Goal: Task Accomplishment & Management: Use online tool/utility

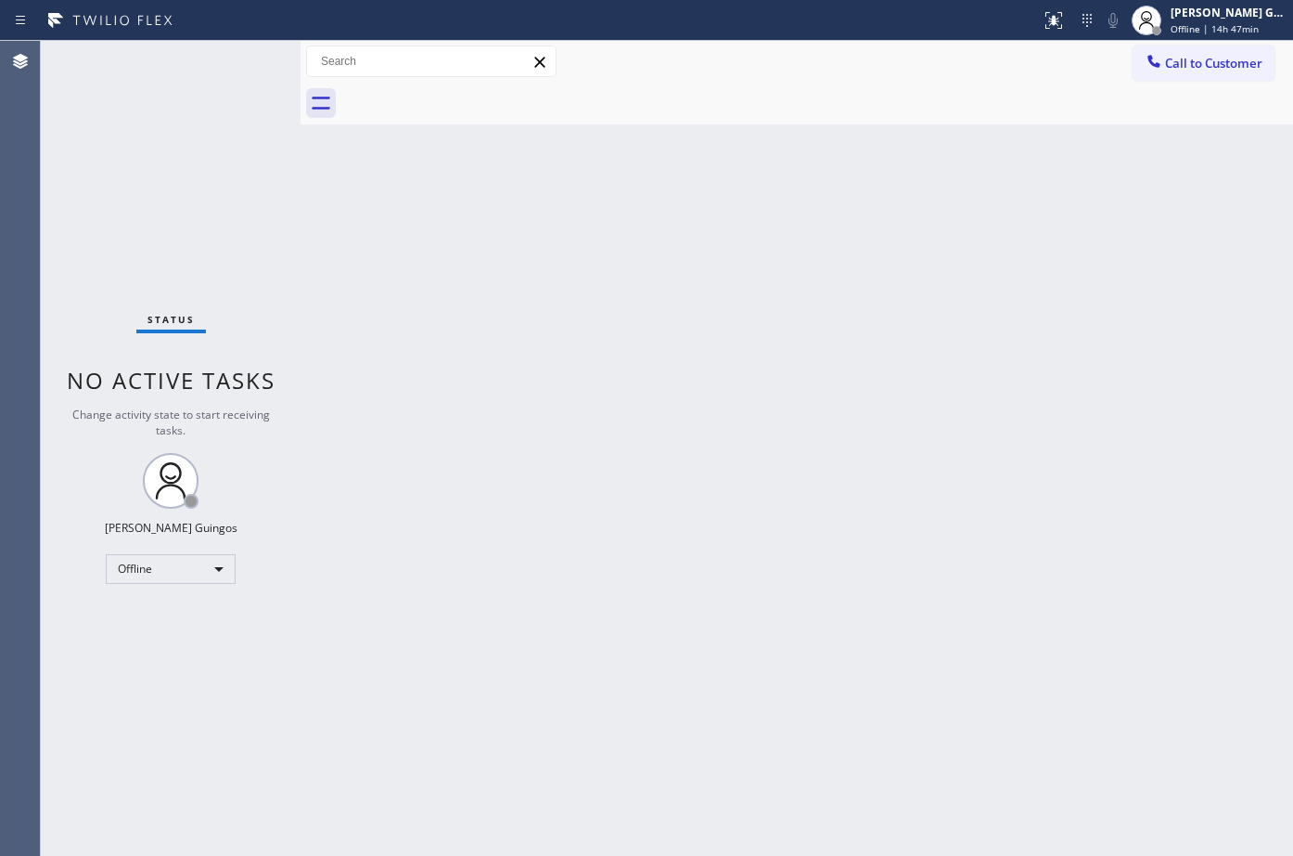
click at [678, 266] on div "Back to Dashboard Change Sender ID Customers Technicians Select a contact Outbo…" at bounding box center [797, 448] width 993 height 815
click at [1158, 31] on div at bounding box center [1156, 30] width 9 height 9
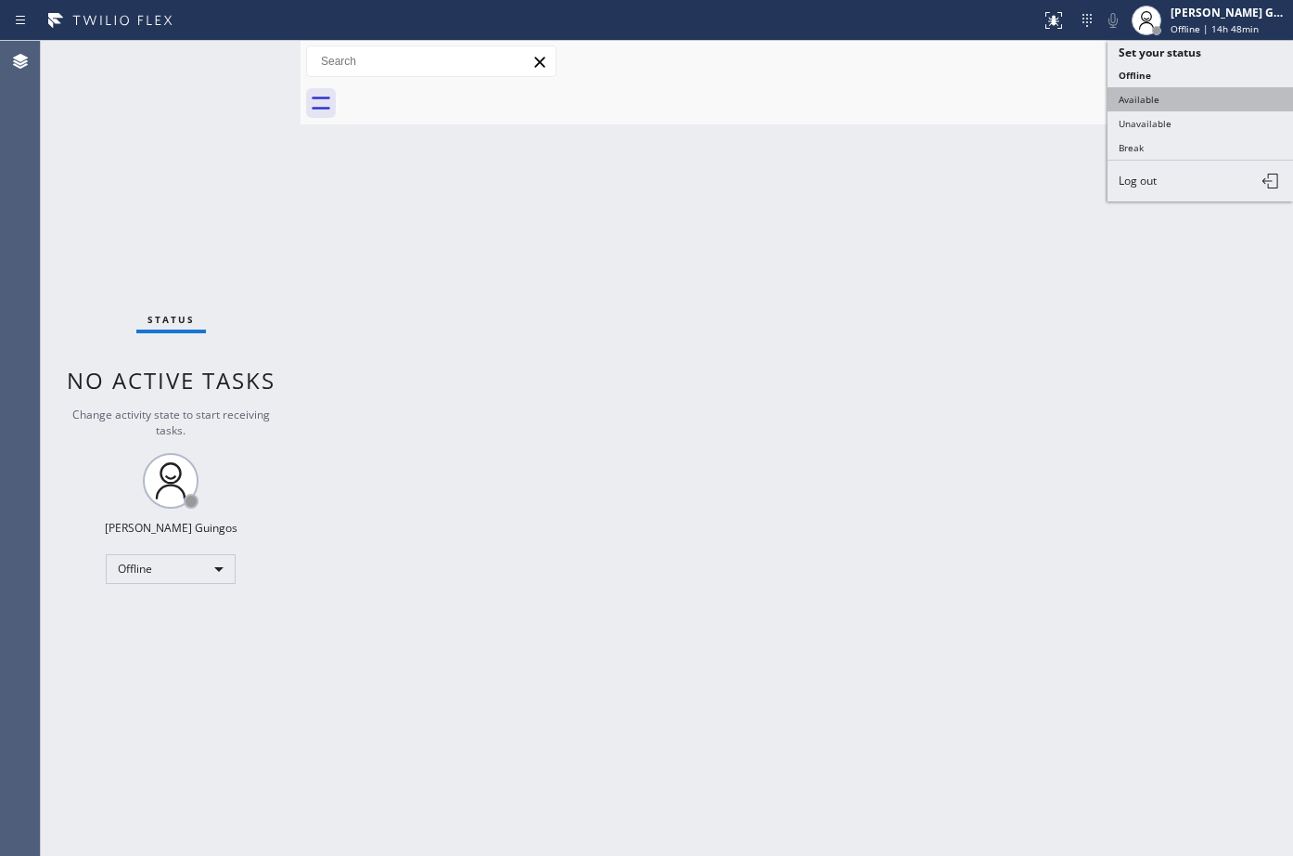
click at [1157, 94] on button "Available" at bounding box center [1201, 99] width 186 height 24
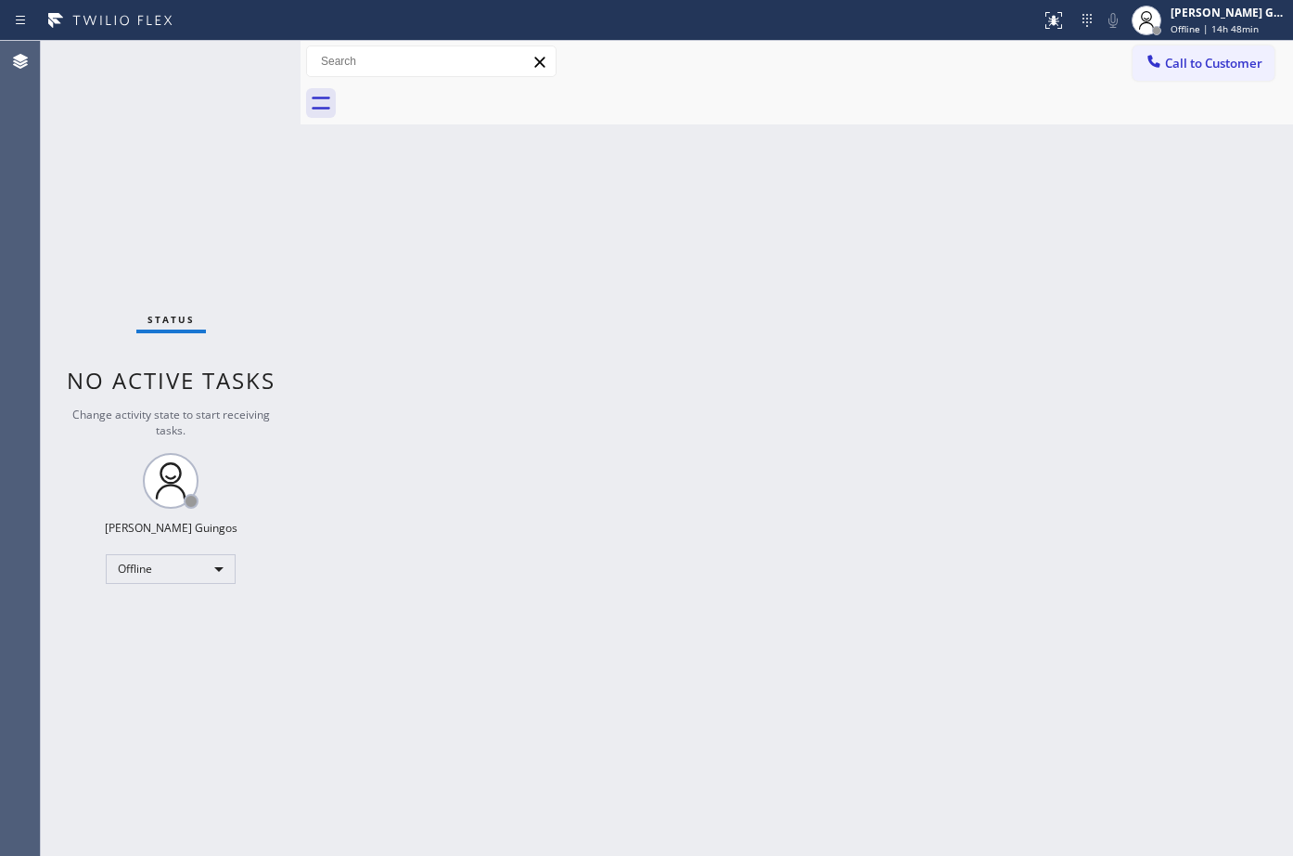
click at [307, 565] on div "Back to Dashboard Change Sender ID Customers Technicians Select a contact Outbo…" at bounding box center [797, 448] width 993 height 815
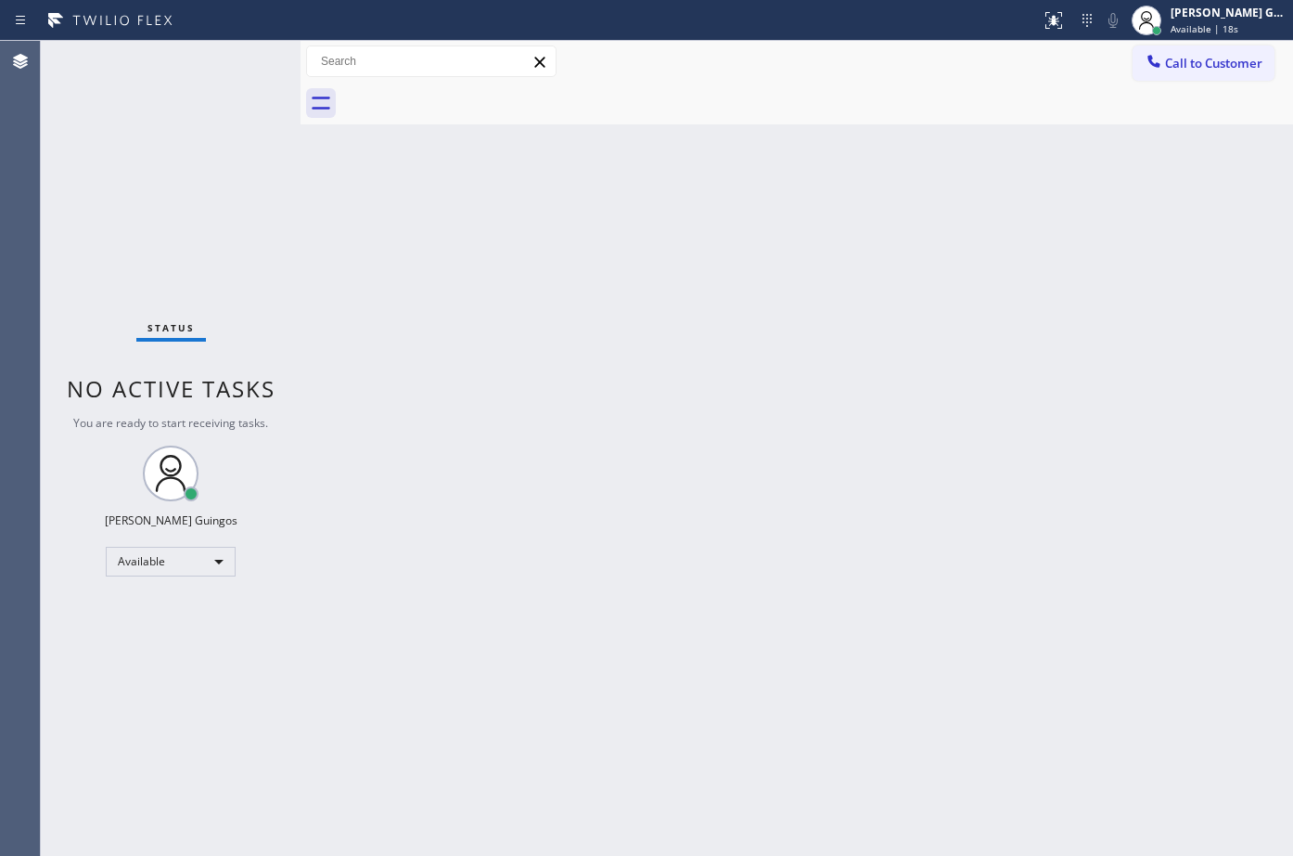
click at [698, 609] on div "Back to Dashboard Change Sender ID Customers Technicians Select a contact Outbo…" at bounding box center [797, 448] width 993 height 815
click at [918, 447] on div "Back to Dashboard Change Sender ID Customers Technicians Select a contact Outbo…" at bounding box center [797, 448] width 993 height 815
click at [880, 266] on div "Back to Dashboard Change Sender ID Customers Technicians Select a contact Outbo…" at bounding box center [797, 448] width 993 height 815
drag, startPoint x: 916, startPoint y: 305, endPoint x: 884, endPoint y: 312, distance: 32.2
click at [857, 326] on div "Back to Dashboard Change Sender ID Customers Technicians Select a contact Outbo…" at bounding box center [797, 448] width 993 height 815
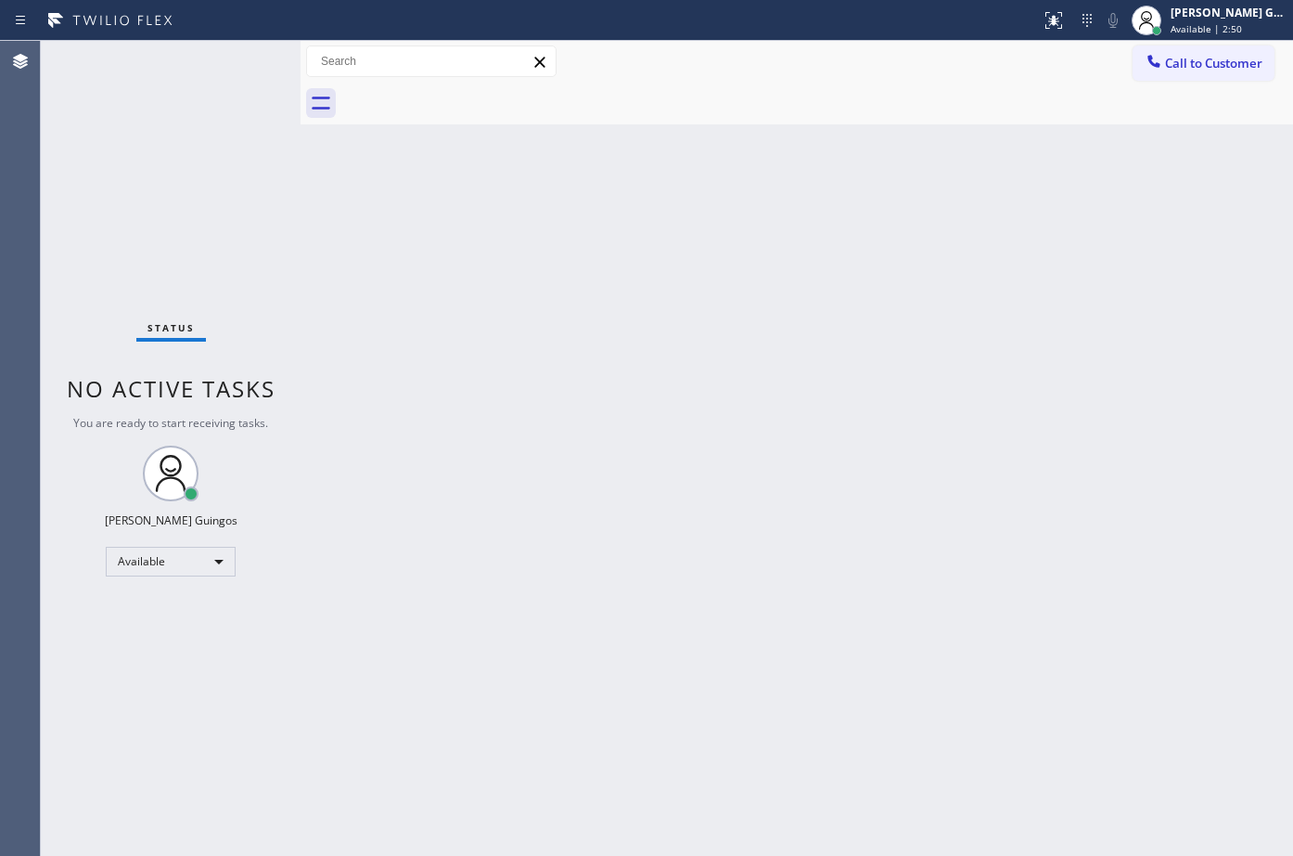
click at [498, 241] on div "Back to Dashboard Change Sender ID Customers Technicians Select a contact Outbo…" at bounding box center [797, 448] width 993 height 815
click at [900, 405] on div "Back to Dashboard Change Sender ID Customers Technicians Select a contact Outbo…" at bounding box center [797, 448] width 993 height 815
click at [960, 616] on div "Back to Dashboard Change Sender ID Customers Technicians Select a contact Outbo…" at bounding box center [797, 448] width 993 height 815
click at [923, 561] on div "Back to Dashboard Change Sender ID Customers Technicians Select a contact Outbo…" at bounding box center [797, 448] width 993 height 815
click at [718, 337] on div "Back to Dashboard Change Sender ID Customers Technicians Select a contact Outbo…" at bounding box center [797, 448] width 993 height 815
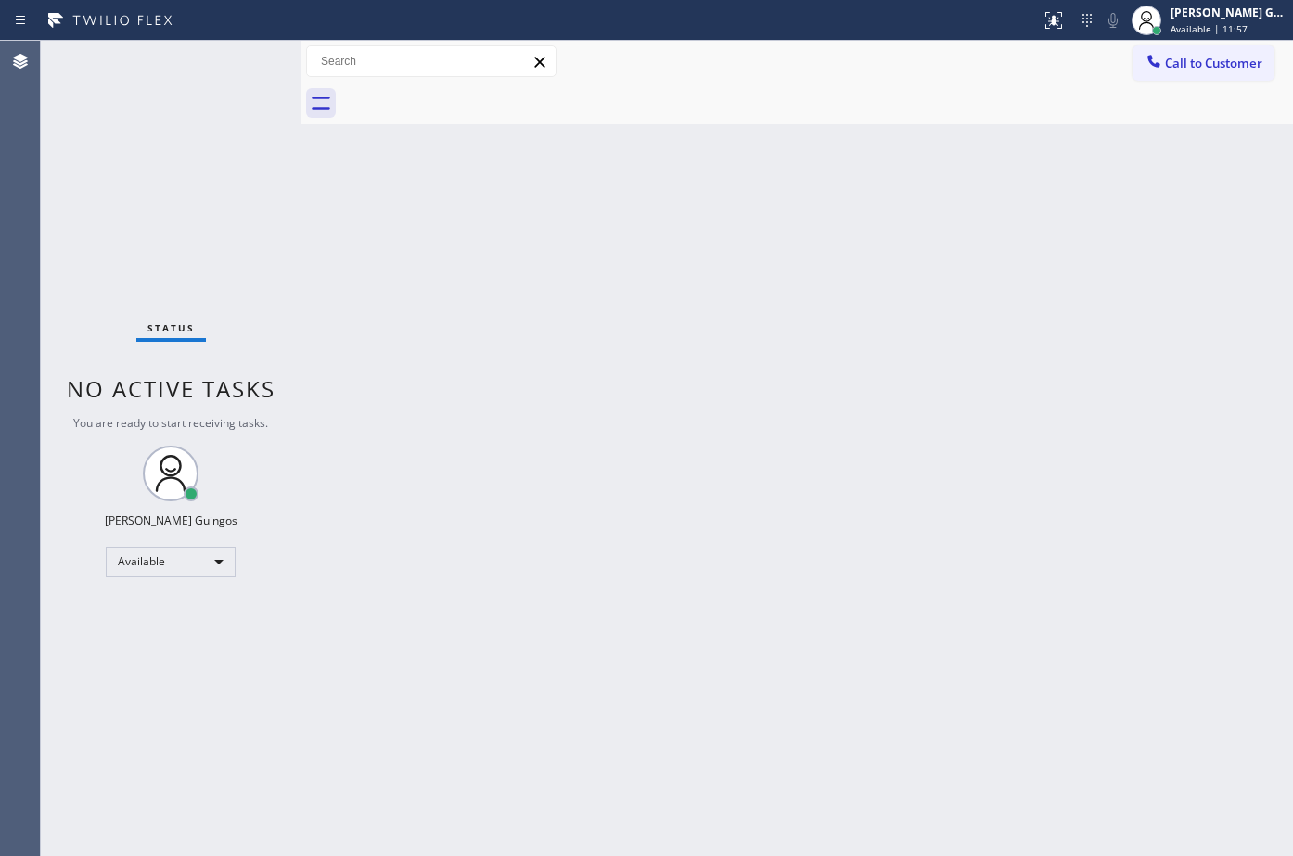
click at [751, 395] on div "Back to Dashboard Change Sender ID Customers Technicians Select a contact Outbo…" at bounding box center [797, 448] width 993 height 815
click at [734, 675] on div "Back to Dashboard Change Sender ID Customers Technicians Select a contact Outbo…" at bounding box center [797, 448] width 993 height 815
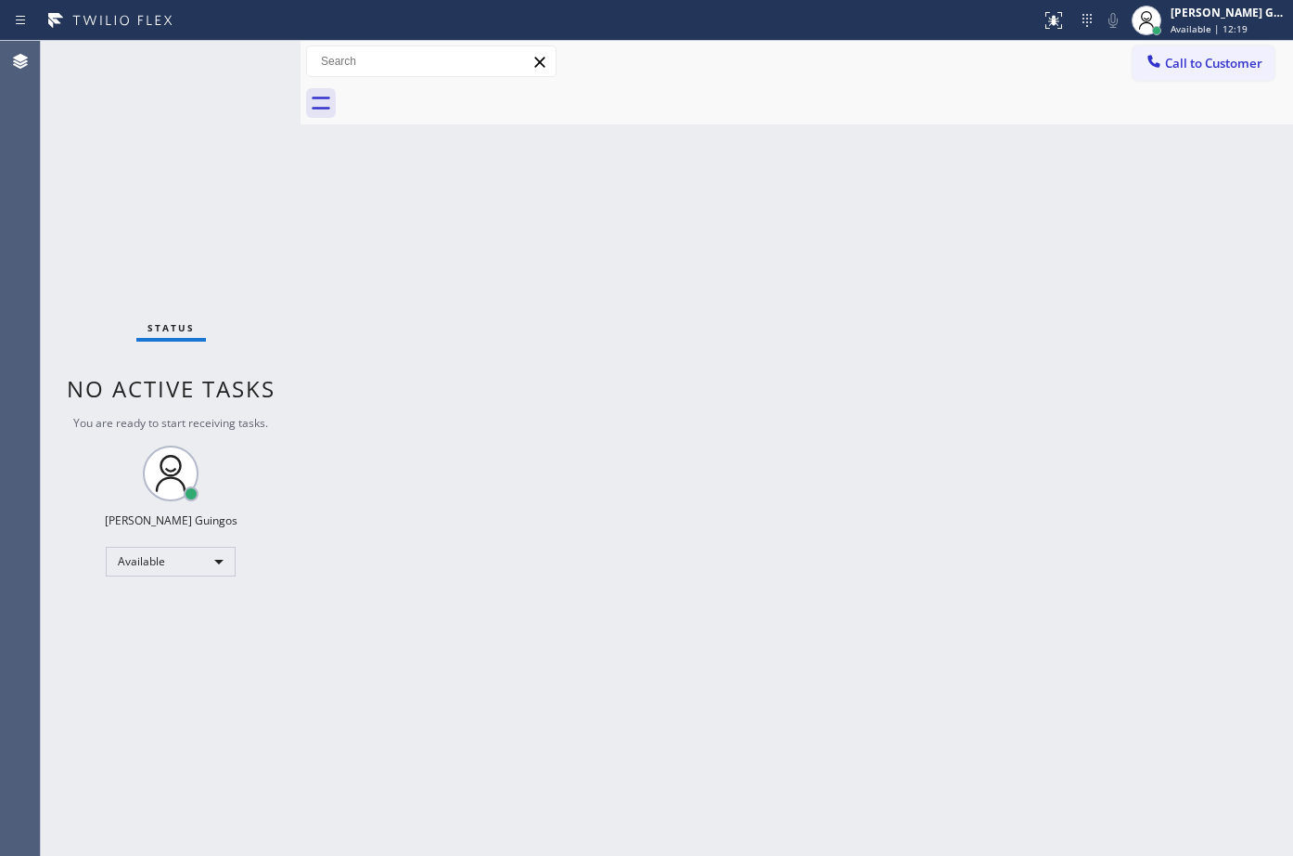
click at [734, 675] on div "Back to Dashboard Change Sender ID Customers Technicians Select a contact Outbo…" at bounding box center [797, 448] width 993 height 815
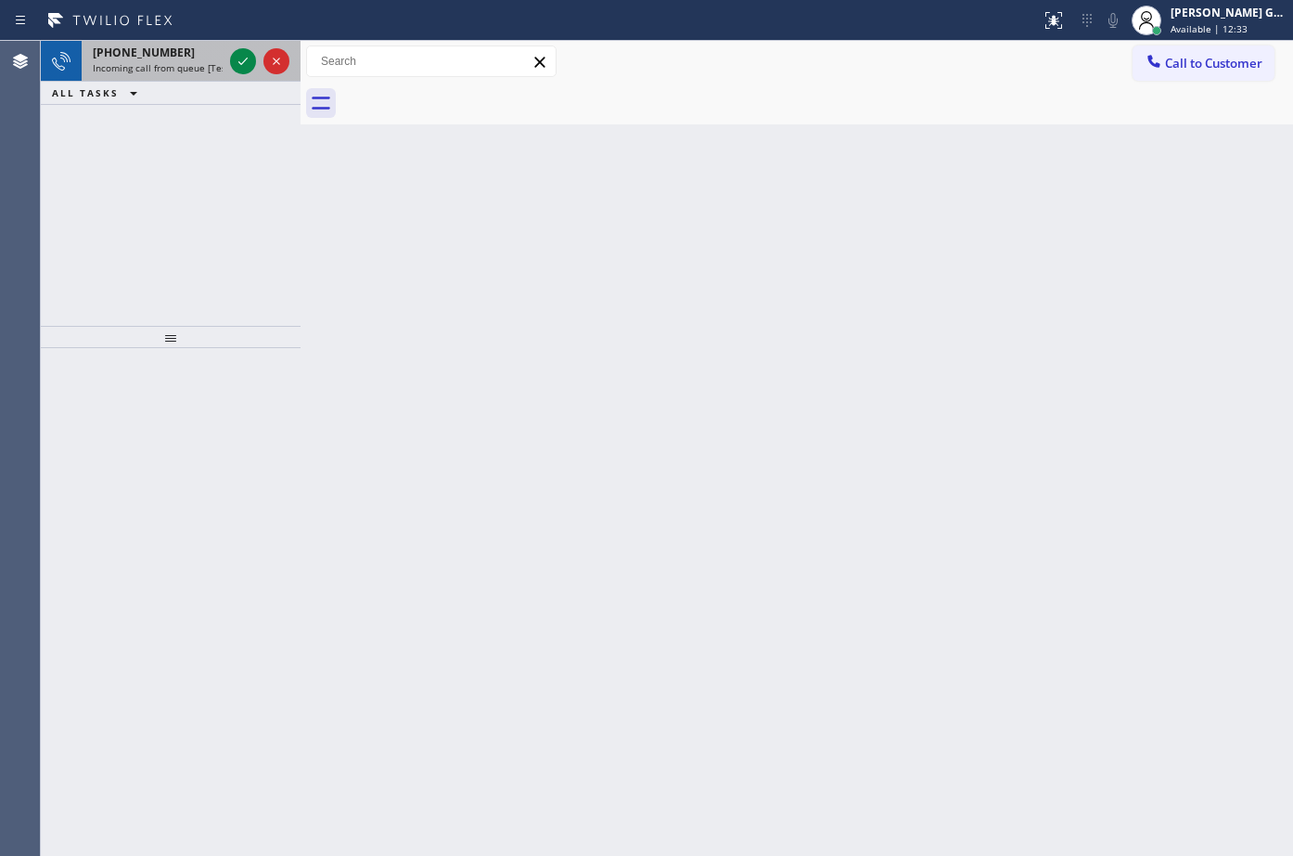
click at [223, 44] on div "[PHONE_NUMBER] Incoming call from queue [Test] All" at bounding box center [154, 61] width 145 height 41
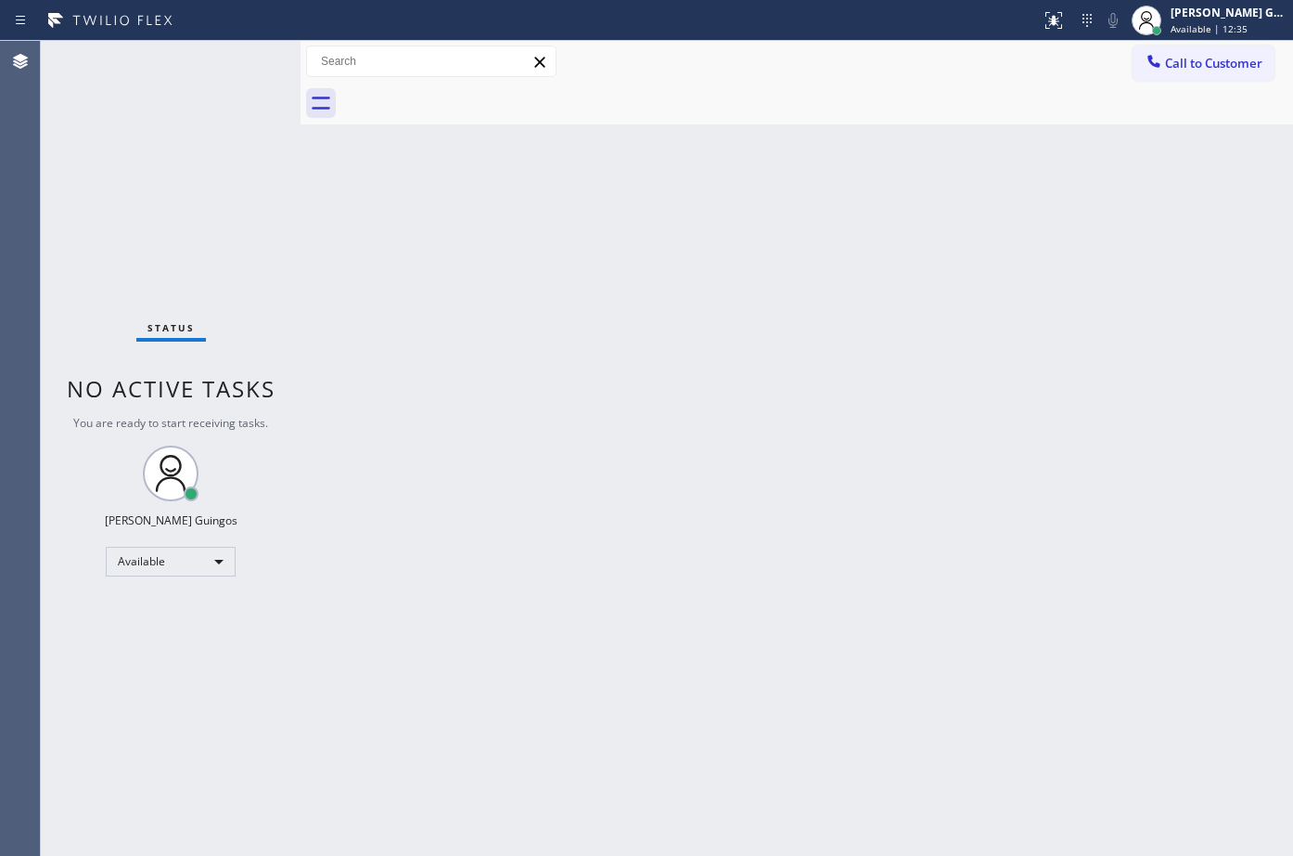
click at [734, 675] on div "Back to Dashboard Change Sender ID Customers Technicians Select a contact Outbo…" at bounding box center [797, 448] width 993 height 815
click at [271, 205] on div "Status No active tasks You are ready to start receiving tasks. [PERSON_NAME] Av…" at bounding box center [171, 448] width 260 height 815
click at [194, 71] on div "Status No active tasks You are ready to start receiving tasks. [PERSON_NAME] Av…" at bounding box center [171, 448] width 260 height 815
click at [243, 97] on div "Status No active tasks You are ready to start receiving tasks. [PERSON_NAME] Av…" at bounding box center [171, 448] width 260 height 815
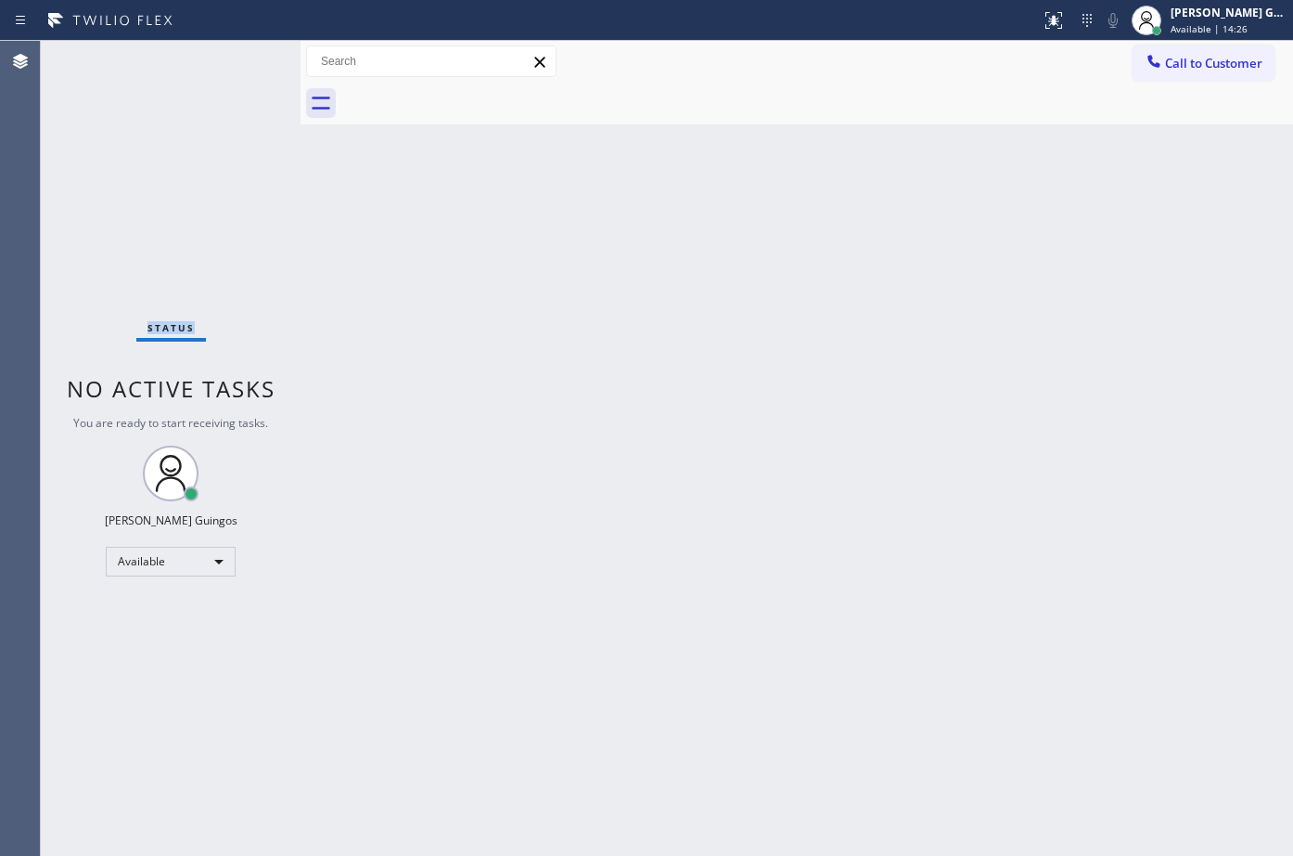
click at [243, 97] on div "Status No active tasks You are ready to start receiving tasks. [PERSON_NAME] Av…" at bounding box center [171, 448] width 260 height 815
click at [562, 257] on div "Back to Dashboard Change Sender ID Customers Technicians Select a contact Outbo…" at bounding box center [797, 448] width 993 height 815
click at [796, 603] on div "Back to Dashboard Change Sender ID Customers Technicians Select a contact Outbo…" at bounding box center [797, 448] width 993 height 815
click at [115, 46] on div "Status No active tasks You are ready to start receiving tasks. [PERSON_NAME] Av…" at bounding box center [171, 448] width 260 height 815
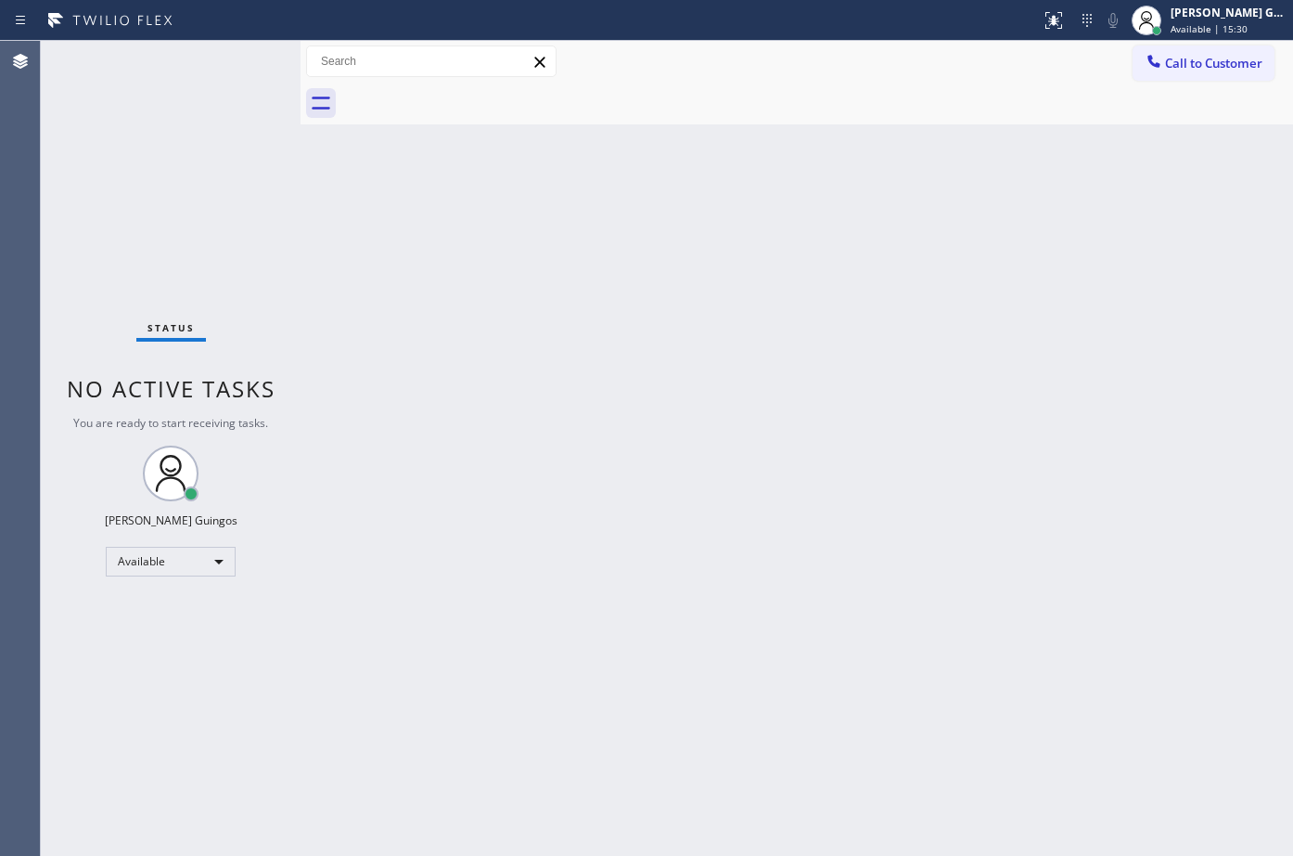
click at [301, 284] on div at bounding box center [301, 448] width 0 height 815
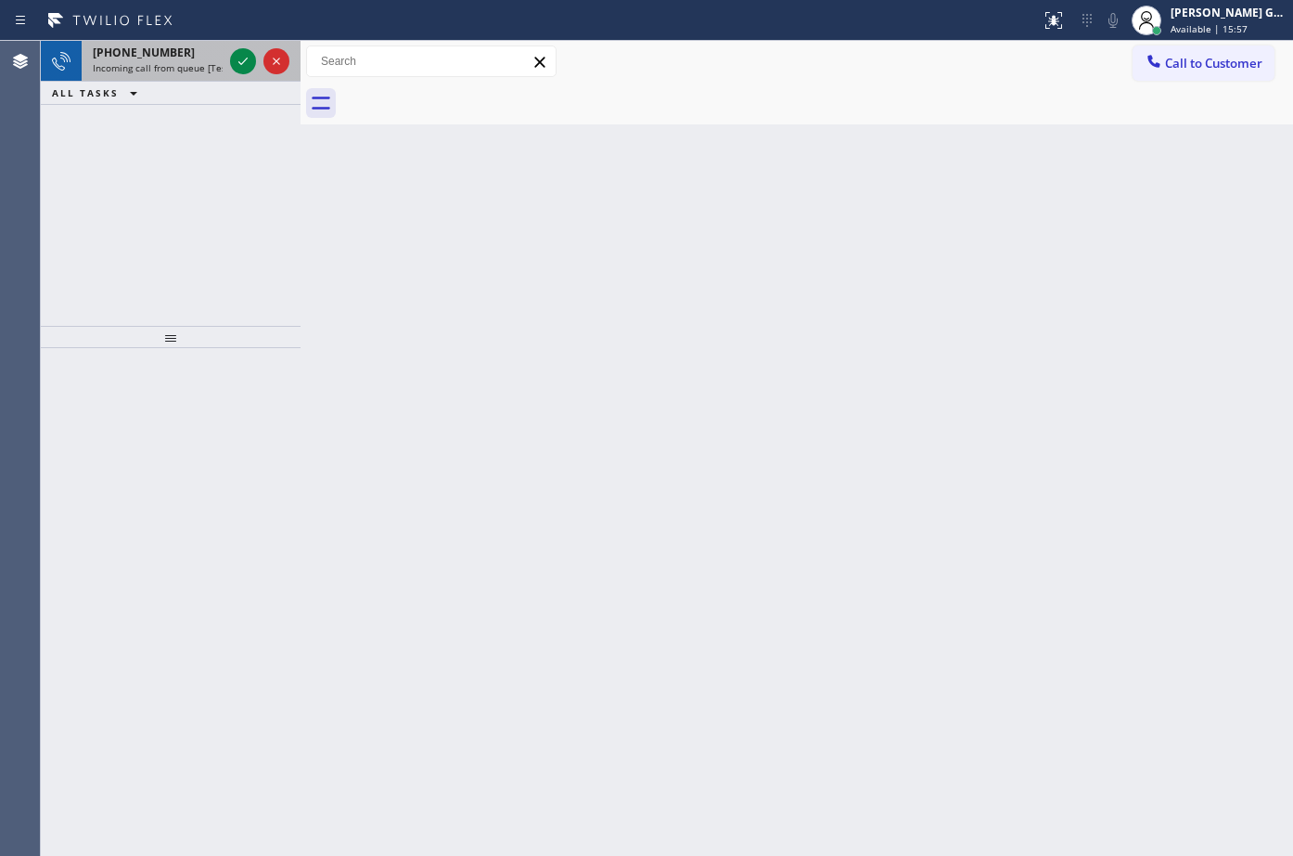
click at [218, 81] on div "[PHONE_NUMBER] Incoming call from queue [Test] All" at bounding box center [171, 61] width 260 height 41
click at [205, 39] on div "Status report No issues detected If you experience an issue, please download th…" at bounding box center [646, 20] width 1293 height 41
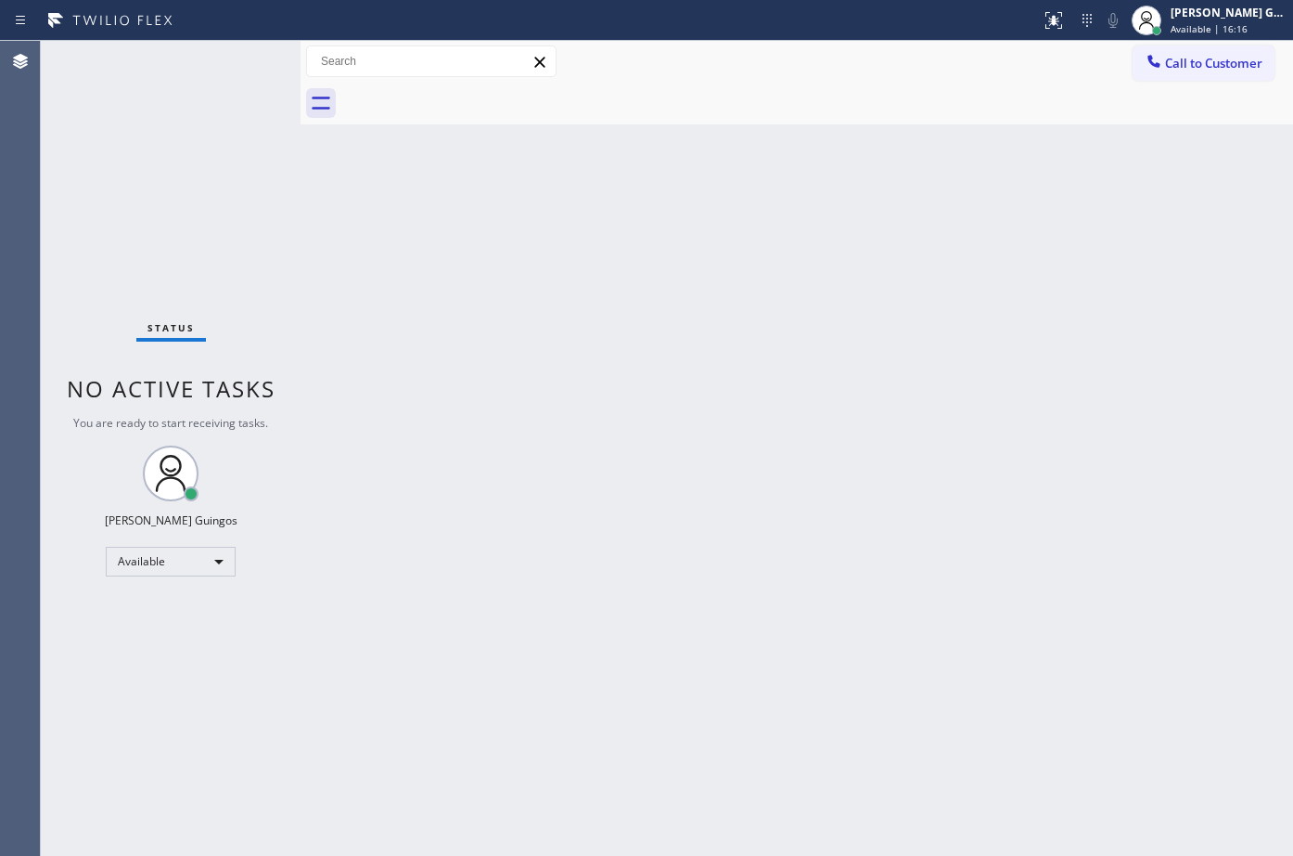
click at [201, 61] on div "Status No active tasks You are ready to start receiving tasks. [PERSON_NAME] Av…" at bounding box center [171, 448] width 260 height 815
click at [664, 538] on div "Back to Dashboard Change Sender ID Customers Technicians Select a contact Outbo…" at bounding box center [797, 448] width 993 height 815
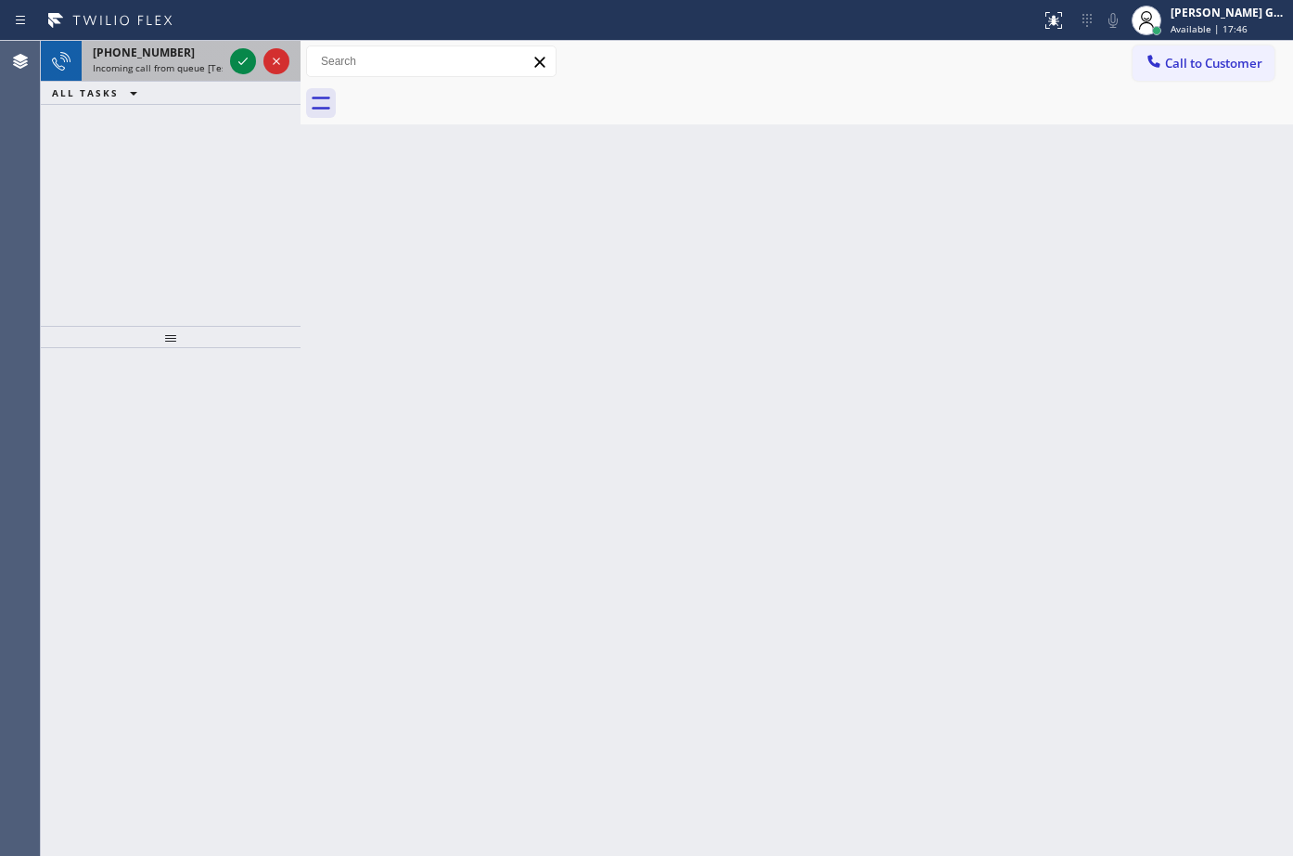
drag, startPoint x: 124, startPoint y: 61, endPoint x: 218, endPoint y: 71, distance: 94.2
click at [129, 59] on div "[PHONE_NUMBER] Incoming call from queue [Test] All" at bounding box center [154, 61] width 145 height 41
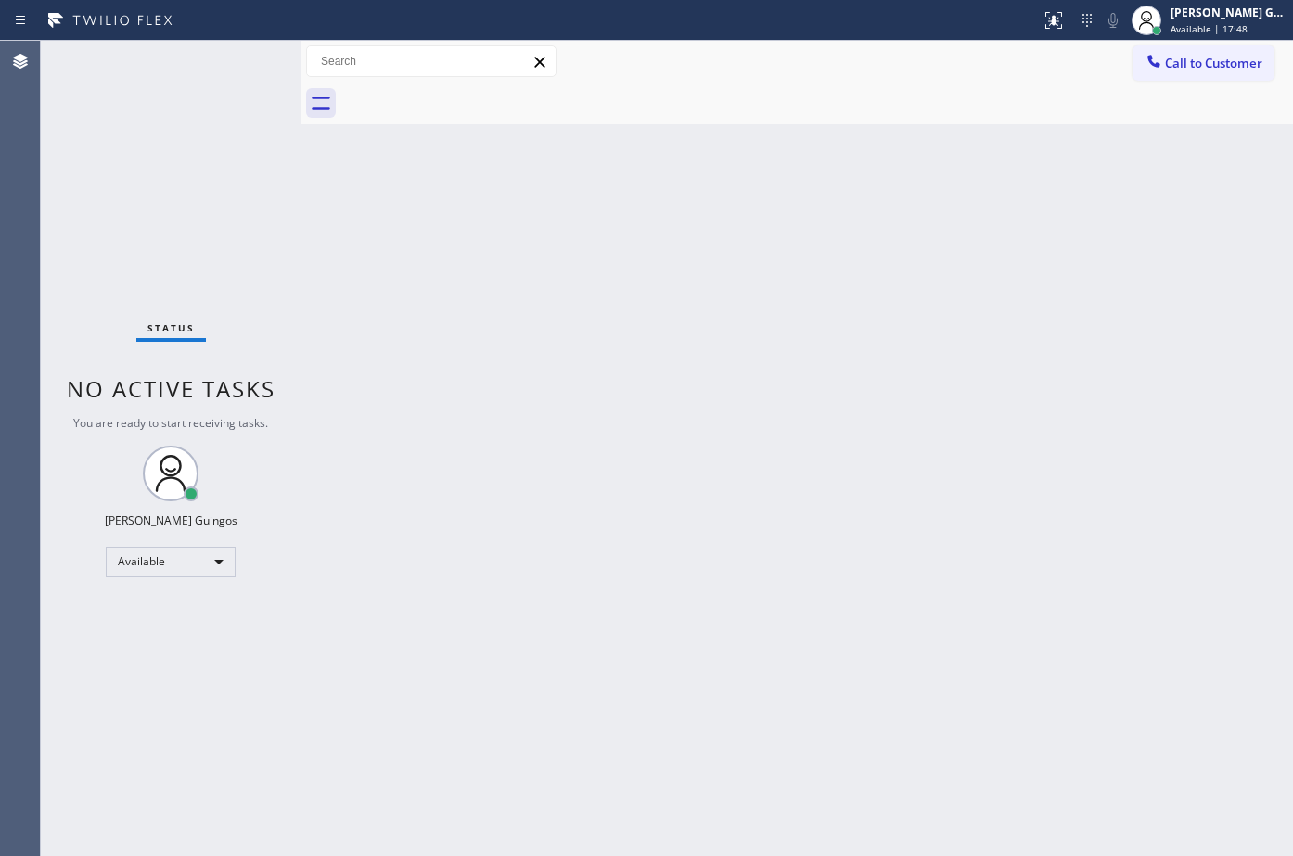
click at [753, 220] on div "Back to Dashboard Change Sender ID Customers Technicians Select a contact Outbo…" at bounding box center [797, 448] width 993 height 815
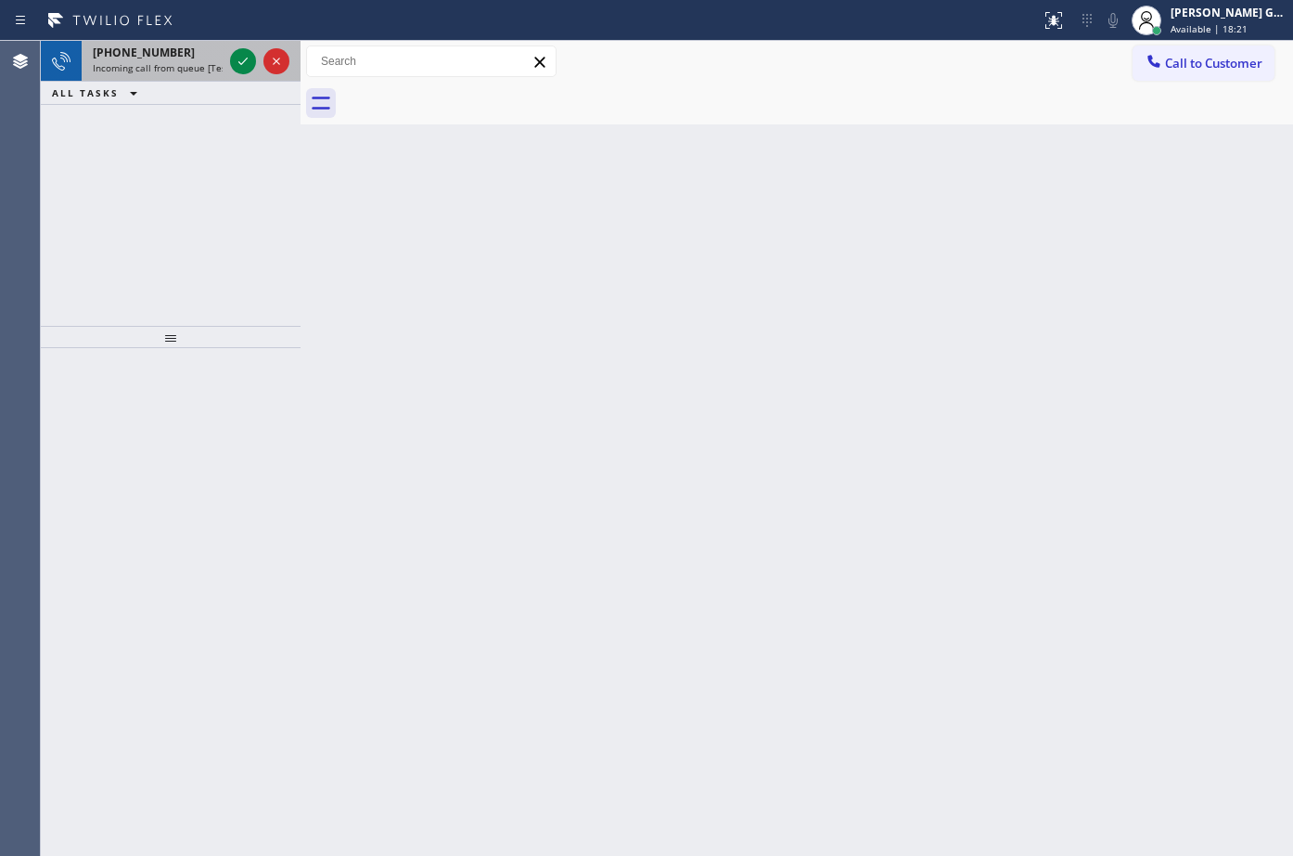
click at [188, 67] on span "Incoming call from queue [Test] All" at bounding box center [170, 67] width 154 height 13
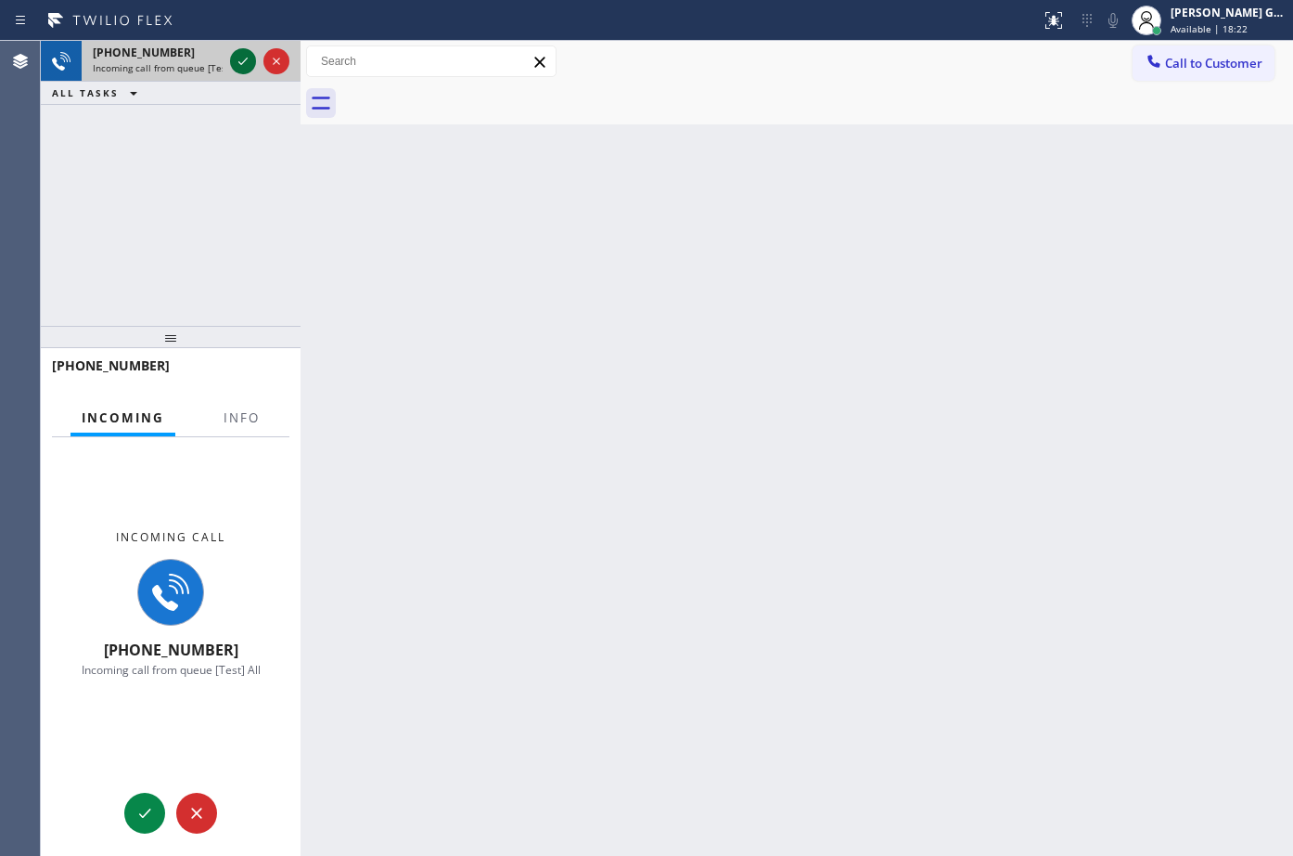
click at [232, 64] on icon at bounding box center [243, 61] width 22 height 22
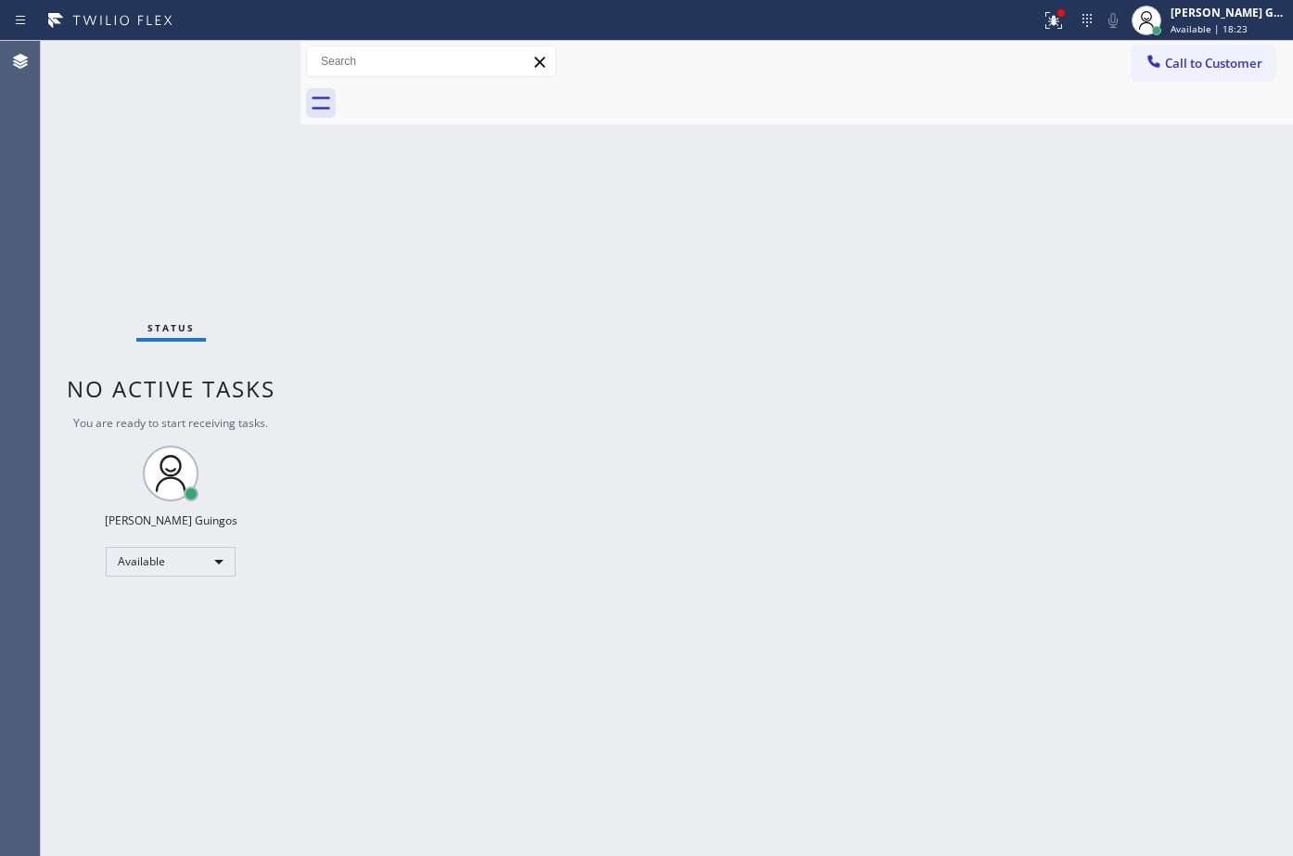
click at [463, 299] on div "Back to Dashboard Change Sender ID Customers Technicians Select a contact Outbo…" at bounding box center [797, 448] width 993 height 815
click at [1051, 22] on icon at bounding box center [1054, 20] width 22 height 22
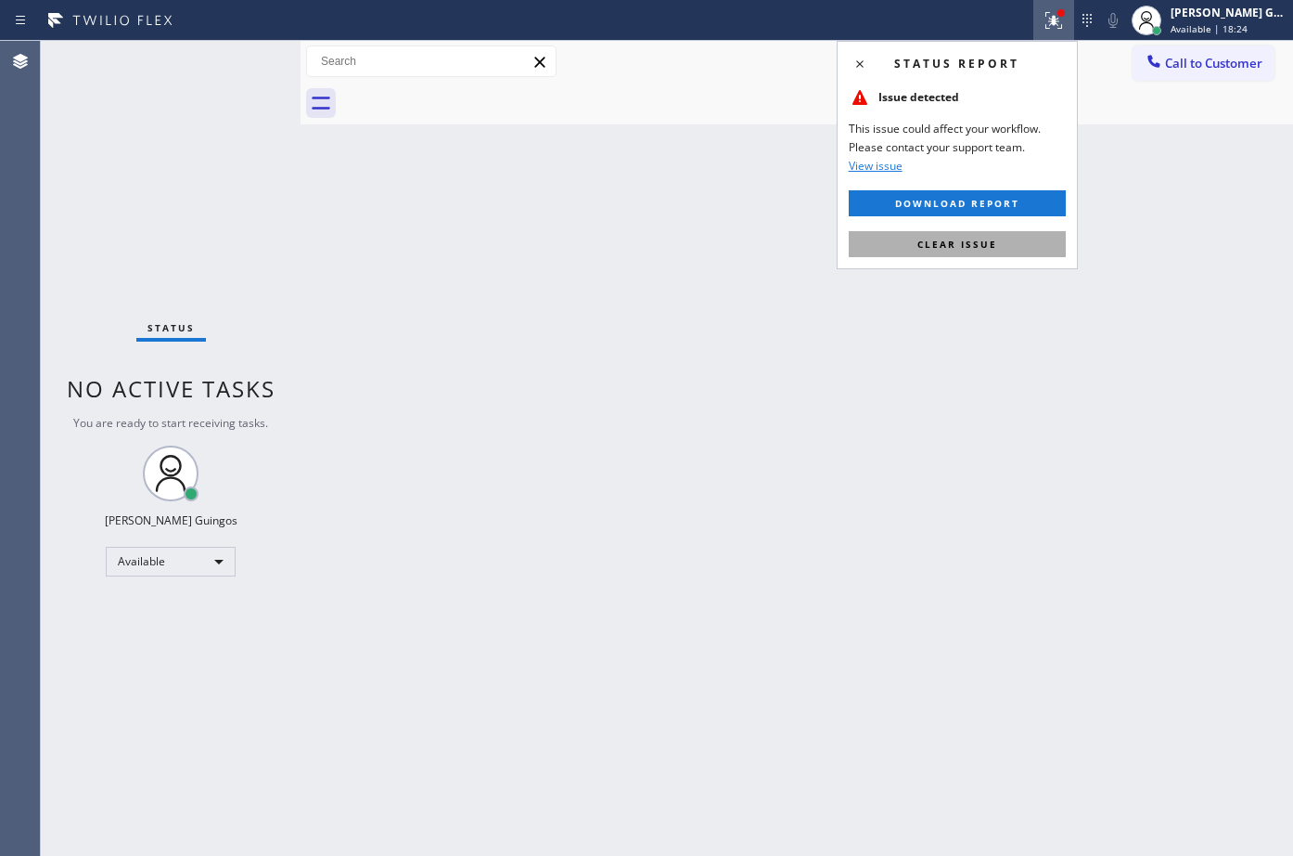
click at [1015, 236] on button "Clear issue" at bounding box center [957, 244] width 217 height 26
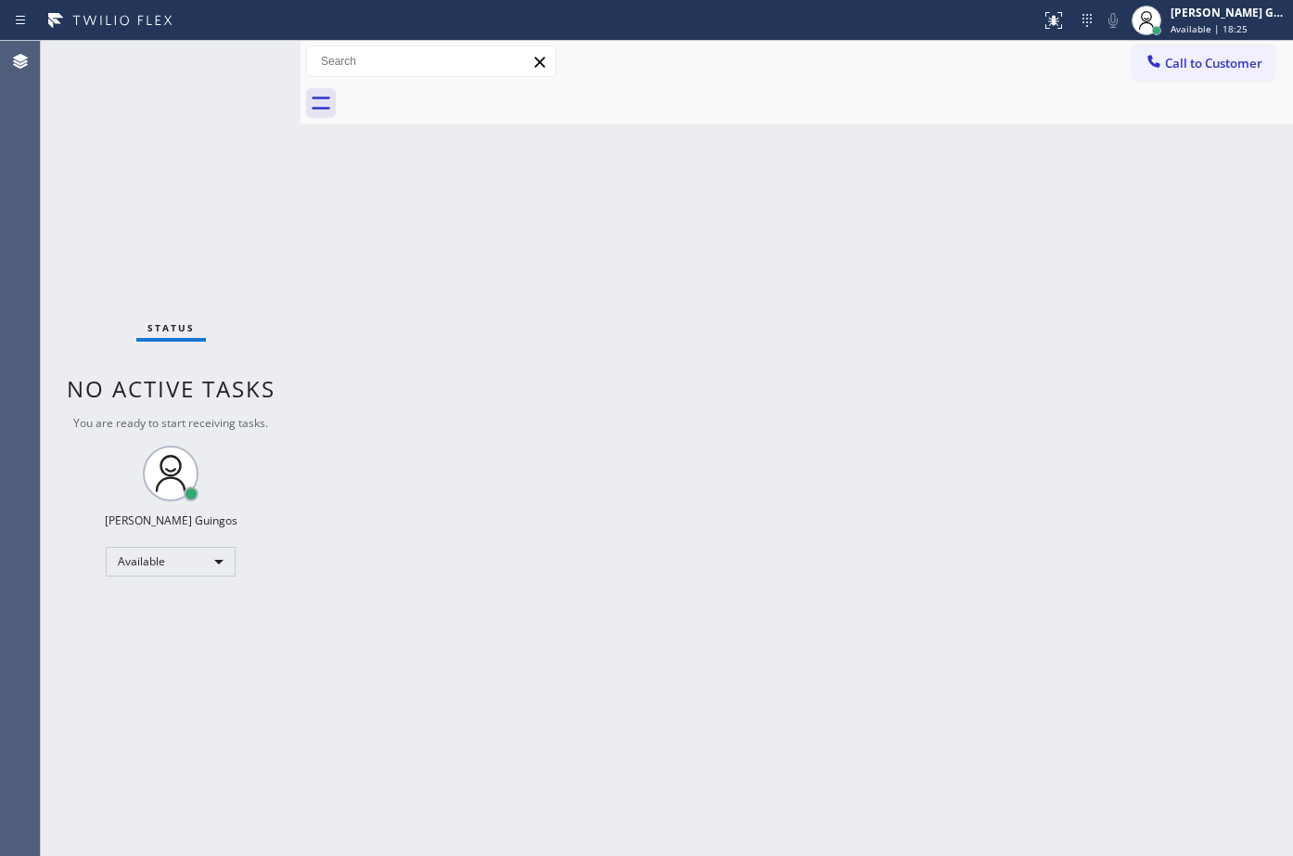
click at [1015, 236] on div "Back to Dashboard Change Sender ID Customers Technicians Select a contact Outbo…" at bounding box center [797, 448] width 993 height 815
click at [792, 470] on div "Back to Dashboard Change Sender ID Customers Technicians Select a contact Outbo…" at bounding box center [797, 448] width 993 height 815
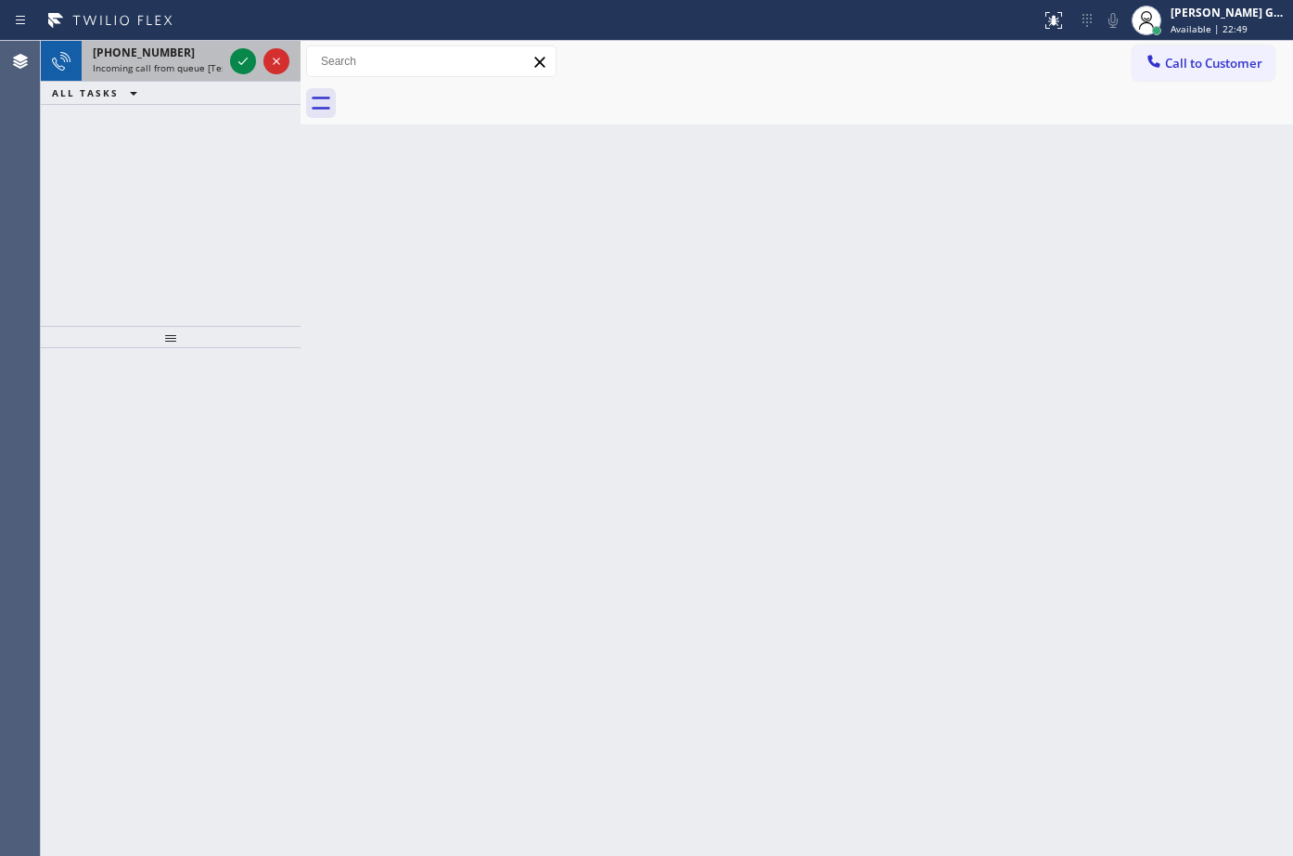
click at [187, 60] on div "[PHONE_NUMBER] Incoming call from queue [Test] All" at bounding box center [154, 61] width 145 height 41
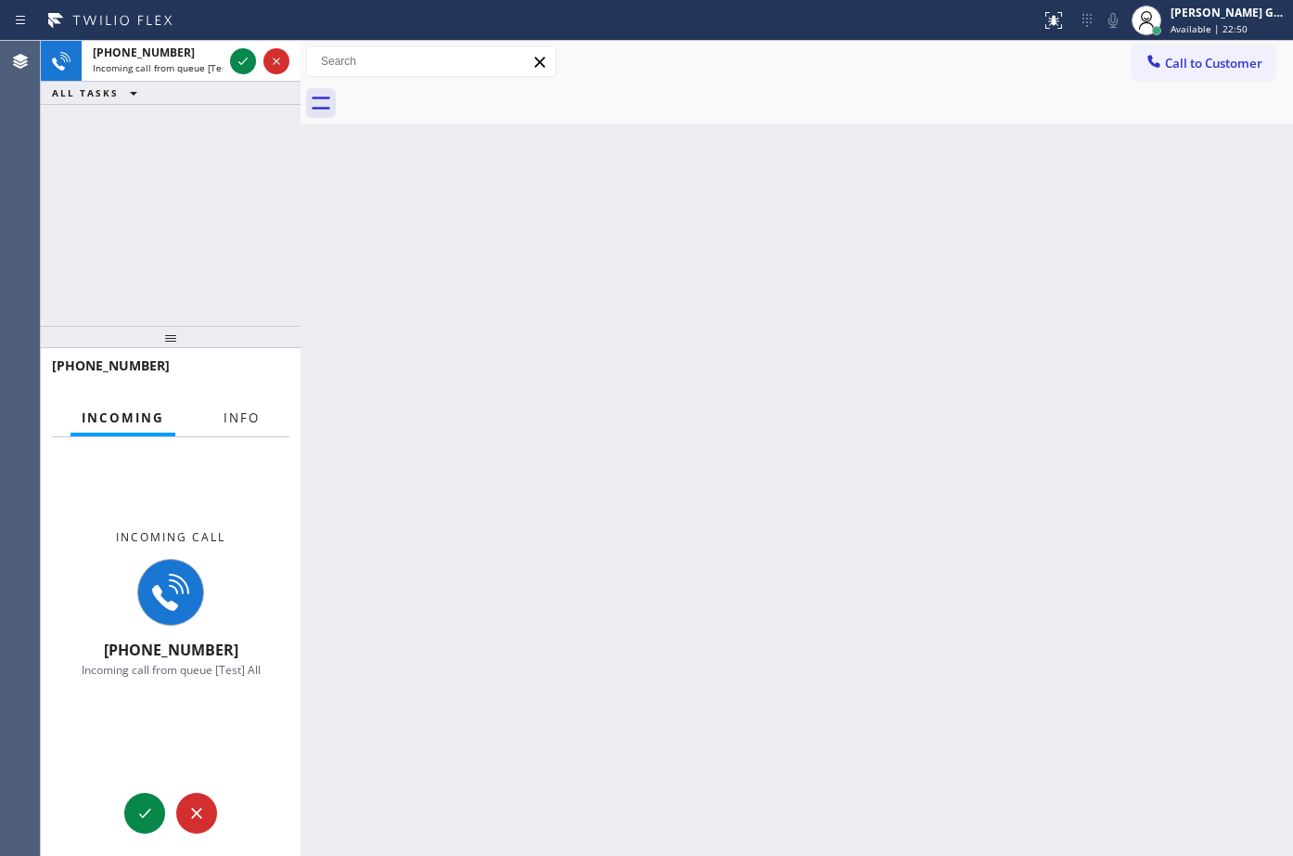
click at [241, 412] on span "Info" at bounding box center [242, 417] width 36 height 17
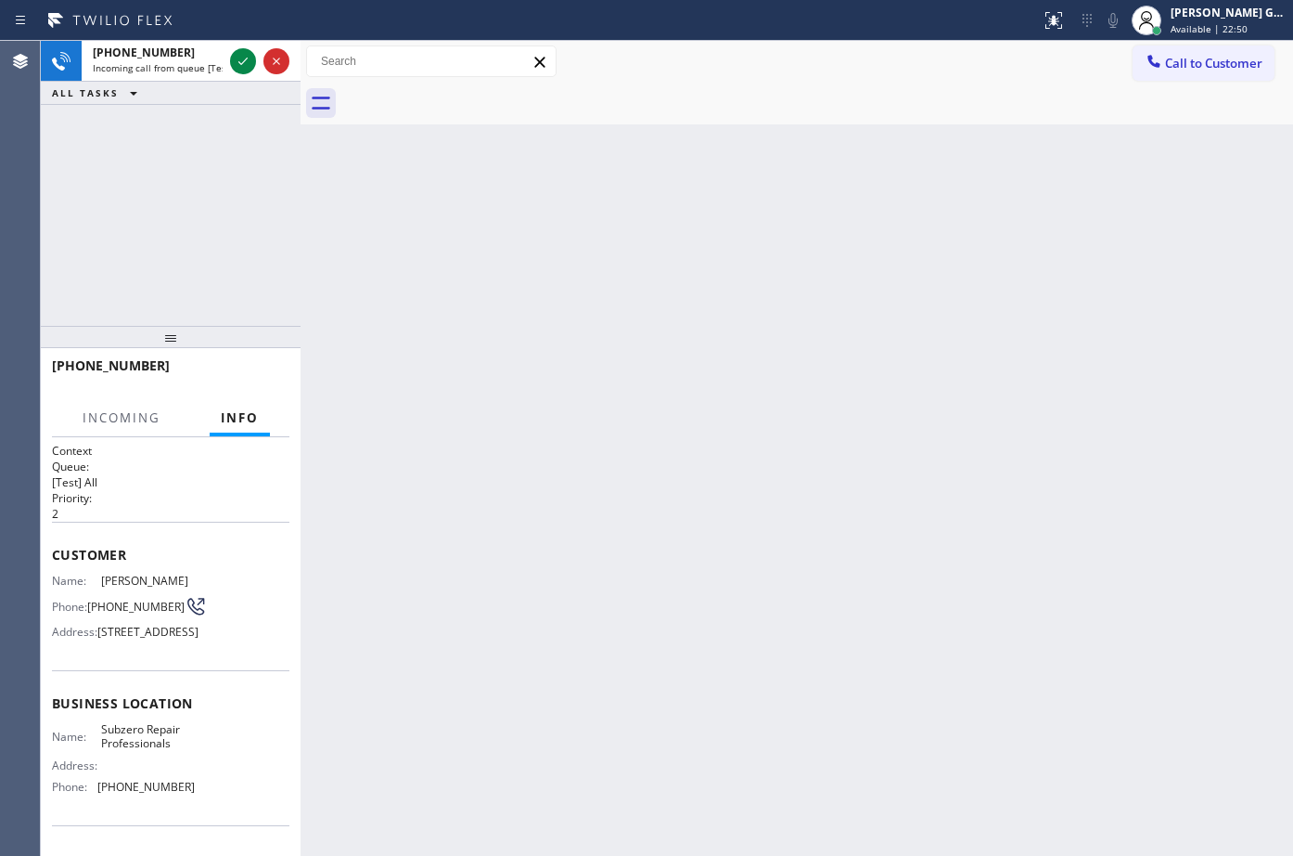
click at [478, 367] on div "Back to Dashboard Change Sender ID Customers Technicians Select a contact Outbo…" at bounding box center [797, 448] width 993 height 815
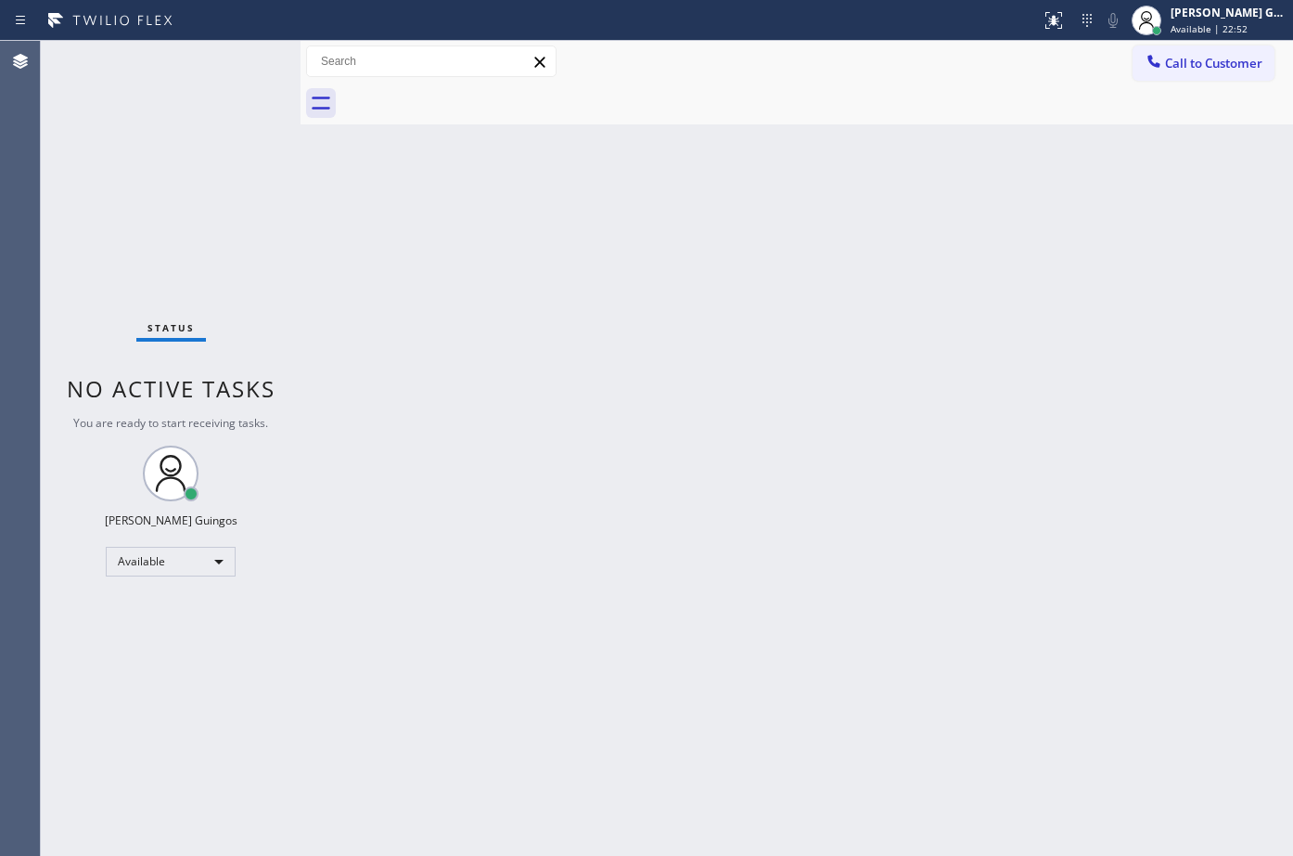
click at [545, 164] on div "Back to Dashboard Change Sender ID Customers Technicians Select a contact Outbo…" at bounding box center [797, 448] width 993 height 815
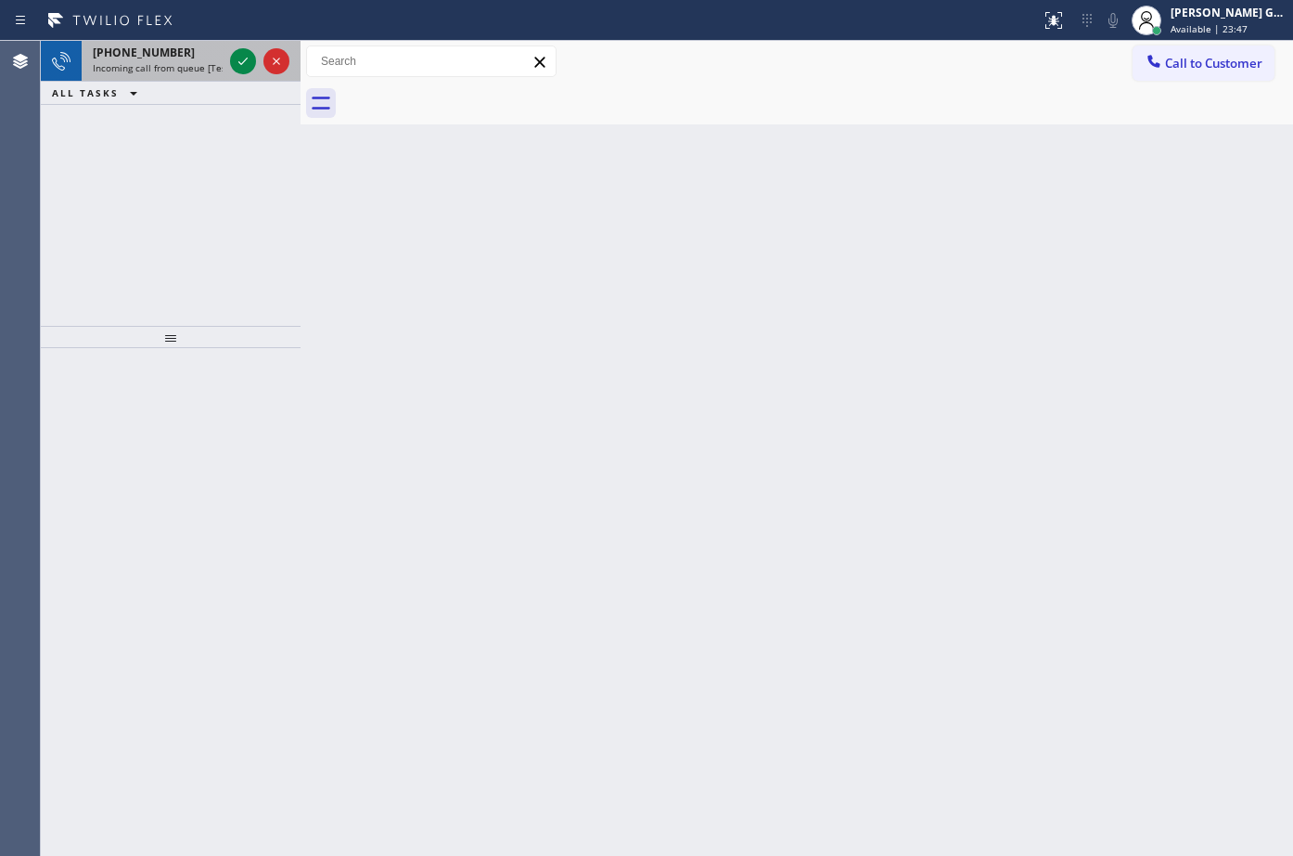
click at [167, 58] on span "[PHONE_NUMBER]" at bounding box center [144, 53] width 102 height 16
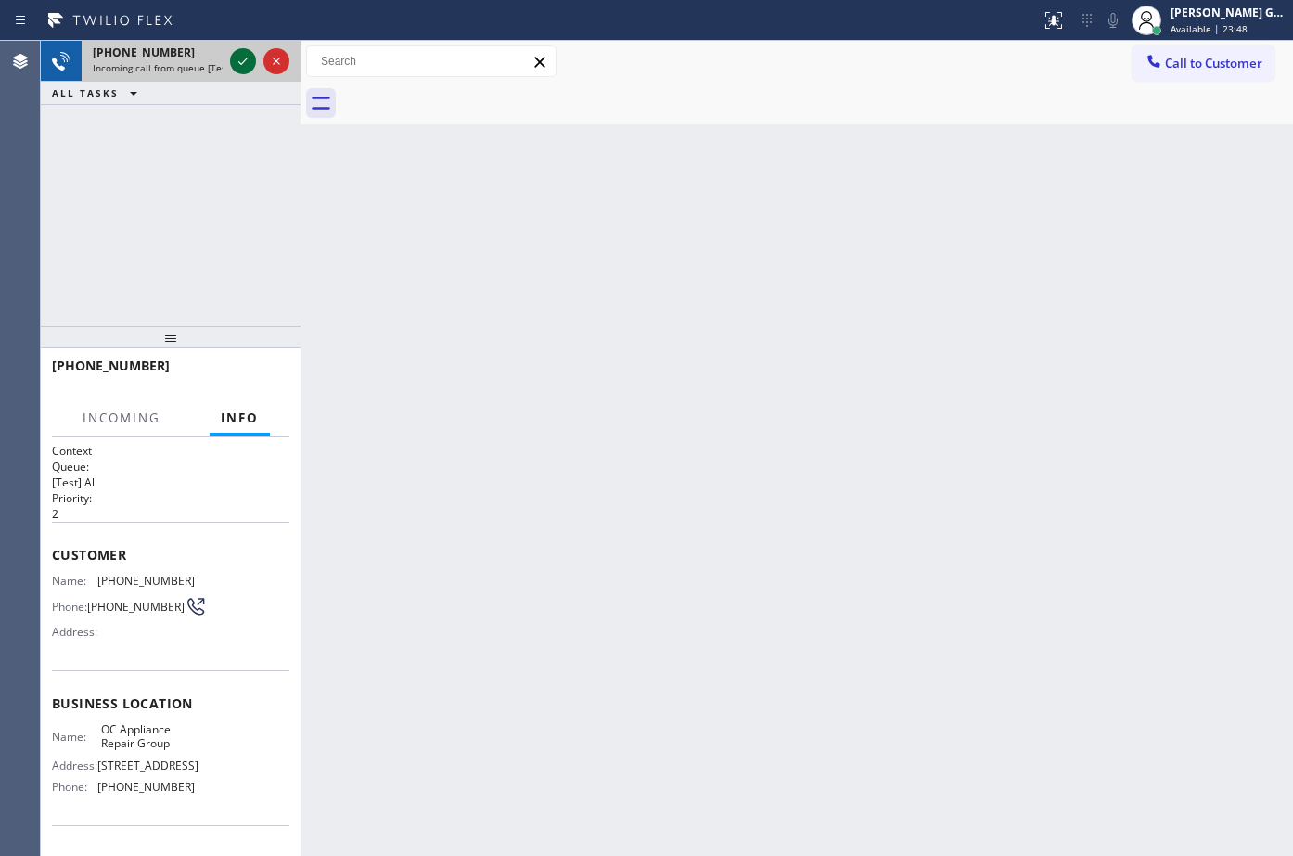
click at [244, 63] on icon at bounding box center [243, 61] width 22 height 22
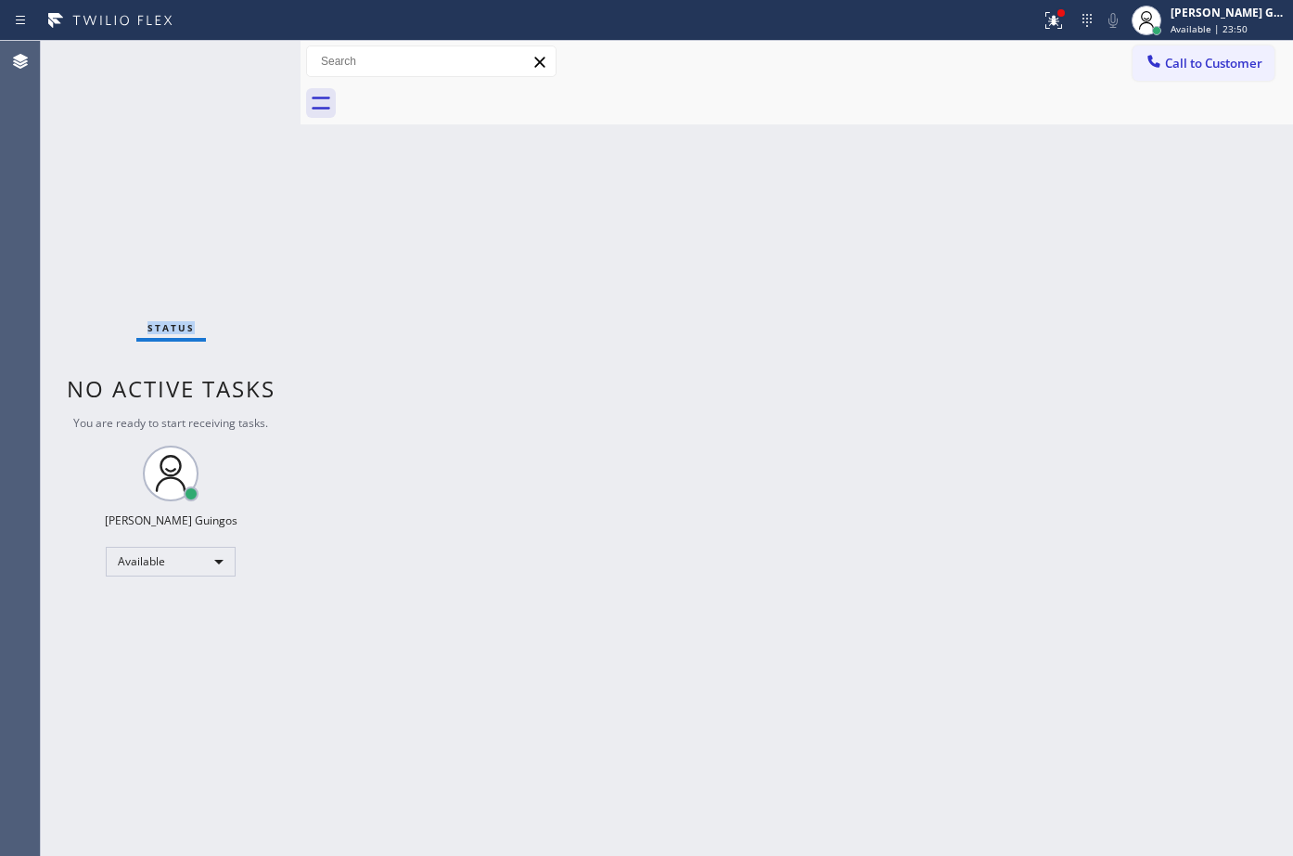
click at [244, 63] on div "Status No active tasks You are ready to start receiving tasks. [PERSON_NAME] Av…" at bounding box center [171, 448] width 260 height 815
click at [764, 290] on div "Back to Dashboard Change Sender ID Customers Technicians Select a contact Outbo…" at bounding box center [797, 448] width 993 height 815
click at [1049, 17] on icon at bounding box center [1054, 20] width 22 height 22
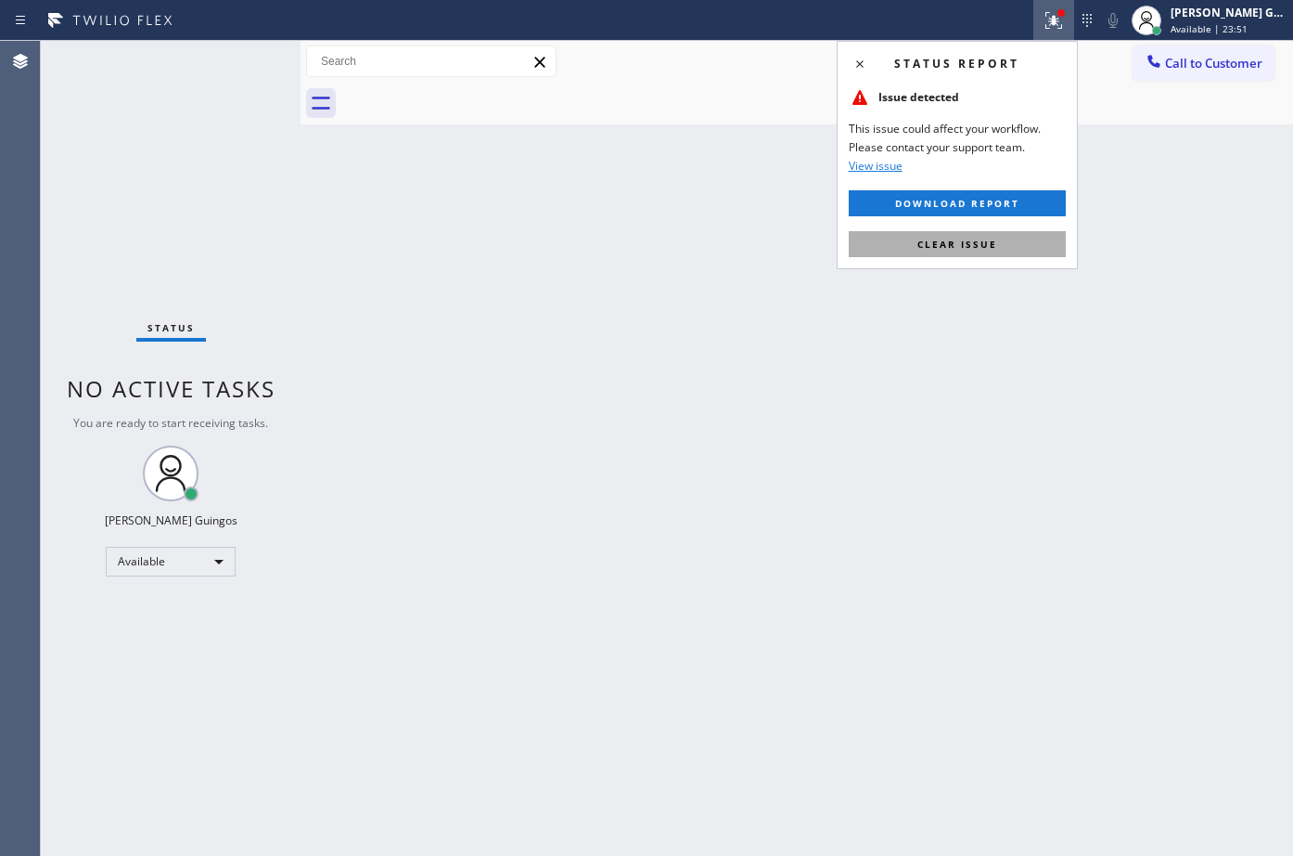
click at [993, 251] on button "Clear issue" at bounding box center [957, 244] width 217 height 26
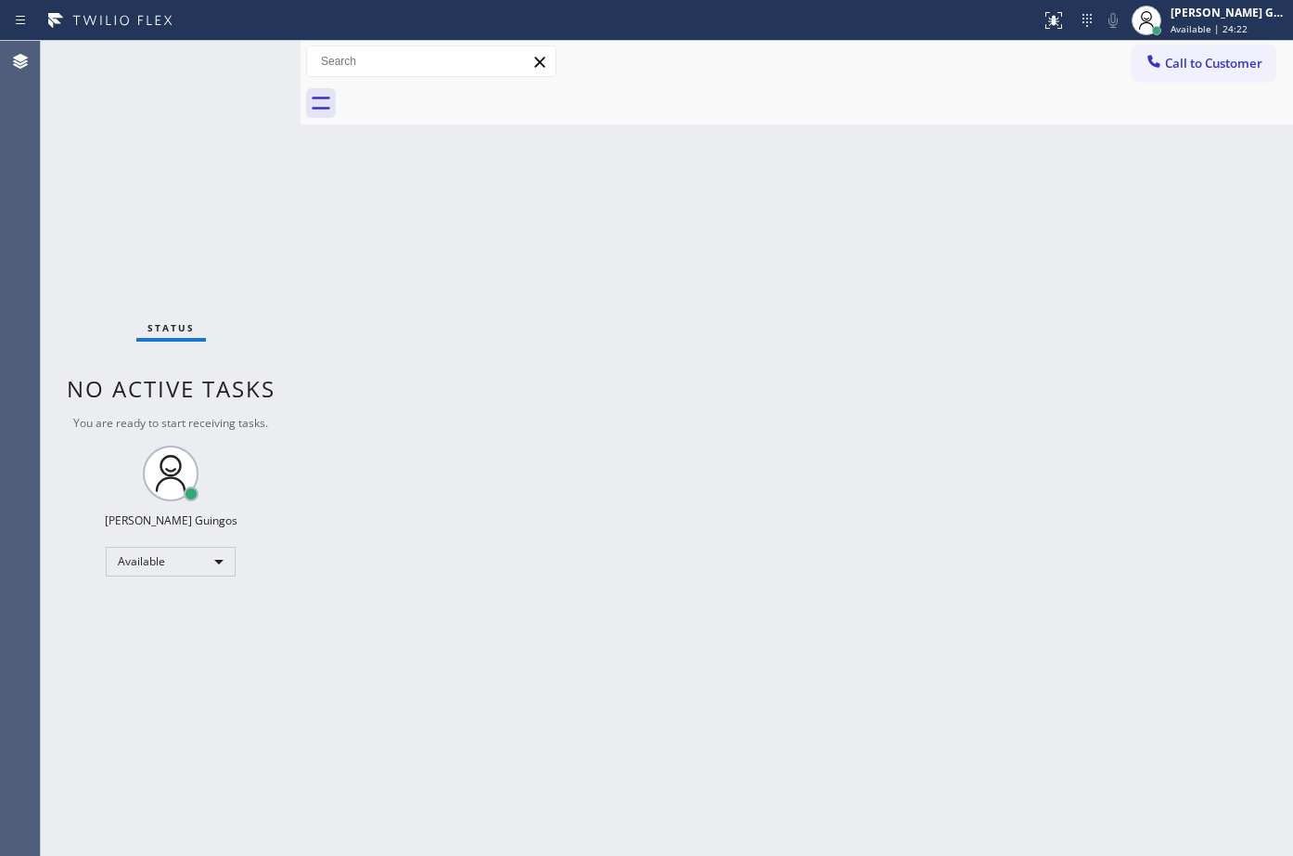
click at [633, 426] on div "Back to Dashboard Change Sender ID Customers Technicians Select a contact Outbo…" at bounding box center [797, 448] width 993 height 815
click at [814, 561] on div "Back to Dashboard Change Sender ID Customers Technicians Select a contact Outbo…" at bounding box center [797, 448] width 993 height 815
click at [707, 152] on div "Back to Dashboard Change Sender ID Customers Technicians Select a contact Outbo…" at bounding box center [797, 448] width 993 height 815
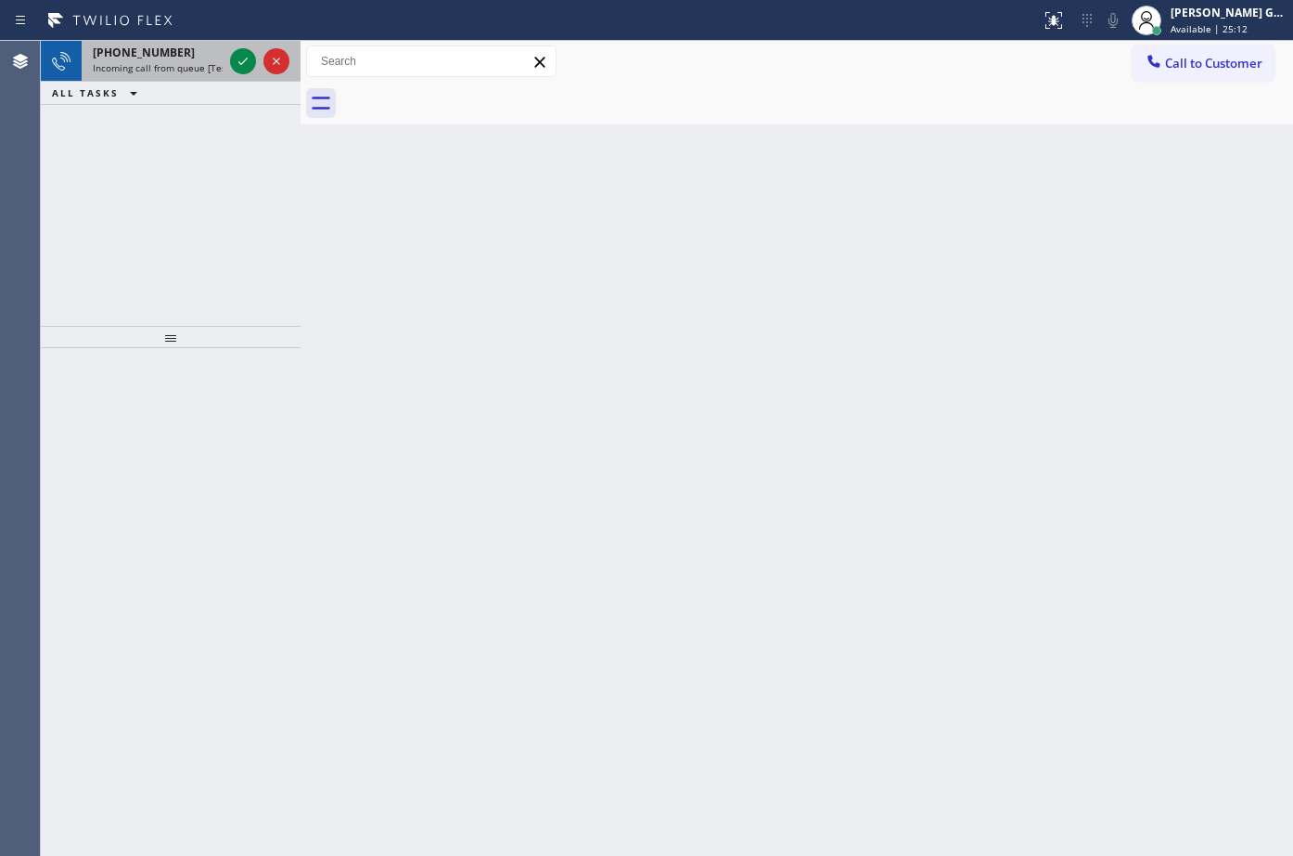
click at [176, 65] on span "Incoming call from queue [Test] All" at bounding box center [170, 67] width 154 height 13
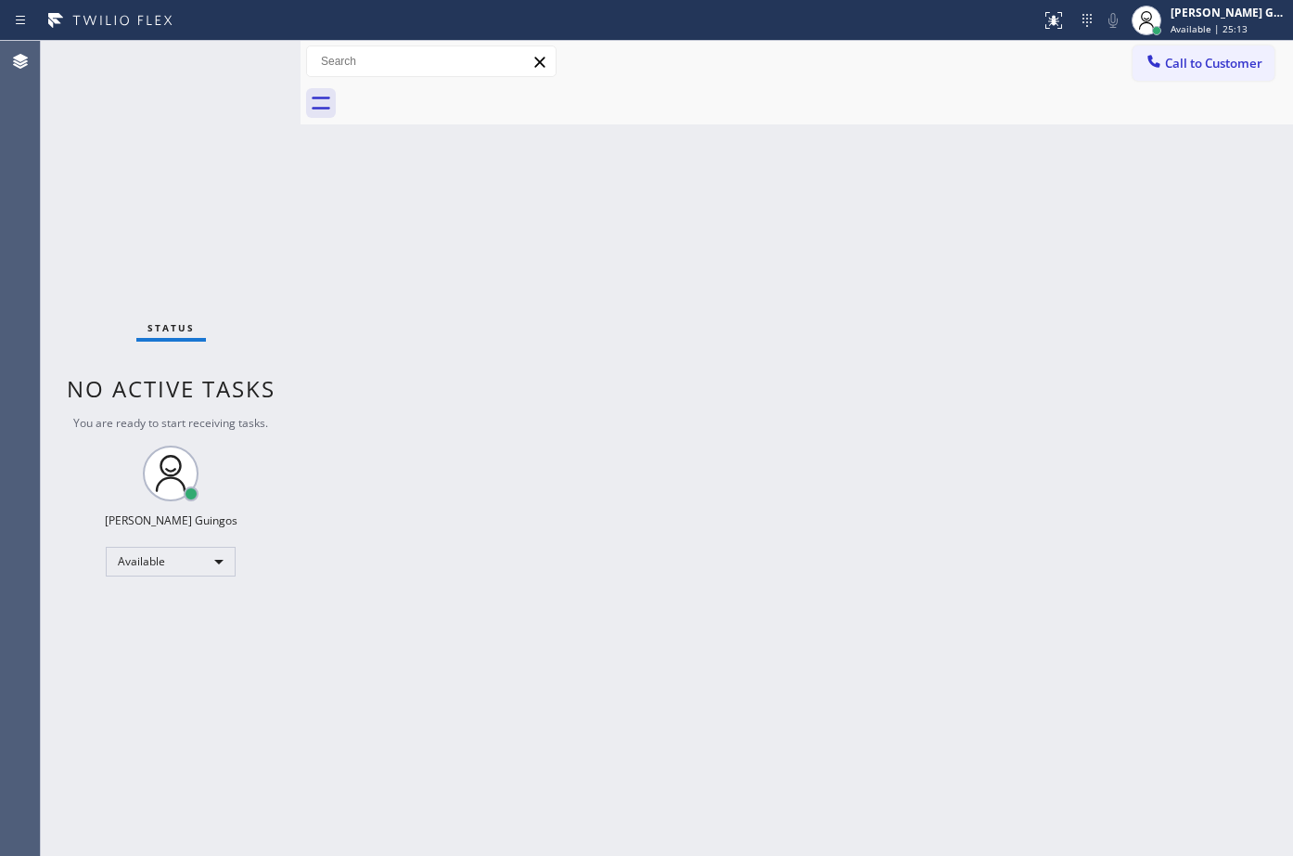
click at [807, 313] on div "Back to Dashboard Change Sender ID Customers Technicians Select a contact Outbo…" at bounding box center [797, 448] width 993 height 815
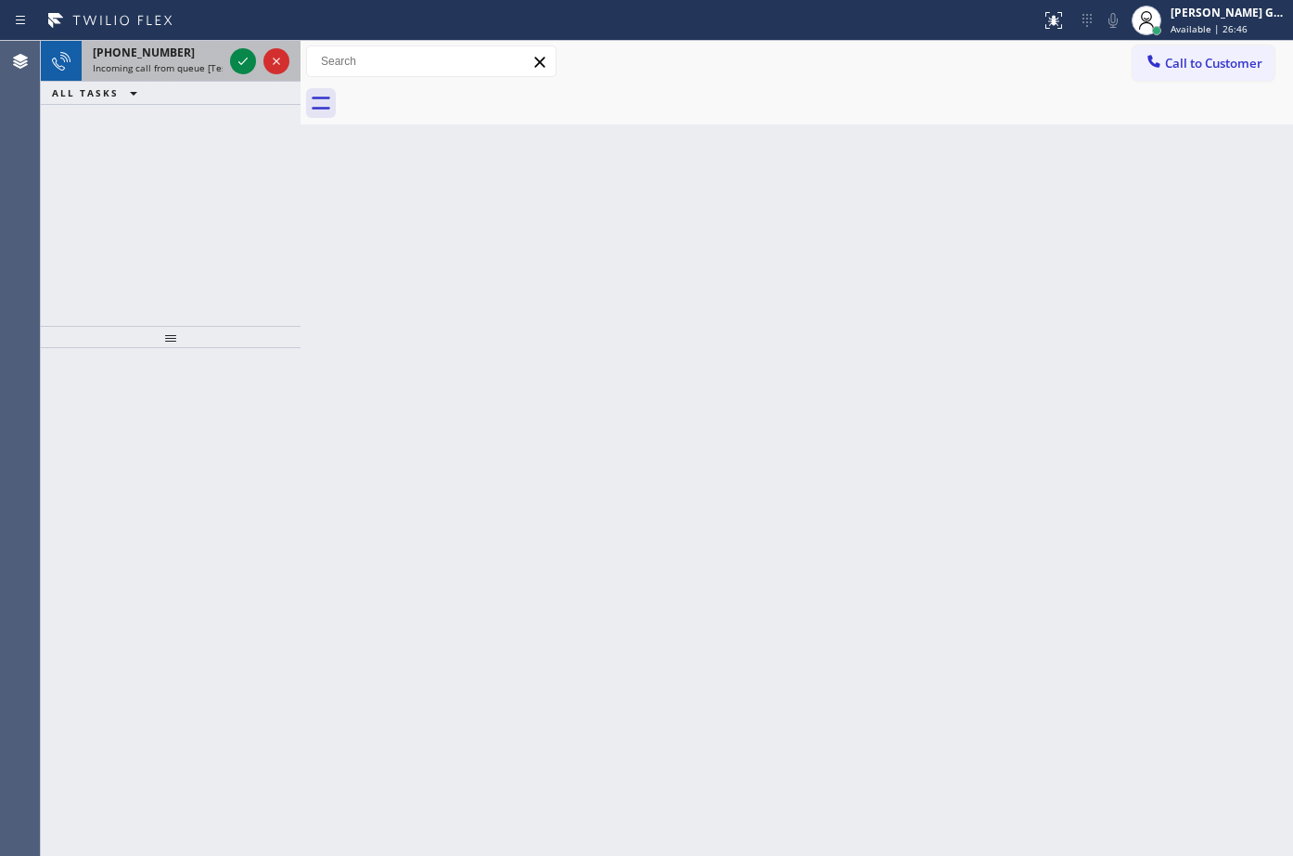
drag, startPoint x: 200, startPoint y: 59, endPoint x: 259, endPoint y: 68, distance: 59.0
click at [201, 60] on div "[PHONE_NUMBER] Incoming call from queue [Test] All" at bounding box center [154, 61] width 145 height 41
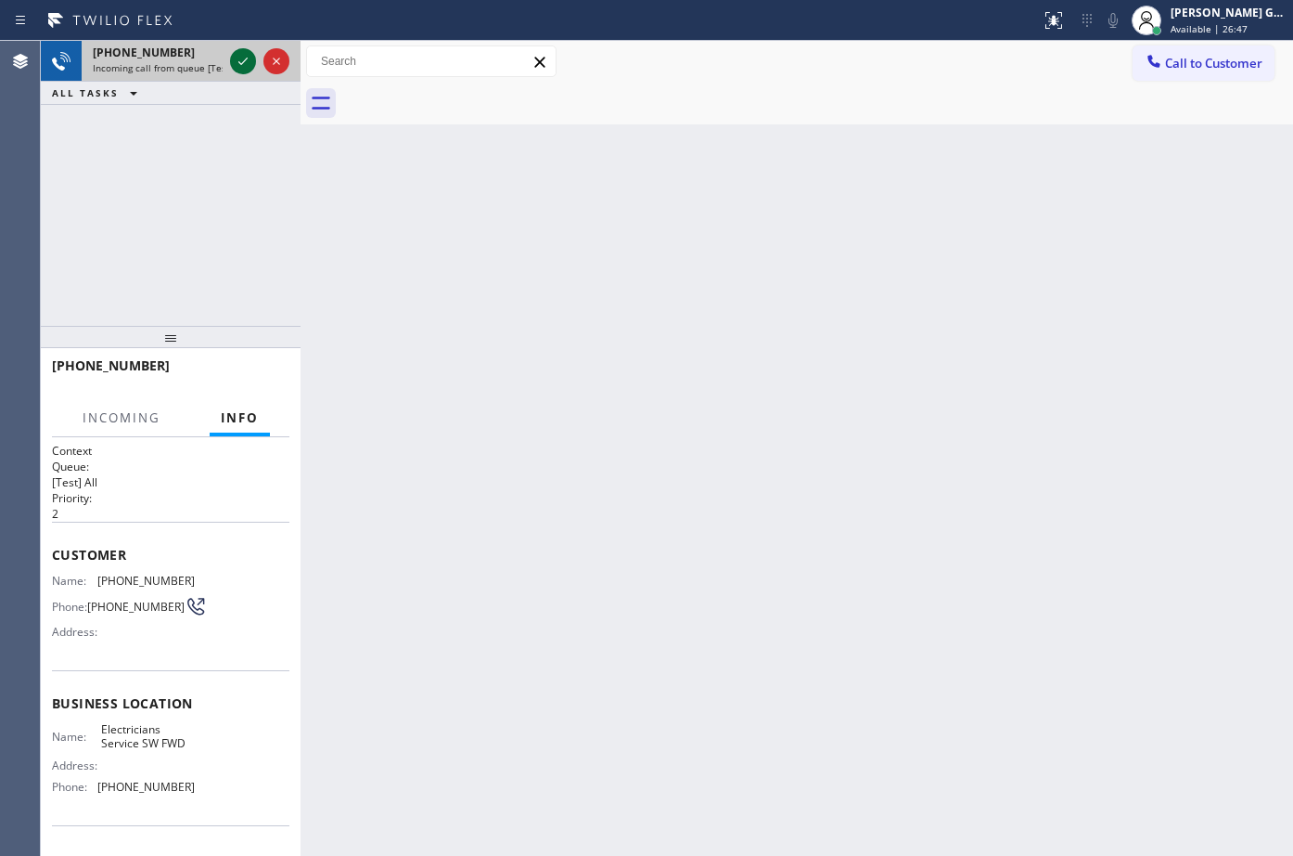
click at [243, 63] on icon at bounding box center [242, 61] width 9 height 7
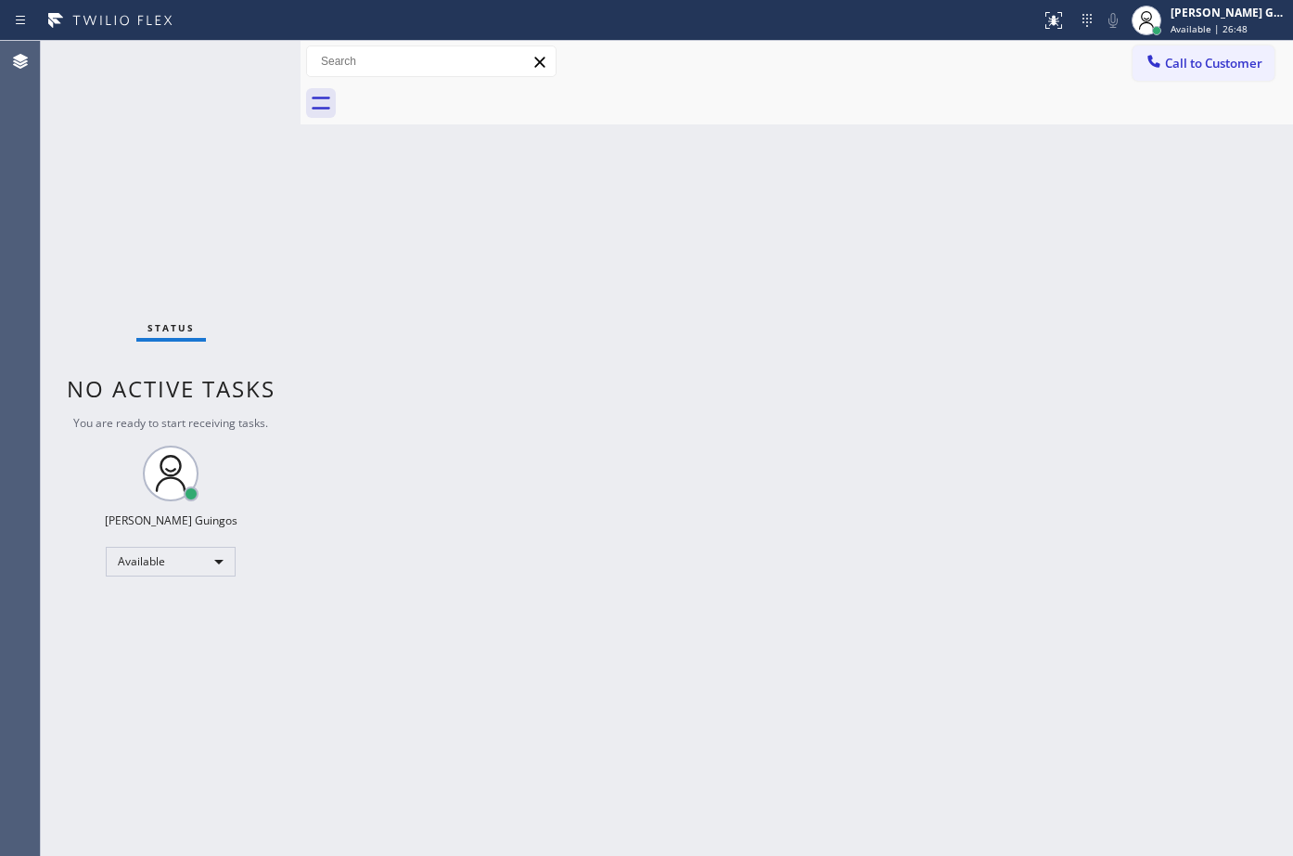
click at [243, 63] on div "Status No active tasks You are ready to start receiving tasks. [PERSON_NAME] Av…" at bounding box center [171, 448] width 260 height 815
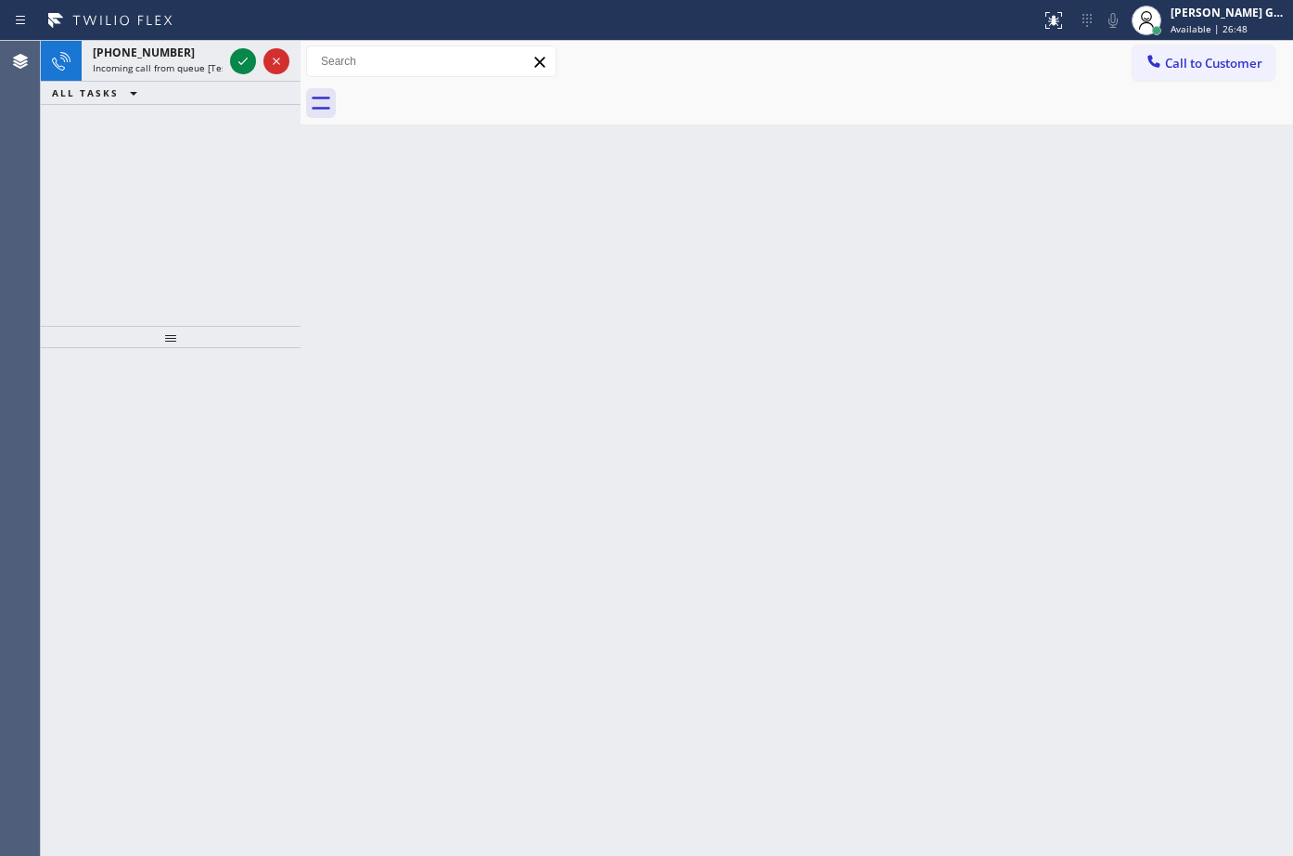
click at [243, 63] on icon at bounding box center [242, 61] width 9 height 7
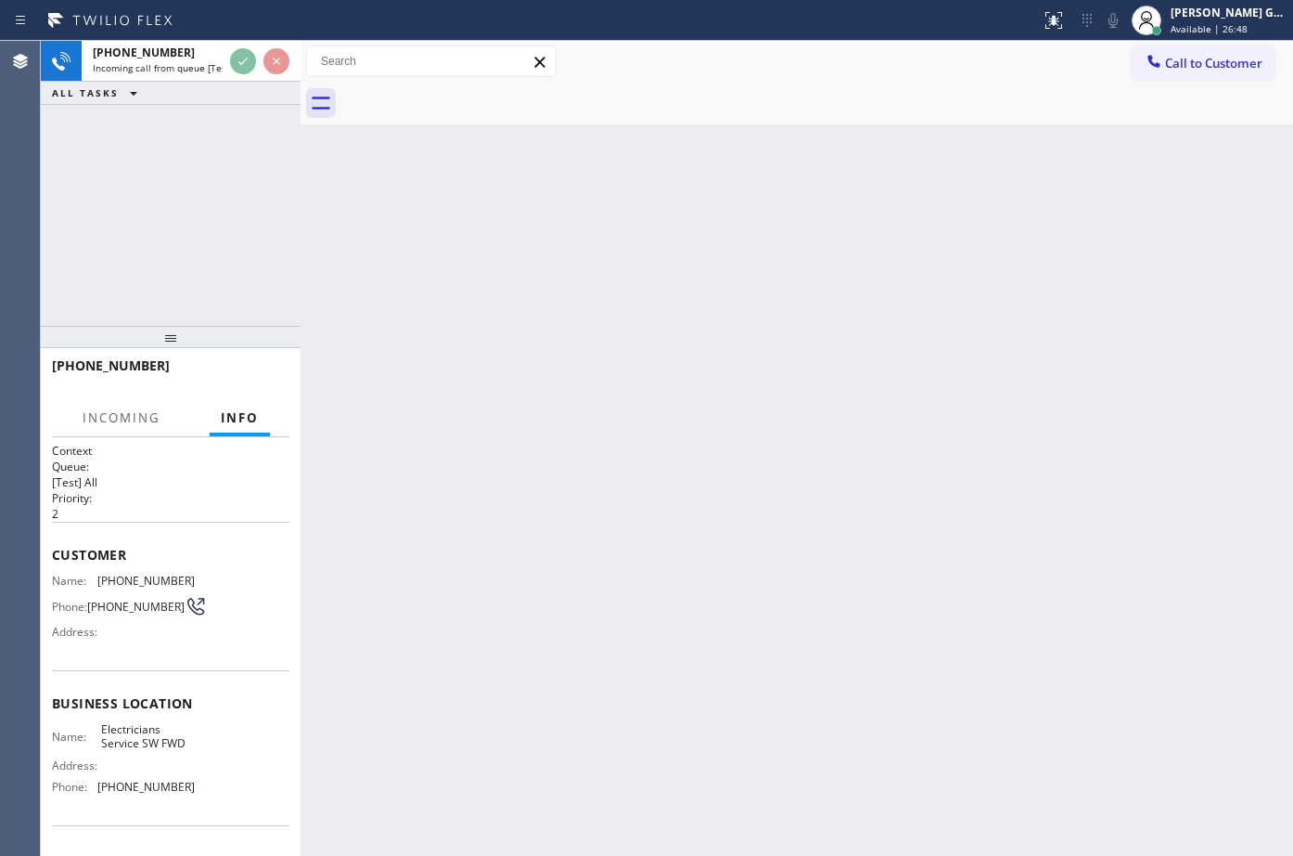
drag, startPoint x: 581, startPoint y: 231, endPoint x: 238, endPoint y: 116, distance: 361.2
click at [562, 225] on div "Back to Dashboard Change Sender ID Customers Technicians Select a contact Outbo…" at bounding box center [797, 448] width 993 height 815
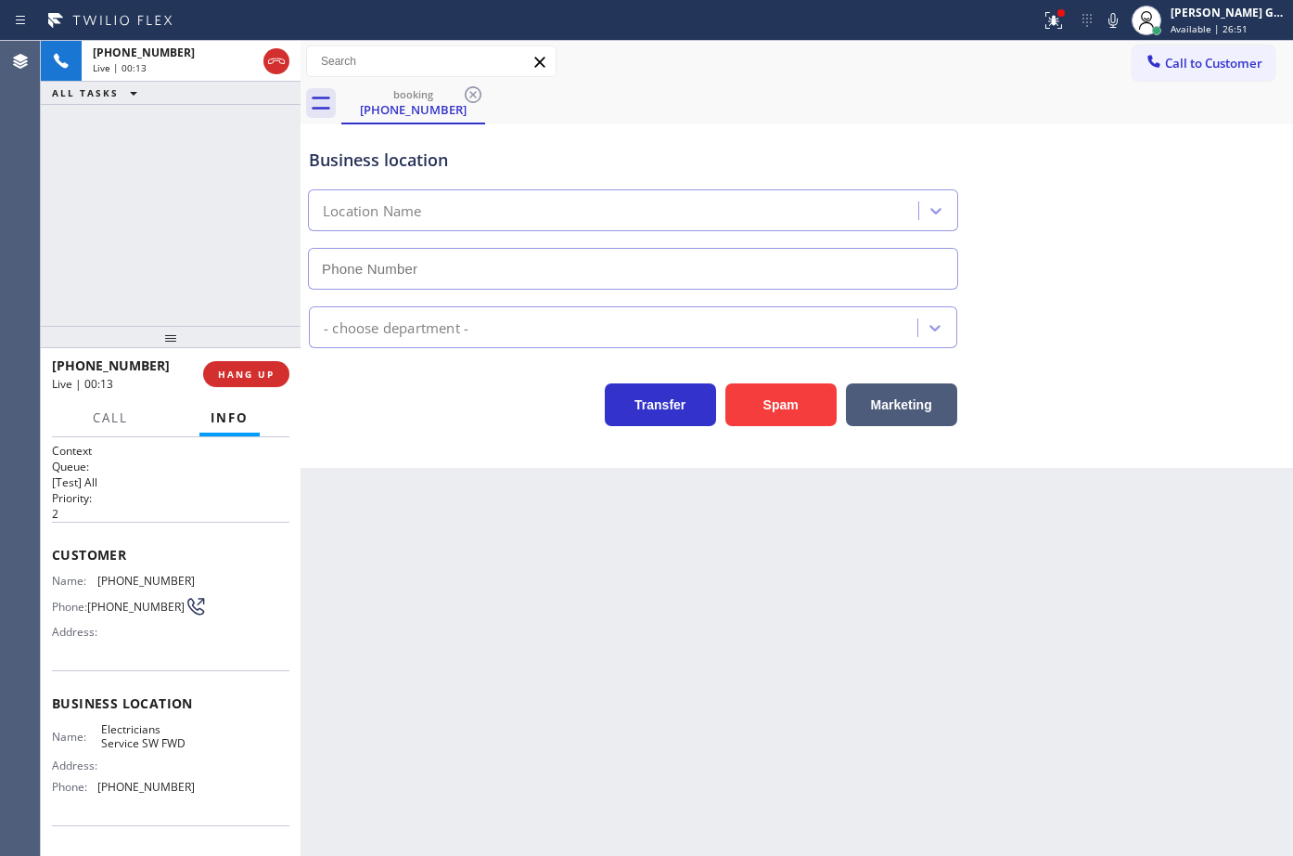
click at [269, 59] on icon at bounding box center [276, 61] width 22 height 22
type input "[PHONE_NUMBER]"
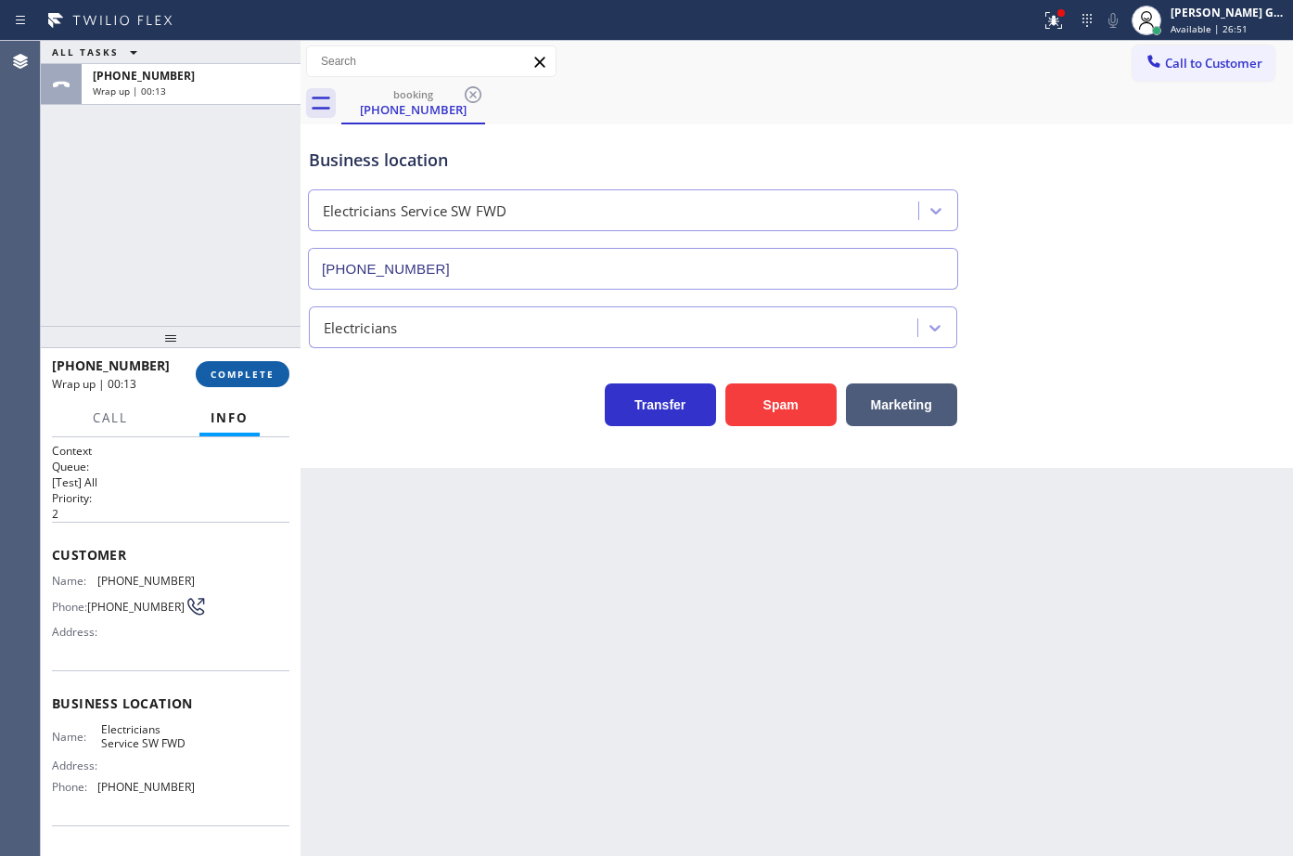
click at [263, 376] on span "COMPLETE" at bounding box center [243, 373] width 64 height 13
click at [473, 507] on div "Back to Dashboard Change Sender ID Customers Technicians Select a contact Outbo…" at bounding box center [797, 448] width 993 height 815
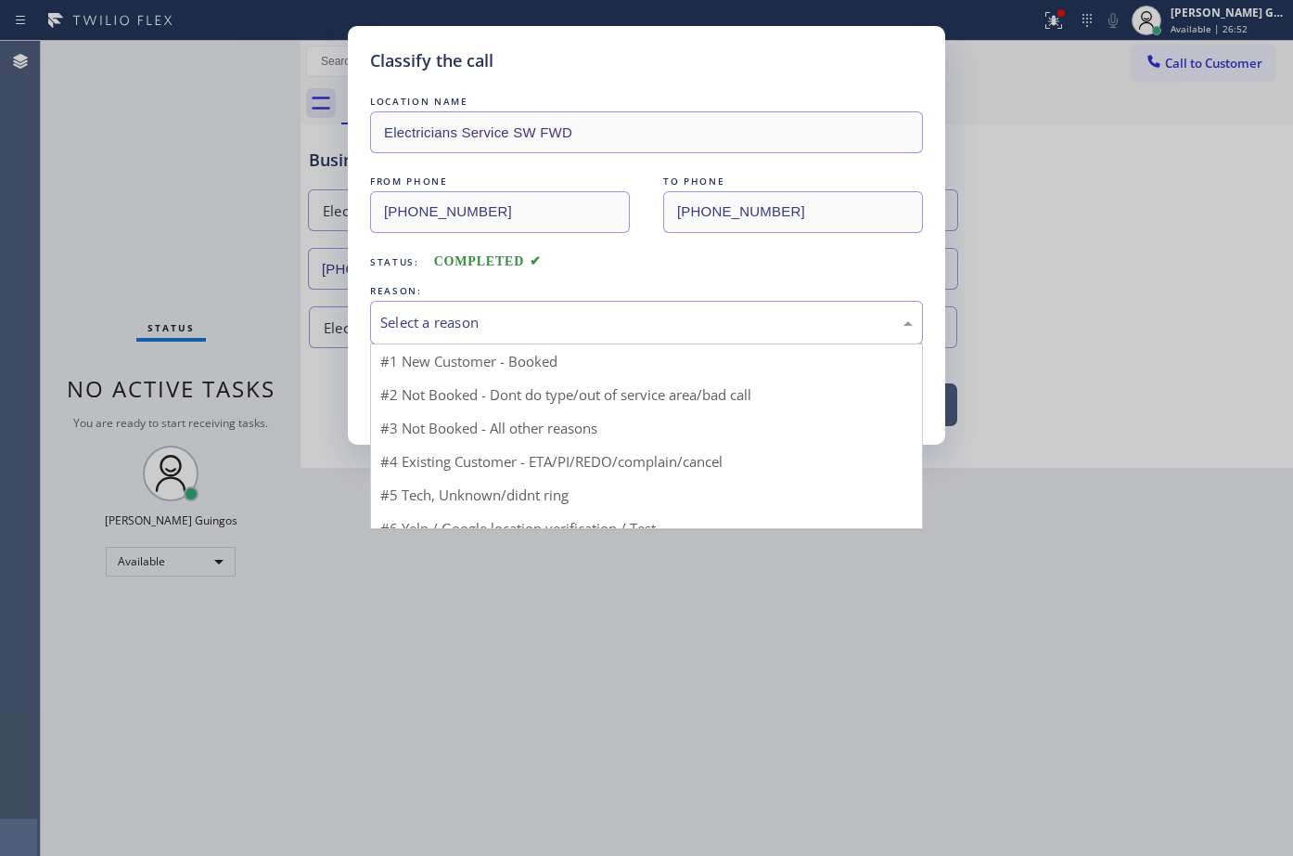
click at [470, 322] on div "Select a reason" at bounding box center [646, 322] width 533 height 21
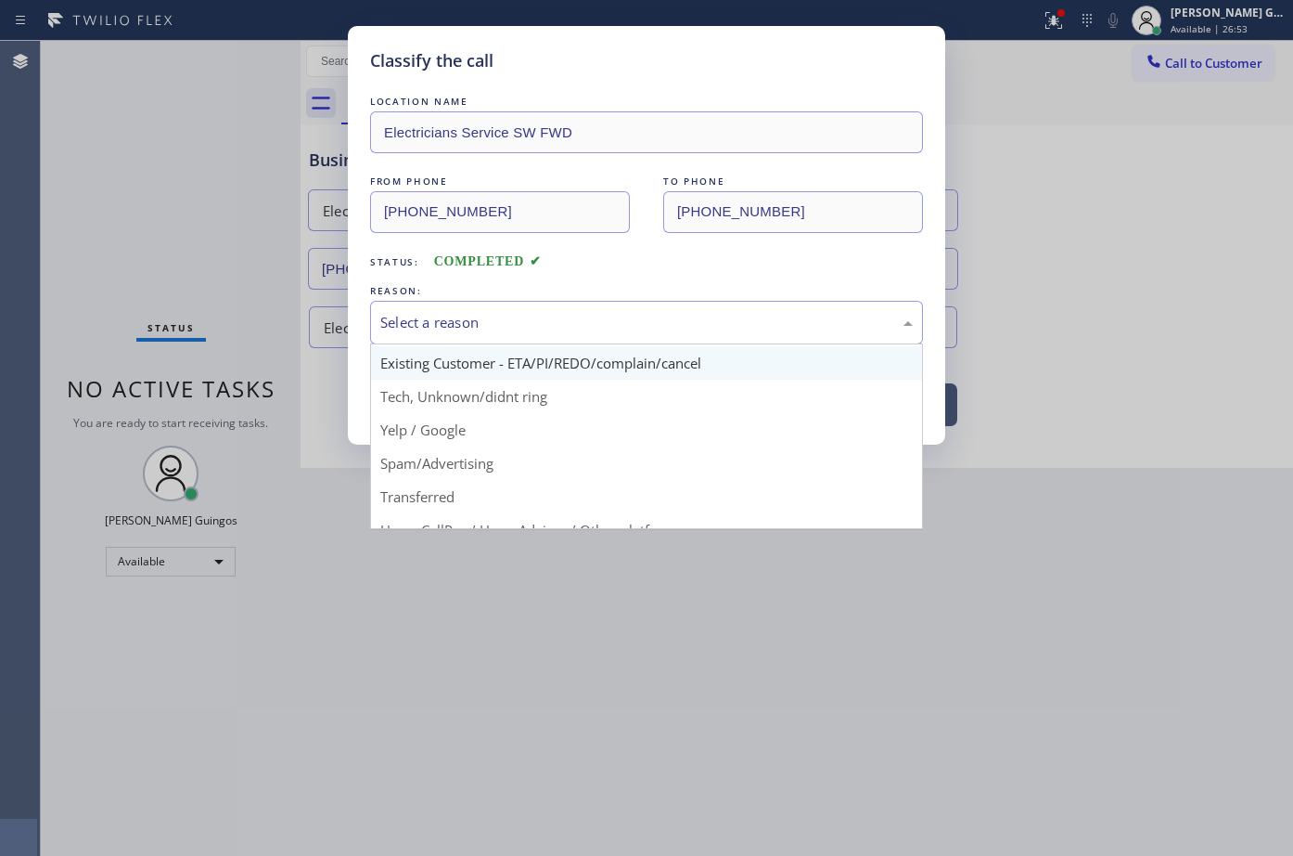
scroll to position [93, 0]
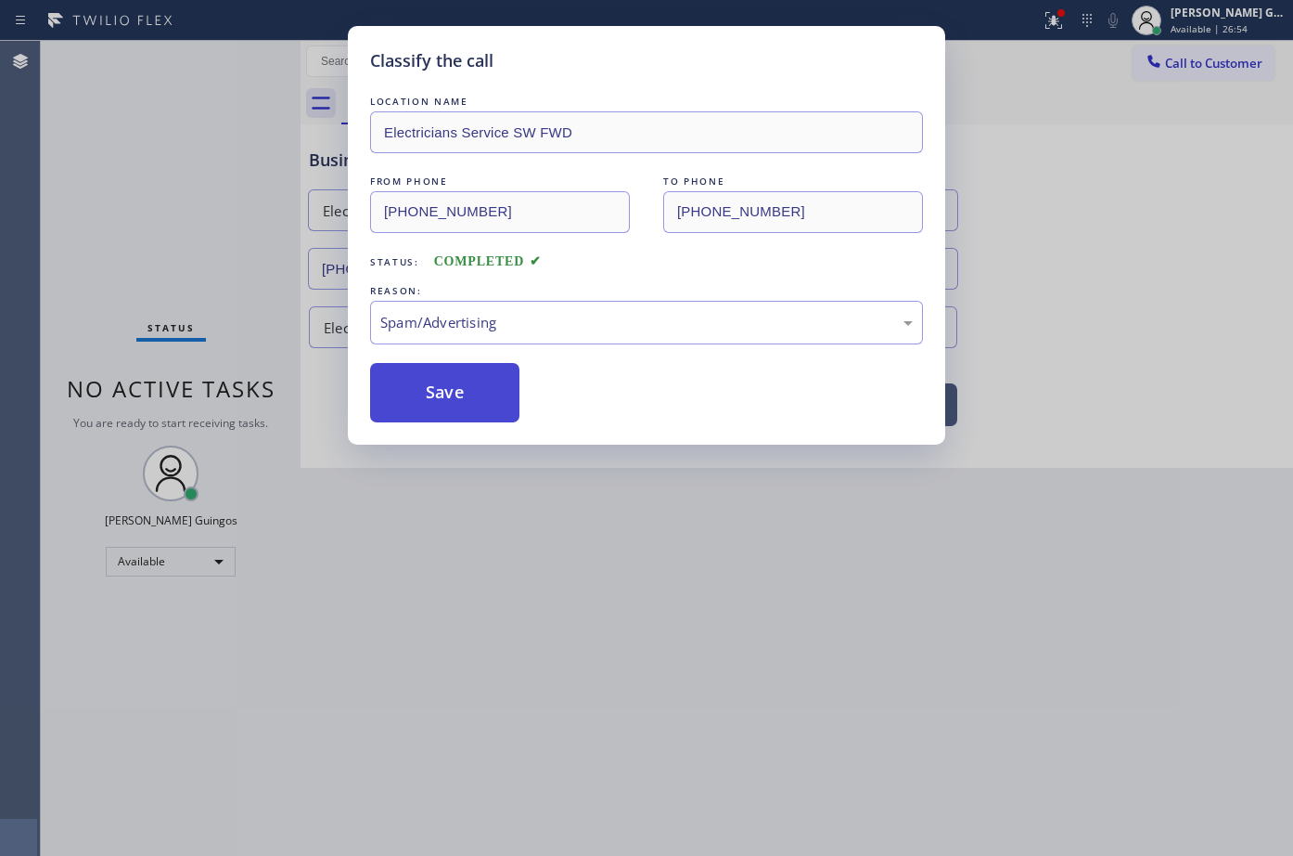
click at [457, 382] on button "Save" at bounding box center [444, 392] width 149 height 59
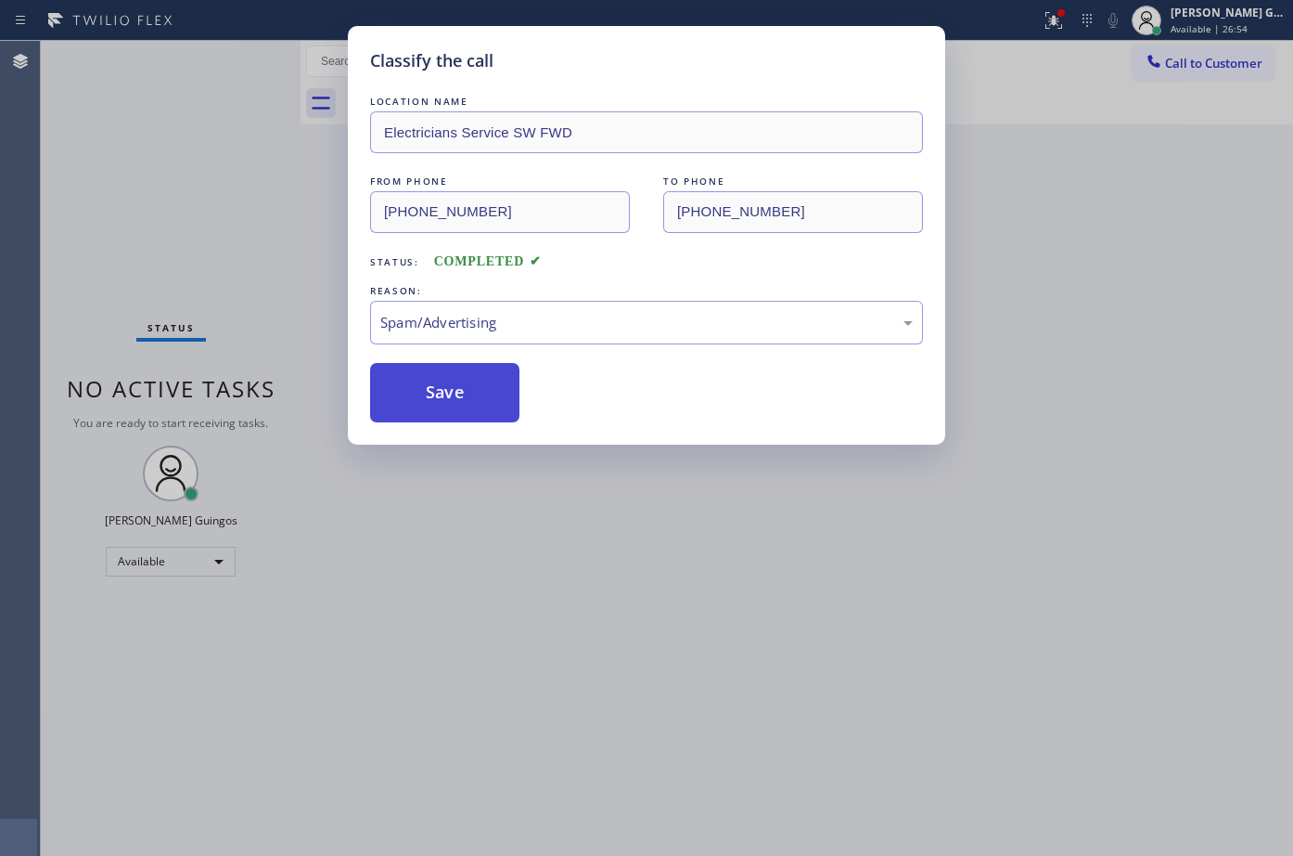
click at [457, 382] on button "Save" at bounding box center [444, 392] width 149 height 59
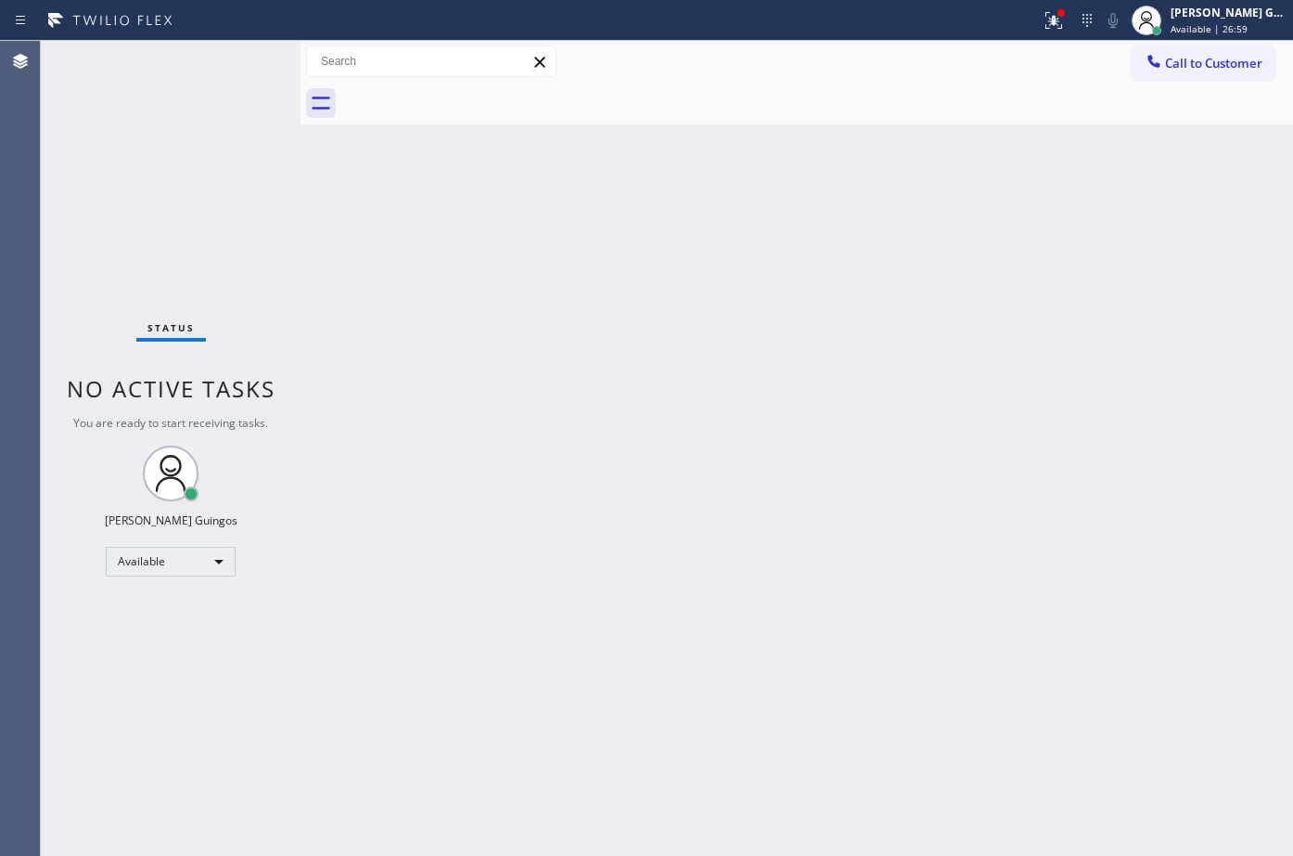
click at [774, 289] on div "Back to Dashboard Change Sender ID Customers Technicians Select a contact Outbo…" at bounding box center [797, 448] width 993 height 815
click at [1064, 19] on icon at bounding box center [1054, 20] width 22 height 22
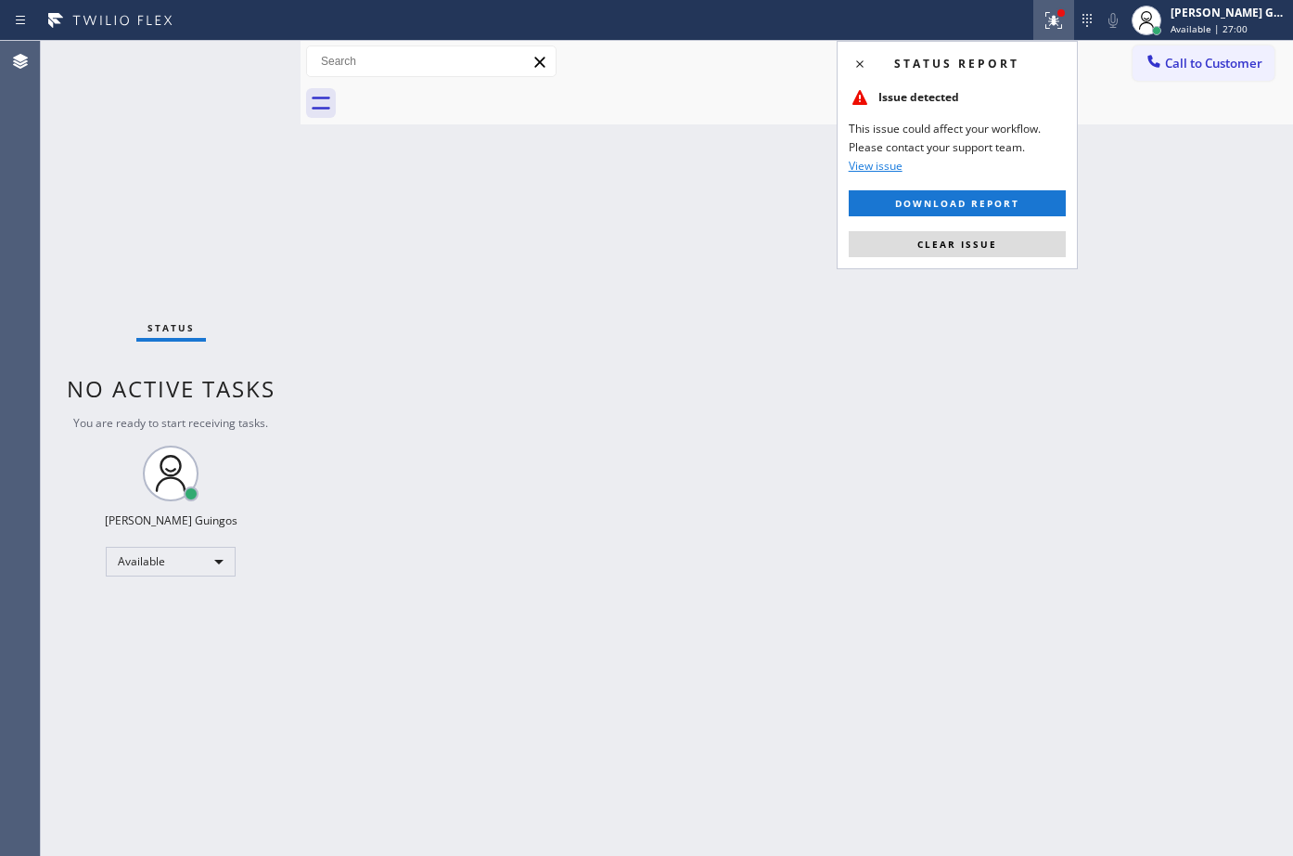
click at [1034, 229] on div "Status report Issue detected This issue could affect your workflow. Please cont…" at bounding box center [957, 155] width 241 height 228
click at [1036, 242] on button "Clear issue" at bounding box center [957, 244] width 217 height 26
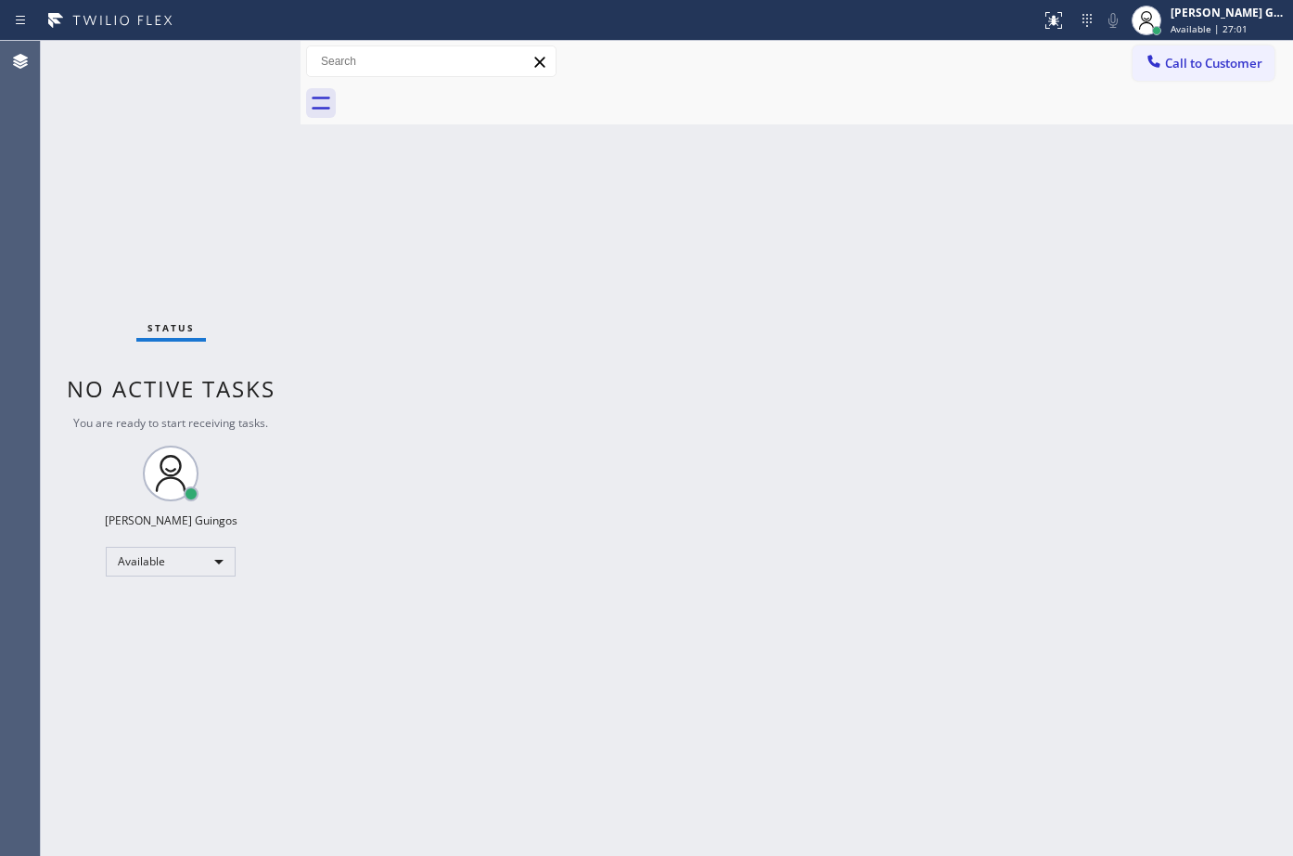
click at [1036, 242] on div "Back to Dashboard Change Sender ID Customers Technicians Select a contact Outbo…" at bounding box center [797, 448] width 993 height 815
click at [666, 188] on div "Back to Dashboard Change Sender ID Customers Technicians Select a contact Outbo…" at bounding box center [797, 448] width 993 height 815
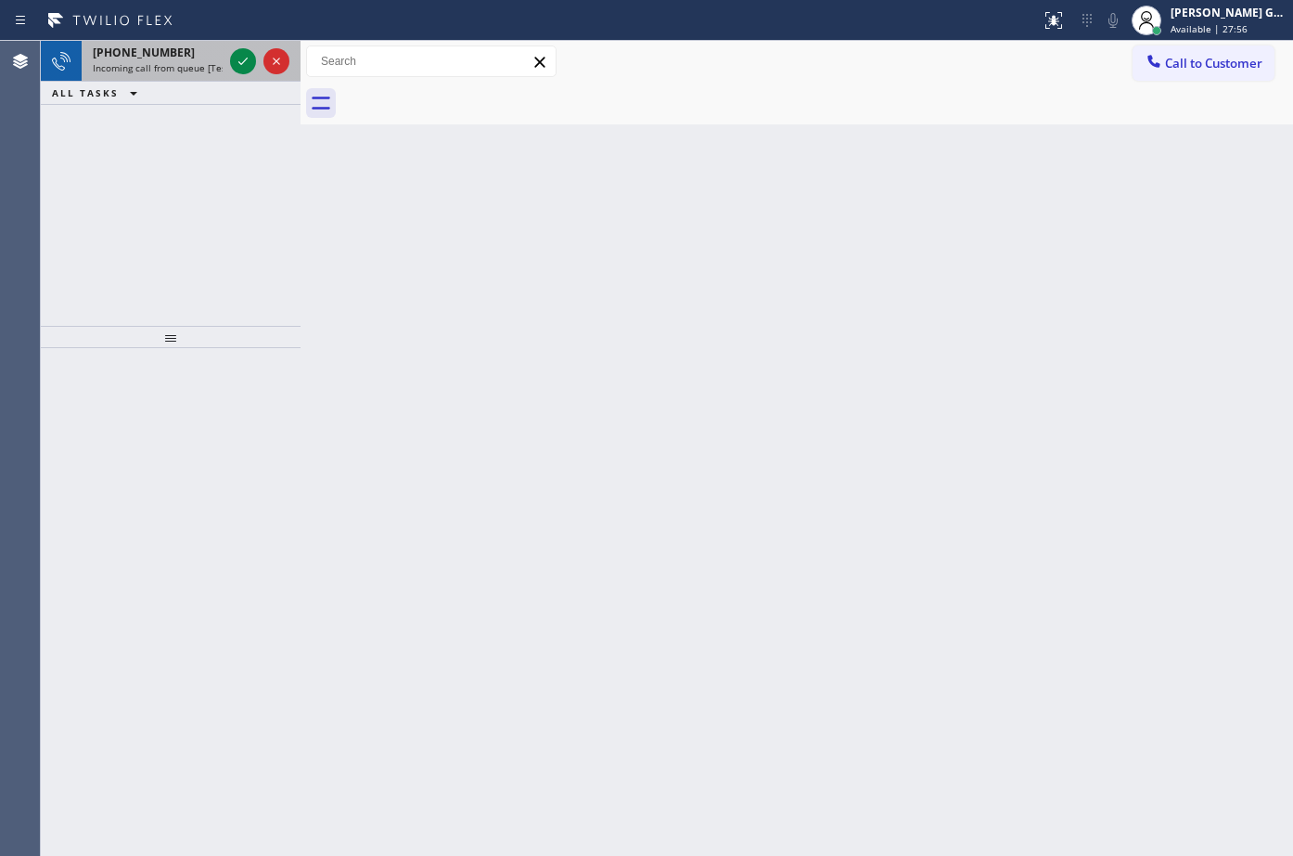
click at [147, 71] on span "Incoming call from queue [Test] All" at bounding box center [170, 67] width 154 height 13
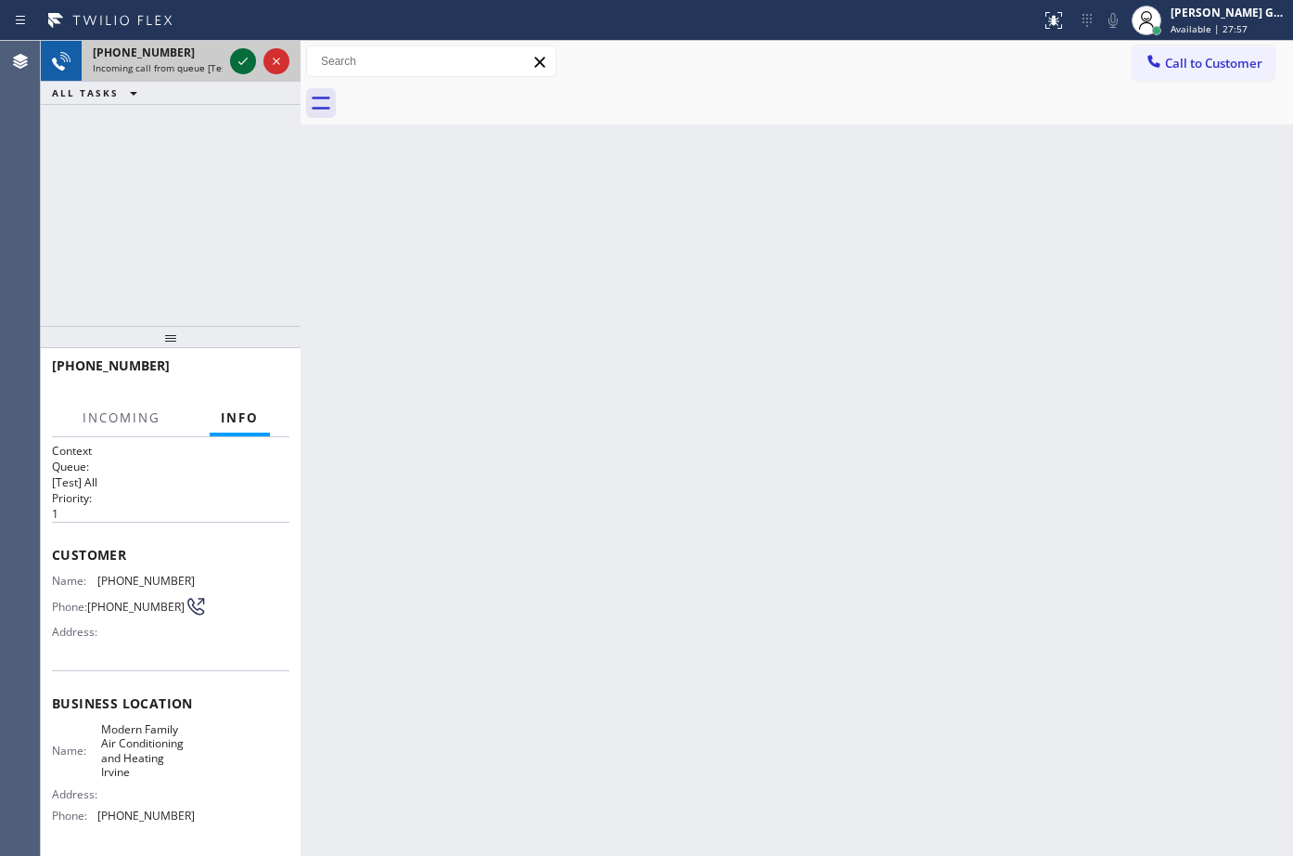
click at [232, 61] on icon at bounding box center [243, 61] width 22 height 22
click at [998, 740] on div "Back to Dashboard Change Sender ID Customers Technicians Select a contact Outbo…" at bounding box center [797, 448] width 993 height 815
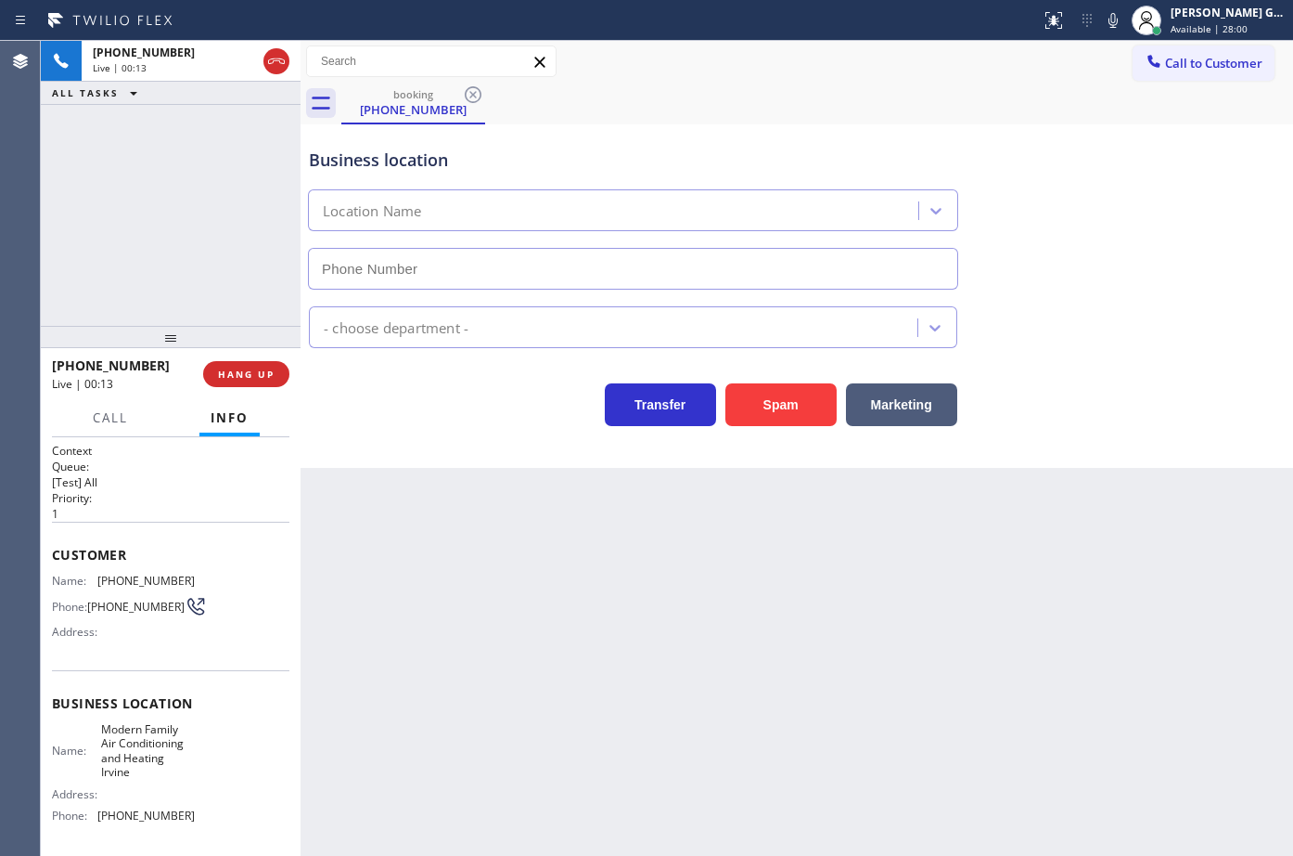
type input "[PHONE_NUMBER]"
click at [798, 419] on button "Spam" at bounding box center [781, 404] width 111 height 43
click at [536, 743] on div "Back to Dashboard Change Sender ID Customers Technicians Select a contact Outbo…" at bounding box center [797, 448] width 993 height 815
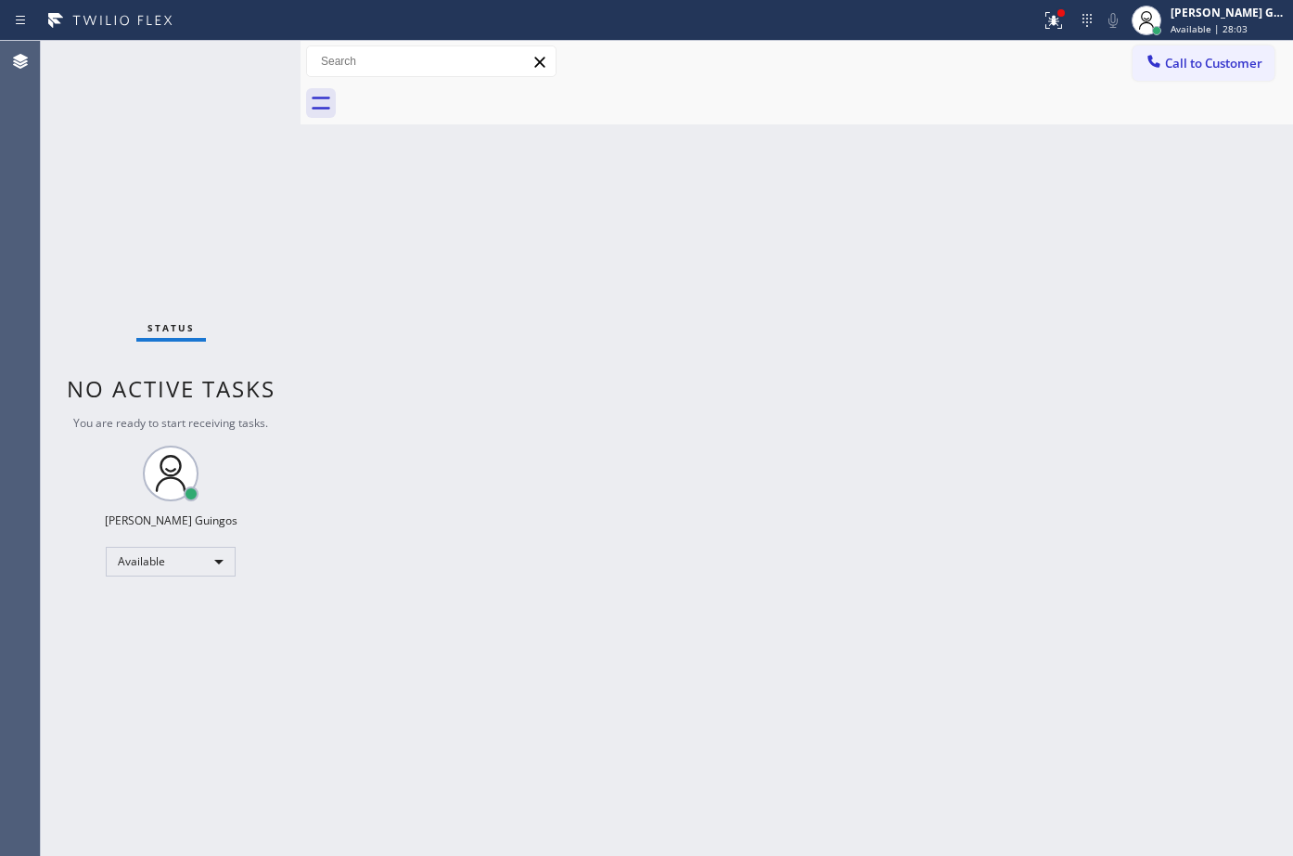
click at [929, 727] on div "Back to Dashboard Change Sender ID Customers Technicians Select a contact Outbo…" at bounding box center [797, 448] width 993 height 815
click at [1045, 19] on div at bounding box center [1054, 20] width 41 height 22
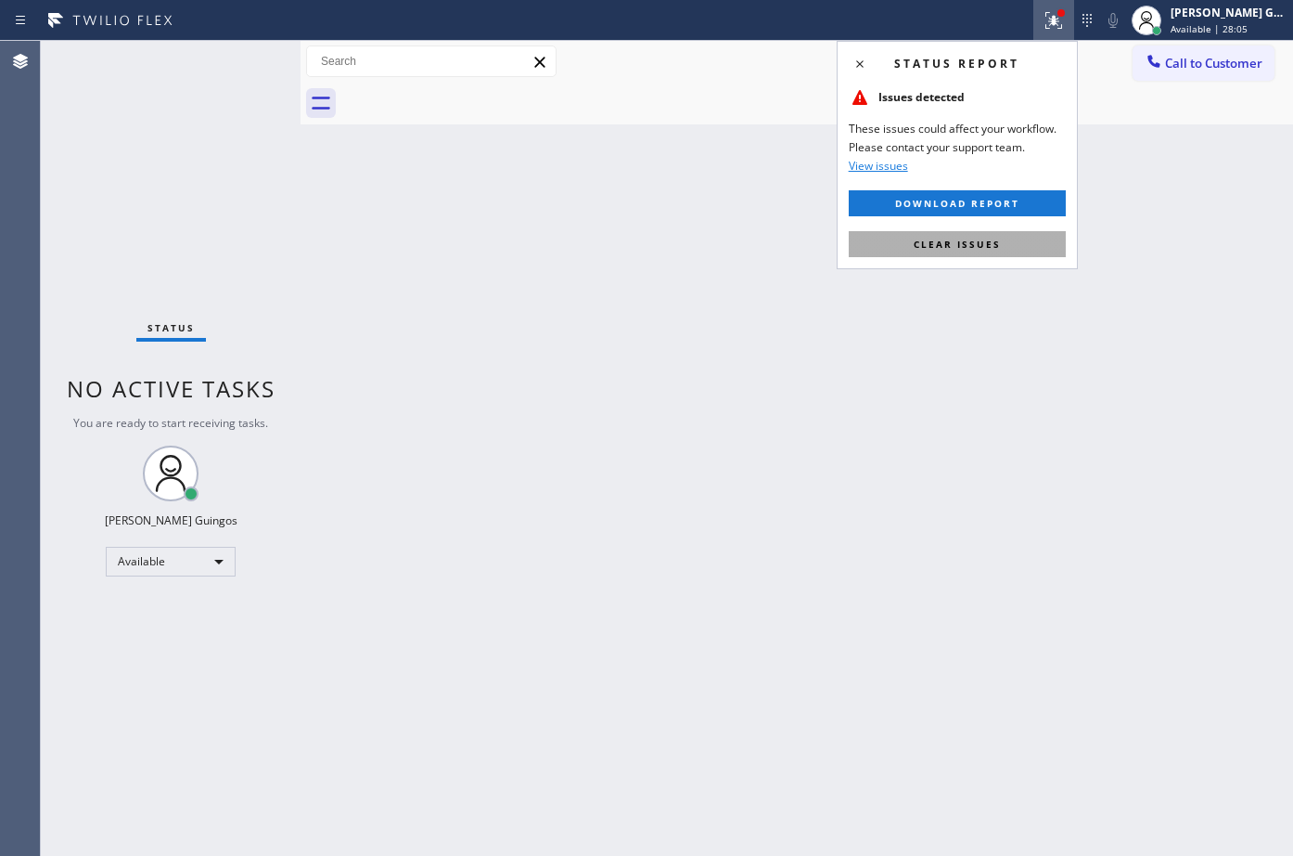
click at [993, 239] on span "Clear issues" at bounding box center [957, 244] width 87 height 13
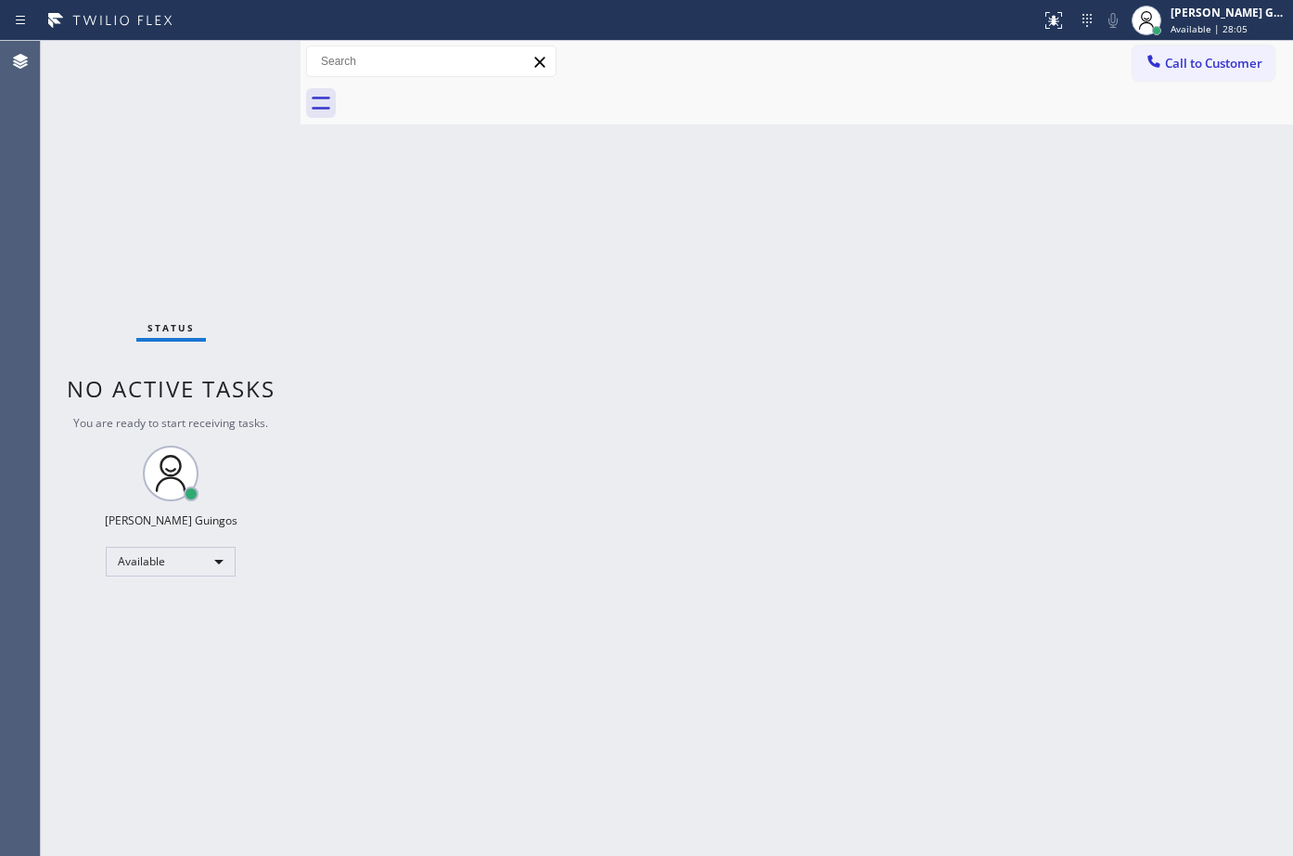
click at [993, 239] on div "Back to Dashboard Change Sender ID Customers Technicians Select a contact Outbo…" at bounding box center [797, 448] width 993 height 815
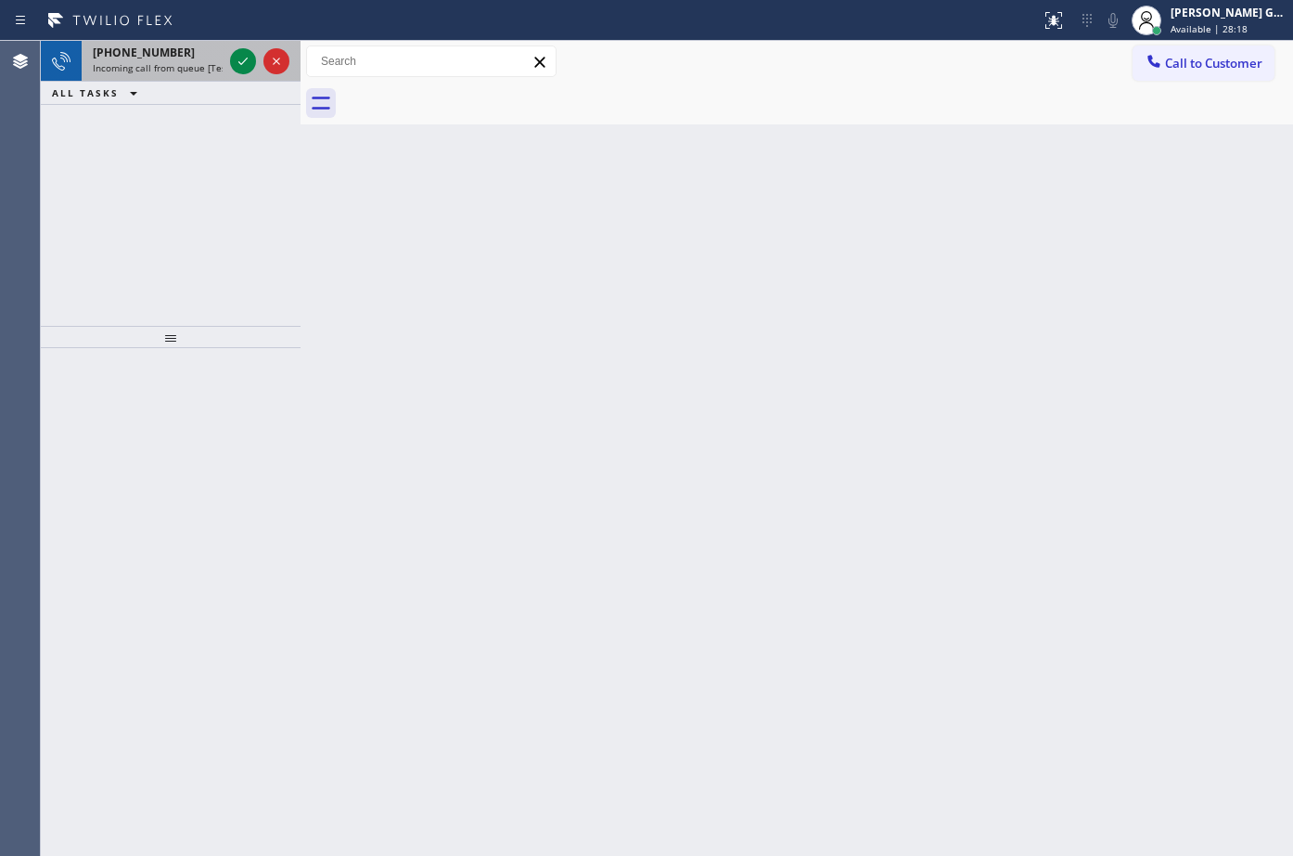
click at [197, 45] on div "[PHONE_NUMBER]" at bounding box center [158, 53] width 130 height 16
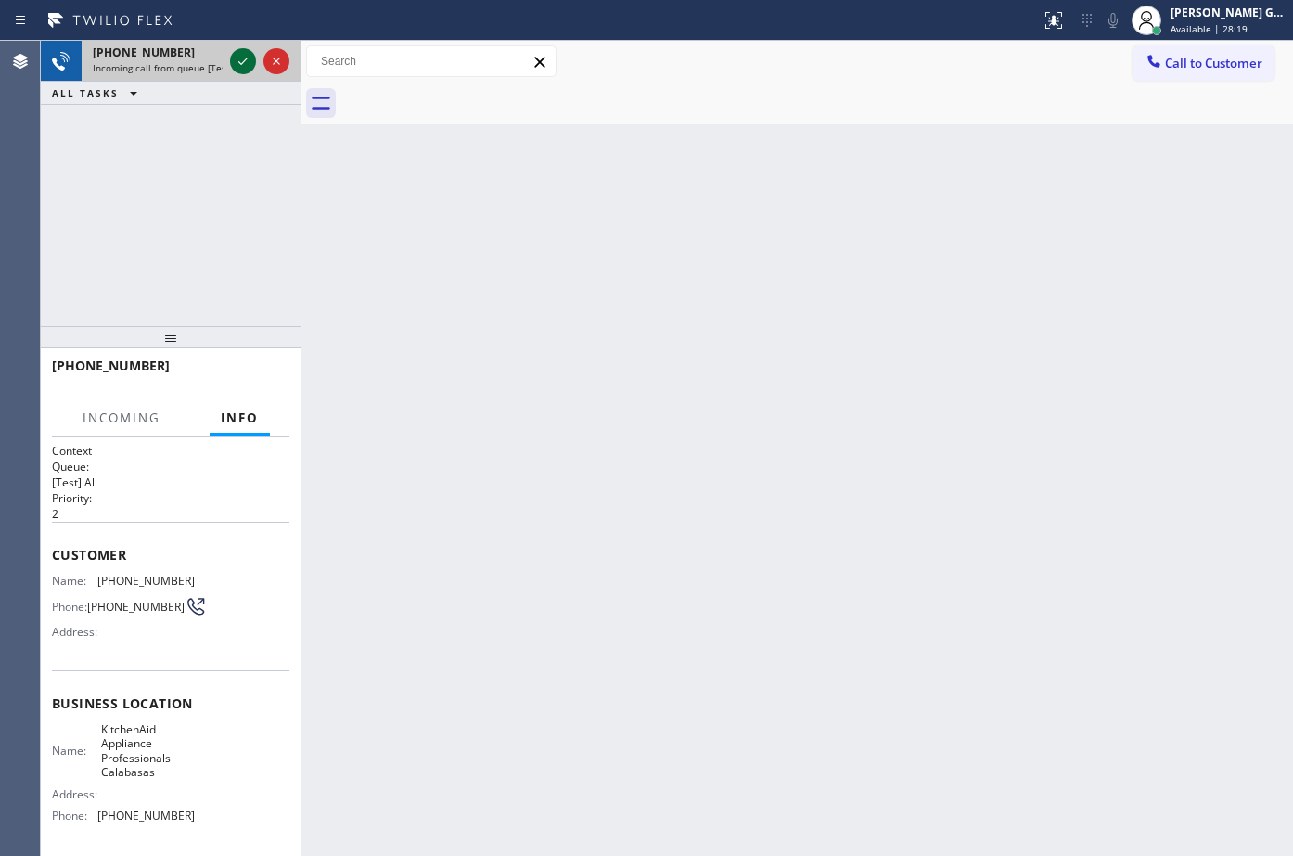
click at [241, 64] on icon at bounding box center [242, 61] width 9 height 7
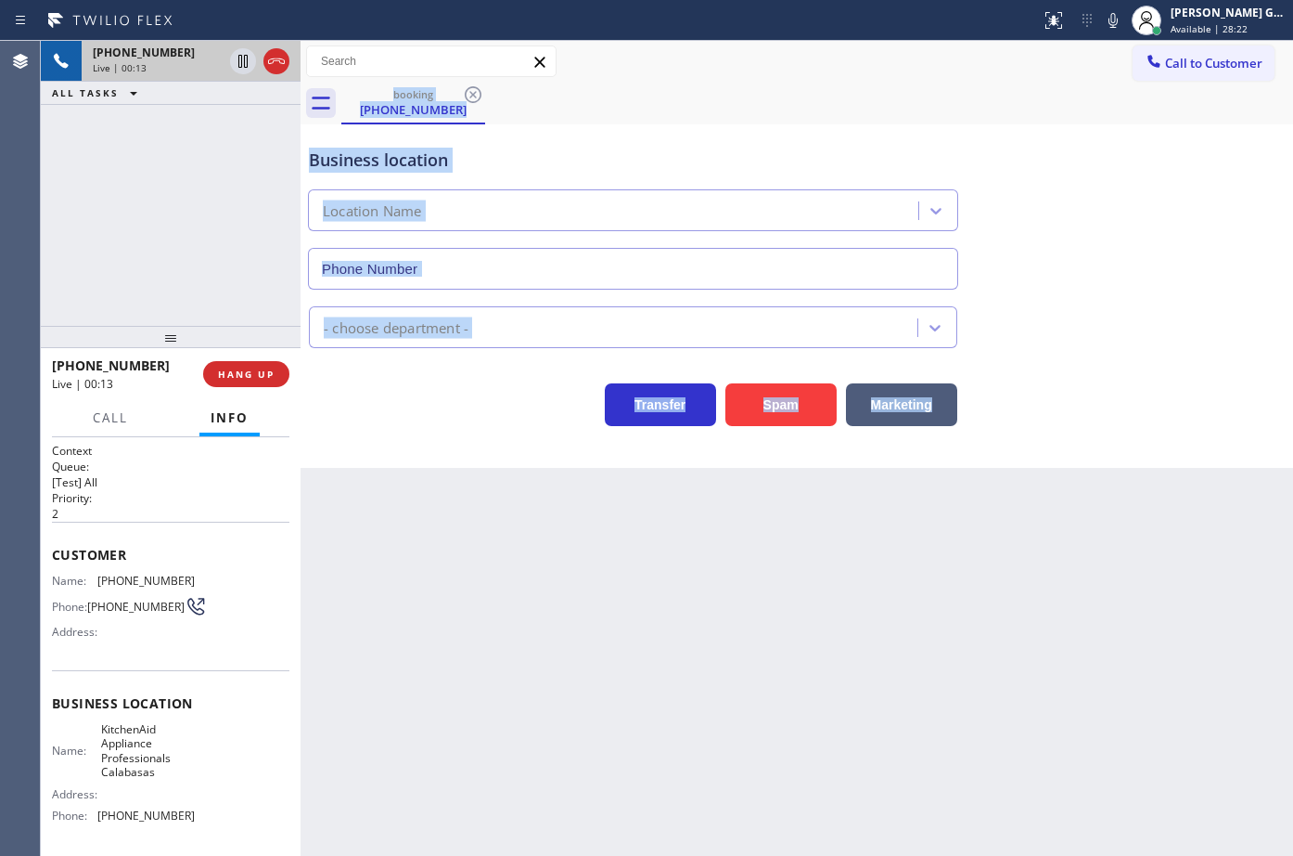
type input "[PHONE_NUMBER]"
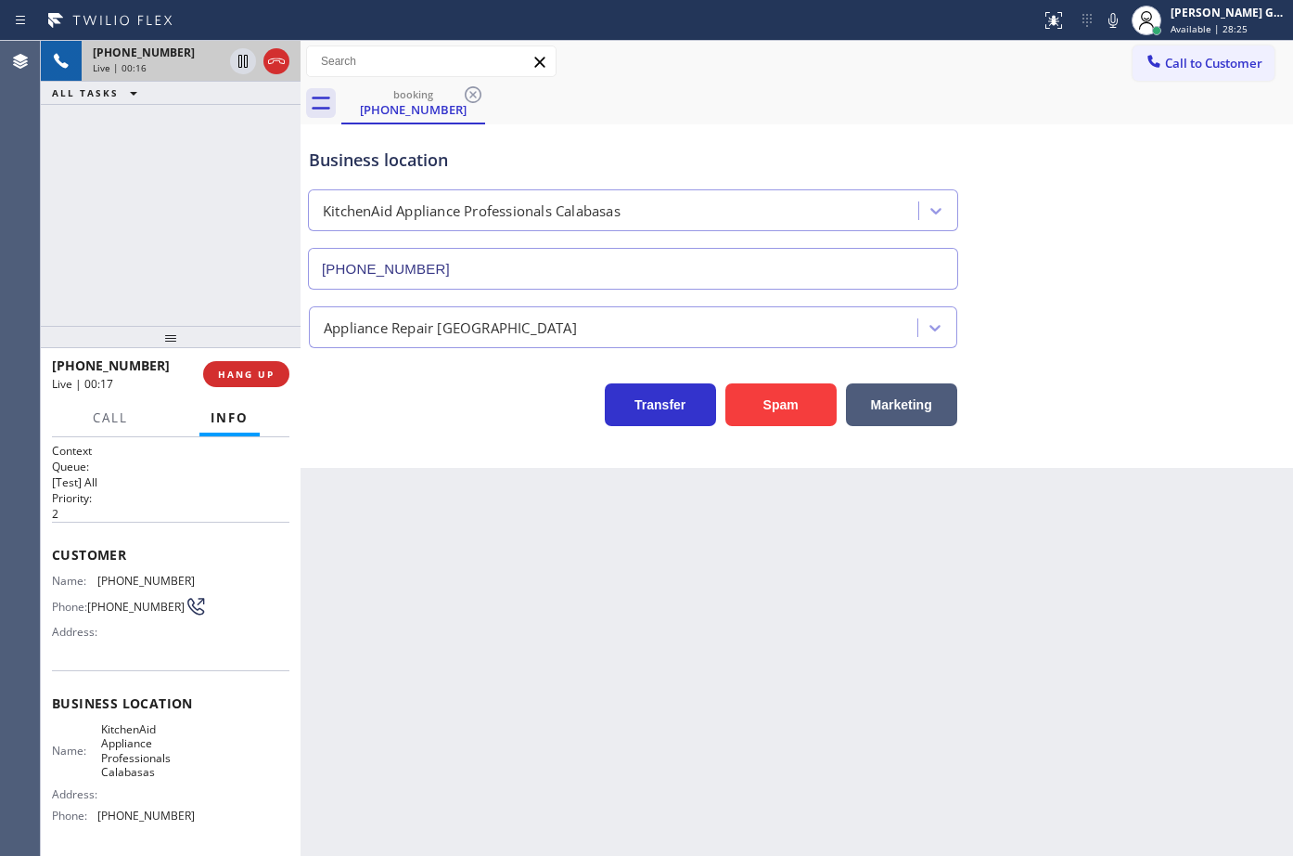
click at [158, 583] on span "[PHONE_NUMBER]" at bounding box center [145, 580] width 97 height 14
copy span "[PHONE_NUMBER]"
click at [1113, 24] on icon at bounding box center [1113, 20] width 22 height 22
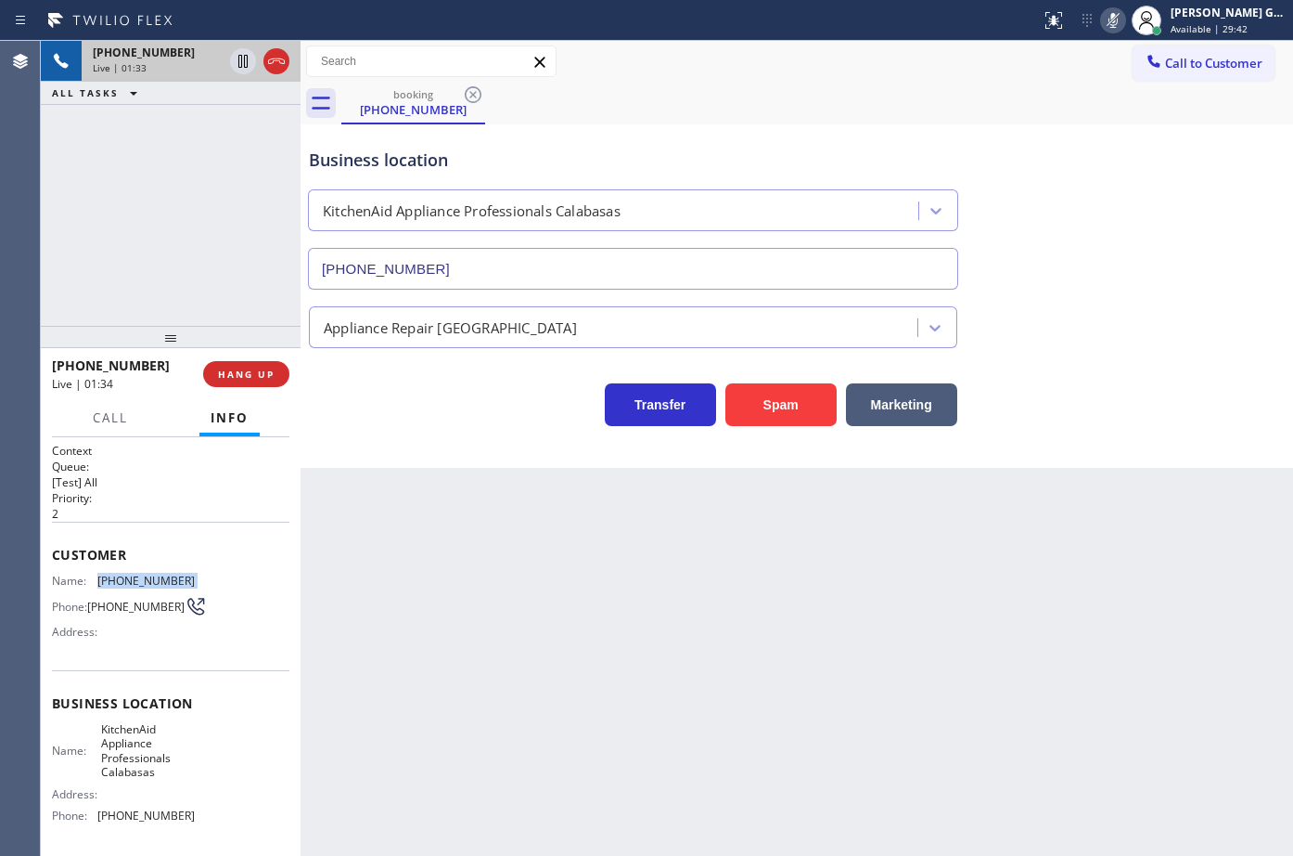
click at [1113, 24] on icon at bounding box center [1113, 20] width 22 height 22
click at [1110, 196] on div "Business location KitchenAid Appliance Professionals Calabasas [PHONE_NUMBER]" at bounding box center [797, 206] width 984 height 168
click at [1188, 157] on div "Business location KitchenAid Appliance Professionals Calabasas [PHONE_NUMBER]" at bounding box center [797, 206] width 984 height 168
click at [1019, 122] on div "Business location KitchenAid Appliance Professionals Calabasas [PHONE_NUMBER]" at bounding box center [797, 206] width 984 height 168
click at [960, 117] on div "booking [PHONE_NUMBER]" at bounding box center [817, 104] width 952 height 42
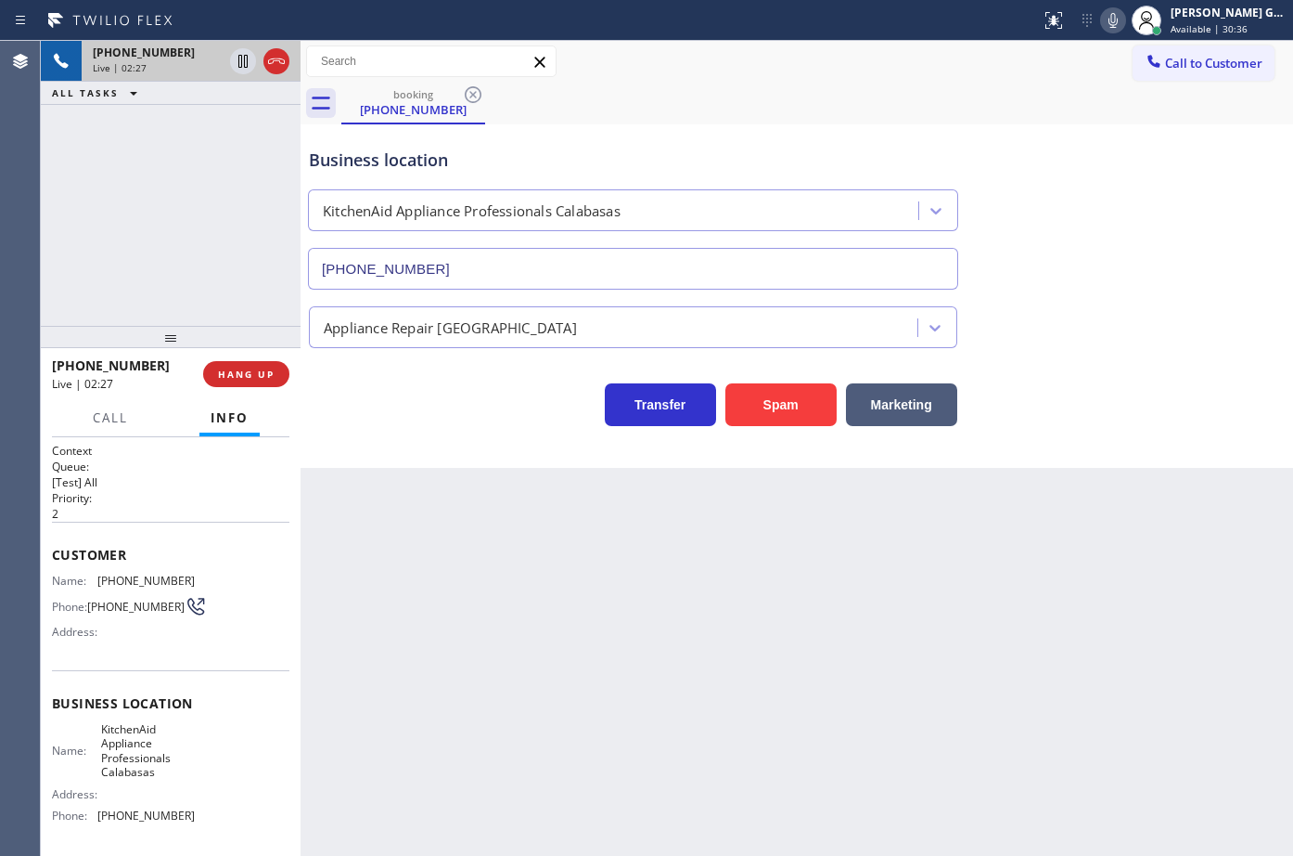
click at [930, 145] on div "Business location KitchenAid Appliance Professionals Calabasas [PHONE_NUMBER]" at bounding box center [633, 209] width 656 height 161
click at [946, 133] on div "Business location KitchenAid Appliance Professionals Calabasas [PHONE_NUMBER]" at bounding box center [633, 209] width 656 height 161
click at [1117, 25] on icon at bounding box center [1113, 20] width 9 height 15
click at [1100, 159] on div "Business location KitchenAid Appliance Professionals Calabasas [PHONE_NUMBER]" at bounding box center [797, 206] width 984 height 168
click at [1068, 102] on div "booking [PHONE_NUMBER]" at bounding box center [817, 104] width 952 height 42
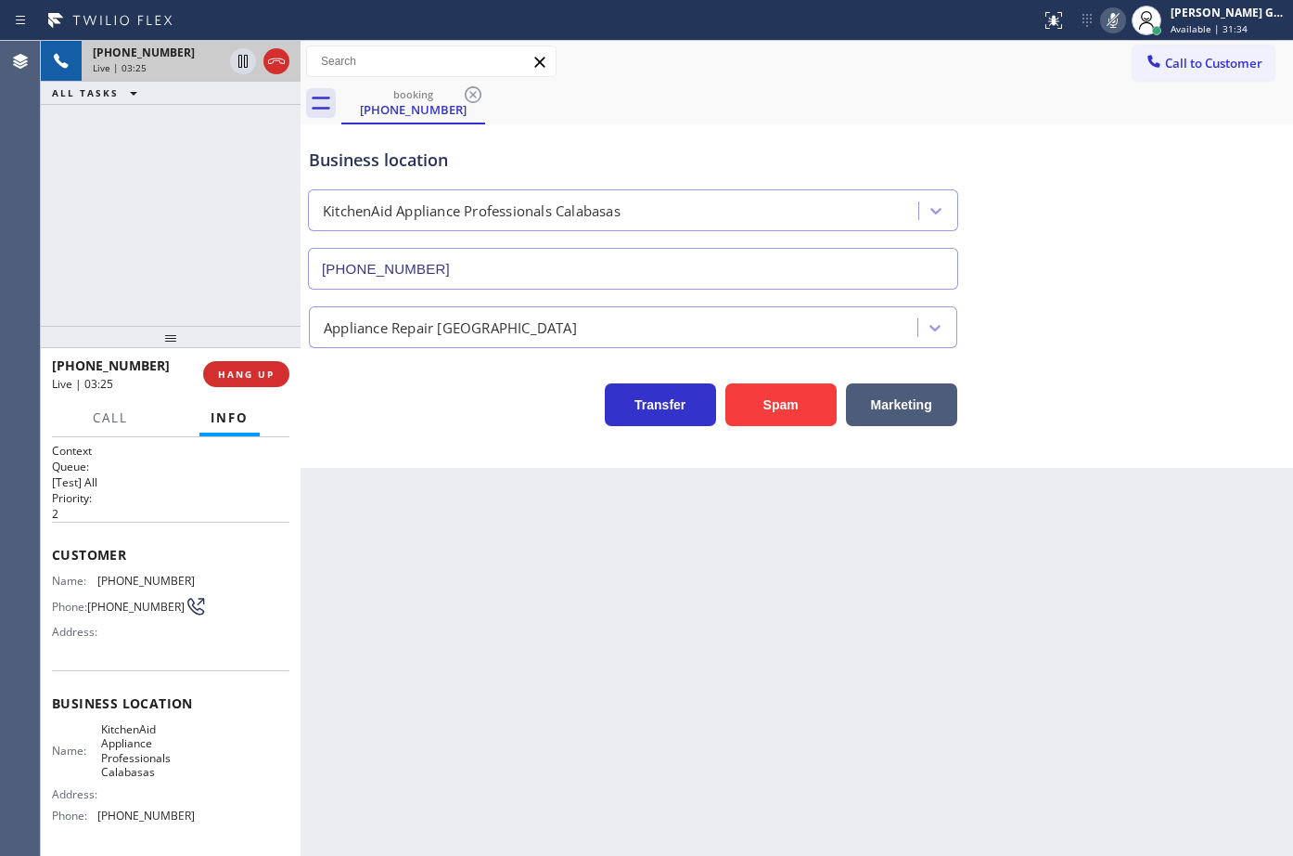
click at [1105, 25] on icon at bounding box center [1113, 20] width 22 height 22
click at [1158, 203] on div "Business location KitchenAid Appliance Professionals Calabasas [PHONE_NUMBER]" at bounding box center [797, 206] width 984 height 168
click at [1043, 135] on div "Business location KitchenAid Appliance Professionals Calabasas [PHONE_NUMBER]" at bounding box center [797, 206] width 984 height 168
click at [828, 135] on div "Business location KitchenAid Appliance Professionals Calabasas [PHONE_NUMBER]" at bounding box center [633, 209] width 656 height 161
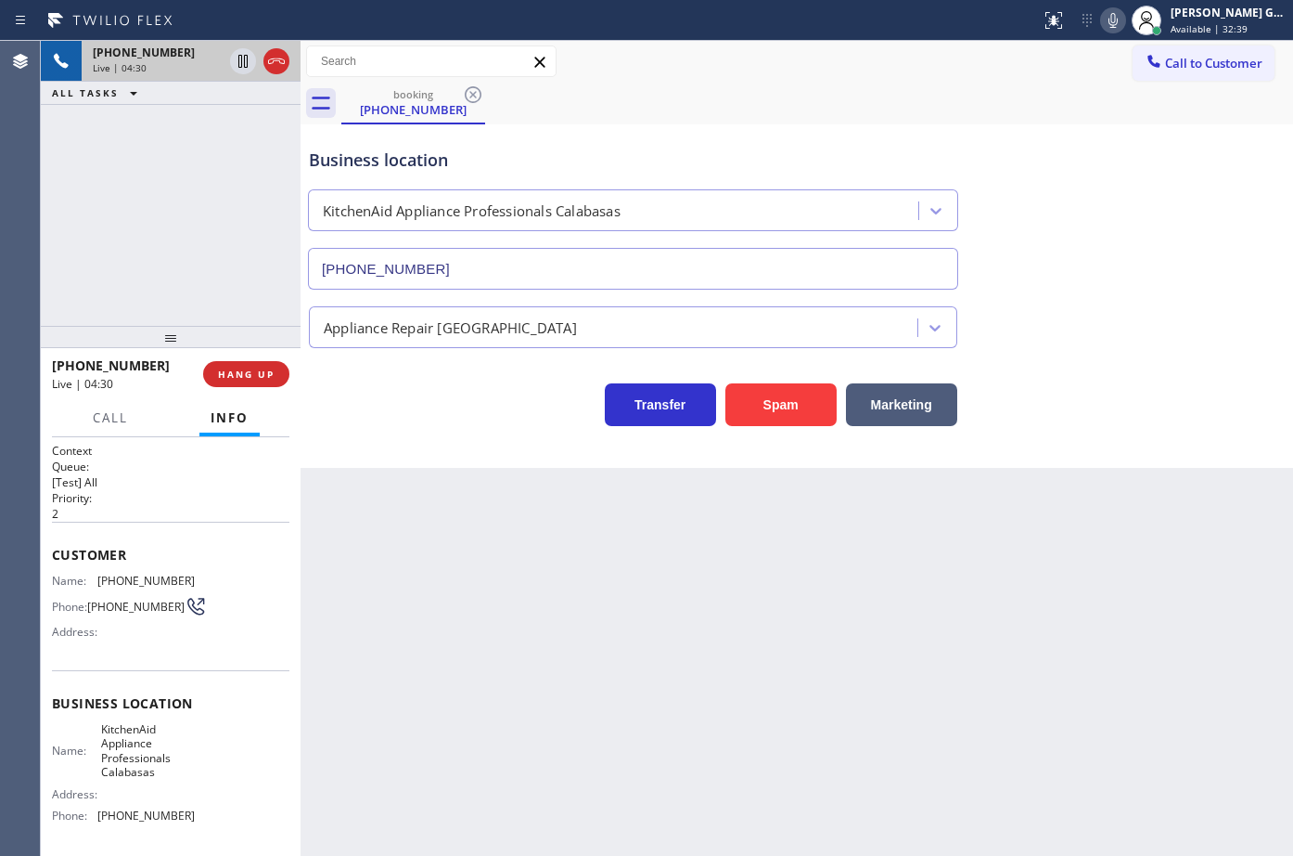
click at [918, 96] on div "booking [PHONE_NUMBER]" at bounding box center [817, 104] width 952 height 42
click at [897, 130] on div "Business location KitchenAid Appliance Professionals Calabasas [PHONE_NUMBER]" at bounding box center [633, 209] width 656 height 161
click at [877, 579] on div "Back to Dashboard Change Sender ID Customers Technicians Select a contact Outbo…" at bounding box center [797, 448] width 993 height 815
click at [898, 573] on div "Back to Dashboard Change Sender ID Customers Technicians Select a contact Outbo…" at bounding box center [797, 448] width 993 height 815
click at [743, 84] on div "booking [PHONE_NUMBER]" at bounding box center [817, 104] width 952 height 42
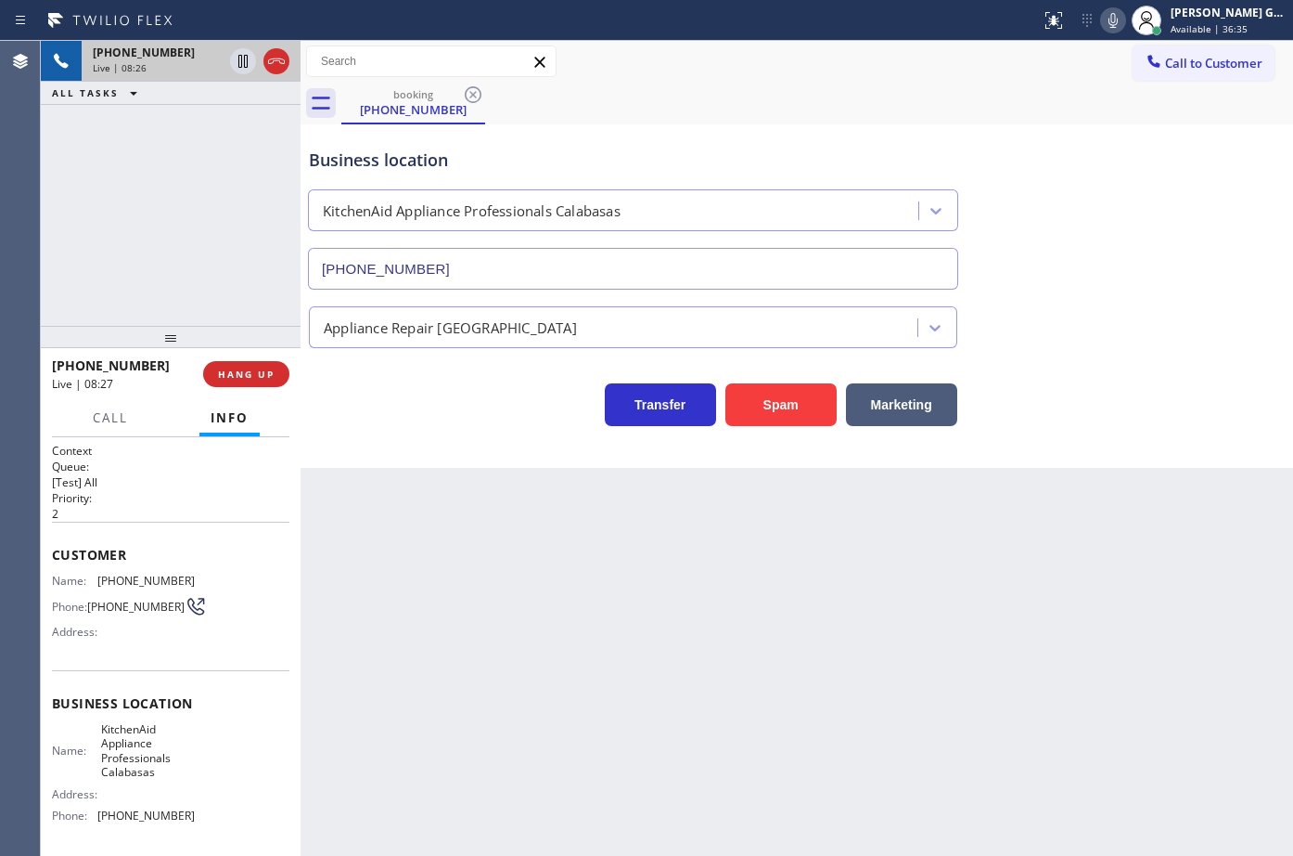
click at [1019, 122] on div "Business location KitchenAid Appliance Professionals Calabasas [PHONE_NUMBER]" at bounding box center [797, 206] width 984 height 168
click at [849, 109] on div "booking [PHONE_NUMBER]" at bounding box center [817, 104] width 952 height 42
click at [868, 109] on div "booking [PHONE_NUMBER]" at bounding box center [817, 104] width 952 height 42
click at [869, 111] on div "booking [PHONE_NUMBER]" at bounding box center [817, 104] width 952 height 42
click at [901, 121] on div "booking [PHONE_NUMBER]" at bounding box center [817, 104] width 952 height 42
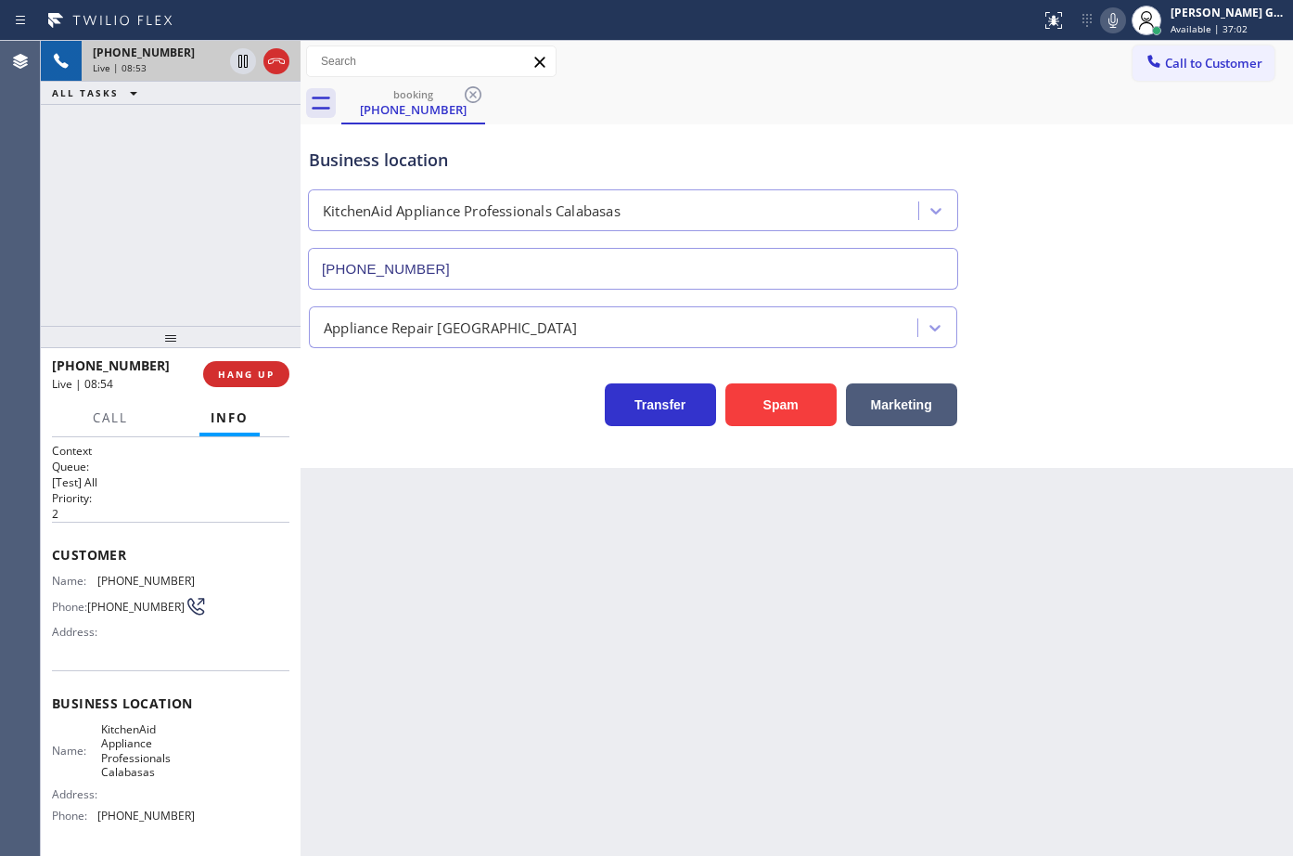
click at [869, 568] on div "Back to Dashboard Change Sender ID Customers Technicians Select a contact Outbo…" at bounding box center [797, 448] width 993 height 815
click at [116, 766] on span "KitchenAid Appliance Professionals Calabasas" at bounding box center [147, 751] width 93 height 58
copy span "KitchenAid Appliance Professionals Calabasas"
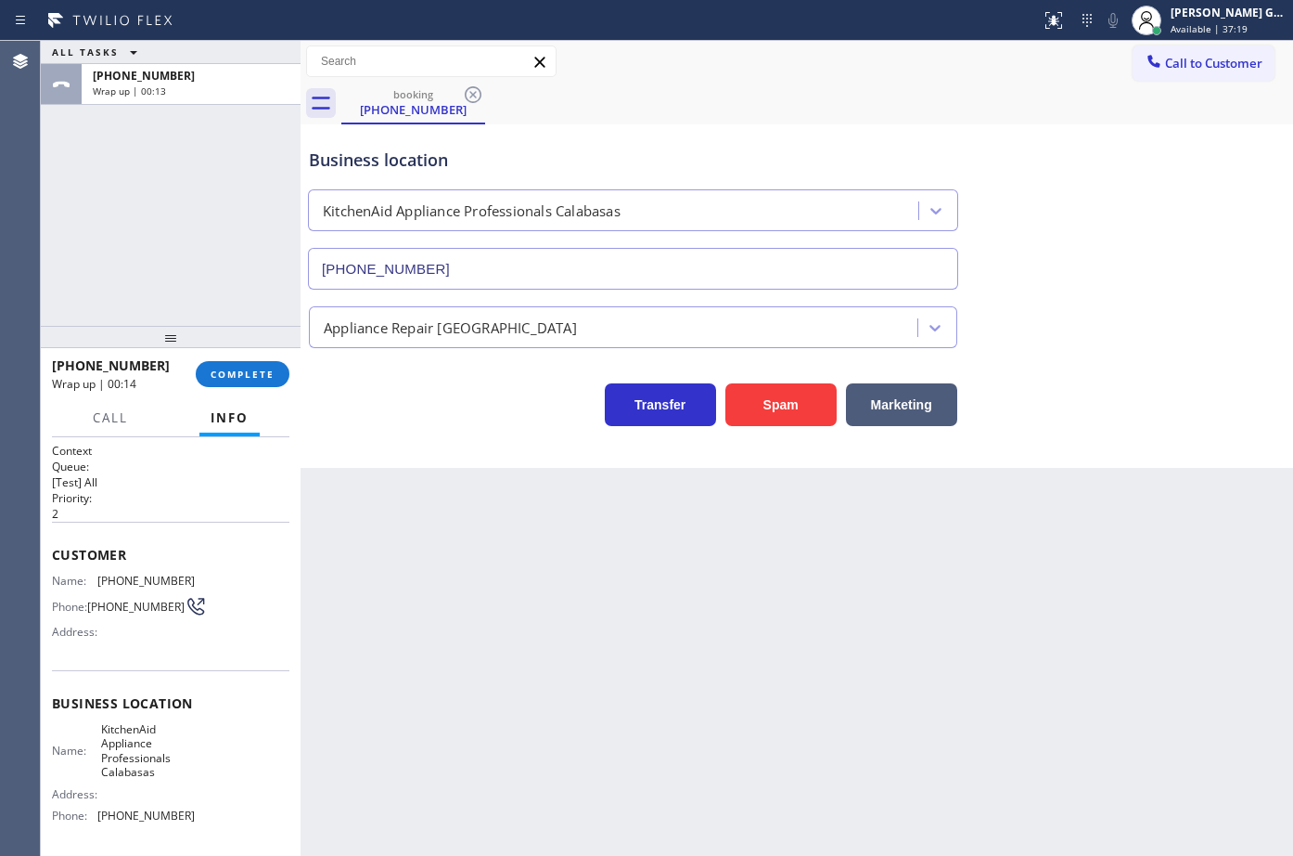
click at [143, 815] on span "[PHONE_NUMBER]" at bounding box center [145, 815] width 97 height 14
copy span "[PHONE_NUMBER]"
click at [272, 361] on button "COMPLETE" at bounding box center [243, 374] width 94 height 26
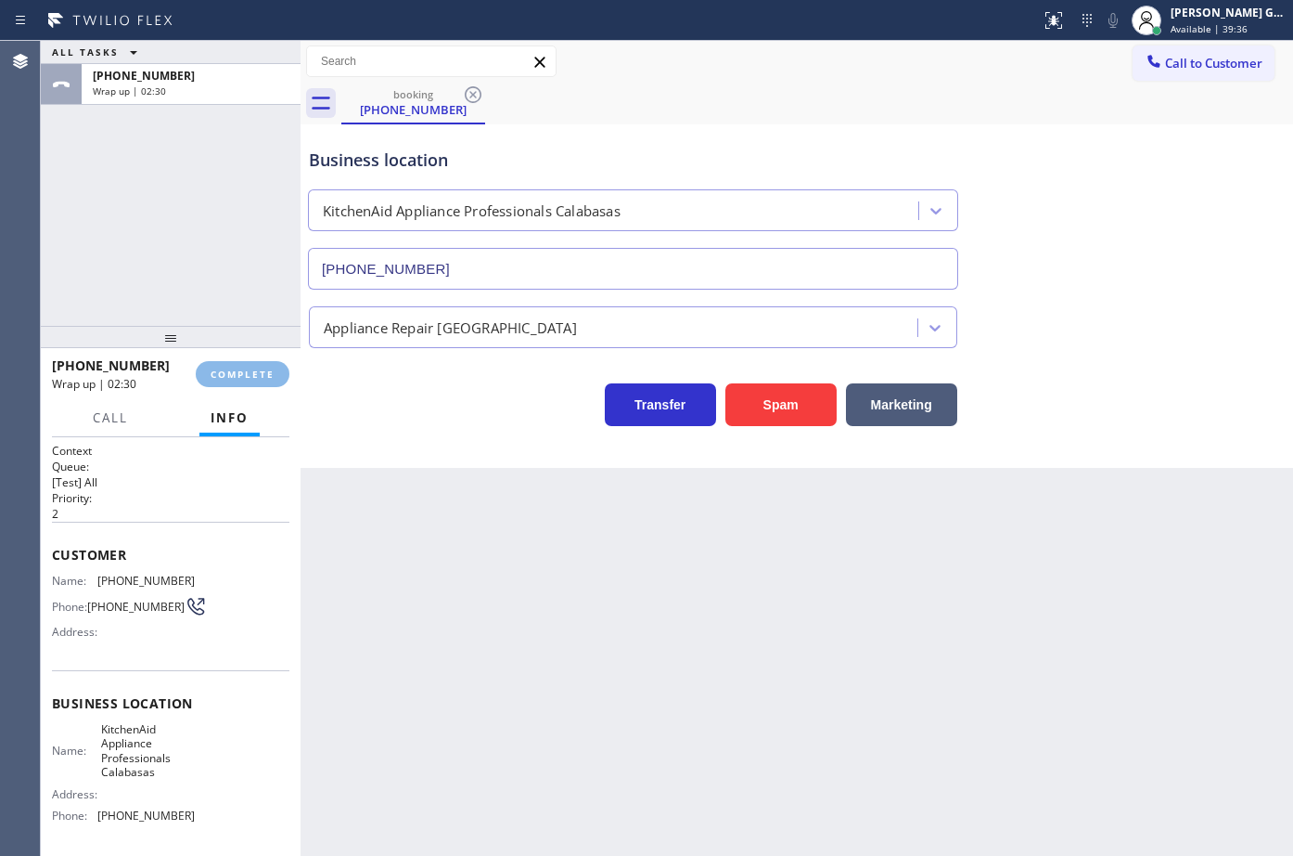
click at [531, 492] on div "Back to Dashboard Change Sender ID Customers Technicians Select a contact Outbo…" at bounding box center [797, 448] width 993 height 815
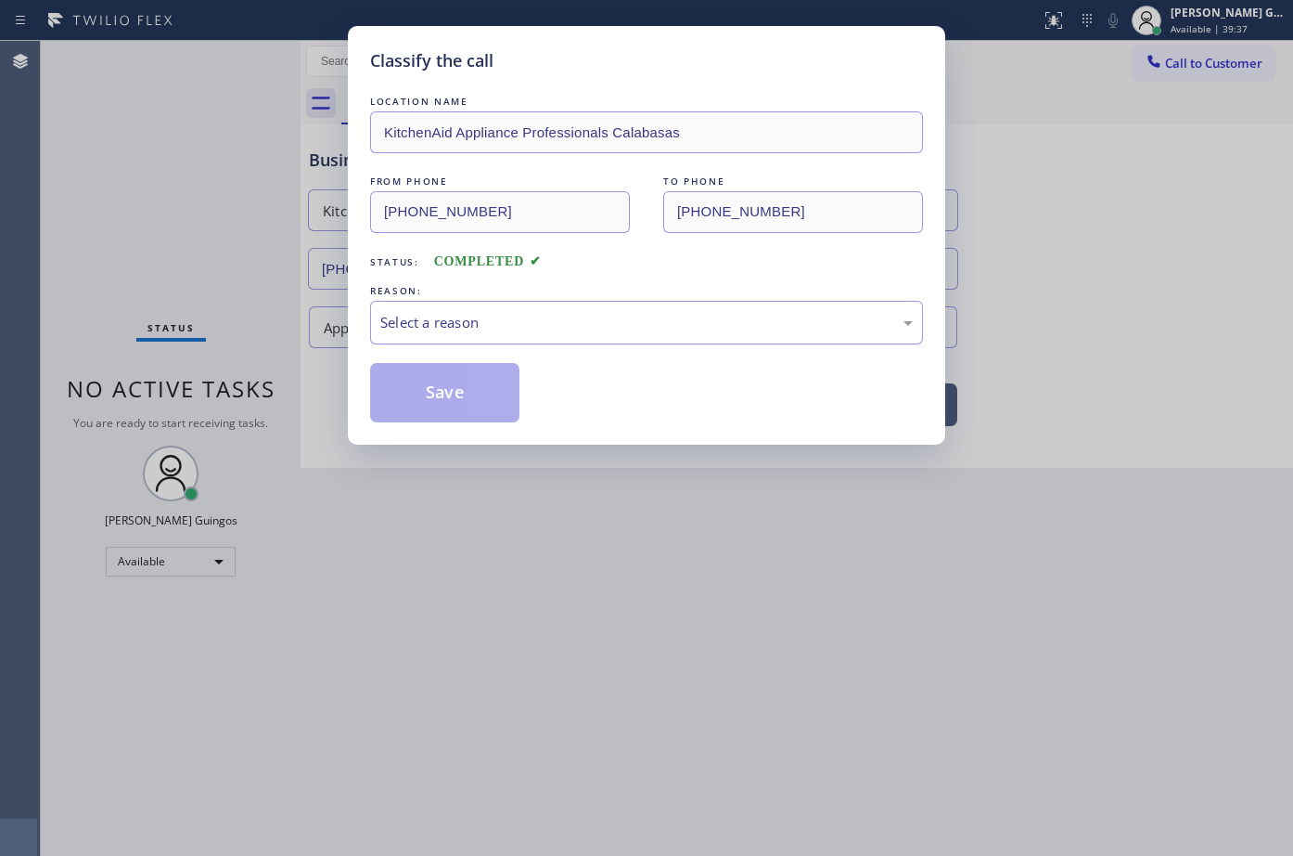
click at [456, 338] on div "Select a reason" at bounding box center [646, 323] width 553 height 44
click at [442, 393] on button "Save" at bounding box center [444, 392] width 149 height 59
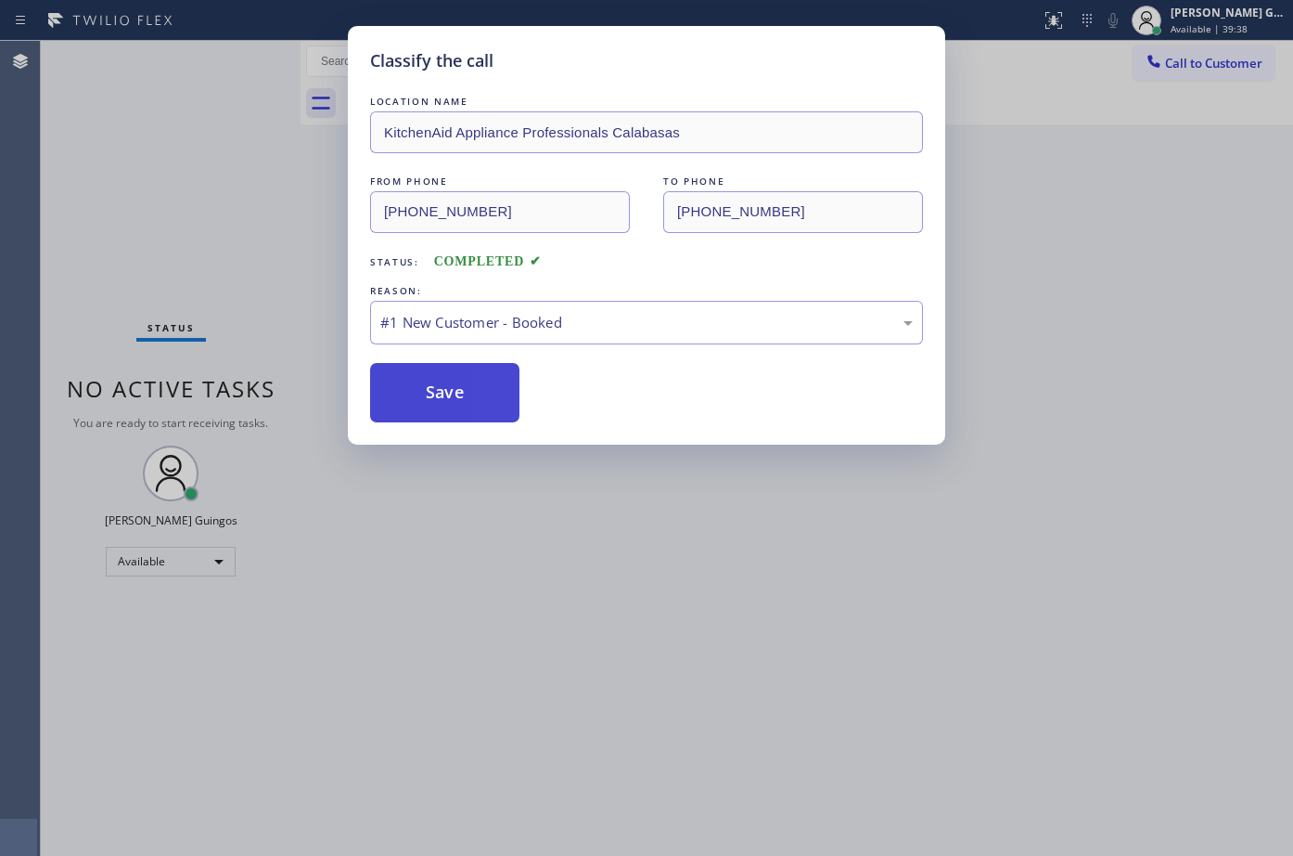
click at [442, 393] on button "Save" at bounding box center [444, 392] width 149 height 59
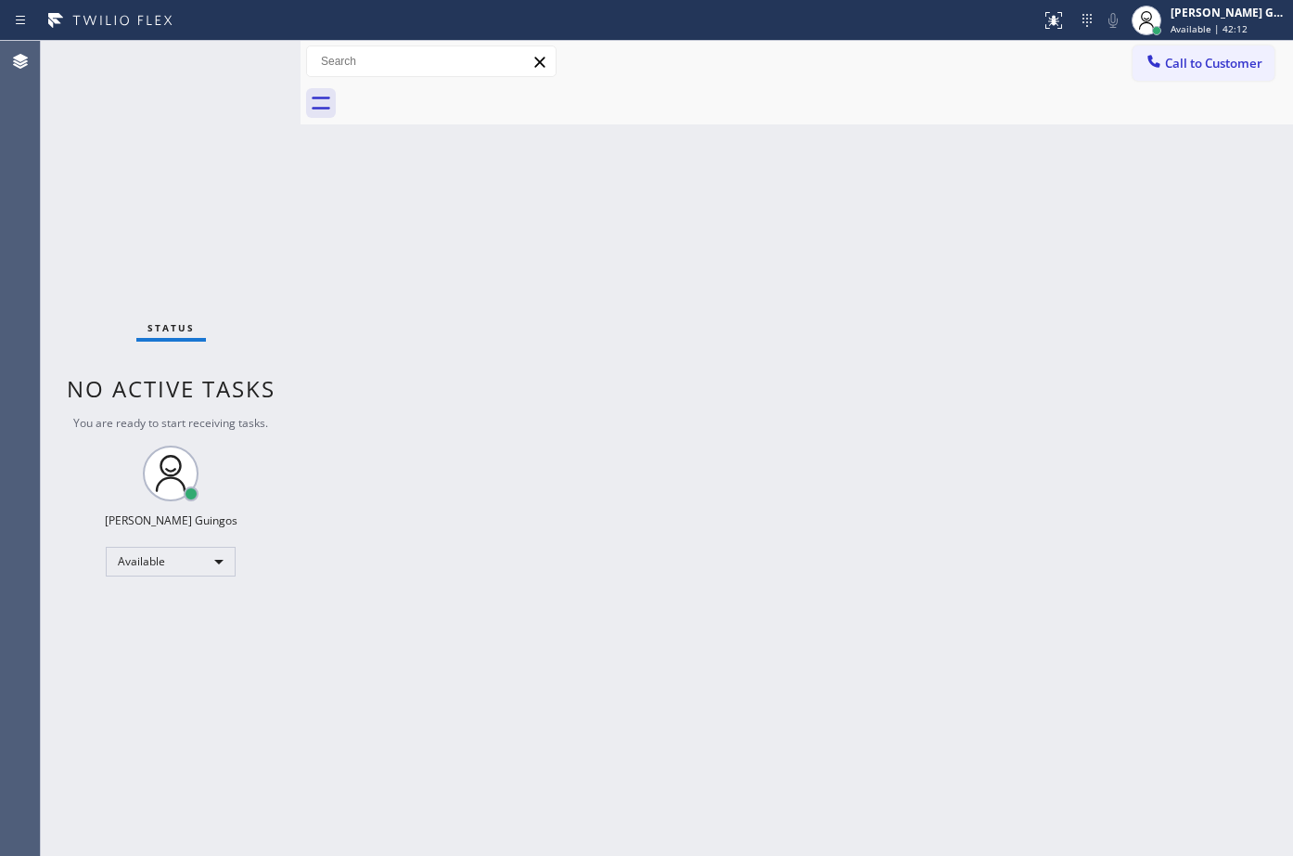
click at [828, 145] on div "Back to Dashboard Change Sender ID Customers Technicians Select a contact Outbo…" at bounding box center [797, 448] width 993 height 815
click at [658, 303] on div "Back to Dashboard Change Sender ID Customers Technicians Select a contact Outbo…" at bounding box center [797, 448] width 993 height 815
click at [748, 289] on div "Back to Dashboard Change Sender ID Customers Technicians Select a contact Outbo…" at bounding box center [797, 448] width 993 height 815
click at [863, 366] on div "Back to Dashboard Change Sender ID Customers Technicians Select a contact Outbo…" at bounding box center [797, 448] width 993 height 815
click at [774, 374] on div "Back to Dashboard Change Sender ID Customers Technicians Select a contact Outbo…" at bounding box center [797, 448] width 993 height 815
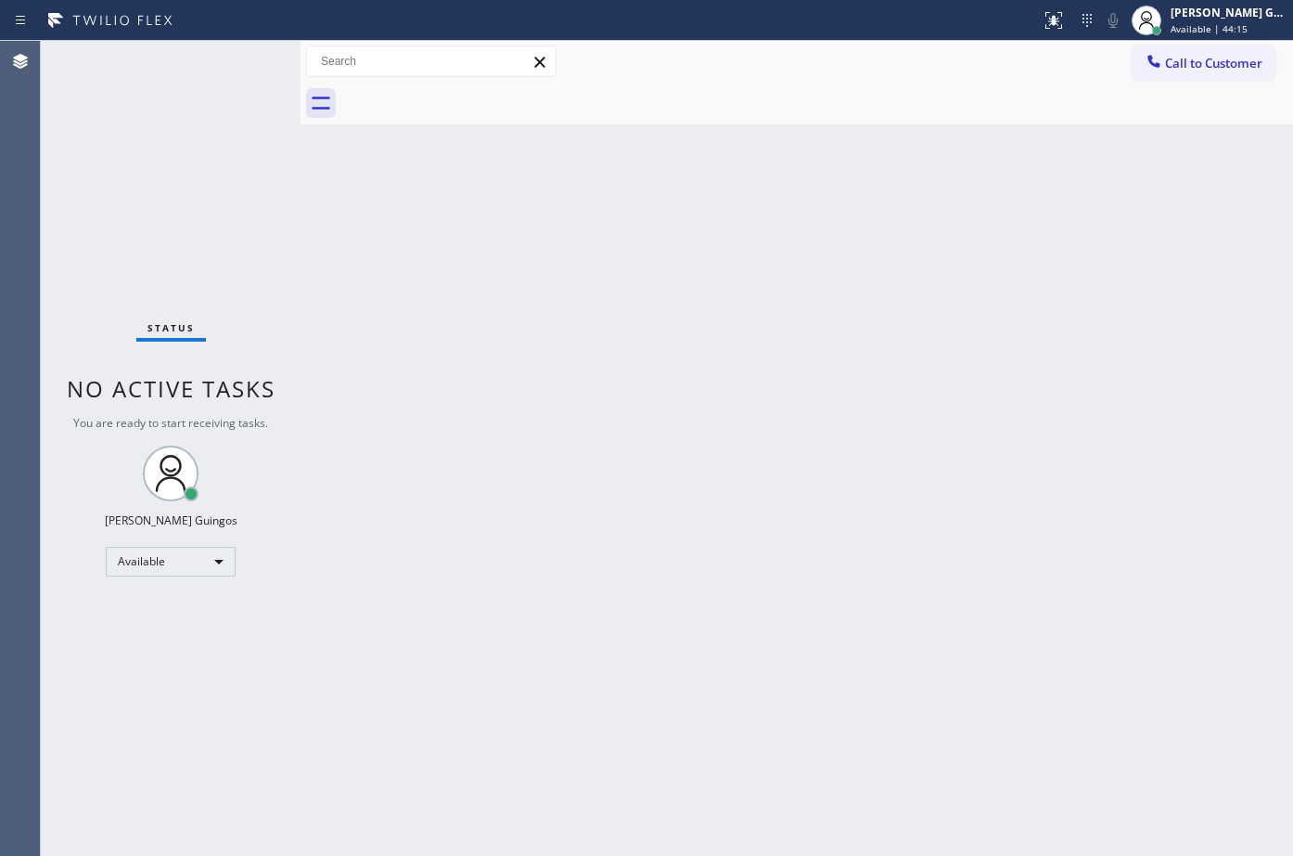
click at [628, 237] on div "Back to Dashboard Change Sender ID Customers Technicians Select a contact Outbo…" at bounding box center [797, 448] width 993 height 815
click at [585, 656] on div "Back to Dashboard Change Sender ID Customers Technicians Select a contact Outbo…" at bounding box center [797, 448] width 993 height 815
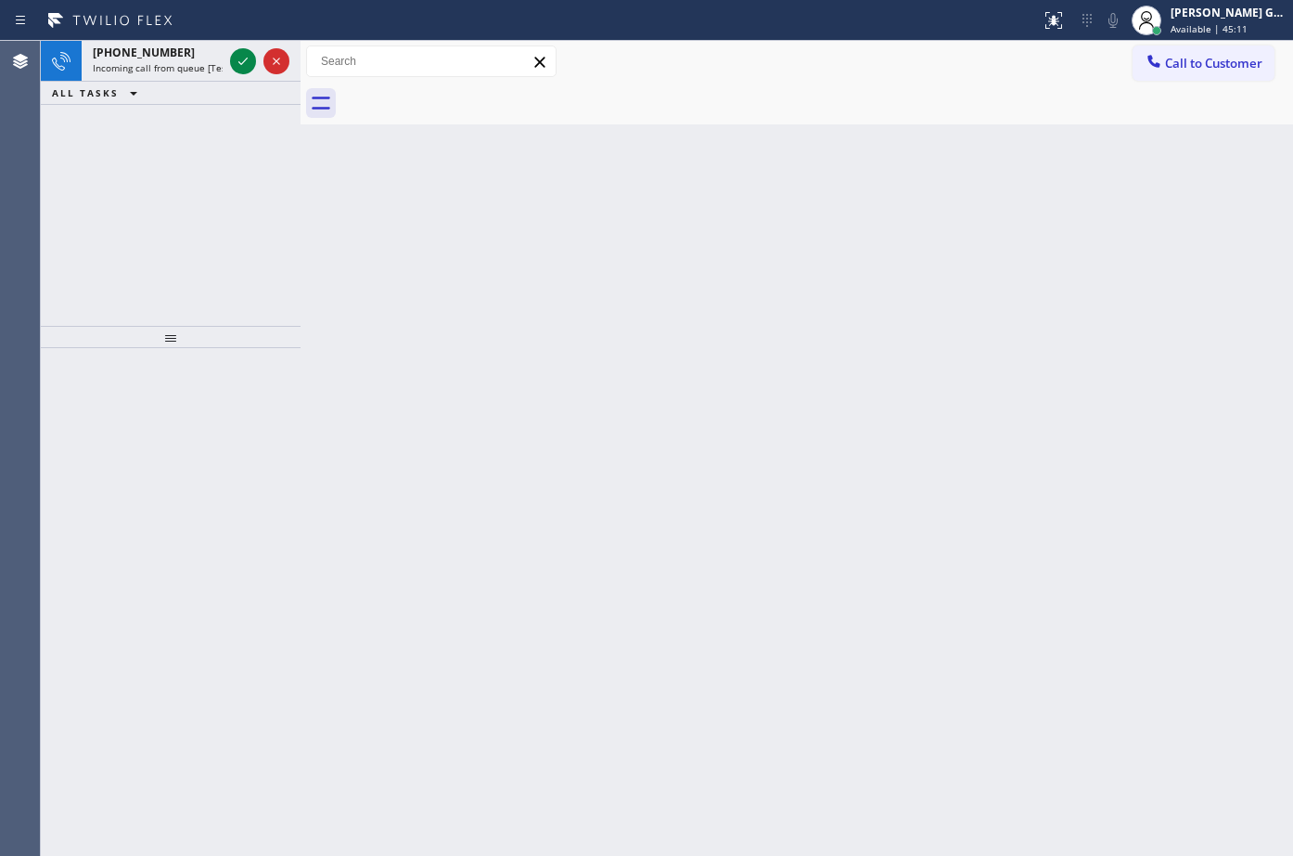
click at [178, 51] on div "[PHONE_NUMBER]" at bounding box center [158, 53] width 130 height 16
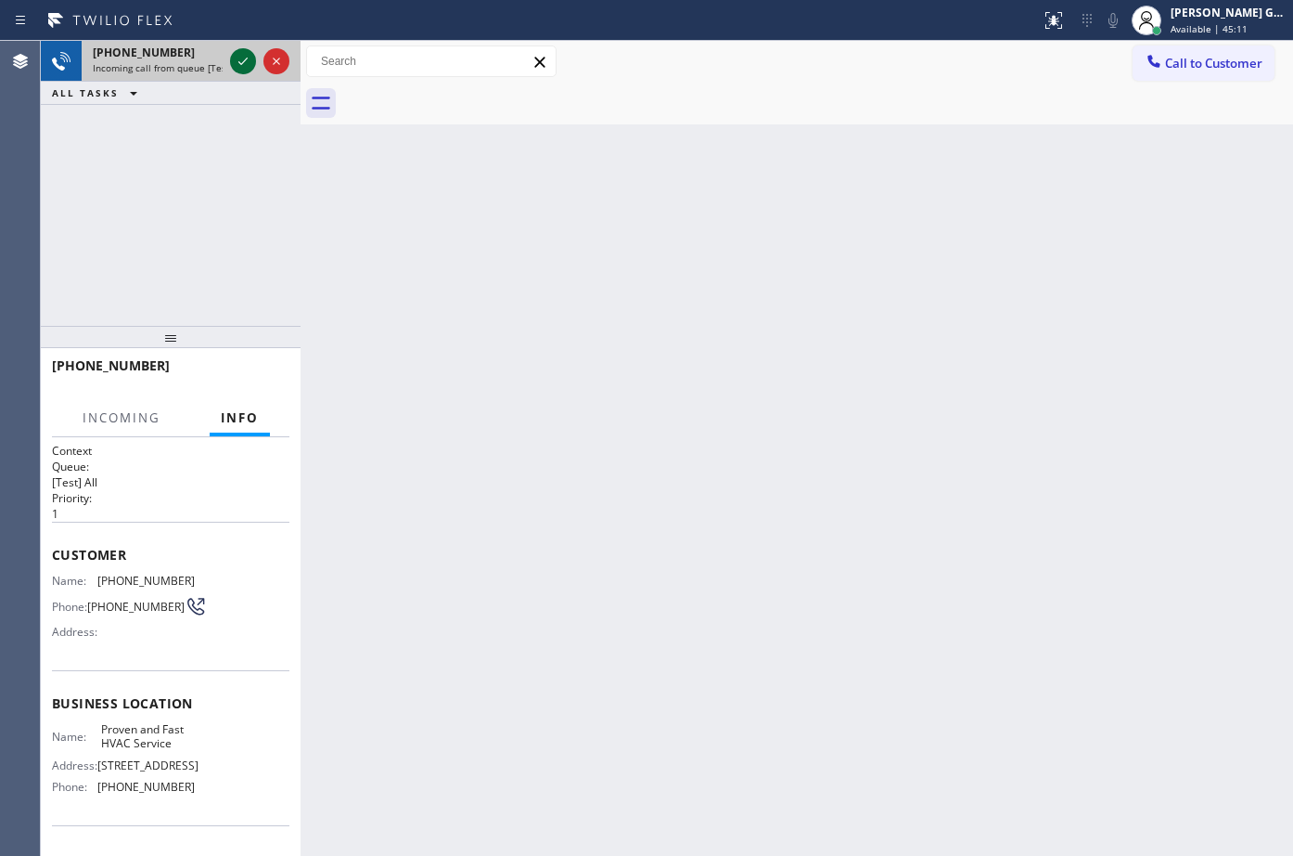
click at [244, 60] on icon at bounding box center [243, 61] width 22 height 22
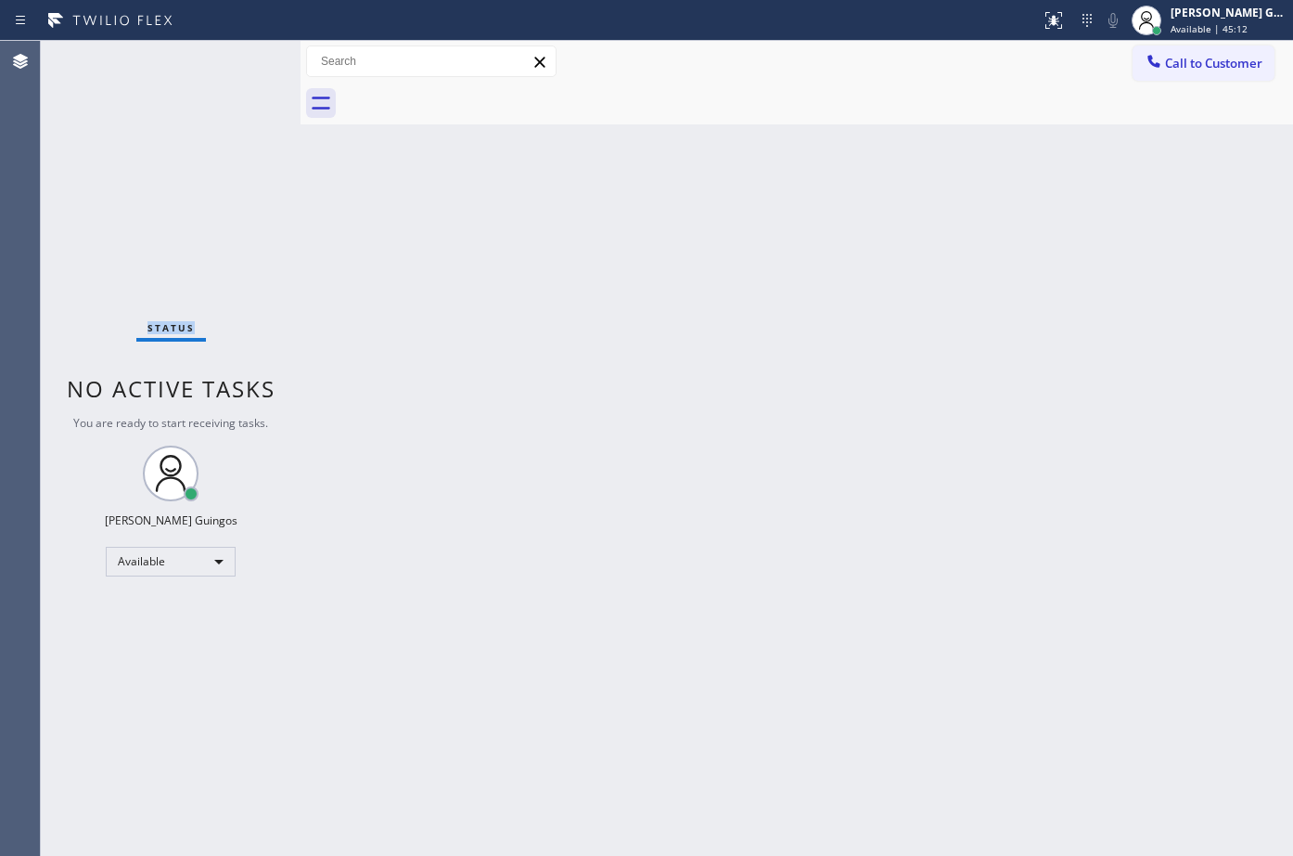
click at [244, 60] on div "Status No active tasks You are ready to start receiving tasks. [PERSON_NAME] Av…" at bounding box center [171, 448] width 260 height 815
click at [578, 394] on div "Back to Dashboard Change Sender ID Customers Technicians Select a contact Outbo…" at bounding box center [797, 448] width 993 height 815
drag, startPoint x: 946, startPoint y: 145, endPoint x: 956, endPoint y: 121, distance: 26.2
click at [948, 143] on div "Back to Dashboard Change Sender ID Customers Technicians Select a contact Outbo…" at bounding box center [797, 448] width 993 height 815
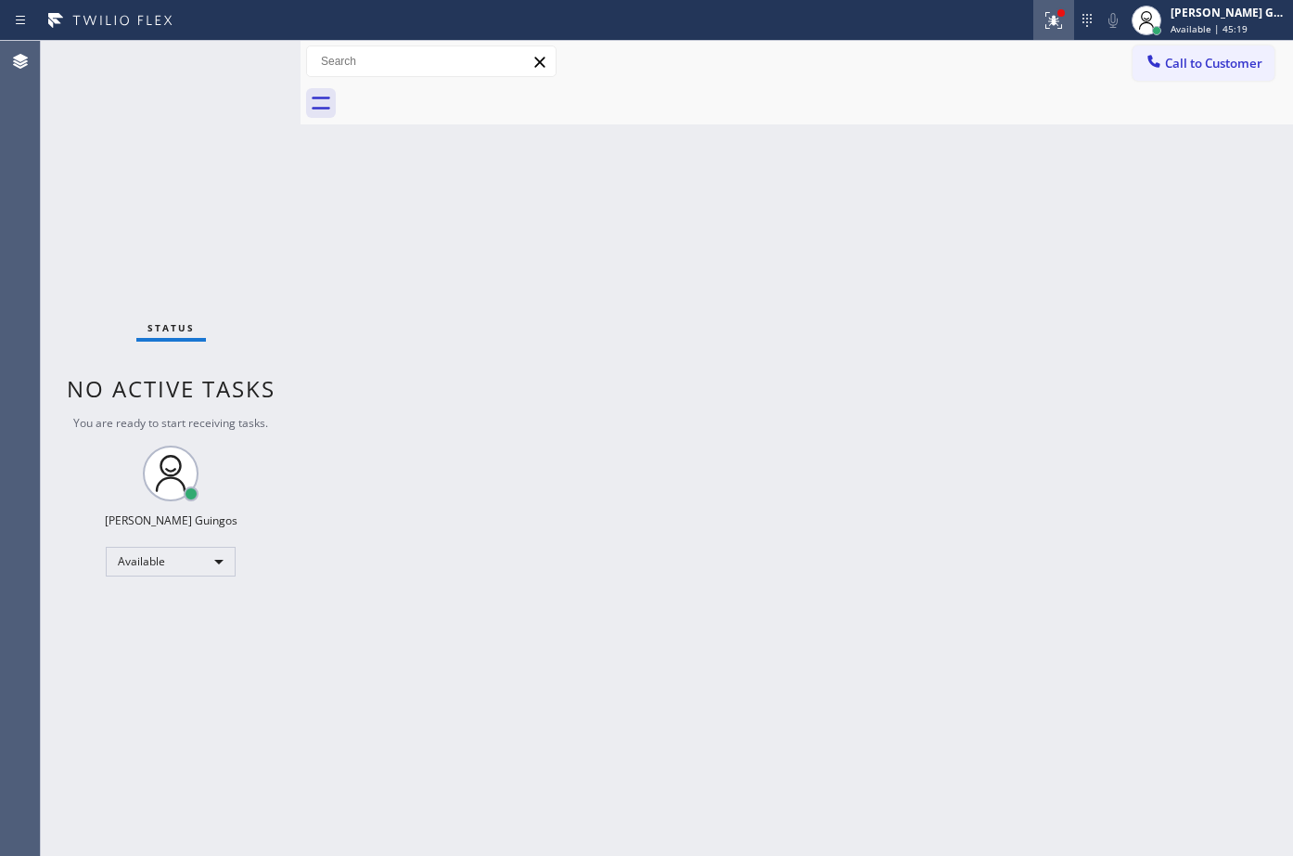
click at [1069, 21] on div at bounding box center [1054, 20] width 41 height 22
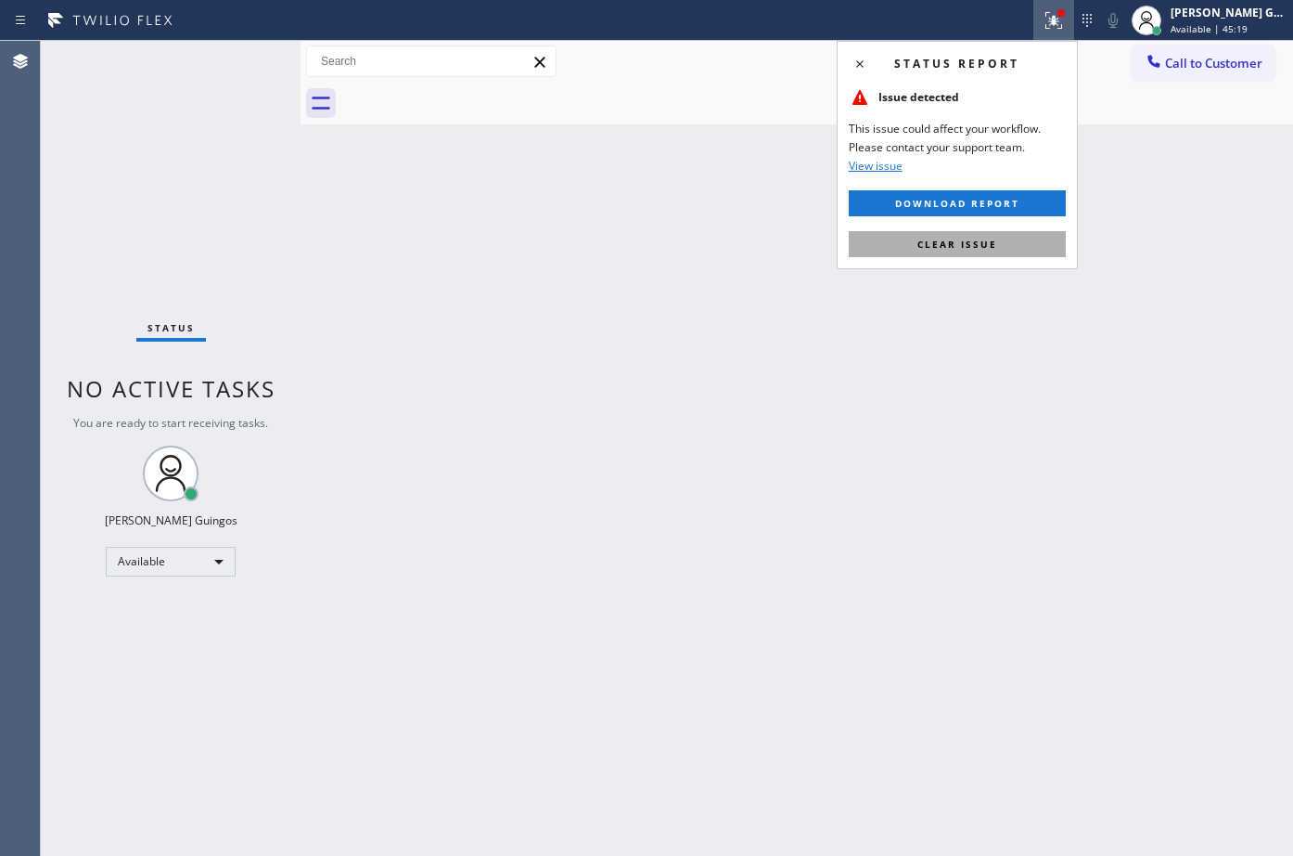
click at [994, 238] on span "Clear issue" at bounding box center [958, 244] width 80 height 13
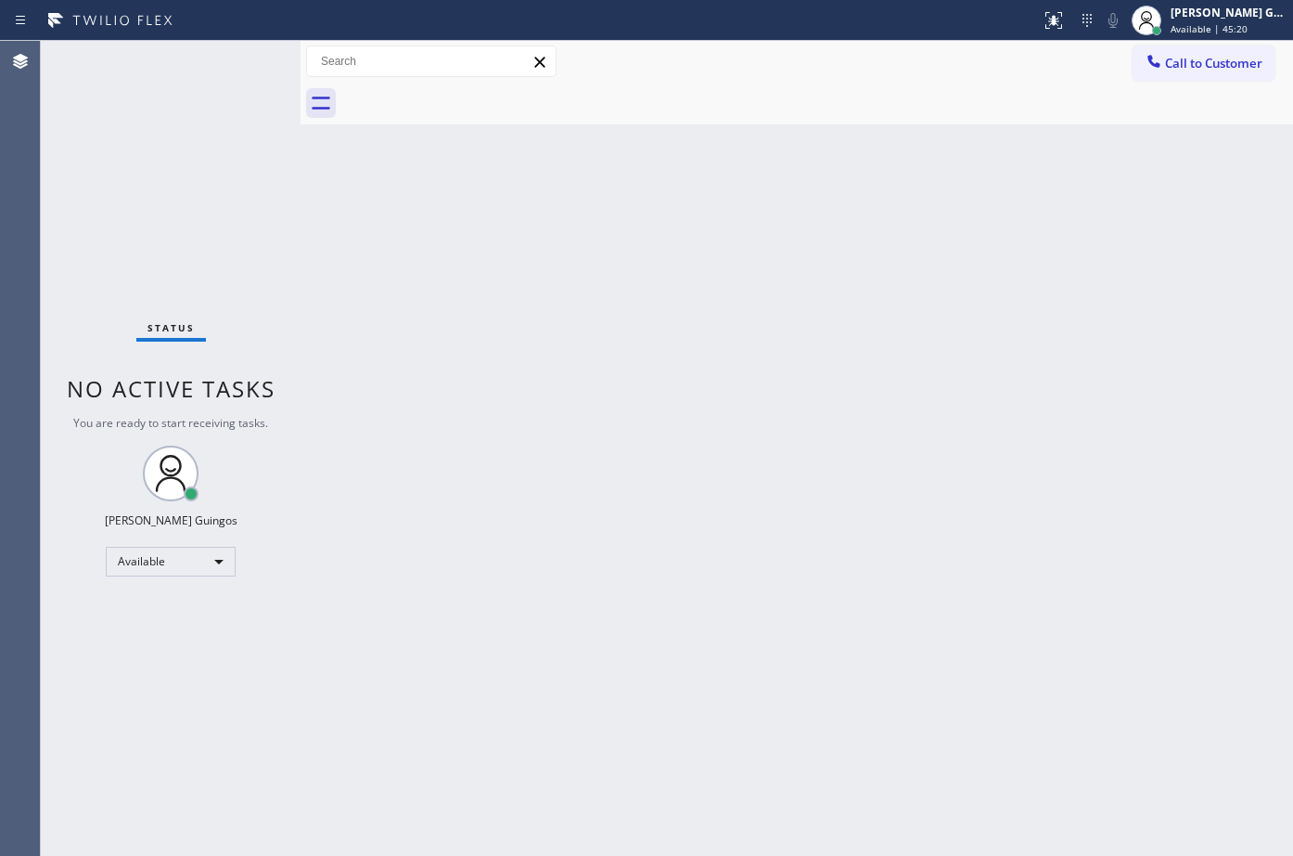
drag, startPoint x: 408, startPoint y: 266, endPoint x: 355, endPoint y: 196, distance: 88.1
click at [407, 263] on div "Back to Dashboard Change Sender ID Customers Technicians Select a contact Outbo…" at bounding box center [797, 448] width 993 height 815
click at [775, 344] on div "Back to Dashboard Change Sender ID Customers Technicians Select a contact Outbo…" at bounding box center [797, 448] width 993 height 815
click at [849, 322] on div "Back to Dashboard Change Sender ID Customers Technicians Select a contact Outbo…" at bounding box center [797, 448] width 993 height 815
click at [786, 433] on div "Back to Dashboard Change Sender ID Customers Technicians Select a contact Outbo…" at bounding box center [797, 448] width 993 height 815
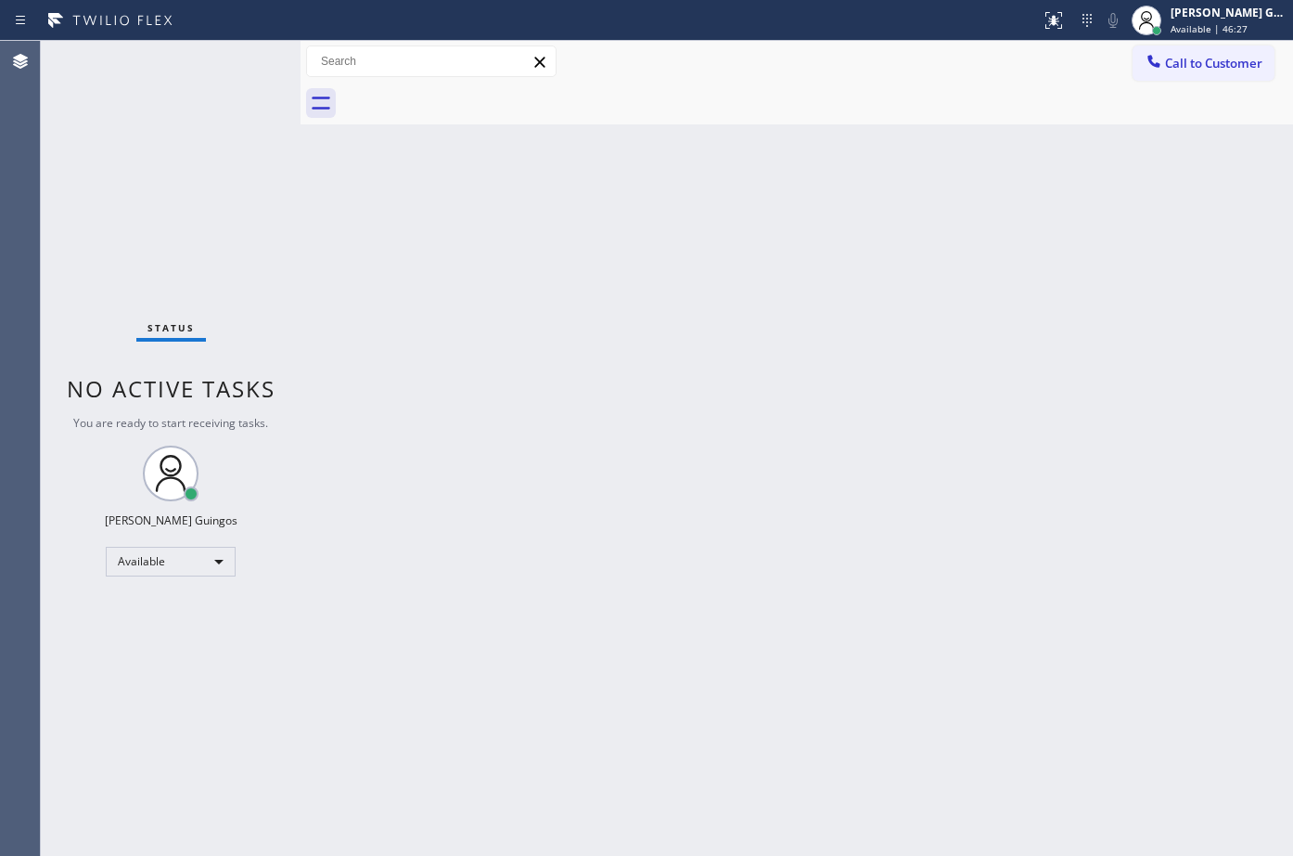
click at [980, 386] on div "Back to Dashboard Change Sender ID Customers Technicians Select a contact Outbo…" at bounding box center [797, 448] width 993 height 815
click at [932, 470] on div "Back to Dashboard Change Sender ID Customers Technicians Select a contact Outbo…" at bounding box center [797, 448] width 993 height 815
click at [812, 380] on div "Back to Dashboard Change Sender ID Customers Technicians Select a contact Outbo…" at bounding box center [797, 448] width 993 height 815
click at [946, 547] on div "Back to Dashboard Change Sender ID Customers Technicians Select a contact Outbo…" at bounding box center [797, 448] width 993 height 815
click at [734, 360] on div "Back to Dashboard Change Sender ID Customers Technicians Select a contact Outbo…" at bounding box center [797, 448] width 993 height 815
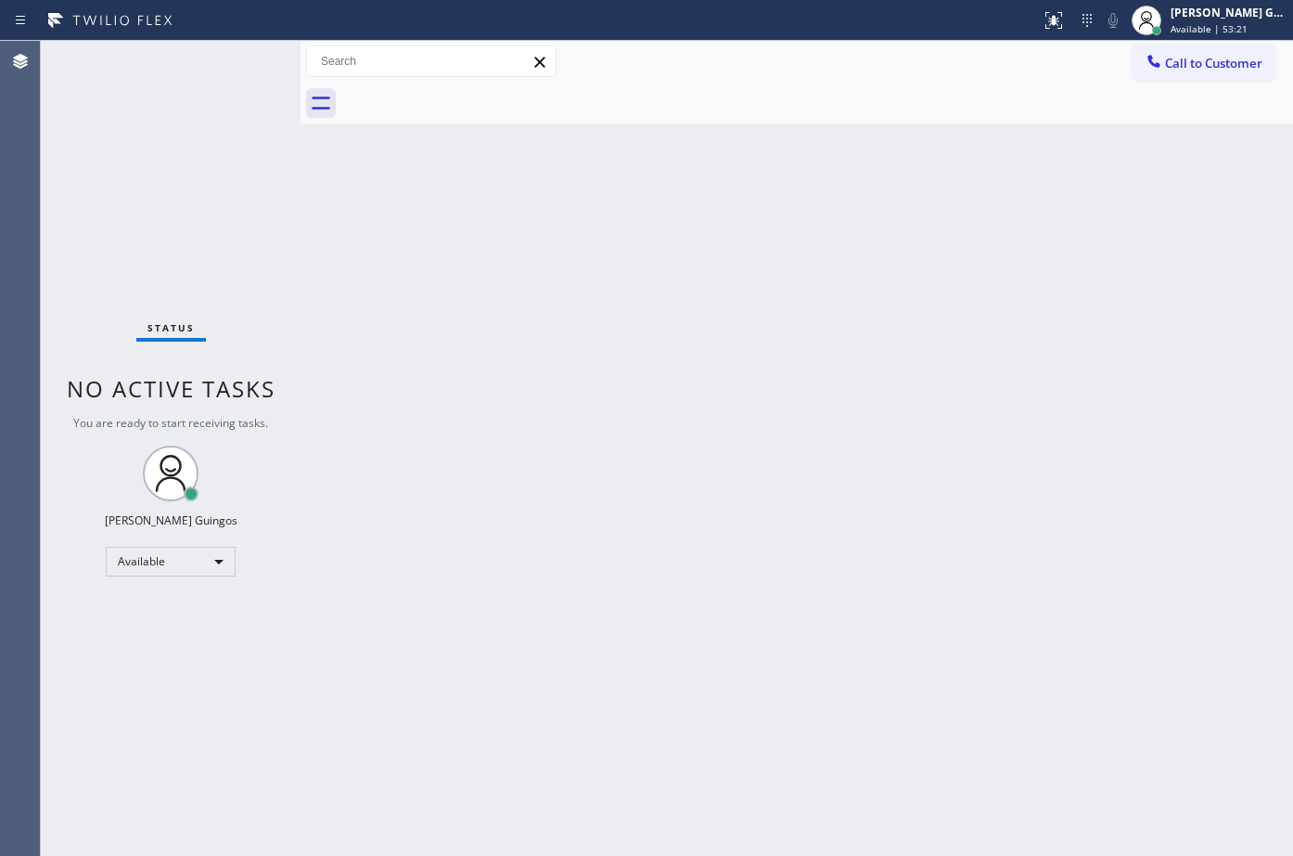
click at [828, 260] on div "Back to Dashboard Change Sender ID Customers Technicians Select a contact Outbo…" at bounding box center [797, 448] width 993 height 815
click at [780, 345] on div "Back to Dashboard Change Sender ID Customers Technicians Select a contact Outbo…" at bounding box center [797, 448] width 993 height 815
click at [317, 164] on div "Back to Dashboard Change Sender ID Customers Technicians Select a contact Outbo…" at bounding box center [797, 448] width 993 height 815
click at [200, 64] on div "Status No active tasks You are ready to start receiving tasks. [PERSON_NAME] Av…" at bounding box center [171, 448] width 260 height 815
click at [495, 196] on div "Back to Dashboard Change Sender ID Customers Technicians Select a contact Outbo…" at bounding box center [797, 448] width 993 height 815
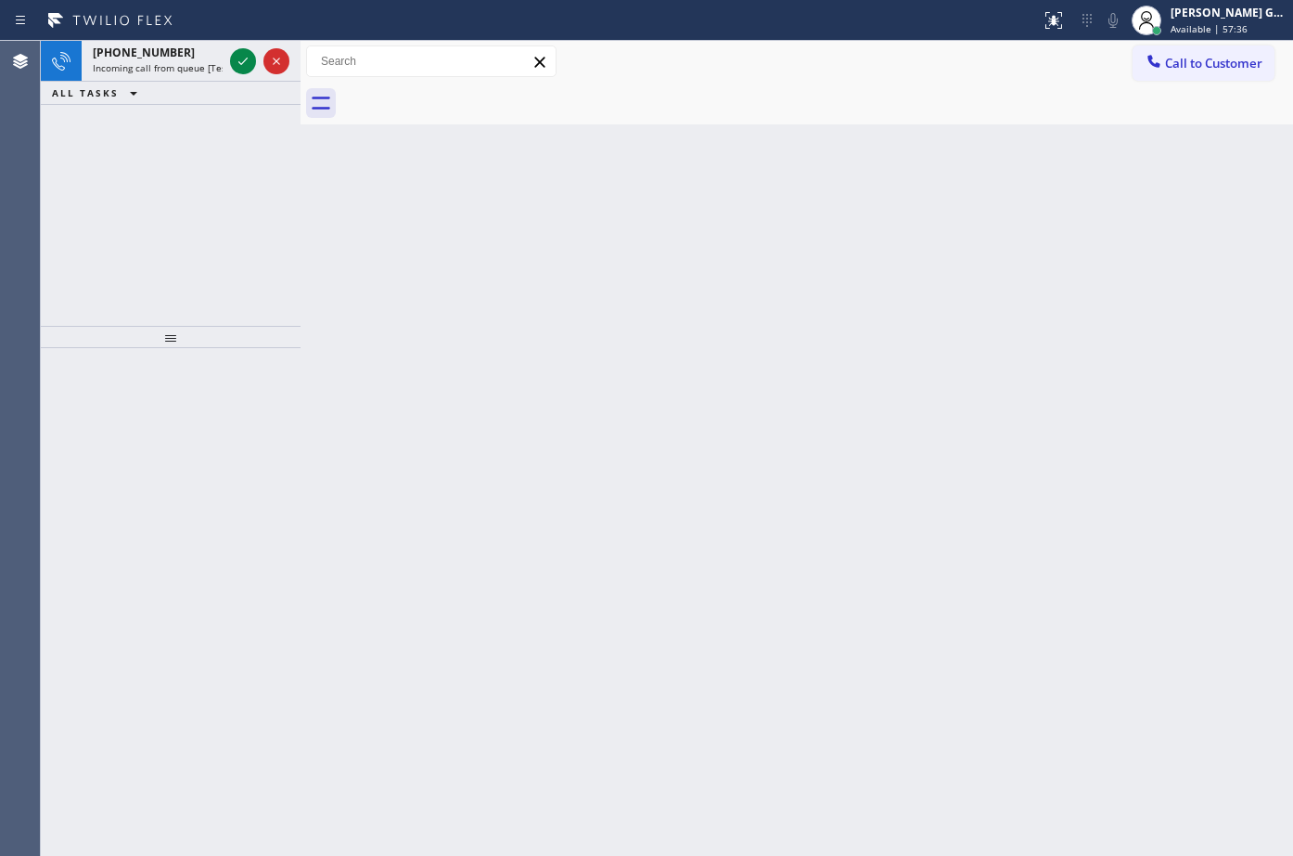
click at [981, 583] on div "Back to Dashboard Change Sender ID Customers Technicians Select a contact Outbo…" at bounding box center [797, 448] width 993 height 815
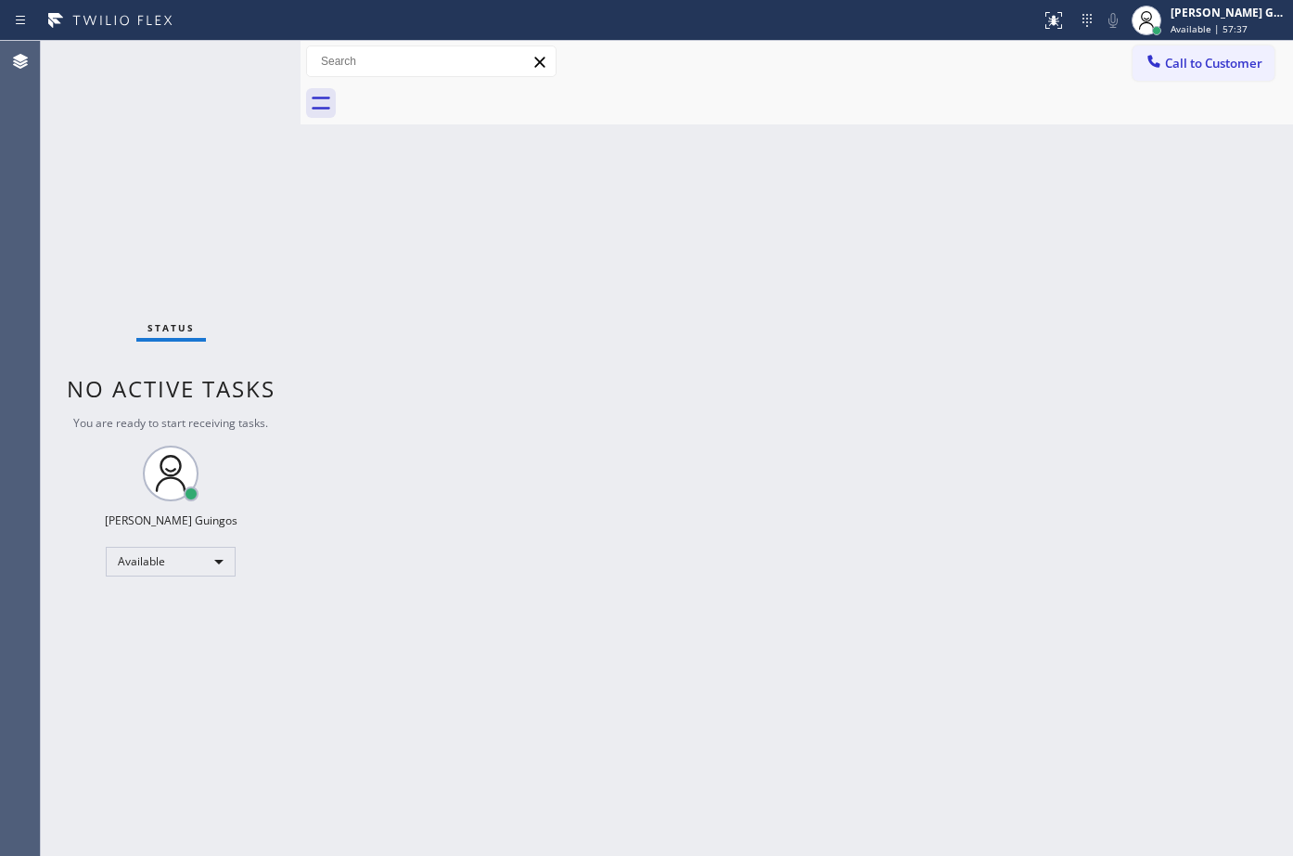
click at [188, 76] on div "Status No active tasks You are ready to start receiving tasks. [PERSON_NAME] Av…" at bounding box center [171, 448] width 260 height 815
click at [421, 278] on div "Back to Dashboard Change Sender ID Customers Technicians Select a contact Outbo…" at bounding box center [797, 448] width 993 height 815
click at [784, 321] on div "Back to Dashboard Change Sender ID Customers Technicians Select a contact Outbo…" at bounding box center [797, 448] width 993 height 815
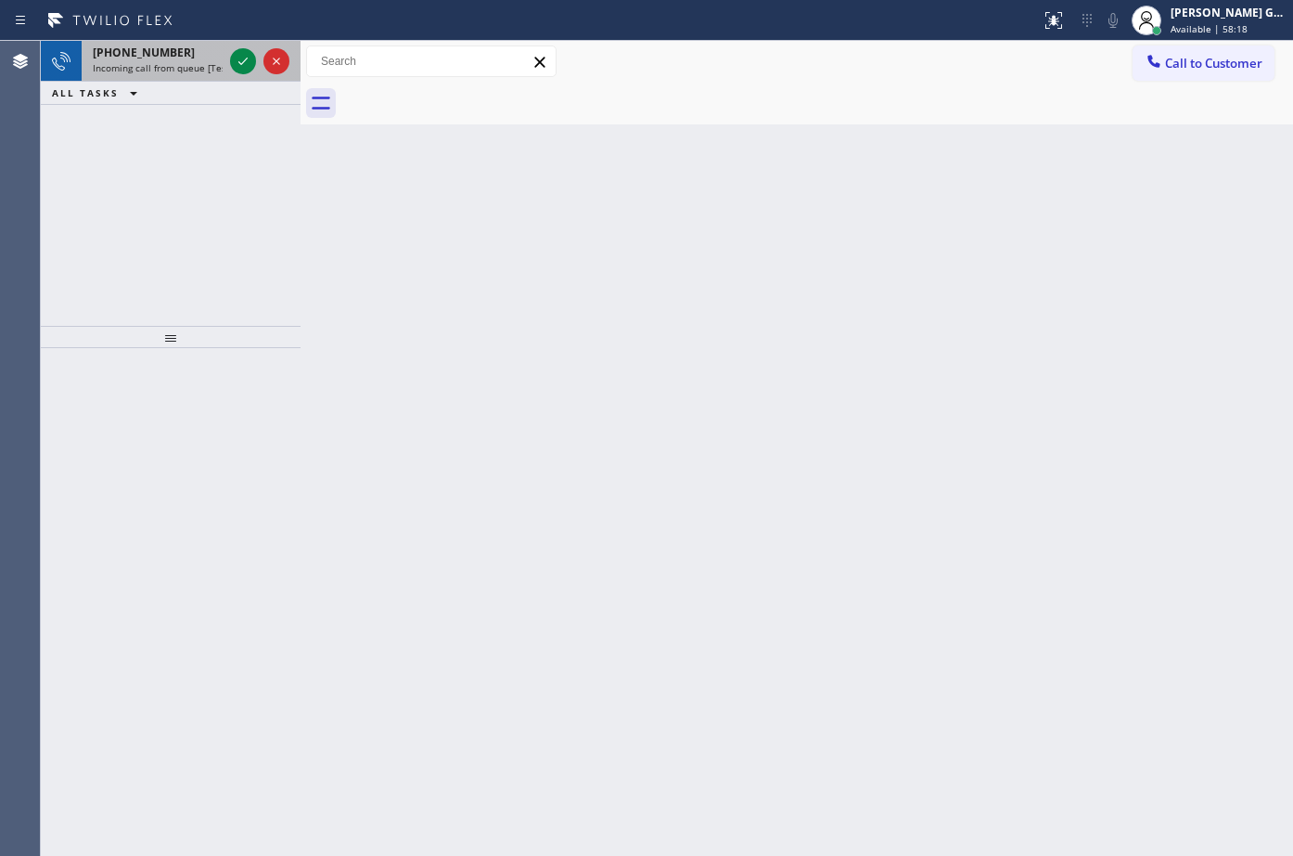
click at [222, 72] on span "Incoming call from queue [Test] All" at bounding box center [170, 67] width 154 height 13
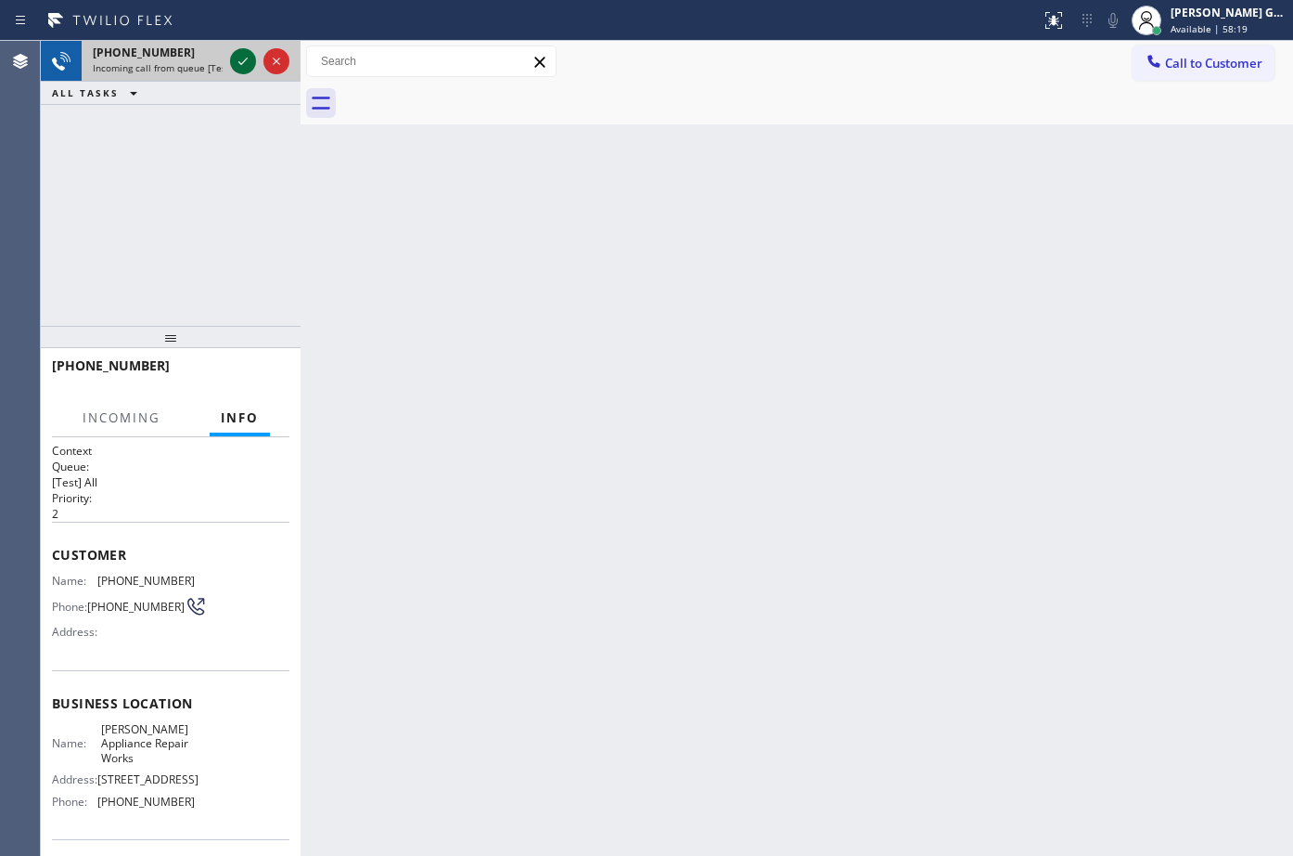
click at [243, 63] on icon at bounding box center [242, 61] width 9 height 7
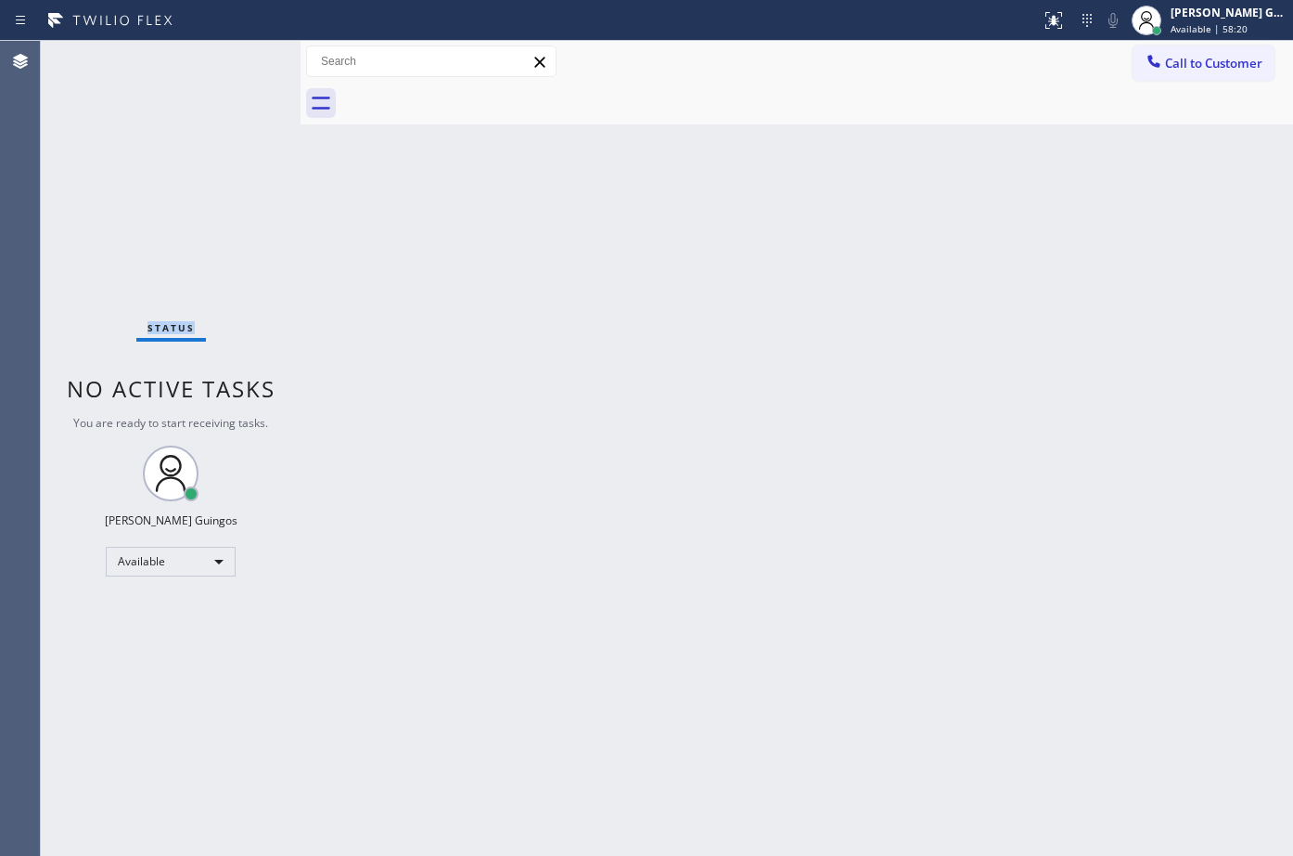
click at [243, 63] on div "Status No active tasks You are ready to start receiving tasks. [PERSON_NAME] Av…" at bounding box center [171, 448] width 260 height 815
click at [244, 63] on div "Status No active tasks You are ready to start receiving tasks. [PERSON_NAME] Av…" at bounding box center [171, 448] width 260 height 815
click at [579, 288] on div "Back to Dashboard Change Sender ID Customers Technicians Select a contact Outbo…" at bounding box center [797, 448] width 993 height 815
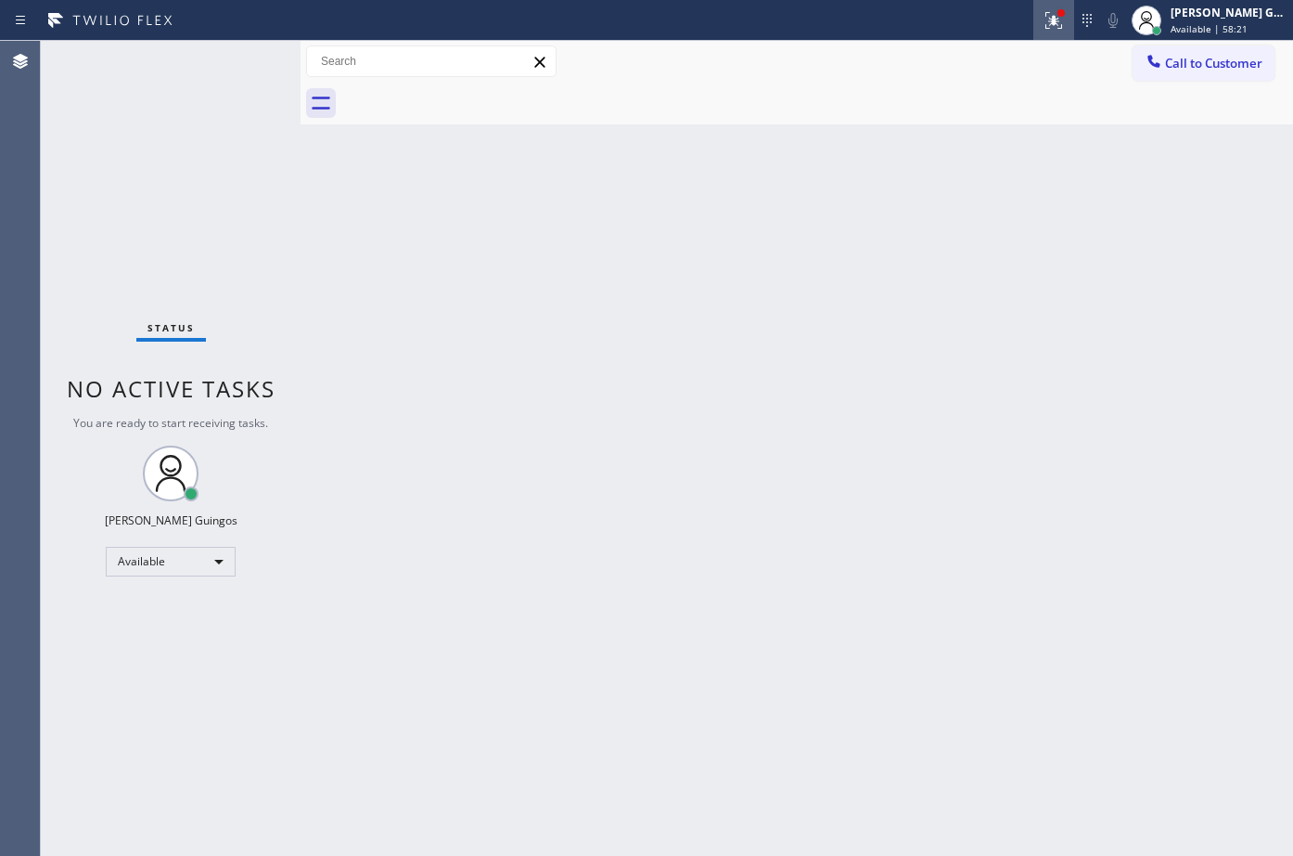
click at [1048, 28] on icon at bounding box center [1054, 20] width 22 height 22
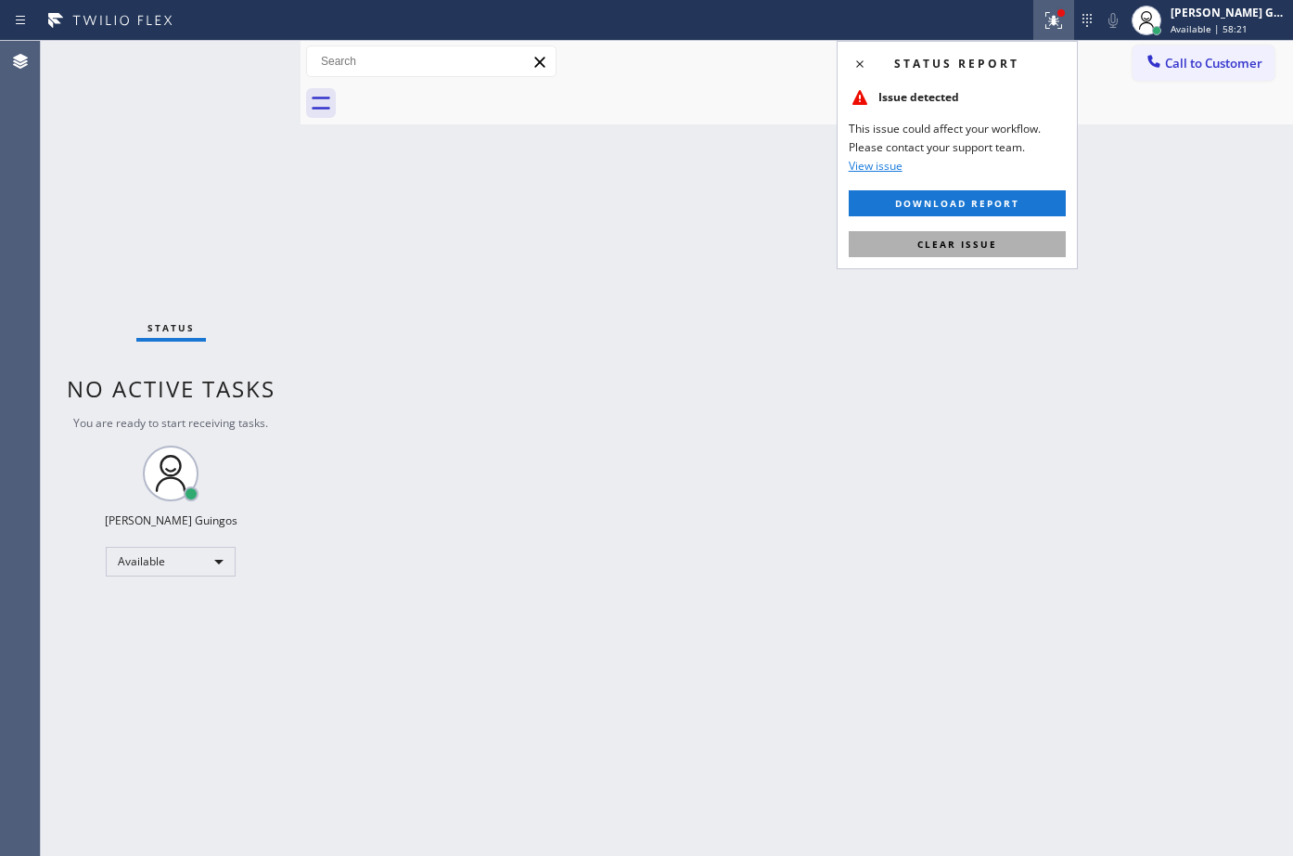
click at [1005, 245] on button "Clear issue" at bounding box center [957, 244] width 217 height 26
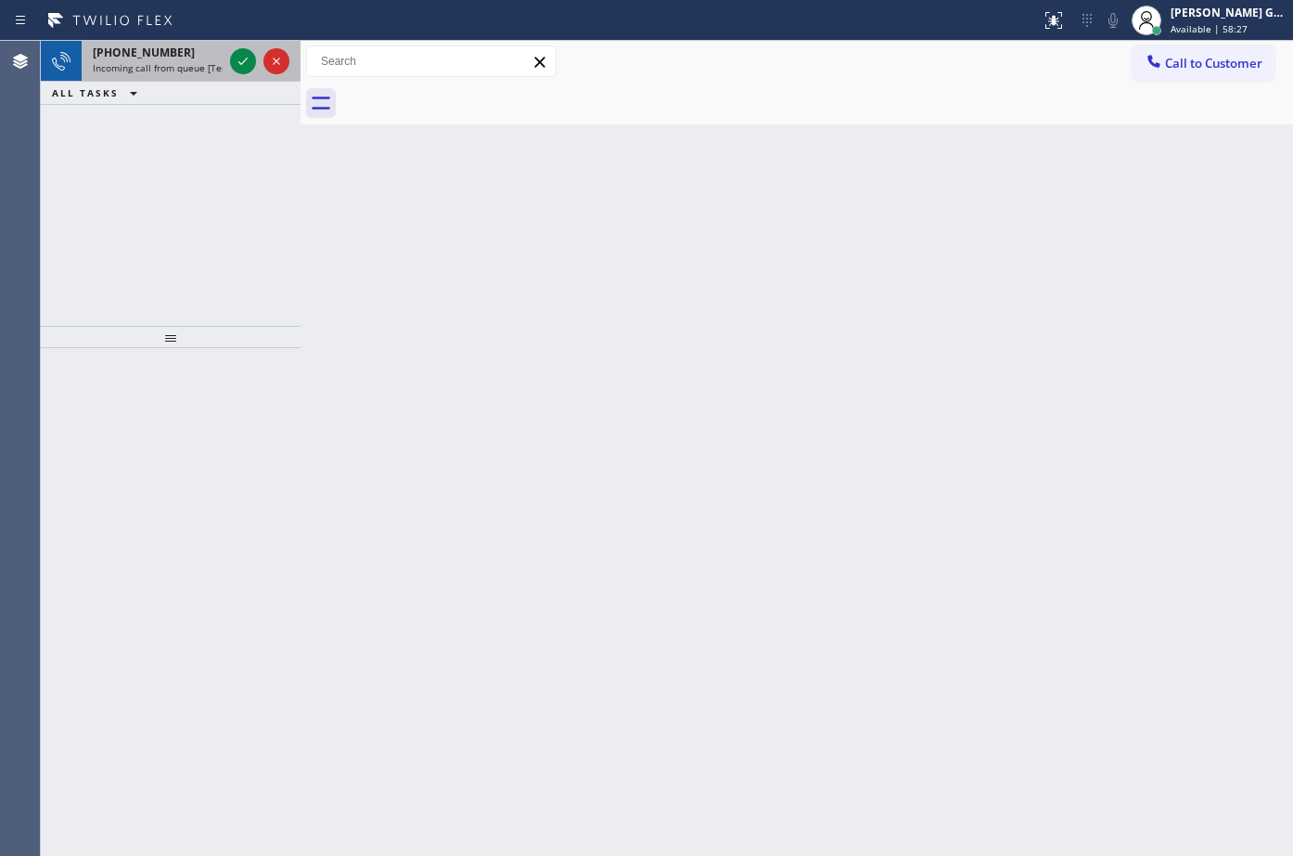
drag, startPoint x: 187, startPoint y: 62, endPoint x: 226, endPoint y: 59, distance: 39.1
click at [195, 62] on span "Incoming call from queue [Test] All" at bounding box center [170, 67] width 154 height 13
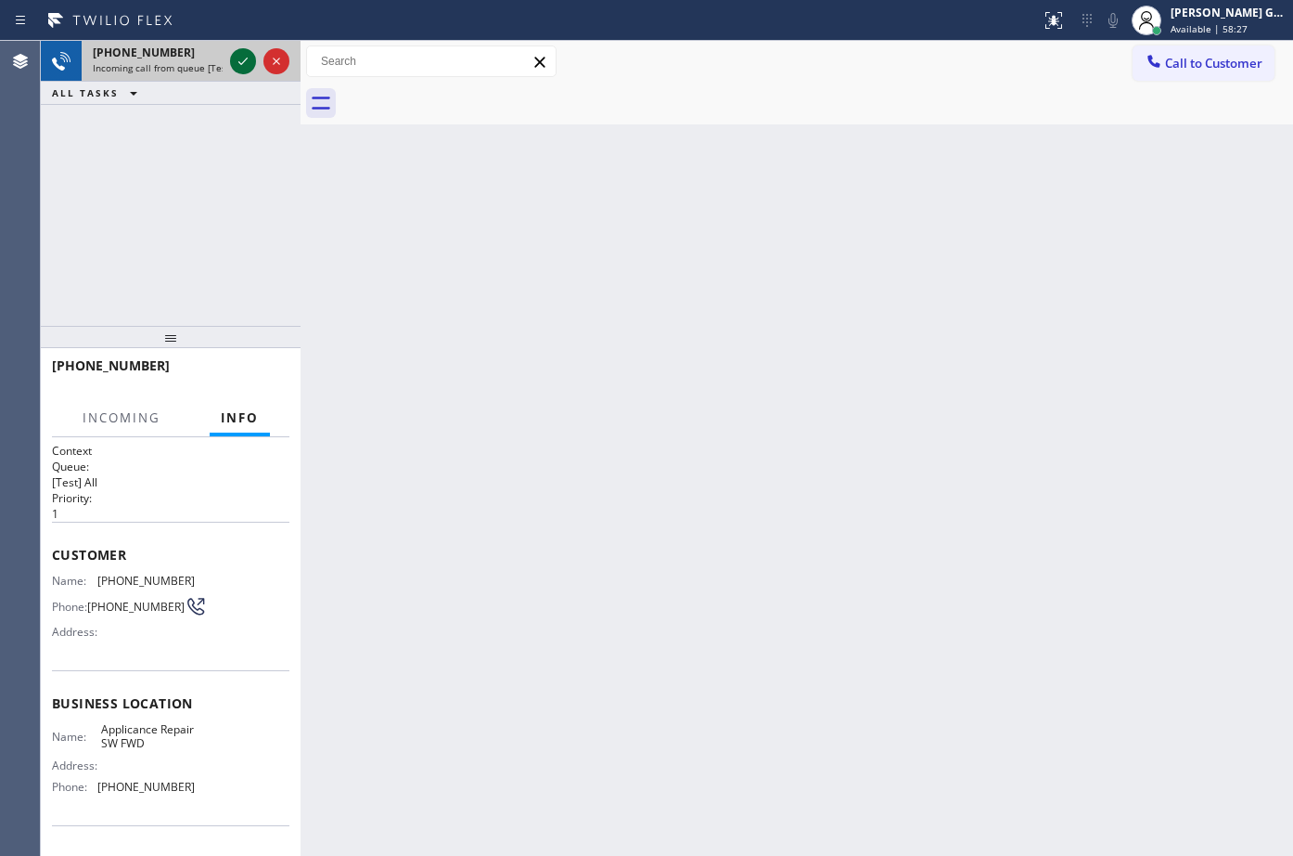
click at [233, 61] on icon at bounding box center [243, 61] width 22 height 22
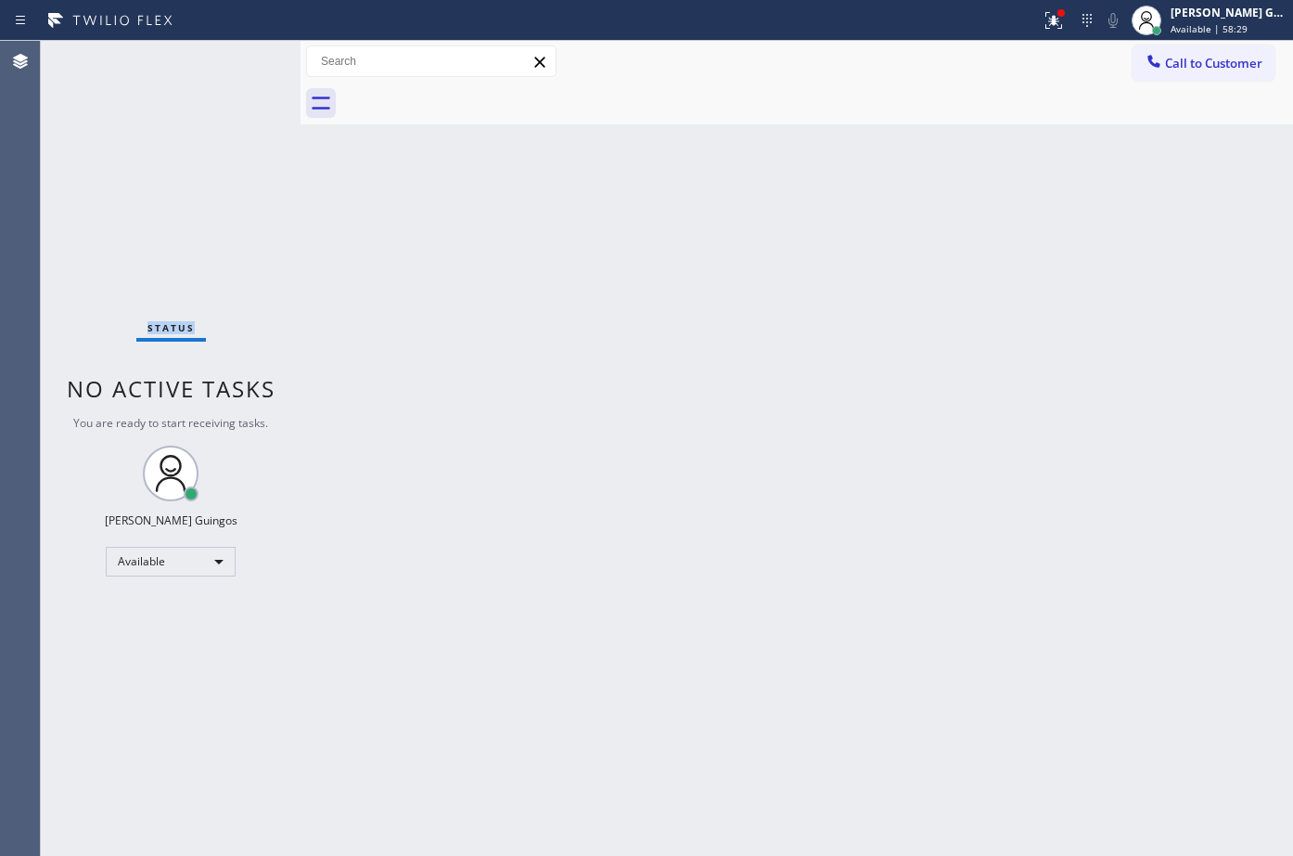
click at [235, 57] on div "Status No active tasks You are ready to start receiving tasks. [PERSON_NAME] Av…" at bounding box center [171, 448] width 260 height 815
click at [235, 56] on div "Status No active tasks You are ready to start receiving tasks. [PERSON_NAME] Av…" at bounding box center [171, 448] width 260 height 815
click at [545, 357] on div "Back to Dashboard Change Sender ID Customers Technicians Select a contact Outbo…" at bounding box center [797, 448] width 993 height 815
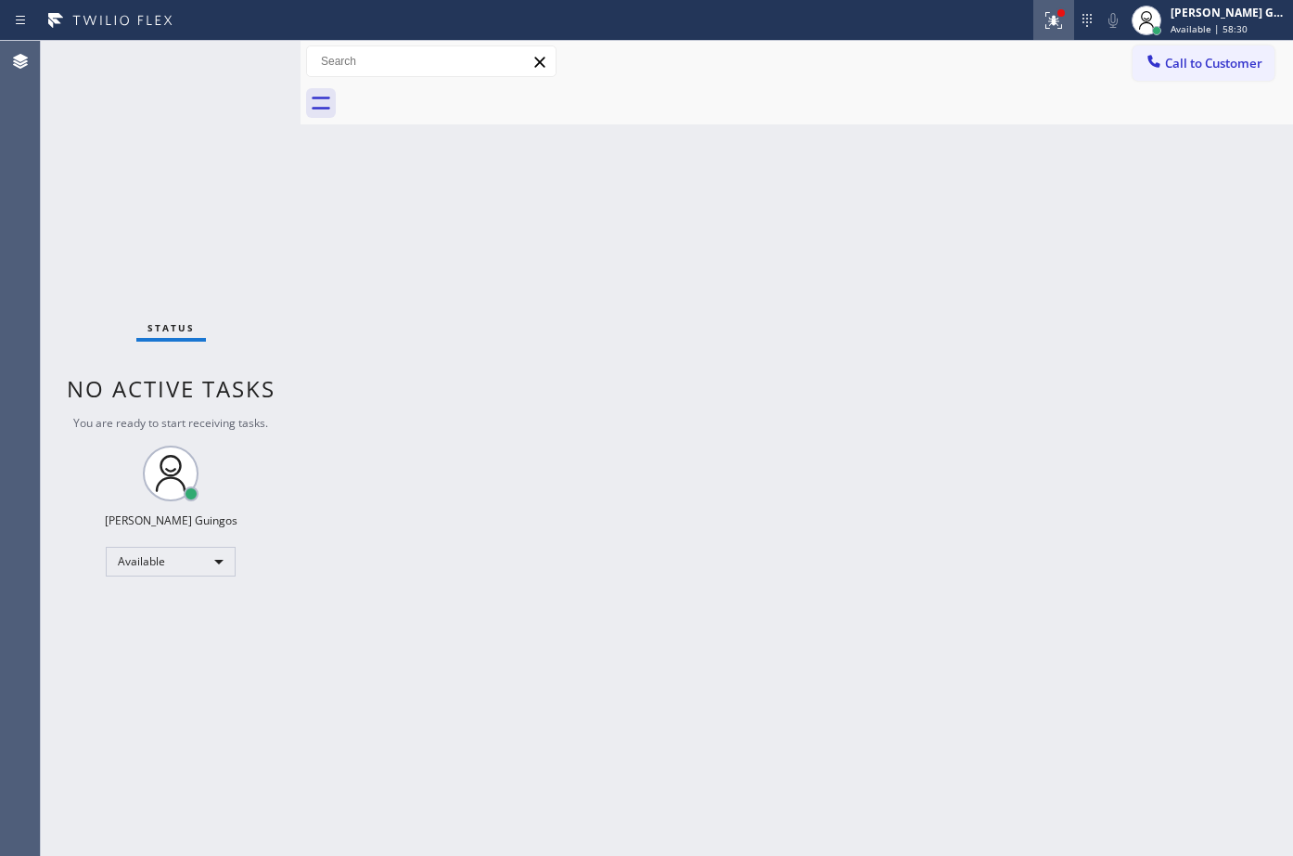
click at [1041, 23] on div at bounding box center [1054, 20] width 41 height 22
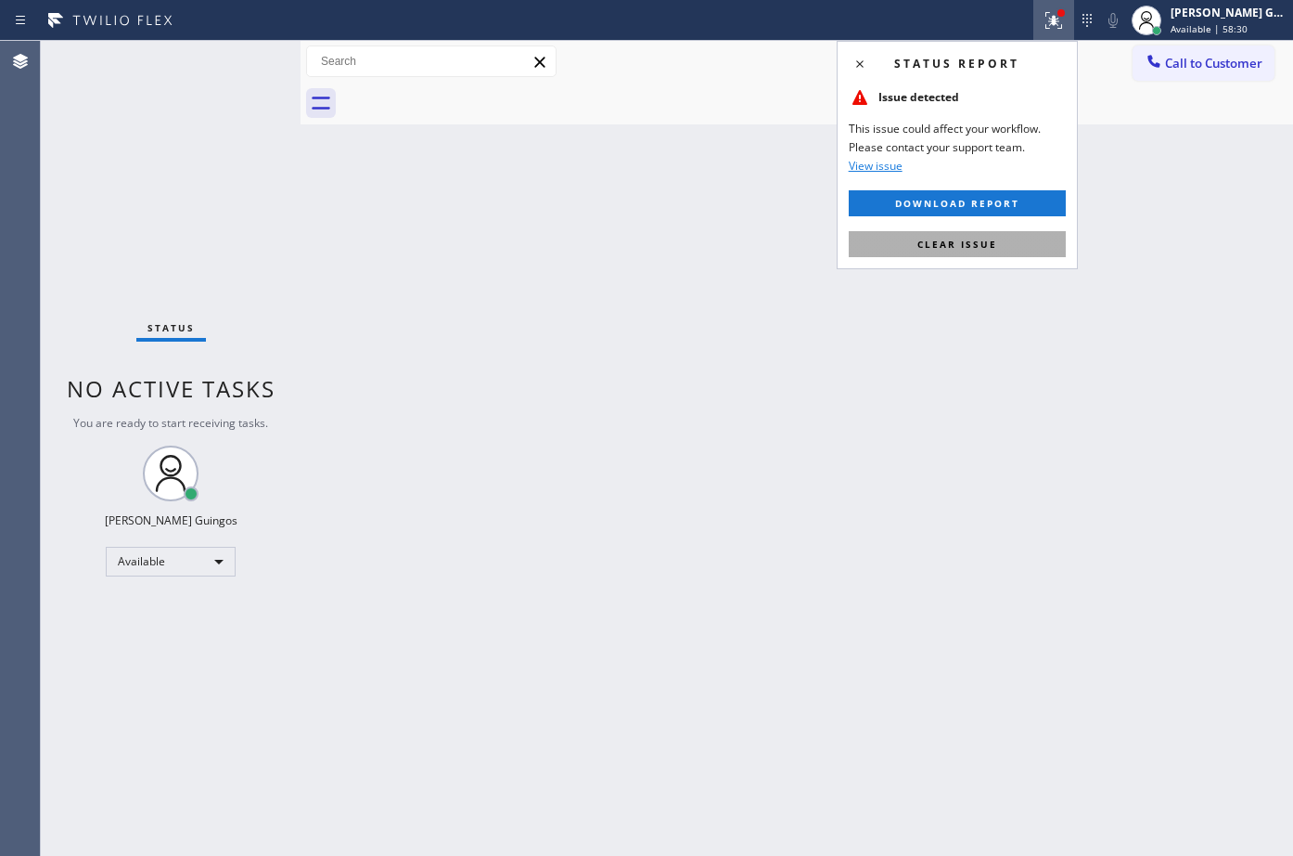
click at [974, 241] on span "Clear issue" at bounding box center [958, 244] width 80 height 13
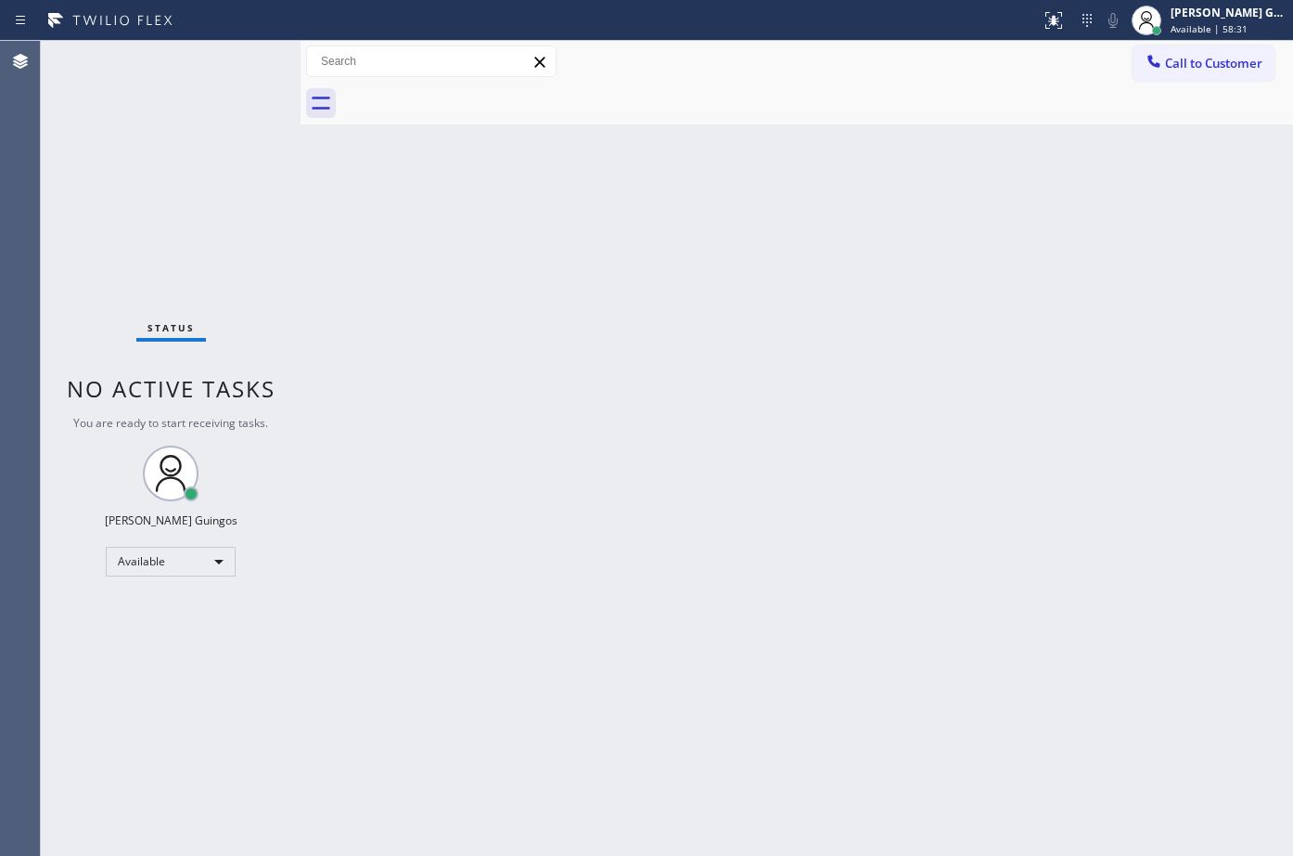
click at [974, 241] on div "Back to Dashboard Change Sender ID Customers Technicians Select a contact Outbo…" at bounding box center [797, 448] width 993 height 815
click at [511, 314] on div "Back to Dashboard Change Sender ID Customers Technicians Select a contact Outbo…" at bounding box center [797, 448] width 993 height 815
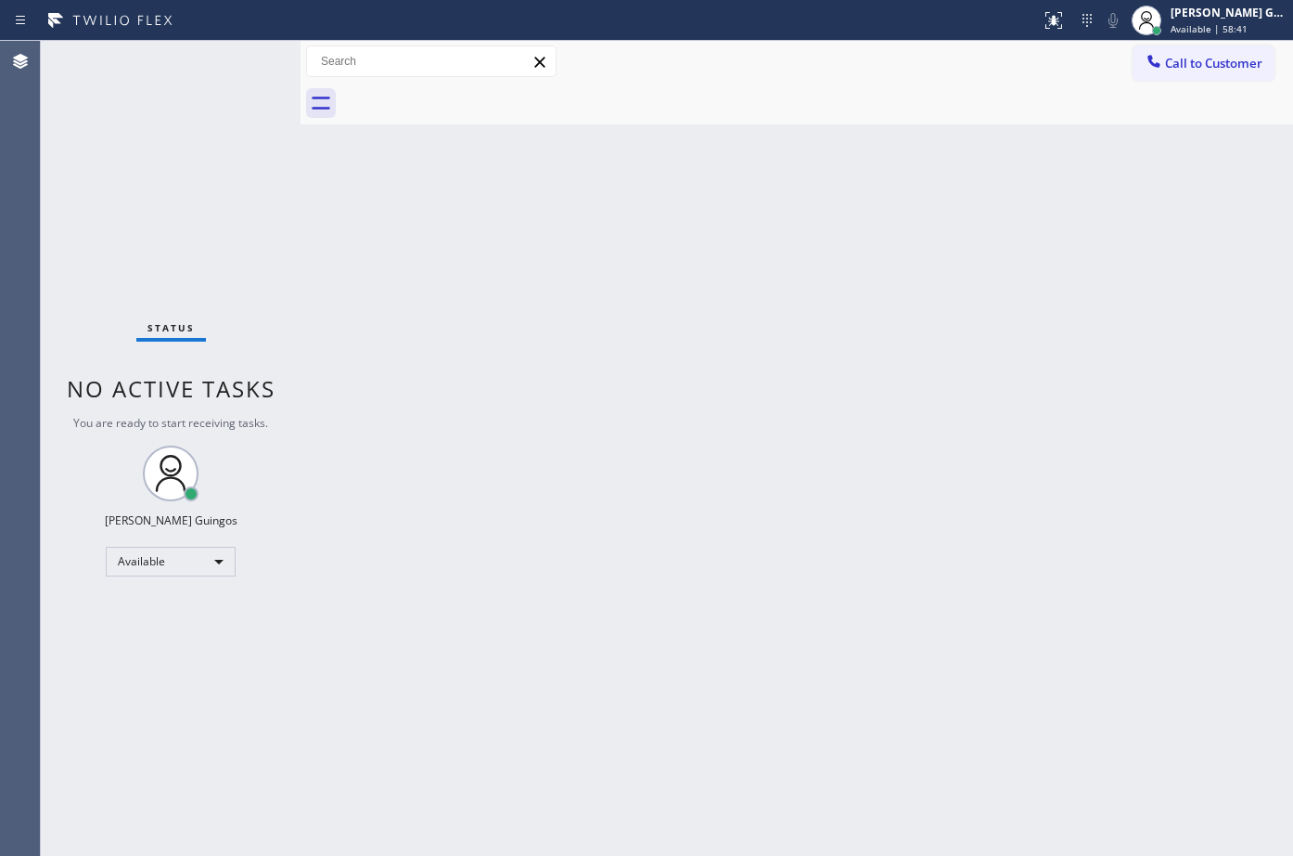
click at [511, 314] on div "Back to Dashboard Change Sender ID Customers Technicians Select a contact Outbo…" at bounding box center [797, 448] width 993 height 815
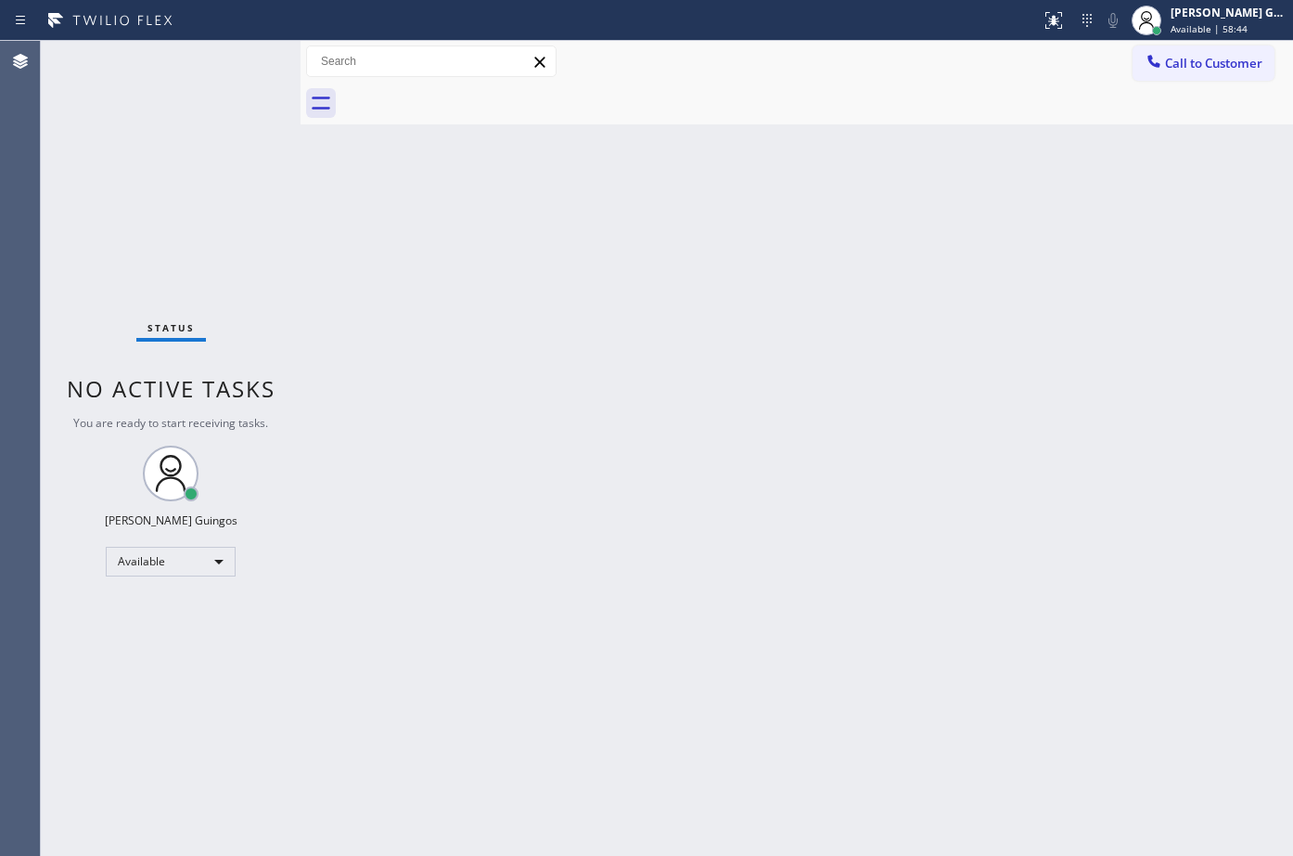
click at [511, 314] on div "Back to Dashboard Change Sender ID Customers Technicians Select a contact Outbo…" at bounding box center [797, 448] width 993 height 815
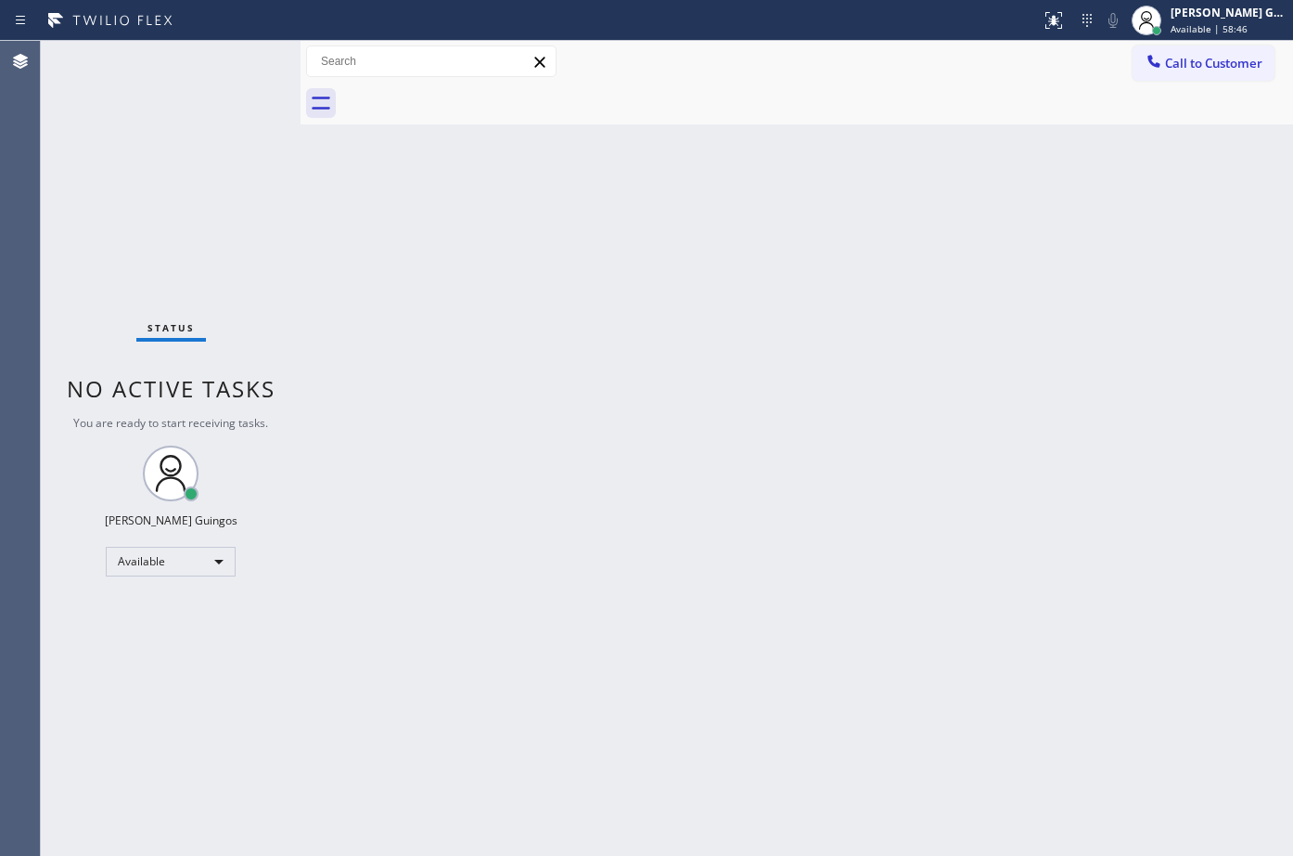
click at [511, 314] on div "Back to Dashboard Change Sender ID Customers Technicians Select a contact Outbo…" at bounding box center [797, 448] width 993 height 815
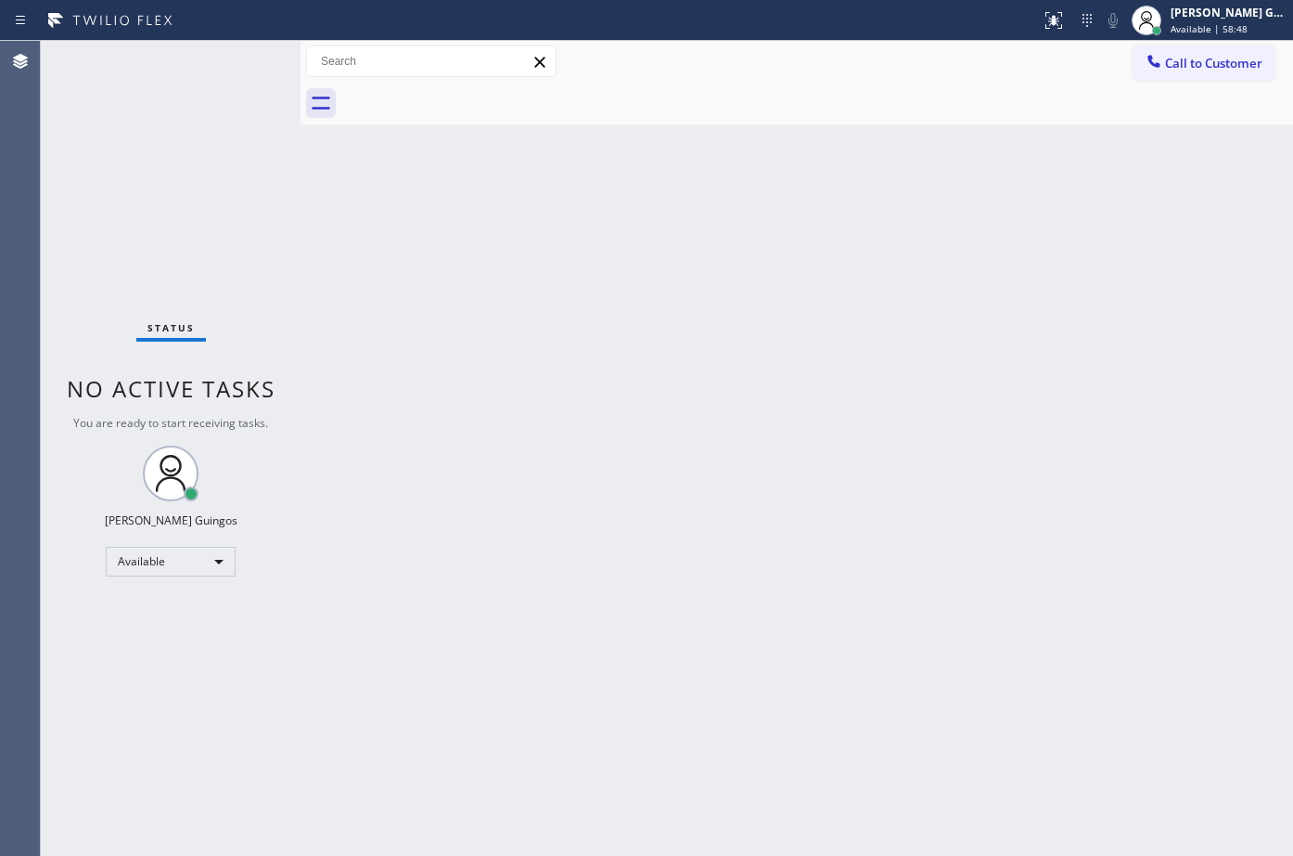
click at [511, 314] on div "Back to Dashboard Change Sender ID Customers Technicians Select a contact Outbo…" at bounding box center [797, 448] width 993 height 815
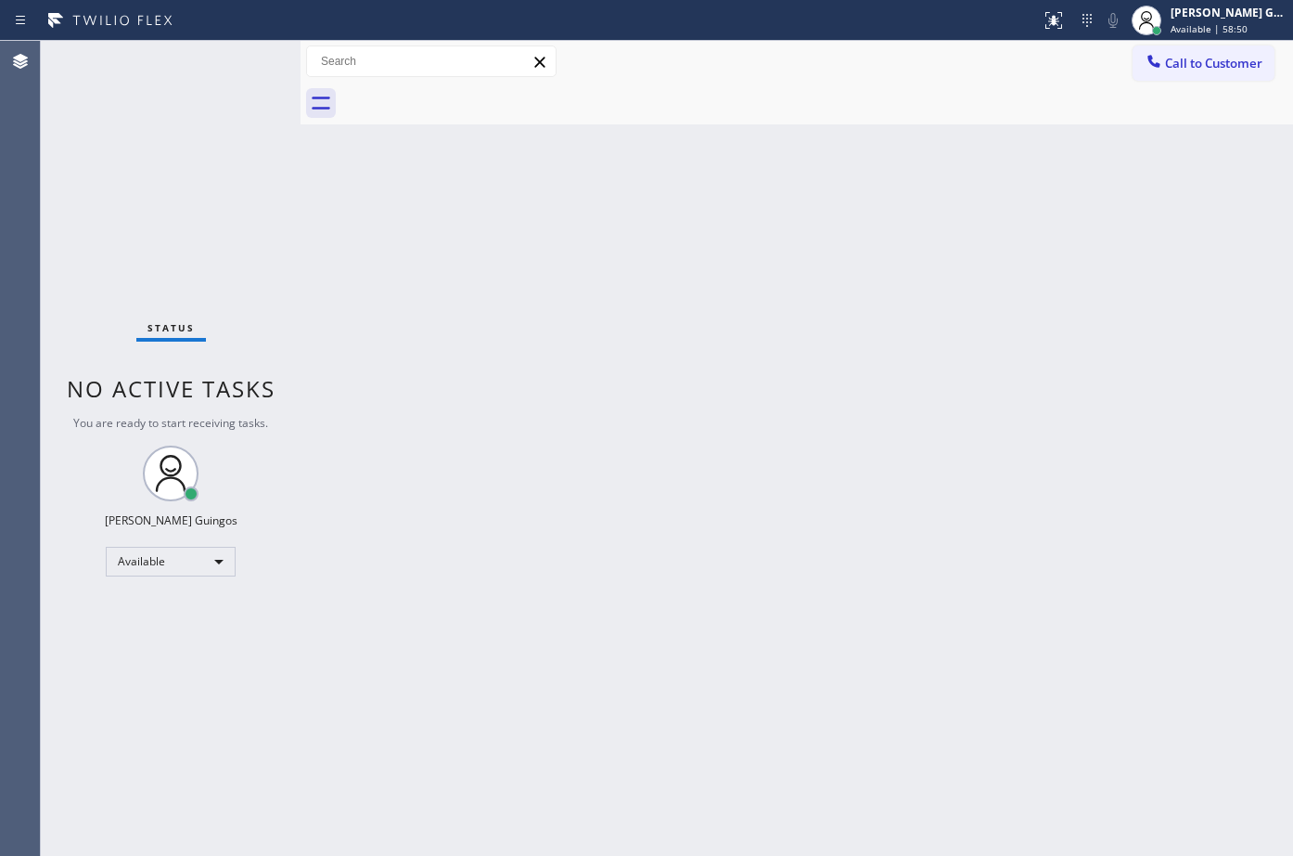
click at [511, 314] on div "Back to Dashboard Change Sender ID Customers Technicians Select a contact Outbo…" at bounding box center [797, 448] width 993 height 815
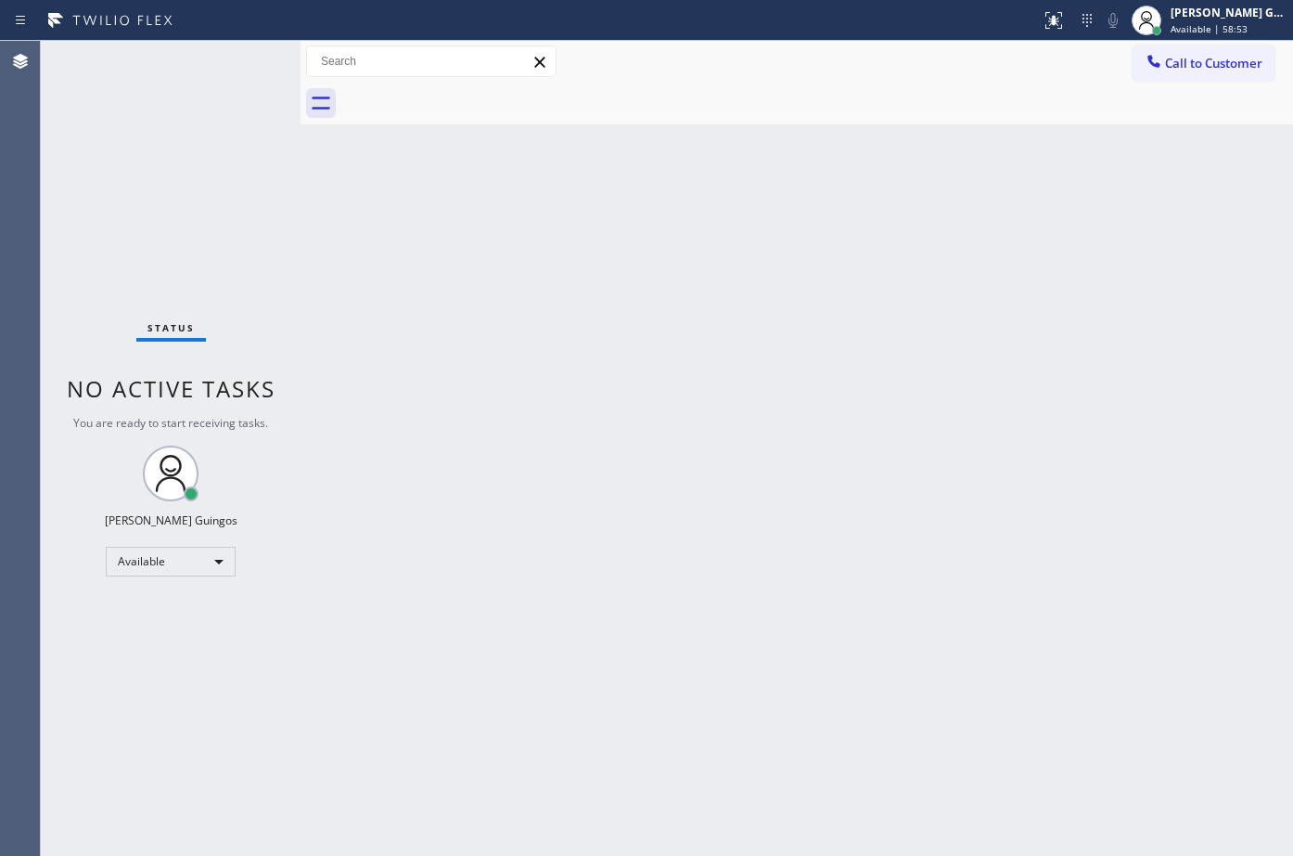
click at [511, 314] on div "Back to Dashboard Change Sender ID Customers Technicians Select a contact Outbo…" at bounding box center [797, 448] width 993 height 815
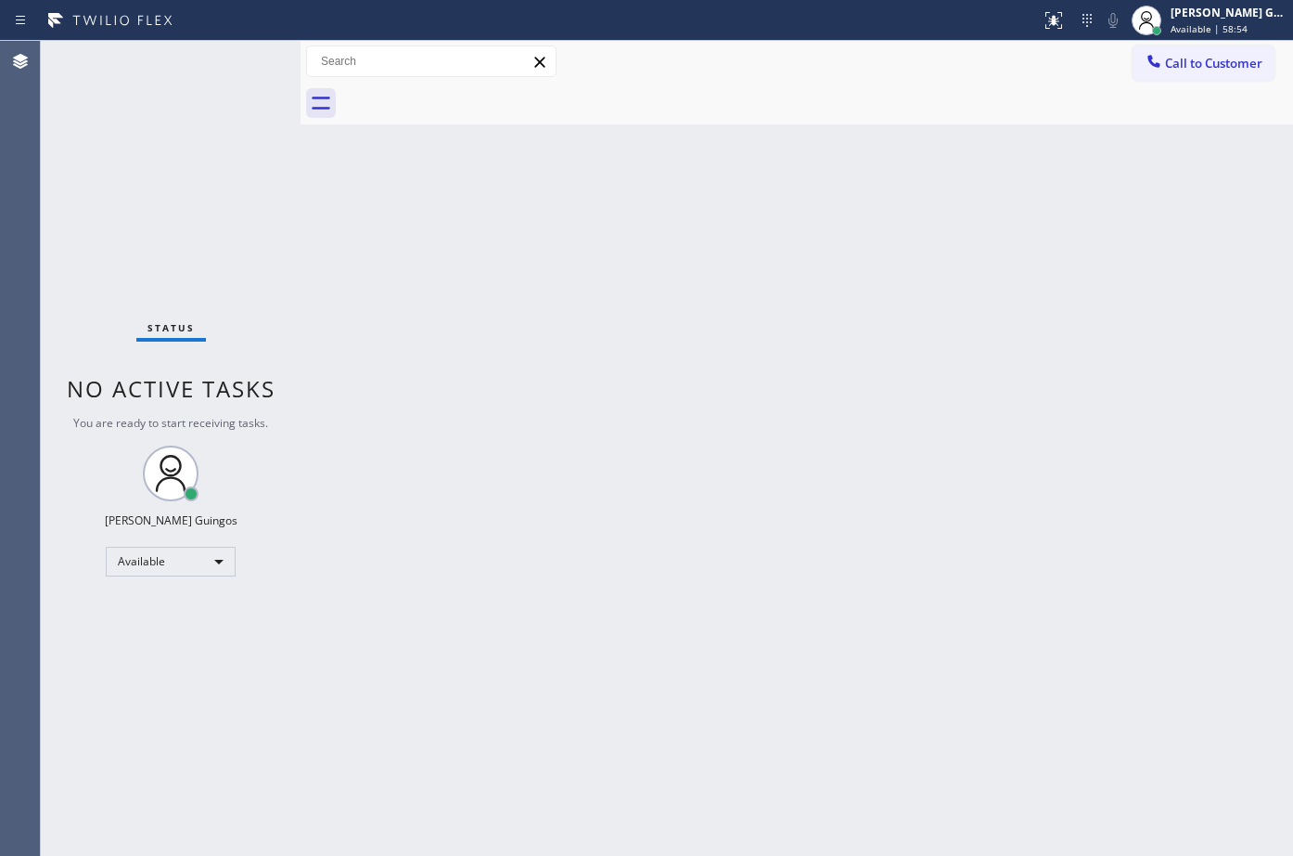
click at [511, 314] on div "Back to Dashboard Change Sender ID Customers Technicians Select a contact Outbo…" at bounding box center [797, 448] width 993 height 815
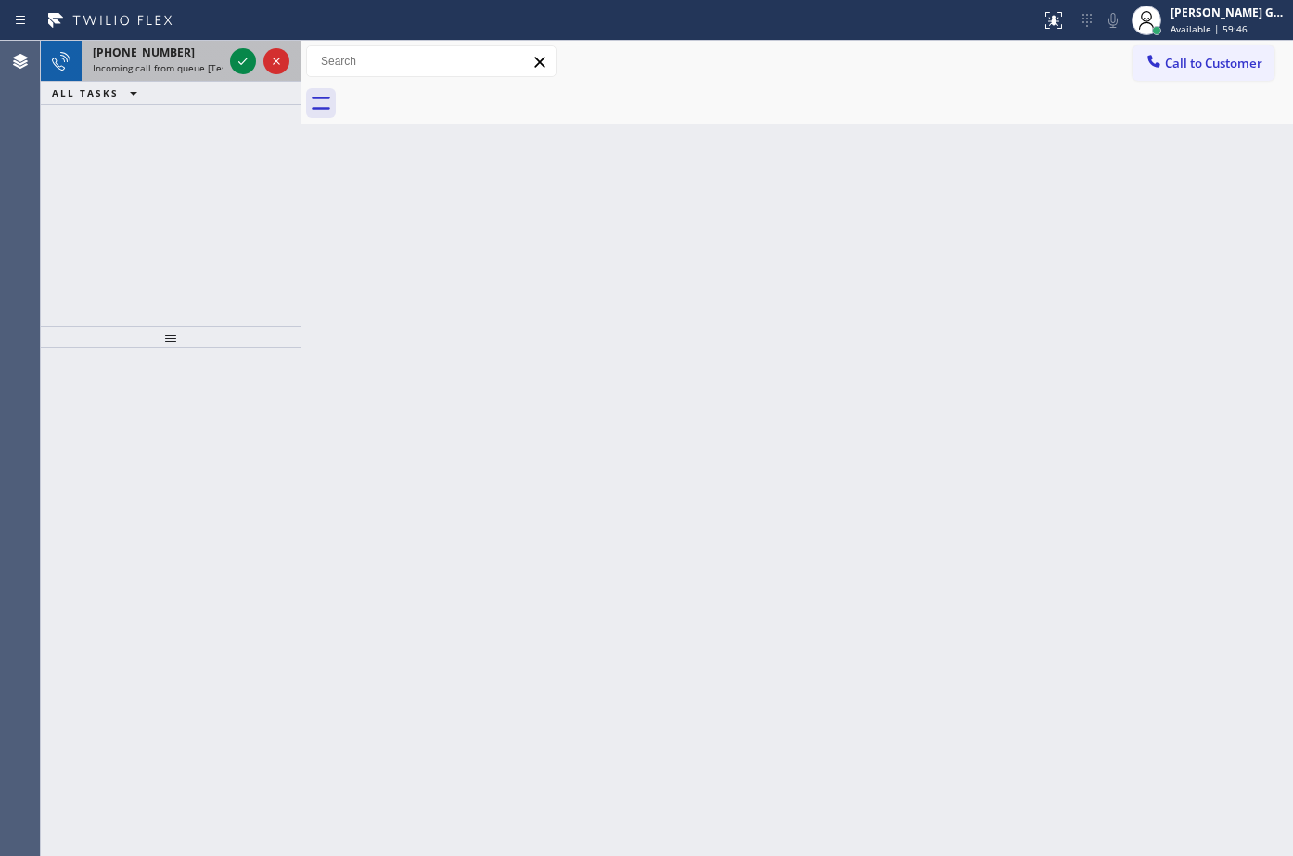
click at [201, 45] on div "[PHONE_NUMBER]" at bounding box center [158, 53] width 130 height 16
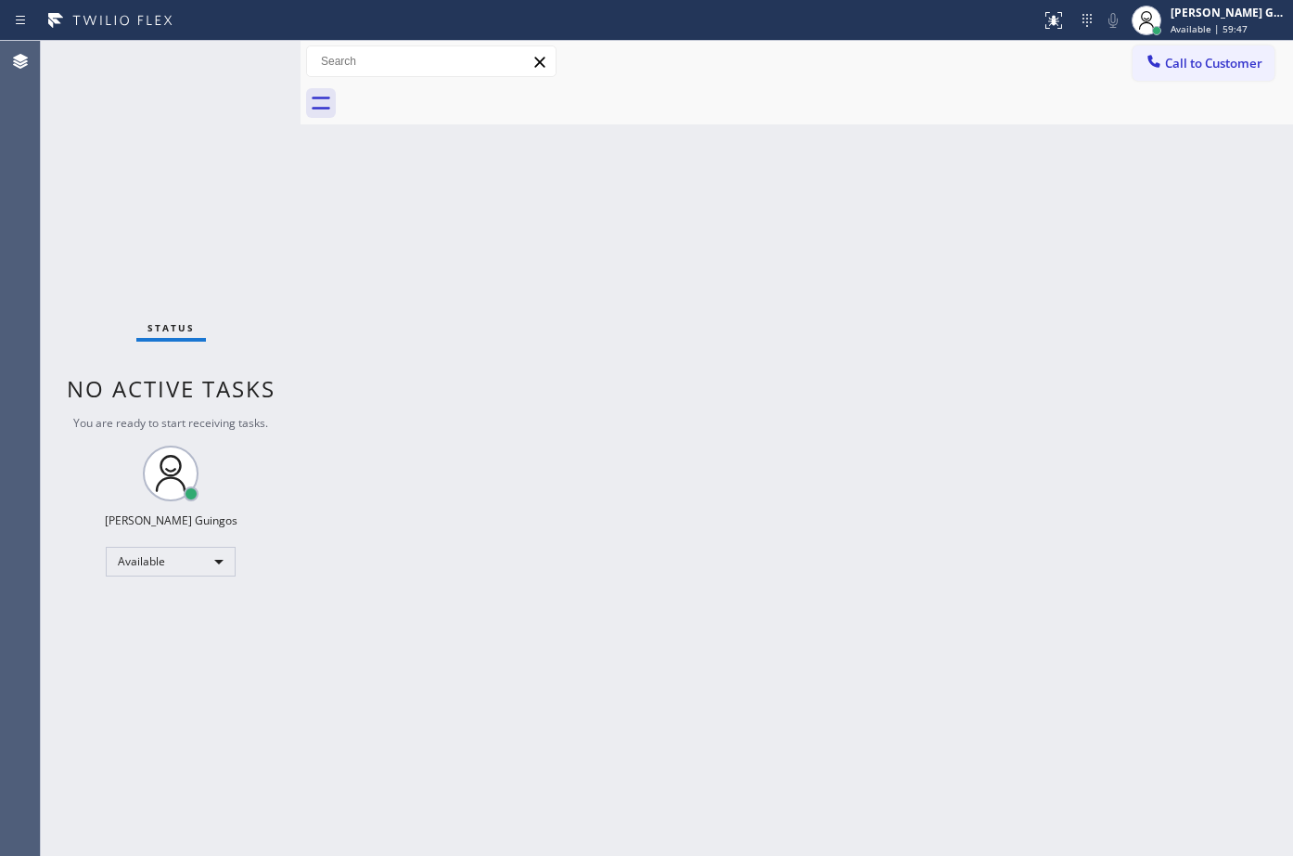
click at [237, 58] on div "Status No active tasks You are ready to start receiving tasks. [PERSON_NAME] Av…" at bounding box center [171, 448] width 260 height 815
drag, startPoint x: 430, startPoint y: 157, endPoint x: 343, endPoint y: 1, distance: 178.2
click at [421, 153] on div "Back to Dashboard Change Sender ID Customers Technicians Select a contact Outbo…" at bounding box center [797, 448] width 993 height 815
click at [728, 397] on div "Back to Dashboard Change Sender ID Customers Technicians Select a contact Outbo…" at bounding box center [797, 448] width 993 height 815
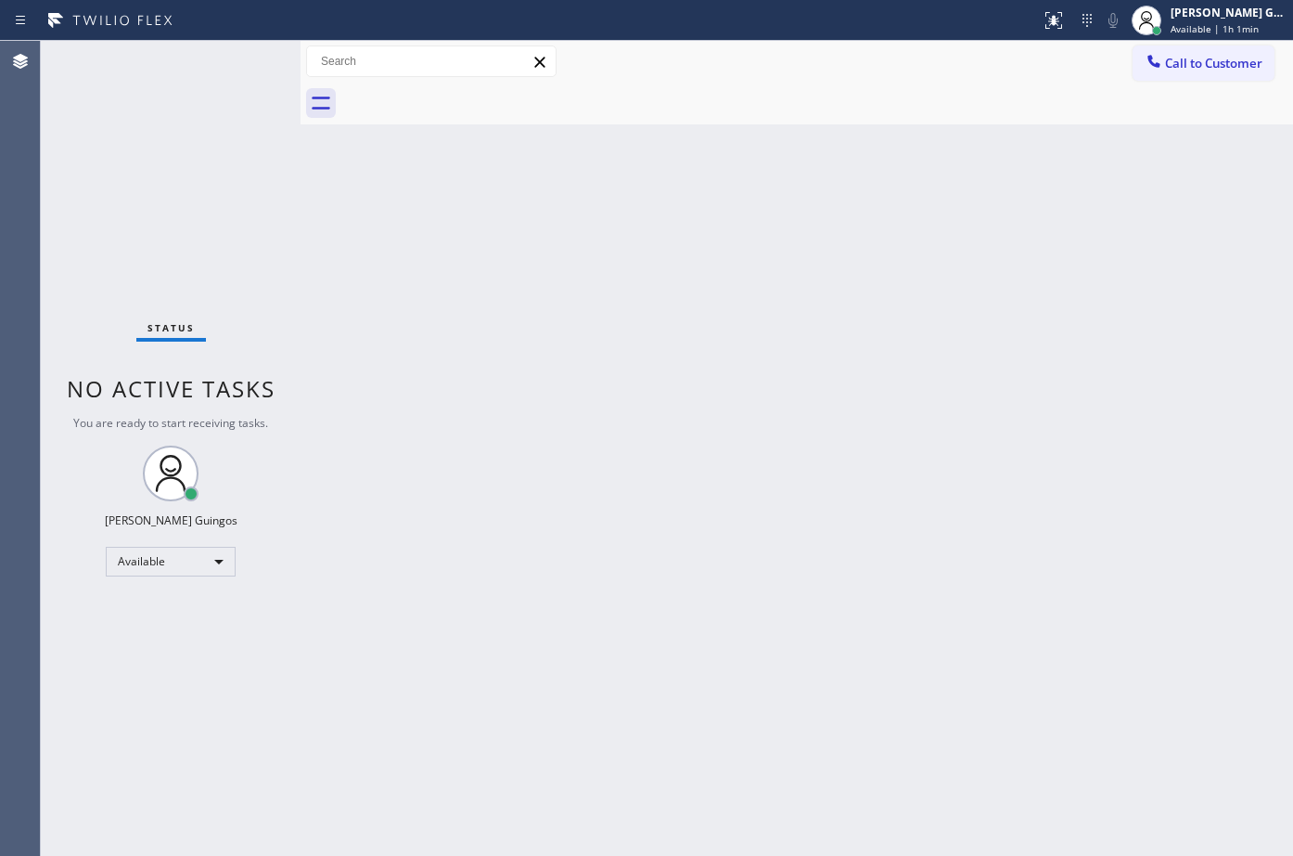
click at [676, 348] on div "Back to Dashboard Change Sender ID Customers Technicians Select a contact Outbo…" at bounding box center [797, 448] width 993 height 815
click at [665, 278] on div "Back to Dashboard Change Sender ID Customers Technicians Select a contact Outbo…" at bounding box center [797, 448] width 993 height 815
click at [1000, 626] on div "Back to Dashboard Change Sender ID Customers Technicians Select a contact Outbo…" at bounding box center [797, 448] width 993 height 815
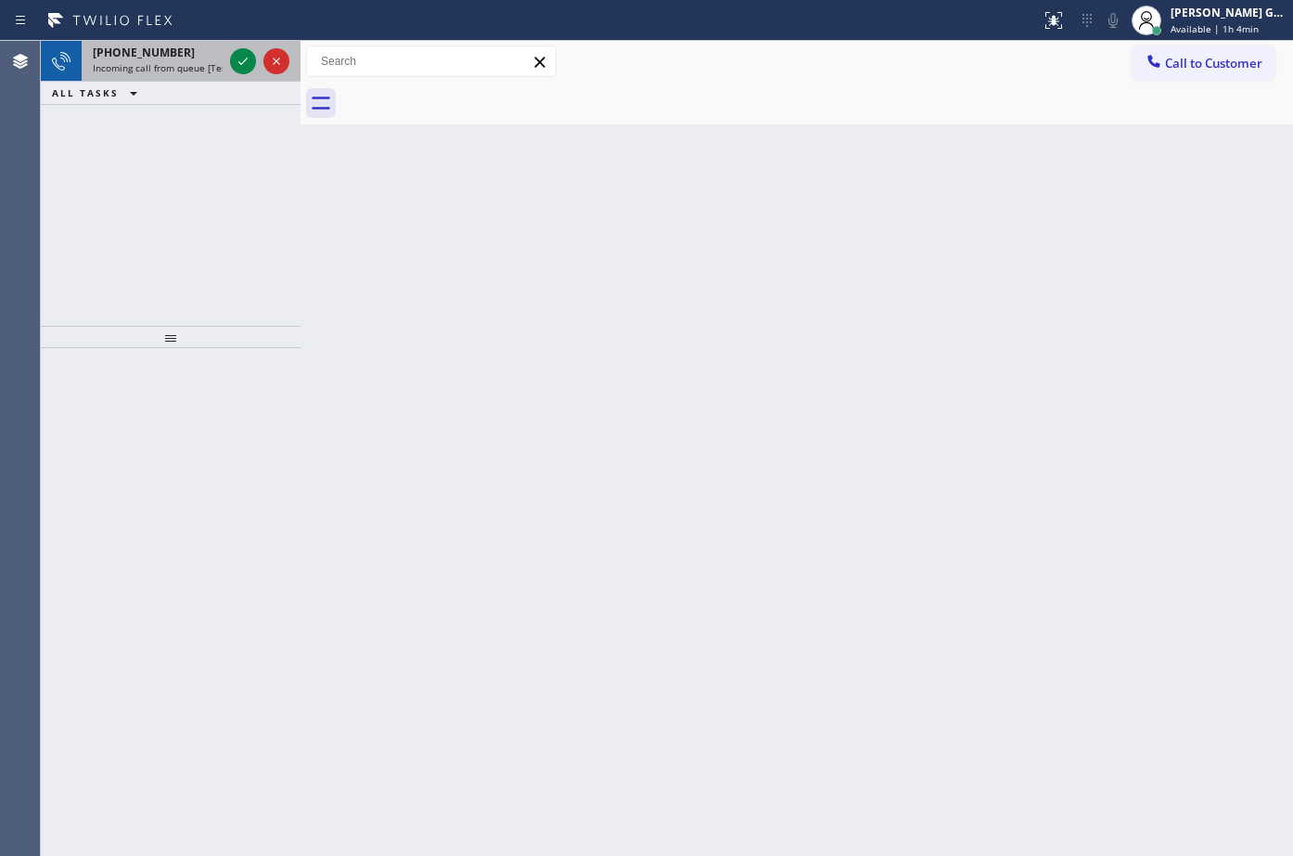
drag, startPoint x: 199, startPoint y: 59, endPoint x: 251, endPoint y: 71, distance: 53.1
click at [201, 59] on div "[PHONE_NUMBER]" at bounding box center [158, 53] width 130 height 16
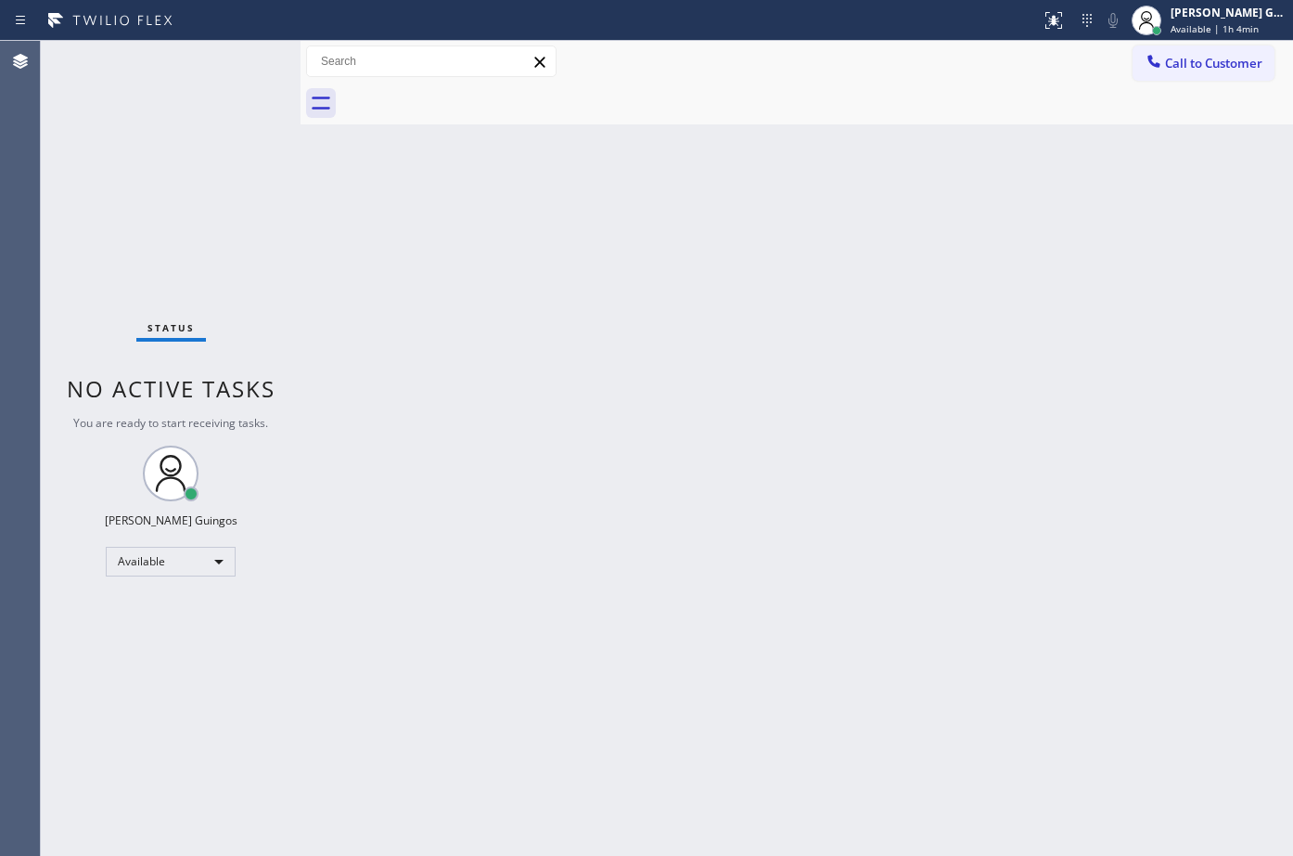
click at [239, 65] on div "Status No active tasks You are ready to start receiving tasks. [PERSON_NAME] Av…" at bounding box center [171, 448] width 260 height 815
click at [573, 367] on div "Back to Dashboard Change Sender ID Customers Technicians Select a contact Outbo…" at bounding box center [797, 448] width 993 height 815
click at [200, 61] on div "Status No active tasks You are ready to start receiving tasks. [PERSON_NAME] Av…" at bounding box center [171, 448] width 260 height 815
click at [1132, 541] on div "Back to Dashboard Change Sender ID Customers Technicians Select a contact Outbo…" at bounding box center [797, 448] width 993 height 815
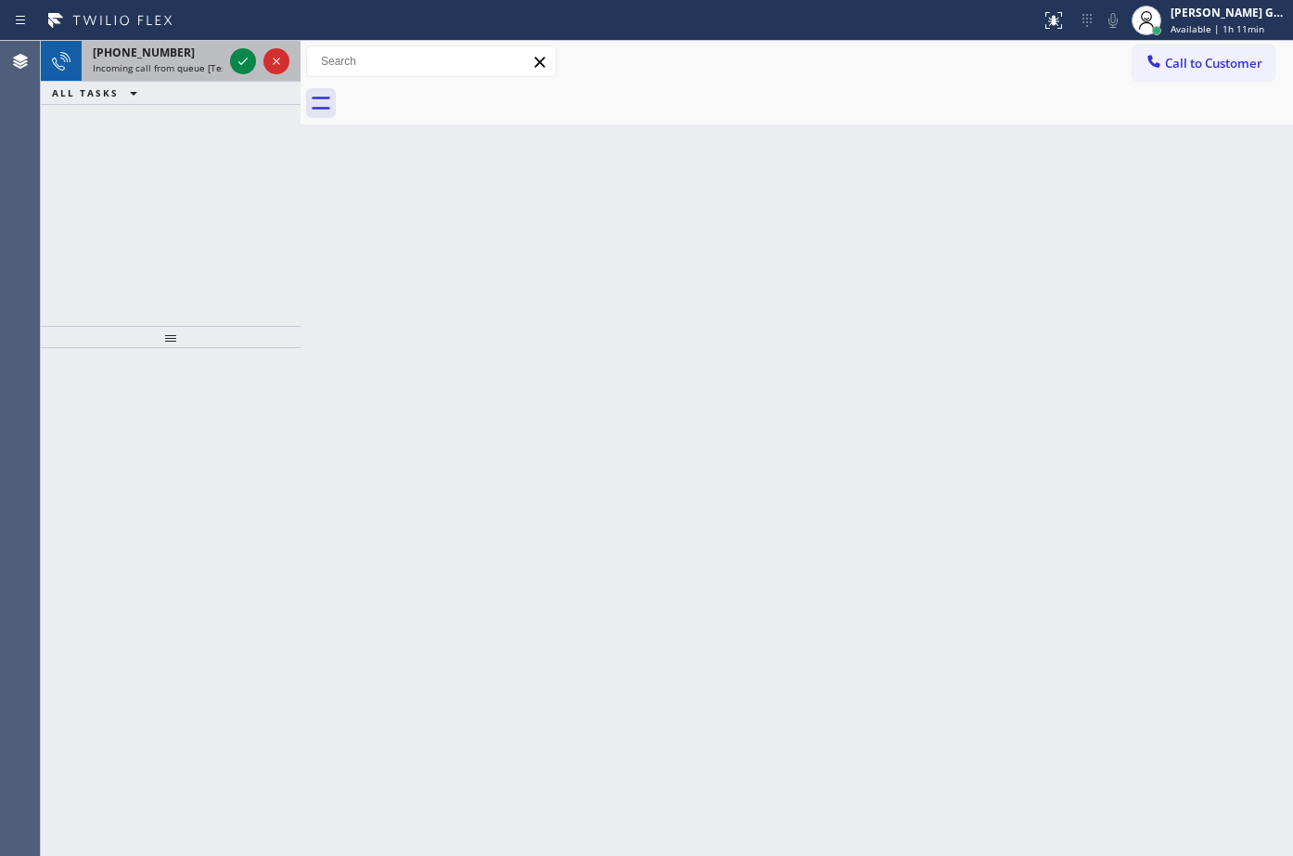
click at [174, 71] on span "Incoming call from queue [Test] All" at bounding box center [170, 67] width 154 height 13
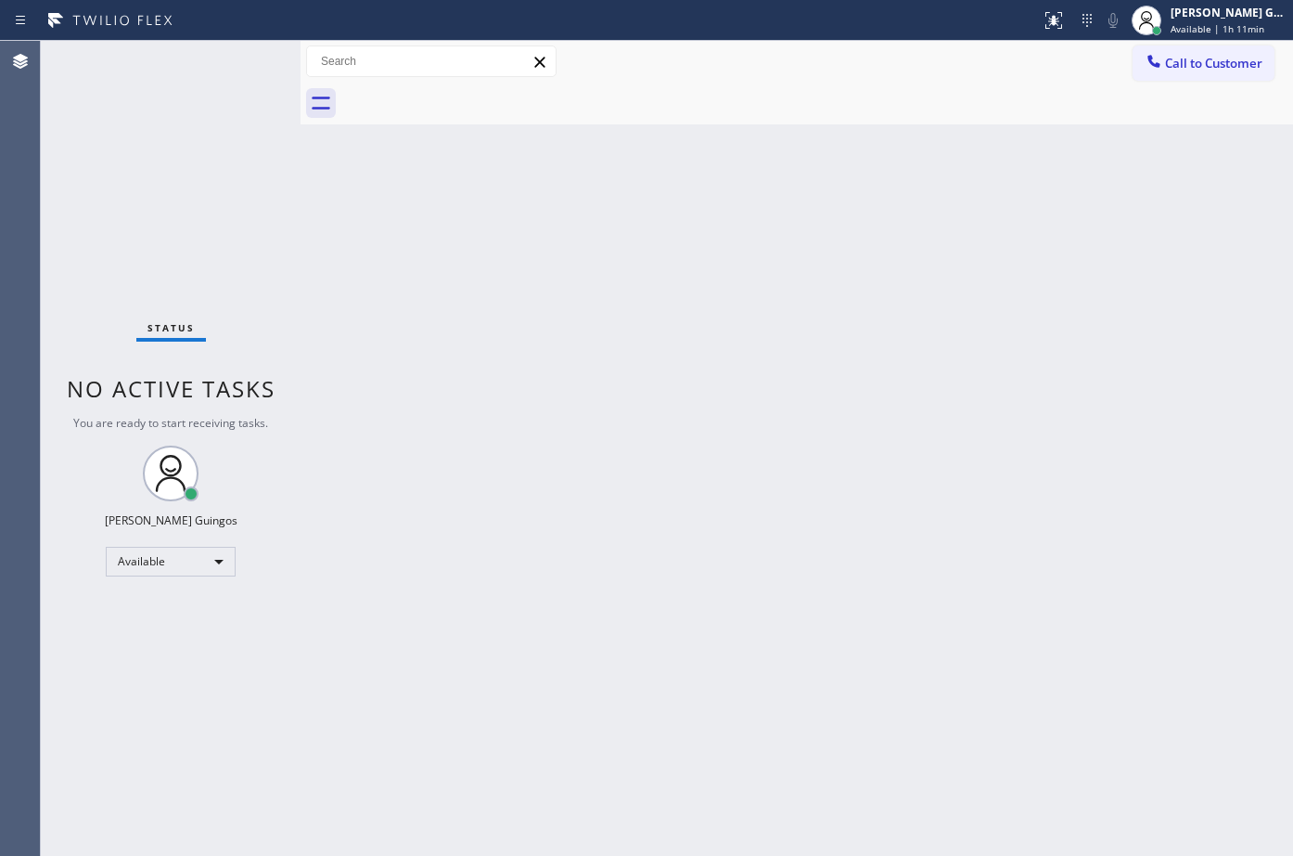
click at [732, 299] on div "Back to Dashboard Change Sender ID Customers Technicians Select a contact Outbo…" at bounding box center [797, 448] width 993 height 815
click at [764, 380] on div "Back to Dashboard Change Sender ID Customers Technicians Select a contact Outbo…" at bounding box center [797, 448] width 993 height 815
click at [950, 404] on div "Back to Dashboard Change Sender ID Customers Technicians Select a contact Outbo…" at bounding box center [797, 448] width 993 height 815
drag, startPoint x: 803, startPoint y: 403, endPoint x: 789, endPoint y: 419, distance: 21.7
click at [748, 212] on div "Back to Dashboard Change Sender ID Customers Technicians Select a contact Outbo…" at bounding box center [797, 448] width 993 height 815
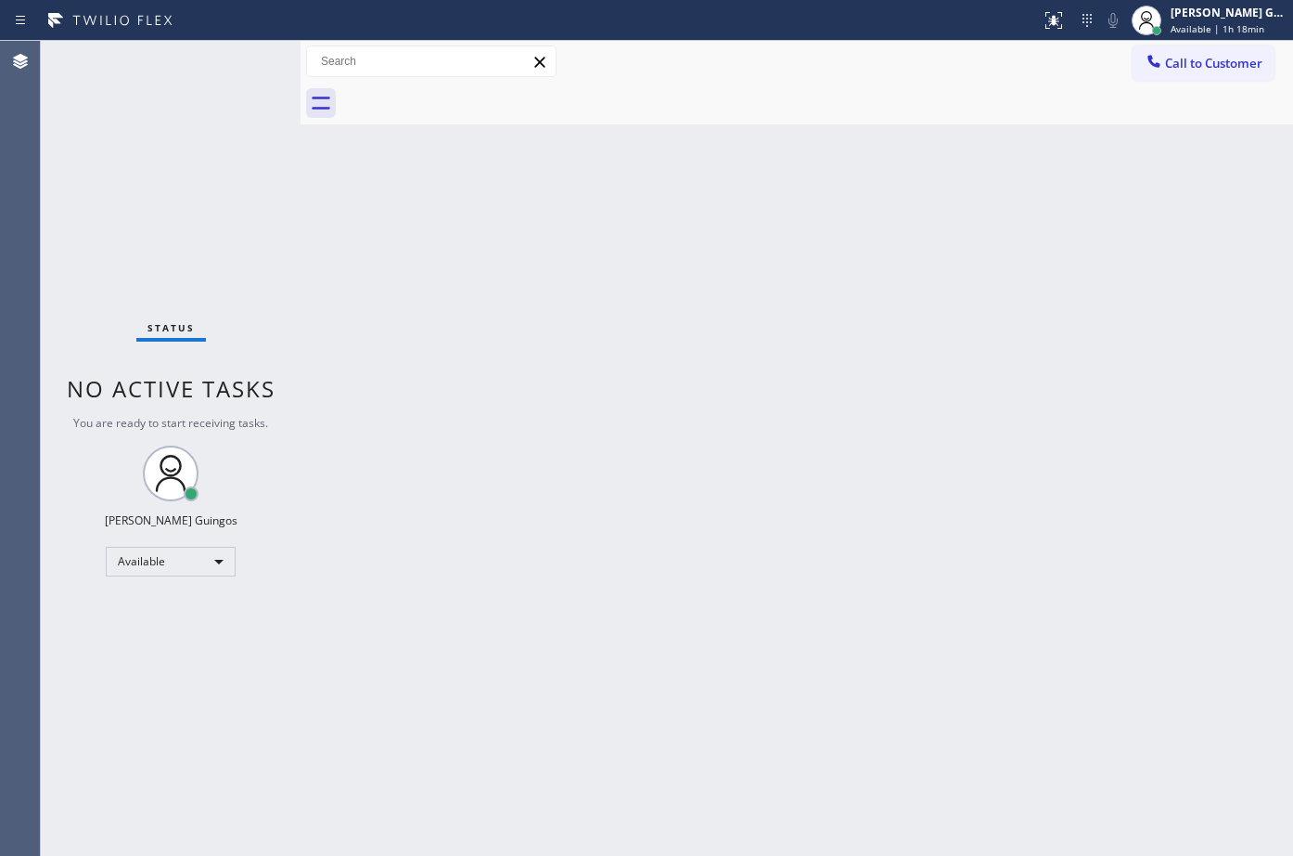
click at [547, 404] on div "Back to Dashboard Change Sender ID Customers Technicians Select a contact Outbo…" at bounding box center [797, 448] width 993 height 815
click at [585, 308] on div "Back to Dashboard Change Sender ID Customers Technicians Select a contact Outbo…" at bounding box center [797, 448] width 993 height 815
click at [638, 274] on div "Back to Dashboard Change Sender ID Customers Technicians Select a contact Outbo…" at bounding box center [797, 448] width 993 height 815
click at [491, 164] on div "Back to Dashboard Change Sender ID Customers Technicians Select a contact Outbo…" at bounding box center [797, 448] width 993 height 815
click at [185, 62] on div "Status No active tasks You are ready to start receiving tasks. [PERSON_NAME] Av…" at bounding box center [171, 448] width 260 height 815
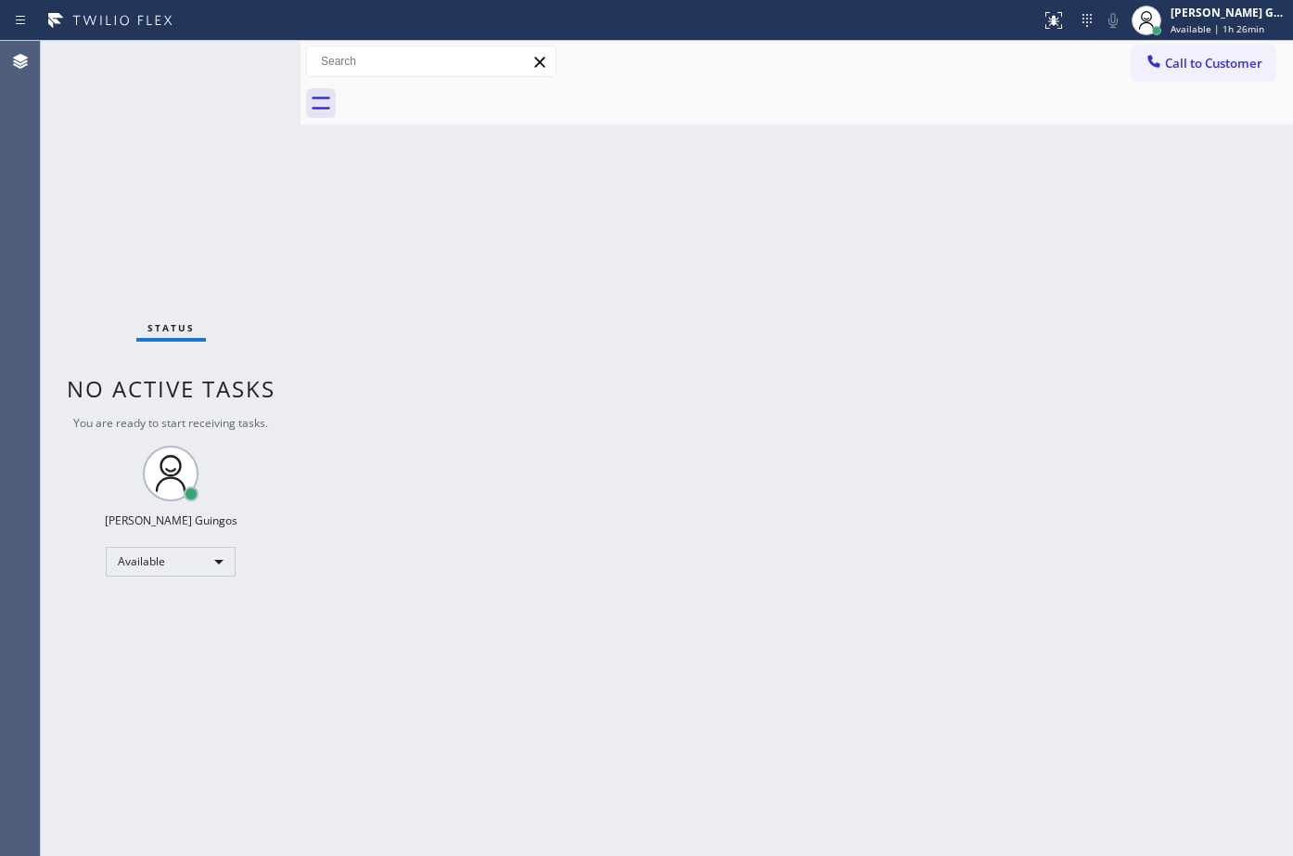
click at [730, 276] on div "Back to Dashboard Change Sender ID Customers Technicians Select a contact Outbo…" at bounding box center [797, 448] width 993 height 815
click at [682, 218] on div "Back to Dashboard Change Sender ID Customers Technicians Select a contact Outbo…" at bounding box center [797, 448] width 993 height 815
click at [469, 275] on div "Back to Dashboard Change Sender ID Customers Technicians Select a contact Outbo…" at bounding box center [797, 448] width 993 height 815
click at [741, 301] on div "Back to Dashboard Change Sender ID Customers Technicians Select a contact Outbo…" at bounding box center [797, 448] width 993 height 815
click at [777, 407] on div "Back to Dashboard Change Sender ID Customers Technicians Select a contact Outbo…" at bounding box center [797, 448] width 993 height 815
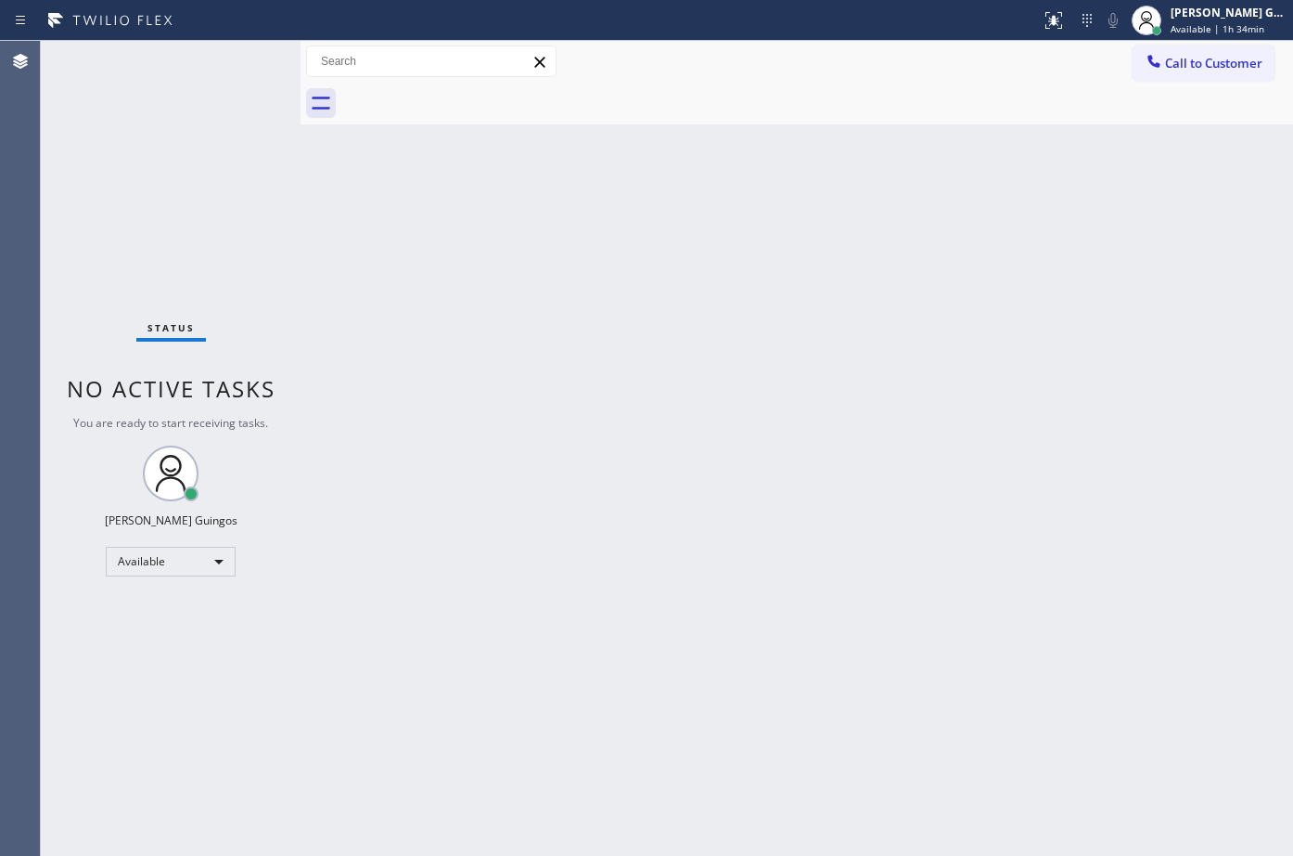
click at [656, 490] on div "Back to Dashboard Change Sender ID Customers Technicians Select a contact Outbo…" at bounding box center [797, 448] width 993 height 815
click at [589, 481] on div "Back to Dashboard Change Sender ID Customers Technicians Select a contact Outbo…" at bounding box center [797, 448] width 993 height 815
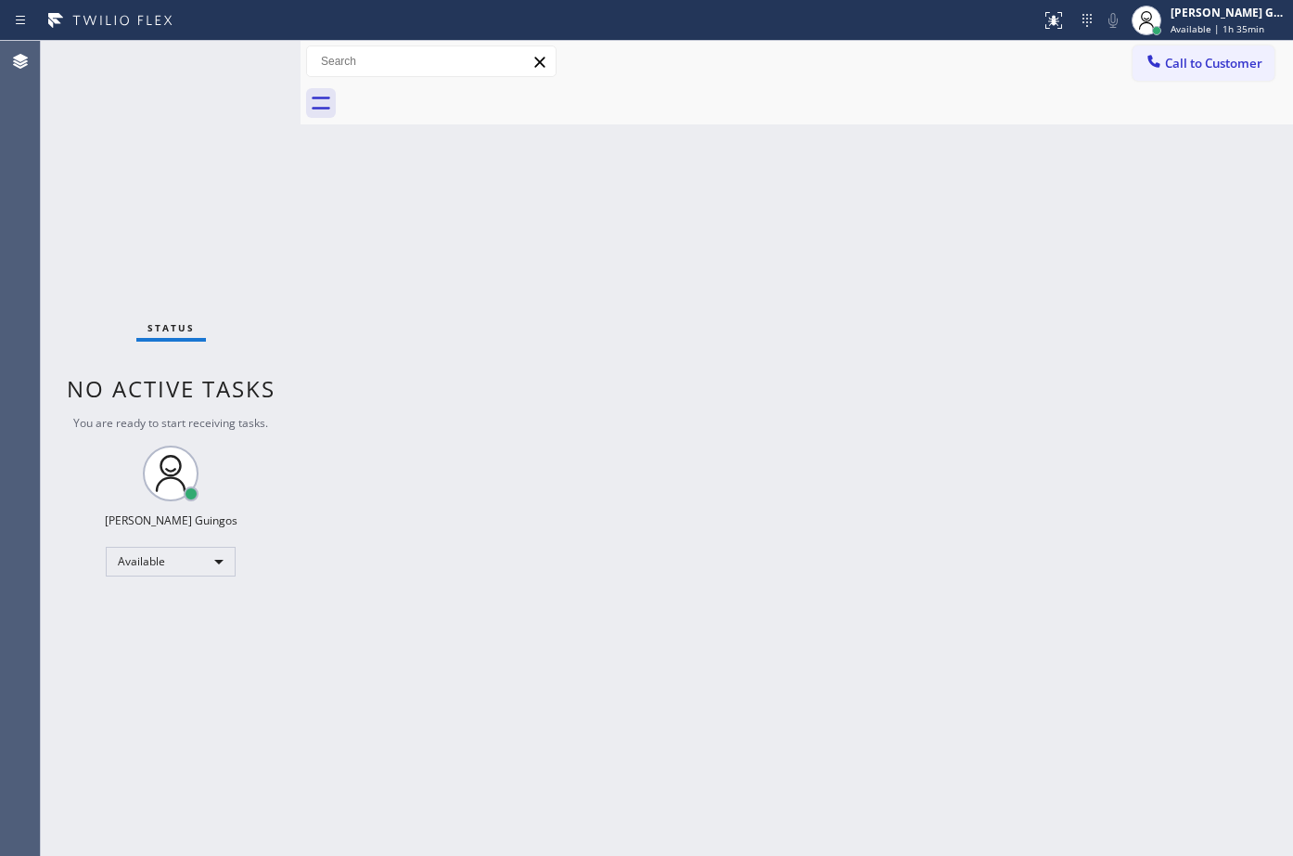
click at [777, 375] on div "Back to Dashboard Change Sender ID Customers Technicians Select a contact Outbo…" at bounding box center [797, 448] width 993 height 815
click at [900, 647] on div "Back to Dashboard Change Sender ID Customers Technicians Select a contact Outbo…" at bounding box center [797, 448] width 993 height 815
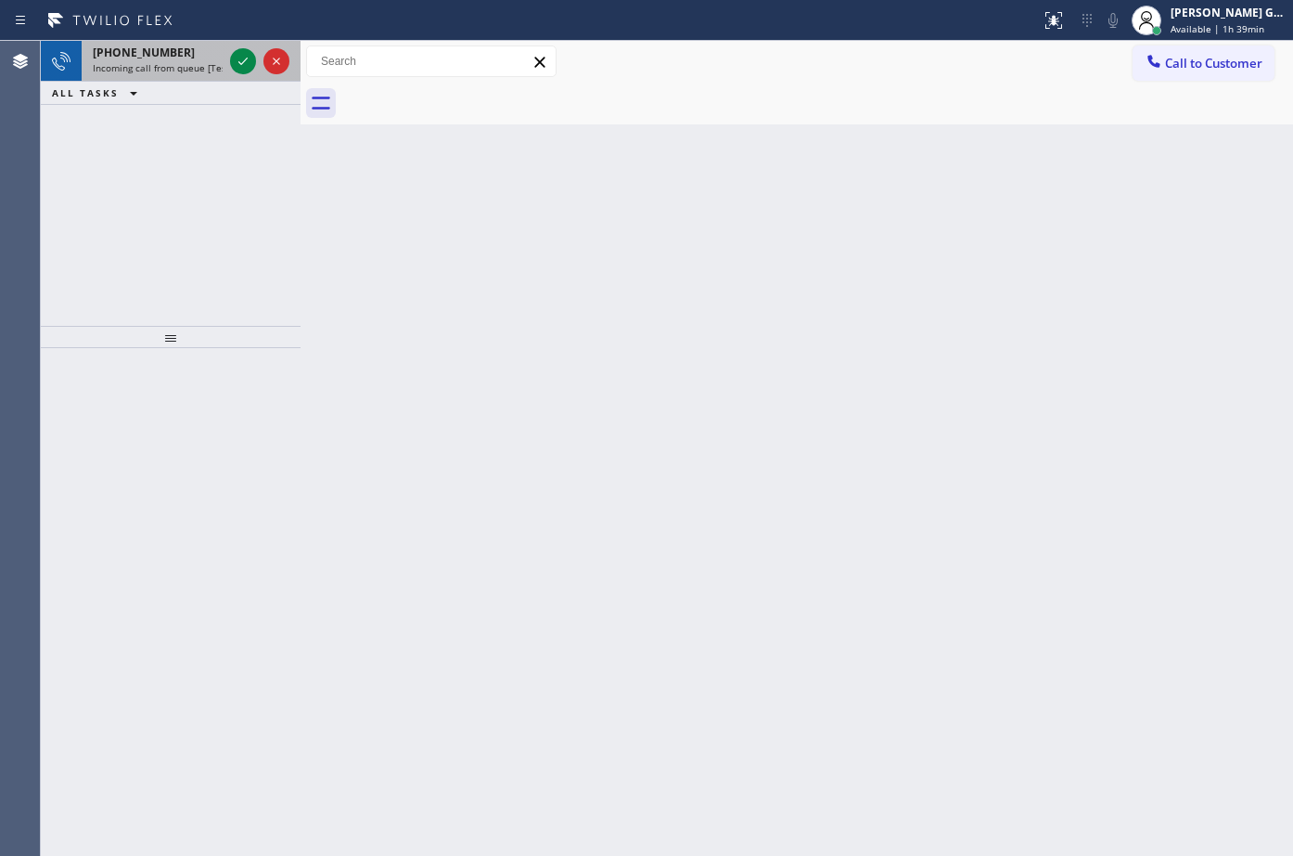
click at [195, 72] on span "Incoming call from queue [Test] All" at bounding box center [170, 67] width 154 height 13
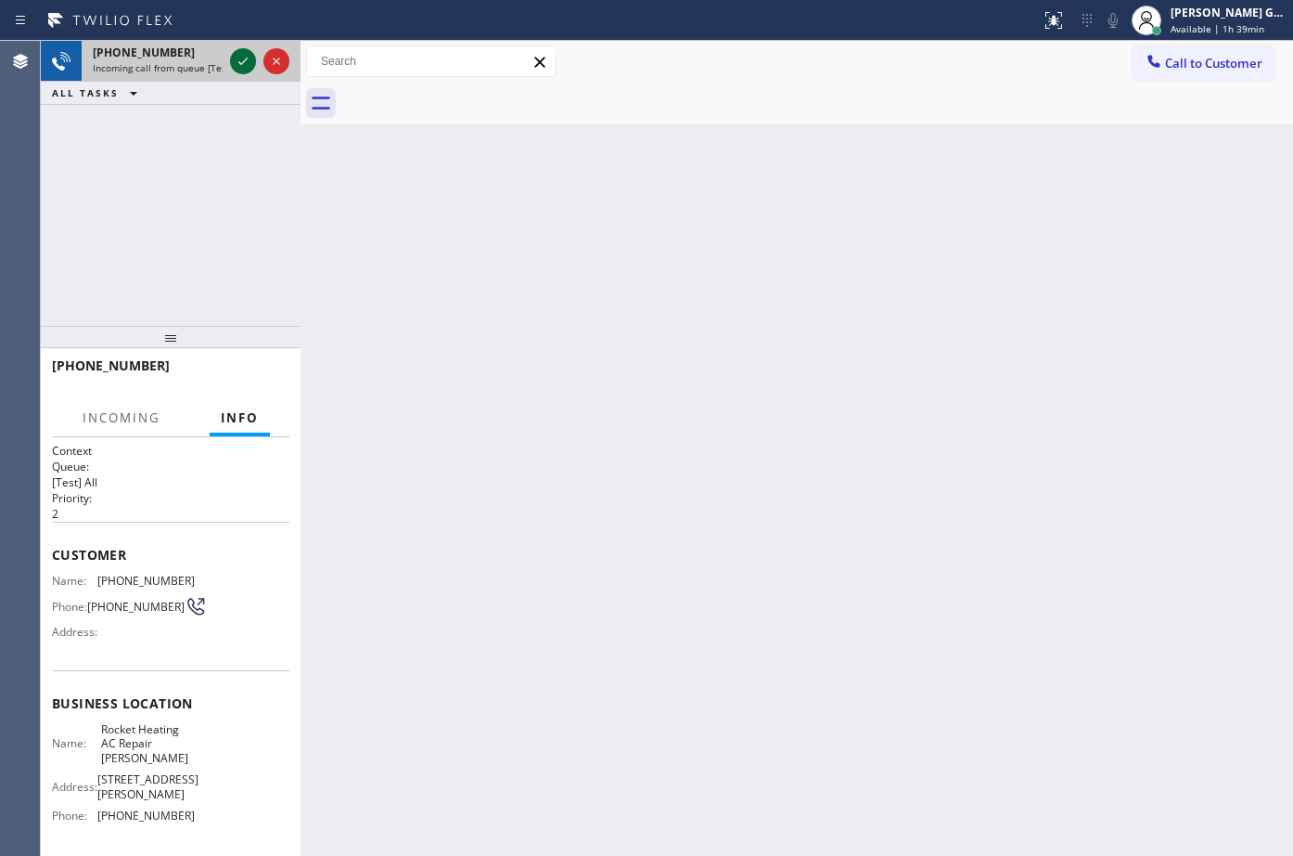
click at [238, 61] on icon at bounding box center [243, 61] width 22 height 22
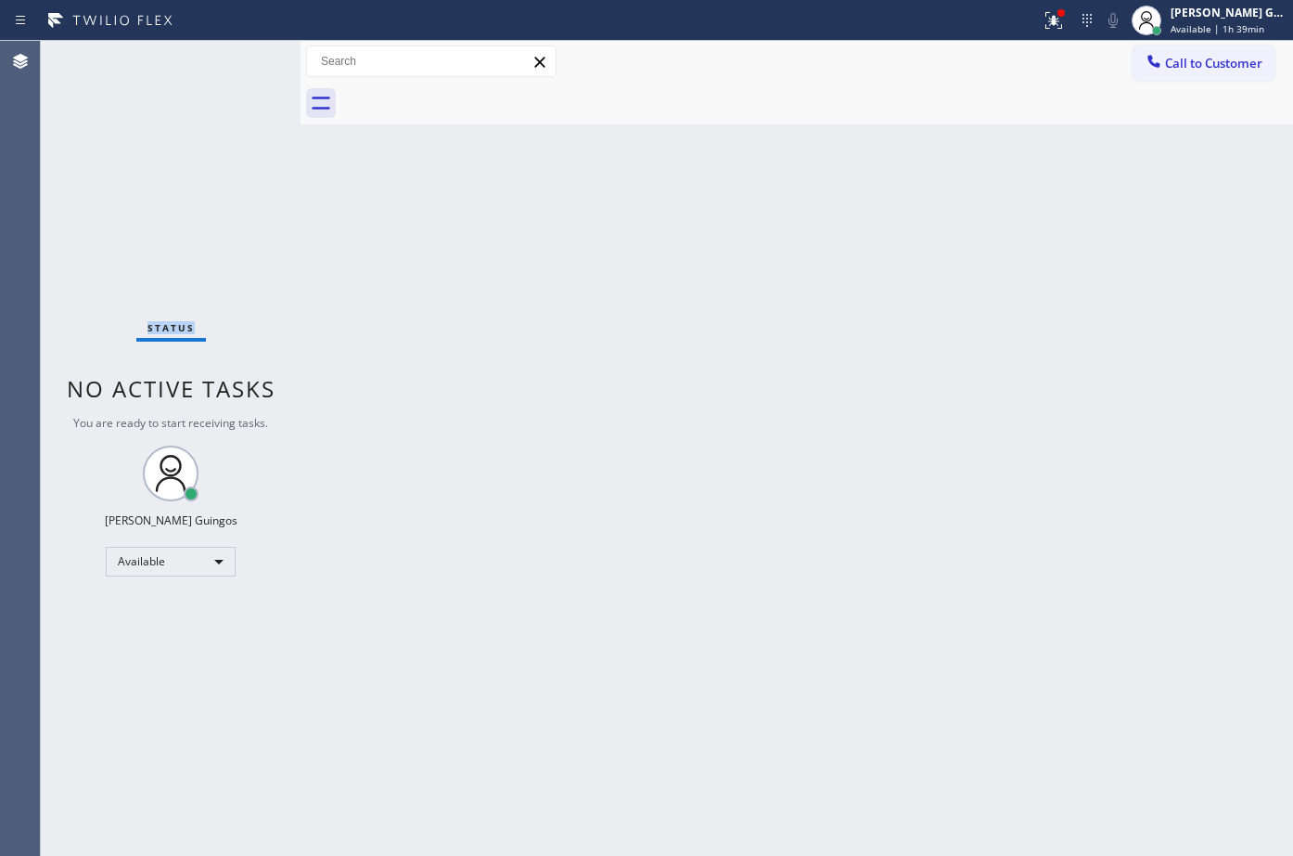
click at [238, 61] on div "Status No active tasks You are ready to start receiving tasks. [PERSON_NAME] Av…" at bounding box center [171, 448] width 260 height 815
drag, startPoint x: 511, startPoint y: 237, endPoint x: 887, endPoint y: 31, distance: 428.5
click at [531, 225] on div "Back to Dashboard Change Sender ID Customers Technicians Select a contact Outbo…" at bounding box center [797, 448] width 993 height 815
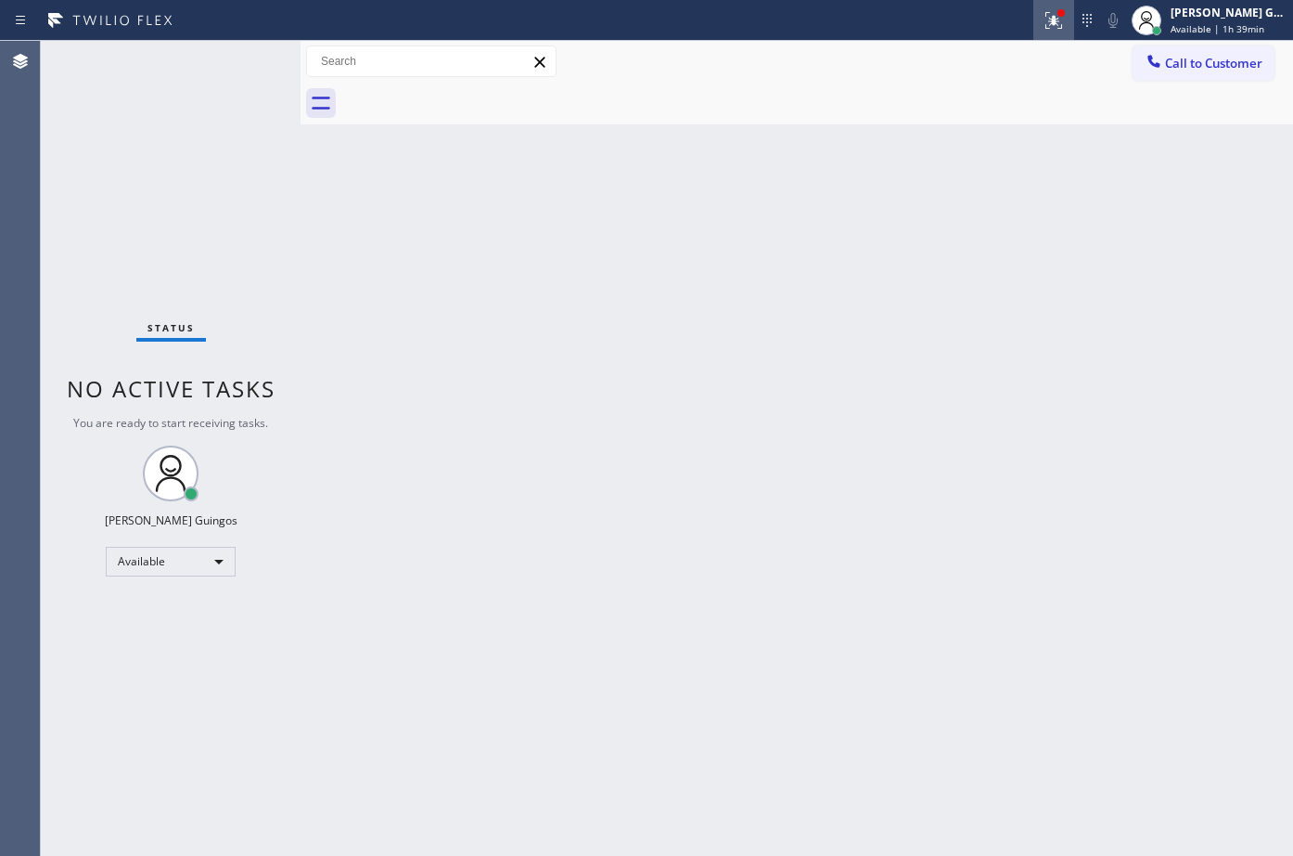
click at [1058, 36] on button at bounding box center [1054, 20] width 41 height 41
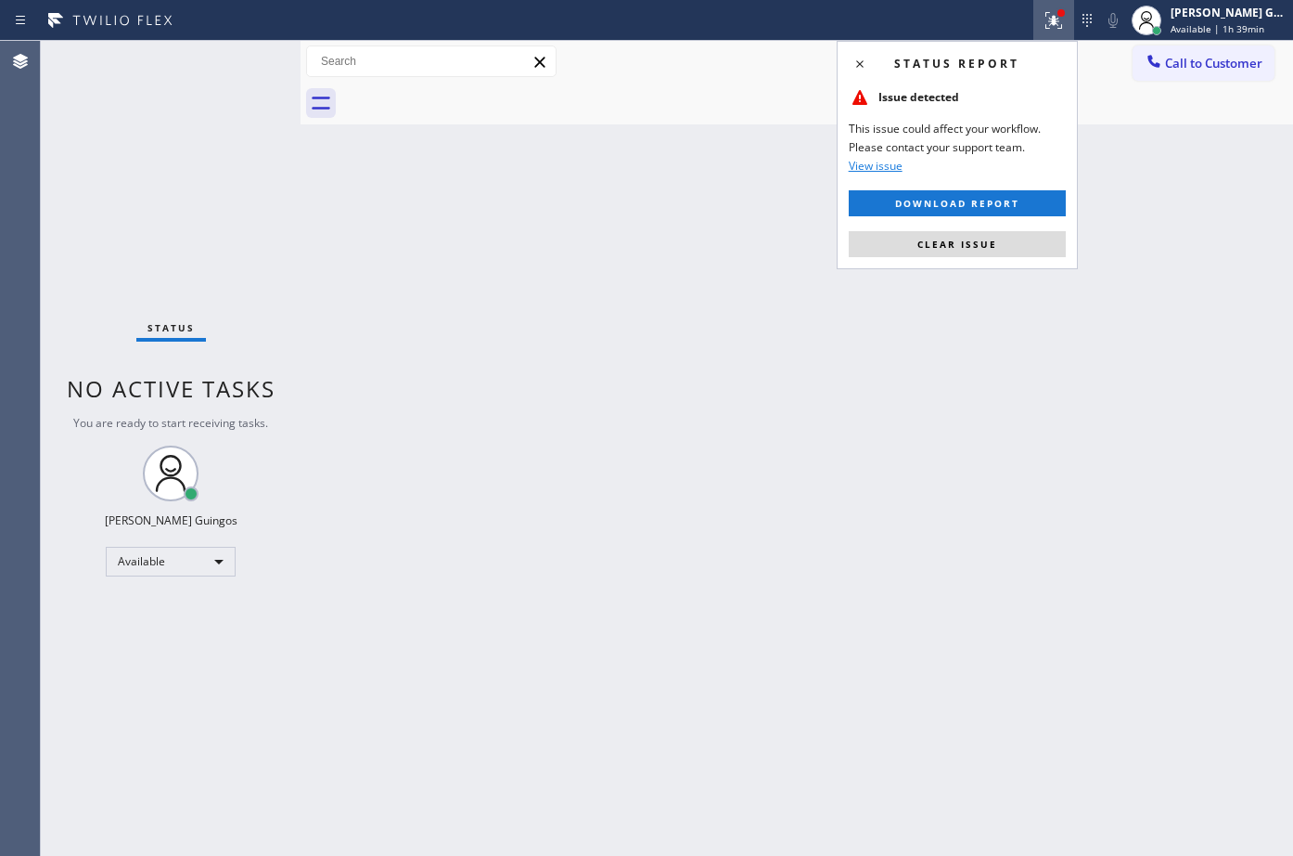
click at [964, 258] on div "Status report Issue detected This issue could affect your workflow. Please cont…" at bounding box center [957, 155] width 241 height 228
click at [969, 241] on span "Clear issue" at bounding box center [958, 244] width 80 height 13
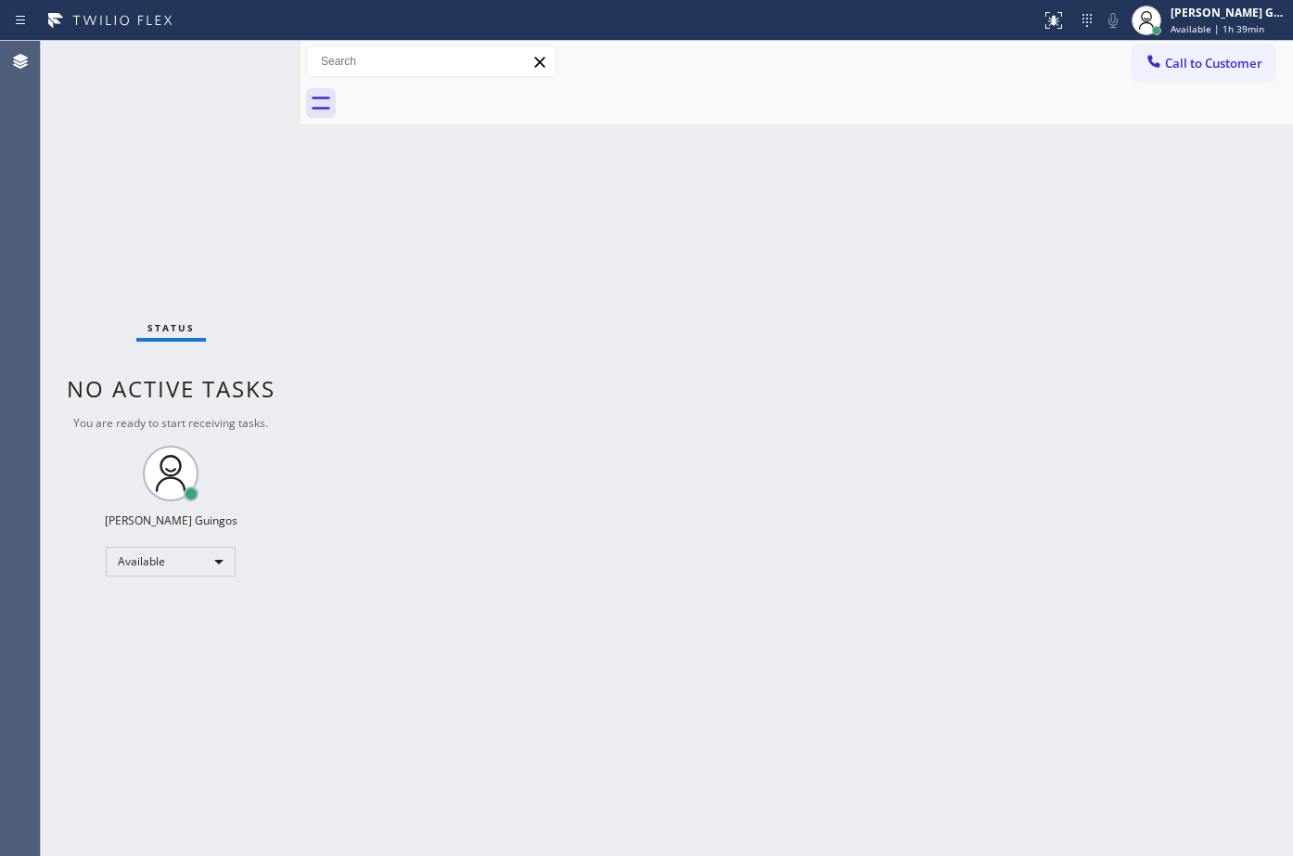
click at [969, 241] on div "Back to Dashboard Change Sender ID Customers Technicians Select a contact Outbo…" at bounding box center [797, 448] width 993 height 815
click at [750, 167] on div "Back to Dashboard Change Sender ID Customers Technicians Select a contact Outbo…" at bounding box center [797, 448] width 993 height 815
click at [911, 661] on div "Back to Dashboard Change Sender ID Customers Technicians Select a contact Outbo…" at bounding box center [797, 448] width 993 height 815
drag, startPoint x: 959, startPoint y: 596, endPoint x: 470, endPoint y: 46, distance: 734.8
click at [959, 577] on div "Back to Dashboard Change Sender ID Customers Technicians Select a contact Outbo…" at bounding box center [797, 448] width 993 height 815
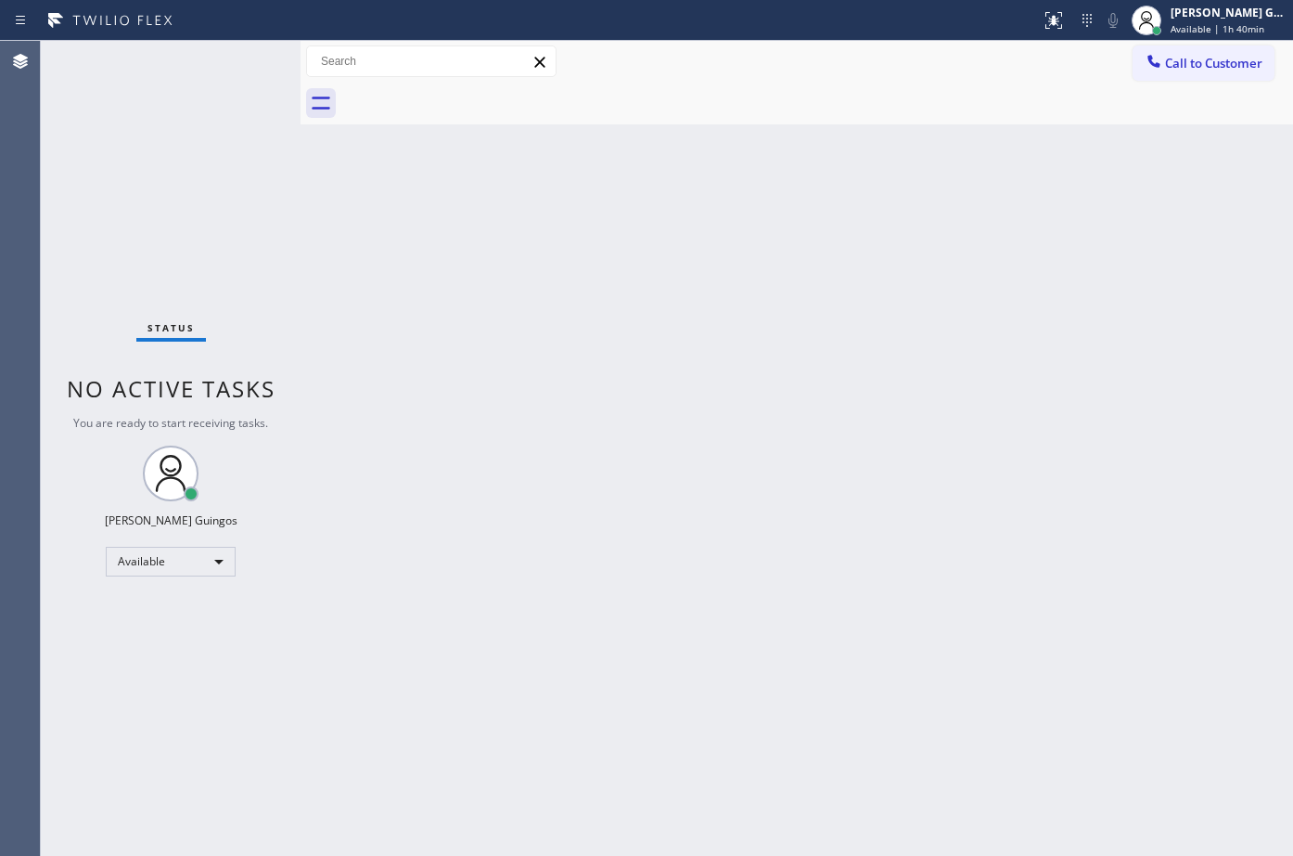
click at [606, 224] on div "Back to Dashboard Change Sender ID Customers Technicians Select a contact Outbo…" at bounding box center [797, 448] width 993 height 815
click at [766, 294] on div "Back to Dashboard Change Sender ID Customers Technicians Select a contact Outbo…" at bounding box center [797, 448] width 993 height 815
click at [872, 535] on div "Back to Dashboard Change Sender ID Customers Technicians Select a contact Outbo…" at bounding box center [797, 448] width 993 height 815
click at [712, 292] on div "Back to Dashboard Change Sender ID Customers Technicians Select a contact Outbo…" at bounding box center [797, 448] width 993 height 815
click at [626, 321] on div "Back to Dashboard Change Sender ID Customers Technicians Select a contact Outbo…" at bounding box center [797, 448] width 993 height 815
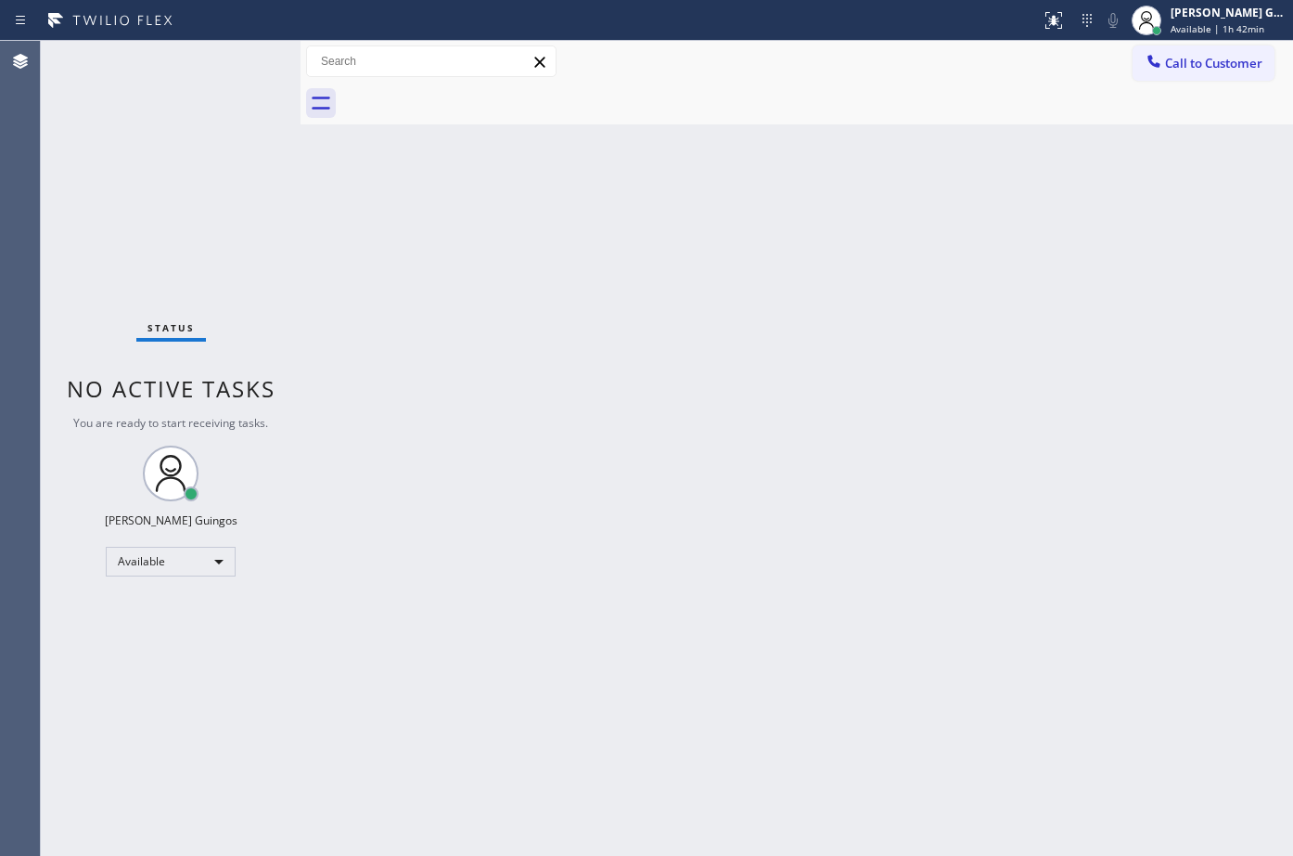
click at [616, 316] on div "Back to Dashboard Change Sender ID Customers Technicians Select a contact Outbo…" at bounding box center [797, 448] width 993 height 815
click at [783, 393] on div "Back to Dashboard Change Sender ID Customers Technicians Select a contact Outbo…" at bounding box center [797, 448] width 993 height 815
click at [799, 464] on div "Back to Dashboard Change Sender ID Customers Technicians Select a contact Outbo…" at bounding box center [797, 448] width 993 height 815
drag, startPoint x: 659, startPoint y: 286, endPoint x: 281, endPoint y: 16, distance: 464.2
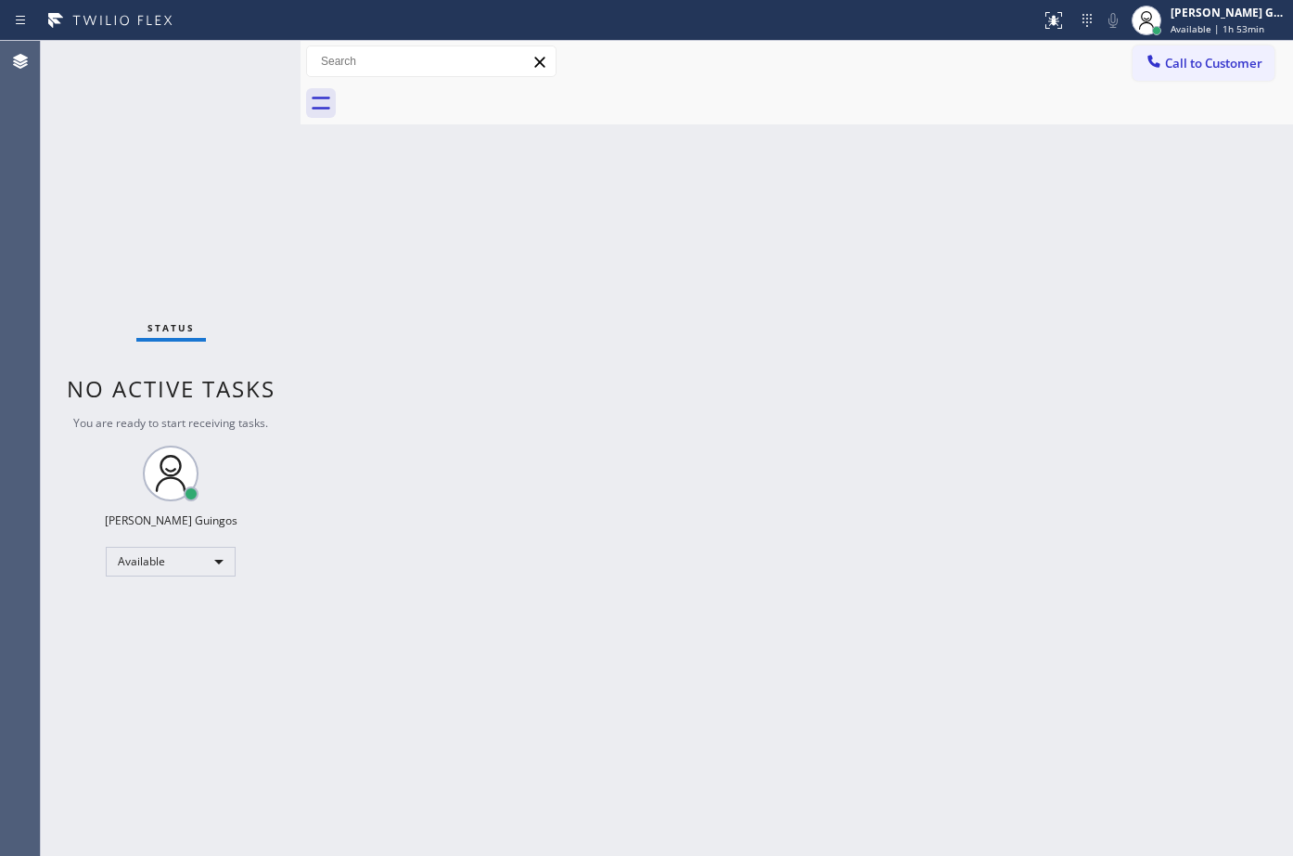
click at [659, 287] on div "Back to Dashboard Change Sender ID Customers Technicians Select a contact Outbo…" at bounding box center [797, 448] width 993 height 815
click at [666, 261] on div "Back to Dashboard Change Sender ID Customers Technicians Select a contact Outbo…" at bounding box center [797, 448] width 993 height 815
click at [916, 269] on div "Back to Dashboard Change Sender ID Customers Technicians Select a contact Outbo…" at bounding box center [797, 448] width 993 height 815
click at [664, 497] on div "Back to Dashboard Change Sender ID Customers Technicians Select a contact Outbo…" at bounding box center [797, 448] width 993 height 815
click at [1039, 476] on div "Back to Dashboard Change Sender ID Customers Technicians Select a contact Outbo…" at bounding box center [797, 448] width 993 height 815
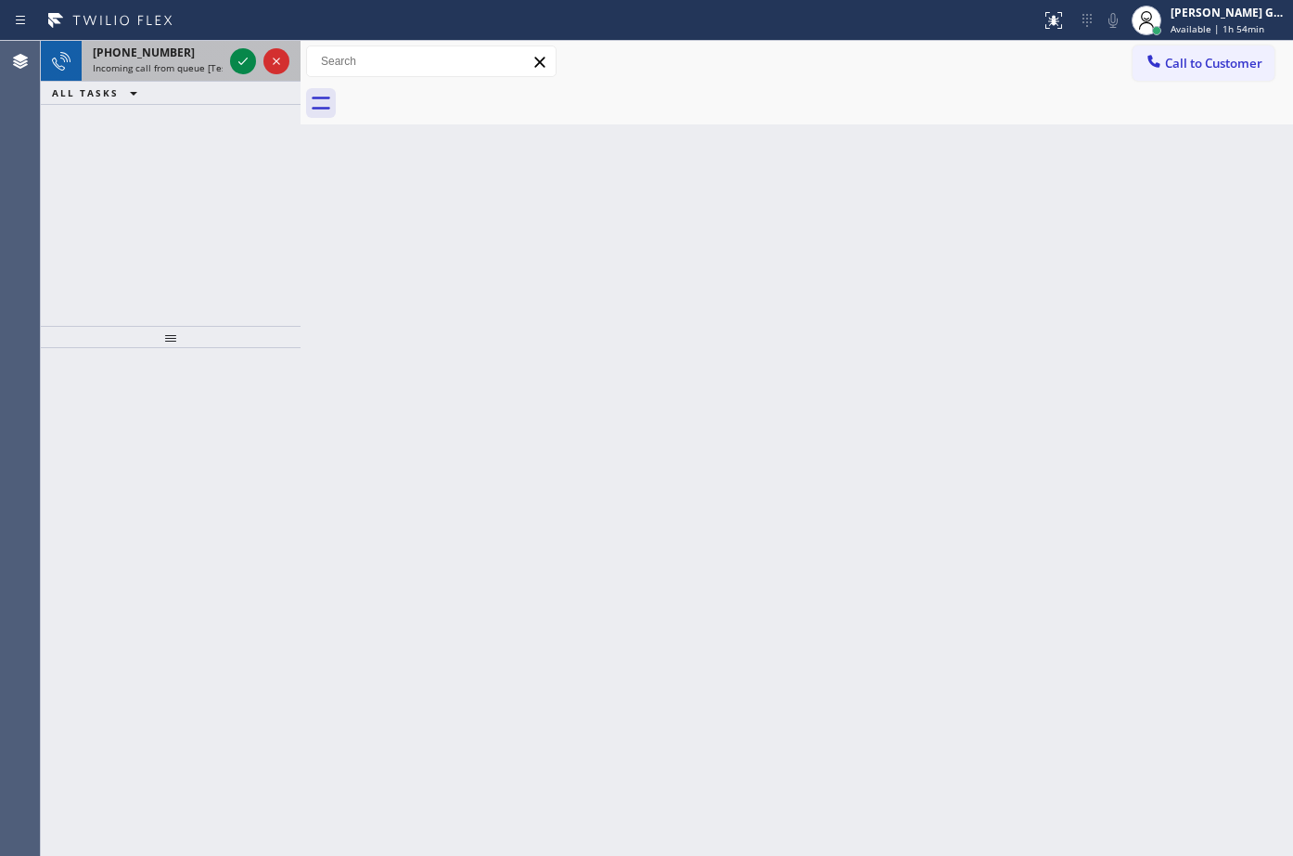
click at [192, 72] on span "Incoming call from queue [Test] All" at bounding box center [170, 67] width 154 height 13
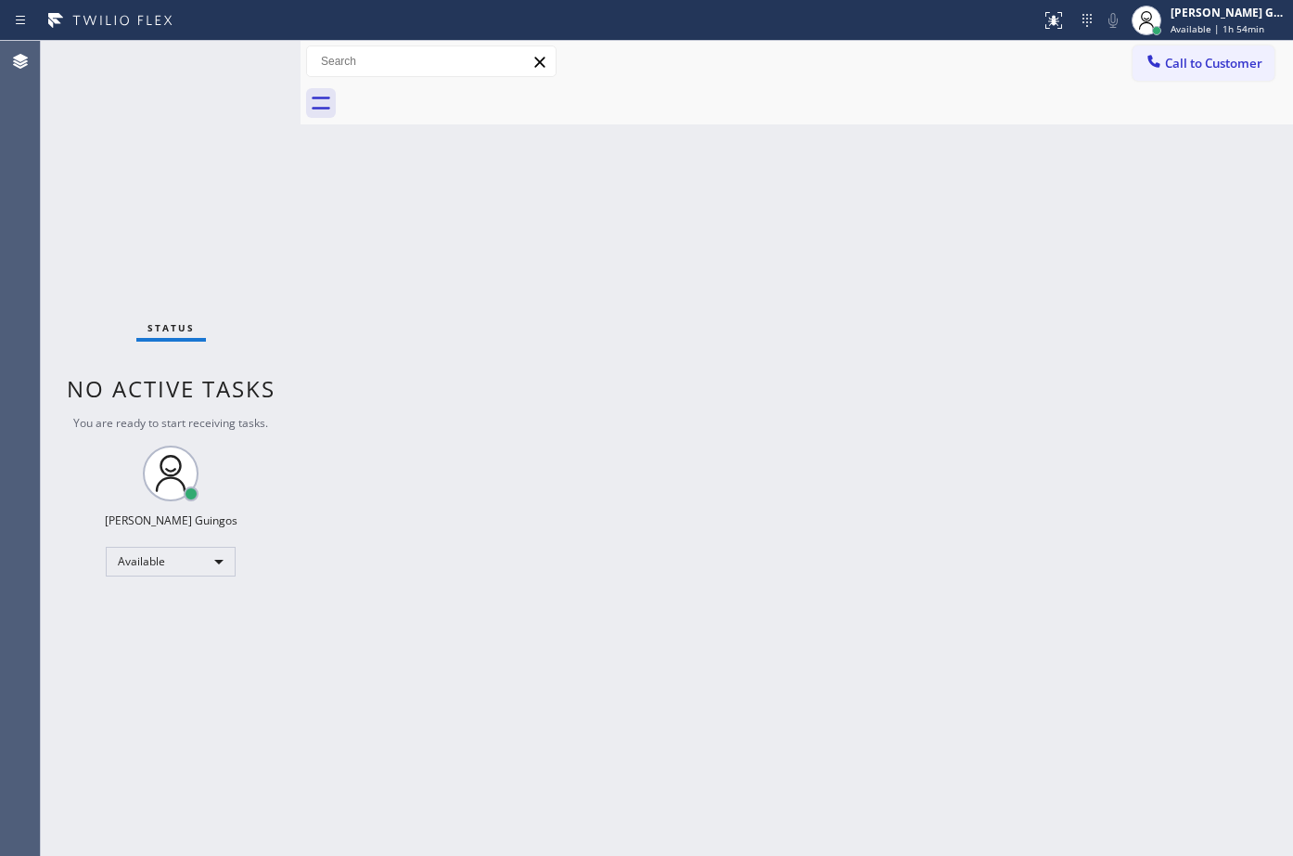
drag, startPoint x: 971, startPoint y: 475, endPoint x: 1032, endPoint y: 506, distance: 68.5
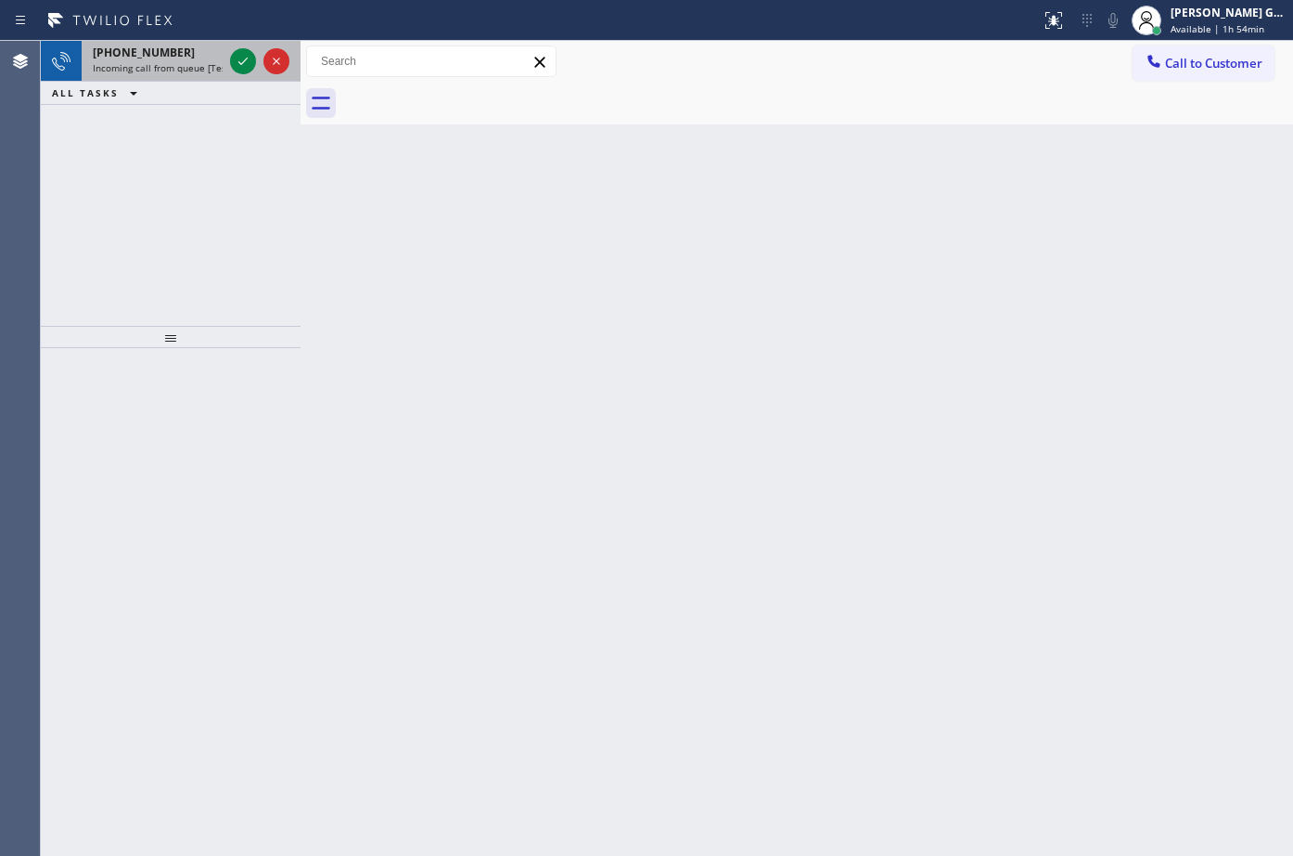
click at [170, 63] on span "Incoming call from queue [Test] All" at bounding box center [170, 67] width 154 height 13
click at [200, 56] on div "[PHONE_NUMBER]" at bounding box center [158, 53] width 130 height 16
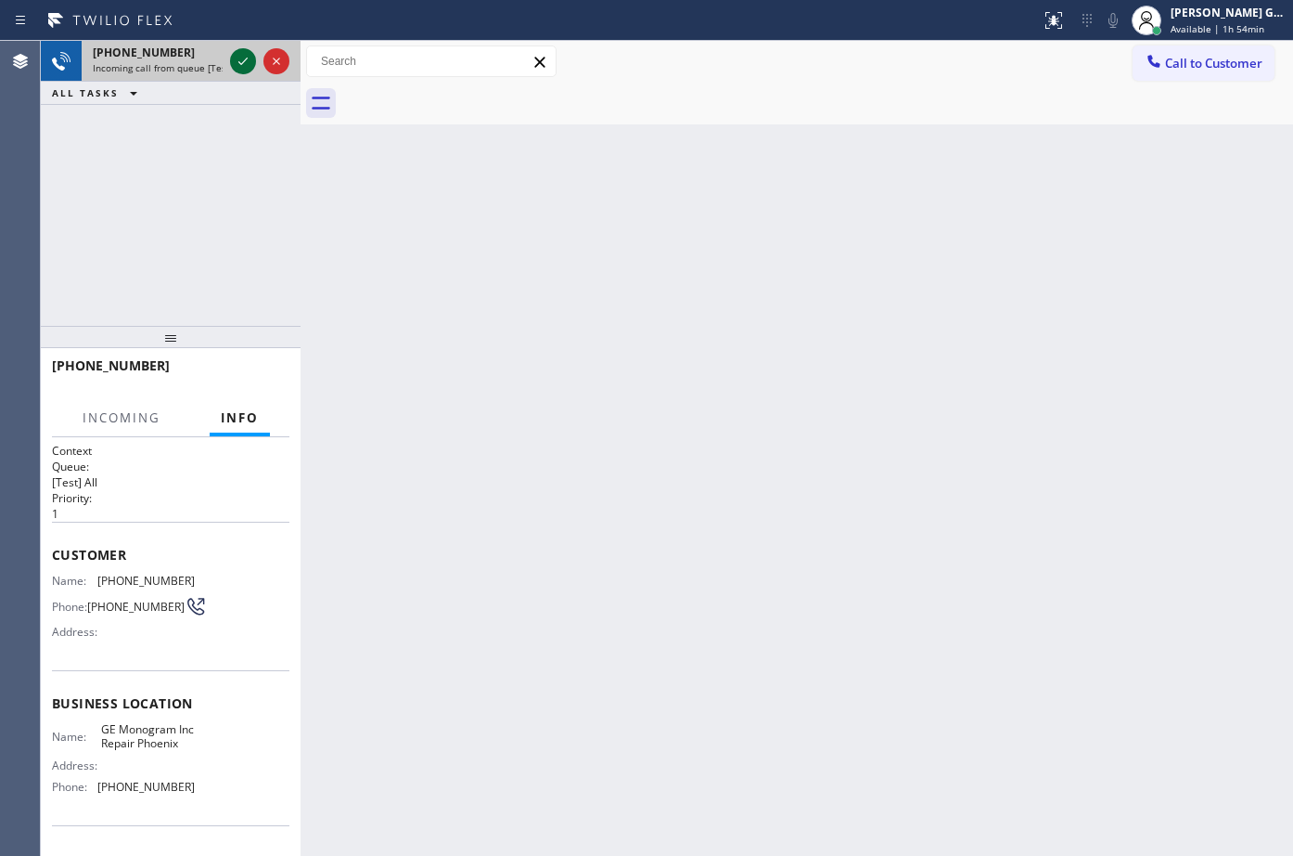
click at [242, 65] on icon at bounding box center [243, 61] width 22 height 22
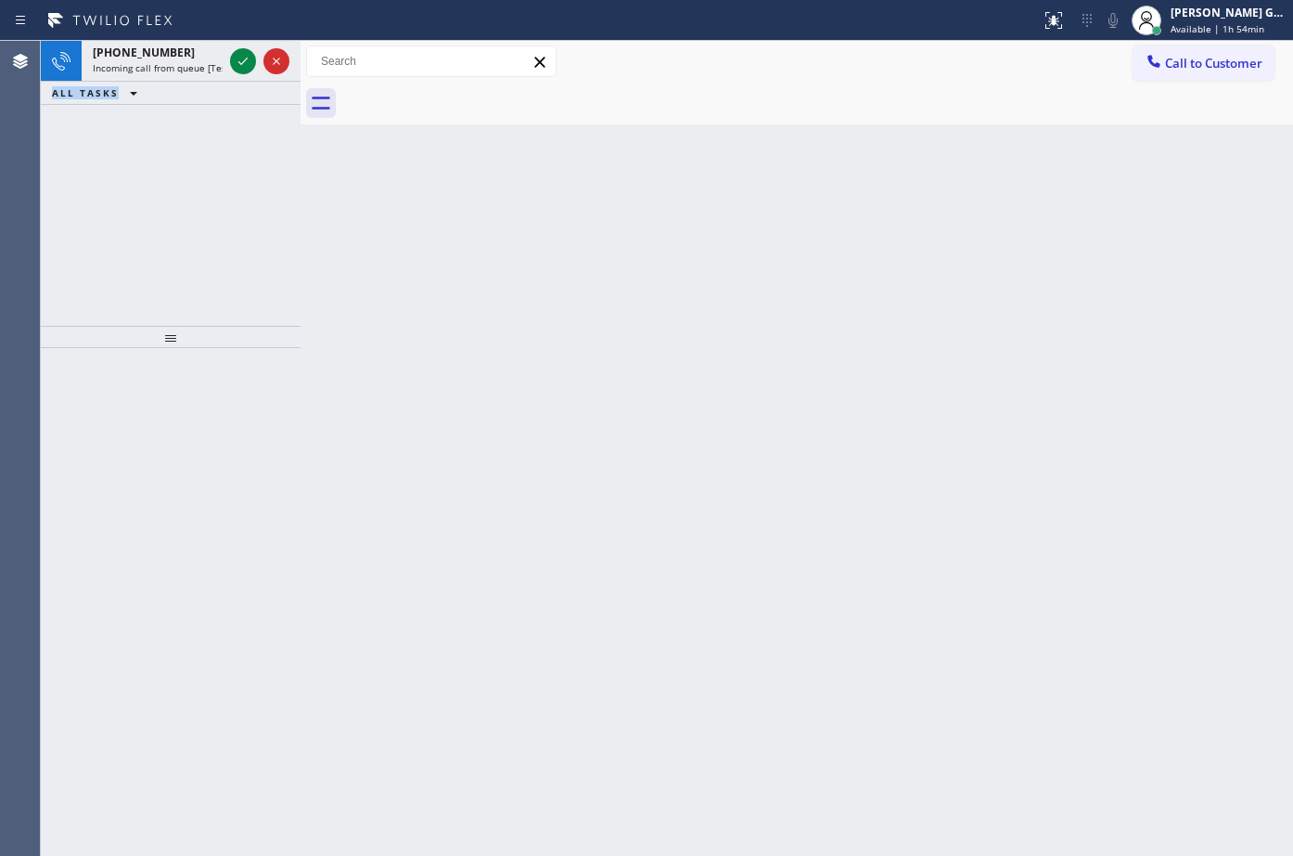
click at [242, 65] on icon at bounding box center [243, 61] width 22 height 22
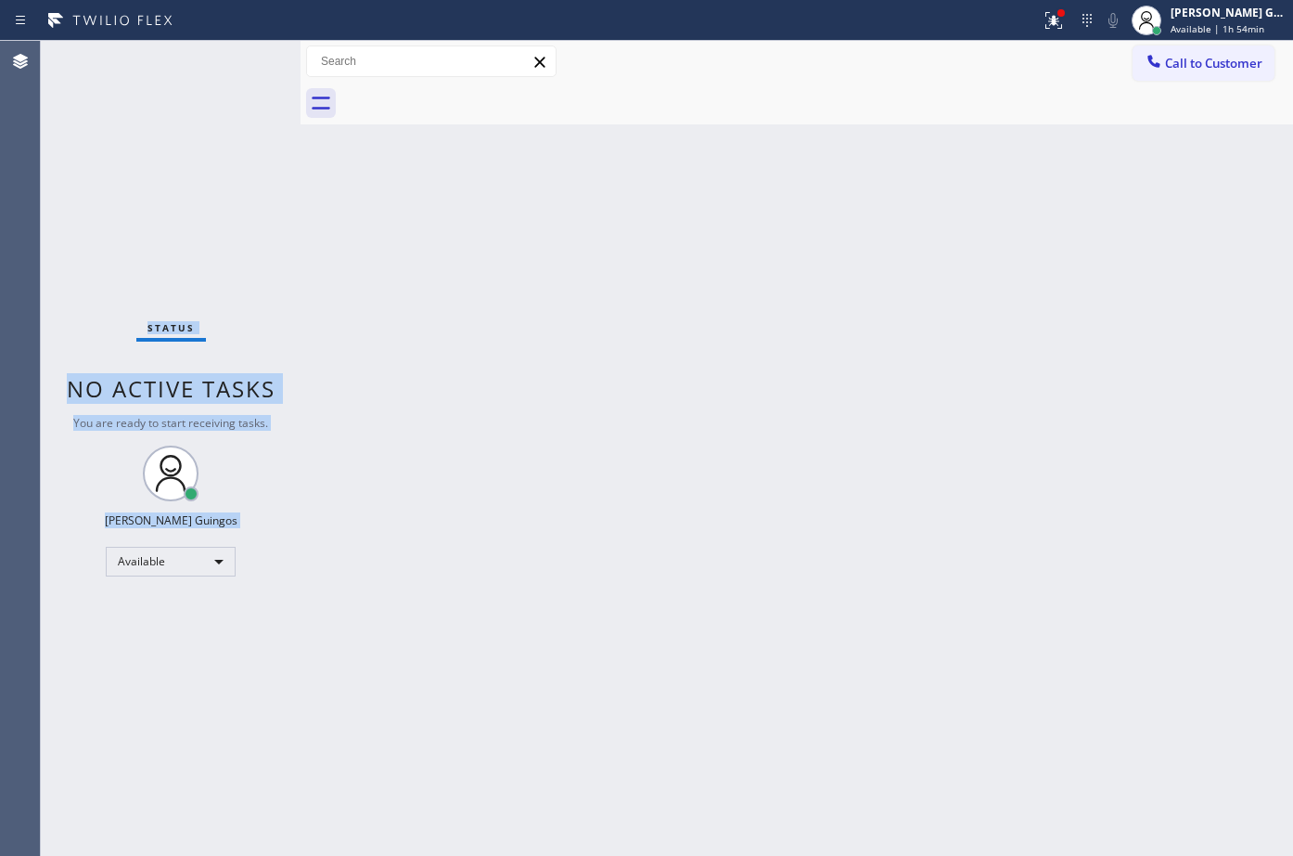
click at [242, 65] on div "Status No active tasks You are ready to start receiving tasks. [PERSON_NAME] Av…" at bounding box center [171, 448] width 260 height 815
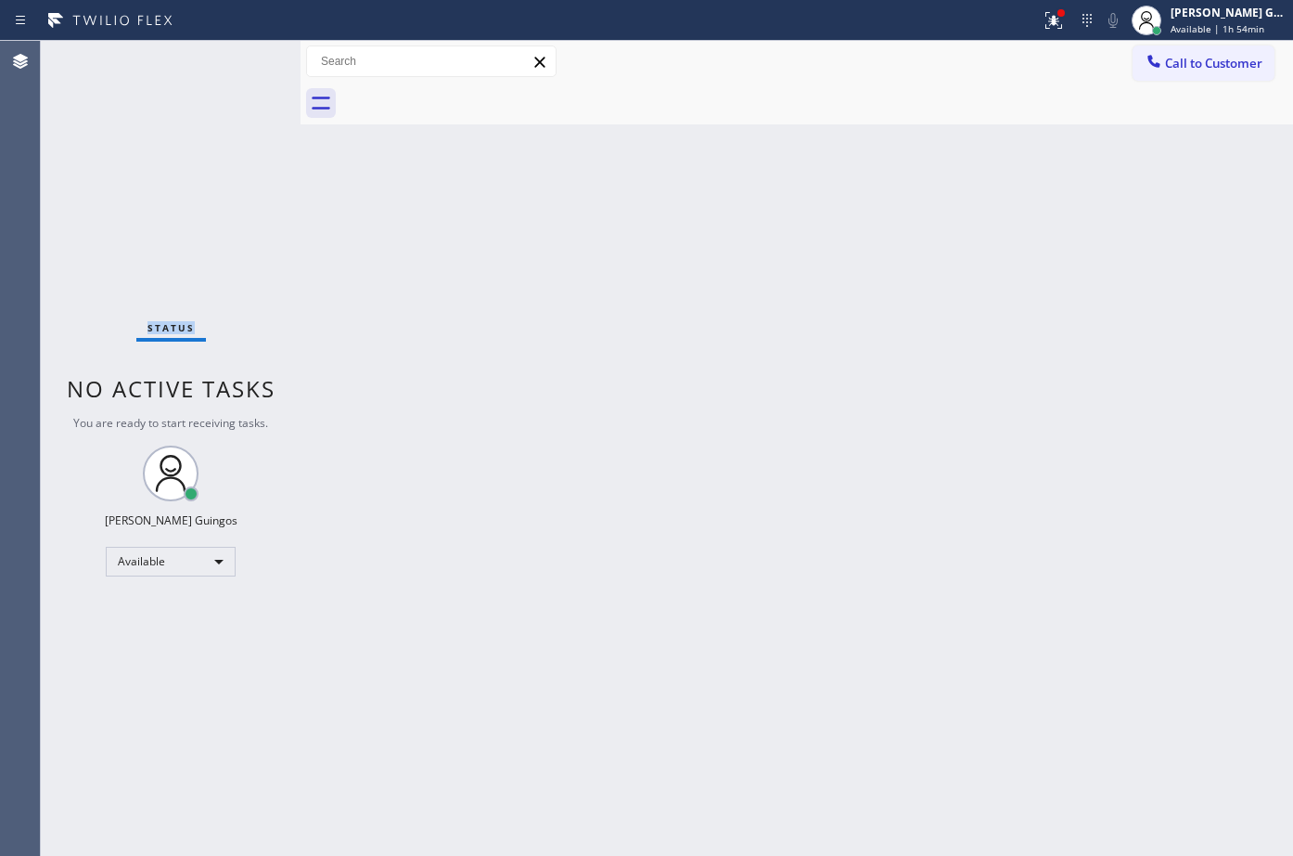
click at [242, 65] on div "Status No active tasks You are ready to start receiving tasks. [PERSON_NAME] Av…" at bounding box center [171, 448] width 260 height 815
click at [640, 353] on div "Back to Dashboard Change Sender ID Customers Technicians Select a contact Outbo…" at bounding box center [797, 448] width 993 height 815
click at [616, 207] on div "Back to Dashboard Change Sender ID Customers Technicians Select a contact Outbo…" at bounding box center [797, 448] width 993 height 815
click at [827, 259] on div "Back to Dashboard Change Sender ID Customers Technicians Select a contact Outbo…" at bounding box center [797, 448] width 993 height 815
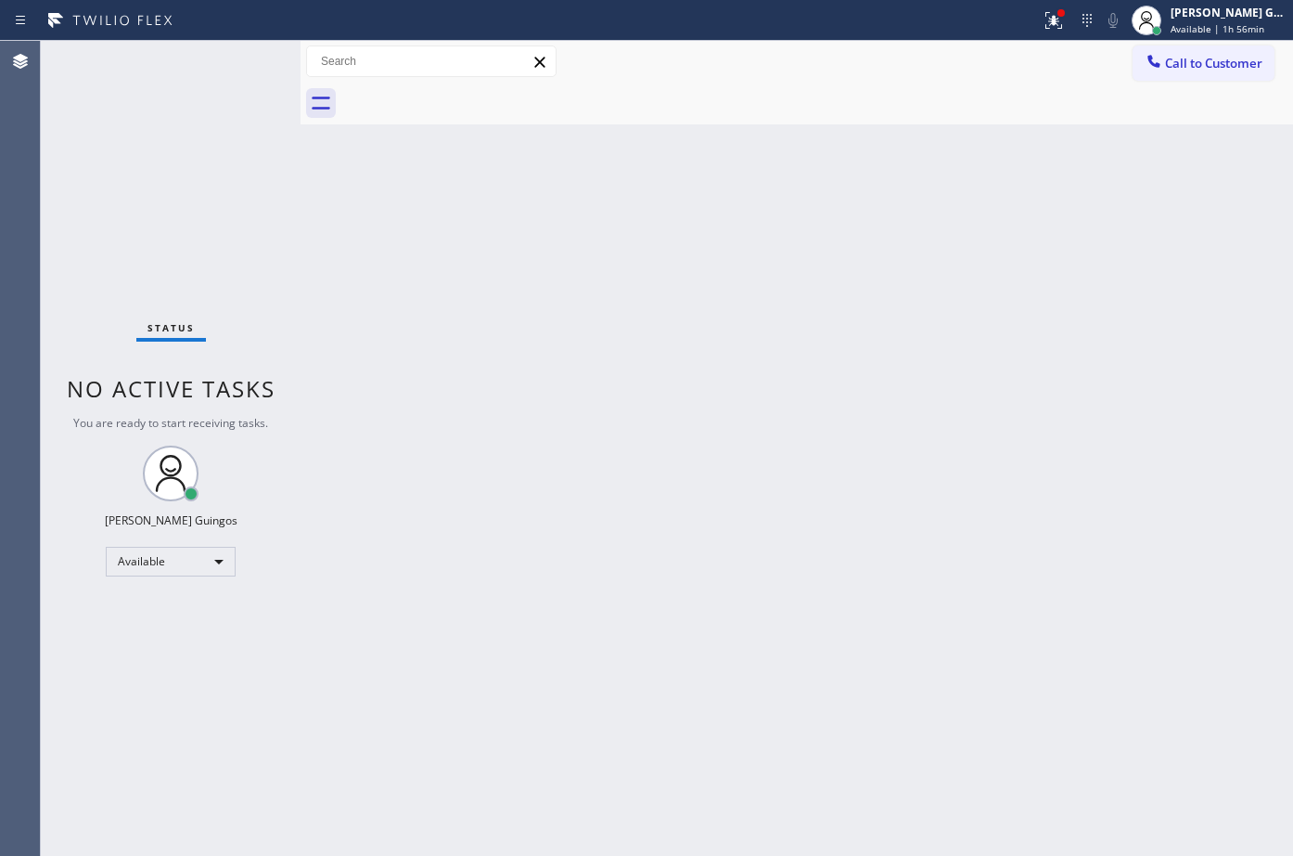
drag, startPoint x: 1082, startPoint y: 372, endPoint x: 1057, endPoint y: 328, distance: 51.1
click at [1080, 365] on div "Back to Dashboard Change Sender ID Customers Technicians Select a contact Outbo…" at bounding box center [797, 448] width 993 height 815
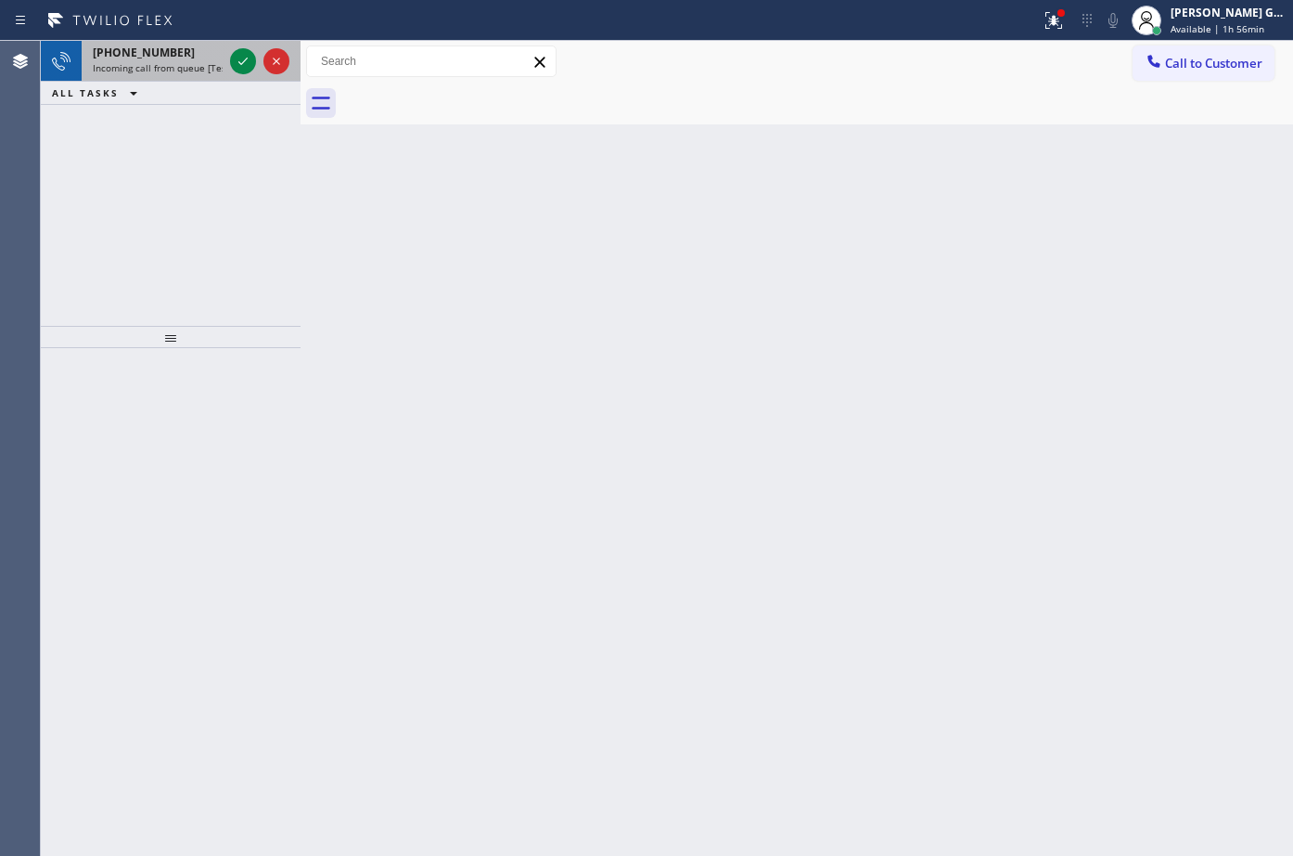
click at [128, 44] on div "[PHONE_NUMBER] Incoming call from queue [Test] All" at bounding box center [154, 61] width 145 height 41
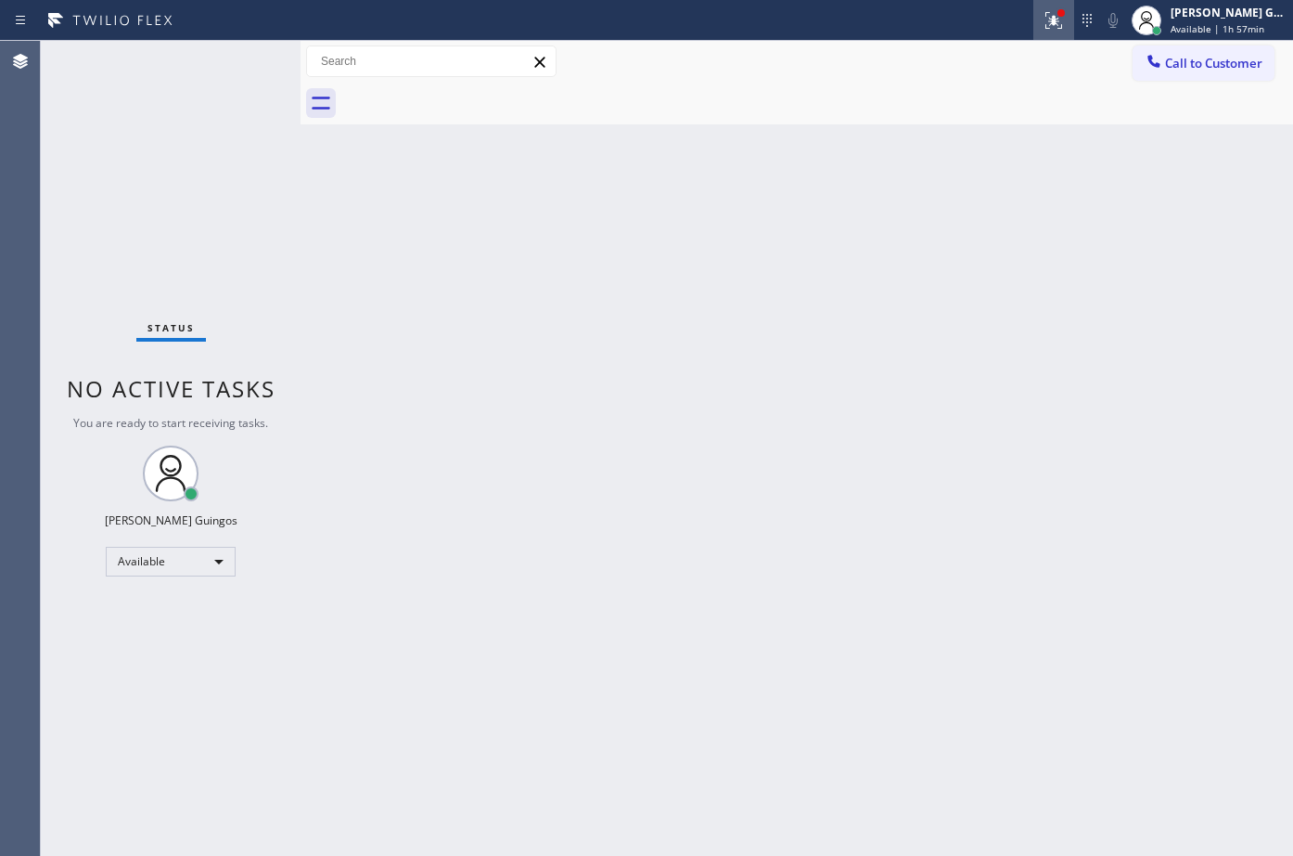
click at [1056, 29] on icon at bounding box center [1054, 20] width 22 height 22
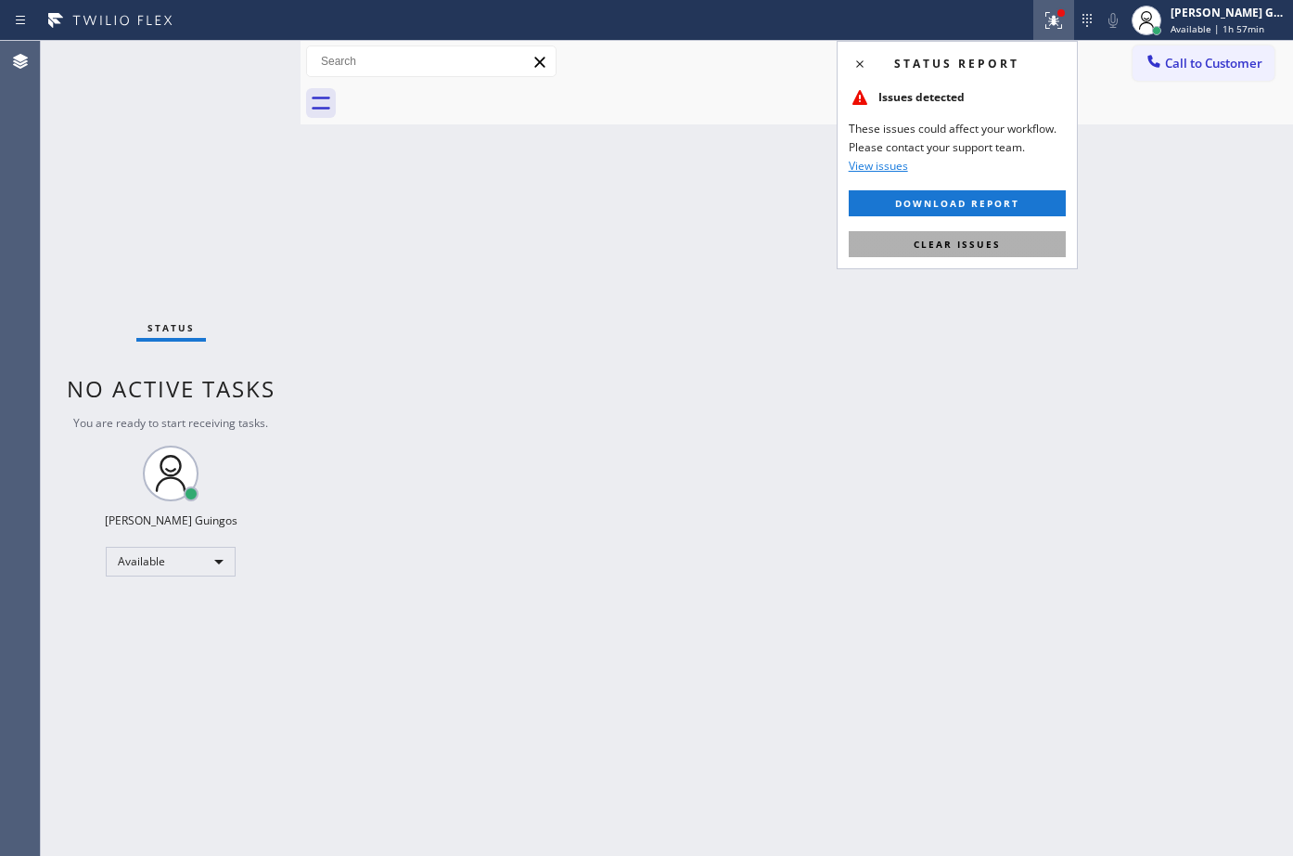
click at [1014, 243] on button "Clear issues" at bounding box center [957, 244] width 217 height 26
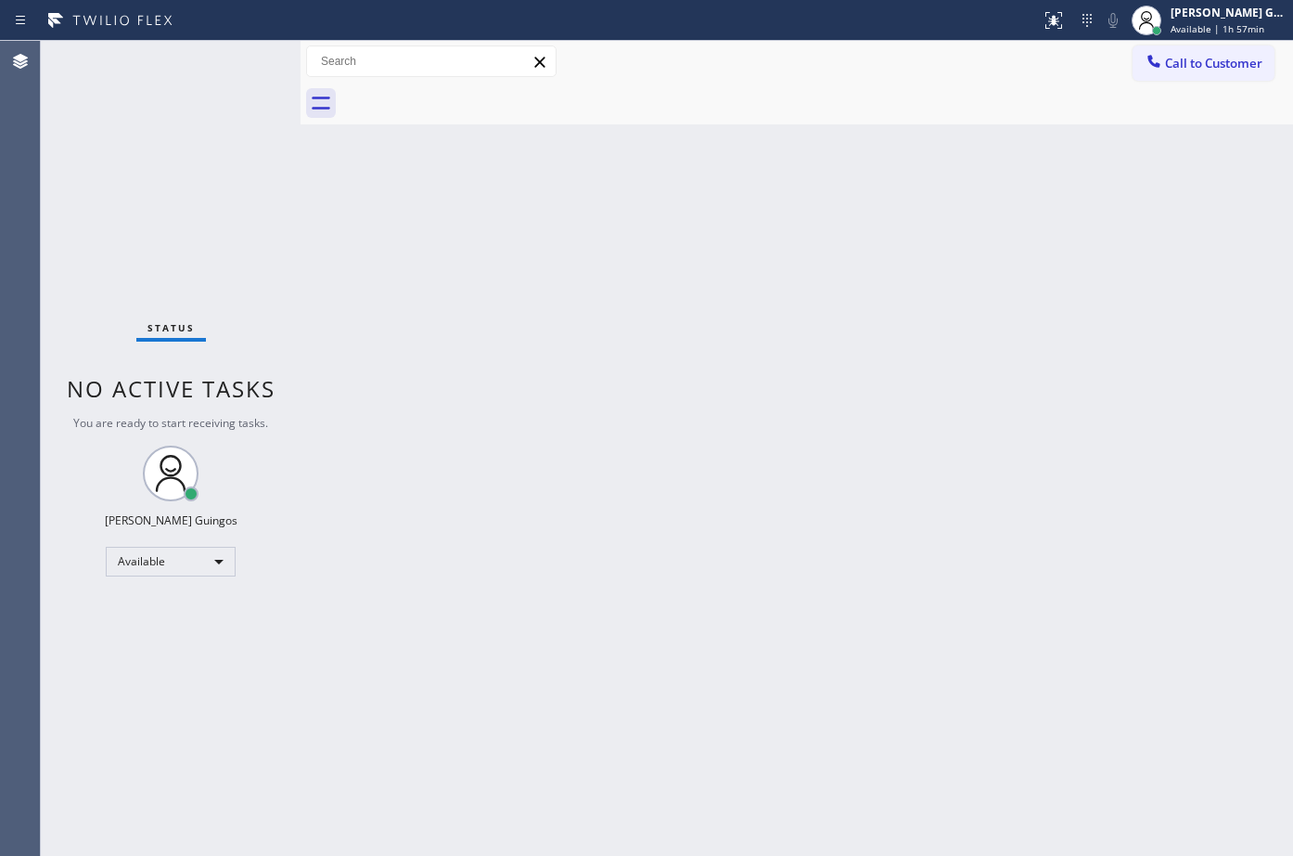
click at [1014, 243] on div "Back to Dashboard Change Sender ID Customers Technicians Select a contact Outbo…" at bounding box center [797, 448] width 993 height 815
click at [973, 228] on div "Back to Dashboard Change Sender ID Customers Technicians Select a contact Outbo…" at bounding box center [797, 448] width 993 height 815
drag, startPoint x: 561, startPoint y: 434, endPoint x: 427, endPoint y: 671, distance: 272.2
click at [548, 448] on div "Back to Dashboard Change Sender ID Customers Technicians Select a contact Outbo…" at bounding box center [797, 448] width 993 height 815
drag, startPoint x: 914, startPoint y: 297, endPoint x: 889, endPoint y: 291, distance: 25.7
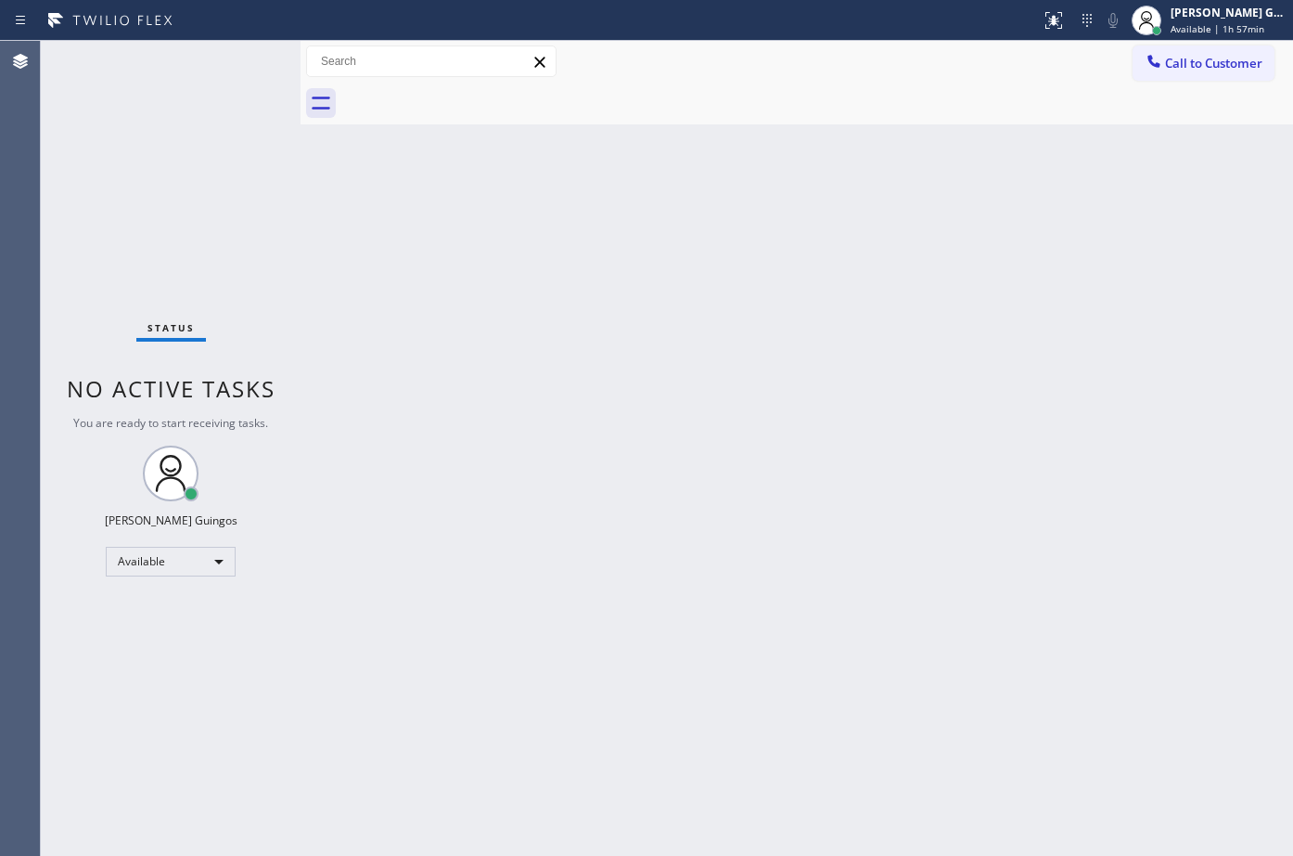
click at [897, 292] on div "Back to Dashboard Change Sender ID Customers Technicians Select a contact Outbo…" at bounding box center [797, 448] width 993 height 815
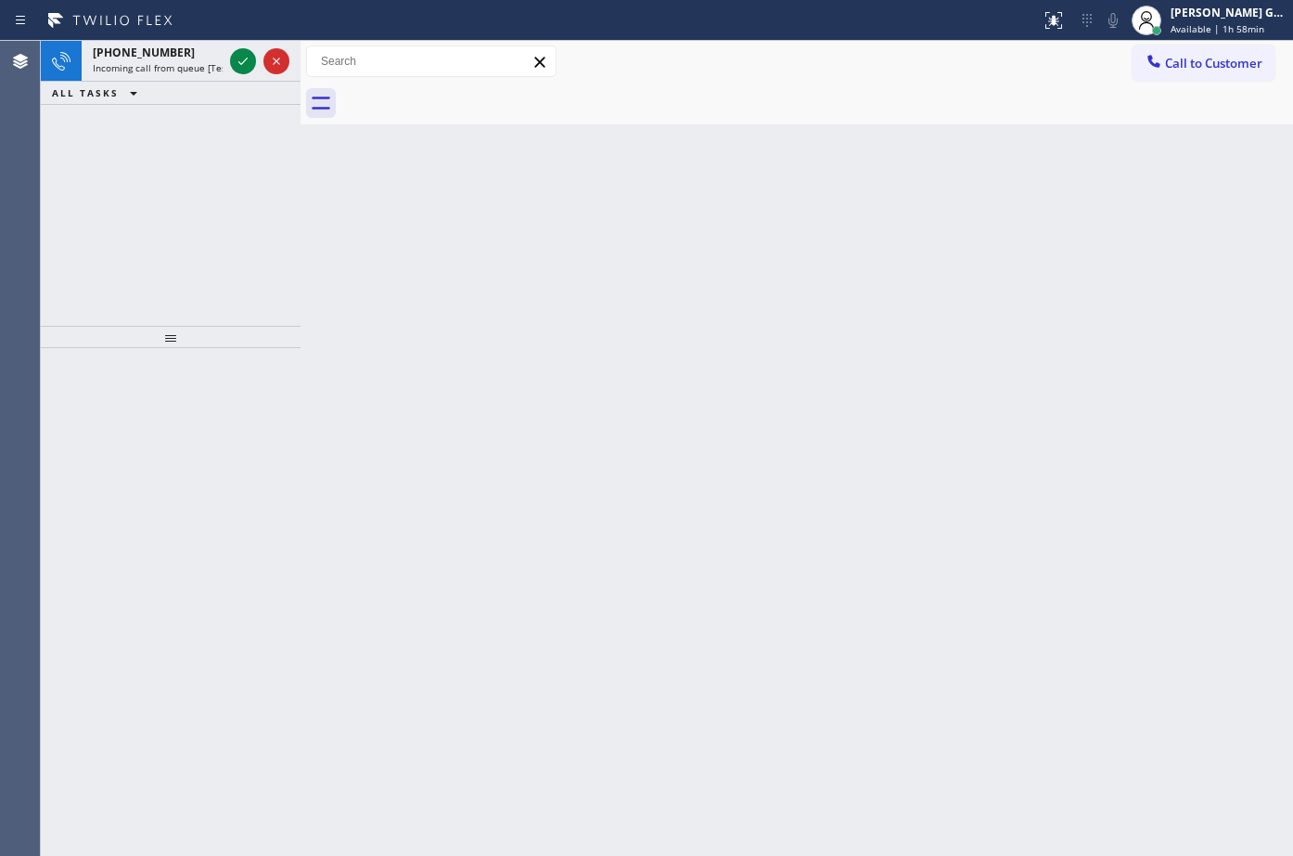
click at [208, 86] on div "ALL TASKS ALL TASKS ACTIVE TASKS TASKS IN WRAP UP" at bounding box center [171, 93] width 260 height 23
click at [206, 71] on span "Incoming call from queue [Test] All" at bounding box center [170, 67] width 154 height 13
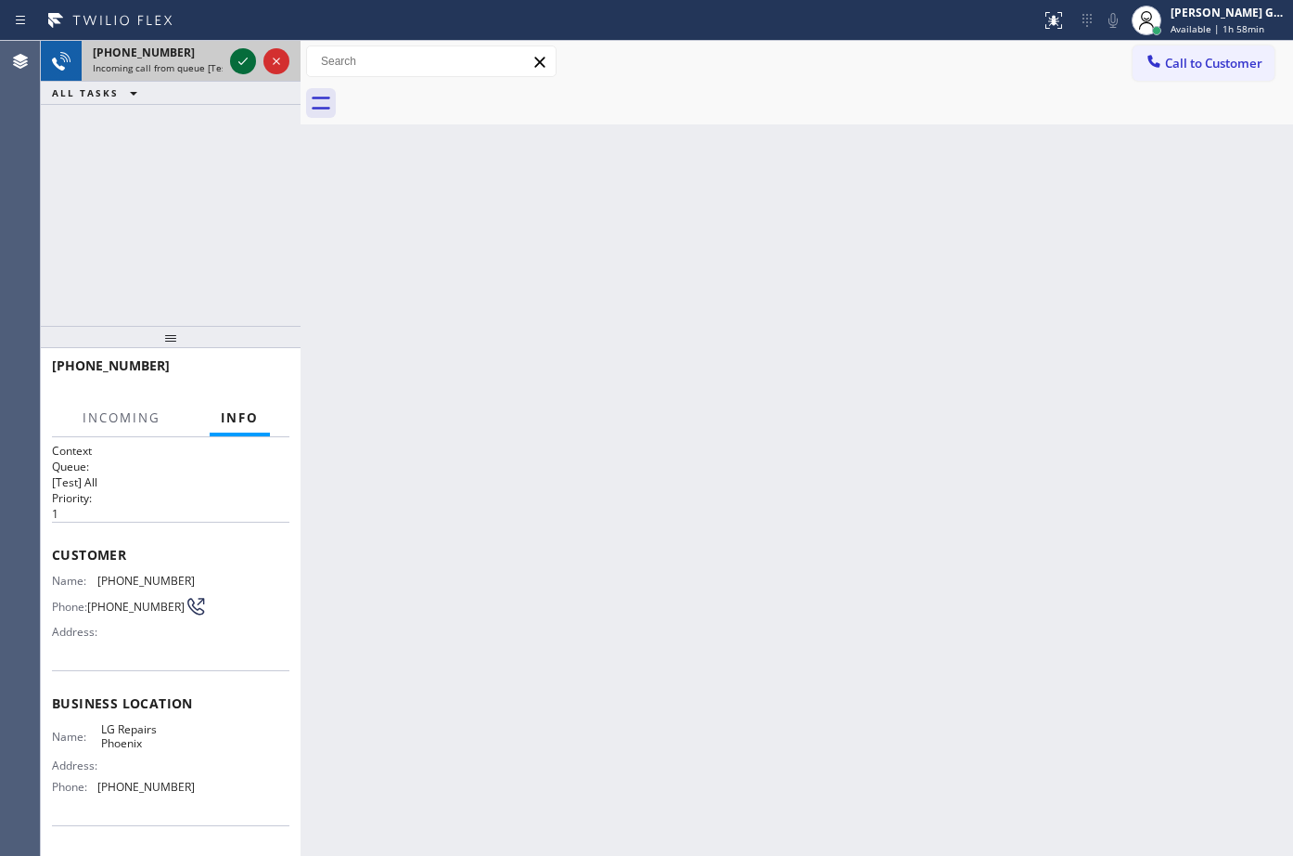
click at [238, 65] on icon at bounding box center [243, 61] width 22 height 22
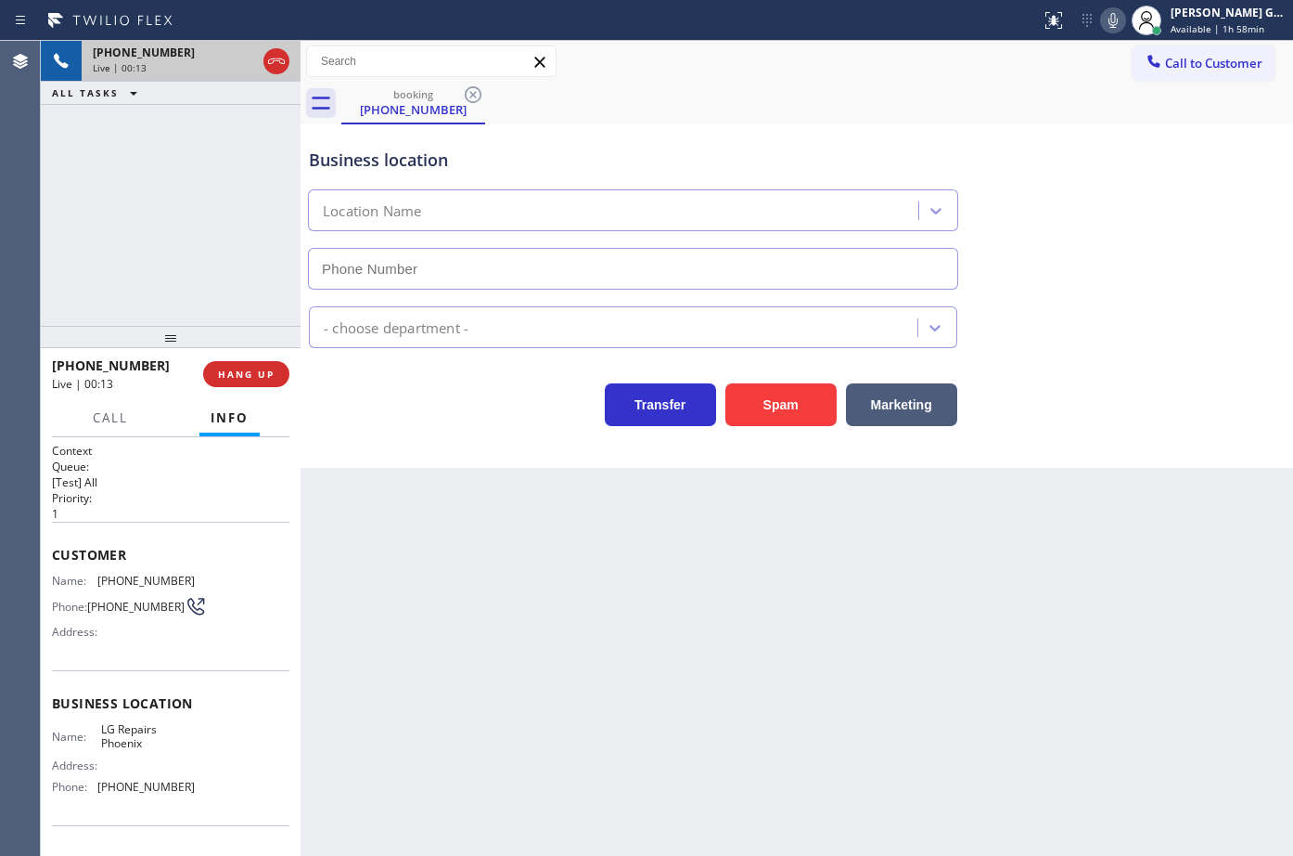
type input "[PHONE_NUMBER]"
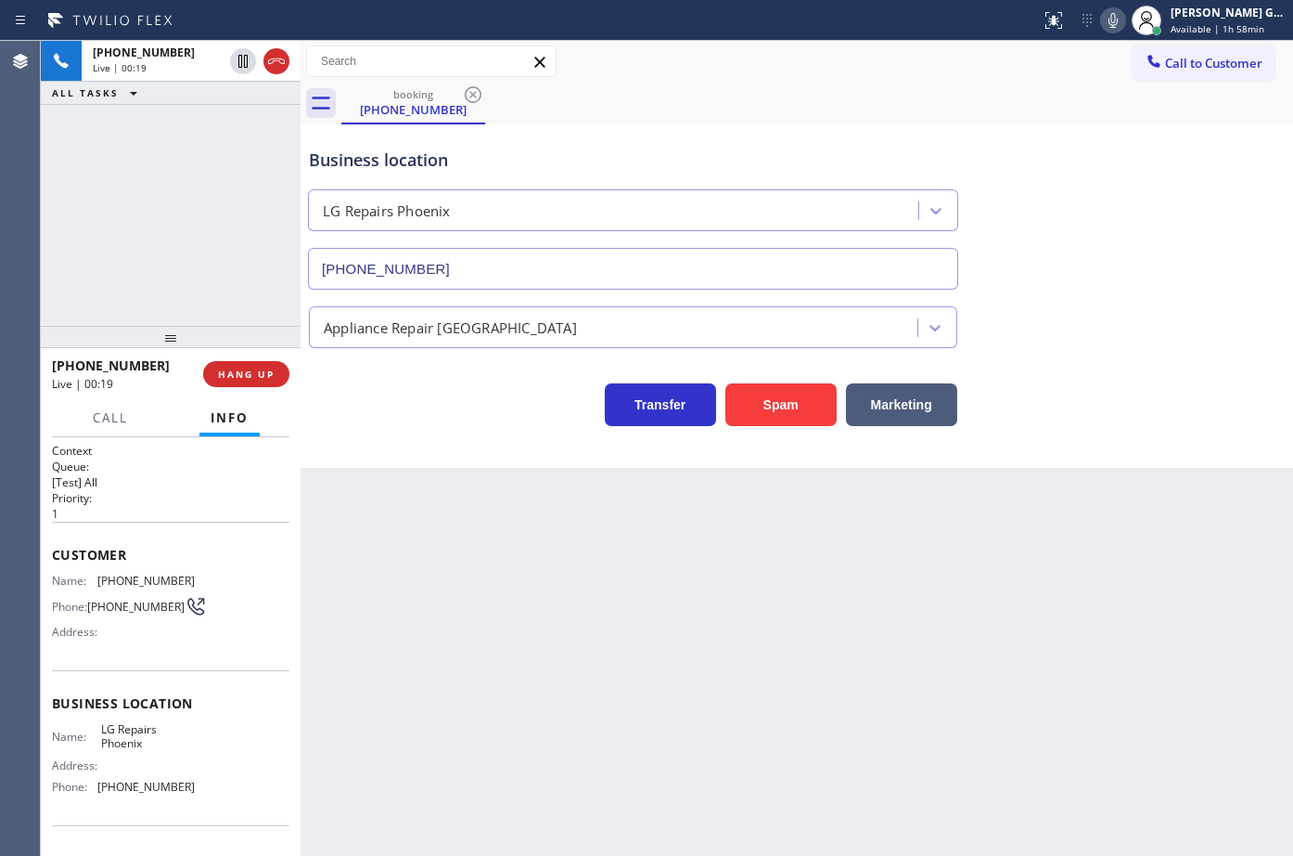
click at [125, 573] on span "[PHONE_NUMBER]" at bounding box center [145, 580] width 97 height 14
copy span "[PHONE_NUMBER]"
click at [249, 369] on span "HANG UP" at bounding box center [246, 373] width 57 height 13
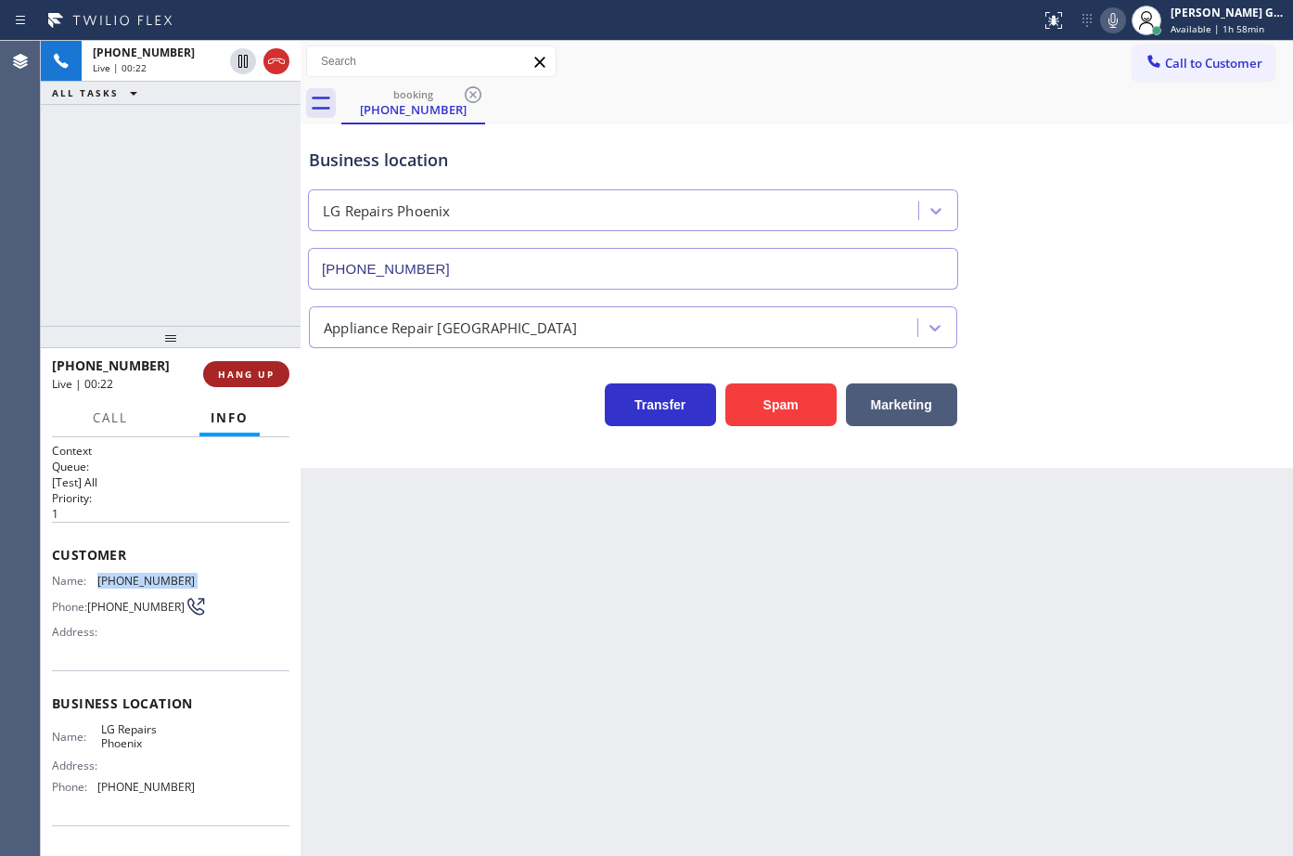
click at [249, 369] on span "HANG UP" at bounding box center [246, 373] width 57 height 13
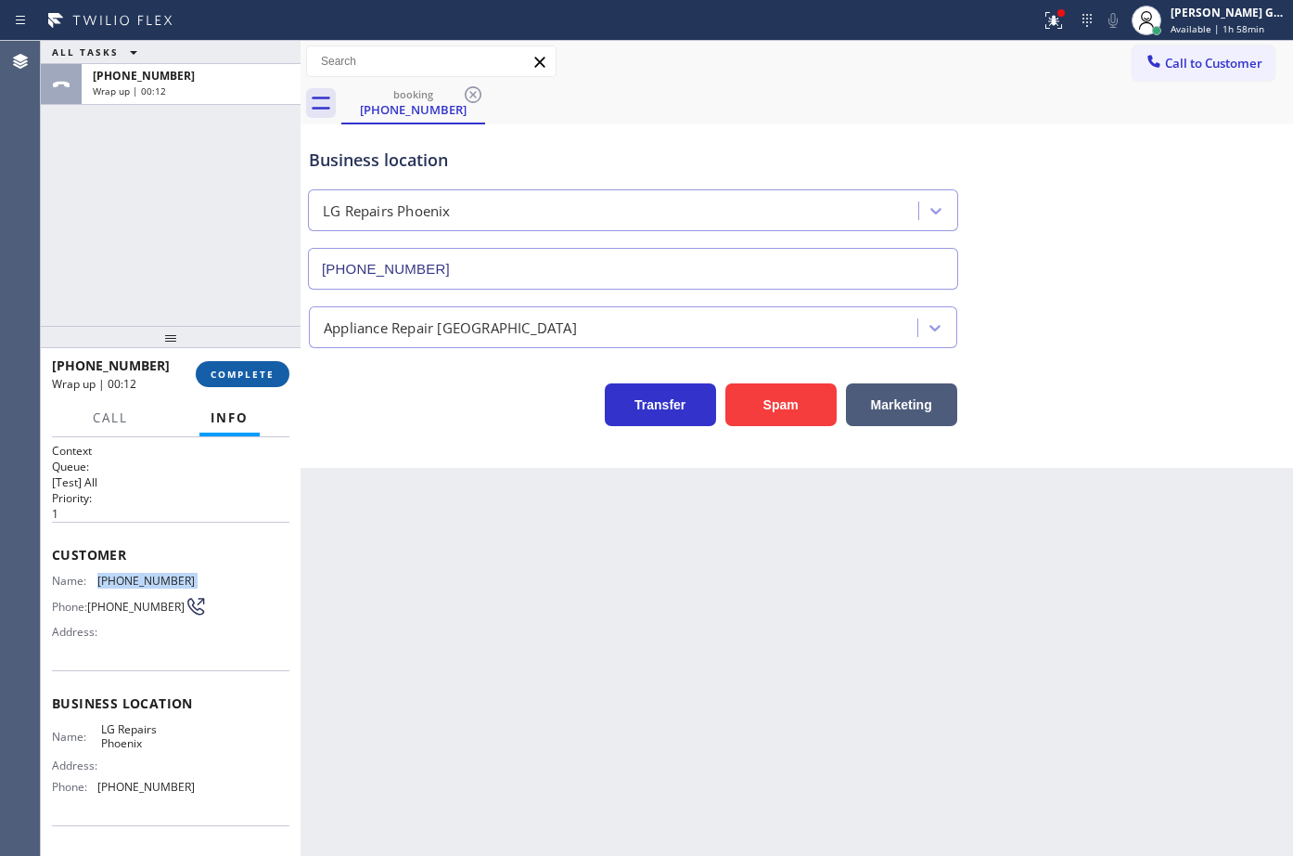
click at [249, 369] on span "COMPLETE" at bounding box center [243, 373] width 64 height 13
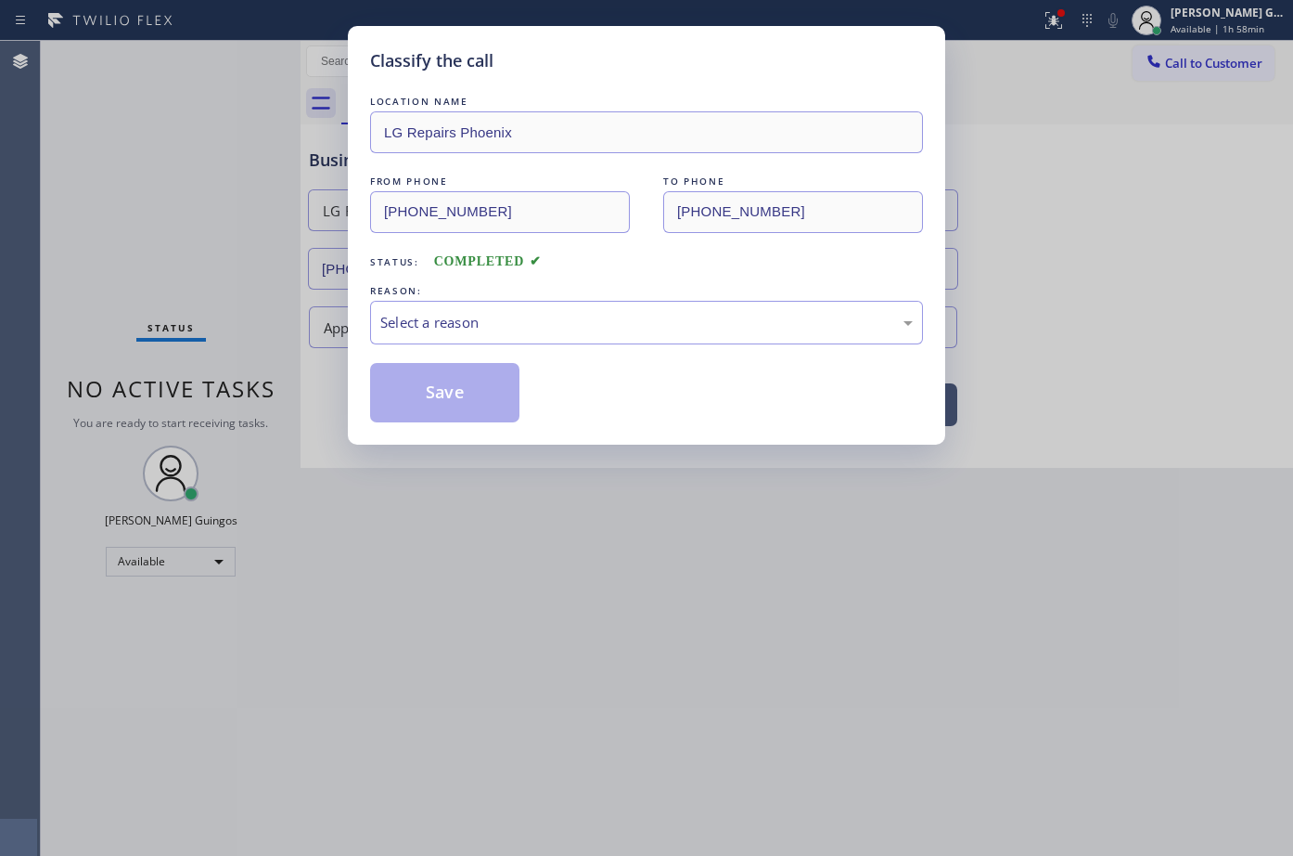
click at [450, 299] on div "REASON:" at bounding box center [646, 290] width 553 height 19
click at [452, 326] on div "Select a reason" at bounding box center [646, 322] width 533 height 21
click at [457, 392] on button "Save" at bounding box center [444, 392] width 149 height 59
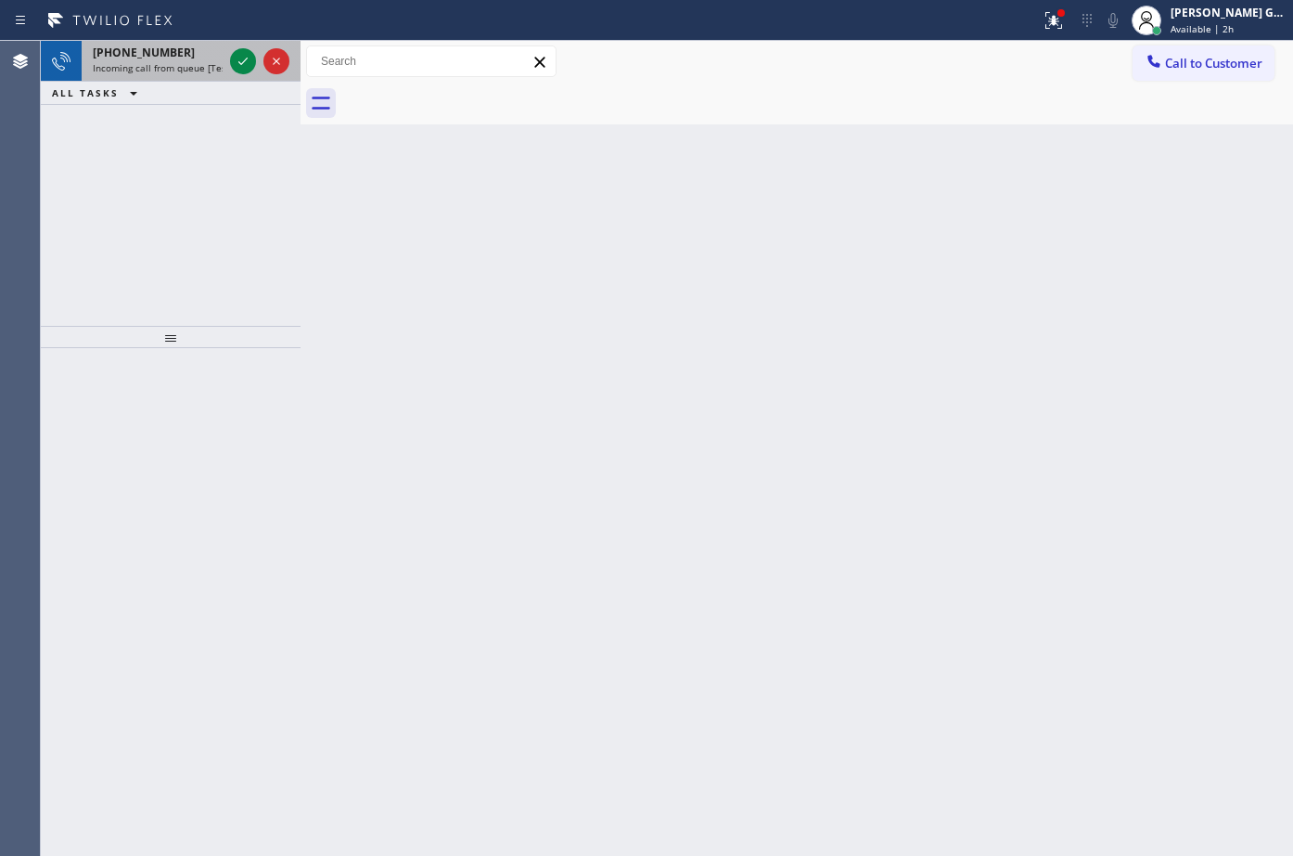
click at [167, 61] on span "Incoming call from queue [Test] All" at bounding box center [170, 67] width 154 height 13
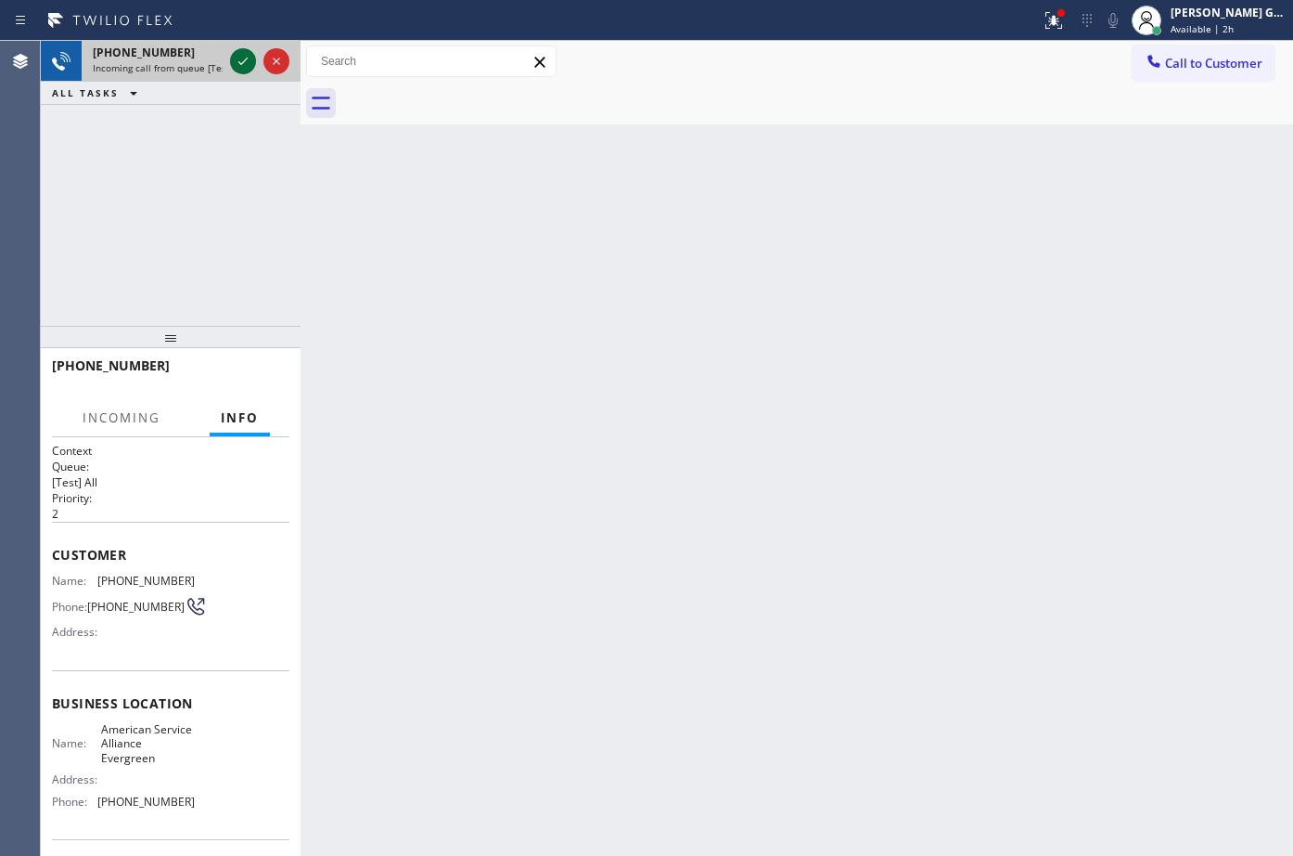
click at [241, 59] on icon at bounding box center [243, 61] width 22 height 22
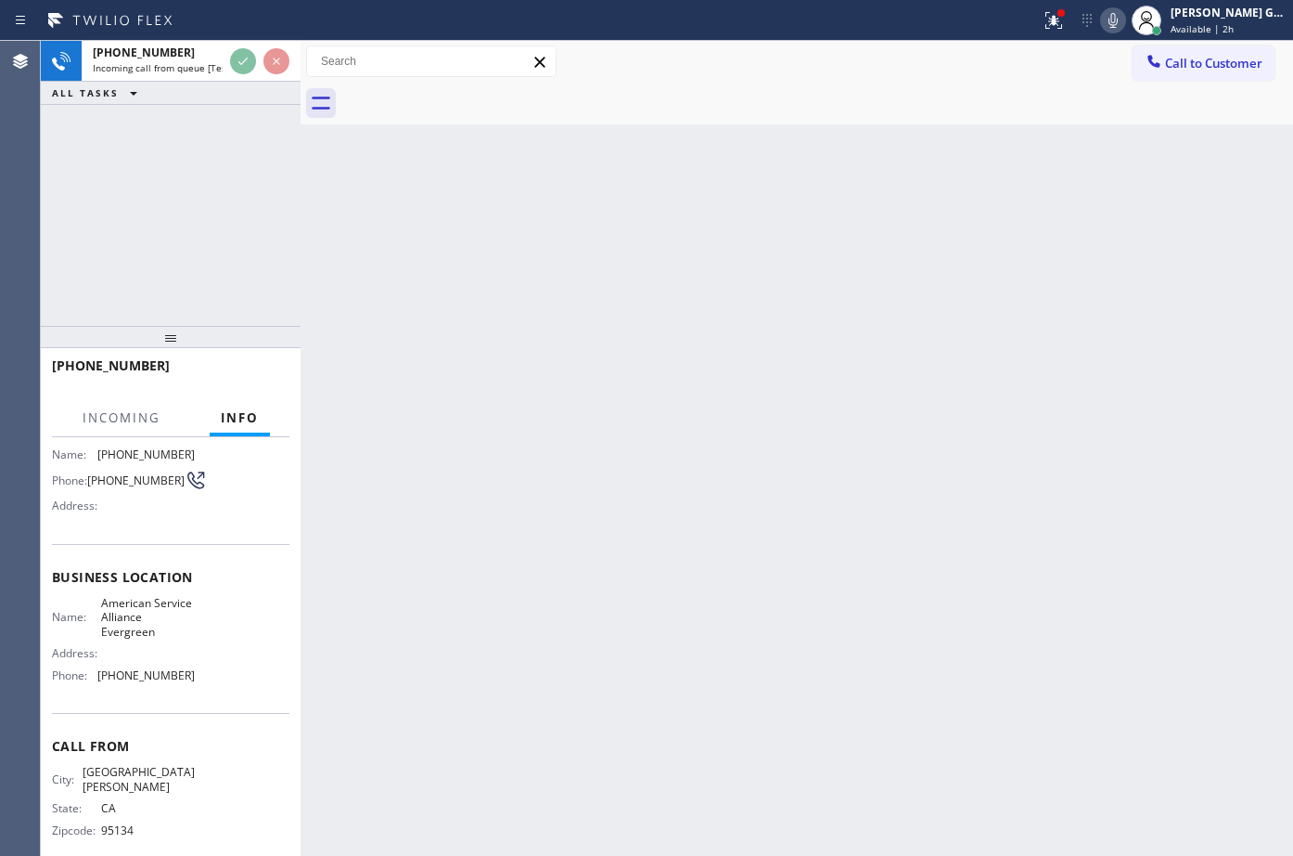
scroll to position [136, 0]
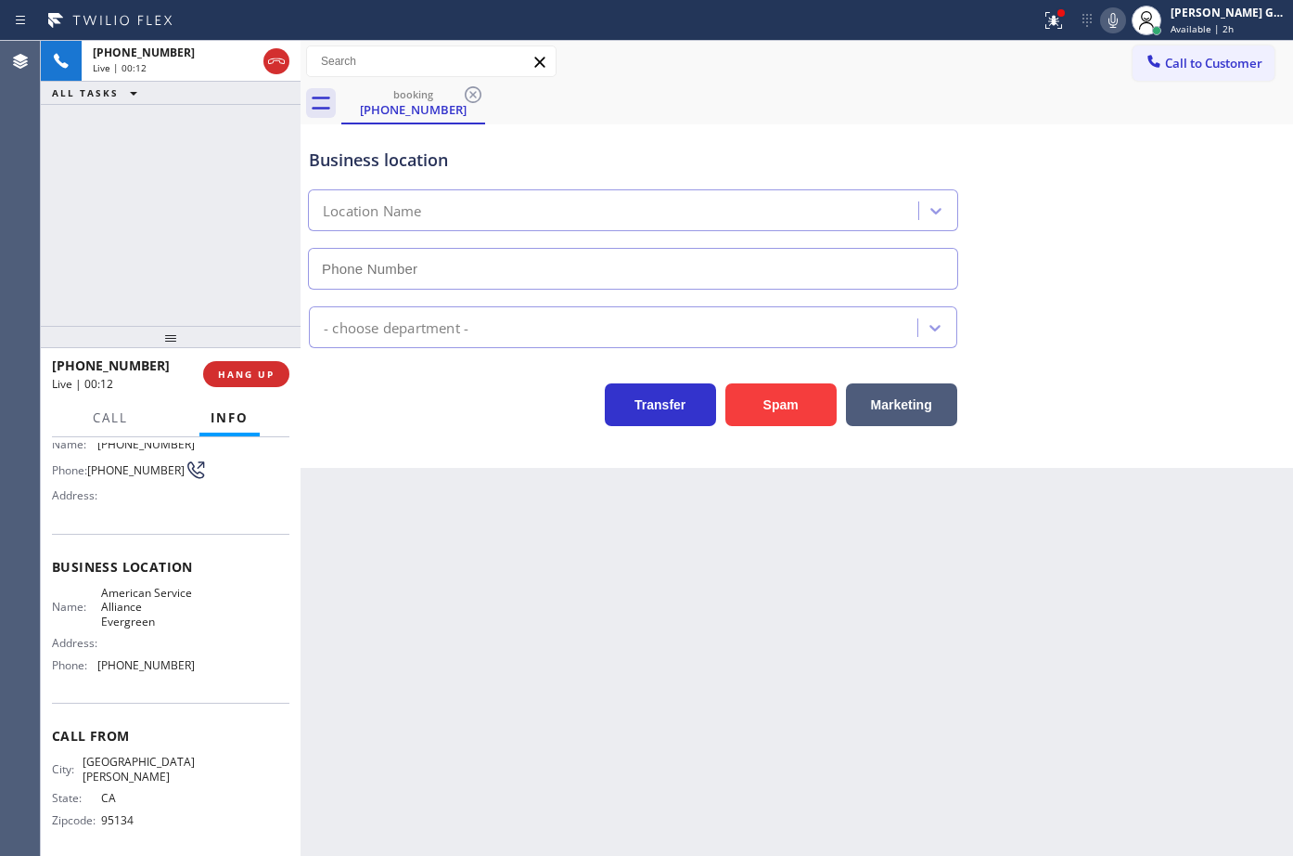
type input "[PHONE_NUMBER]"
click at [383, 451] on div "Business location American Service Alliance Evergreen [PHONE_NUMBER] Appliance …" at bounding box center [797, 295] width 993 height 343
click at [789, 417] on button "Spam" at bounding box center [781, 404] width 111 height 43
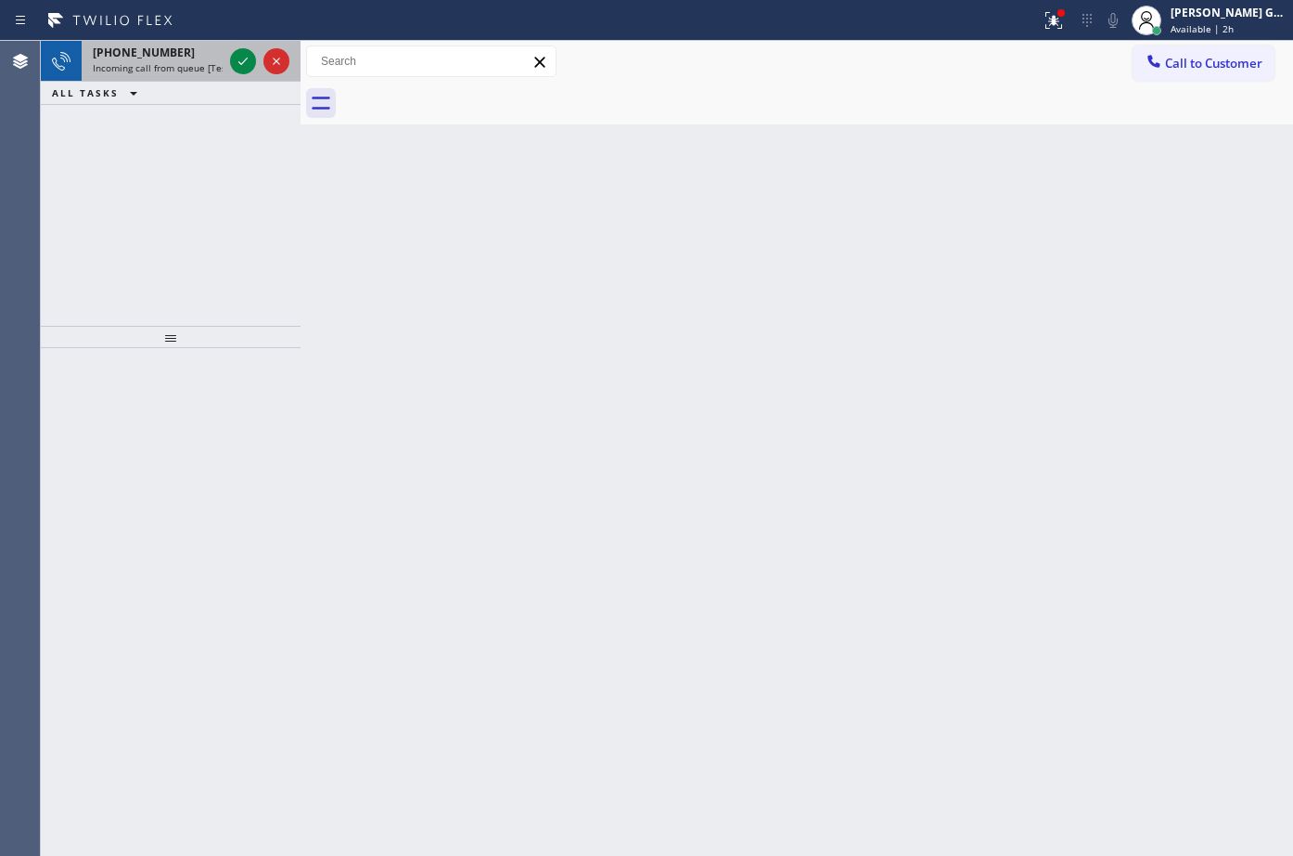
click at [214, 73] on span "Incoming call from queue [Test] All" at bounding box center [170, 67] width 154 height 13
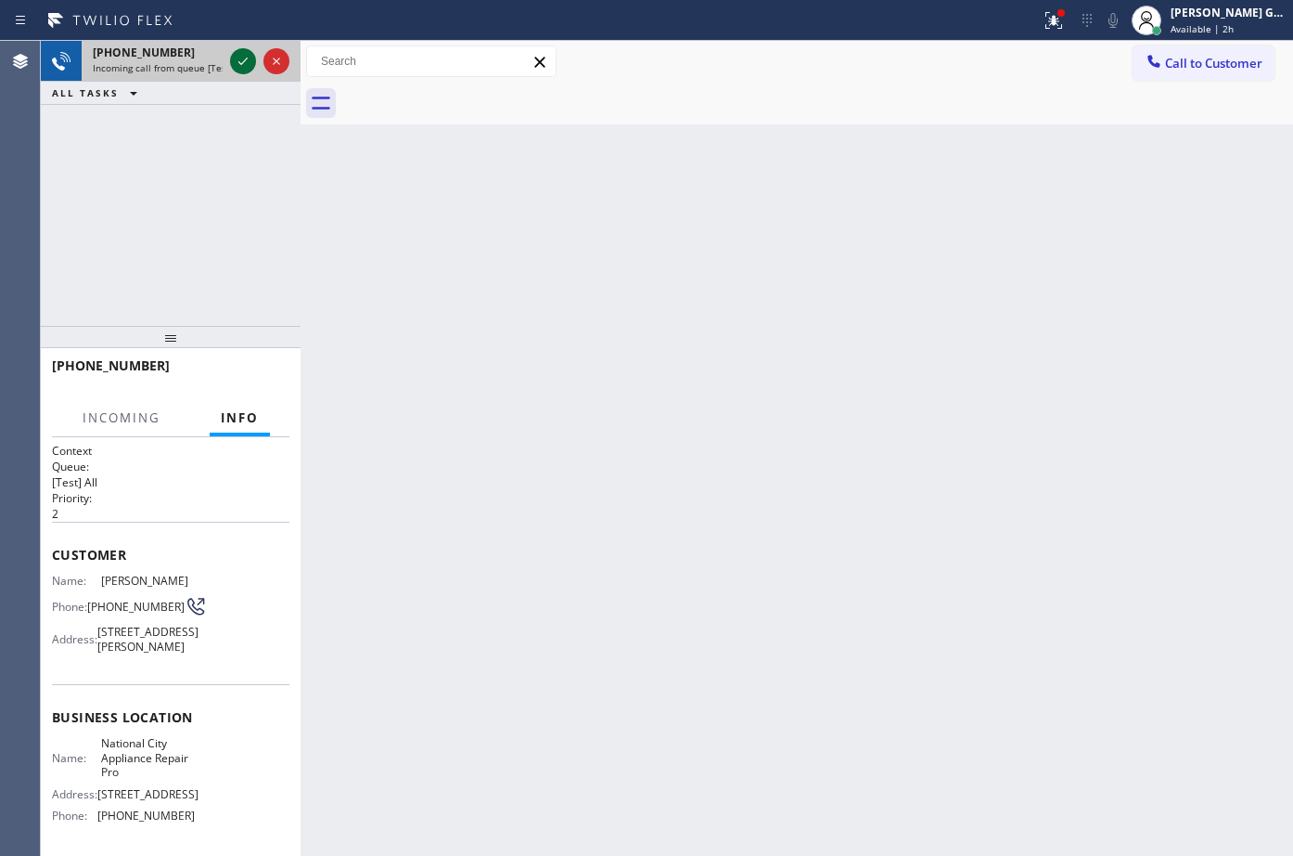
click at [248, 59] on icon at bounding box center [243, 61] width 22 height 22
click at [282, 58] on icon at bounding box center [276, 61] width 22 height 22
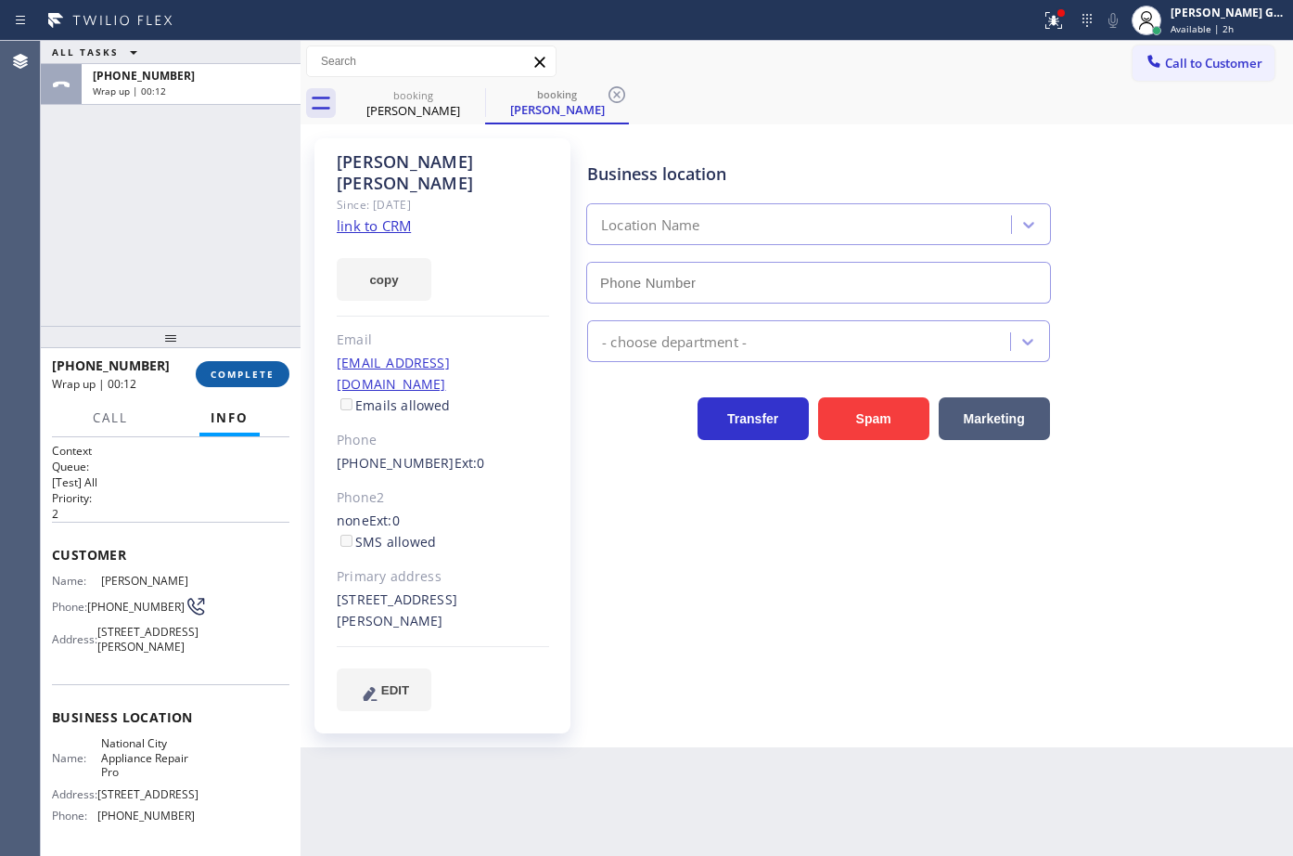
click at [275, 376] on button "COMPLETE" at bounding box center [243, 374] width 94 height 26
click at [251, 303] on div "ALL TASKS ALL TASKS ACTIVE TASKS TASKS IN WRAP UP [PHONE_NUMBER] Wrap up | 00:12" at bounding box center [171, 183] width 260 height 285
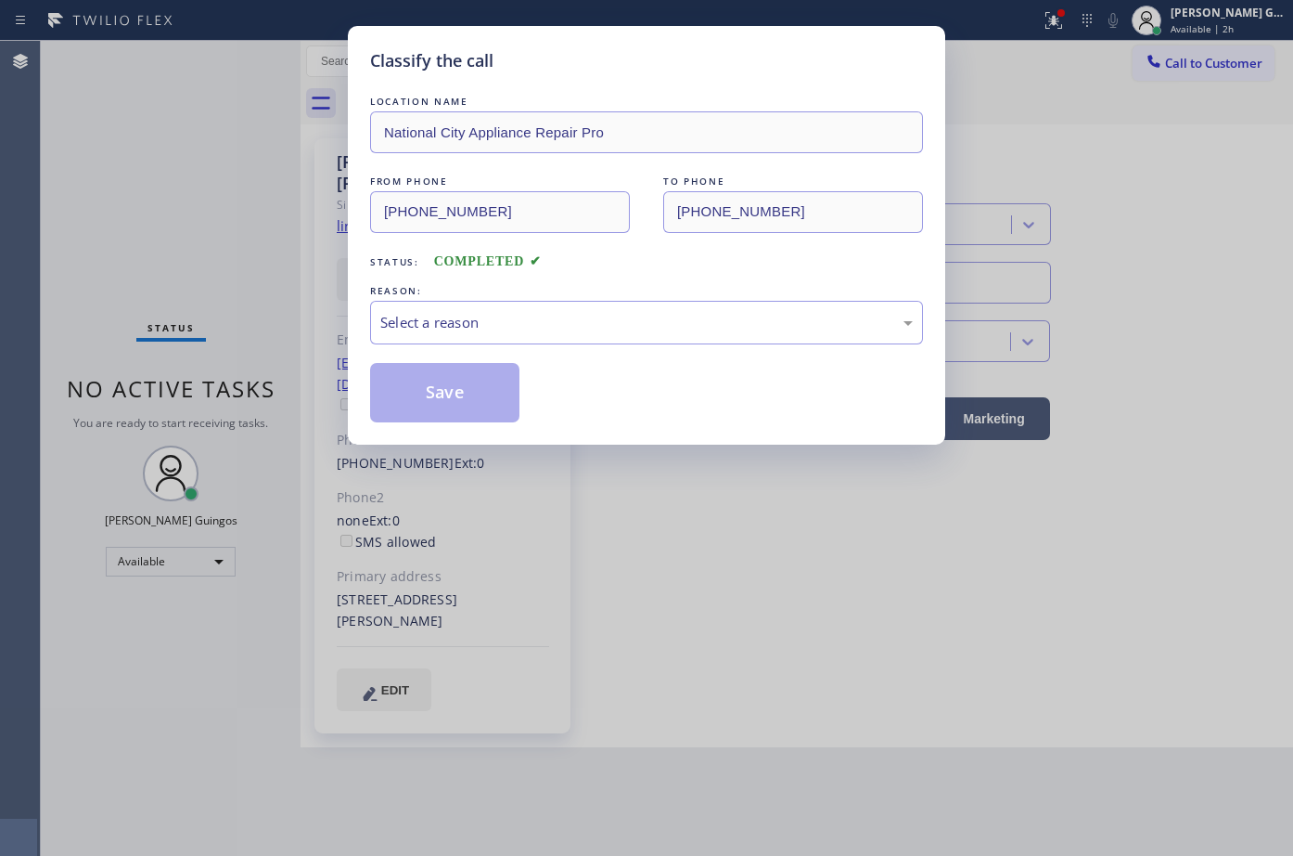
type input "[PHONE_NUMBER]"
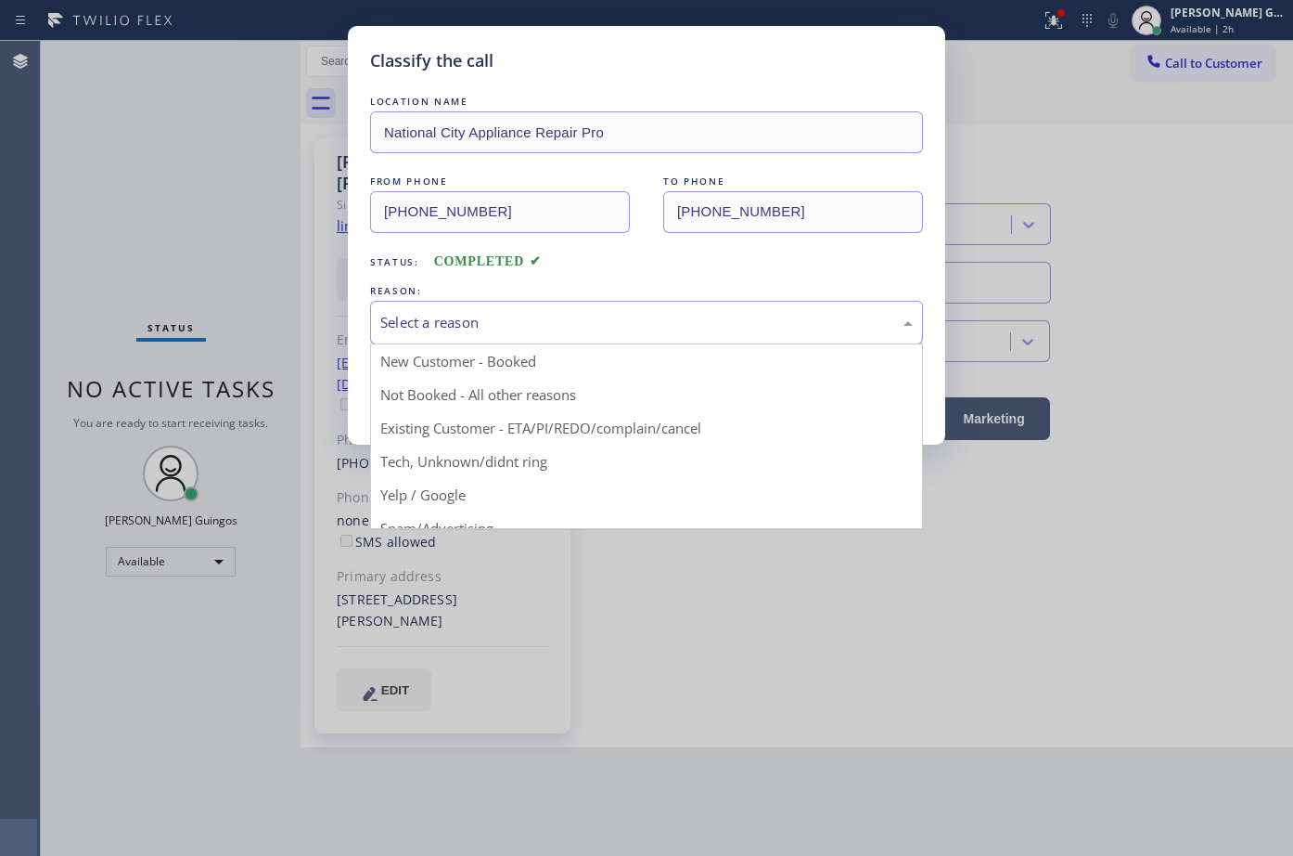
drag, startPoint x: 464, startPoint y: 312, endPoint x: 432, endPoint y: 412, distance: 105.1
click at [465, 312] on div "Select a reason" at bounding box center [646, 322] width 533 height 21
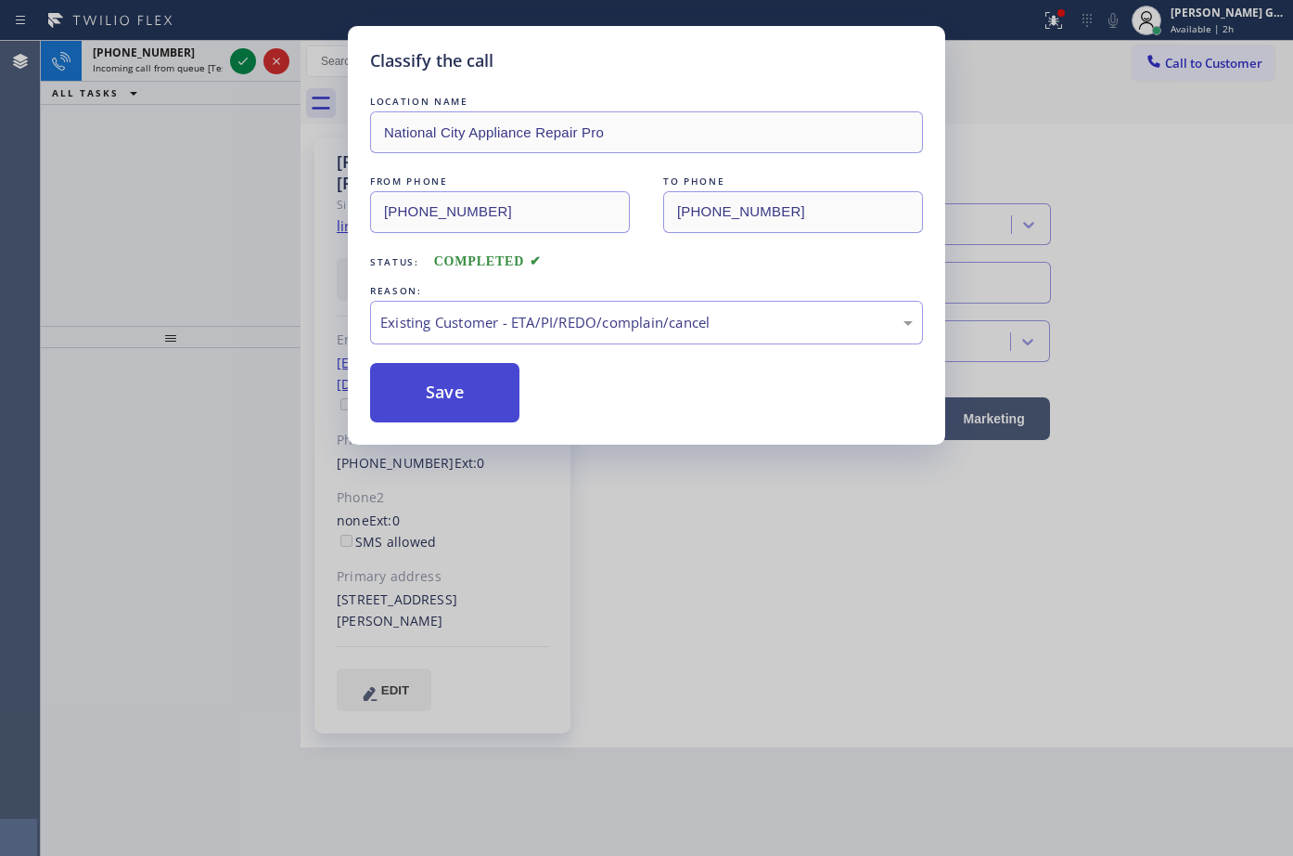
click at [437, 382] on button "Save" at bounding box center [444, 392] width 149 height 59
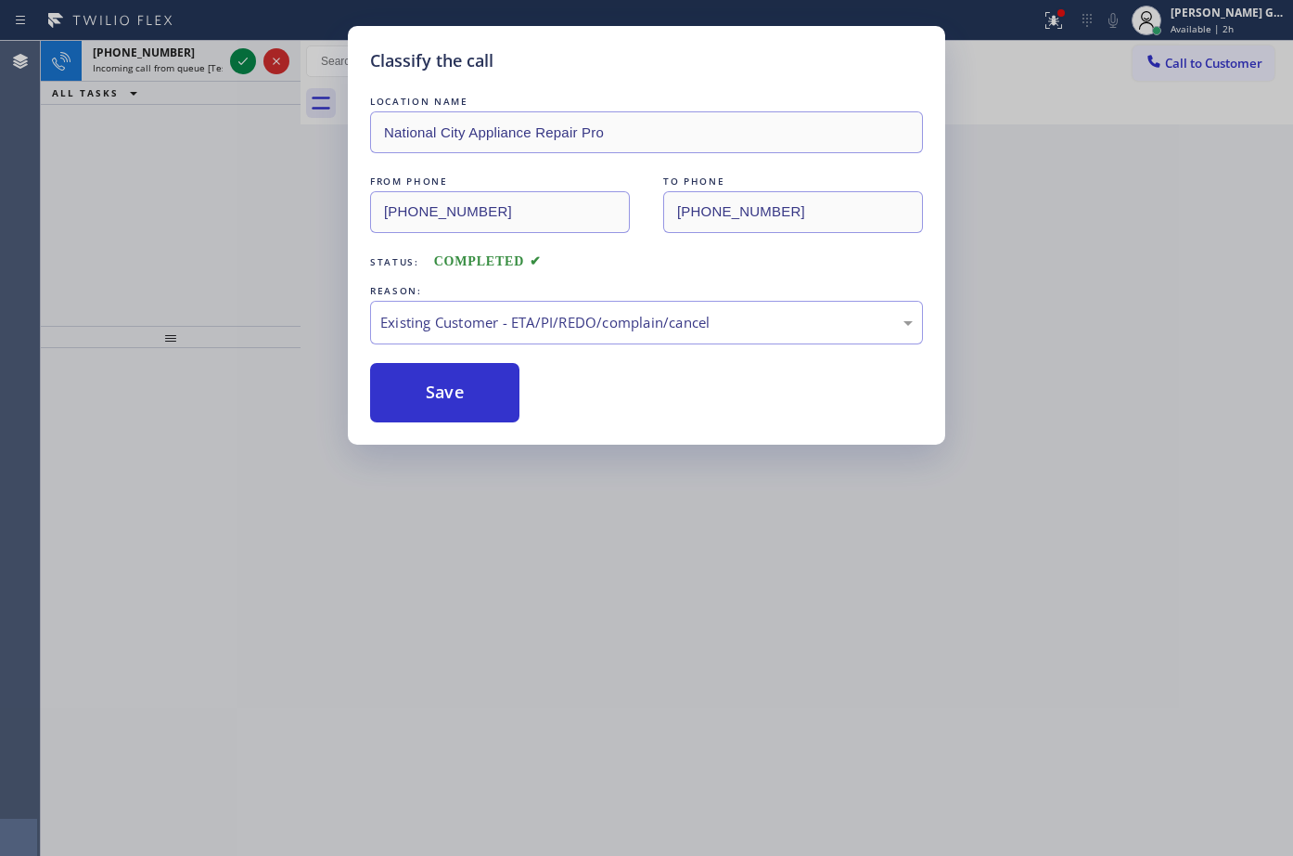
click at [244, 53] on div "Classify the call LOCATION NAME Electricians Service SW FWD FROM PHONE [PHONE_N…" at bounding box center [667, 448] width 1253 height 815
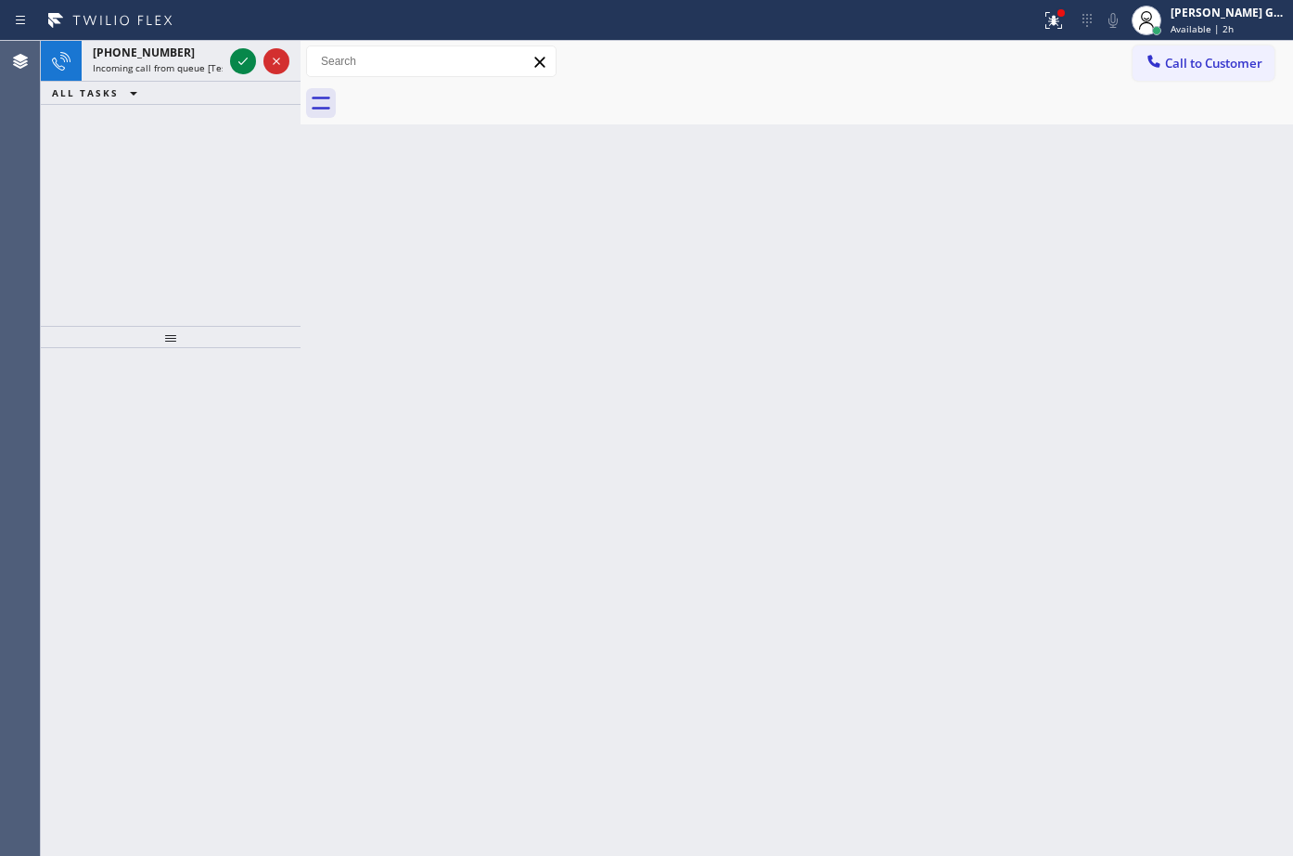
click at [244, 53] on icon at bounding box center [243, 61] width 22 height 22
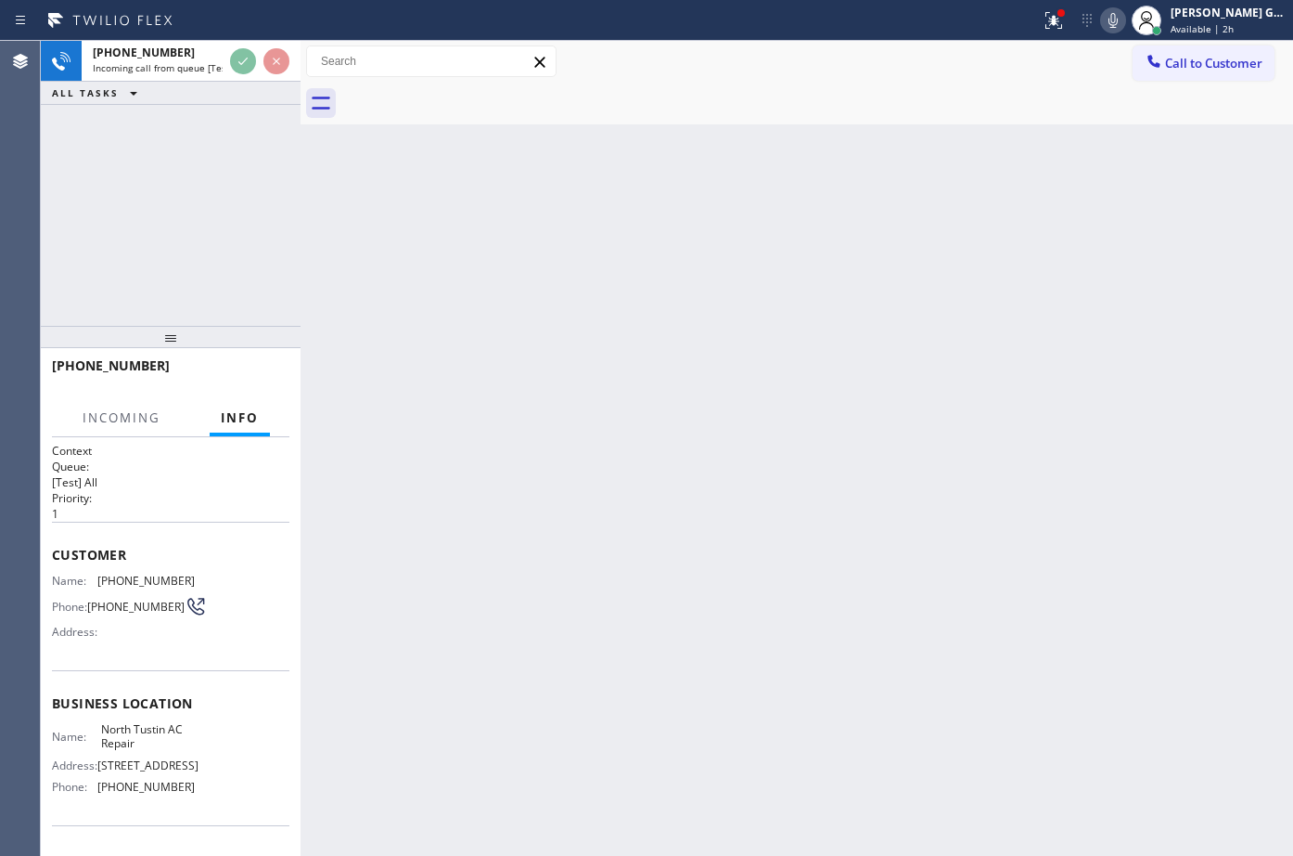
click at [405, 250] on div "Back to Dashboard Change Sender ID Customers Technicians Select a contact Outbo…" at bounding box center [797, 448] width 993 height 815
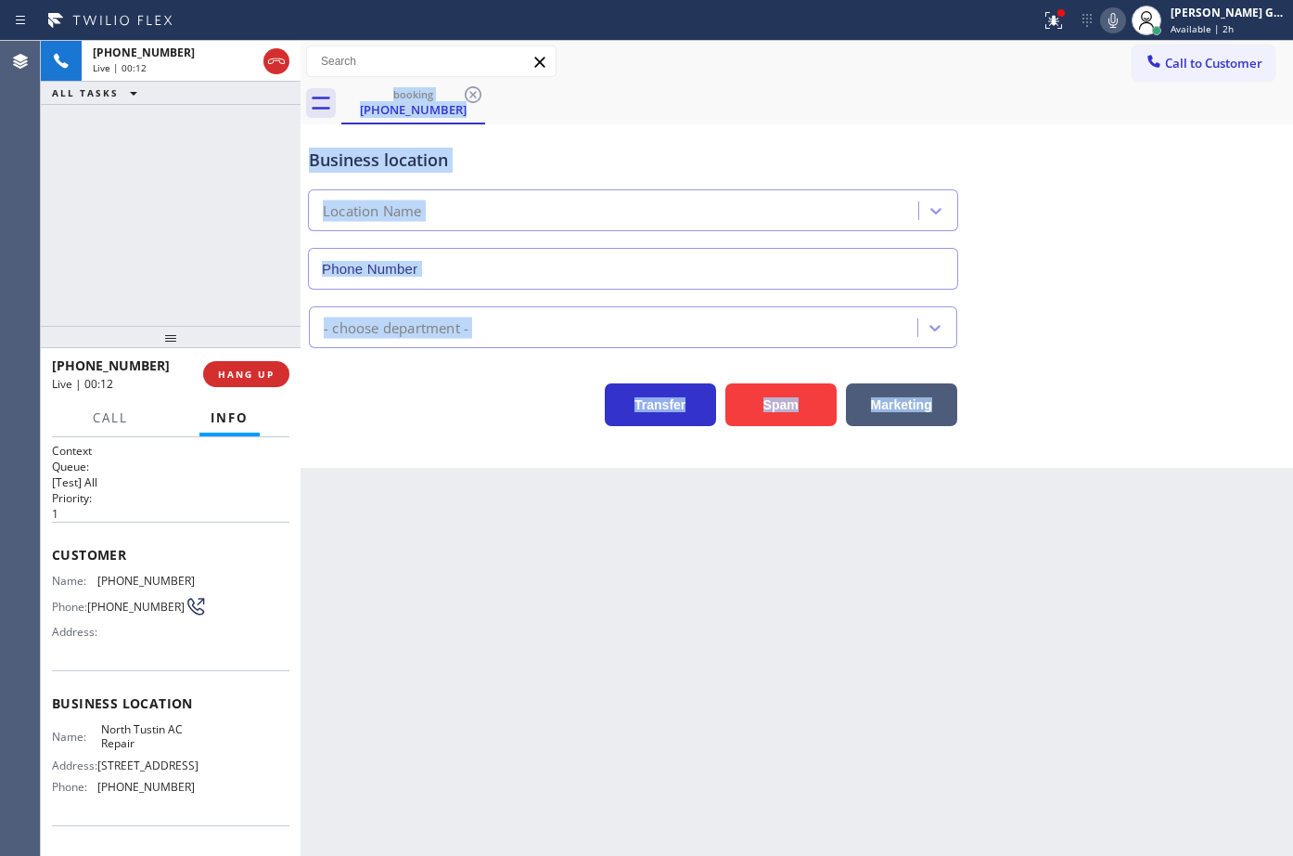
type input "[PHONE_NUMBER]"
click at [261, 367] on button "HANG UP" at bounding box center [246, 374] width 86 height 26
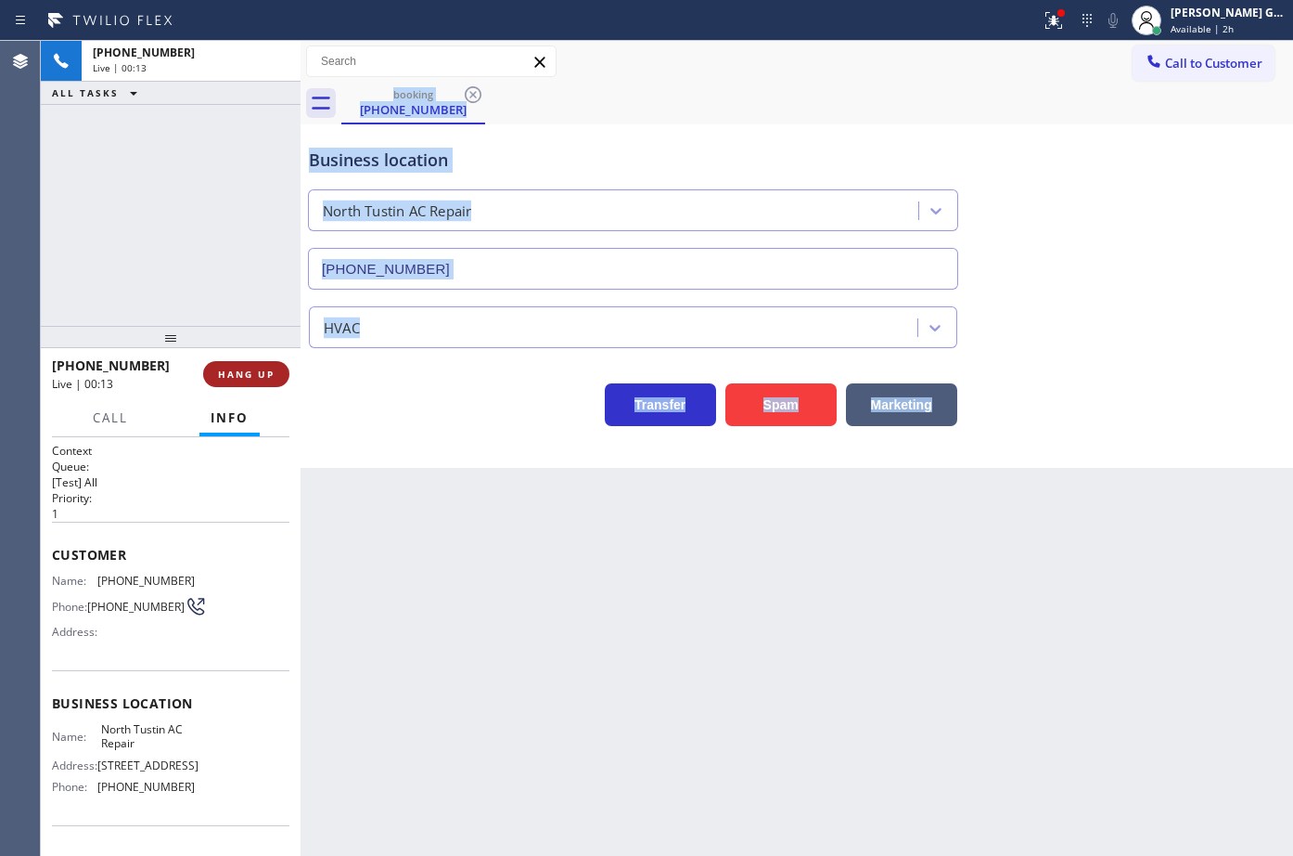
click at [261, 367] on button "HANG UP" at bounding box center [246, 374] width 86 height 26
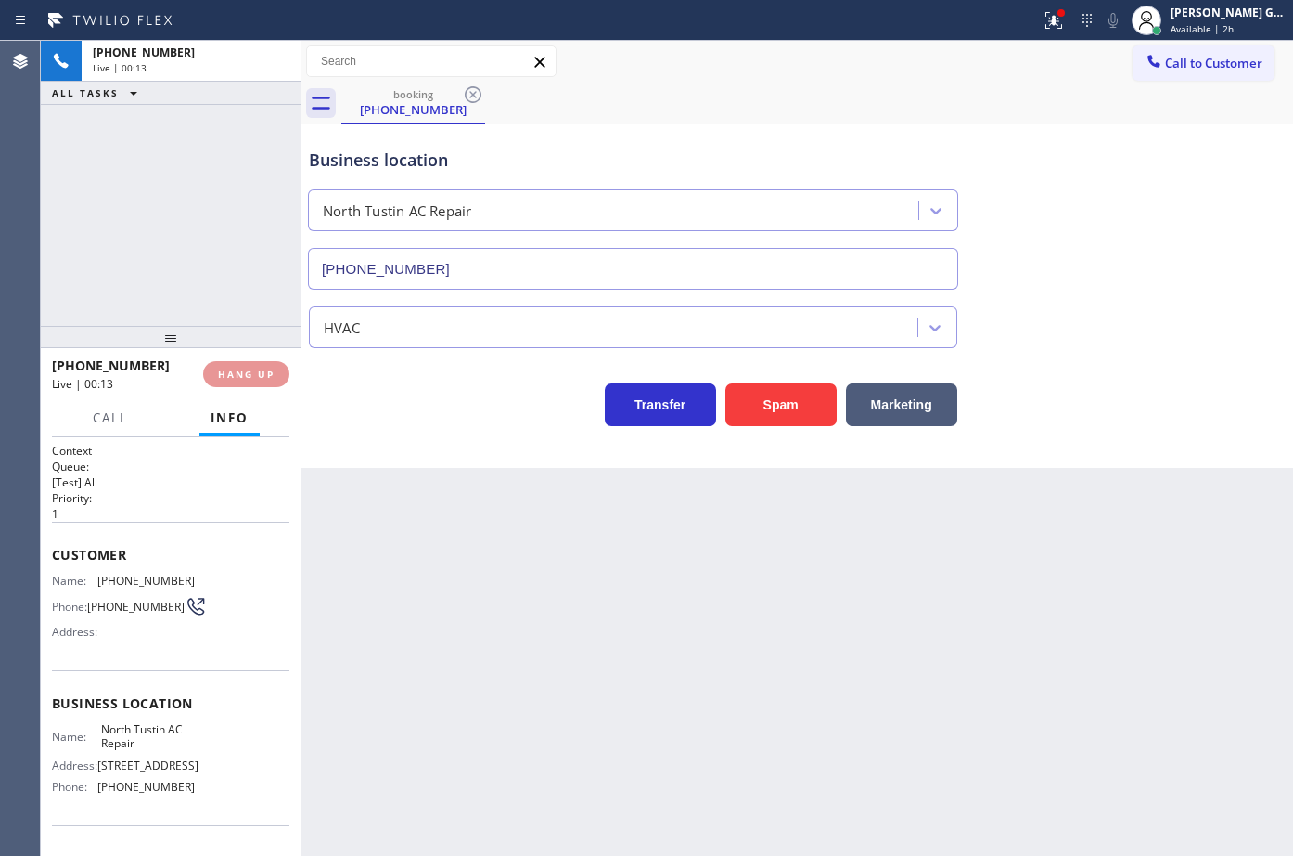
click at [258, 305] on div "[PHONE_NUMBER] Live | 00:13 ALL TASKS ALL TASKS ACTIVE TASKS TASKS IN WRAP UP" at bounding box center [171, 183] width 260 height 285
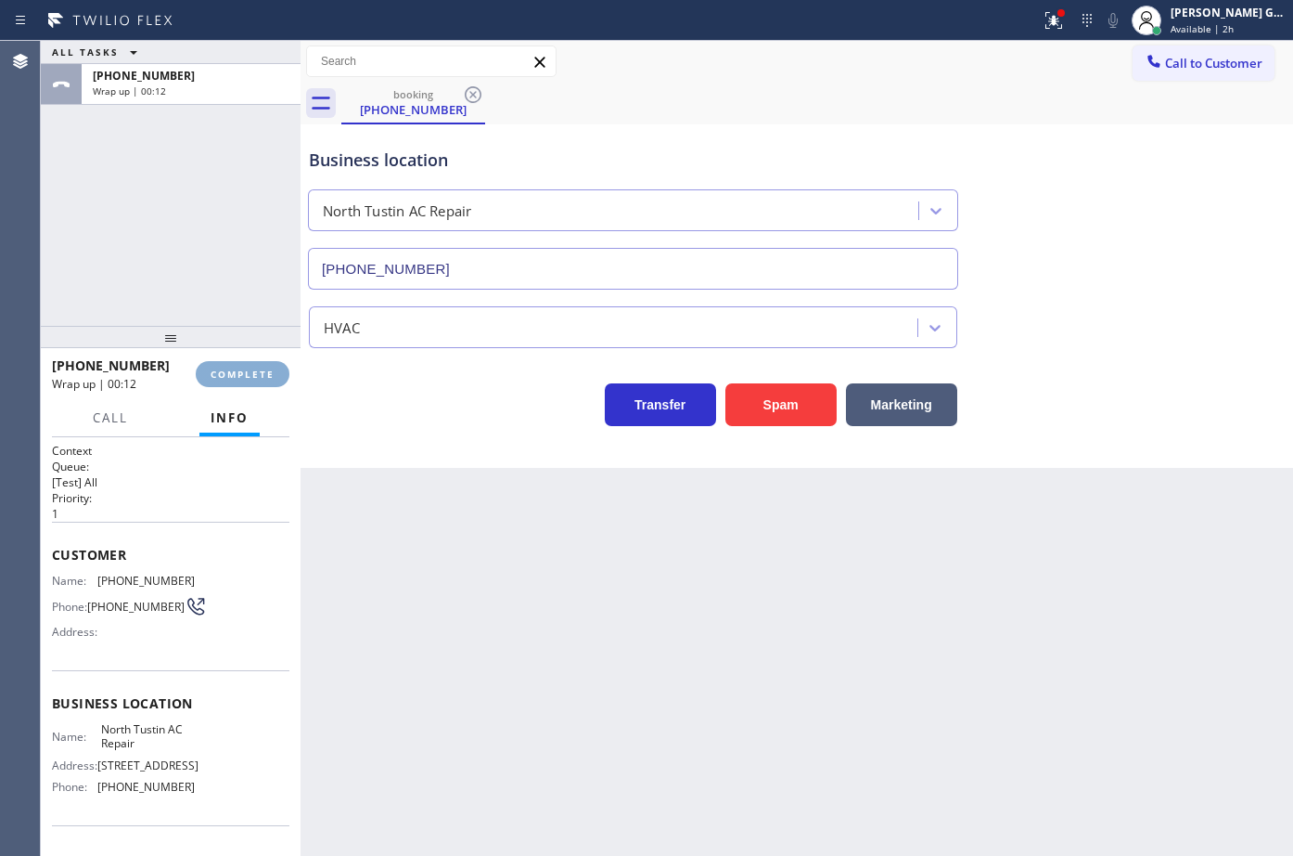
click at [273, 380] on span "COMPLETE" at bounding box center [243, 373] width 64 height 13
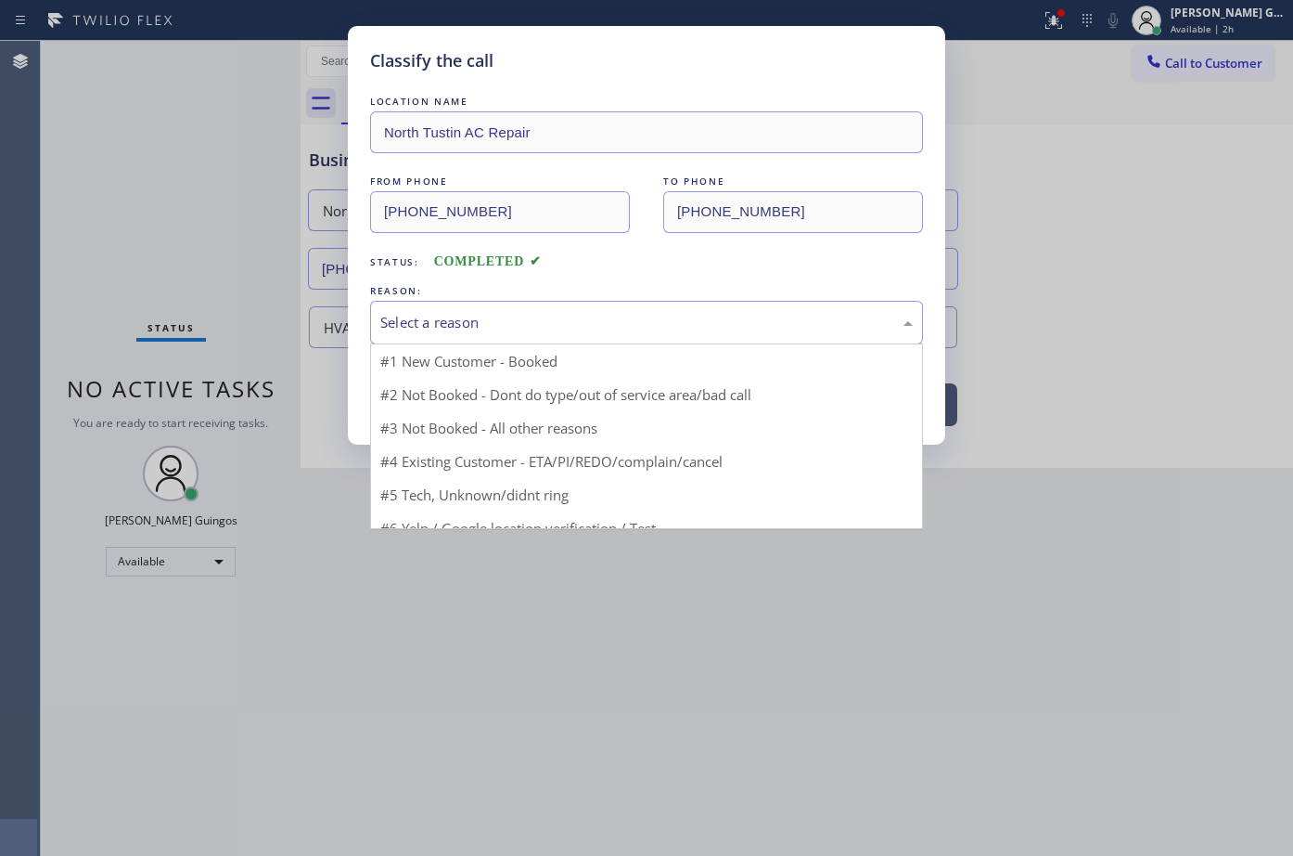
click at [419, 318] on div "Select a reason" at bounding box center [646, 322] width 533 height 21
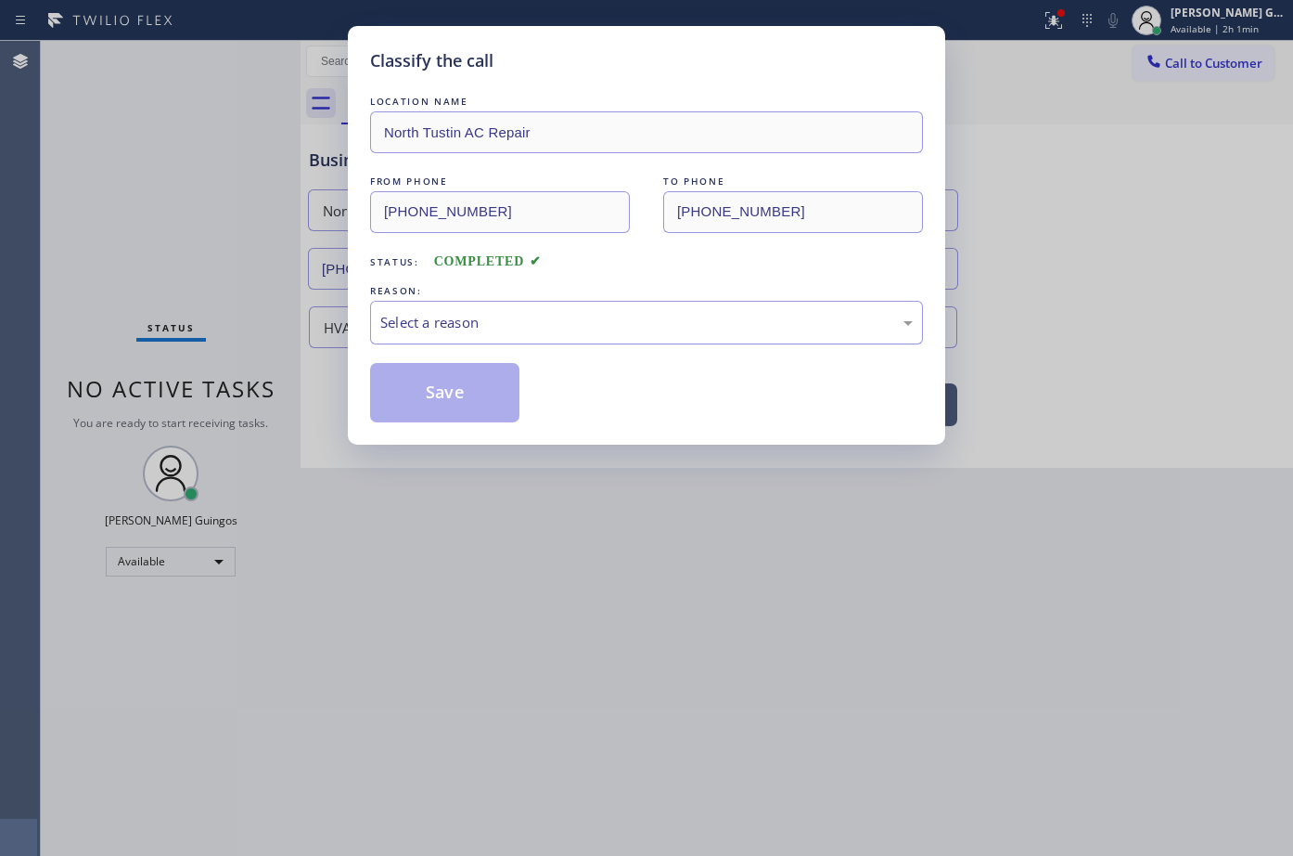
click at [438, 332] on div "Select a reason" at bounding box center [646, 322] width 533 height 21
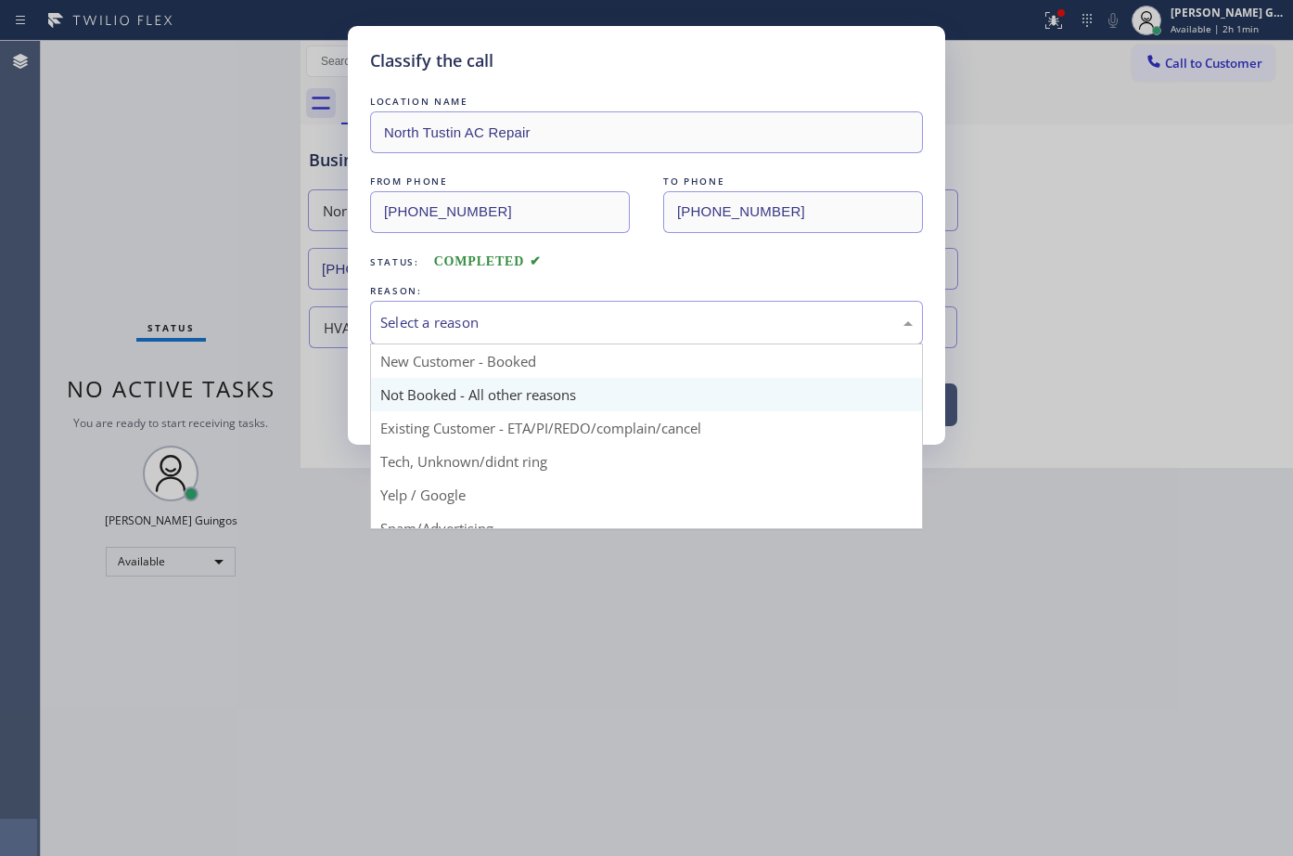
drag, startPoint x: 431, startPoint y: 325, endPoint x: 423, endPoint y: 396, distance: 71.8
click at [431, 342] on div "Select a reason New Customer - Booked Not Booked - All other reasons Existing C…" at bounding box center [646, 323] width 553 height 44
click at [421, 402] on button "Save" at bounding box center [444, 392] width 149 height 59
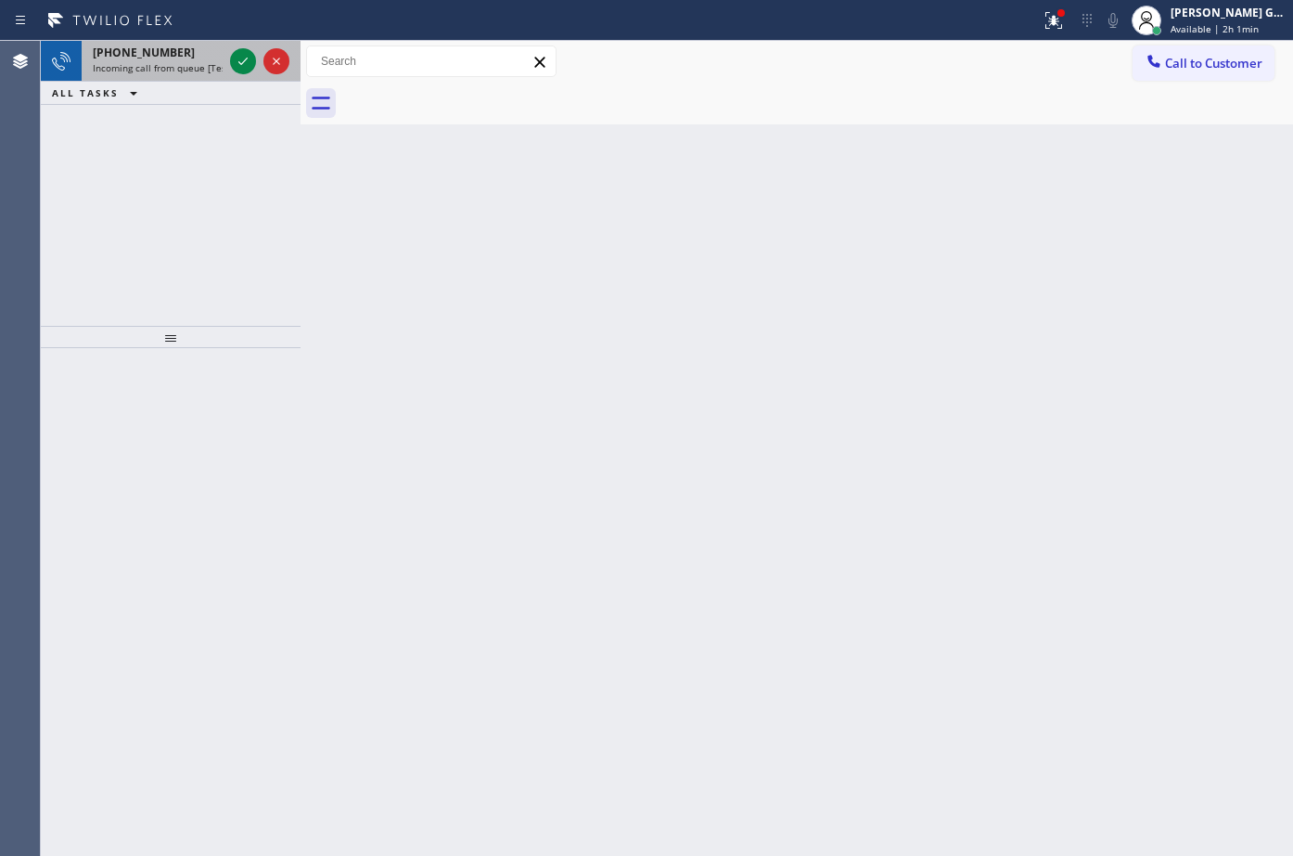
click at [129, 74] on div "[PHONE_NUMBER] Incoming call from queue [Test] All" at bounding box center [154, 61] width 145 height 41
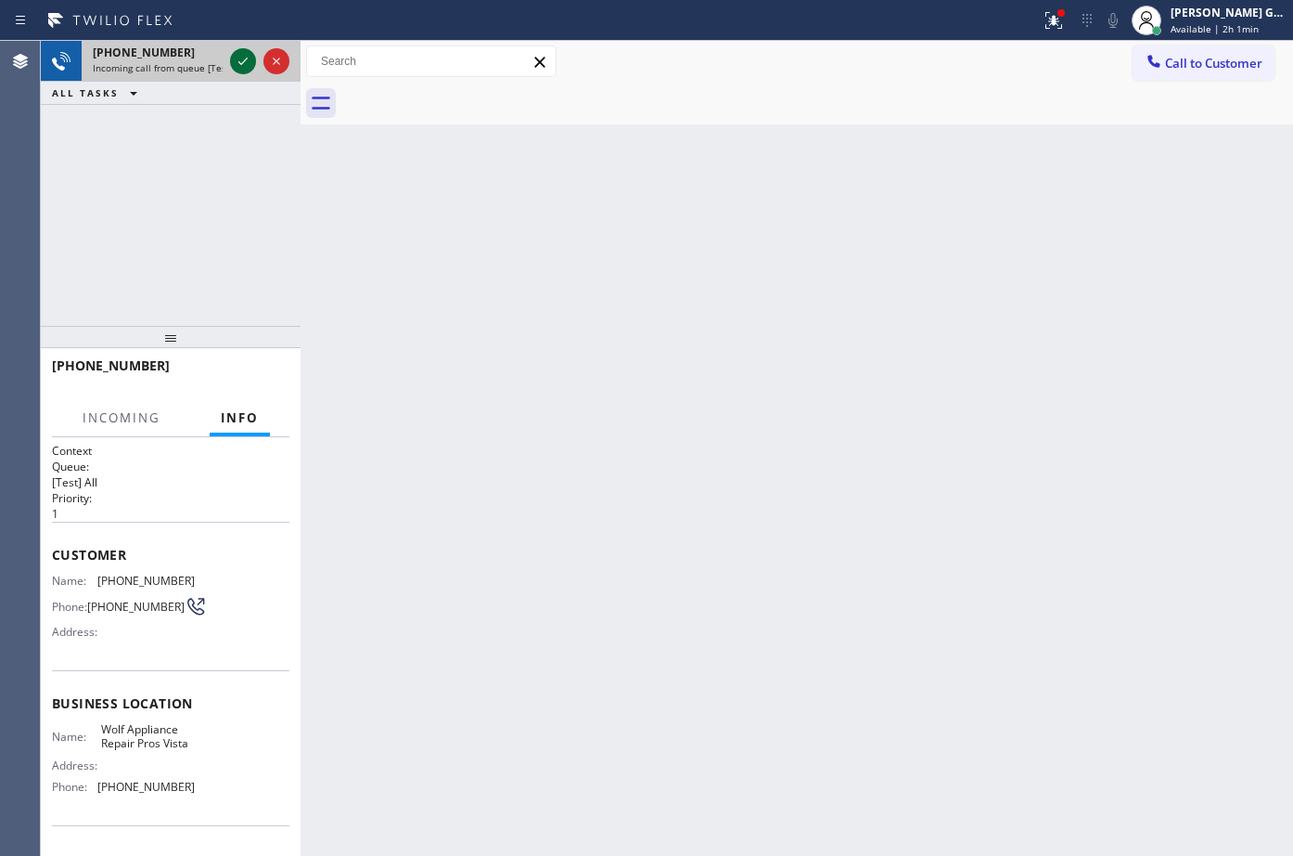
click at [245, 57] on icon at bounding box center [243, 61] width 22 height 22
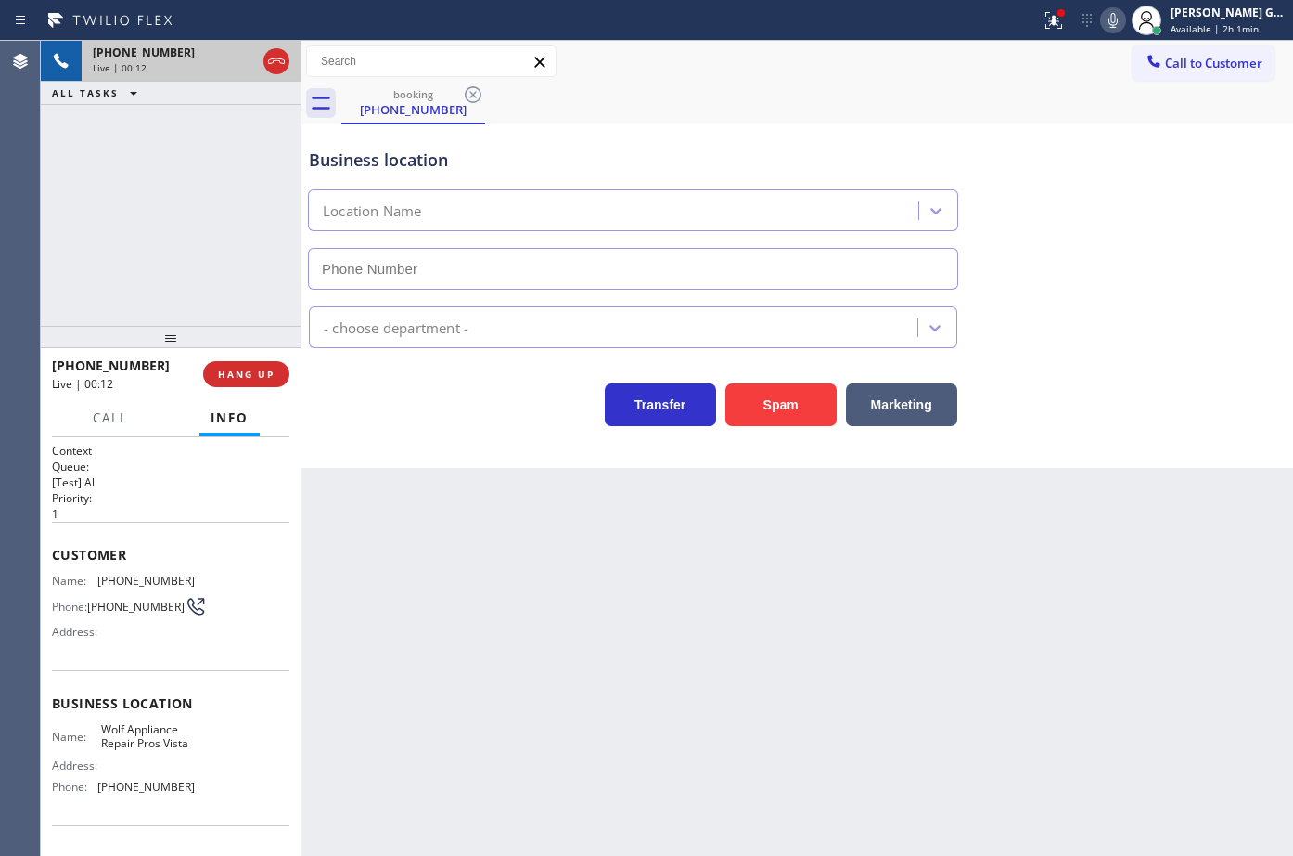
type input "[PHONE_NUMBER]"
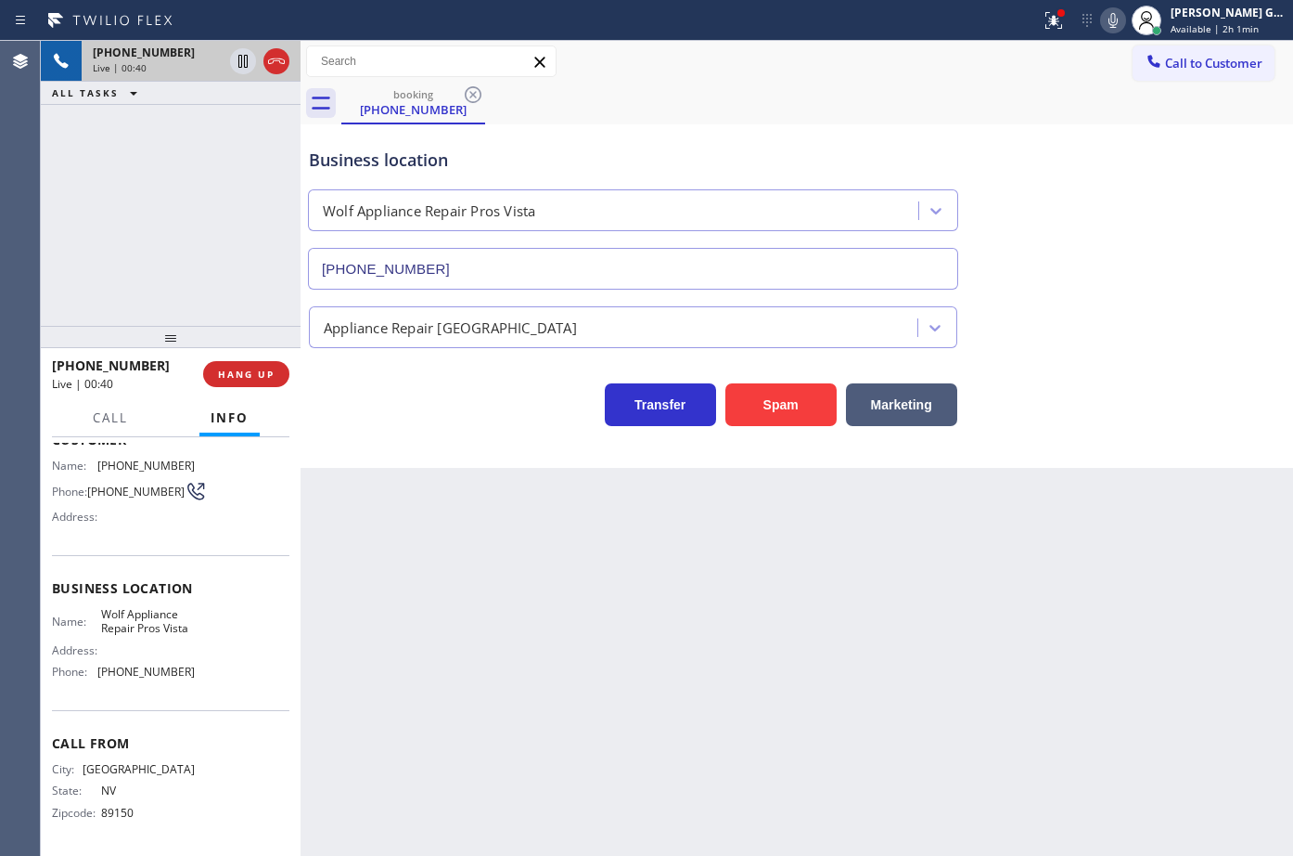
scroll to position [122, 0]
click at [459, 625] on div "Back to Dashboard Change Sender ID Customers Technicians Select a contact Outbo…" at bounding box center [797, 448] width 993 height 815
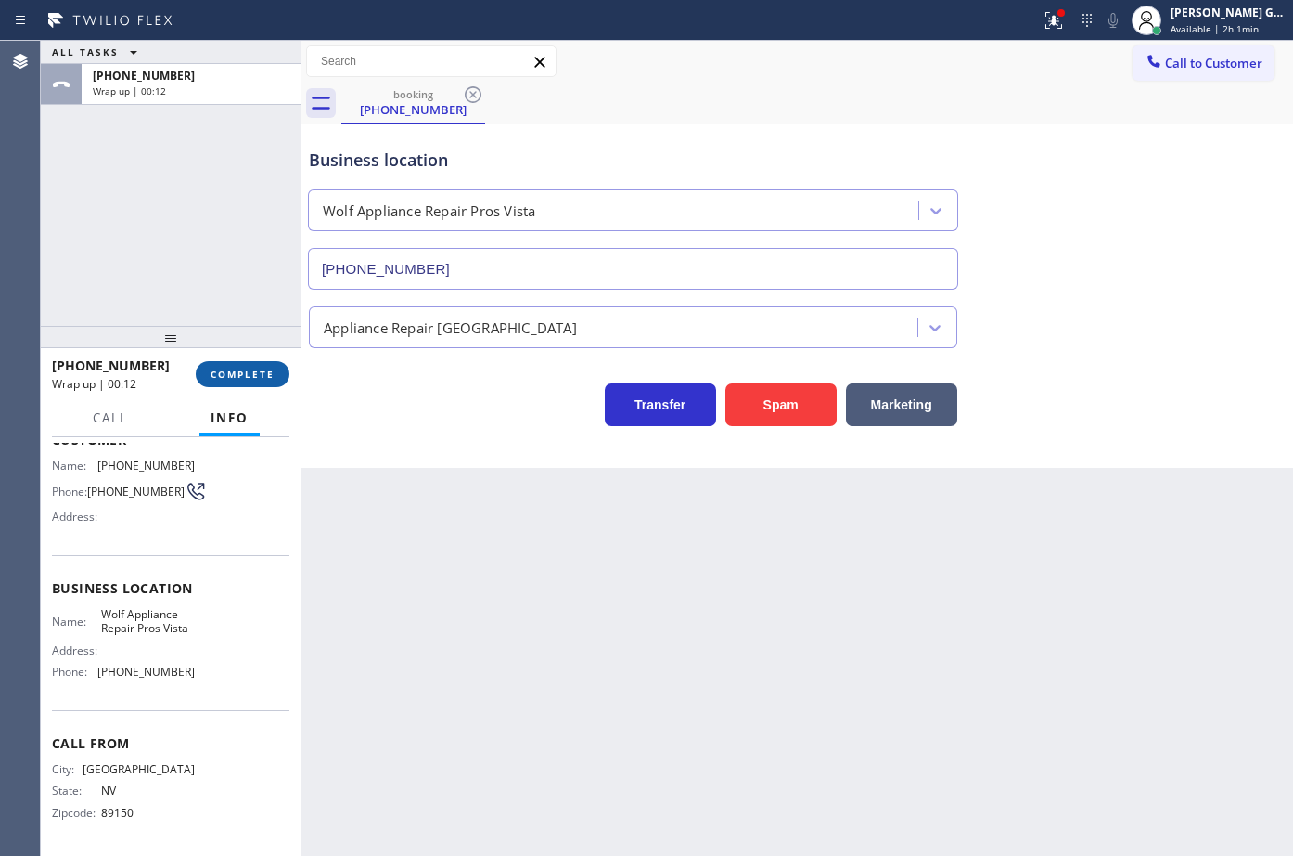
click at [271, 373] on span "COMPLETE" at bounding box center [243, 373] width 64 height 13
click at [507, 452] on div "Business location Wolf Appliance Repair Pros Vista [PHONE_NUMBER] Appliance Rep…" at bounding box center [797, 295] width 993 height 343
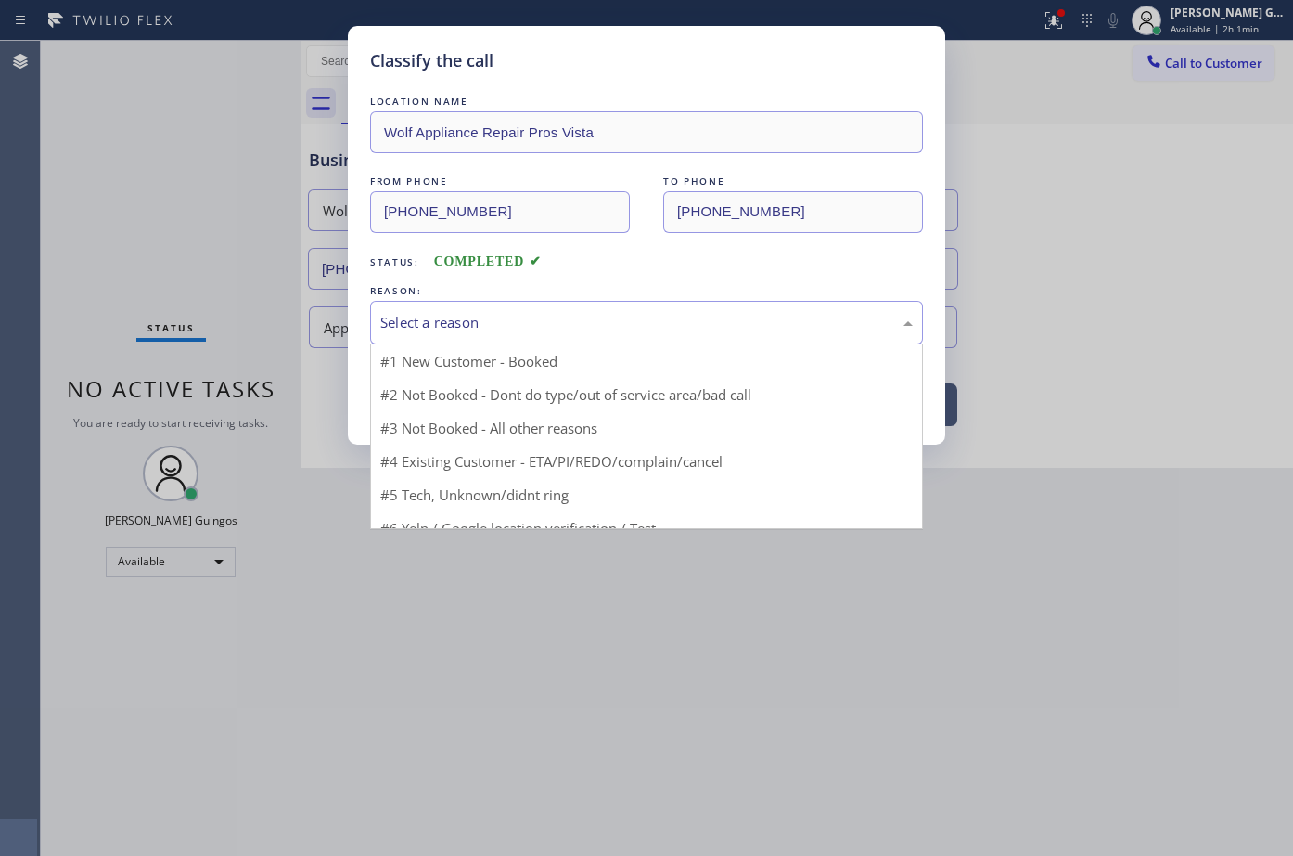
click at [497, 335] on div "Select a reason" at bounding box center [646, 323] width 553 height 44
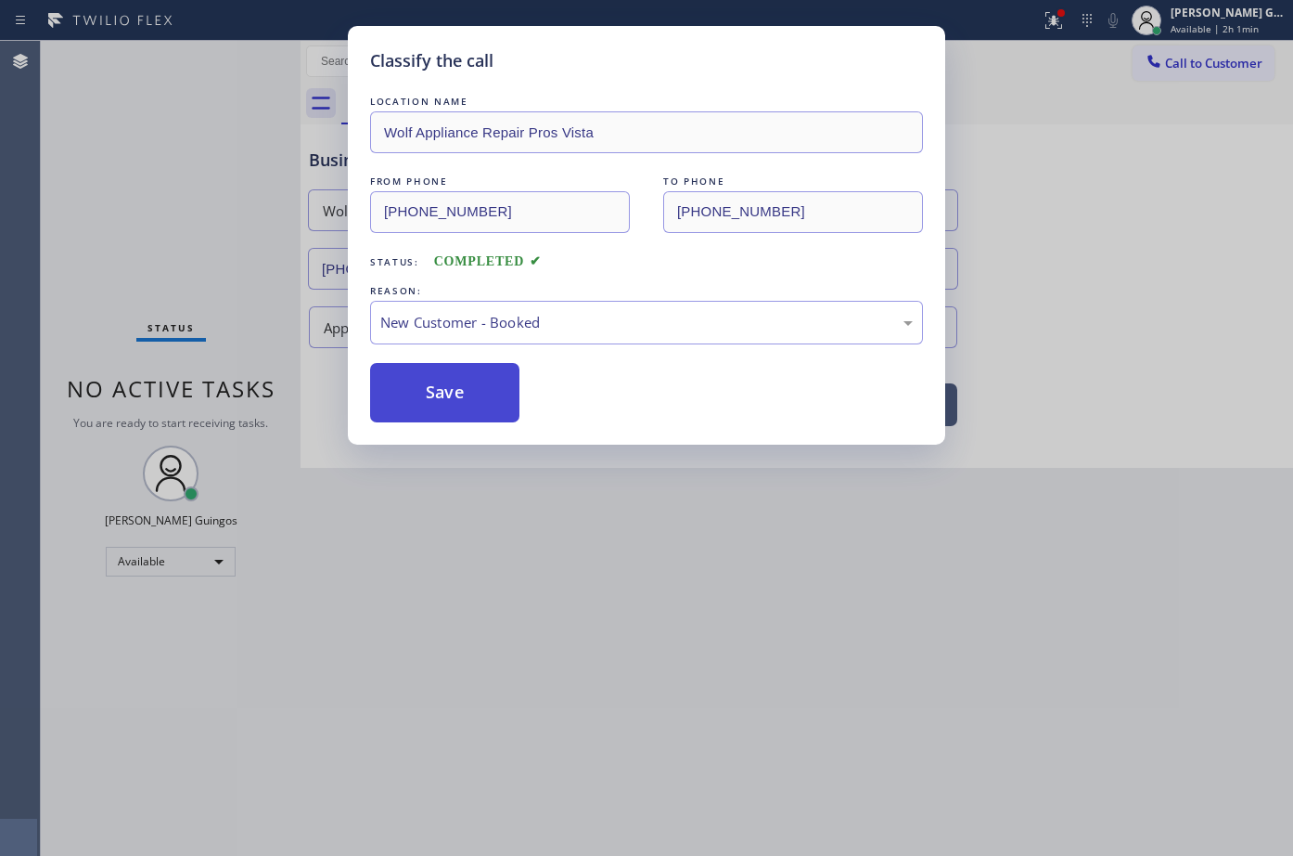
click at [490, 376] on button "Save" at bounding box center [444, 392] width 149 height 59
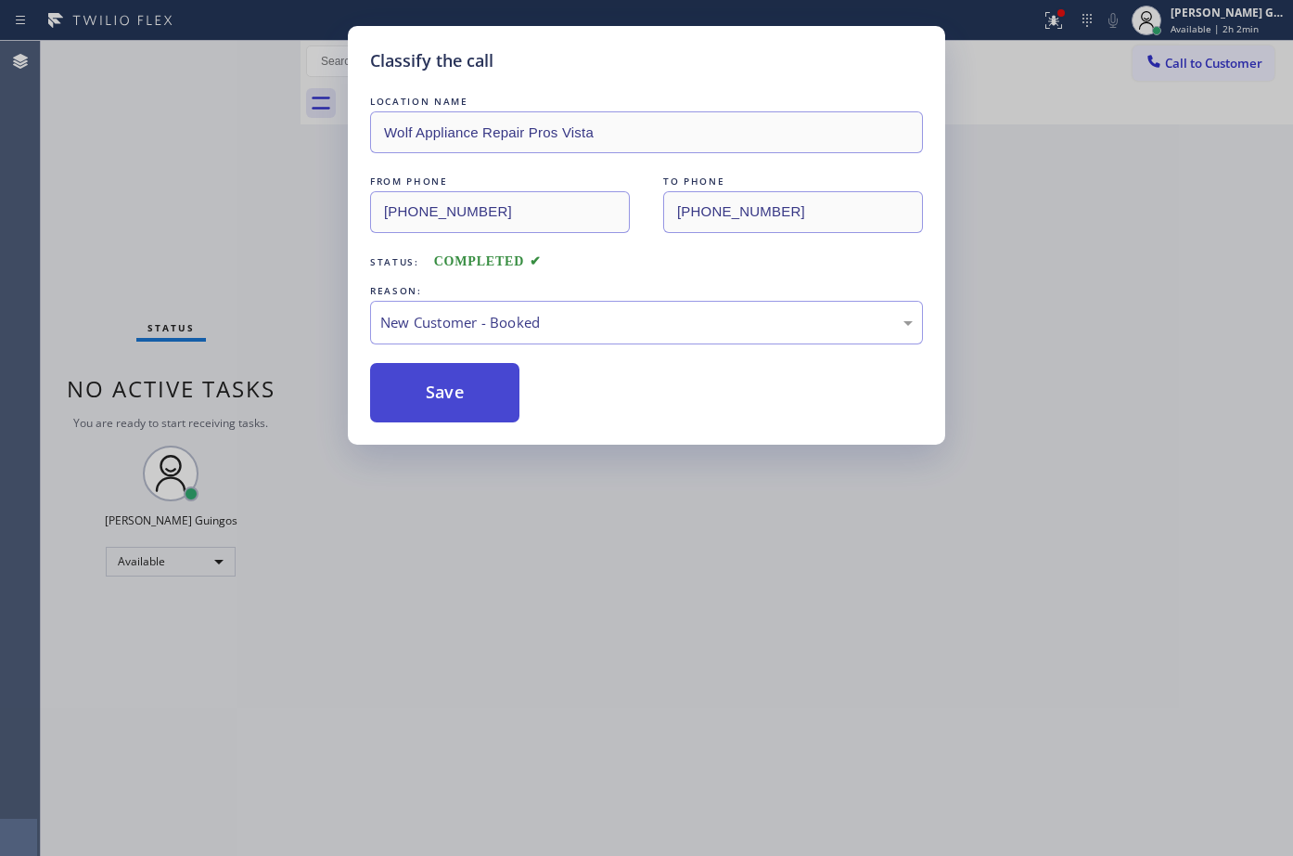
click at [490, 376] on button "Save" at bounding box center [444, 392] width 149 height 59
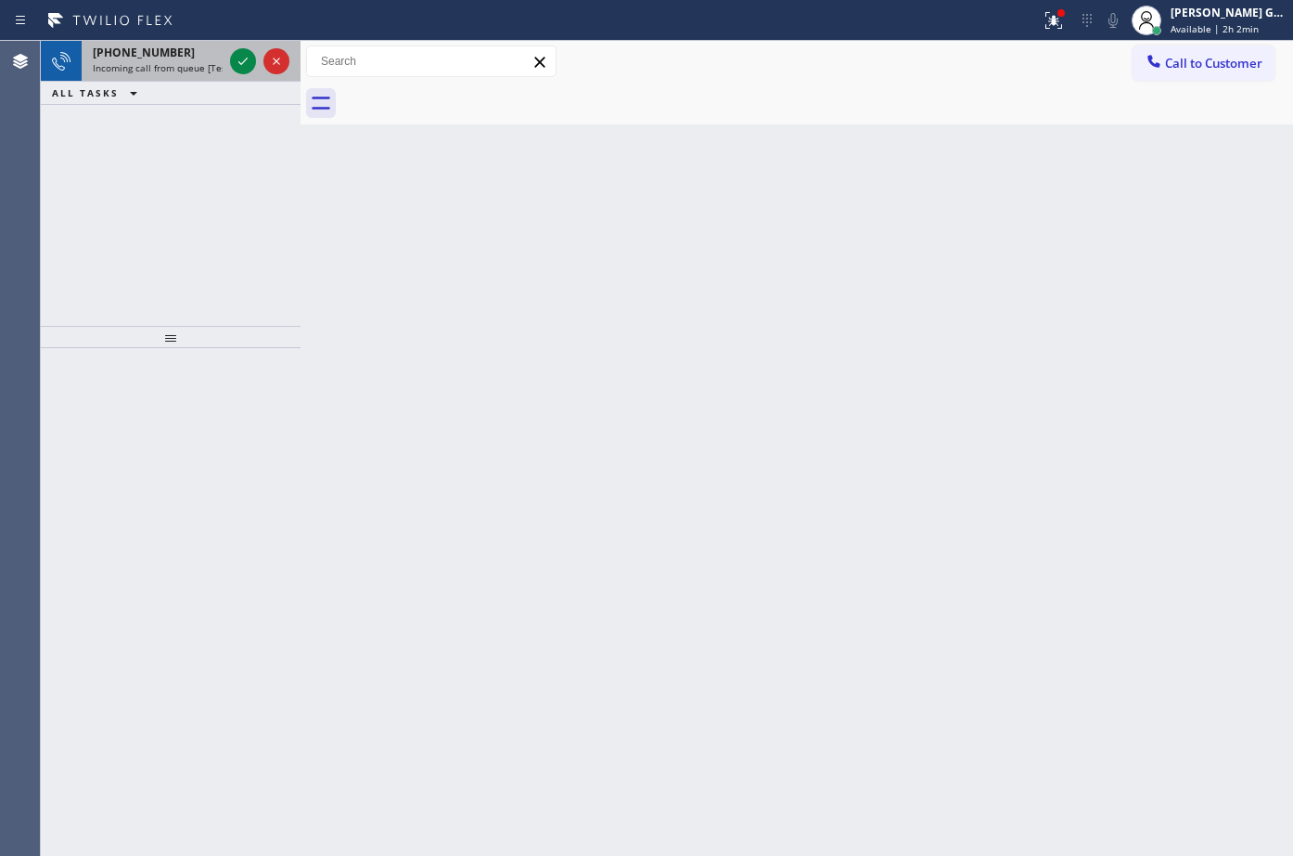
drag, startPoint x: 168, startPoint y: 44, endPoint x: 192, endPoint y: 60, distance: 29.3
click at [174, 45] on div "[PHONE_NUMBER] Incoming call from queue [Test] All" at bounding box center [154, 61] width 145 height 41
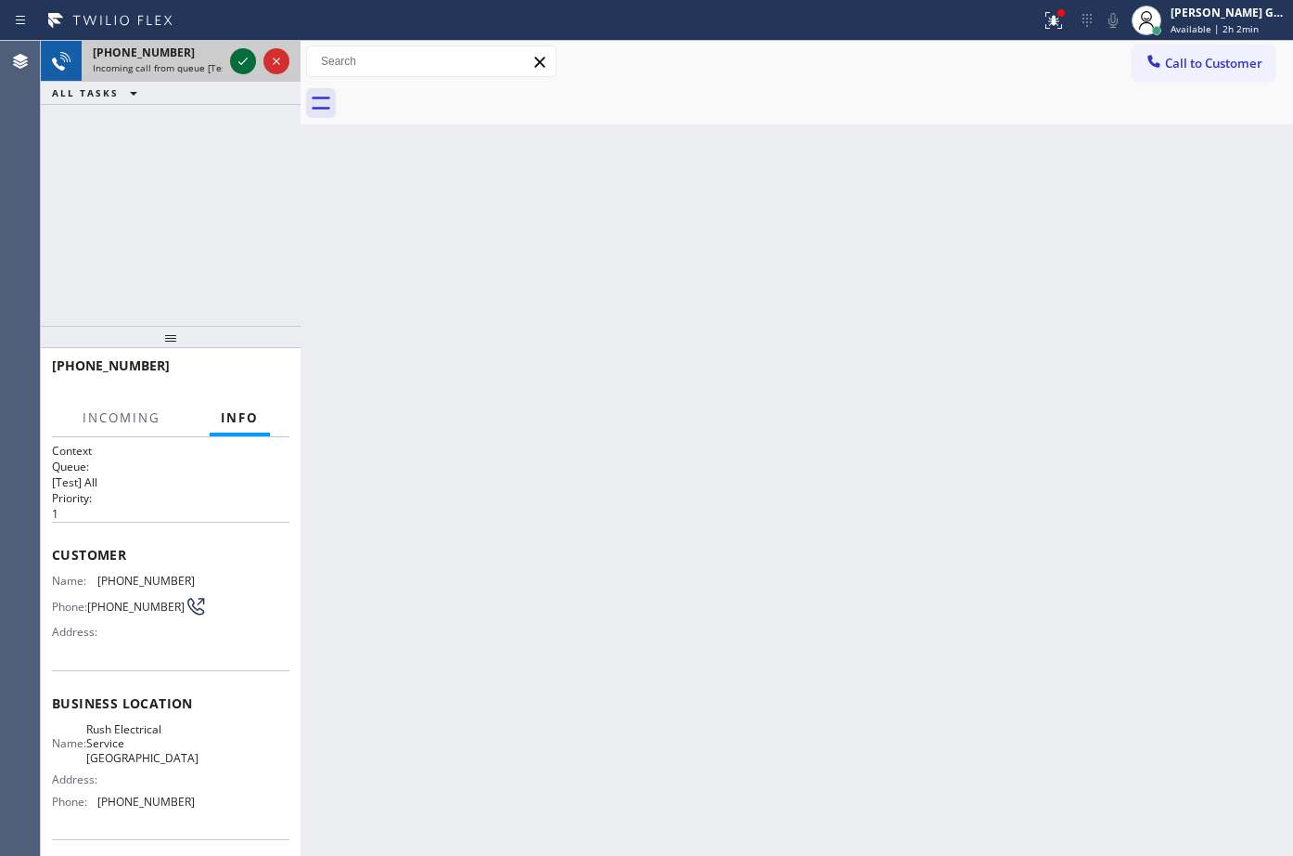
click at [242, 65] on icon at bounding box center [243, 61] width 22 height 22
click at [397, 266] on div "Back to Dashboard Change Sender ID Customers Technicians Select a contact Outbo…" at bounding box center [797, 448] width 993 height 815
click at [411, 324] on div "Back to Dashboard Change Sender ID Customers Technicians Select a contact Outbo…" at bounding box center [797, 448] width 993 height 815
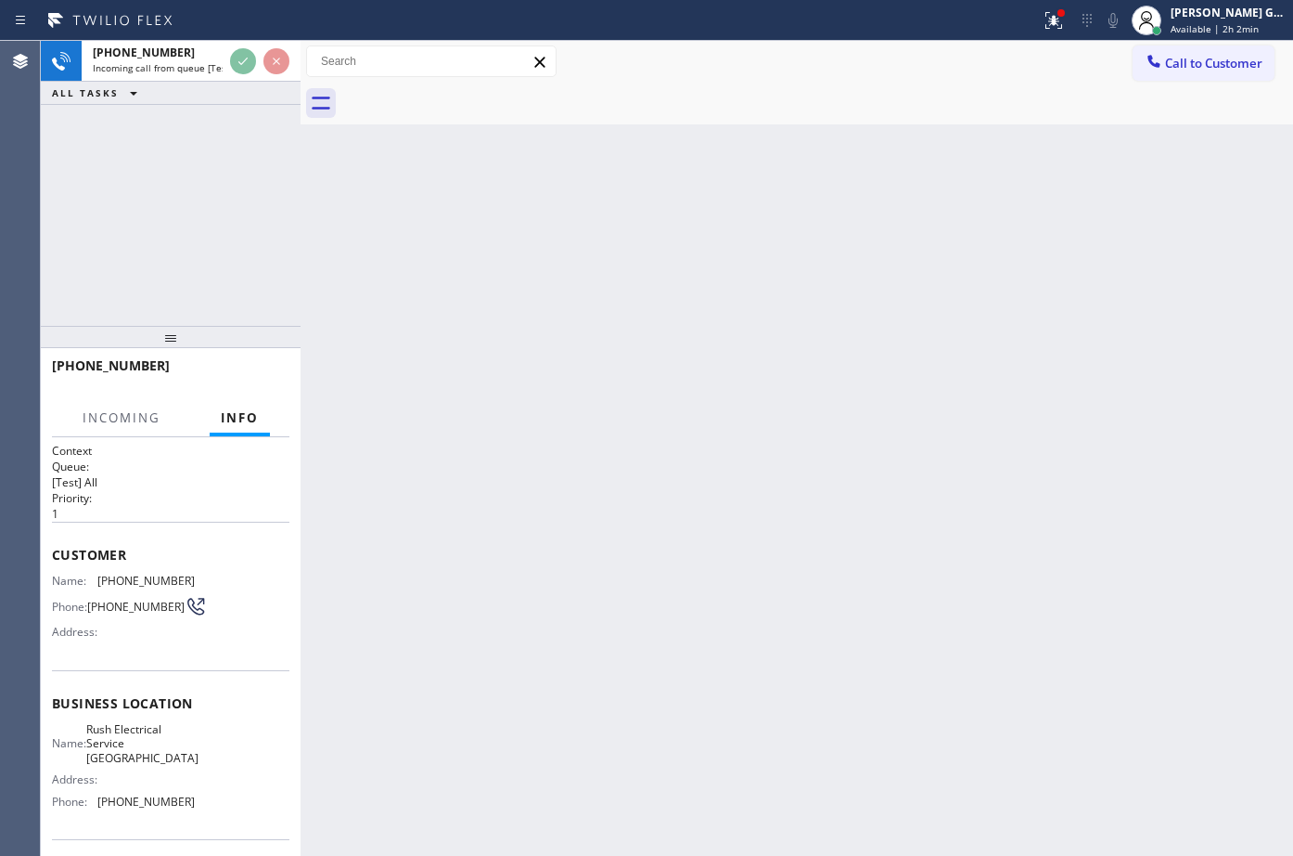
click at [411, 324] on div "Back to Dashboard Change Sender ID Customers Technicians Select a contact Outbo…" at bounding box center [797, 448] width 993 height 815
click at [338, 328] on div "Back to Dashboard Change Sender ID Customers Technicians Select a contact Outbo…" at bounding box center [797, 448] width 993 height 815
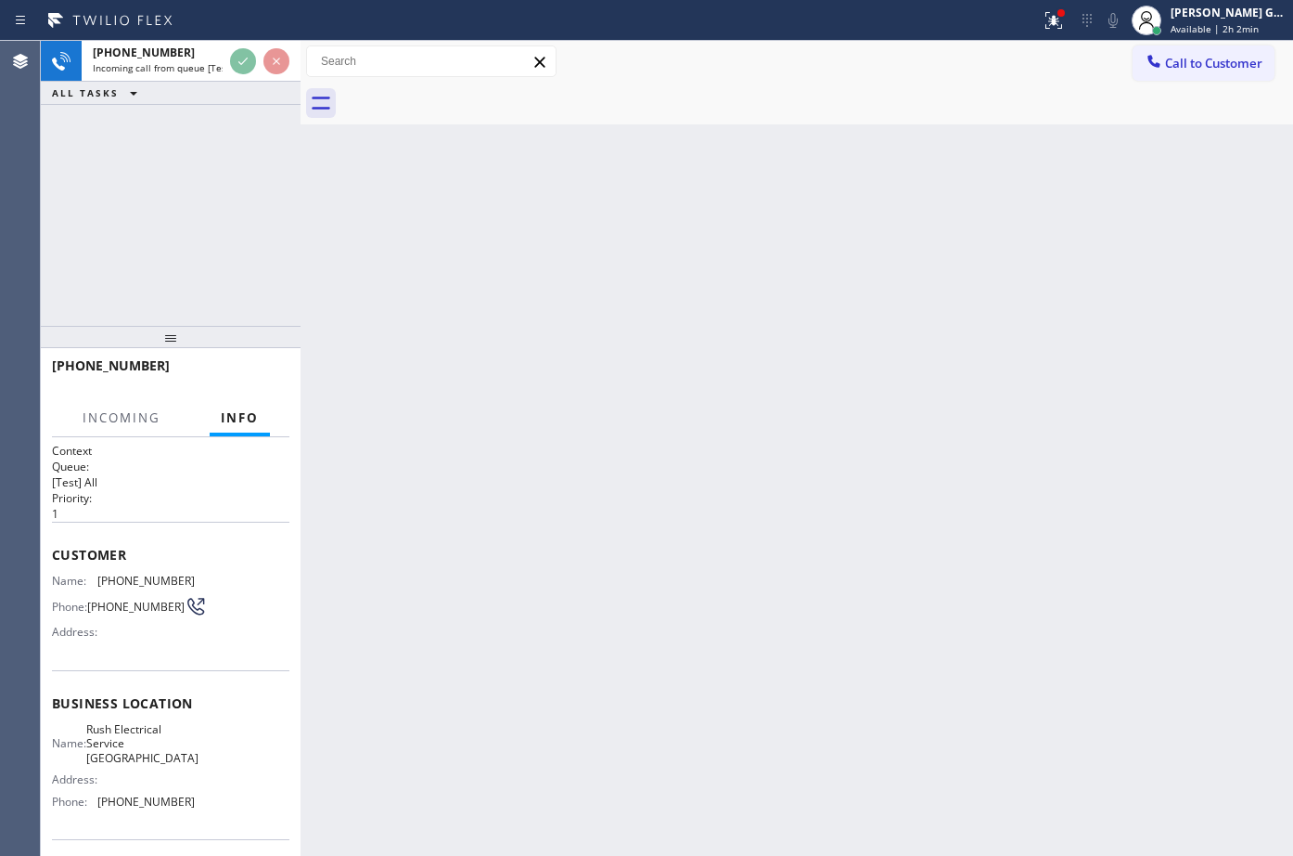
click at [338, 328] on div "Back to Dashboard Change Sender ID Customers Technicians Select a contact Outbo…" at bounding box center [797, 448] width 993 height 815
click at [399, 283] on div "Back to Dashboard Change Sender ID Customers Technicians Select a contact Outbo…" at bounding box center [797, 448] width 993 height 815
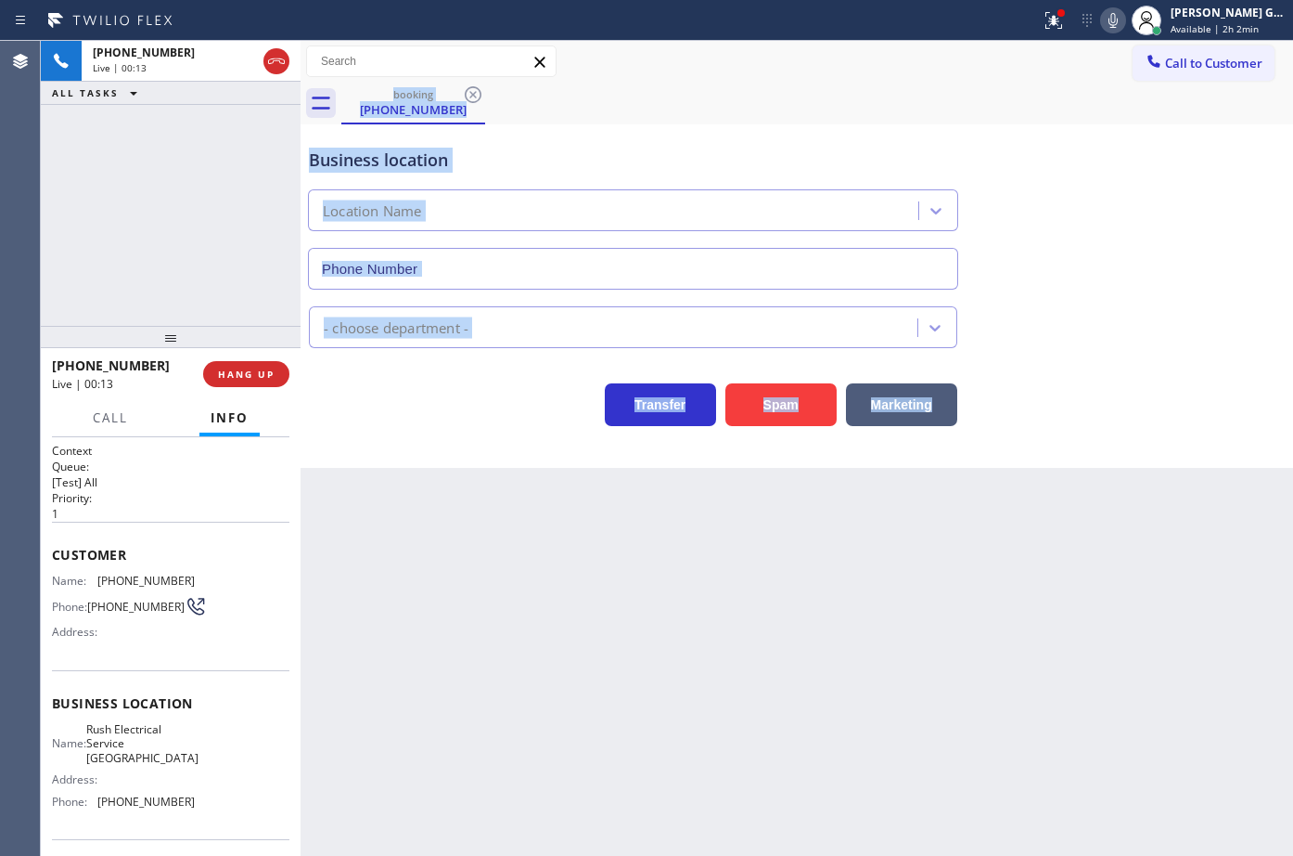
type input "[PHONE_NUMBER]"
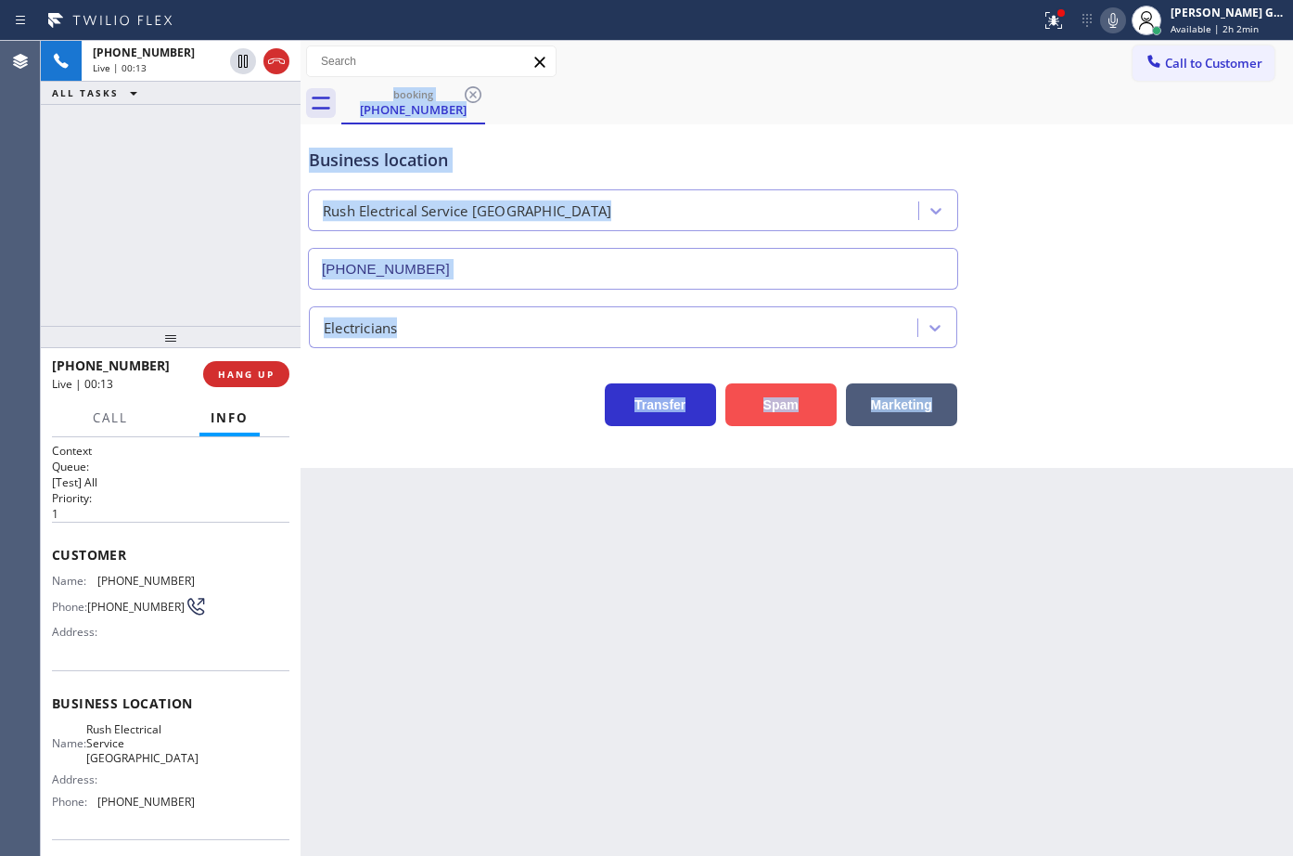
click at [748, 398] on button "Spam" at bounding box center [781, 404] width 111 height 43
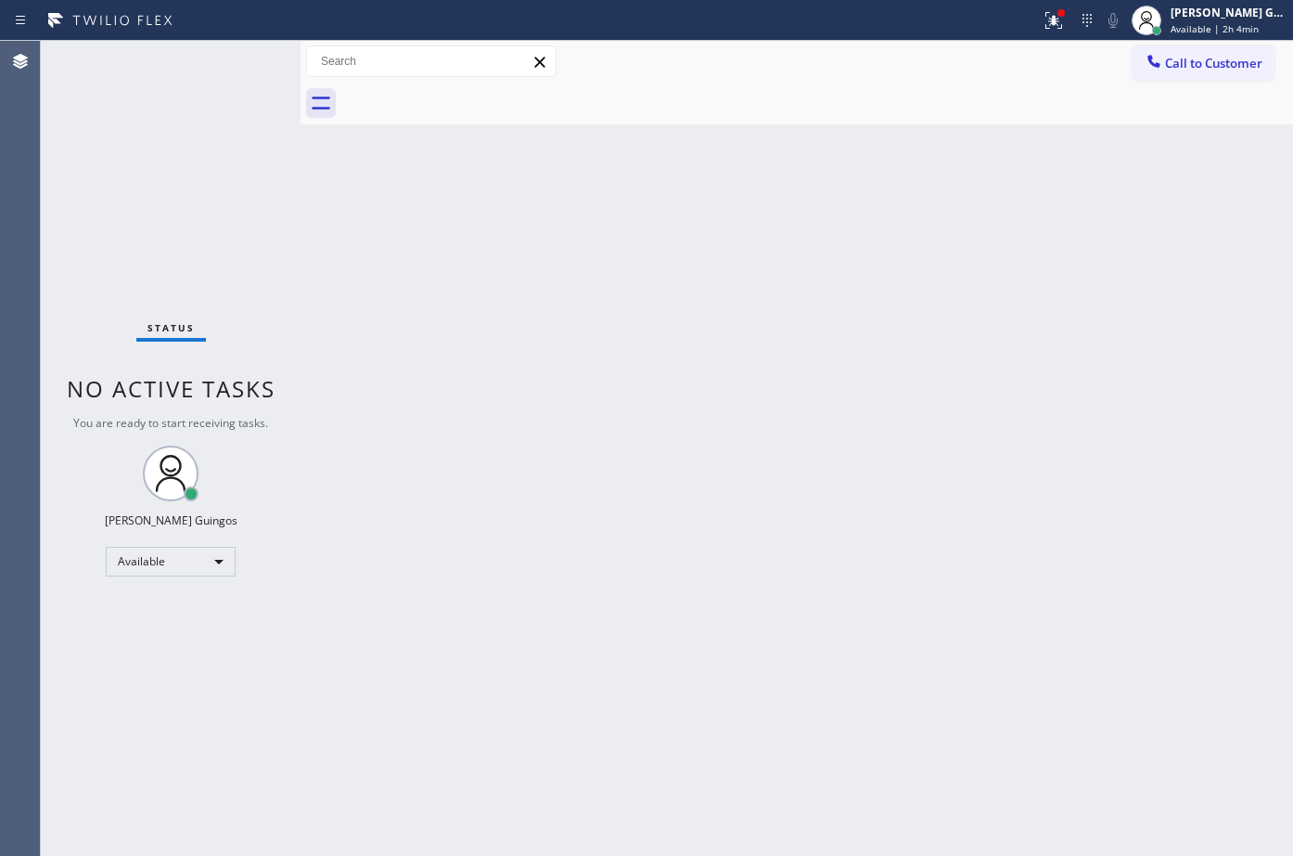
click at [663, 169] on div "Back to Dashboard Change Sender ID Customers Technicians Select a contact Outbo…" at bounding box center [797, 448] width 993 height 815
click at [145, 49] on div "Status No active tasks You are ready to start receiving tasks. [PERSON_NAME] Av…" at bounding box center [171, 448] width 260 height 815
click at [372, 201] on div "Back to Dashboard Change Sender ID Customers Technicians Select a contact Outbo…" at bounding box center [797, 448] width 993 height 815
click at [168, 55] on div "Status No active tasks You are ready to start receiving tasks. [PERSON_NAME] Av…" at bounding box center [171, 448] width 260 height 815
click at [798, 215] on div "Back to Dashboard Change Sender ID Customers Technicians Select a contact Outbo…" at bounding box center [797, 448] width 993 height 815
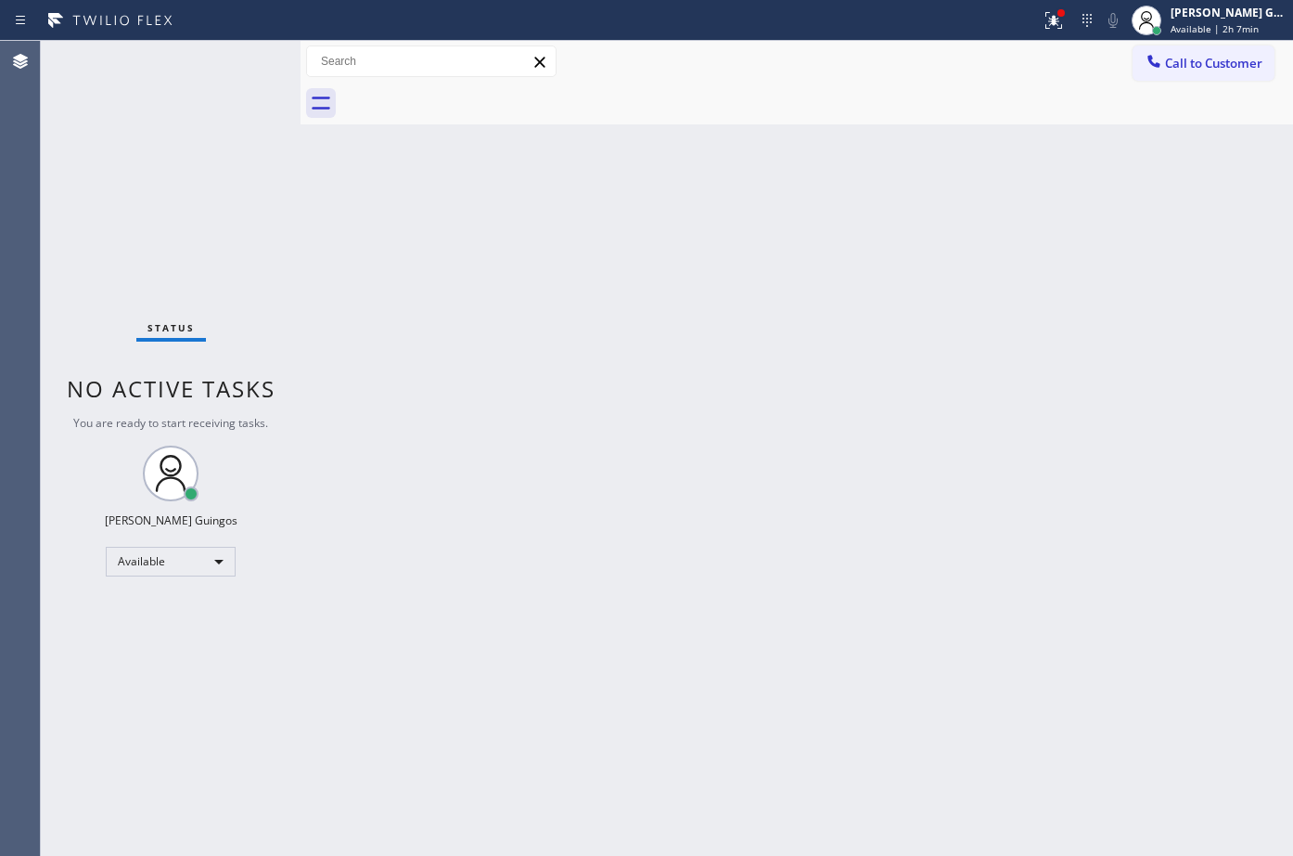
click at [612, 277] on div "Back to Dashboard Change Sender ID Customers Technicians Select a contact Outbo…" at bounding box center [797, 448] width 993 height 815
click at [714, 311] on div "Back to Dashboard Change Sender ID Customers Technicians Select a contact Outbo…" at bounding box center [797, 448] width 993 height 815
click at [520, 187] on div "Back to Dashboard Change Sender ID Customers Technicians Select a contact Outbo…" at bounding box center [797, 448] width 993 height 815
click at [1053, 20] on icon at bounding box center [1054, 18] width 11 height 6
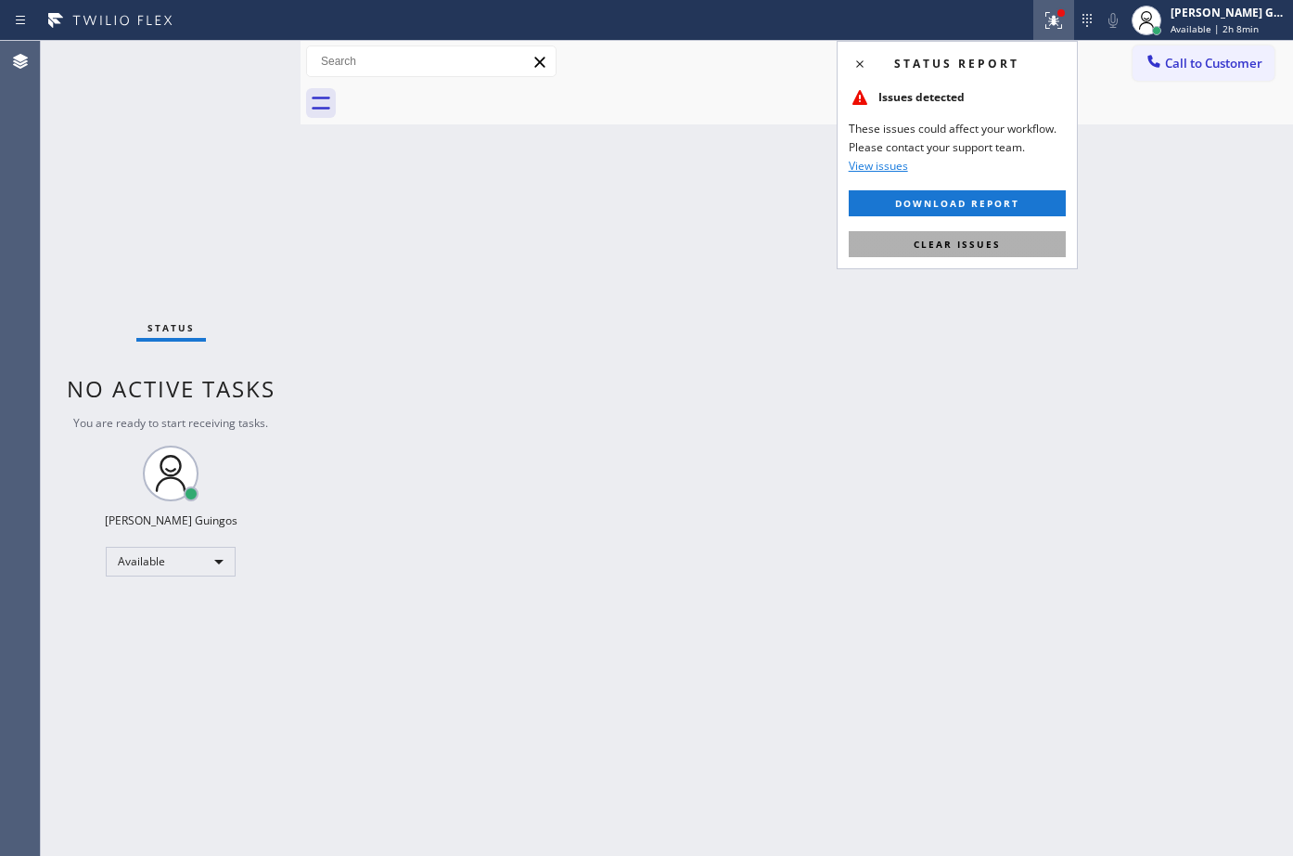
click at [1003, 235] on button "Clear issues" at bounding box center [957, 244] width 217 height 26
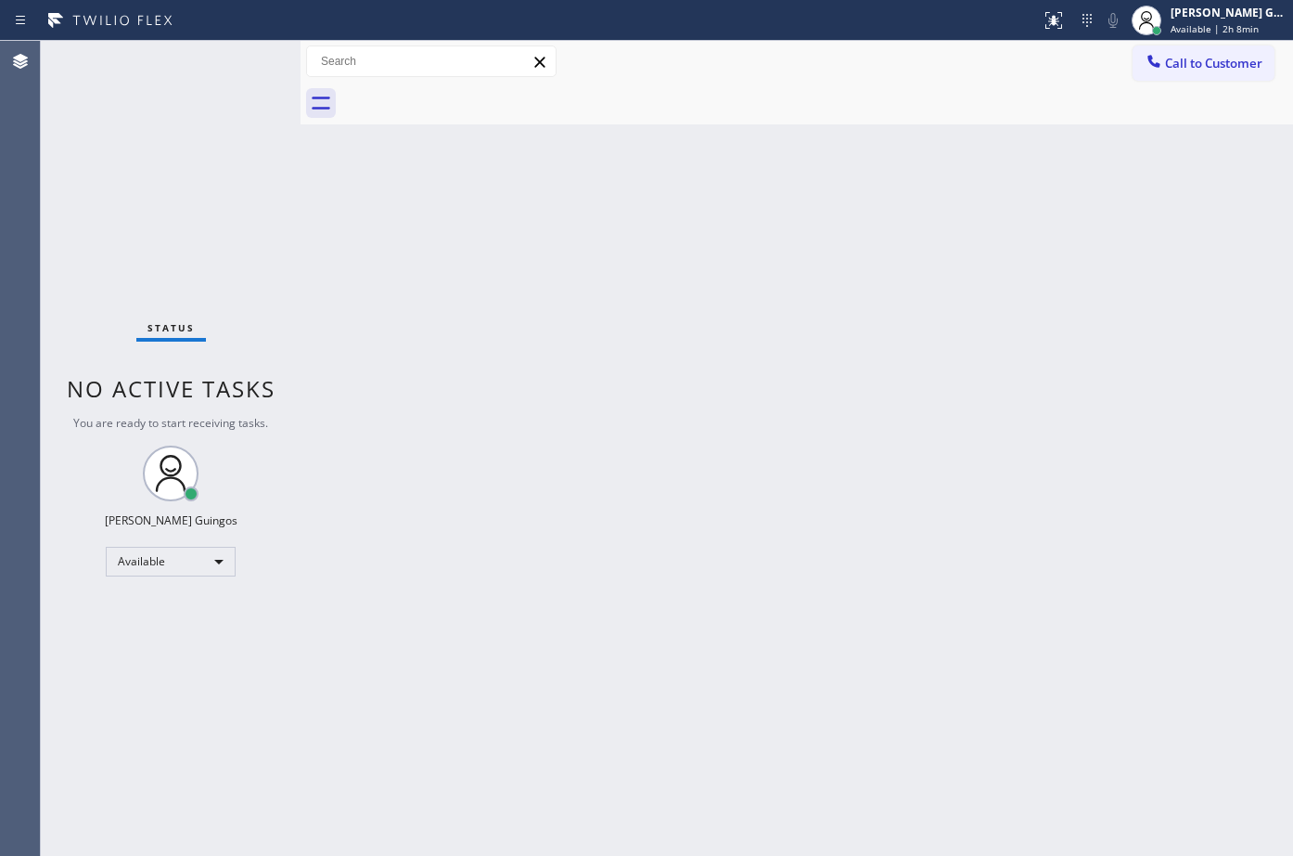
click at [1003, 235] on div "Back to Dashboard Change Sender ID Customers Technicians Select a contact Outbo…" at bounding box center [797, 448] width 993 height 815
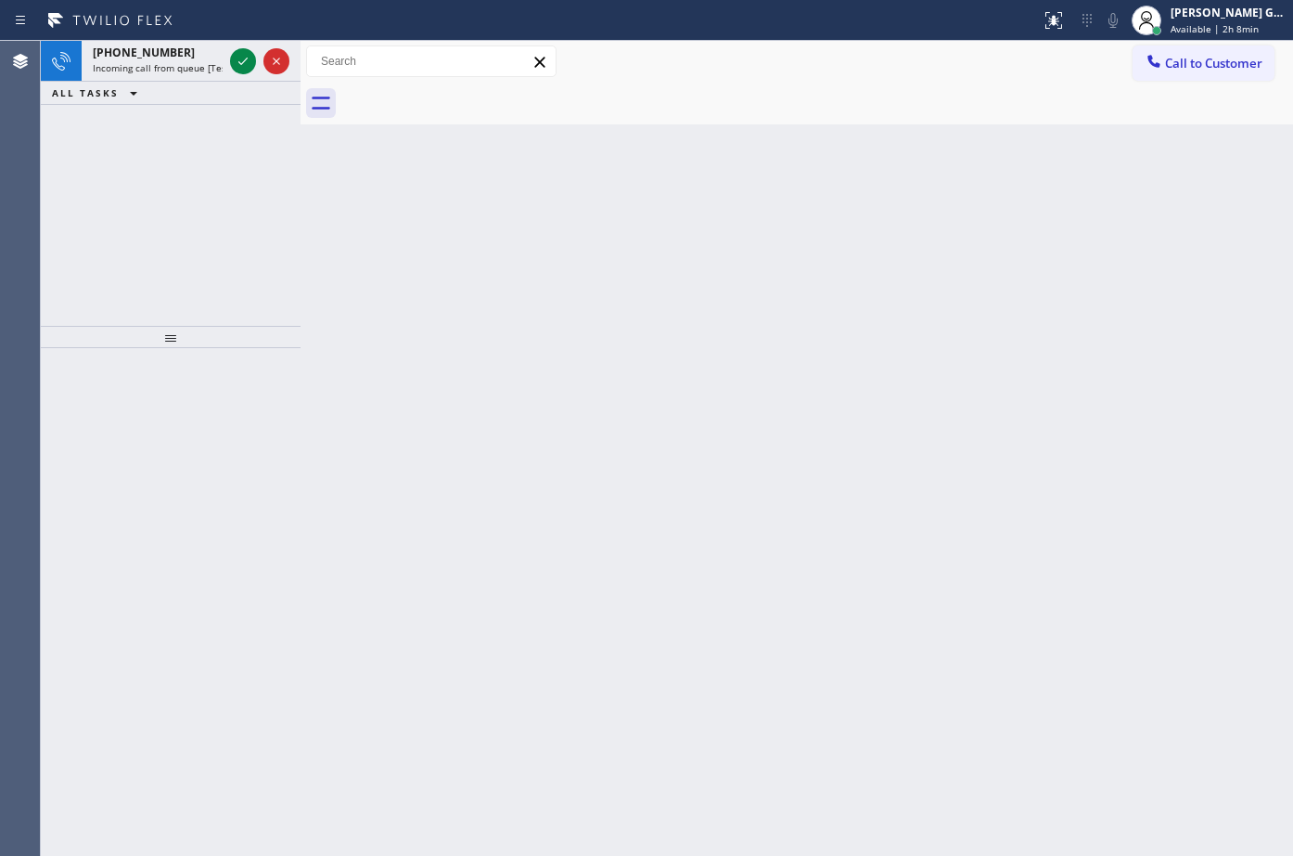
click at [691, 376] on div "Back to Dashboard Change Sender ID Customers Technicians Select a contact Outbo…" at bounding box center [797, 448] width 993 height 815
click at [222, 73] on span "Incoming call from queue [Test] All" at bounding box center [170, 67] width 154 height 13
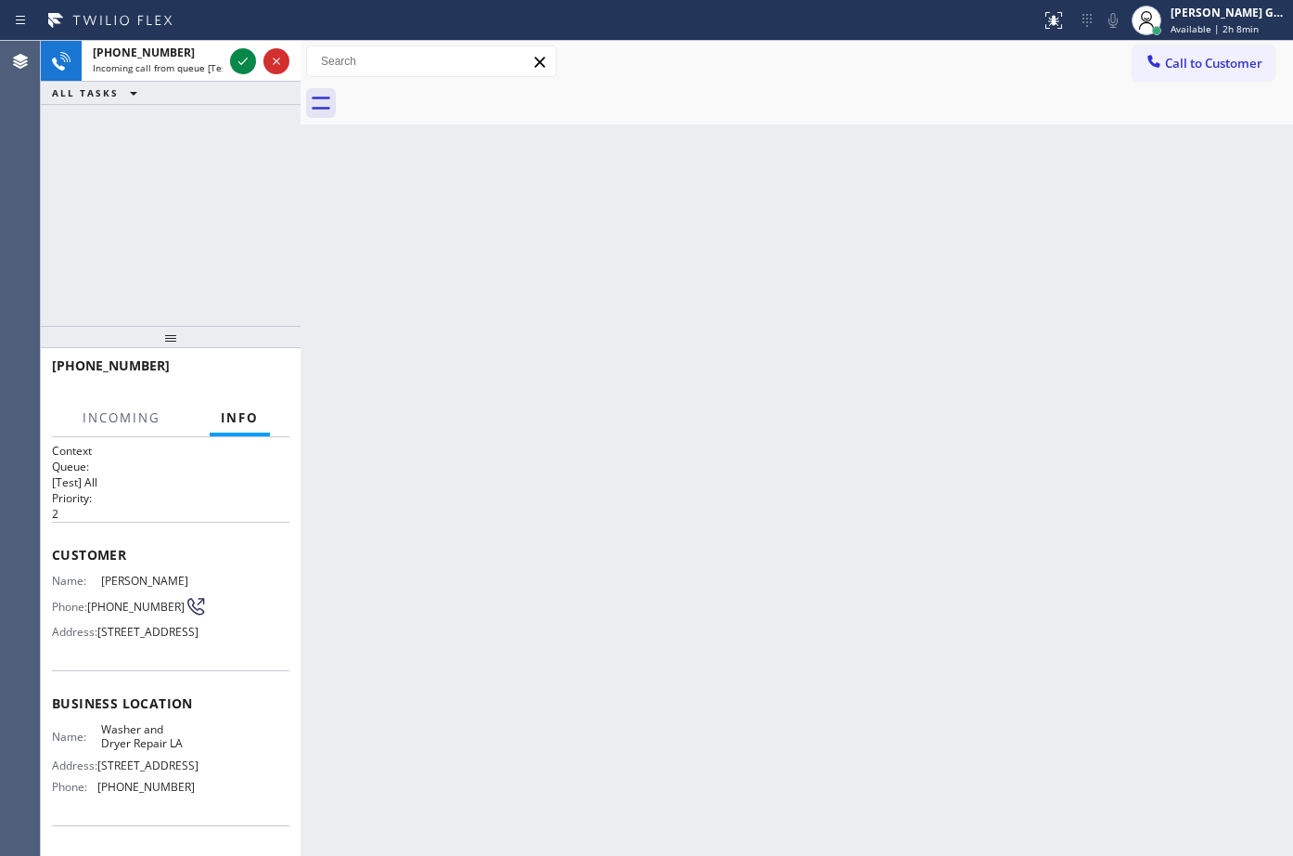
click at [590, 264] on div "Back to Dashboard Change Sender ID Customers Technicians Select a contact Outbo…" at bounding box center [797, 448] width 993 height 815
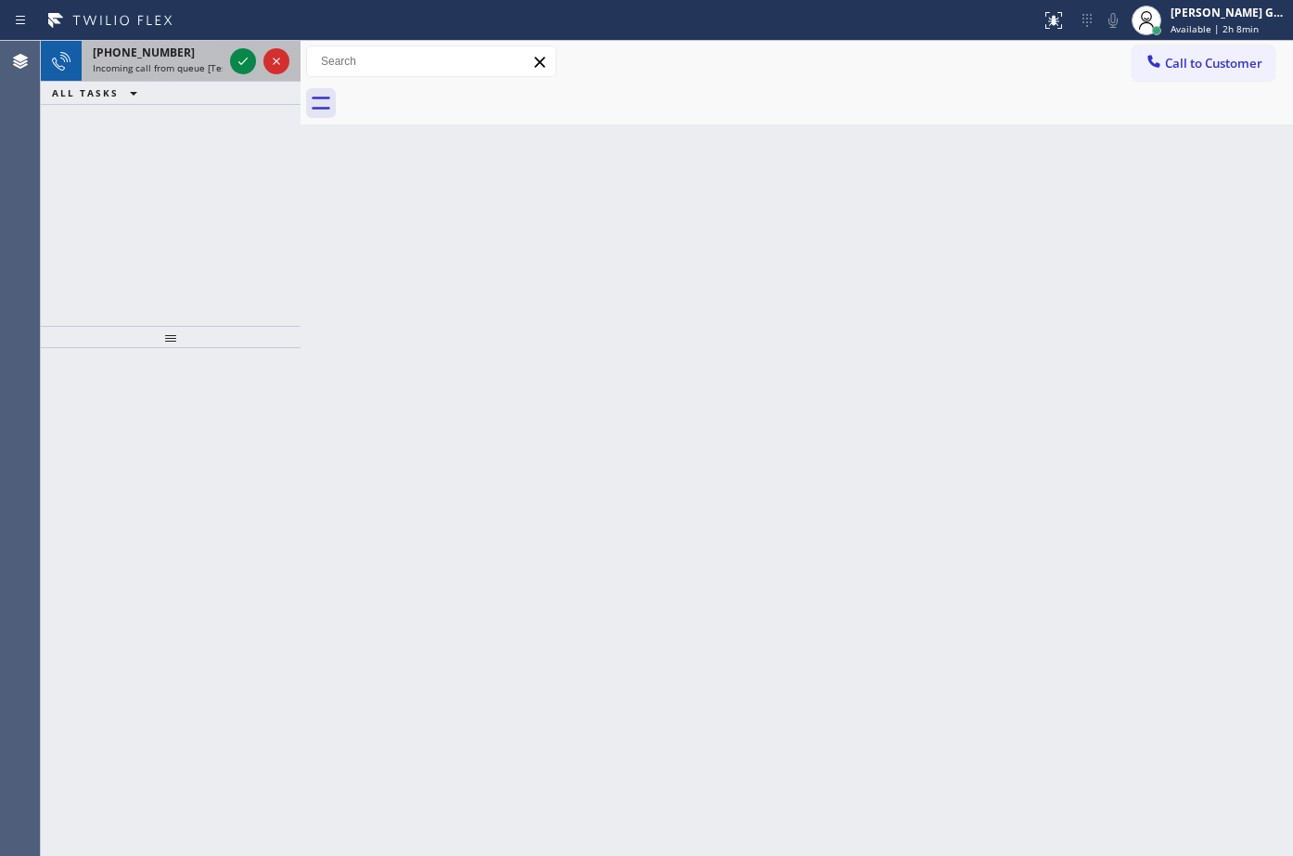
click at [187, 79] on div "[PHONE_NUMBER] Incoming call from queue [Test] All" at bounding box center [154, 61] width 145 height 41
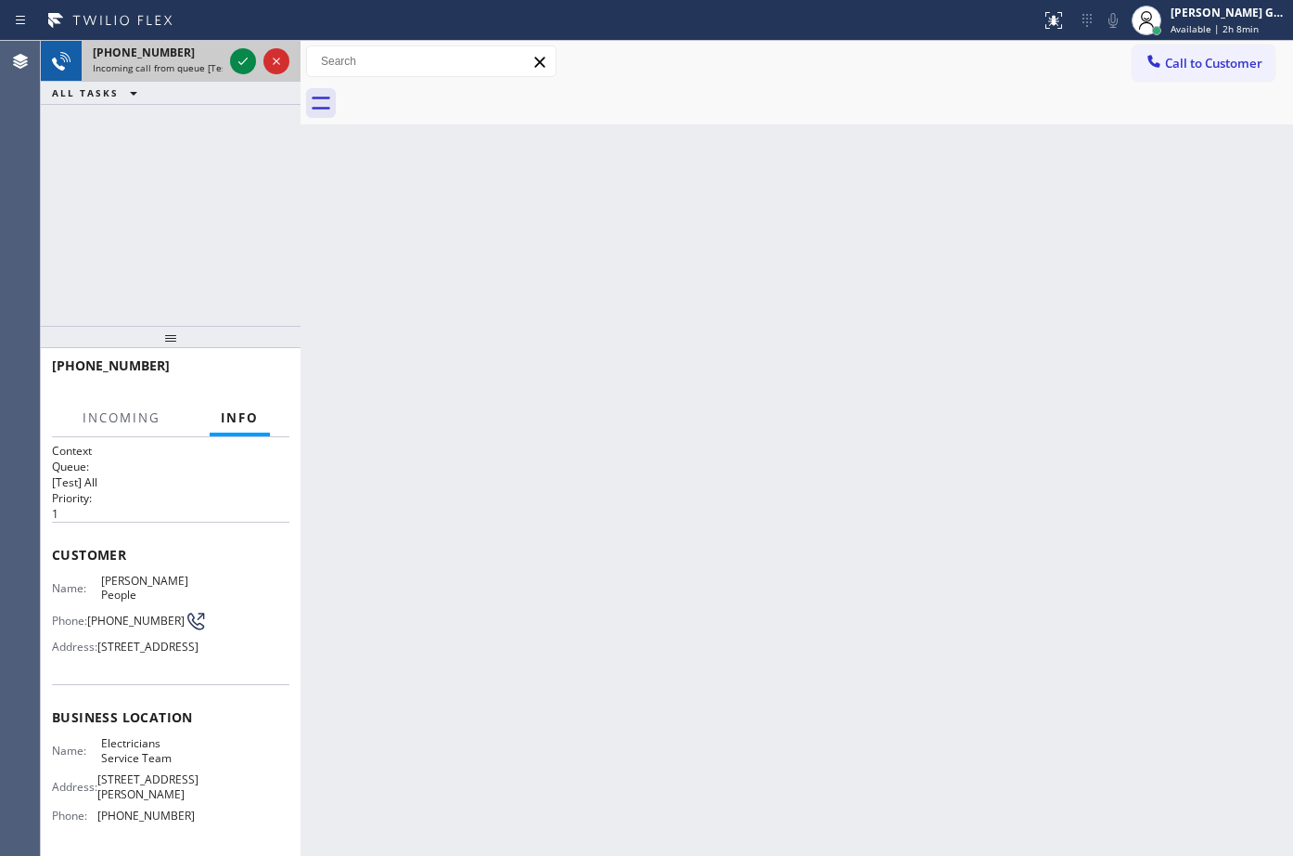
click at [187, 79] on div "[PHONE_NUMBER] Incoming call from queue [Test] All" at bounding box center [154, 61] width 145 height 41
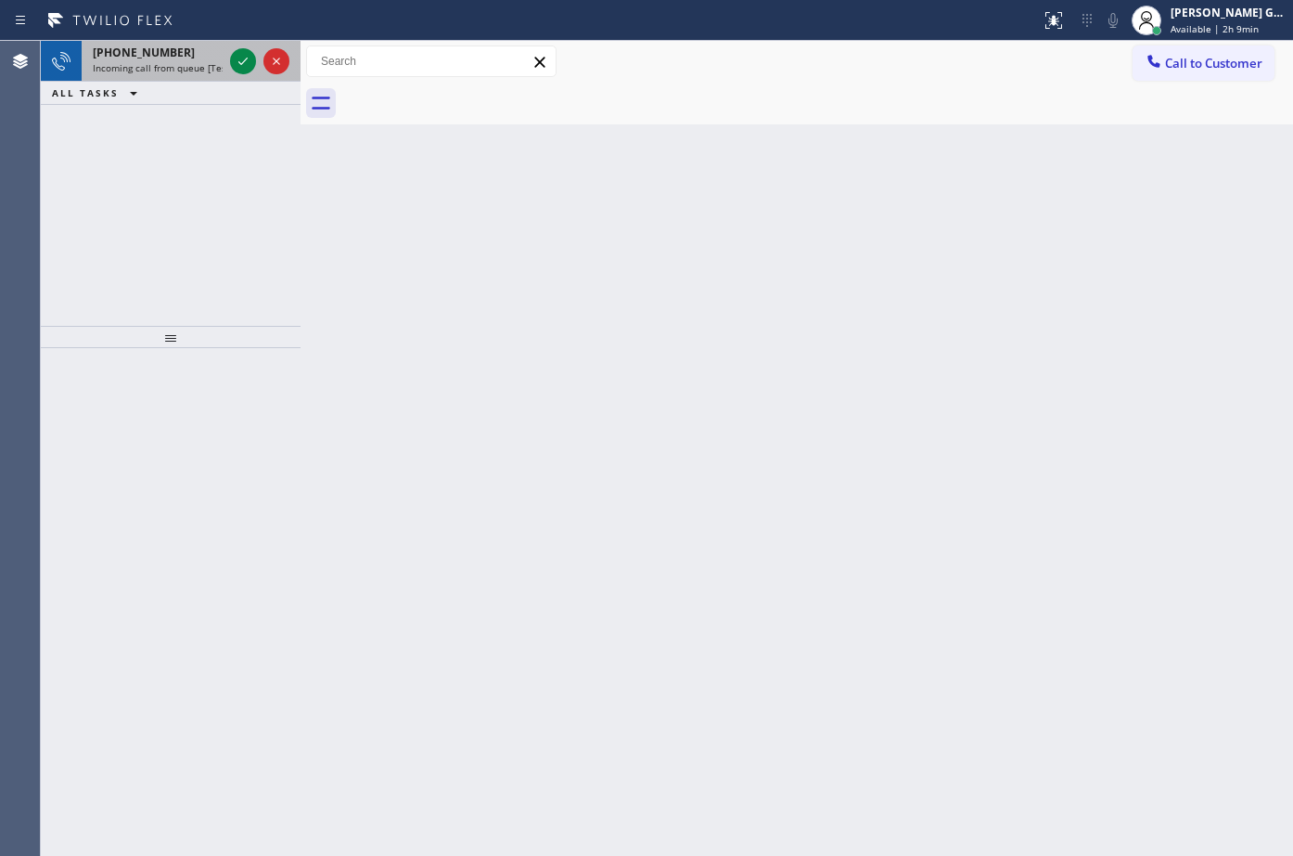
drag, startPoint x: 145, startPoint y: 56, endPoint x: 199, endPoint y: 52, distance: 53.9
click at [152, 56] on span "[PHONE_NUMBER]" at bounding box center [144, 53] width 102 height 16
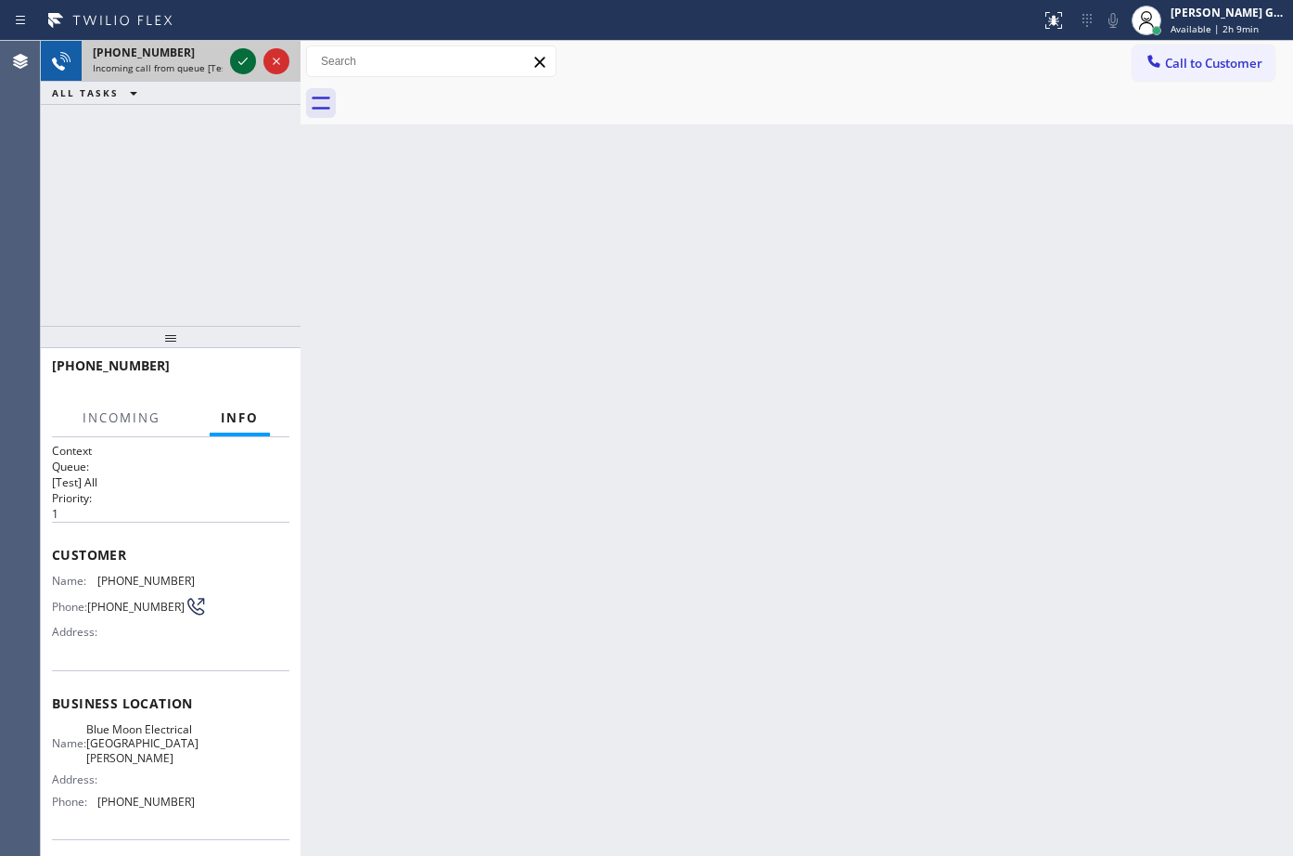
click at [243, 65] on icon at bounding box center [243, 61] width 22 height 22
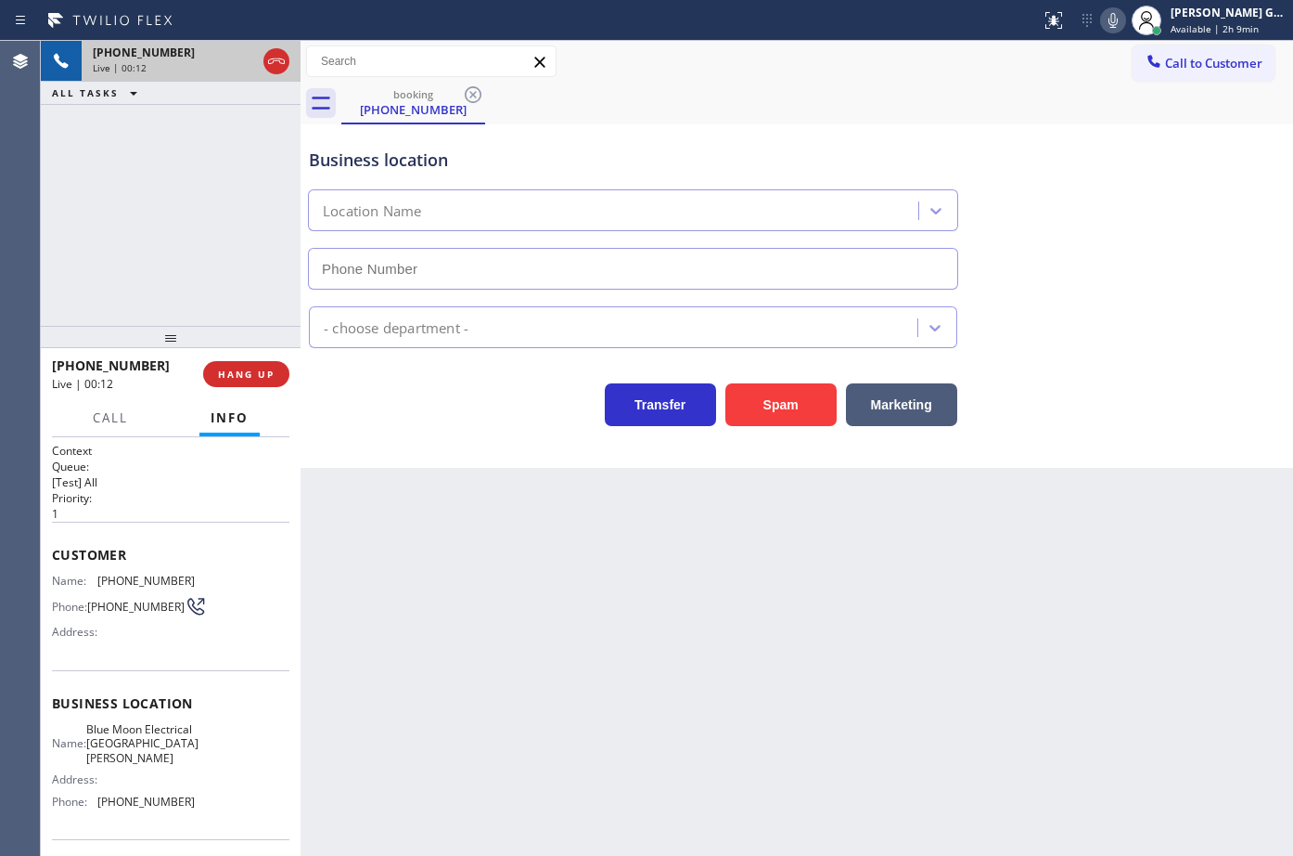
click at [279, 59] on icon at bounding box center [276, 61] width 22 height 22
type input "[PHONE_NUMBER]"
click at [281, 380] on button "HANG UP" at bounding box center [246, 374] width 86 height 26
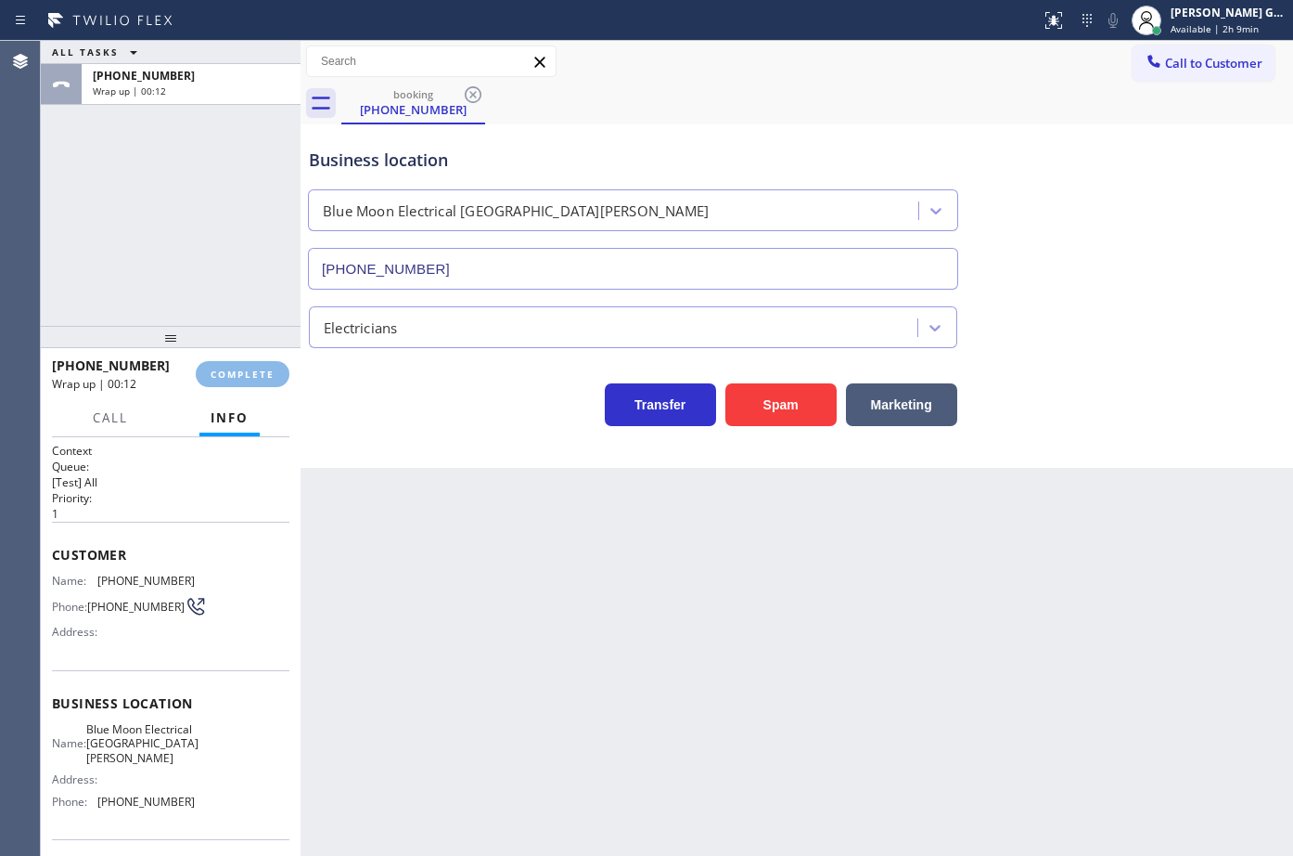
click at [391, 423] on div "Transfer Spam Marketing" at bounding box center [633, 400] width 656 height 52
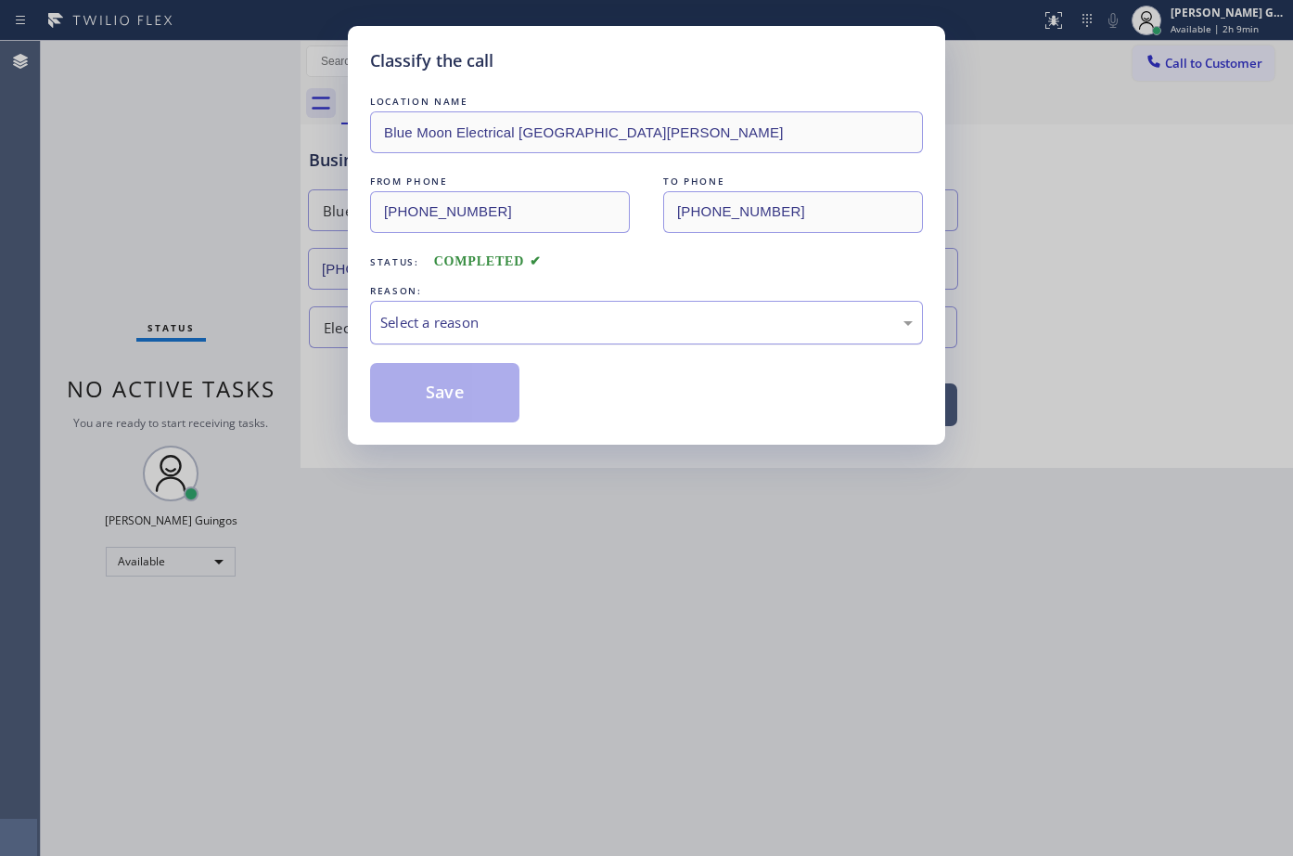
click at [419, 333] on div "Select a reason" at bounding box center [646, 323] width 553 height 44
click at [428, 391] on button "Save" at bounding box center [444, 392] width 149 height 59
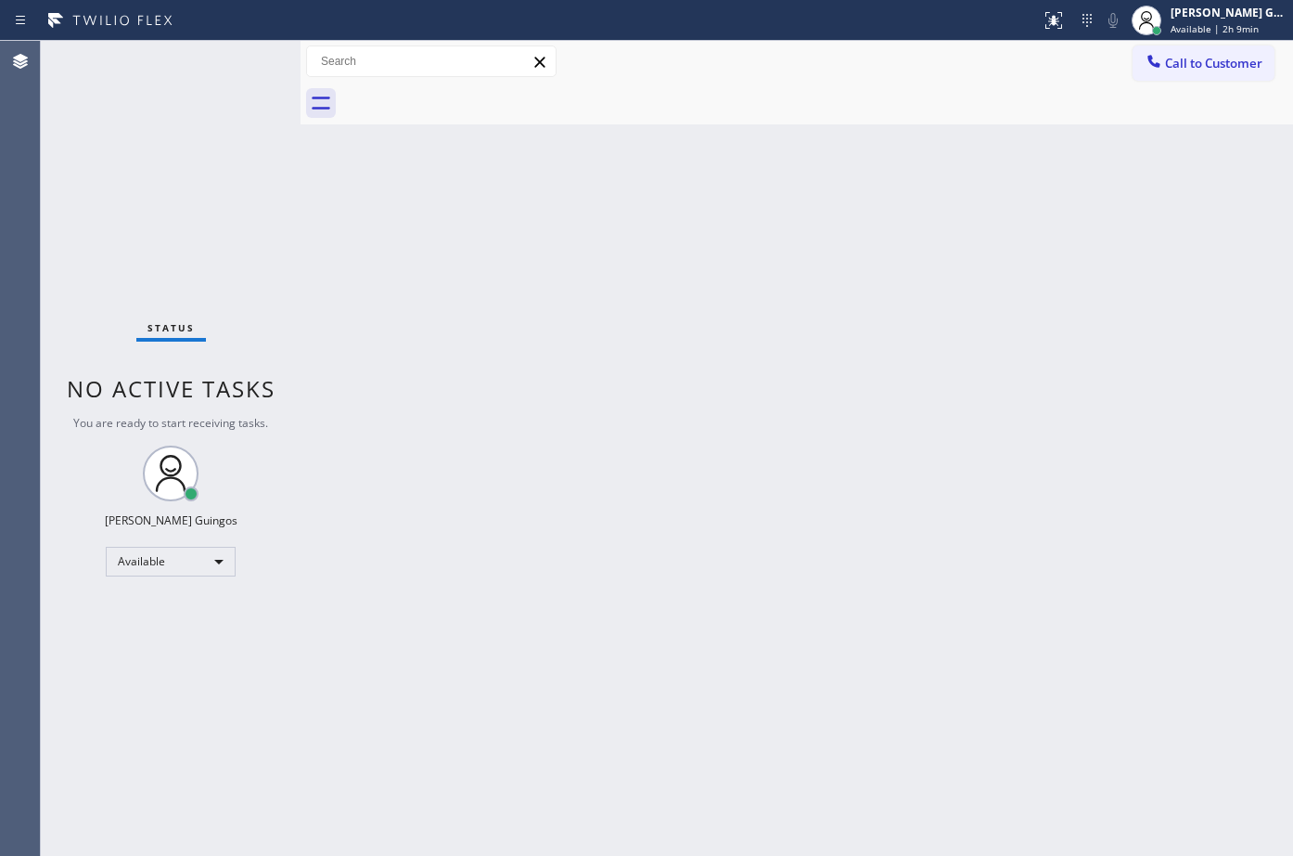
click at [685, 362] on div "Back to Dashboard Change Sender ID Customers Technicians Select a contact Outbo…" at bounding box center [797, 448] width 993 height 815
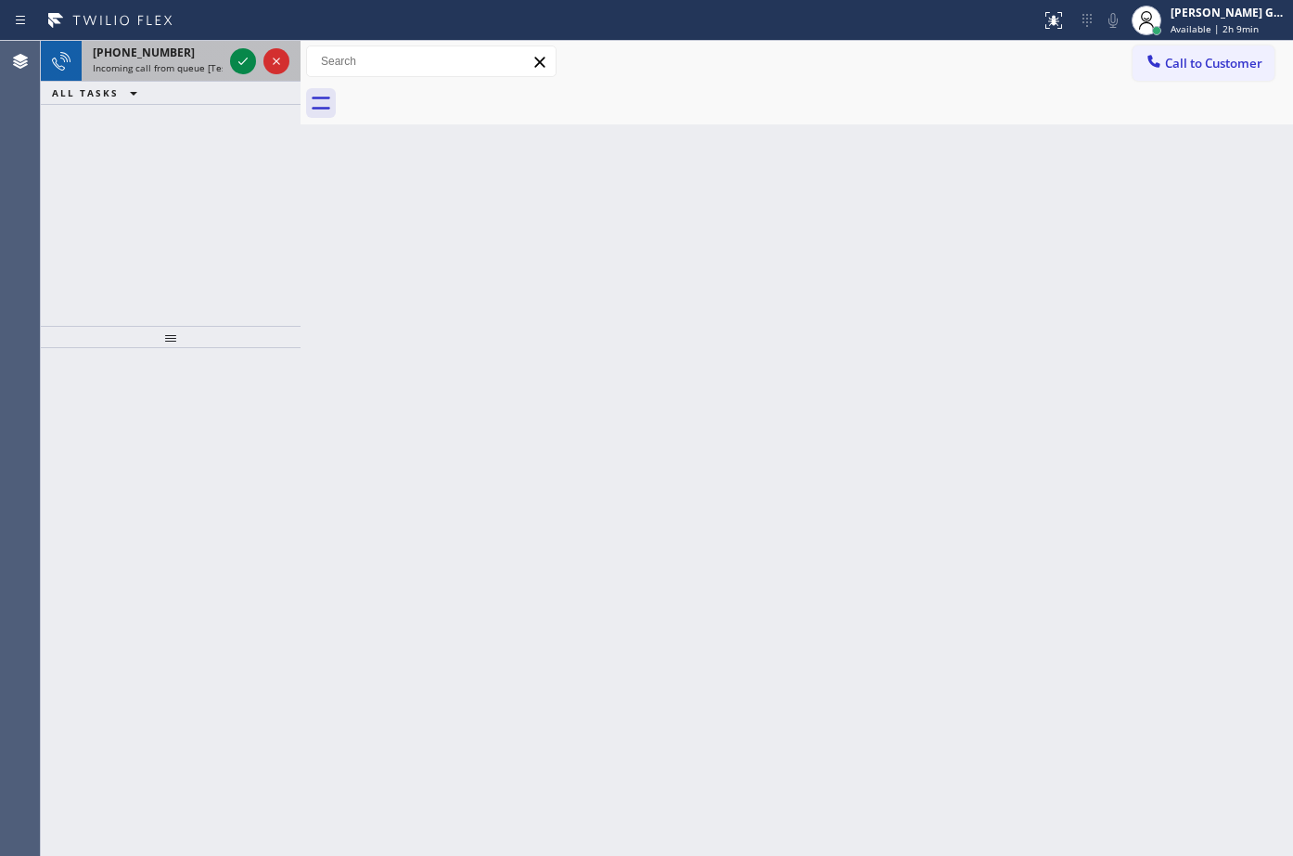
click at [205, 62] on span "Incoming call from queue [Test] All" at bounding box center [170, 67] width 154 height 13
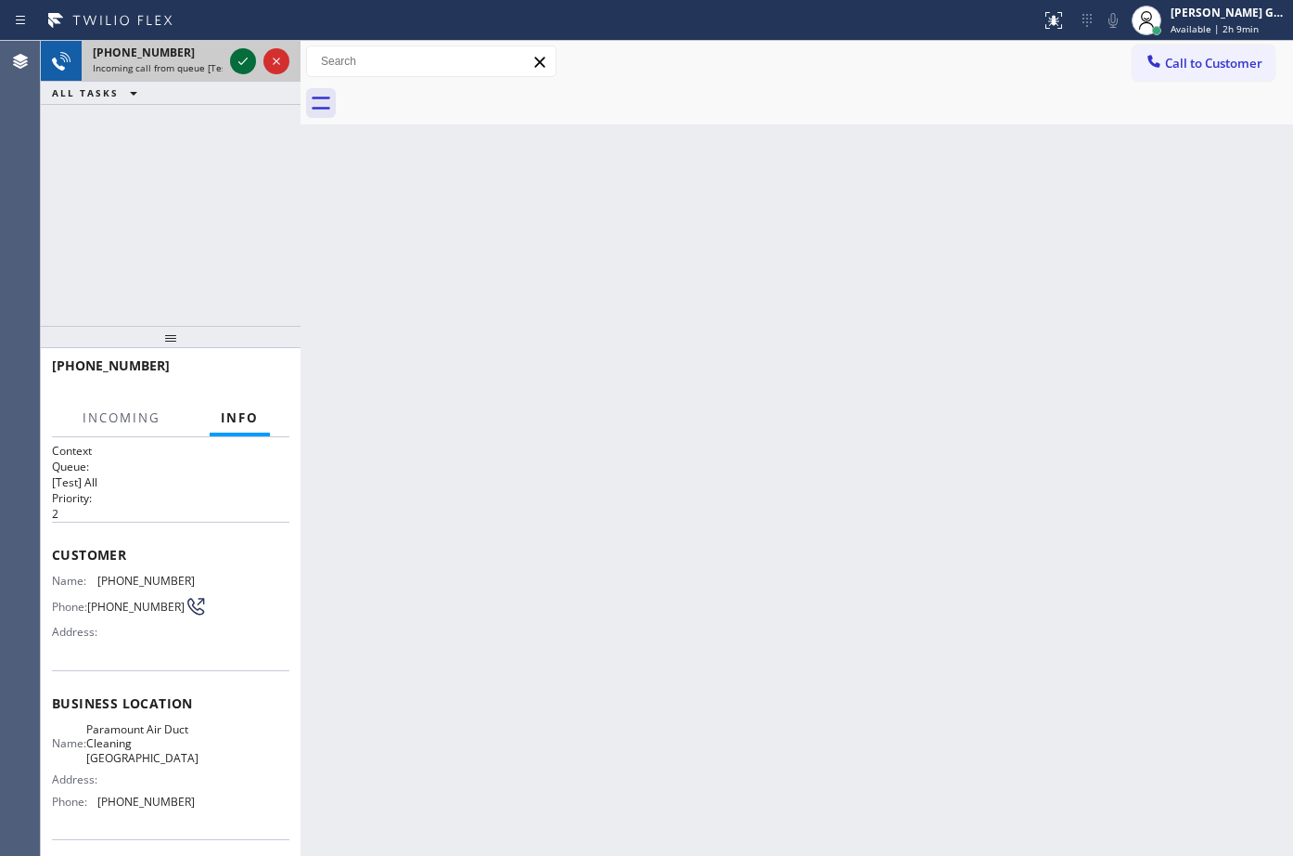
click at [240, 64] on icon at bounding box center [242, 61] width 9 height 7
click at [483, 240] on div "Back to Dashboard Change Sender ID Customers Technicians Select a contact Outbo…" at bounding box center [797, 448] width 993 height 815
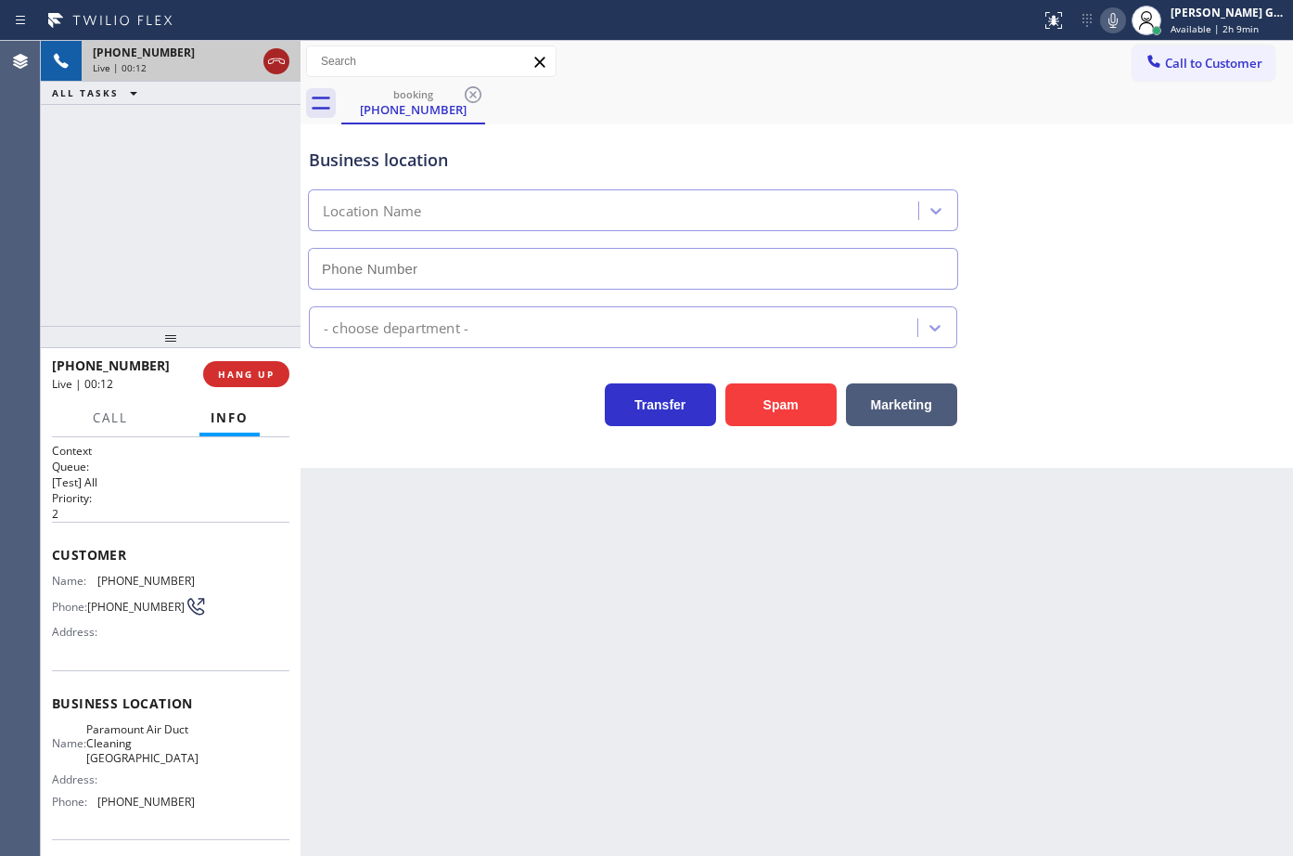
type input "[PHONE_NUMBER]"
click at [277, 61] on icon at bounding box center [276, 61] width 22 height 22
click at [245, 373] on span "HANG UP" at bounding box center [246, 373] width 57 height 13
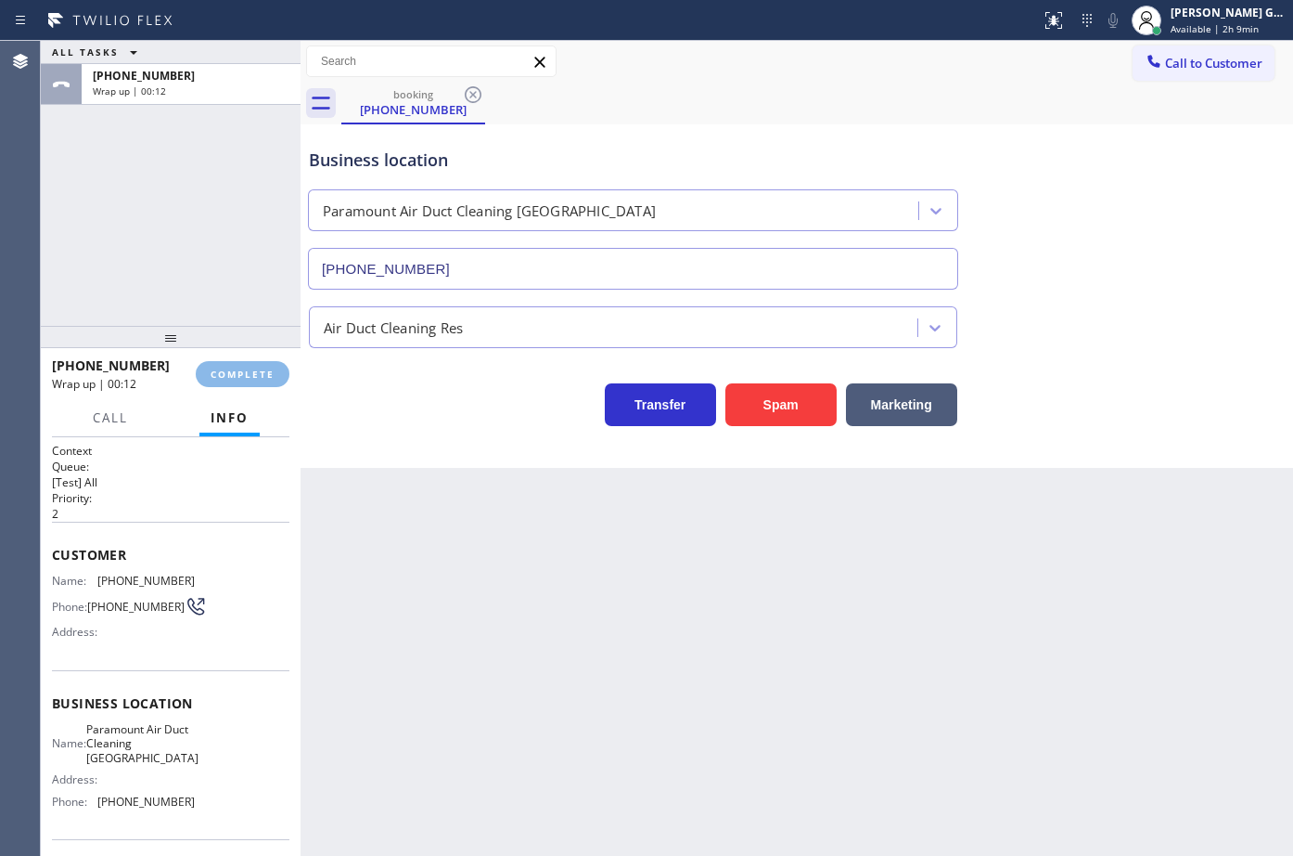
click at [427, 446] on div "Business location Paramount Air Duct Cleaning [GEOGRAPHIC_DATA] [PHONE_NUMBER] …" at bounding box center [797, 295] width 993 height 343
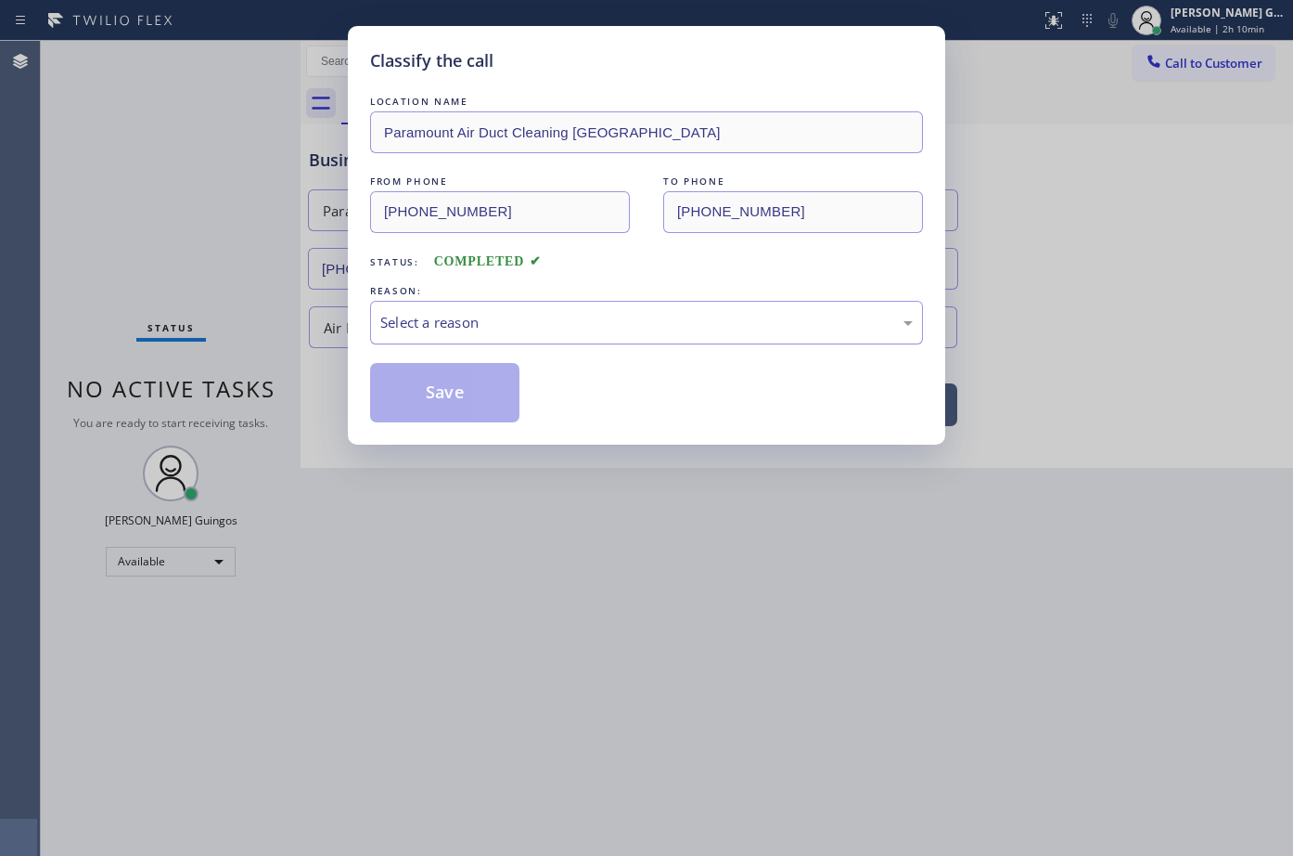
click at [462, 310] on div "Select a reason" at bounding box center [646, 323] width 553 height 44
click at [435, 383] on button "Save" at bounding box center [444, 392] width 149 height 59
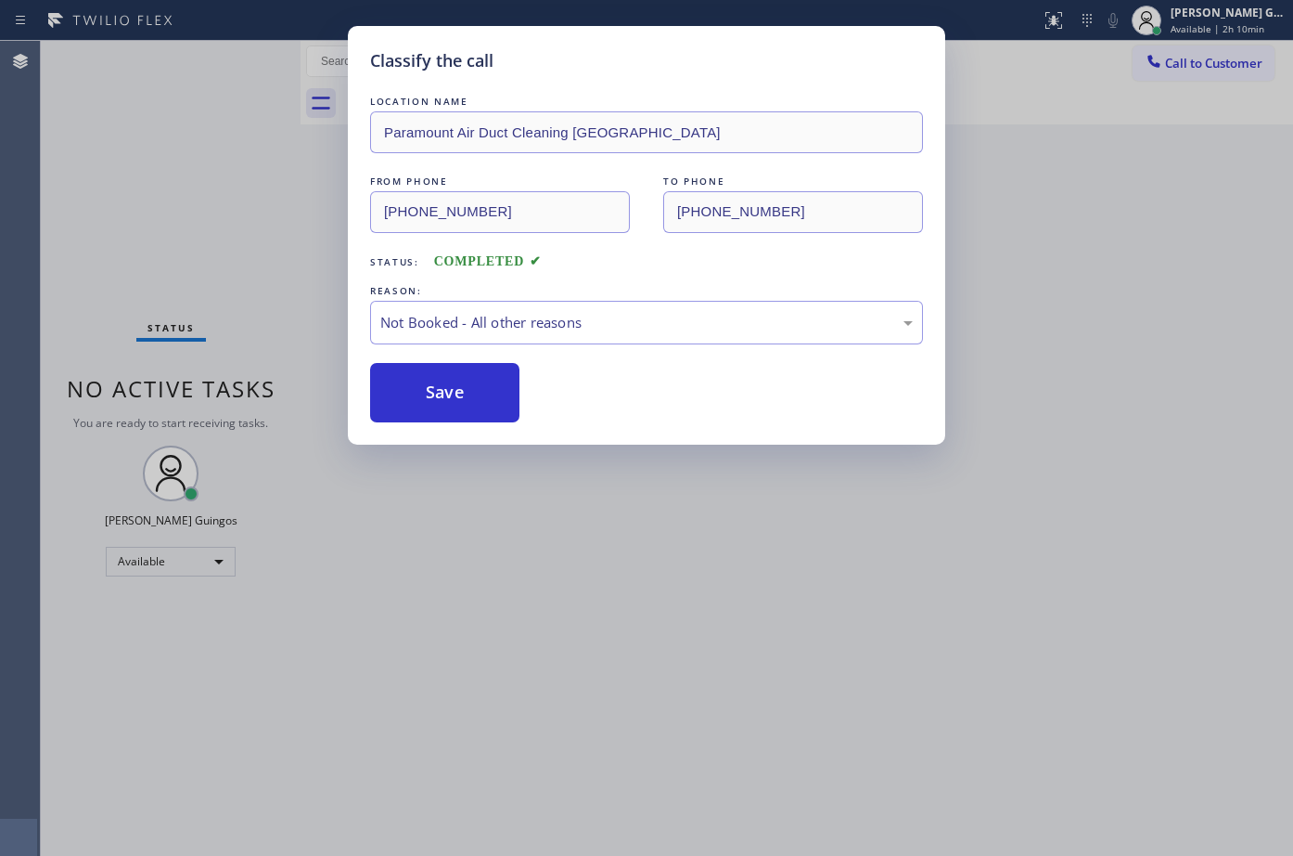
click at [635, 584] on div "Classify the call LOCATION NAME Paramount Air Duct Cleaning [GEOGRAPHIC_DATA] F…" at bounding box center [646, 428] width 1293 height 856
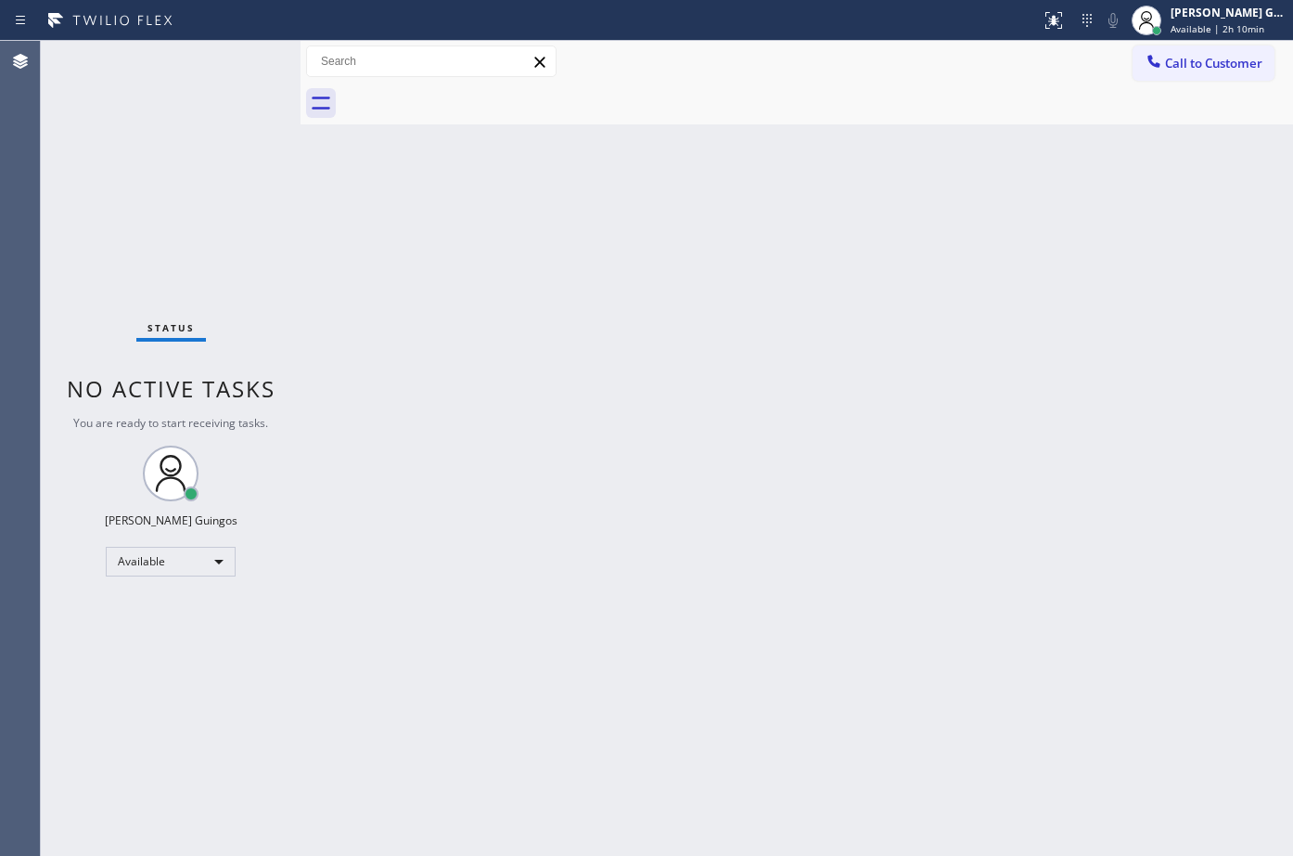
click at [715, 428] on div "Back to Dashboard Change Sender ID Customers Technicians Select a contact Outbo…" at bounding box center [797, 448] width 993 height 815
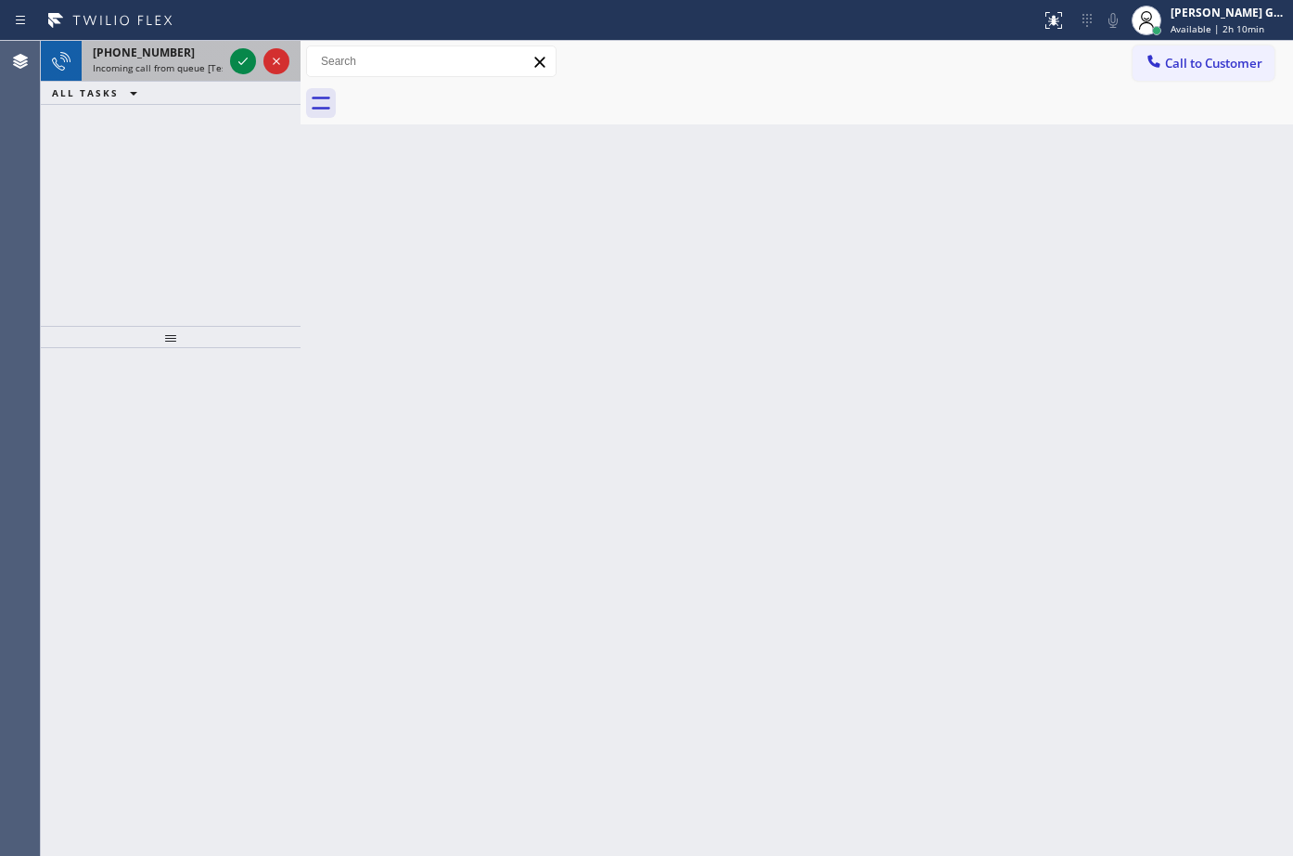
click at [125, 58] on span "[PHONE_NUMBER]" at bounding box center [144, 53] width 102 height 16
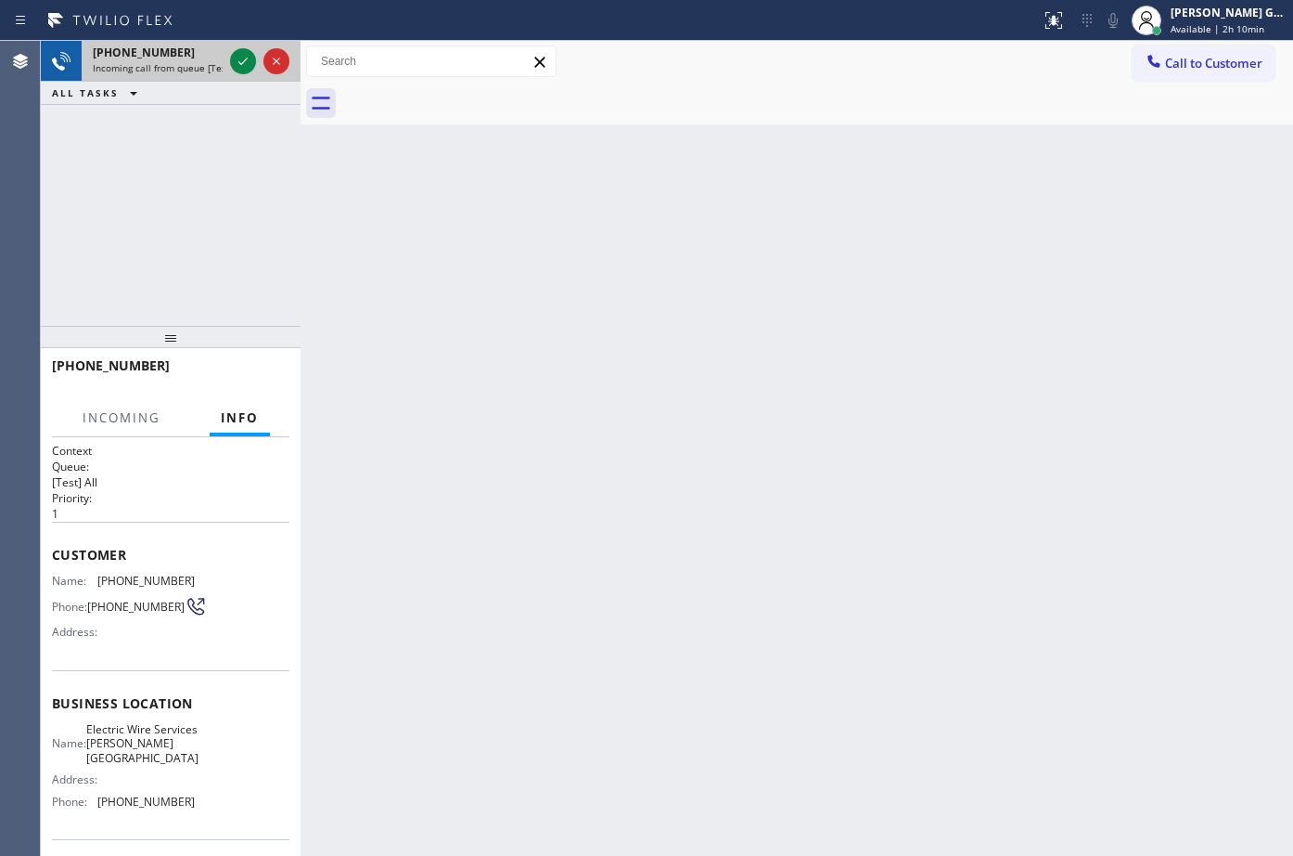
click at [256, 69] on div at bounding box center [259, 61] width 67 height 41
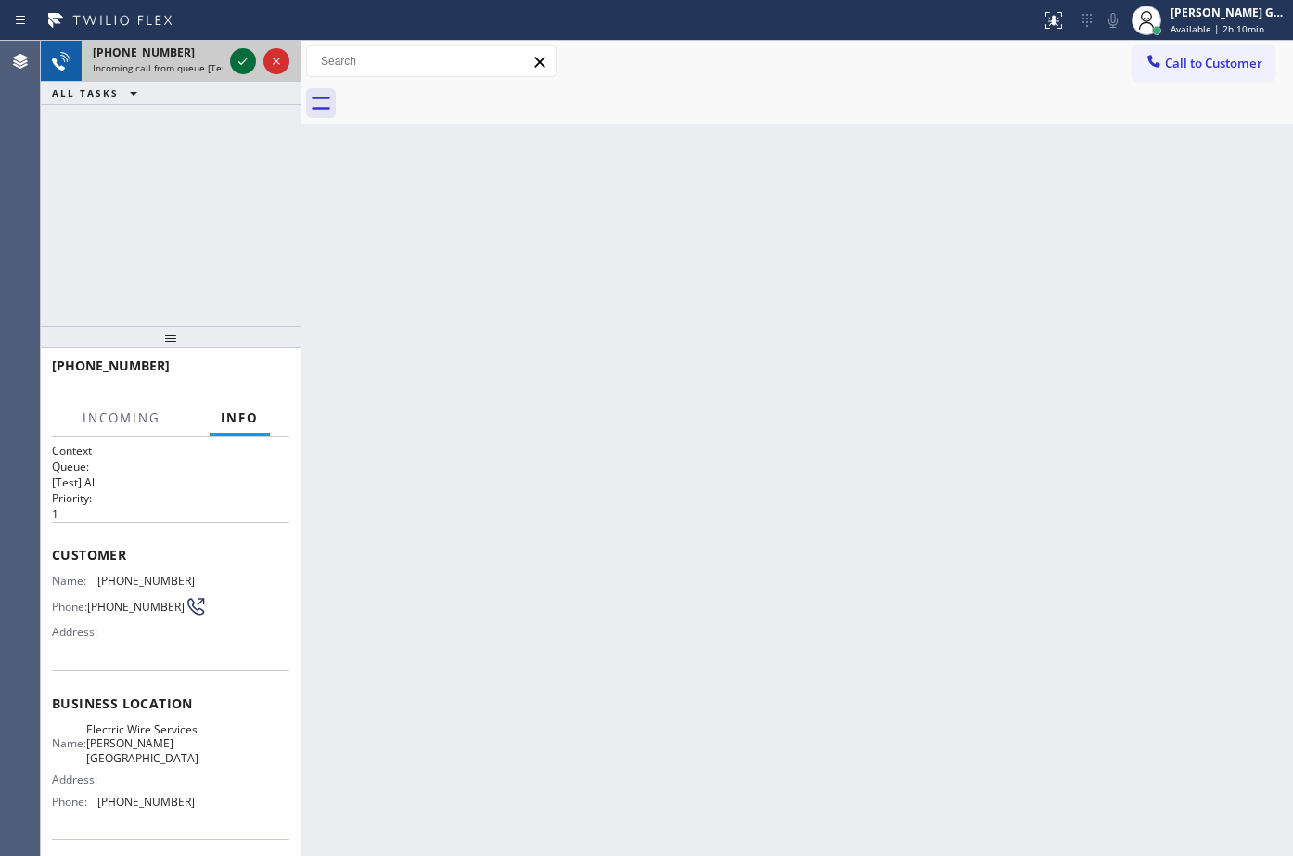
click at [243, 62] on icon at bounding box center [242, 61] width 9 height 7
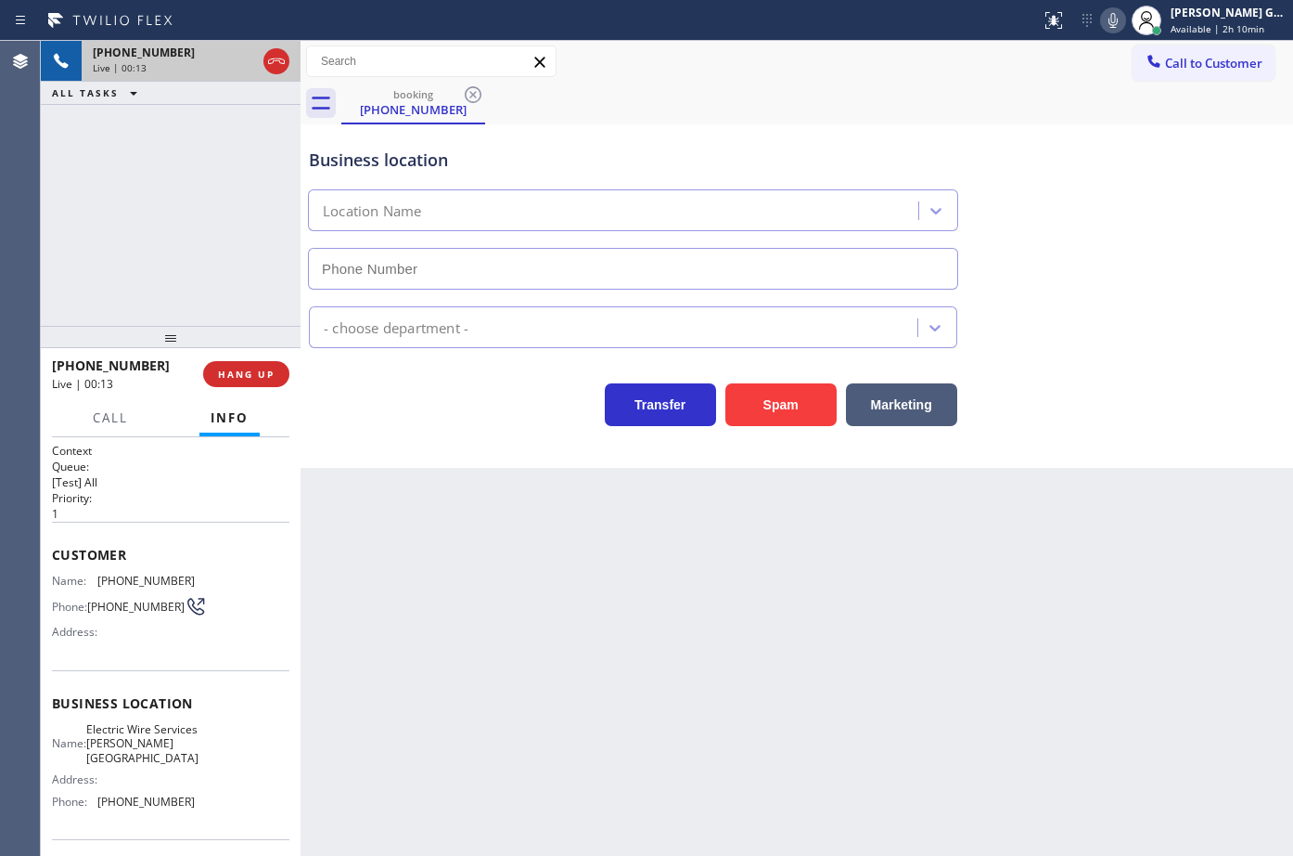
click at [276, 65] on icon at bounding box center [276, 61] width 22 height 22
type input "[PHONE_NUMBER]"
click at [256, 65] on div "Live | 00:13" at bounding box center [174, 67] width 163 height 13
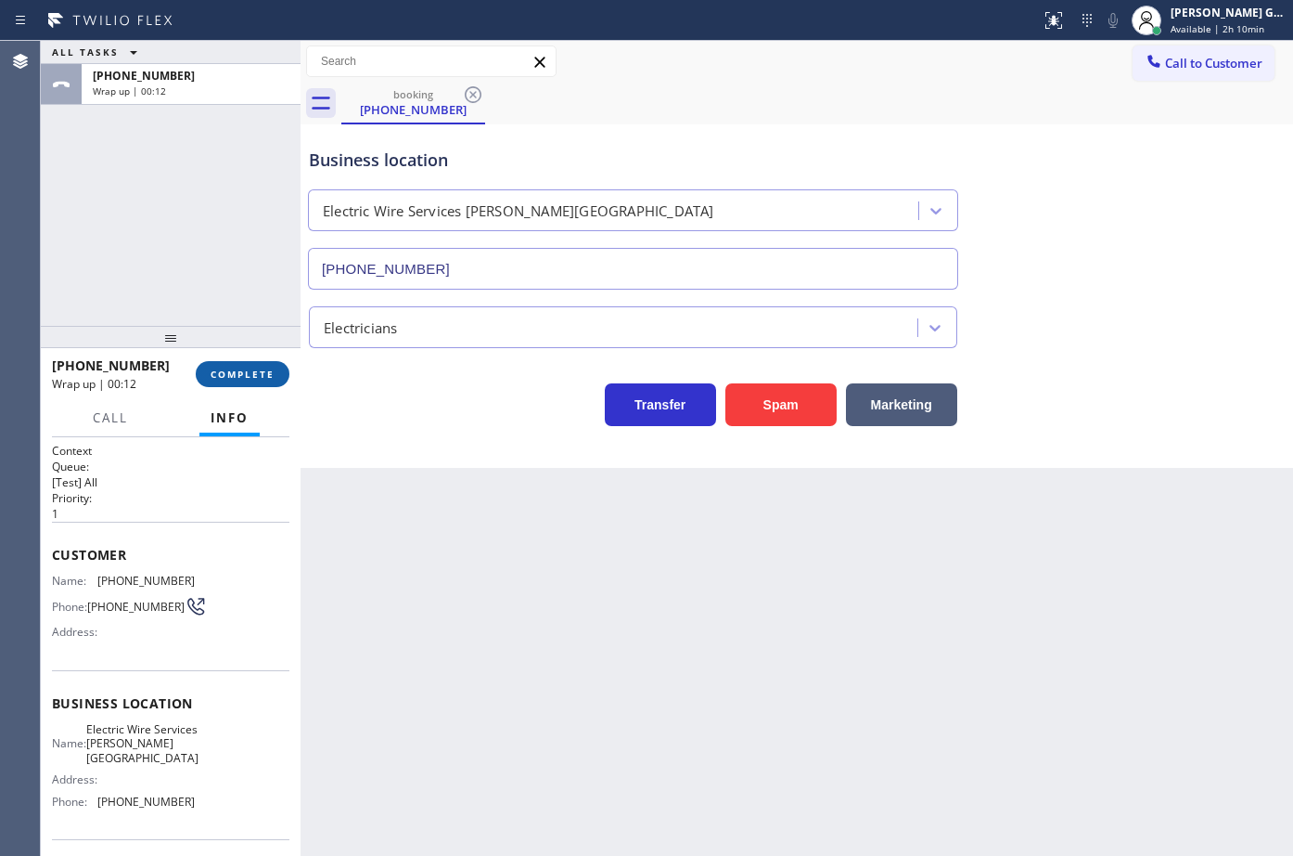
click at [234, 377] on span "COMPLETE" at bounding box center [243, 373] width 64 height 13
click at [352, 424] on div "Transfer Spam Marketing" at bounding box center [633, 400] width 656 height 52
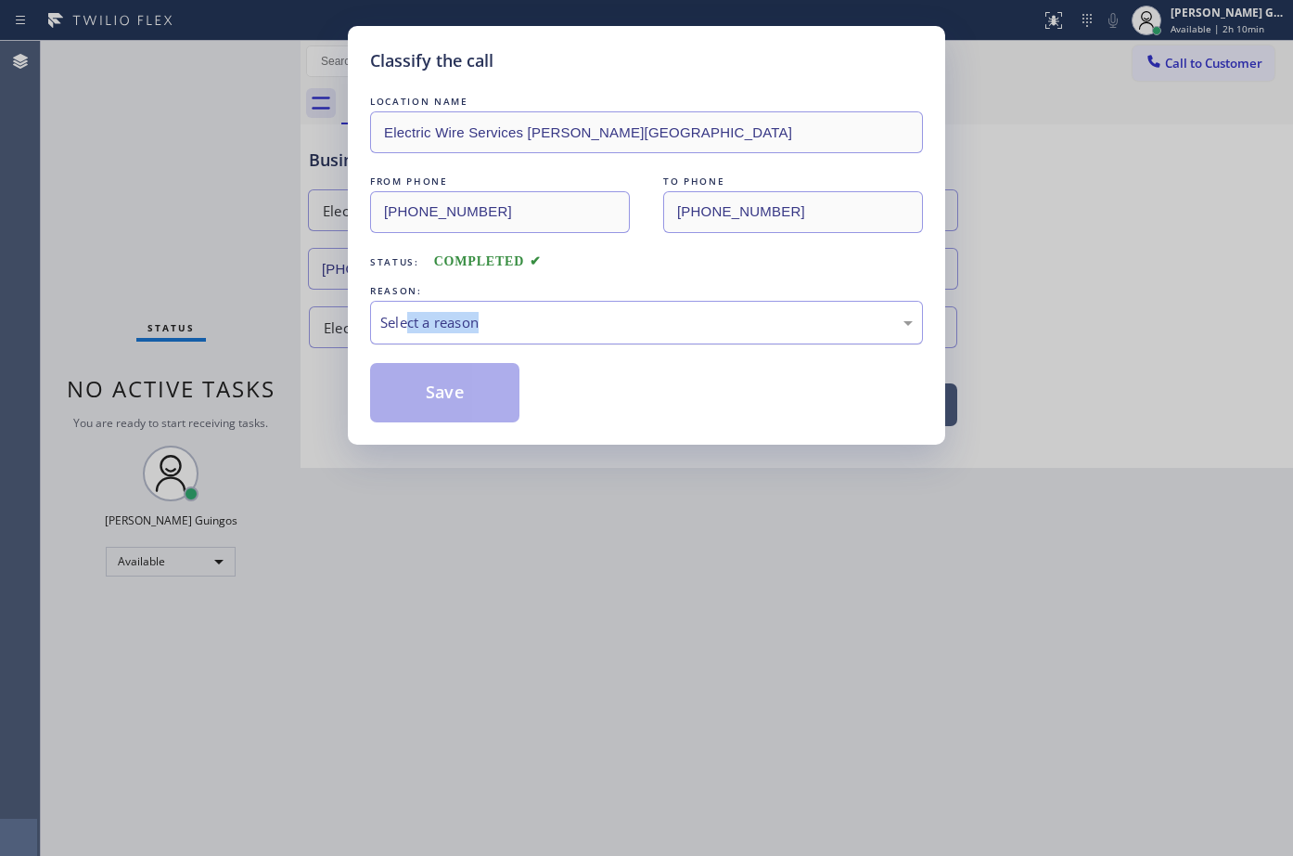
click at [408, 343] on div "LOCATION NAME Electric Wire Services [PERSON_NAME][GEOGRAPHIC_DATA] FROM PHONE …" at bounding box center [646, 257] width 553 height 330
click at [430, 325] on div "Select a reason" at bounding box center [646, 322] width 533 height 21
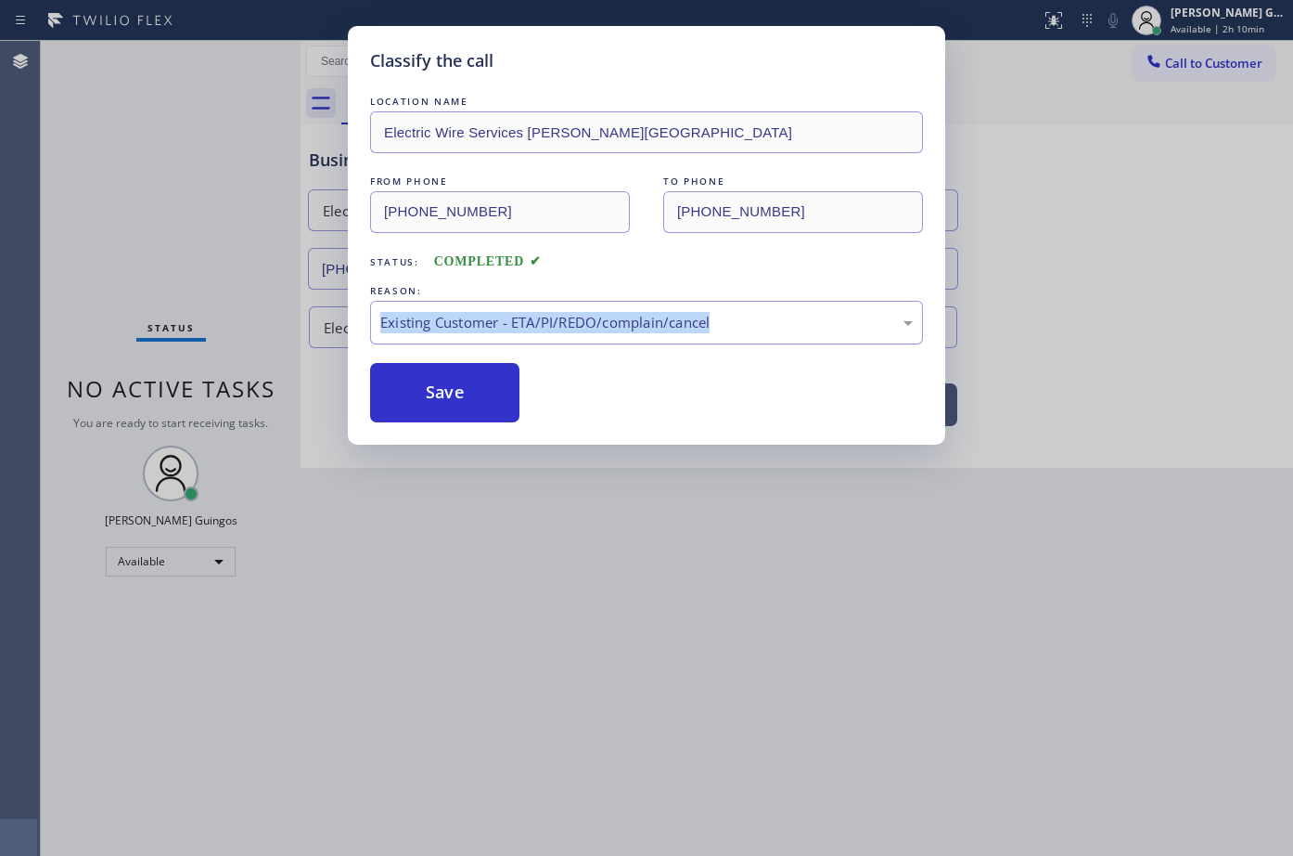
click at [447, 331] on div "Existing Customer - ETA/PI/REDO/complain/cancel" at bounding box center [646, 322] width 533 height 21
click at [667, 405] on div "Save" at bounding box center [646, 392] width 553 height 59
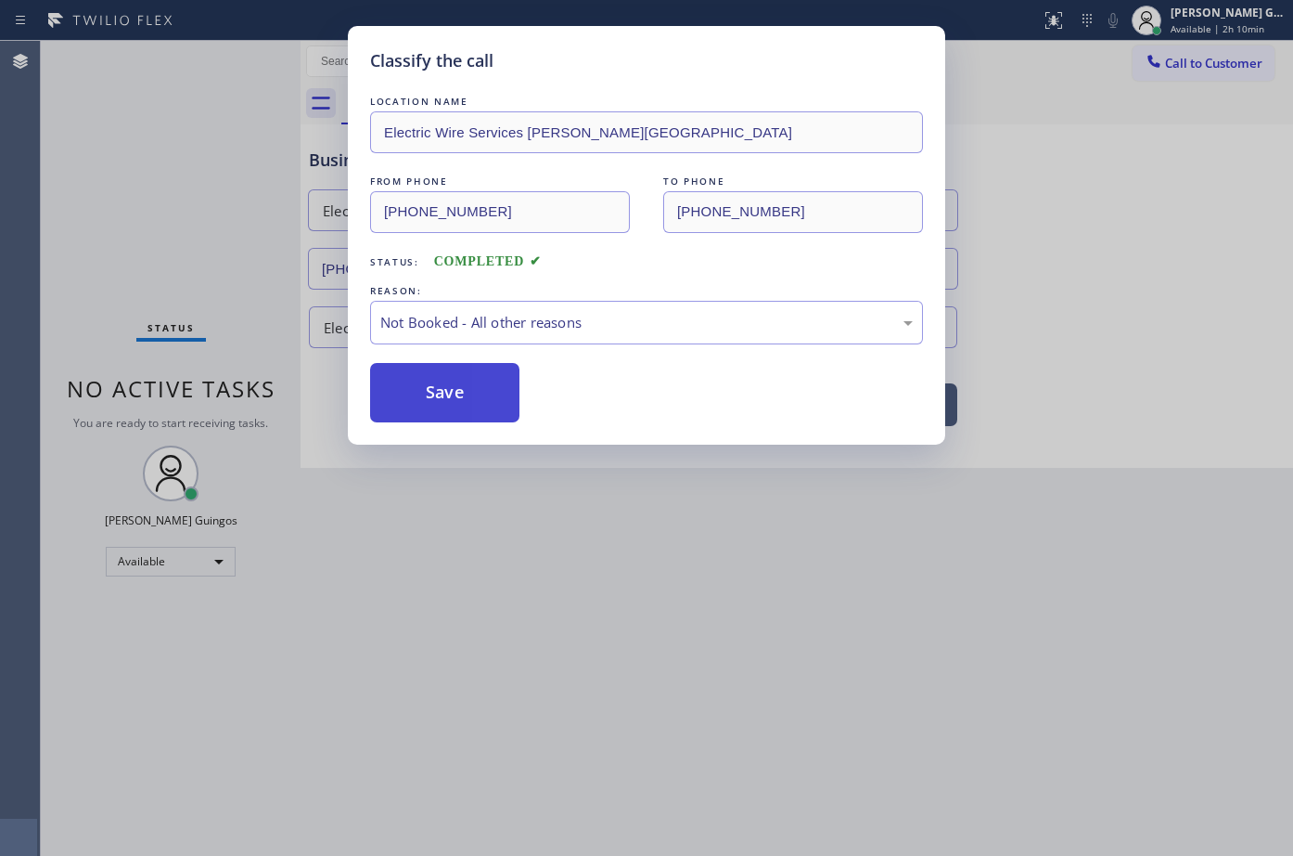
click at [462, 392] on button "Save" at bounding box center [444, 392] width 149 height 59
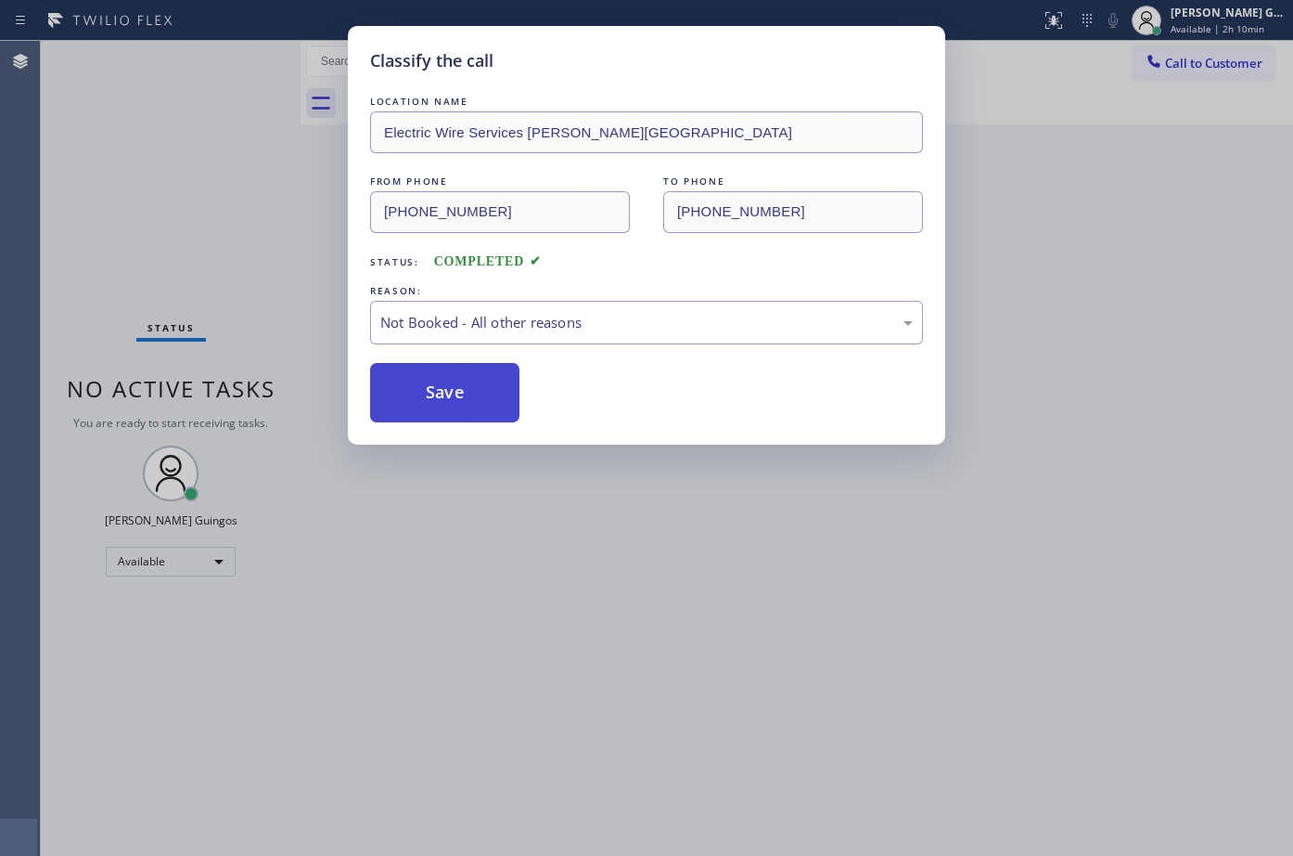
click at [462, 392] on button "Save" at bounding box center [444, 392] width 149 height 59
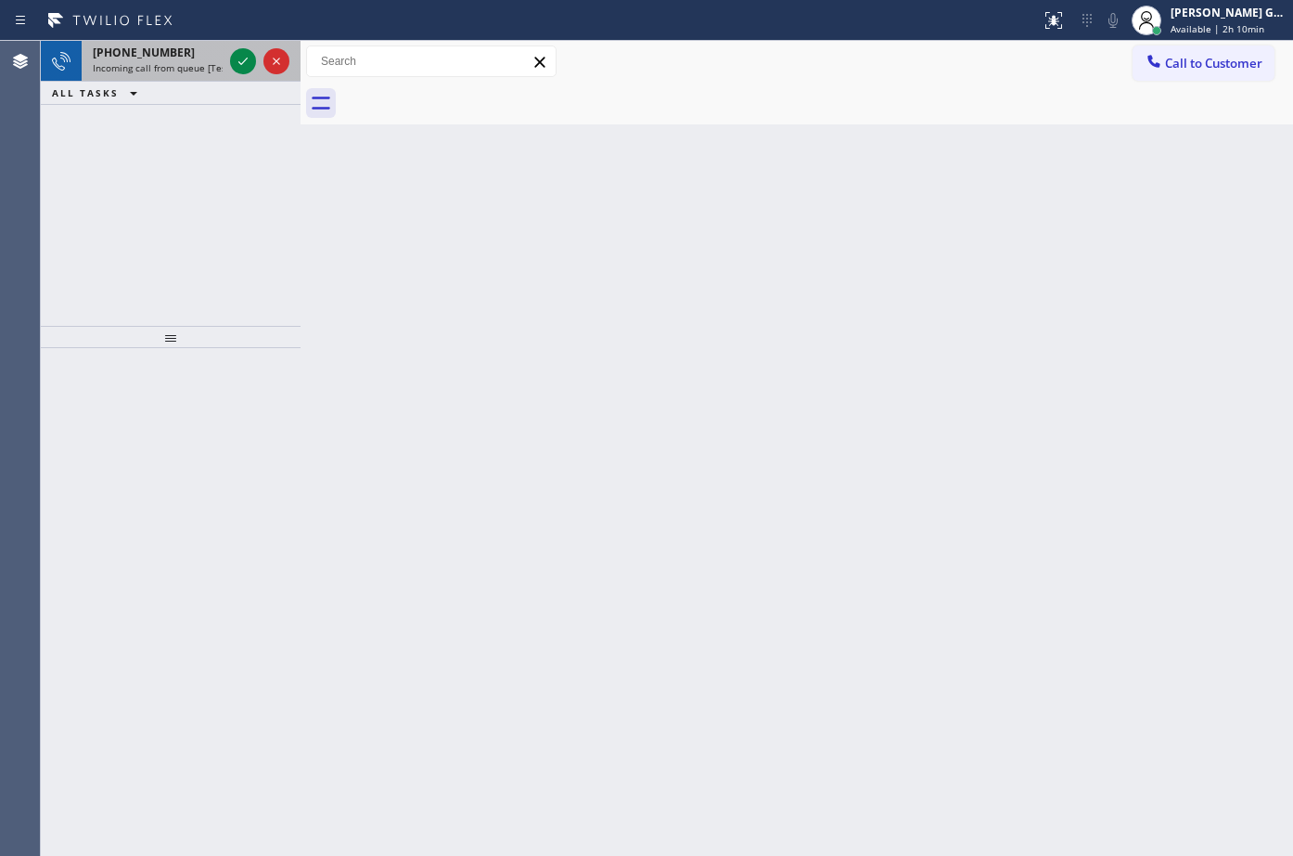
click at [225, 57] on div "[PHONE_NUMBER] Incoming call from queue [Test] All" at bounding box center [154, 61] width 145 height 41
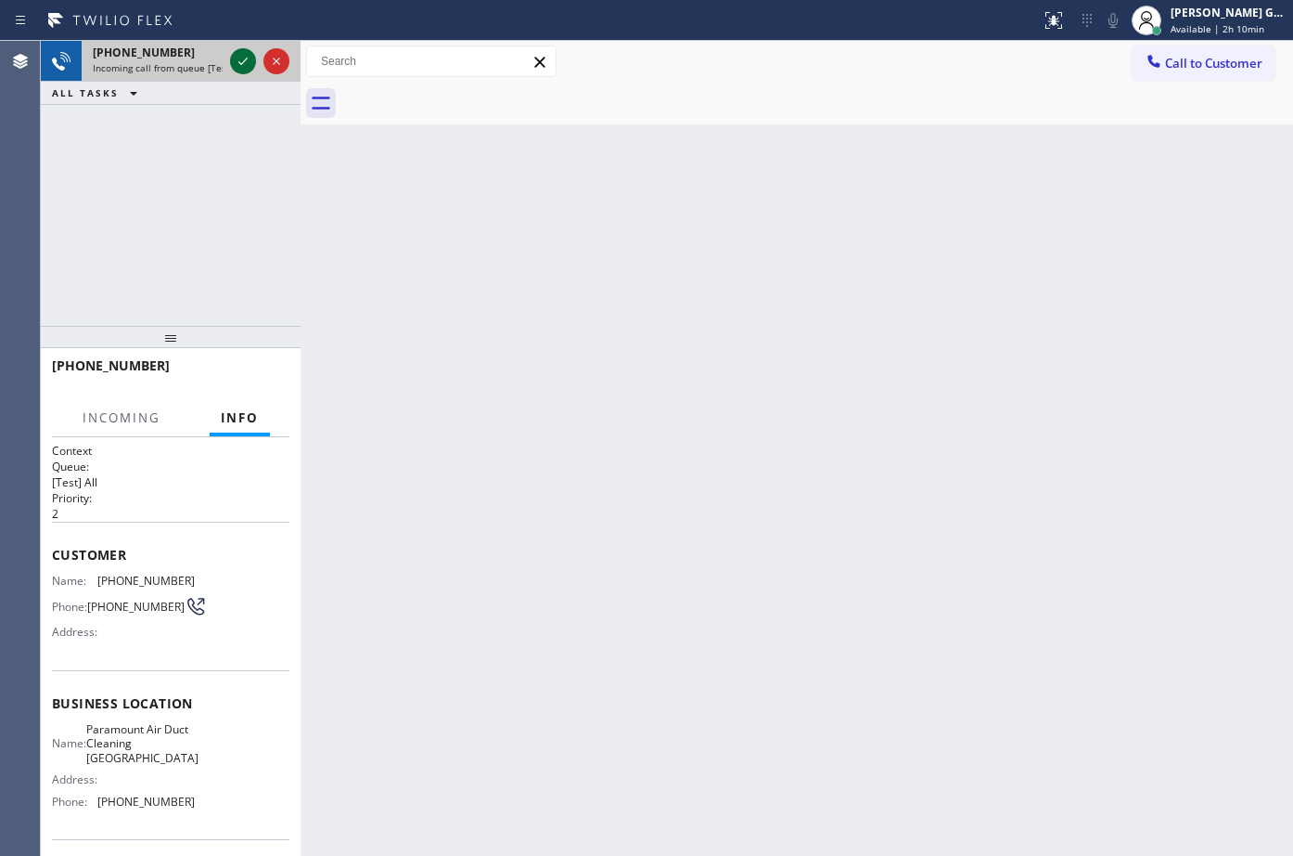
click at [236, 59] on icon at bounding box center [243, 61] width 22 height 22
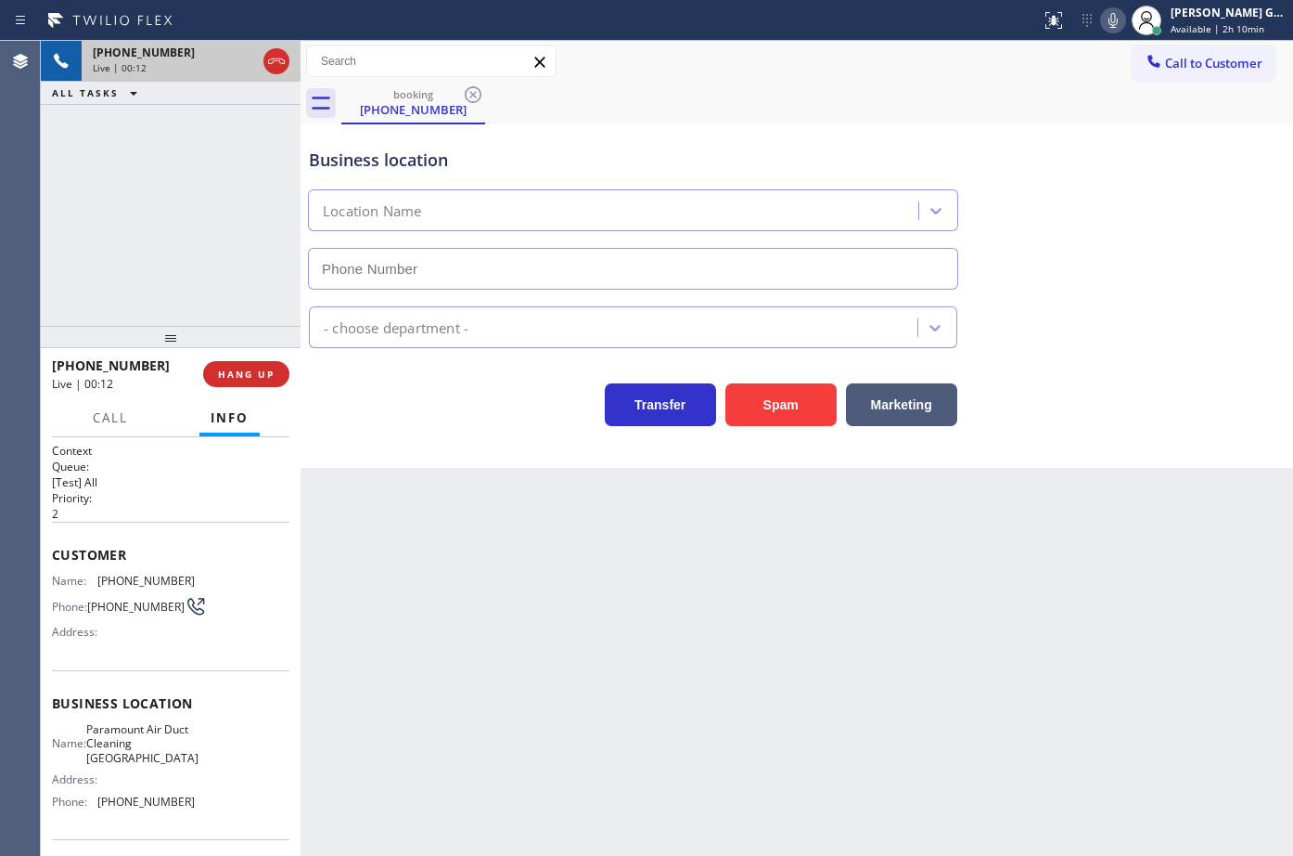
type input "[PHONE_NUMBER]"
click at [107, 585] on span "[PHONE_NUMBER]" at bounding box center [145, 580] width 97 height 14
copy span "[PHONE_NUMBER]"
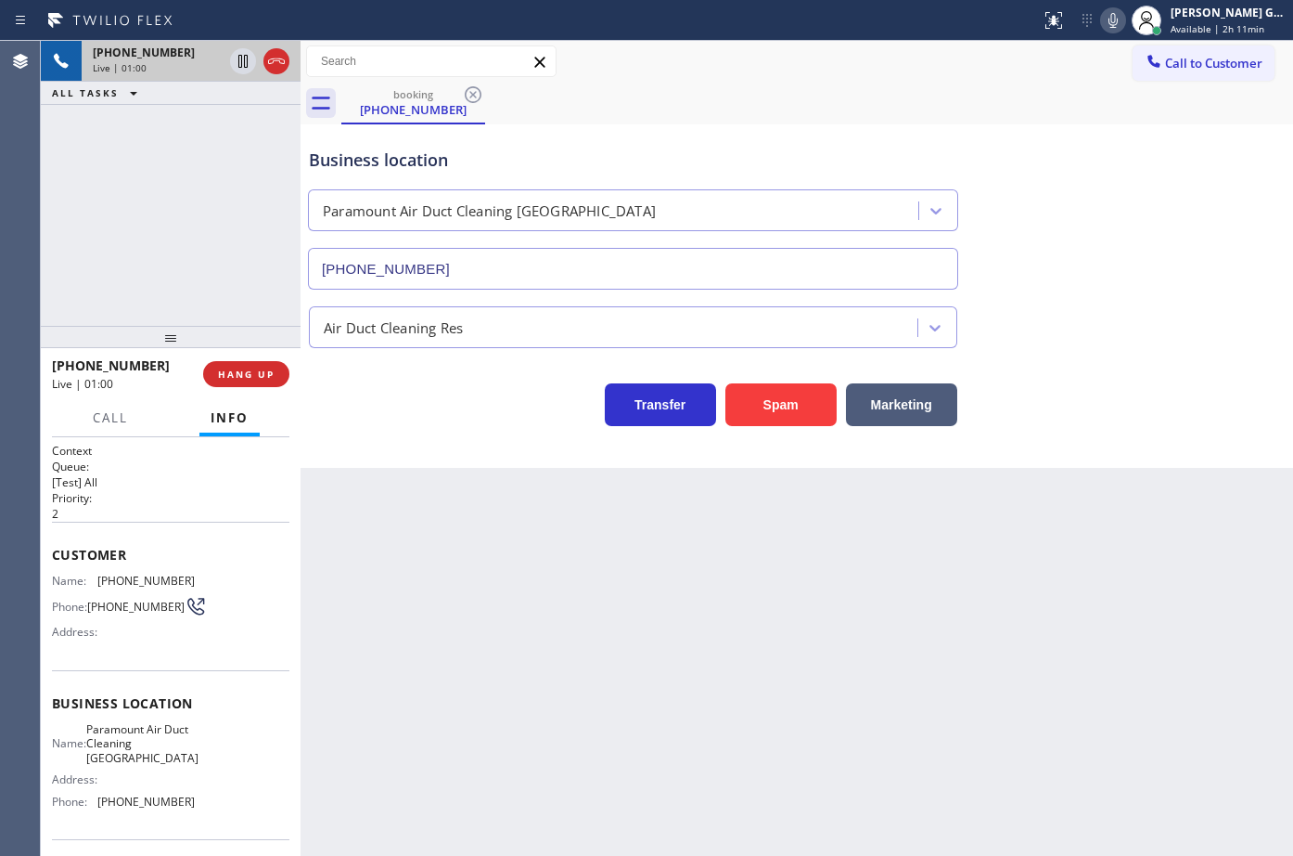
click at [1025, 234] on div "Business location Paramount Air Duct Cleaning [GEOGRAPHIC_DATA] [PHONE_NUMBER]" at bounding box center [797, 206] width 984 height 168
click at [1068, 200] on div "Business location Paramount Air Duct Cleaning [GEOGRAPHIC_DATA] [PHONE_NUMBER]" at bounding box center [797, 206] width 984 height 168
click at [1084, 196] on div "Business location Paramount Air Duct Cleaning [GEOGRAPHIC_DATA] [PHONE_NUMBER]" at bounding box center [797, 206] width 984 height 168
click at [745, 129] on div "Business location Paramount Air Duct Cleaning [GEOGRAPHIC_DATA] [PHONE_NUMBER]" at bounding box center [633, 209] width 656 height 161
click at [856, 115] on div "booking [PHONE_NUMBER]" at bounding box center [817, 104] width 952 height 42
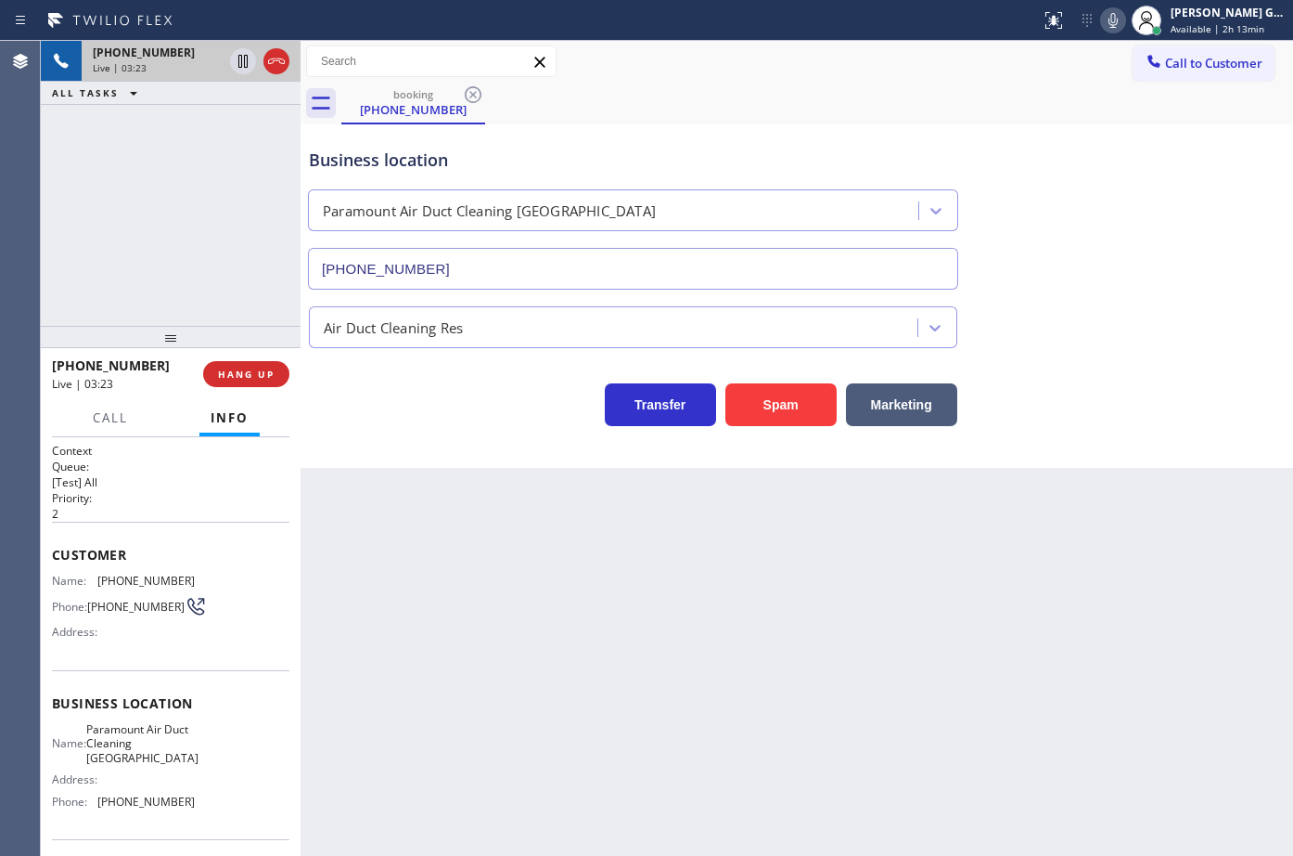
click at [856, 115] on div "booking [PHONE_NUMBER]" at bounding box center [817, 104] width 952 height 42
click at [851, 141] on div "Business location Paramount Air Duct Cleaning [GEOGRAPHIC_DATA] [PHONE_NUMBER]" at bounding box center [633, 209] width 656 height 161
click at [891, 139] on div "Business location Paramount Air Duct Cleaning [GEOGRAPHIC_DATA] [PHONE_NUMBER]" at bounding box center [633, 209] width 656 height 161
click at [806, 117] on div "booking [PHONE_NUMBER]" at bounding box center [817, 104] width 952 height 42
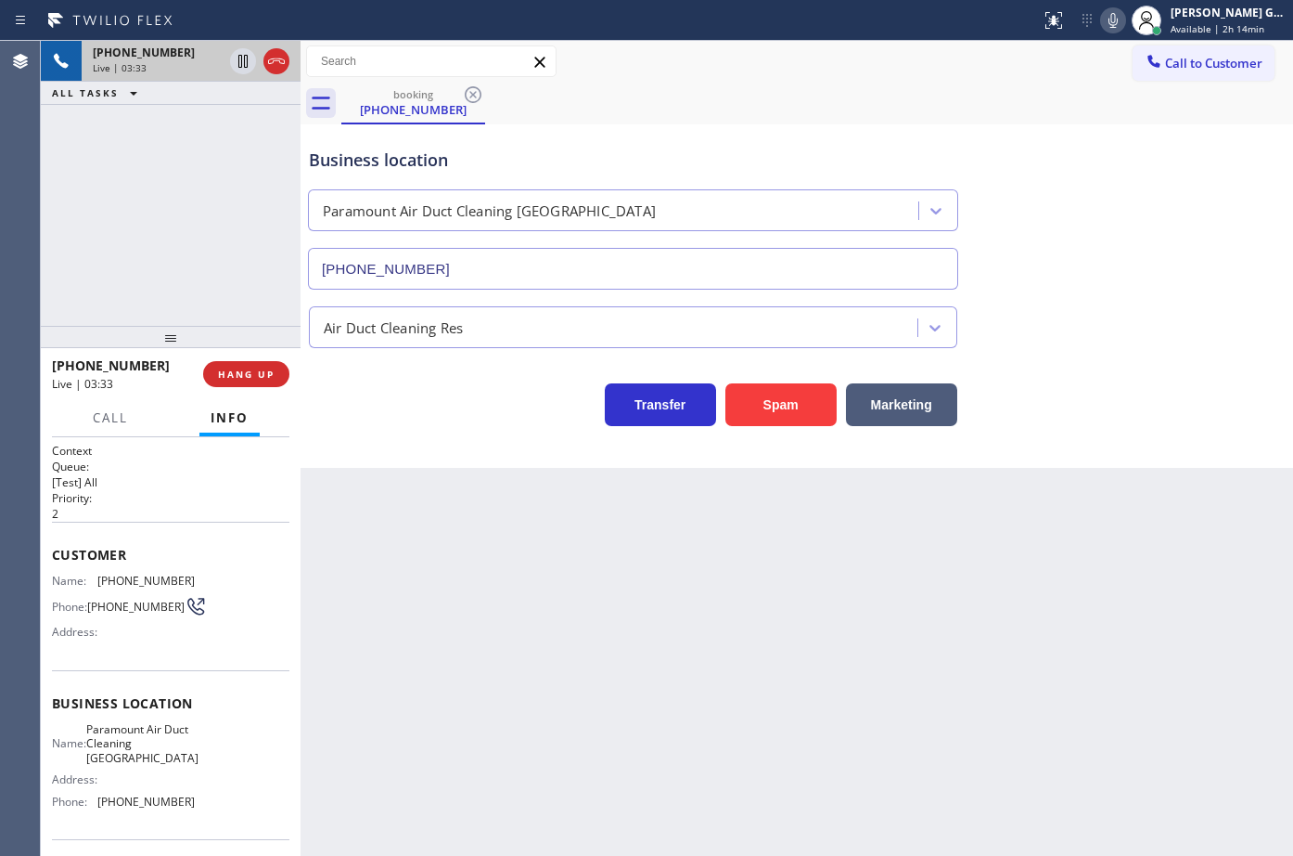
click at [817, 111] on div "booking [PHONE_NUMBER]" at bounding box center [817, 104] width 952 height 42
click at [1109, 23] on icon at bounding box center [1113, 20] width 22 height 22
click at [1148, 202] on div "Business location Paramount Air Duct Cleaning [GEOGRAPHIC_DATA] [PHONE_NUMBER]" at bounding box center [797, 206] width 984 height 168
click at [1108, 21] on icon at bounding box center [1113, 20] width 22 height 22
click at [1084, 106] on div "booking [PHONE_NUMBER]" at bounding box center [817, 104] width 952 height 42
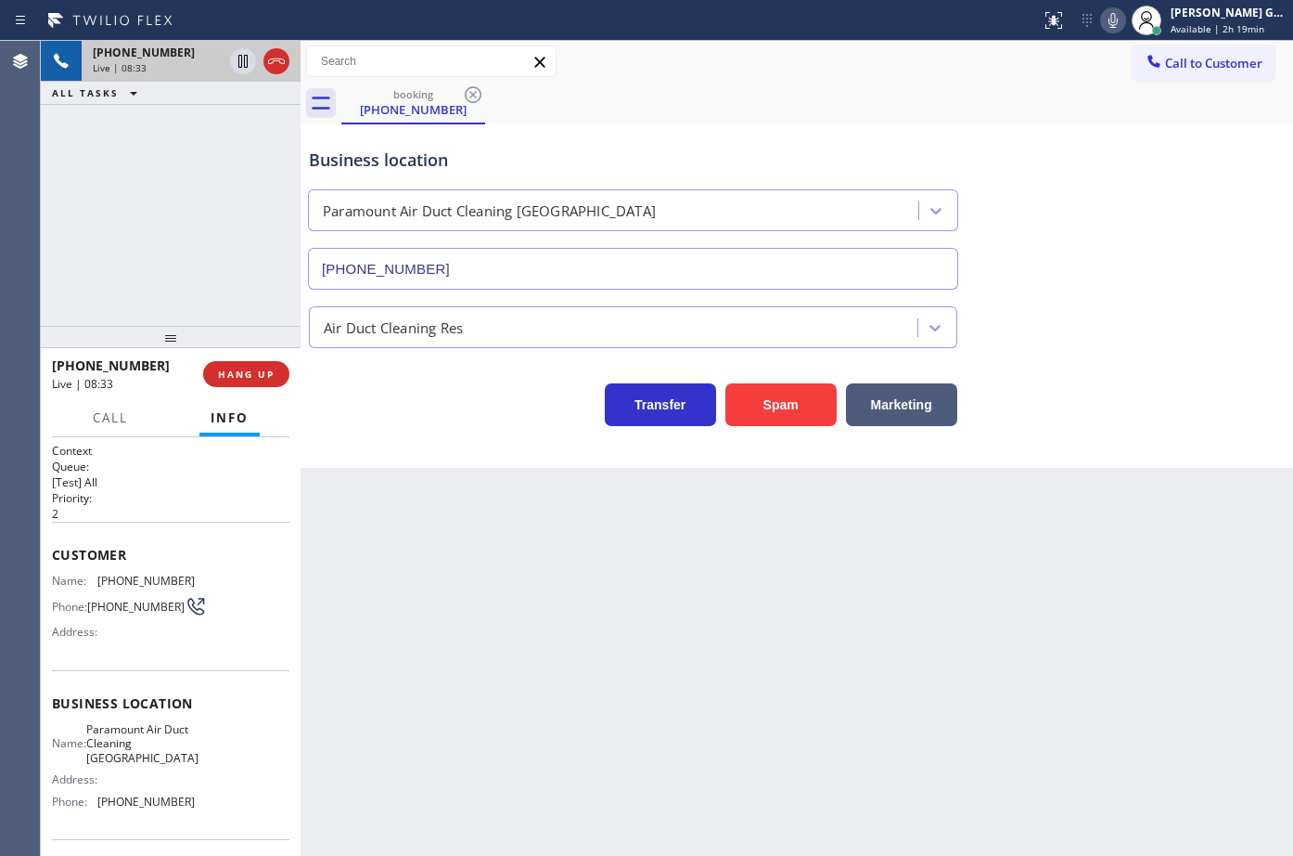
click at [1114, 23] on icon at bounding box center [1113, 20] width 22 height 22
click at [817, 124] on div "Business location Paramount Air Duct Cleaning [GEOGRAPHIC_DATA] [PHONE_NUMBER]" at bounding box center [797, 206] width 984 height 168
click at [116, 729] on span "Paramount Air Duct Cleaning [GEOGRAPHIC_DATA]" at bounding box center [142, 743] width 112 height 43
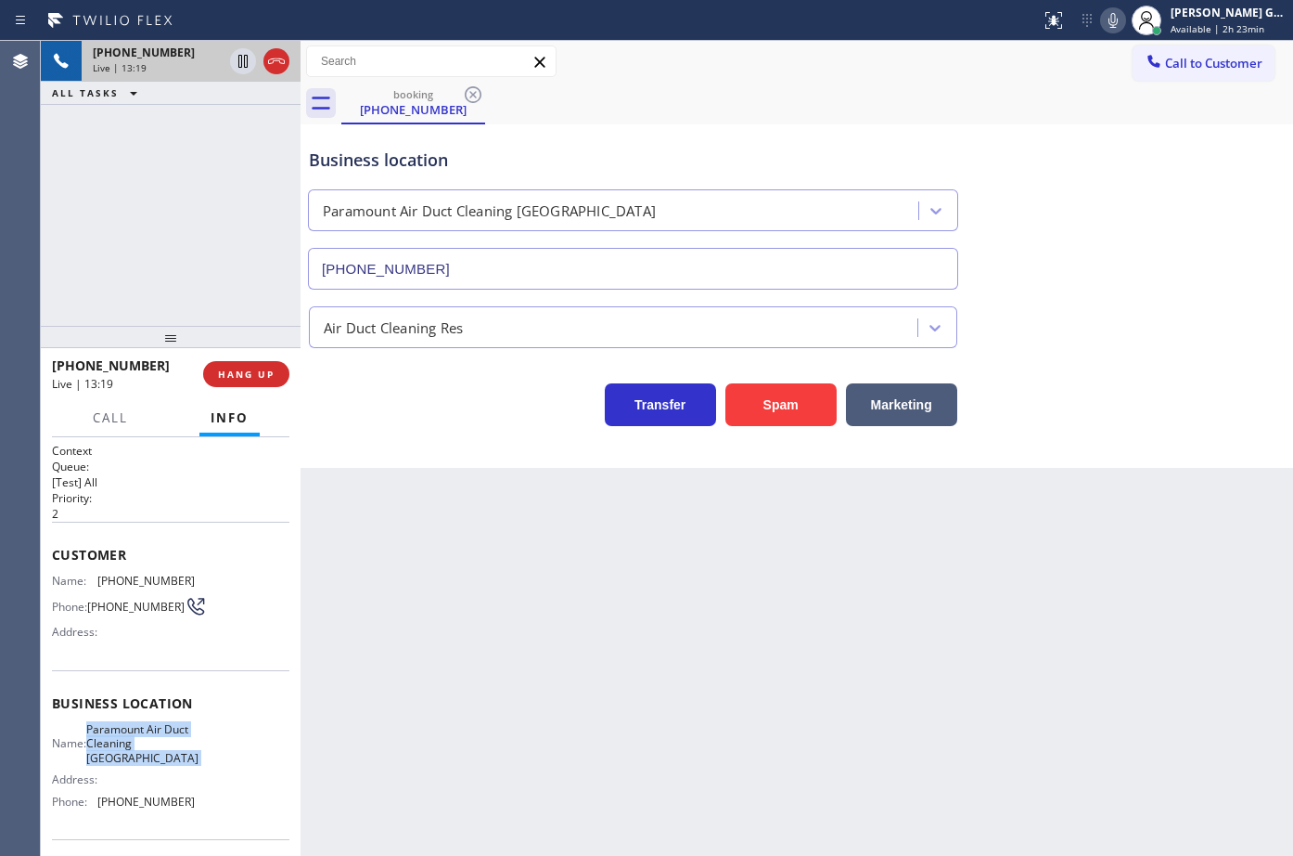
click at [116, 729] on span "Paramount Air Duct Cleaning [GEOGRAPHIC_DATA]" at bounding box center [142, 743] width 112 height 43
copy span "Paramount Air Duct Cleaning [GEOGRAPHIC_DATA]"
click at [798, 114] on div "booking [PHONE_NUMBER]" at bounding box center [817, 104] width 952 height 42
click at [160, 804] on span "[PHONE_NUMBER]" at bounding box center [145, 801] width 97 height 14
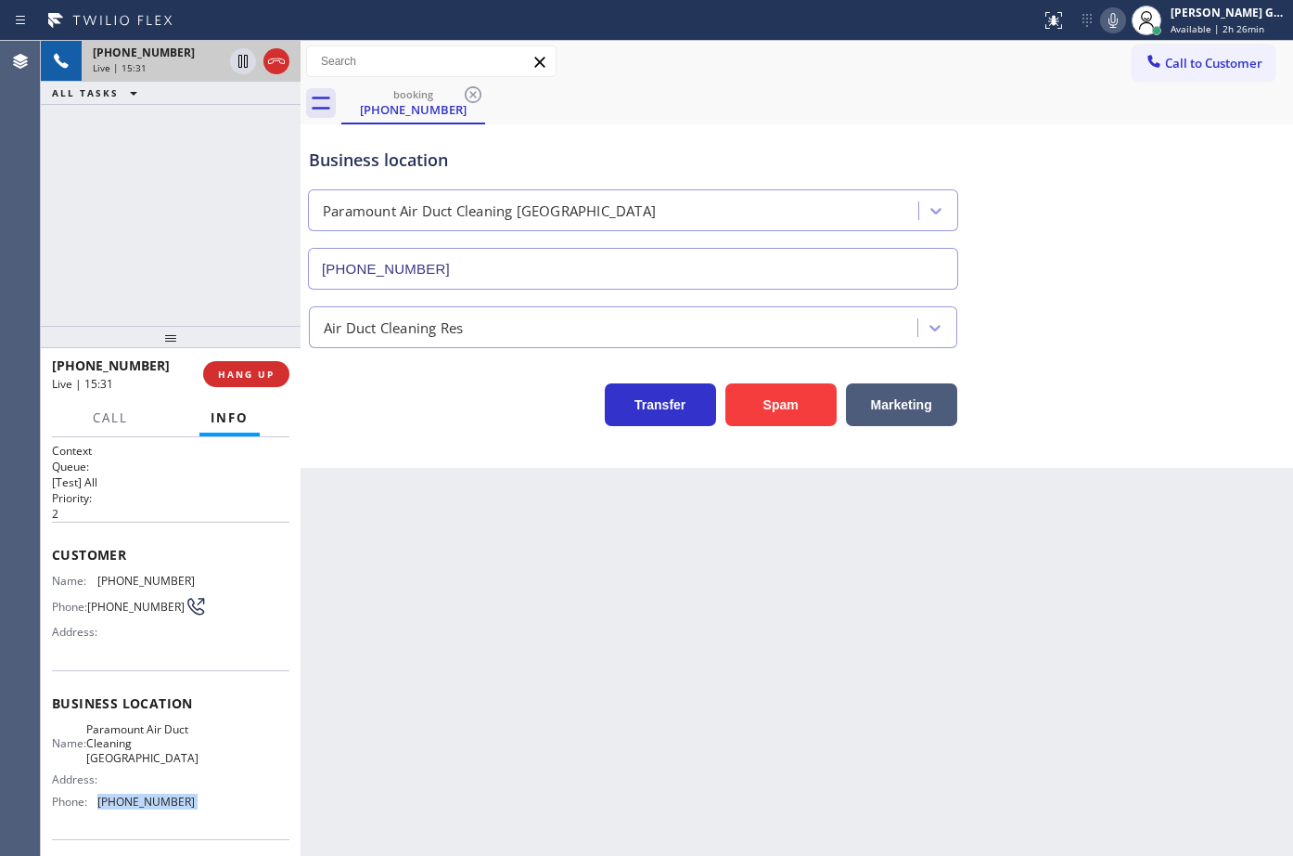
click at [160, 804] on span "[PHONE_NUMBER]" at bounding box center [145, 801] width 97 height 14
copy span "[PHONE_NUMBER]"
click at [1022, 156] on div "Business location Paramount Air Duct Cleaning [GEOGRAPHIC_DATA] [PHONE_NUMBER]" at bounding box center [797, 206] width 984 height 168
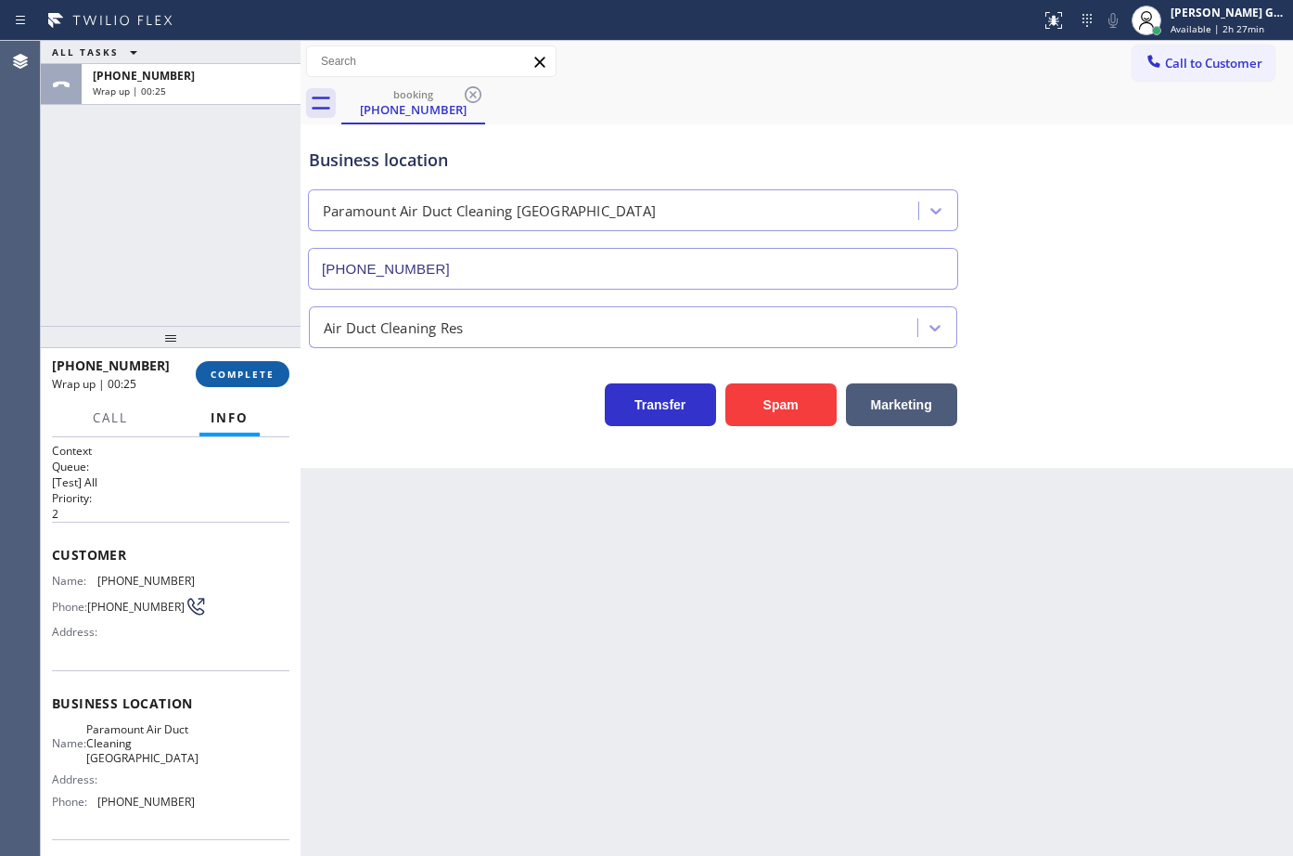
click at [266, 370] on span "COMPLETE" at bounding box center [243, 373] width 64 height 13
click at [453, 466] on div "Business location Paramount Air Duct Cleaning [GEOGRAPHIC_DATA] [PHONE_NUMBER] …" at bounding box center [797, 295] width 993 height 343
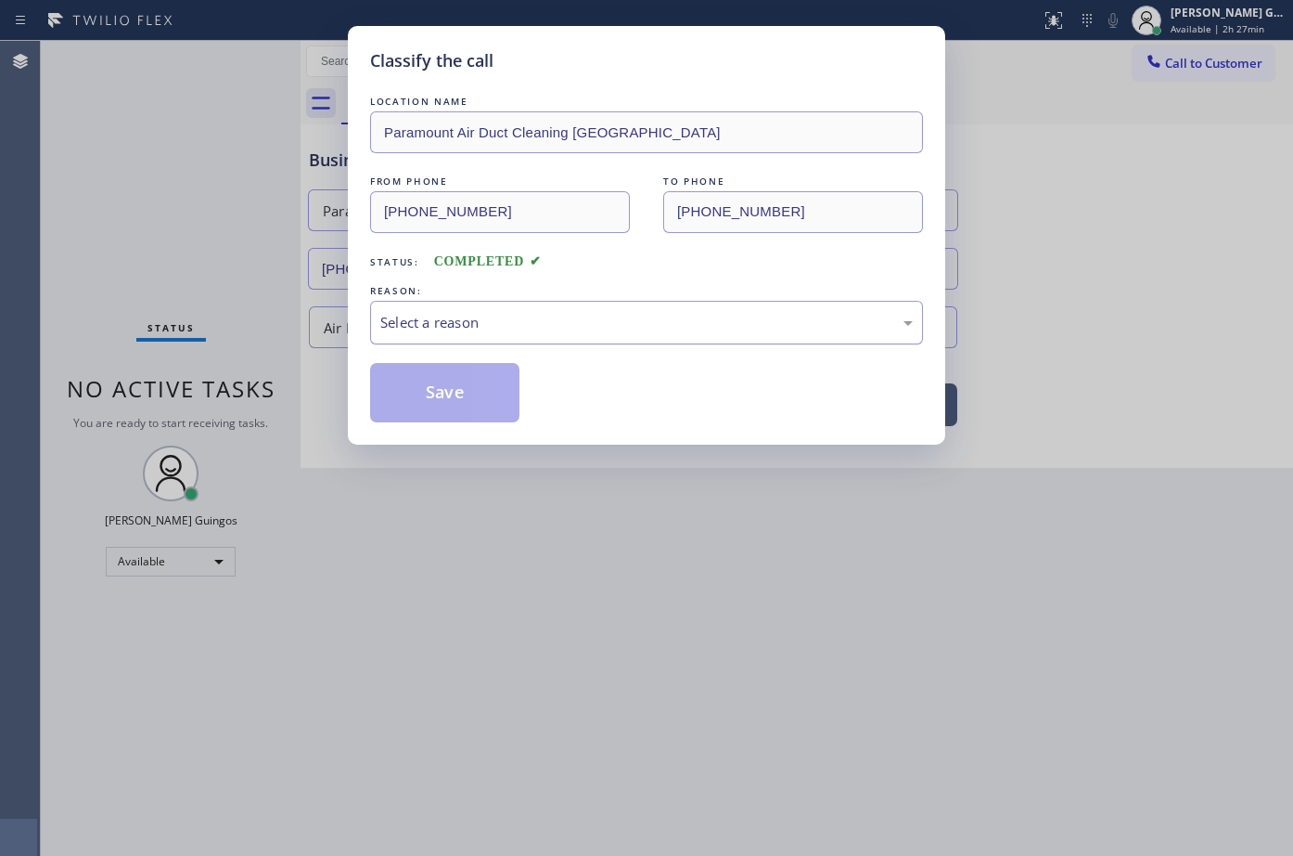
click at [431, 313] on div "Select a reason" at bounding box center [646, 322] width 533 height 21
drag, startPoint x: 447, startPoint y: 364, endPoint x: 450, endPoint y: 393, distance: 29.8
click at [450, 393] on button "Save" at bounding box center [444, 392] width 149 height 59
drag, startPoint x: 450, startPoint y: 393, endPoint x: 315, endPoint y: 83, distance: 339.1
click at [450, 392] on button "Save" at bounding box center [444, 392] width 149 height 59
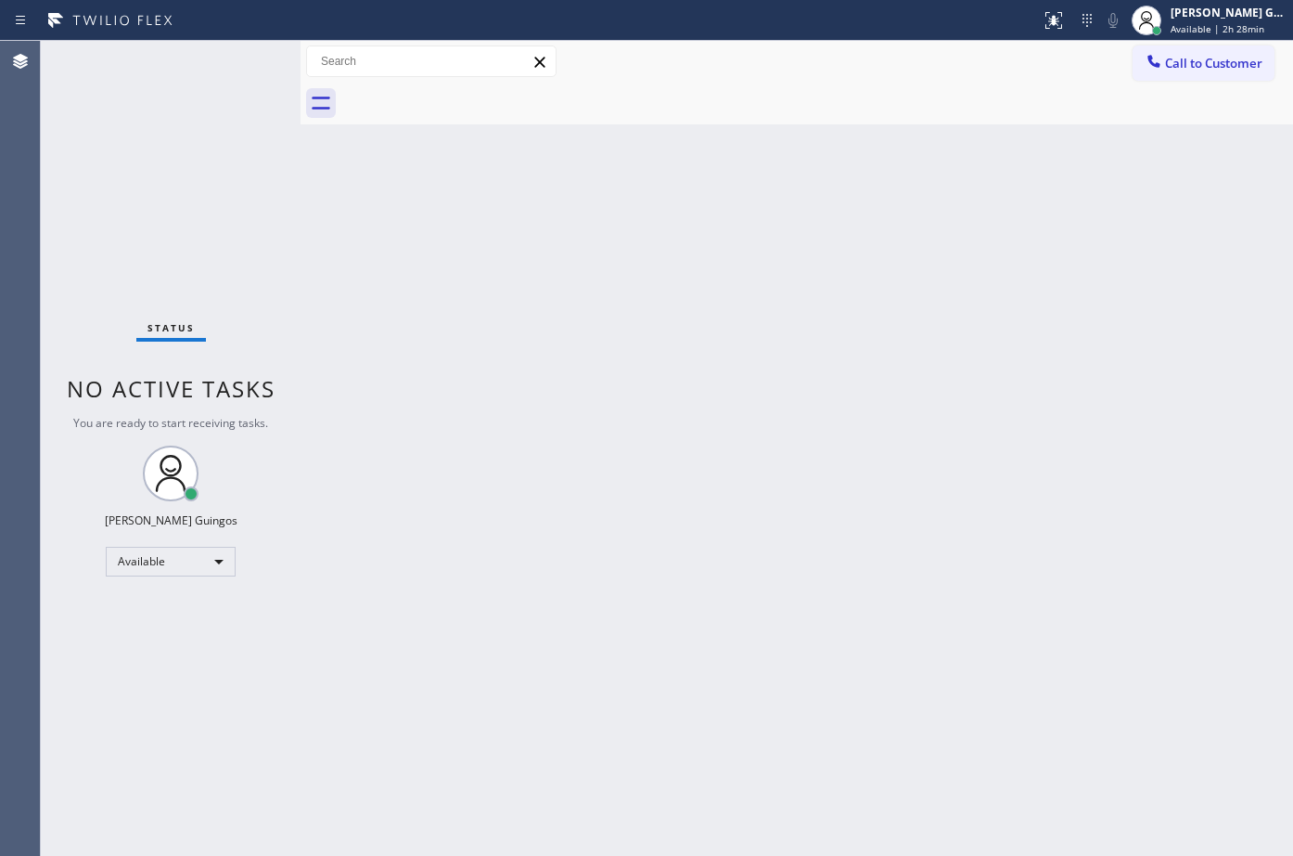
drag, startPoint x: 683, startPoint y: 245, endPoint x: 252, endPoint y: 7, distance: 491.7
click at [656, 233] on div "Back to Dashboard Change Sender ID Customers Technicians Select a contact Outbo…" at bounding box center [797, 448] width 993 height 815
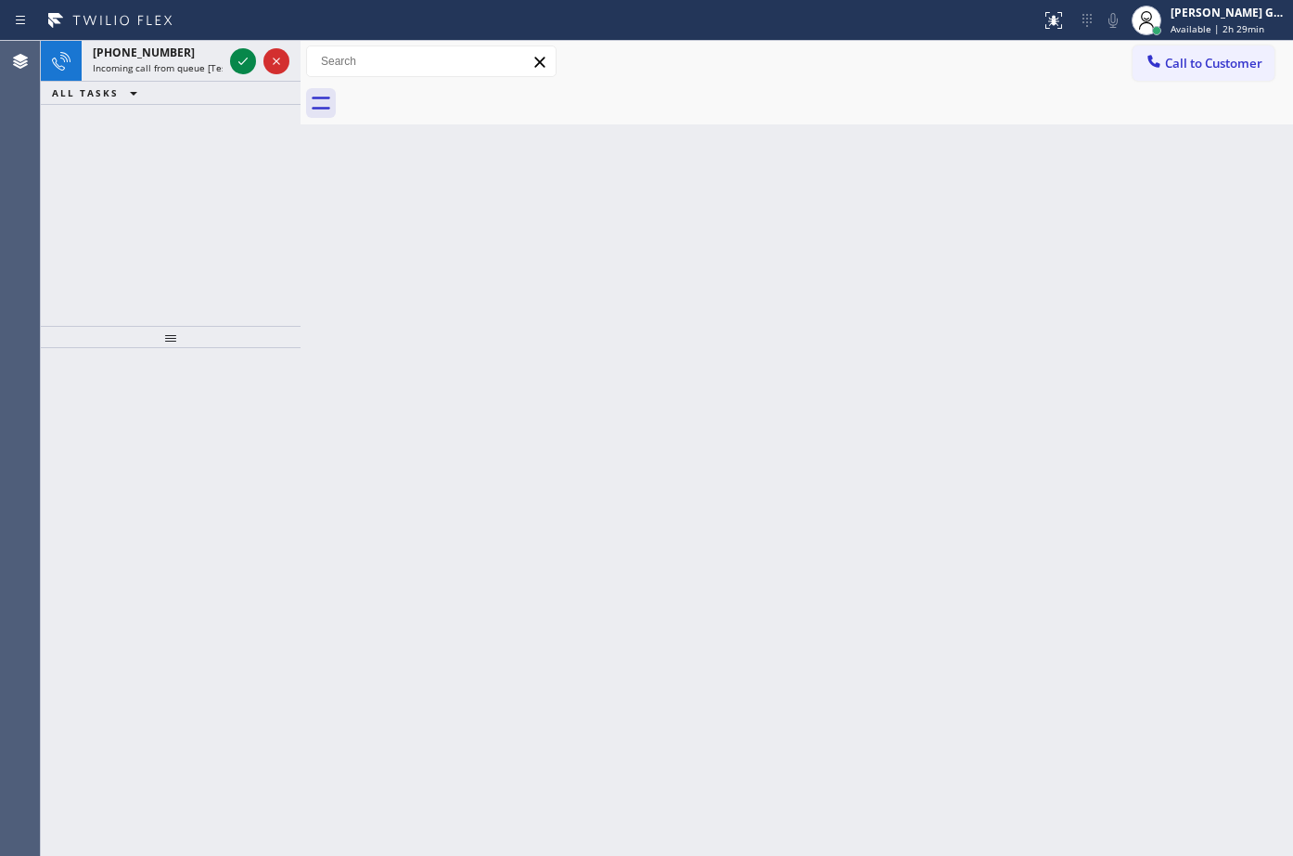
click at [147, 40] on div "Status report No issues detected If you experience an issue, please download th…" at bounding box center [646, 20] width 1293 height 41
click at [161, 53] on span "[PHONE_NUMBER]" at bounding box center [144, 53] width 102 height 16
click at [200, 65] on span "Incoming call from queue [Test] All" at bounding box center [170, 67] width 154 height 13
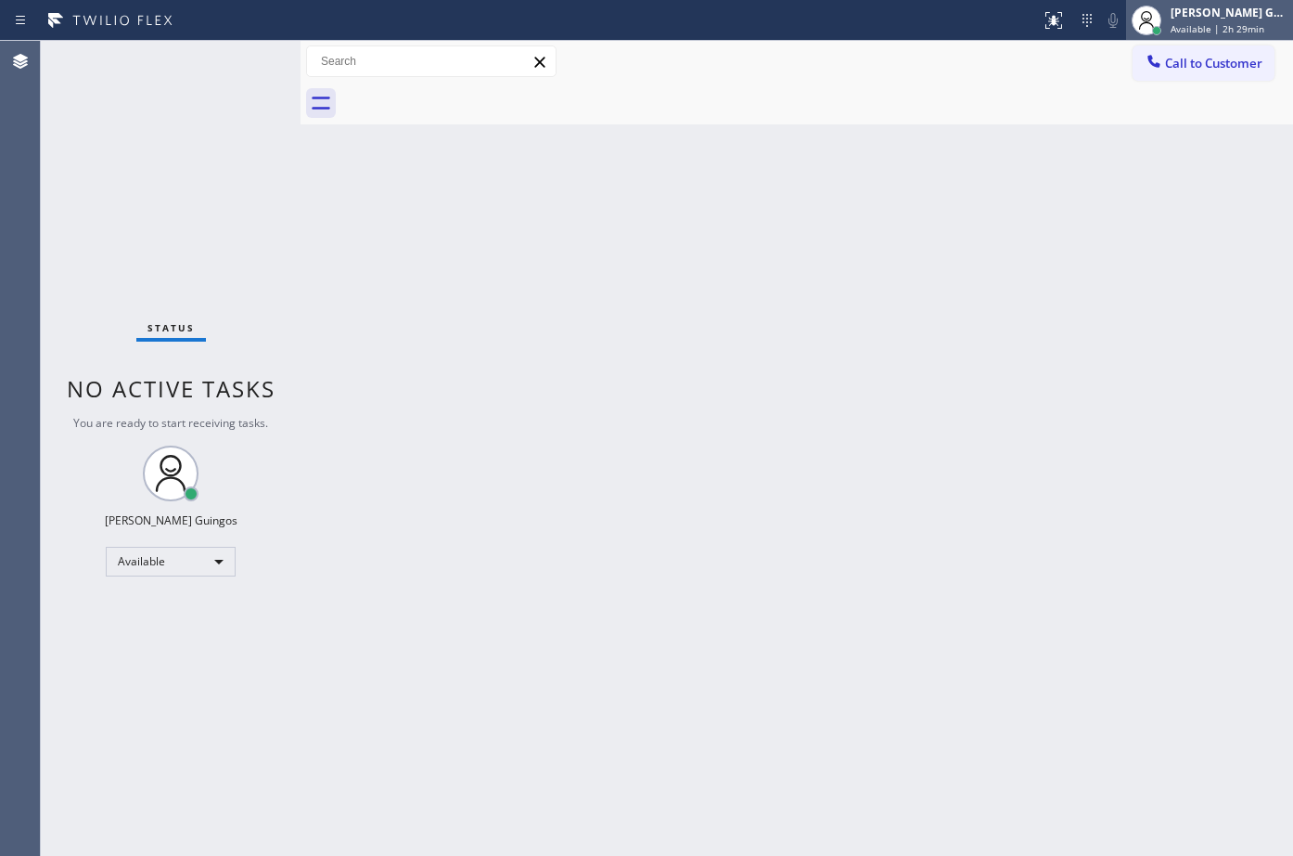
click at [1199, 18] on div "[PERSON_NAME] Guingos" at bounding box center [1229, 13] width 117 height 16
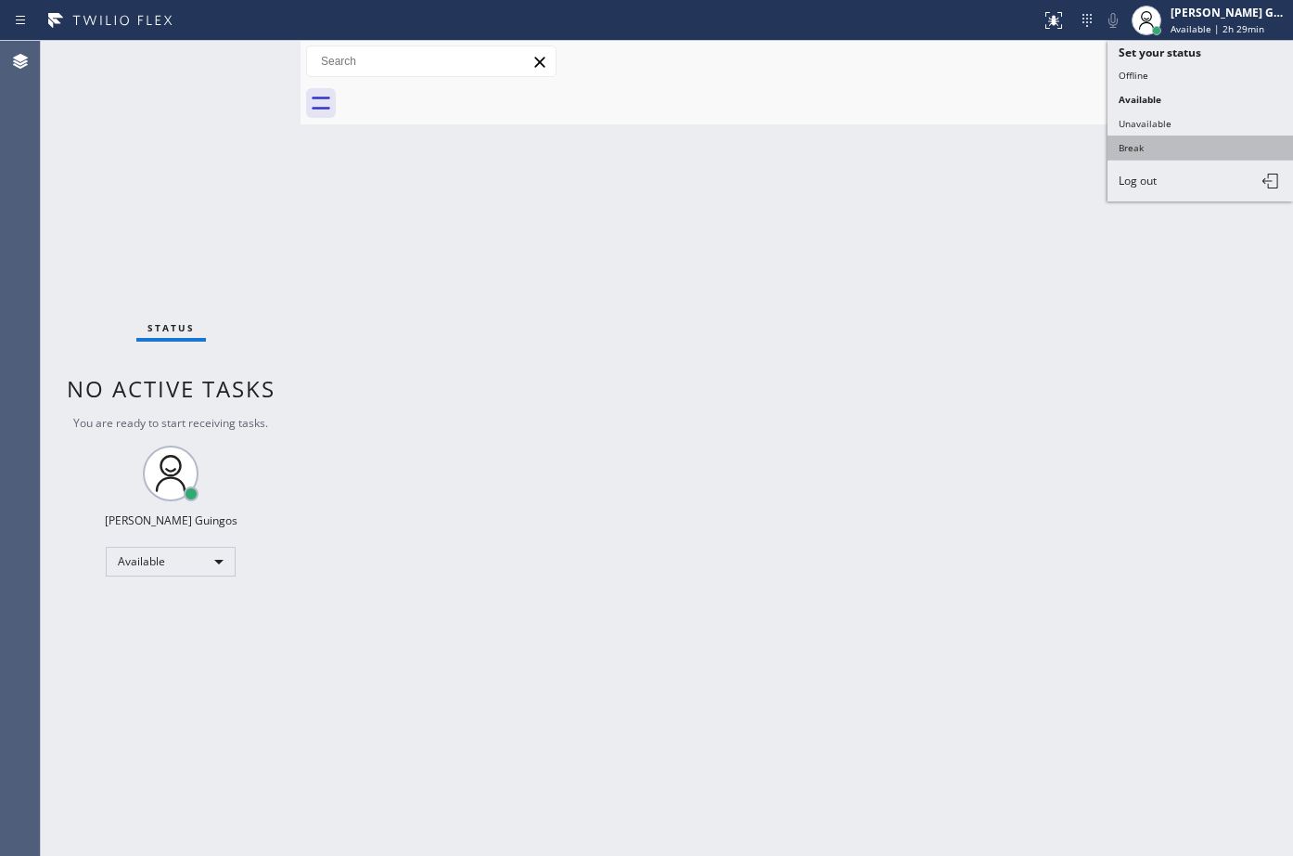
click at [1163, 140] on button "Break" at bounding box center [1201, 147] width 186 height 24
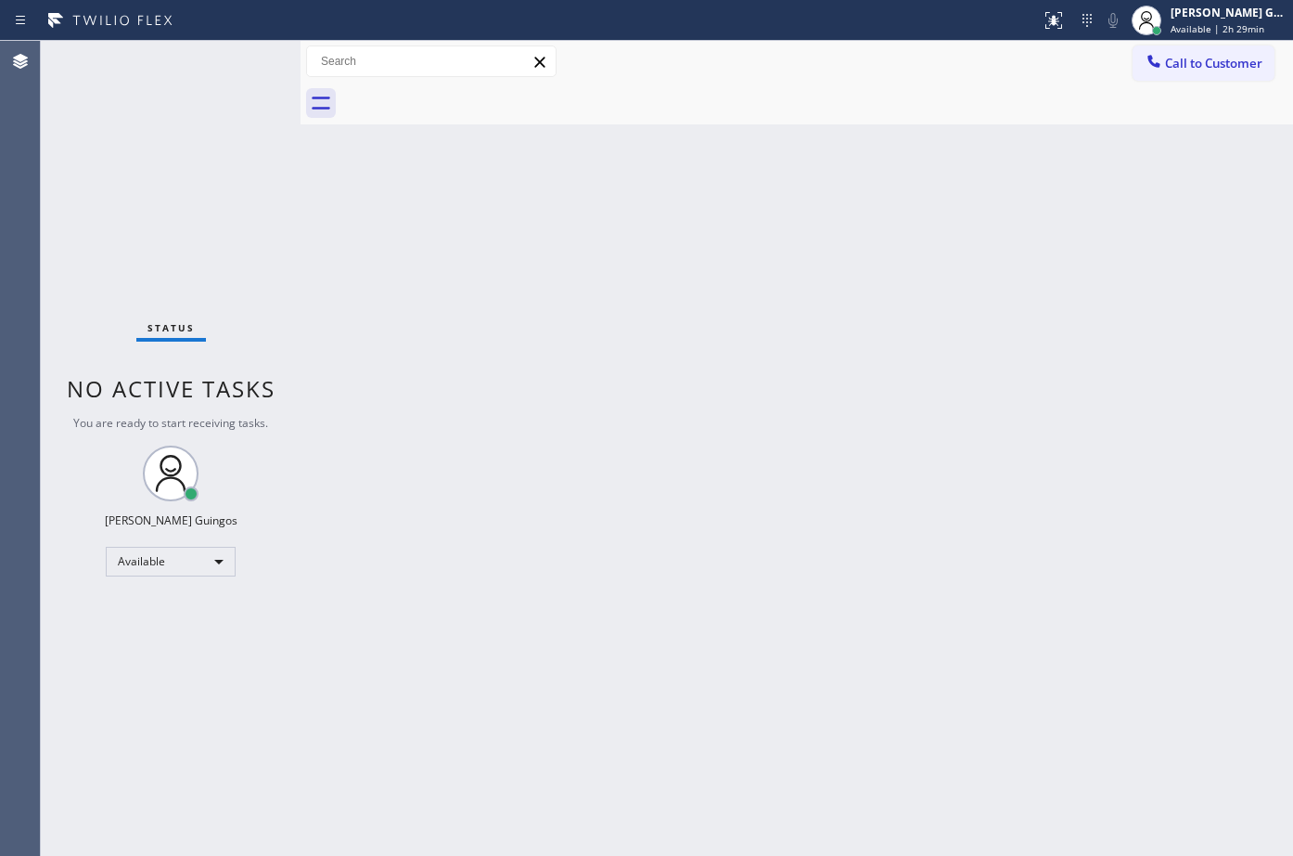
click at [1163, 140] on div "Back to Dashboard Change Sender ID Customers Technicians Select a contact Outbo…" at bounding box center [797, 448] width 993 height 815
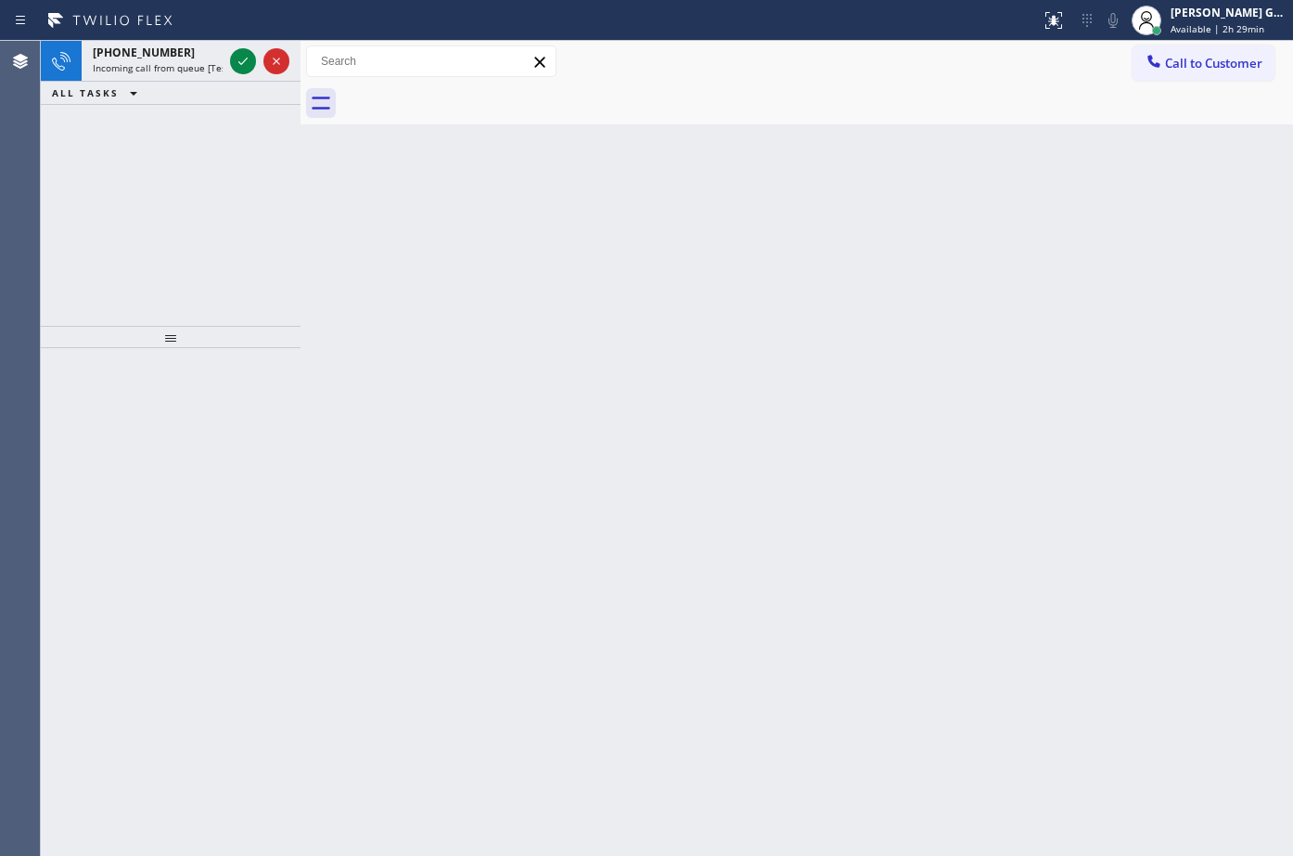
click at [734, 675] on div "Back to Dashboard Change Sender ID Customers Technicians Select a contact Outbo…" at bounding box center [797, 448] width 993 height 815
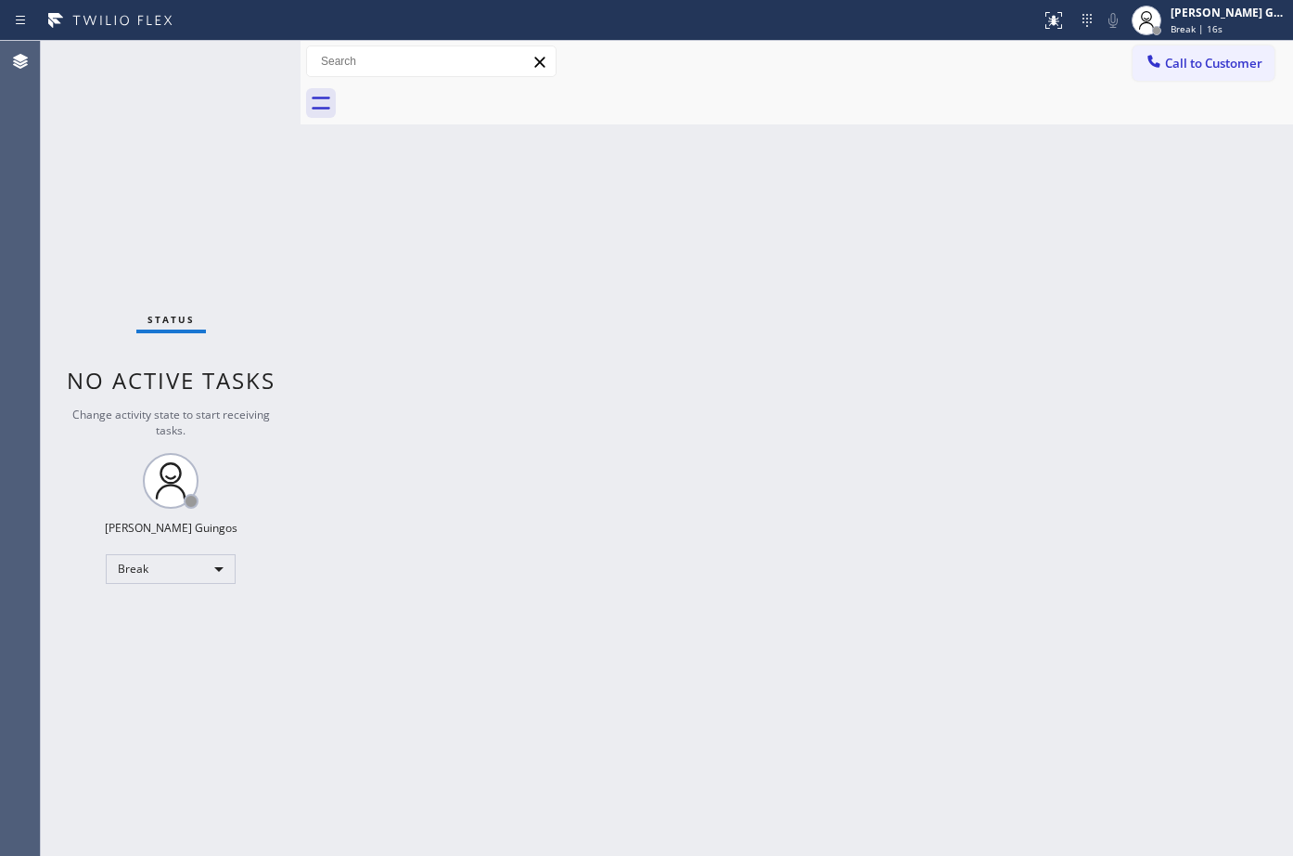
click at [734, 675] on div "Back to Dashboard Change Sender ID Customers Technicians Select a contact Outbo…" at bounding box center [797, 448] width 993 height 815
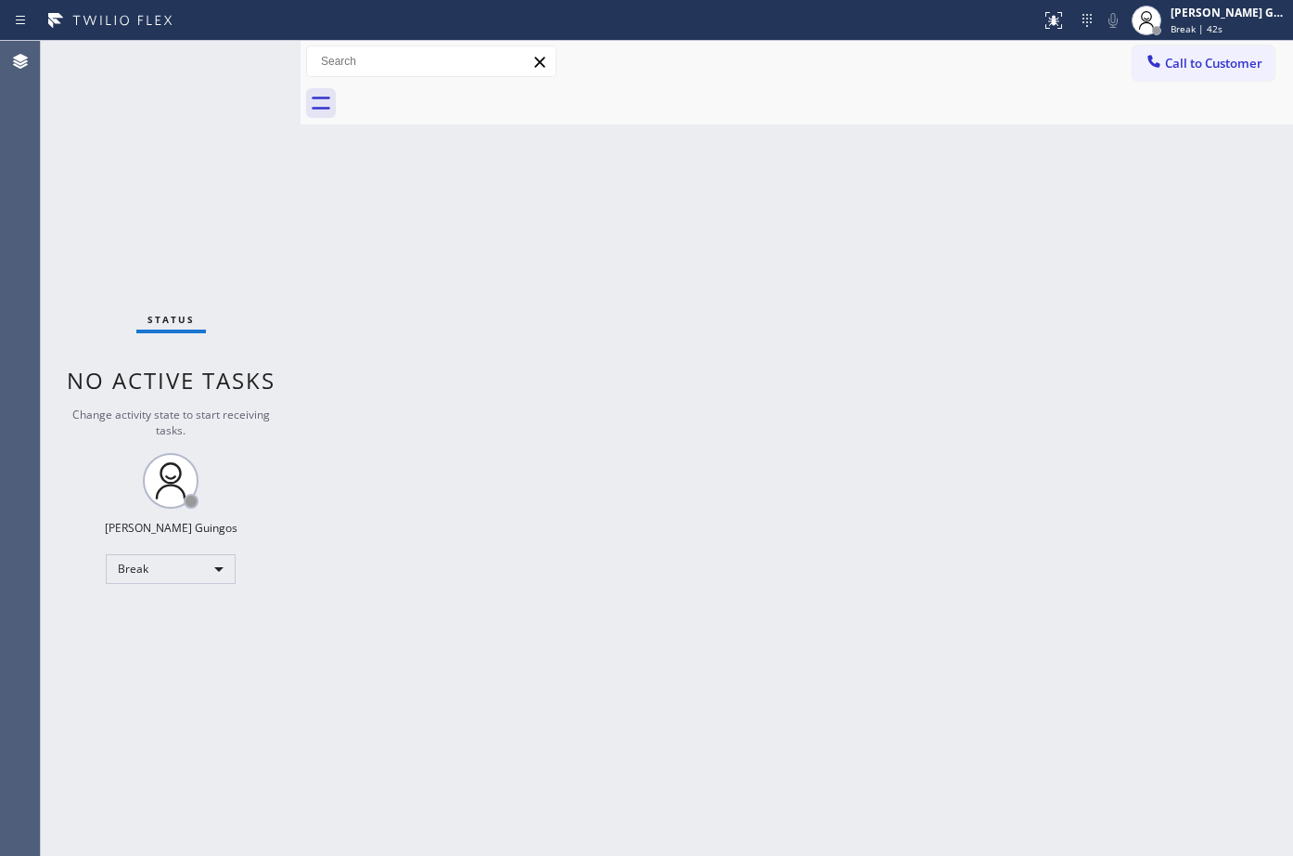
click at [734, 675] on div "Back to Dashboard Change Sender ID Customers Technicians Select a contact Outbo…" at bounding box center [797, 448] width 993 height 815
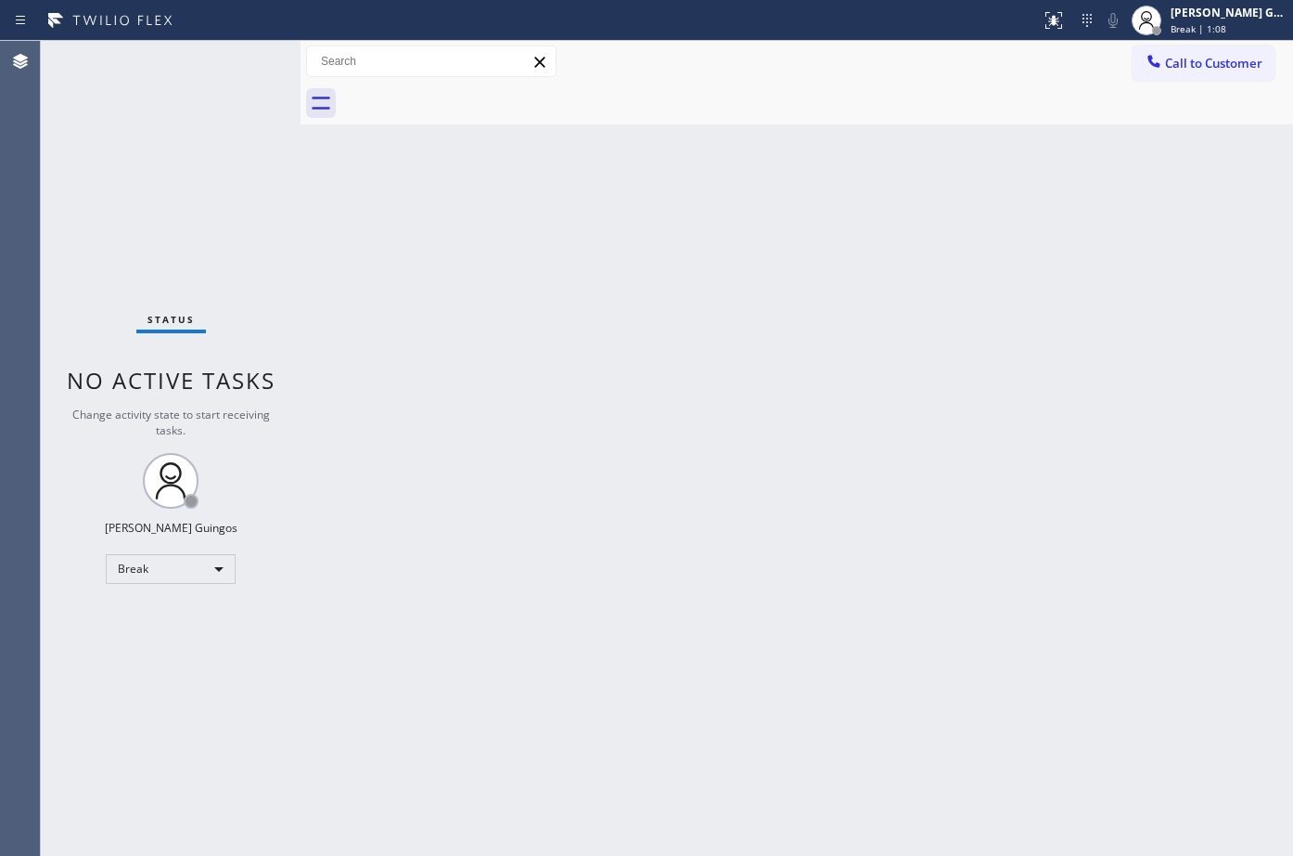
click at [734, 675] on div "Back to Dashboard Change Sender ID Customers Technicians Select a contact Outbo…" at bounding box center [797, 448] width 993 height 815
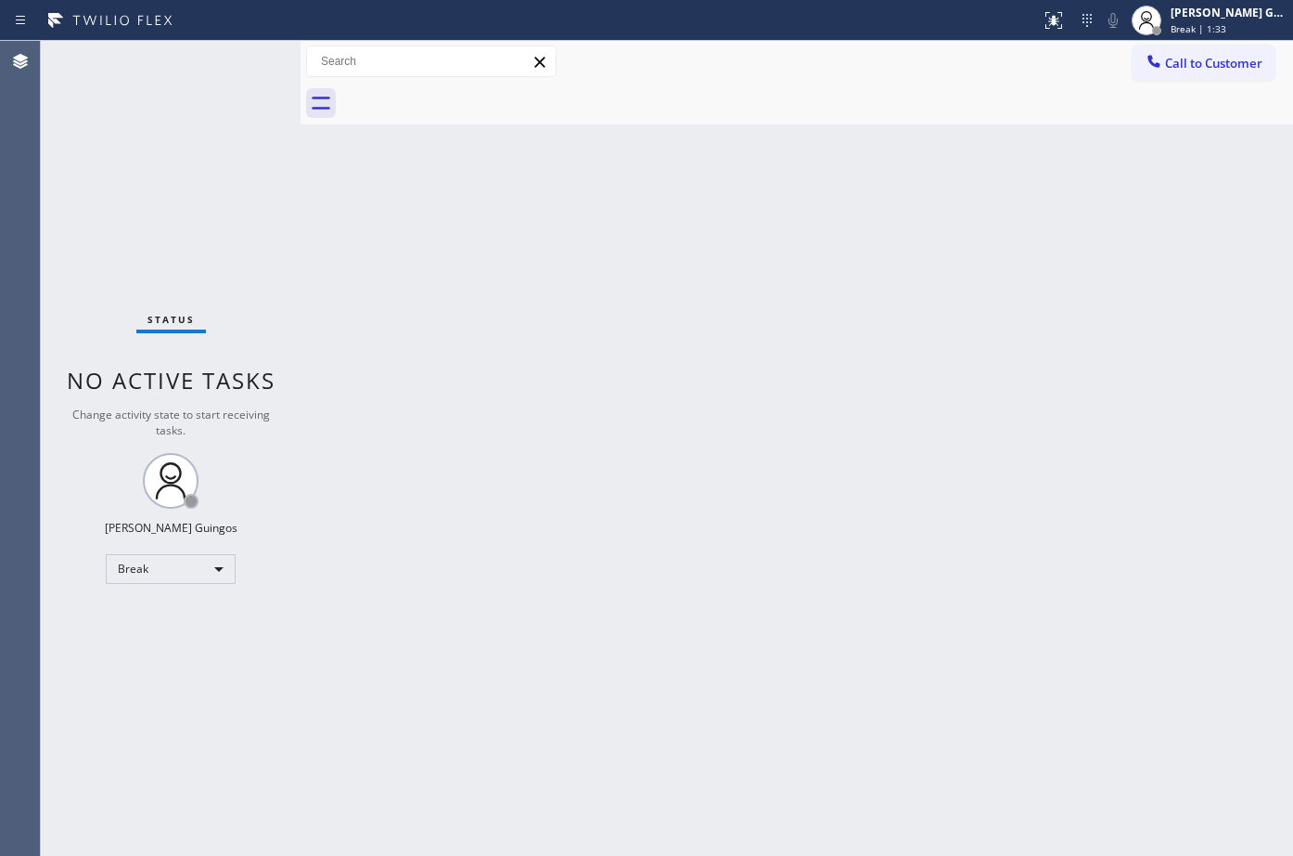
click at [734, 675] on div "Back to Dashboard Change Sender ID Customers Technicians Select a contact Outbo…" at bounding box center [797, 448] width 993 height 815
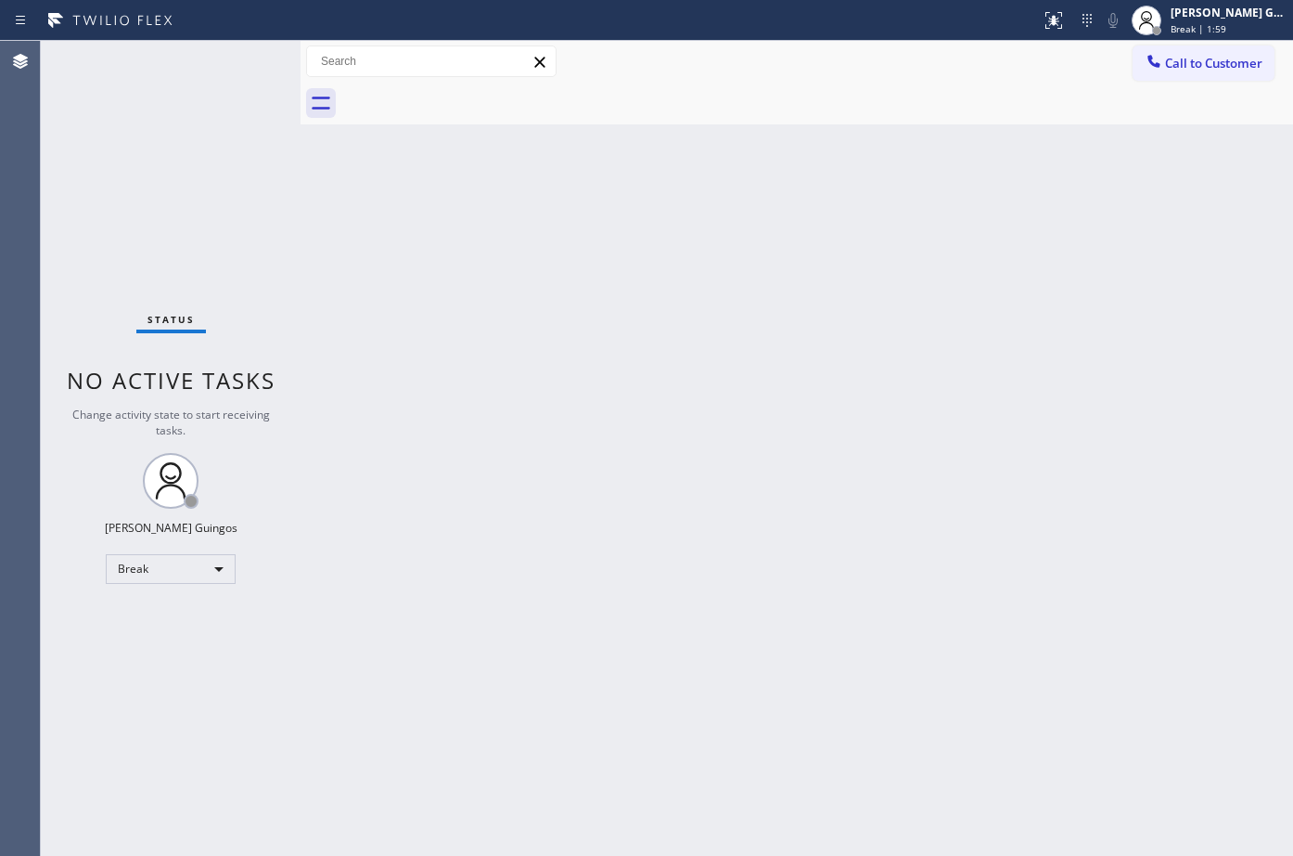
click at [734, 675] on div "Back to Dashboard Change Sender ID Customers Technicians Select a contact Outbo…" at bounding box center [797, 448] width 993 height 815
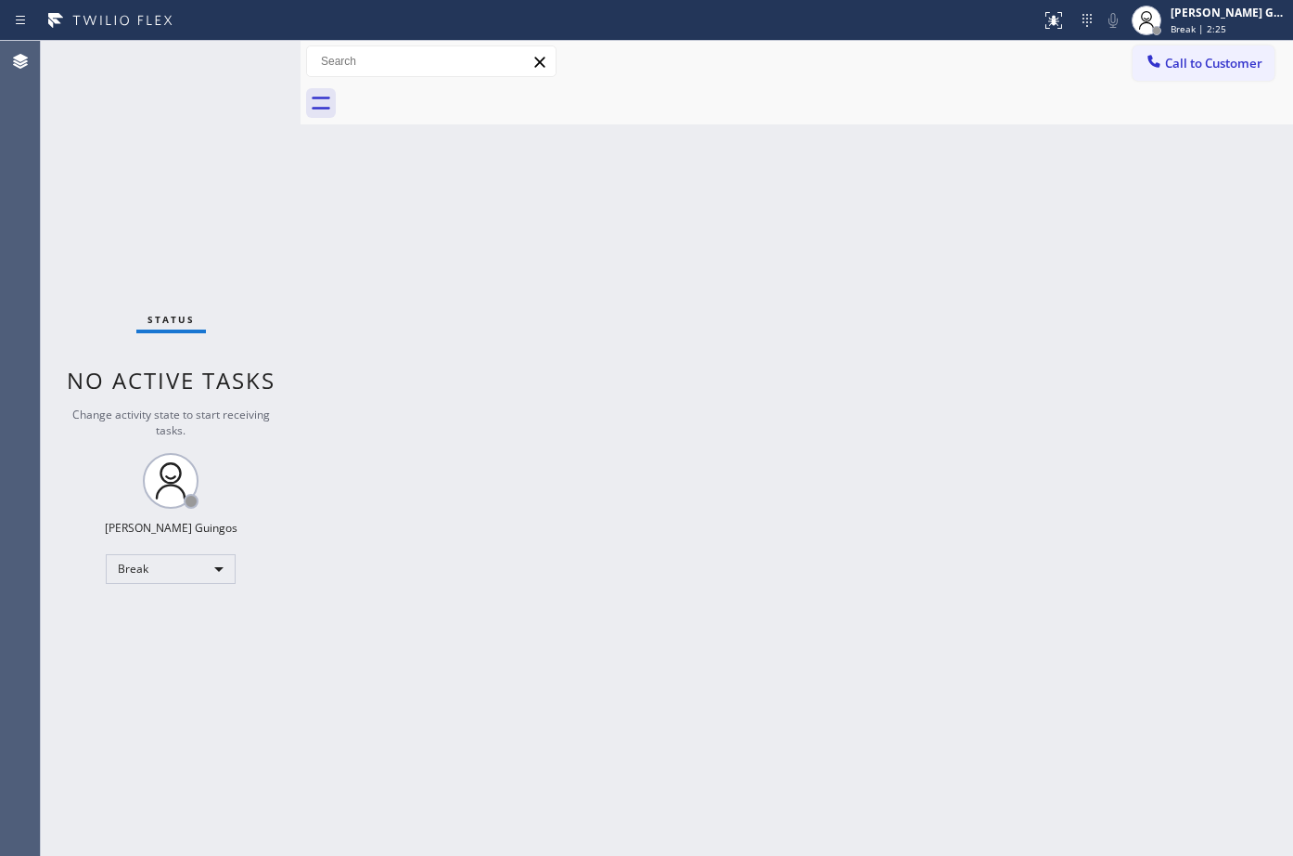
click at [734, 675] on div "Back to Dashboard Change Sender ID Customers Technicians Select a contact Outbo…" at bounding box center [797, 448] width 993 height 815
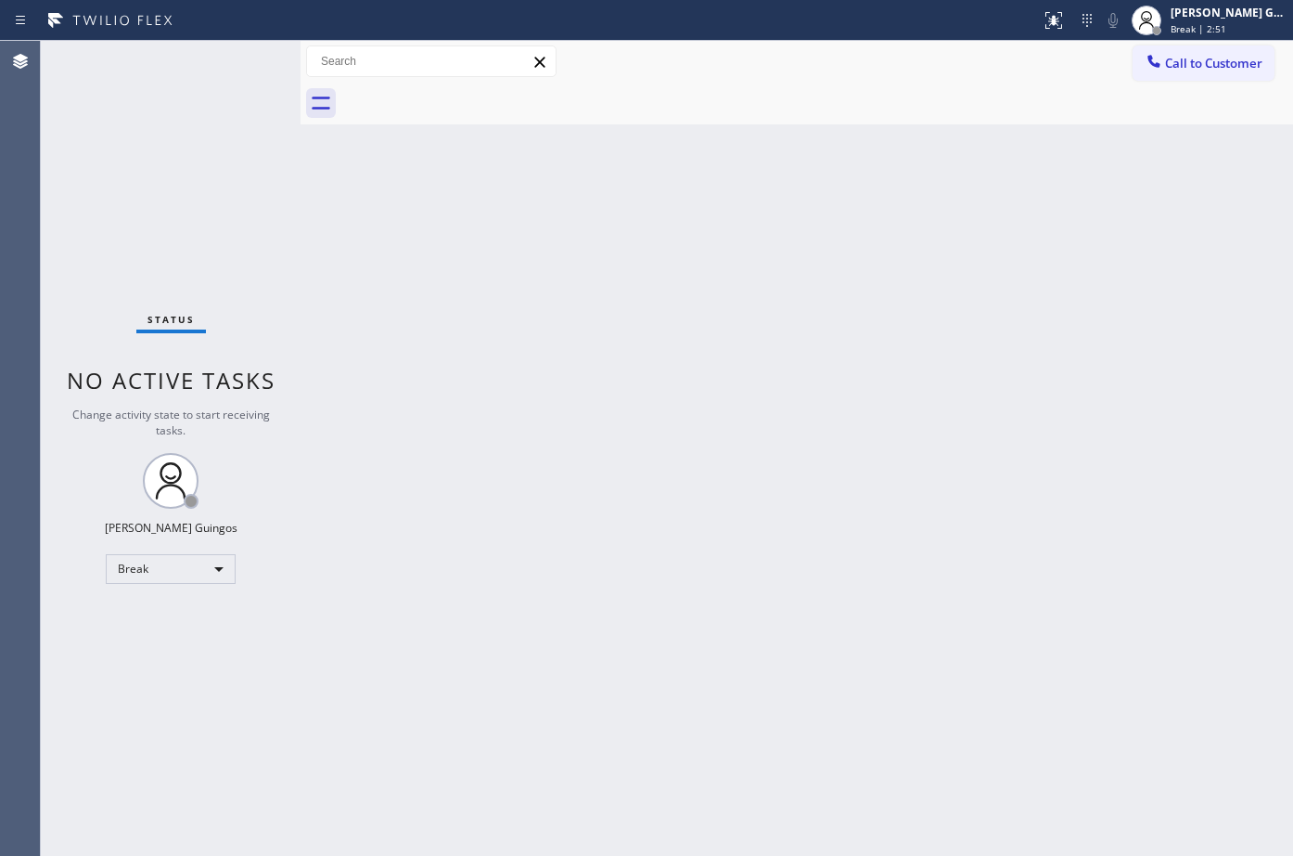
click at [734, 675] on div "Back to Dashboard Change Sender ID Customers Technicians Select a contact Outbo…" at bounding box center [797, 448] width 993 height 815
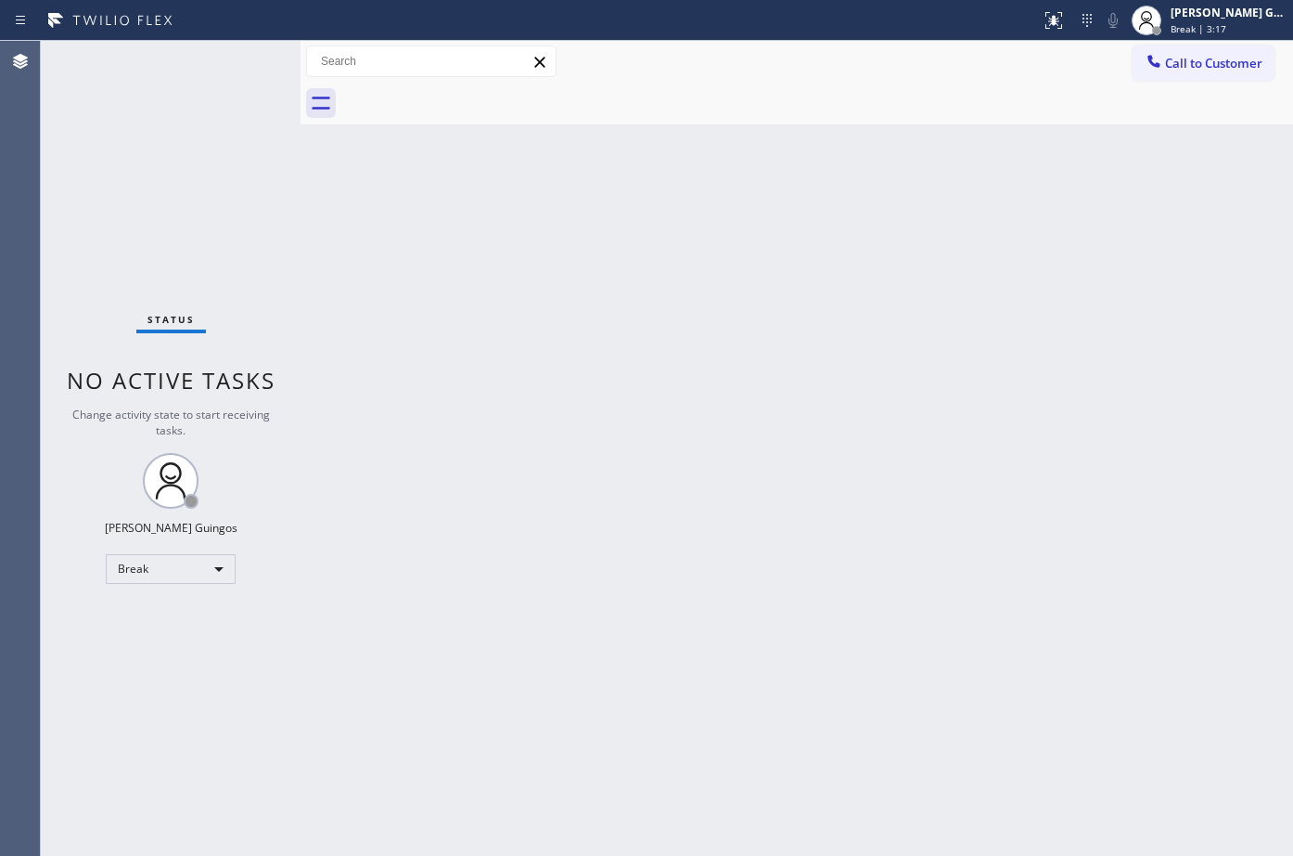
click at [734, 675] on div "Back to Dashboard Change Sender ID Customers Technicians Select a contact Outbo…" at bounding box center [797, 448] width 993 height 815
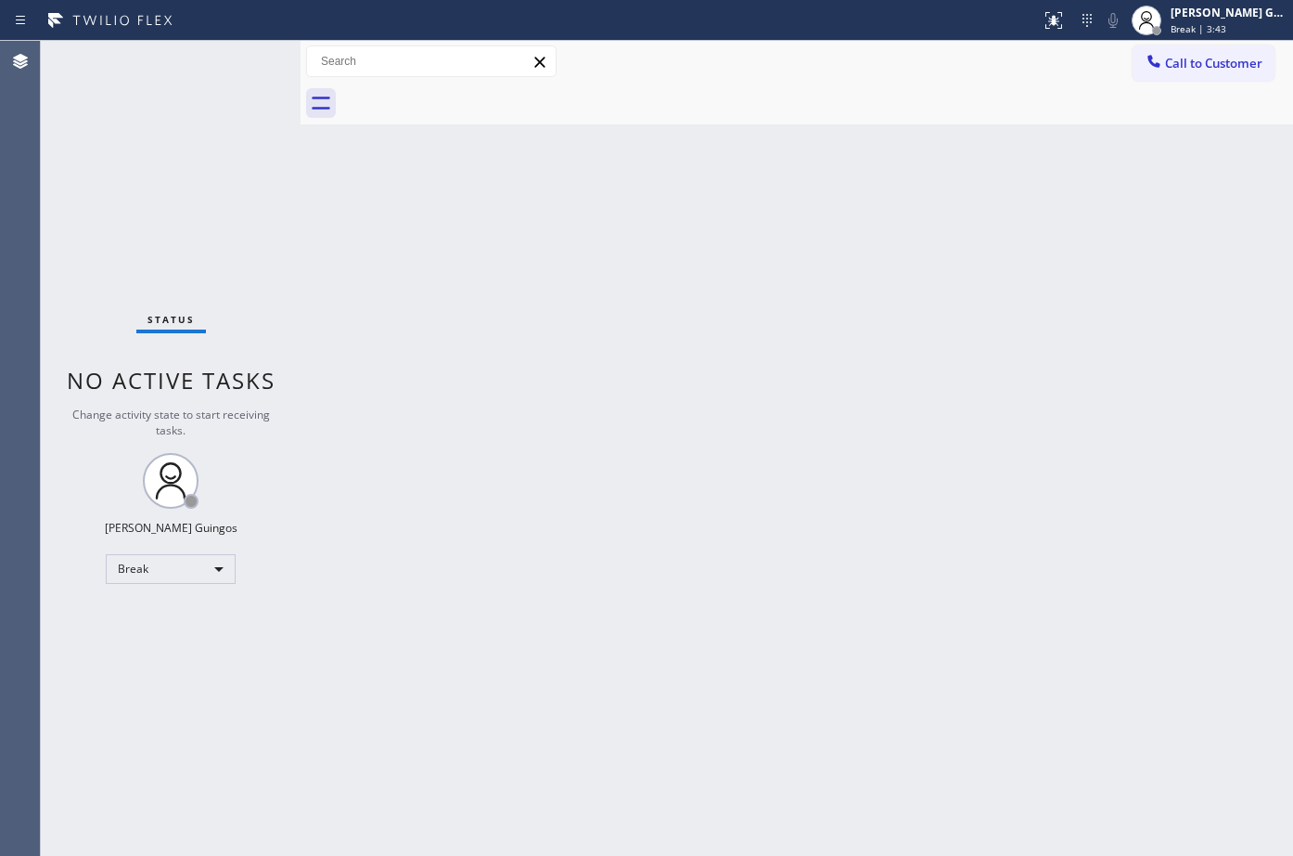
click at [734, 675] on div "Back to Dashboard Change Sender ID Customers Technicians Select a contact Outbo…" at bounding box center [797, 448] width 993 height 815
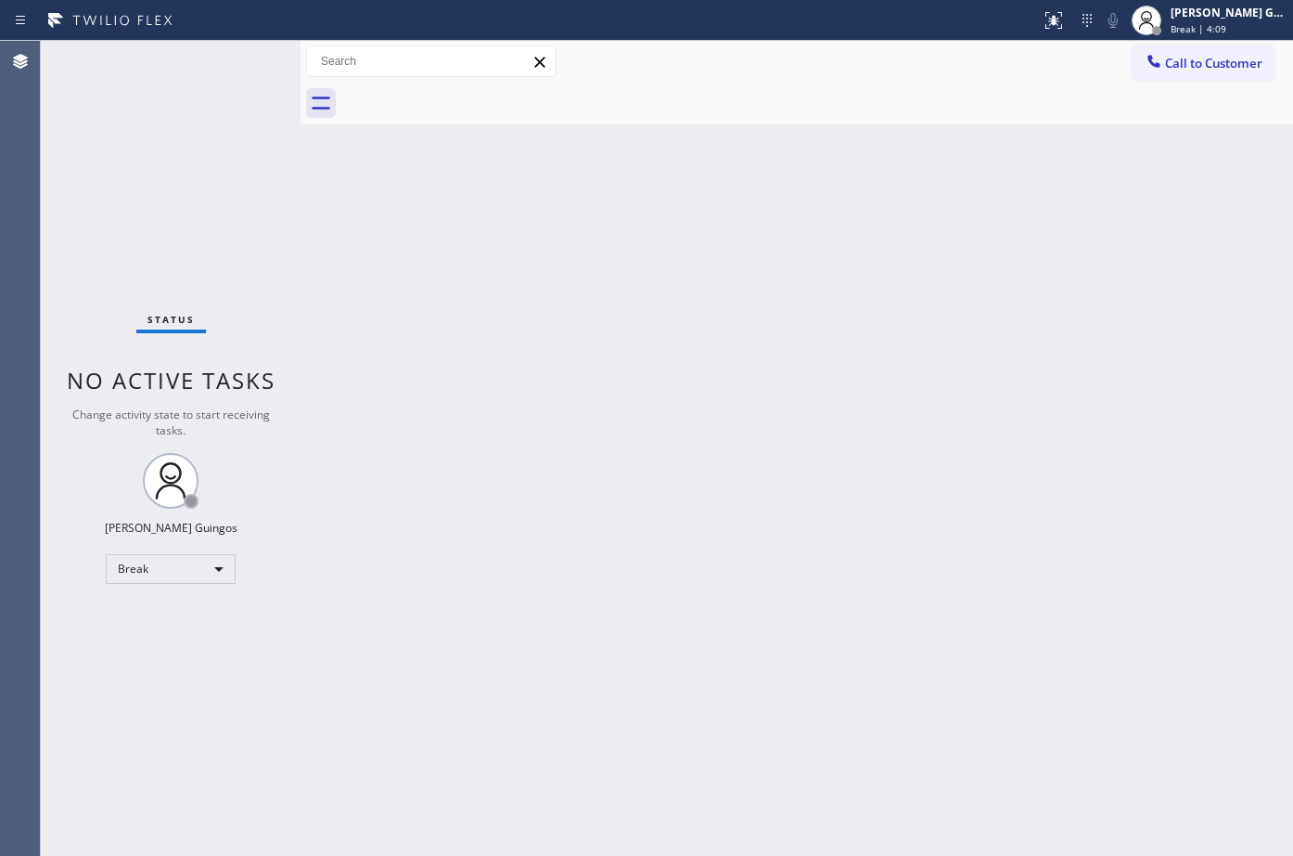
click at [734, 675] on div "Back to Dashboard Change Sender ID Customers Technicians Select a contact Outbo…" at bounding box center [797, 448] width 993 height 815
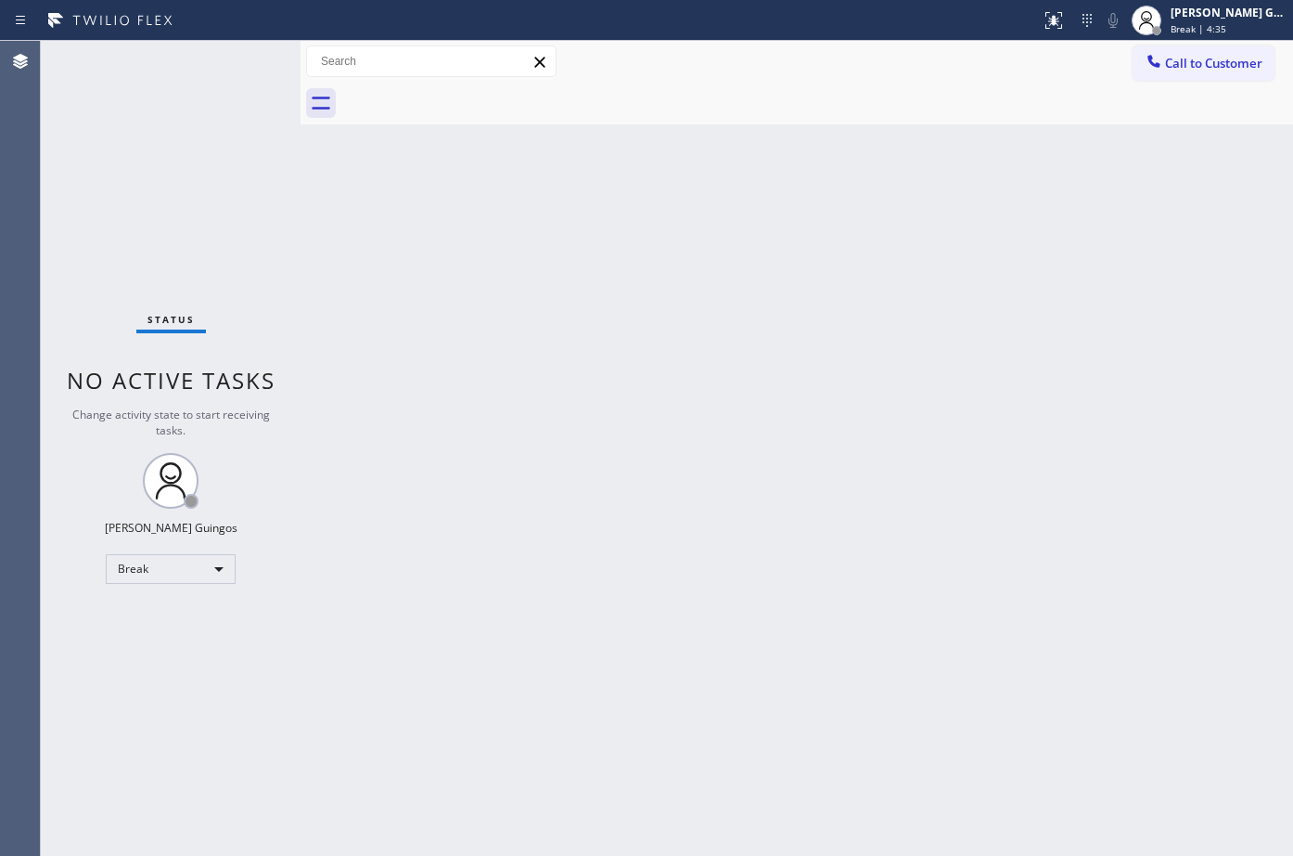
click at [734, 675] on div "Back to Dashboard Change Sender ID Customers Technicians Select a contact Outbo…" at bounding box center [797, 448] width 993 height 815
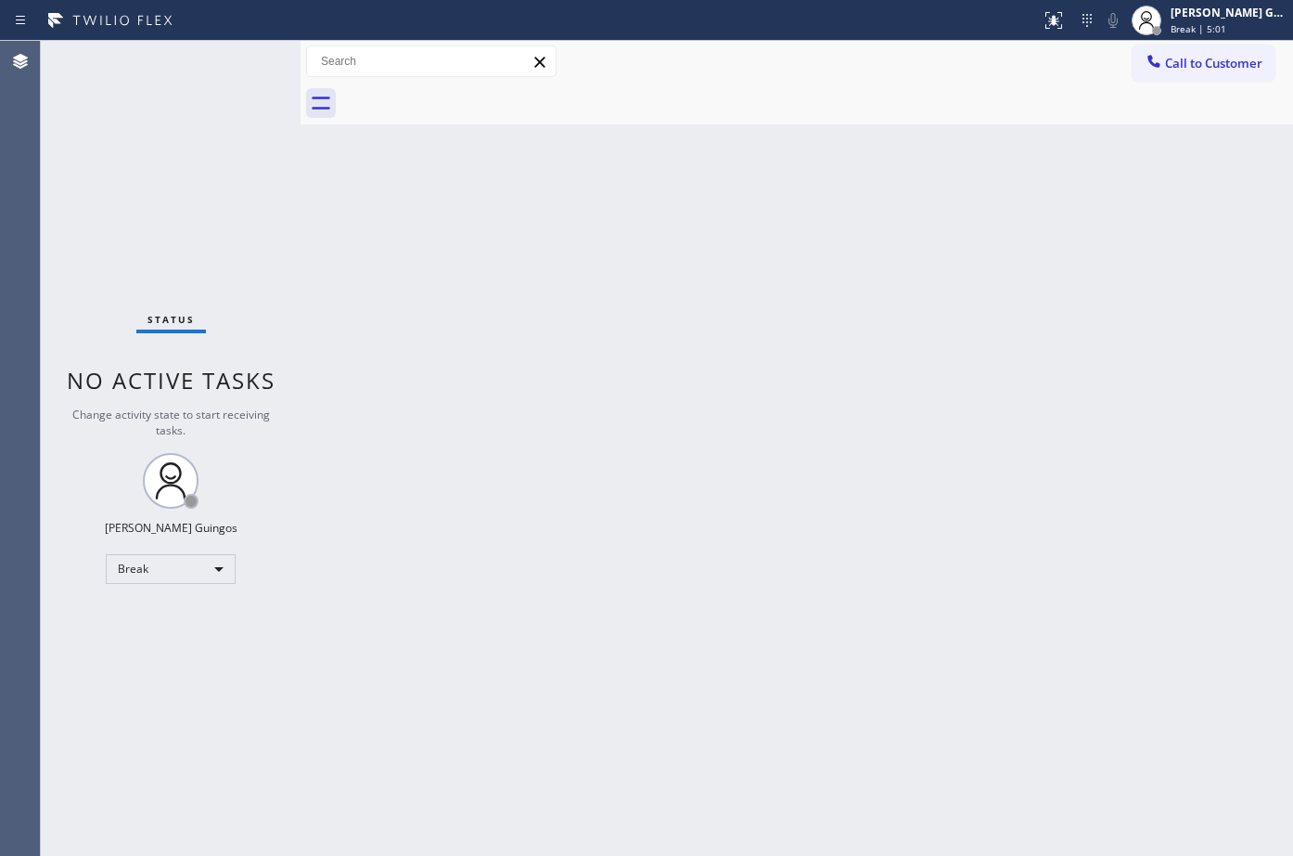
click at [734, 675] on div "Back to Dashboard Change Sender ID Customers Technicians Select a contact Outbo…" at bounding box center [797, 448] width 993 height 815
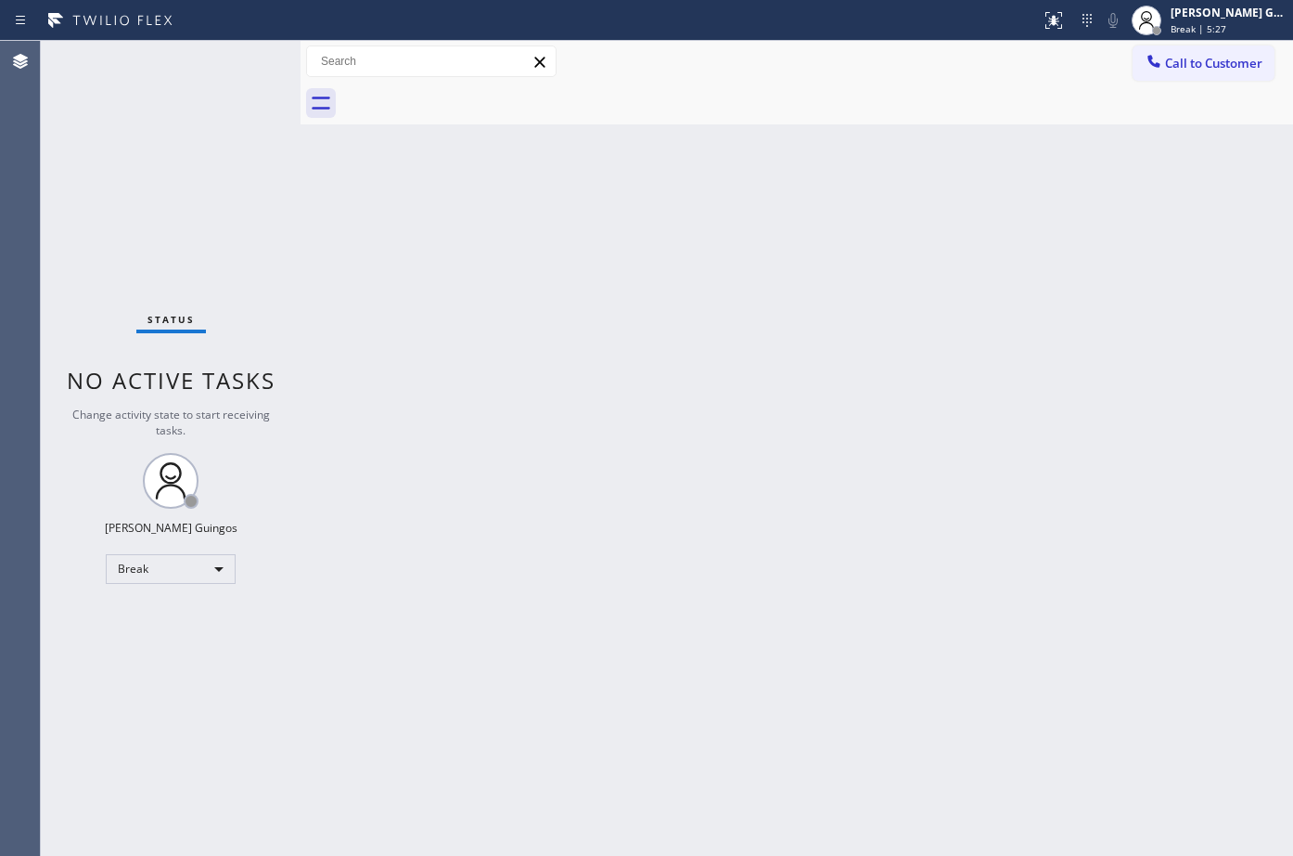
click at [734, 675] on div "Back to Dashboard Change Sender ID Customers Technicians Select a contact Outbo…" at bounding box center [797, 448] width 993 height 815
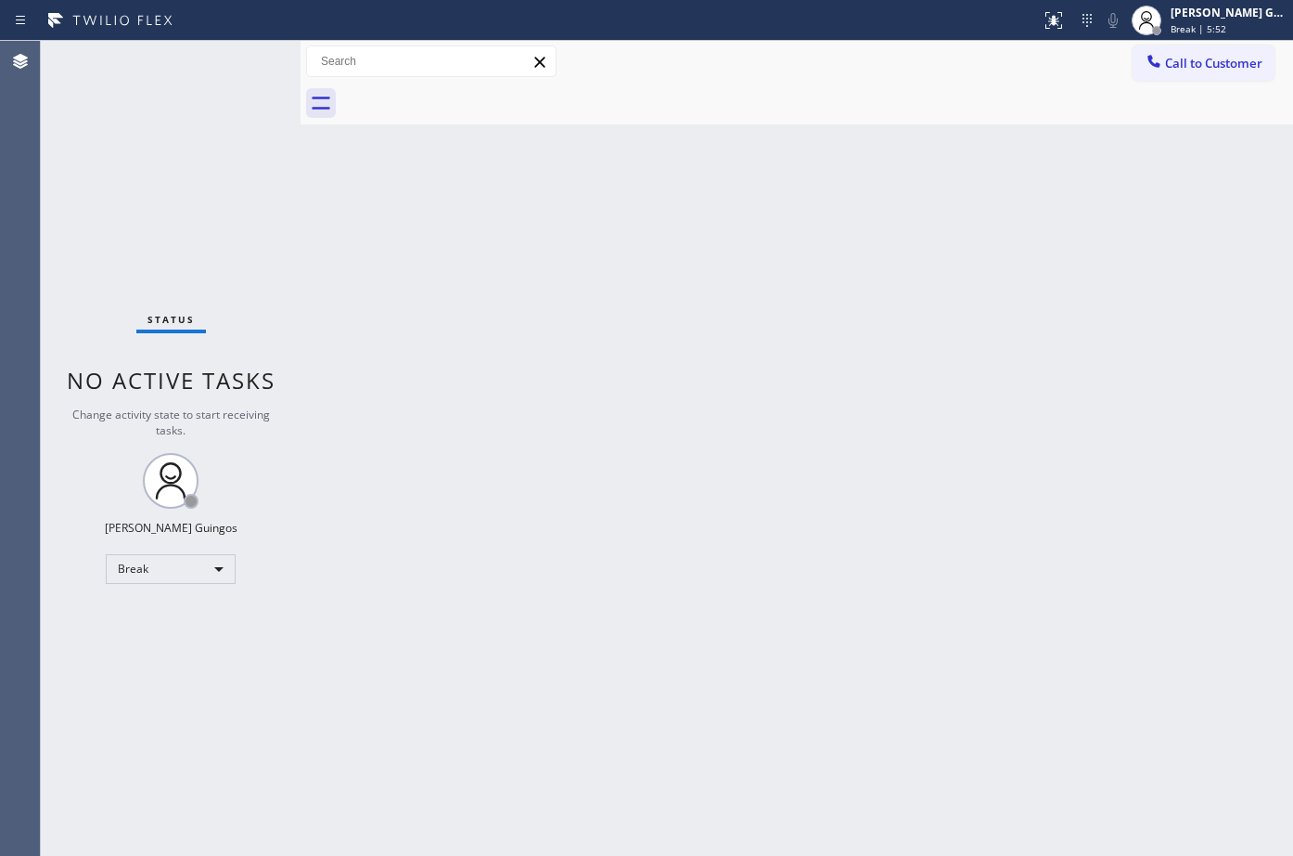
click at [734, 675] on div "Back to Dashboard Change Sender ID Customers Technicians Select a contact Outbo…" at bounding box center [797, 448] width 993 height 815
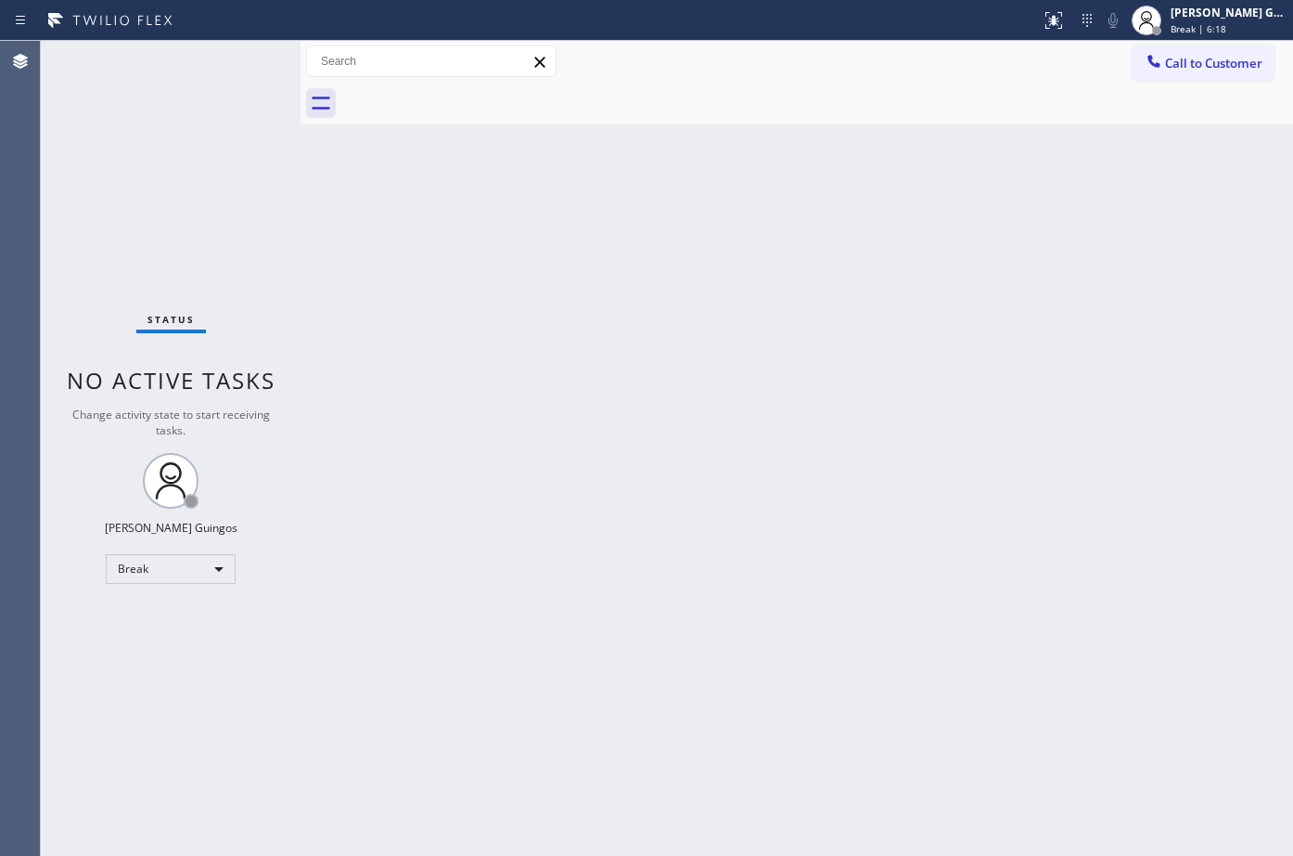
click at [734, 675] on div "Back to Dashboard Change Sender ID Customers Technicians Select a contact Outbo…" at bounding box center [797, 448] width 993 height 815
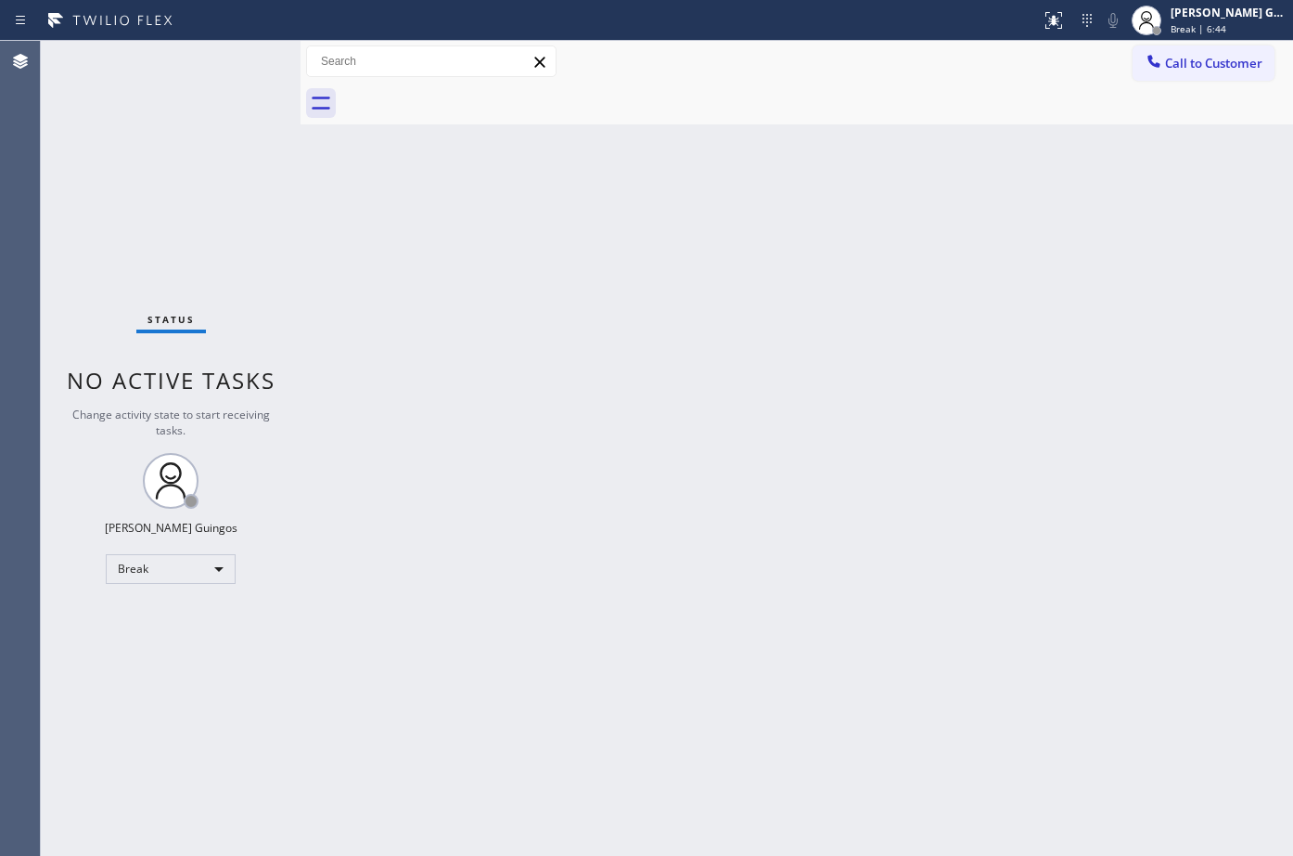
click at [734, 675] on div "Back to Dashboard Change Sender ID Customers Technicians Select a contact Outbo…" at bounding box center [797, 448] width 993 height 815
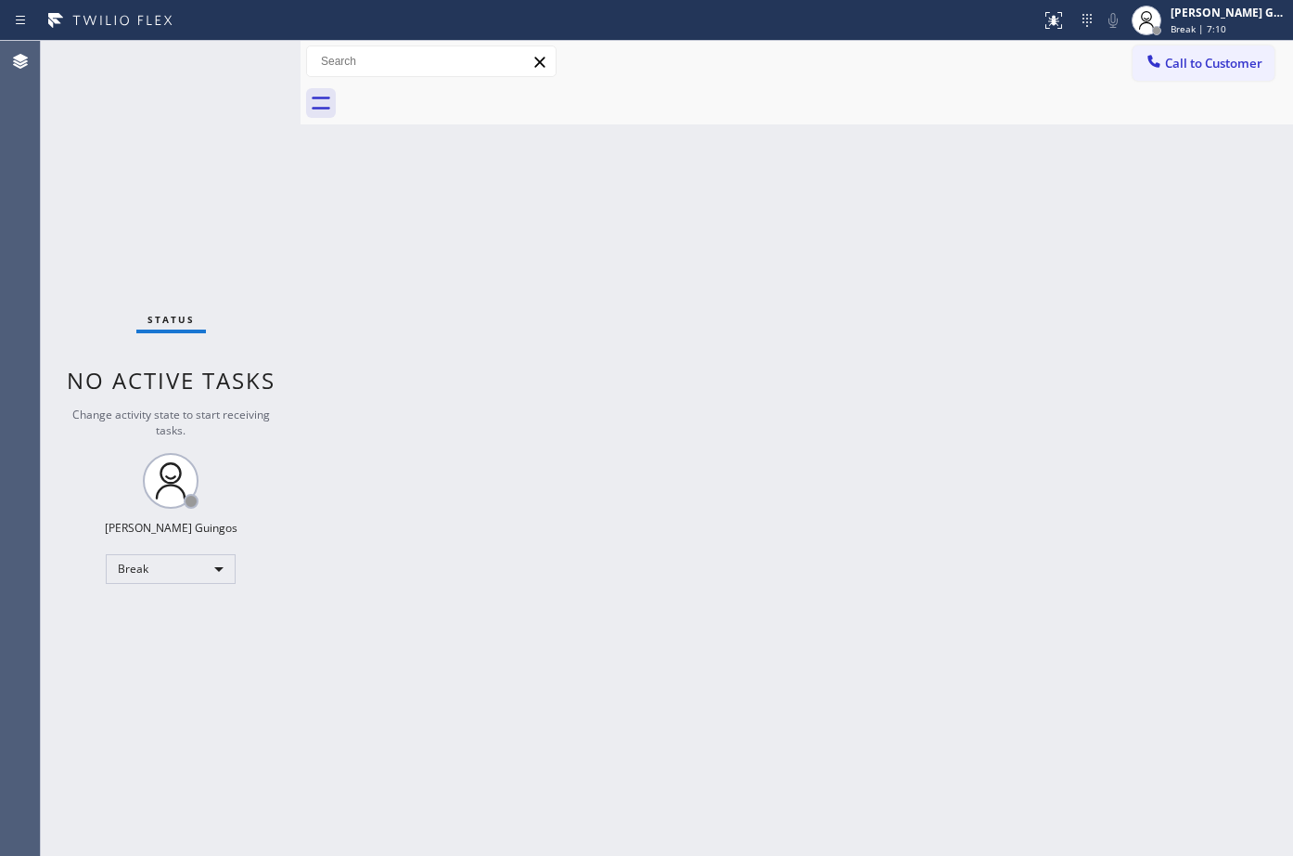
click at [734, 675] on div "Back to Dashboard Change Sender ID Customers Technicians Select a contact Outbo…" at bounding box center [797, 448] width 993 height 815
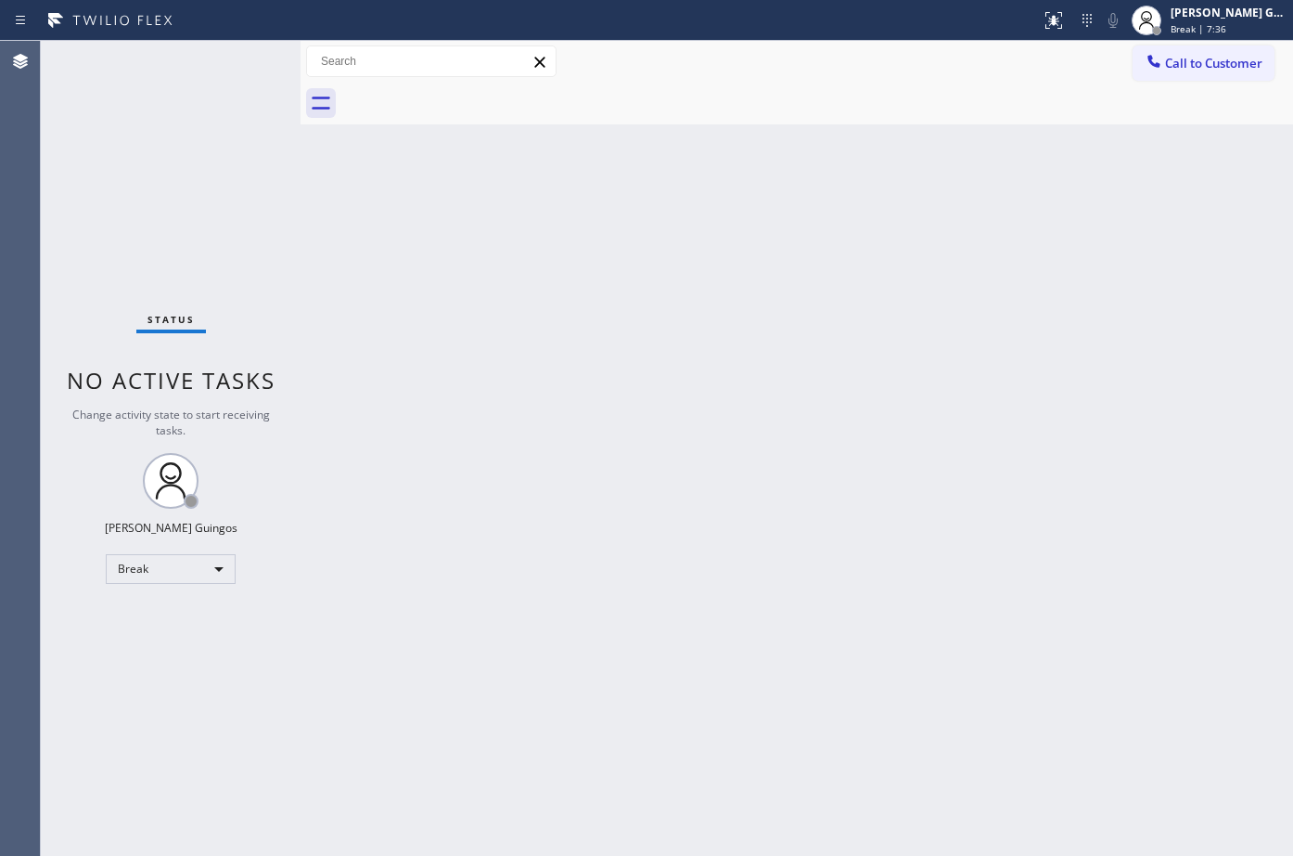
click at [734, 675] on div "Back to Dashboard Change Sender ID Customers Technicians Select a contact Outbo…" at bounding box center [797, 448] width 993 height 815
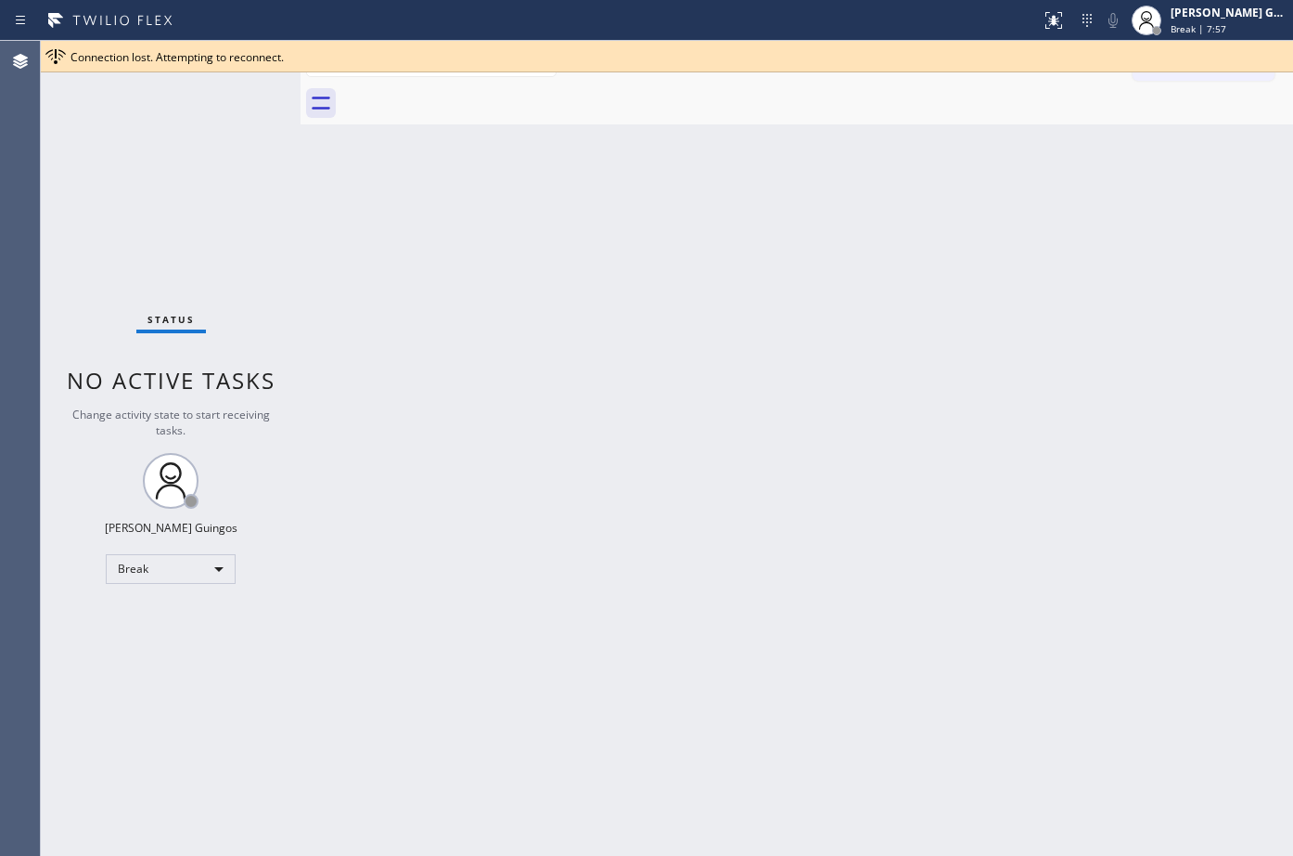
click at [734, 675] on div "Back to Dashboard Change Sender ID Customers Technicians Select a contact Outbo…" at bounding box center [797, 448] width 993 height 815
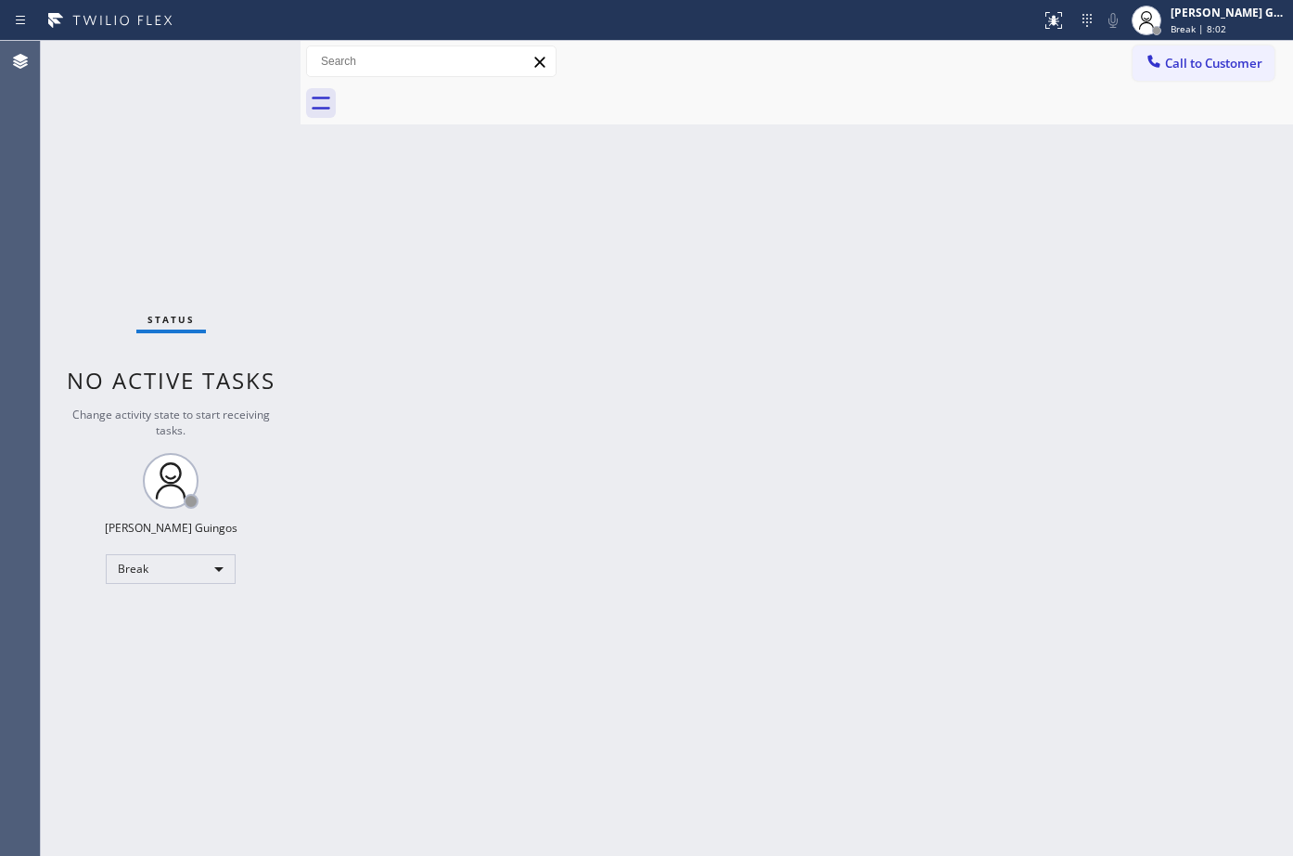
click at [734, 675] on div "Back to Dashboard Change Sender ID Customers Technicians Select a contact Outbo…" at bounding box center [797, 448] width 993 height 815
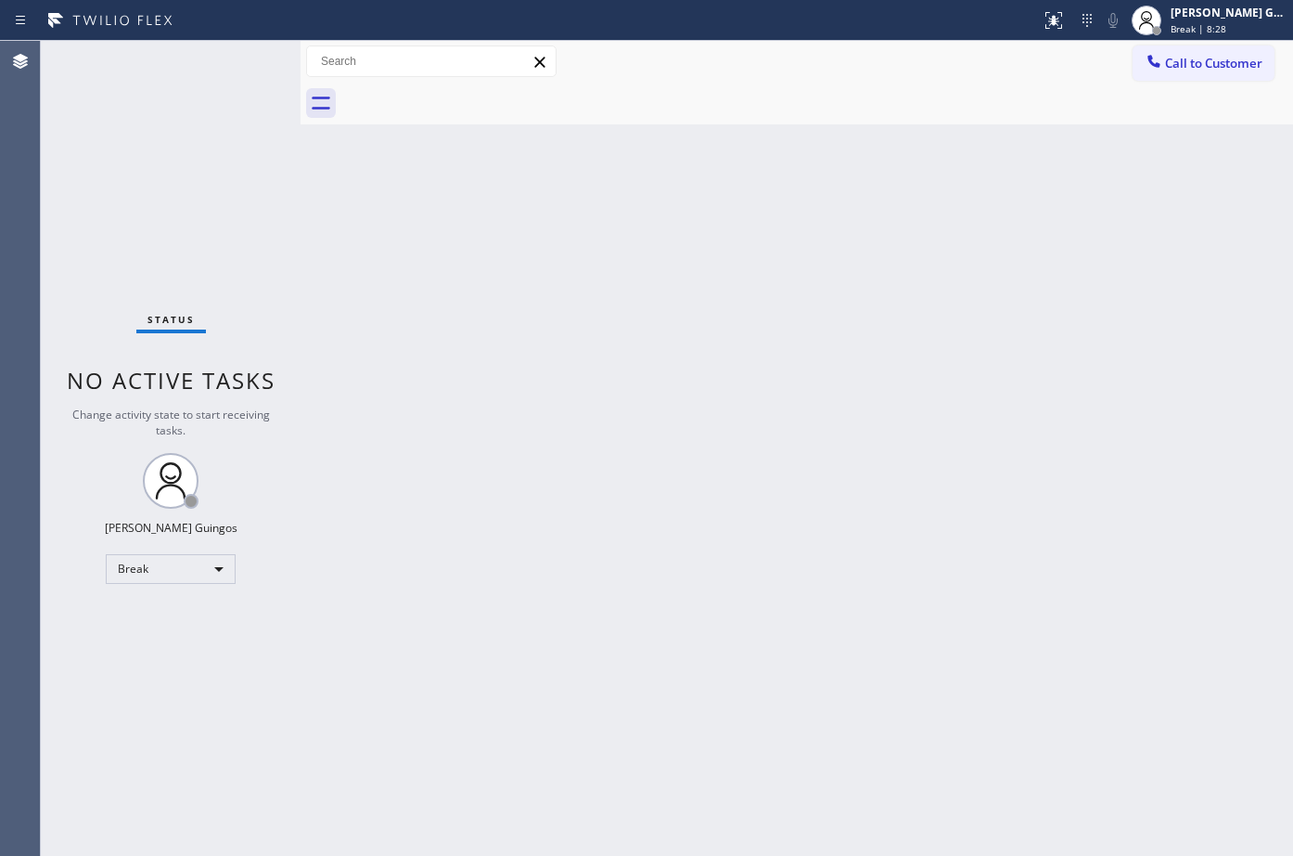
click at [734, 675] on div "Back to Dashboard Change Sender ID Customers Technicians Select a contact Outbo…" at bounding box center [797, 448] width 993 height 815
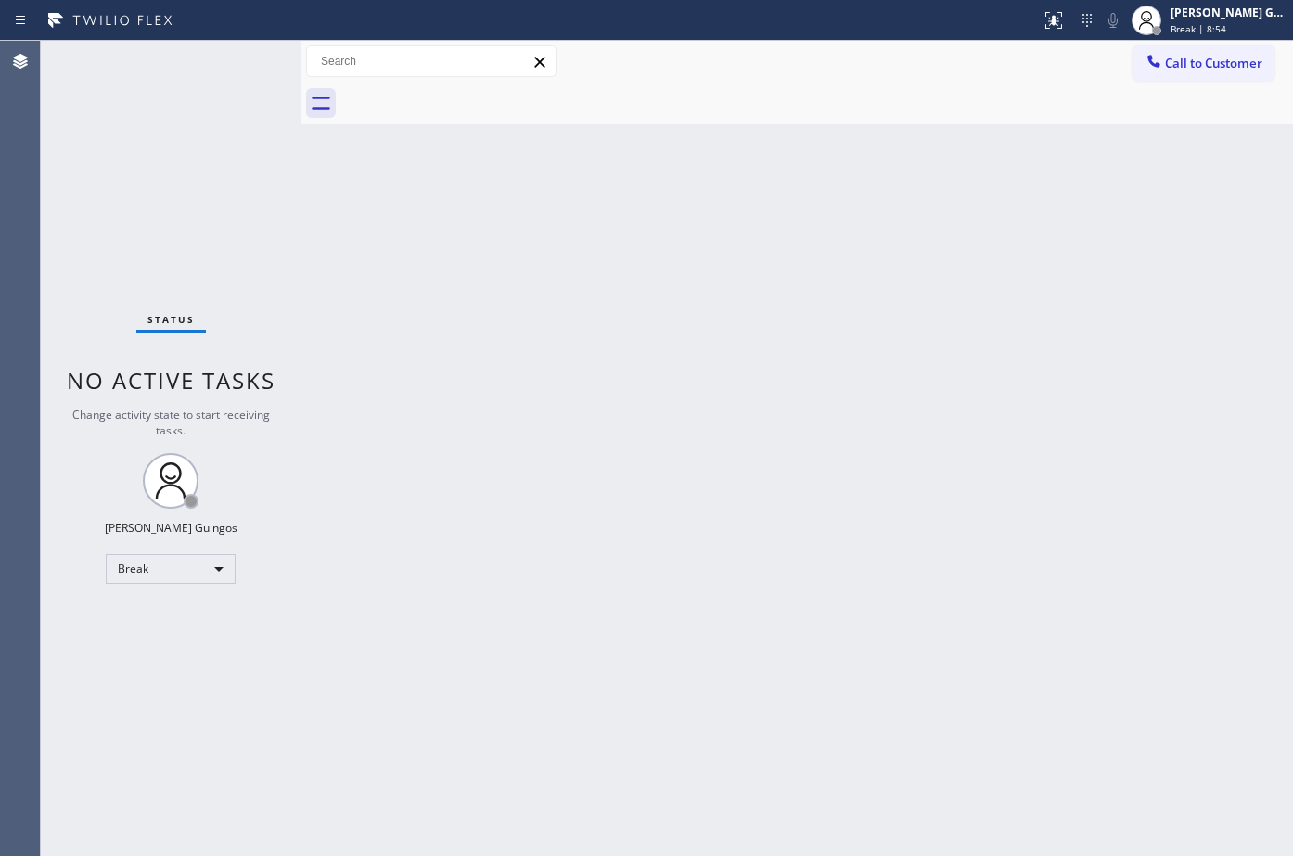
click at [734, 675] on div "Back to Dashboard Change Sender ID Customers Technicians Select a contact Outbo…" at bounding box center [797, 448] width 993 height 815
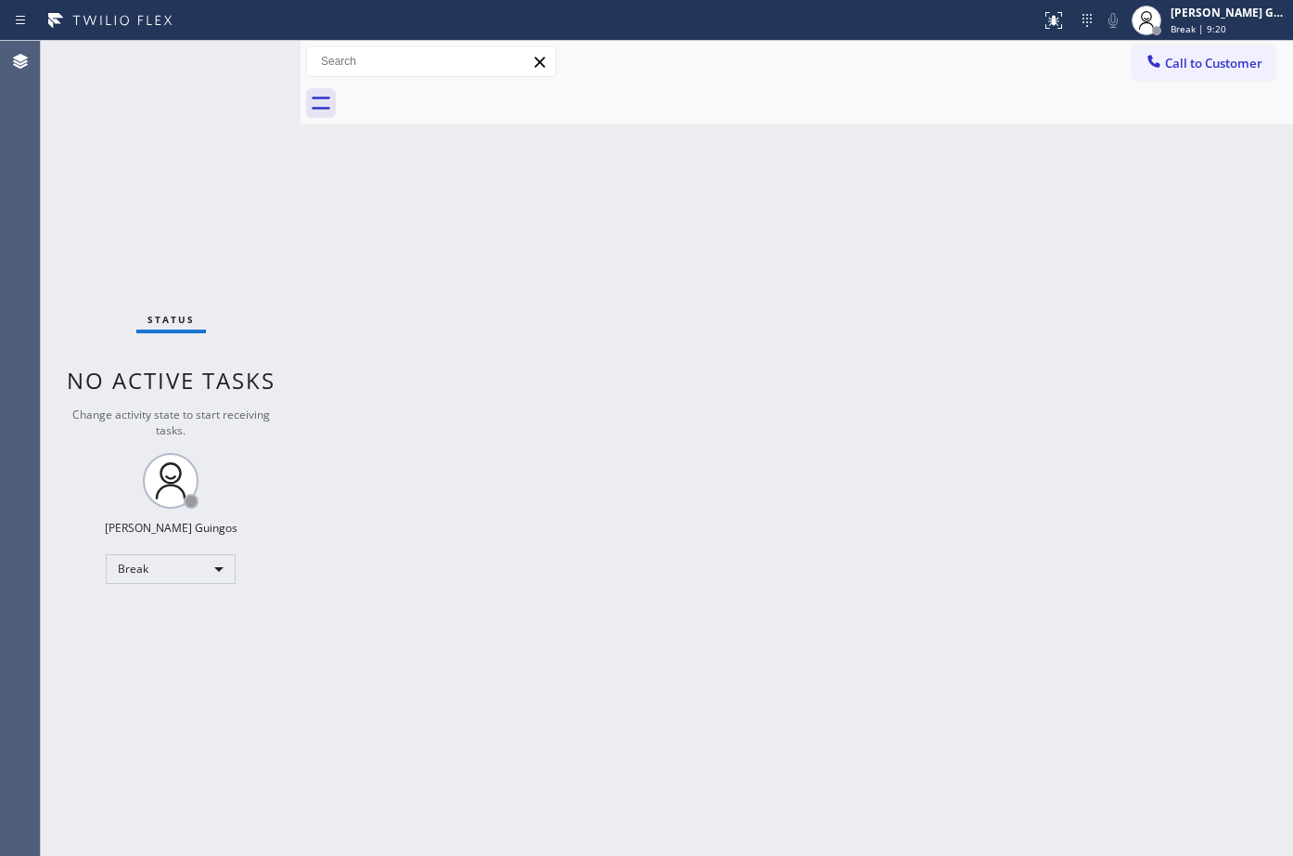
click at [734, 675] on div "Back to Dashboard Change Sender ID Customers Technicians Select a contact Outbo…" at bounding box center [797, 448] width 993 height 815
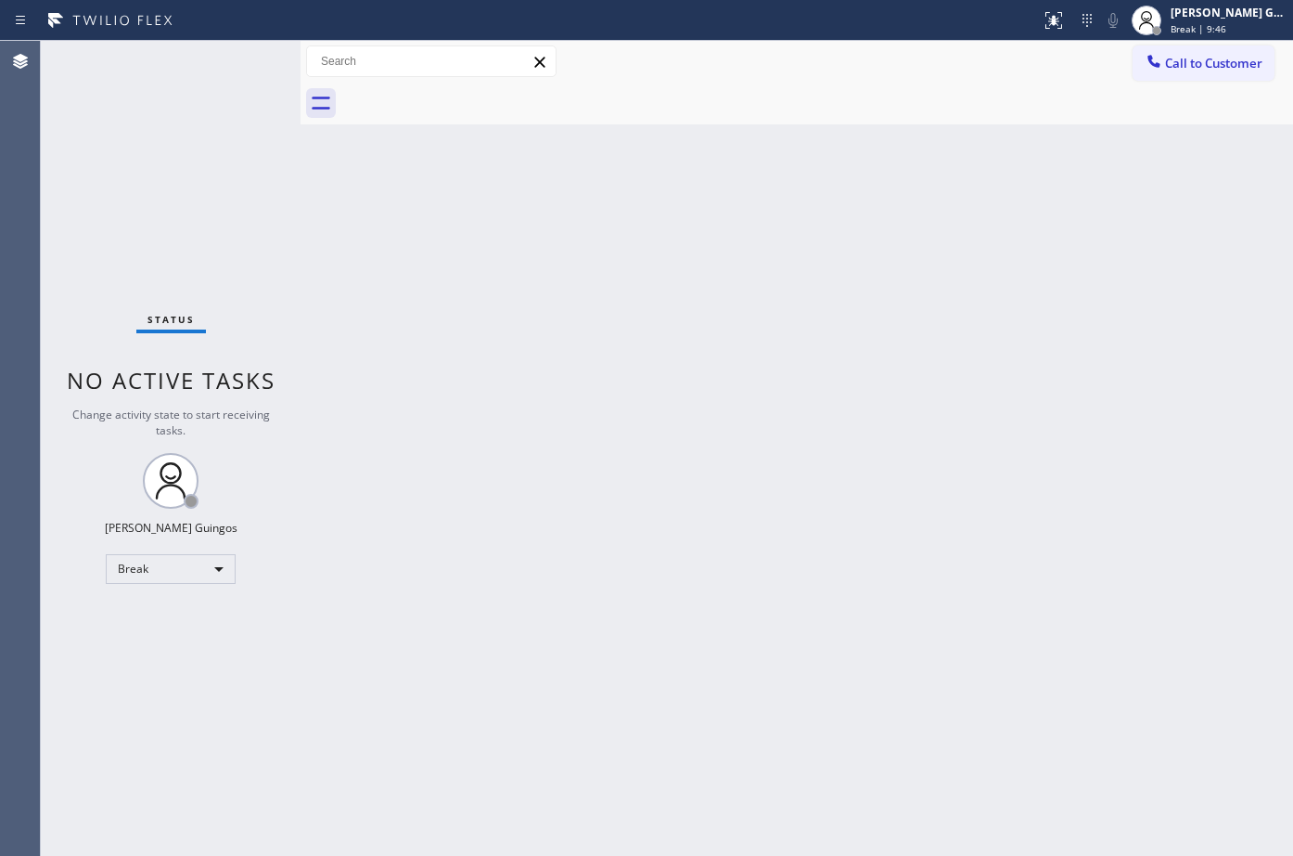
click at [734, 675] on div "Back to Dashboard Change Sender ID Customers Technicians Select a contact Outbo…" at bounding box center [797, 448] width 993 height 815
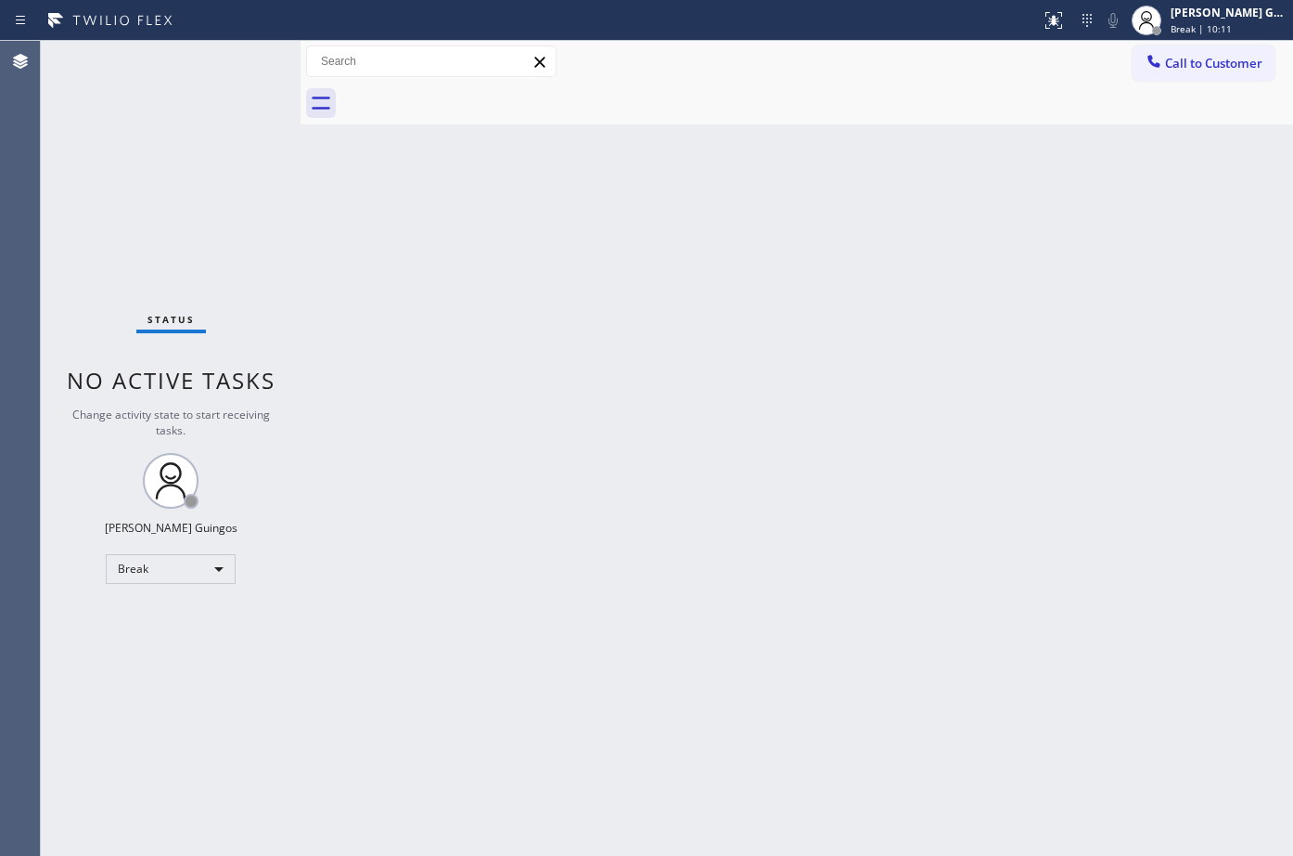
click at [734, 675] on div "Back to Dashboard Change Sender ID Customers Technicians Select a contact Outbo…" at bounding box center [797, 448] width 993 height 815
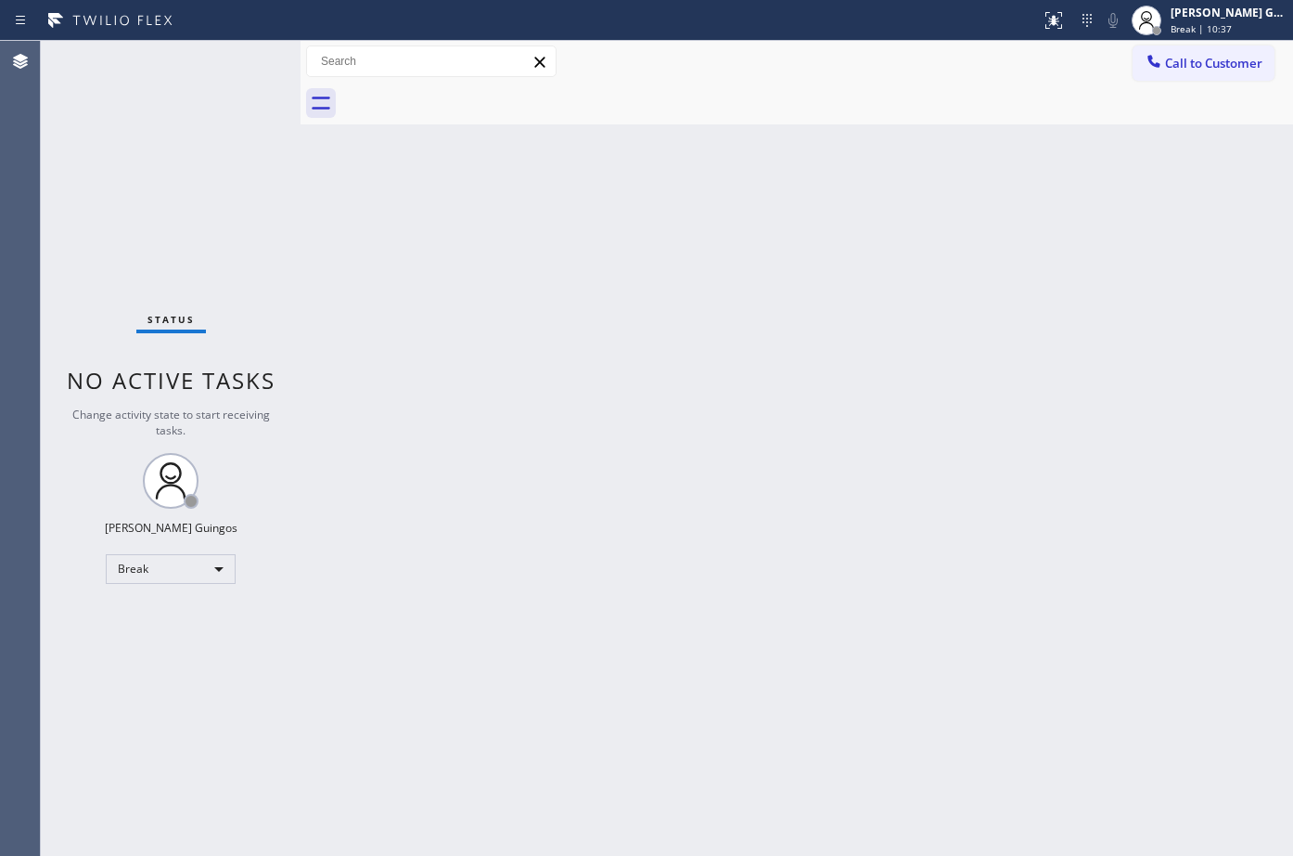
click at [734, 675] on div "Back to Dashboard Change Sender ID Customers Technicians Select a contact Outbo…" at bounding box center [797, 448] width 993 height 815
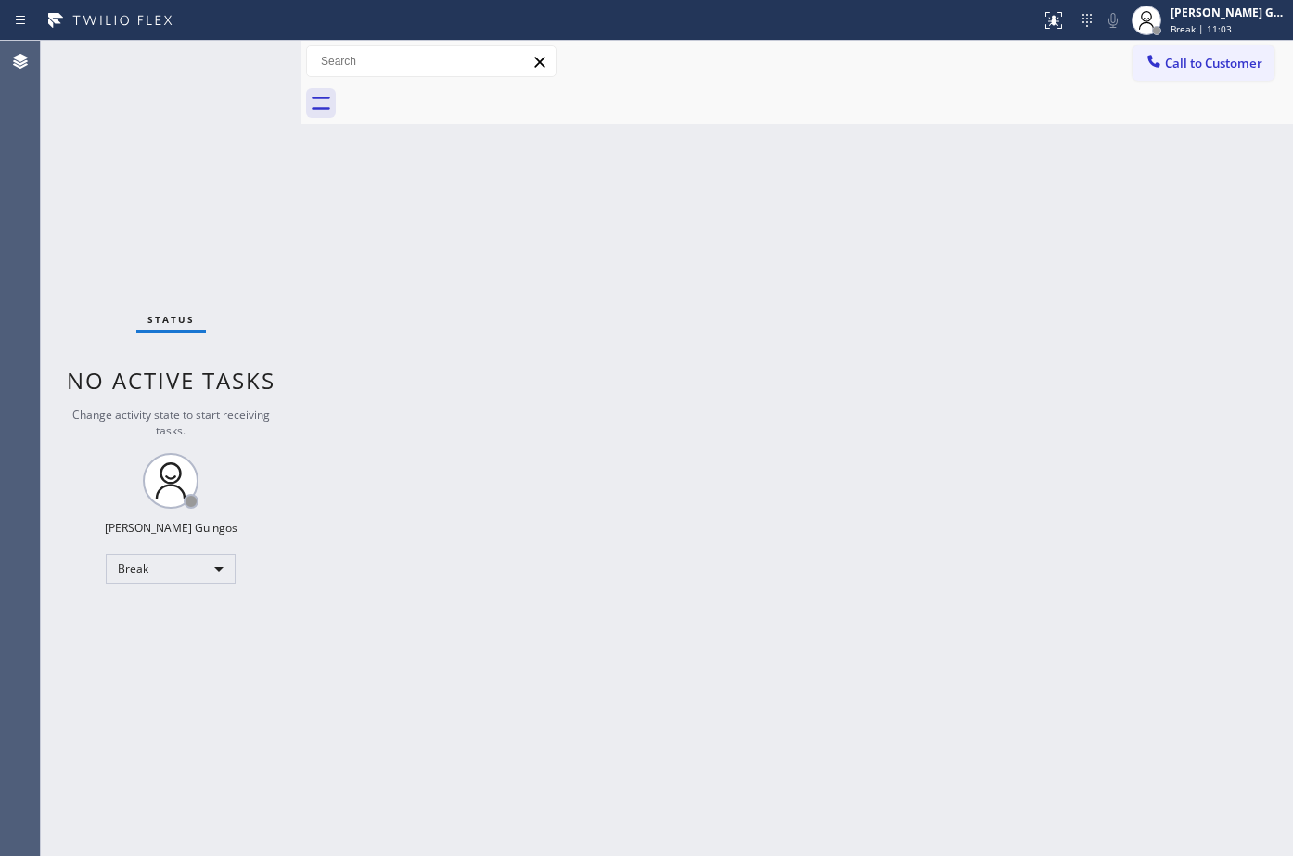
click at [734, 675] on div "Back to Dashboard Change Sender ID Customers Technicians Select a contact Outbo…" at bounding box center [797, 448] width 993 height 815
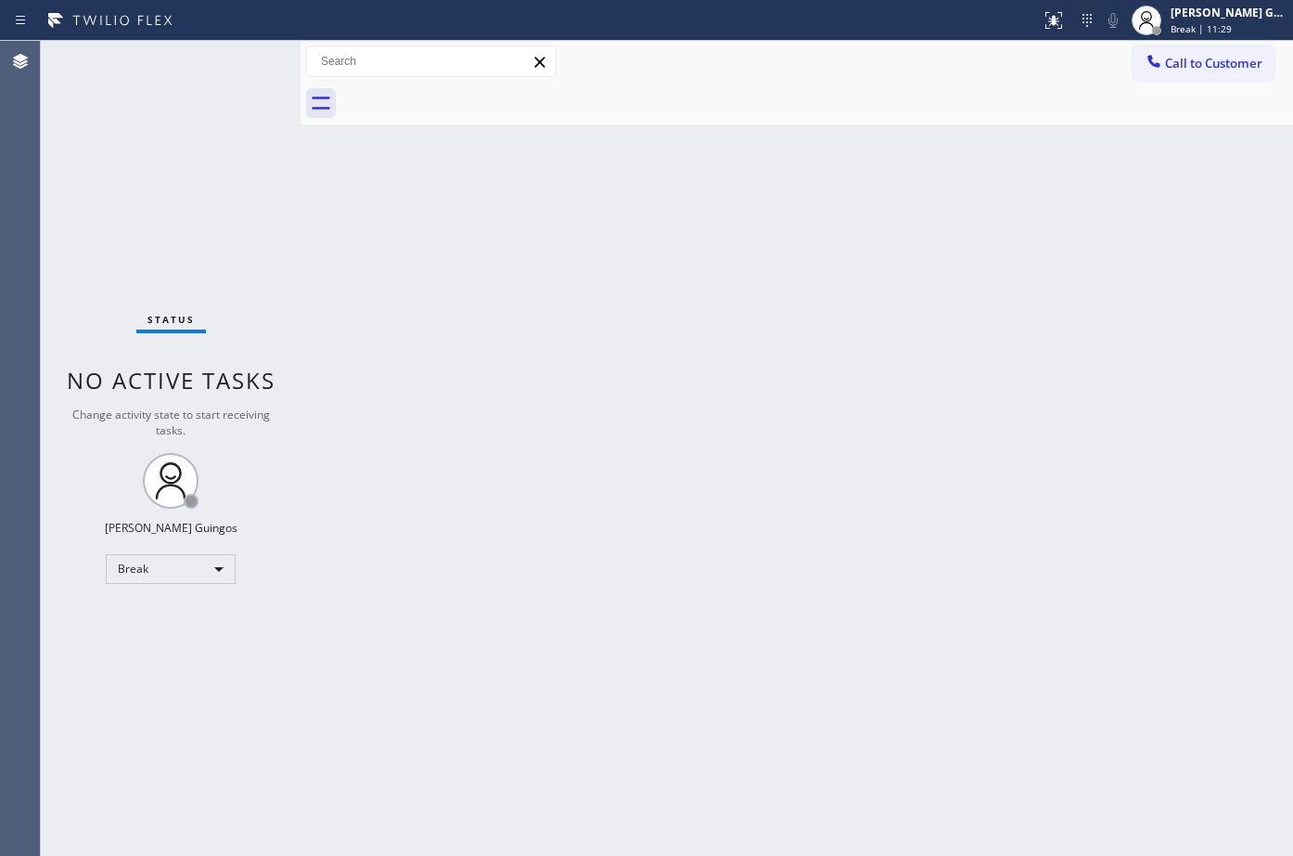
click at [734, 675] on div "Back to Dashboard Change Sender ID Customers Technicians Select a contact Outbo…" at bounding box center [797, 448] width 993 height 815
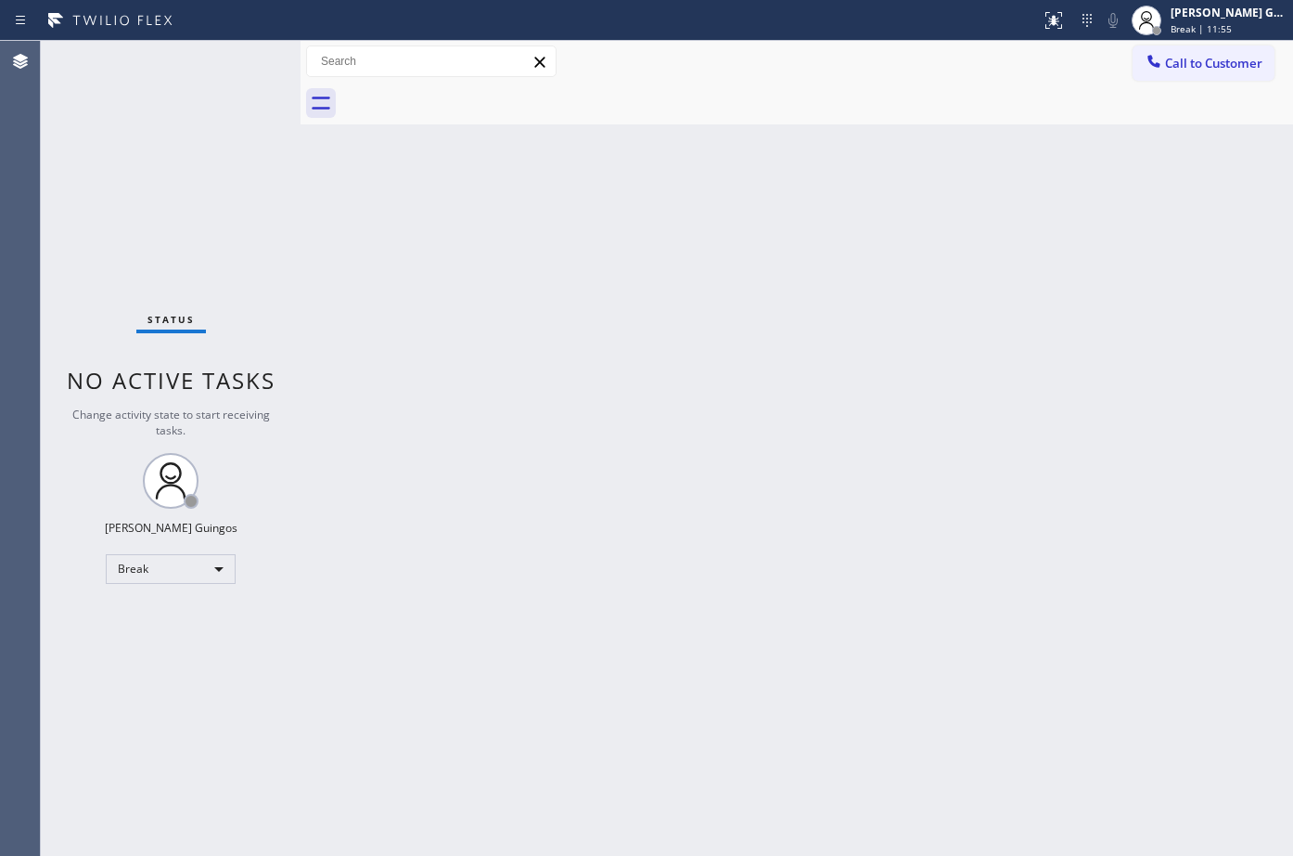
click at [734, 675] on div "Back to Dashboard Change Sender ID Customers Technicians Select a contact Outbo…" at bounding box center [797, 448] width 993 height 815
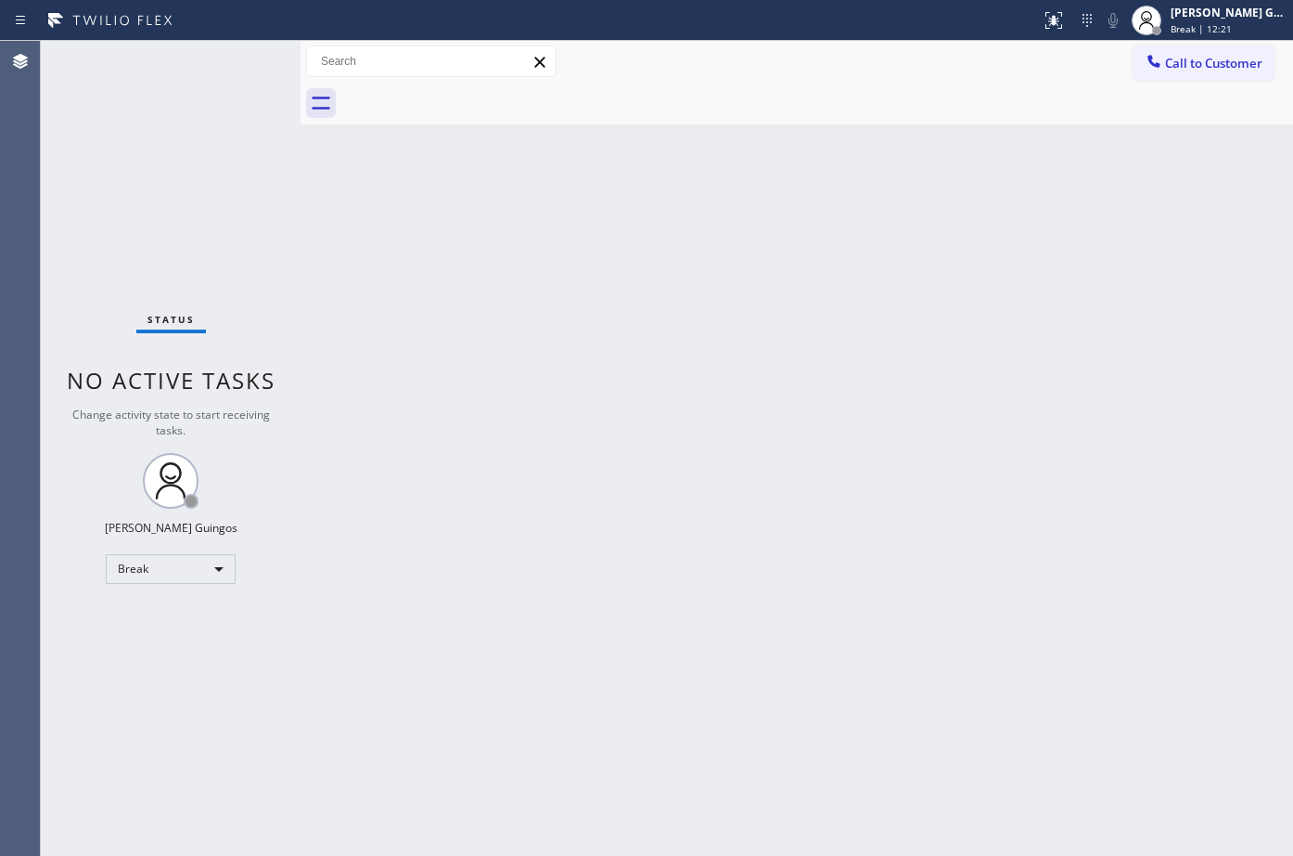
click at [734, 675] on div "Back to Dashboard Change Sender ID Customers Technicians Select a contact Outbo…" at bounding box center [797, 448] width 993 height 815
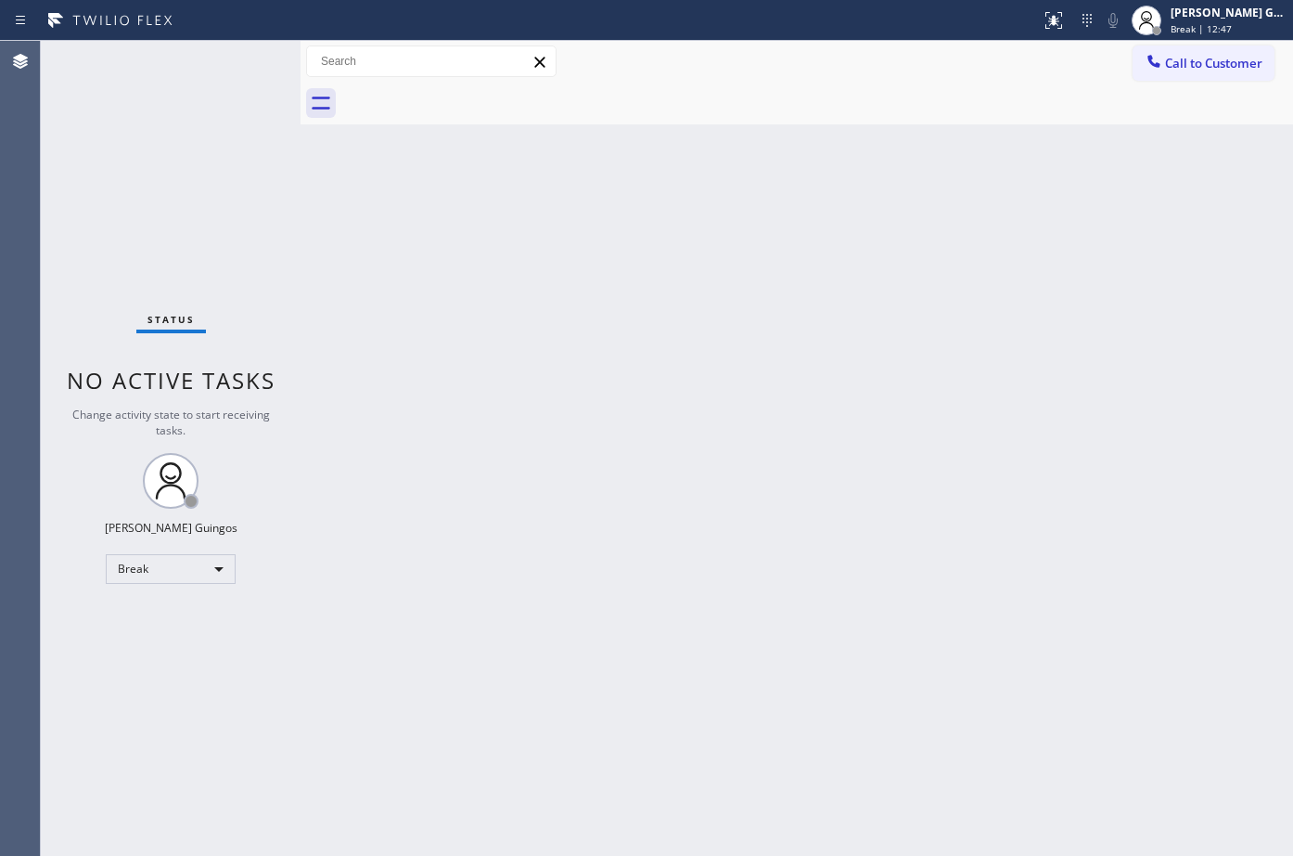
click at [734, 675] on div "Back to Dashboard Change Sender ID Customers Technicians Select a contact Outbo…" at bounding box center [797, 448] width 993 height 815
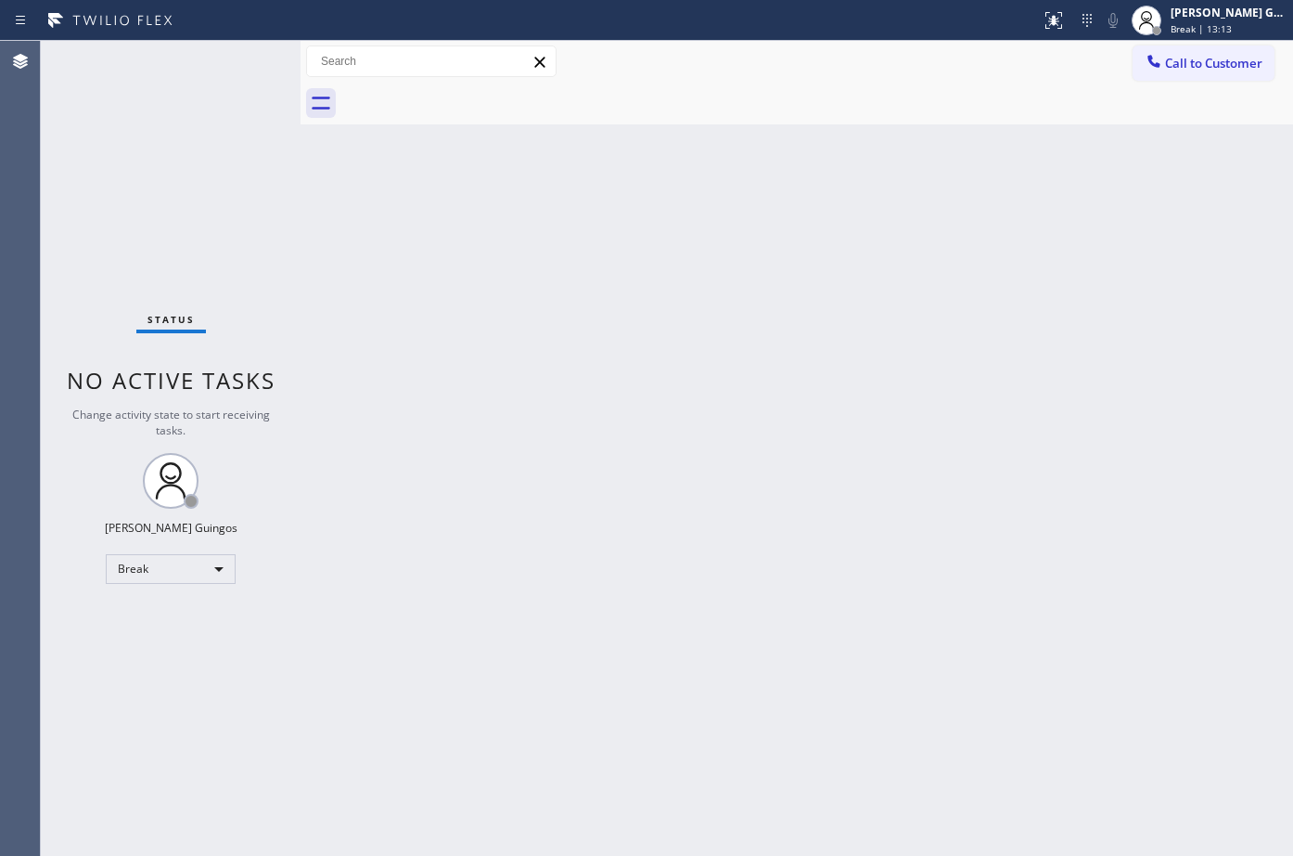
click at [734, 675] on div "Back to Dashboard Change Sender ID Customers Technicians Select a contact Outbo…" at bounding box center [797, 448] width 993 height 815
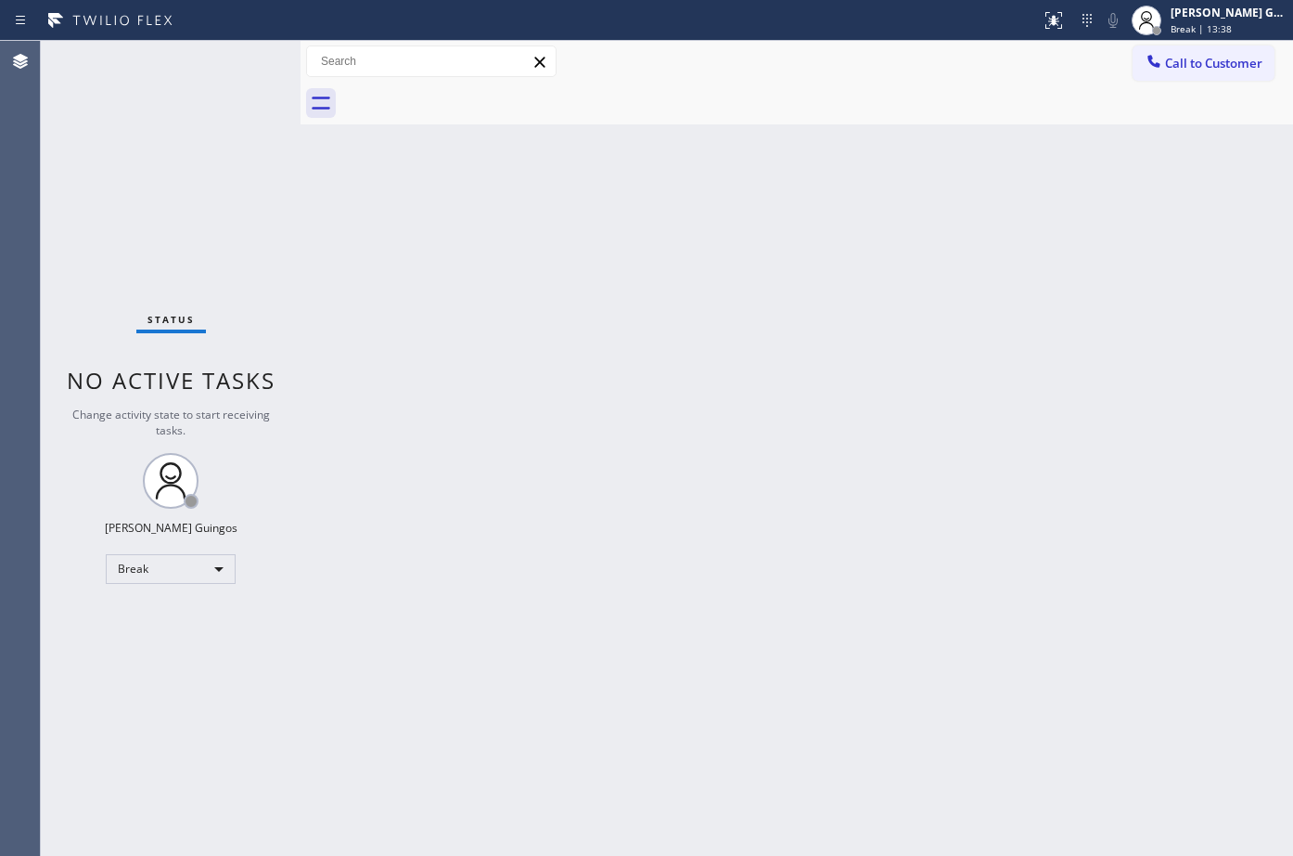
click at [734, 675] on div "Back to Dashboard Change Sender ID Customers Technicians Select a contact Outbo…" at bounding box center [797, 448] width 993 height 815
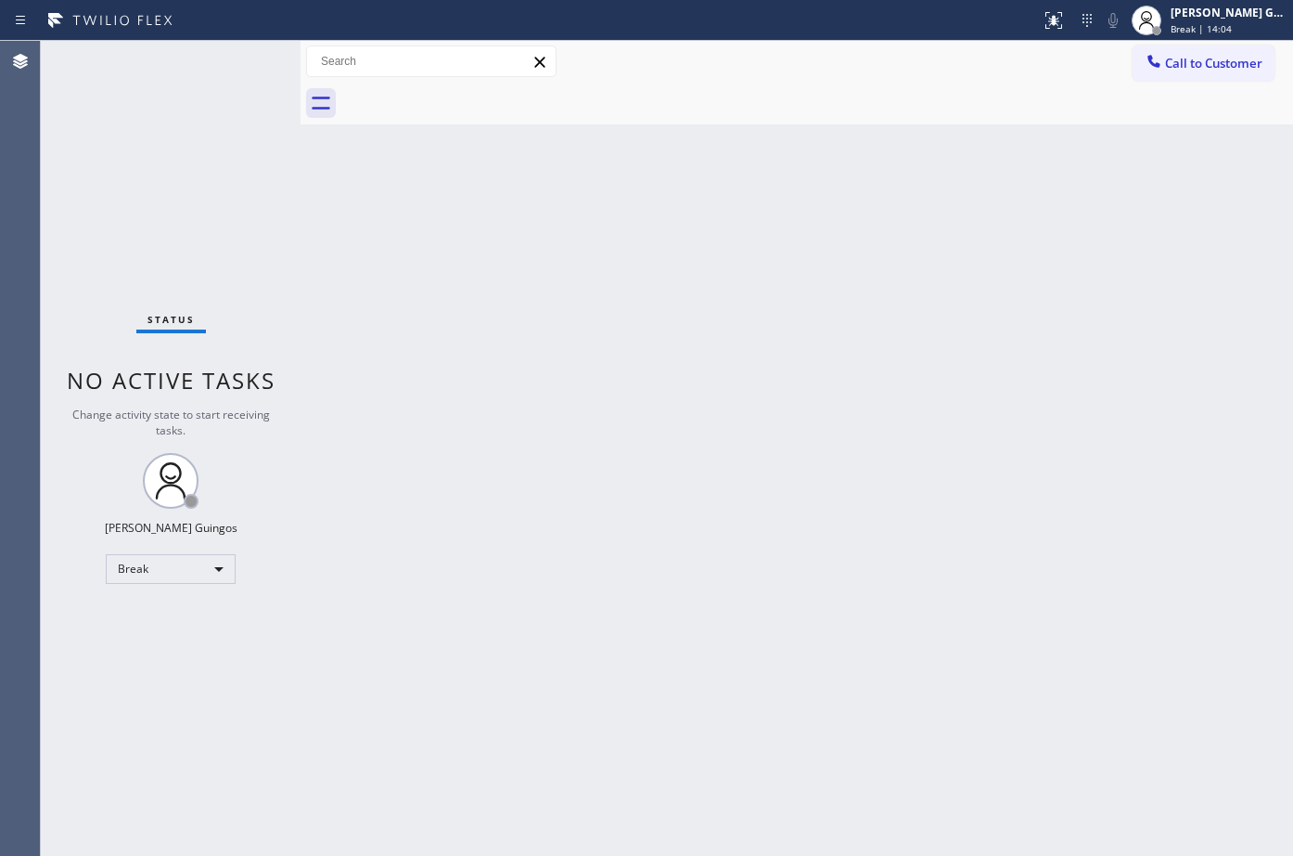
click at [734, 675] on div "Back to Dashboard Change Sender ID Customers Technicians Select a contact Outbo…" at bounding box center [797, 448] width 993 height 815
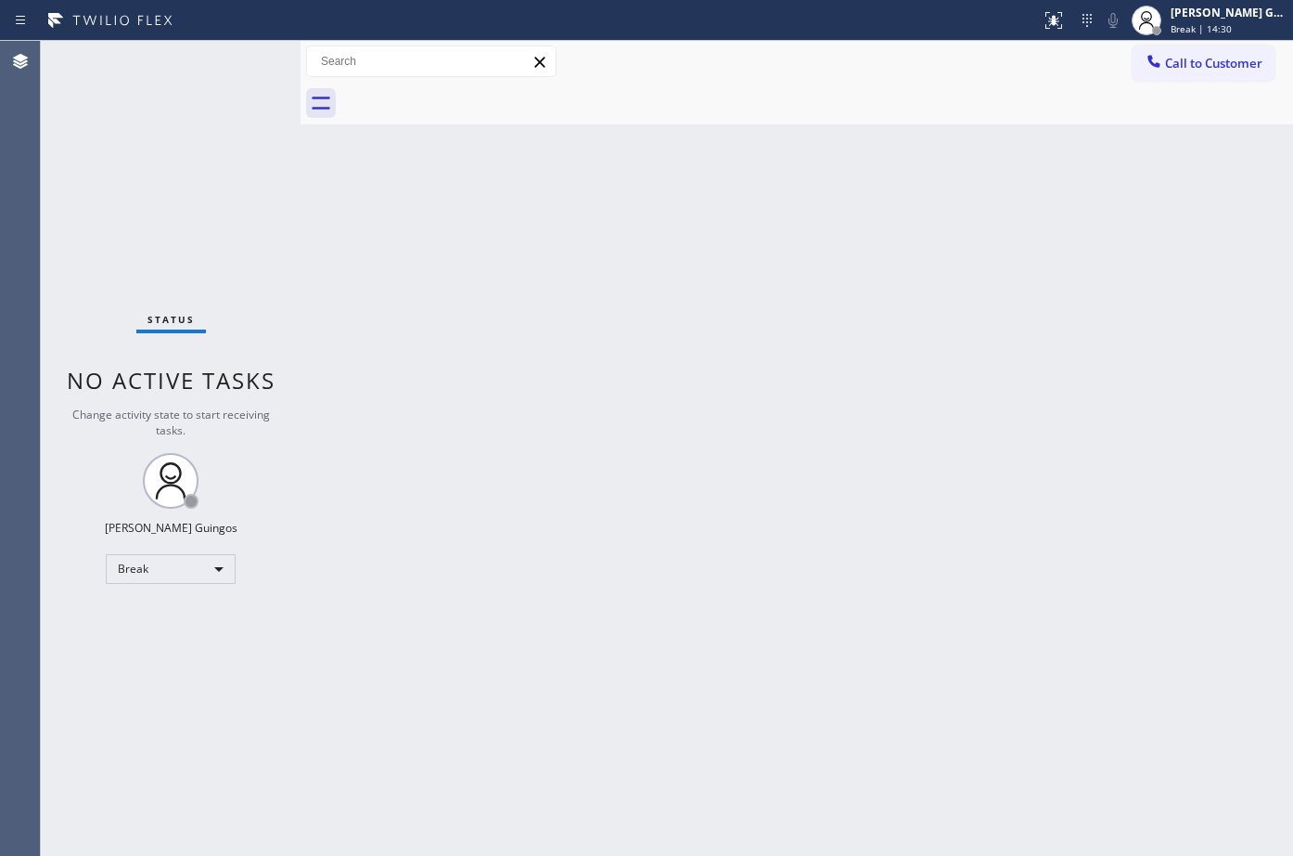
click at [734, 675] on div "Back to Dashboard Change Sender ID Customers Technicians Select a contact Outbo…" at bounding box center [797, 448] width 993 height 815
click at [161, 567] on div "Break" at bounding box center [171, 569] width 130 height 30
click at [184, 615] on li "Available" at bounding box center [170, 618] width 126 height 22
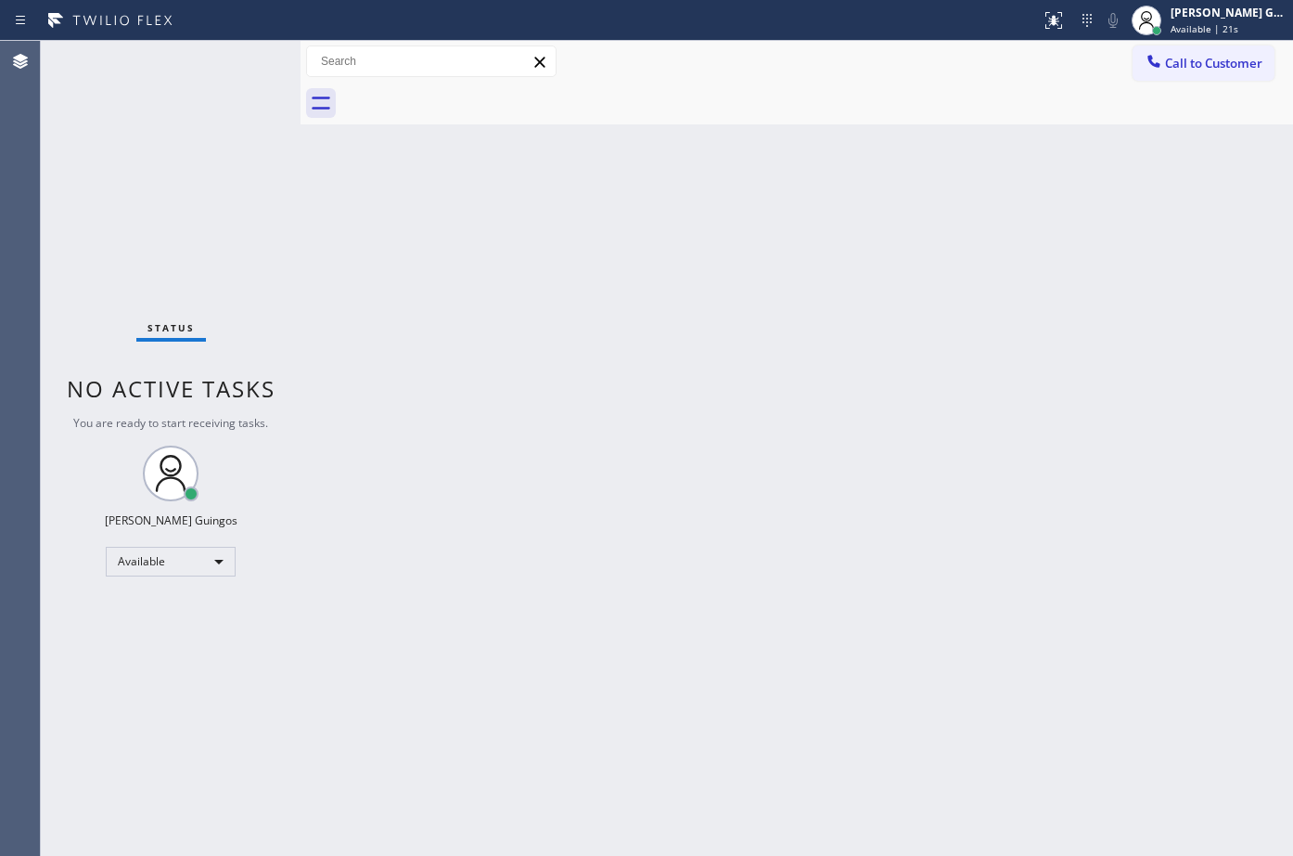
drag, startPoint x: 695, startPoint y: 181, endPoint x: 714, endPoint y: 196, distance: 23.8
click at [787, 275] on div "Back to Dashboard Change Sender ID Customers Technicians Select a contact Outbo…" at bounding box center [797, 448] width 993 height 815
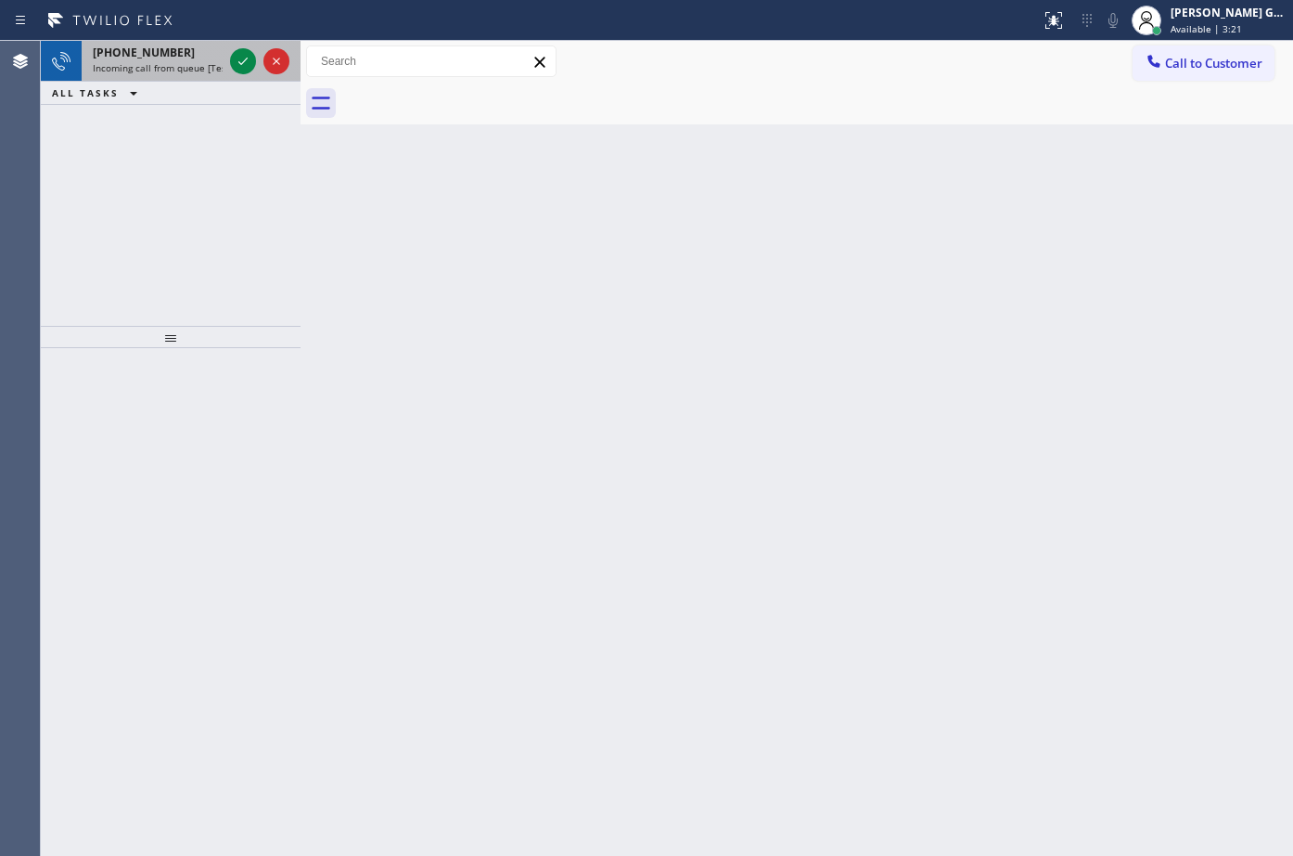
drag, startPoint x: 161, startPoint y: 53, endPoint x: 216, endPoint y: 60, distance: 55.2
click at [161, 54] on span "[PHONE_NUMBER]" at bounding box center [144, 53] width 102 height 16
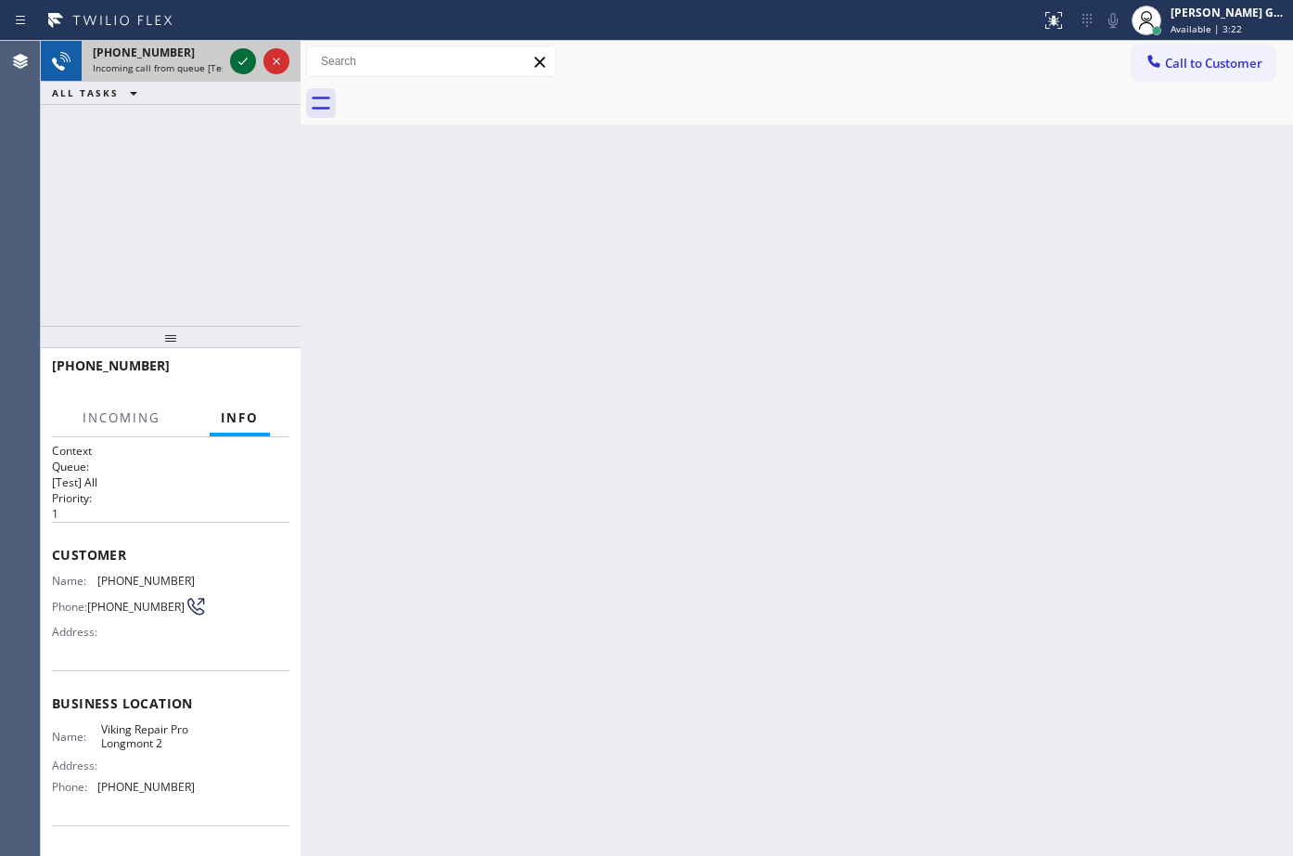
click at [249, 63] on icon at bounding box center [243, 61] width 22 height 22
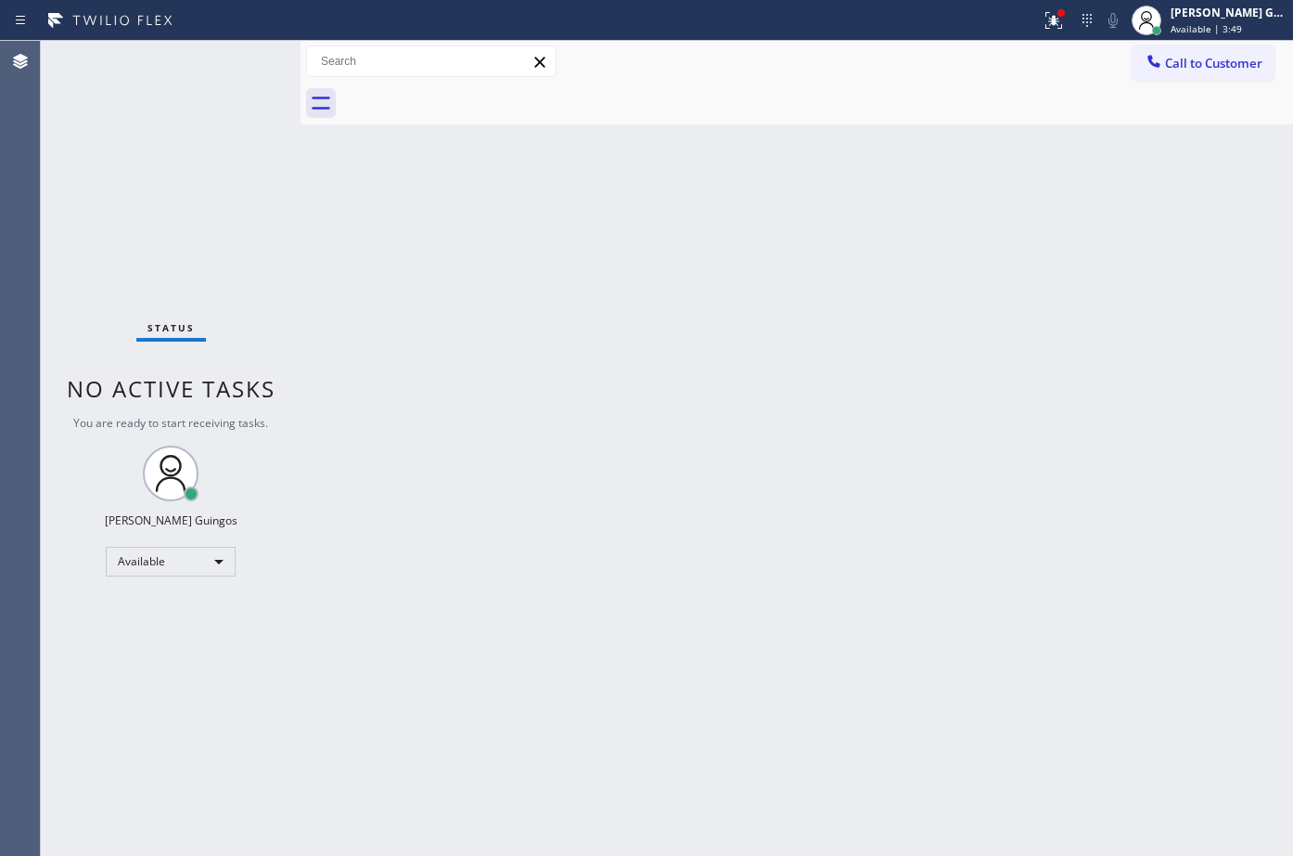
click at [420, 302] on div "Back to Dashboard Change Sender ID Customers Technicians Select a contact Outbo…" at bounding box center [797, 448] width 993 height 815
click at [532, 344] on div "Back to Dashboard Change Sender ID Customers Technicians Select a contact Outbo…" at bounding box center [797, 448] width 993 height 815
click at [1051, 4] on button at bounding box center [1054, 20] width 41 height 41
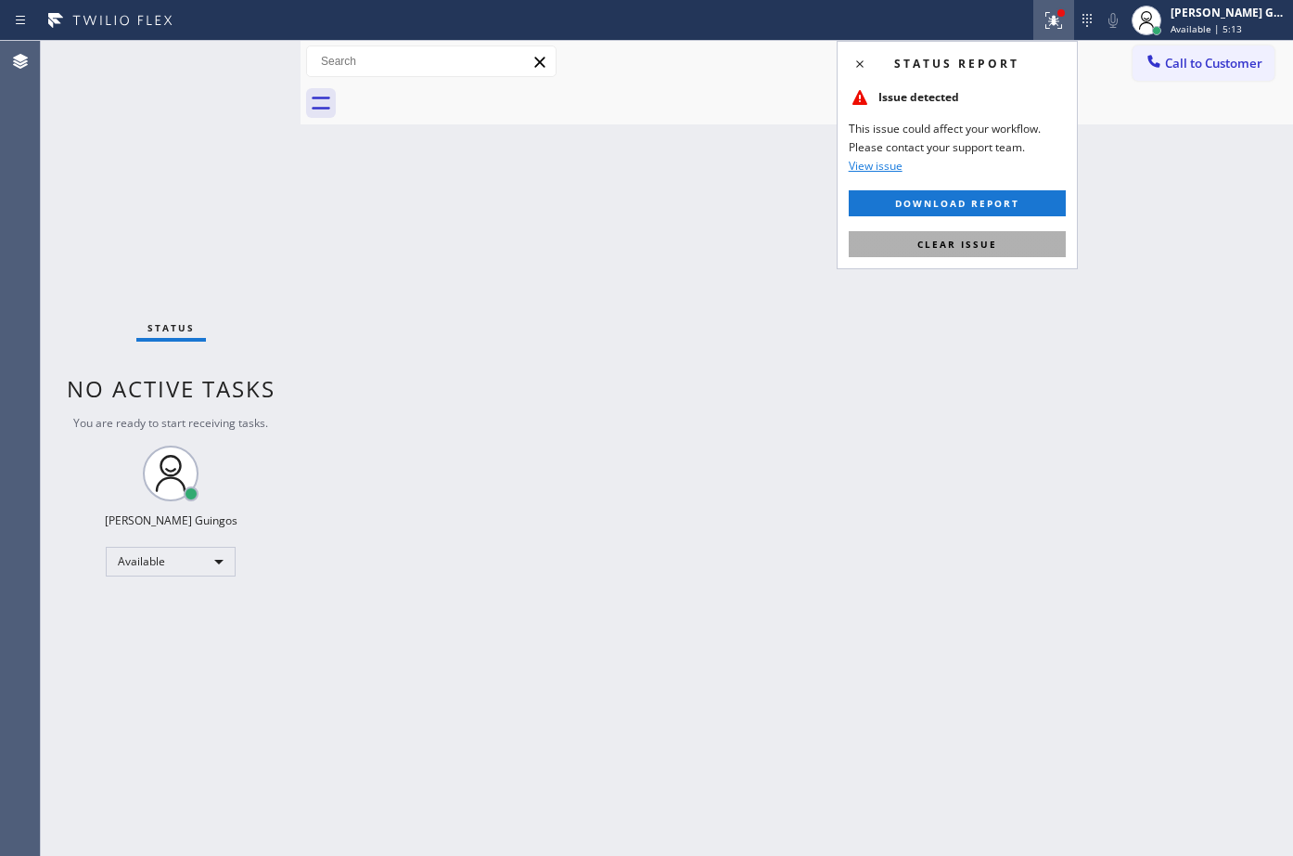
click at [1044, 238] on button "Clear issue" at bounding box center [957, 244] width 217 height 26
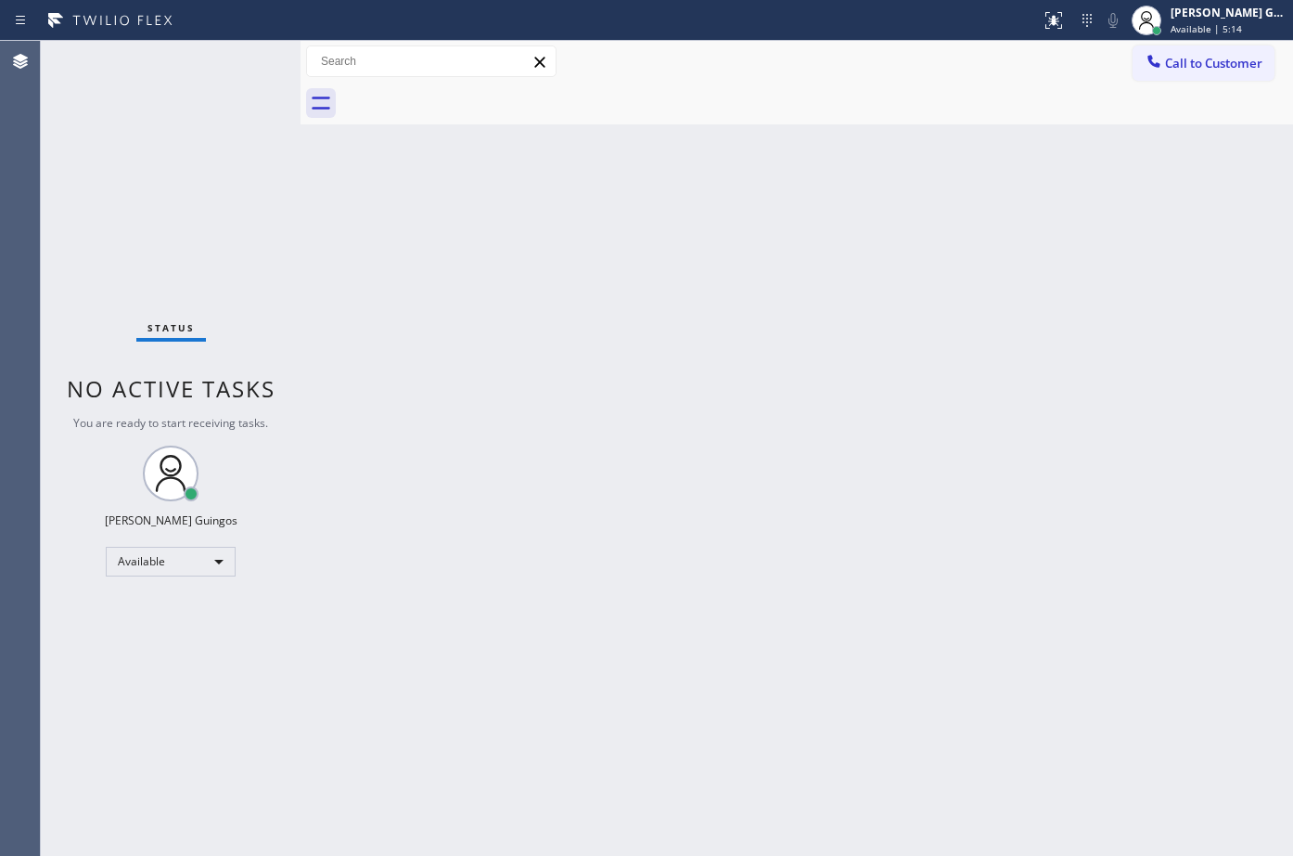
click at [1044, 238] on div "Back to Dashboard Change Sender ID Customers Technicians Select a contact Outbo…" at bounding box center [797, 448] width 993 height 815
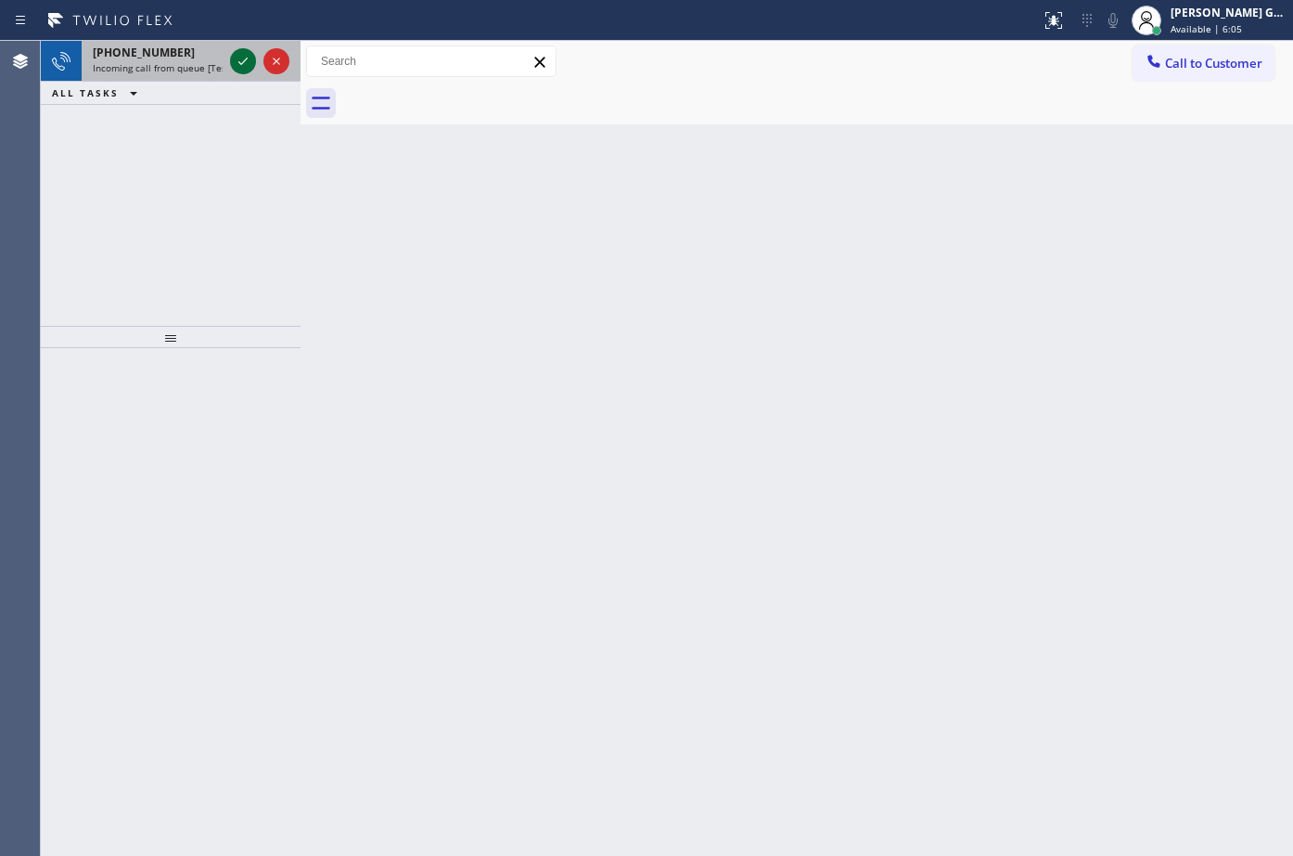
click at [230, 50] on div at bounding box center [243, 61] width 26 height 22
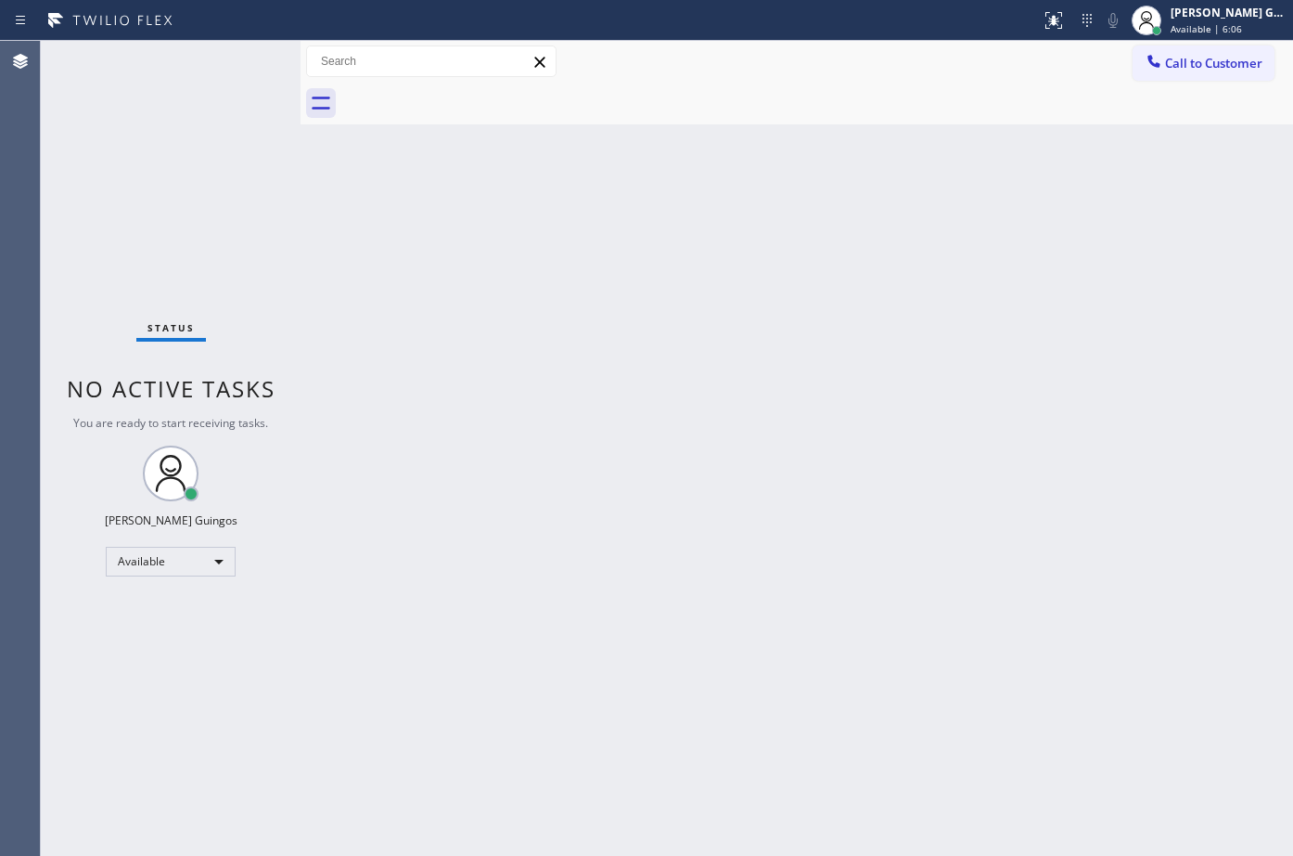
click at [238, 59] on div "Status No active tasks You are ready to start receiving tasks. [PERSON_NAME] Av…" at bounding box center [171, 448] width 260 height 815
click at [367, 163] on div "Back to Dashboard Change Sender ID Customers Technicians Select a contact Outbo…" at bounding box center [797, 448] width 993 height 815
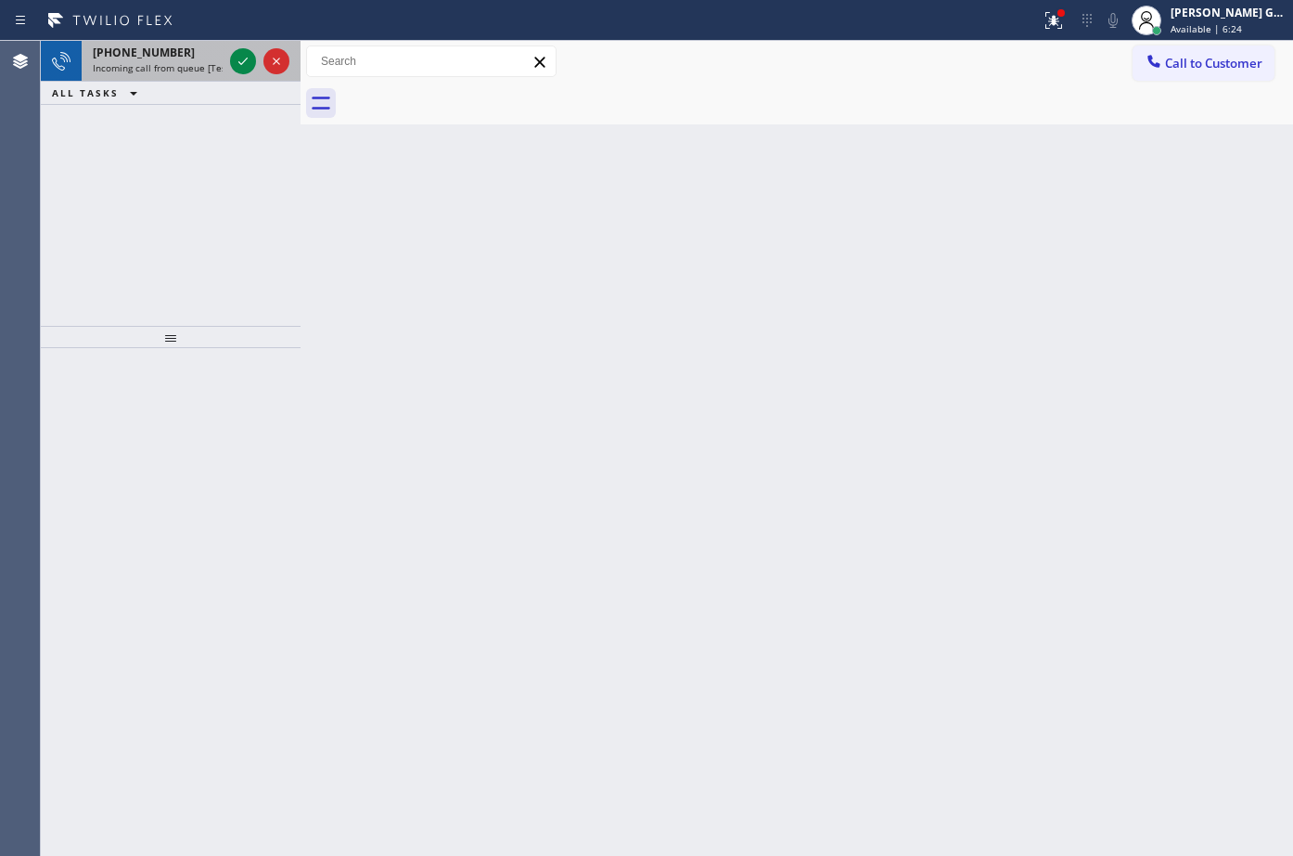
click at [185, 67] on span "Incoming call from queue [Test] All" at bounding box center [170, 67] width 154 height 13
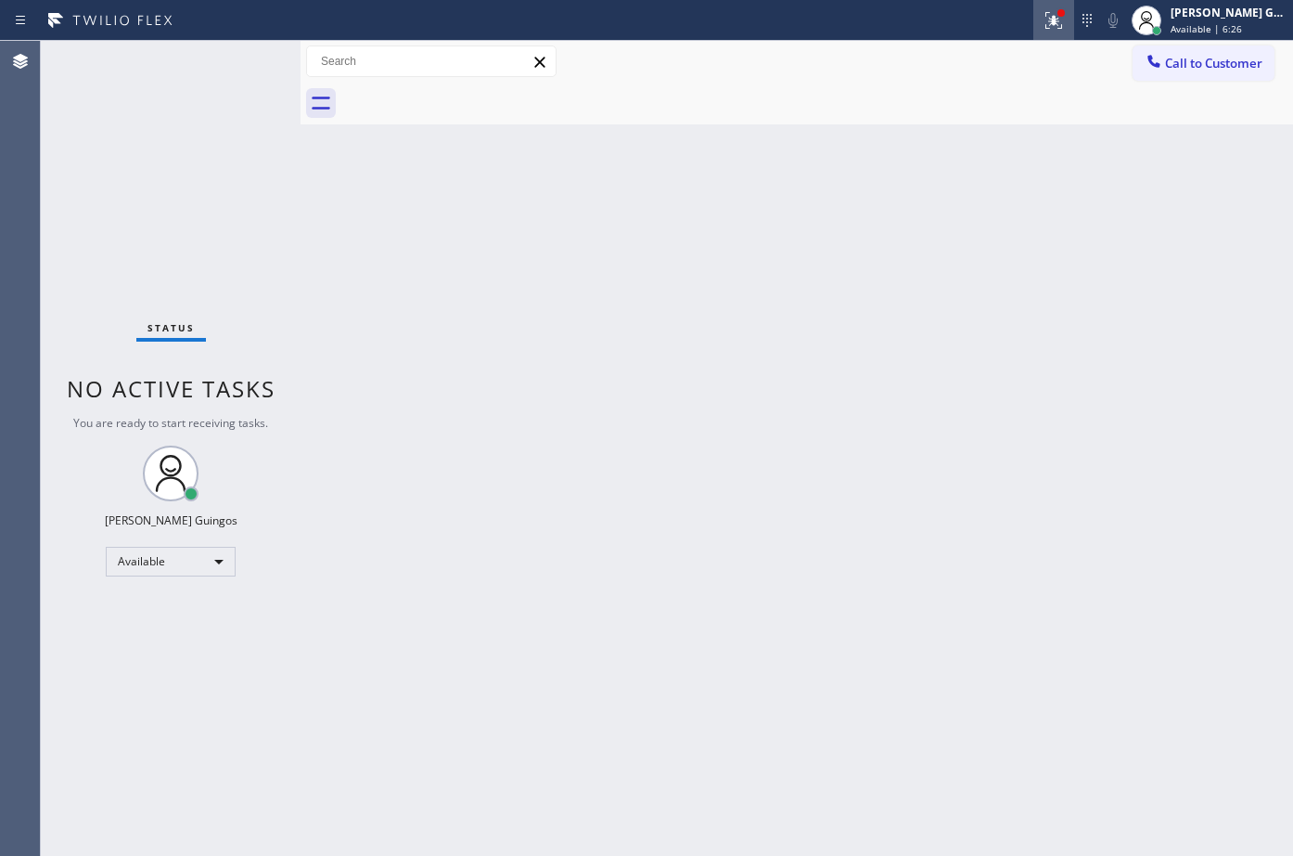
click at [1039, 21] on div at bounding box center [1054, 20] width 41 height 22
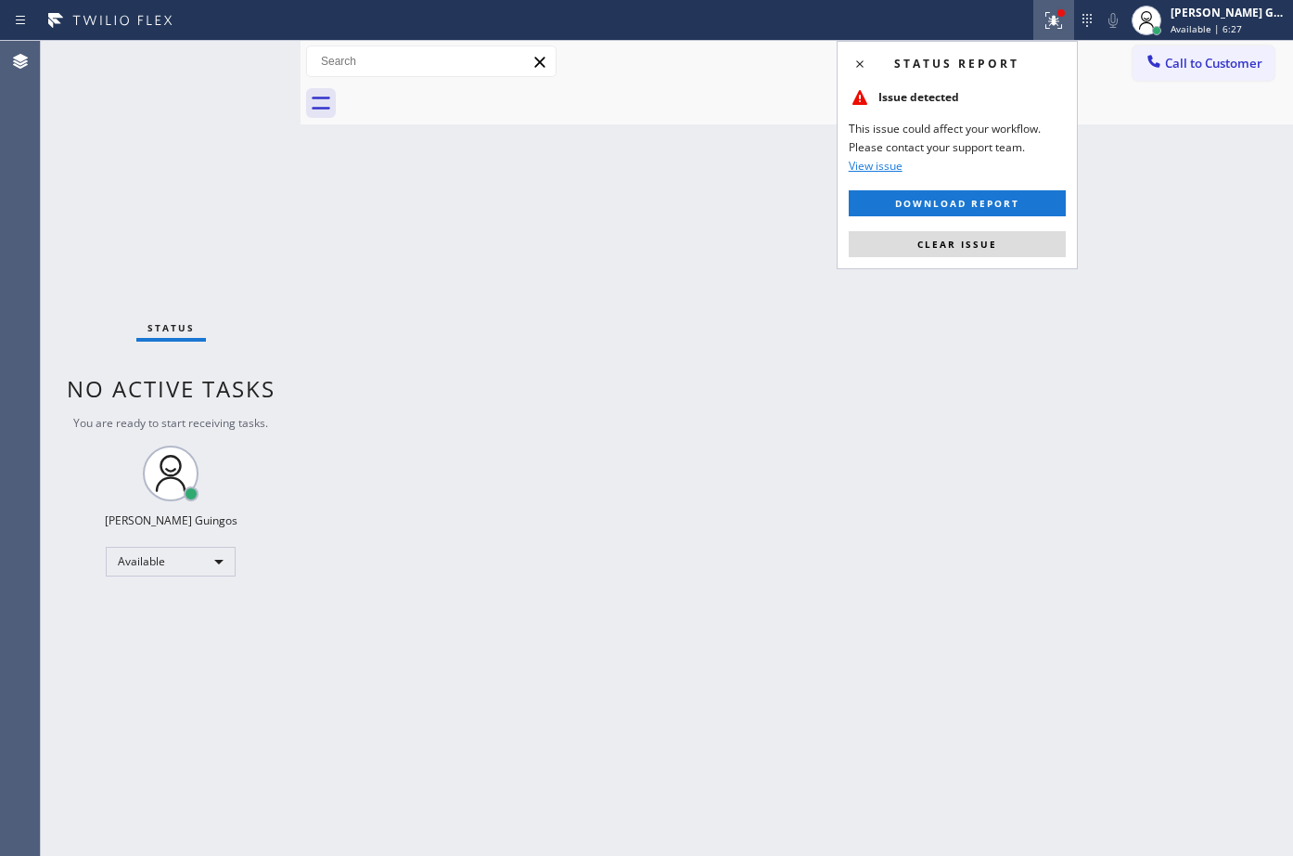
click at [1037, 228] on div "Status report Issue detected This issue could affect your workflow. Please cont…" at bounding box center [957, 155] width 241 height 228
click at [1041, 239] on button "Clear issue" at bounding box center [957, 244] width 217 height 26
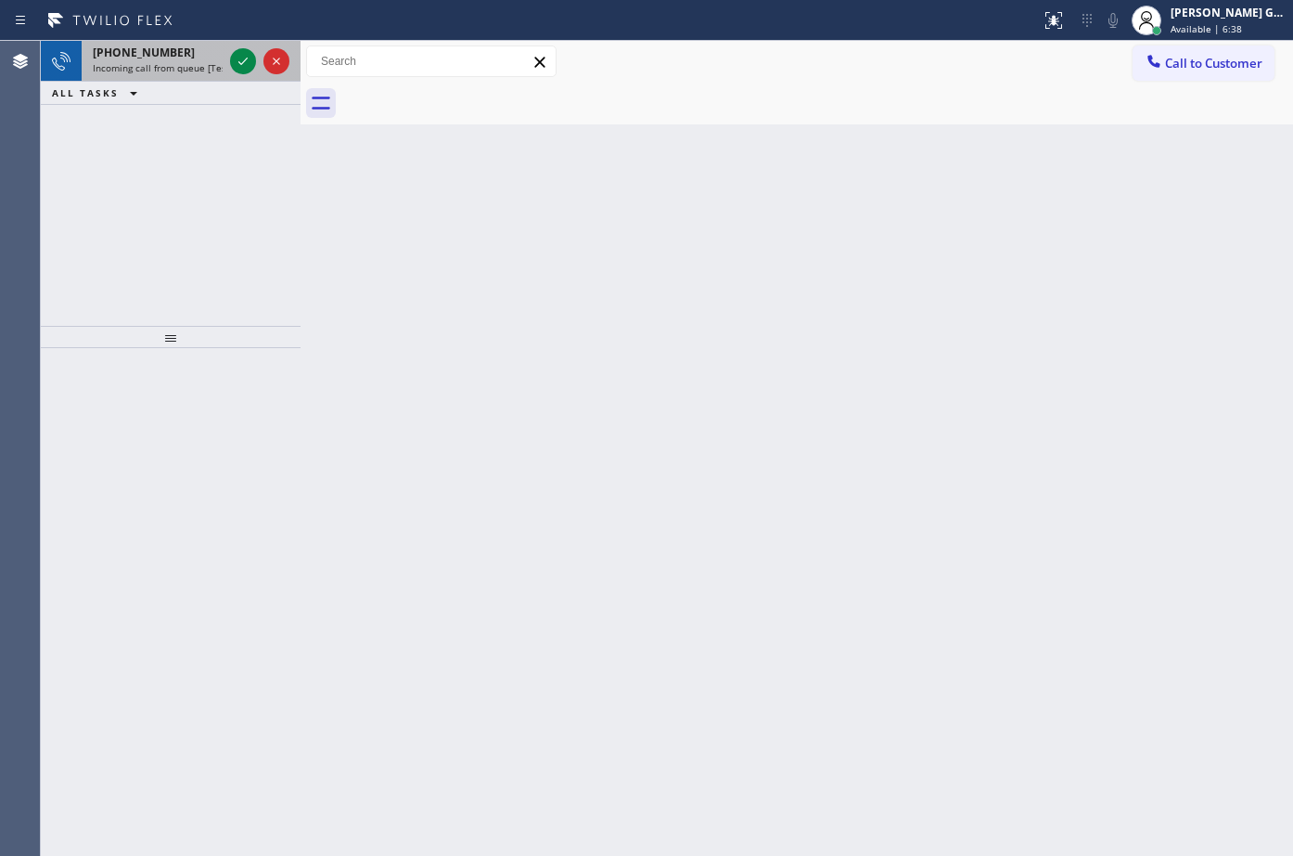
click at [206, 63] on span "Incoming call from queue [Test] All" at bounding box center [170, 67] width 154 height 13
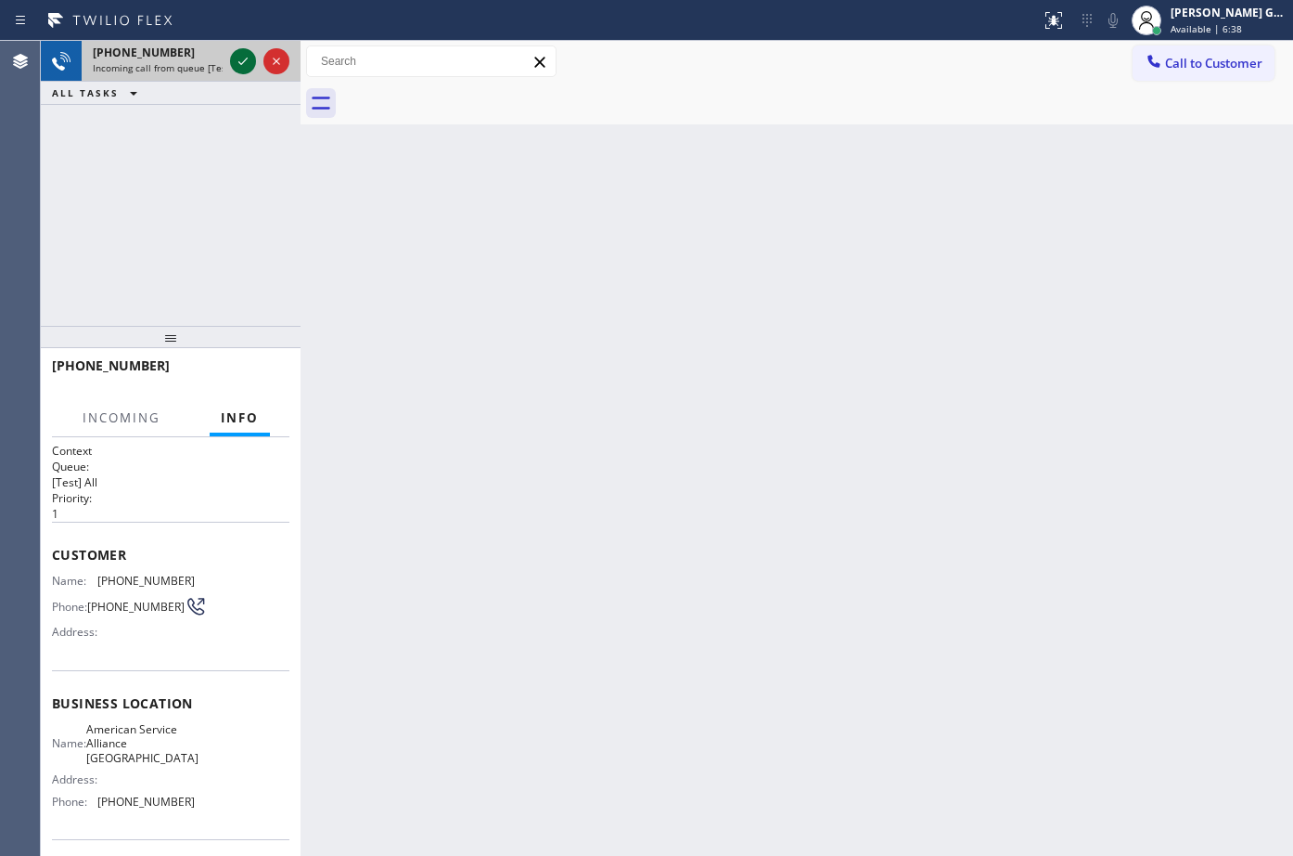
click at [247, 66] on icon at bounding box center [243, 61] width 22 height 22
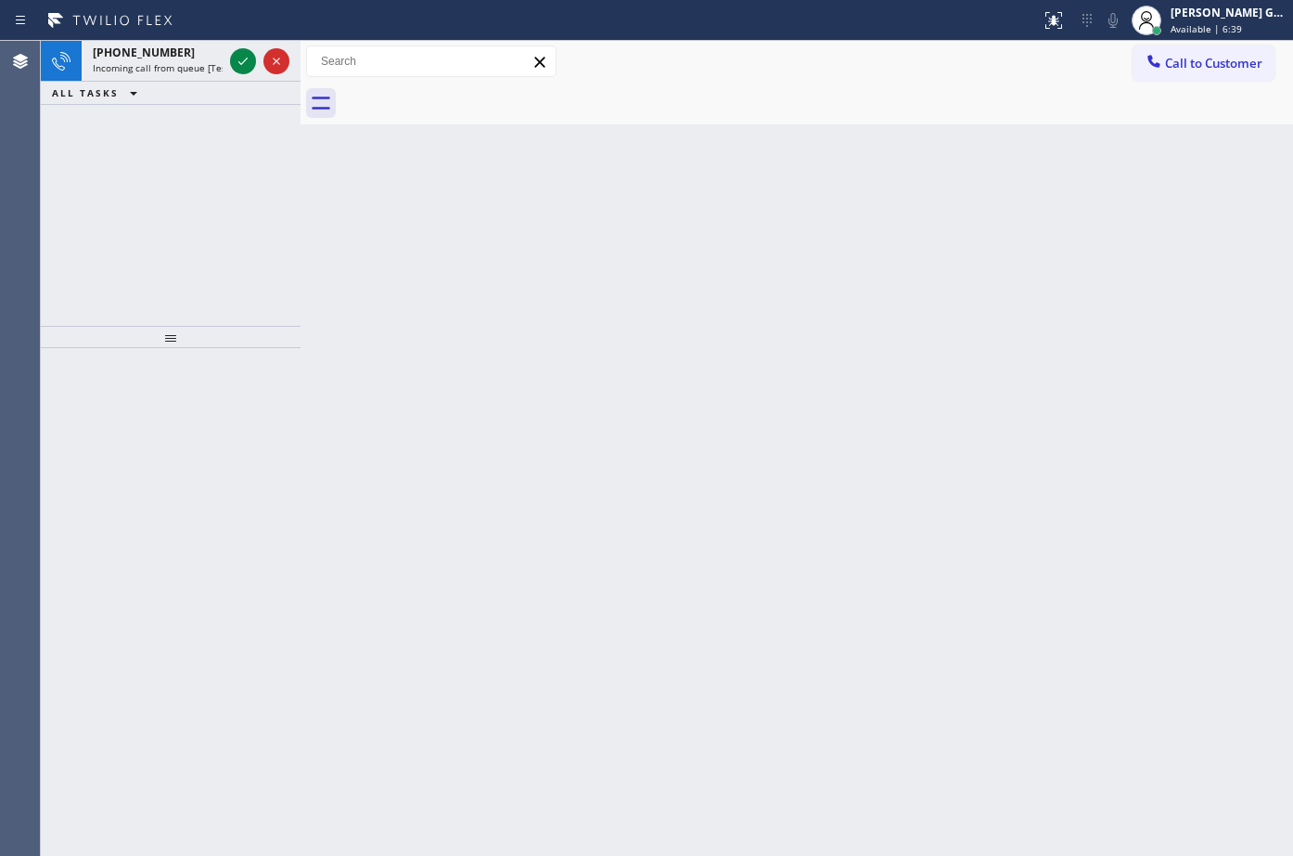
click at [247, 66] on icon at bounding box center [243, 61] width 22 height 22
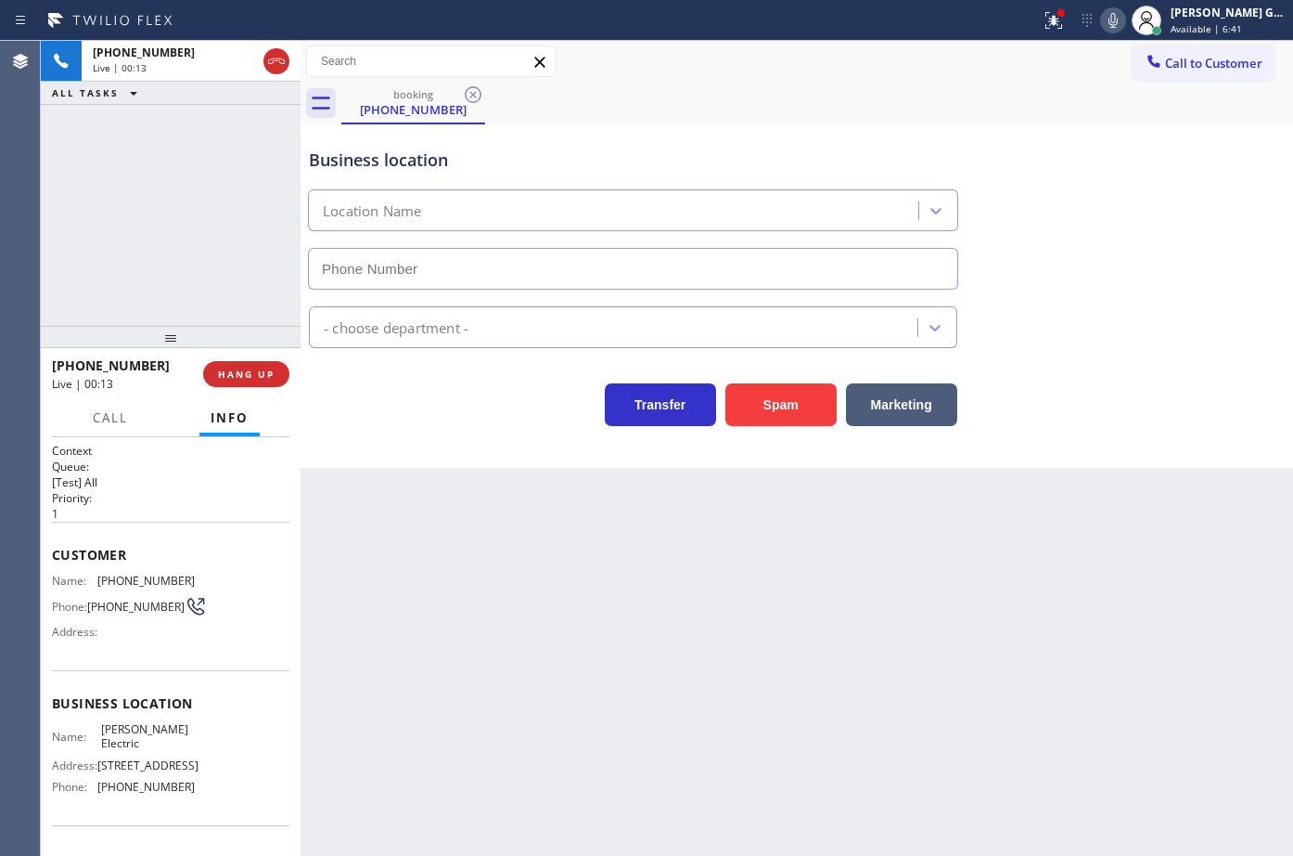
type input "[PHONE_NUMBER]"
click at [785, 425] on button "Spam" at bounding box center [781, 404] width 111 height 43
click at [1047, 26] on icon at bounding box center [1054, 20] width 22 height 22
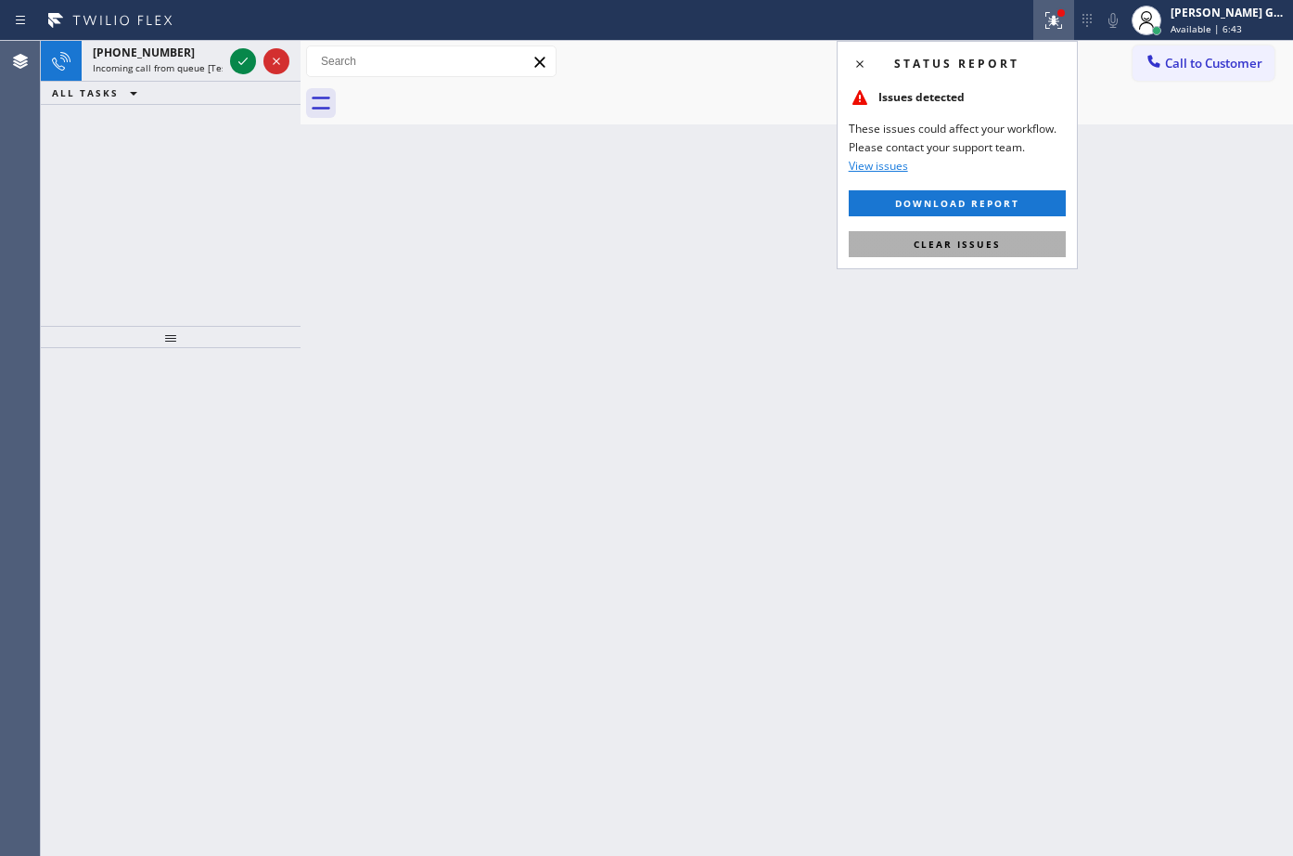
click at [1010, 238] on button "Clear issues" at bounding box center [957, 244] width 217 height 26
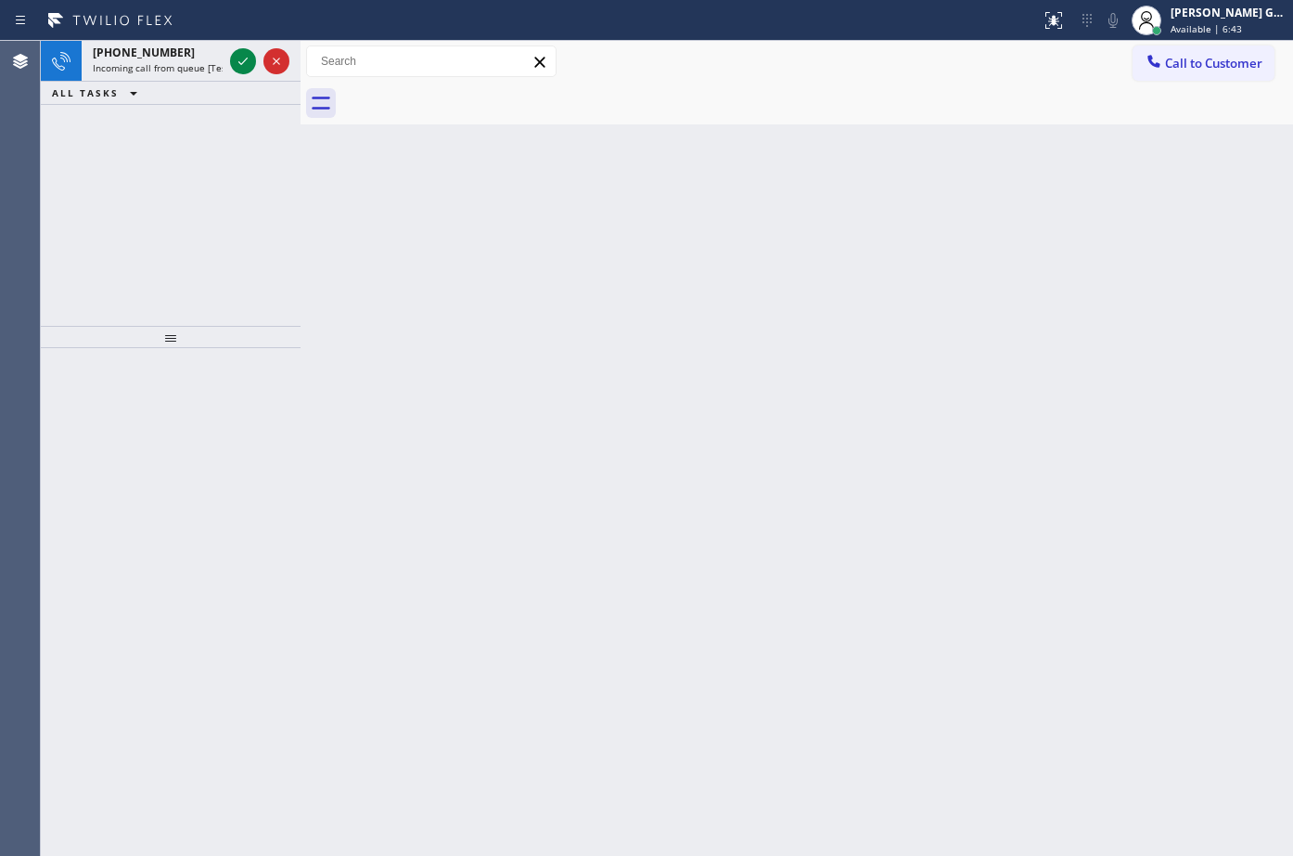
click at [1010, 238] on div "Back to Dashboard Change Sender ID Customers Technicians Select a contact Outbo…" at bounding box center [797, 448] width 993 height 815
drag, startPoint x: 187, startPoint y: 71, endPoint x: 230, endPoint y: 64, distance: 44.1
click at [187, 71] on span "Incoming call from queue [Test] All" at bounding box center [170, 67] width 154 height 13
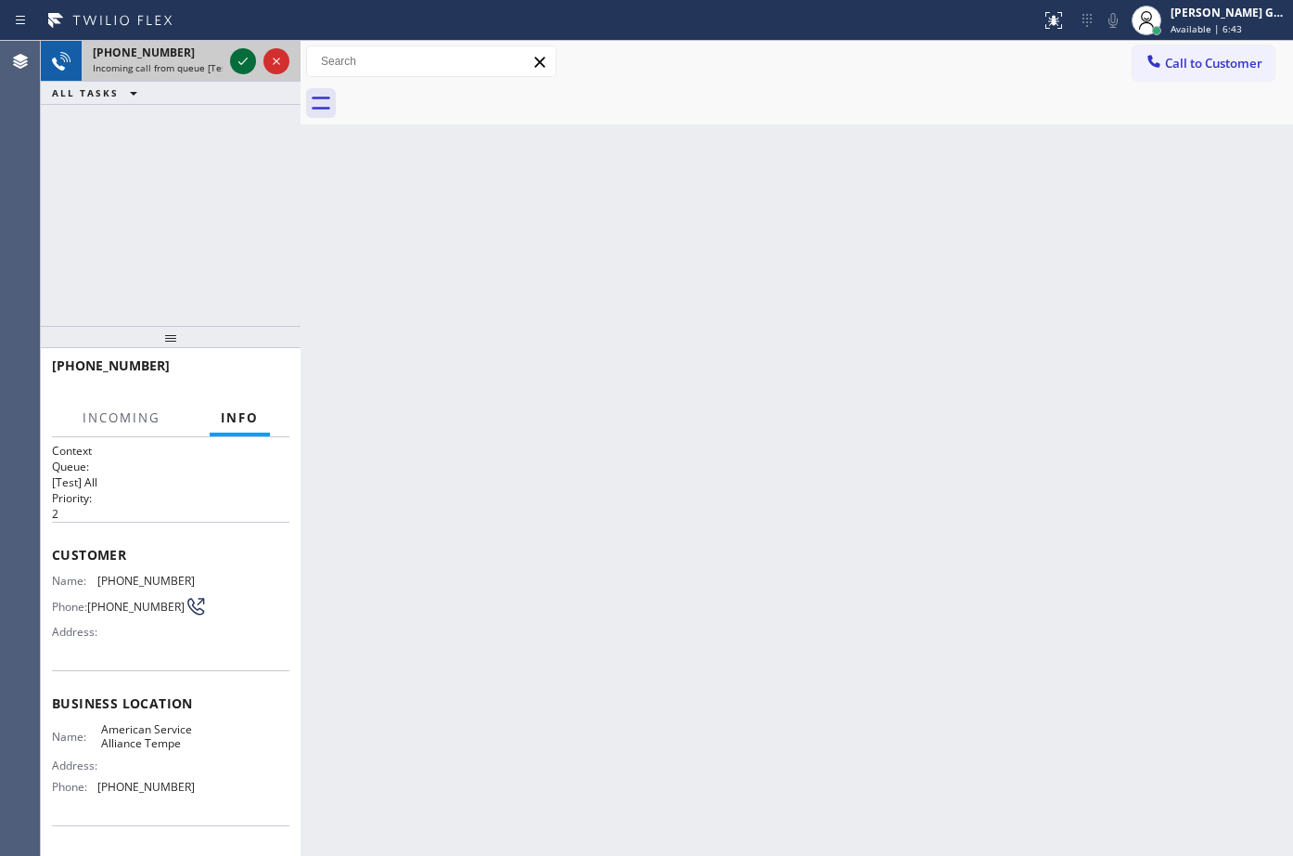
click at [236, 63] on icon at bounding box center [243, 61] width 22 height 22
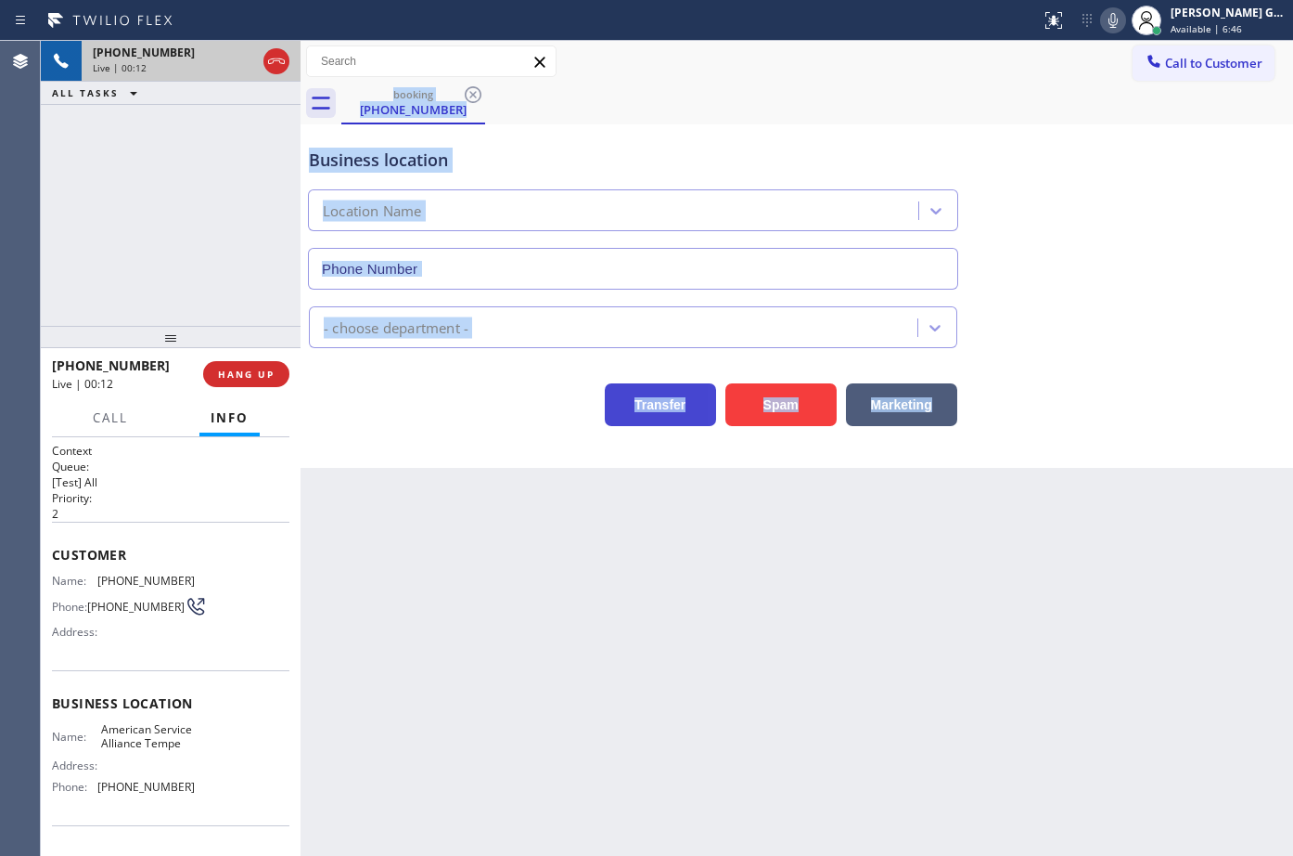
type input "[PHONE_NUMBER]"
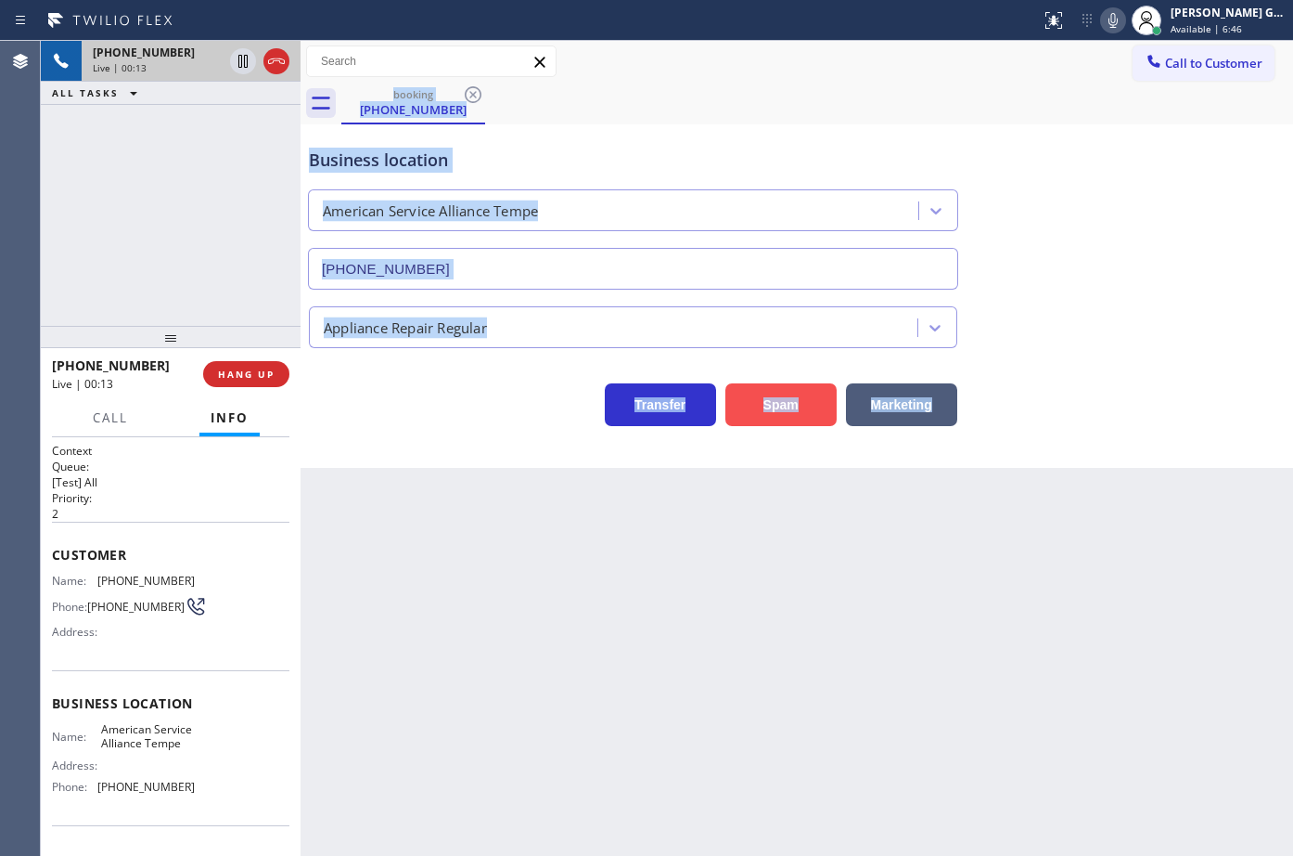
click at [764, 418] on button "Spam" at bounding box center [781, 404] width 111 height 43
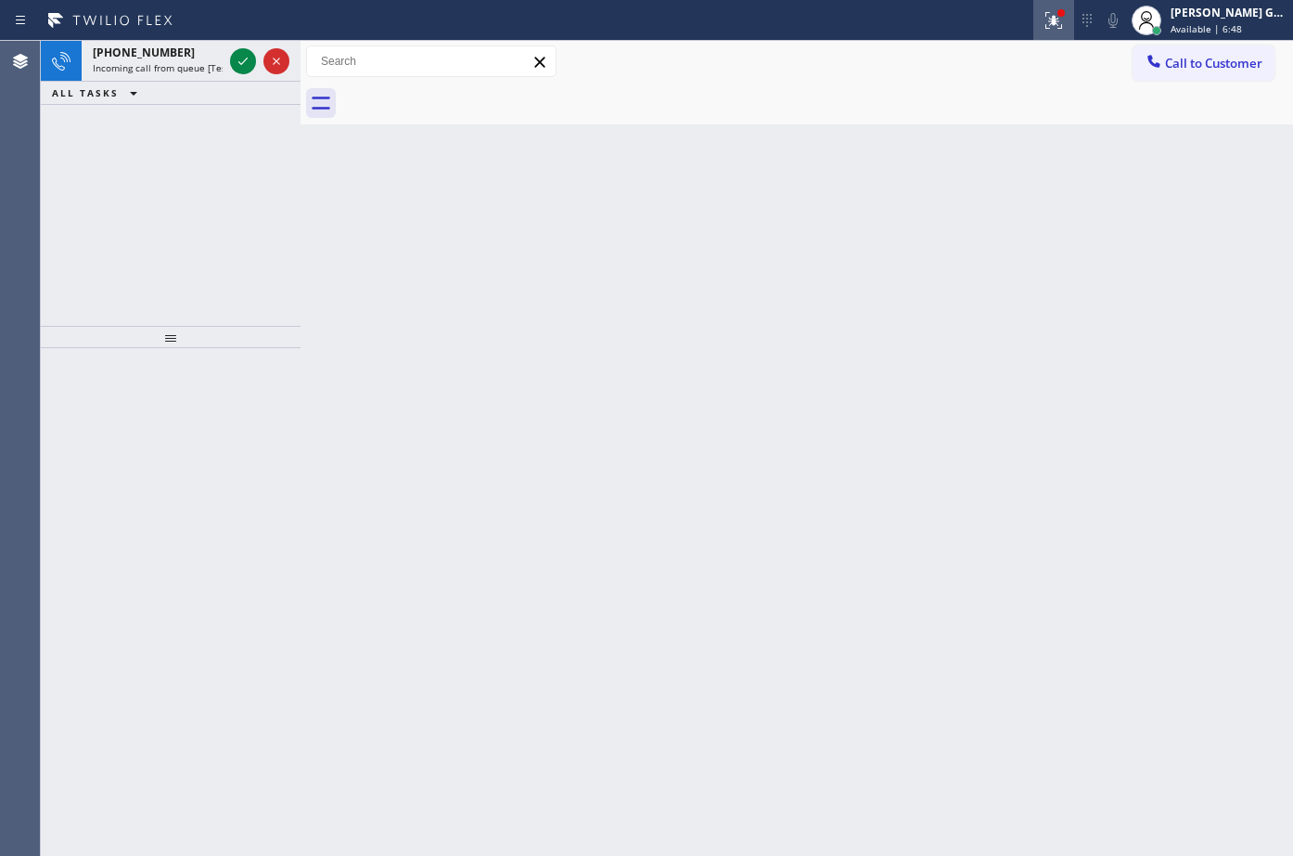
click at [1074, 19] on div at bounding box center [1054, 20] width 41 height 22
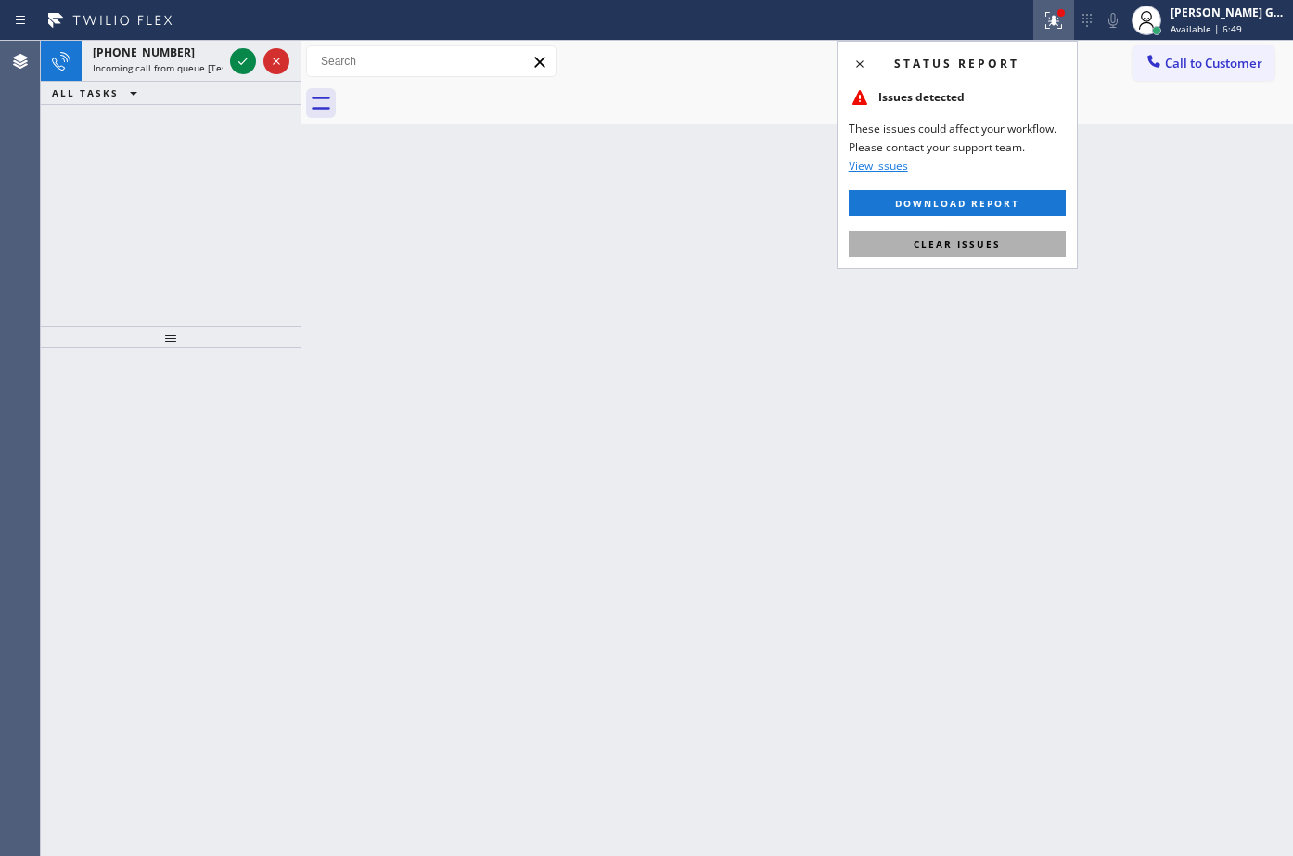
click at [966, 252] on button "Clear issues" at bounding box center [957, 244] width 217 height 26
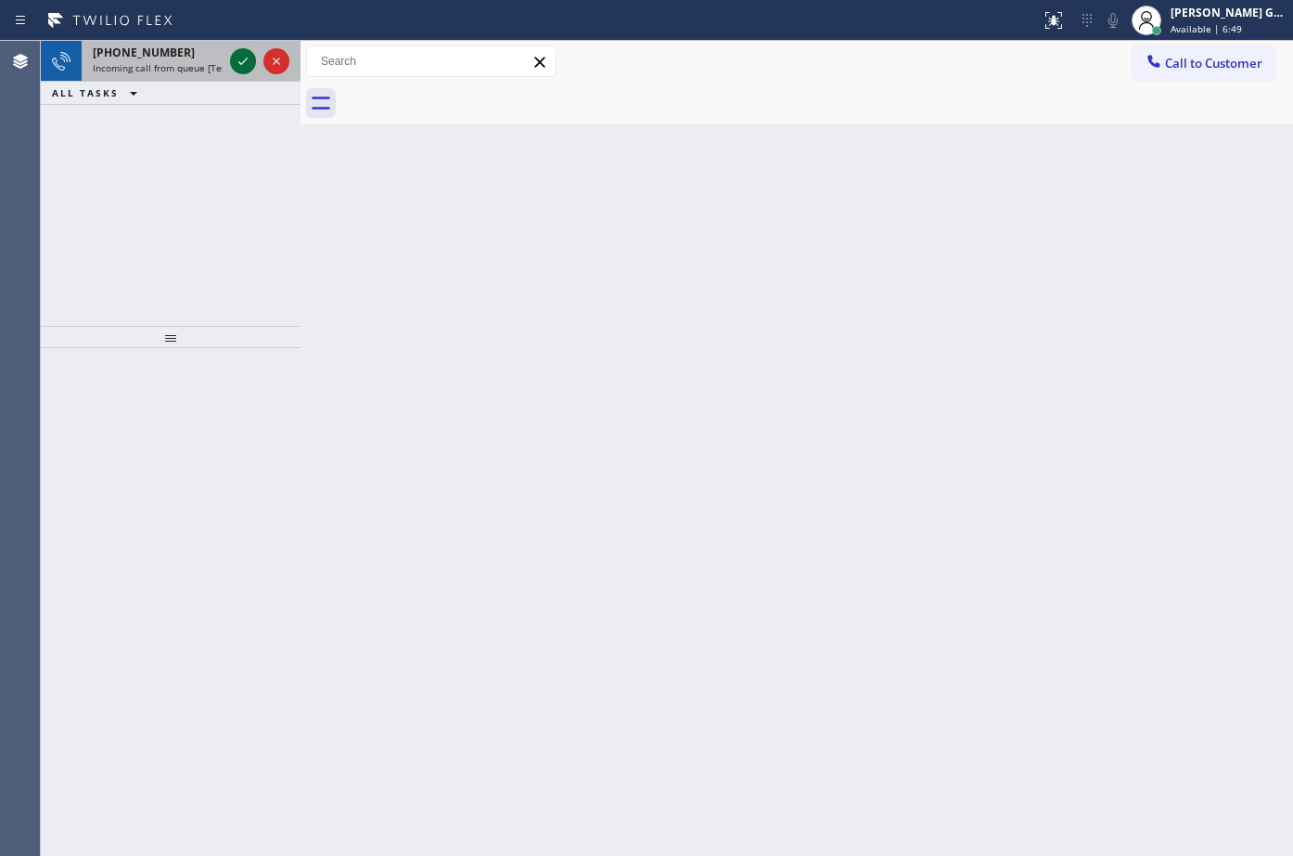
click at [238, 63] on icon at bounding box center [243, 61] width 22 height 22
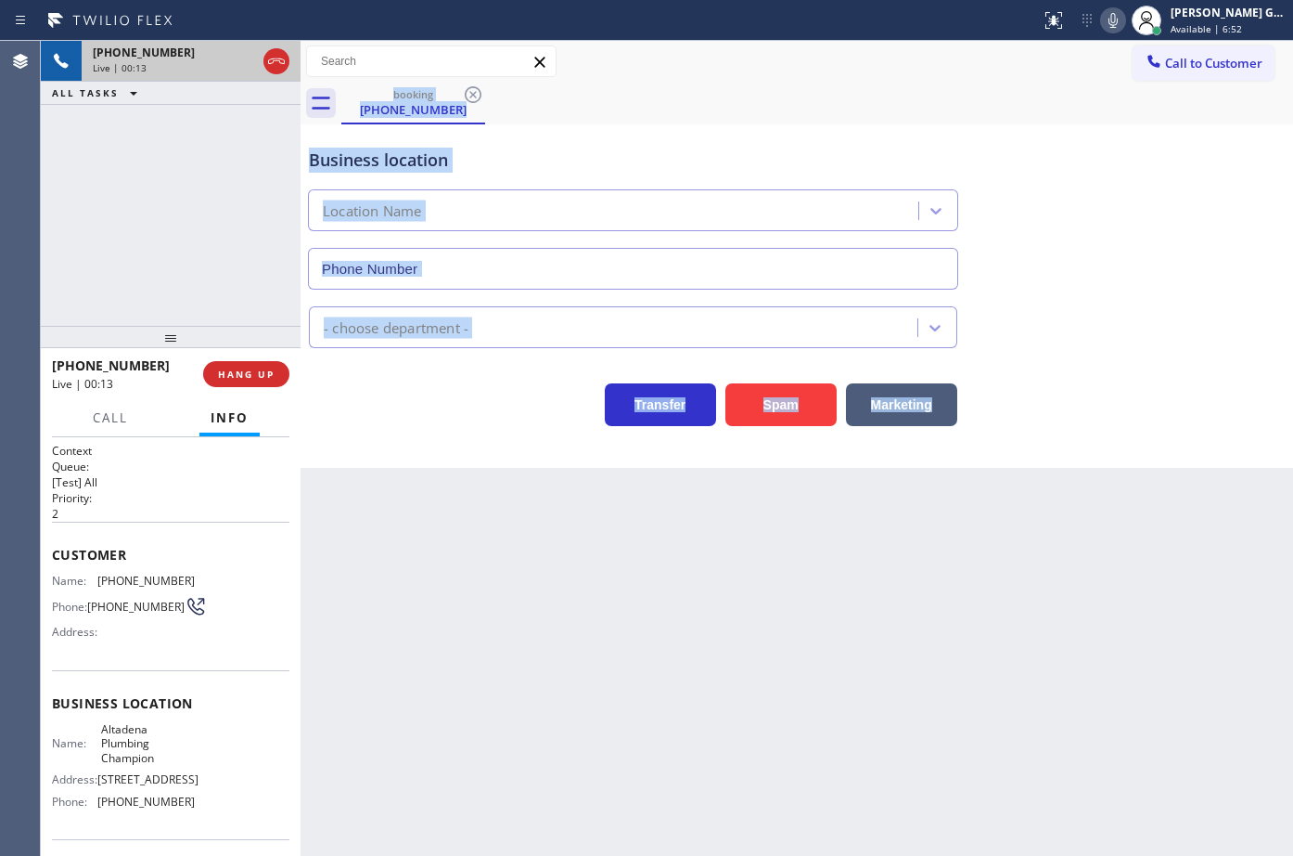
type input "[PHONE_NUMBER]"
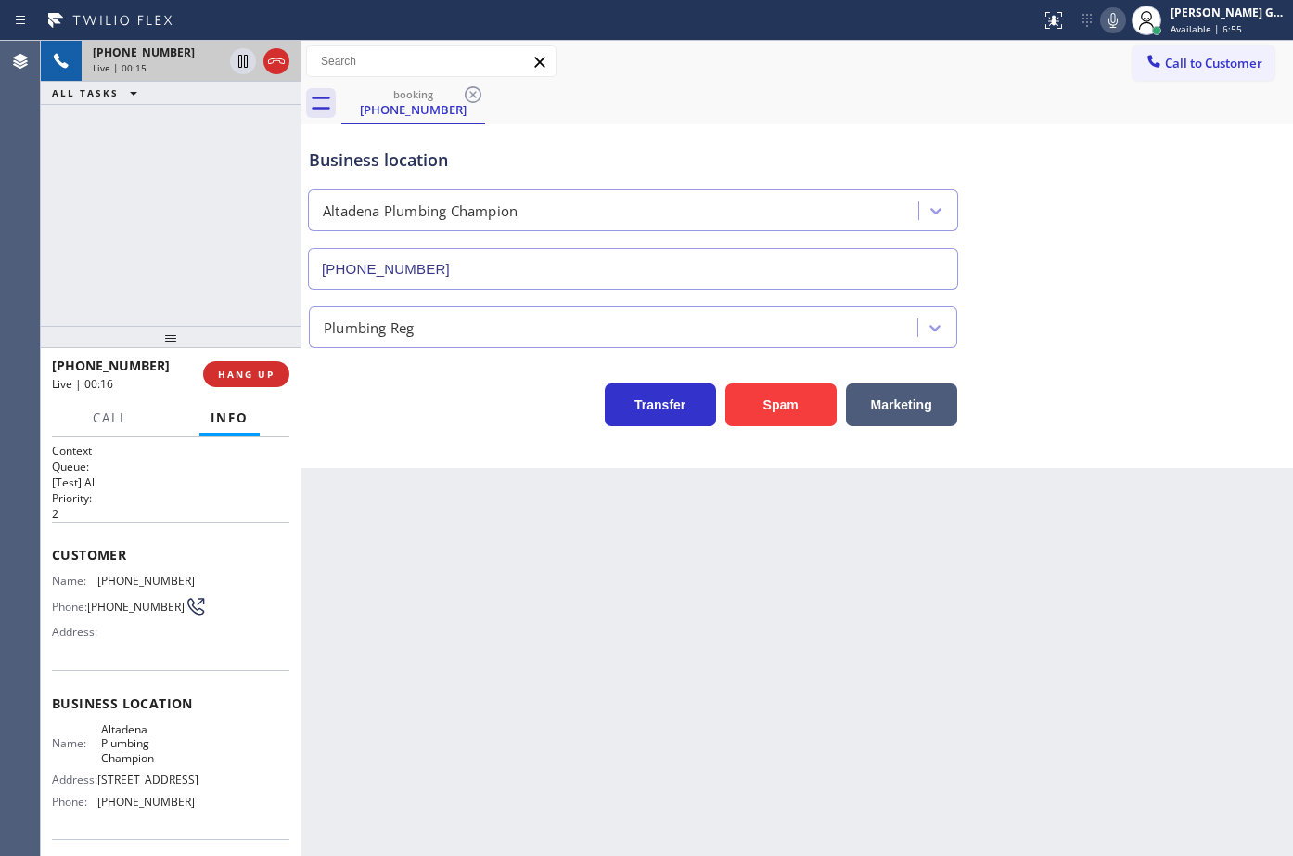
click at [162, 575] on span "[PHONE_NUMBER]" at bounding box center [145, 580] width 97 height 14
copy span "[PHONE_NUMBER]"
click at [226, 376] on span "HANG UP" at bounding box center [246, 373] width 57 height 13
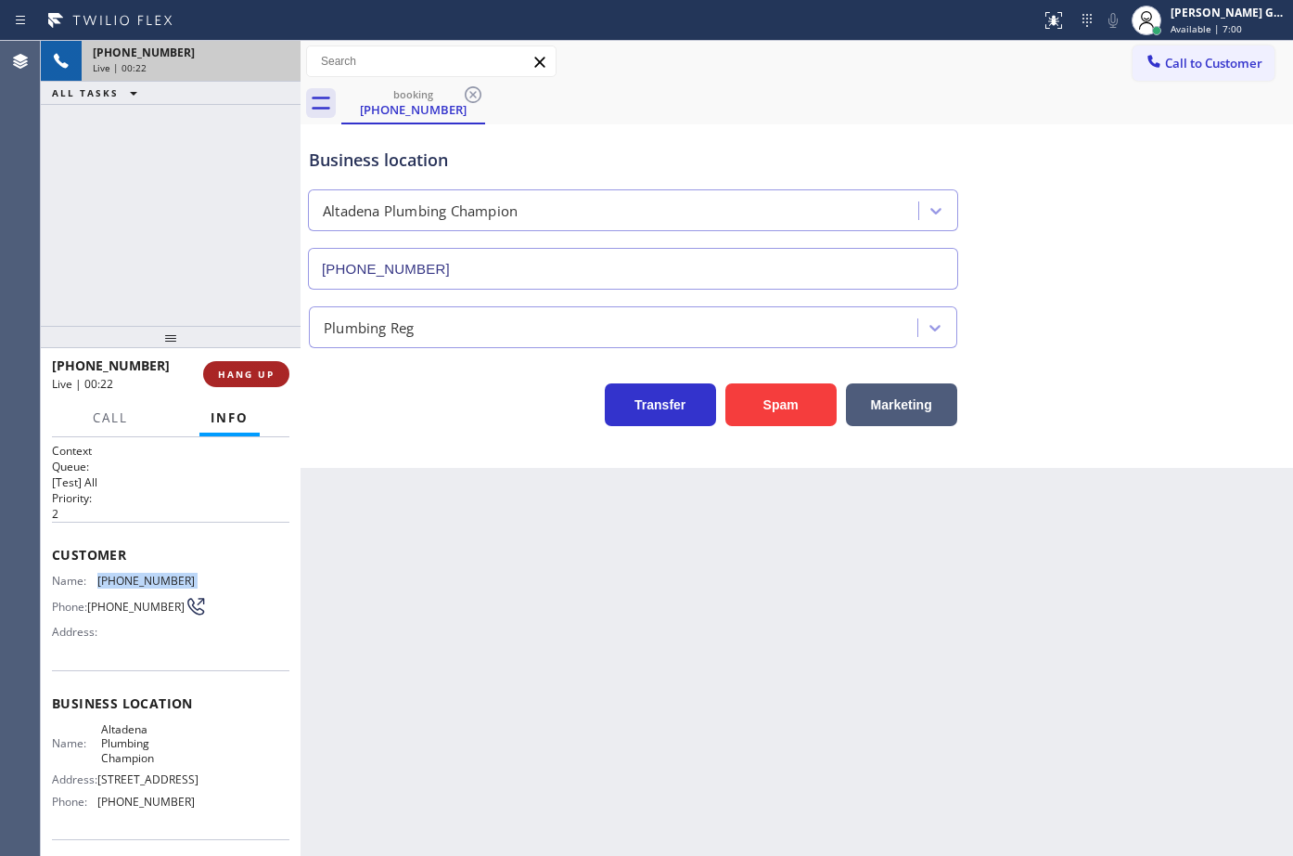
click at [226, 376] on span "HANG UP" at bounding box center [246, 373] width 57 height 13
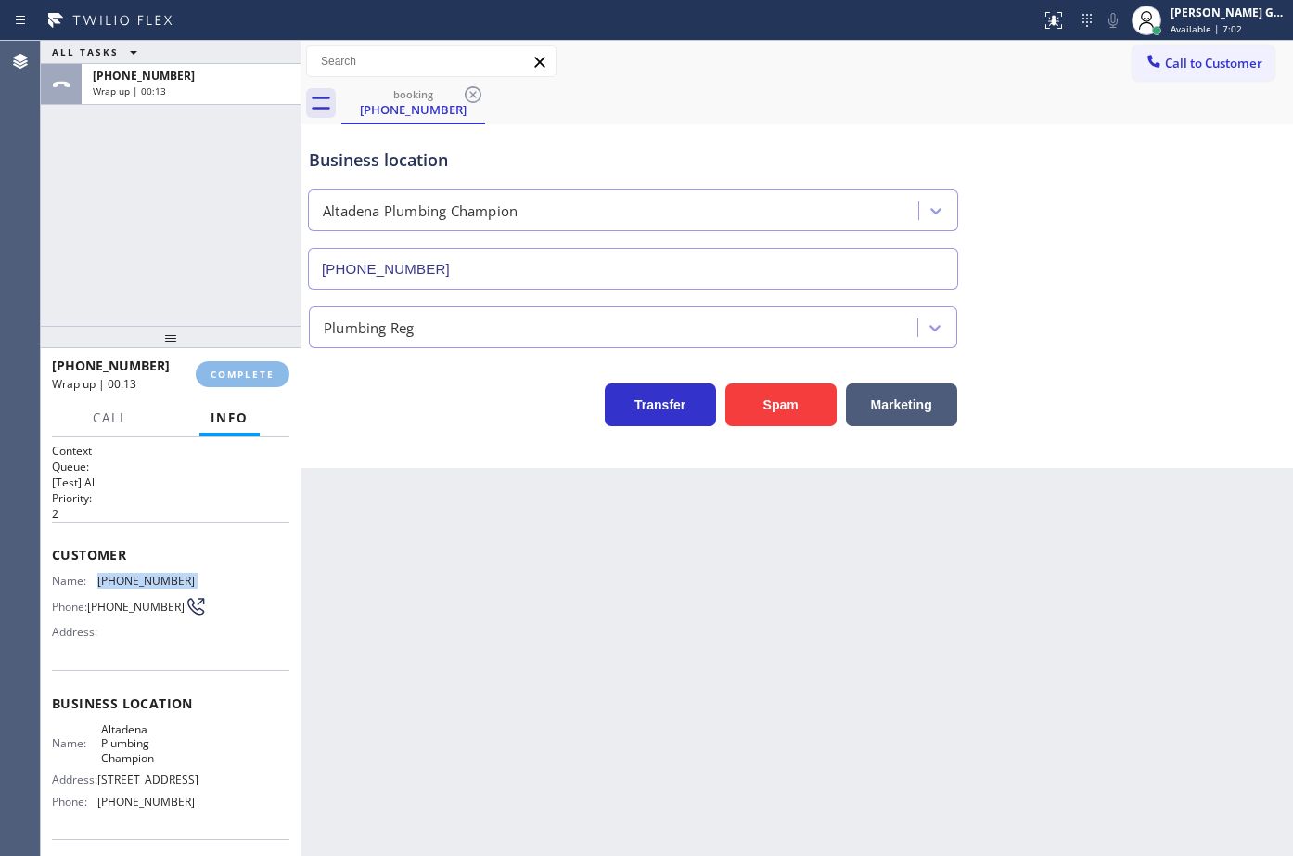
click at [675, 602] on div "Back to Dashboard Change Sender ID Customers Technicians Select a contact Outbo…" at bounding box center [797, 448] width 993 height 815
click at [265, 373] on span "COMPLETE" at bounding box center [243, 373] width 64 height 13
click at [510, 540] on div "Back to Dashboard Change Sender ID Customers Technicians Select a contact Outbo…" at bounding box center [797, 448] width 993 height 815
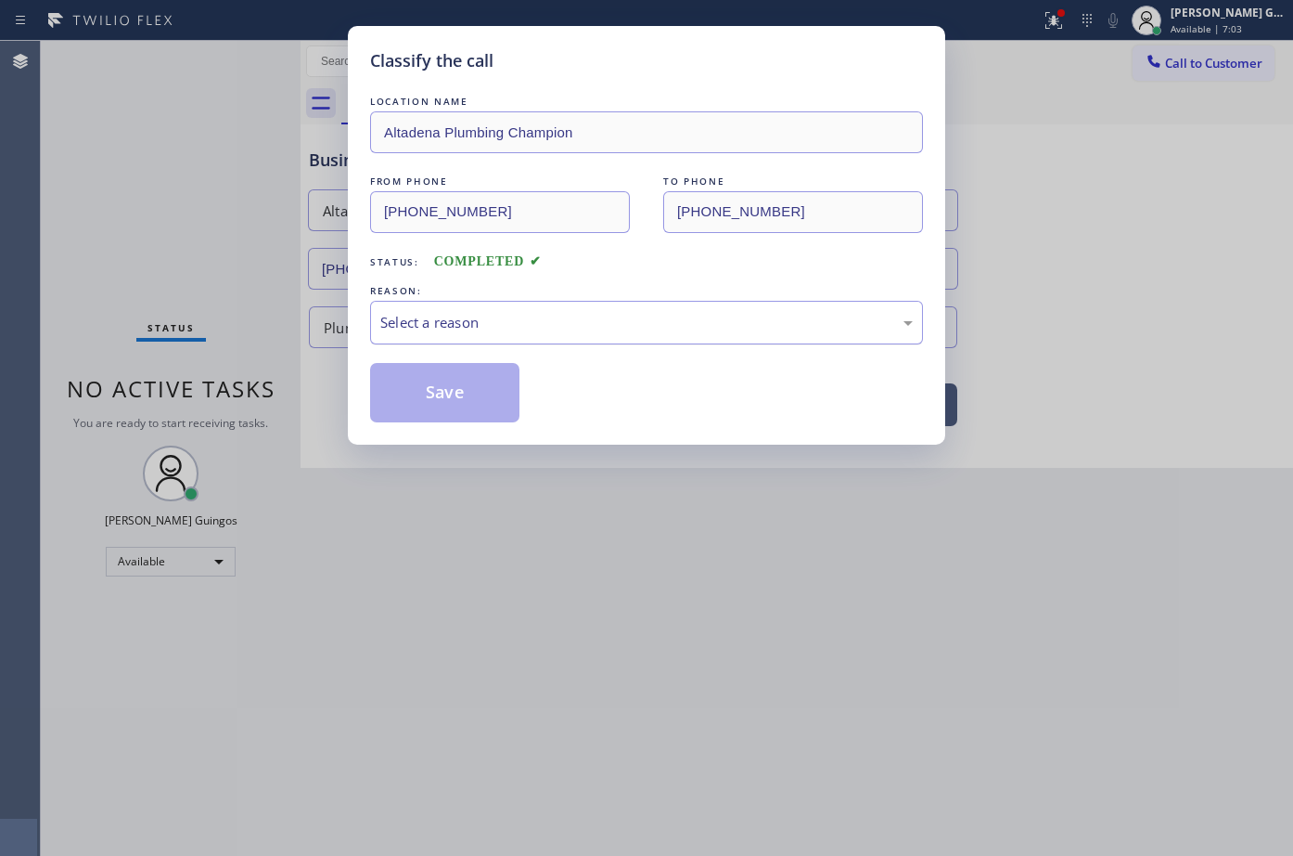
click at [441, 322] on div "Select a reason" at bounding box center [646, 322] width 533 height 21
click at [464, 400] on button "Save" at bounding box center [444, 392] width 149 height 59
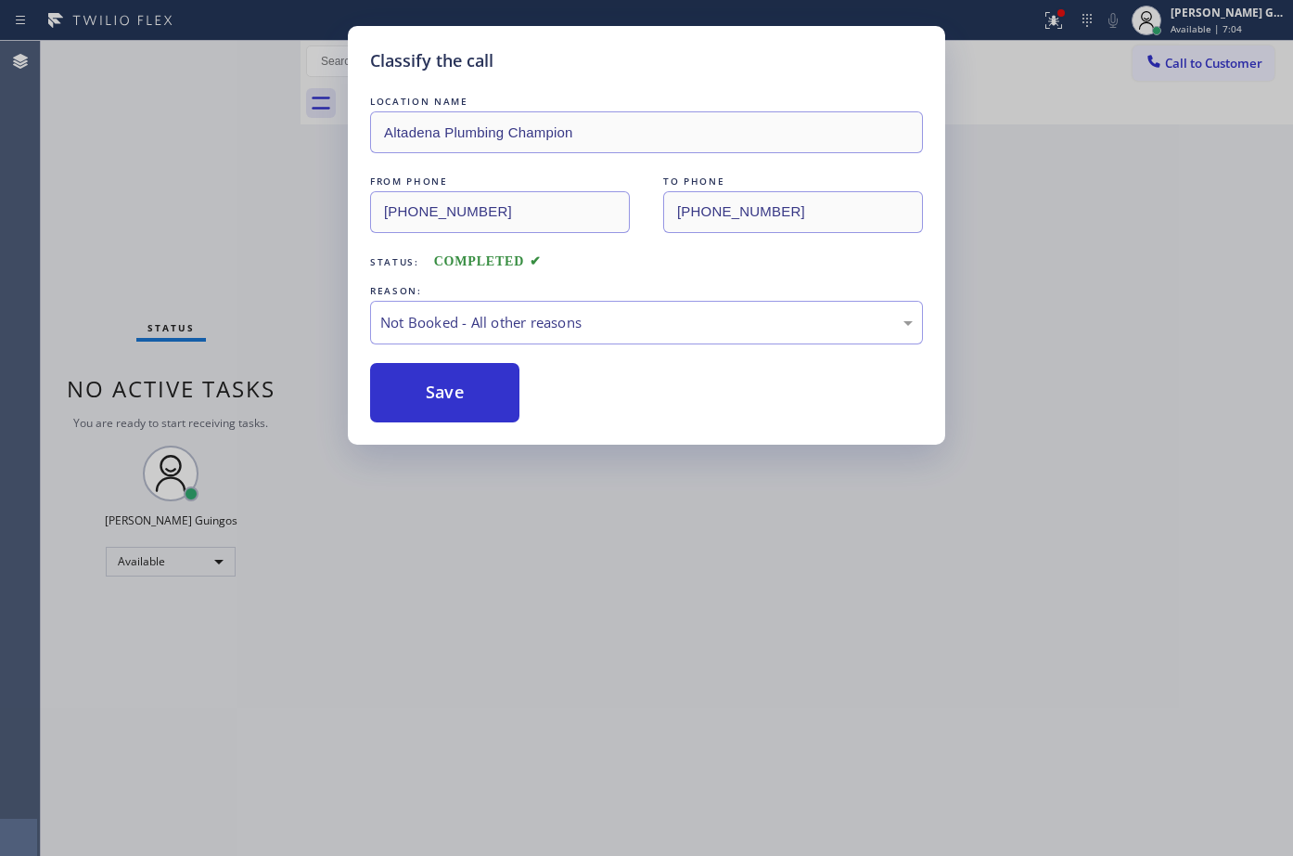
click at [464, 400] on button "Save" at bounding box center [444, 392] width 149 height 59
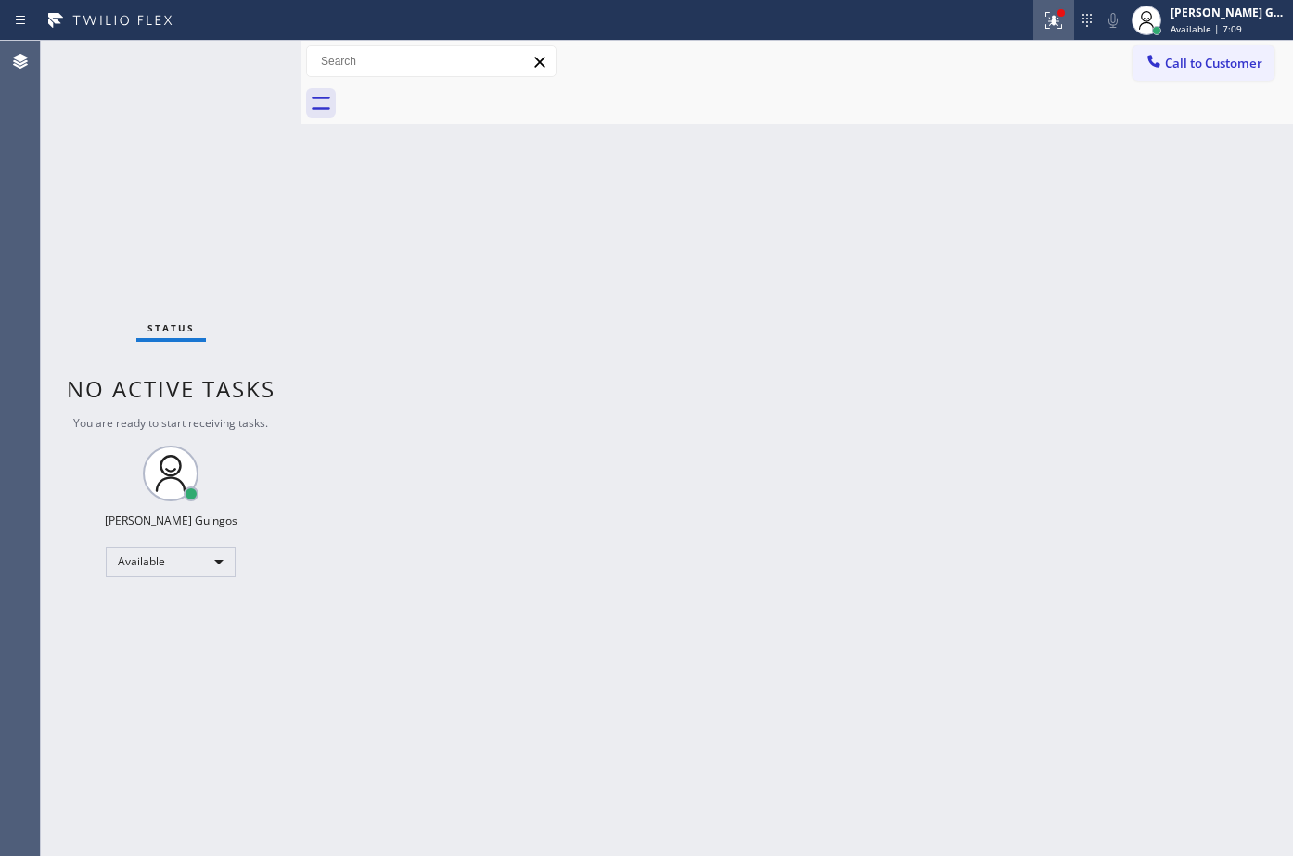
click at [1071, 19] on div at bounding box center [1054, 20] width 41 height 22
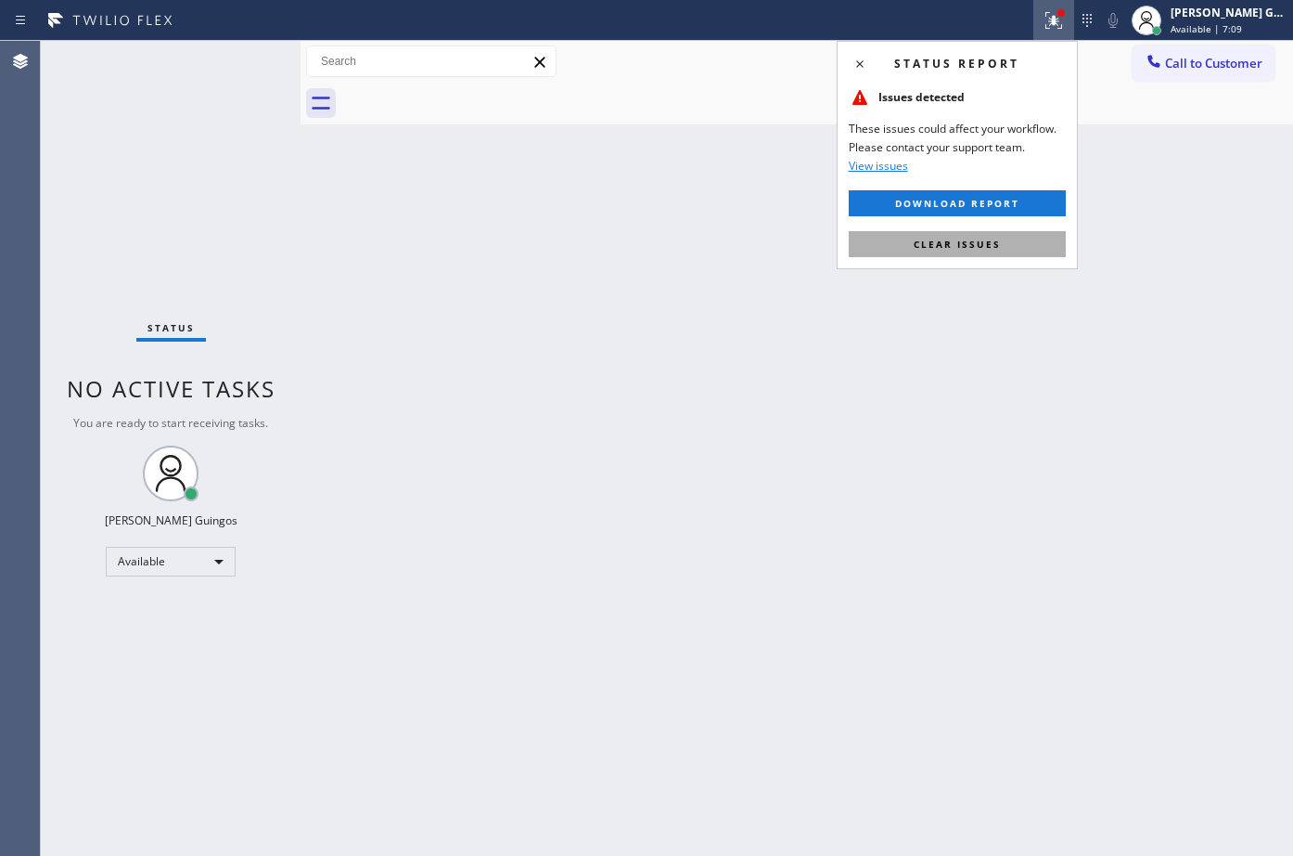
click at [1031, 249] on button "Clear issues" at bounding box center [957, 244] width 217 height 26
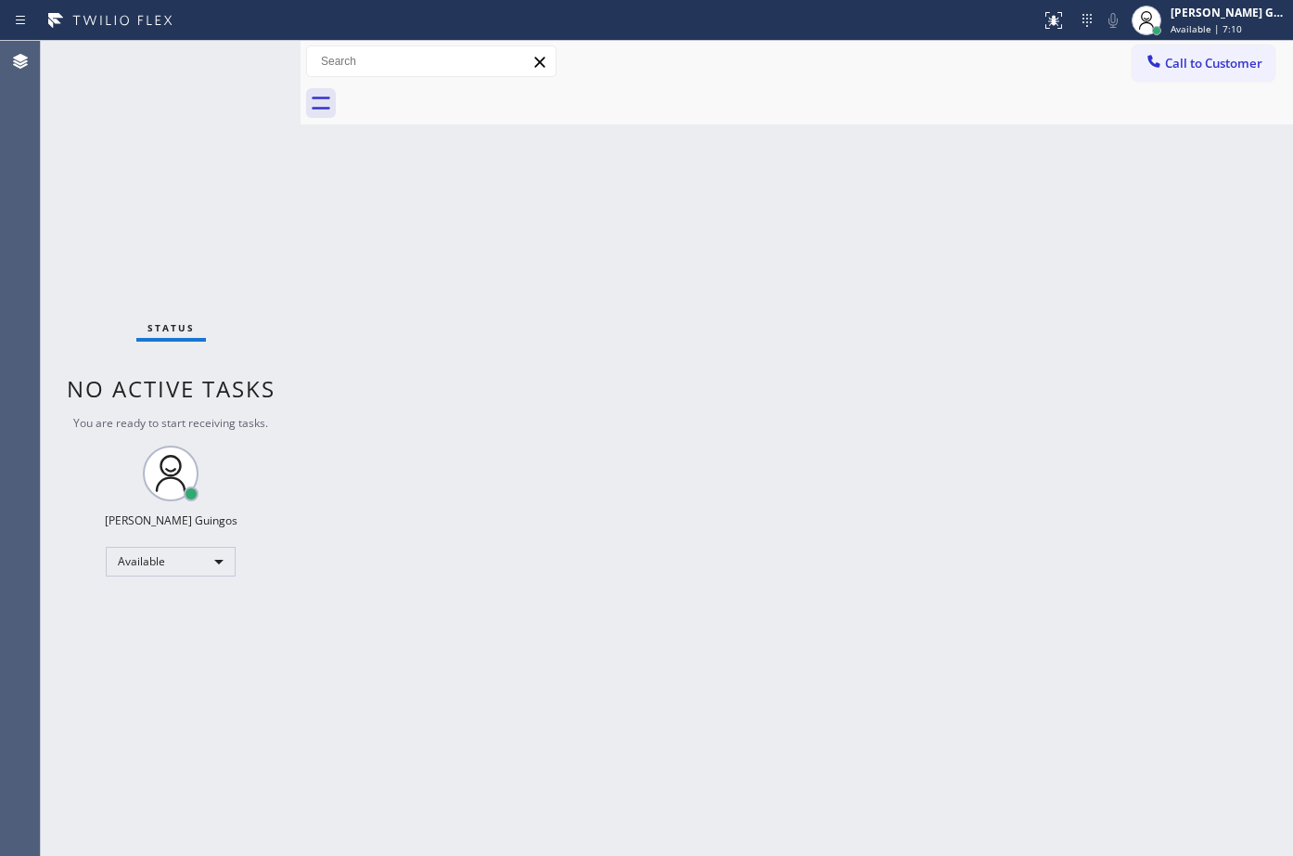
click at [1031, 249] on div "Back to Dashboard Change Sender ID Customers Technicians Select a contact Outbo…" at bounding box center [797, 448] width 993 height 815
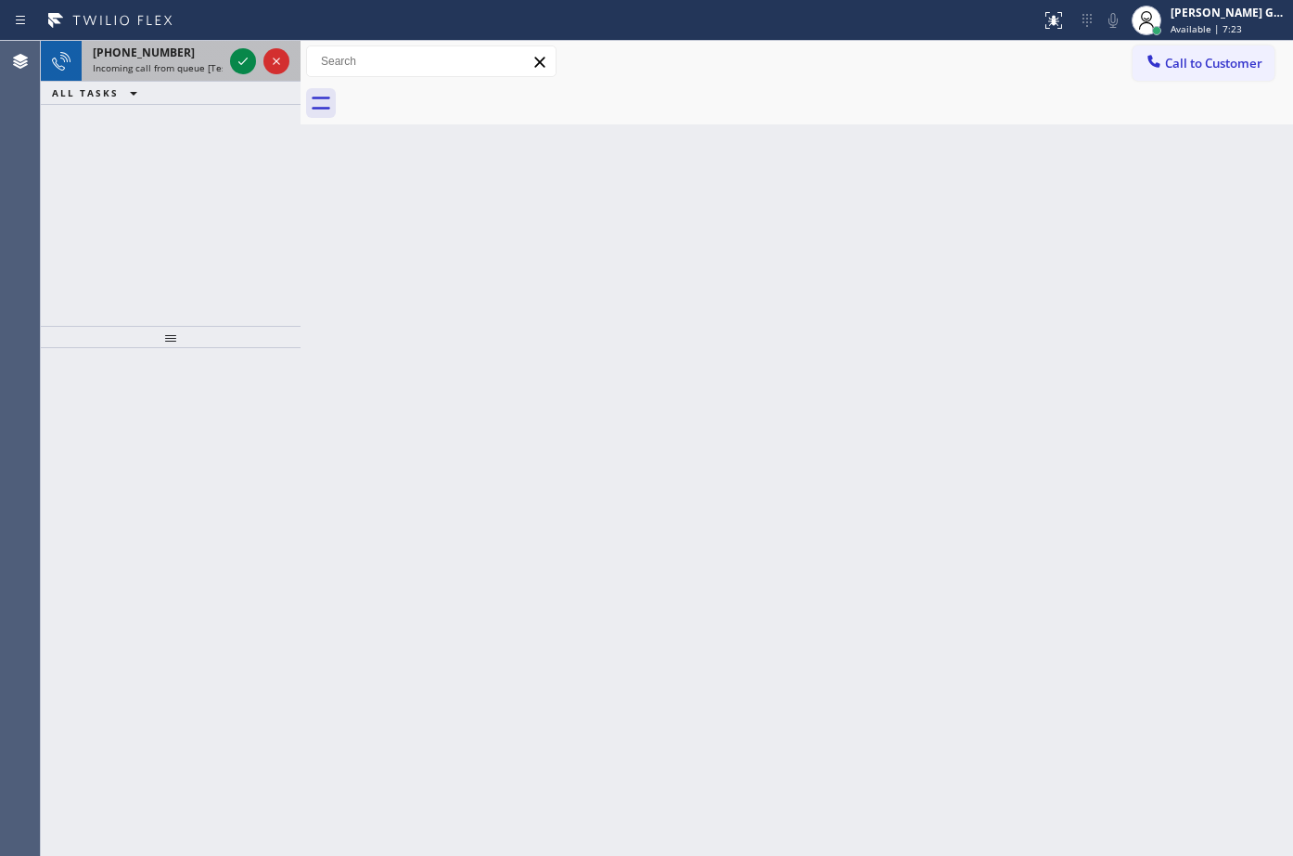
click at [204, 65] on span "Incoming call from queue [Test] All" at bounding box center [170, 67] width 154 height 13
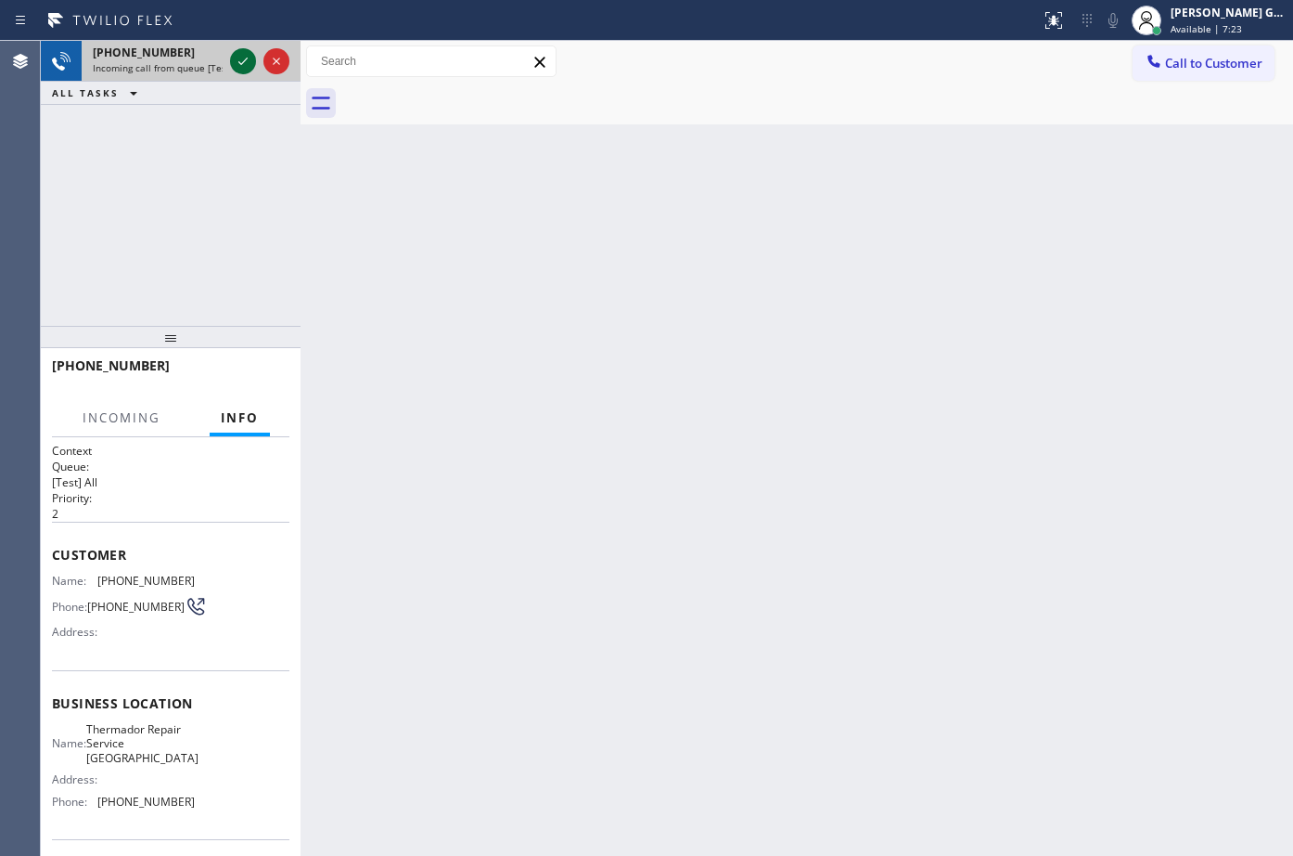
click at [238, 64] on icon at bounding box center [243, 61] width 22 height 22
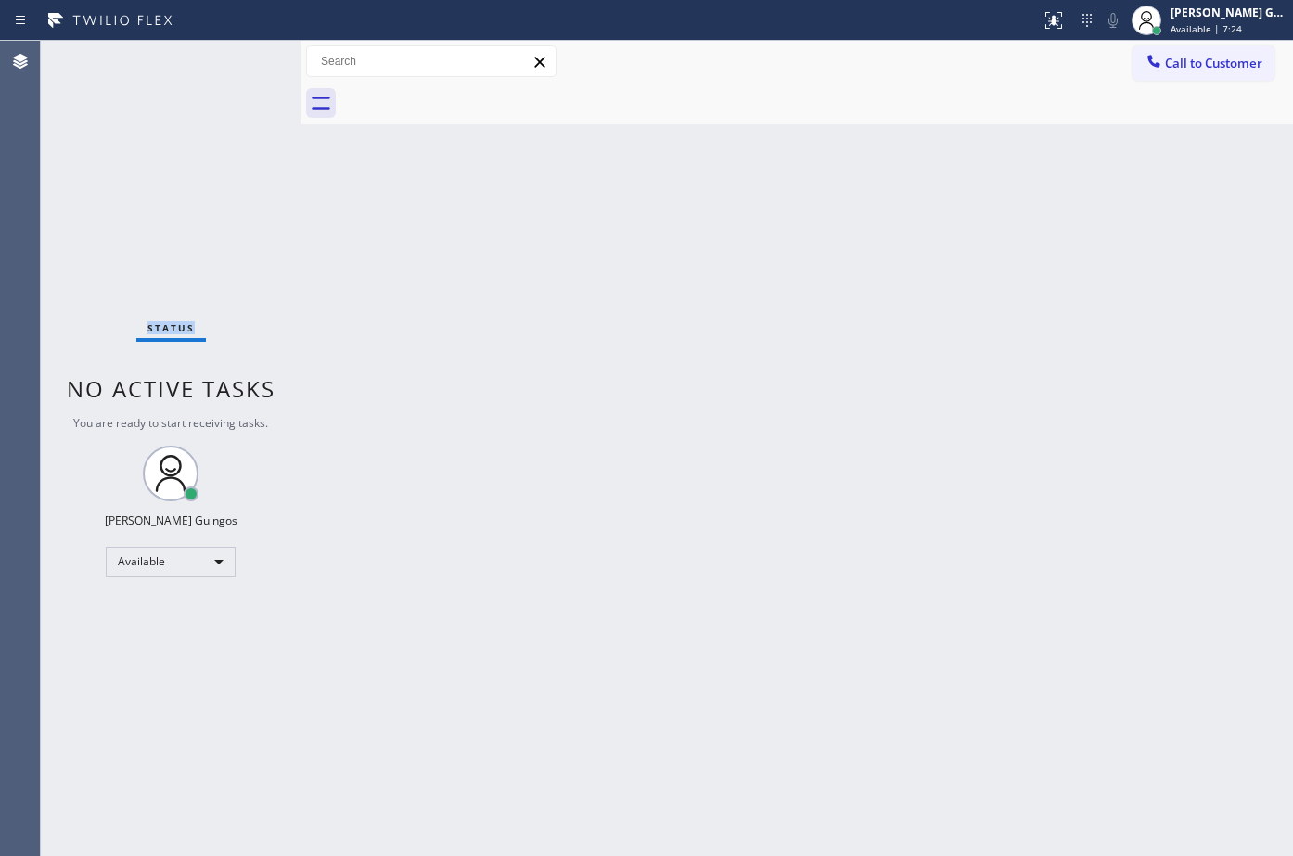
click at [238, 64] on div "Status No active tasks You are ready to start receiving tasks. [PERSON_NAME] Av…" at bounding box center [171, 448] width 260 height 815
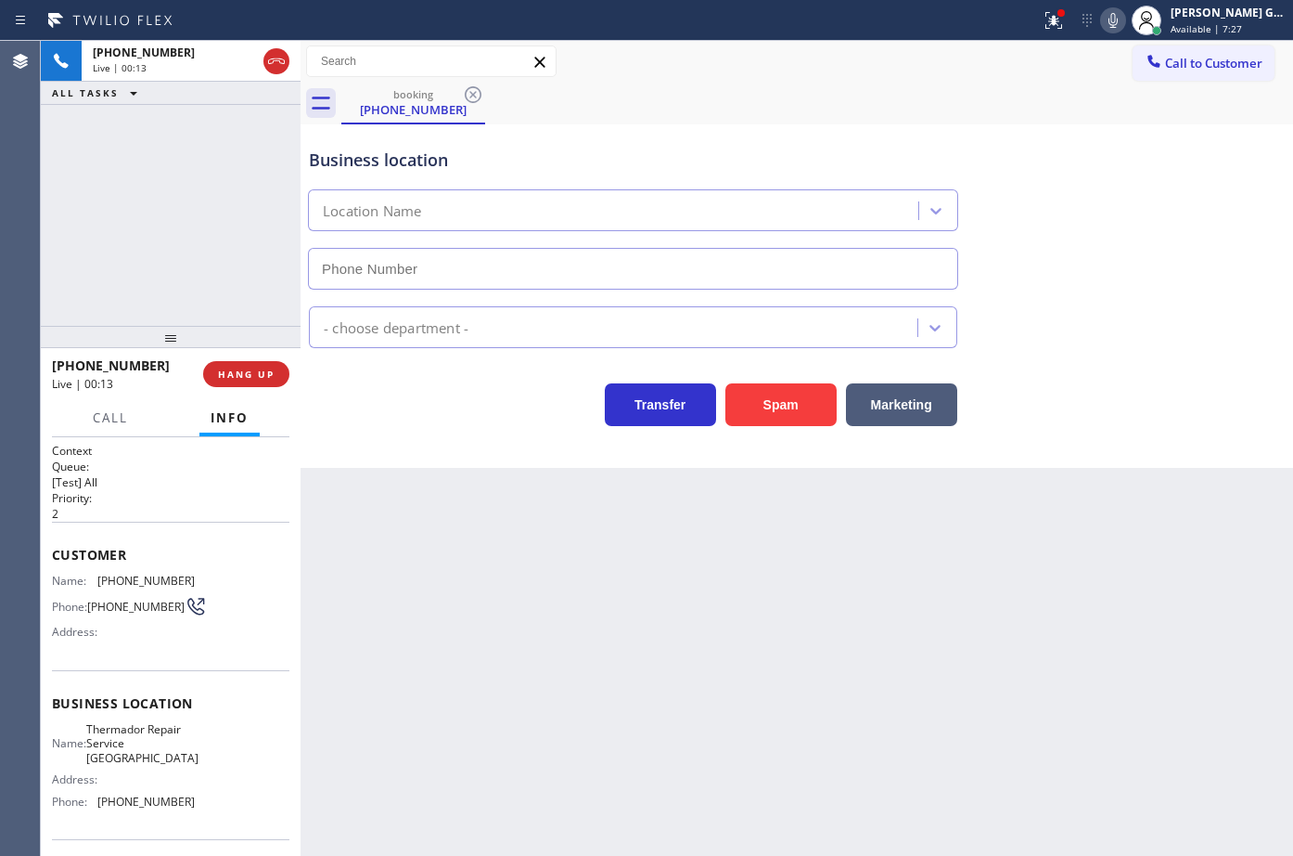
type input "[PHONE_NUMBER]"
click at [1051, 20] on icon at bounding box center [1054, 20] width 22 height 22
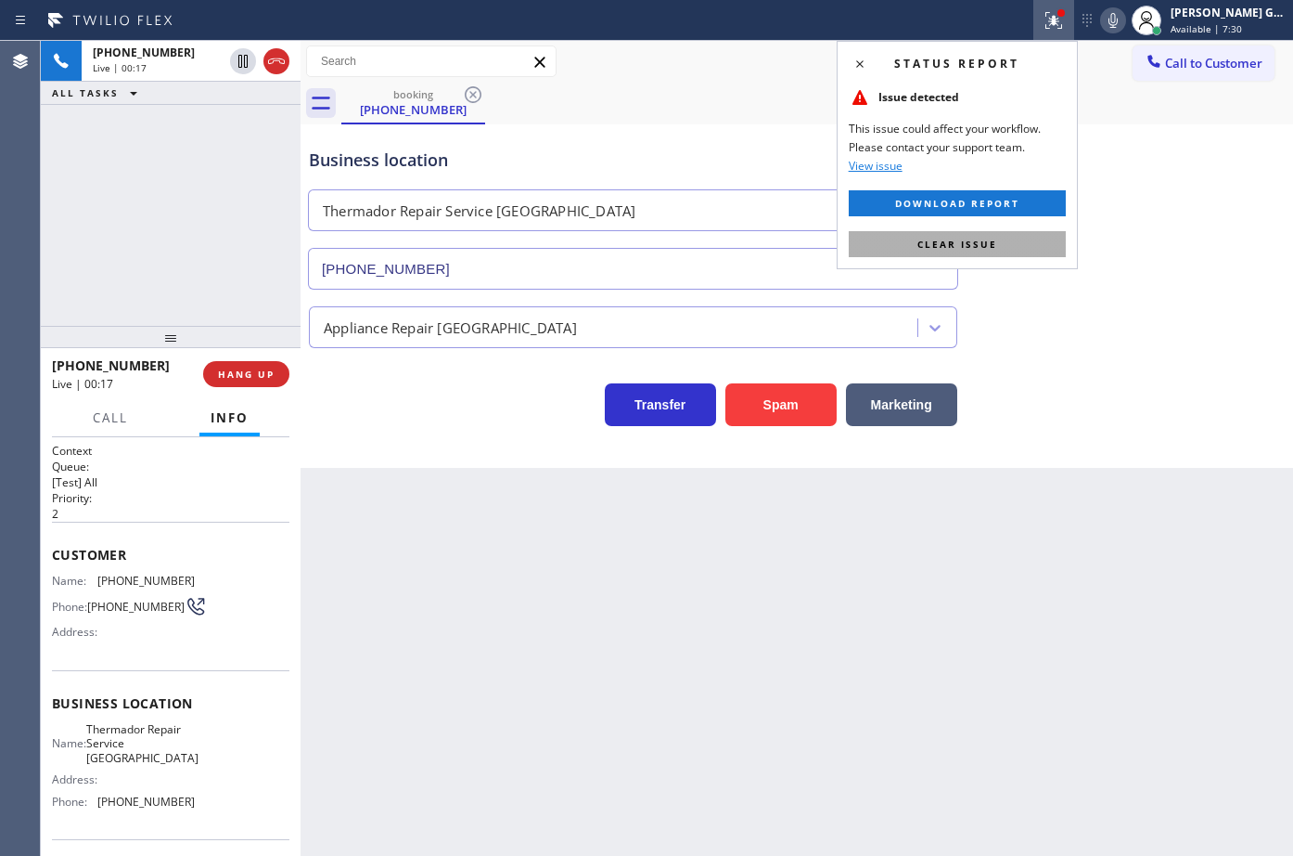
click at [1038, 237] on button "Clear issue" at bounding box center [957, 244] width 217 height 26
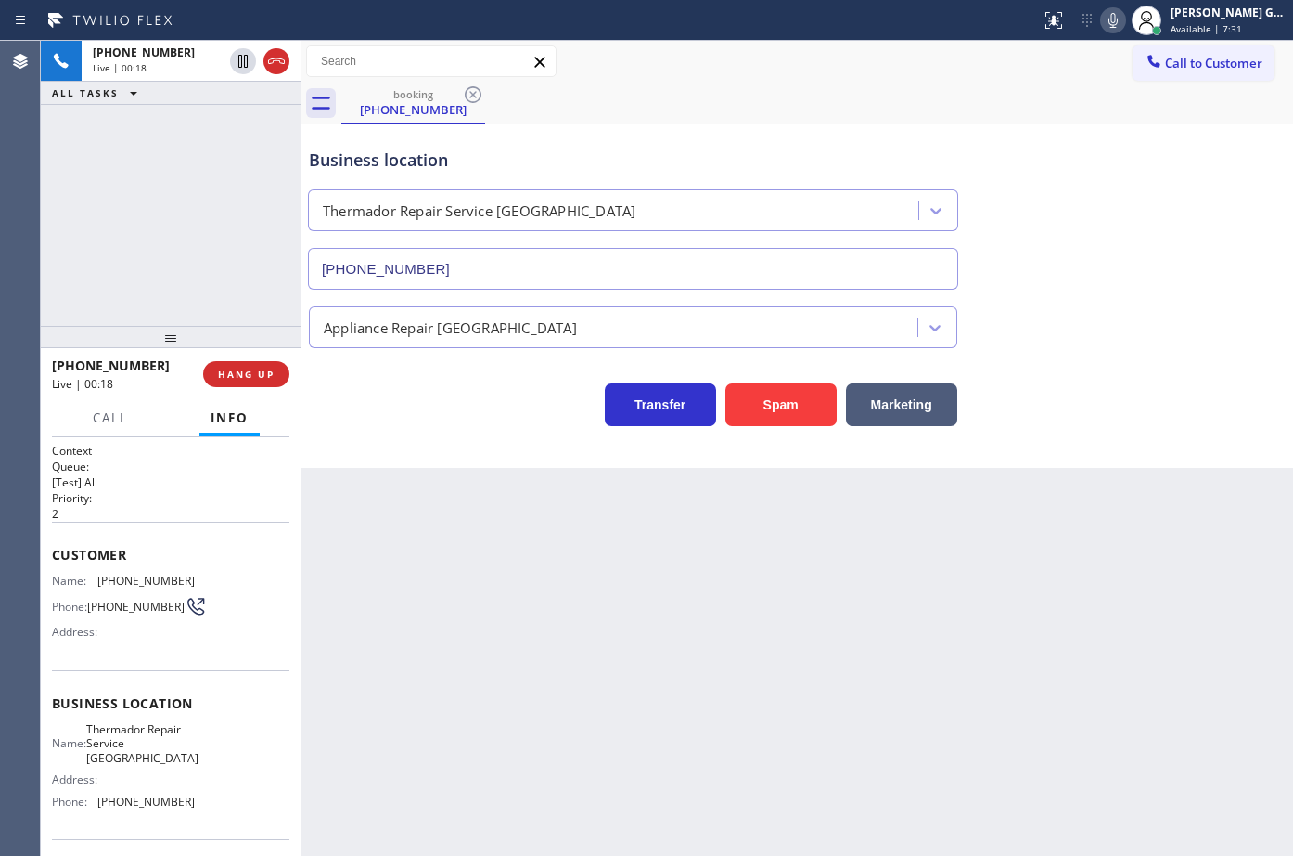
click at [175, 578] on span "[PHONE_NUMBER]" at bounding box center [145, 580] width 97 height 14
click at [159, 577] on span "[PHONE_NUMBER]" at bounding box center [145, 580] width 97 height 14
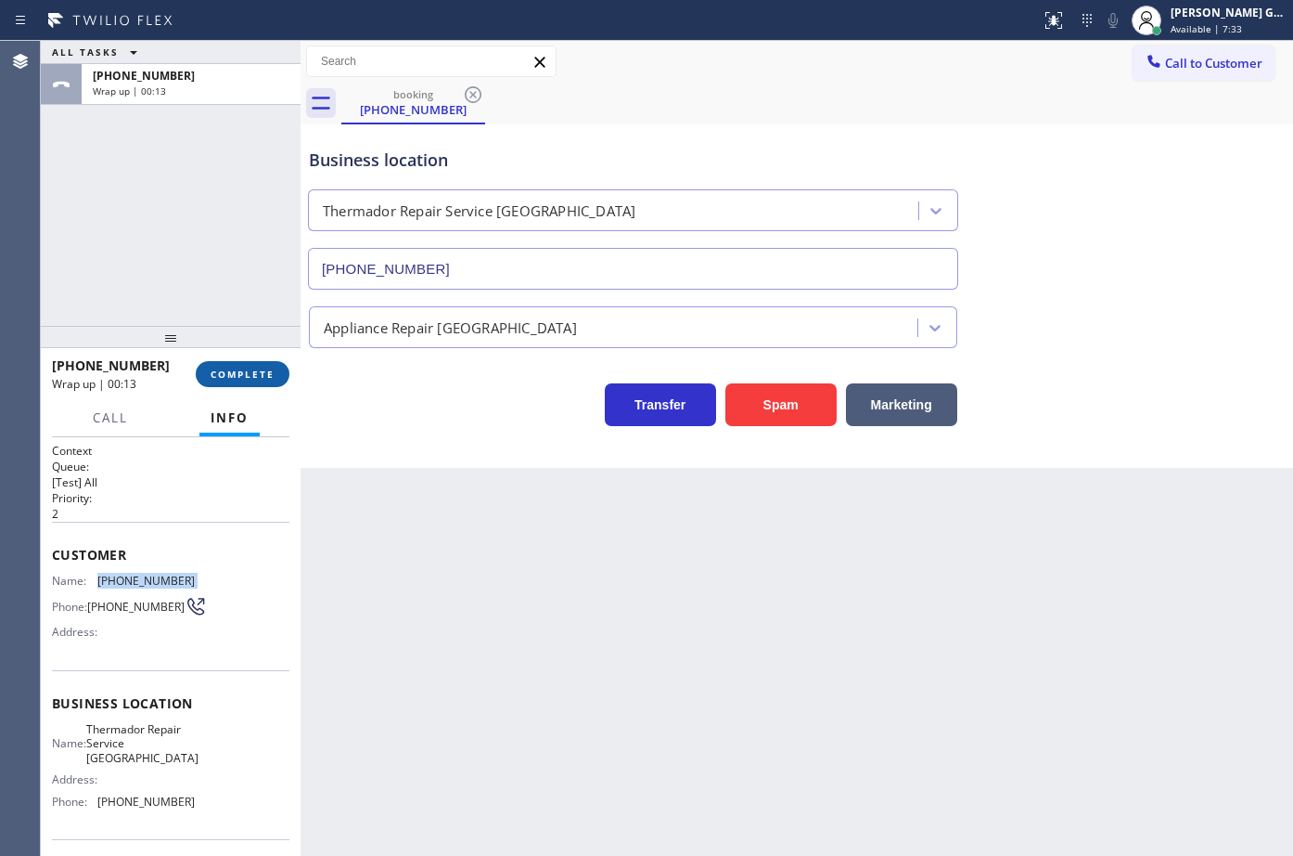
click at [240, 375] on span "COMPLETE" at bounding box center [243, 373] width 64 height 13
click at [543, 574] on div "Back to Dashboard Change Sender ID Customers Technicians Select a contact Outbo…" at bounding box center [797, 448] width 993 height 815
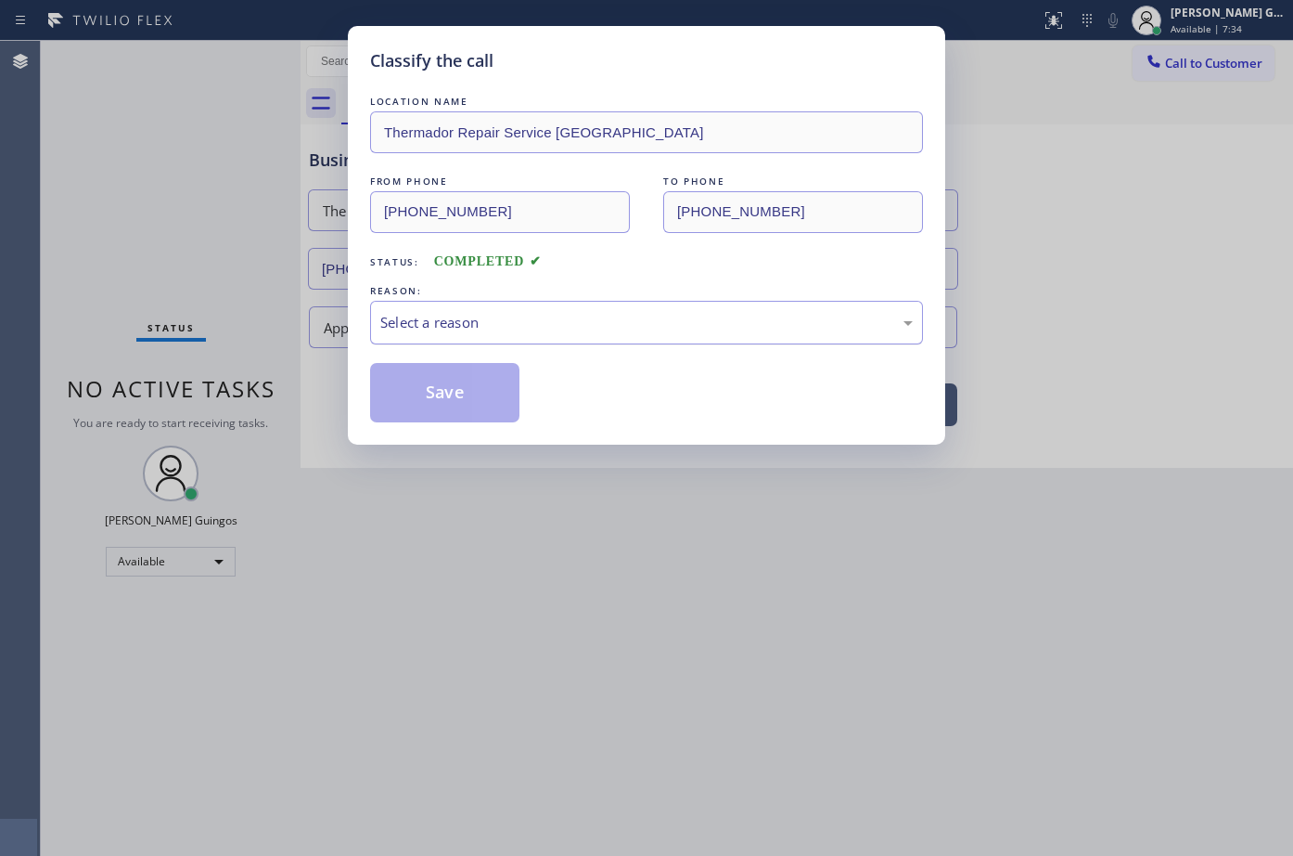
click at [528, 323] on div "Select a reason" at bounding box center [646, 322] width 533 height 21
click at [462, 395] on button "Save" at bounding box center [444, 392] width 149 height 59
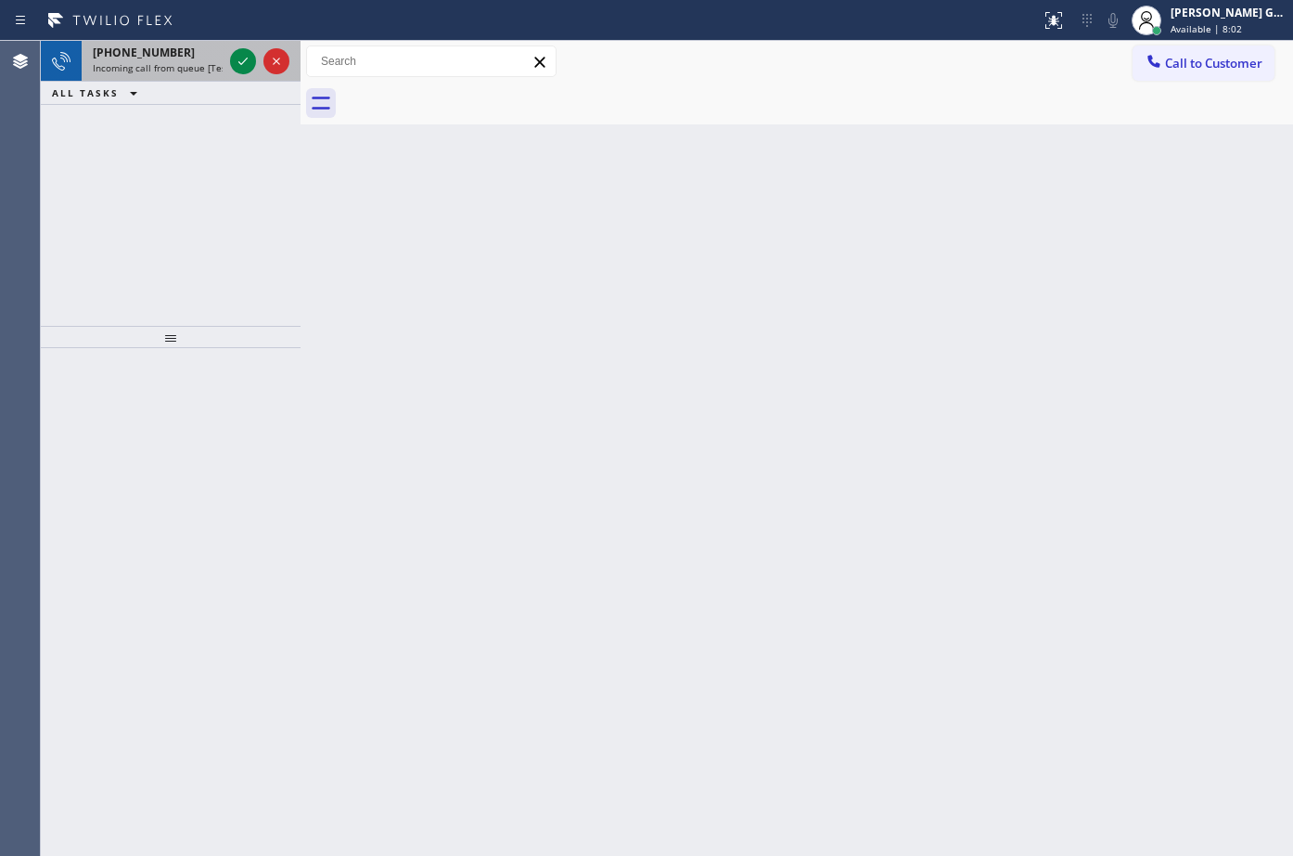
click at [202, 71] on span "Incoming call from queue [Test] All" at bounding box center [170, 67] width 154 height 13
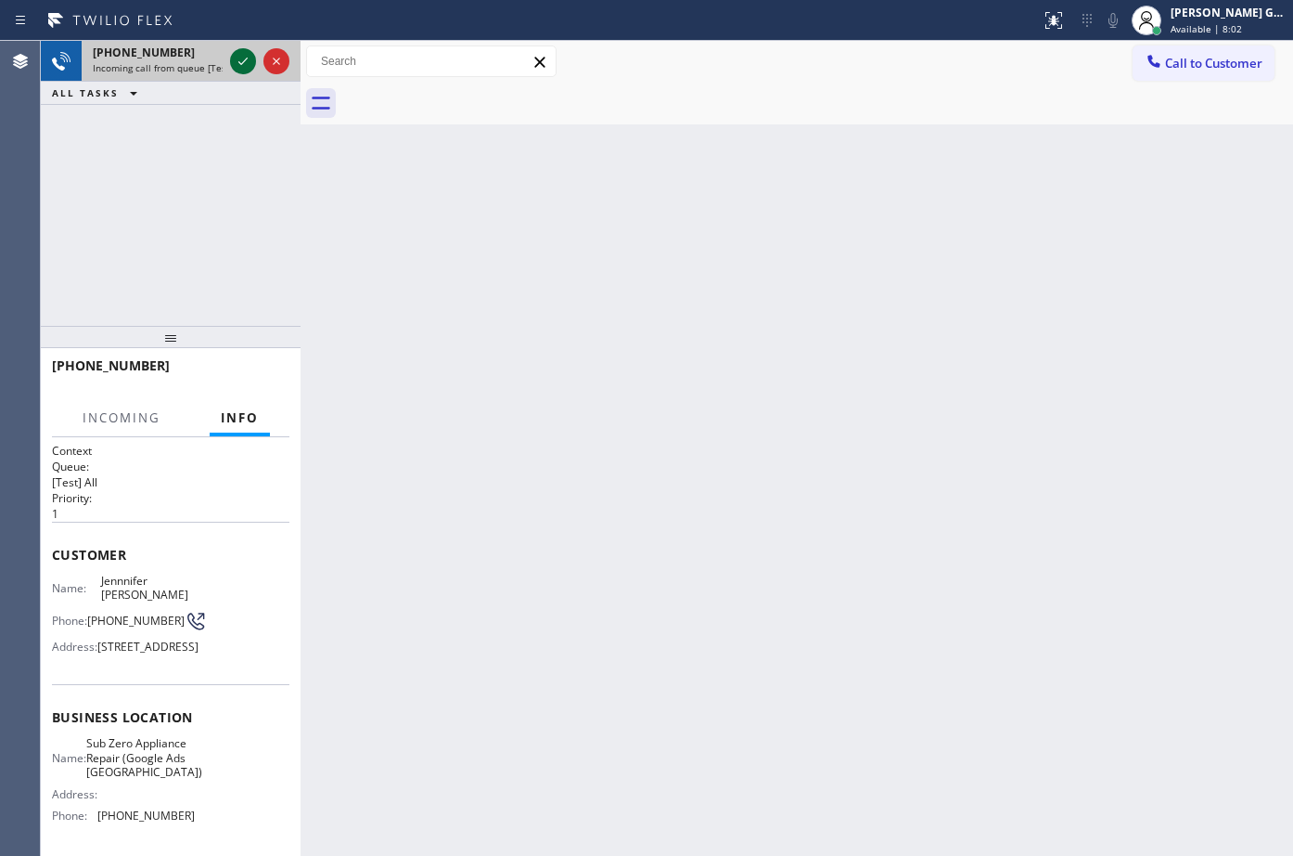
click at [235, 60] on icon at bounding box center [243, 61] width 22 height 22
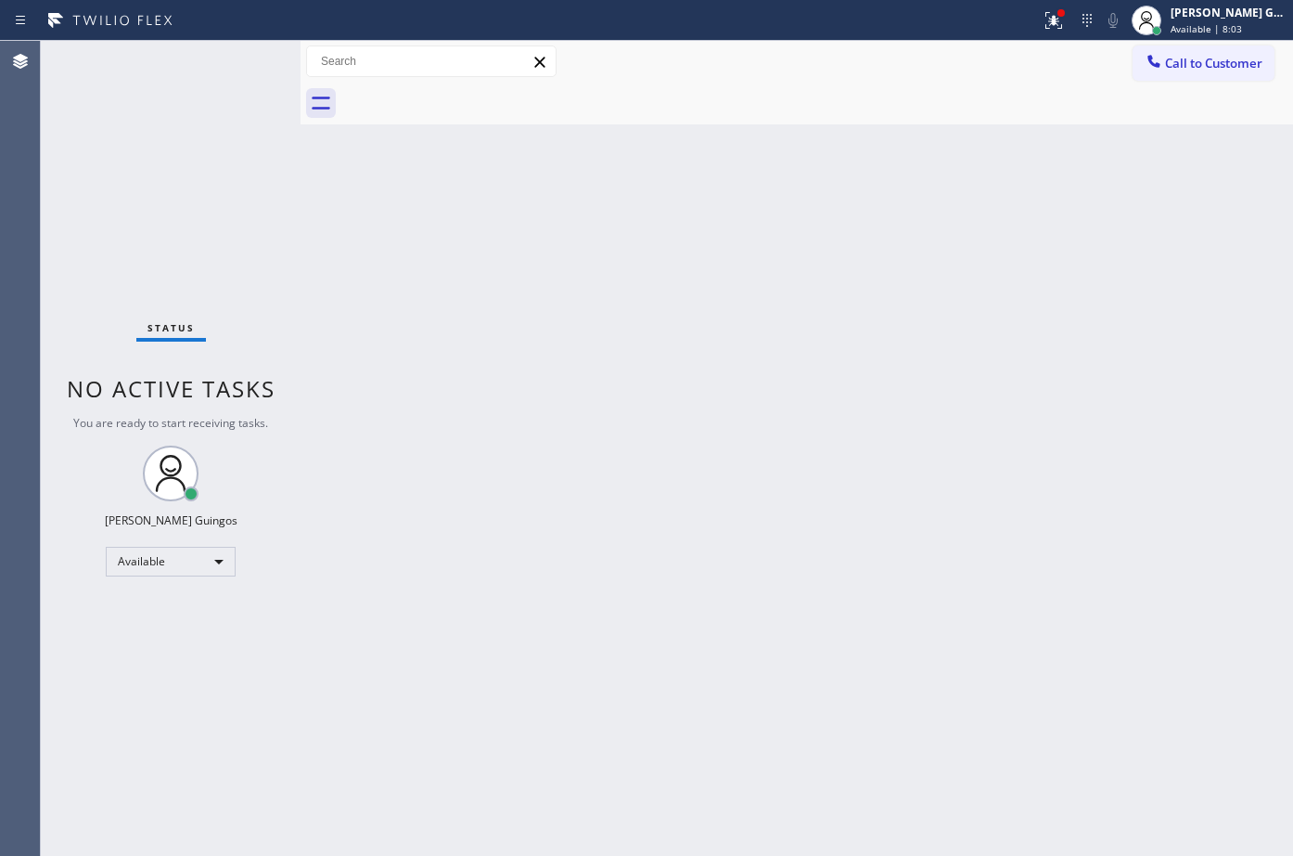
click at [384, 326] on div "Back to Dashboard Change Sender ID Customers Technicians Select a contact Outbo…" at bounding box center [797, 448] width 993 height 815
click at [722, 350] on div "Back to Dashboard Change Sender ID Customers Technicians Select a contact Outbo…" at bounding box center [797, 448] width 993 height 815
click at [1056, 32] on button at bounding box center [1054, 20] width 41 height 41
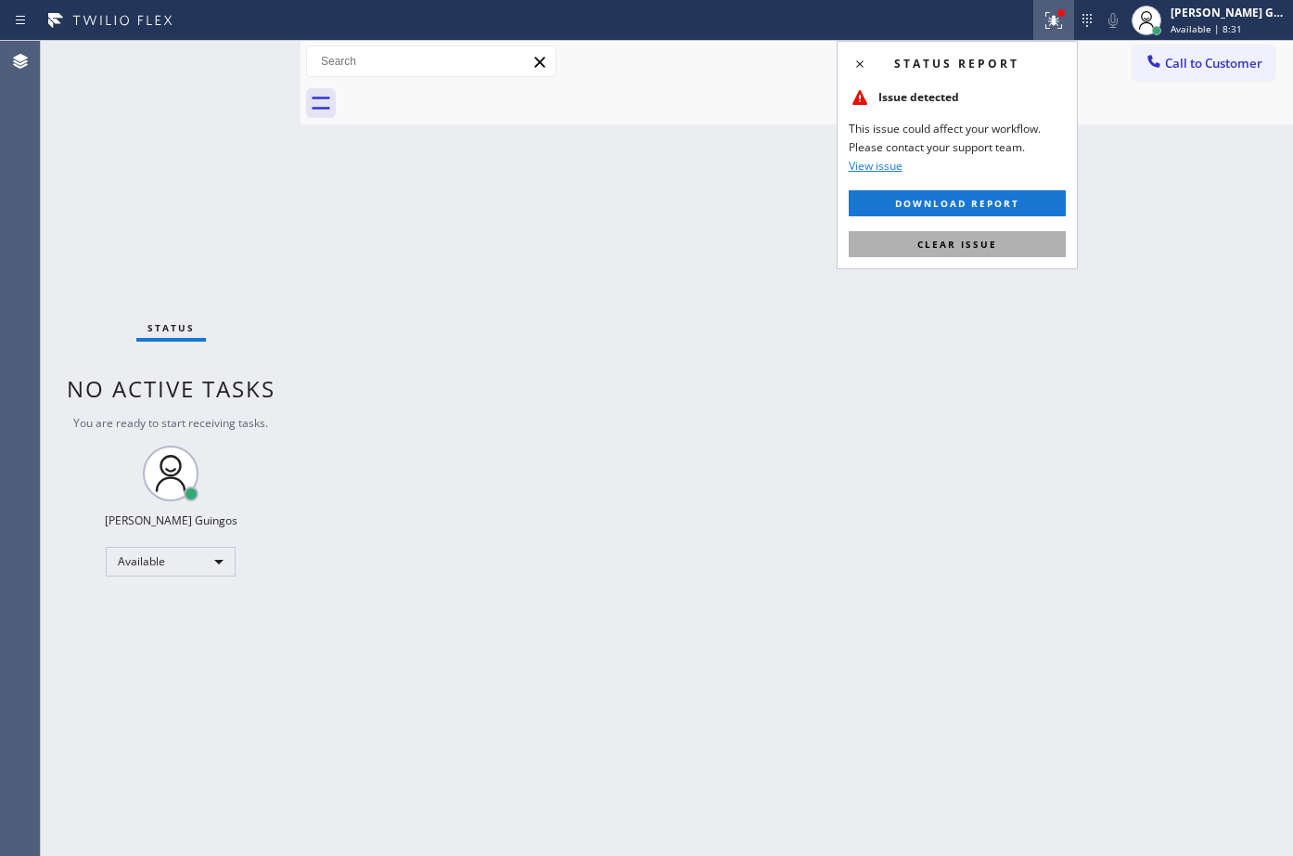
click at [1021, 243] on button "Clear issue" at bounding box center [957, 244] width 217 height 26
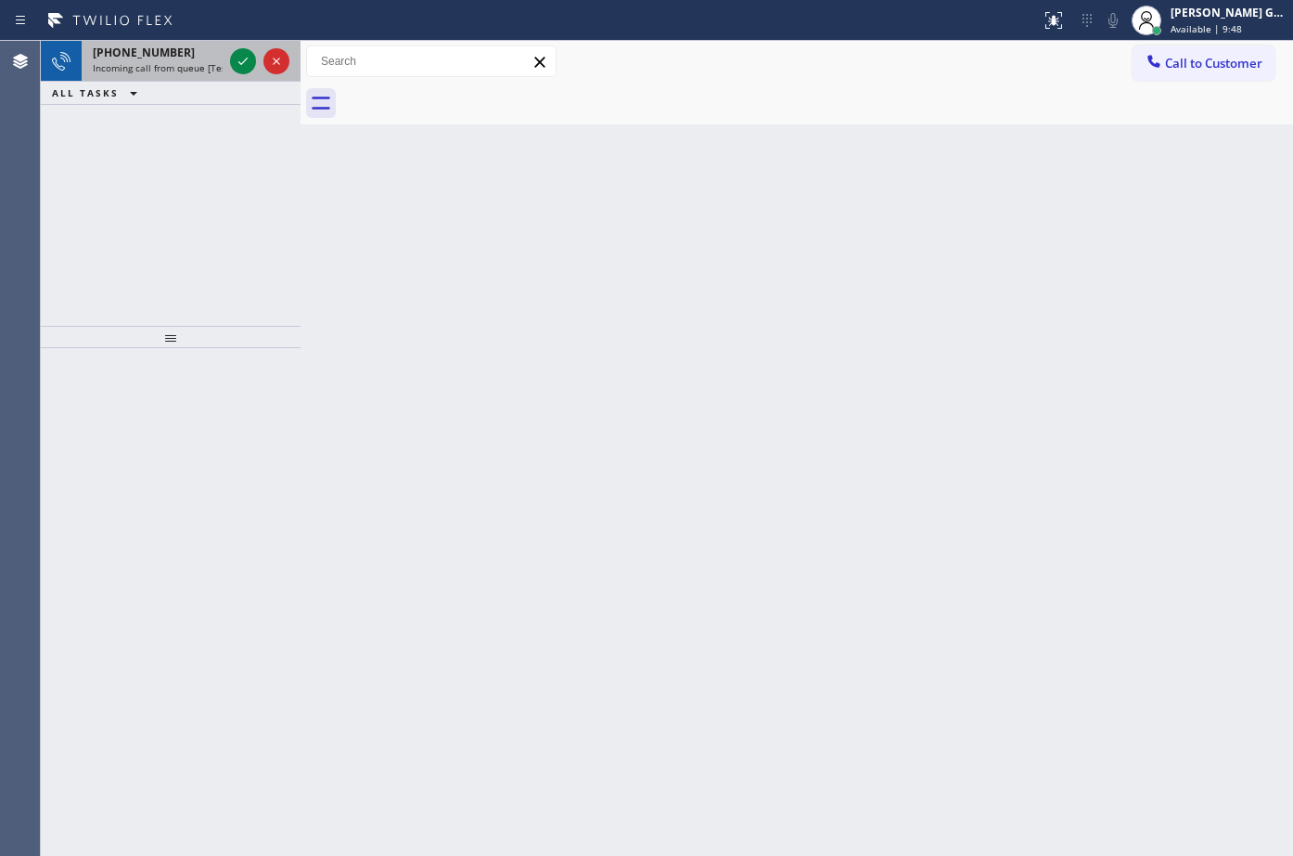
click at [133, 70] on span "Incoming call from queue [Test] All" at bounding box center [170, 67] width 154 height 13
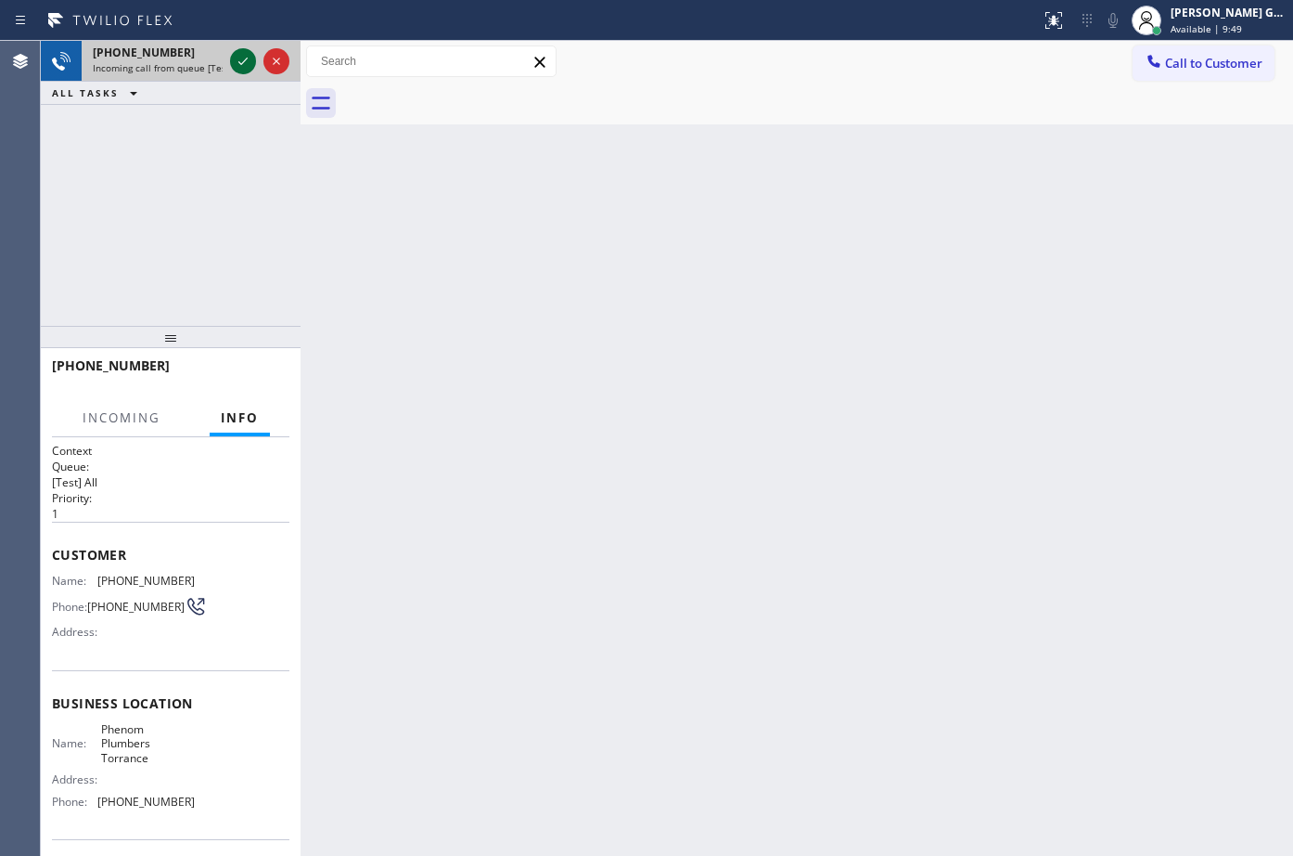
click at [237, 61] on icon at bounding box center [243, 61] width 22 height 22
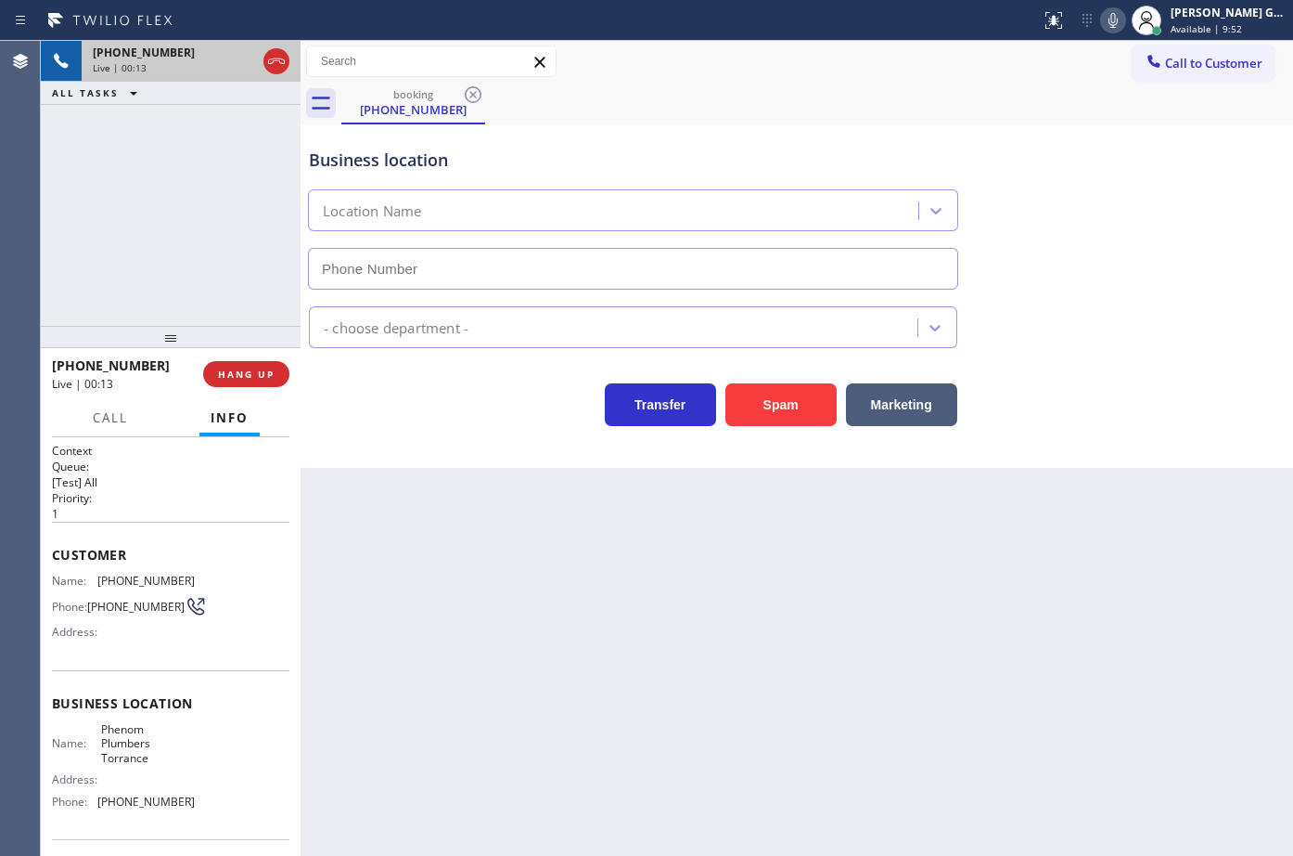
type input "[PHONE_NUMBER]"
click at [758, 392] on button "Spam" at bounding box center [781, 404] width 111 height 43
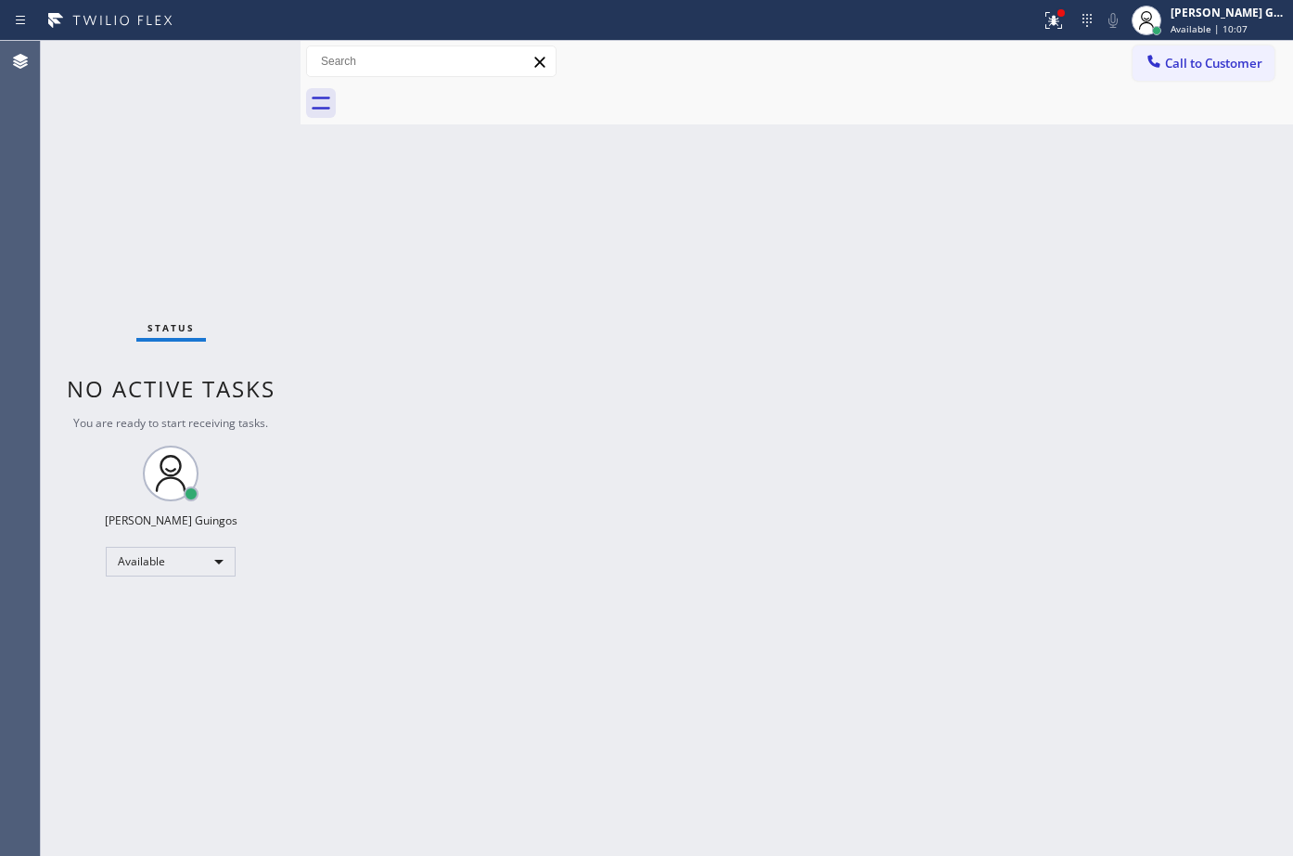
click at [824, 406] on div "Back to Dashboard Change Sender ID Customers Technicians Select a contact Outbo…" at bounding box center [797, 448] width 993 height 815
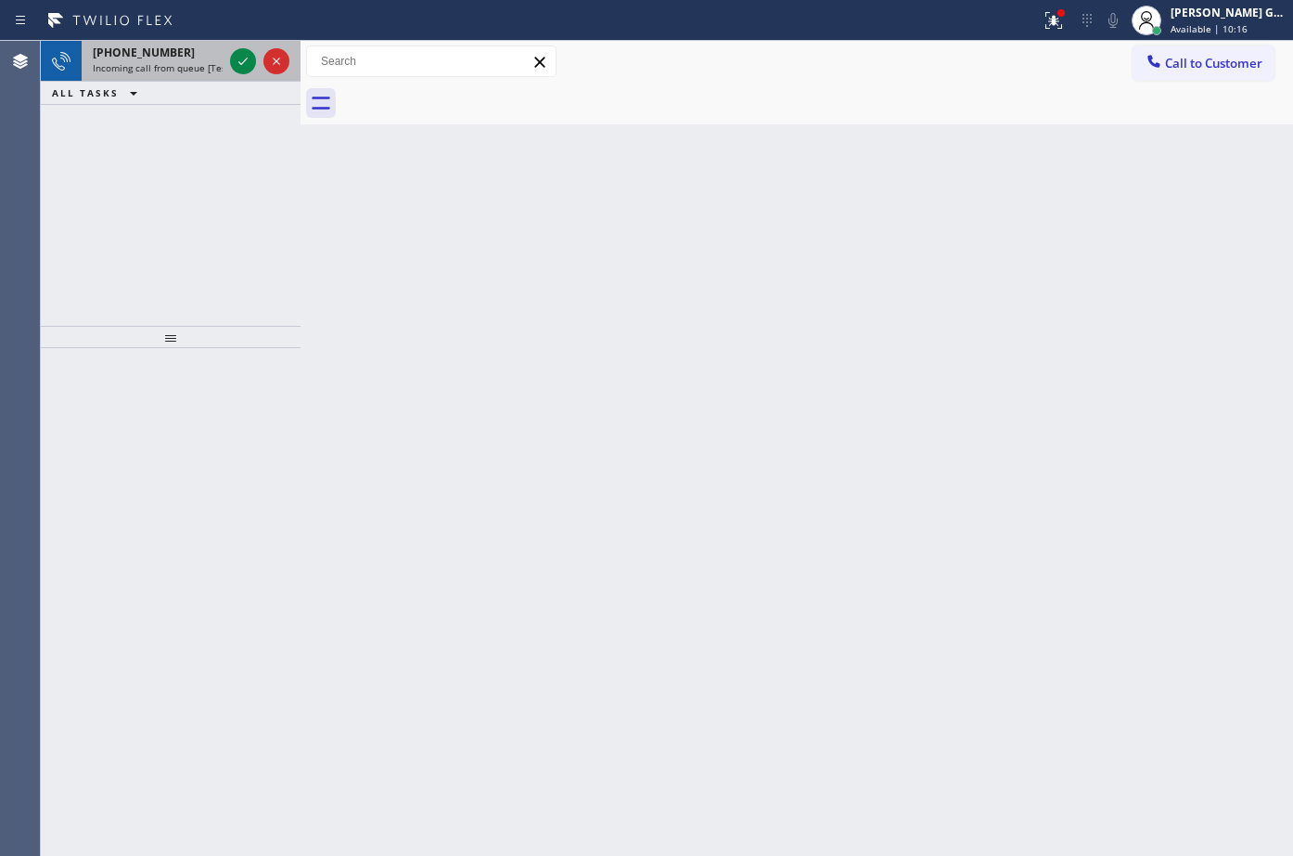
click at [215, 59] on div "[PHONE_NUMBER]" at bounding box center [158, 53] width 130 height 16
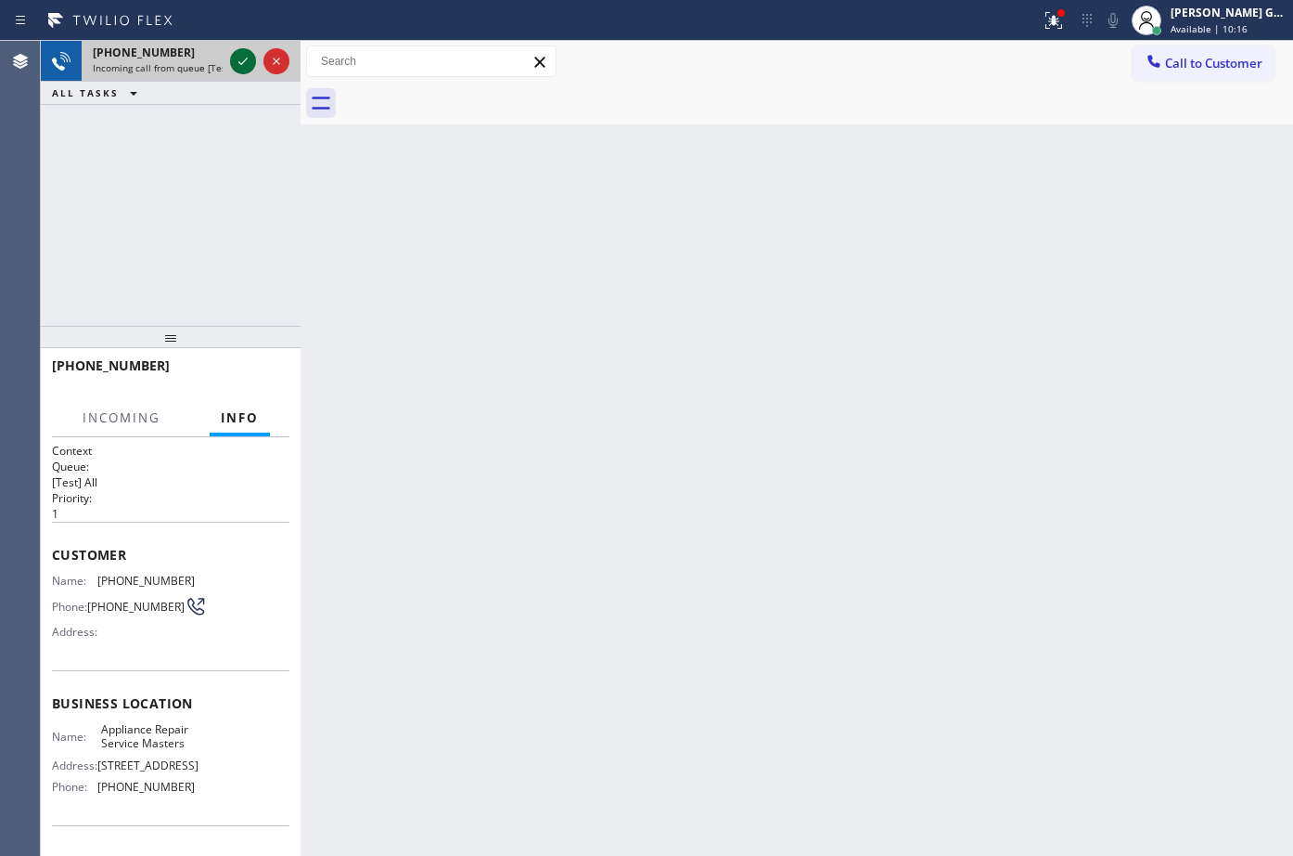
click at [238, 66] on icon at bounding box center [243, 61] width 22 height 22
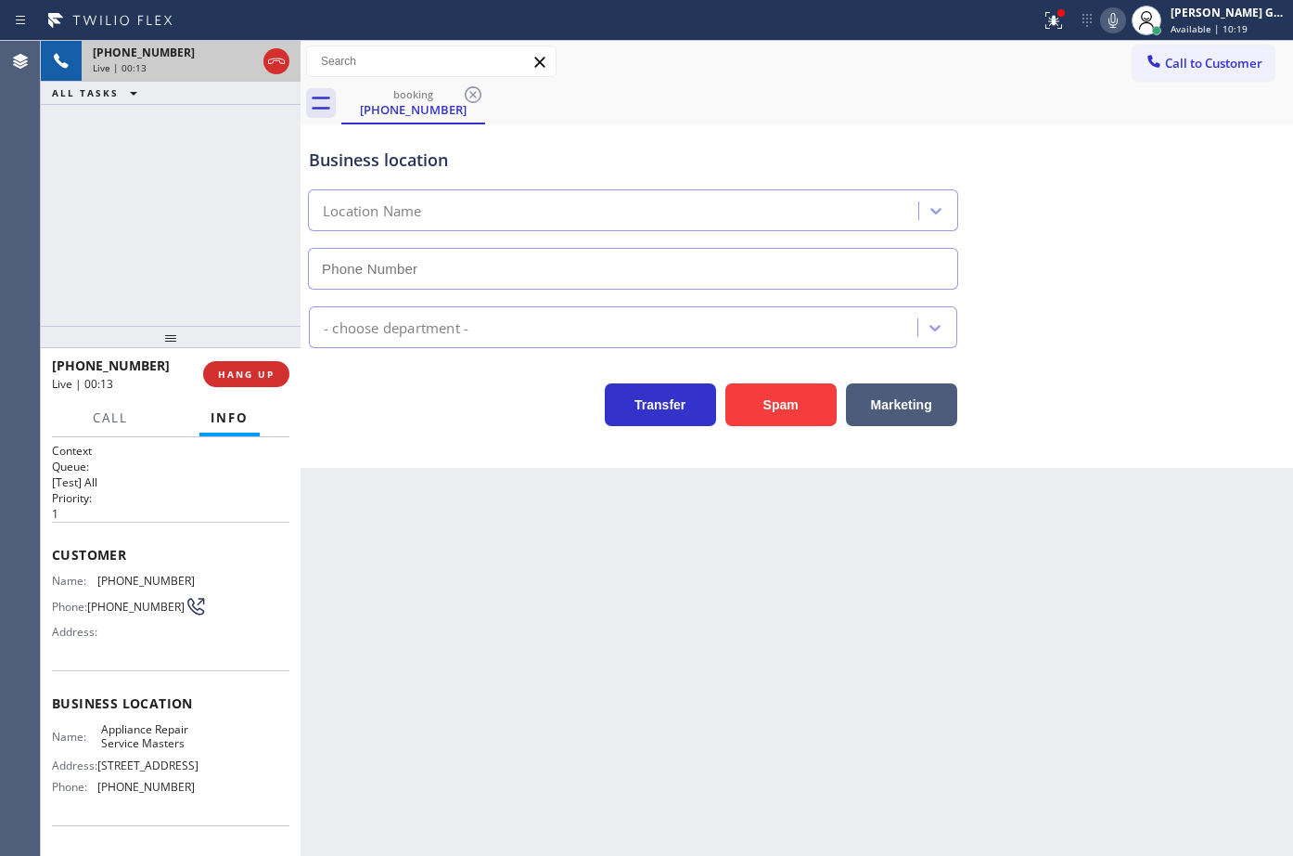
type input "[PHONE_NUMBER]"
click at [166, 573] on span "[PHONE_NUMBER]" at bounding box center [145, 580] width 97 height 14
copy span "[PHONE_NUMBER]"
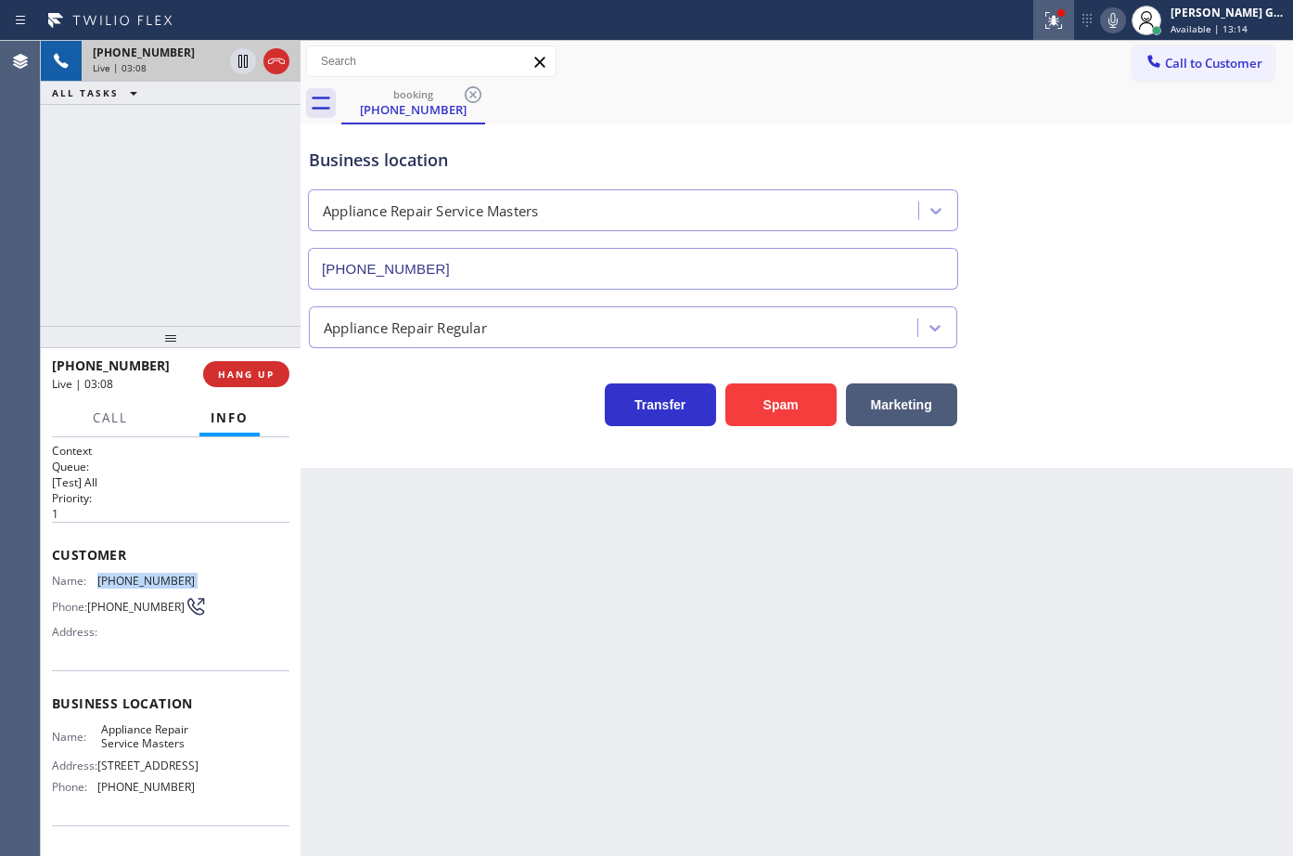
click at [1055, 23] on icon at bounding box center [1054, 20] width 17 height 17
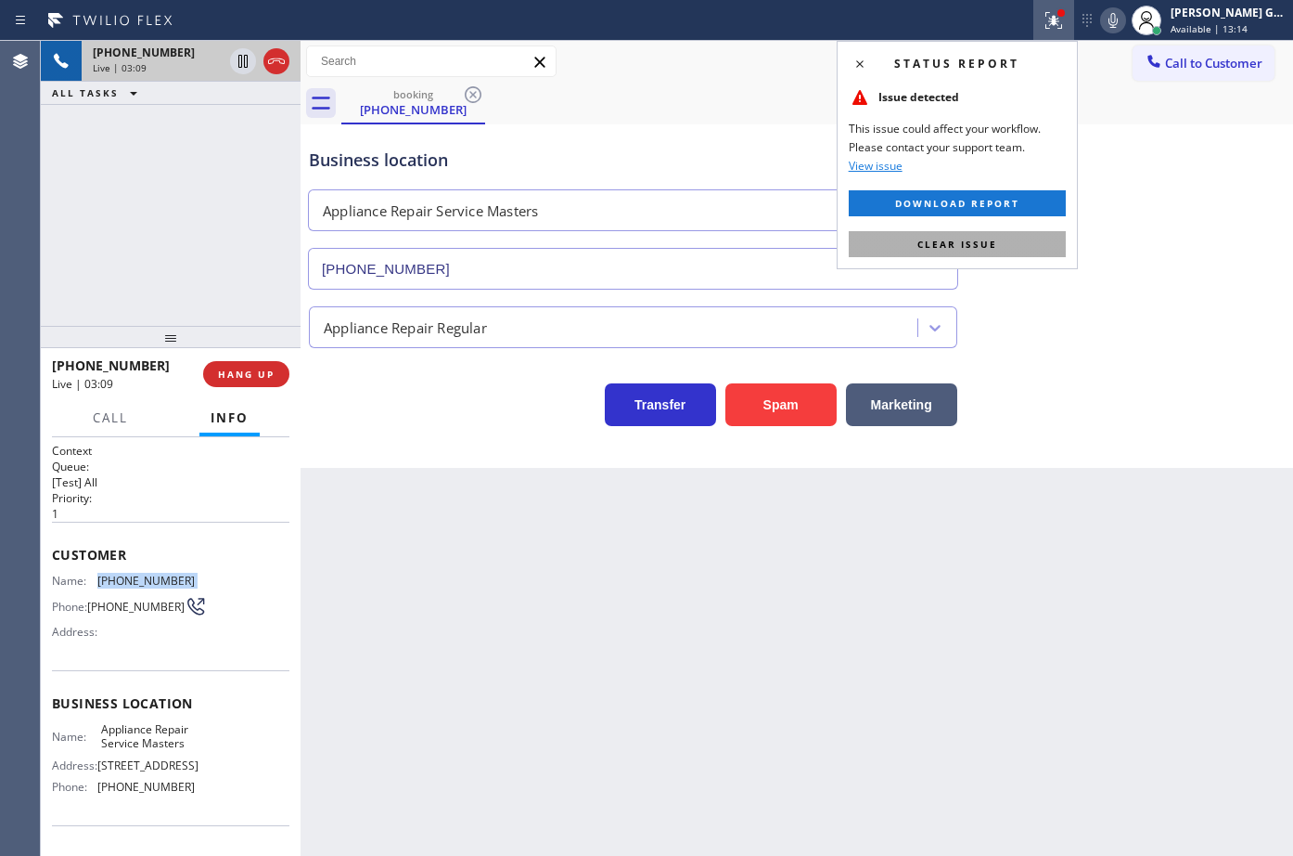
click at [1027, 250] on button "Clear issue" at bounding box center [957, 244] width 217 height 26
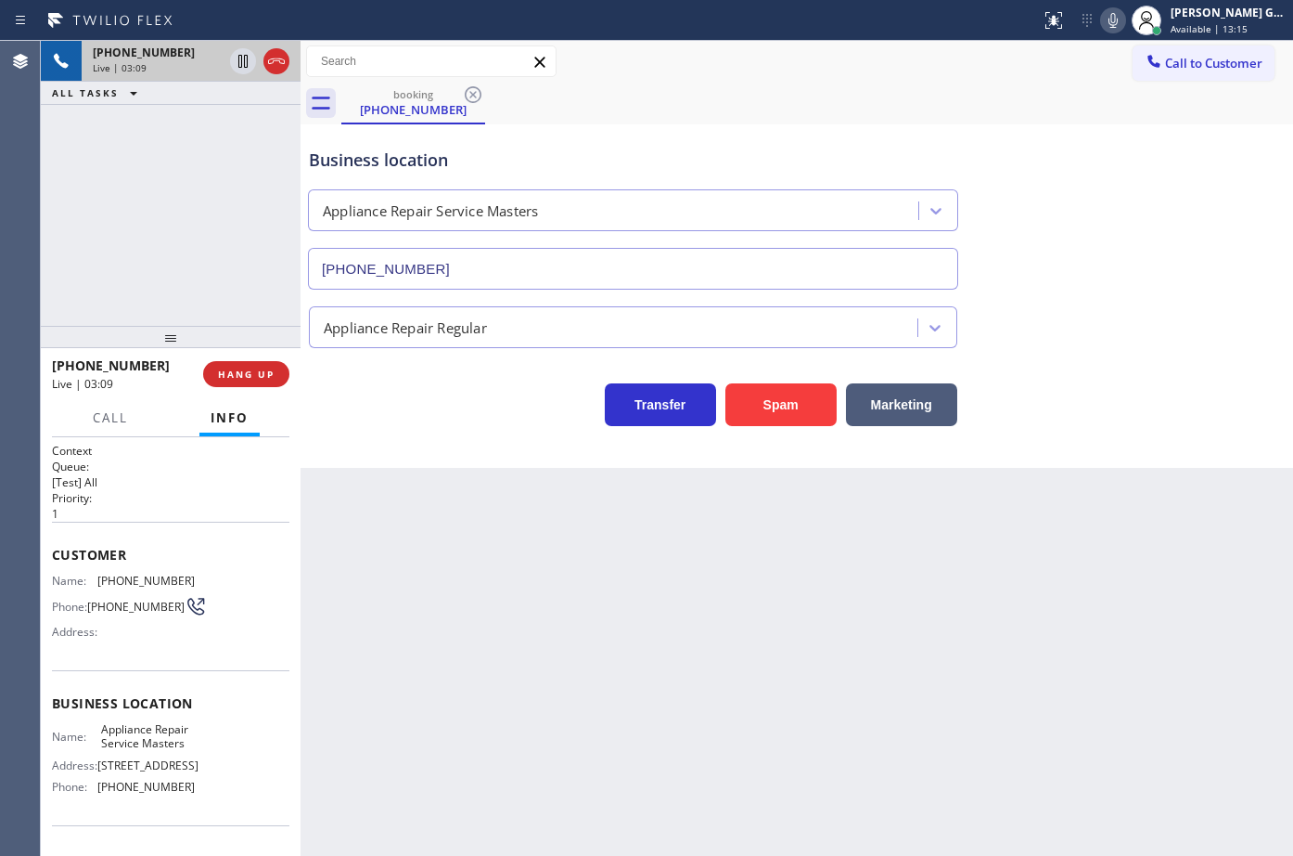
click at [1137, 224] on div "Business location Appliance Repair Service Masters [PHONE_NUMBER]" at bounding box center [797, 206] width 984 height 168
click at [864, 135] on div "Business location Appliance Repair Service Masters [PHONE_NUMBER]" at bounding box center [633, 209] width 656 height 161
click at [900, 132] on div "Business location Appliance Repair Service Masters [PHONE_NUMBER]" at bounding box center [633, 209] width 656 height 161
click at [921, 131] on div "Business location Appliance Repair Service Masters [PHONE_NUMBER]" at bounding box center [633, 209] width 656 height 161
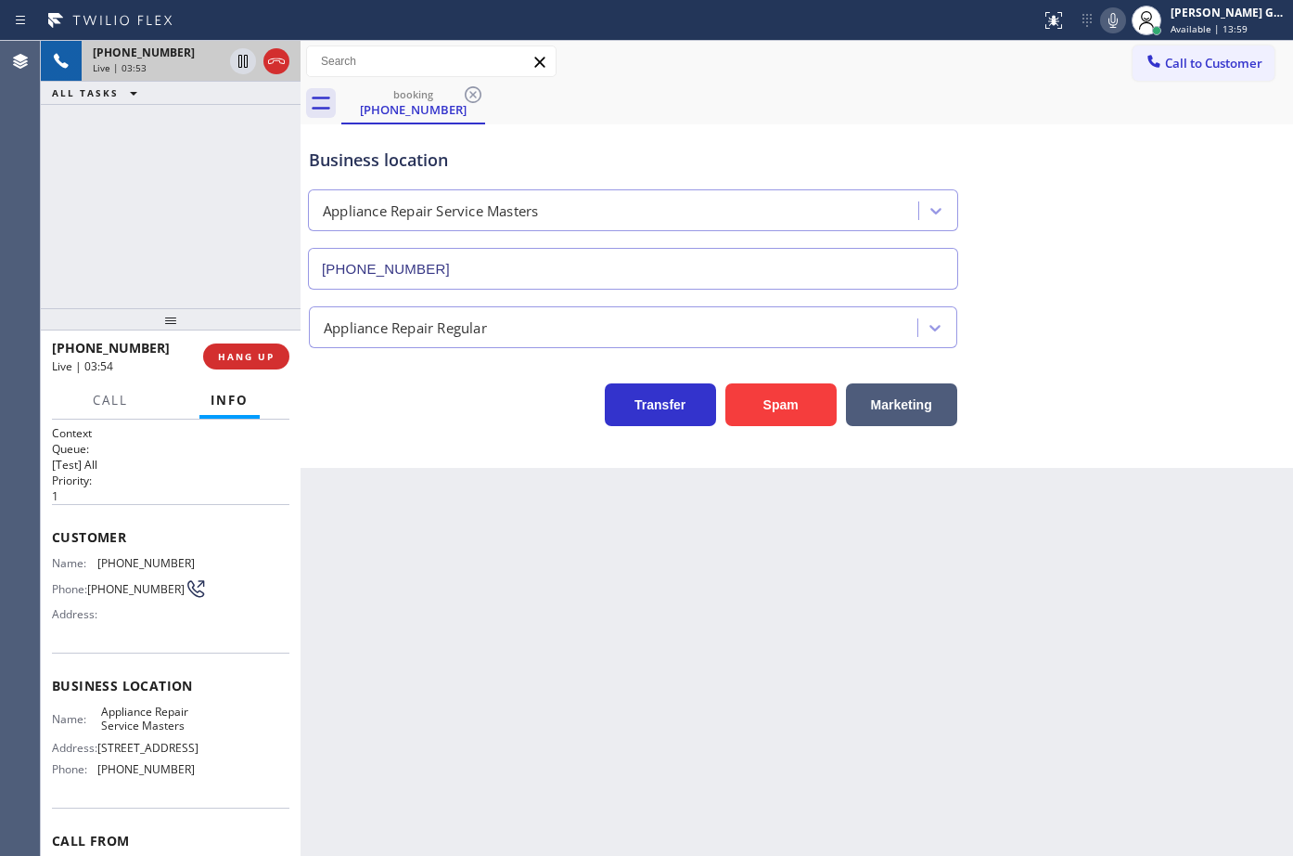
drag, startPoint x: 174, startPoint y: 346, endPoint x: 207, endPoint y: 328, distance: 37.8
click at [207, 328] on div at bounding box center [171, 319] width 260 height 22
click at [203, 237] on div "[PHONE_NUMBER] Live | 03:54 ALL TASKS ALL TASKS ACTIVE TASKS TASKS IN WRAP UP" at bounding box center [171, 174] width 260 height 267
click at [754, 127] on div "Business location Appliance Repair Service Masters [PHONE_NUMBER]" at bounding box center [797, 206] width 984 height 168
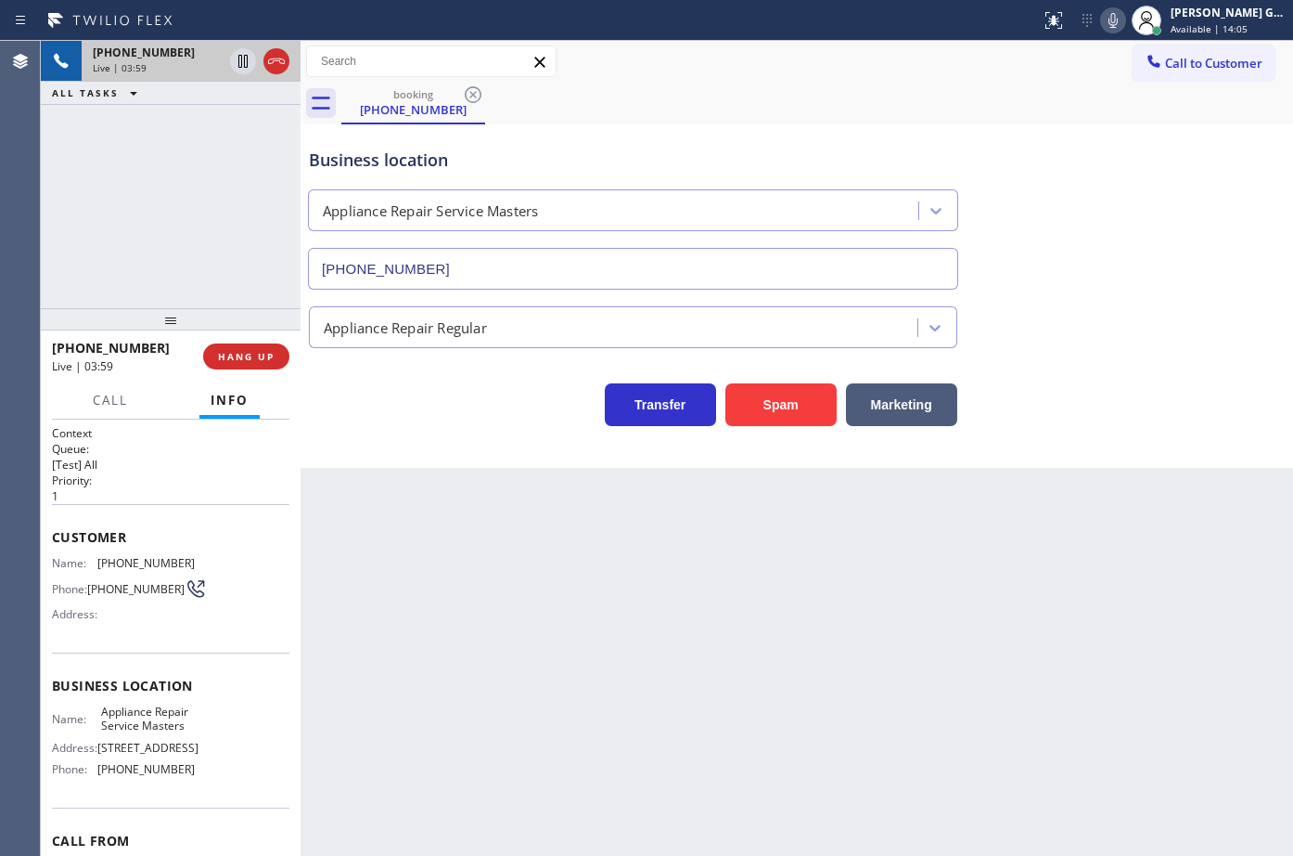
click at [783, 117] on div "booking [PHONE_NUMBER]" at bounding box center [817, 104] width 952 height 42
click at [806, 136] on div "Business location Appliance Repair Service Masters [PHONE_NUMBER]" at bounding box center [633, 209] width 656 height 161
click at [805, 81] on div "Call to Customer Outbound call Location Search location Your caller id phone nu…" at bounding box center [797, 62] width 993 height 42
click at [865, 109] on div "booking [PHONE_NUMBER]" at bounding box center [817, 104] width 952 height 42
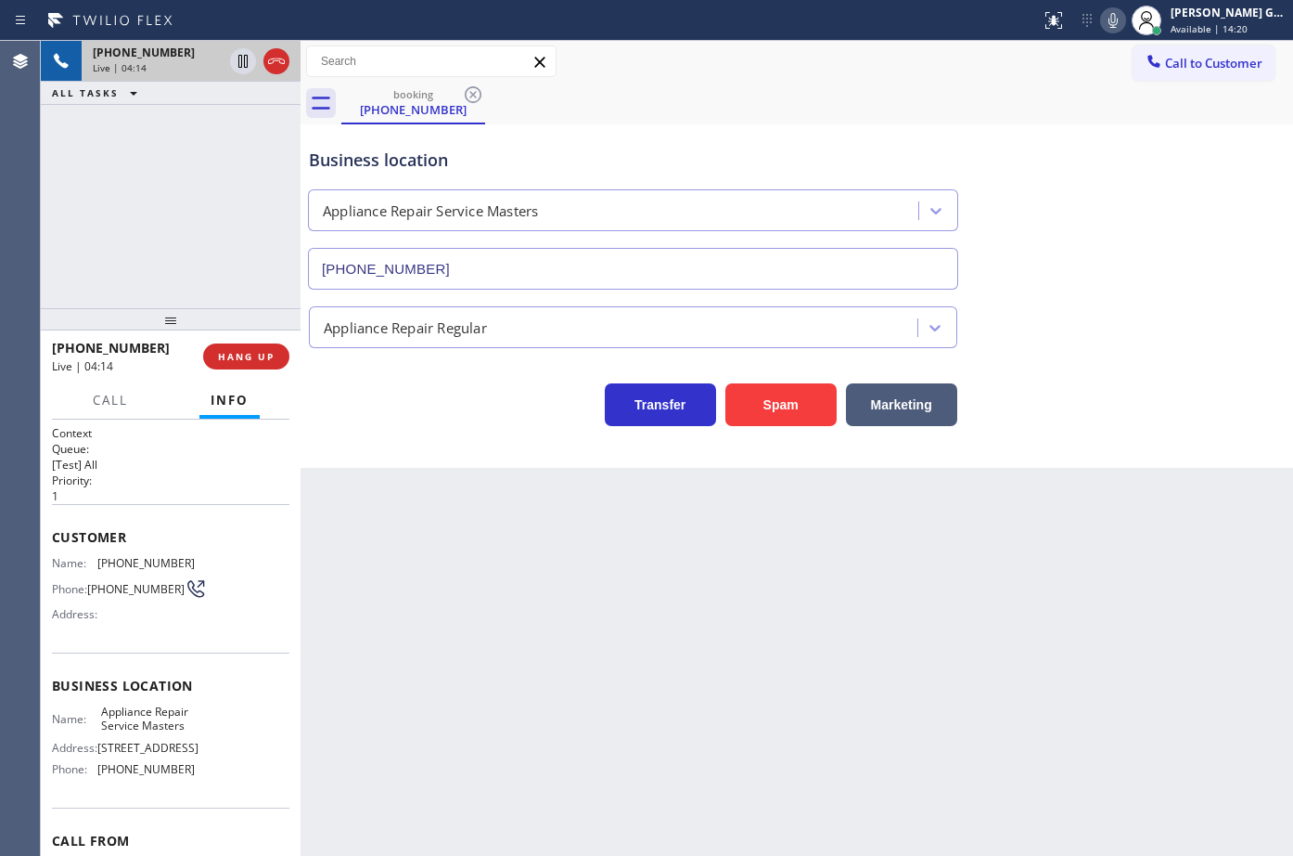
click at [890, 120] on div "booking [PHONE_NUMBER]" at bounding box center [817, 104] width 952 height 42
click at [720, 72] on div "Call to Customer Outbound call Location Search location Your caller id phone nu…" at bounding box center [797, 61] width 993 height 32
drag, startPoint x: 877, startPoint y: 99, endPoint x: 710, endPoint y: 4, distance: 192.4
click at [872, 99] on div "booking [PHONE_NUMBER]" at bounding box center [817, 104] width 952 height 42
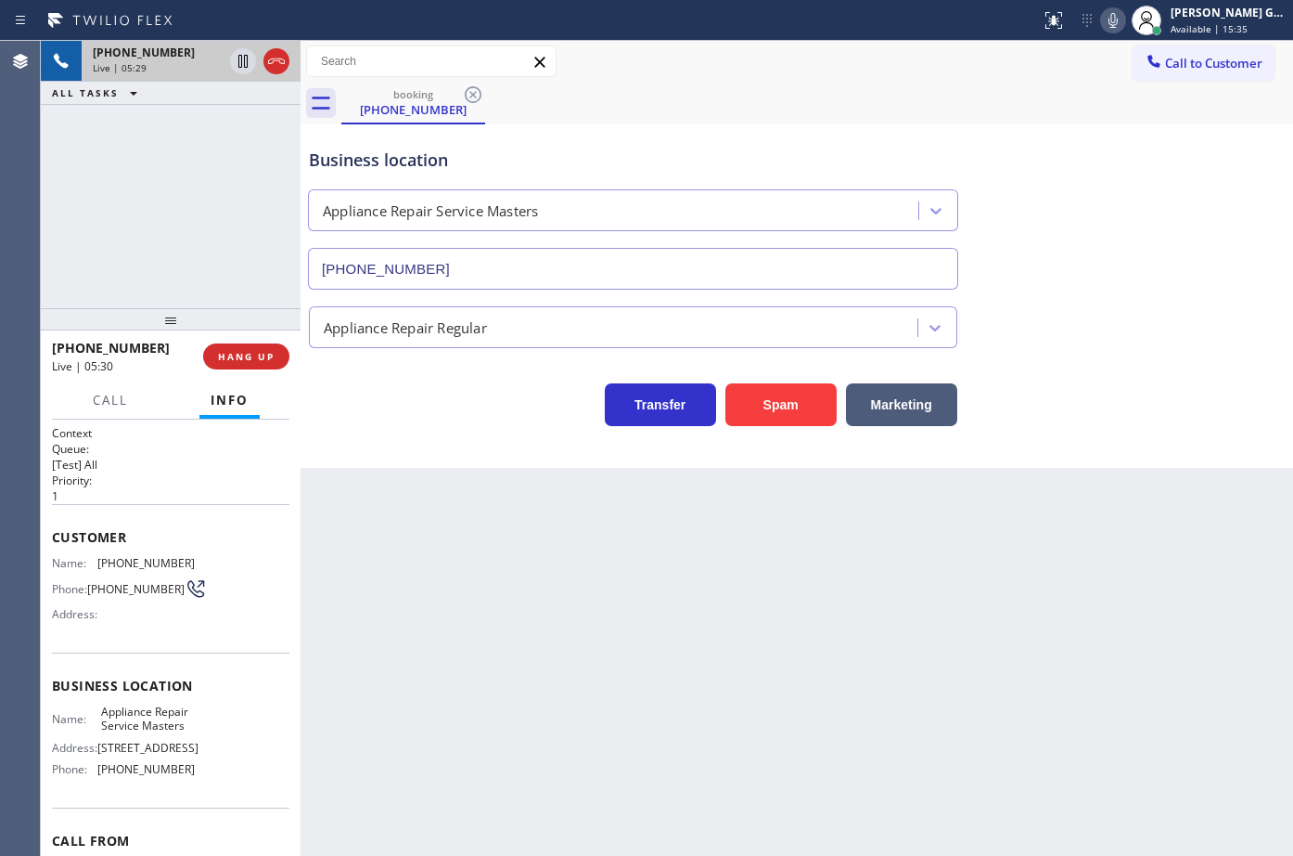
click at [1114, 17] on icon at bounding box center [1113, 20] width 22 height 22
click at [1019, 105] on div "booking [PHONE_NUMBER]" at bounding box center [817, 104] width 952 height 42
click at [747, 153] on div "Business location" at bounding box center [633, 160] width 649 height 25
click at [911, 128] on div "Business location Appliance Repair Service Masters [PHONE_NUMBER]" at bounding box center [797, 206] width 984 height 168
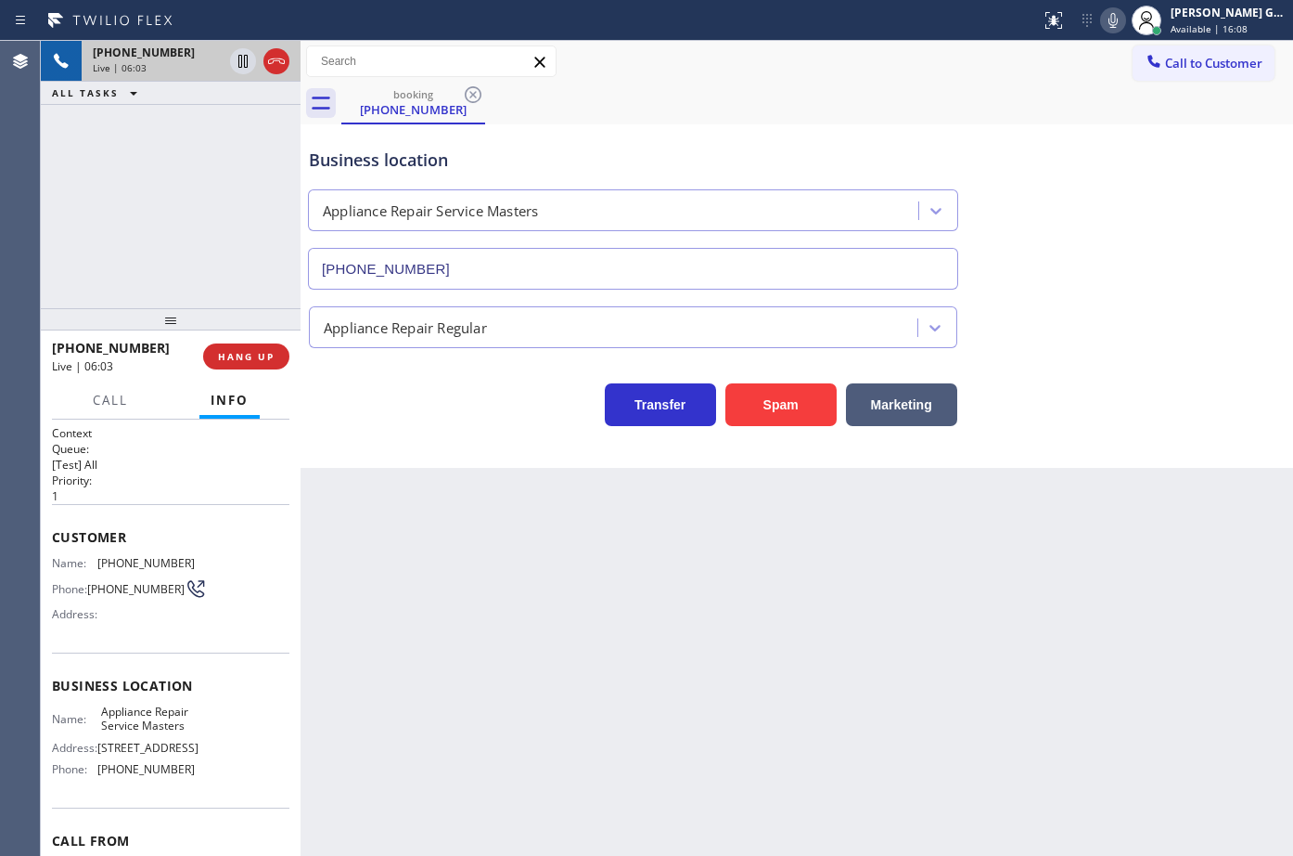
click at [911, 128] on div "Business location Appliance Repair Service Masters [PHONE_NUMBER]" at bounding box center [797, 206] width 984 height 168
click at [799, 132] on div "Business location Appliance Repair Service Masters [PHONE_NUMBER]" at bounding box center [633, 209] width 656 height 161
click at [748, 135] on div "Business location Appliance Repair Service Masters [PHONE_NUMBER]" at bounding box center [633, 209] width 656 height 161
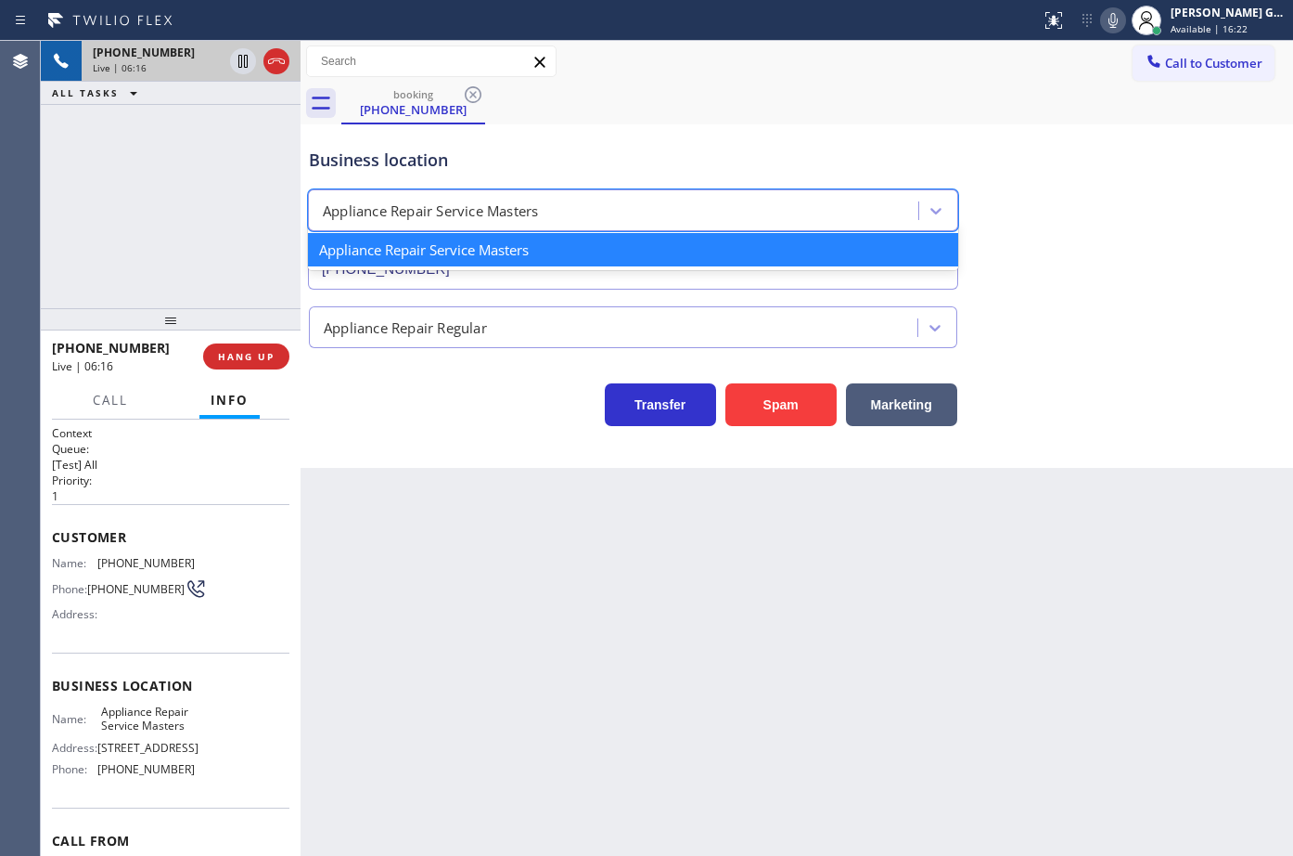
click at [804, 203] on div "Appliance Repair Service Masters" at bounding box center [616, 211] width 605 height 32
click at [858, 141] on div "Business location option Appliance Repair Service Masters focused, 1 of 1. 1 re…" at bounding box center [633, 209] width 656 height 161
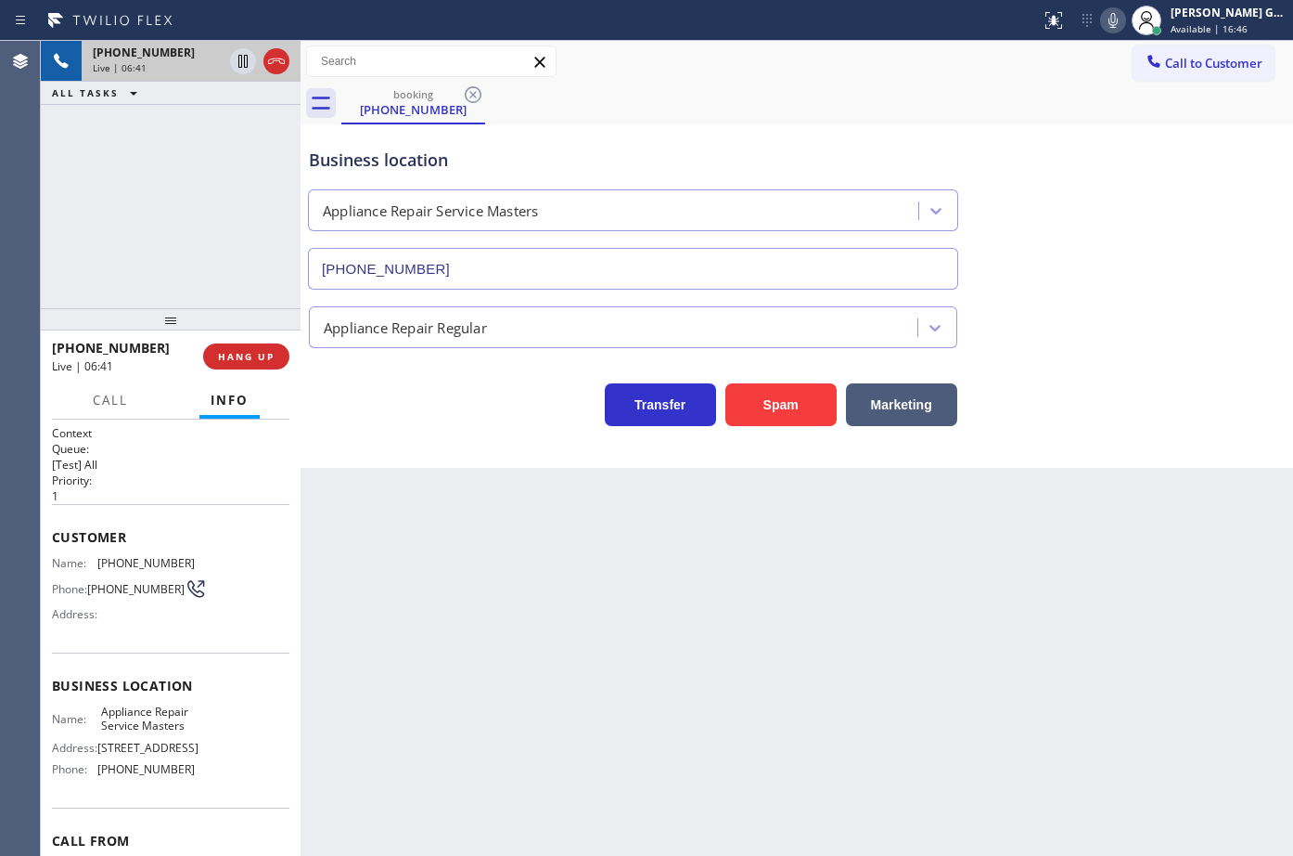
click at [814, 148] on div "Business location" at bounding box center [633, 160] width 649 height 25
click at [735, 101] on div "booking [PHONE_NUMBER]" at bounding box center [817, 104] width 952 height 42
click at [750, 116] on div "booking [PHONE_NUMBER]" at bounding box center [817, 104] width 952 height 42
click at [1048, 109] on div "booking [PHONE_NUMBER]" at bounding box center [817, 104] width 952 height 42
click at [1063, 128] on div "Business location Appliance Repair Service Masters [PHONE_NUMBER]" at bounding box center [797, 206] width 984 height 168
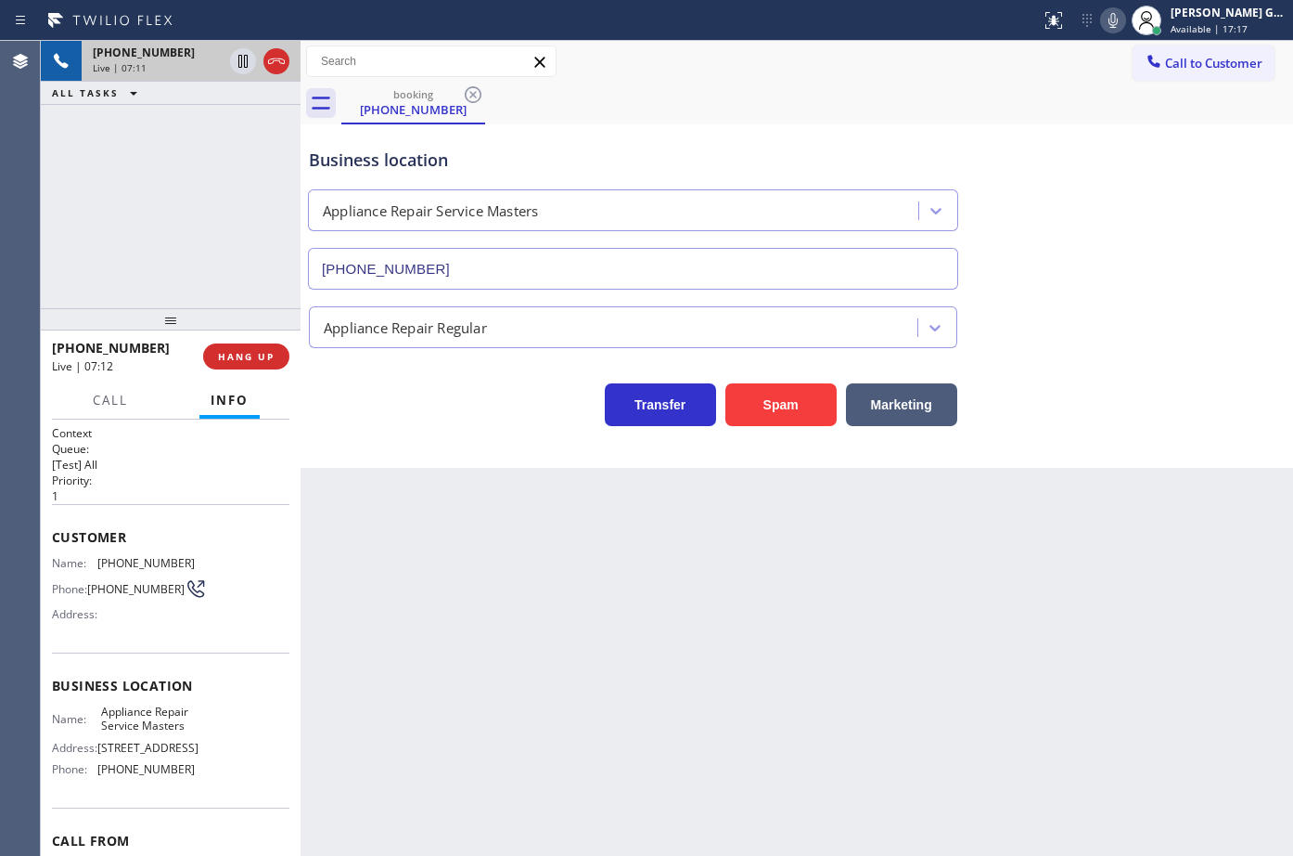
click at [1111, 30] on icon at bounding box center [1113, 20] width 22 height 22
click at [1068, 174] on div "Business location Appliance Repair Service Masters [PHONE_NUMBER]" at bounding box center [797, 206] width 984 height 168
click at [866, 122] on div "Business location Appliance Repair Service Masters [PHONE_NUMBER]" at bounding box center [797, 206] width 984 height 168
click at [1014, 161] on div "Business location Appliance Repair Service Masters [PHONE_NUMBER]" at bounding box center [797, 206] width 984 height 168
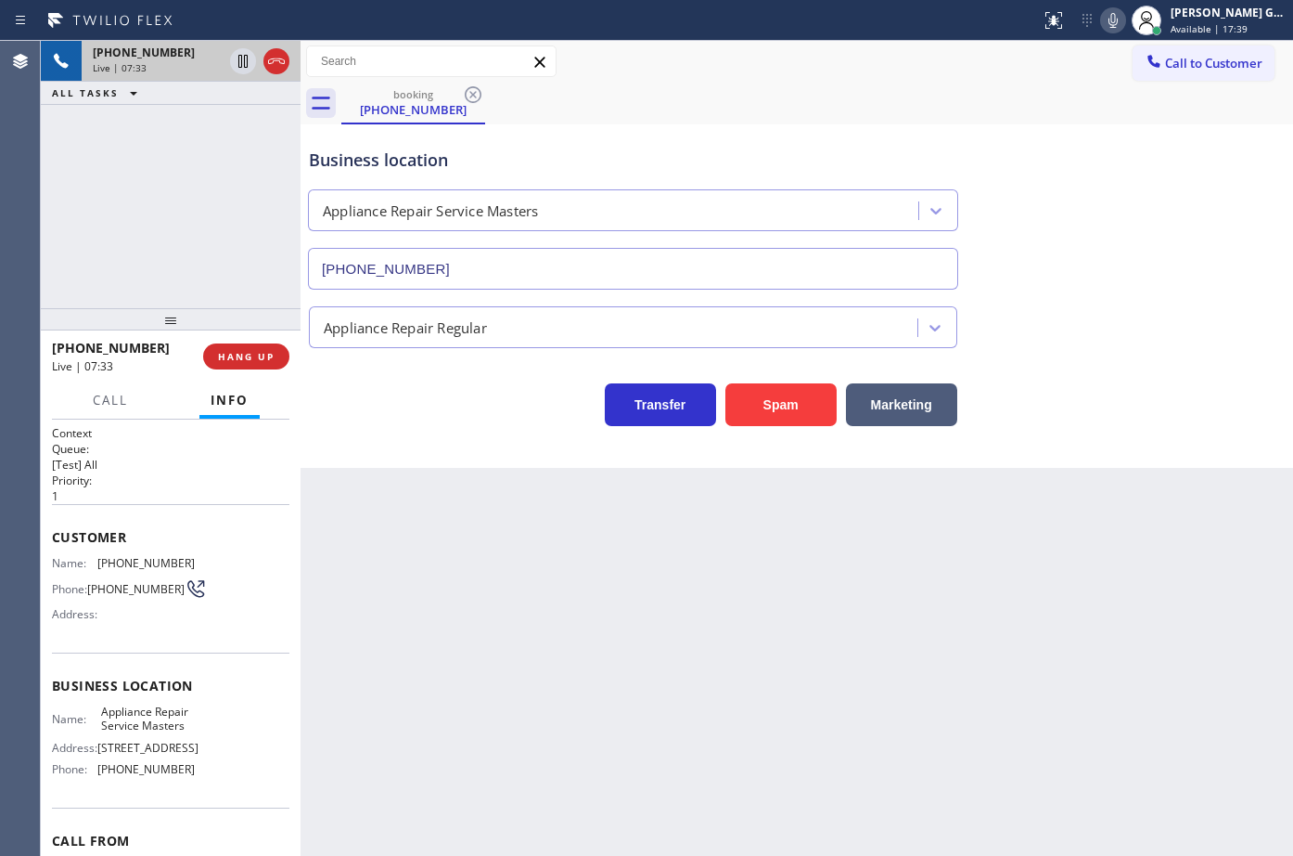
click at [1039, 138] on div "Business location Appliance Repair Service Masters [PHONE_NUMBER]" at bounding box center [797, 206] width 984 height 168
click at [1051, 137] on div "Business location Appliance Repair Service Masters [PHONE_NUMBER]" at bounding box center [797, 206] width 984 height 168
click at [1107, 22] on icon at bounding box center [1113, 20] width 22 height 22
click at [1115, 20] on rect at bounding box center [1113, 18] width 13 height 13
click at [1105, 146] on div "Business location Appliance Repair Service Masters [PHONE_NUMBER]" at bounding box center [797, 206] width 984 height 168
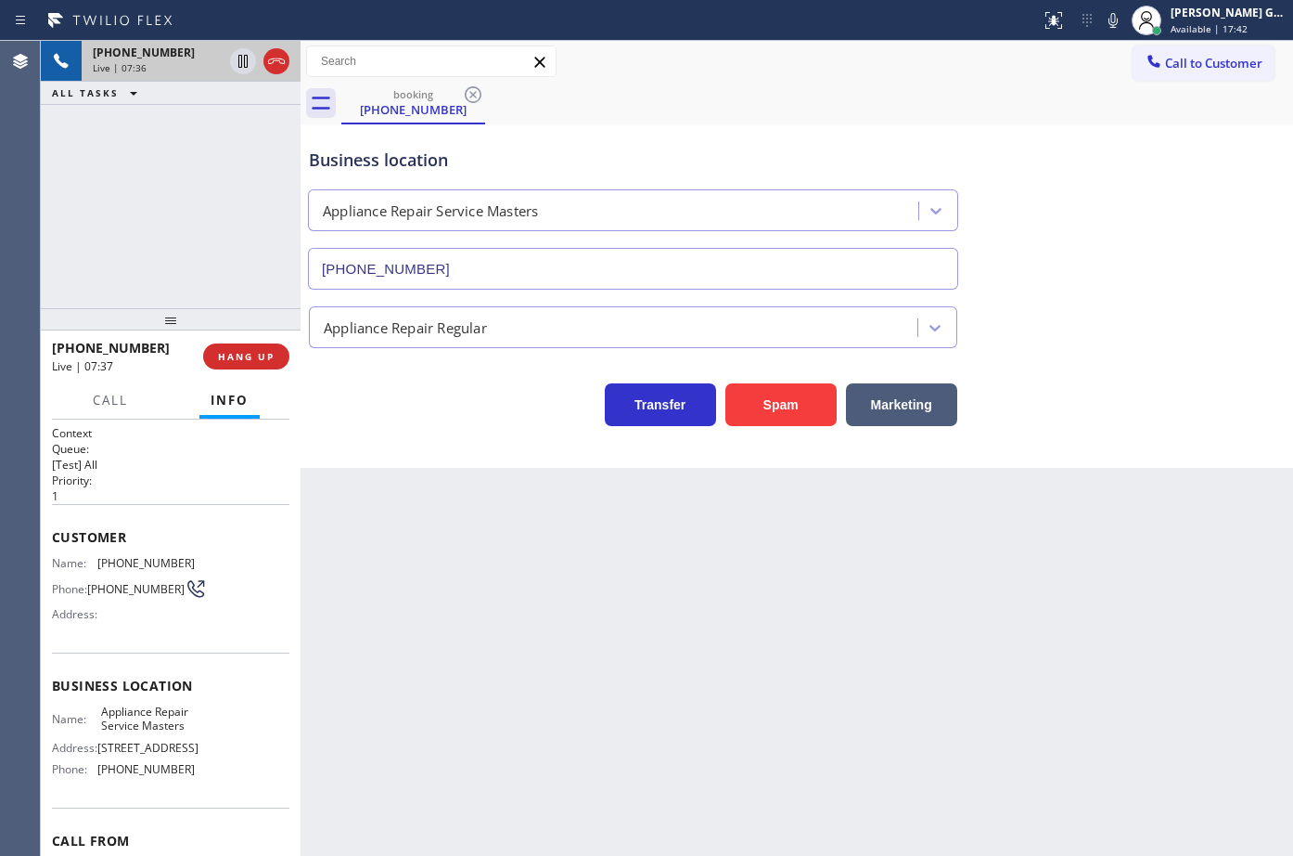
click at [857, 110] on div "booking [PHONE_NUMBER]" at bounding box center [817, 104] width 952 height 42
click at [812, 126] on div "Business location Appliance Repair Service Masters [PHONE_NUMBER]" at bounding box center [797, 206] width 984 height 168
click at [830, 133] on div "Business location Appliance Repair Service Masters [PHONE_NUMBER]" at bounding box center [633, 209] width 656 height 161
click at [845, 133] on div "Business location Appliance Repair Service Masters [PHONE_NUMBER]" at bounding box center [633, 209] width 656 height 161
click at [843, 140] on div "Business location Appliance Repair Service Masters [PHONE_NUMBER]" at bounding box center [633, 209] width 656 height 161
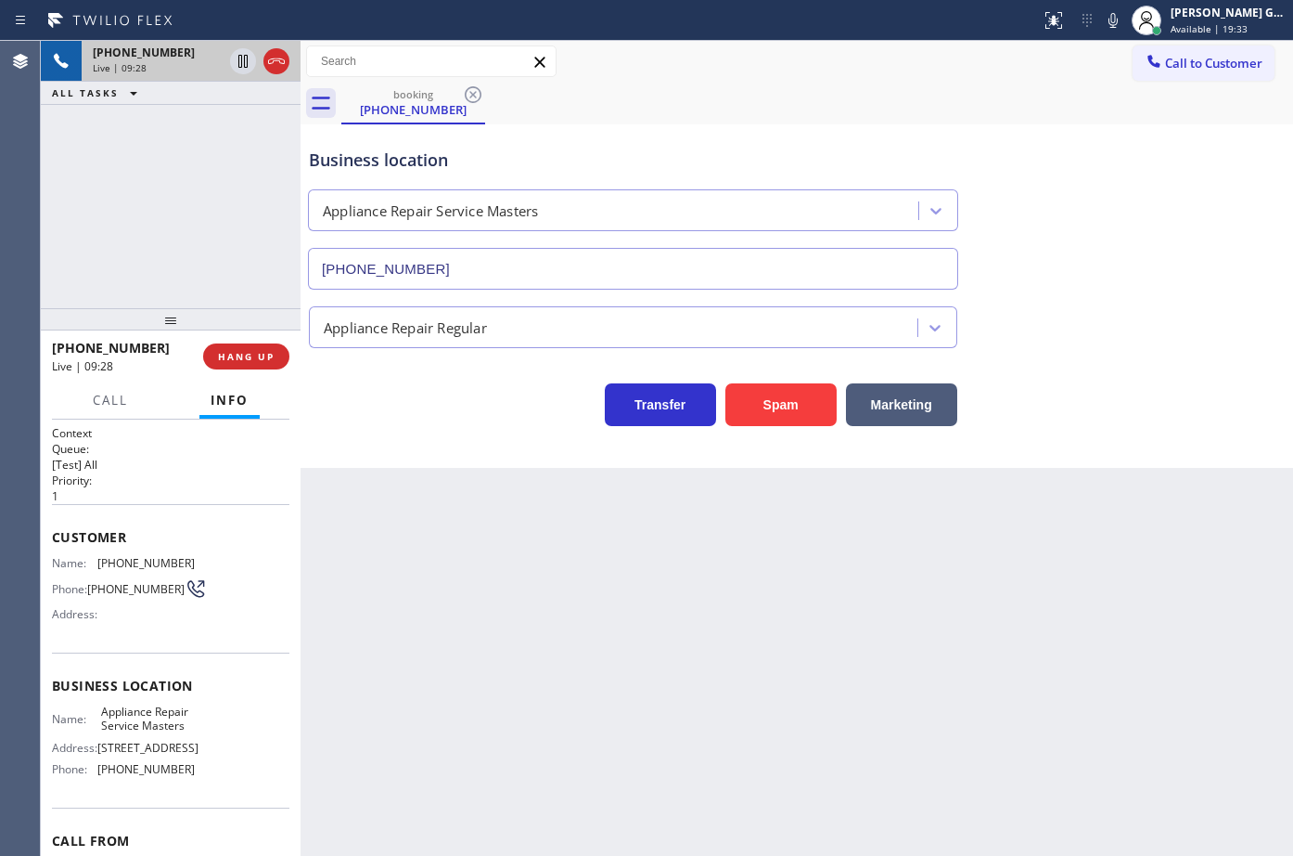
click at [843, 139] on div "Business location Appliance Repair Service Masters [PHONE_NUMBER]" at bounding box center [633, 209] width 656 height 161
click at [796, 142] on div "Business location Appliance Repair Service Masters [PHONE_NUMBER]" at bounding box center [633, 209] width 656 height 161
click at [830, 115] on div "booking [PHONE_NUMBER]" at bounding box center [817, 104] width 952 height 42
click at [832, 138] on div "Business location Appliance Repair Service Masters [PHONE_NUMBER]" at bounding box center [633, 209] width 656 height 161
click at [832, 137] on div "Business location Appliance Repair Service Masters [PHONE_NUMBER]" at bounding box center [633, 209] width 656 height 161
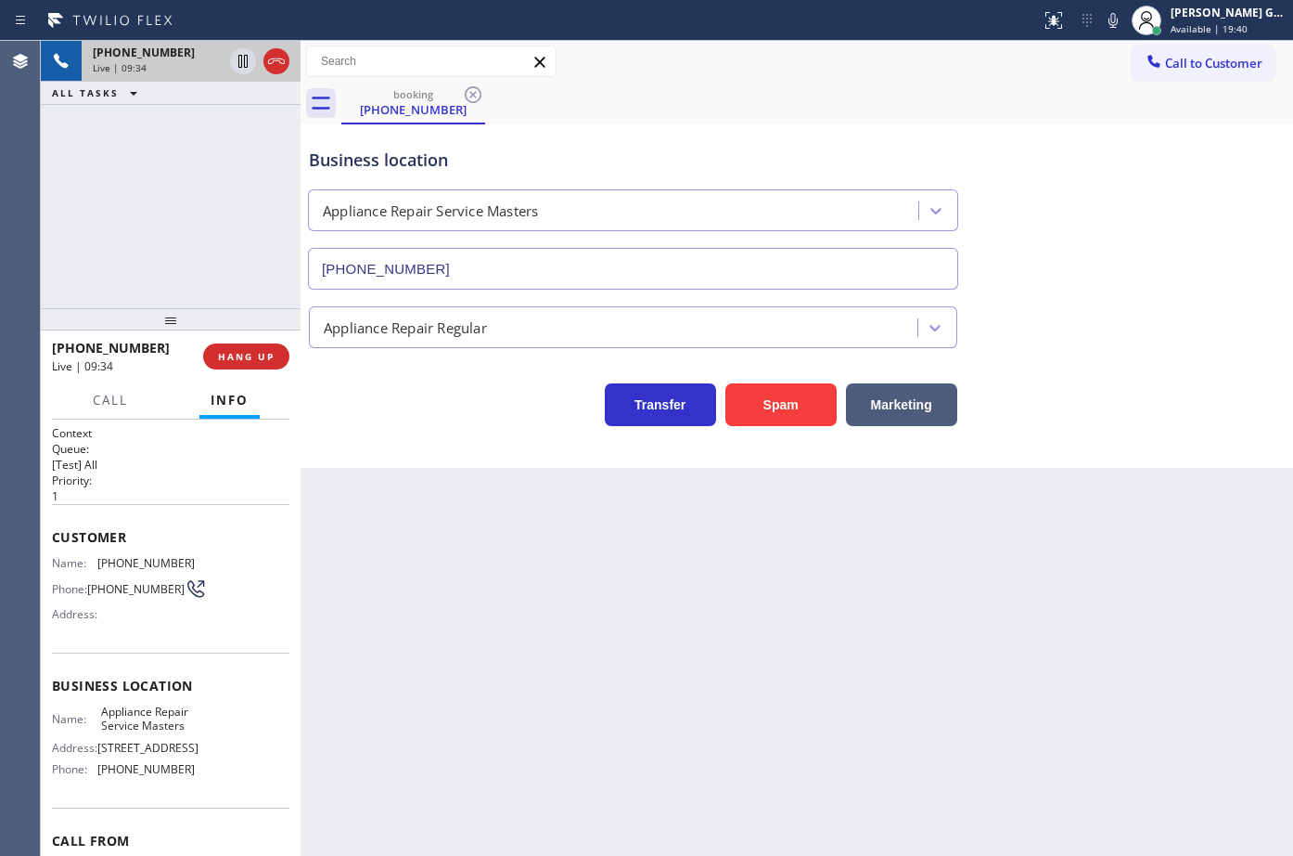
click at [857, 136] on div "Business location Appliance Repair Service Masters [PHONE_NUMBER]" at bounding box center [633, 209] width 656 height 161
click at [857, 140] on div "Business location Appliance Repair Service Masters [PHONE_NUMBER]" at bounding box center [633, 209] width 656 height 161
click at [801, 127] on div "Business location Appliance Repair Service Masters [PHONE_NUMBER]" at bounding box center [797, 206] width 984 height 168
click at [746, 112] on div "booking [PHONE_NUMBER]" at bounding box center [817, 104] width 952 height 42
click at [824, 84] on div "booking [PHONE_NUMBER]" at bounding box center [817, 104] width 952 height 42
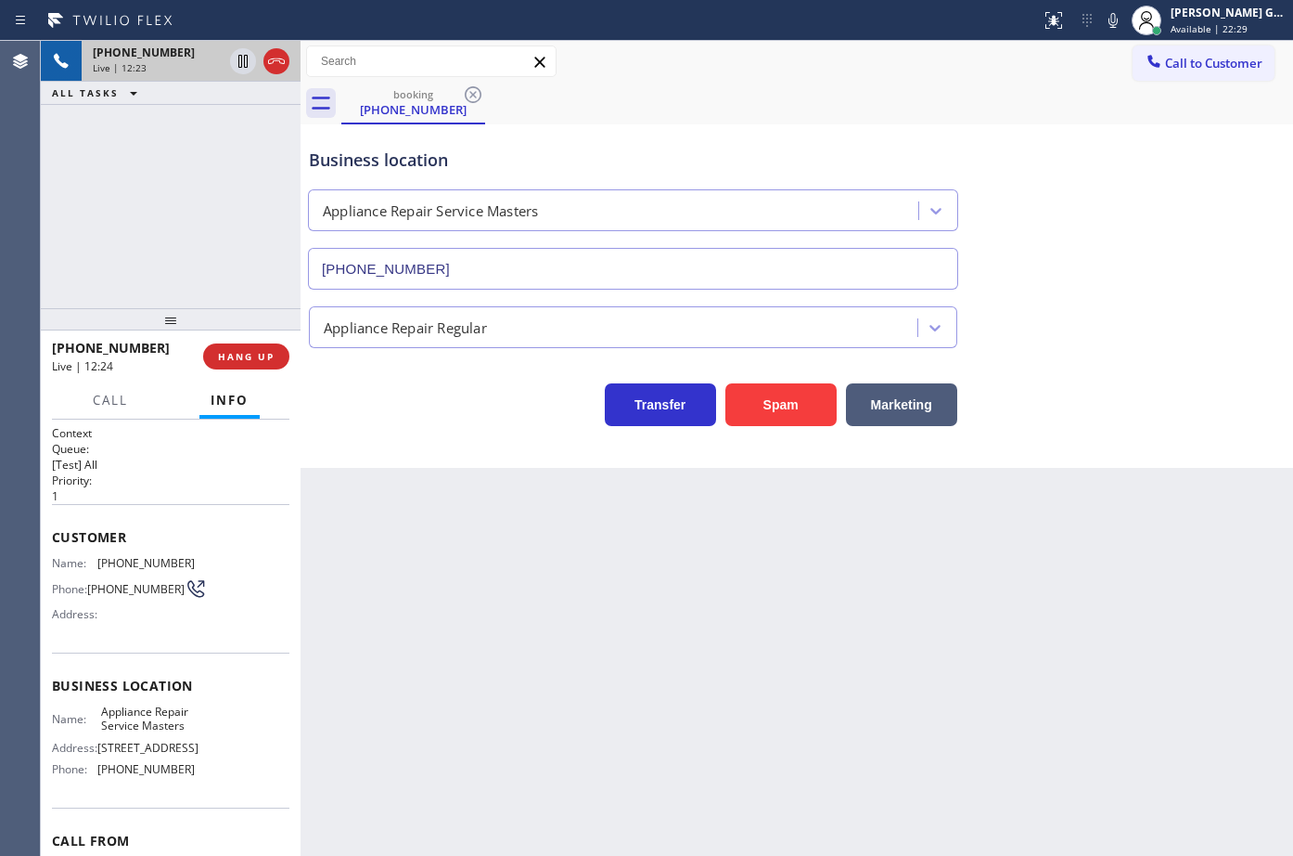
click at [764, 136] on div "Business location Appliance Repair Service Masters [PHONE_NUMBER]" at bounding box center [633, 209] width 656 height 161
click at [863, 521] on div "Back to Dashboard Change Sender ID Customers Technicians Select a contact Outbo…" at bounding box center [797, 448] width 993 height 815
click at [1097, 251] on div "Business location Appliance Repair Service Masters [PHONE_NUMBER]" at bounding box center [797, 206] width 984 height 168
click at [1079, 206] on div "Business location Appliance Repair Service Masters [PHONE_NUMBER]" at bounding box center [797, 206] width 984 height 168
click at [1086, 174] on div "Business location Appliance Repair Service Masters [PHONE_NUMBER]" at bounding box center [797, 206] width 984 height 168
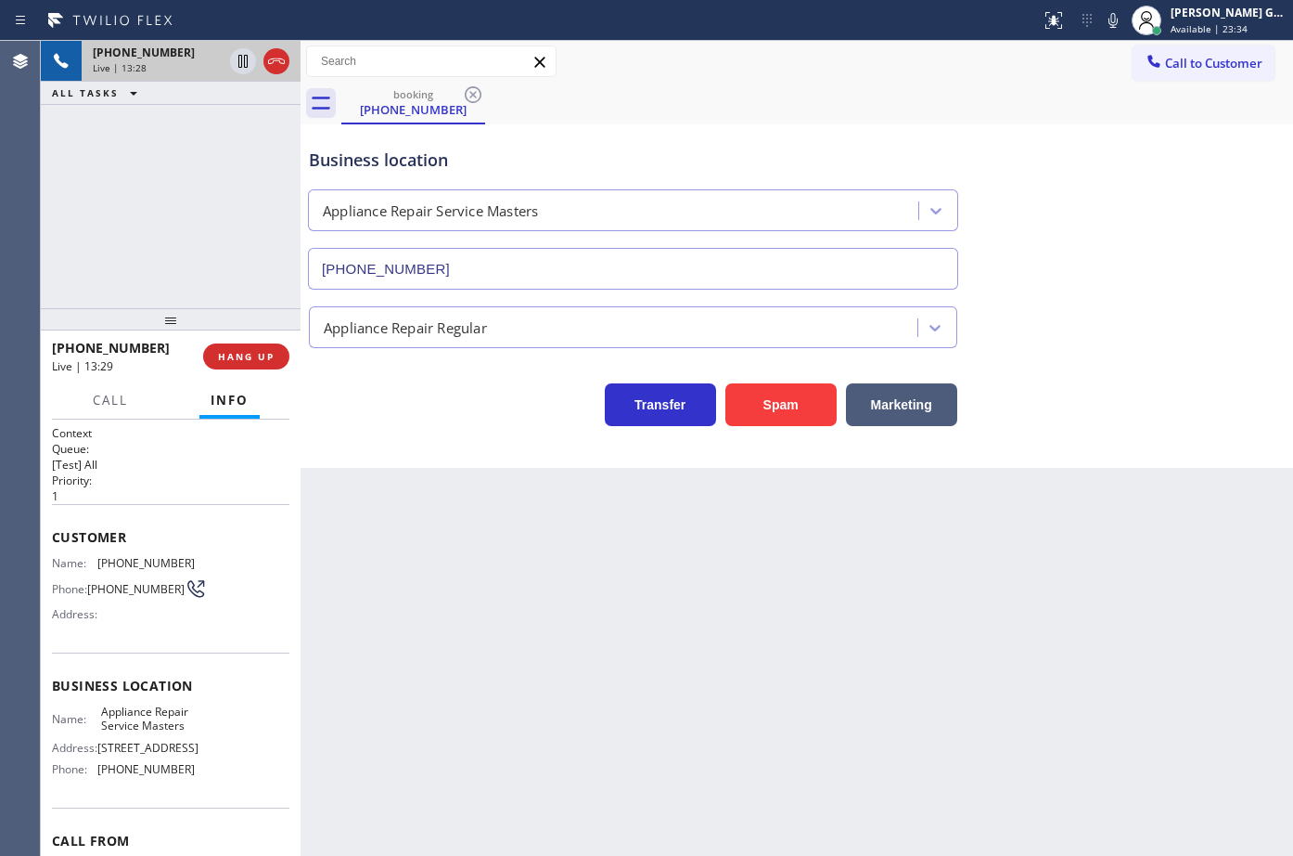
click at [1088, 169] on div "Business location Appliance Repair Service Masters [PHONE_NUMBER]" at bounding box center [797, 206] width 984 height 168
click at [1168, 345] on div "Appliance Repair Regular" at bounding box center [797, 323] width 984 height 49
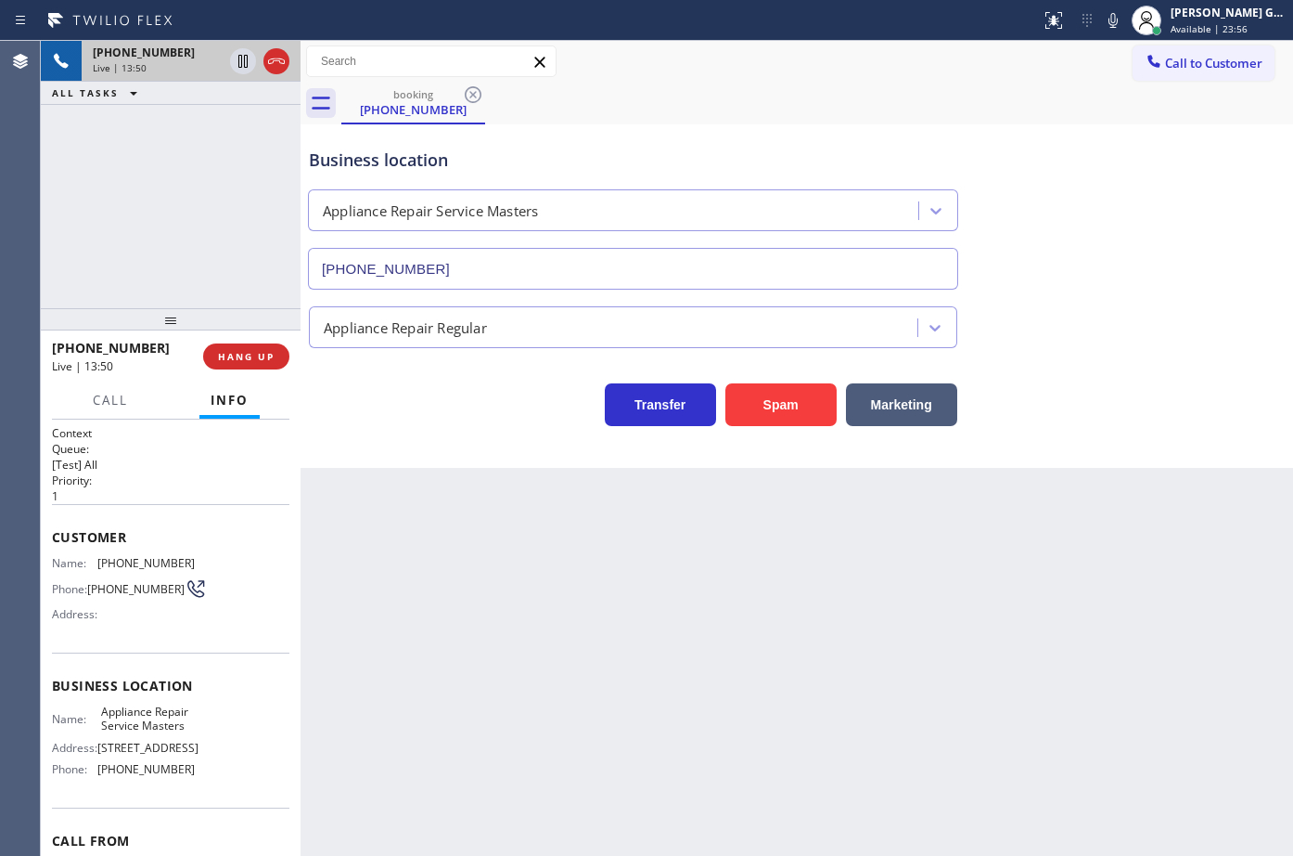
click at [1167, 348] on div "Transfer Spam Marketing" at bounding box center [797, 387] width 984 height 78
click at [1165, 345] on div "Appliance Repair Regular" at bounding box center [797, 323] width 984 height 49
click at [1157, 345] on div "Appliance Repair Regular" at bounding box center [797, 323] width 984 height 49
click at [150, 776] on span "[PHONE_NUMBER]" at bounding box center [145, 769] width 97 height 14
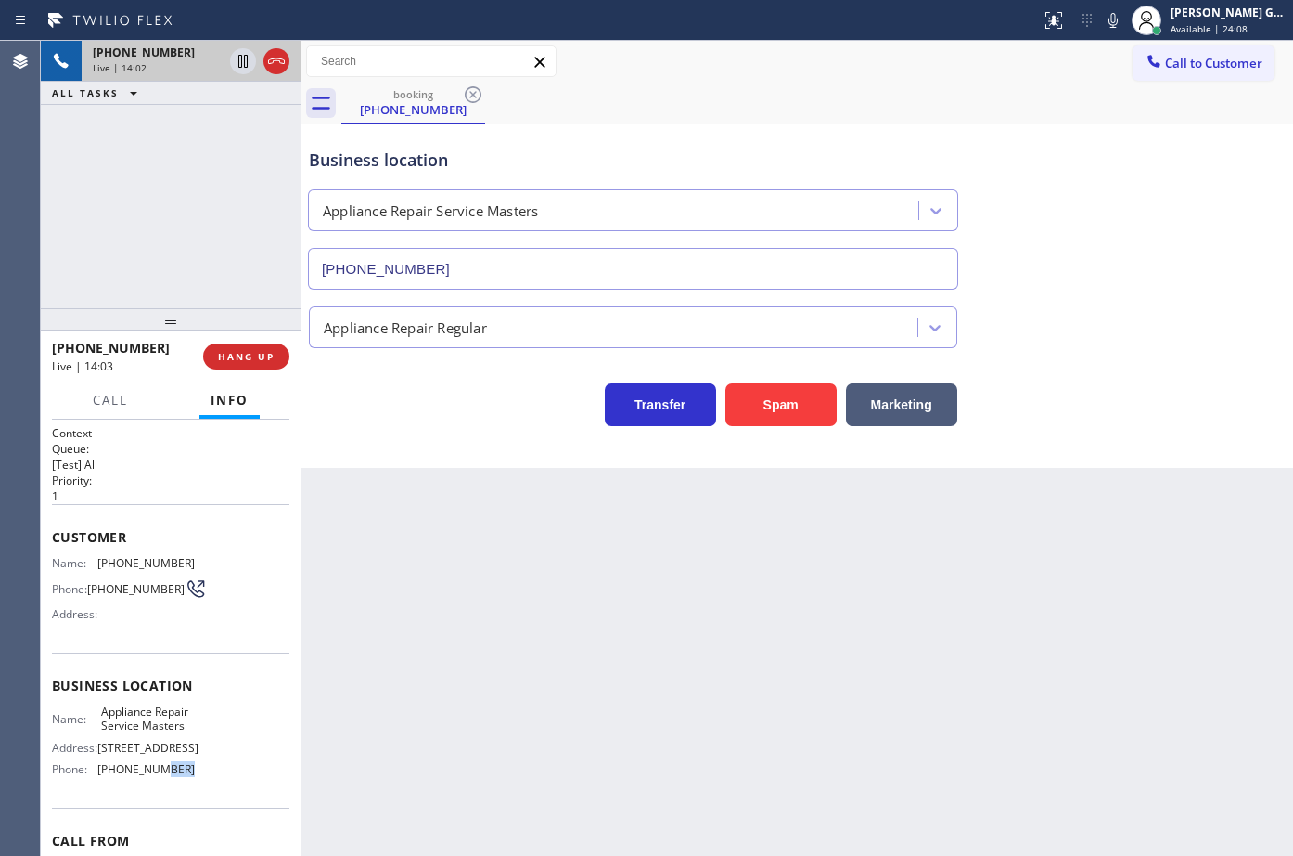
click at [150, 776] on span "[PHONE_NUMBER]" at bounding box center [145, 769] width 97 height 14
copy span "[PHONE_NUMBER]"
click at [141, 733] on span "Appliance Repair Service Masters" at bounding box center [147, 718] width 93 height 29
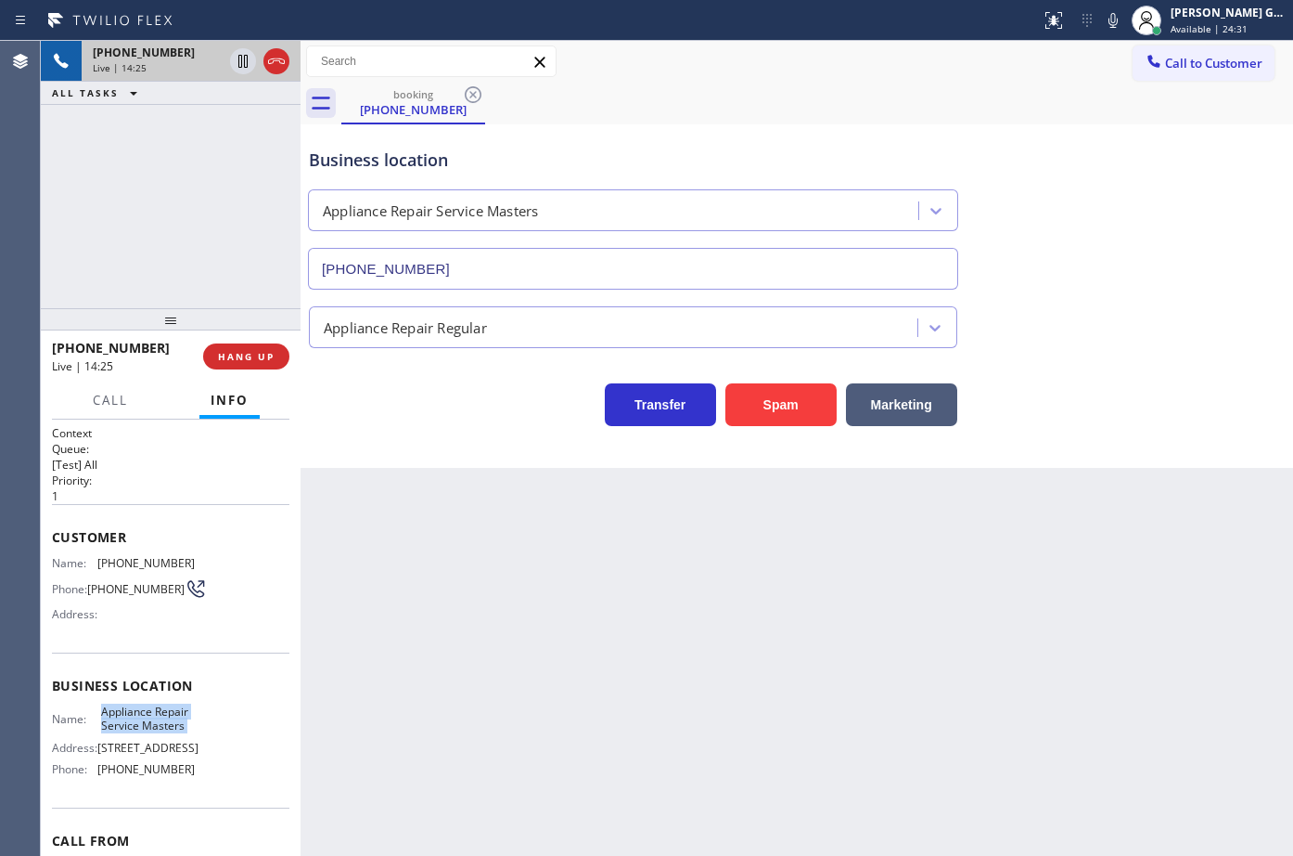
click at [141, 733] on span "Appliance Repair Service Masters" at bounding box center [147, 718] width 93 height 29
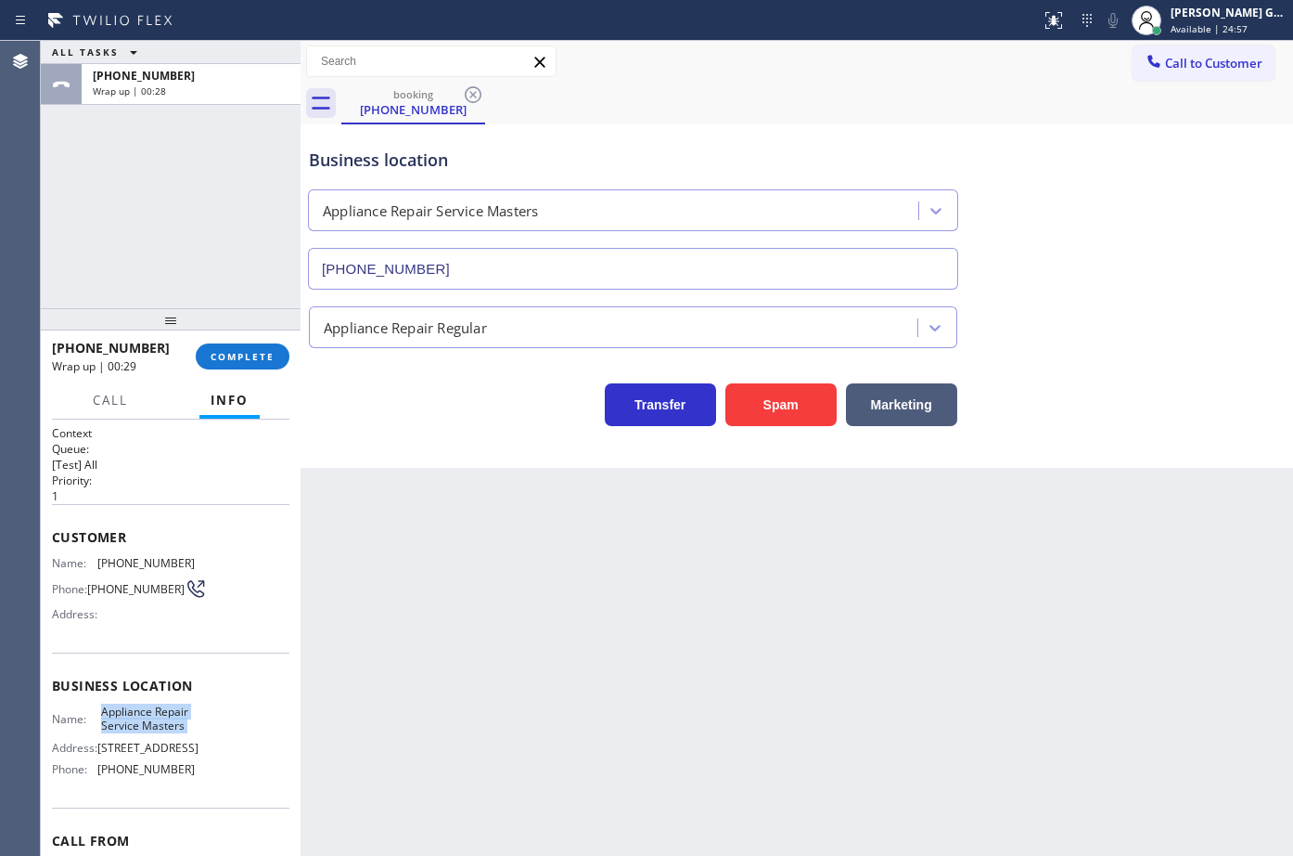
click at [109, 720] on span "Appliance Repair Service Masters" at bounding box center [147, 718] width 93 height 29
click at [240, 361] on span "COMPLETE" at bounding box center [243, 356] width 64 height 13
click at [705, 621] on div "Back to Dashboard Change Sender ID Customers Technicians Select a contact Outbo…" at bounding box center [797, 448] width 993 height 815
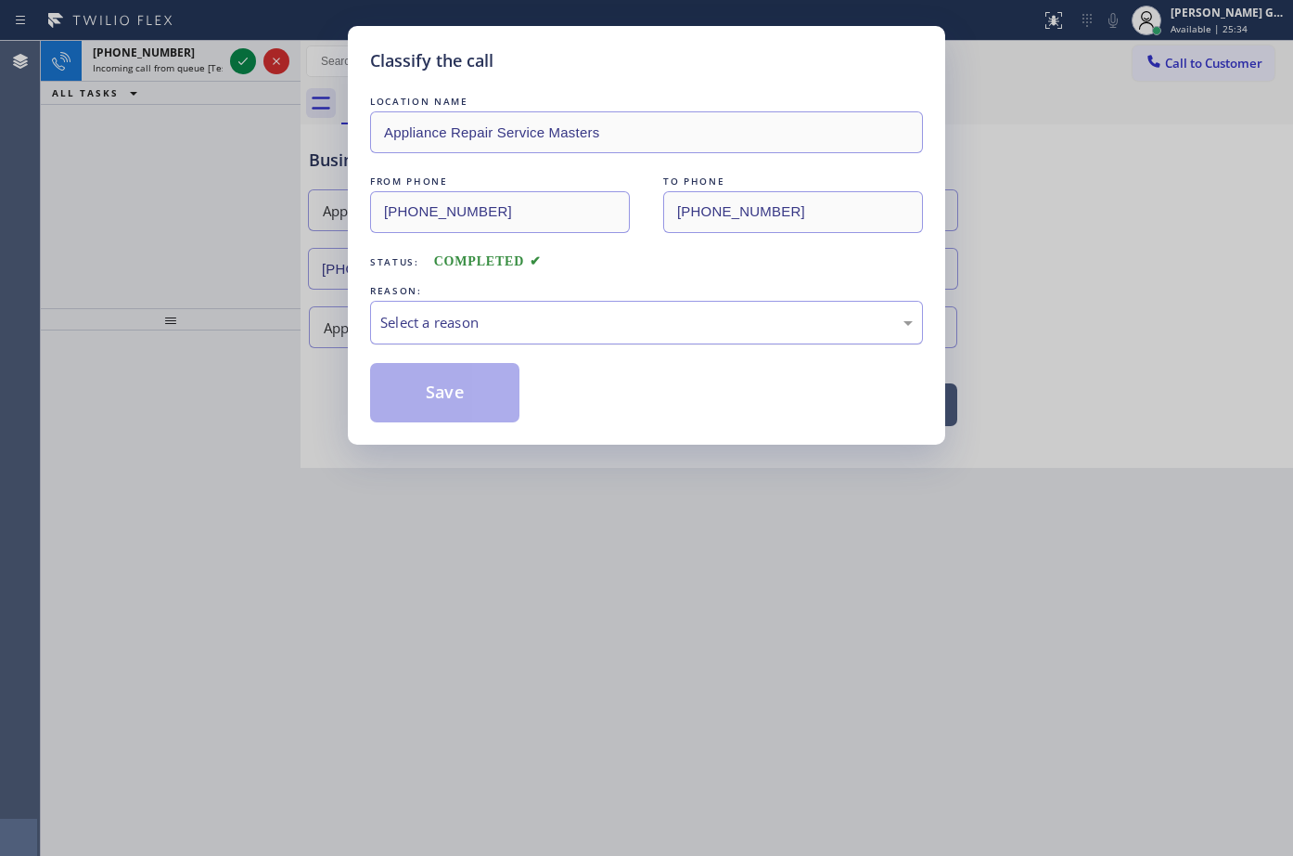
click at [440, 325] on div "Select a reason" at bounding box center [646, 322] width 533 height 21
click at [437, 398] on button "Save" at bounding box center [444, 392] width 149 height 59
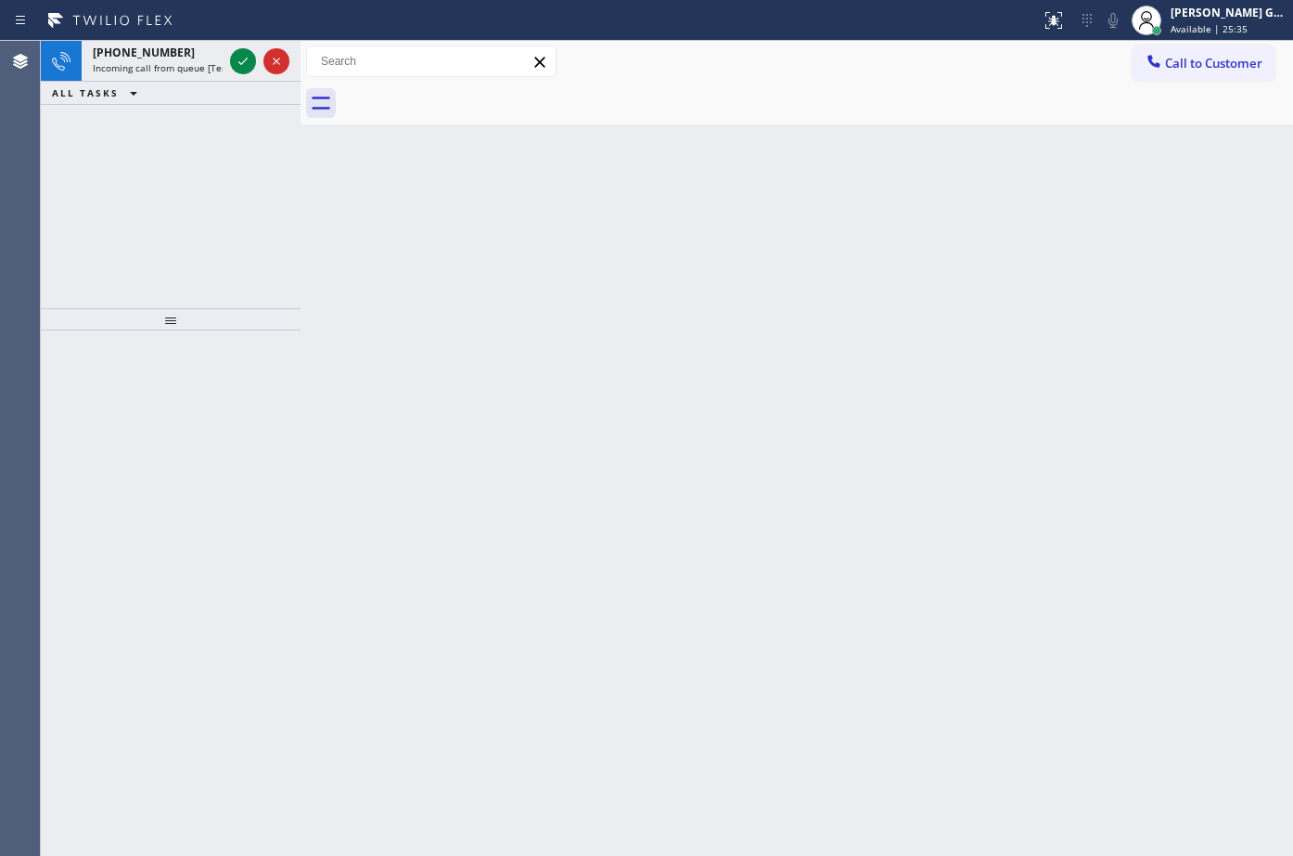
click at [244, 62] on icon at bounding box center [242, 61] width 9 height 7
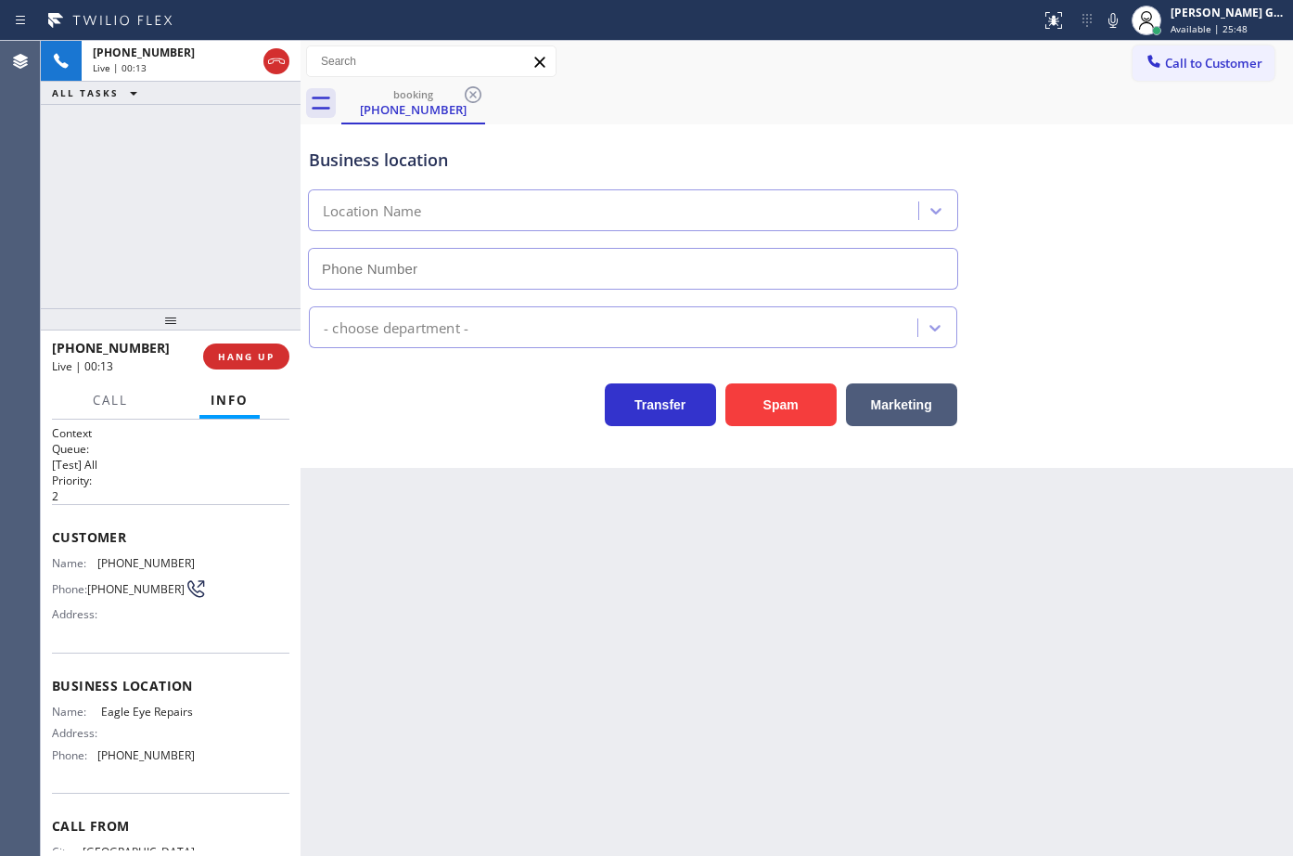
type input "[PHONE_NUMBER]"
click at [795, 383] on button "Spam" at bounding box center [781, 404] width 111 height 43
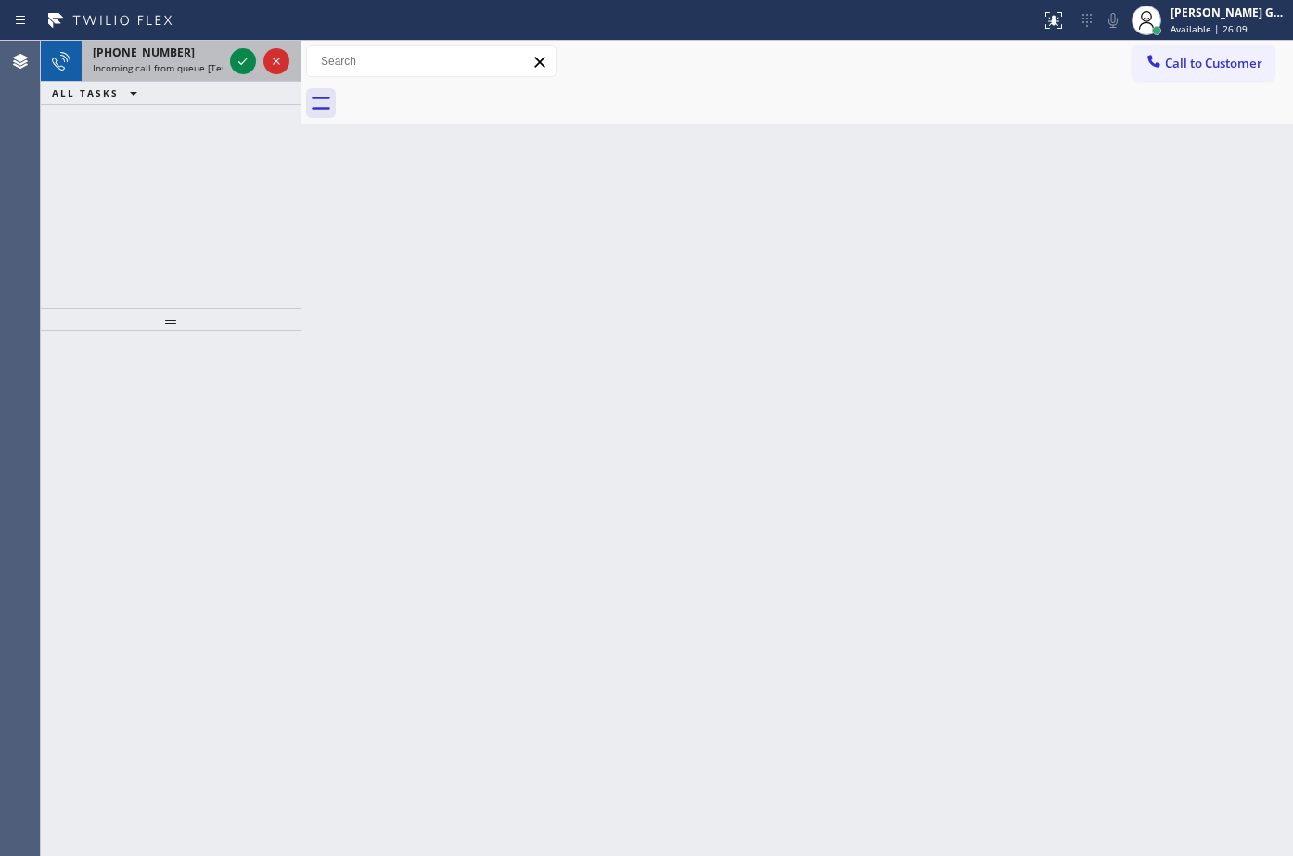
drag, startPoint x: 183, startPoint y: 50, endPoint x: 225, endPoint y: 60, distance: 43.9
click at [184, 50] on div "[PHONE_NUMBER]" at bounding box center [158, 53] width 130 height 16
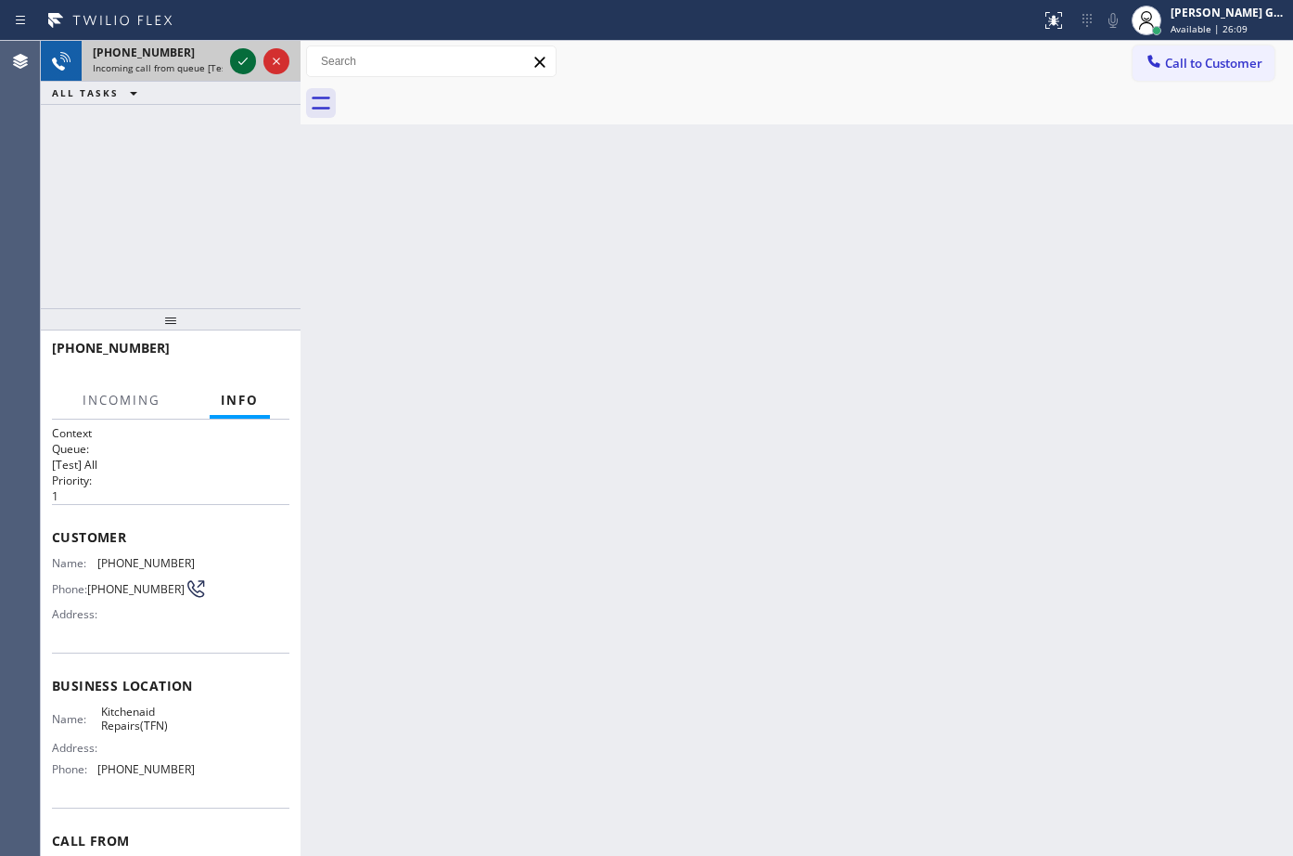
click at [238, 60] on icon at bounding box center [243, 61] width 22 height 22
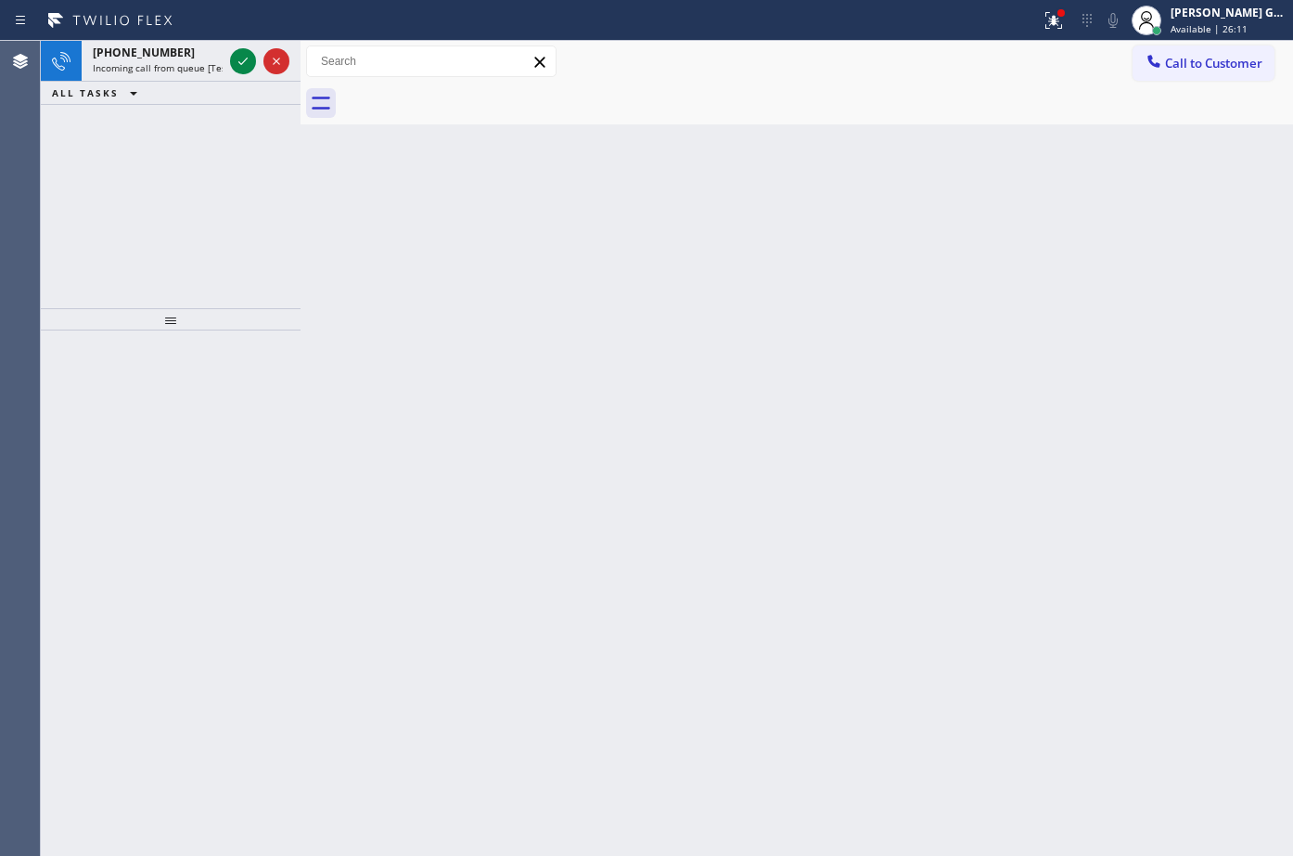
drag, startPoint x: 749, startPoint y: 235, endPoint x: 181, endPoint y: 96, distance: 584.7
click at [742, 235] on div "Back to Dashboard Change Sender ID Customers Technicians Select a contact Outbo…" at bounding box center [797, 448] width 993 height 815
click at [232, 51] on icon at bounding box center [243, 61] width 22 height 22
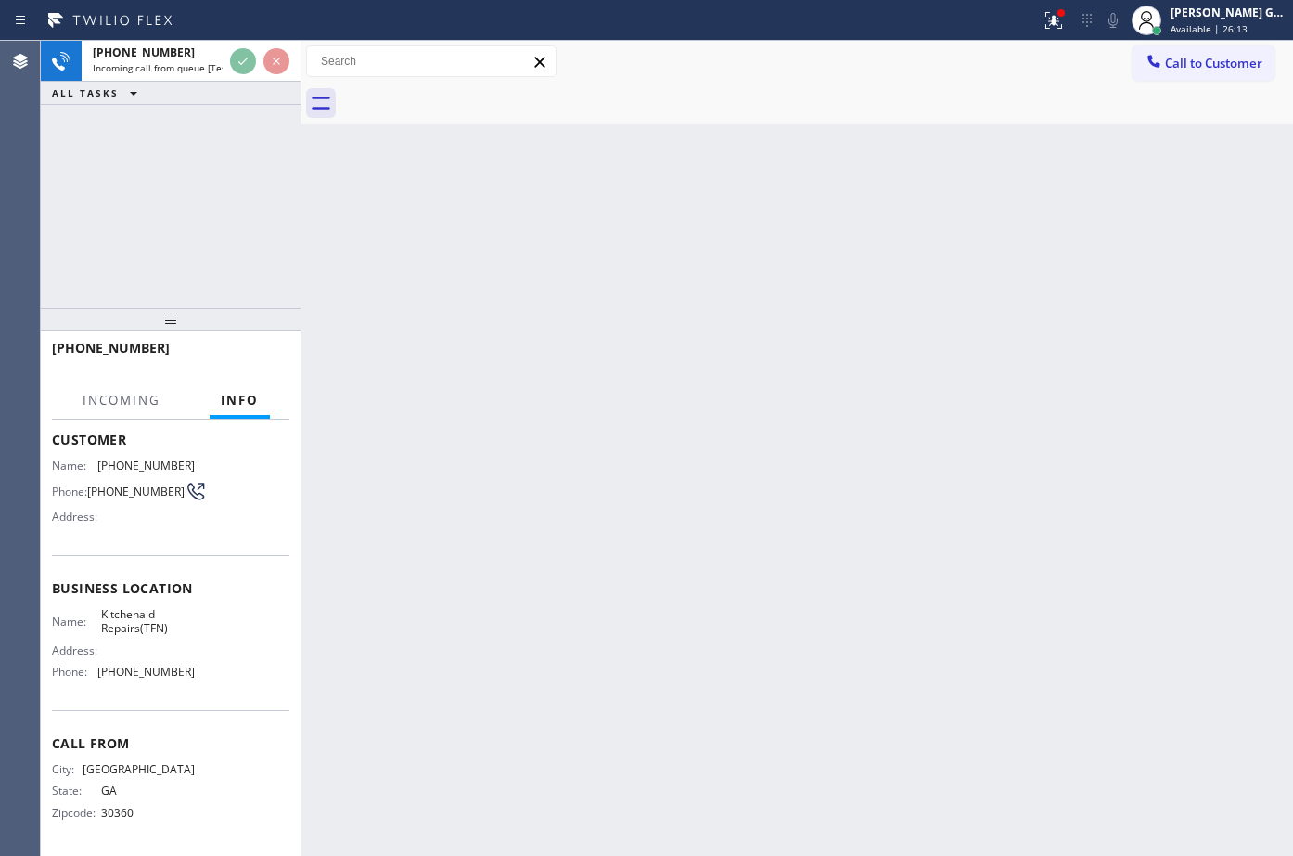
scroll to position [104, 0]
drag, startPoint x: 581, startPoint y: 530, endPoint x: 264, endPoint y: 139, distance: 502.7
click at [582, 503] on div "Back to Dashboard Change Sender ID Customers Technicians Select a contact Outbo…" at bounding box center [797, 448] width 993 height 815
click at [662, 245] on div "Back to Dashboard Change Sender ID Customers Technicians Select a contact Outbo…" at bounding box center [797, 448] width 993 height 815
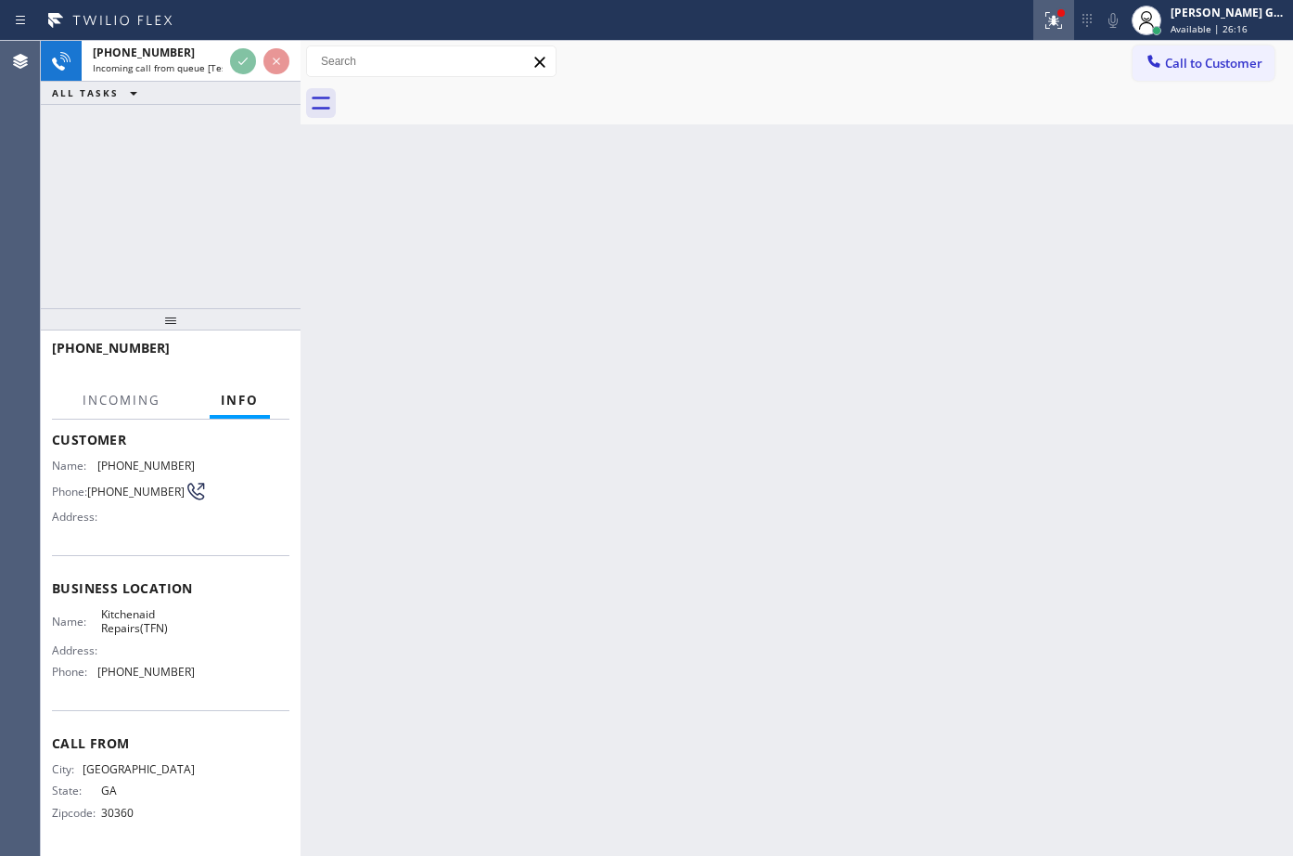
click at [1060, 25] on icon at bounding box center [1054, 20] width 22 height 22
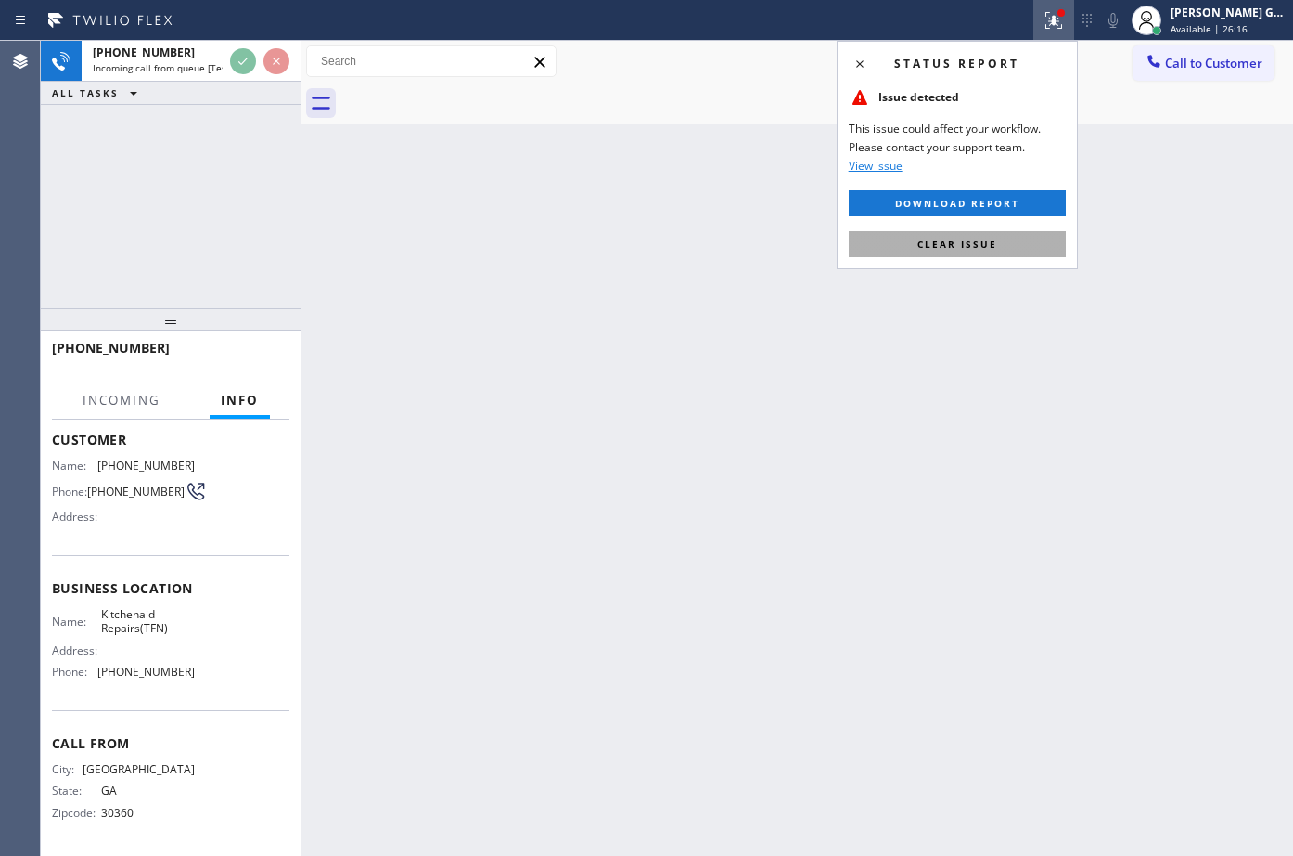
click at [1021, 238] on button "Clear issue" at bounding box center [957, 244] width 217 height 26
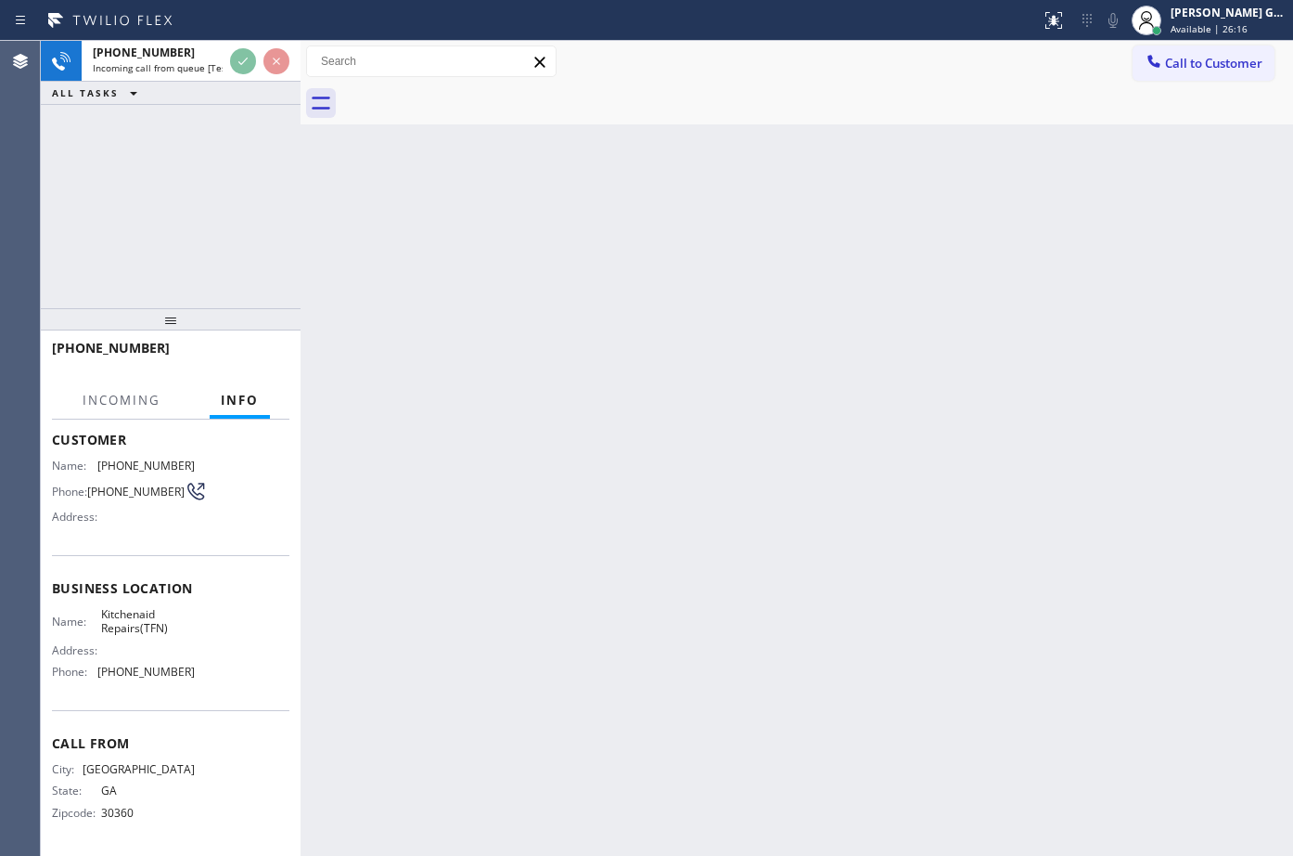
click at [1021, 238] on div "Back to Dashboard Change Sender ID Customers Technicians Select a contact Outbo…" at bounding box center [797, 448] width 993 height 815
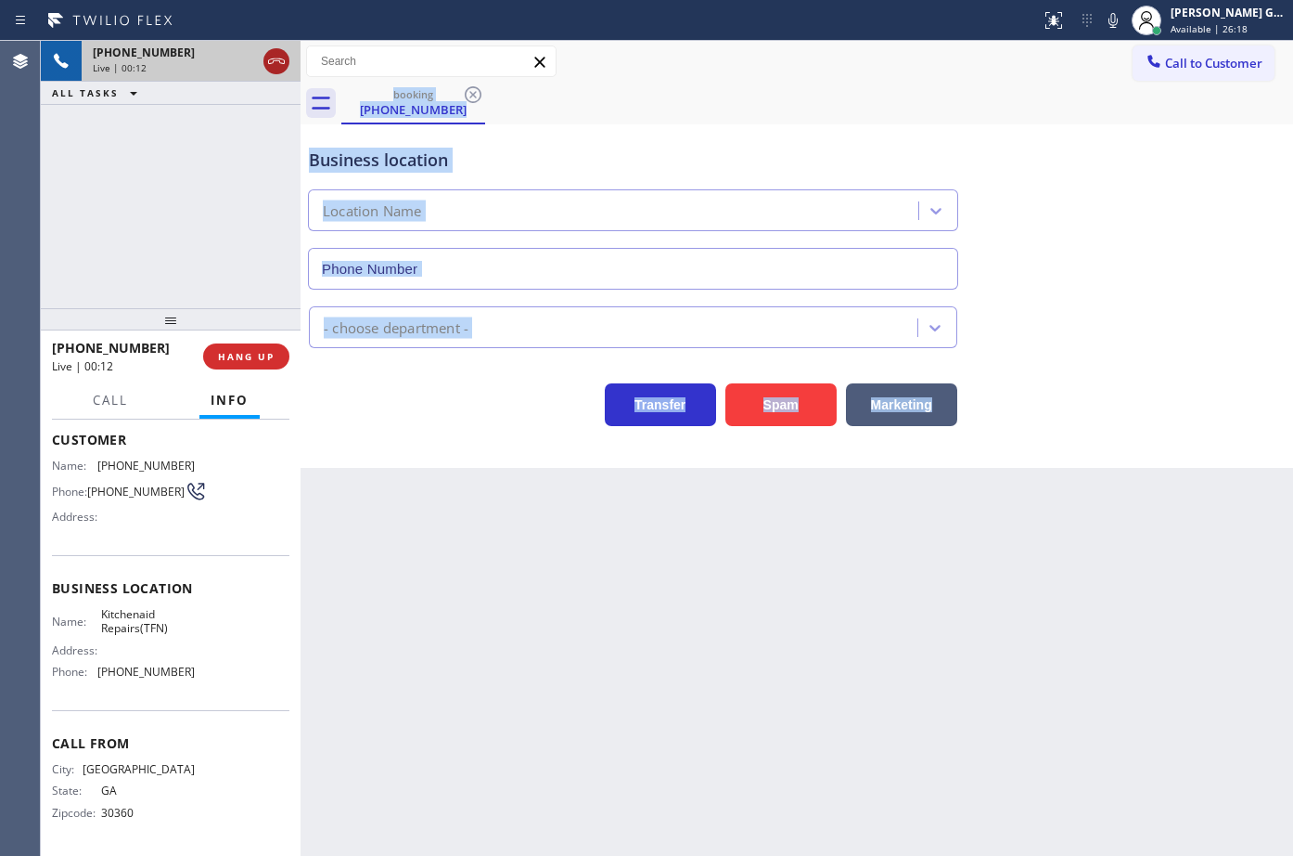
type input "[PHONE_NUMBER]"
click at [279, 65] on icon at bounding box center [276, 61] width 22 height 22
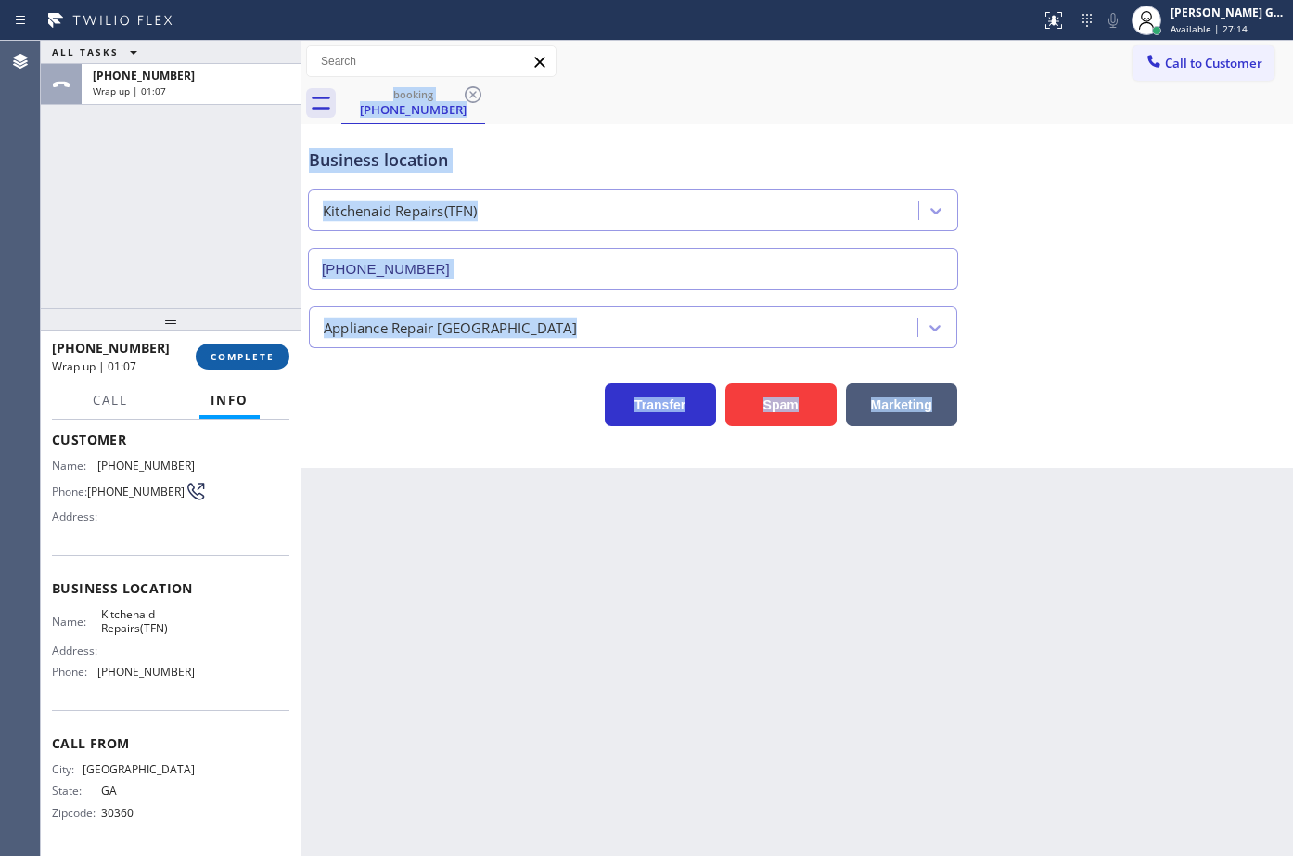
click at [237, 356] on span "COMPLETE" at bounding box center [243, 356] width 64 height 13
click at [570, 532] on div "Back to Dashboard Change Sender ID Customers Technicians Select a contact Outbo…" at bounding box center [797, 448] width 993 height 815
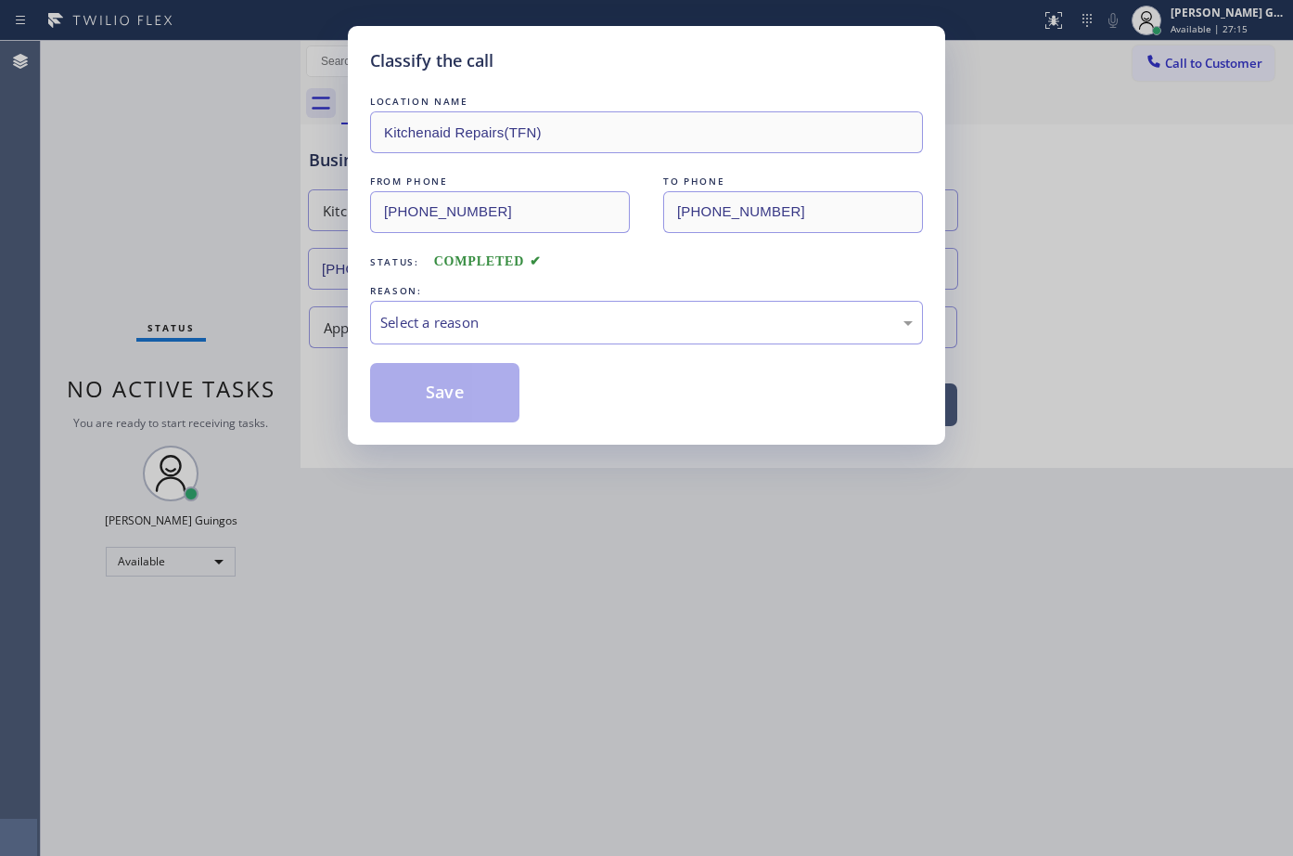
click at [431, 350] on div "LOCATION NAME Kitchenaid Repairs(TFN) FROM PHONE [PHONE_NUMBER] TO PHONE [PHONE…" at bounding box center [646, 257] width 553 height 330
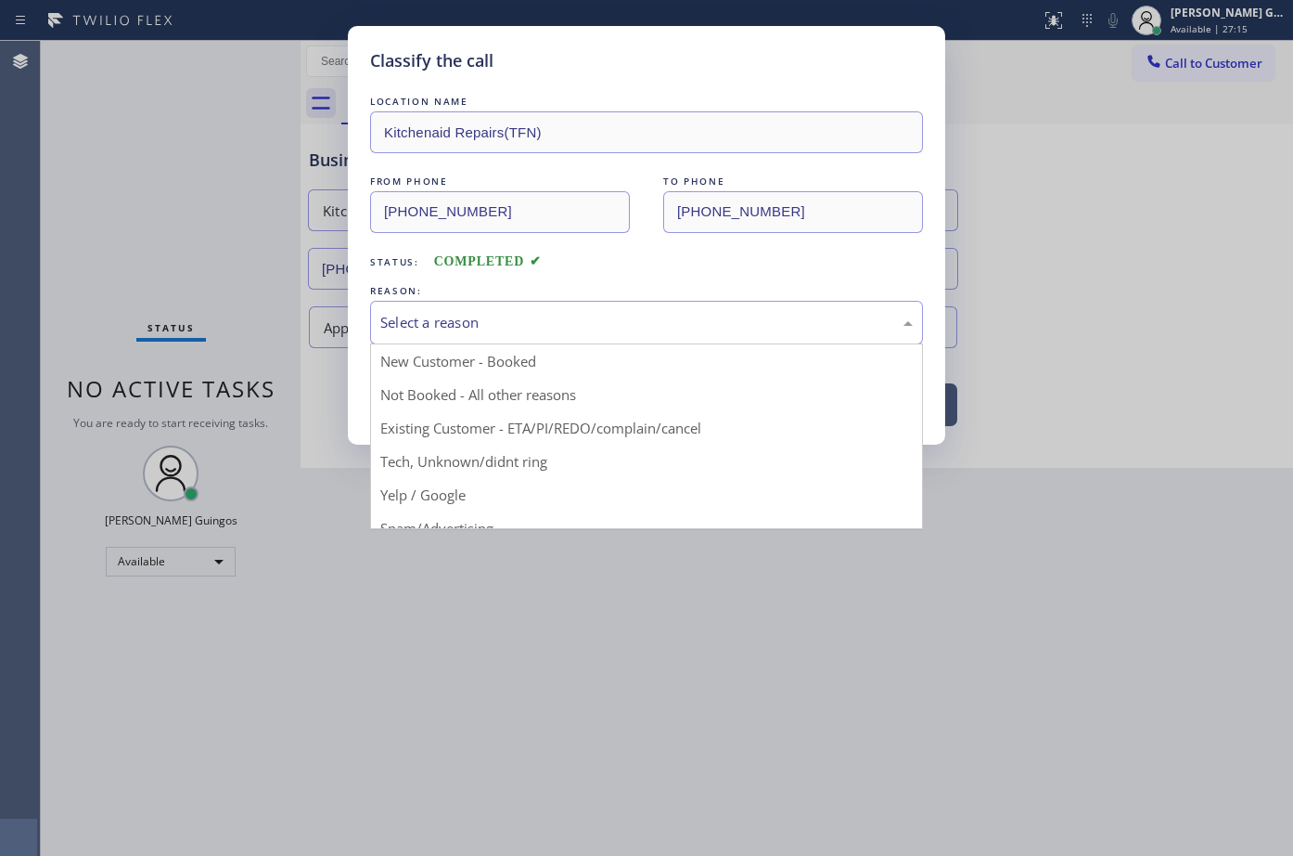
click at [457, 320] on div "Select a reason" at bounding box center [646, 322] width 533 height 21
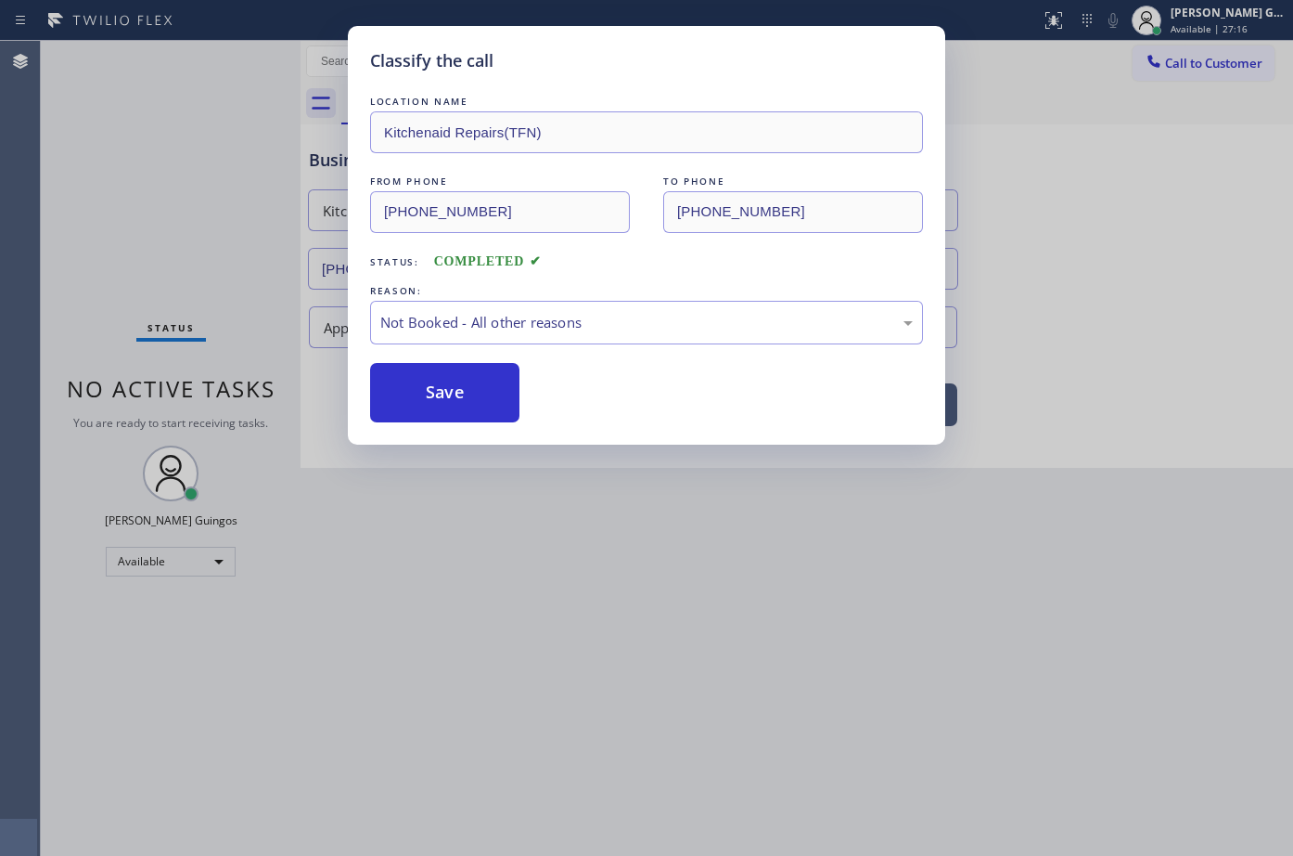
click at [434, 392] on button "Save" at bounding box center [444, 392] width 149 height 59
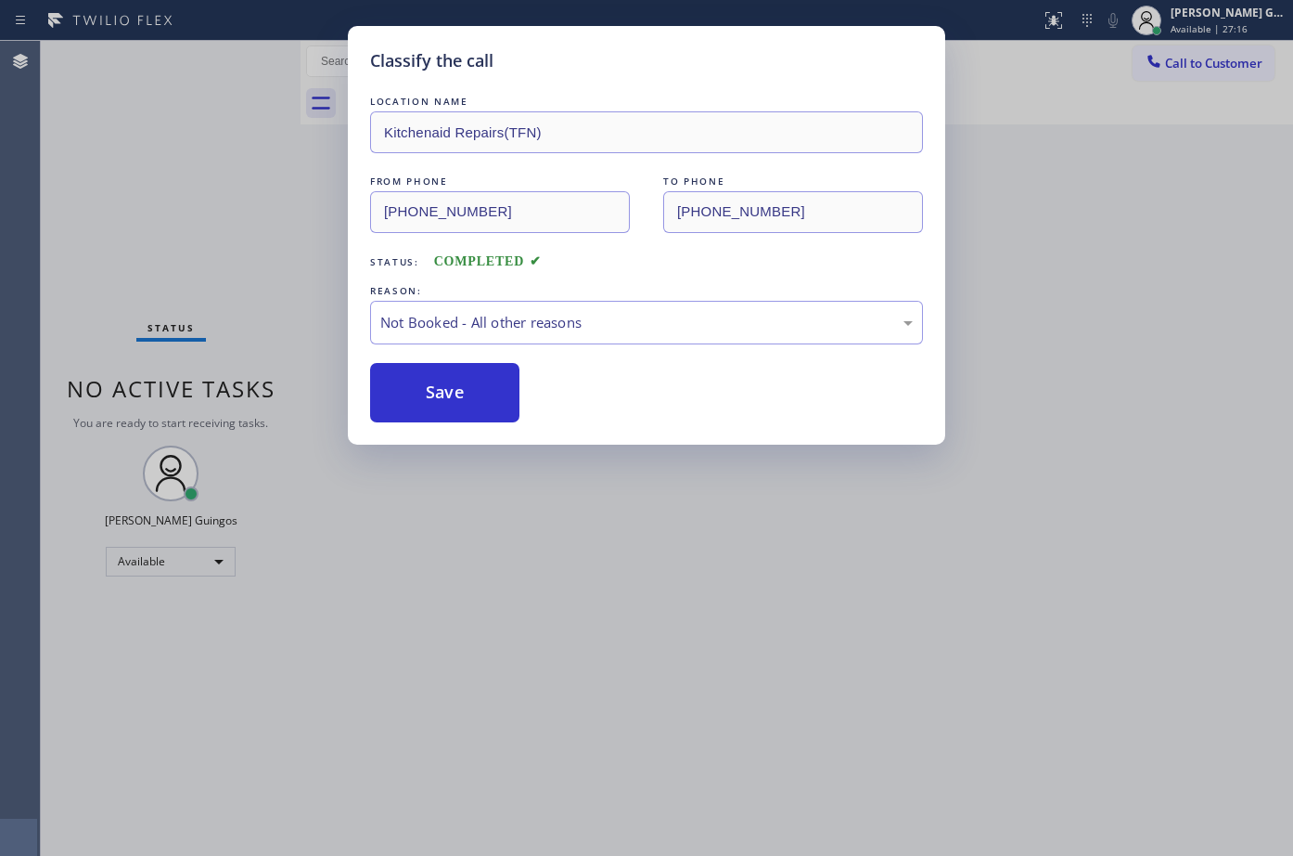
click at [434, 392] on button "Save" at bounding box center [444, 392] width 149 height 59
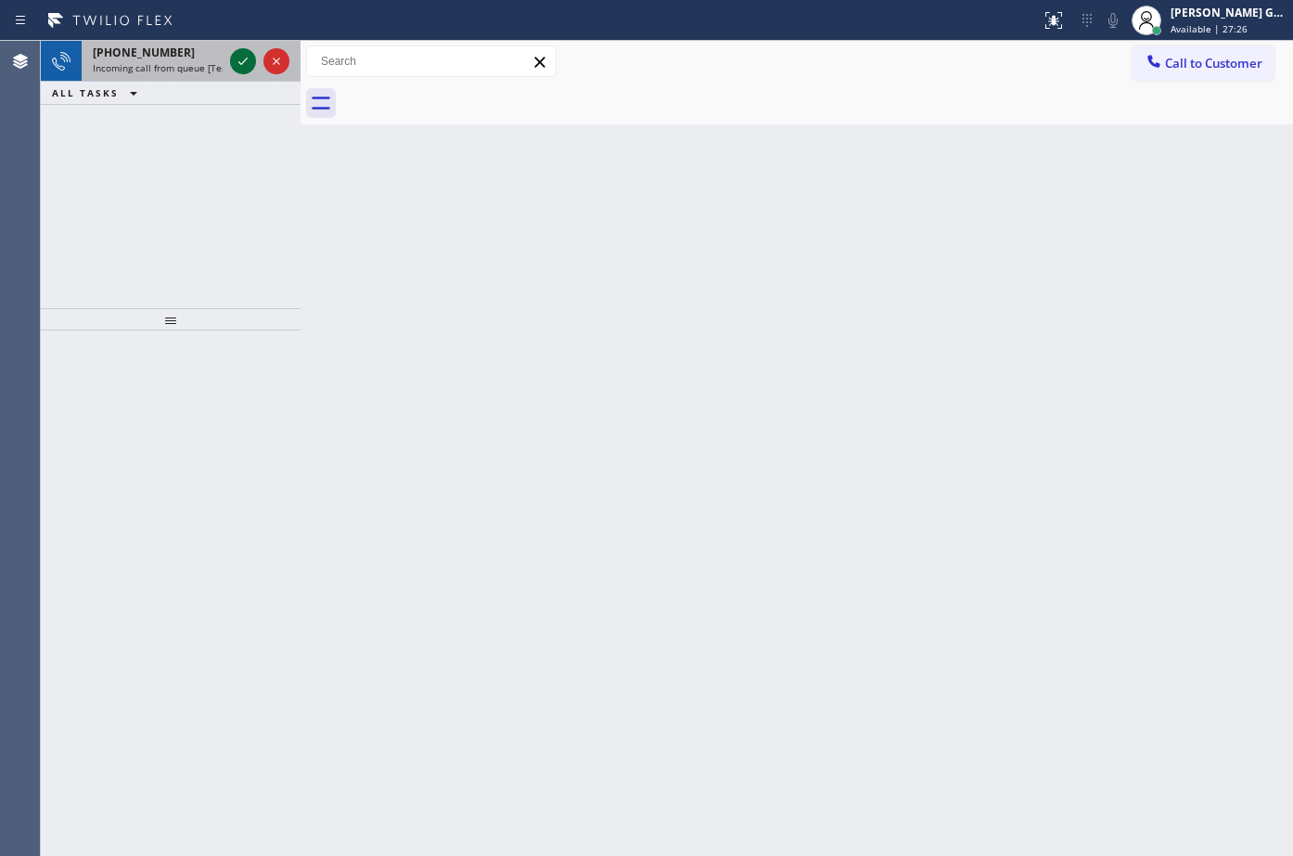
click at [229, 69] on div at bounding box center [259, 61] width 67 height 41
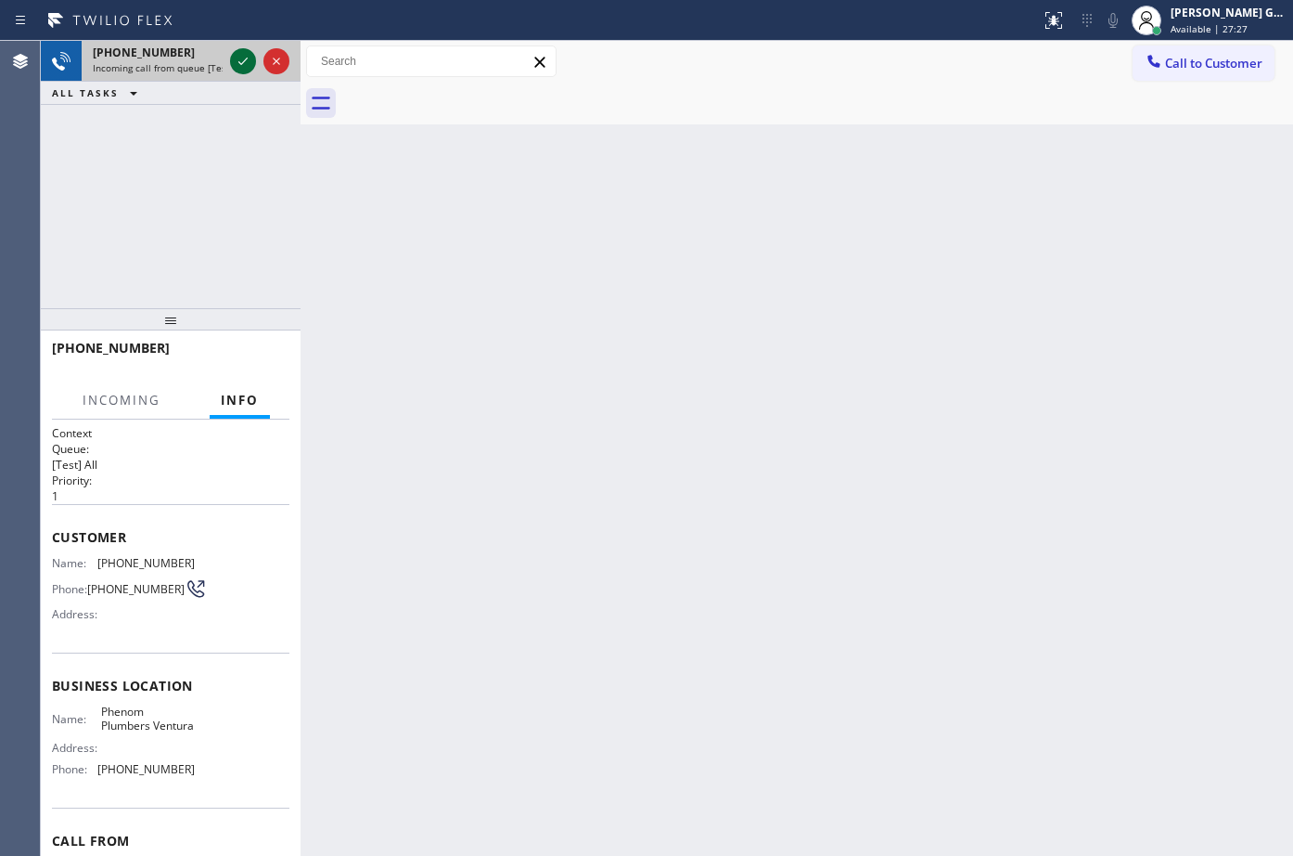
click at [242, 60] on icon at bounding box center [243, 61] width 22 height 22
click at [721, 252] on div "Back to Dashboard Change Sender ID Customers Technicians Select a contact Outbo…" at bounding box center [797, 448] width 993 height 815
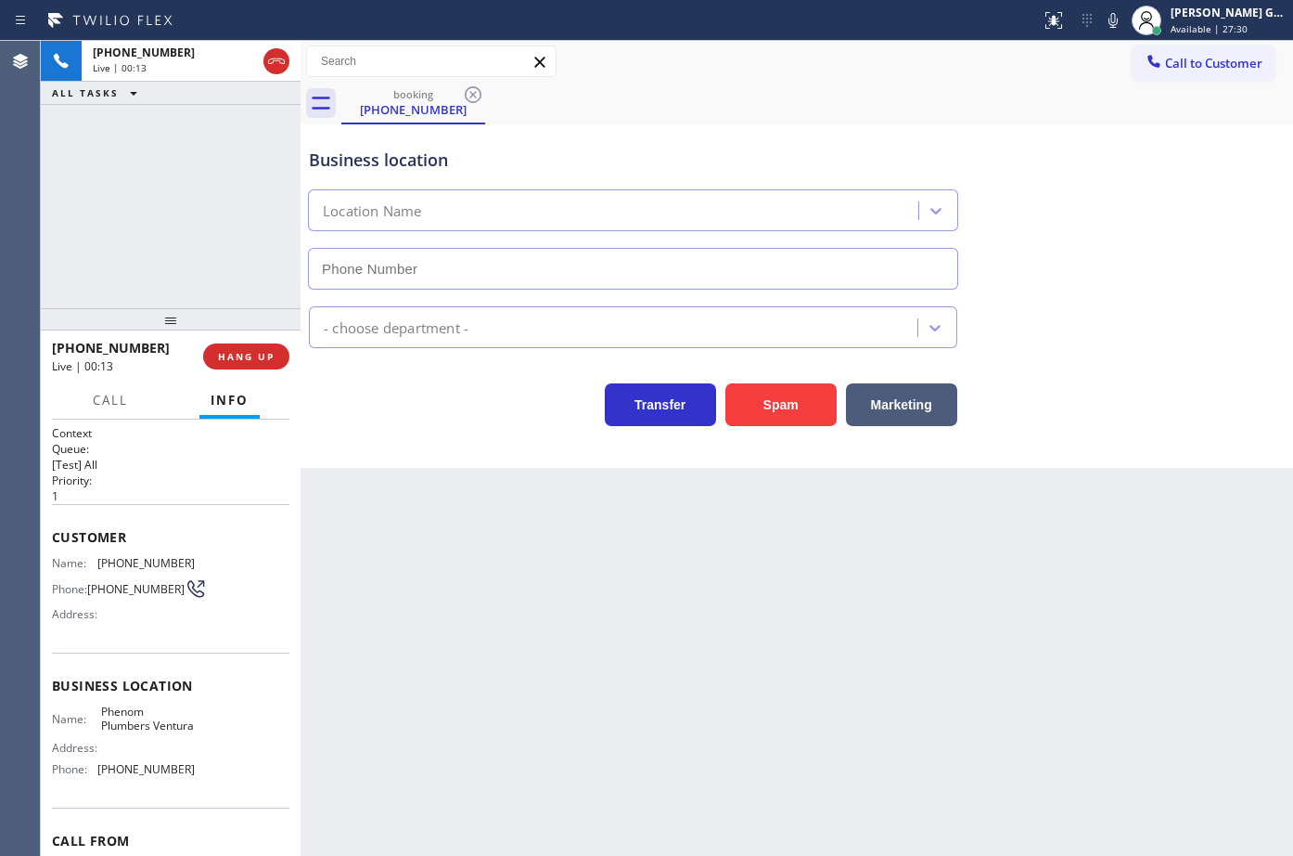
type input "[PHONE_NUMBER]"
click at [784, 413] on button "Spam" at bounding box center [781, 404] width 111 height 43
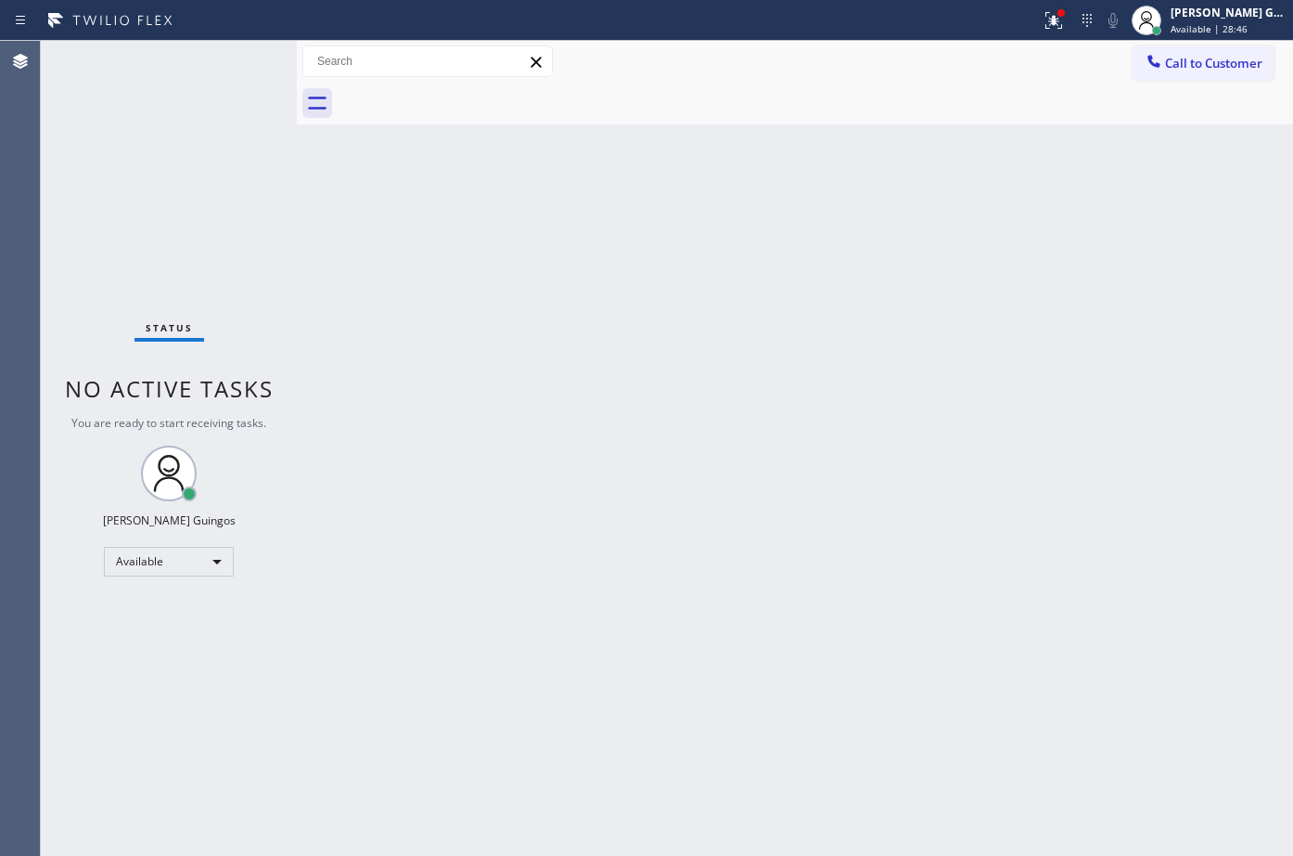
drag, startPoint x: 371, startPoint y: 172, endPoint x: 287, endPoint y: 192, distance: 86.9
click at [292, 196] on div "Status No active tasks You are ready to start receiving tasks. [PERSON_NAME] Gu…" at bounding box center [667, 448] width 1253 height 815
click at [284, 189] on div "Status No active tasks You are ready to start receiving tasks. [PERSON_NAME] Av…" at bounding box center [169, 448] width 256 height 815
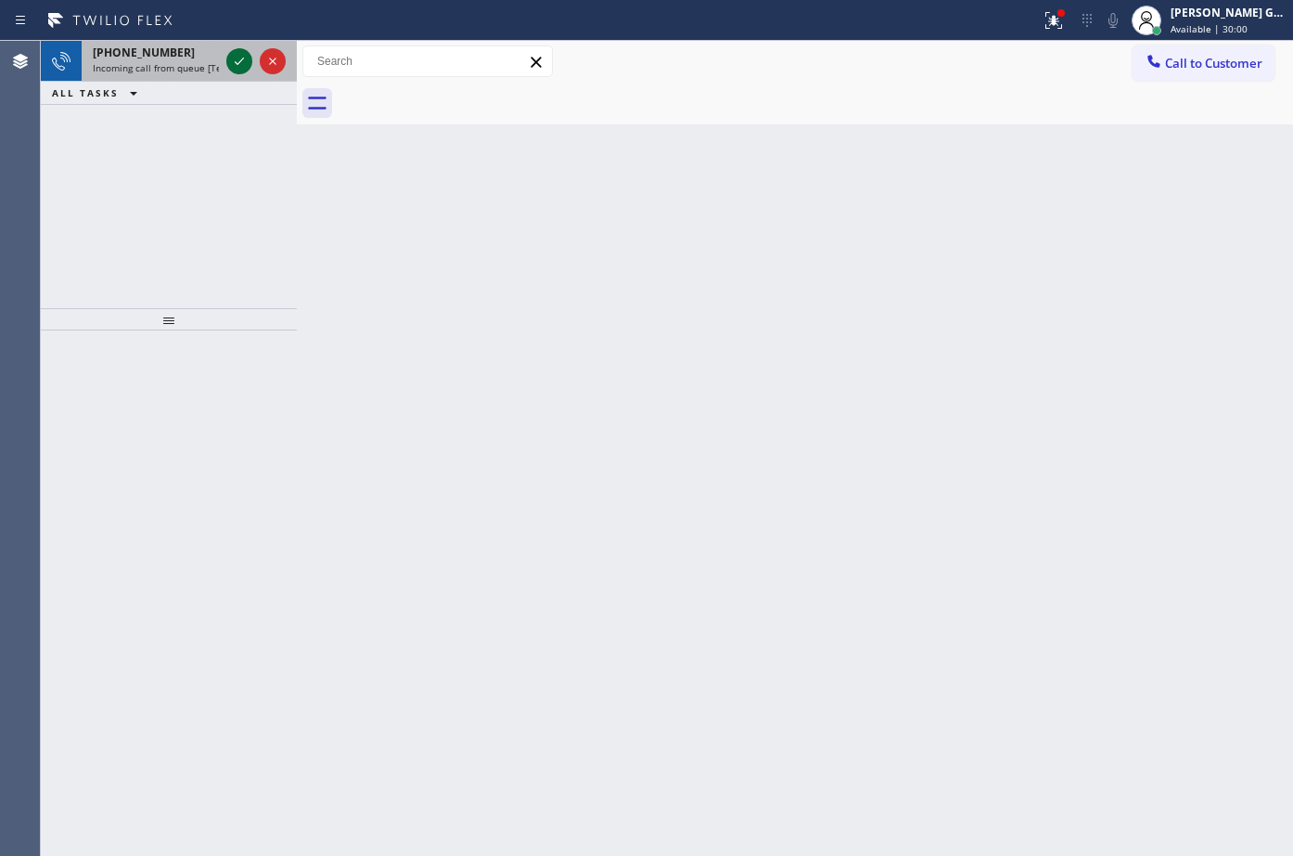
click at [181, 56] on div "[PHONE_NUMBER]" at bounding box center [156, 53] width 126 height 16
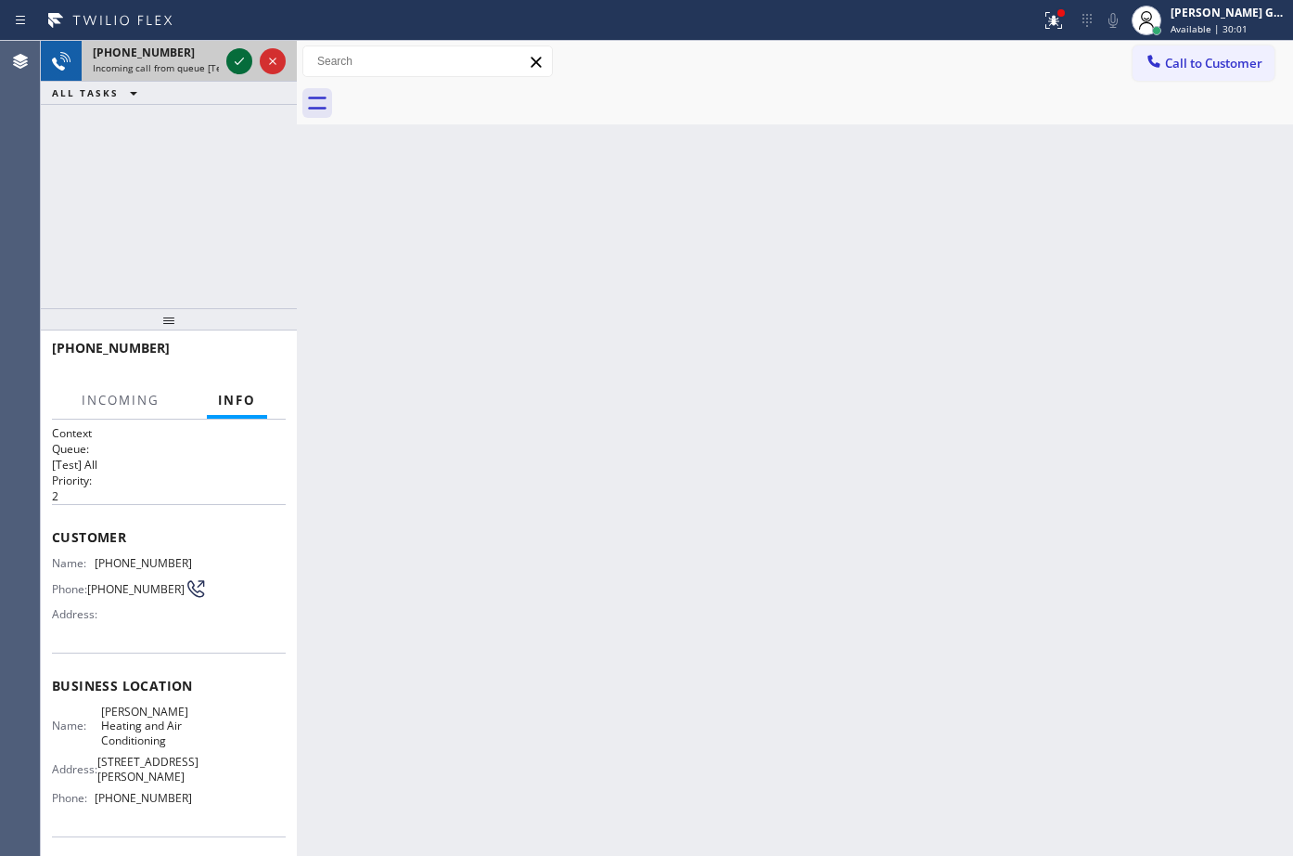
click at [234, 61] on icon at bounding box center [239, 61] width 22 height 22
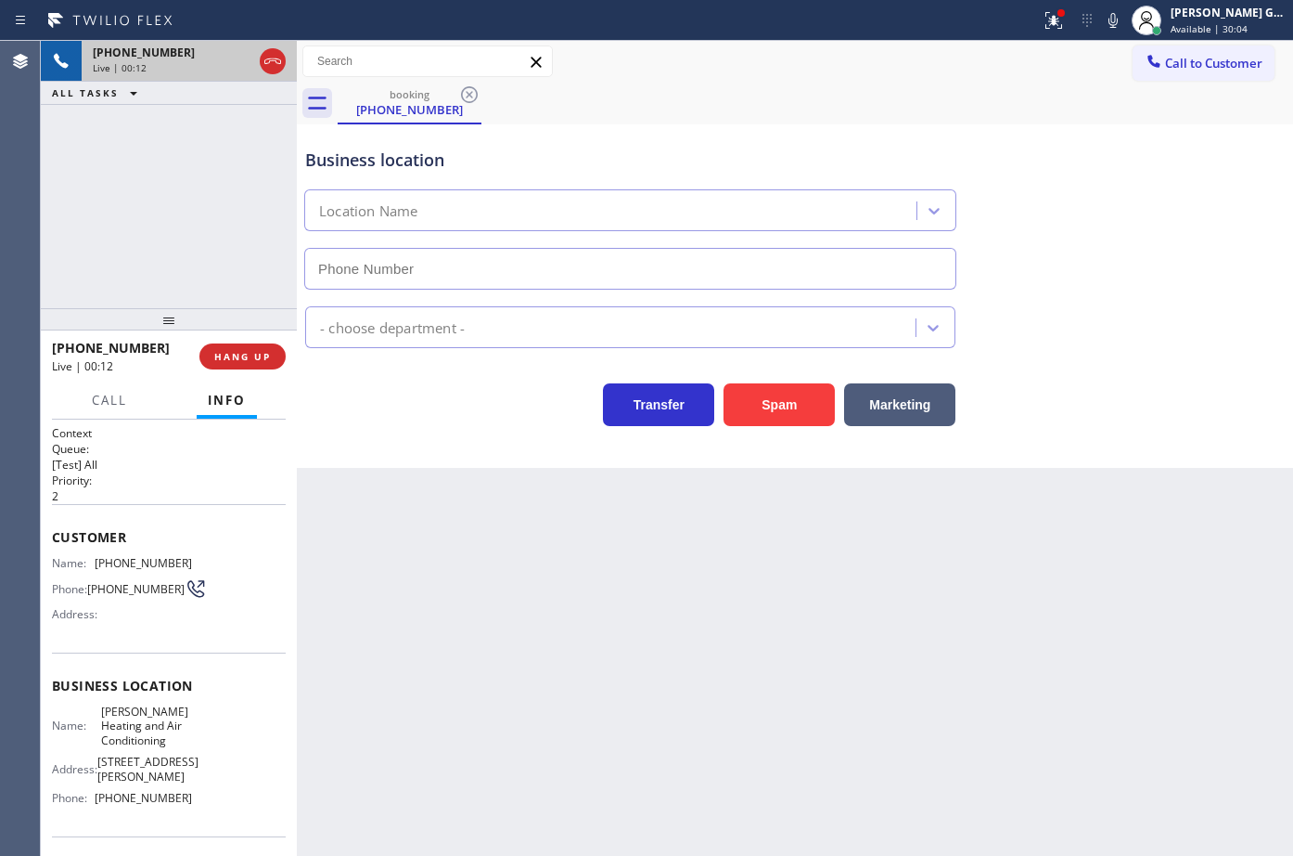
type input "[PHONE_NUMBER]"
click at [264, 62] on icon at bounding box center [273, 61] width 22 height 22
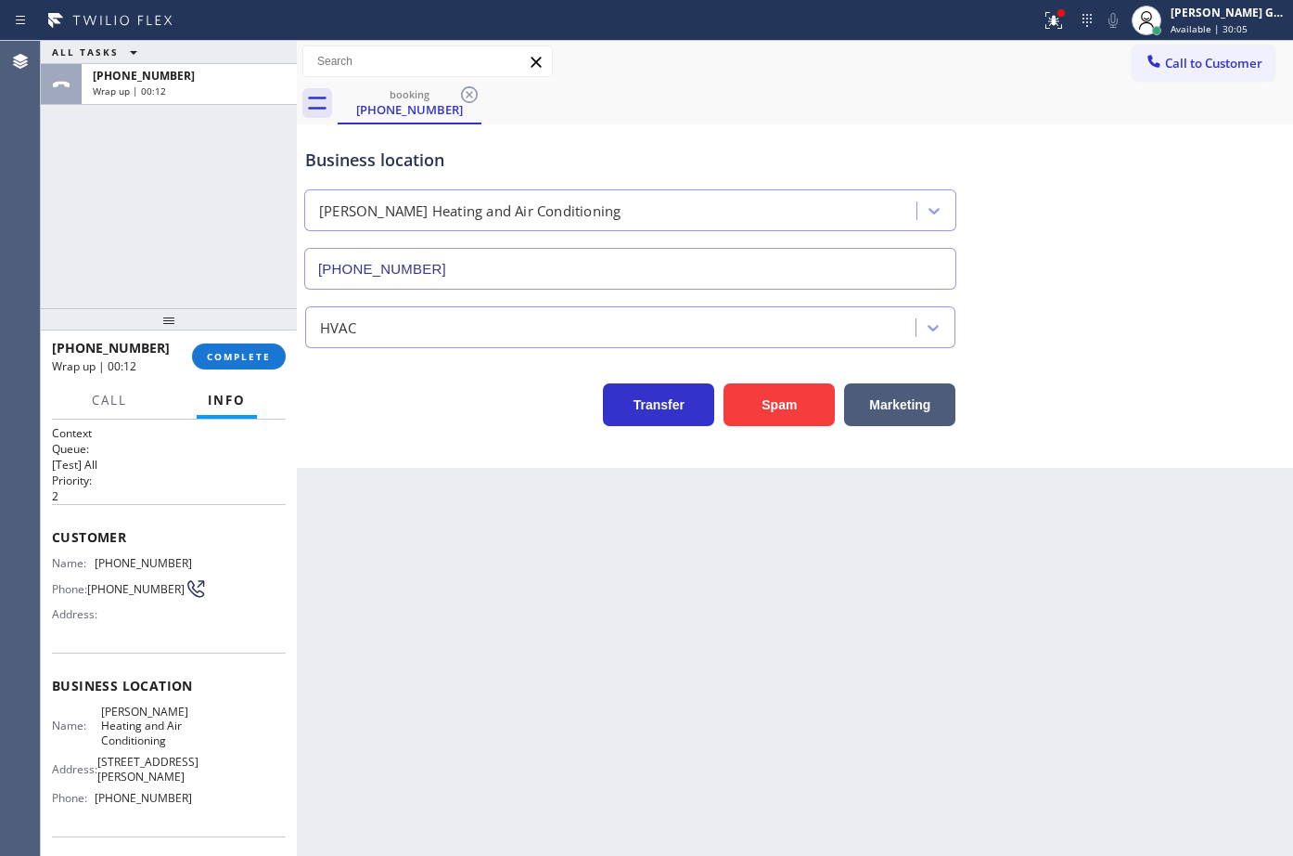
click at [232, 370] on div "[PHONE_NUMBER] Wrap up | 00:12 COMPLETE" at bounding box center [169, 356] width 234 height 48
click at [526, 464] on div "Business location [PERSON_NAME] Heating and Air Conditioning [PHONE_NUMBER] HVA…" at bounding box center [795, 295] width 997 height 343
click at [276, 351] on button "COMPLETE" at bounding box center [239, 356] width 94 height 26
click at [466, 451] on div "Business location [PERSON_NAME] Heating and Air Conditioning [PHONE_NUMBER] HVA…" at bounding box center [795, 295] width 997 height 343
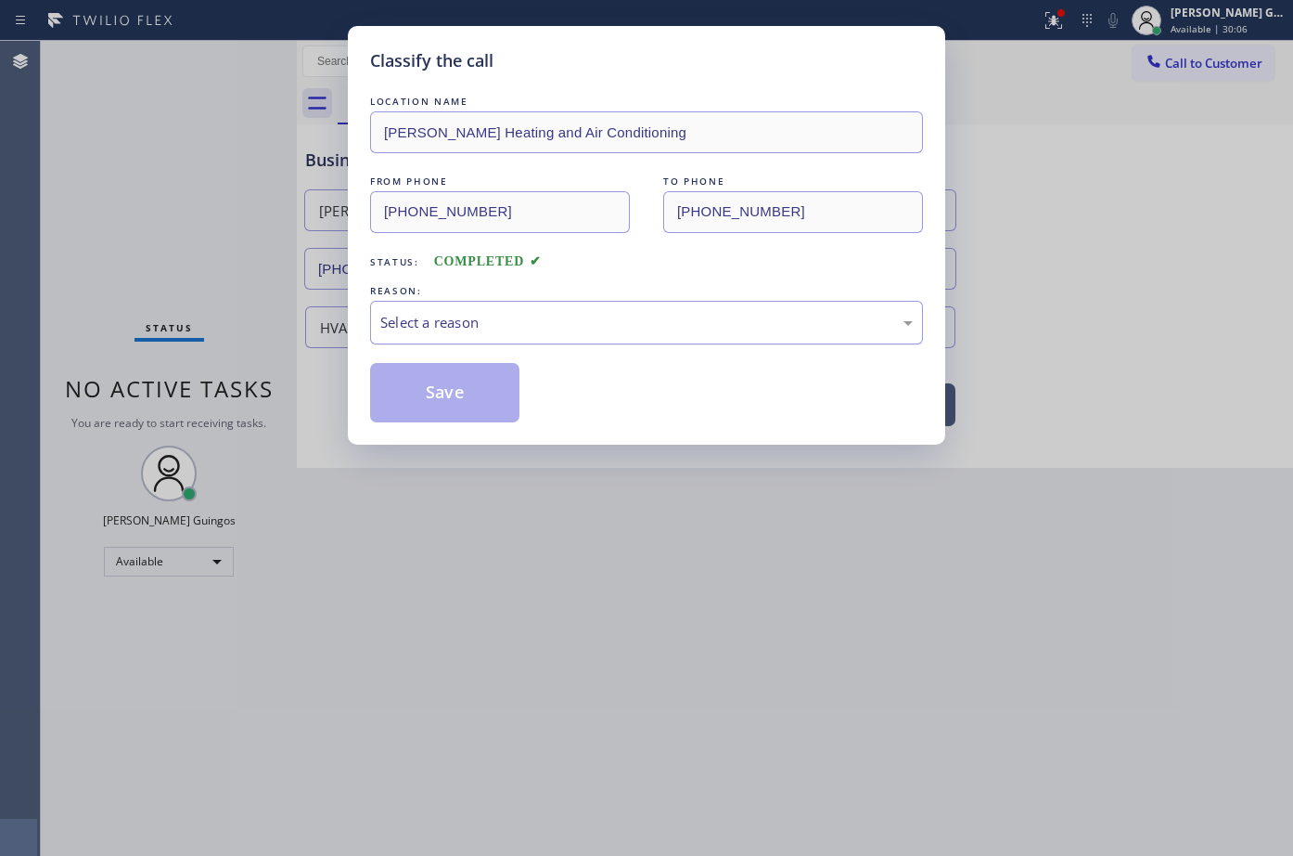
click at [406, 331] on div "Select a reason" at bounding box center [646, 322] width 533 height 21
click at [413, 392] on button "Save" at bounding box center [444, 392] width 149 height 59
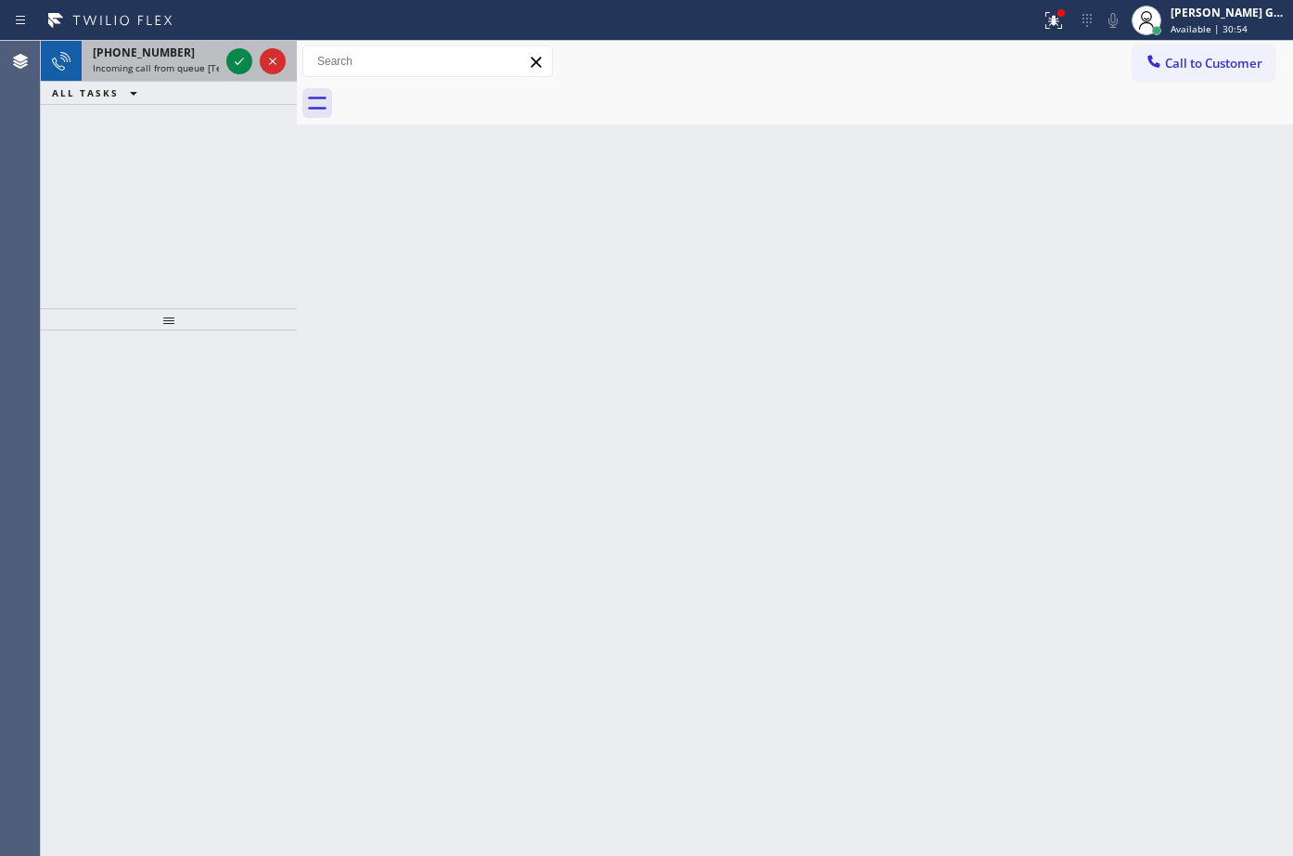
click at [168, 54] on span "[PHONE_NUMBER]" at bounding box center [144, 53] width 102 height 16
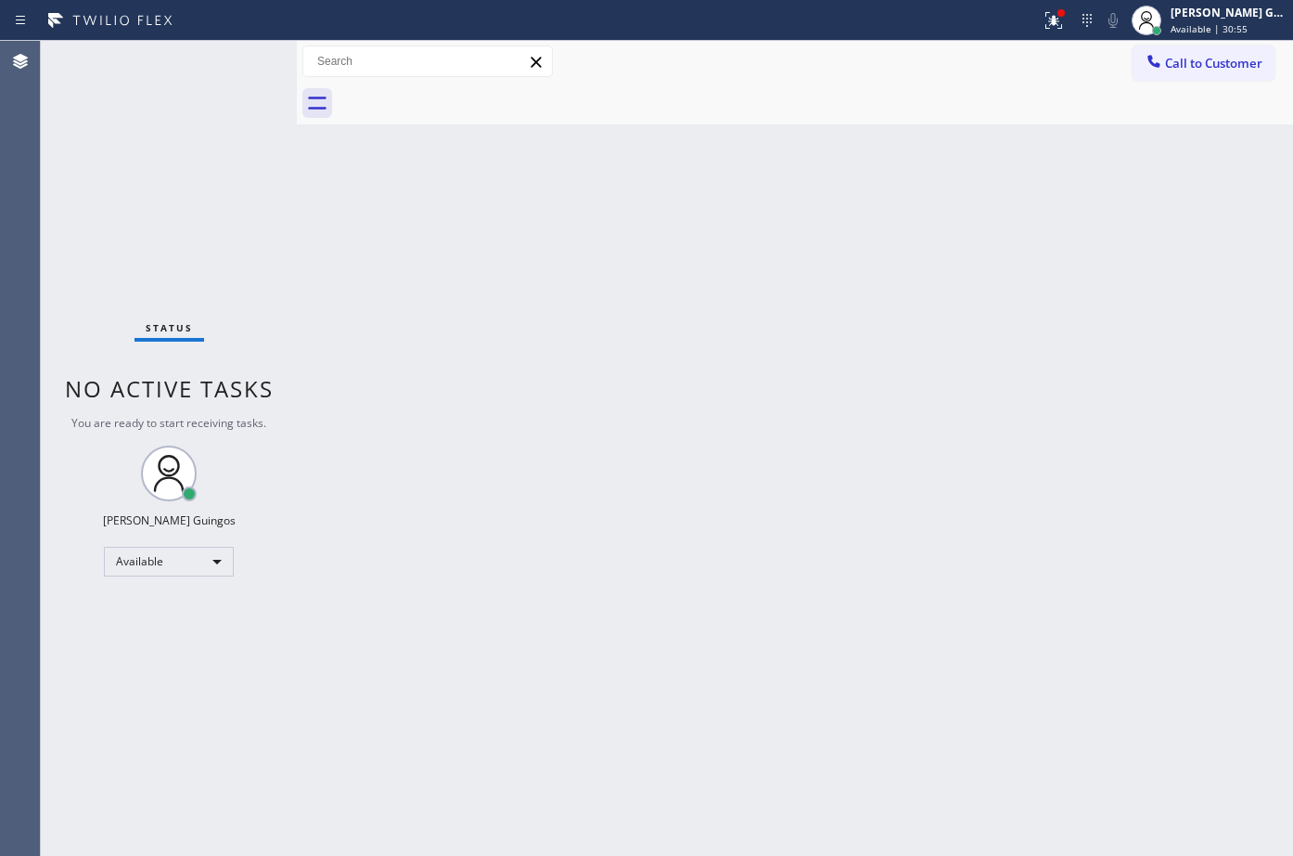
click at [234, 60] on div "Status No active tasks You are ready to start receiving tasks. [PERSON_NAME] Av…" at bounding box center [169, 448] width 256 height 815
drag, startPoint x: 874, startPoint y: 344, endPoint x: 903, endPoint y: 41, distance: 304.8
click at [874, 316] on div "Back to Dashboard Change Sender ID Customers Technicians Select a contact Outbo…" at bounding box center [795, 448] width 997 height 815
click at [1070, 30] on div at bounding box center [1054, 20] width 41 height 22
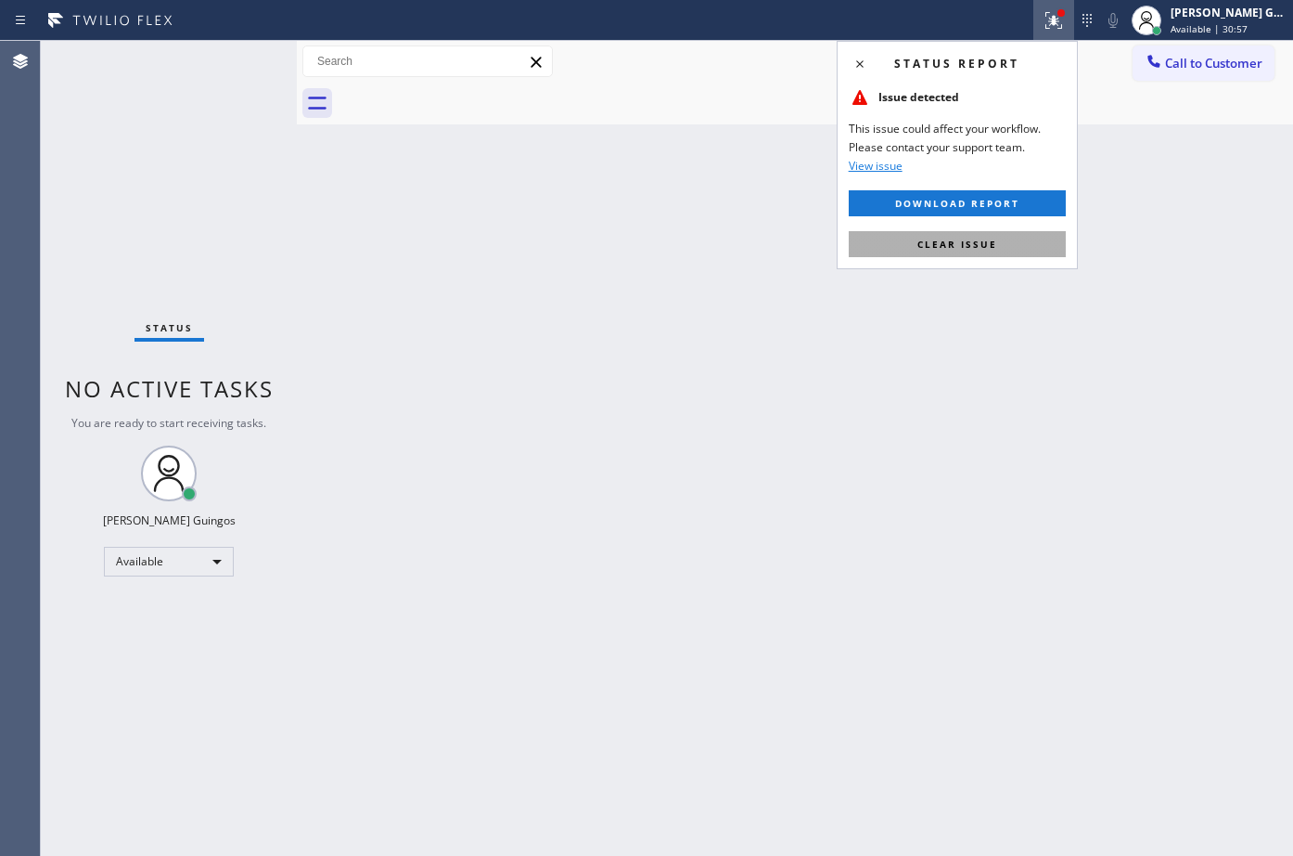
click at [1046, 241] on button "Clear issue" at bounding box center [957, 244] width 217 height 26
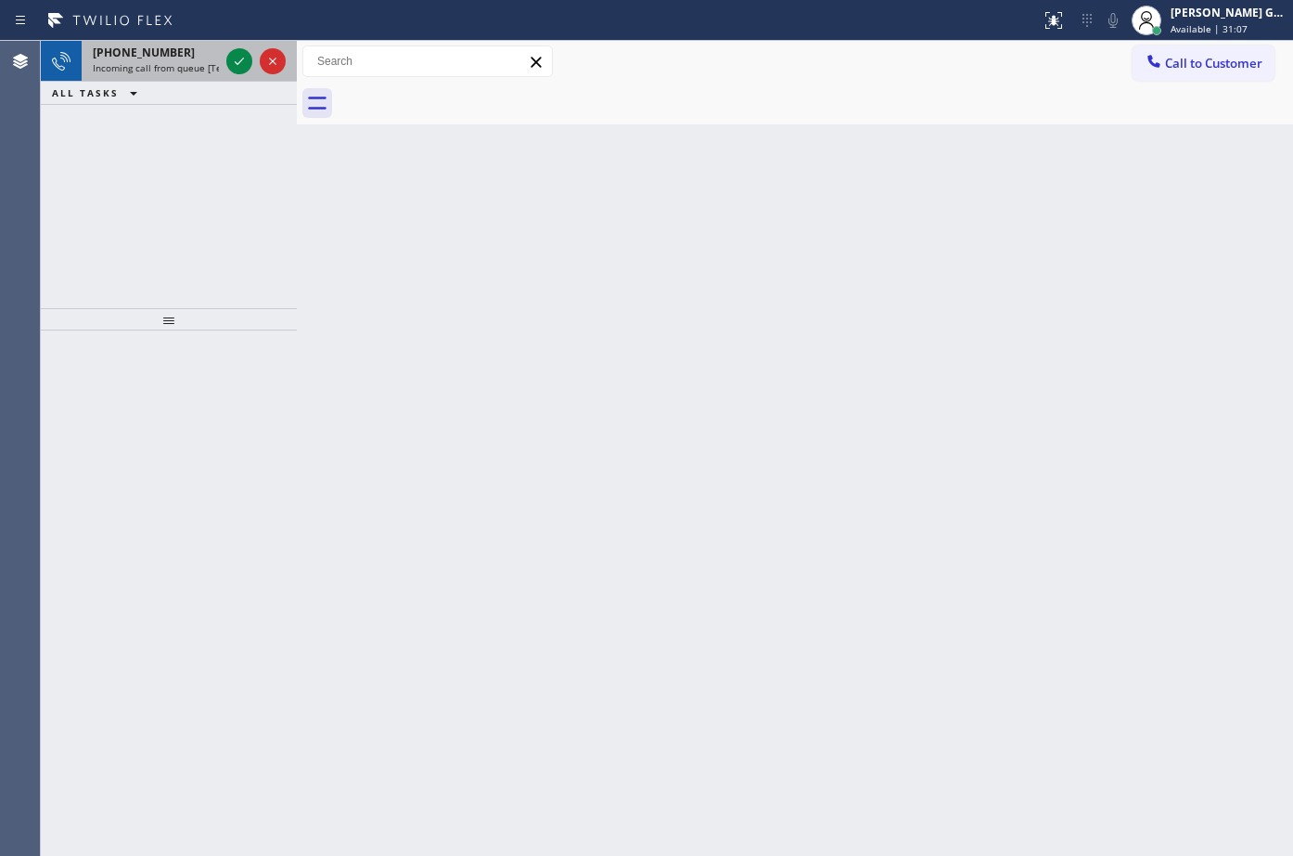
drag, startPoint x: 162, startPoint y: 48, endPoint x: 216, endPoint y: 59, distance: 55.0
click at [169, 50] on span "[PHONE_NUMBER]" at bounding box center [144, 53] width 102 height 16
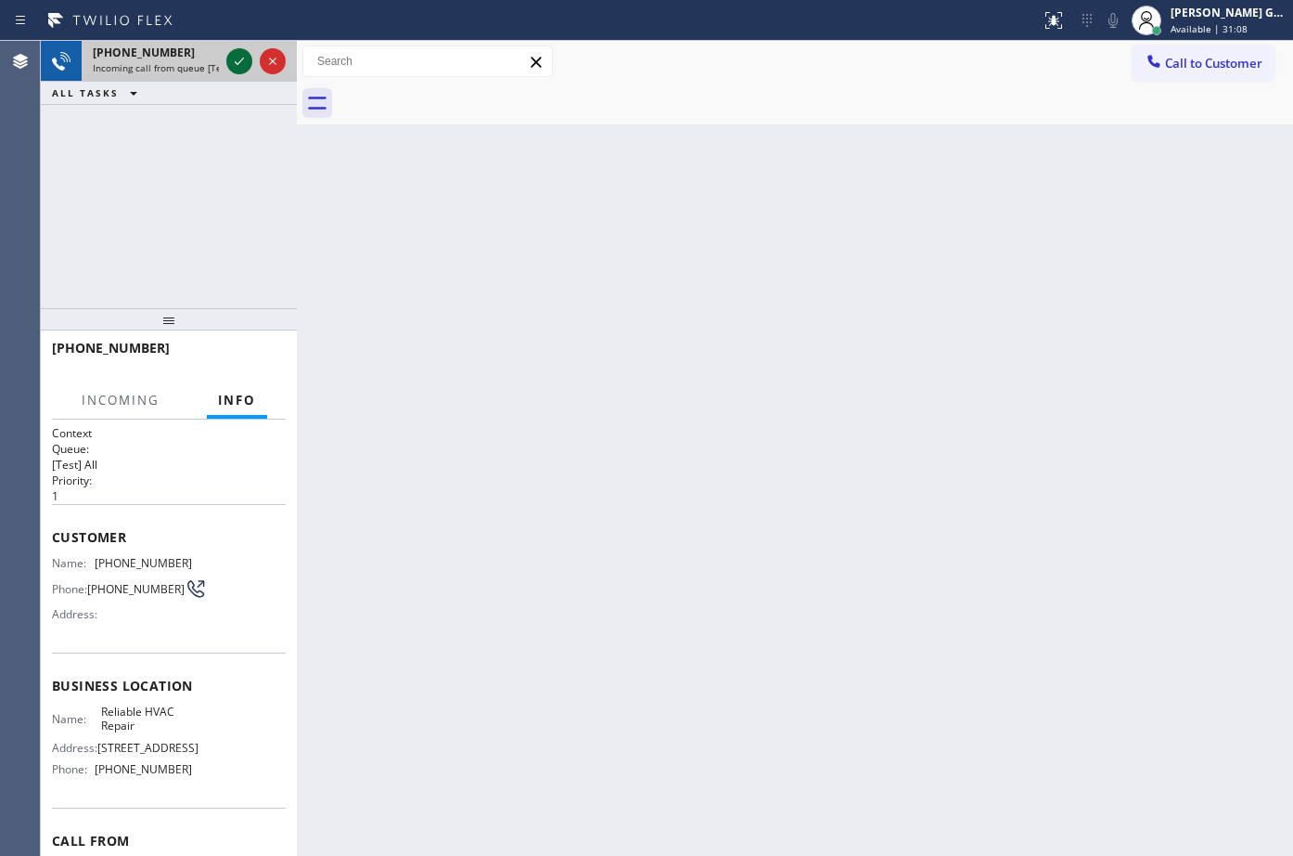
click at [242, 65] on icon at bounding box center [239, 61] width 22 height 22
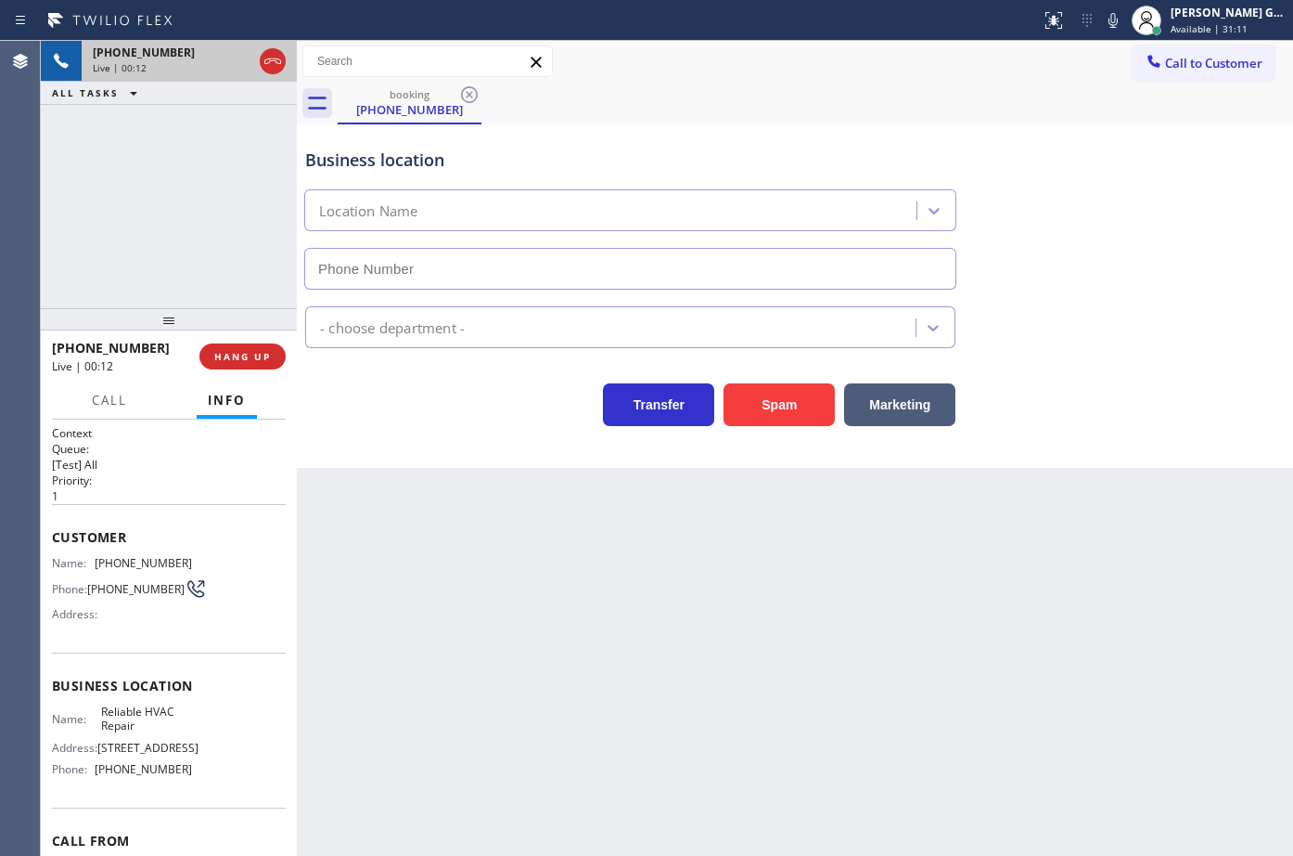
type input "[PHONE_NUMBER]"
click at [274, 60] on icon at bounding box center [272, 61] width 17 height 6
click at [256, 60] on div "[PHONE_NUMBER] Live | 00:12" at bounding box center [169, 61] width 174 height 41
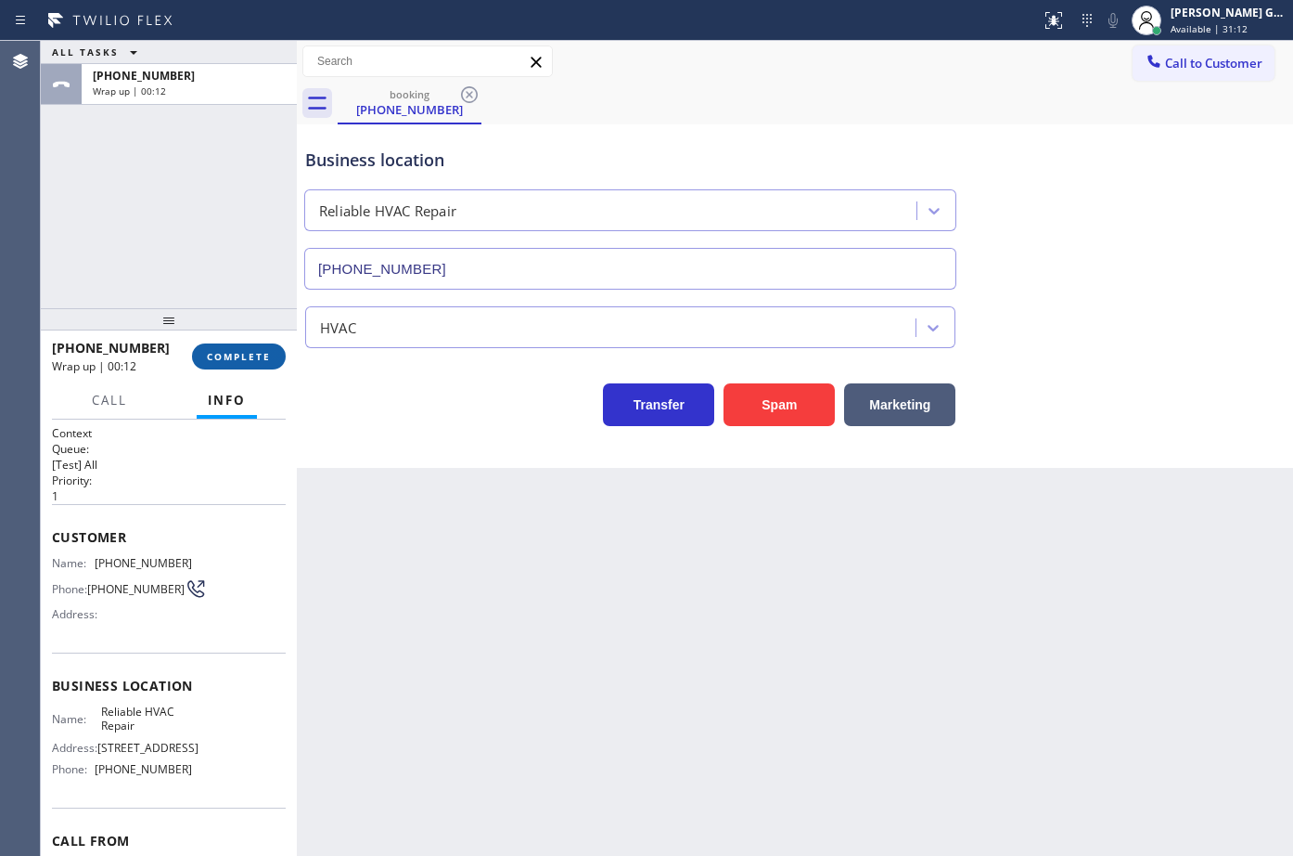
click at [274, 352] on button "COMPLETE" at bounding box center [239, 356] width 94 height 26
drag, startPoint x: 490, startPoint y: 479, endPoint x: 733, endPoint y: 598, distance: 271.0
click at [493, 480] on div "Back to Dashboard Change Sender ID Customers Technicians Select a contact Outbo…" at bounding box center [795, 448] width 997 height 815
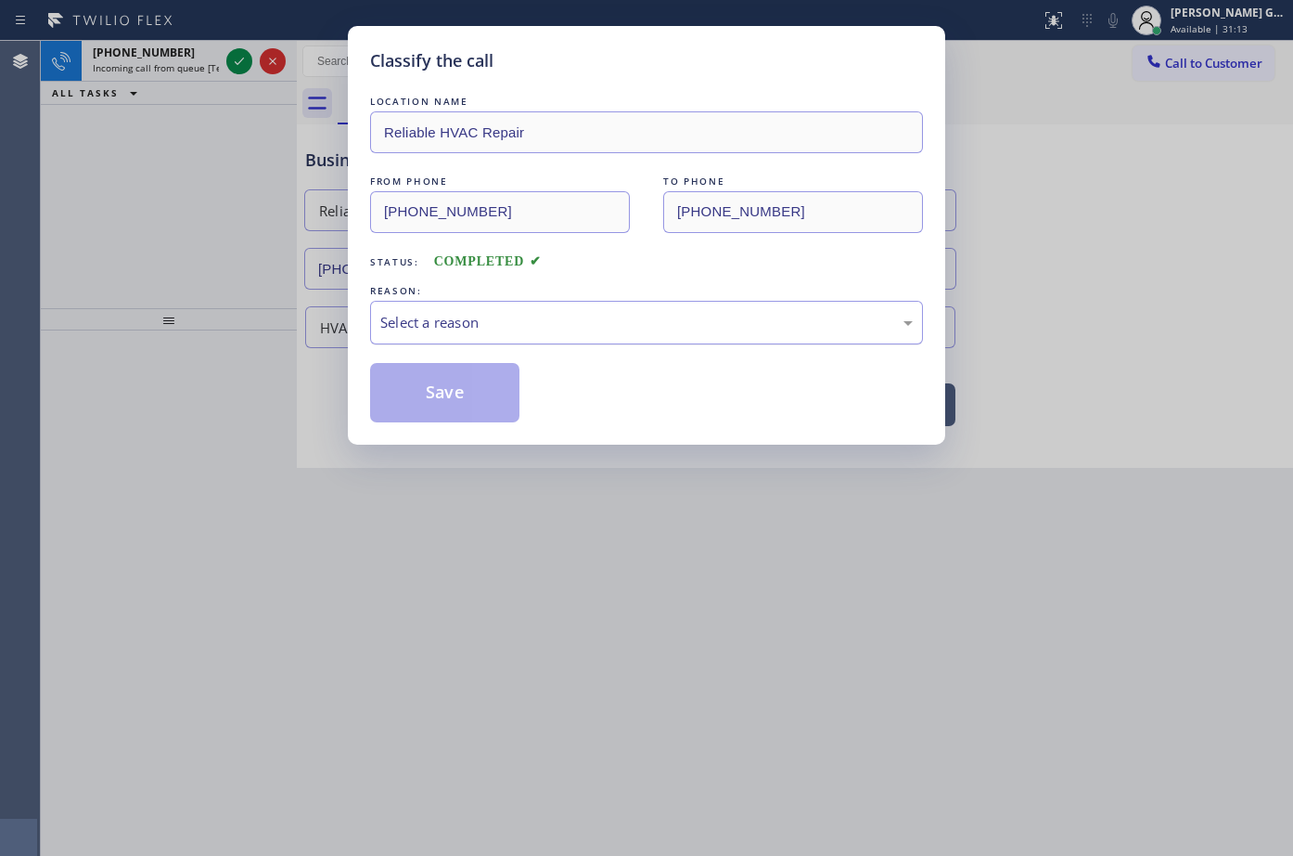
click at [437, 315] on div "Select a reason" at bounding box center [646, 322] width 533 height 21
click at [432, 397] on button "Save" at bounding box center [444, 392] width 149 height 59
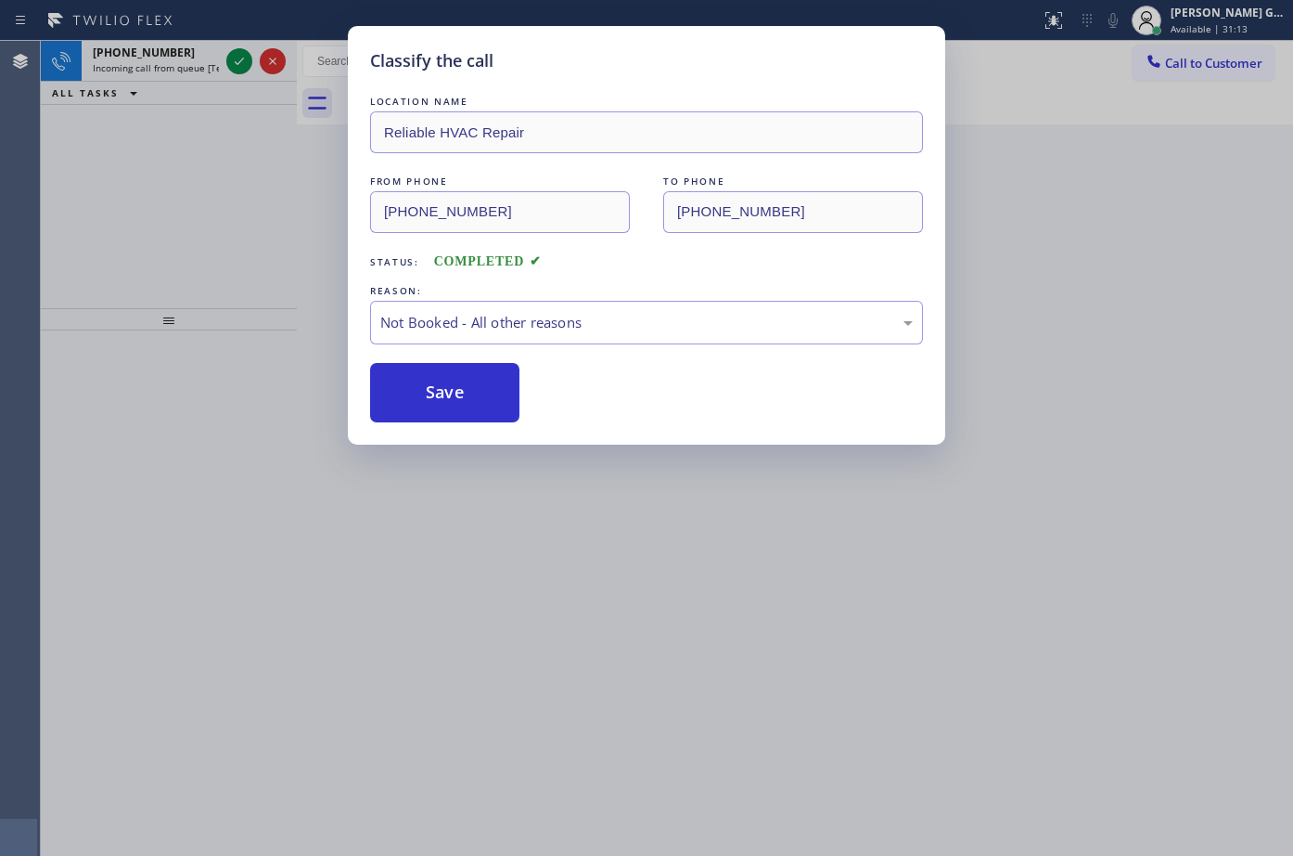
click at [432, 397] on button "Save" at bounding box center [444, 392] width 149 height 59
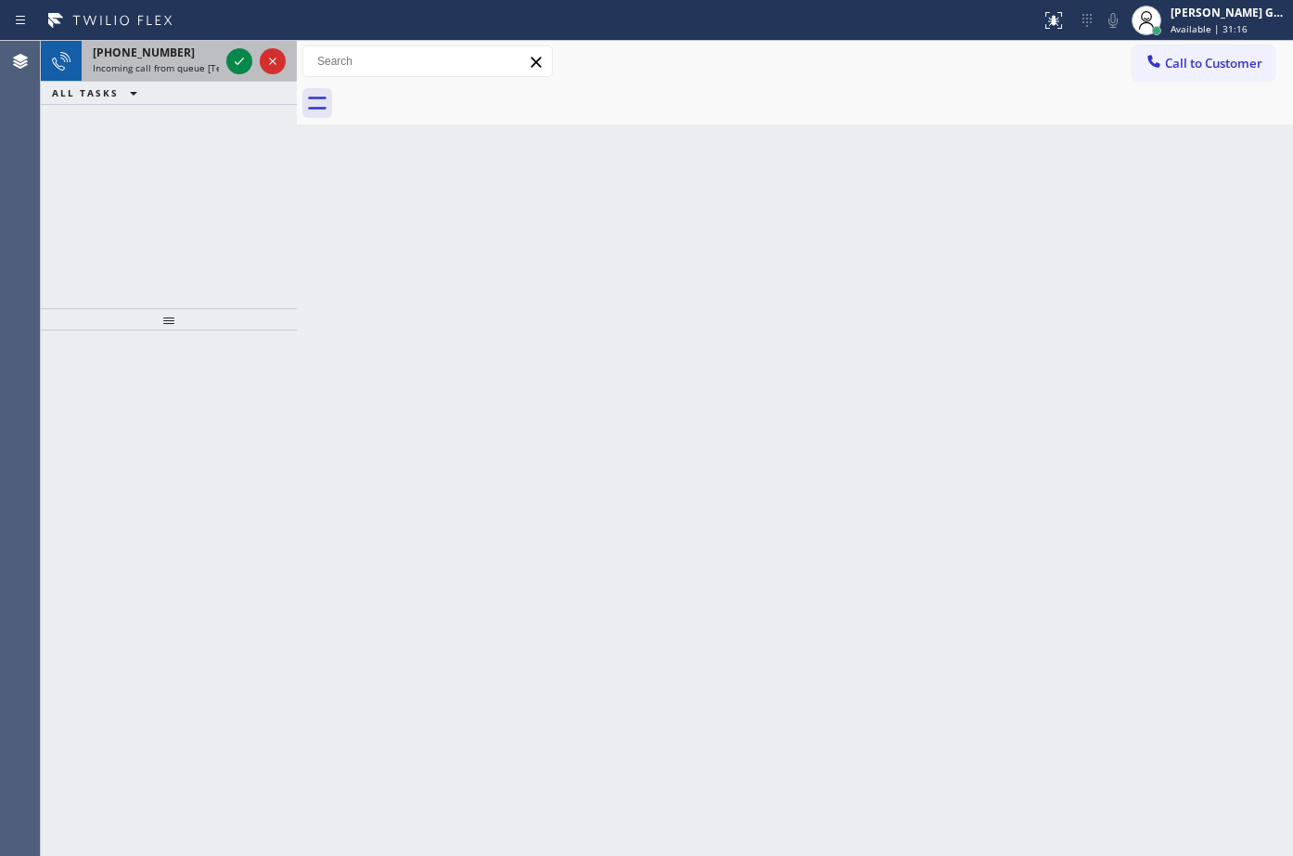
click at [178, 48] on div "[PHONE_NUMBER]" at bounding box center [156, 53] width 126 height 16
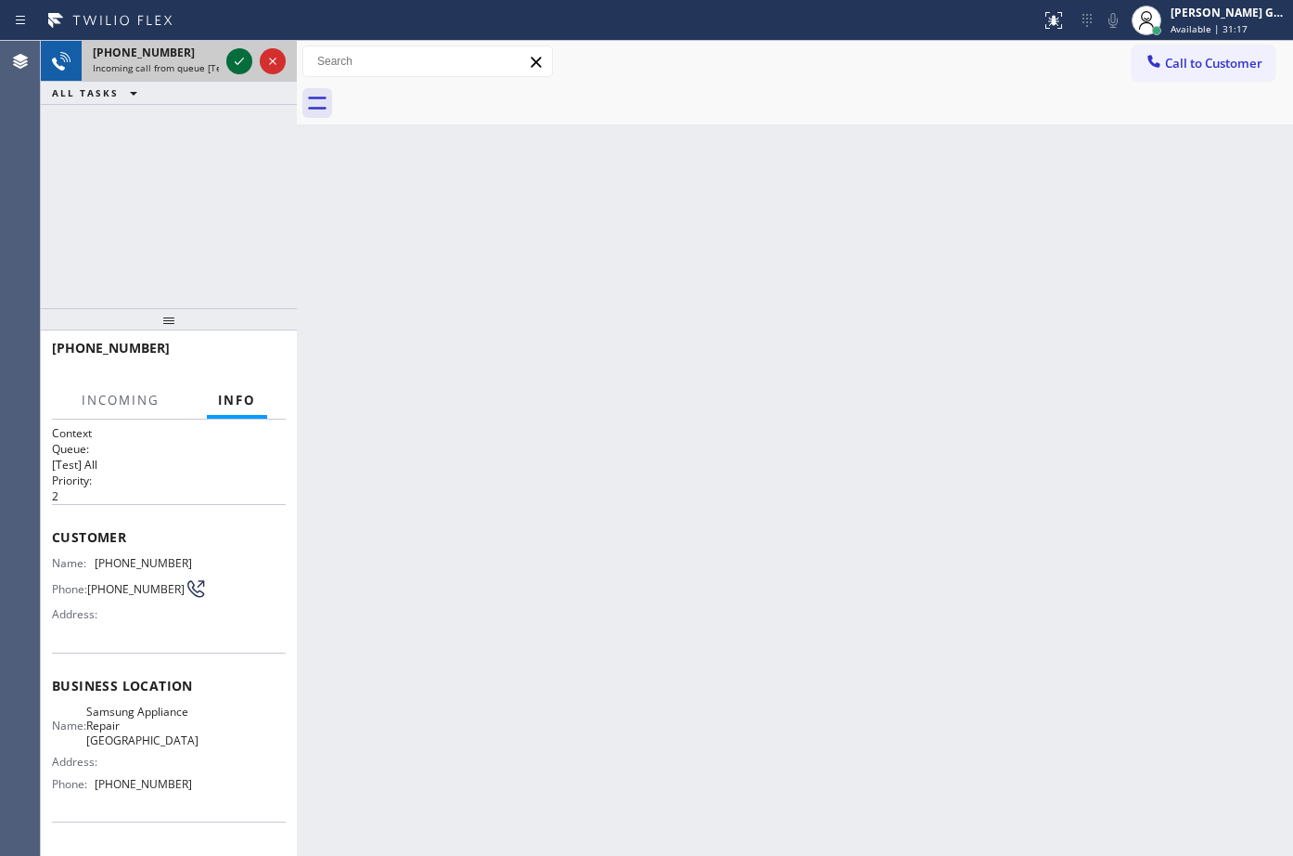
click at [228, 58] on div at bounding box center [239, 61] width 26 height 22
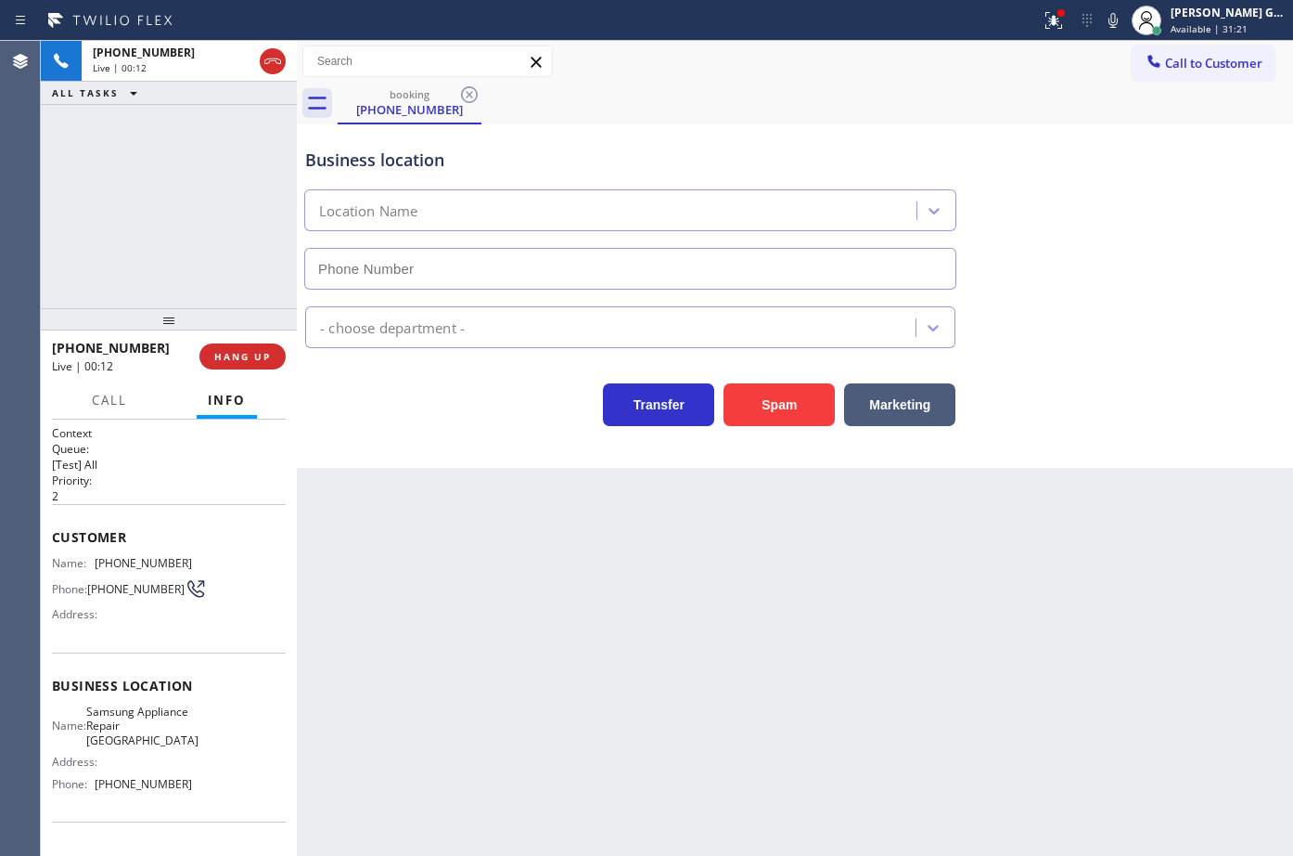
click at [266, 65] on icon at bounding box center [273, 61] width 22 height 22
type input "[PHONE_NUMBER]"
click at [273, 361] on button "HANG UP" at bounding box center [242, 356] width 86 height 26
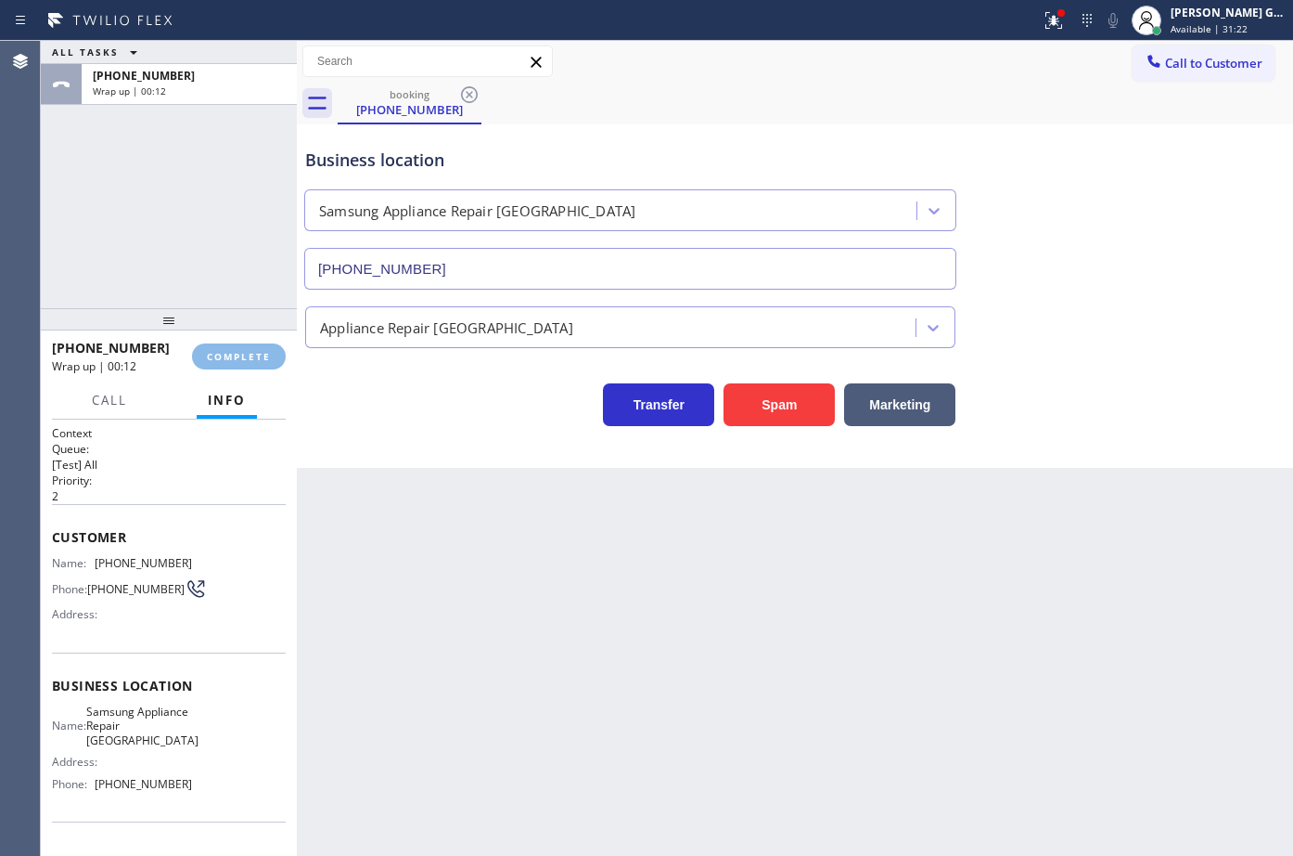
click at [469, 449] on div "Business location Samsung Appliance Repair [GEOGRAPHIC_DATA] [PHONE_NUMBER] App…" at bounding box center [795, 295] width 997 height 343
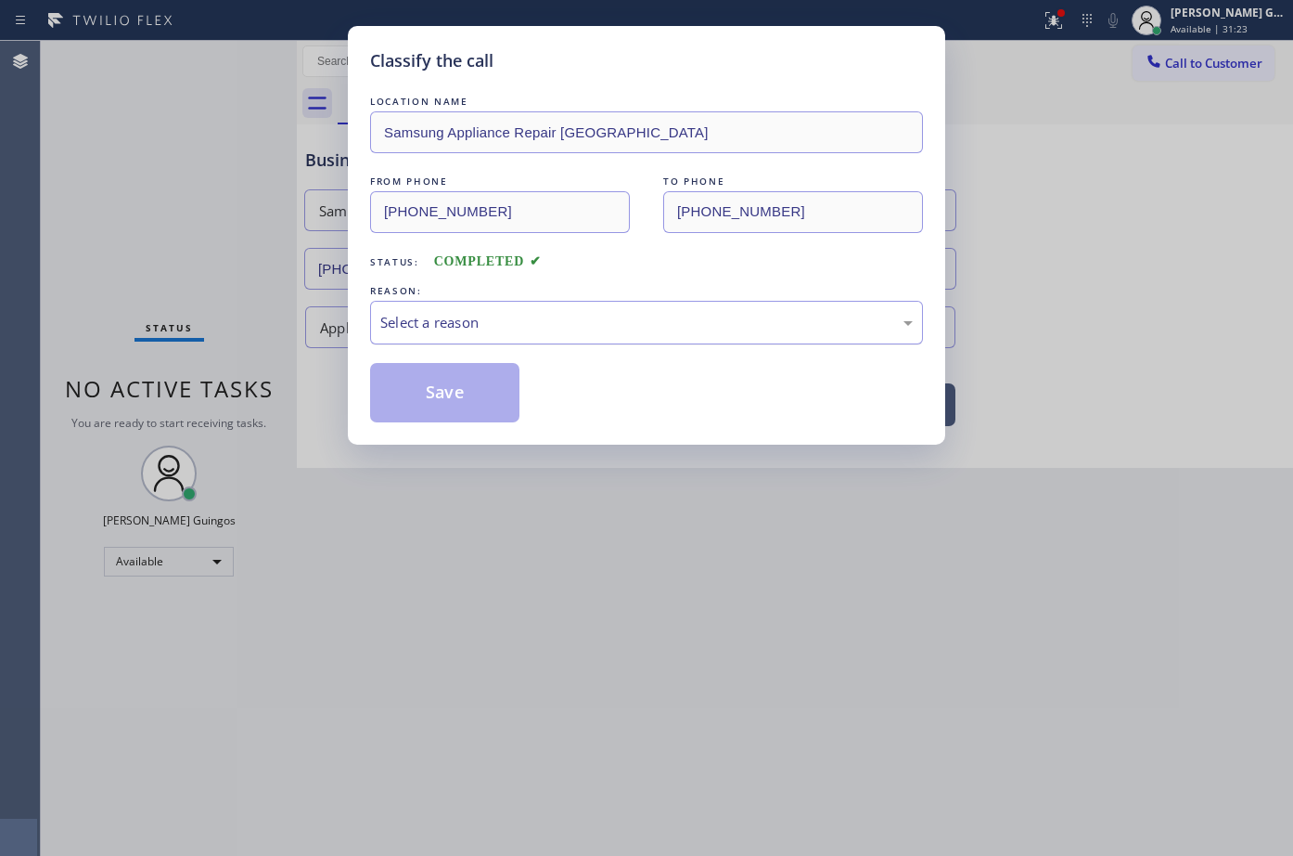
click at [442, 324] on div "Select a reason" at bounding box center [646, 322] width 533 height 21
click at [438, 387] on button "Save" at bounding box center [444, 392] width 149 height 59
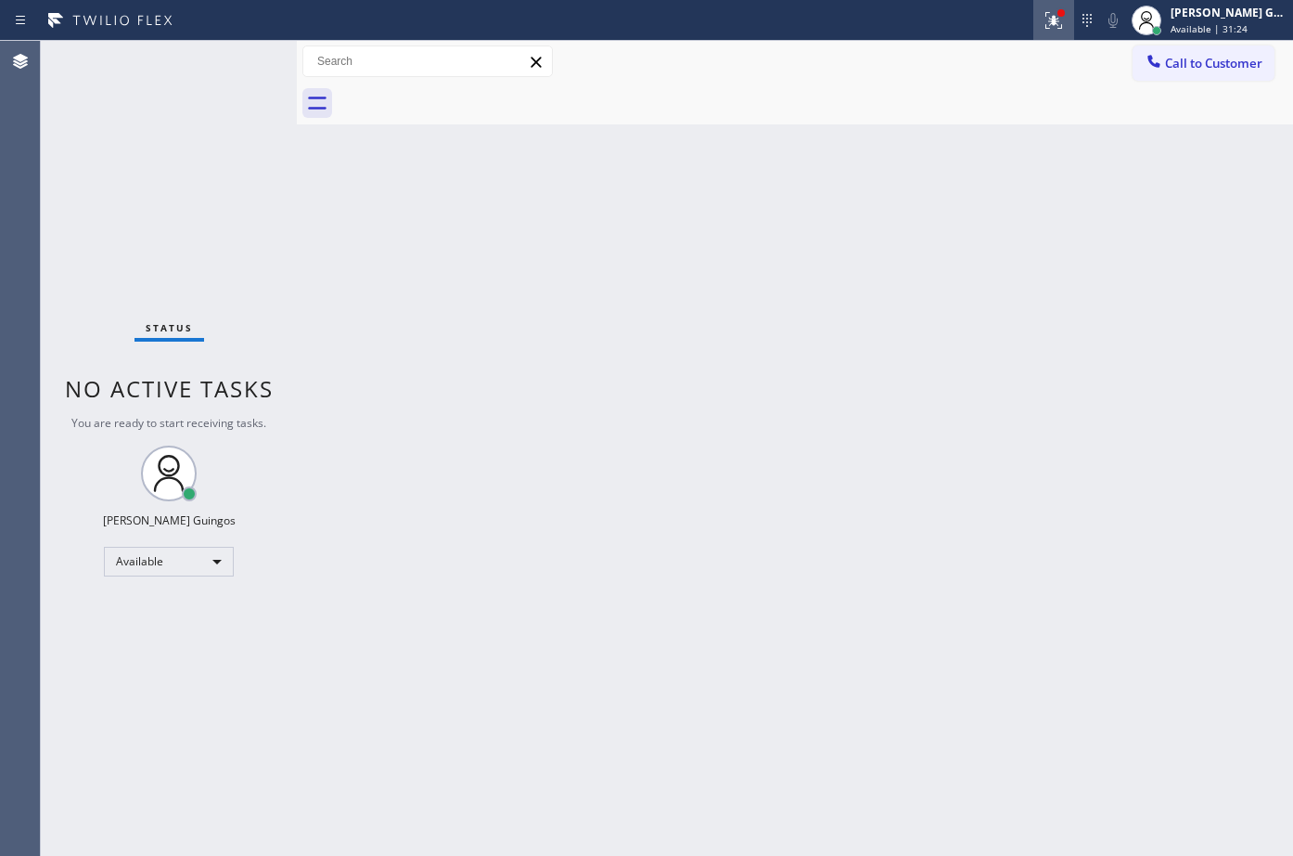
click at [1057, 22] on icon at bounding box center [1051, 18] width 11 height 13
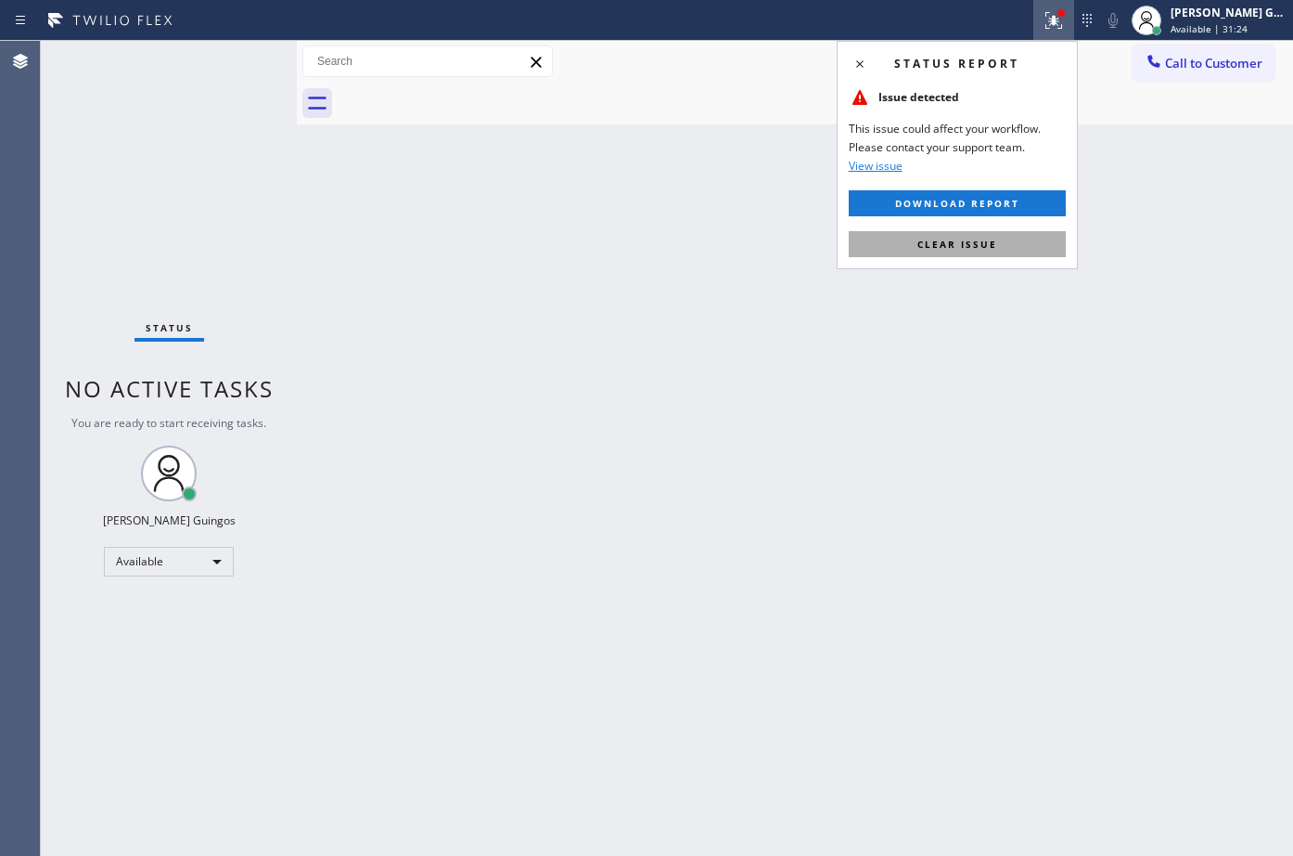
click at [987, 249] on span "Clear issue" at bounding box center [958, 244] width 80 height 13
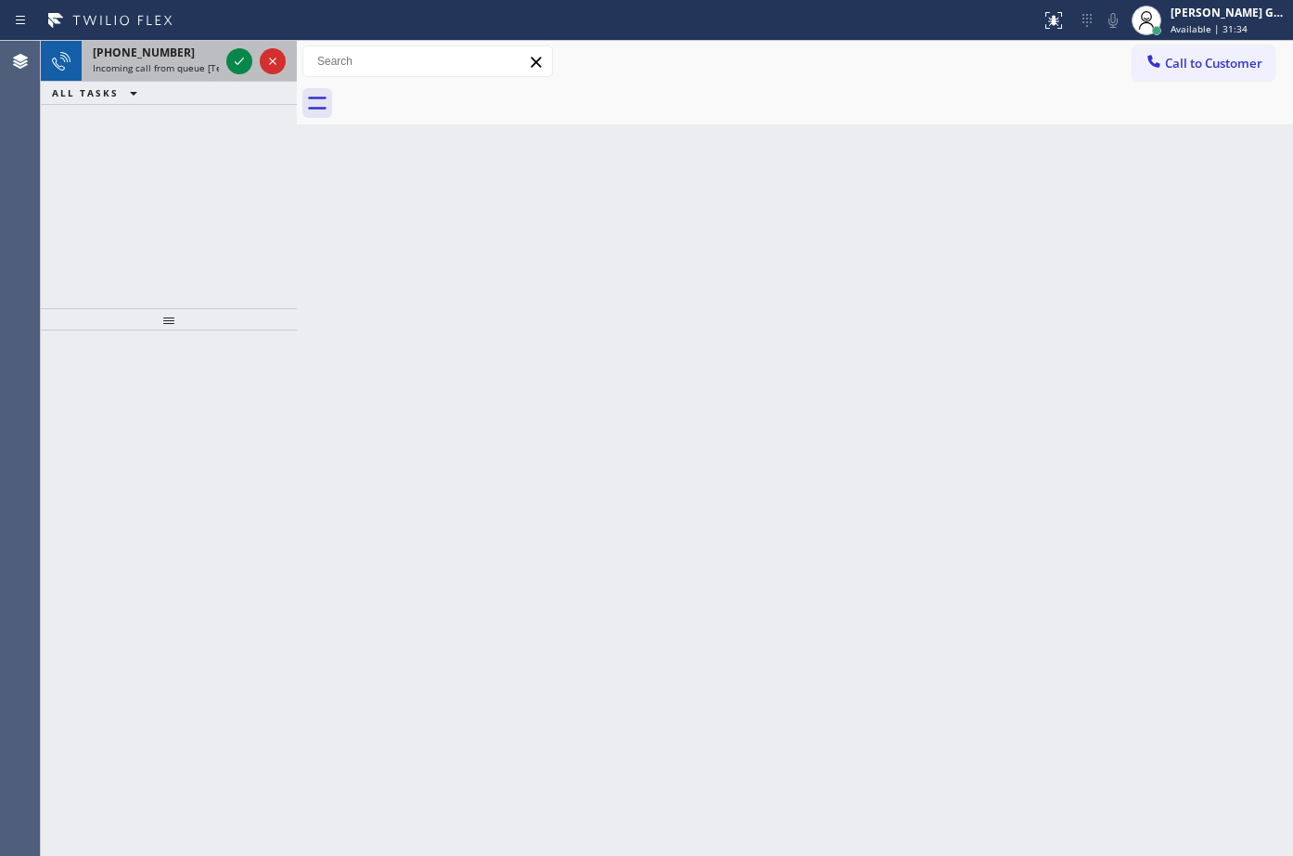
click at [154, 71] on span "Incoming call from queue [Test] All" at bounding box center [170, 67] width 154 height 13
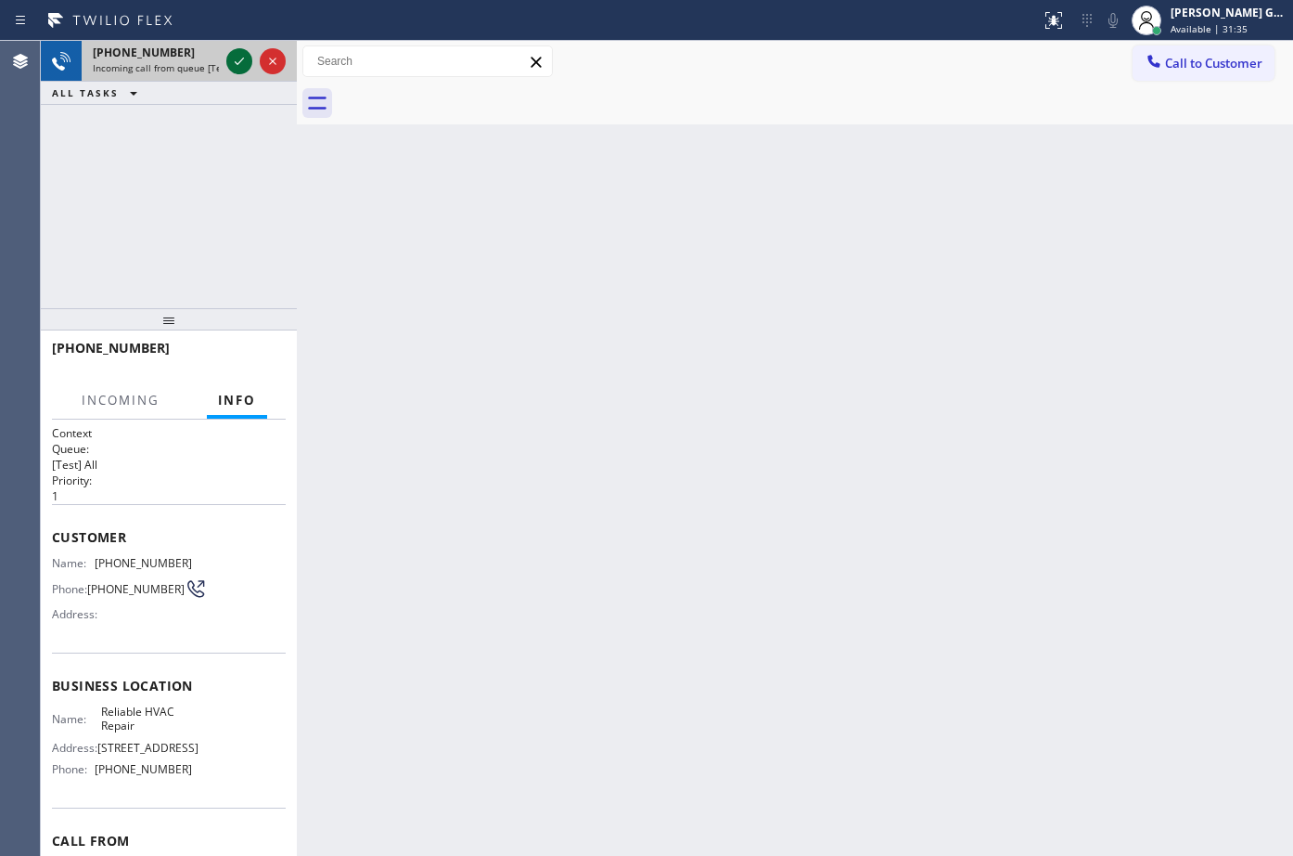
click at [234, 60] on icon at bounding box center [239, 61] width 22 height 22
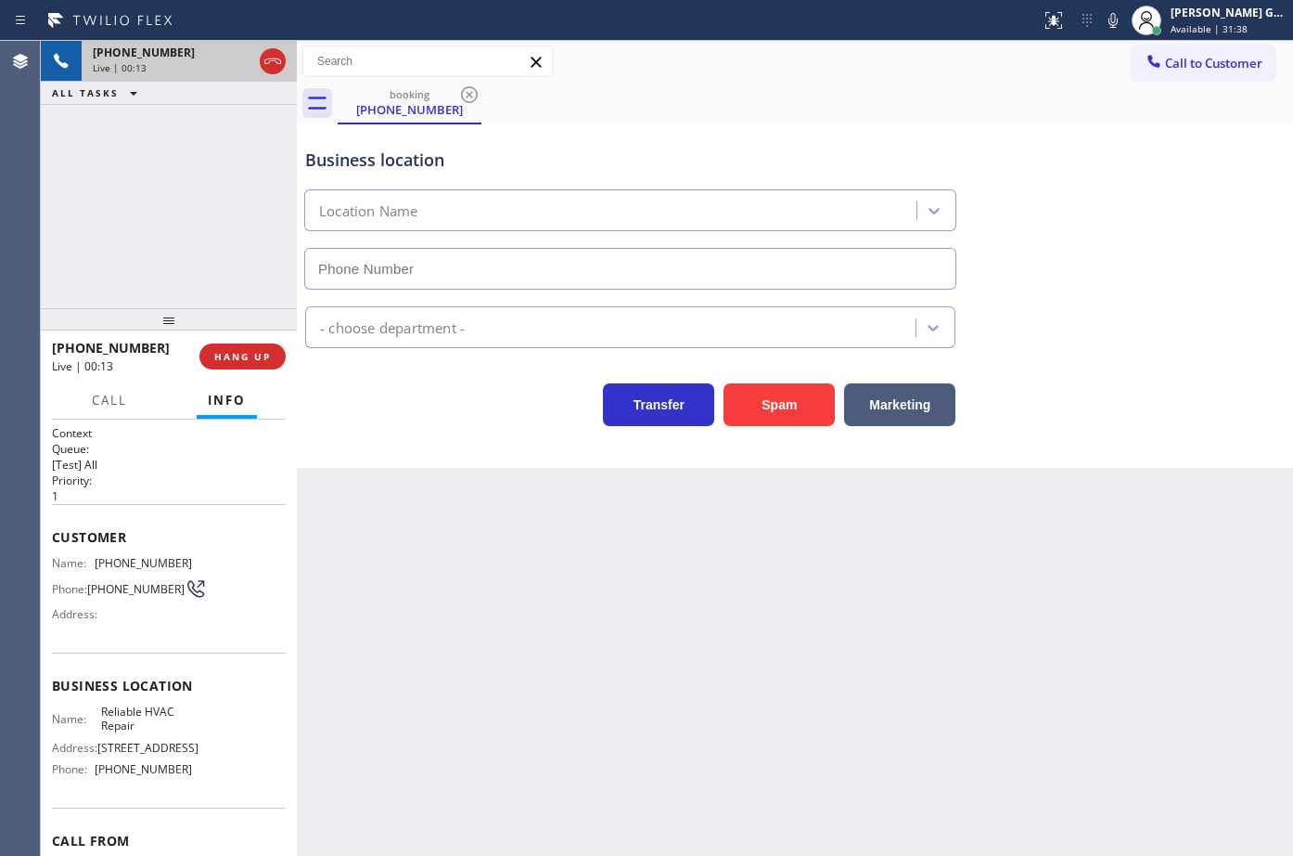
type input "[PHONE_NUMBER]"
click at [144, 566] on span "[PHONE_NUMBER]" at bounding box center [143, 563] width 97 height 14
click at [1147, 403] on div "Transfer Spam Marketing" at bounding box center [795, 396] width 987 height 59
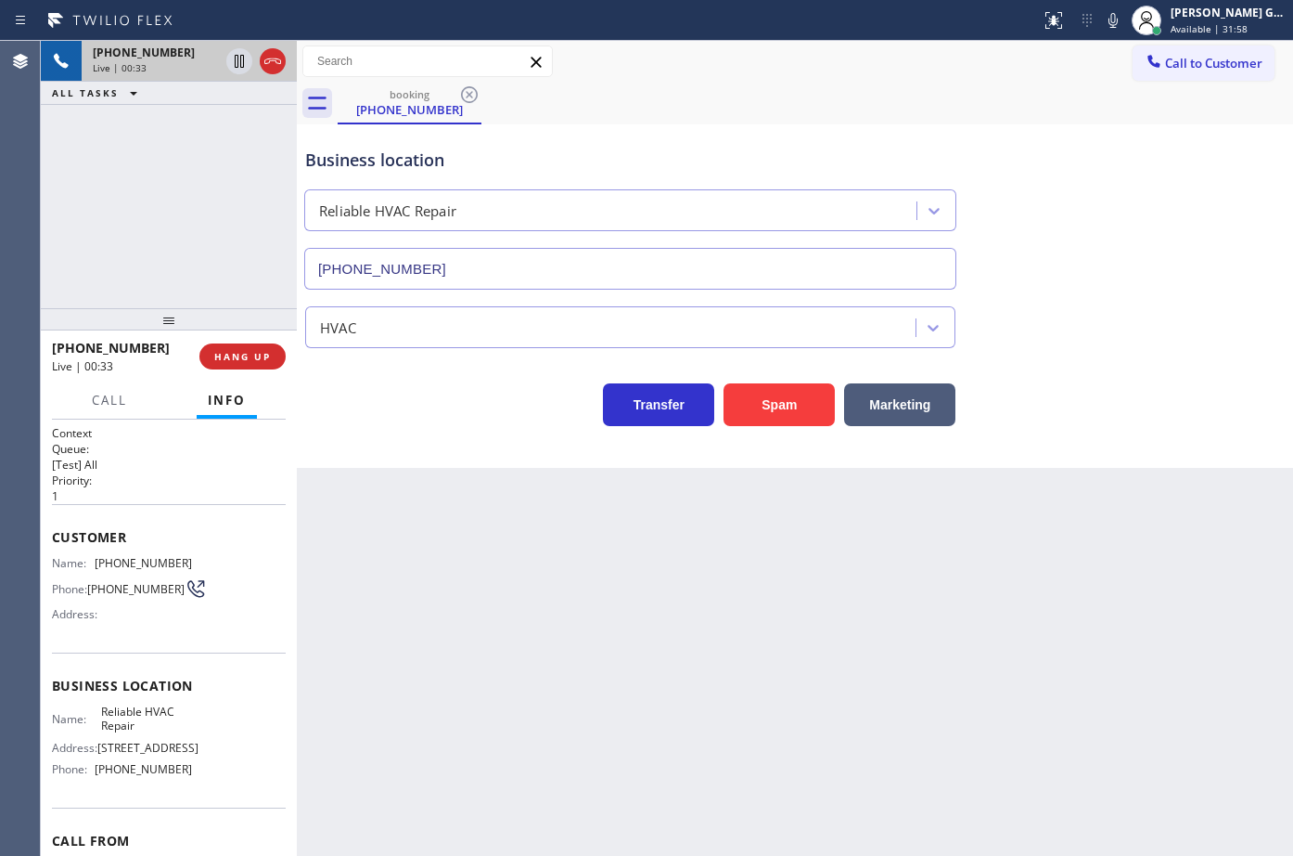
click at [1115, 459] on div "Business location Reliable HVAC Repair [PHONE_NUMBER] HVAC Transfer Spam Market…" at bounding box center [795, 295] width 997 height 343
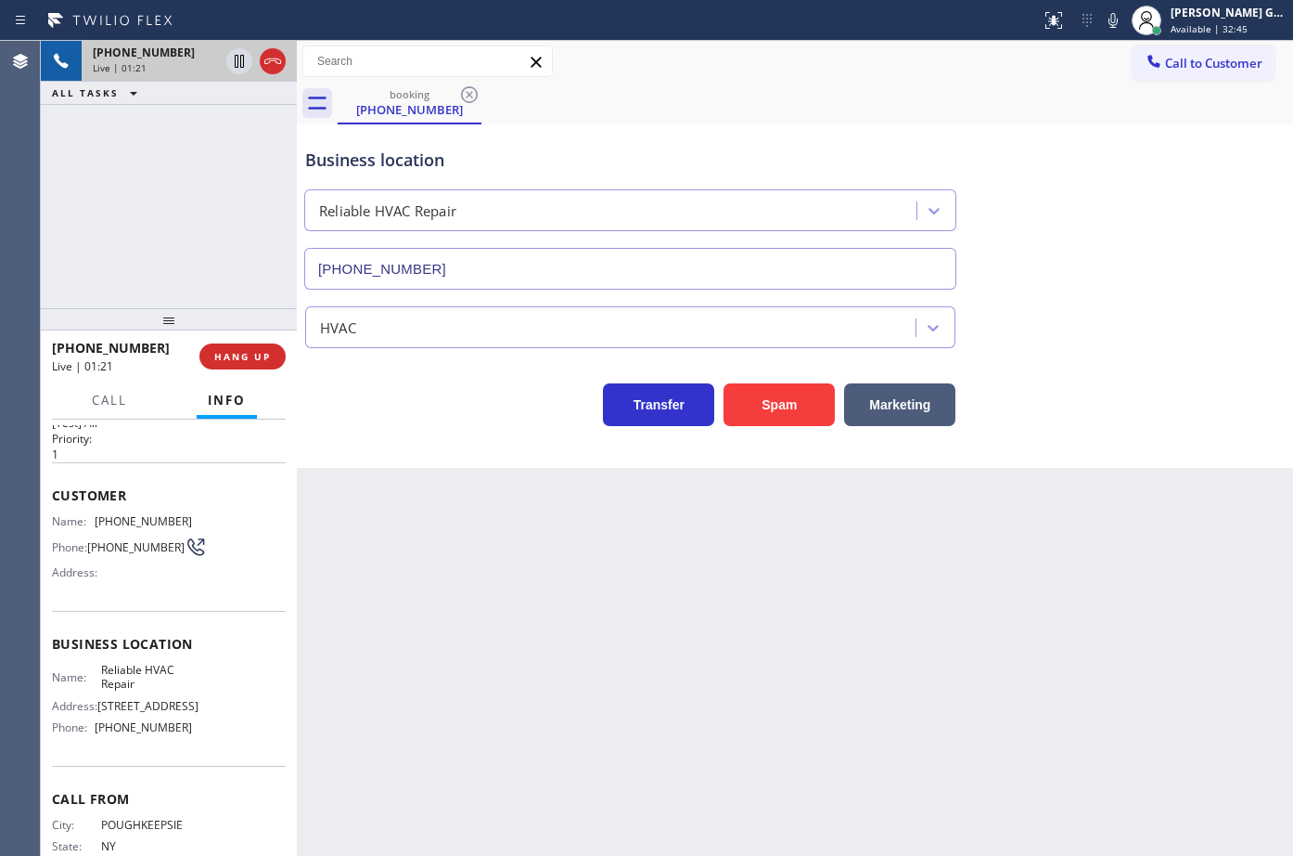
scroll to position [104, 0]
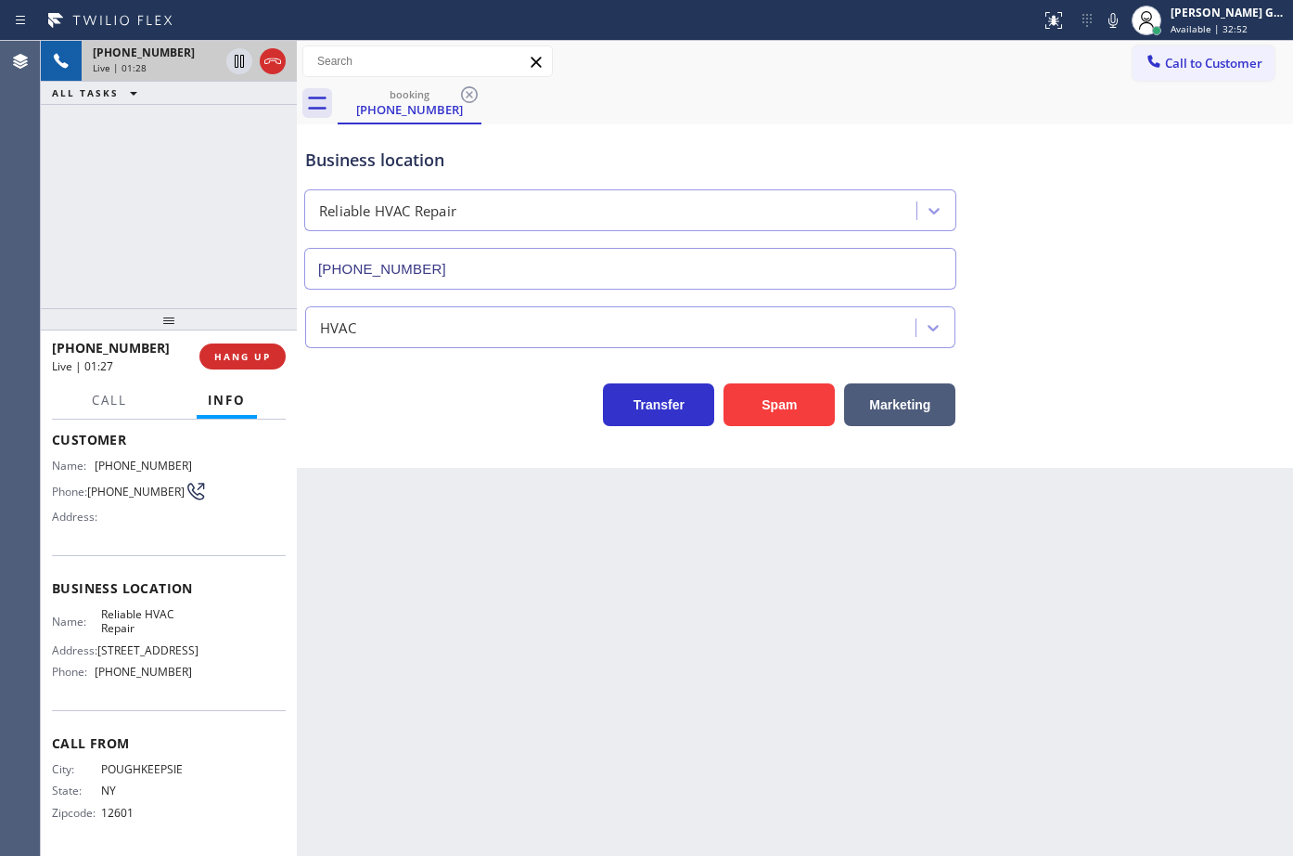
click at [1126, 555] on div "Back to Dashboard Change Sender ID Customers Technicians Select a contact Outbo…" at bounding box center [795, 448] width 997 height 815
click at [1157, 227] on div "Business location Reliable HVAC Repair [PHONE_NUMBER]" at bounding box center [795, 206] width 987 height 168
click at [1154, 221] on div "Business location Reliable HVAC Repair [PHONE_NUMBER]" at bounding box center [795, 206] width 987 height 168
click at [1129, 199] on div "Business location Reliable HVAC Repair [PHONE_NUMBER]" at bounding box center [795, 206] width 987 height 168
click at [789, 105] on div "booking [PHONE_NUMBER]" at bounding box center [816, 104] width 956 height 42
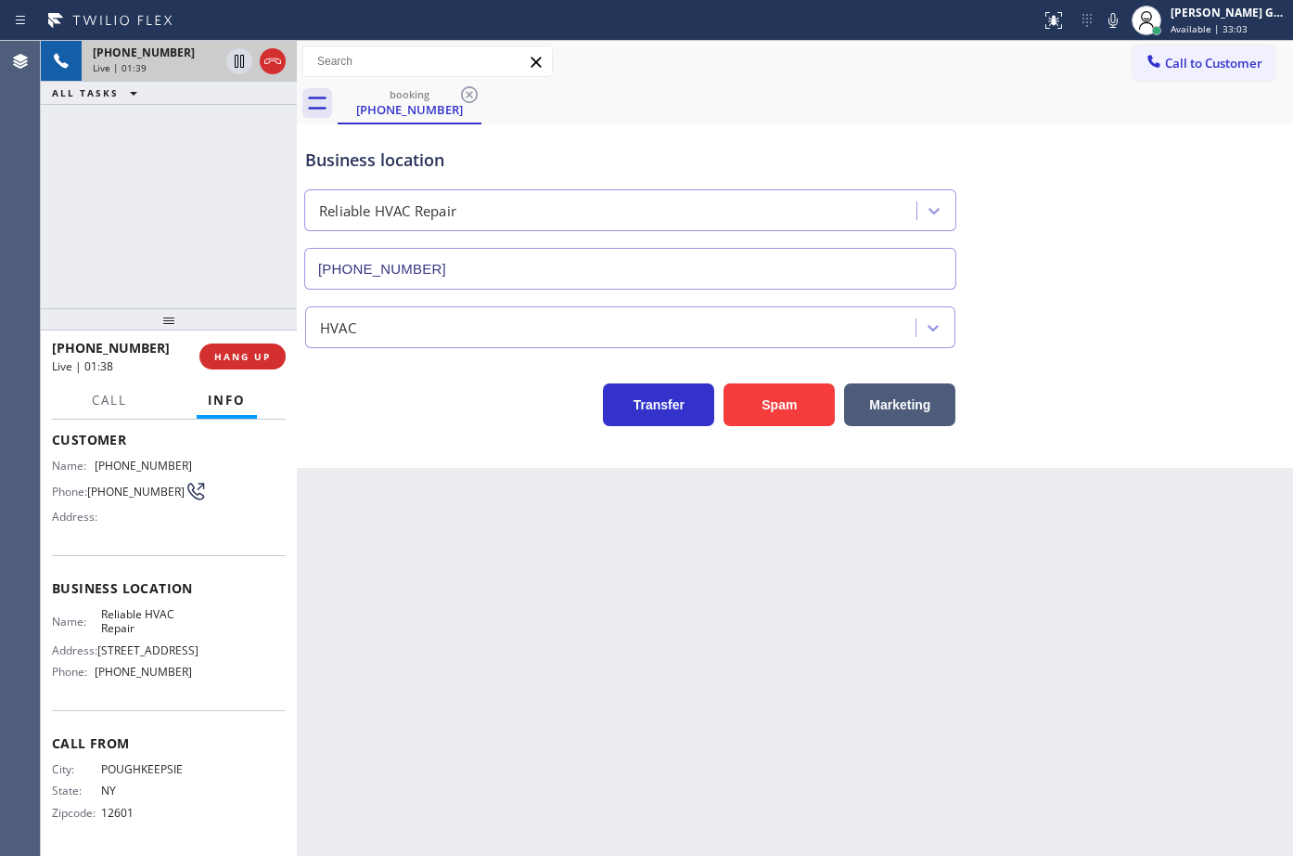
click at [789, 105] on div "booking [PHONE_NUMBER]" at bounding box center [816, 104] width 956 height 42
click at [884, 106] on div "booking [PHONE_NUMBER]" at bounding box center [816, 104] width 956 height 42
click at [1059, 308] on div "HVAC" at bounding box center [795, 323] width 987 height 49
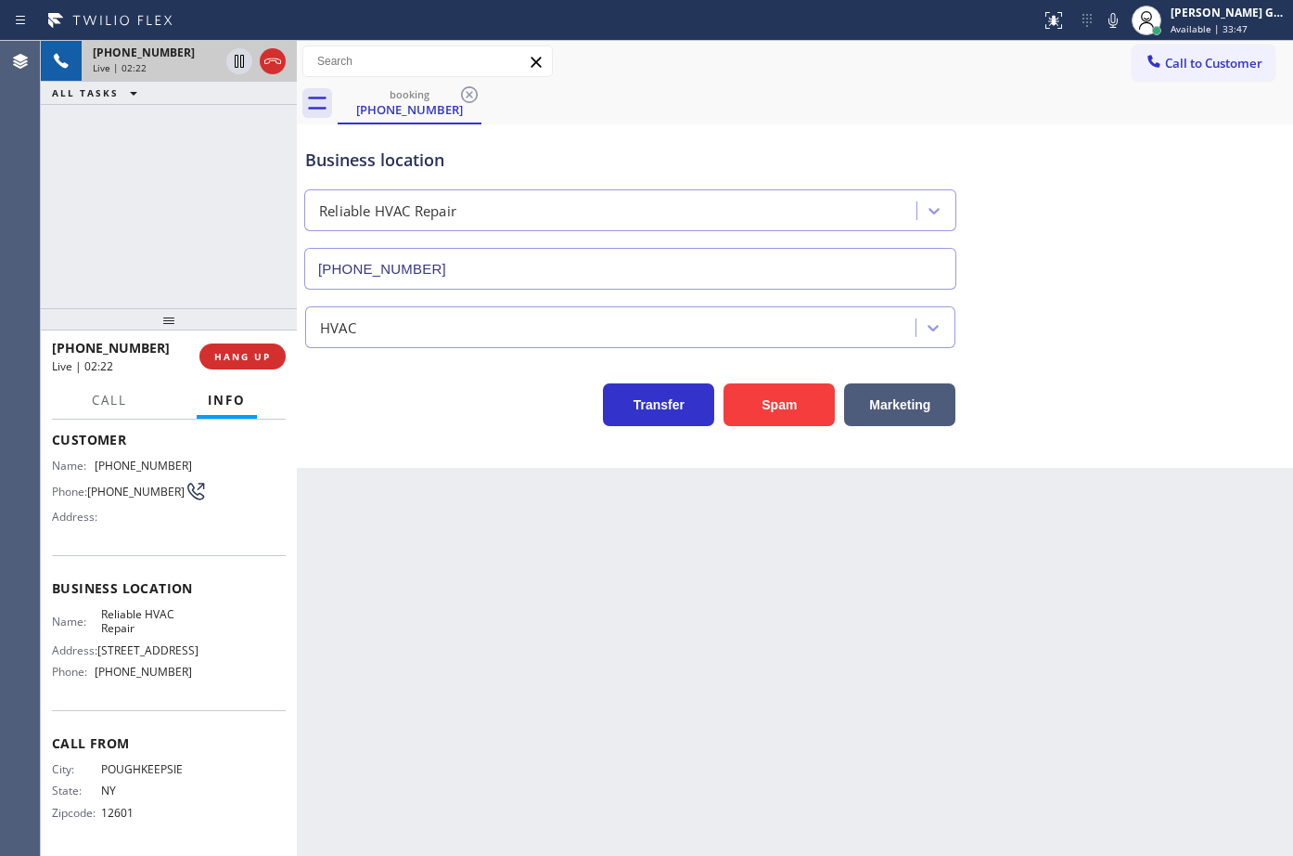
click at [919, 137] on div "Business location Reliable HVAC Repair [PHONE_NUMBER]" at bounding box center [631, 209] width 658 height 161
click at [904, 131] on div "Business location Reliable HVAC Repair [PHONE_NUMBER]" at bounding box center [631, 209] width 658 height 161
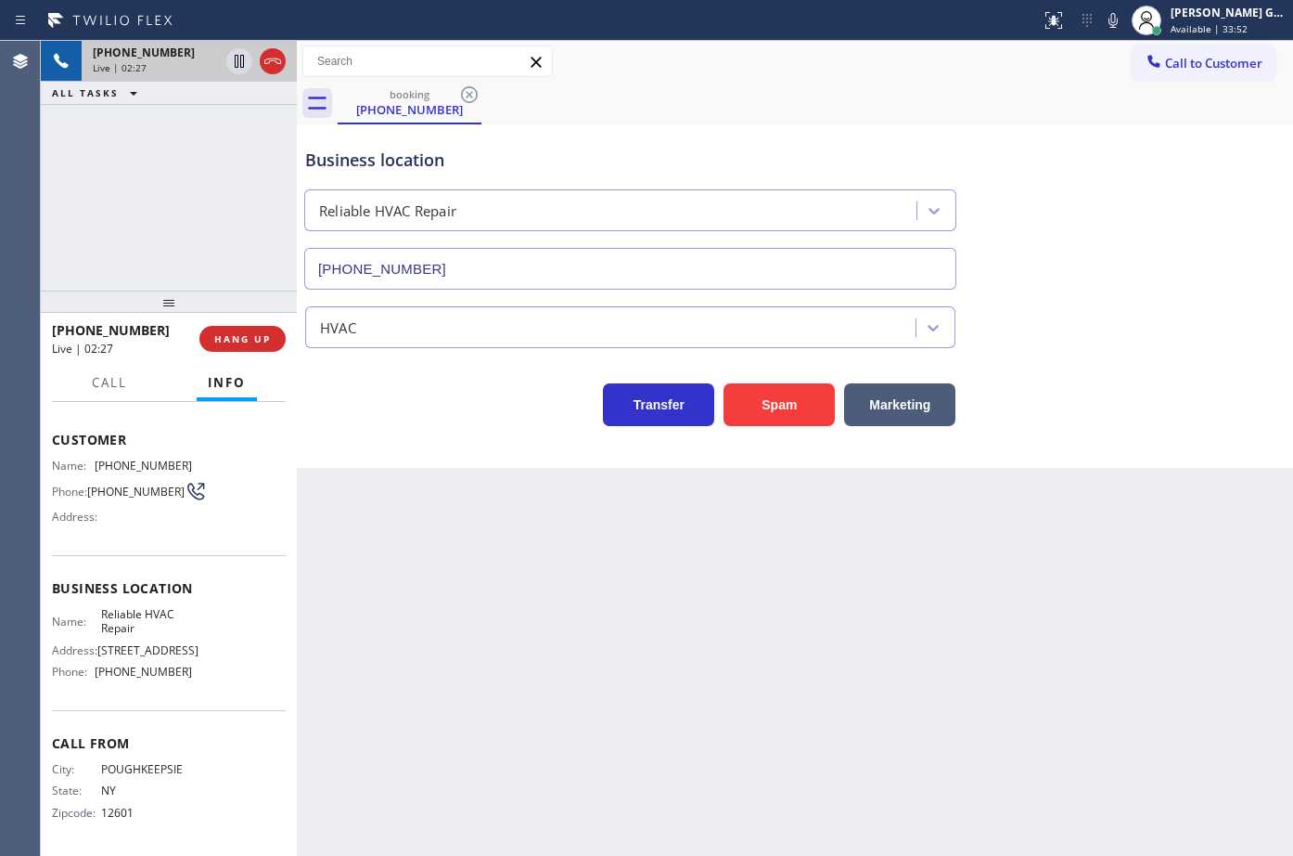
scroll to position [86, 0]
drag, startPoint x: 164, startPoint y: 321, endPoint x: 202, endPoint y: 303, distance: 41.9
click at [202, 303] on div at bounding box center [169, 301] width 256 height 22
click at [162, 191] on div "[PHONE_NUMBER] Live | 02:28 ALL TASKS ALL TASKS ACTIVE TASKS TASKS IN WRAP UP" at bounding box center [169, 166] width 256 height 250
click at [755, 104] on div "booking [PHONE_NUMBER]" at bounding box center [816, 104] width 956 height 42
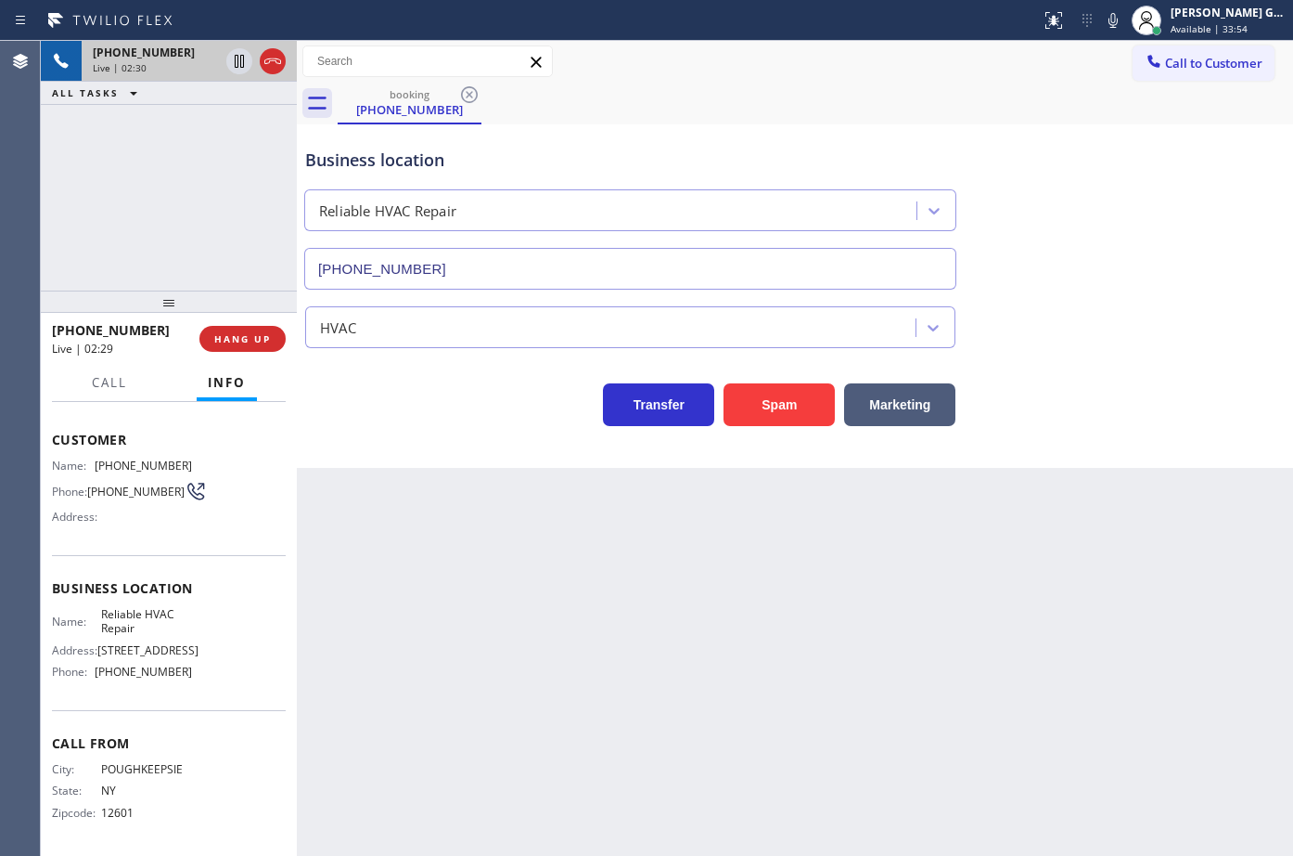
click at [774, 125] on div "Business location Reliable HVAC Repair [PHONE_NUMBER]" at bounding box center [795, 206] width 987 height 168
click at [1165, 317] on div "HVAC" at bounding box center [795, 323] width 987 height 49
click at [1119, 277] on div "Business location Reliable HVAC Repair [PHONE_NUMBER]" at bounding box center [795, 206] width 987 height 168
click at [1124, 274] on div "Business location Reliable HVAC Repair [PHONE_NUMBER]" at bounding box center [795, 206] width 987 height 168
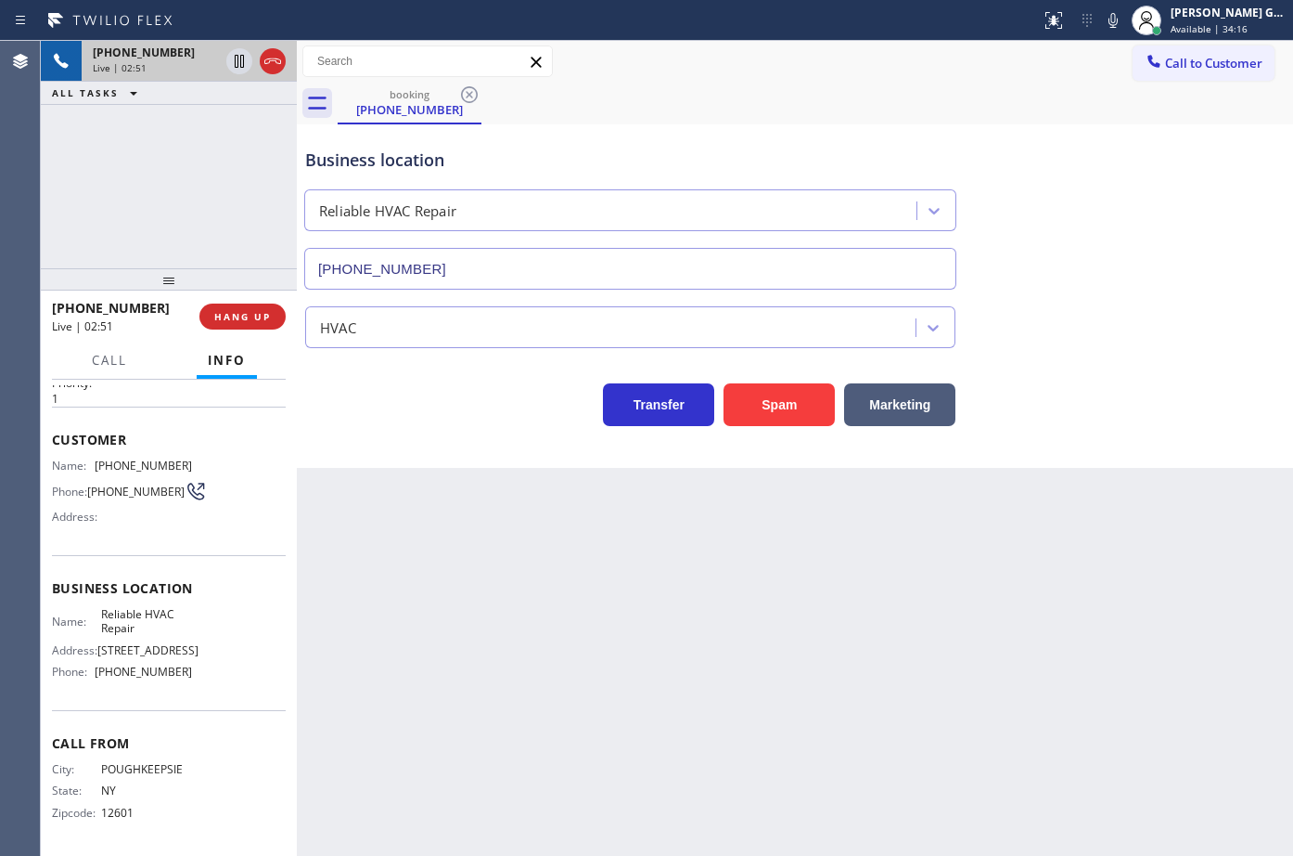
scroll to position [64, 0]
drag, startPoint x: 199, startPoint y: 302, endPoint x: 221, endPoint y: 280, distance: 31.5
click at [221, 280] on div at bounding box center [169, 279] width 256 height 22
click at [221, 230] on div "[PHONE_NUMBER] Live | 02:52 ALL TASKS ALL TASKS ACTIVE TASKS TASKS IN WRAP UP" at bounding box center [169, 154] width 256 height 227
click at [735, 96] on div "booking [PHONE_NUMBER]" at bounding box center [816, 104] width 956 height 42
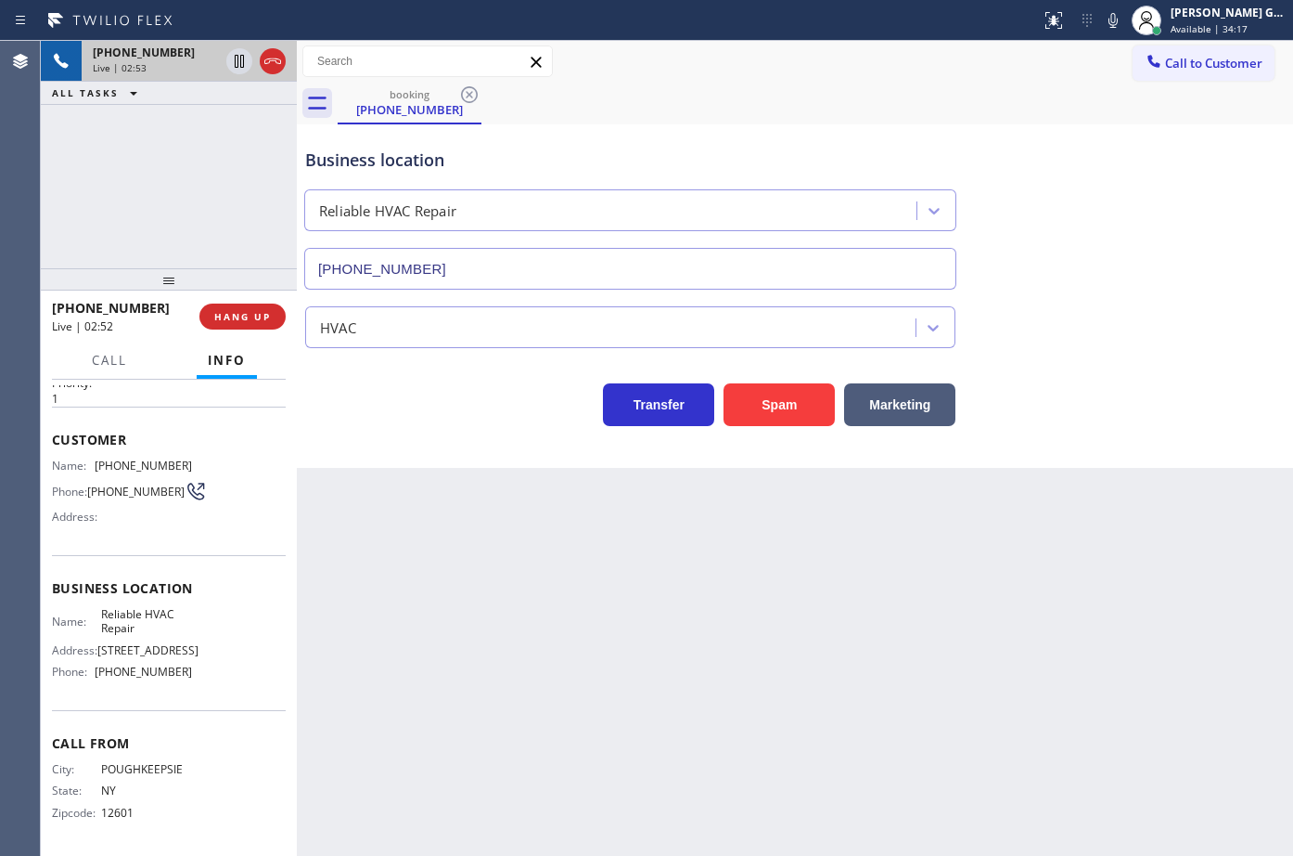
click at [871, 119] on div "booking [PHONE_NUMBER]" at bounding box center [816, 104] width 956 height 42
click at [264, 317] on span "HANG UP" at bounding box center [242, 316] width 57 height 13
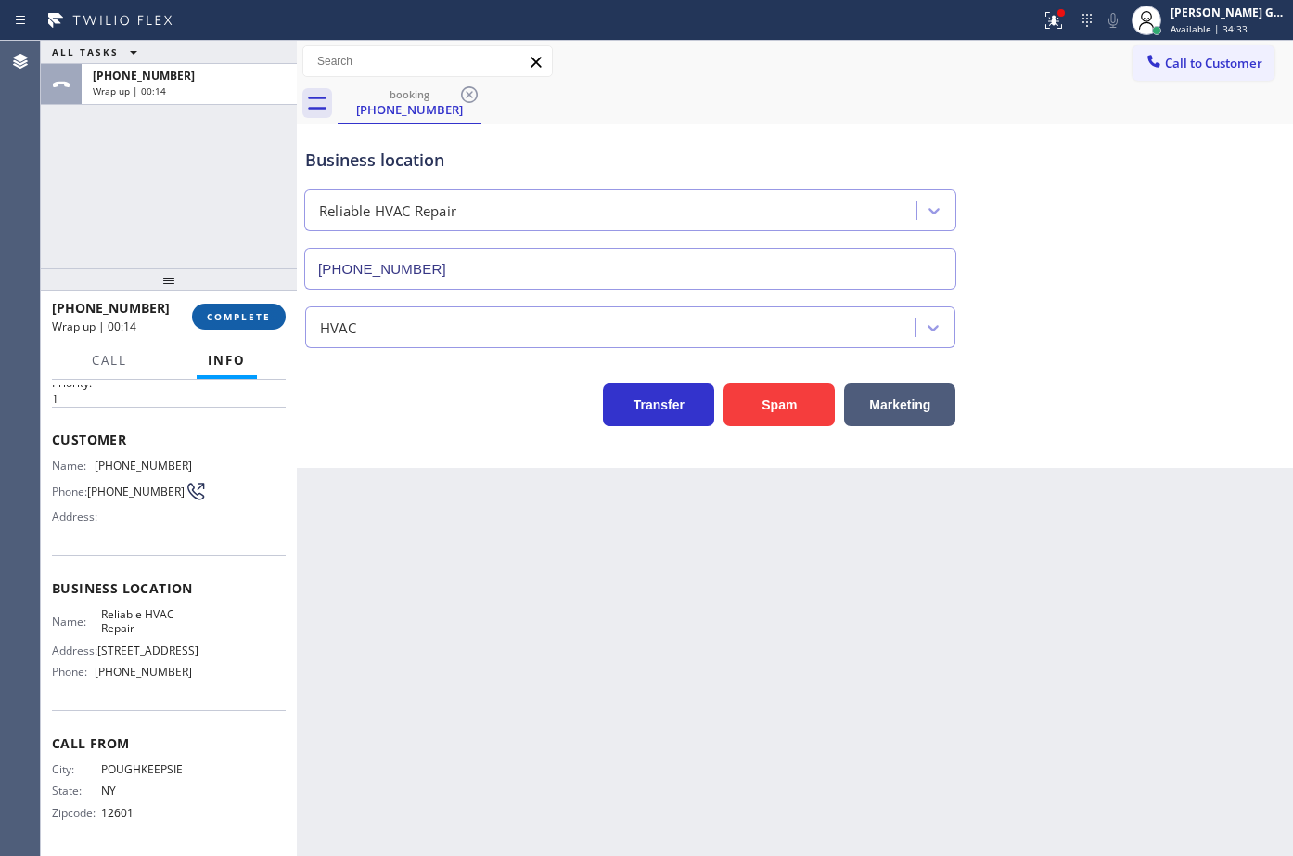
click at [253, 323] on span "COMPLETE" at bounding box center [239, 316] width 64 height 13
click at [408, 456] on div "Business location Reliable HVAC Repair [PHONE_NUMBER] HVAC Transfer Spam Market…" at bounding box center [795, 295] width 997 height 343
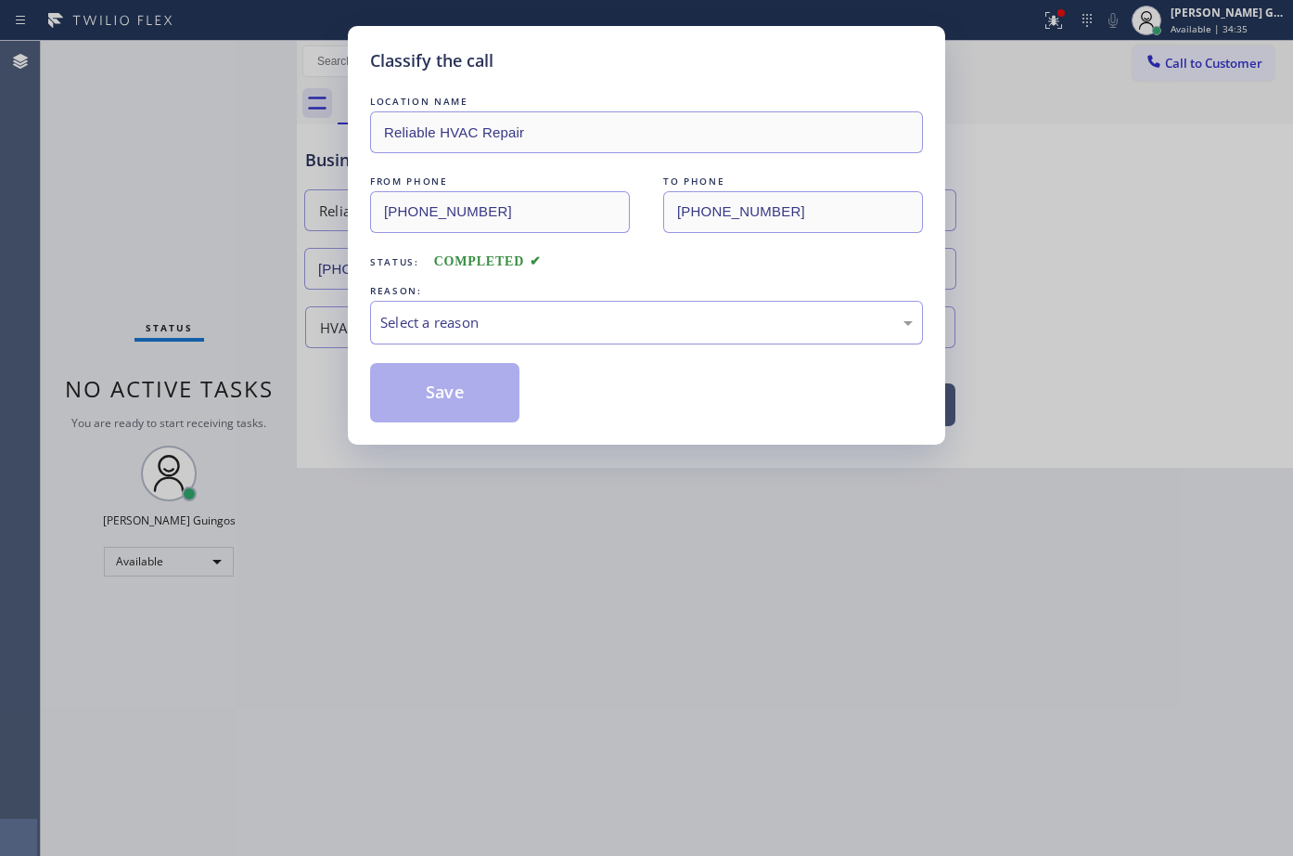
click at [445, 326] on div "Select a reason" at bounding box center [646, 322] width 533 height 21
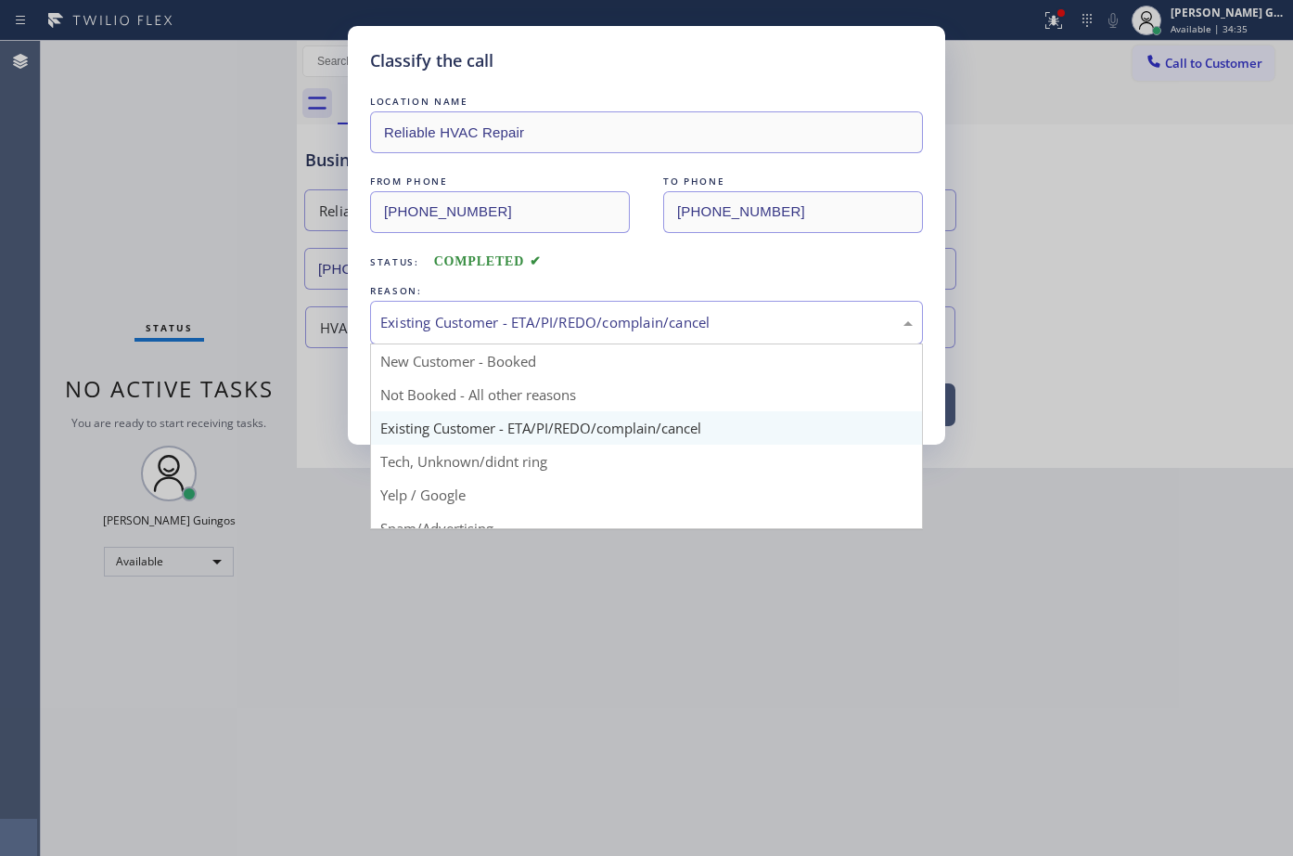
click at [478, 319] on div "Existing Customer - ETA/PI/REDO/complain/cancel" at bounding box center [646, 322] width 533 height 21
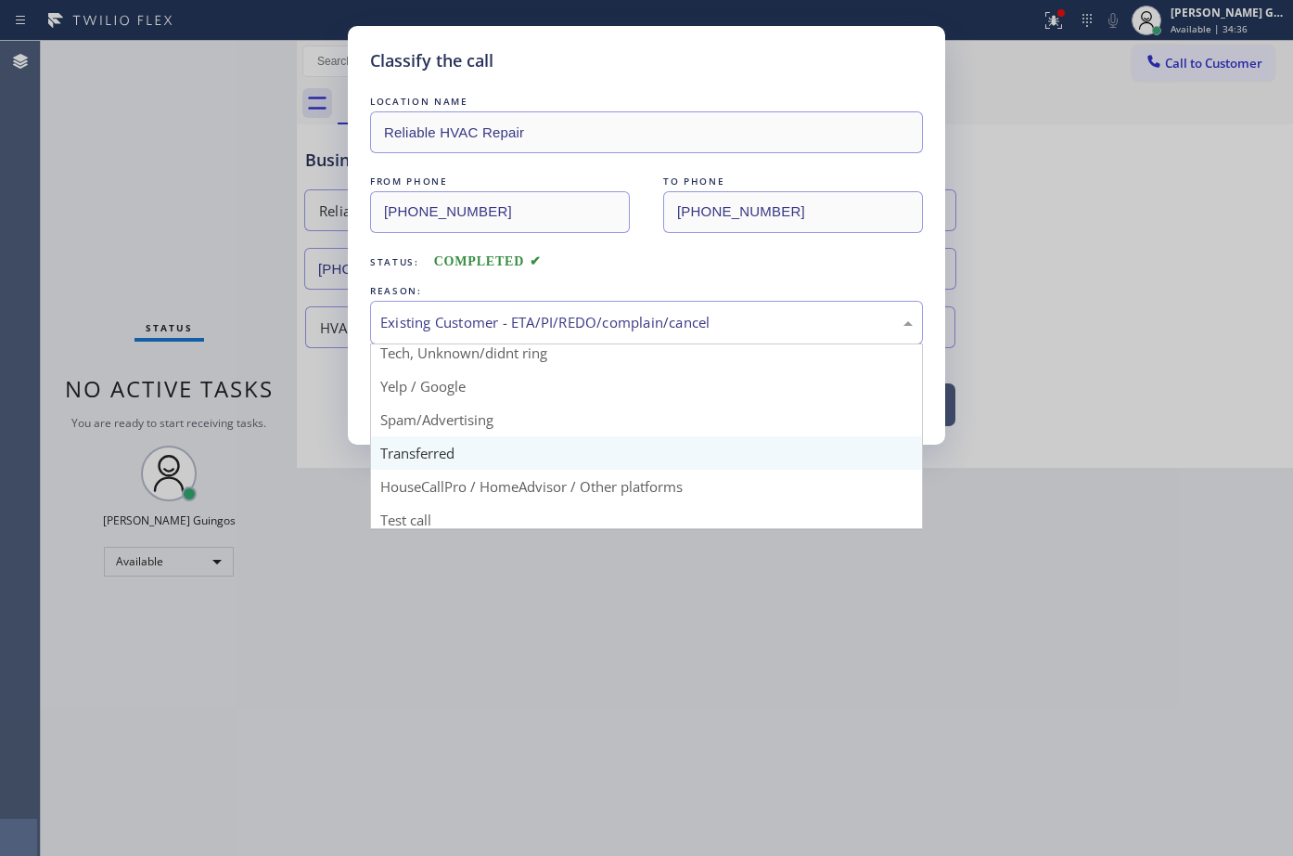
scroll to position [117, 0]
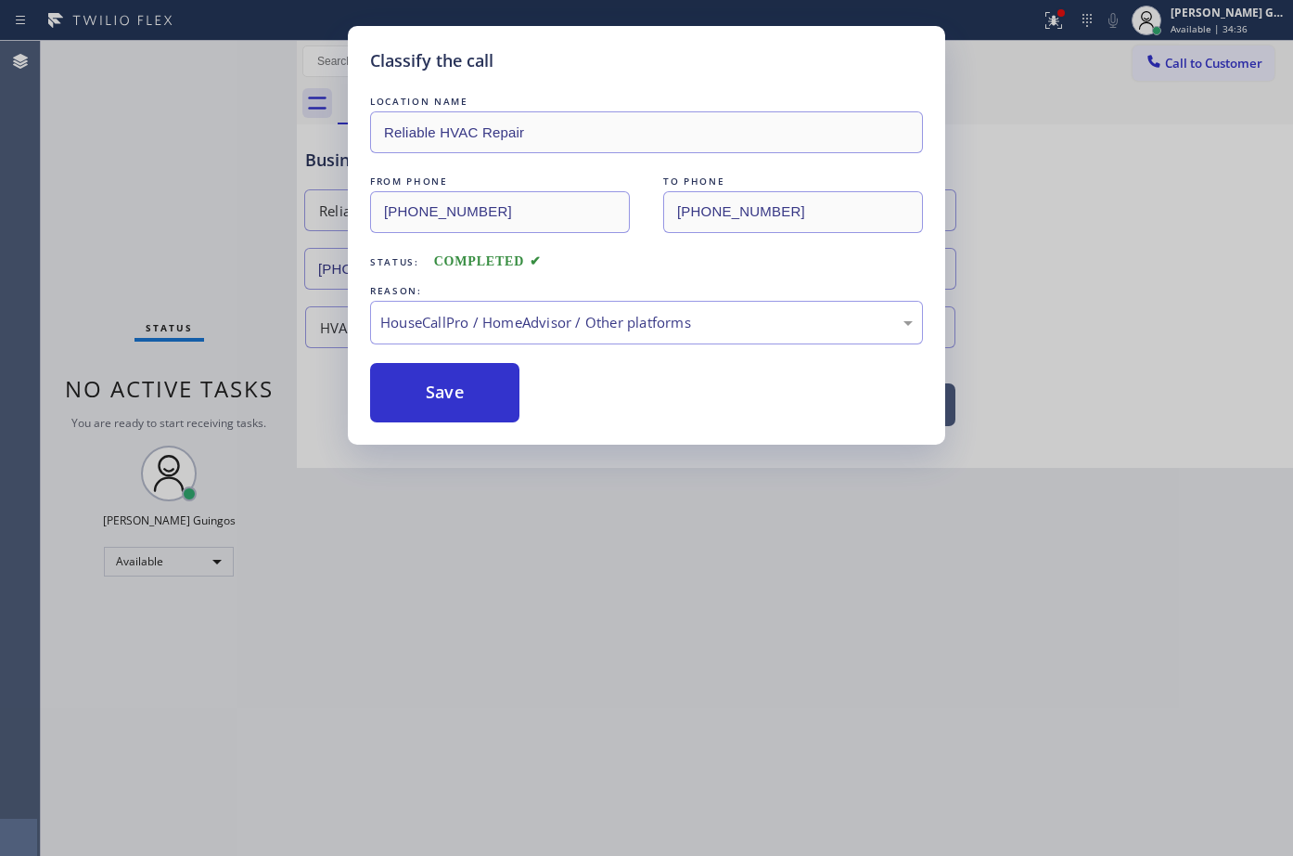
click at [457, 344] on div "LOCATION NAME Reliable HVAC Repair FROM PHONE [PHONE_NUMBER] TO PHONE [PHONE_NU…" at bounding box center [646, 257] width 553 height 330
click at [462, 388] on button "Save" at bounding box center [444, 392] width 149 height 59
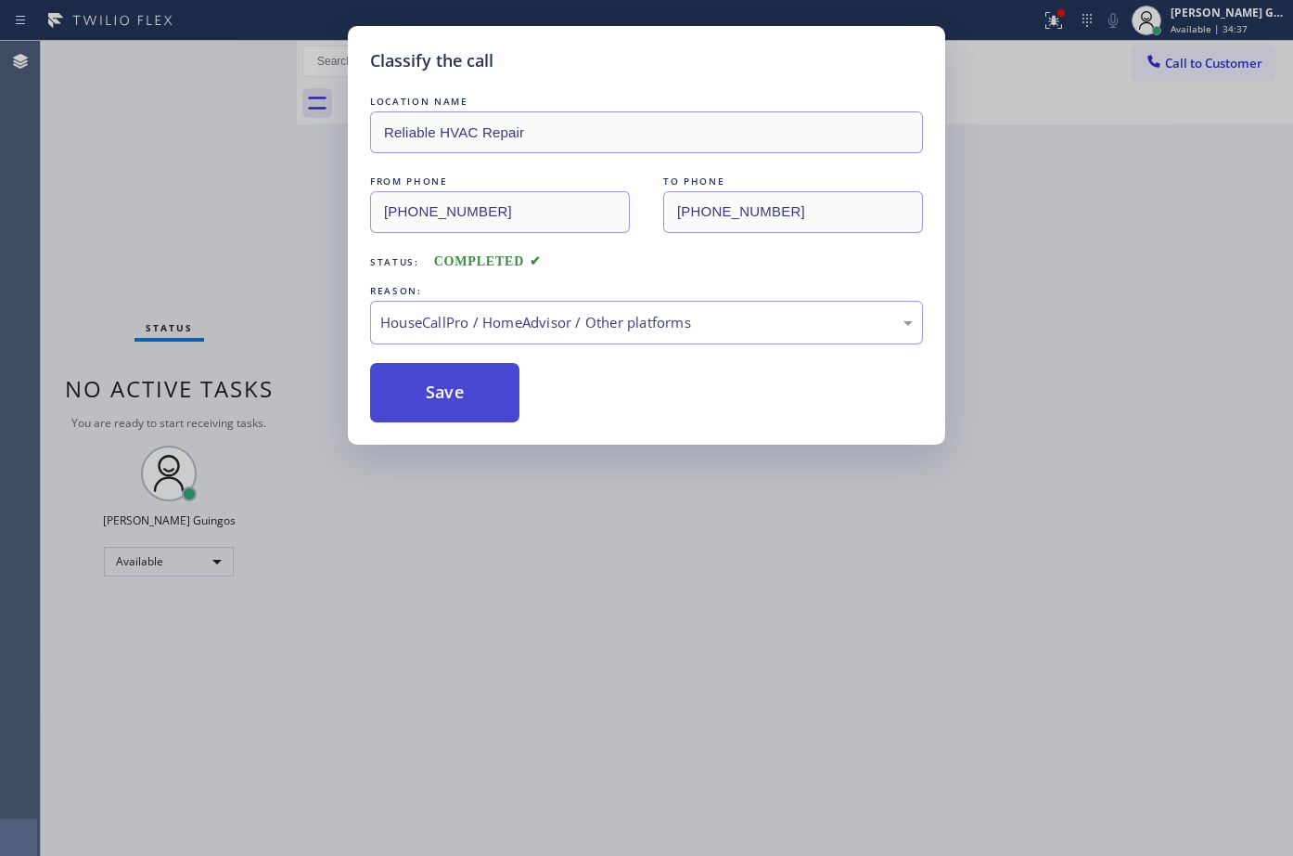
click at [462, 388] on button "Save" at bounding box center [444, 392] width 149 height 59
drag, startPoint x: 521, startPoint y: 560, endPoint x: 395, endPoint y: 122, distance: 454.9
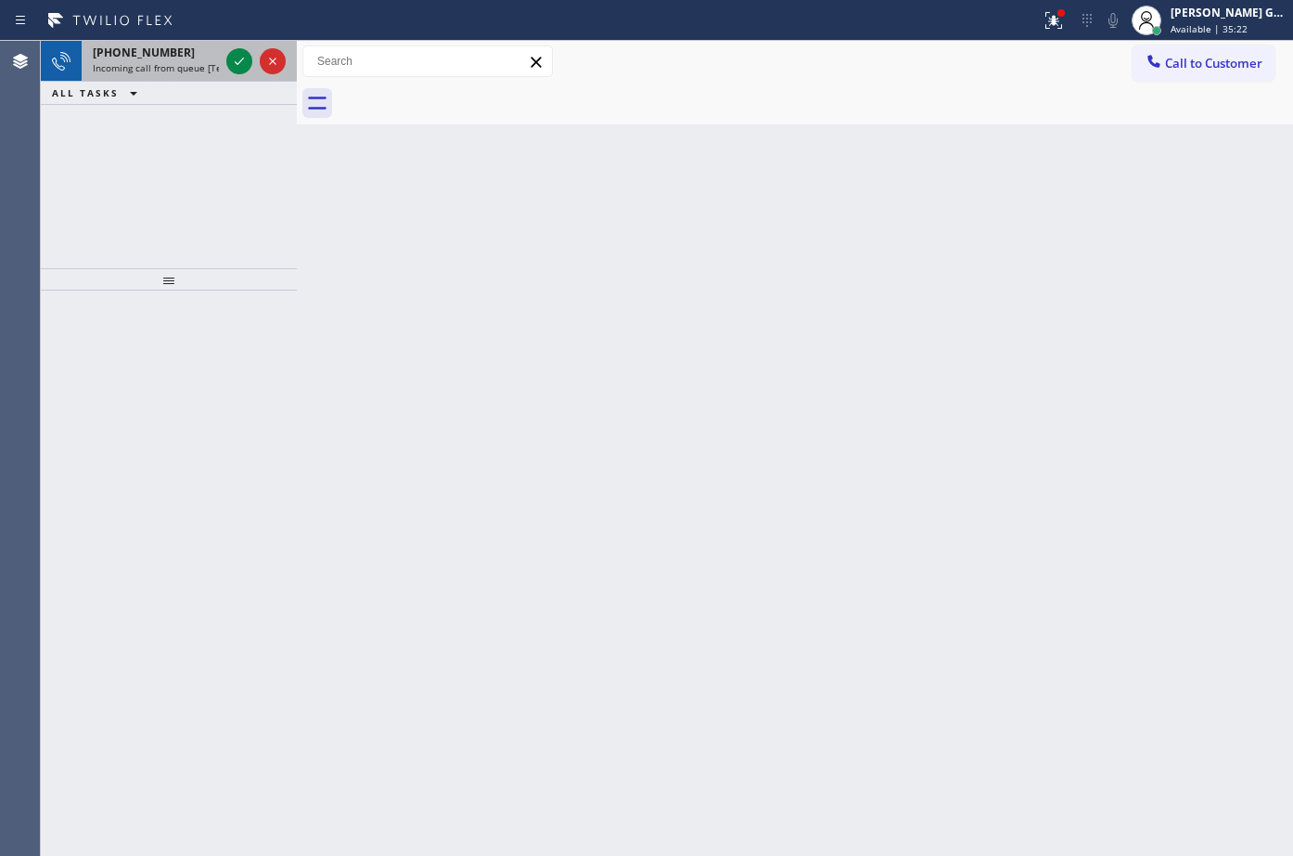
click at [167, 66] on span "Incoming call from queue [Test] All" at bounding box center [170, 67] width 154 height 13
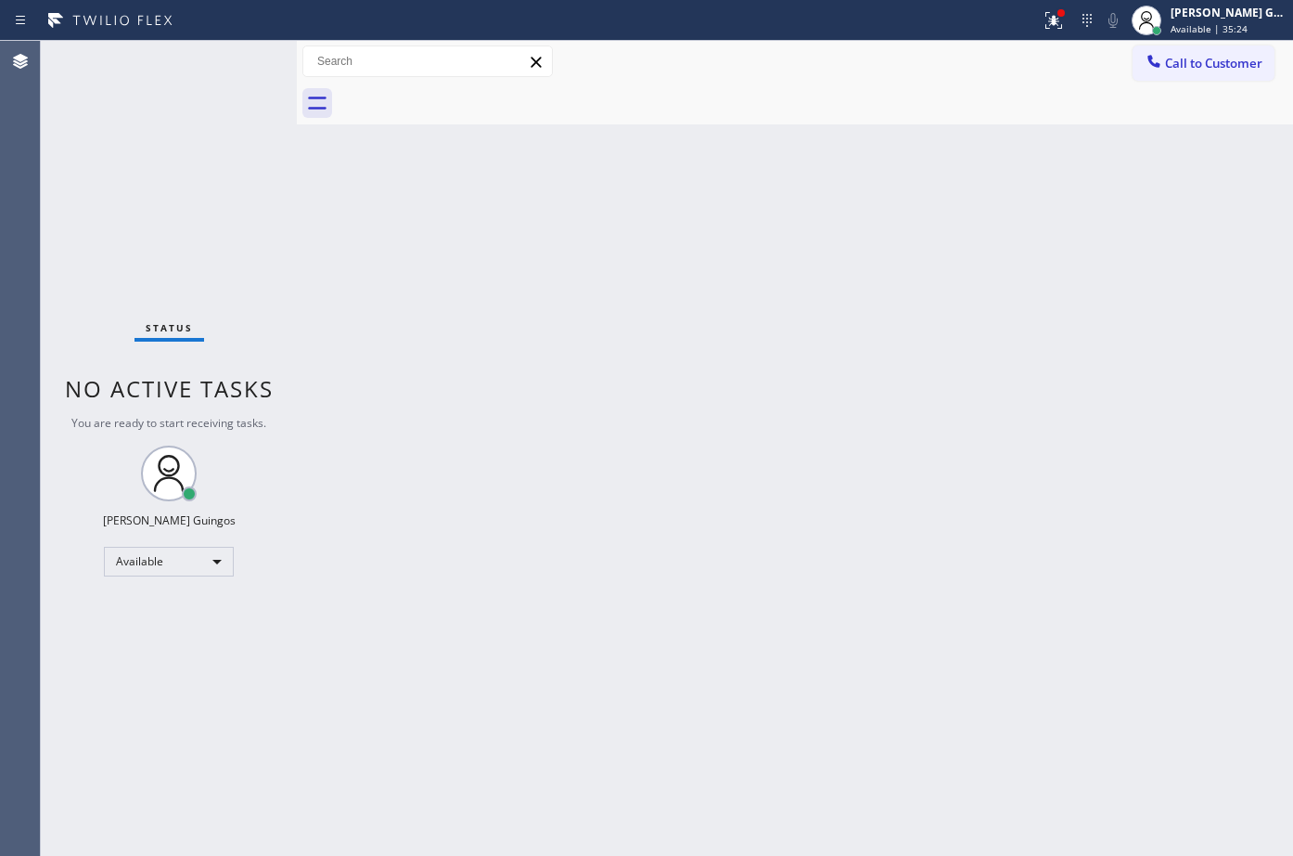
click at [500, 174] on div "Back to Dashboard Change Sender ID Customers Technicians Select a contact Outbo…" at bounding box center [795, 448] width 997 height 815
drag, startPoint x: 500, startPoint y: 174, endPoint x: 327, endPoint y: 4, distance: 242.8
click at [492, 166] on div "Back to Dashboard Change Sender ID Customers Technicians Select a contact Outbo…" at bounding box center [795, 448] width 997 height 815
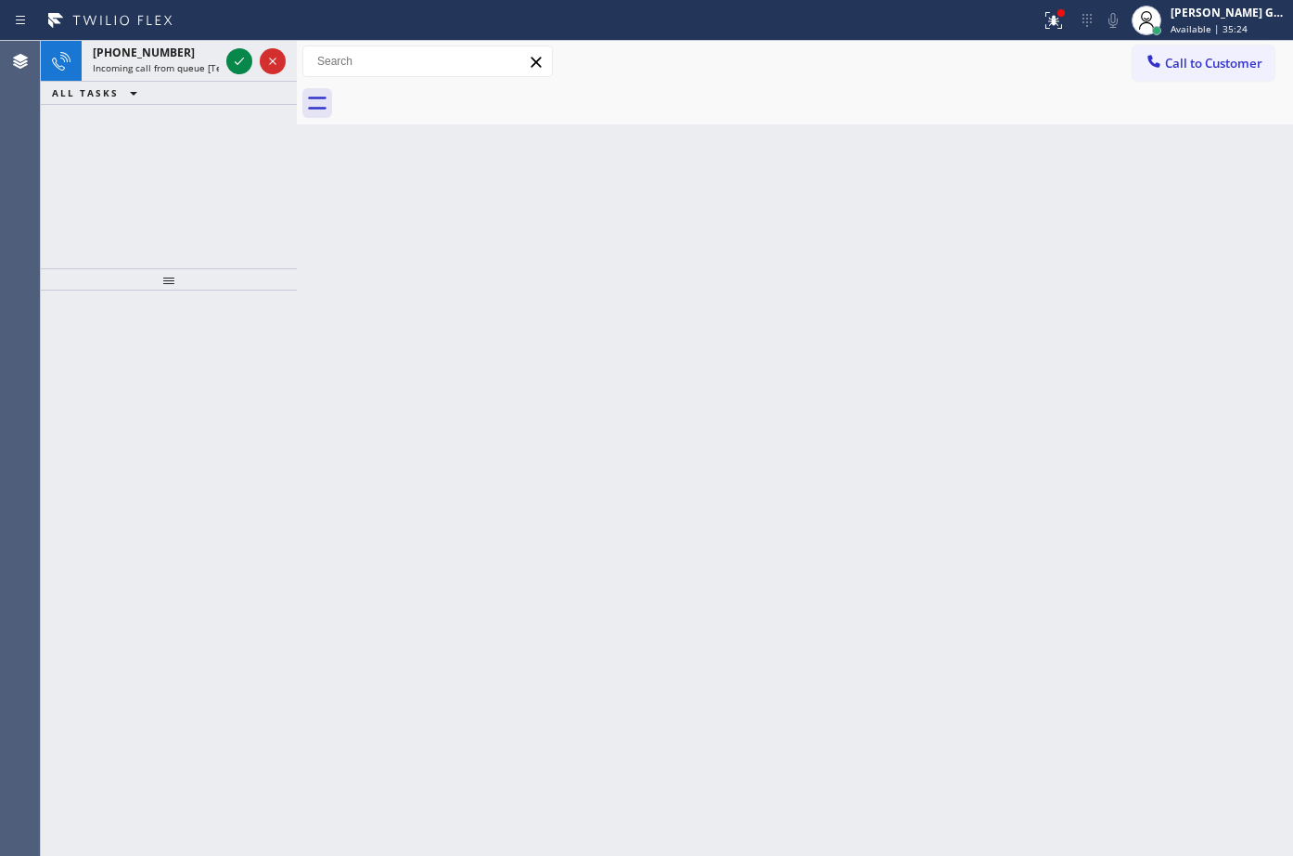
click at [175, 22] on icon at bounding box center [110, 21] width 139 height 30
click at [185, 56] on div "[PHONE_NUMBER]" at bounding box center [156, 53] width 126 height 16
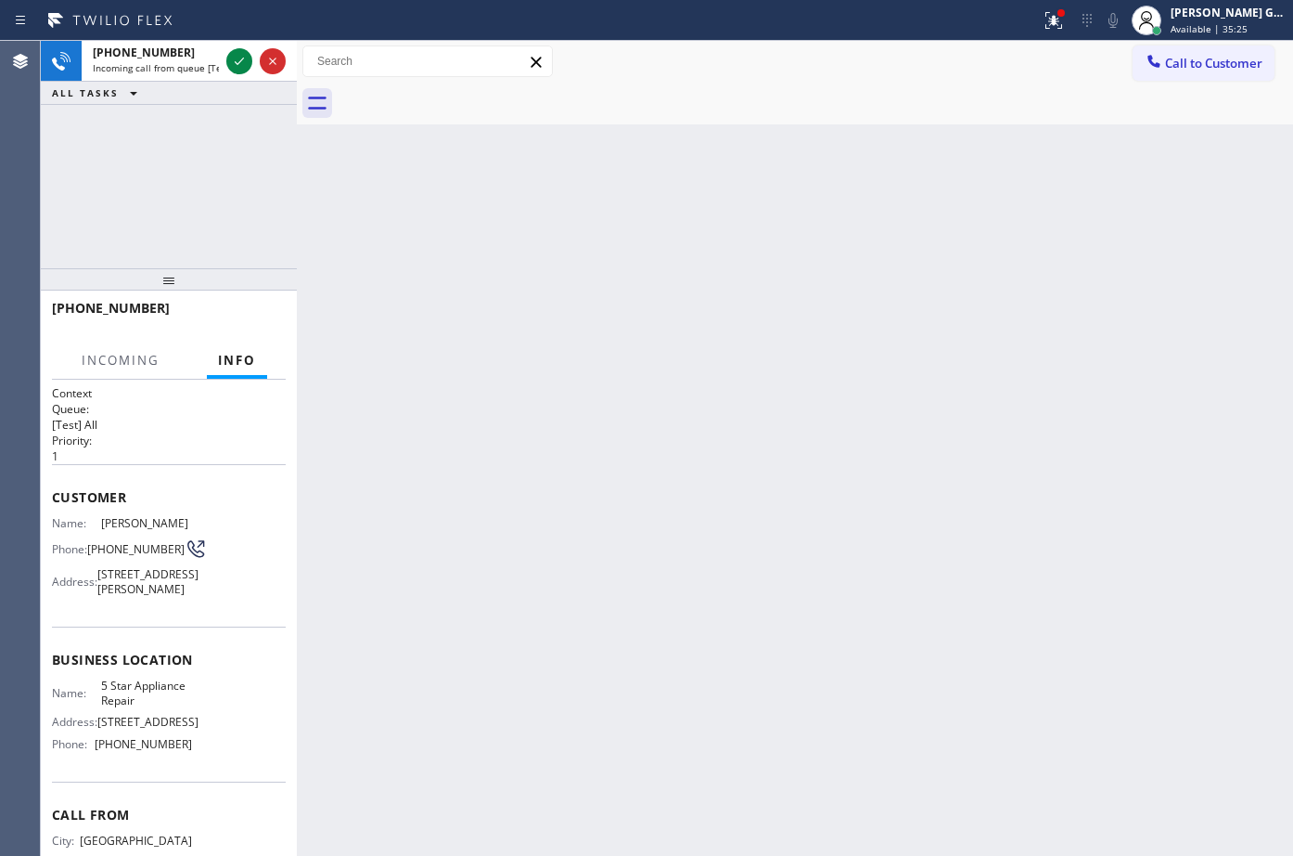
click at [529, 158] on div "Back to Dashboard Change Sender ID Customers Technicians Select a contact Outbo…" at bounding box center [795, 448] width 997 height 815
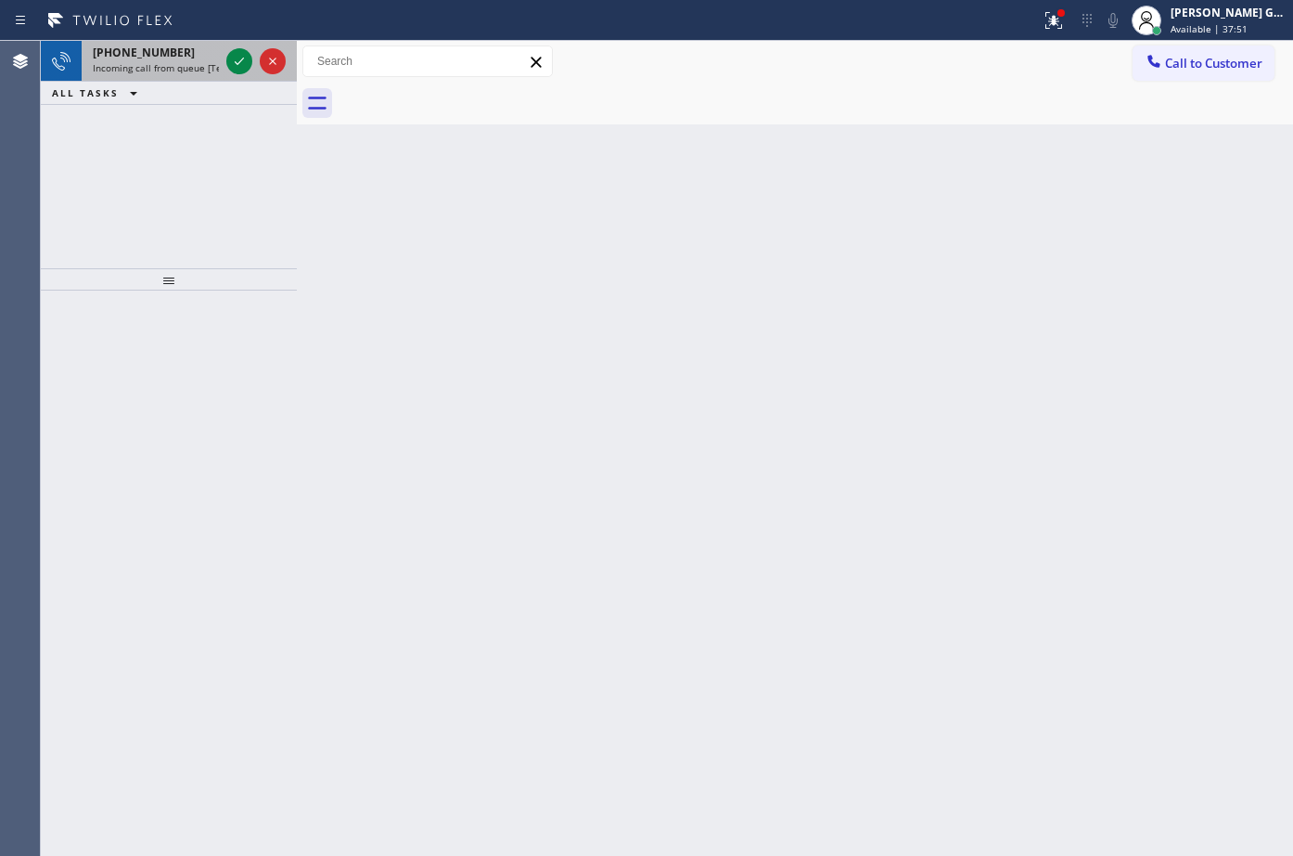
click at [147, 54] on span "[PHONE_NUMBER]" at bounding box center [144, 53] width 102 height 16
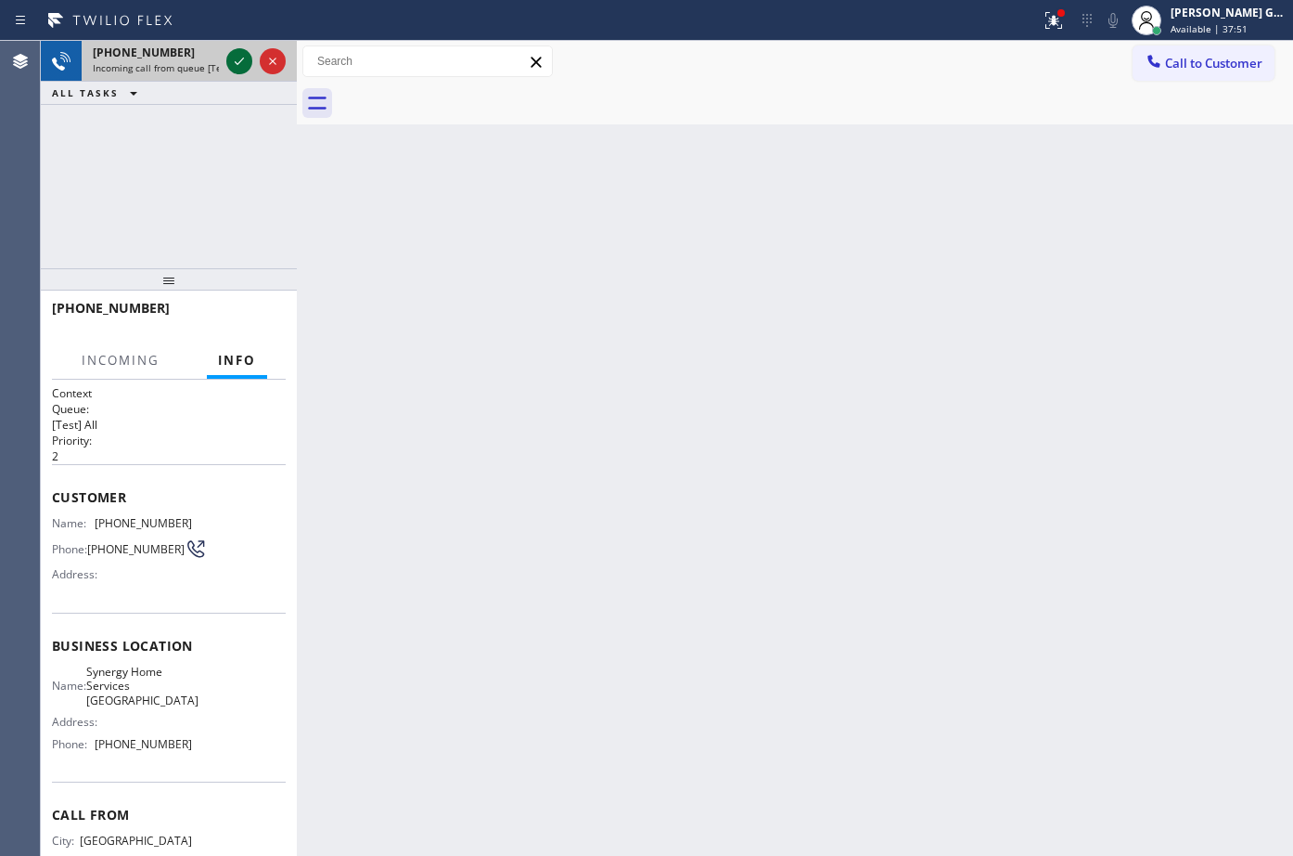
click at [233, 65] on icon at bounding box center [239, 61] width 22 height 22
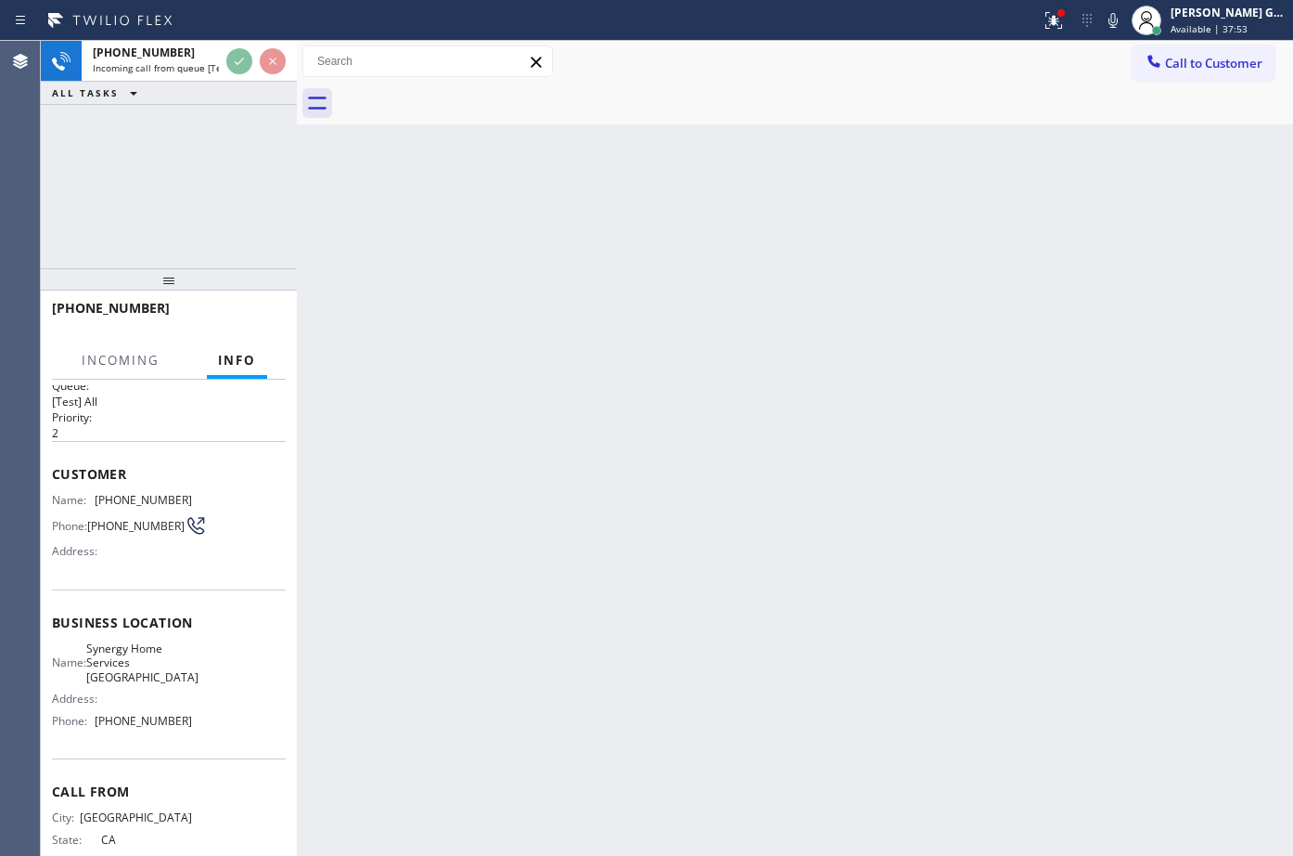
scroll to position [64, 0]
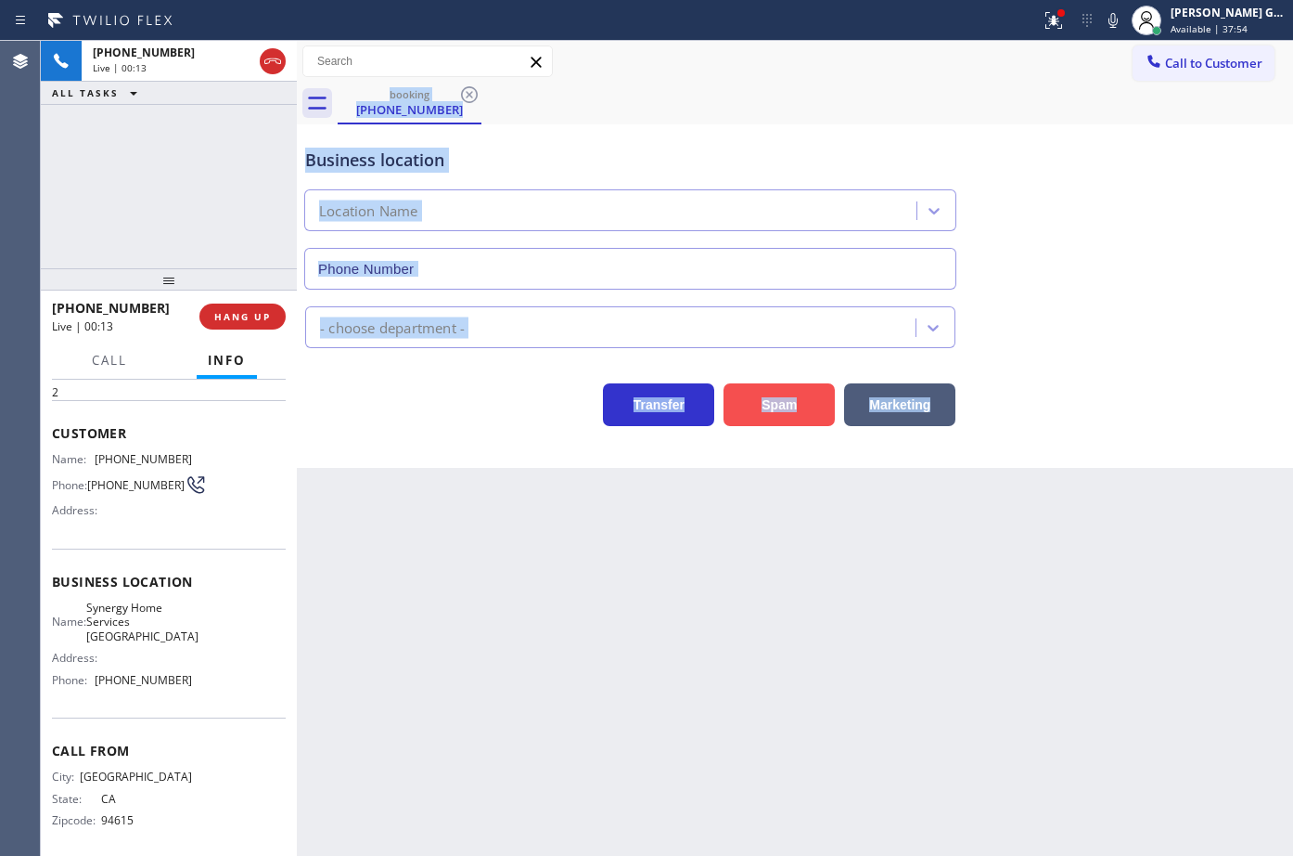
type input "[PHONE_NUMBER]"
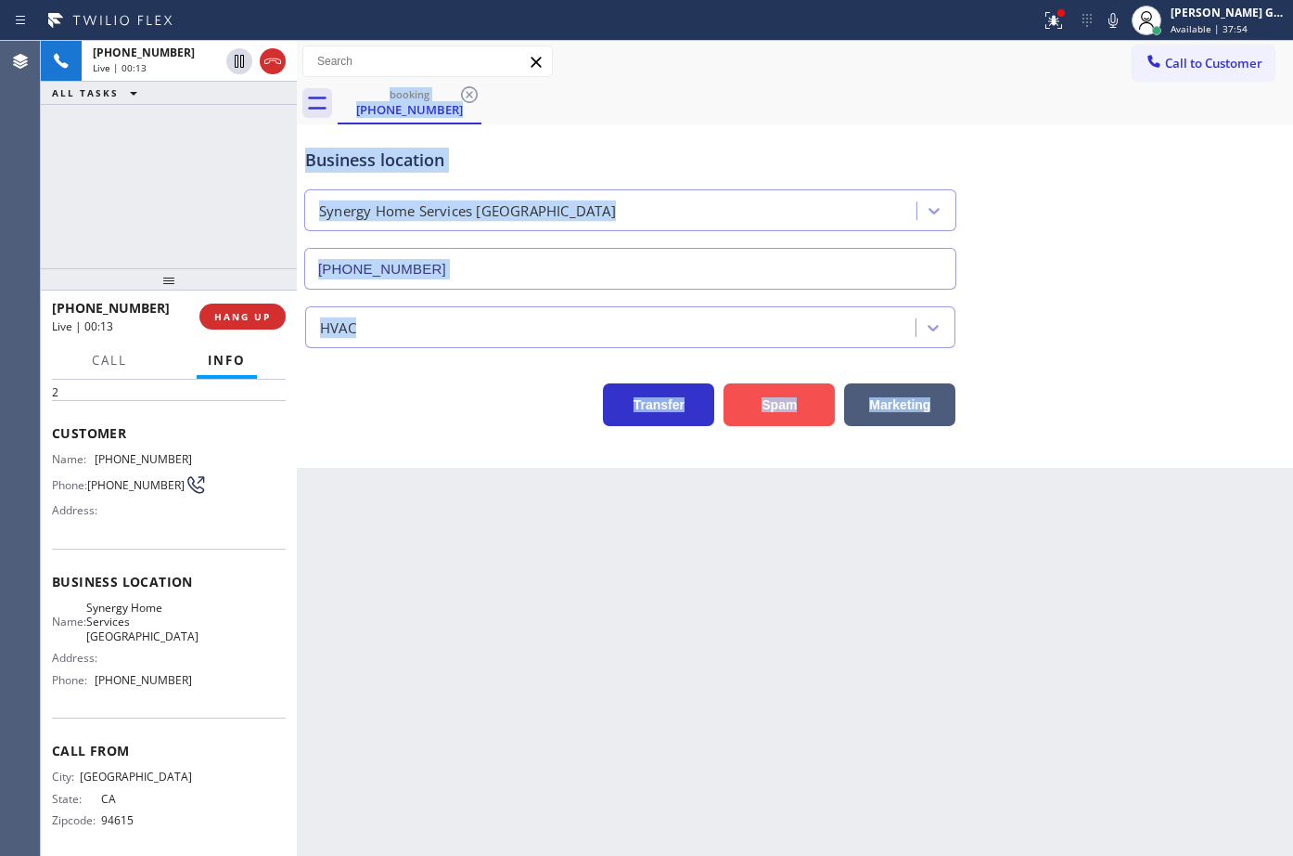
click at [796, 410] on button "Spam" at bounding box center [779, 404] width 111 height 43
click at [796, 409] on button "Spam" at bounding box center [779, 404] width 111 height 43
click at [781, 149] on div "Business location" at bounding box center [630, 160] width 650 height 25
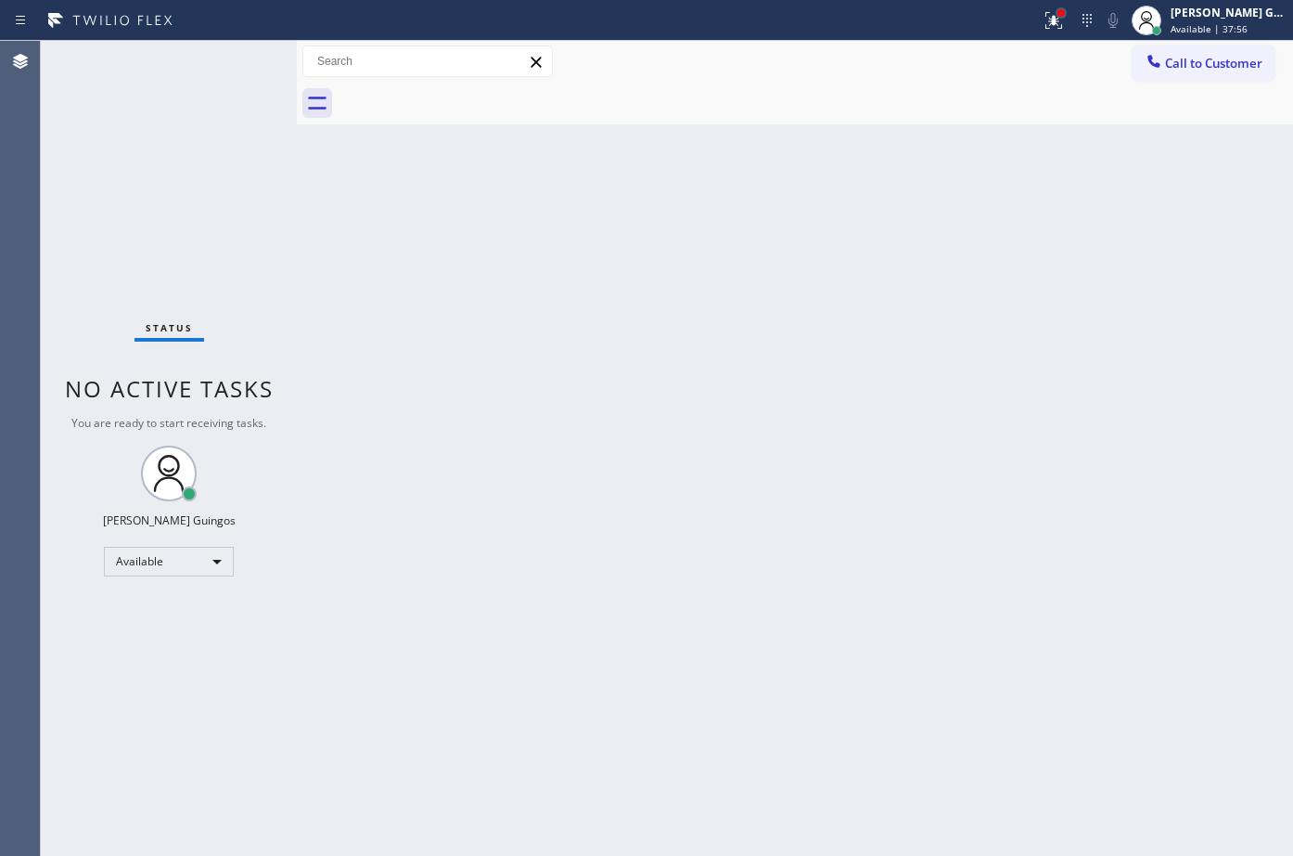
click at [1060, 16] on div at bounding box center [1061, 12] width 11 height 11
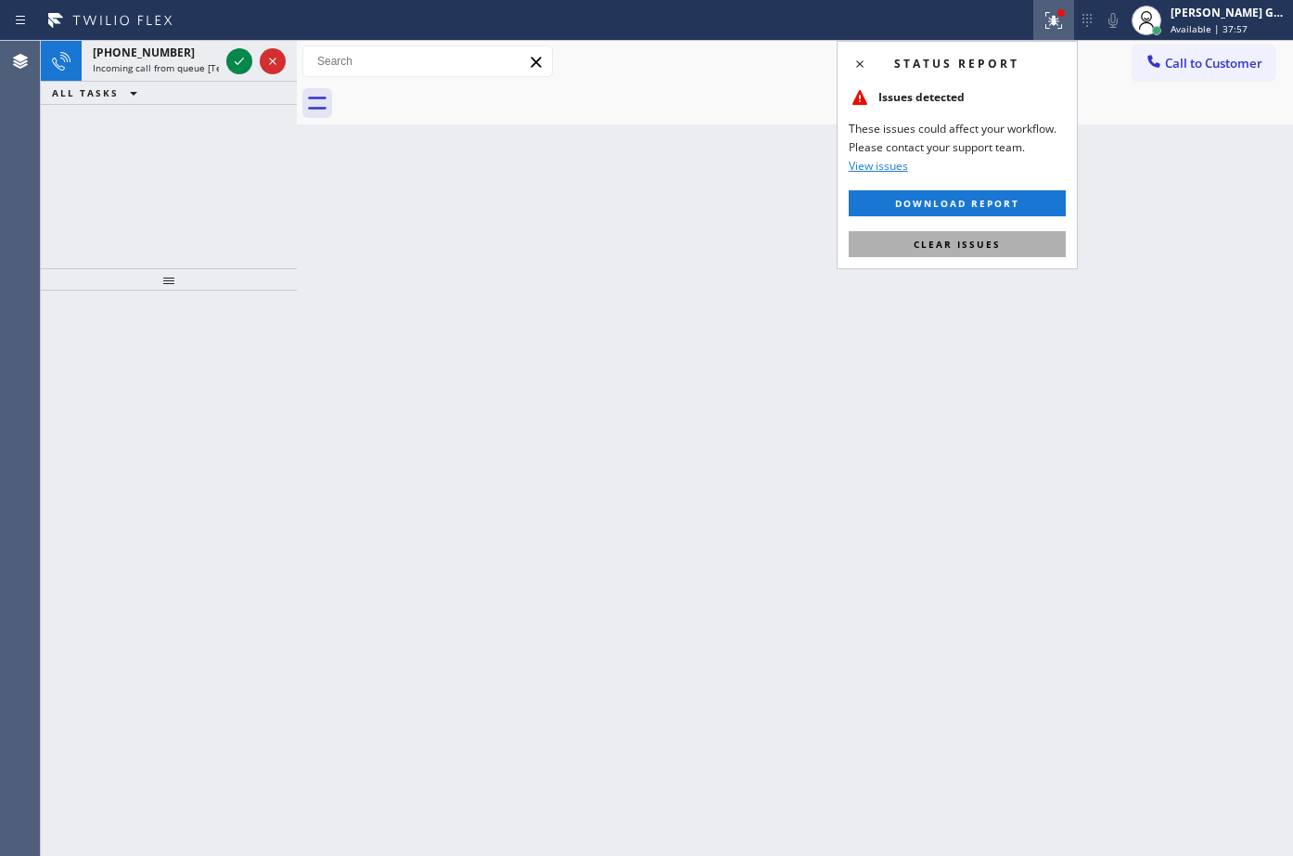
drag, startPoint x: 1009, startPoint y: 242, endPoint x: 772, endPoint y: 178, distance: 245.1
click at [1008, 238] on button "Clear issues" at bounding box center [957, 244] width 217 height 26
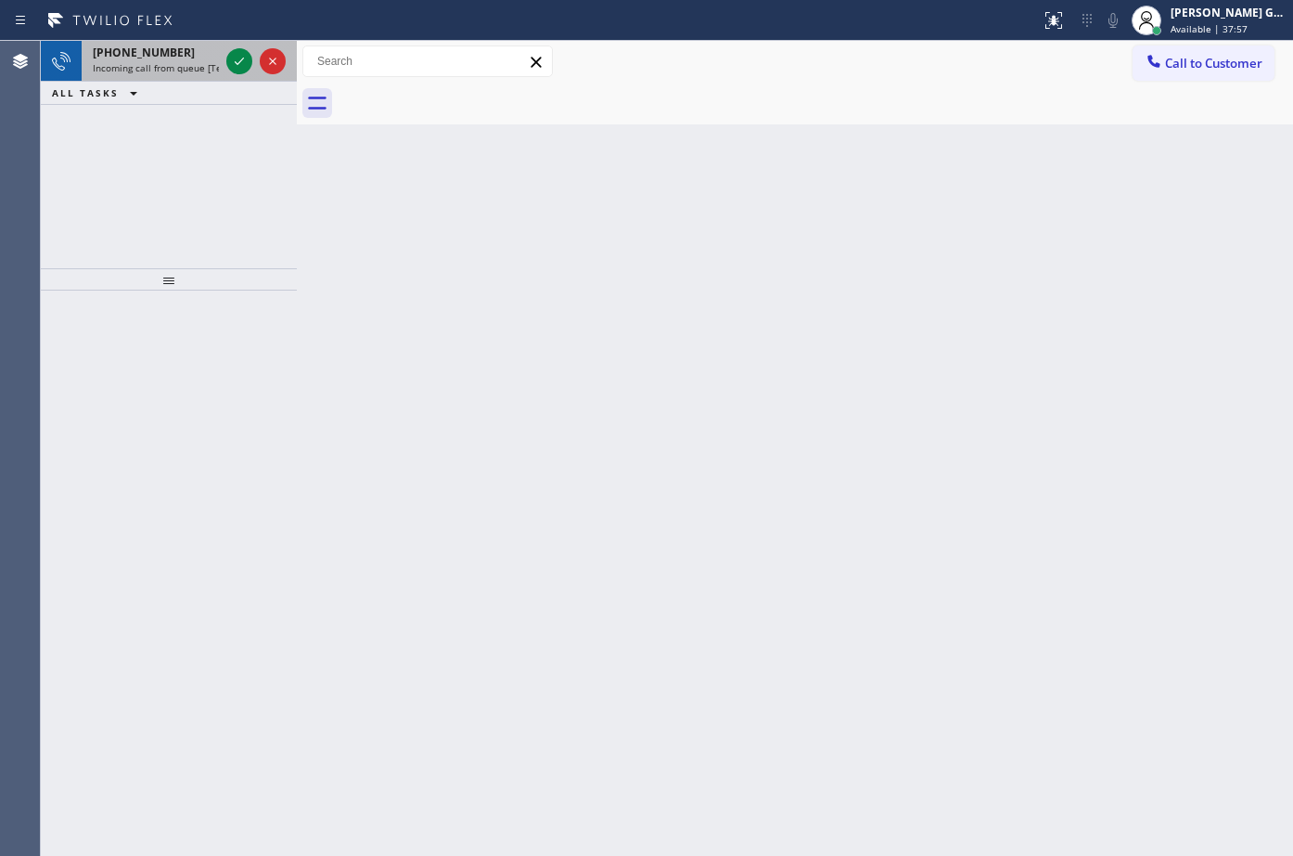
drag, startPoint x: 208, startPoint y: 48, endPoint x: 222, endPoint y: 50, distance: 14.0
click at [208, 49] on div "[PHONE_NUMBER]" at bounding box center [156, 53] width 126 height 16
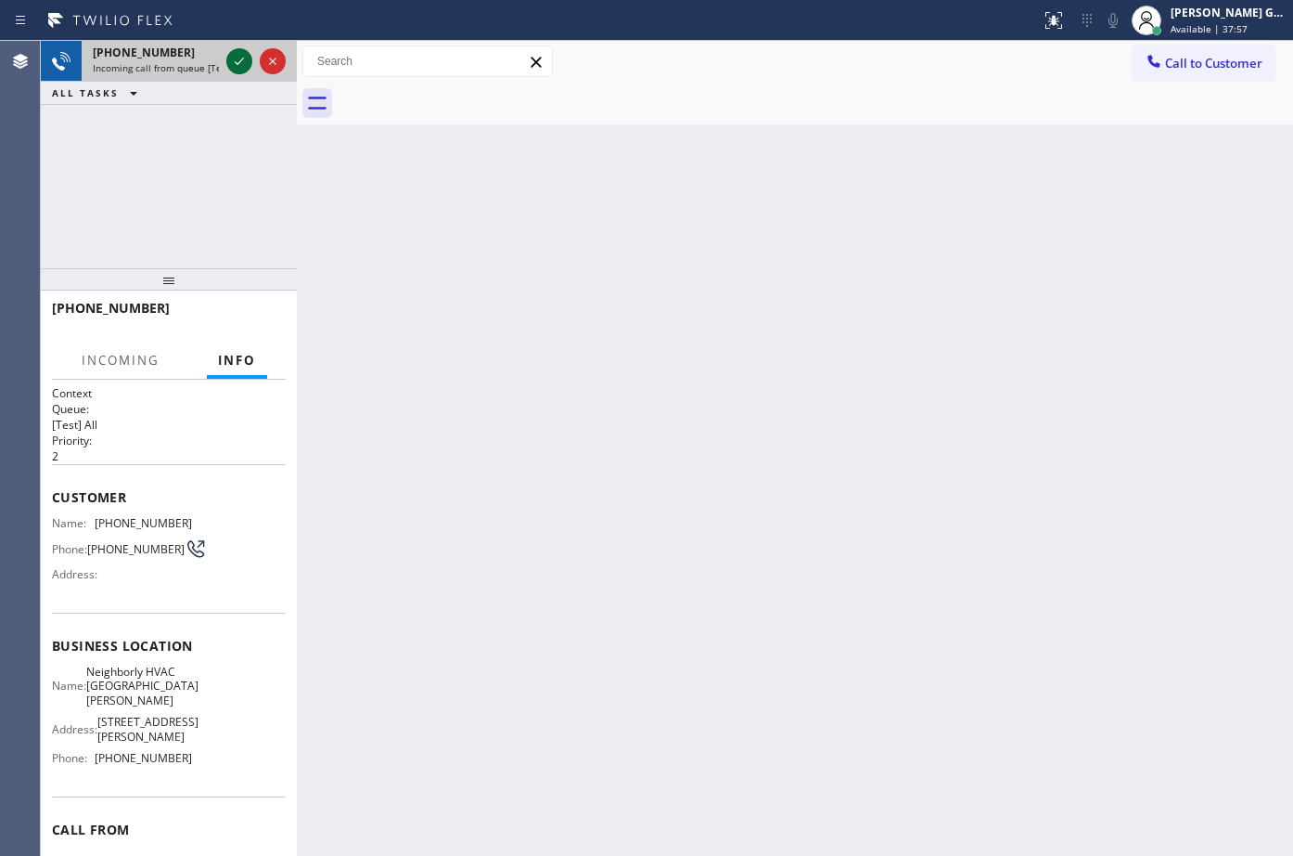
click at [229, 58] on icon at bounding box center [239, 61] width 22 height 22
click at [726, 221] on div "Back to Dashboard Change Sender ID Customers Technicians Select a contact Outbo…" at bounding box center [795, 448] width 997 height 815
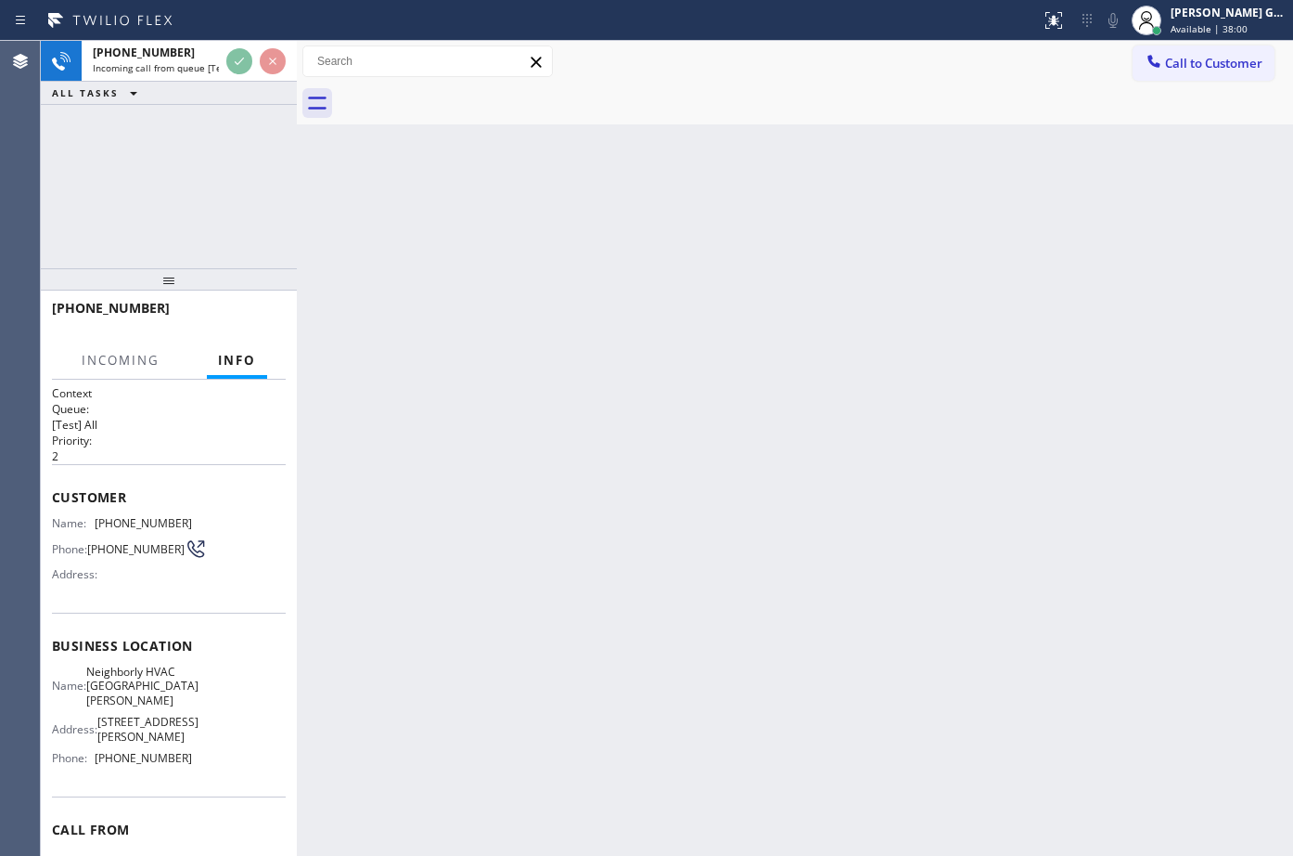
click at [726, 221] on div "Back to Dashboard Change Sender ID Customers Technicians Select a contact Outbo…" at bounding box center [795, 448] width 997 height 815
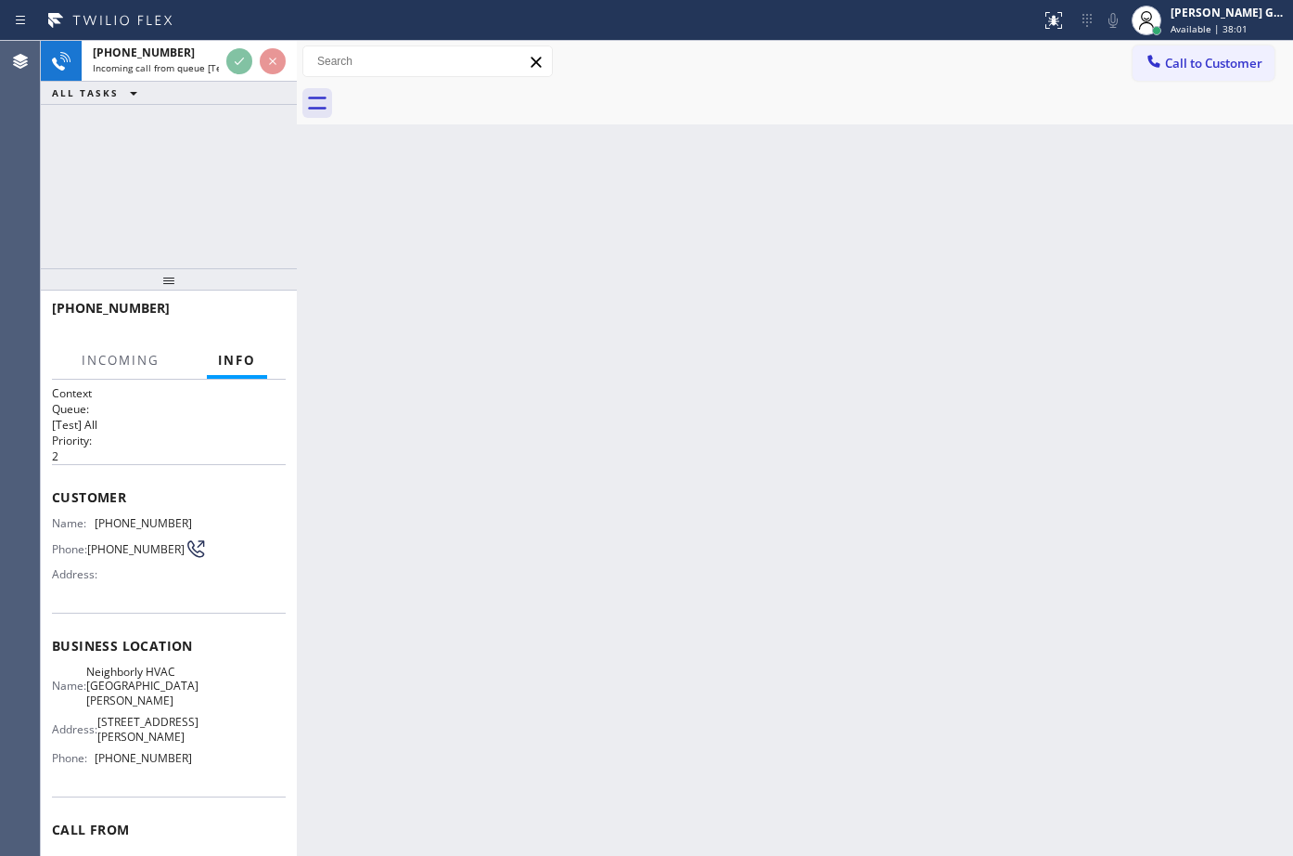
click at [726, 221] on div "Back to Dashboard Change Sender ID Customers Technicians Select a contact Outbo…" at bounding box center [795, 448] width 997 height 815
click at [727, 227] on div "Back to Dashboard Change Sender ID Customers Technicians Select a contact Outbo…" at bounding box center [795, 448] width 997 height 815
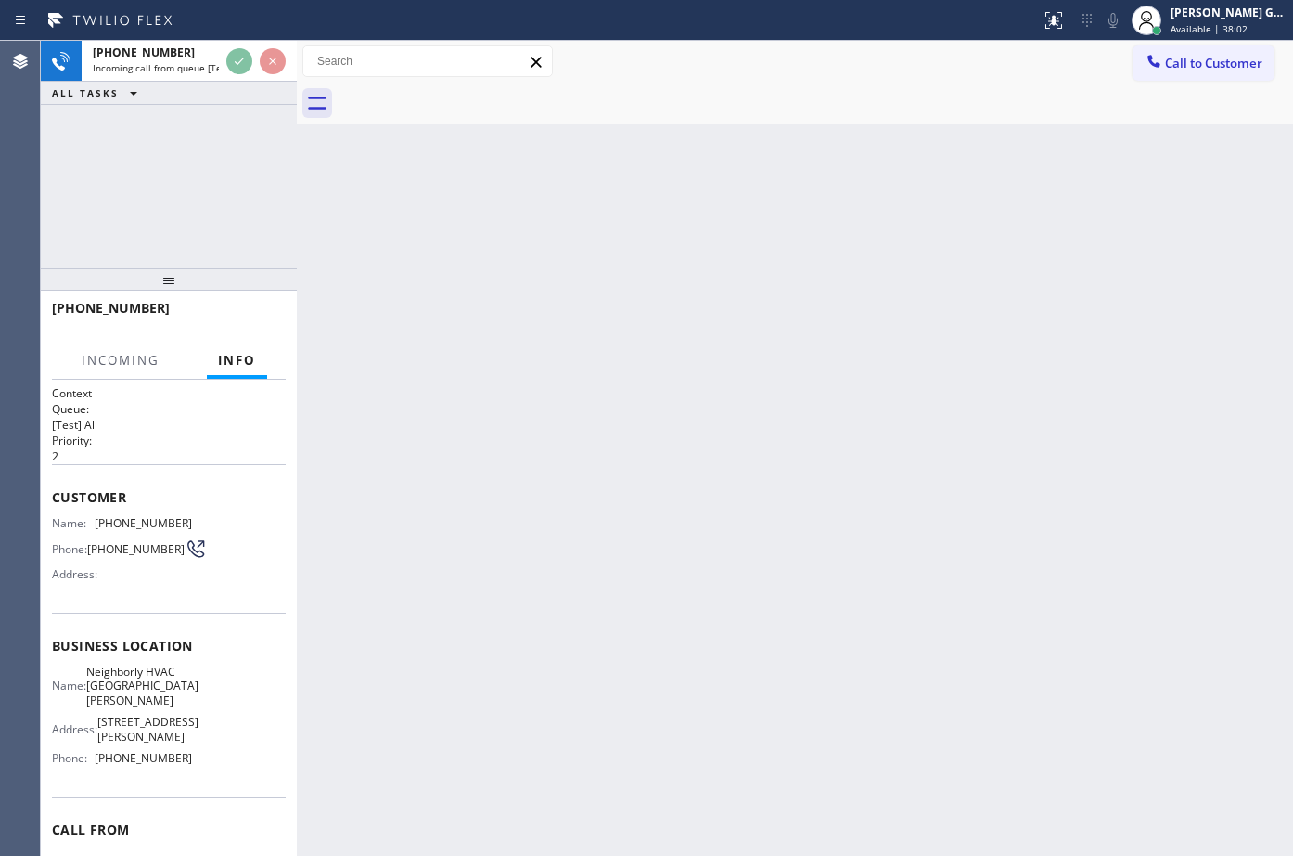
click at [727, 227] on div "Back to Dashboard Change Sender ID Customers Technicians Select a contact Outbo…" at bounding box center [795, 448] width 997 height 815
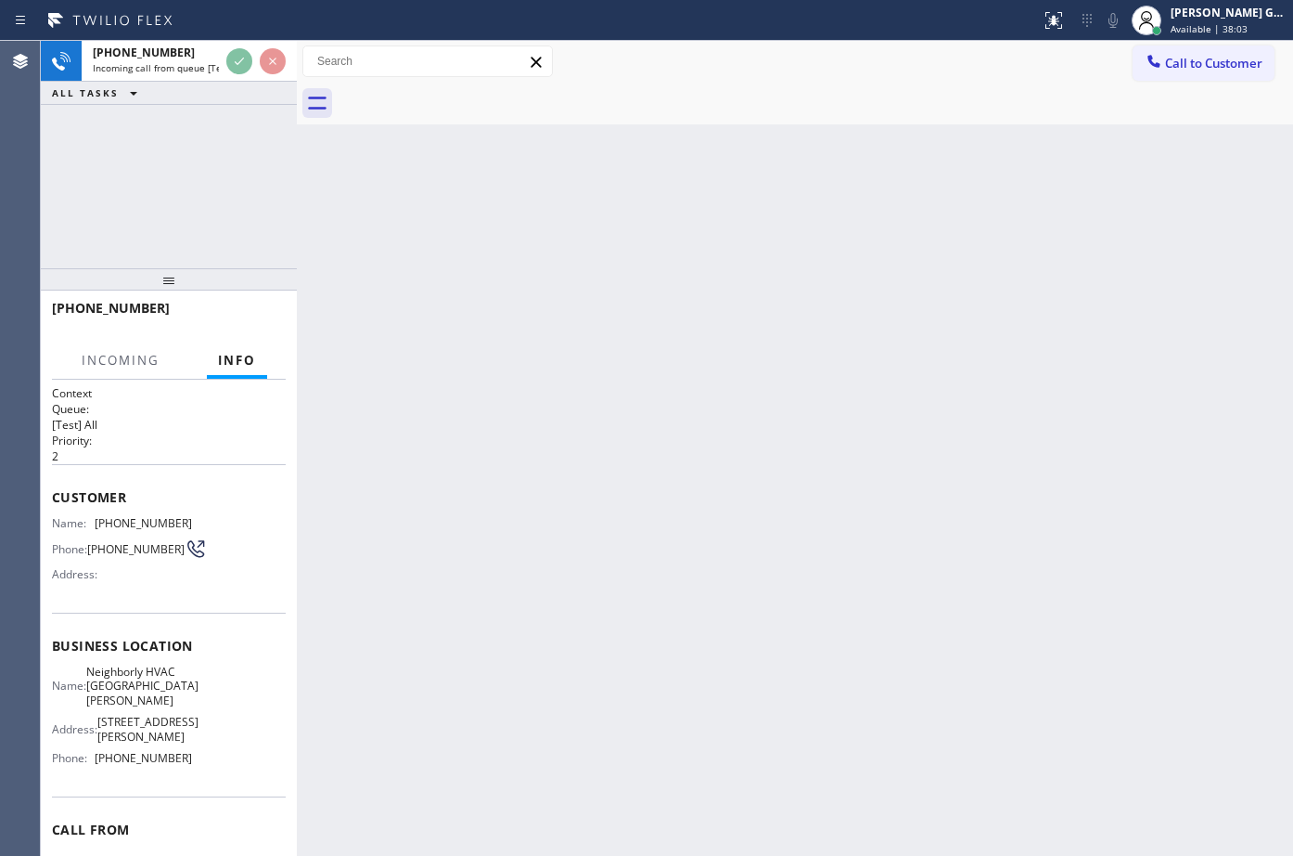
click at [727, 227] on div "Back to Dashboard Change Sender ID Customers Technicians Select a contact Outbo…" at bounding box center [795, 448] width 997 height 815
click at [640, 236] on div "Back to Dashboard Change Sender ID Customers Technicians Select a contact Outbo…" at bounding box center [795, 448] width 997 height 815
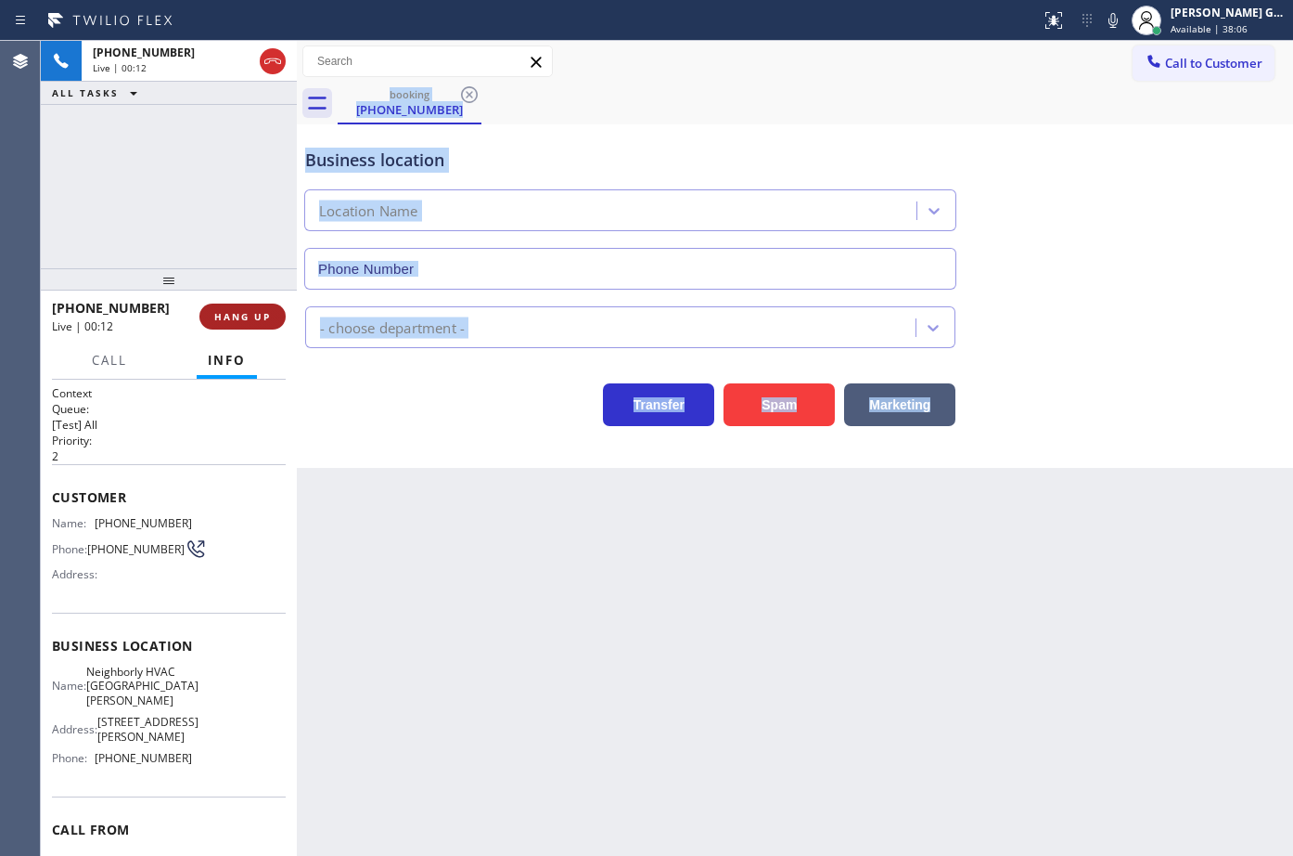
click at [268, 311] on span "HANG UP" at bounding box center [242, 316] width 57 height 13
type input "[PHONE_NUMBER]"
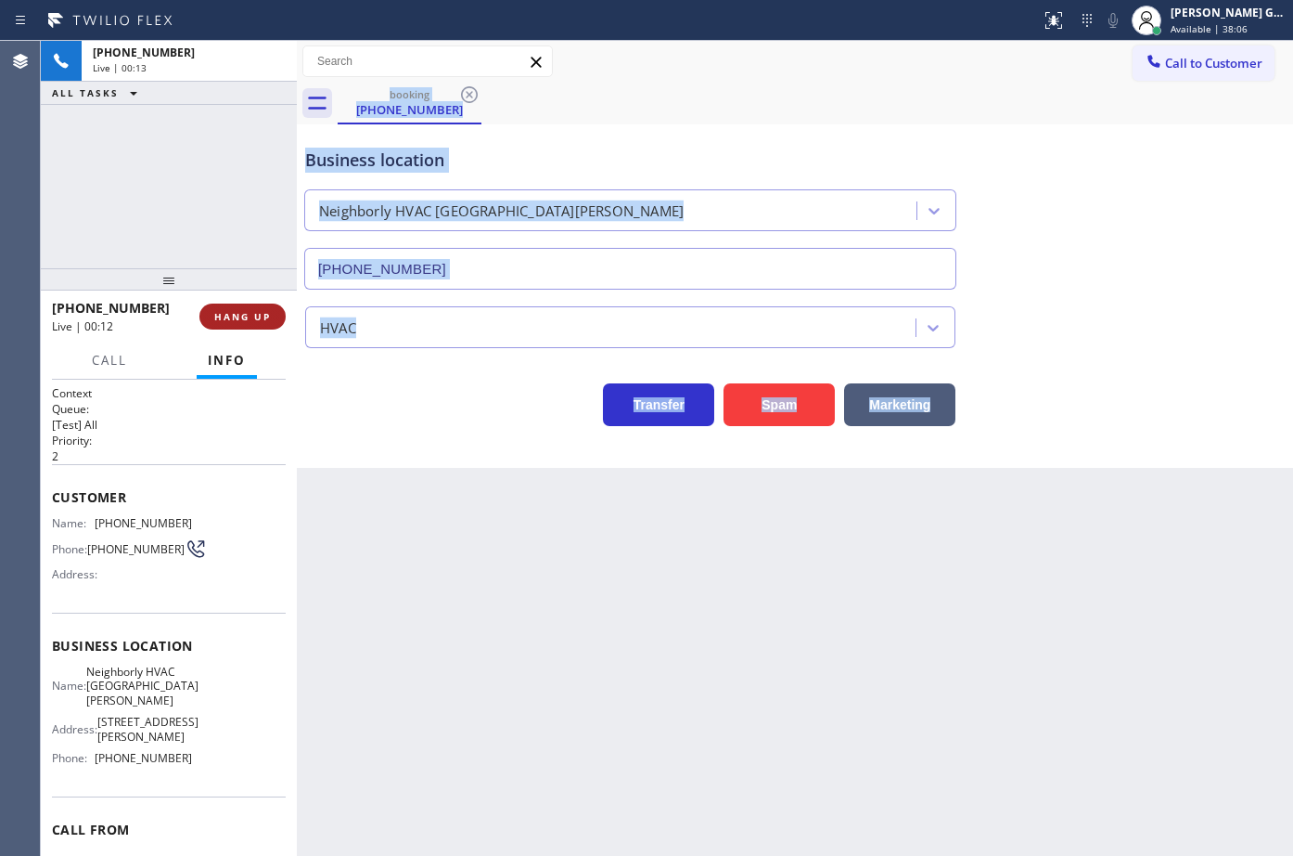
click at [268, 311] on span "HANG UP" at bounding box center [242, 316] width 57 height 13
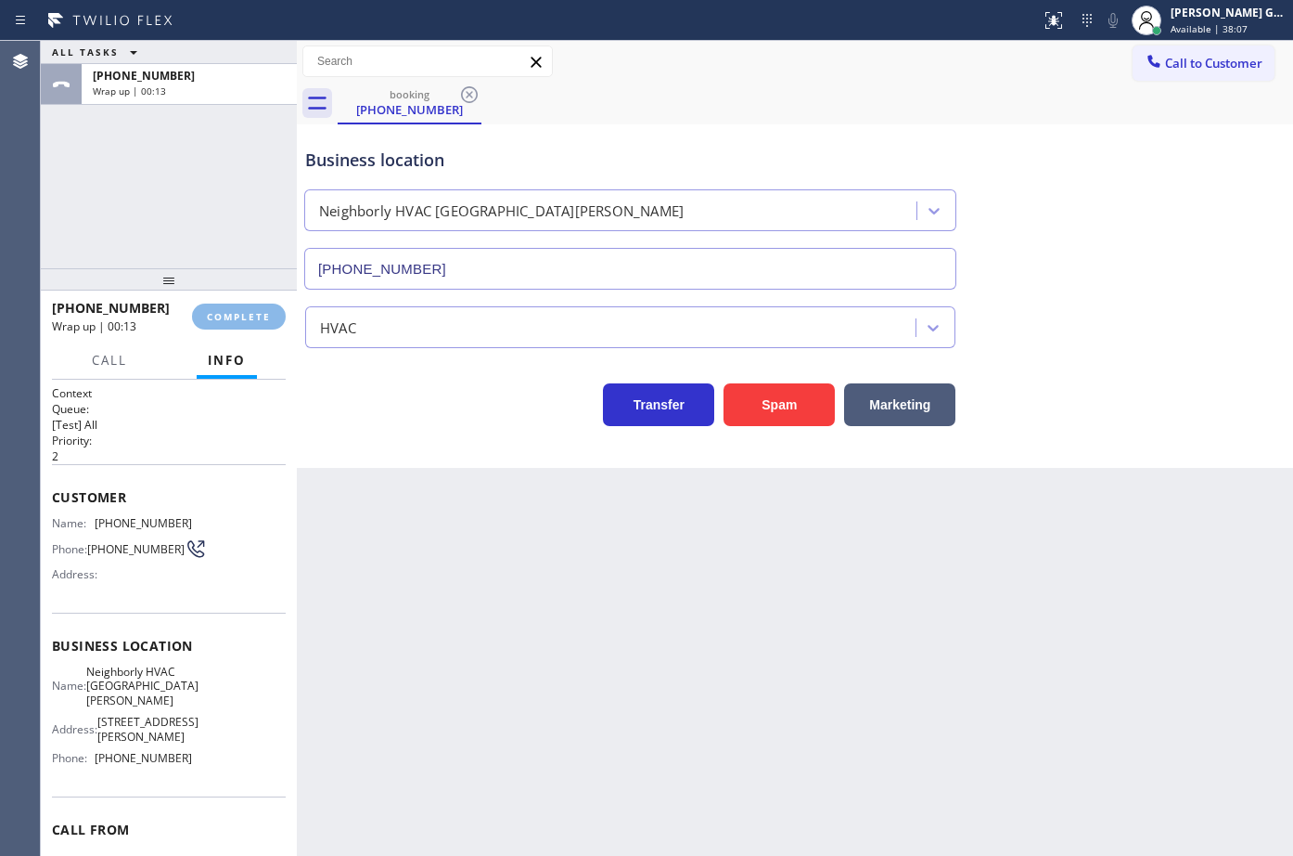
click at [243, 225] on div "ALL TASKS ALL TASKS ACTIVE TASKS TASKS IN WRAP UP [PHONE_NUMBER] Wrap up | 00:13" at bounding box center [169, 154] width 256 height 227
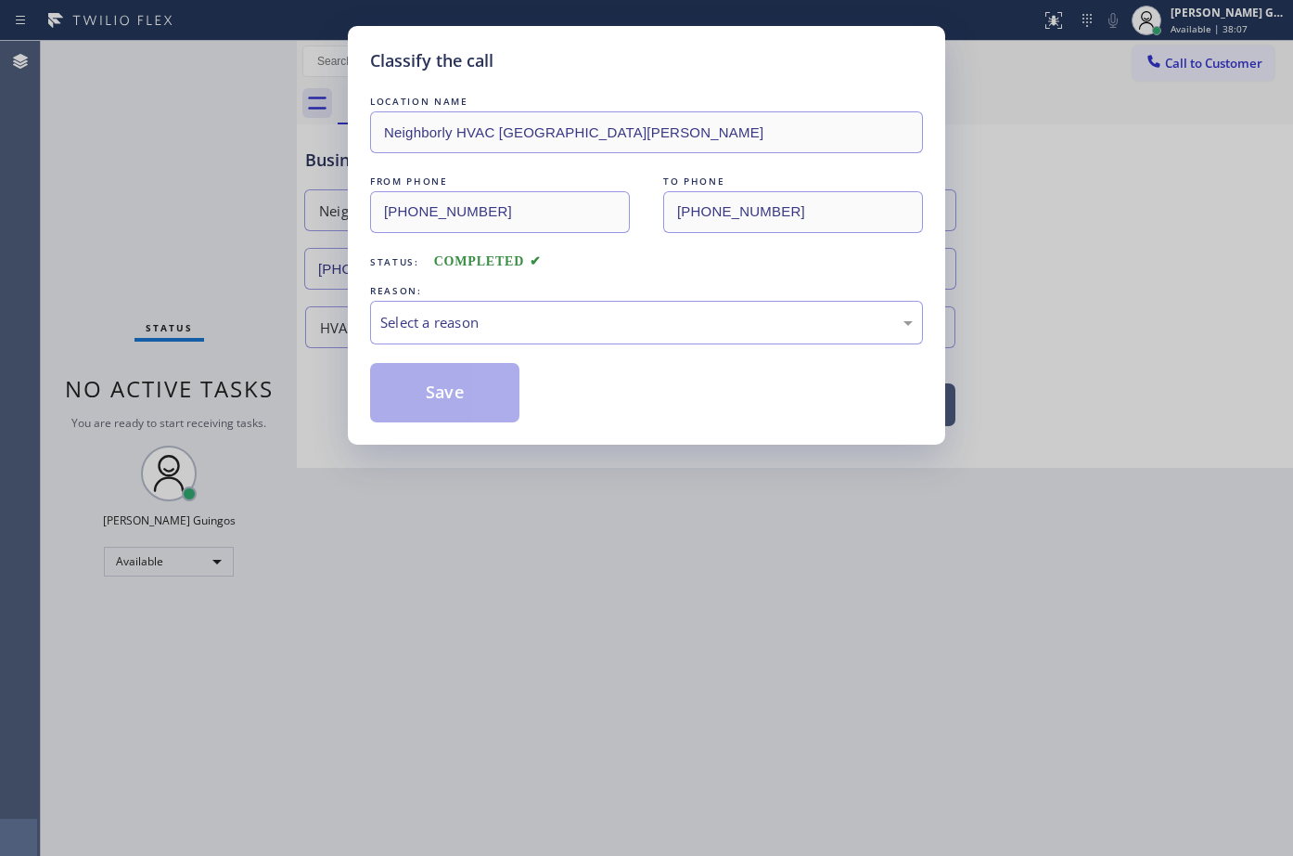
click at [275, 321] on div "Classify the call LOCATION NAME Electricians Service SW FWD FROM PHONE [PHONE_N…" at bounding box center [667, 448] width 1253 height 815
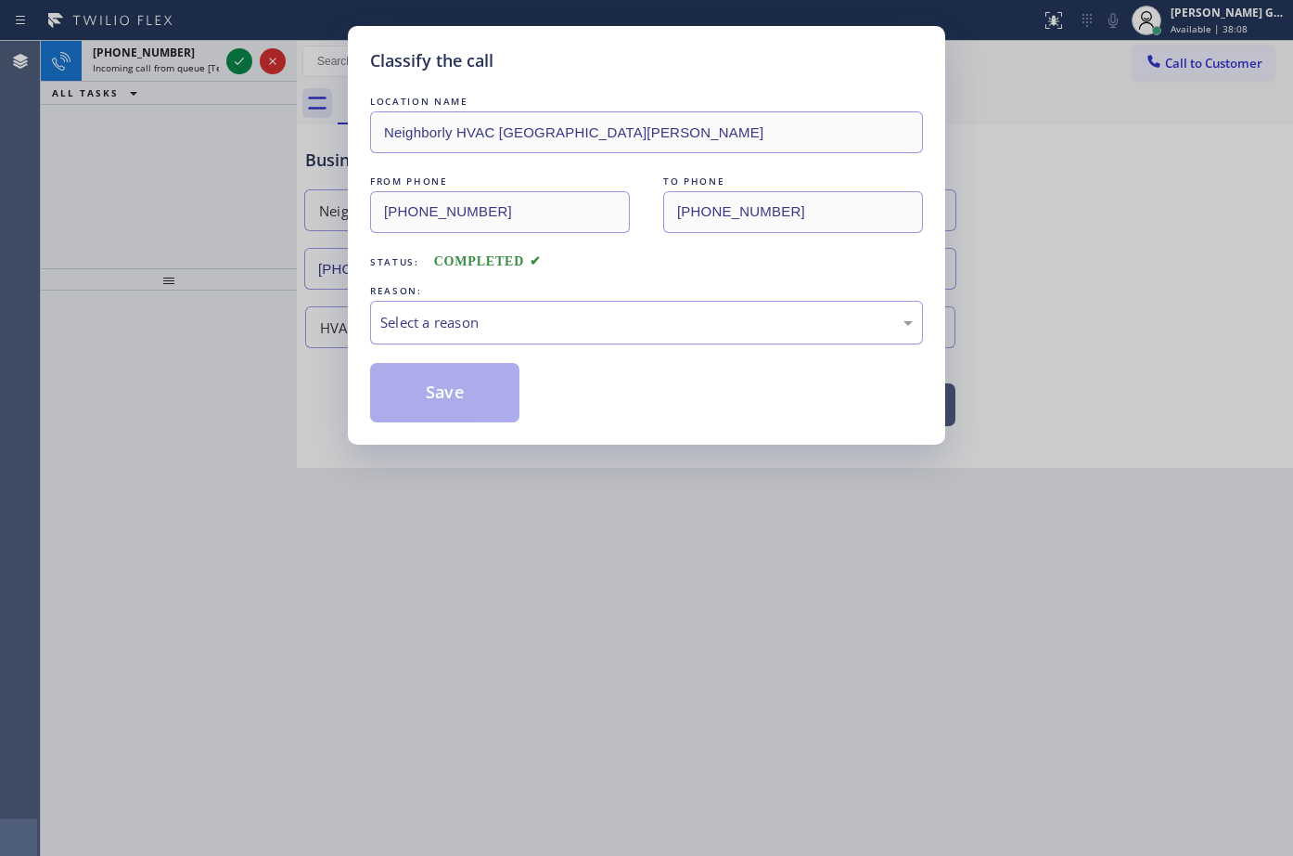
click at [441, 327] on div "Select a reason" at bounding box center [646, 322] width 533 height 21
click at [439, 392] on button "Save" at bounding box center [444, 392] width 149 height 59
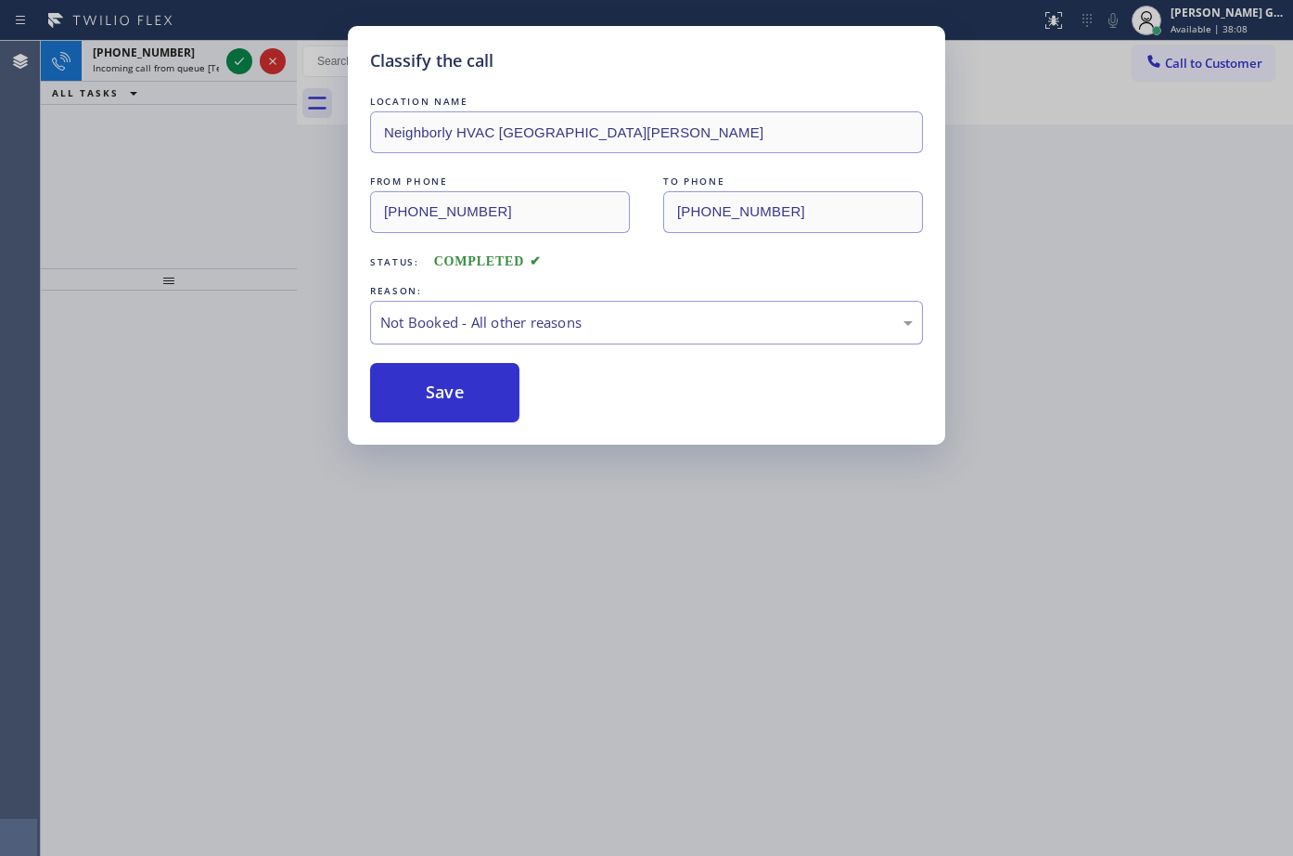
click at [439, 392] on button "Save" at bounding box center [444, 392] width 149 height 59
click at [236, 61] on div "Classify the call LOCATION NAME Neighborly HVAC [GEOGRAPHIC_DATA][PERSON_NAME] …" at bounding box center [646, 428] width 1293 height 856
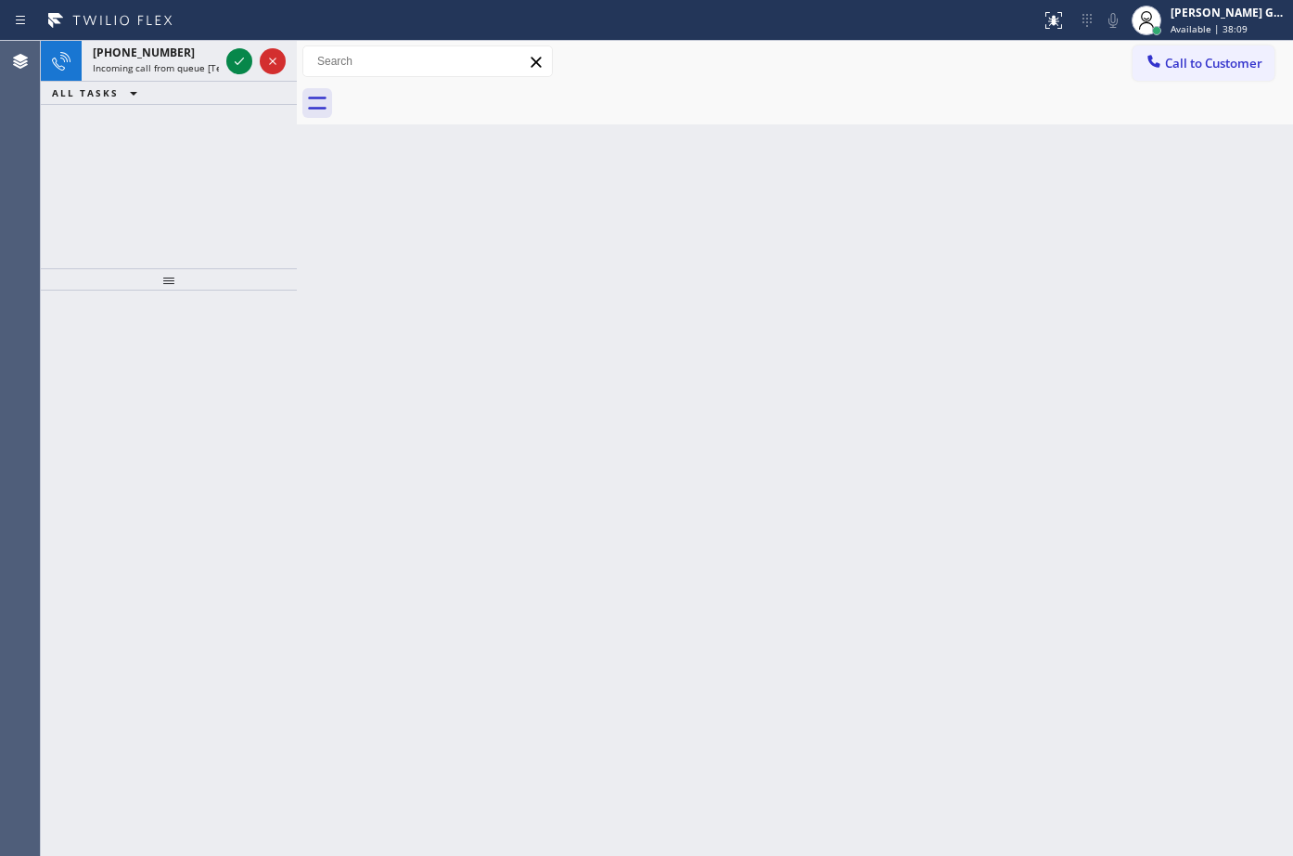
click at [236, 61] on div "Classify the call LOCATION NAME Electricians Service SW FWD FROM PHONE [PHONE_N…" at bounding box center [667, 448] width 1253 height 815
click at [236, 61] on icon at bounding box center [239, 61] width 22 height 22
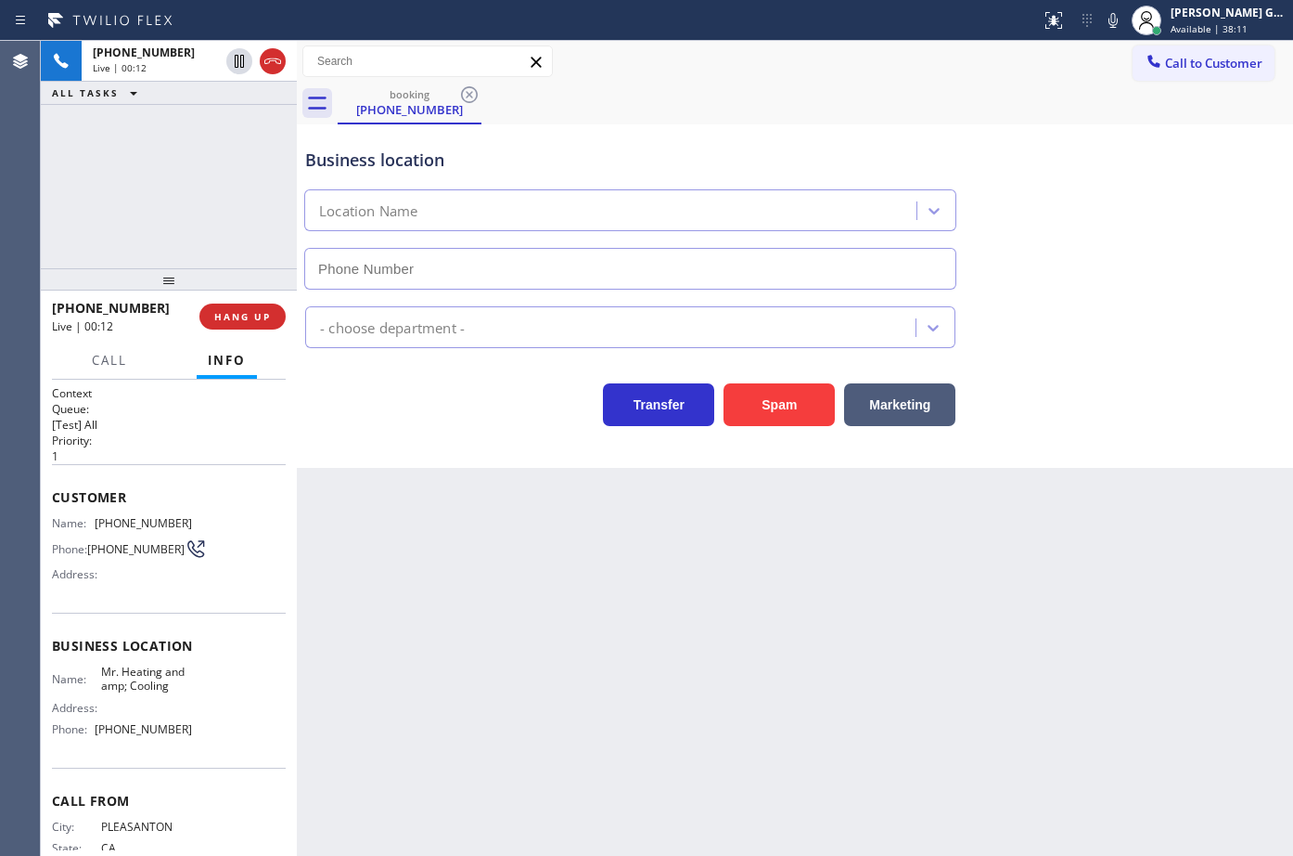
type input "[PHONE_NUMBER]"
click at [265, 306] on button "HANG UP" at bounding box center [242, 316] width 86 height 26
click at [249, 290] on div at bounding box center [169, 279] width 256 height 22
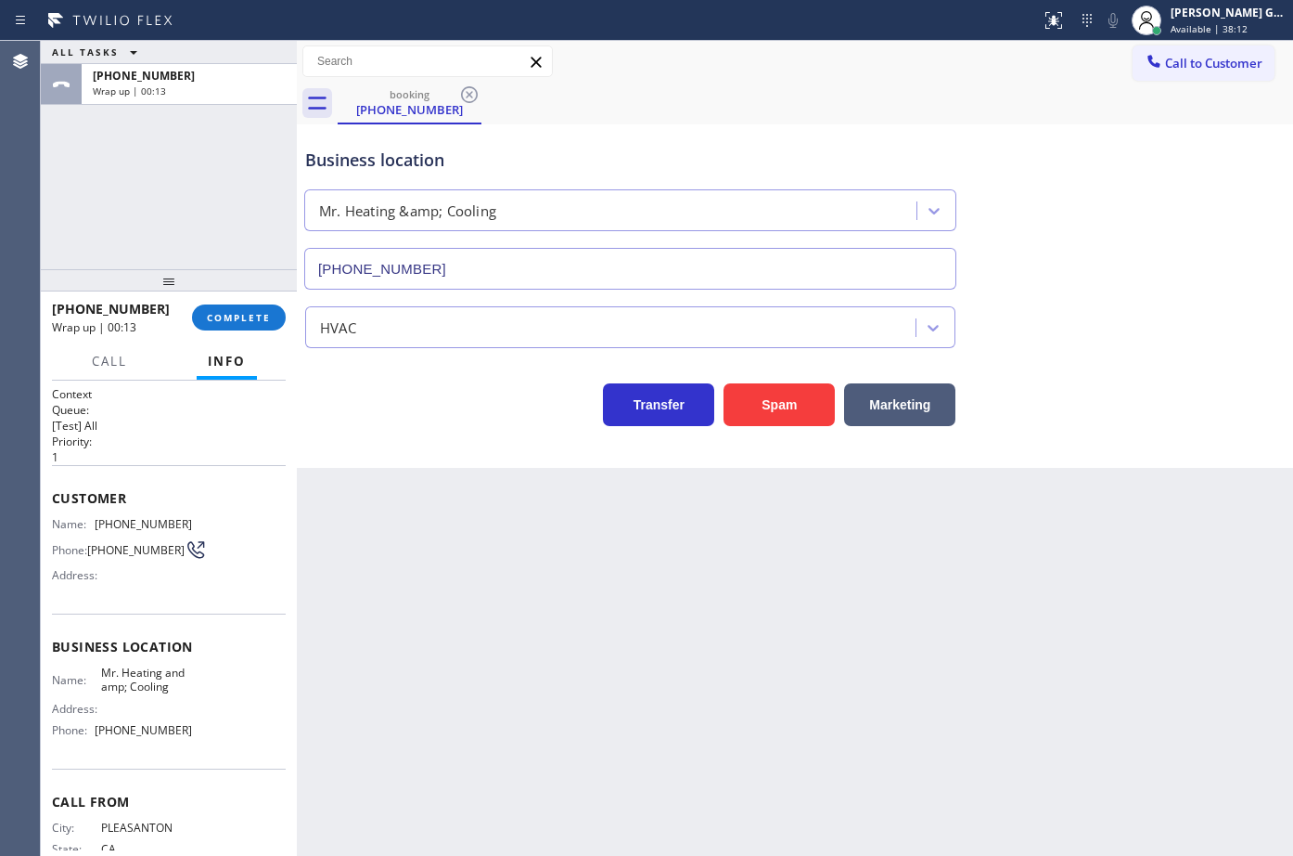
click at [277, 341] on div "[PHONE_NUMBER] Wrap up | 00:13 COMPLETE" at bounding box center [169, 317] width 234 height 48
click at [272, 316] on button "COMPLETE" at bounding box center [239, 317] width 94 height 26
click at [405, 490] on div "Back to Dashboard Change Sender ID Customers Technicians Select a contact Outbo…" at bounding box center [795, 448] width 997 height 815
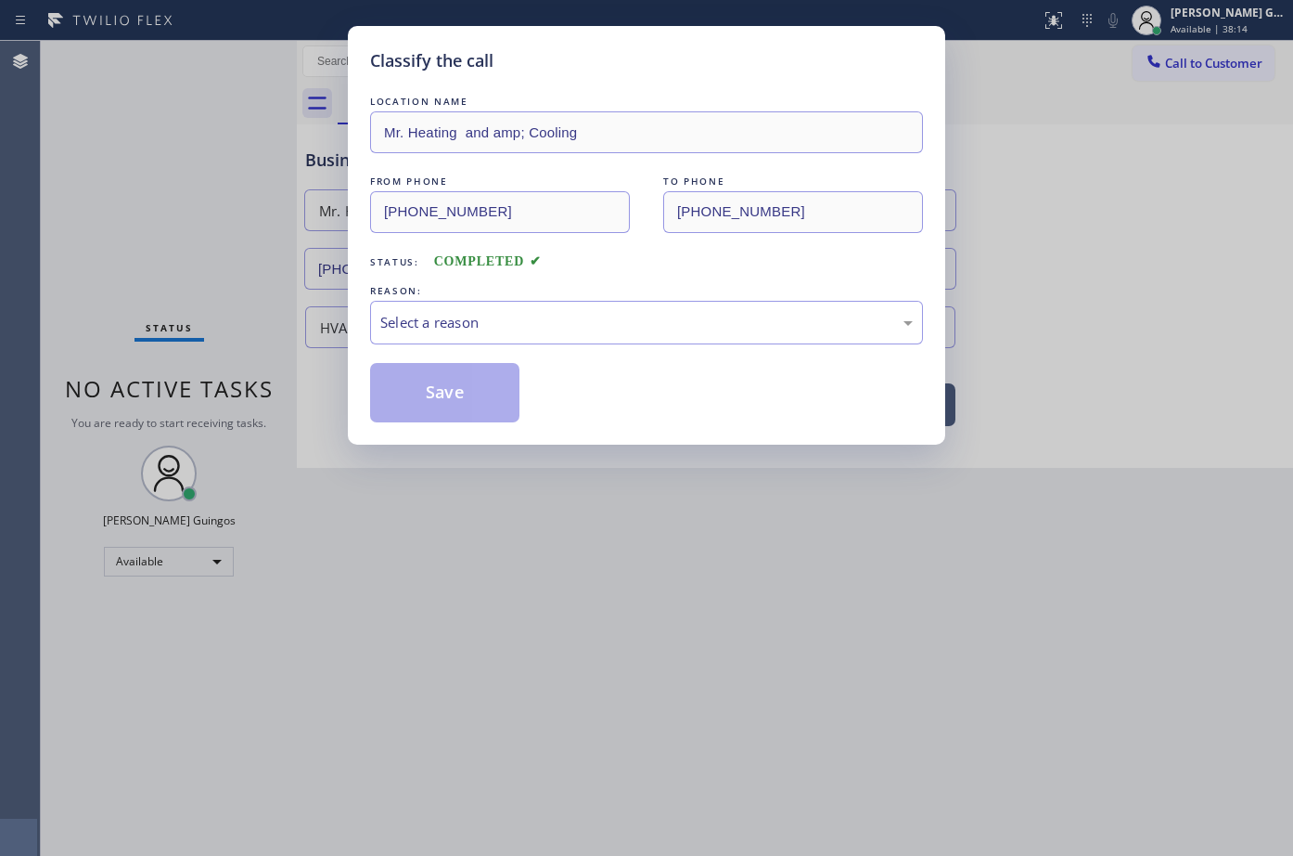
click at [440, 331] on div "Select a reason" at bounding box center [646, 322] width 533 height 21
click at [441, 399] on button "Save" at bounding box center [444, 392] width 149 height 59
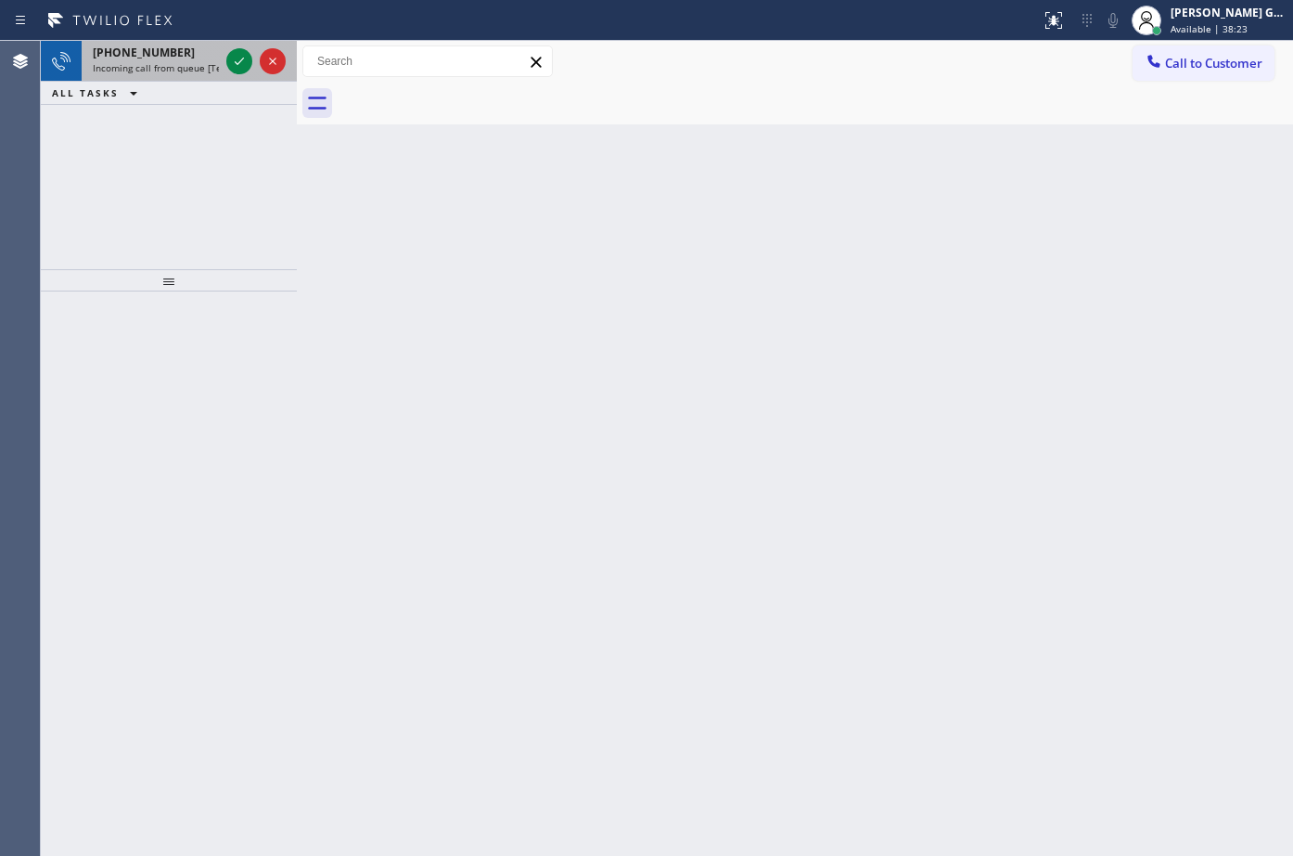
click at [148, 62] on span "Incoming call from queue [Test] All" at bounding box center [170, 67] width 154 height 13
click at [151, 34] on icon at bounding box center [110, 21] width 139 height 30
click at [162, 65] on span "Incoming call from queue [Test] All" at bounding box center [170, 67] width 154 height 13
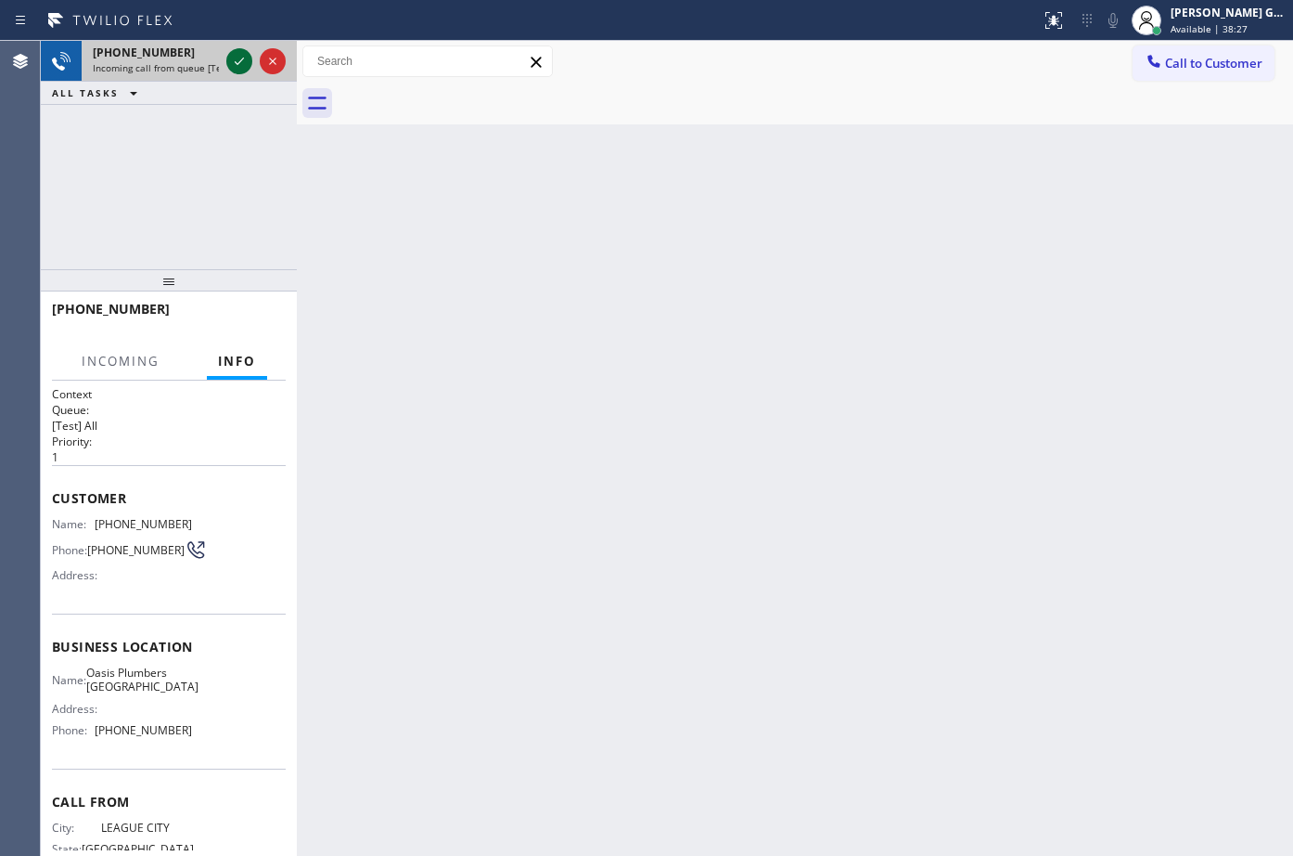
click at [235, 60] on icon at bounding box center [239, 61] width 22 height 22
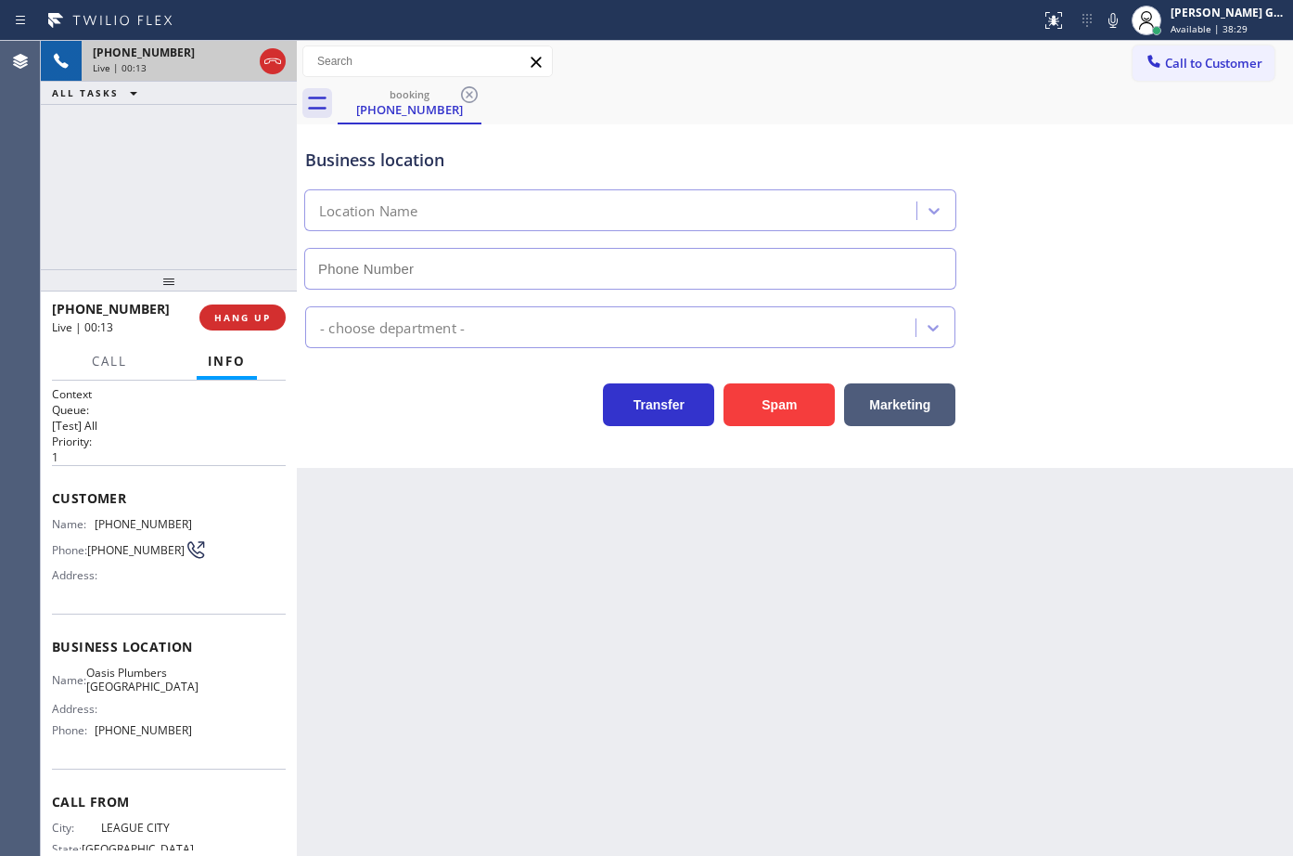
click at [271, 62] on icon at bounding box center [273, 61] width 22 height 22
type input "[PHONE_NUMBER]"
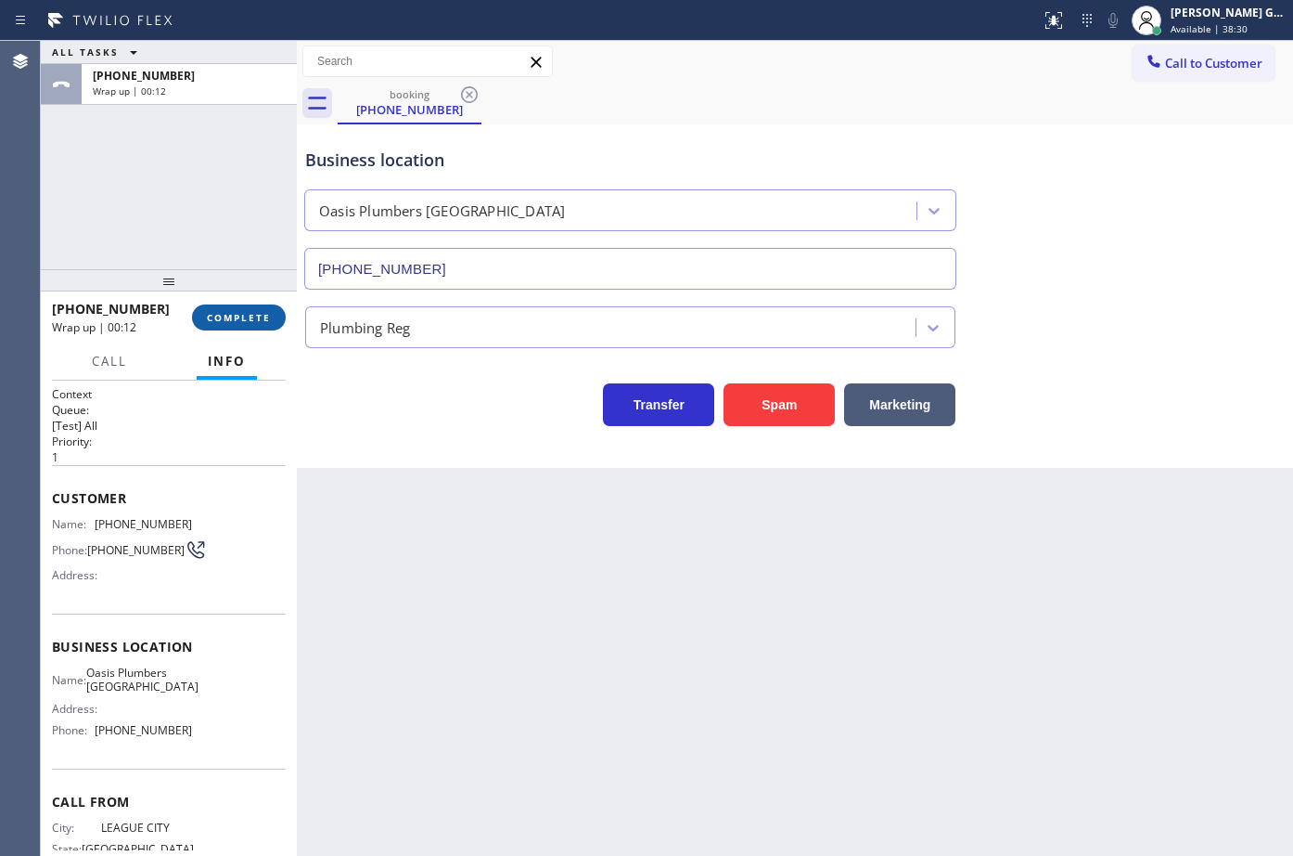
click at [250, 326] on button "COMPLETE" at bounding box center [239, 317] width 94 height 26
click at [415, 641] on div "Back to Dashboard Change Sender ID Customers Technicians Select a contact Outbo…" at bounding box center [795, 448] width 997 height 815
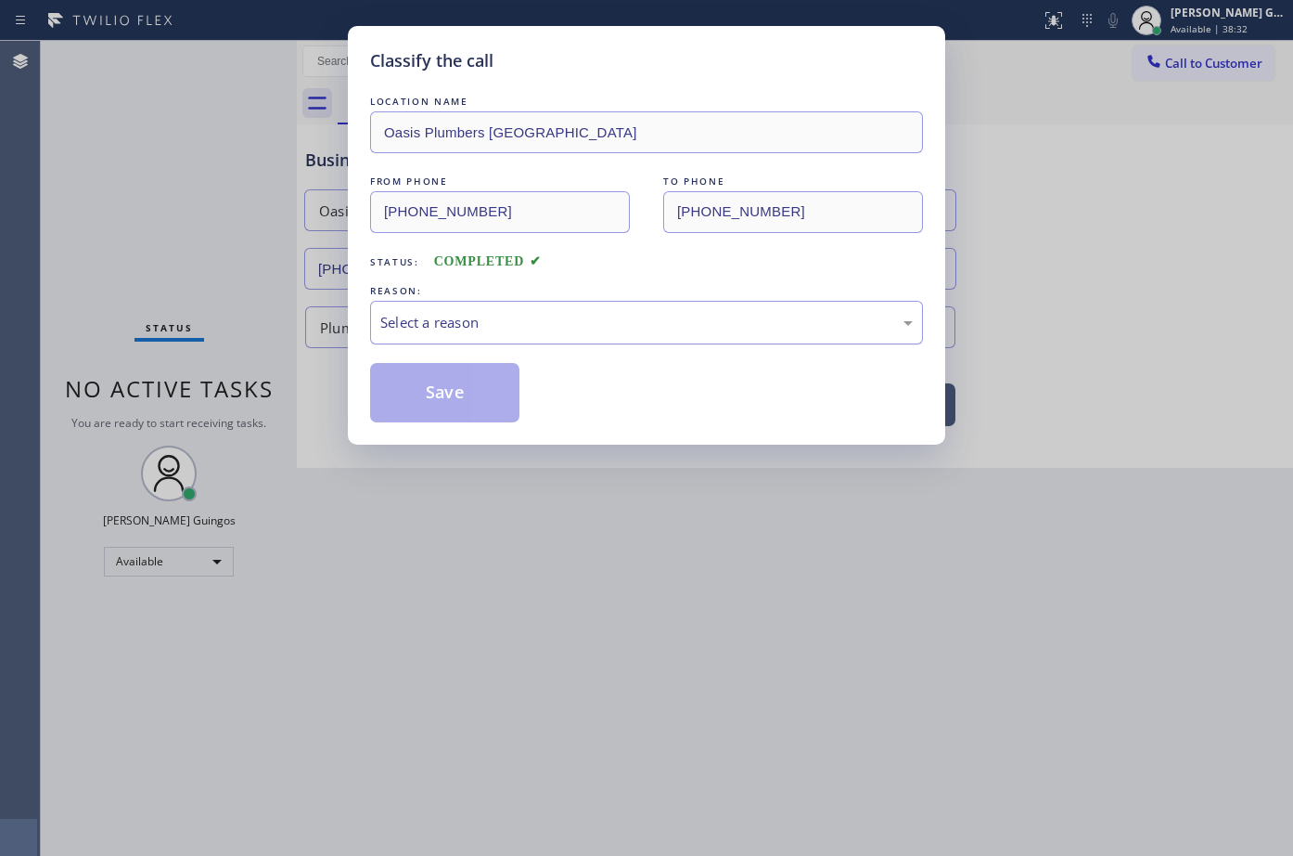
click at [469, 326] on div "Select a reason" at bounding box center [646, 322] width 533 height 21
click at [445, 385] on button "Save" at bounding box center [444, 392] width 149 height 59
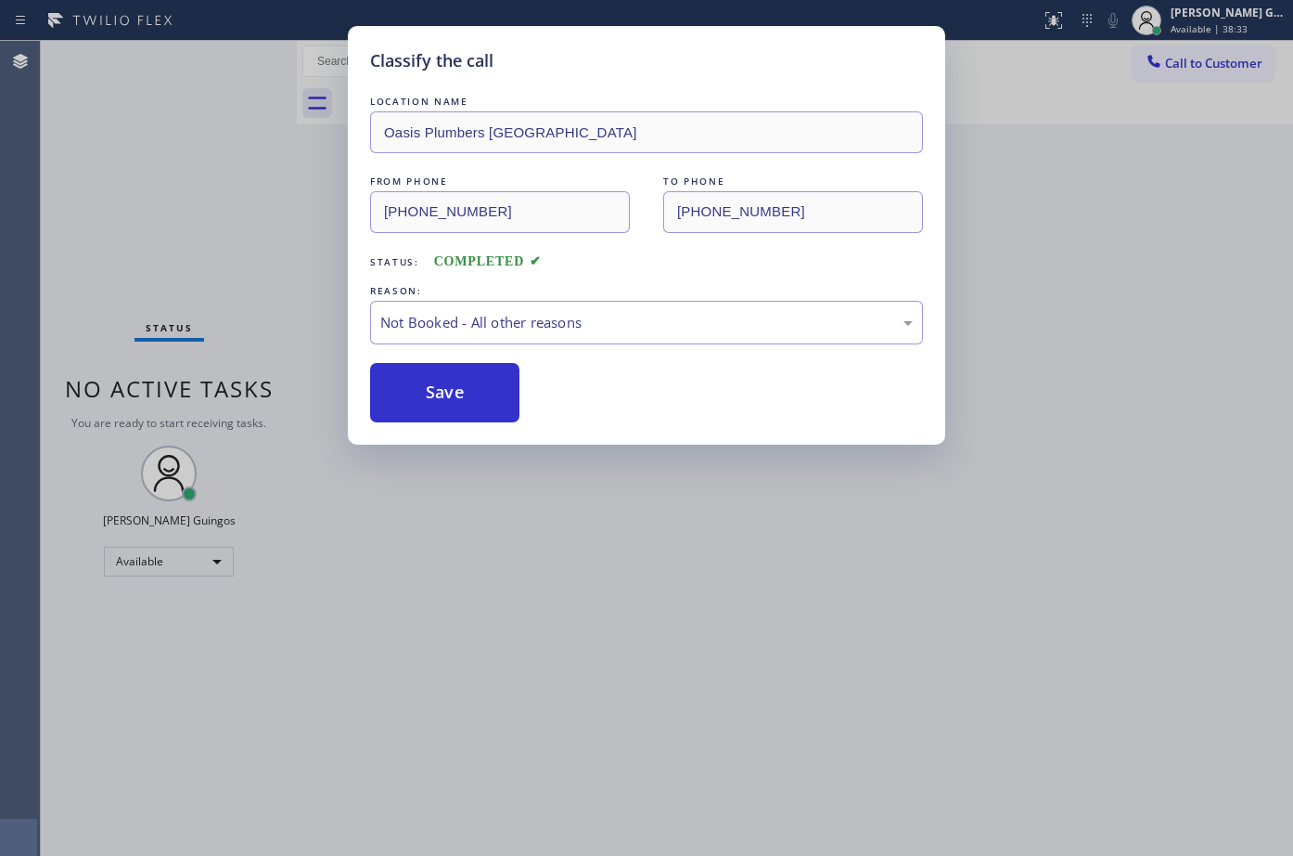
click at [445, 385] on button "Save" at bounding box center [444, 392] width 149 height 59
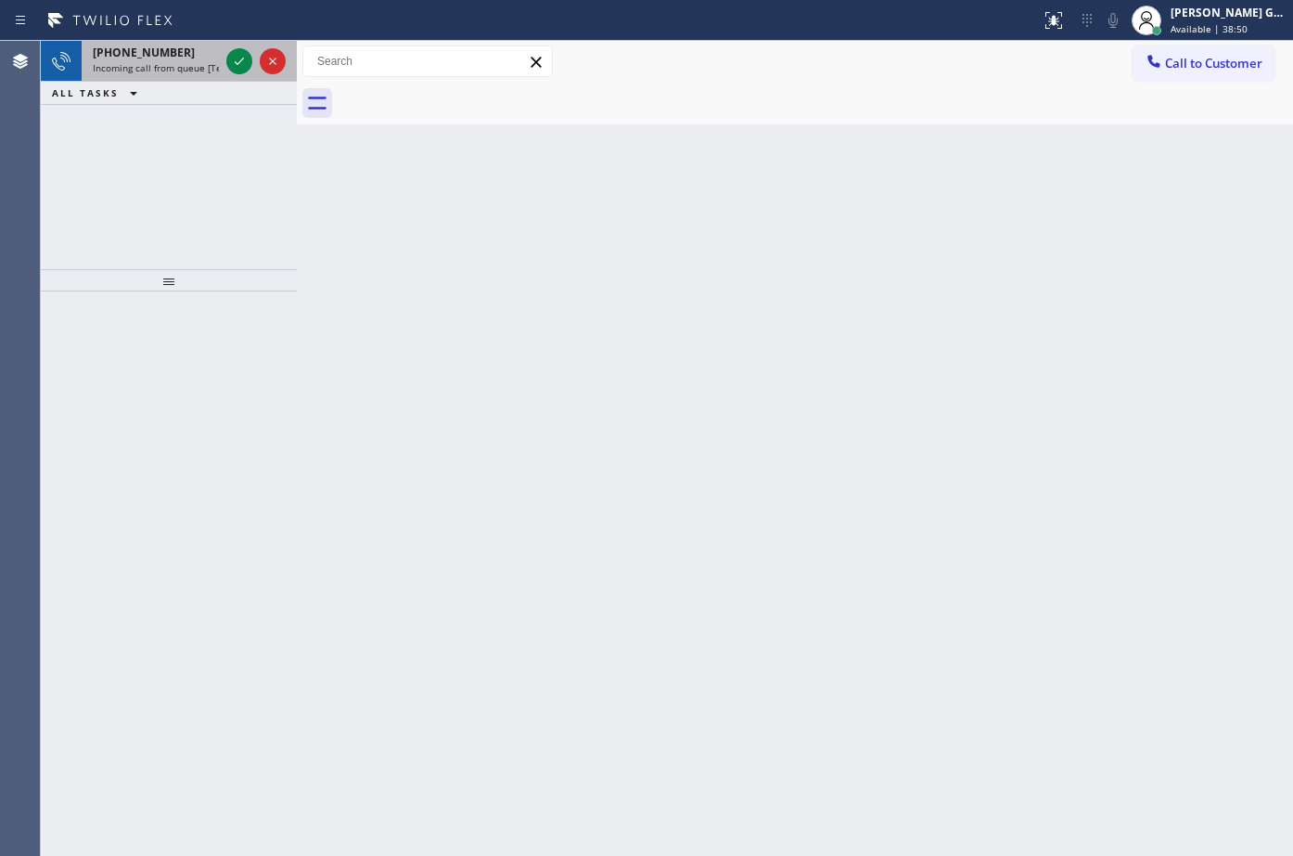
click at [201, 62] on span "Incoming call from queue [Test] All" at bounding box center [170, 67] width 154 height 13
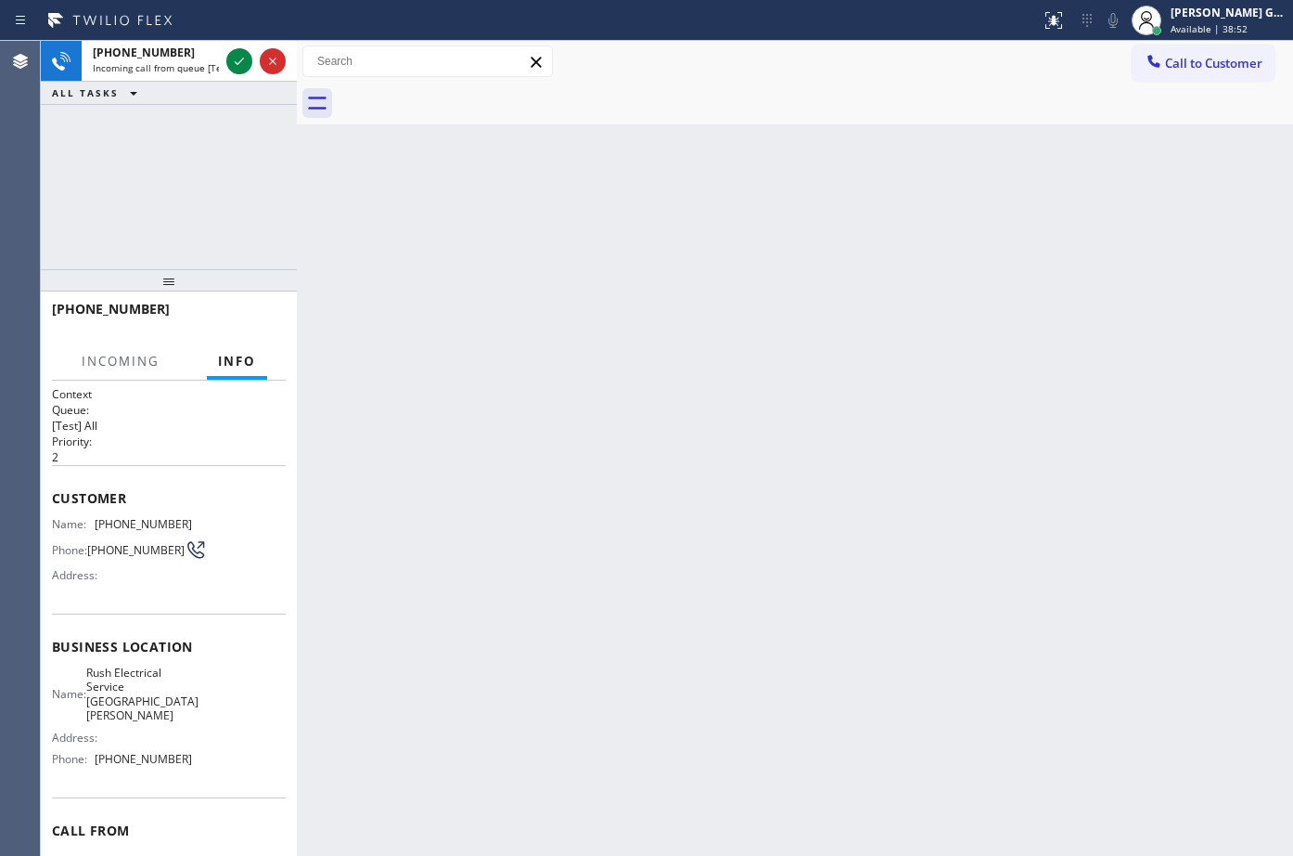
click at [675, 184] on div "Back to Dashboard Change Sender ID Customers Technicians Select a contact Outbo…" at bounding box center [795, 448] width 997 height 815
drag, startPoint x: 180, startPoint y: 64, endPoint x: 216, endPoint y: 63, distance: 36.2
click at [189, 62] on span "Incoming call from queue [Test] All" at bounding box center [170, 67] width 154 height 13
click at [235, 56] on icon at bounding box center [239, 61] width 22 height 22
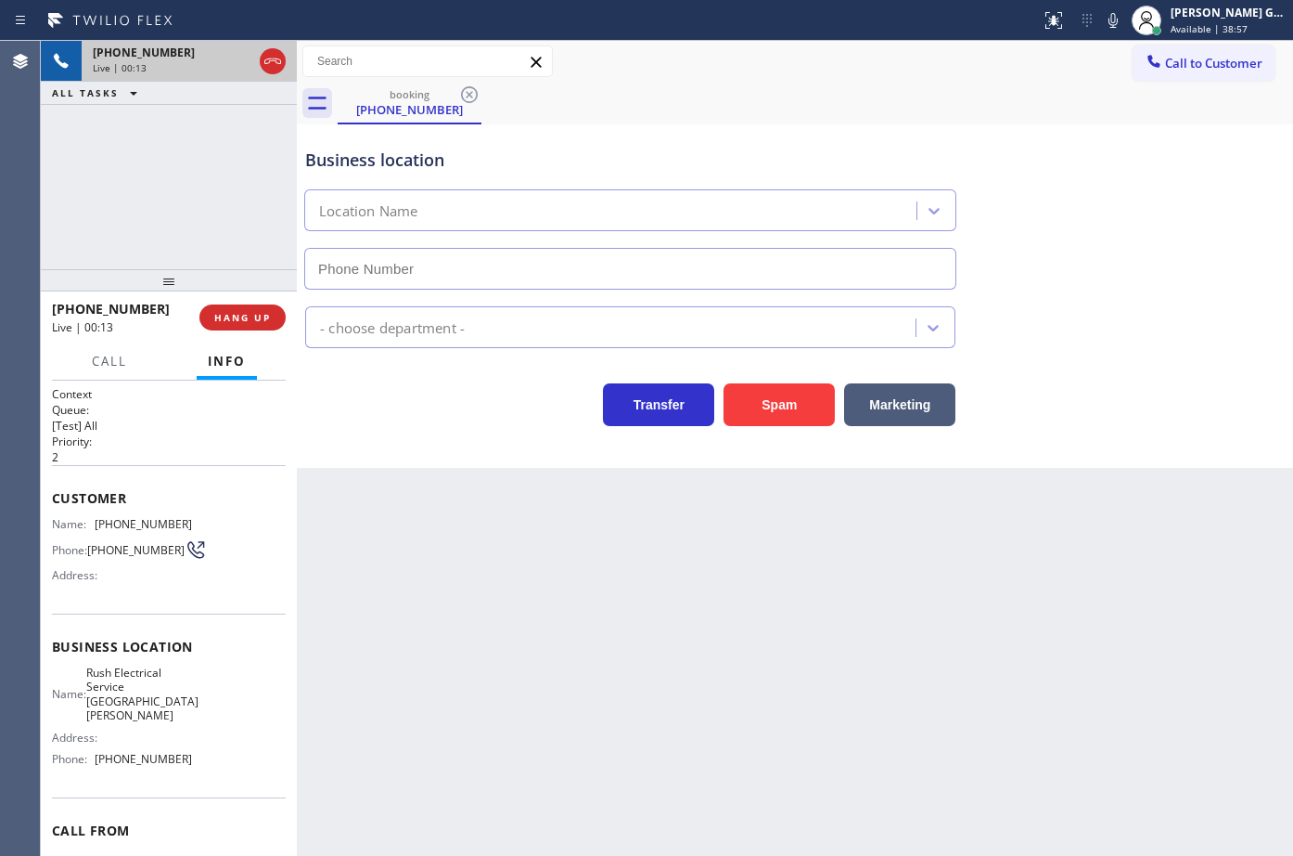
click at [277, 59] on icon at bounding box center [272, 61] width 17 height 6
type input "[PHONE_NUMBER]"
click at [264, 307] on button "HANG UP" at bounding box center [242, 317] width 86 height 26
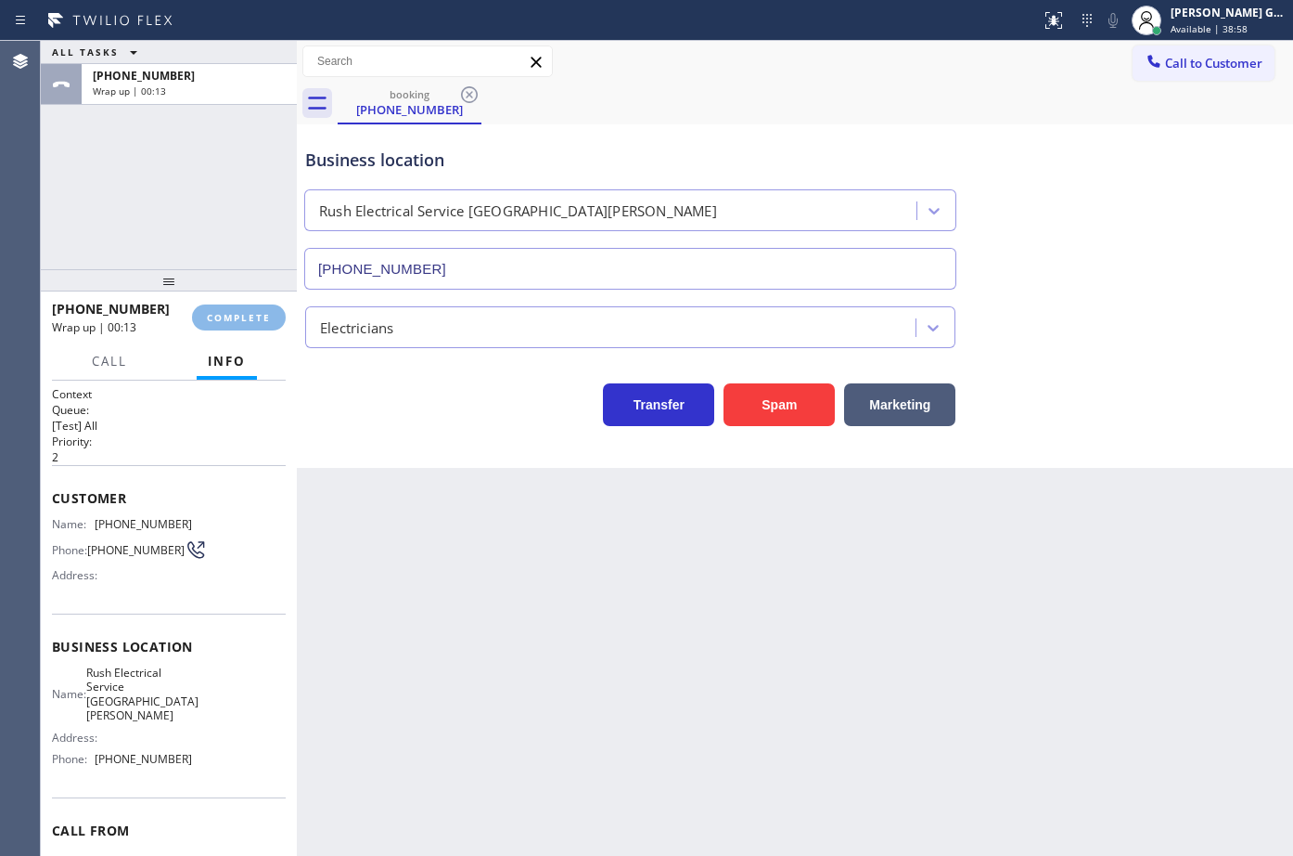
click at [509, 588] on div "Back to Dashboard Change Sender ID Customers Technicians Select a contact Outbo…" at bounding box center [795, 448] width 997 height 815
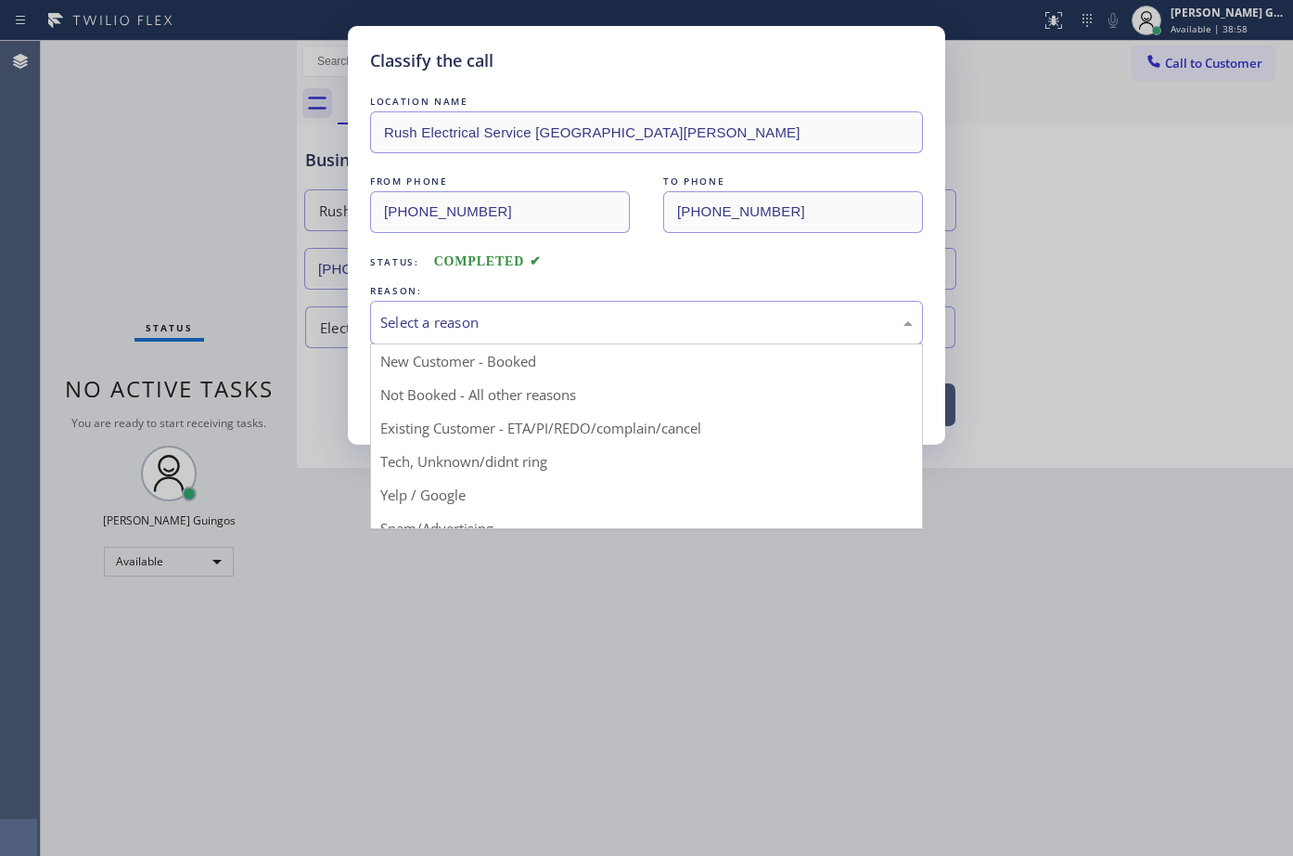
click at [464, 312] on div "Select a reason" at bounding box center [646, 322] width 533 height 21
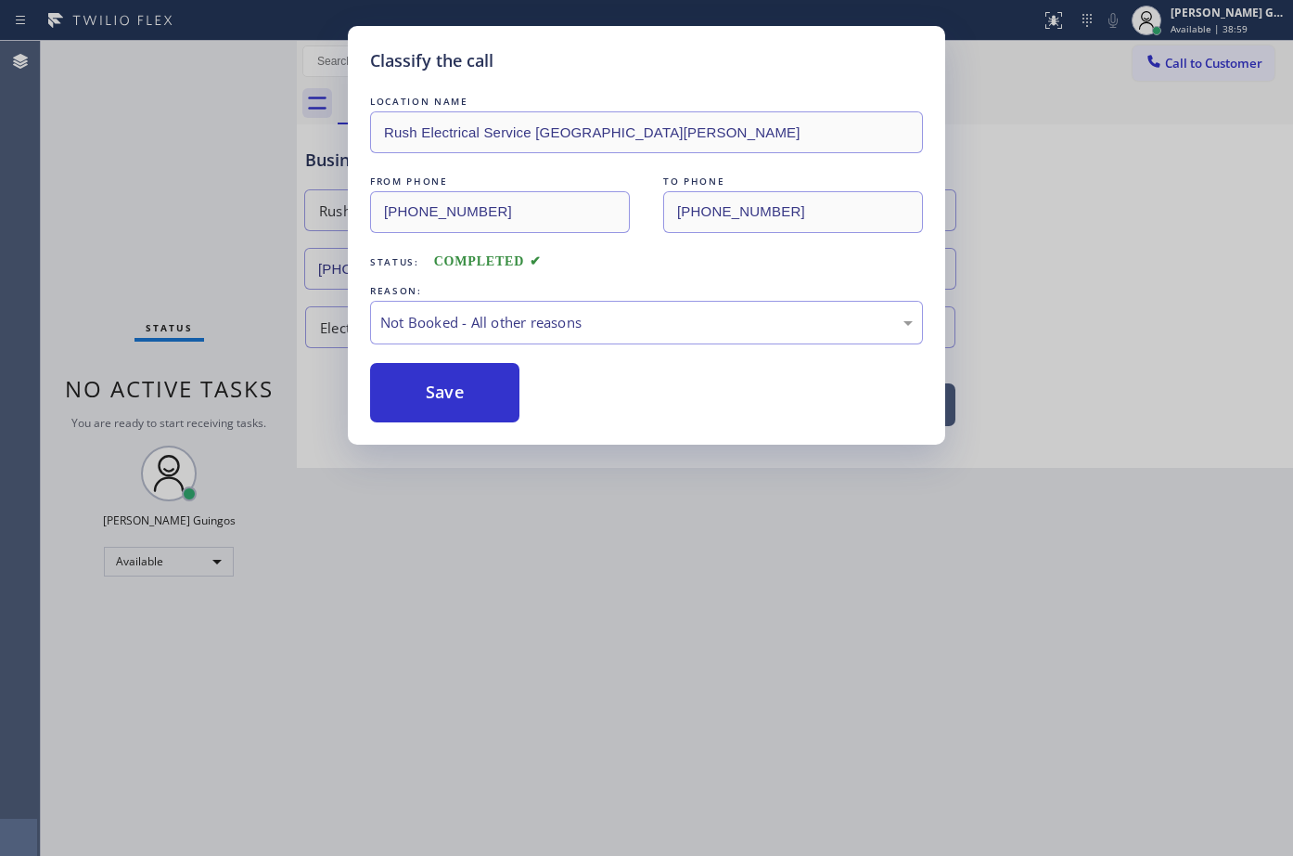
click at [459, 395] on button "Save" at bounding box center [444, 392] width 149 height 59
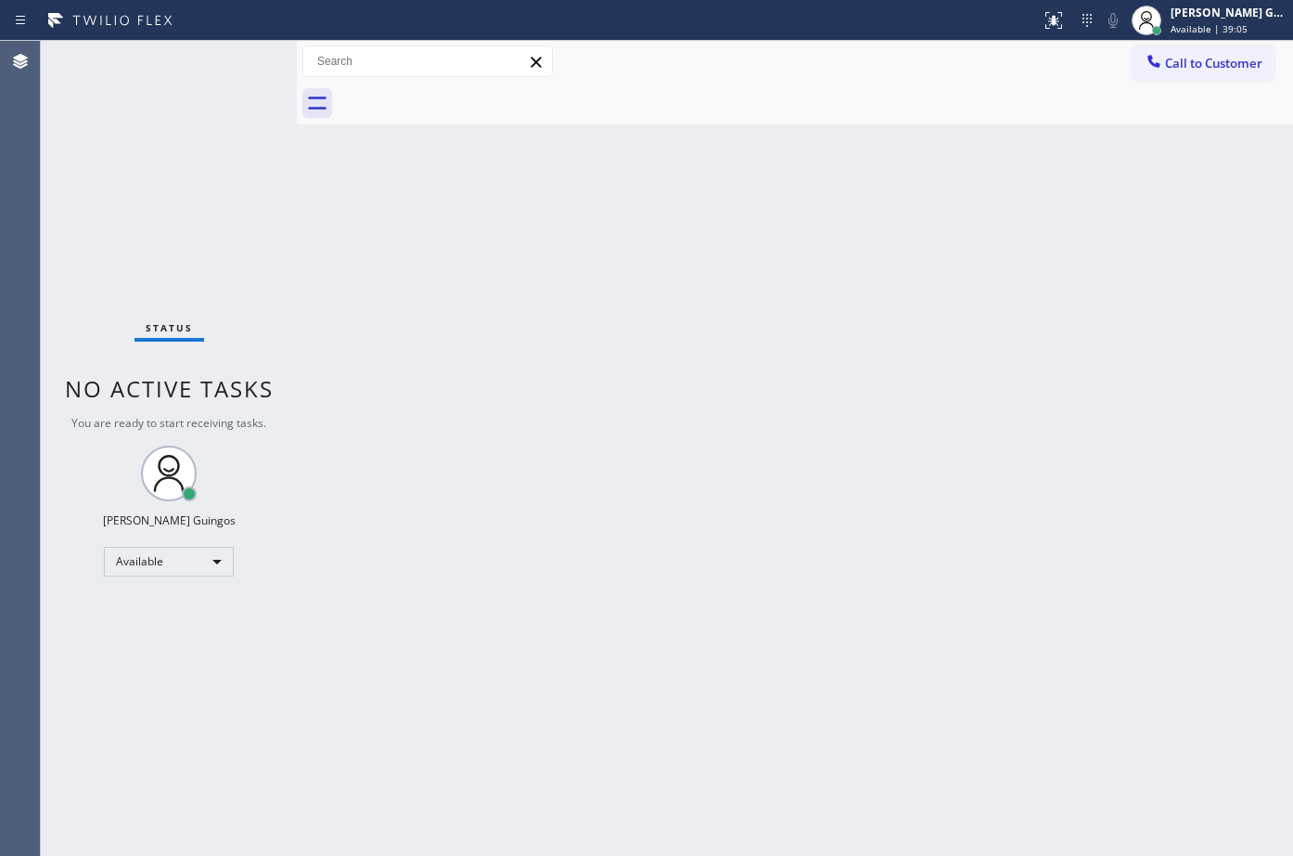
click at [688, 471] on div "Back to Dashboard Change Sender ID Customers Technicians Select a contact Outbo…" at bounding box center [795, 448] width 997 height 815
click at [534, 500] on div "Back to Dashboard Change Sender ID Customers Technicians Select a contact Outbo…" at bounding box center [795, 448] width 997 height 815
click at [478, 344] on div "Back to Dashboard Change Sender ID Customers Technicians Select a contact Outbo…" at bounding box center [795, 448] width 997 height 815
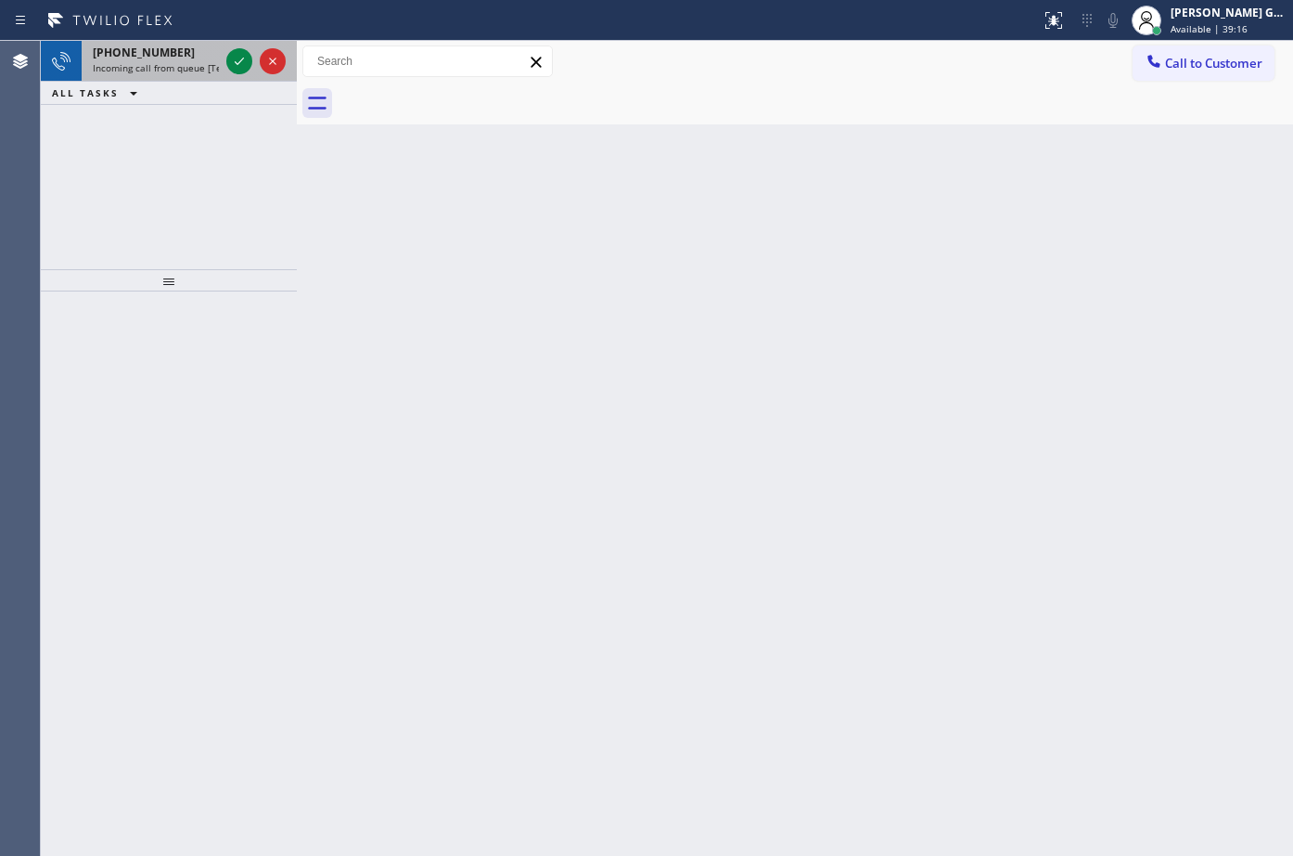
click at [186, 64] on span "Incoming call from queue [Test] All" at bounding box center [170, 67] width 154 height 13
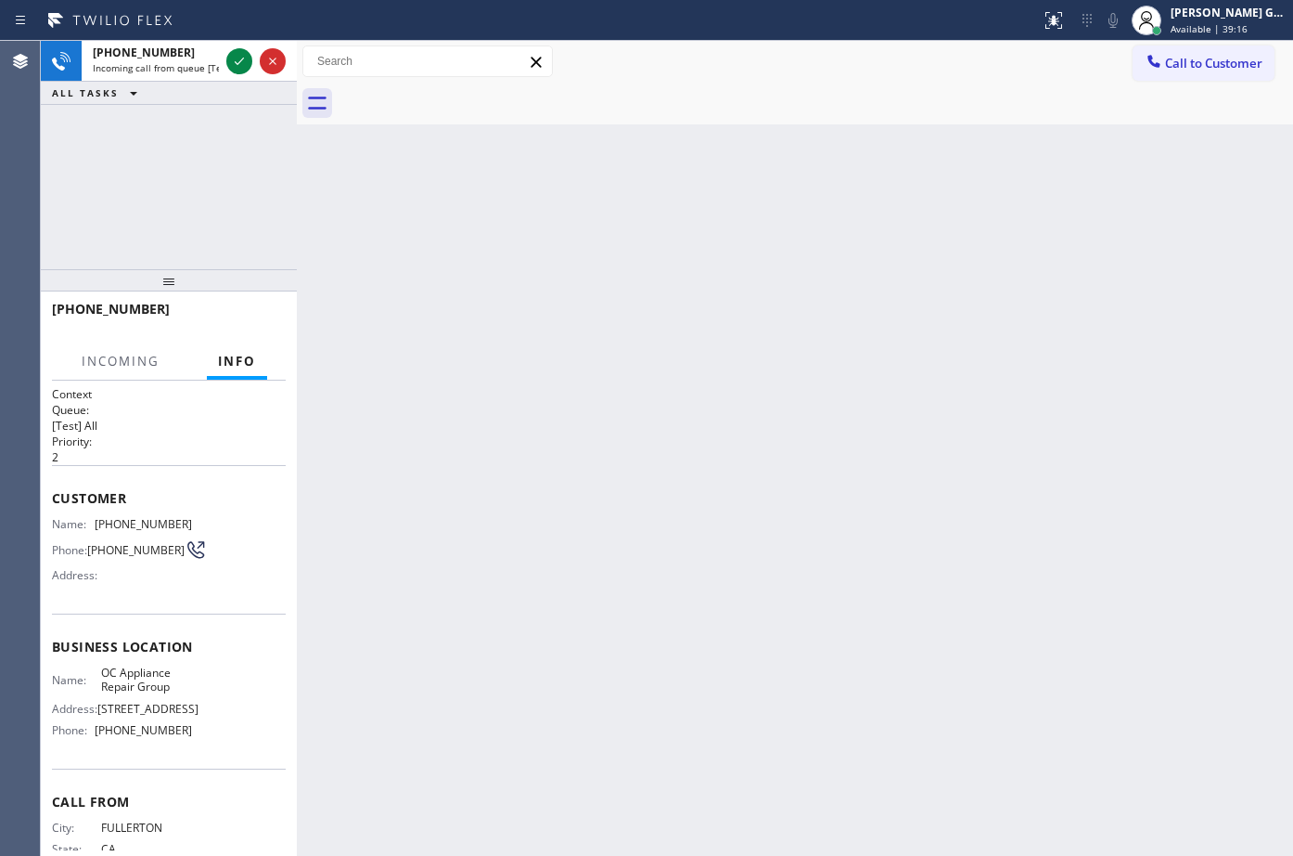
click at [670, 233] on div "Back to Dashboard Change Sender ID Customers Technicians Select a contact Outbo…" at bounding box center [795, 448] width 997 height 815
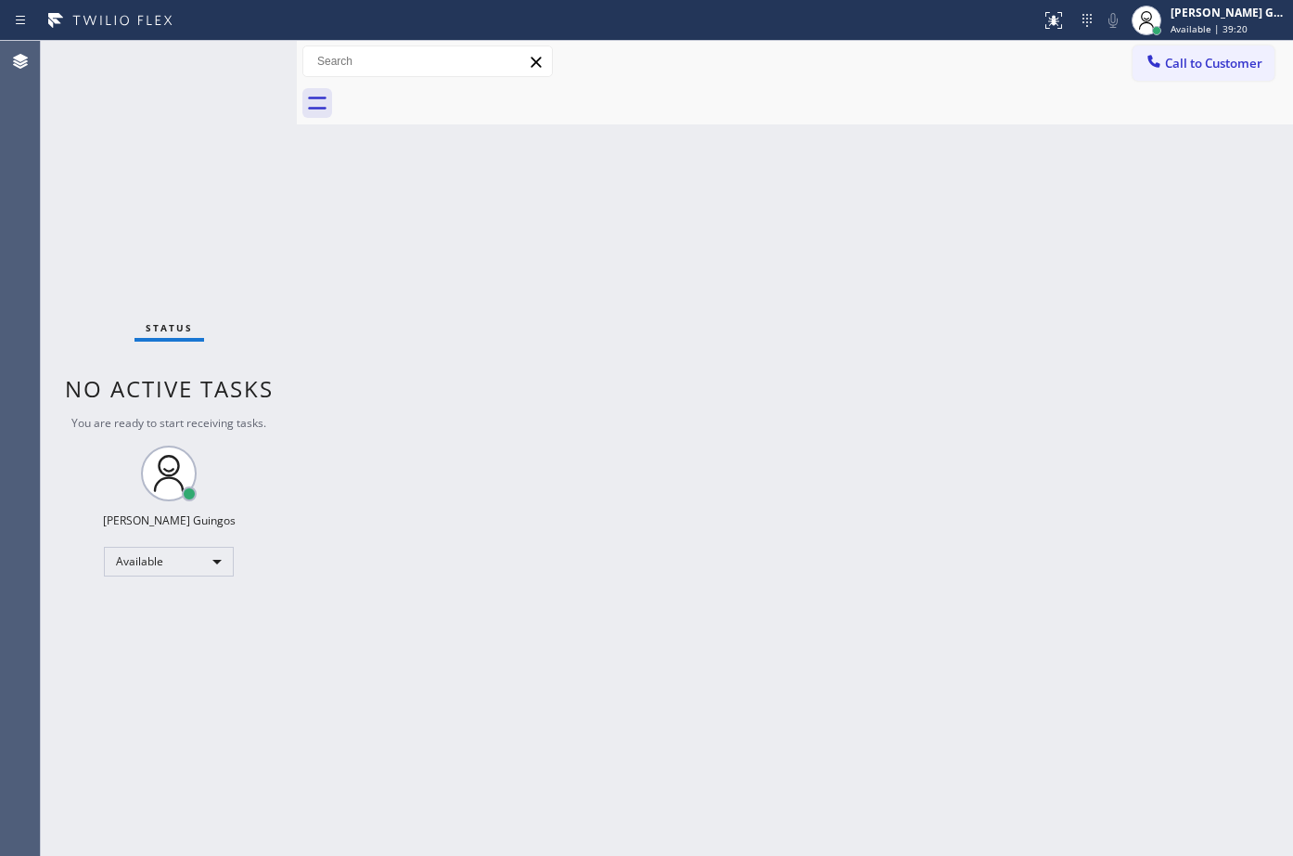
click at [637, 329] on div "Back to Dashboard Change Sender ID Customers Technicians Select a contact Outbo…" at bounding box center [795, 448] width 997 height 815
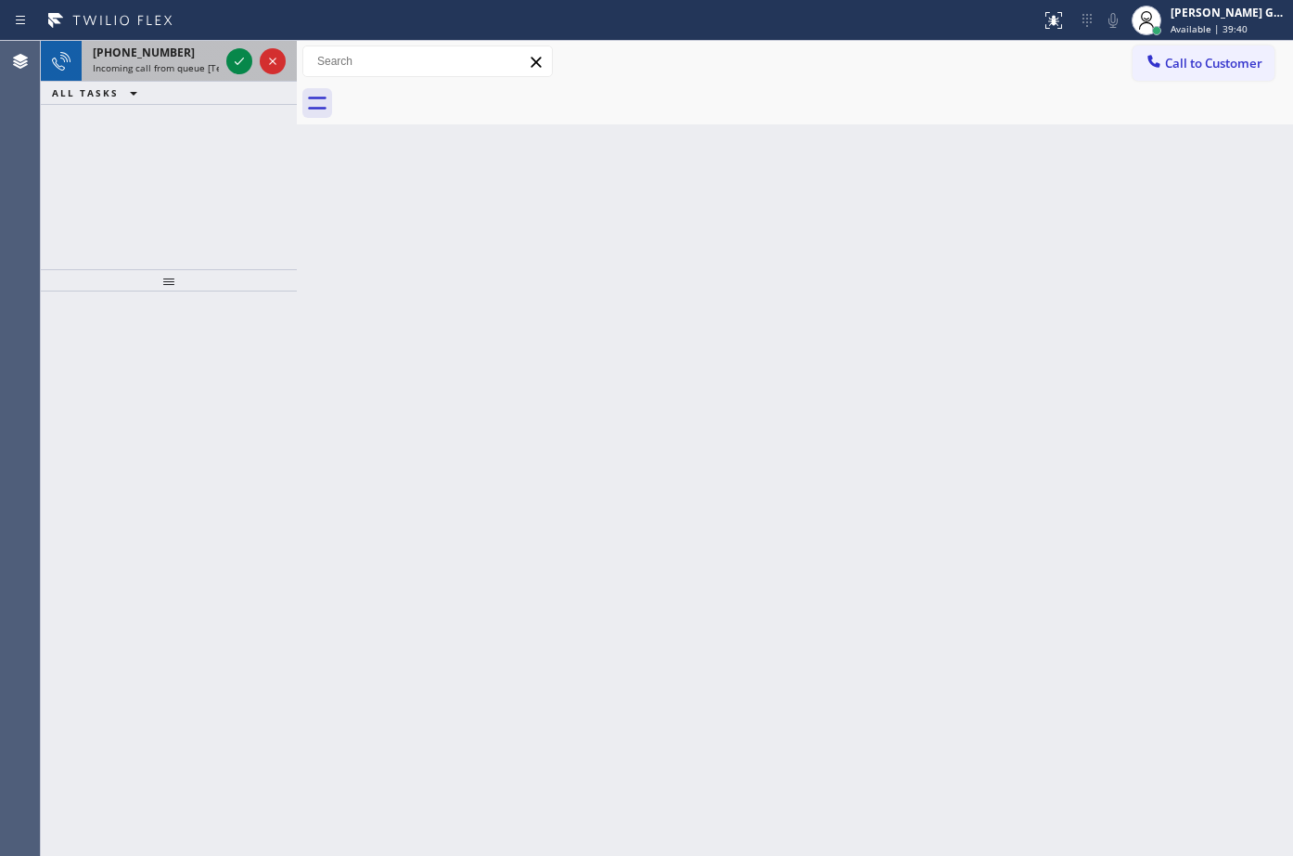
click at [180, 62] on span "Incoming call from queue [Test] All" at bounding box center [170, 67] width 154 height 13
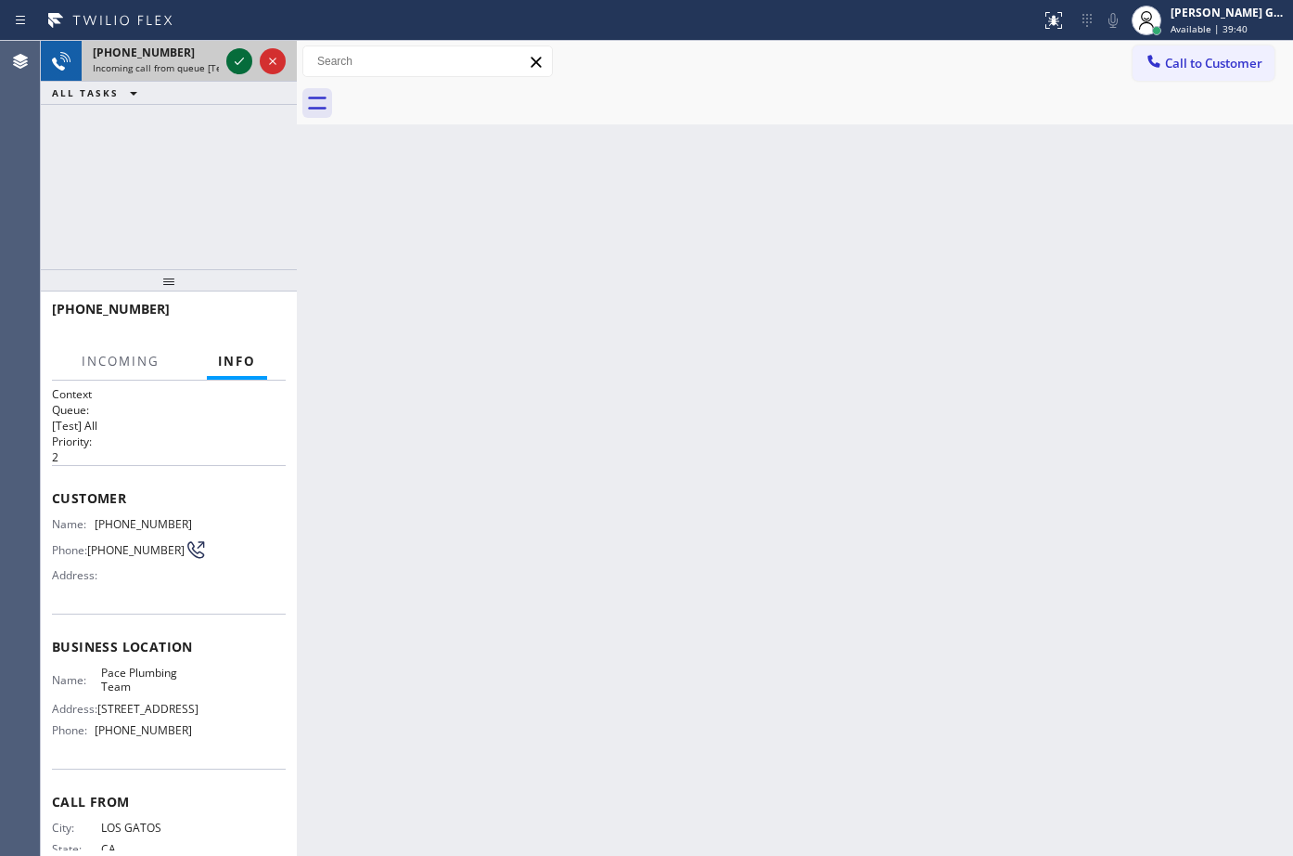
click at [238, 57] on icon at bounding box center [239, 61] width 22 height 22
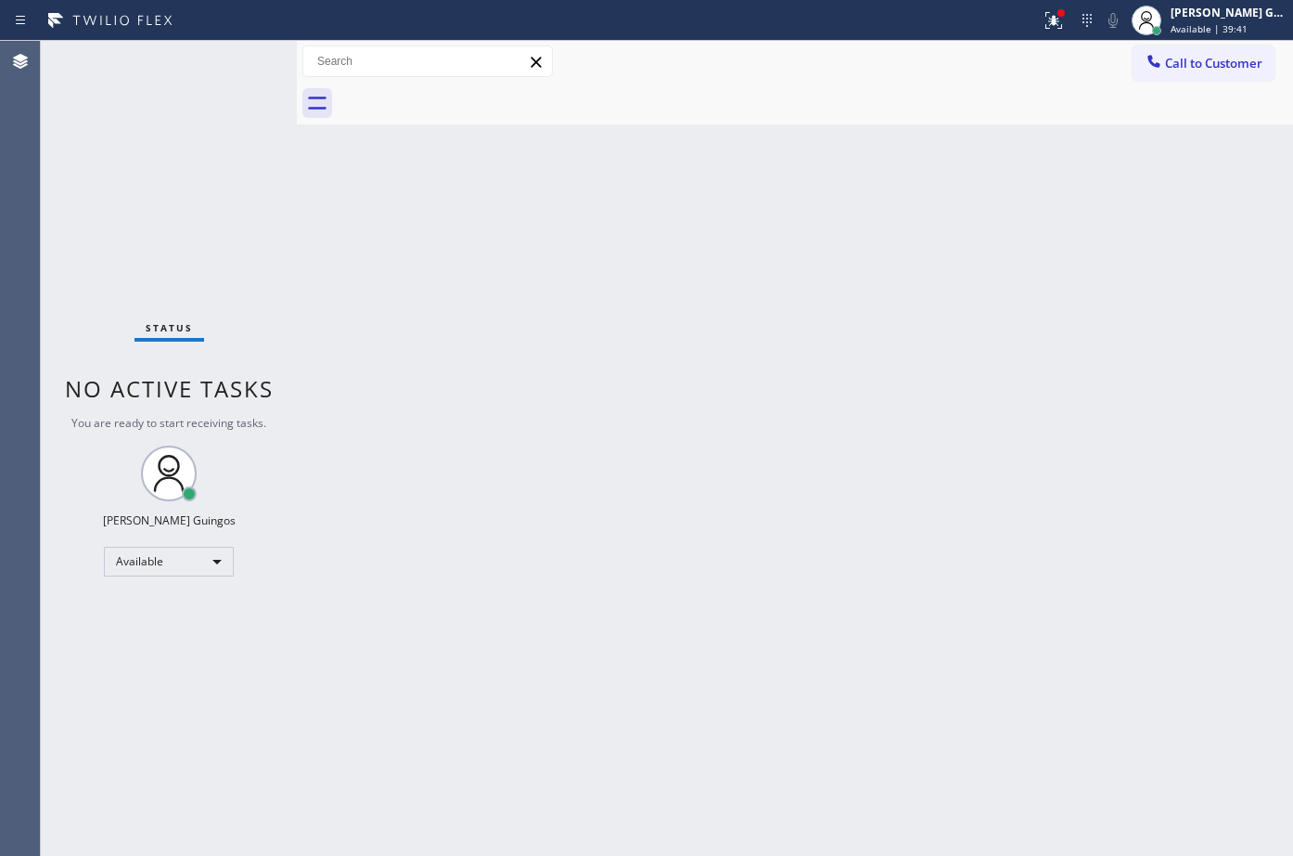
drag, startPoint x: 559, startPoint y: 271, endPoint x: 170, endPoint y: 175, distance: 400.4
click at [170, 175] on div "Status No active tasks You are ready to start receiving tasks. [PERSON_NAME] Av…" at bounding box center [169, 448] width 256 height 815
click at [477, 381] on div "Back to Dashboard Change Sender ID Customers Technicians Select a contact Outbo…" at bounding box center [795, 448] width 997 height 815
click at [1052, 24] on icon at bounding box center [1054, 20] width 22 height 22
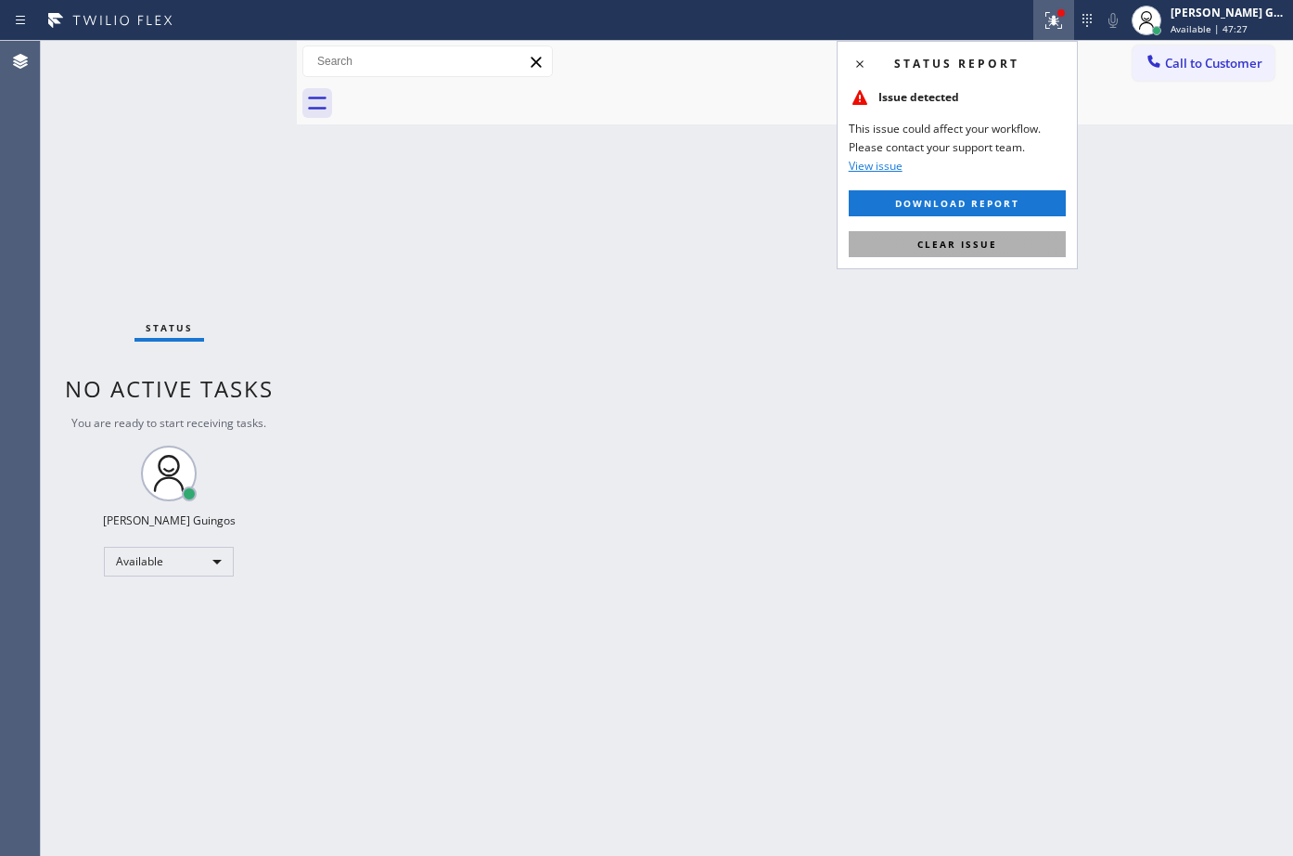
click at [983, 246] on span "Clear issue" at bounding box center [958, 244] width 80 height 13
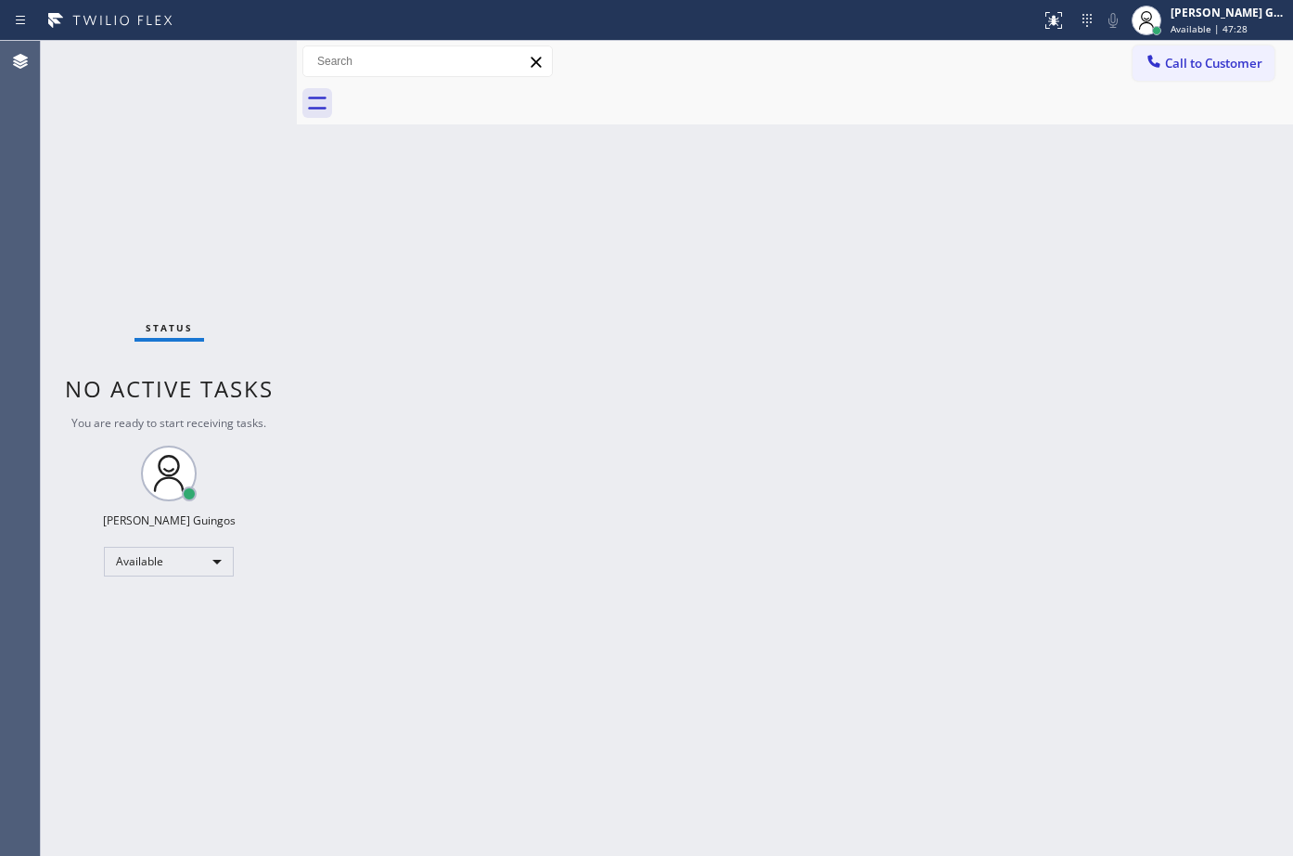
click at [731, 444] on div "Back to Dashboard Change Sender ID Customers Technicians Select a contact Outbo…" at bounding box center [795, 448] width 997 height 815
click at [628, 397] on div "Back to Dashboard Change Sender ID Customers Technicians Select a contact Outbo…" at bounding box center [795, 448] width 997 height 815
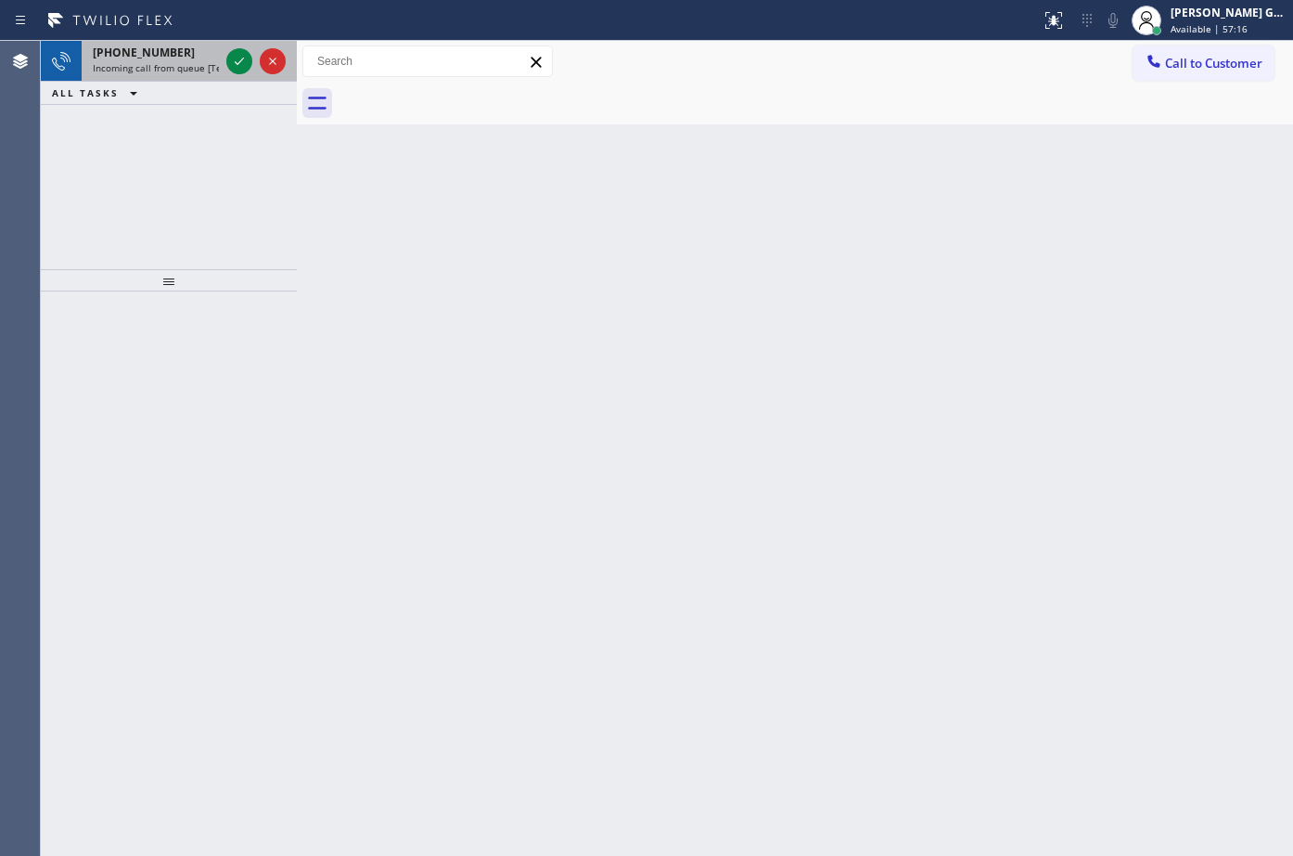
click at [209, 51] on div "[PHONE_NUMBER]" at bounding box center [156, 53] width 126 height 16
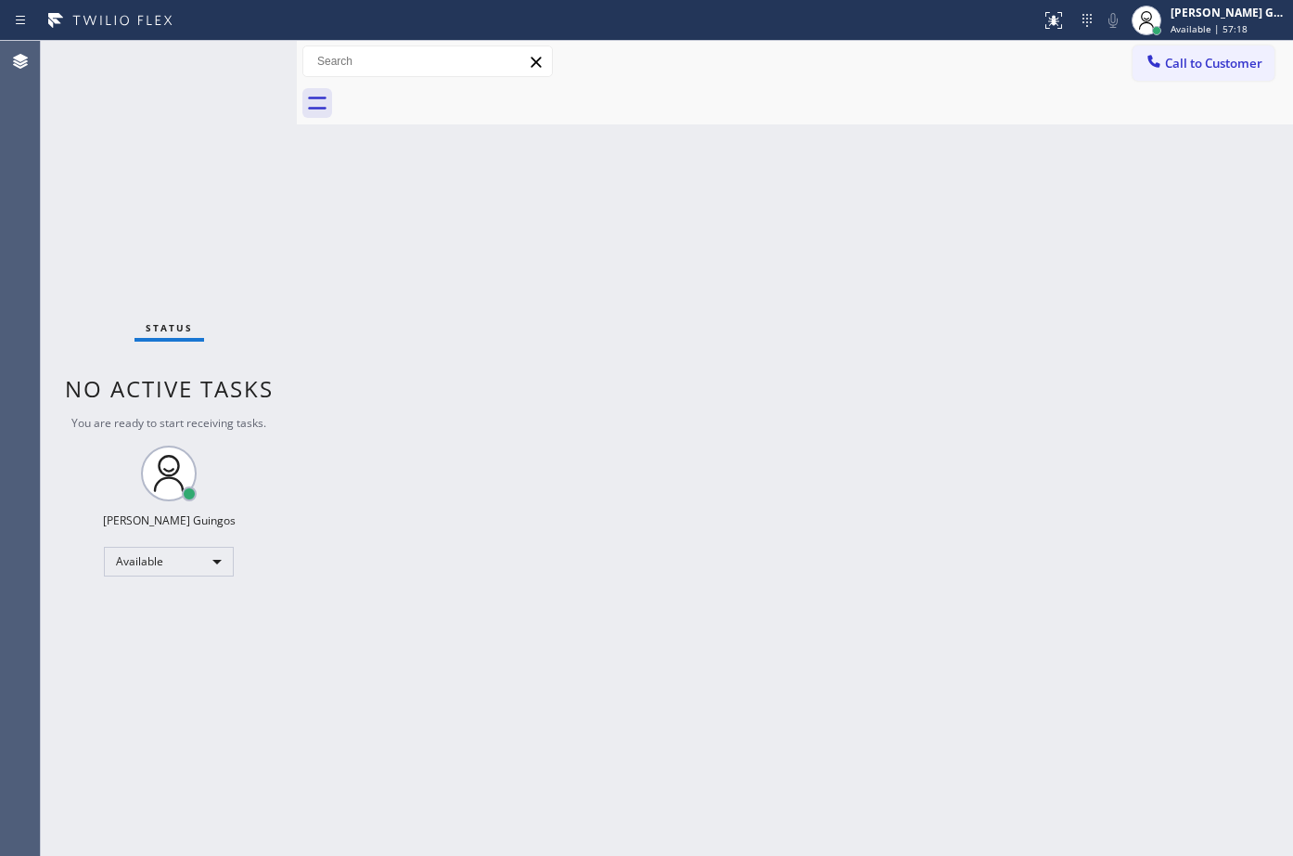
click at [230, 62] on div "Status No active tasks You are ready to start receiving tasks. [PERSON_NAME] Av…" at bounding box center [169, 448] width 256 height 815
drag, startPoint x: 618, startPoint y: 175, endPoint x: 470, endPoint y: 6, distance: 224.9
click at [616, 174] on div "Back to Dashboard Change Sender ID Customers Technicians Select a contact Outbo…" at bounding box center [795, 448] width 997 height 815
drag, startPoint x: 663, startPoint y: 403, endPoint x: 664, endPoint y: 412, distance: 9.3
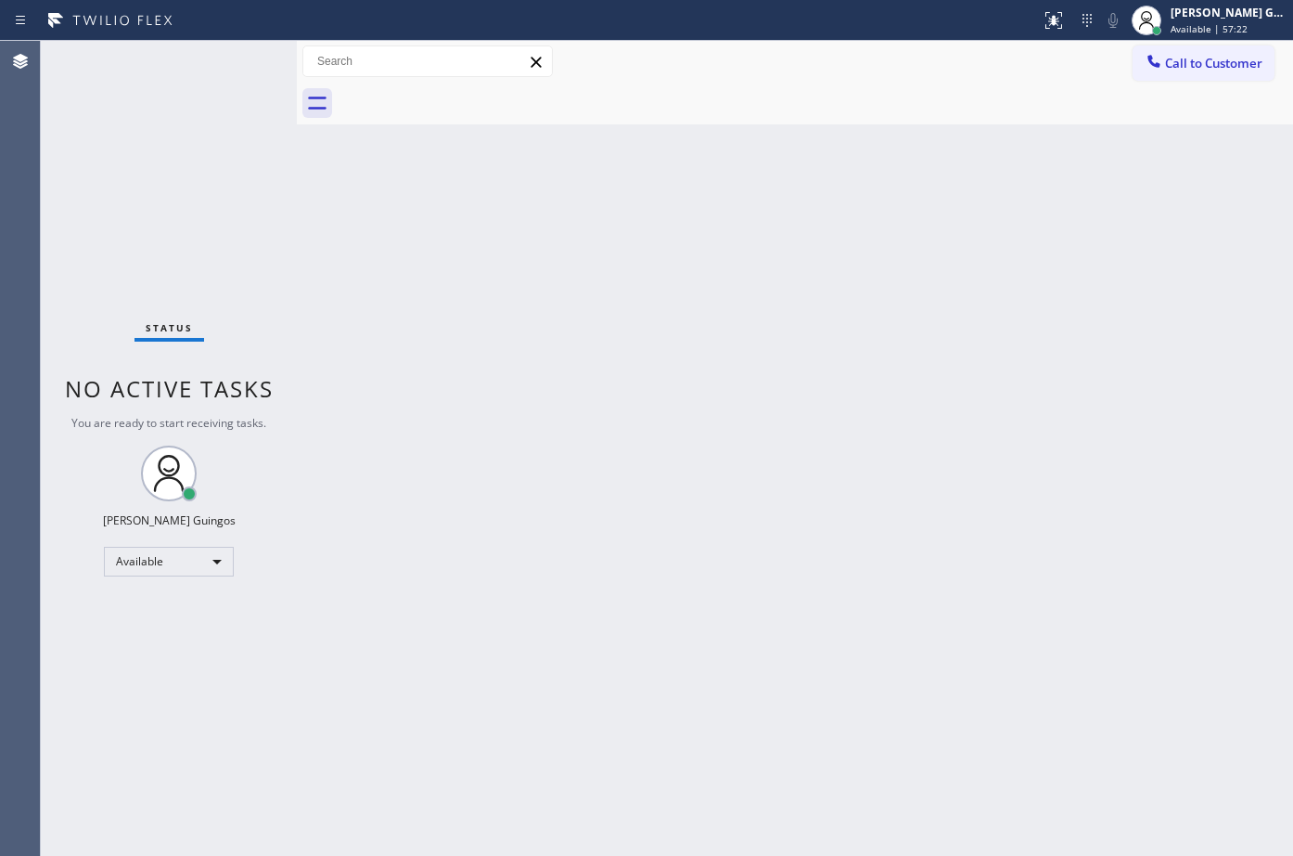
click at [664, 412] on div "Back to Dashboard Change Sender ID Customers Technicians Select a contact Outbo…" at bounding box center [795, 448] width 997 height 815
click at [145, 64] on div "Status No active tasks You are ready to start receiving tasks. [PERSON_NAME] Av…" at bounding box center [169, 448] width 256 height 815
drag, startPoint x: 598, startPoint y: 259, endPoint x: 395, endPoint y: 13, distance: 319.0
click at [598, 255] on div "Back to Dashboard Change Sender ID Customers Technicians Select a contact Outbo…" at bounding box center [795, 448] width 997 height 815
click at [753, 232] on div "Back to Dashboard Change Sender ID Customers Technicians Select a contact Outbo…" at bounding box center [795, 448] width 997 height 815
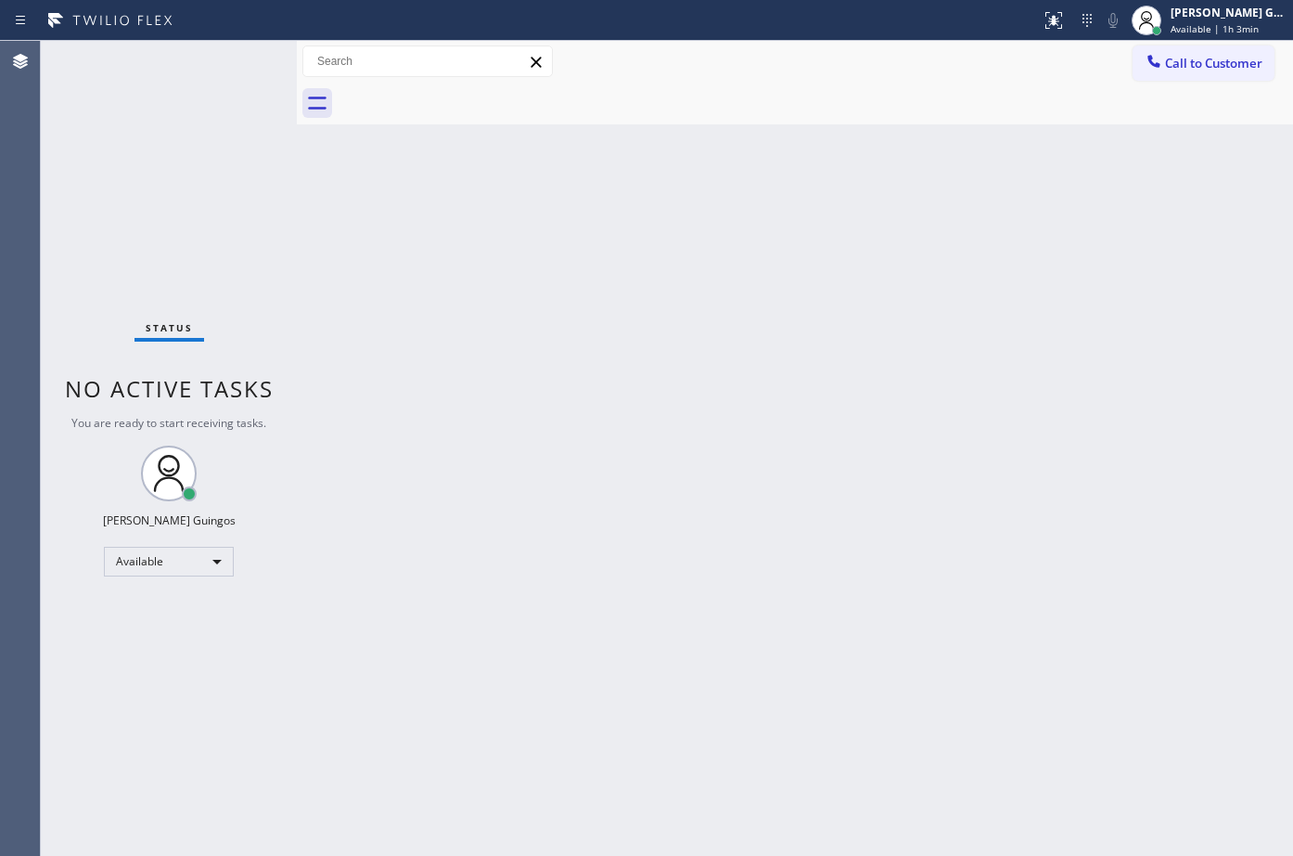
click at [646, 442] on div "Back to Dashboard Change Sender ID Customers Technicians Select a contact Outbo…" at bounding box center [795, 448] width 997 height 815
click at [777, 448] on div "Back to Dashboard Change Sender ID Customers Technicians Select a contact Outbo…" at bounding box center [795, 448] width 997 height 815
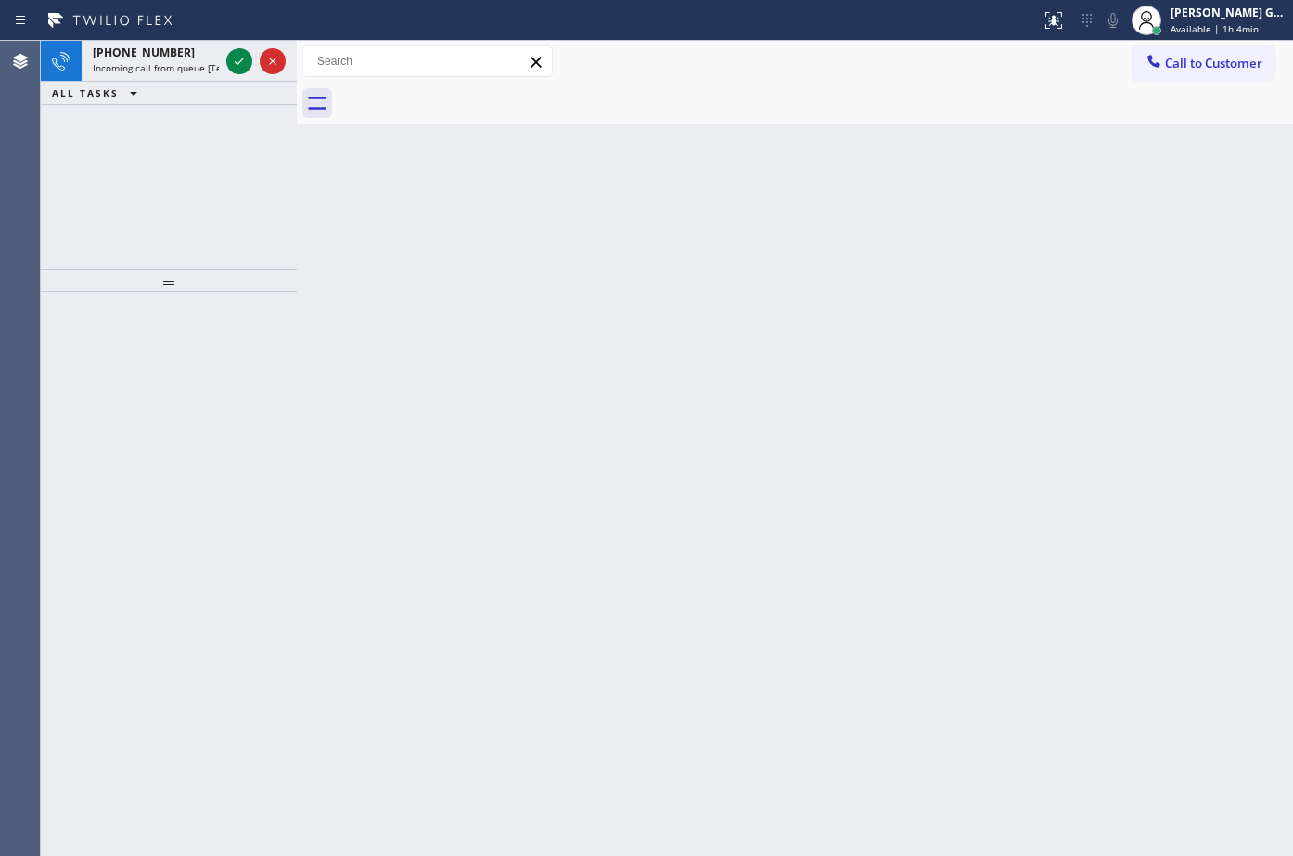
click at [779, 347] on div "Back to Dashboard Change Sender ID Customers Technicians Select a contact Outbo…" at bounding box center [795, 448] width 997 height 815
click at [174, 69] on span "Incoming call from queue [Test] All" at bounding box center [170, 67] width 154 height 13
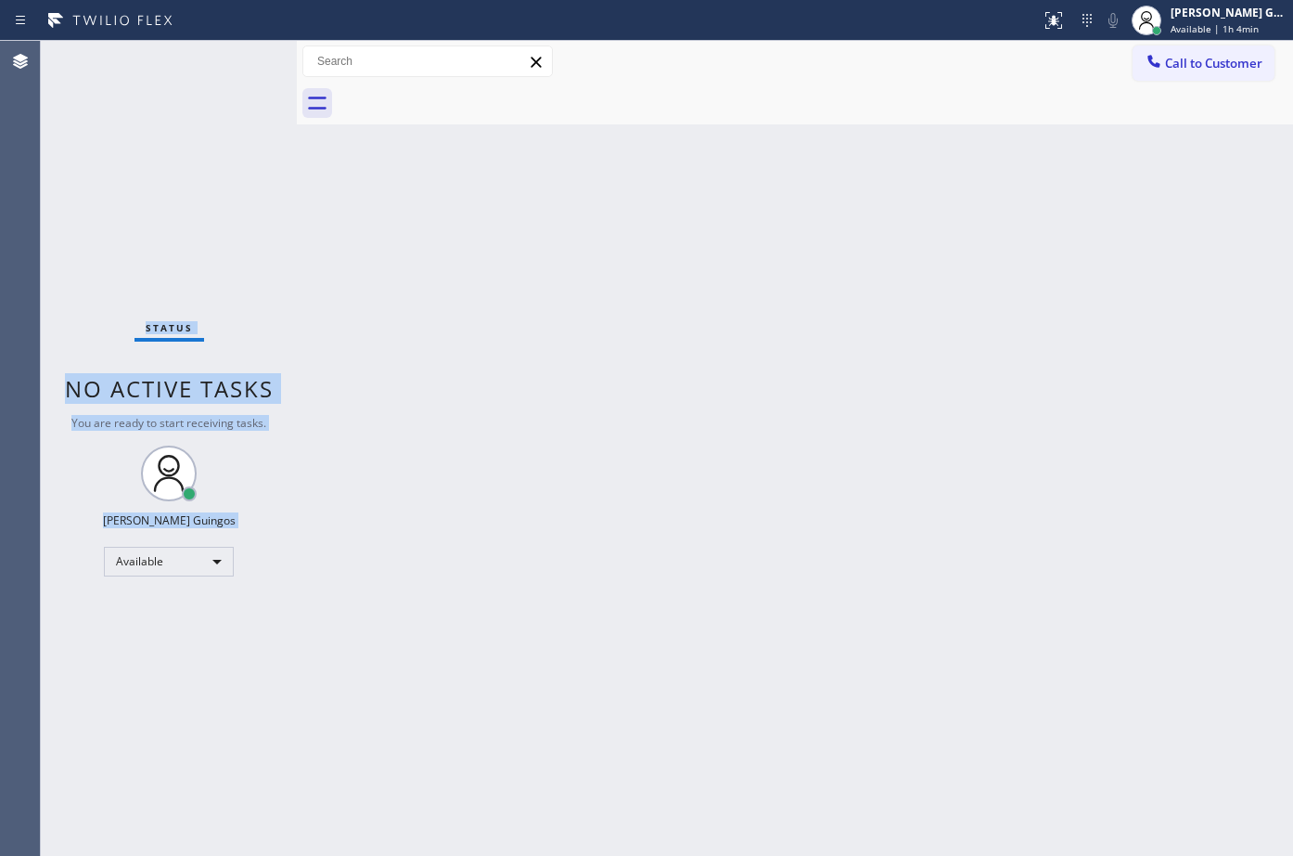
click at [242, 64] on div "Status No active tasks You are ready to start receiving tasks. [PERSON_NAME] Av…" at bounding box center [169, 448] width 256 height 815
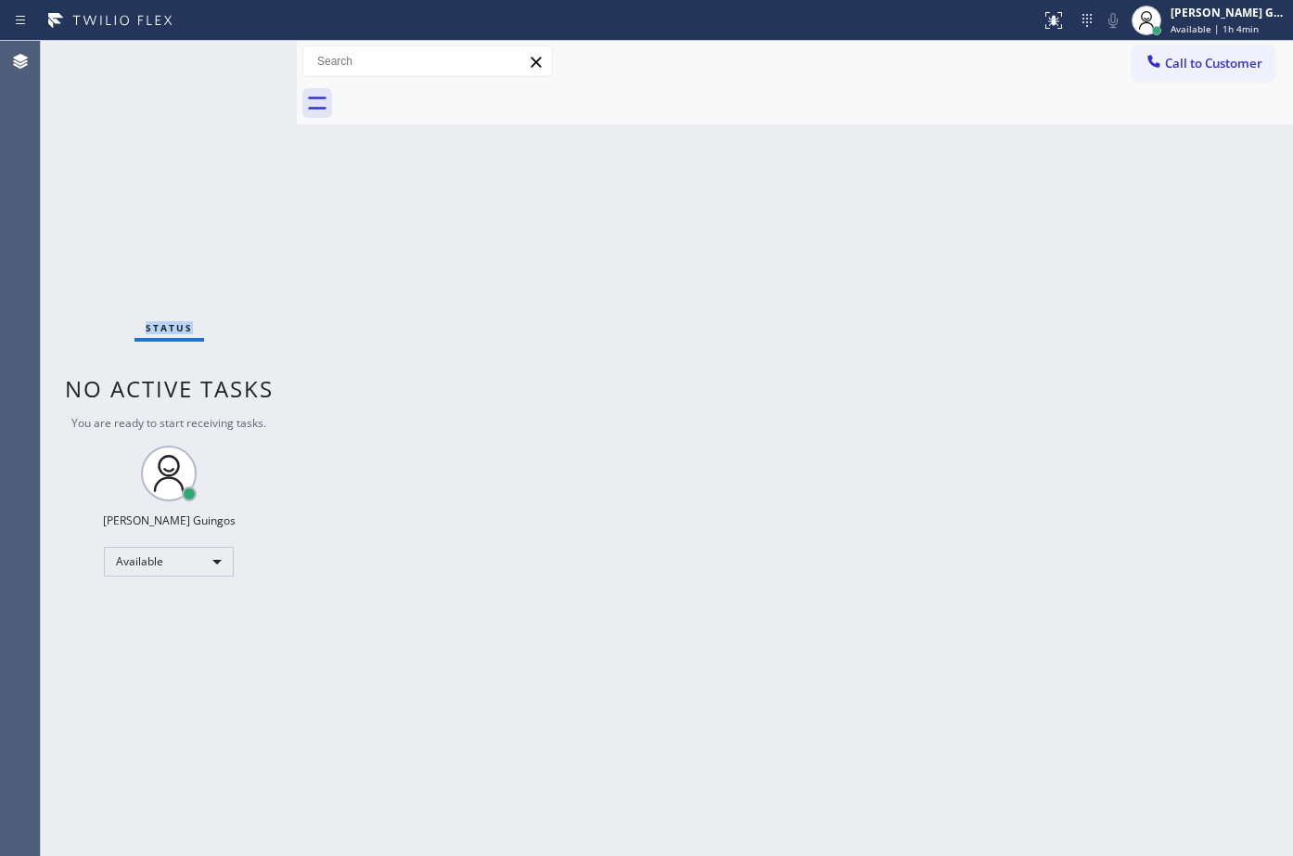
click at [242, 64] on div "Status No active tasks You are ready to start receiving tasks. [PERSON_NAME] Av…" at bounding box center [169, 448] width 256 height 815
click at [637, 485] on div "Back to Dashboard Change Sender ID Customers Technicians Select a contact Outbo…" at bounding box center [795, 448] width 997 height 815
click at [685, 431] on div "Back to Dashboard Change Sender ID Customers Technicians Select a contact Outbo…" at bounding box center [795, 448] width 997 height 815
click at [586, 219] on div "Back to Dashboard Change Sender ID Customers Technicians Select a contact Outbo…" at bounding box center [795, 448] width 997 height 815
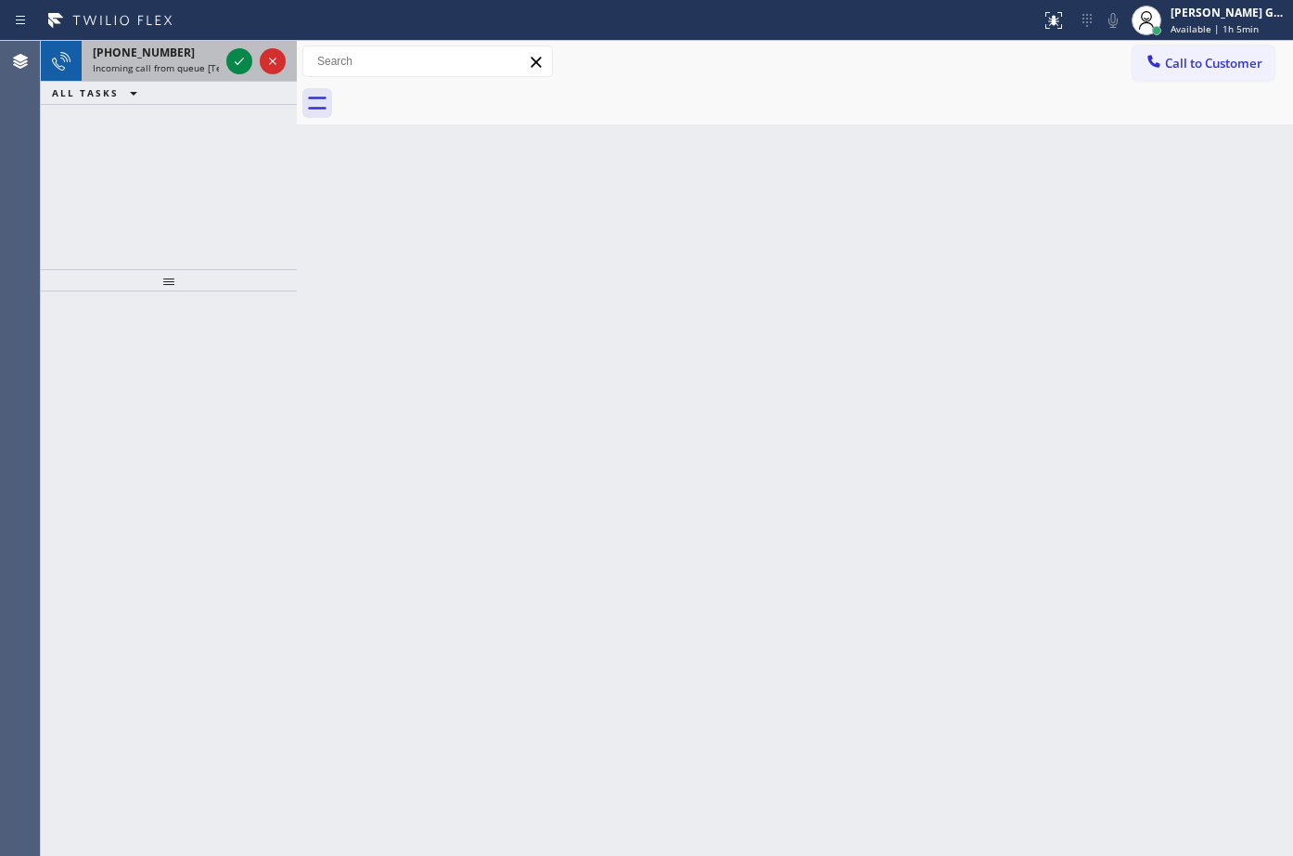
click at [191, 67] on span "Incoming call from queue [Test] All" at bounding box center [170, 67] width 154 height 13
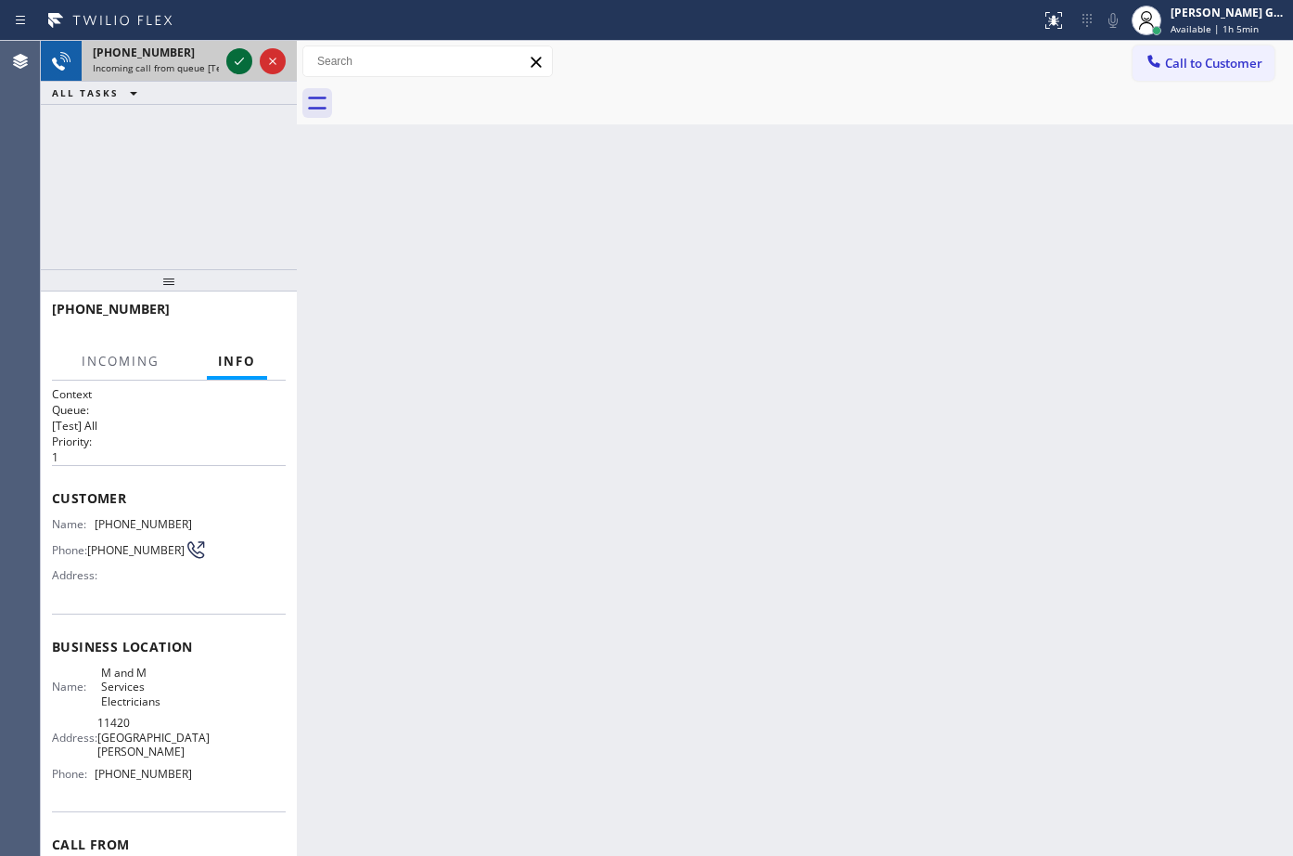
click at [240, 66] on icon at bounding box center [239, 61] width 22 height 22
click at [525, 380] on div "Back to Dashboard Change Sender ID Customers Technicians Select a contact Outbo…" at bounding box center [795, 448] width 997 height 815
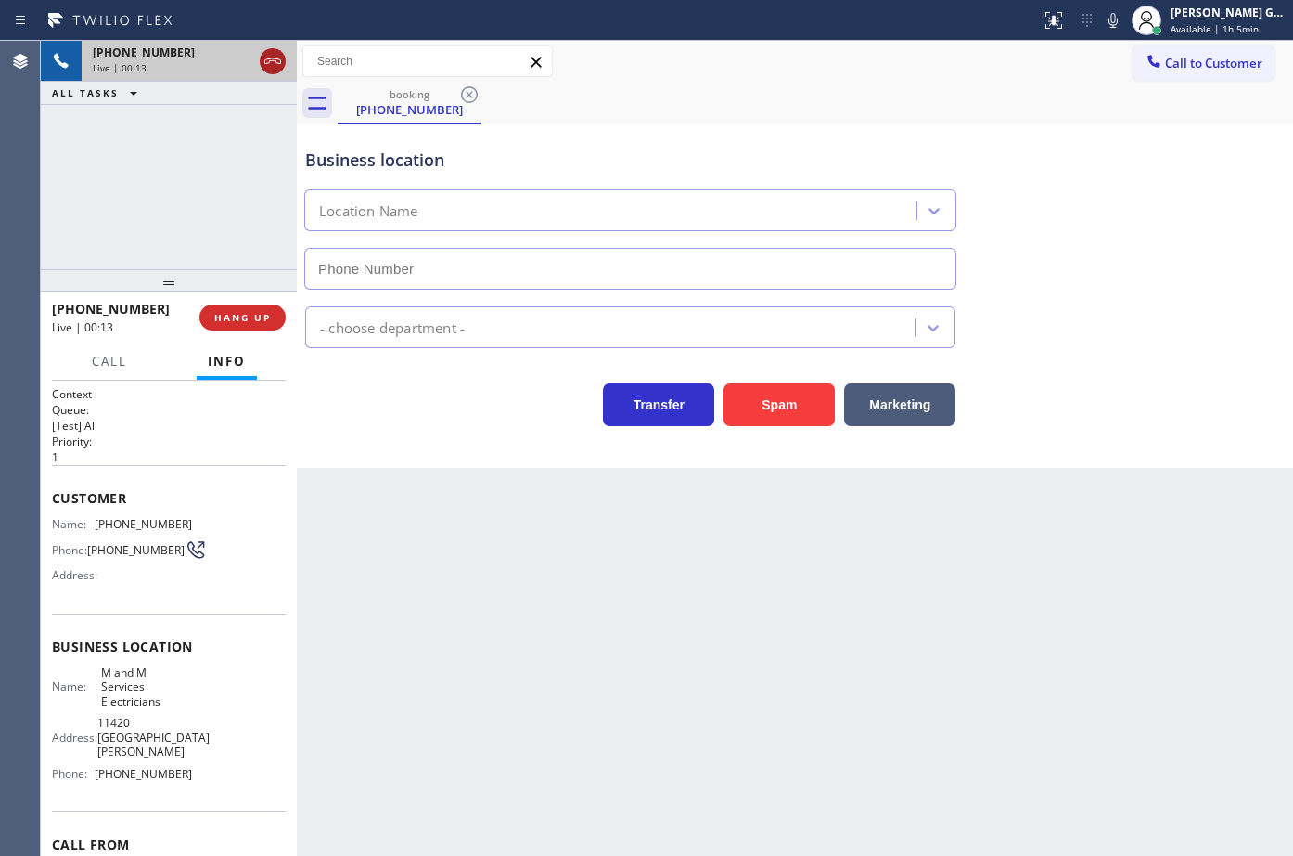
type input "[PHONE_NUMBER]"
click at [268, 65] on icon at bounding box center [273, 61] width 22 height 22
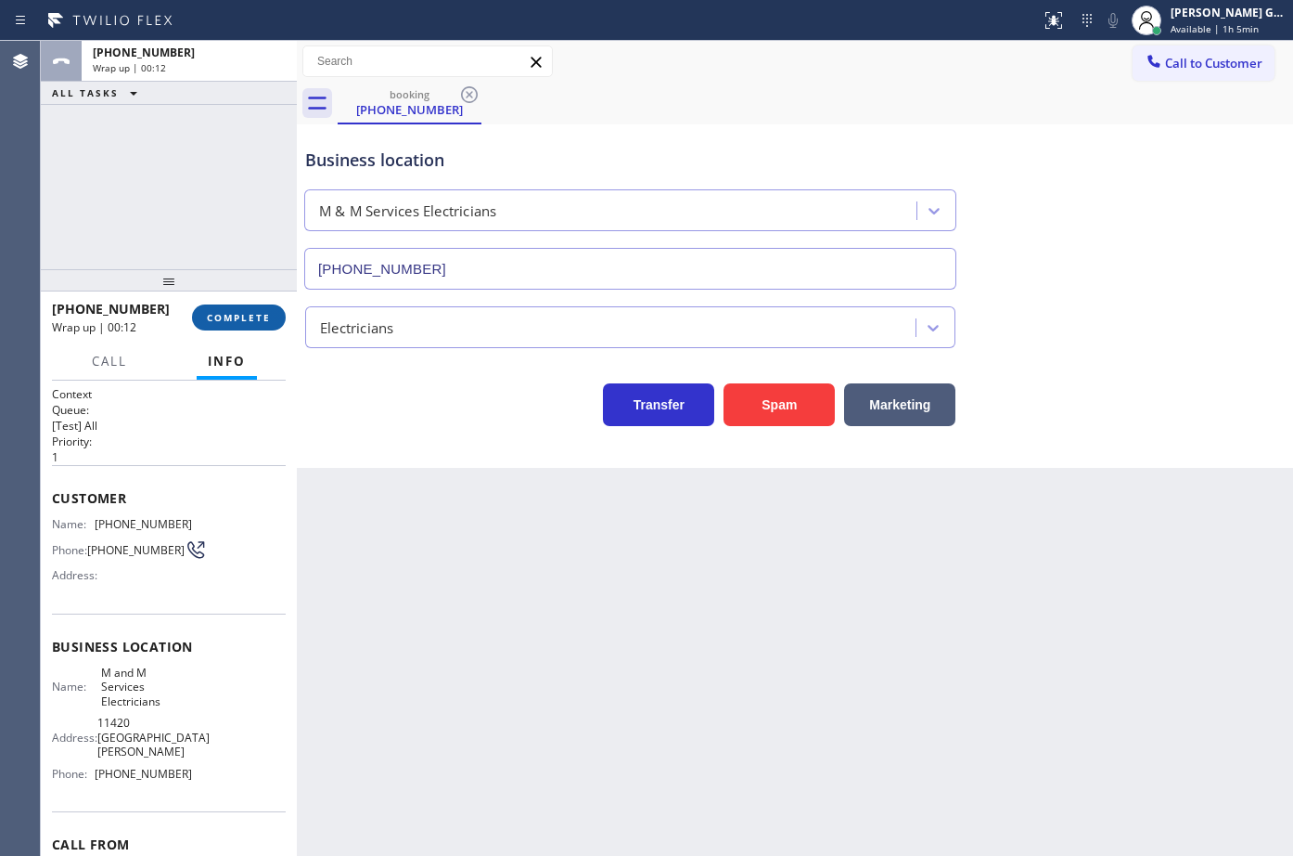
click at [269, 312] on span "COMPLETE" at bounding box center [239, 317] width 64 height 13
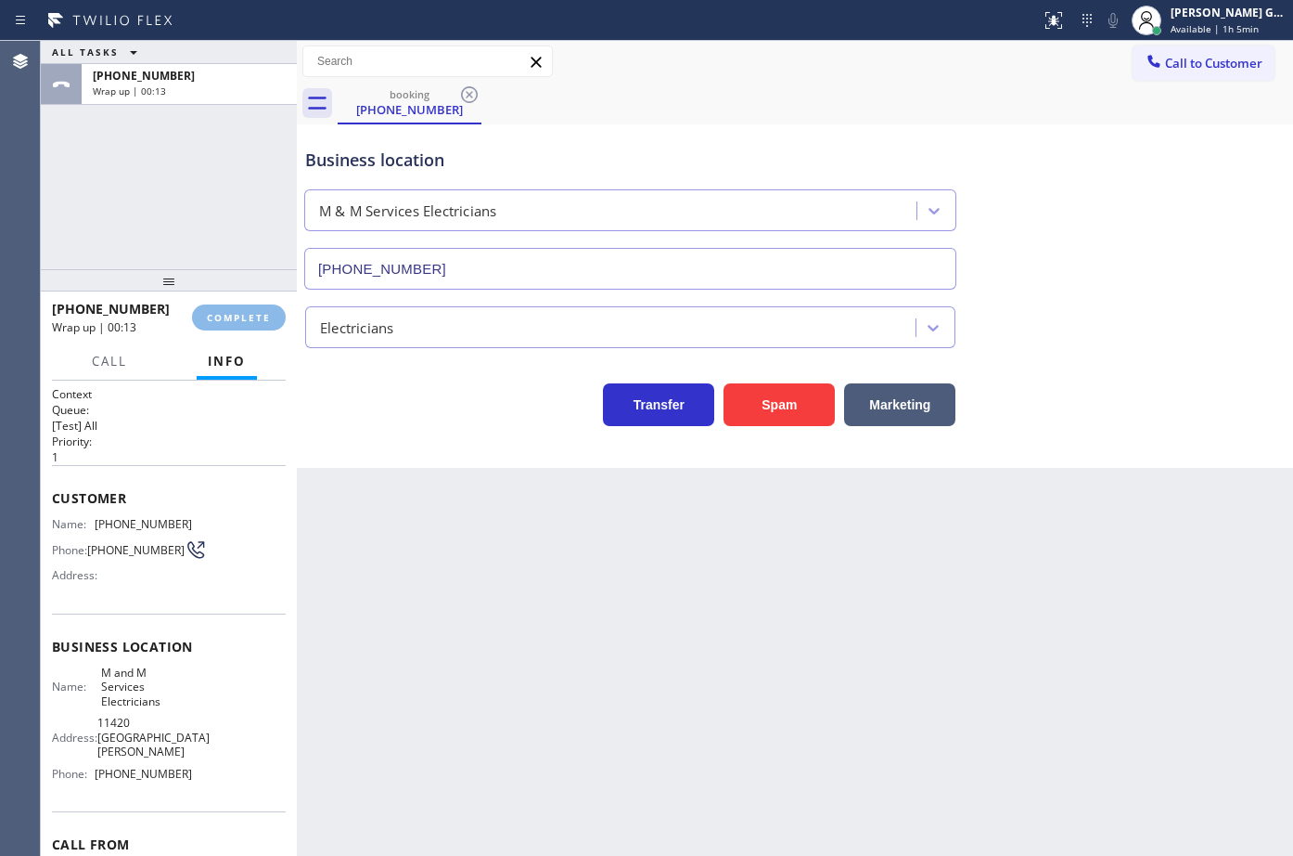
click at [585, 565] on div "Back to Dashboard Change Sender ID Customers Technicians Select a contact Outbo…" at bounding box center [795, 448] width 997 height 815
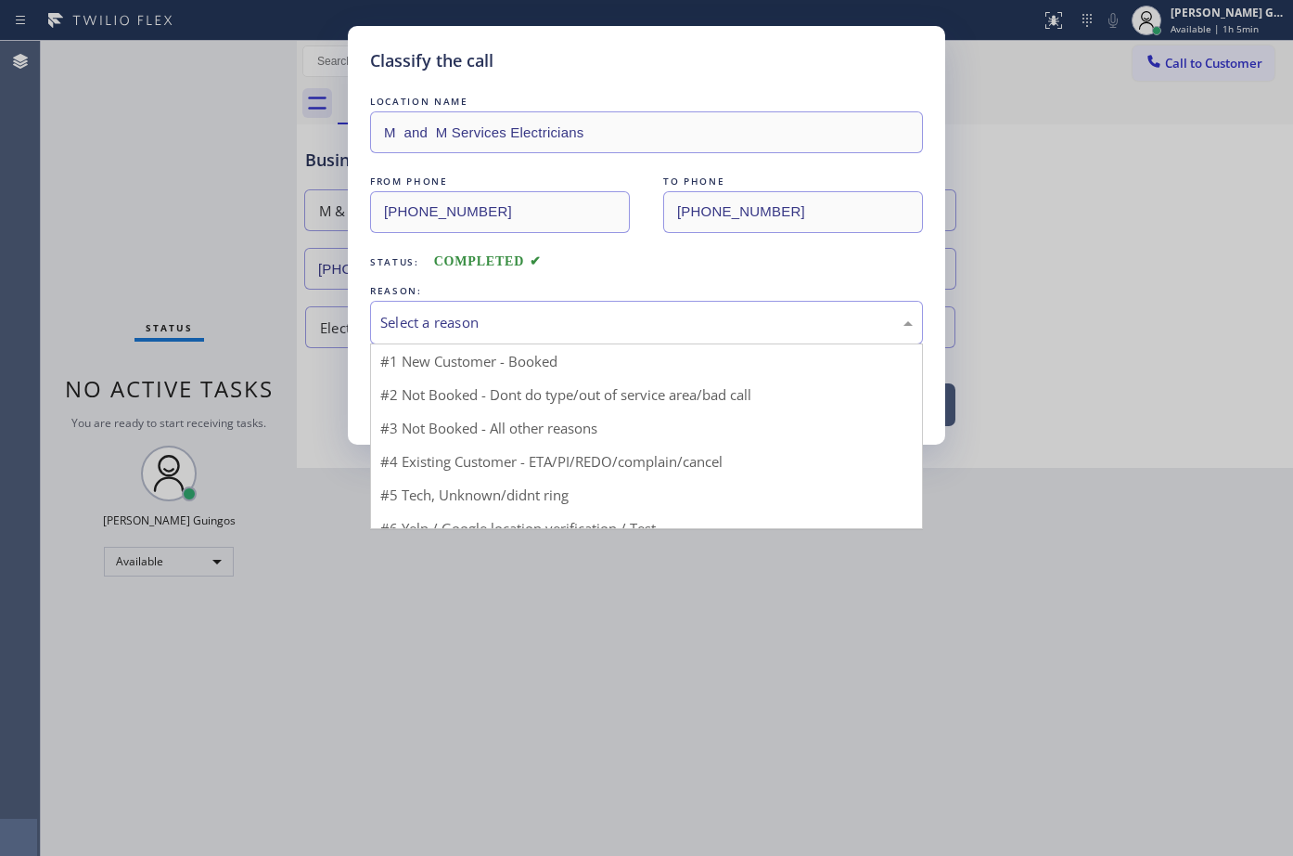
click at [446, 332] on div "Select a reason" at bounding box center [646, 322] width 533 height 21
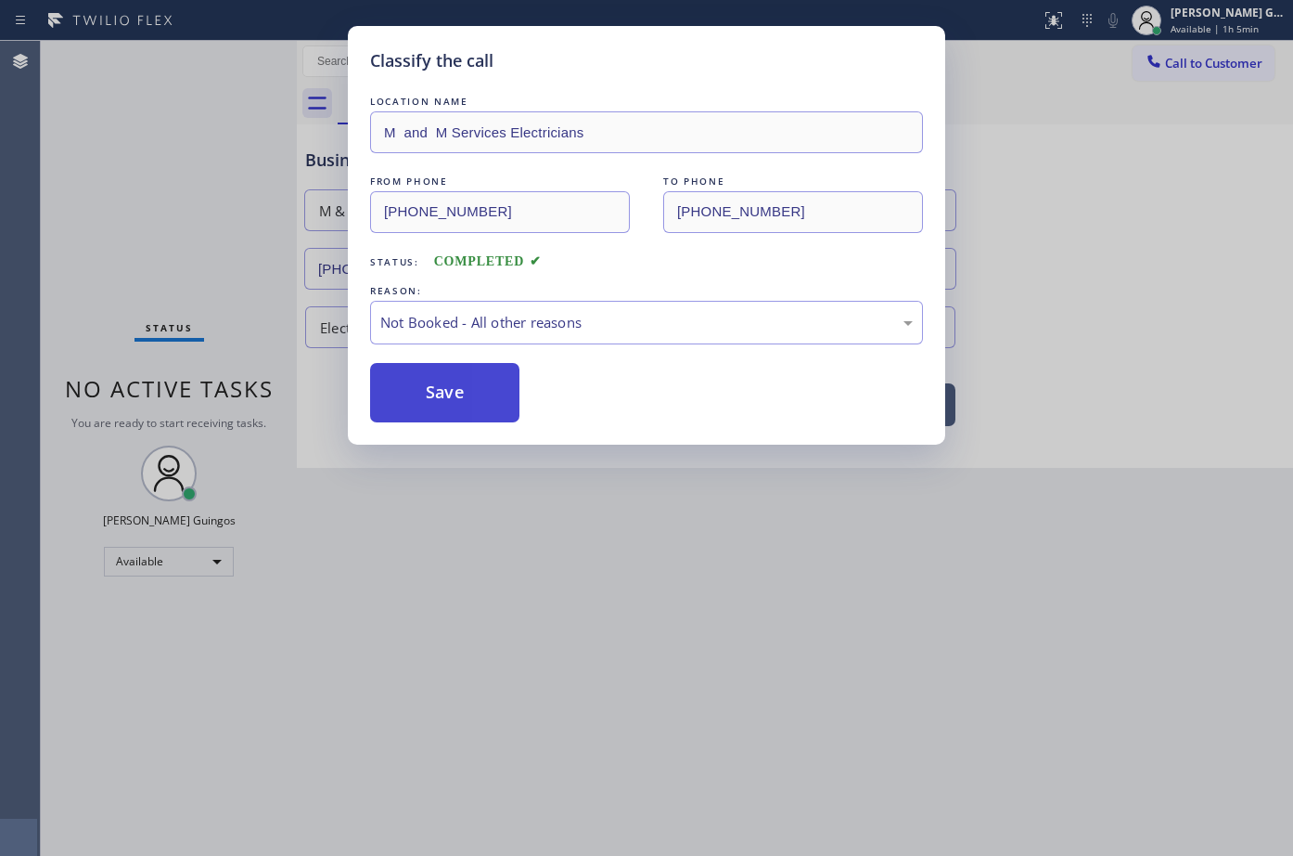
click at [438, 405] on button "Save" at bounding box center [444, 392] width 149 height 59
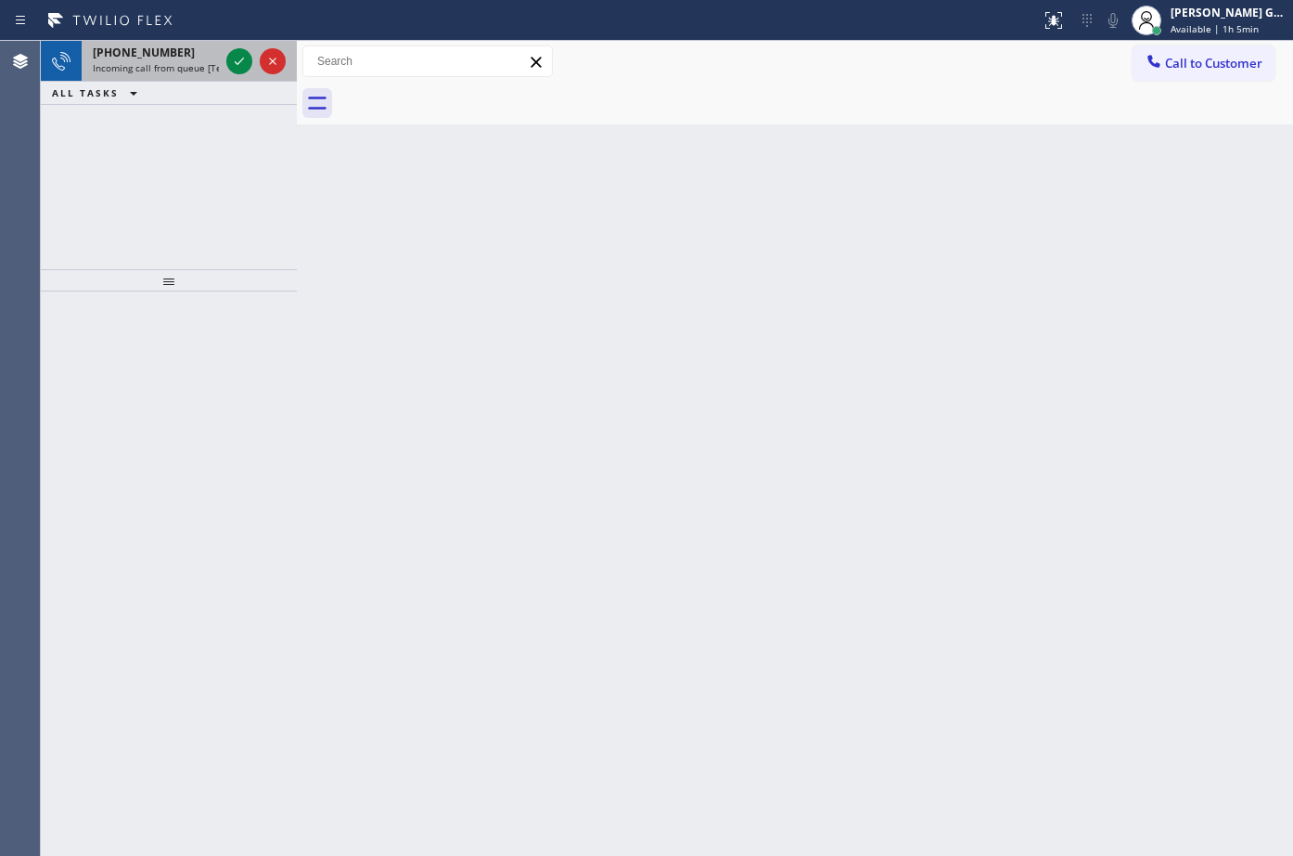
click at [195, 74] on div "[PHONE_NUMBER] Incoming call from queue [Test] All" at bounding box center [152, 61] width 141 height 41
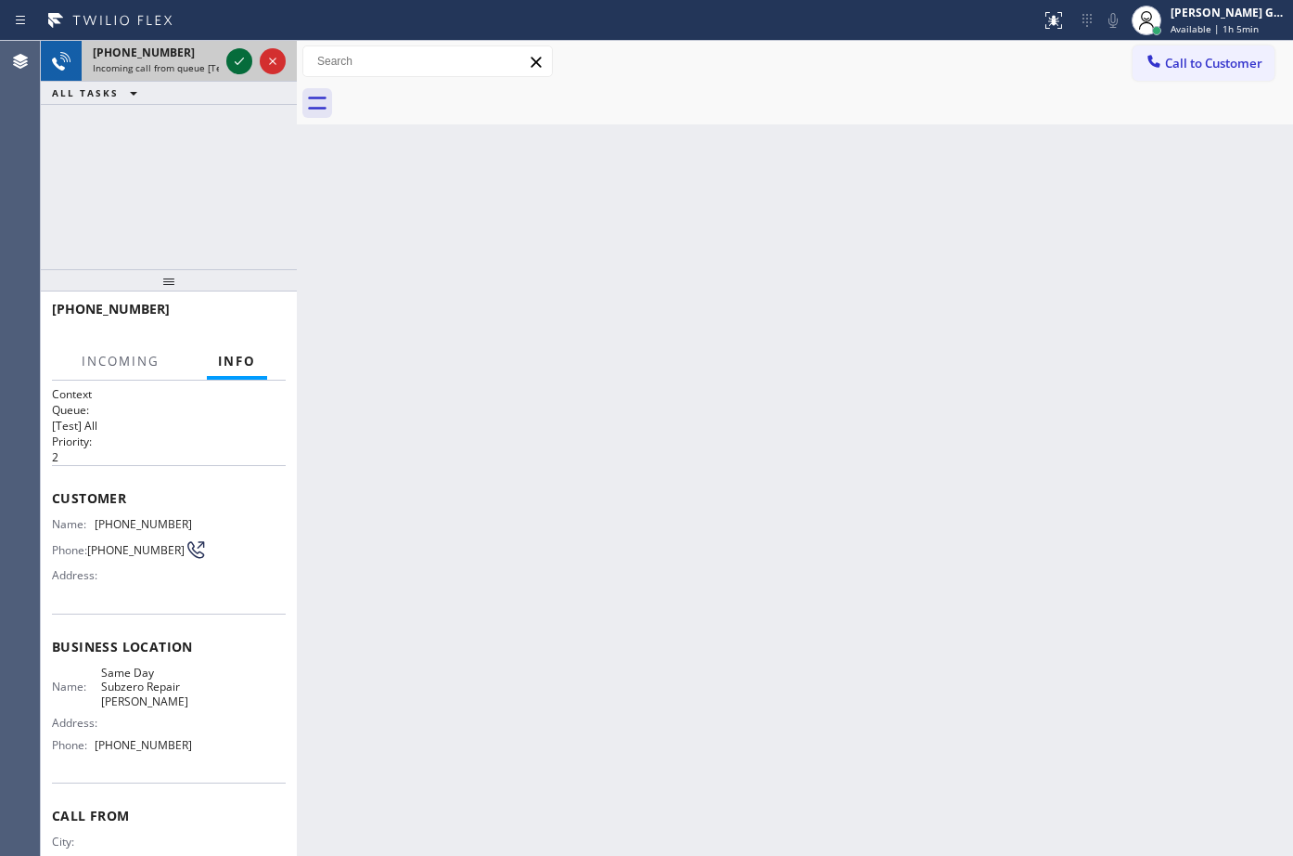
click at [234, 64] on icon at bounding box center [239, 61] width 22 height 22
click at [238, 63] on icon at bounding box center [239, 61] width 22 height 22
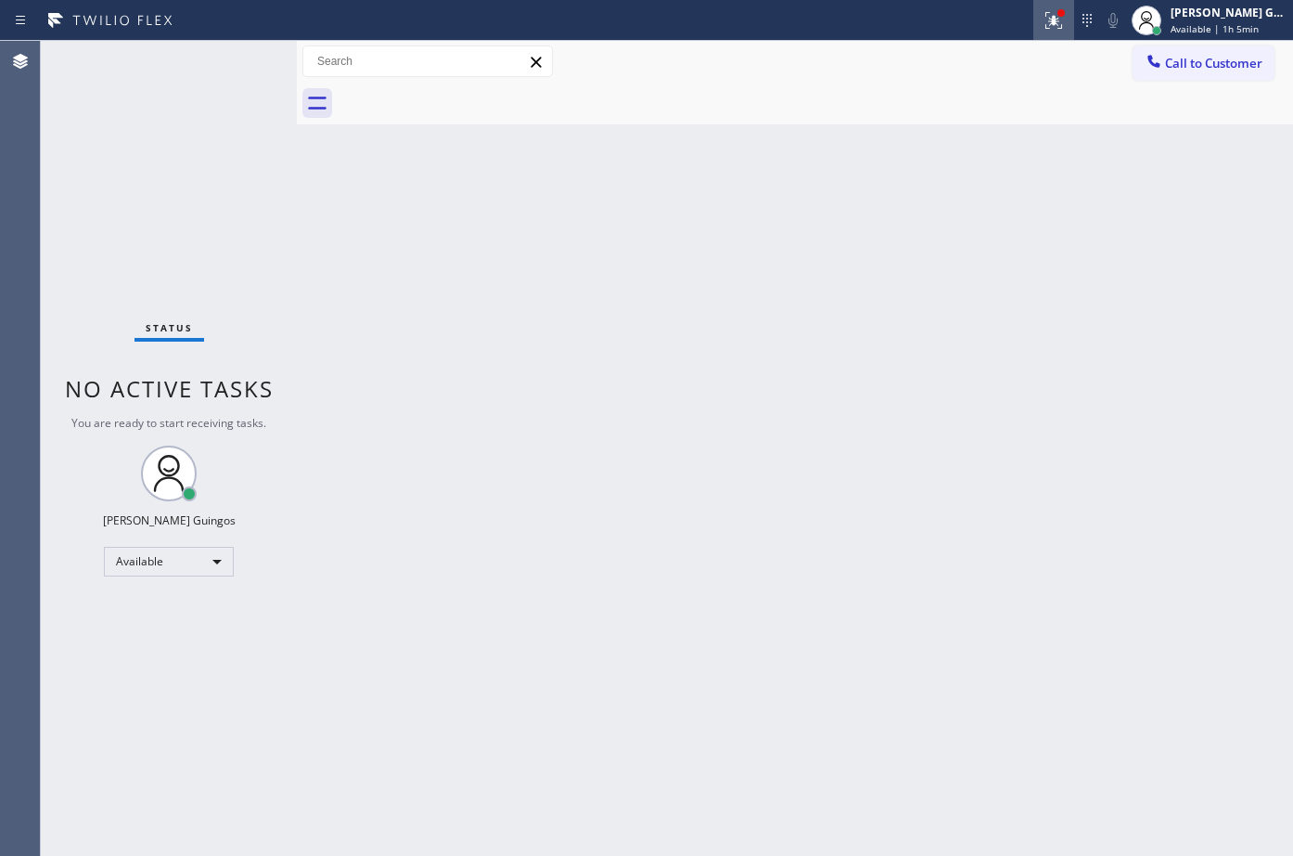
click at [1059, 23] on icon at bounding box center [1054, 20] width 17 height 17
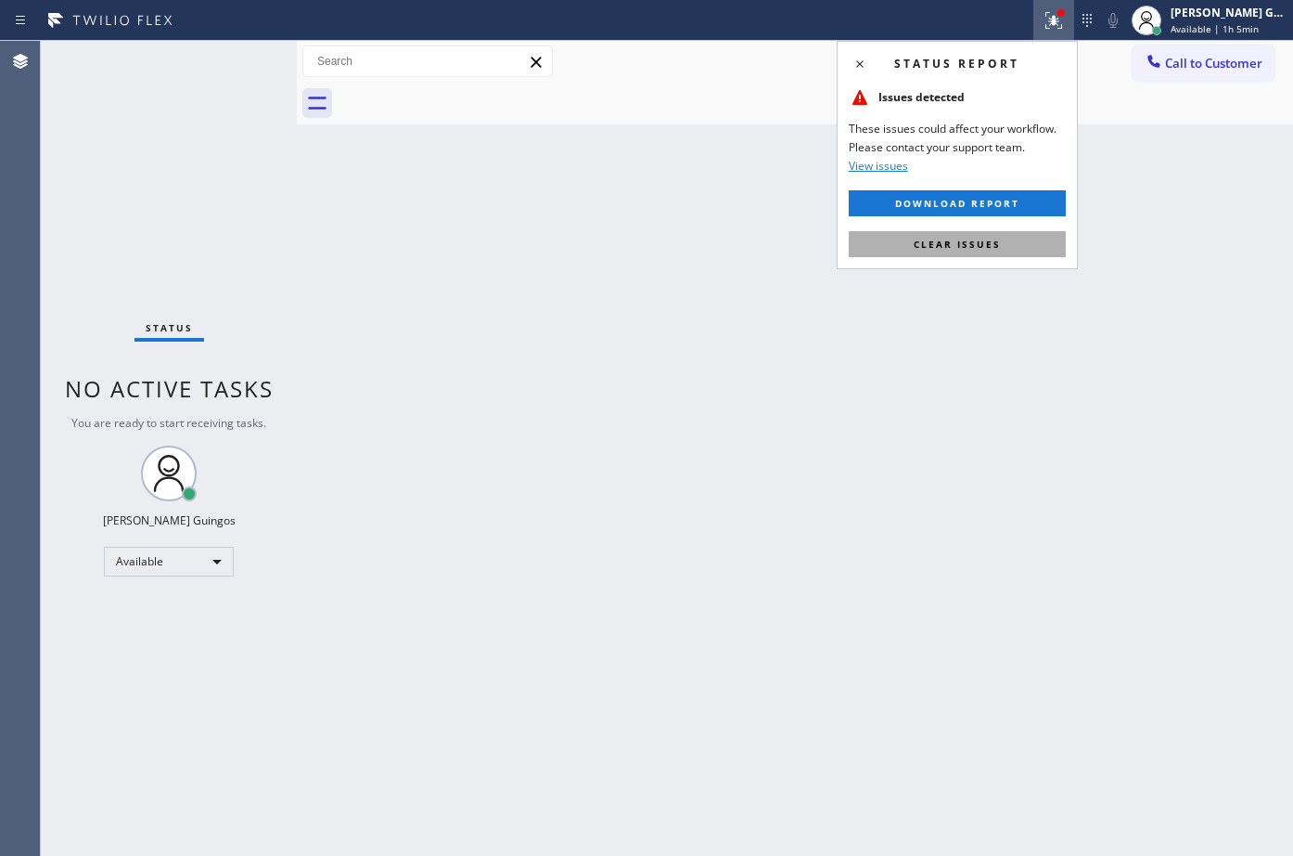
click at [993, 252] on button "Clear issues" at bounding box center [957, 244] width 217 height 26
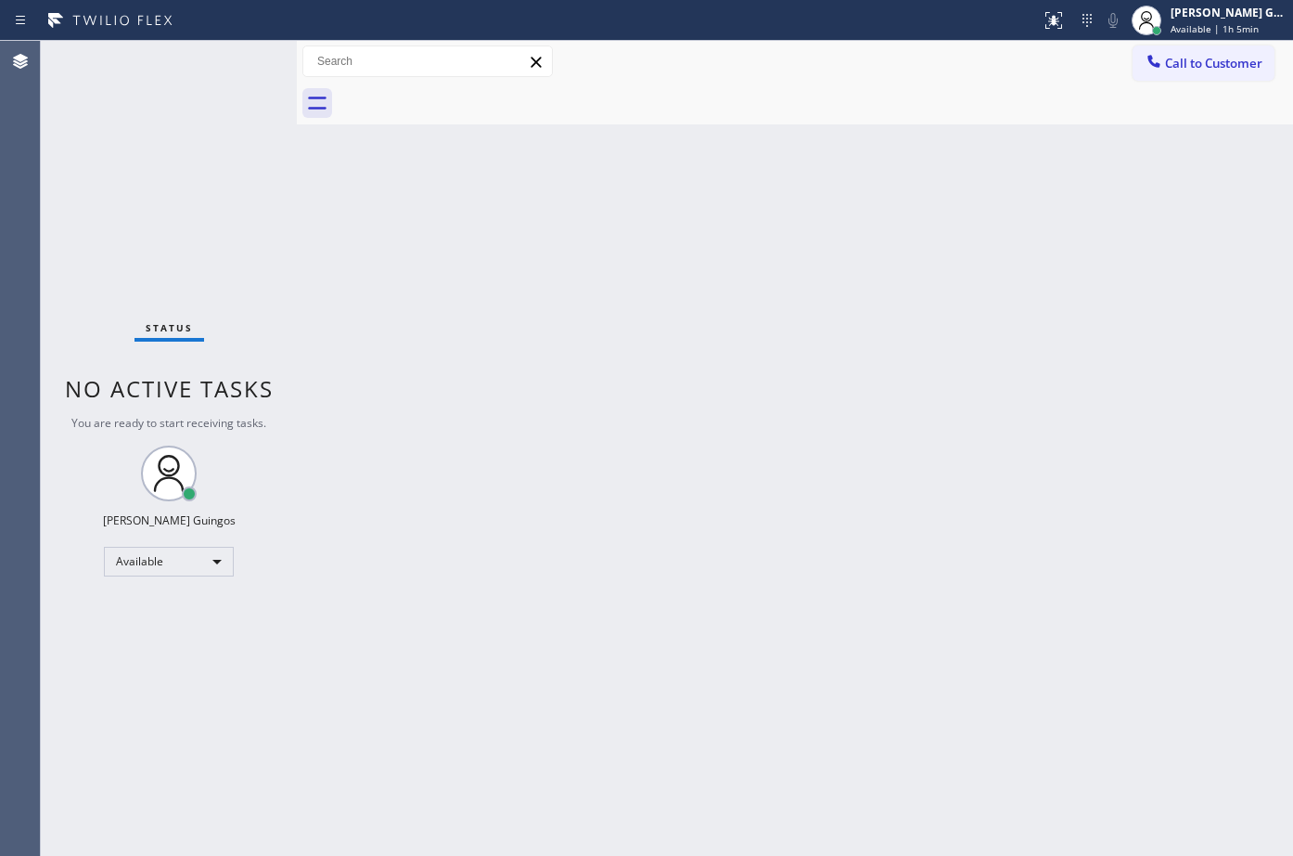
click at [929, 319] on div "Back to Dashboard Change Sender ID Customers Technicians Select a contact Outbo…" at bounding box center [795, 448] width 997 height 815
drag, startPoint x: 941, startPoint y: 213, endPoint x: 921, endPoint y: 223, distance: 21.6
click at [496, 281] on div "Back to Dashboard Change Sender ID Customers Technicians Select a contact Outbo…" at bounding box center [795, 448] width 997 height 815
click at [785, 466] on div "Back to Dashboard Change Sender ID Customers Technicians Select a contact Outbo…" at bounding box center [795, 448] width 997 height 815
click at [545, 309] on div "Back to Dashboard Change Sender ID Customers Technicians Select a contact Outbo…" at bounding box center [795, 448] width 997 height 815
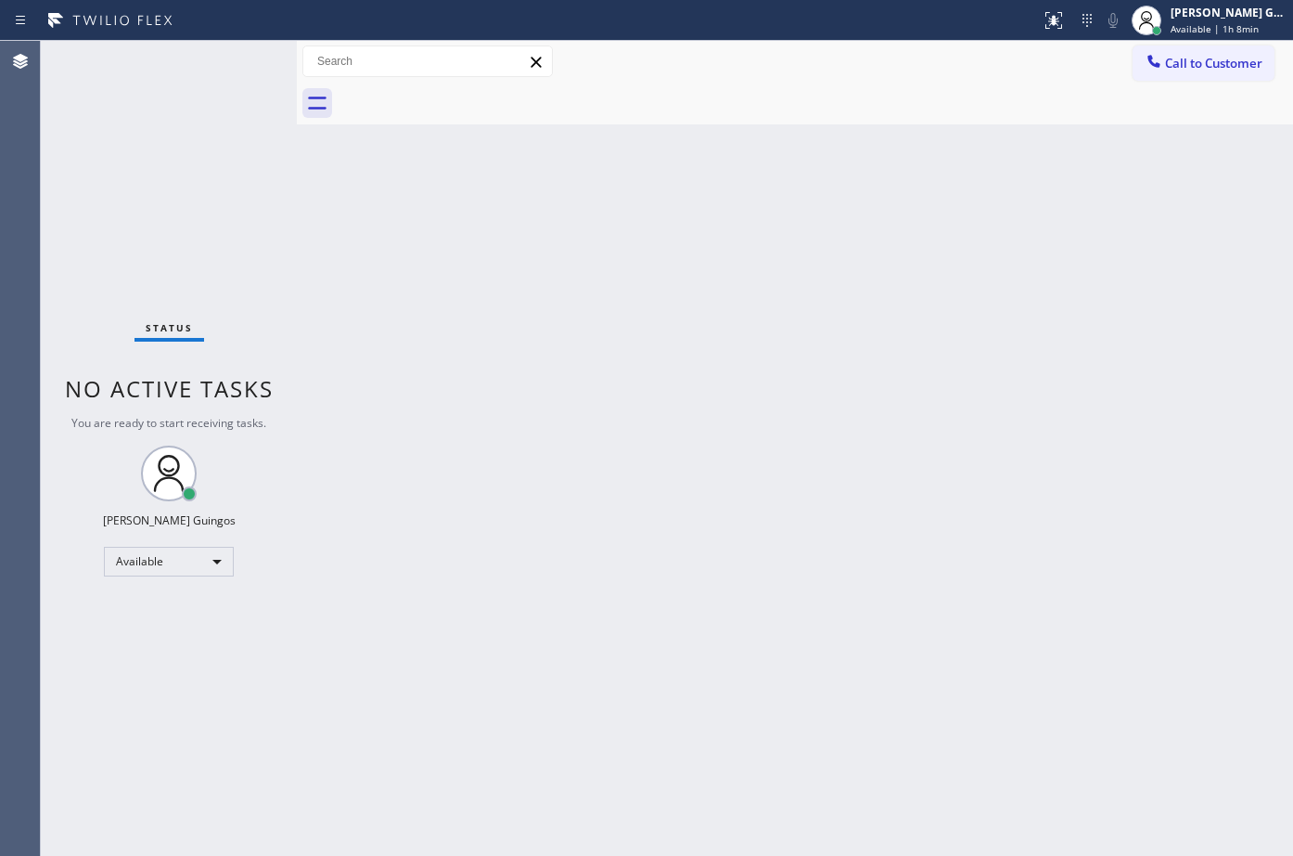
click at [647, 344] on div "Back to Dashboard Change Sender ID Customers Technicians Select a contact Outbo…" at bounding box center [795, 448] width 997 height 815
click at [802, 403] on div "Back to Dashboard Change Sender ID Customers Technicians Select a contact Outbo…" at bounding box center [795, 448] width 997 height 815
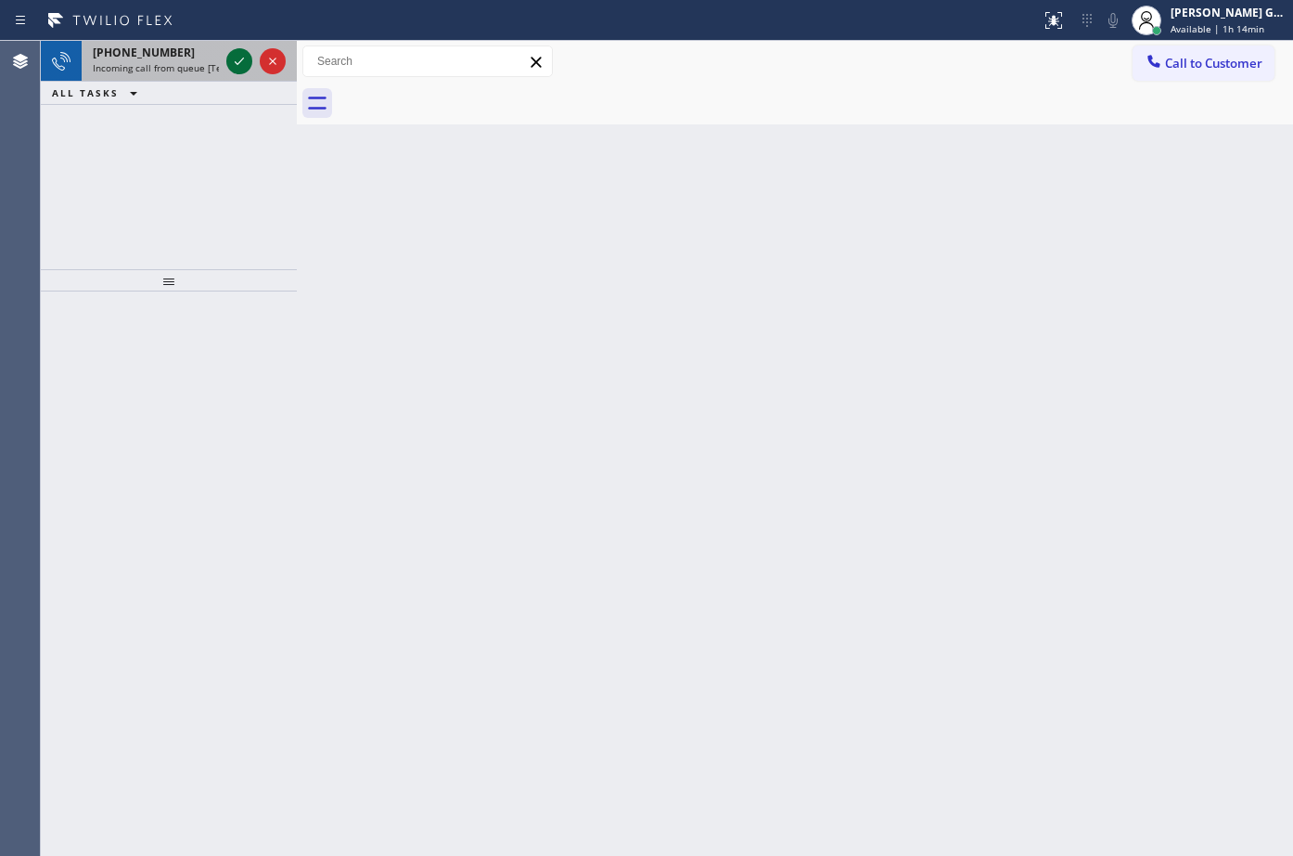
click at [236, 72] on button at bounding box center [239, 61] width 26 height 26
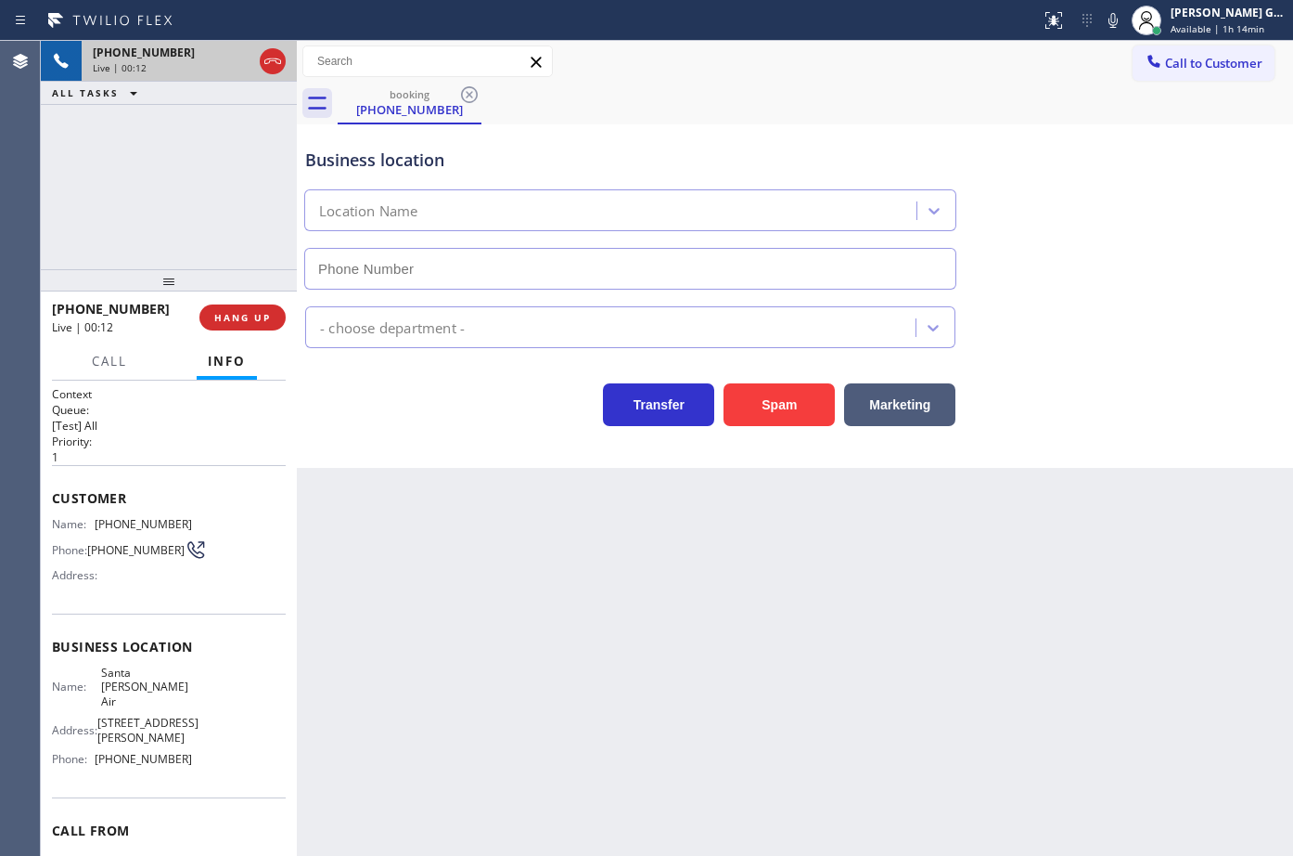
type input "[PHONE_NUMBER]"
click at [169, 528] on span "[PHONE_NUMBER]" at bounding box center [143, 524] width 97 height 14
click at [1102, 617] on div "Back to Dashboard Change Sender ID Customers Technicians Select a contact Outbo…" at bounding box center [795, 448] width 997 height 815
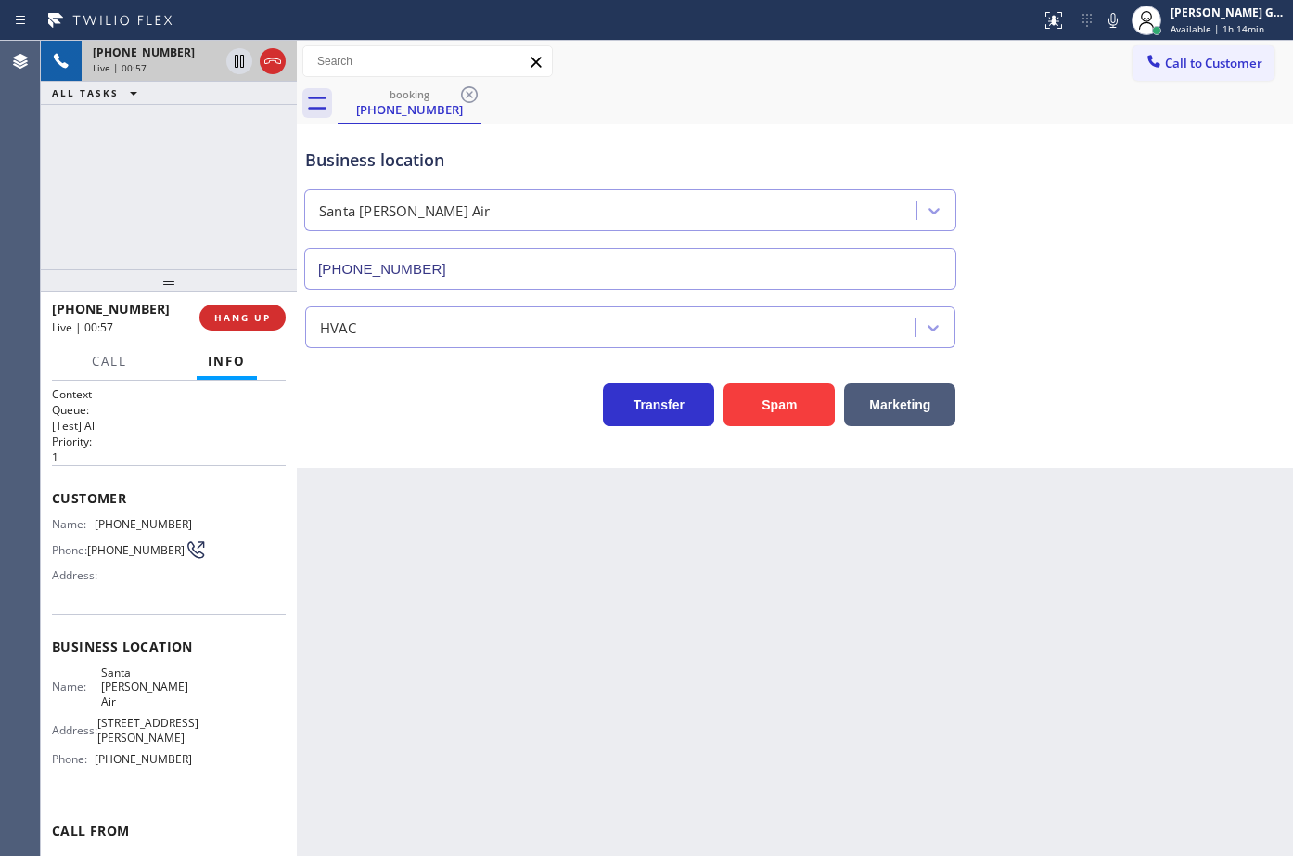
click at [1057, 96] on div "booking [PHONE_NUMBER]" at bounding box center [816, 104] width 956 height 42
click at [1114, 417] on div "Transfer Spam Marketing" at bounding box center [795, 396] width 987 height 59
click at [1061, 433] on div "Business location [GEOGRAPHIC_DATA][PERSON_NAME] [PHONE_NUMBER] HVAC Transfer S…" at bounding box center [795, 295] width 997 height 343
click at [1059, 407] on div "Transfer Spam Marketing" at bounding box center [795, 396] width 987 height 59
click at [1107, 19] on icon at bounding box center [1113, 20] width 22 height 22
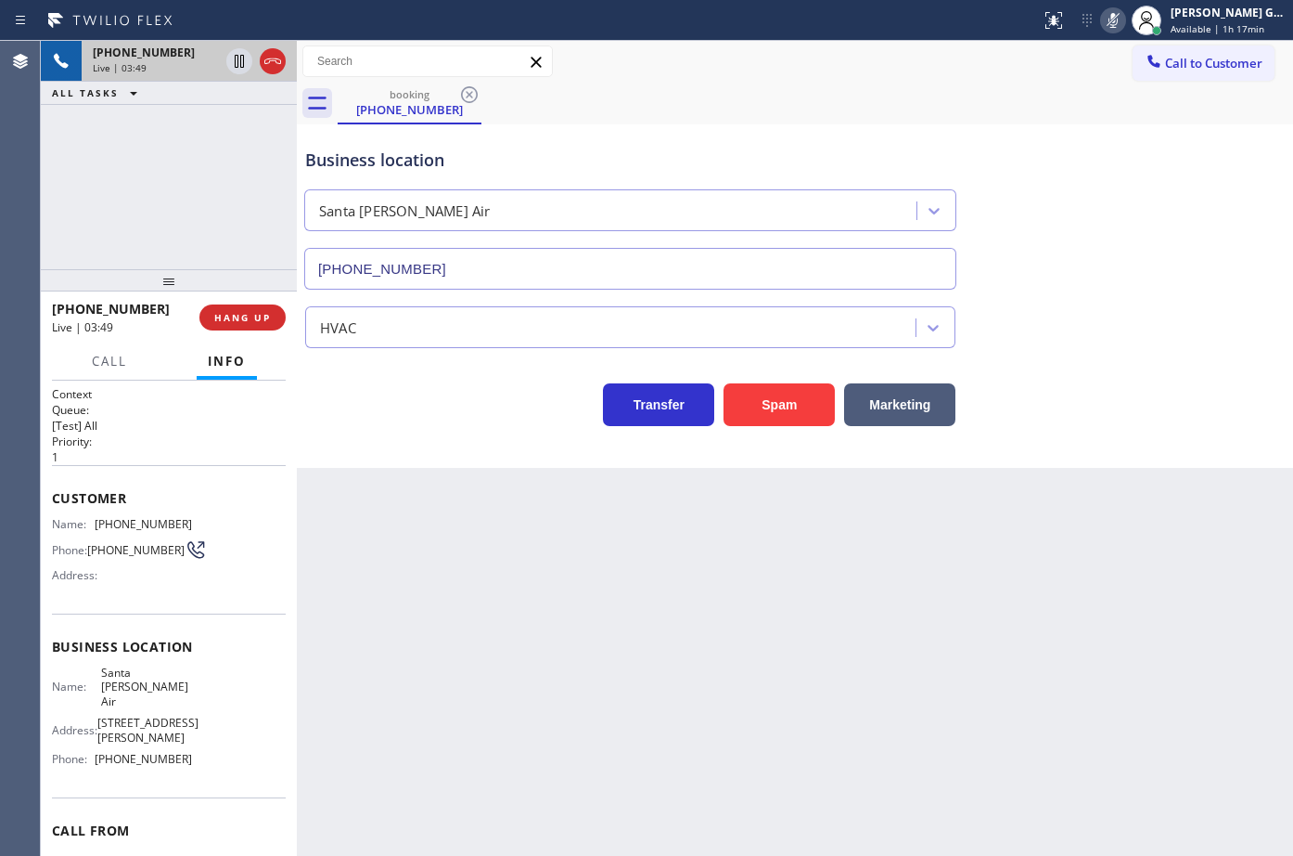
click at [807, 114] on div "booking [PHONE_NUMBER]" at bounding box center [816, 104] width 956 height 42
click at [1117, 27] on icon at bounding box center [1113, 20] width 9 height 15
click at [1100, 137] on div "Business location [GEOGRAPHIC_DATA][PERSON_NAME] [PHONE_NUMBER]" at bounding box center [795, 206] width 987 height 168
click at [1087, 588] on div "Back to Dashboard Change Sender ID Customers Technicians Select a contact Outbo…" at bounding box center [795, 448] width 997 height 815
click at [843, 128] on div "Business location [GEOGRAPHIC_DATA][PERSON_NAME] [PHONE_NUMBER]" at bounding box center [795, 206] width 987 height 168
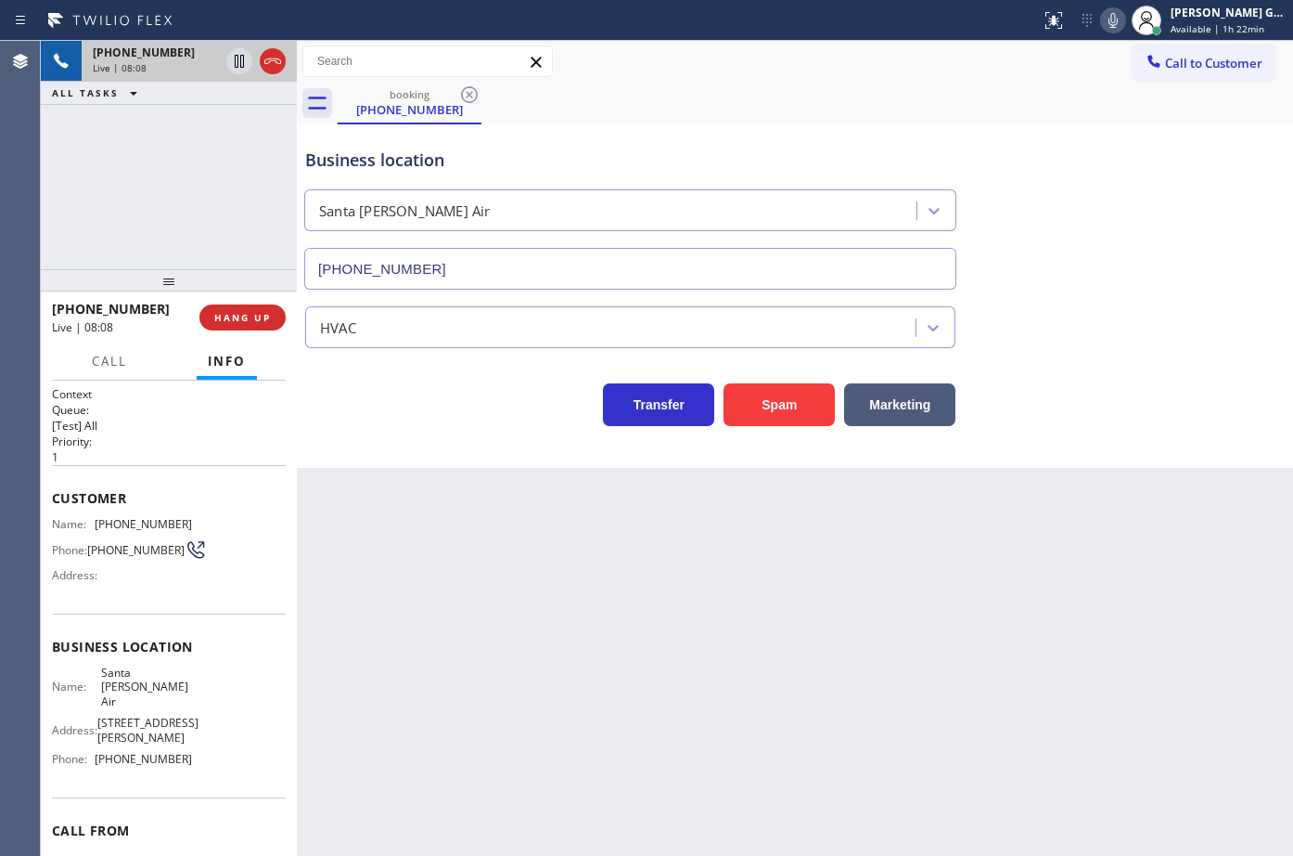
click at [843, 128] on div "Business location [GEOGRAPHIC_DATA][PERSON_NAME] [PHONE_NUMBER]" at bounding box center [795, 206] width 987 height 168
click at [844, 126] on div "Business location [GEOGRAPHIC_DATA][PERSON_NAME] [PHONE_NUMBER]" at bounding box center [795, 206] width 987 height 168
click at [855, 138] on div "Business location [GEOGRAPHIC_DATA][PERSON_NAME] [PHONE_NUMBER]" at bounding box center [631, 209] width 658 height 161
click at [897, 527] on div "Back to Dashboard Change Sender ID Customers Technicians Select a contact Outbo…" at bounding box center [795, 448] width 997 height 815
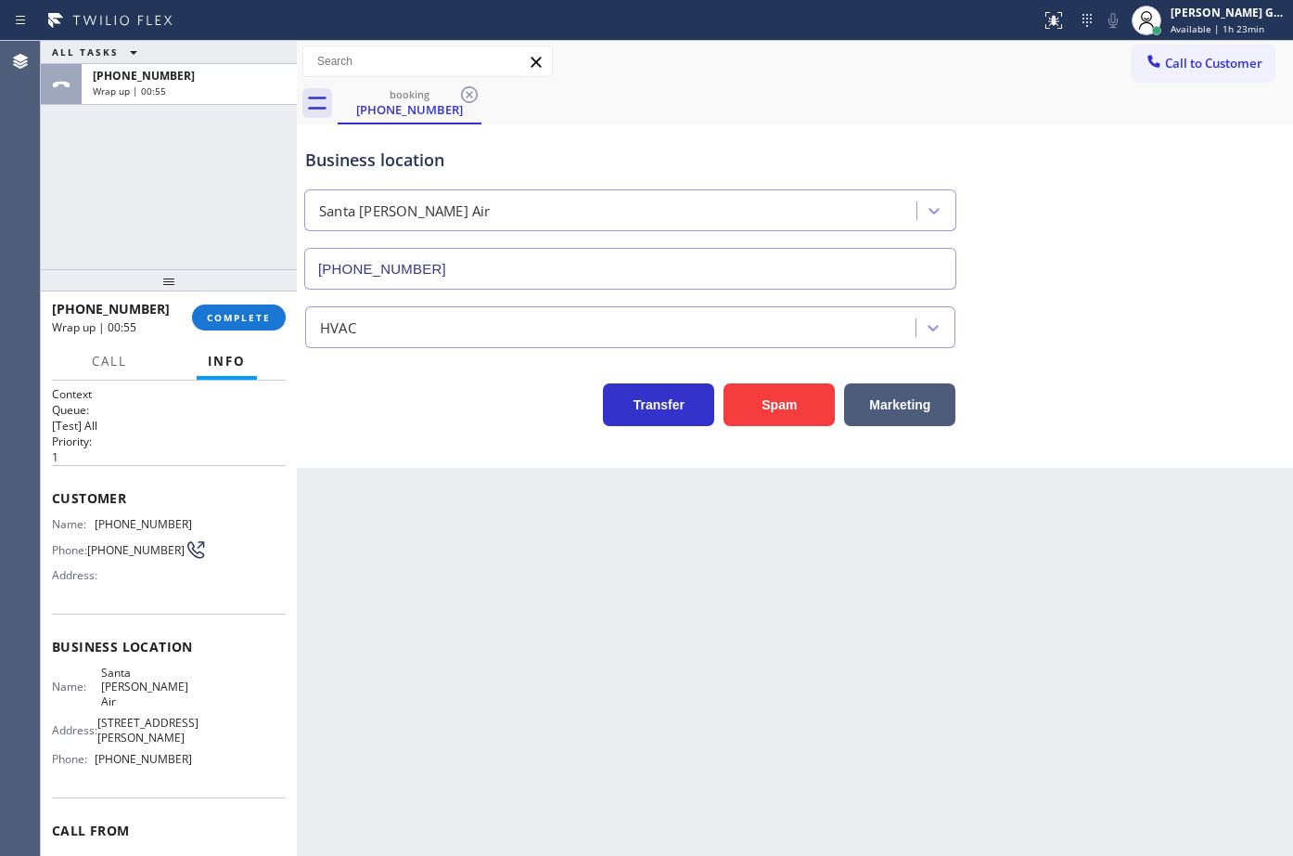
click at [146, 761] on div "Name: Santa [PERSON_NAME] Air Address: [STREET_ADDRESS][PERSON_NAME] Phone: [PH…" at bounding box center [122, 719] width 140 height 109
click at [148, 753] on span "[PHONE_NUMBER]" at bounding box center [143, 759] width 97 height 14
click at [271, 304] on button "COMPLETE" at bounding box center [239, 317] width 94 height 26
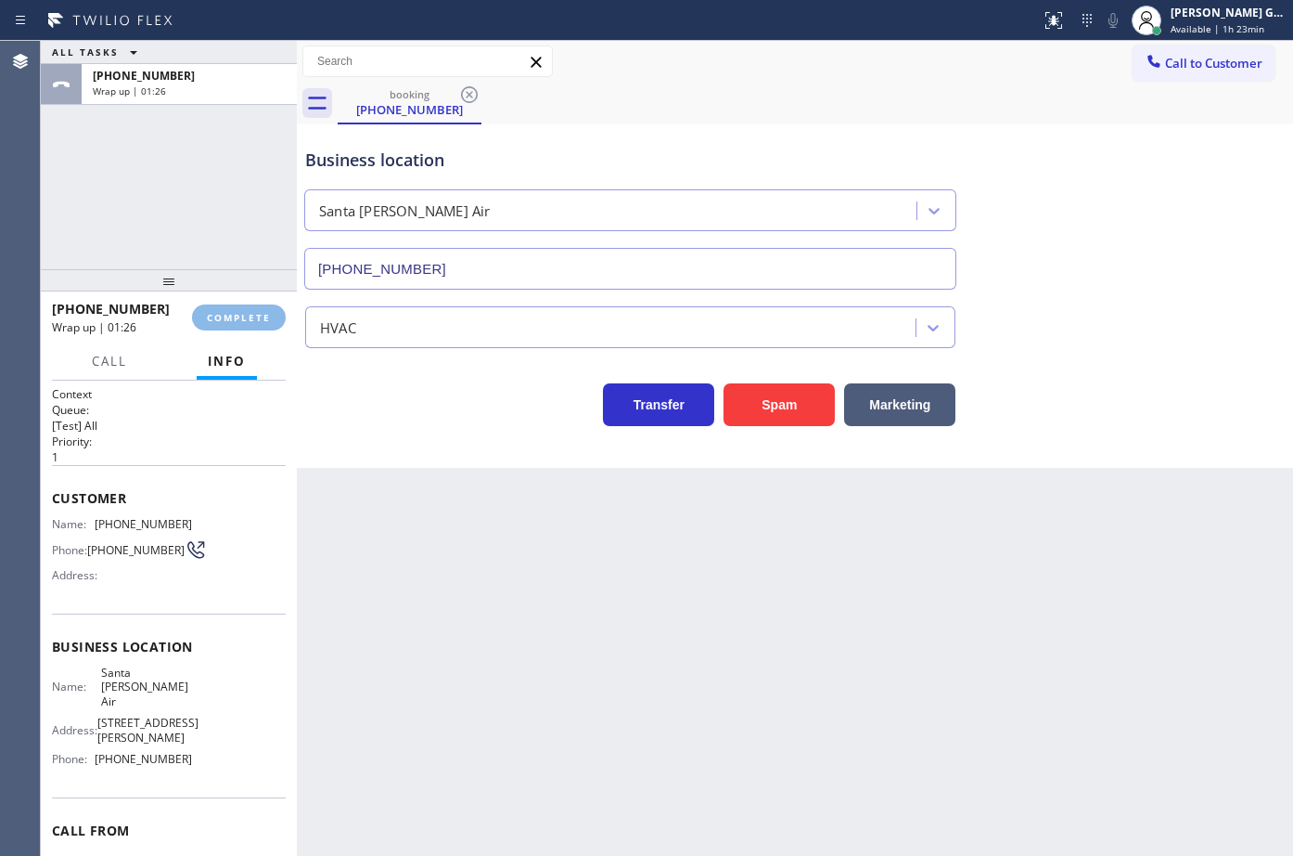
drag, startPoint x: 392, startPoint y: 455, endPoint x: 407, endPoint y: 466, distance: 19.3
click at [398, 460] on div "Business location [GEOGRAPHIC_DATA][PERSON_NAME] [PHONE_NUMBER] HVAC Transfer S…" at bounding box center [795, 295] width 997 height 343
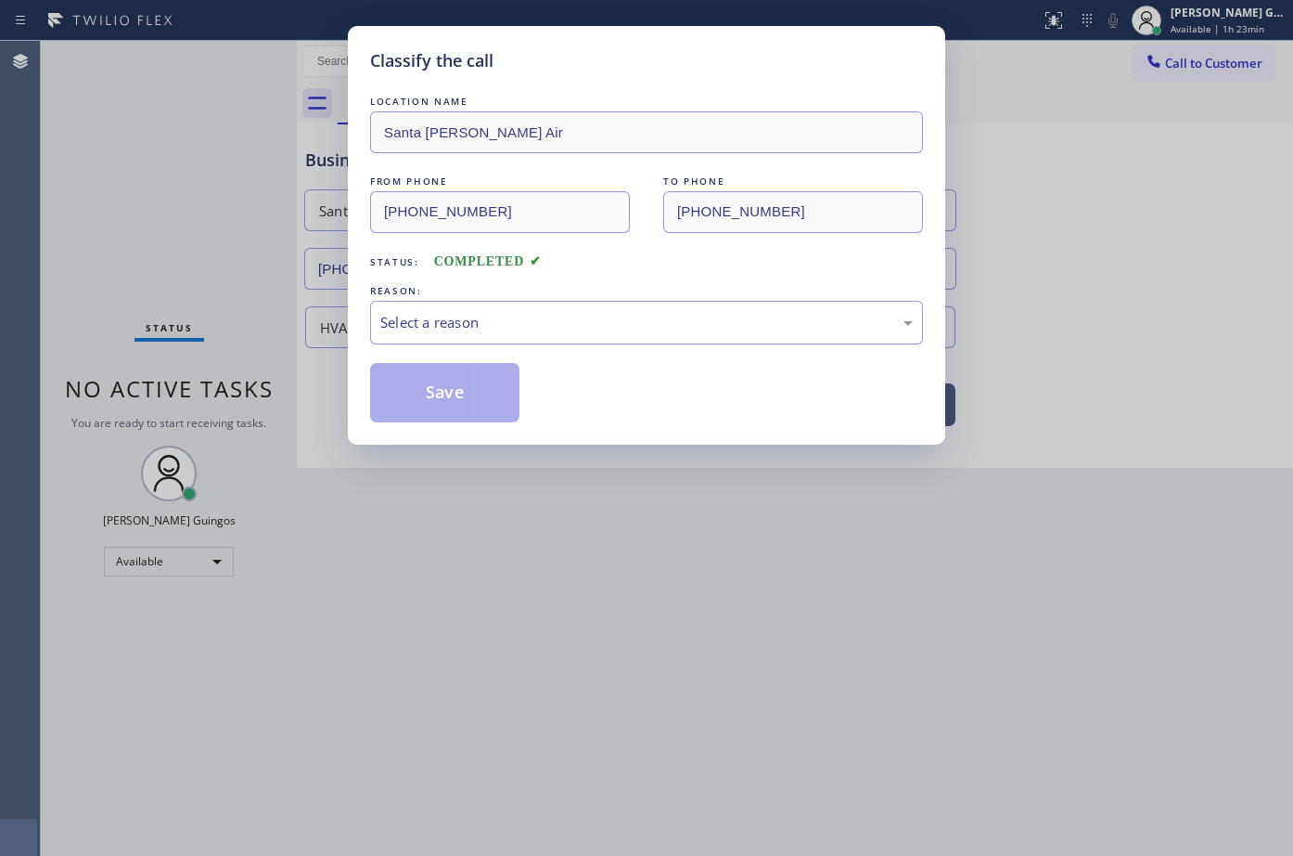
click at [432, 304] on div "Select a reason" at bounding box center [646, 323] width 553 height 44
click at [443, 392] on button "Save" at bounding box center [444, 392] width 149 height 59
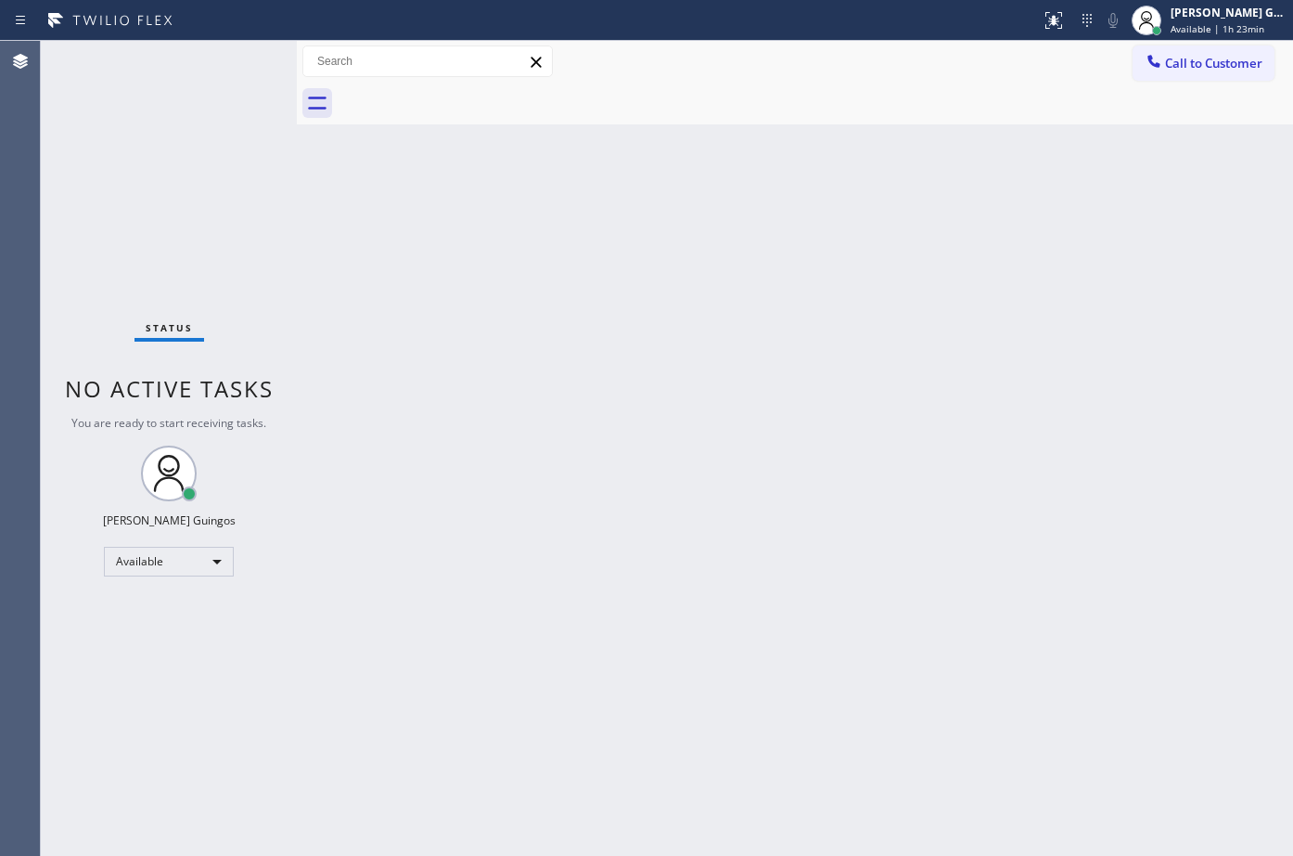
click at [572, 384] on div "Back to Dashboard Change Sender ID Customers Technicians Select a contact Outbo…" at bounding box center [795, 448] width 997 height 815
click at [737, 280] on div "Back to Dashboard Change Sender ID Customers Technicians Select a contact Outbo…" at bounding box center [795, 448] width 997 height 815
drag, startPoint x: 872, startPoint y: 214, endPoint x: 842, endPoint y: 221, distance: 31.3
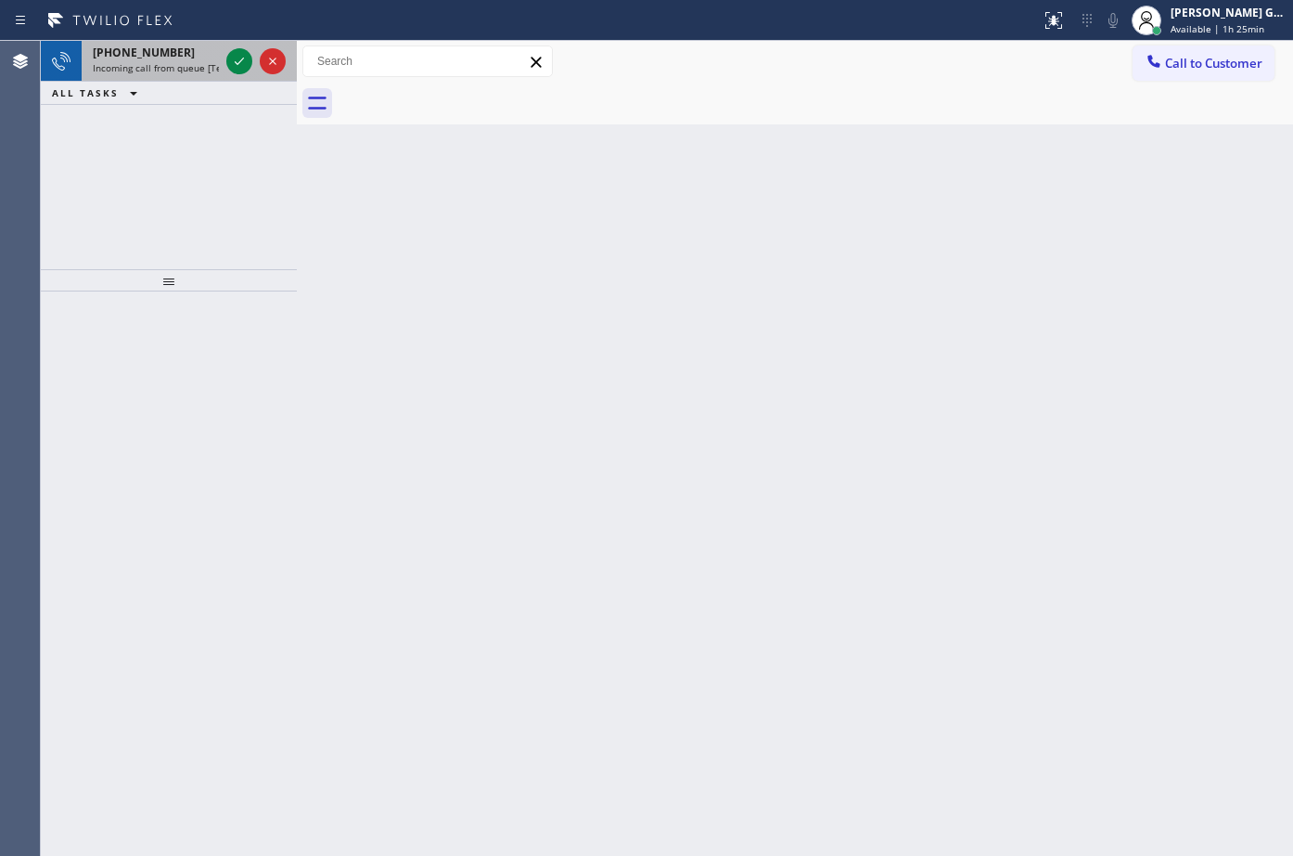
click at [159, 73] on span "Incoming call from queue [Test] All" at bounding box center [170, 67] width 154 height 13
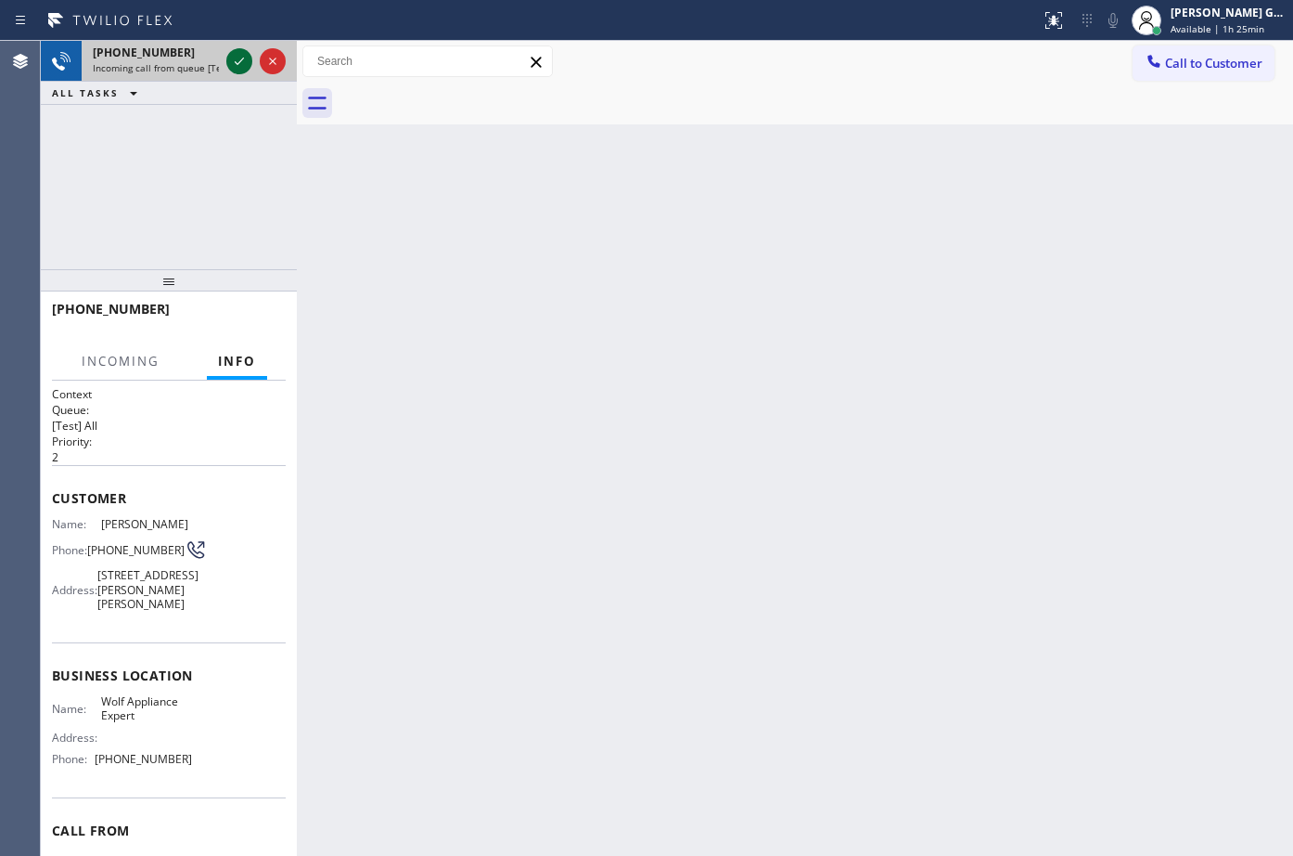
click at [236, 69] on icon at bounding box center [239, 61] width 22 height 22
click at [510, 388] on div "Back to Dashboard Change Sender ID Customers Technicians Select a contact Outbo…" at bounding box center [795, 448] width 997 height 815
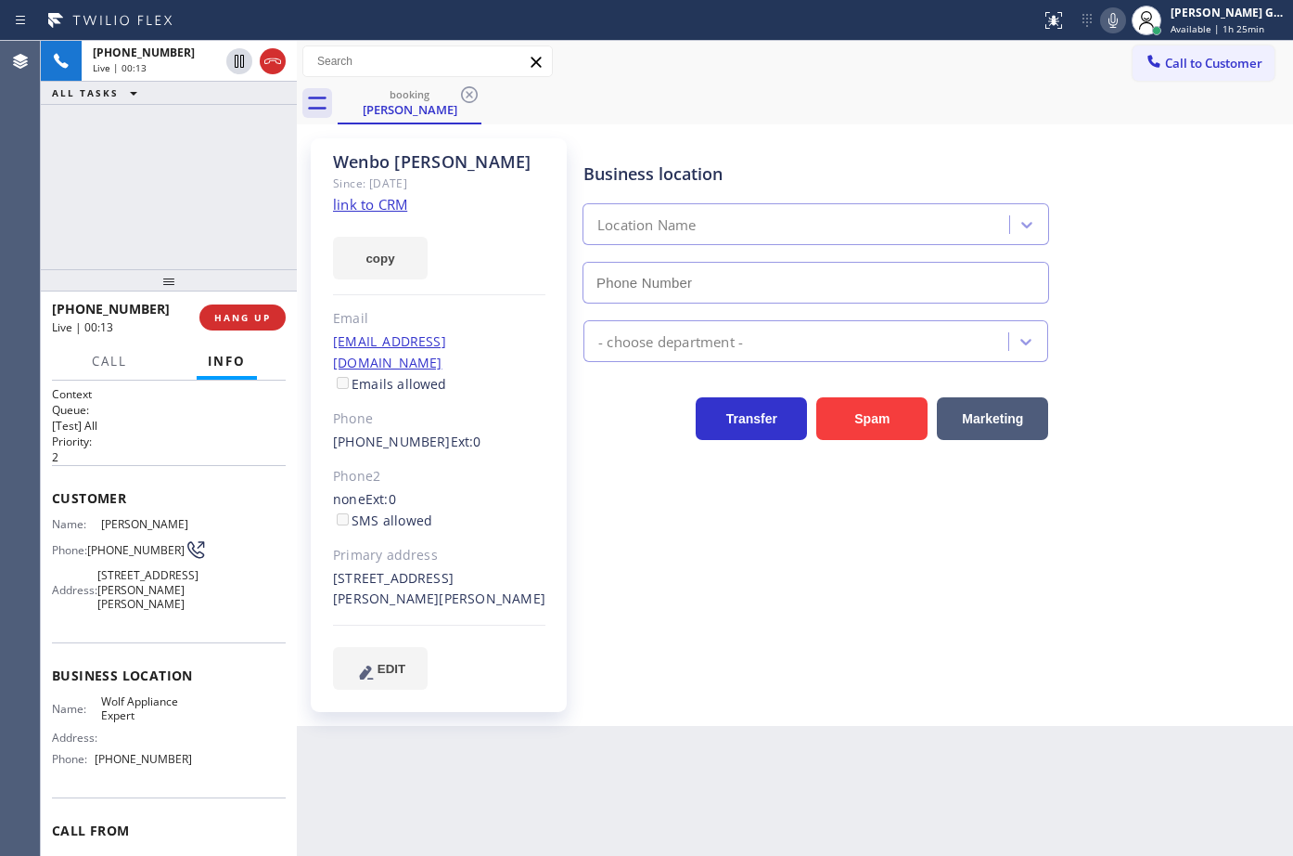
type input "[PHONE_NUMBER]"
click at [385, 203] on link "link to CRM" at bounding box center [370, 204] width 74 height 19
click at [1110, 26] on icon at bounding box center [1113, 20] width 22 height 22
click at [860, 108] on div "booking [PERSON_NAME]" at bounding box center [816, 104] width 956 height 42
click at [1111, 23] on icon at bounding box center [1113, 20] width 22 height 22
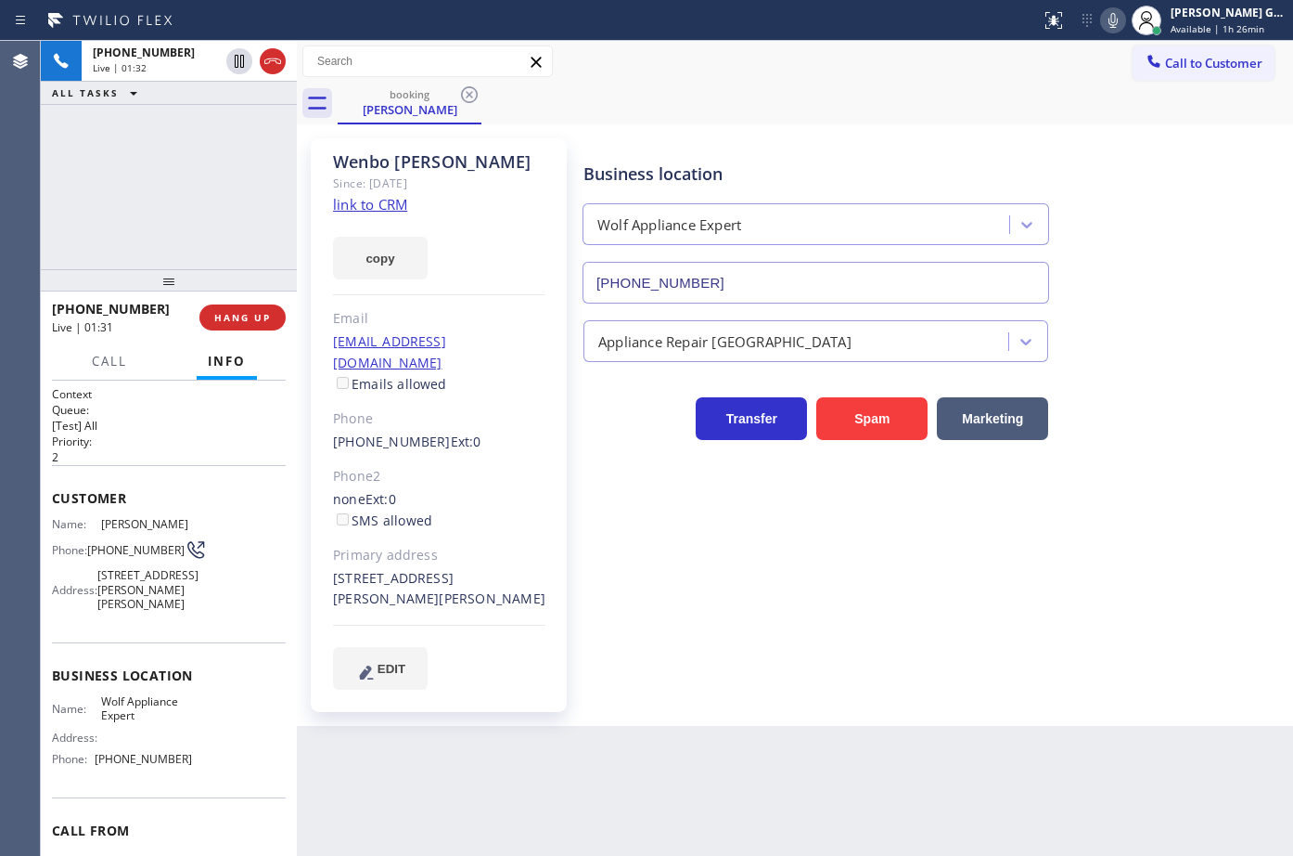
drag, startPoint x: 787, startPoint y: 111, endPoint x: 412, endPoint y: 614, distance: 627.2
click at [789, 111] on div "booking [PERSON_NAME]" at bounding box center [816, 104] width 956 height 42
click at [930, 125] on div "[PERSON_NAME] Since: [DATE] link to CRM copy Email [EMAIL_ADDRESS][DOMAIN_NAME]…" at bounding box center [795, 424] width 997 height 601
click at [1109, 25] on icon at bounding box center [1113, 20] width 22 height 22
click at [967, 84] on div "booking [PERSON_NAME]" at bounding box center [816, 104] width 956 height 42
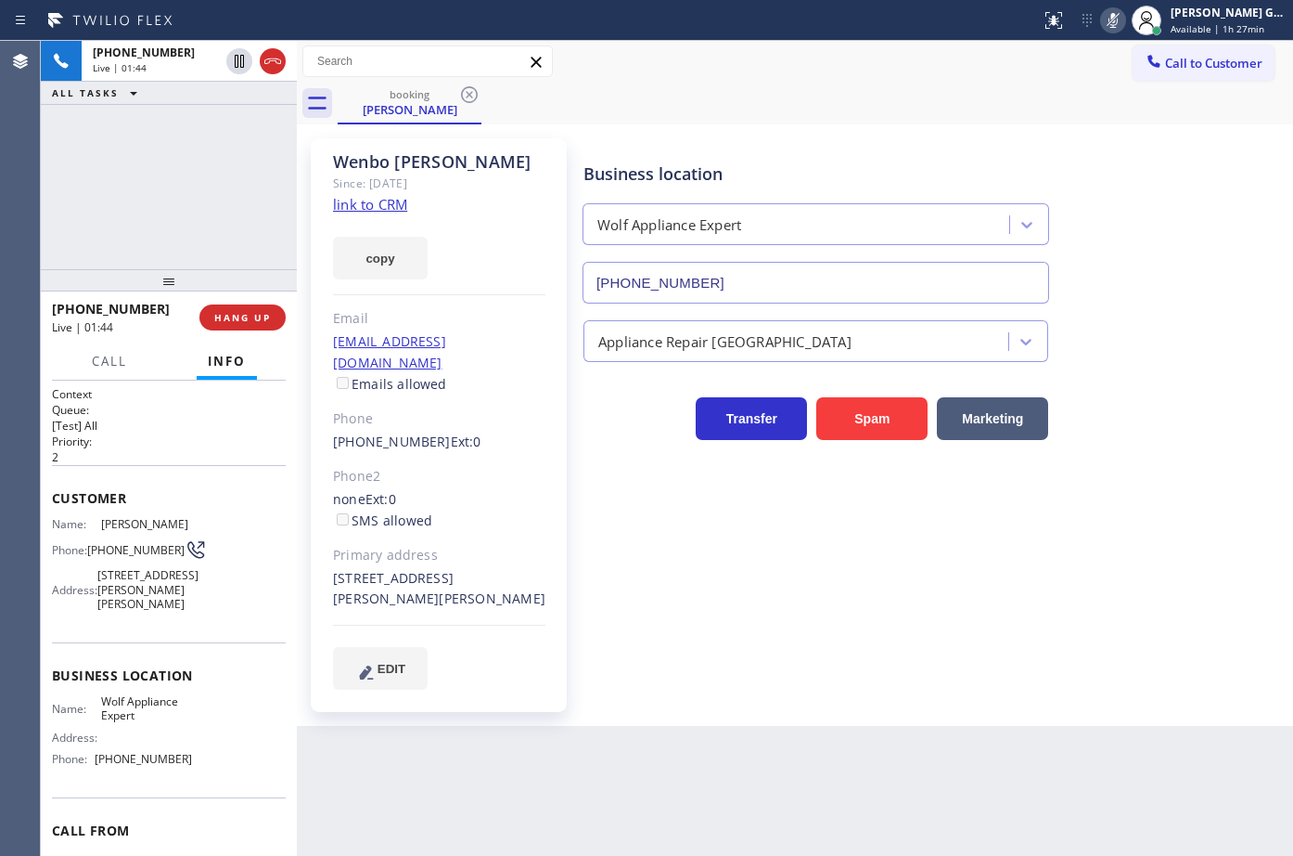
click at [1112, 22] on icon at bounding box center [1113, 20] width 22 height 22
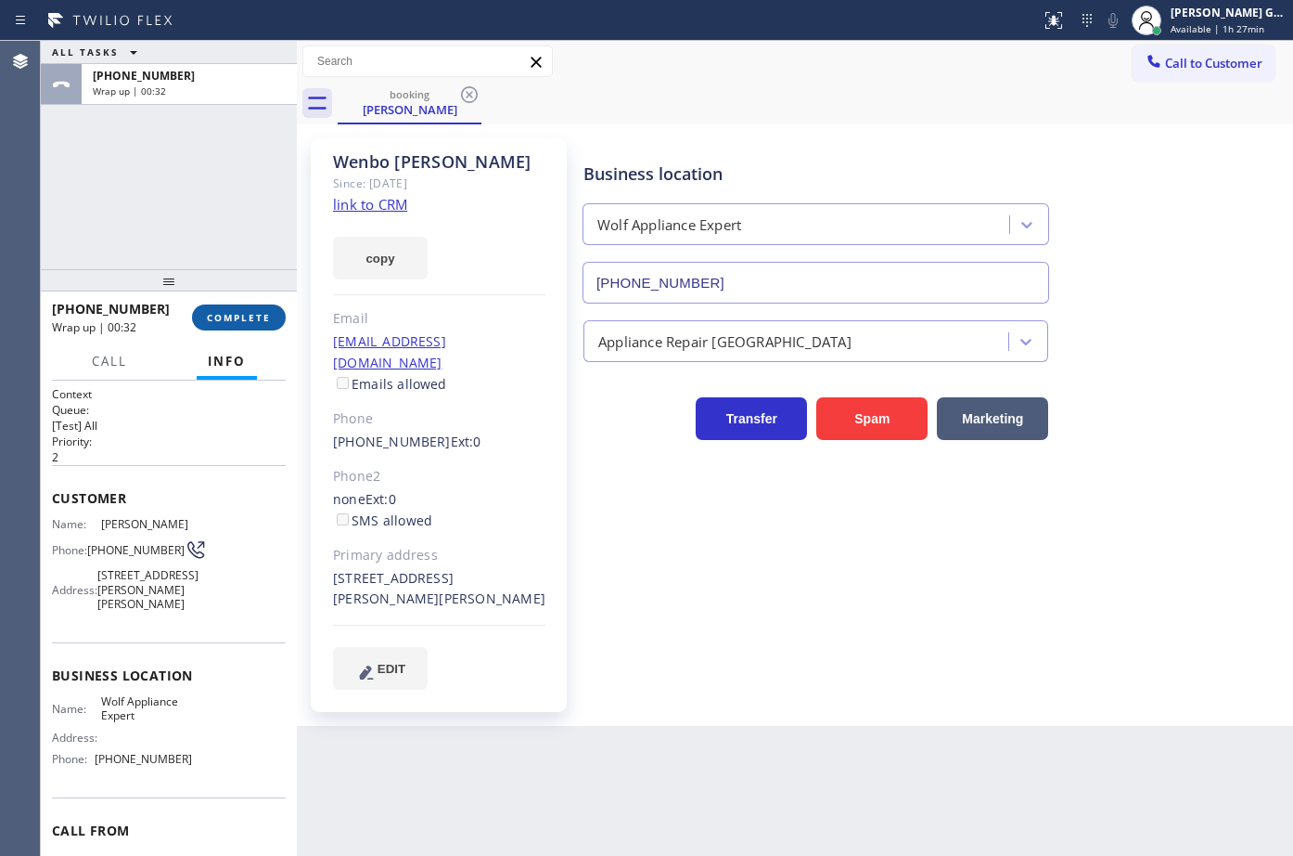
click at [252, 311] on span "COMPLETE" at bounding box center [239, 317] width 64 height 13
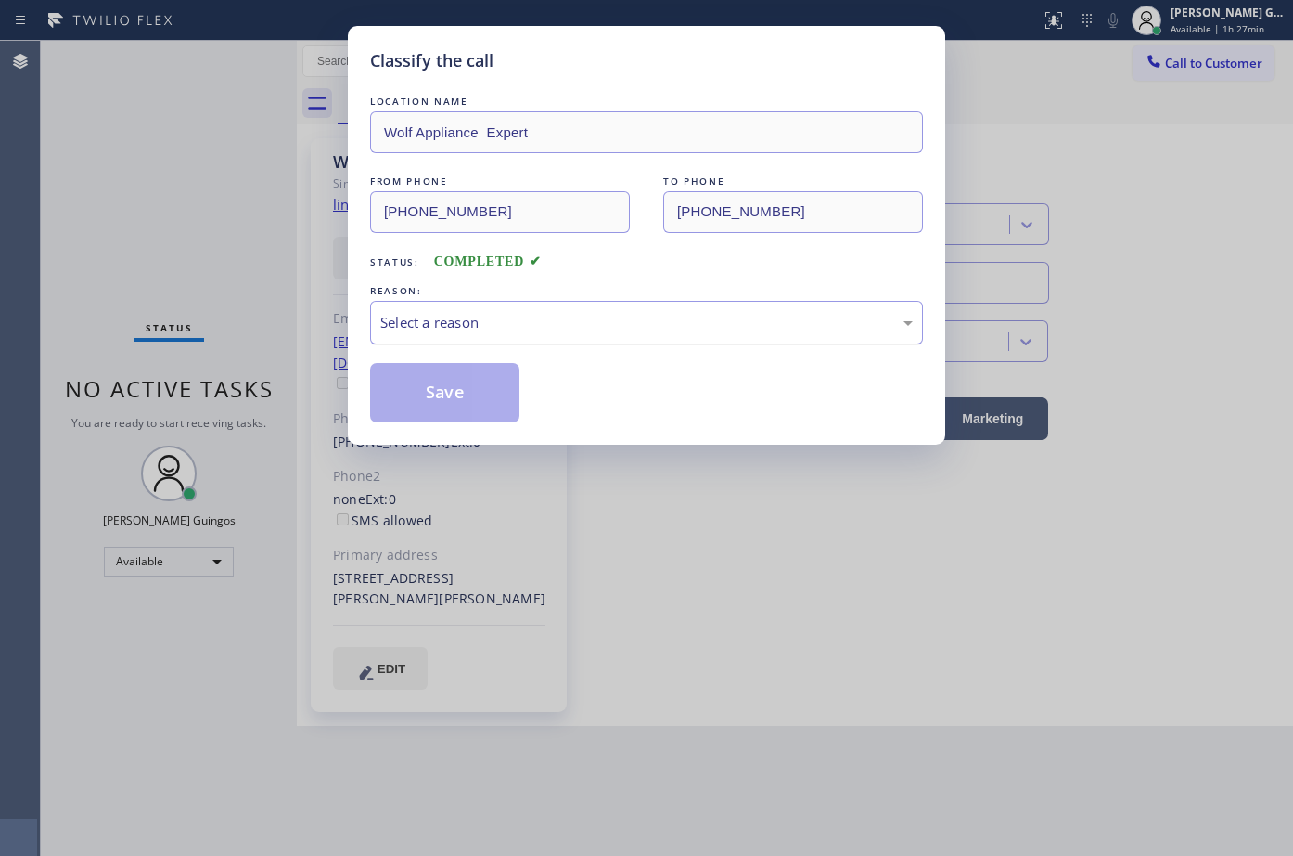
click at [427, 312] on div "Select a reason" at bounding box center [646, 322] width 533 height 21
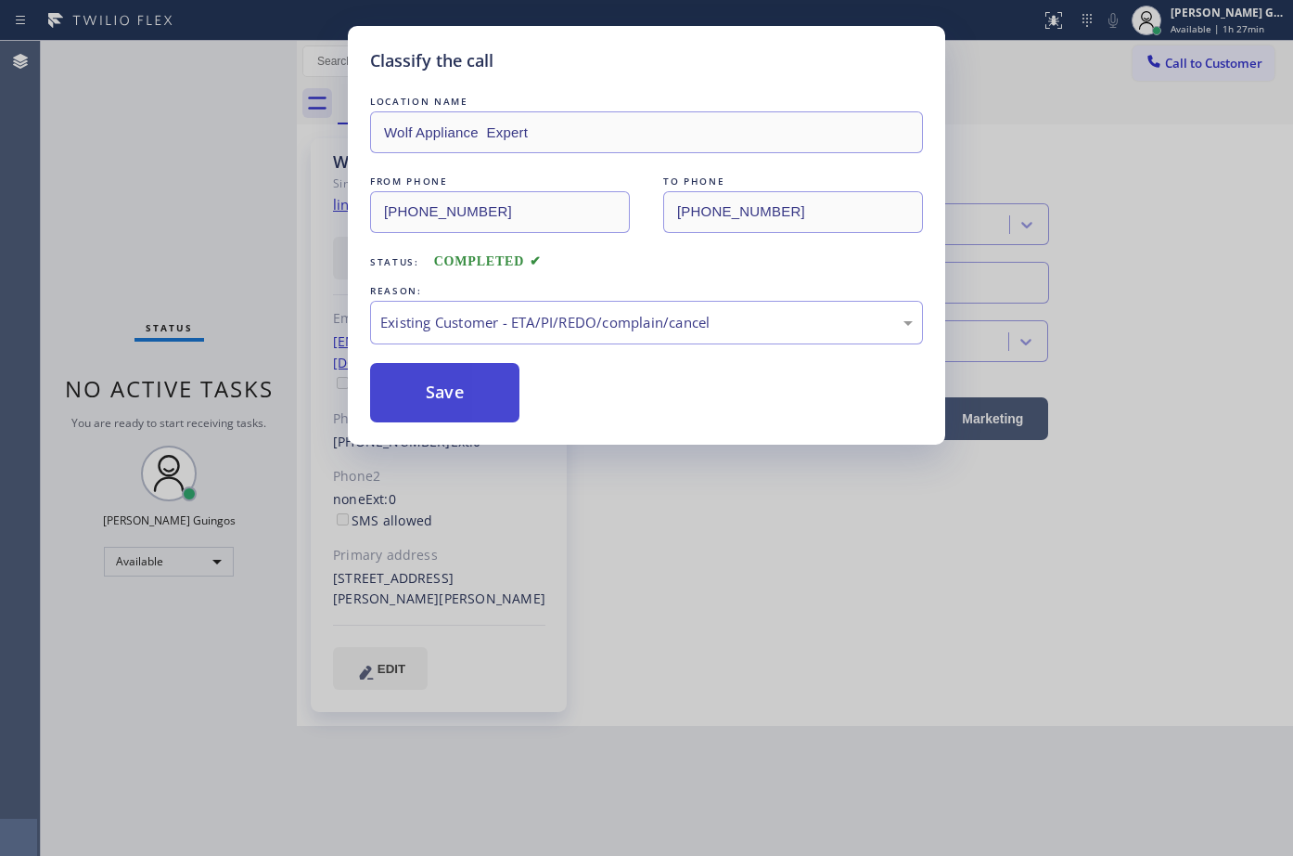
click at [469, 398] on button "Save" at bounding box center [444, 392] width 149 height 59
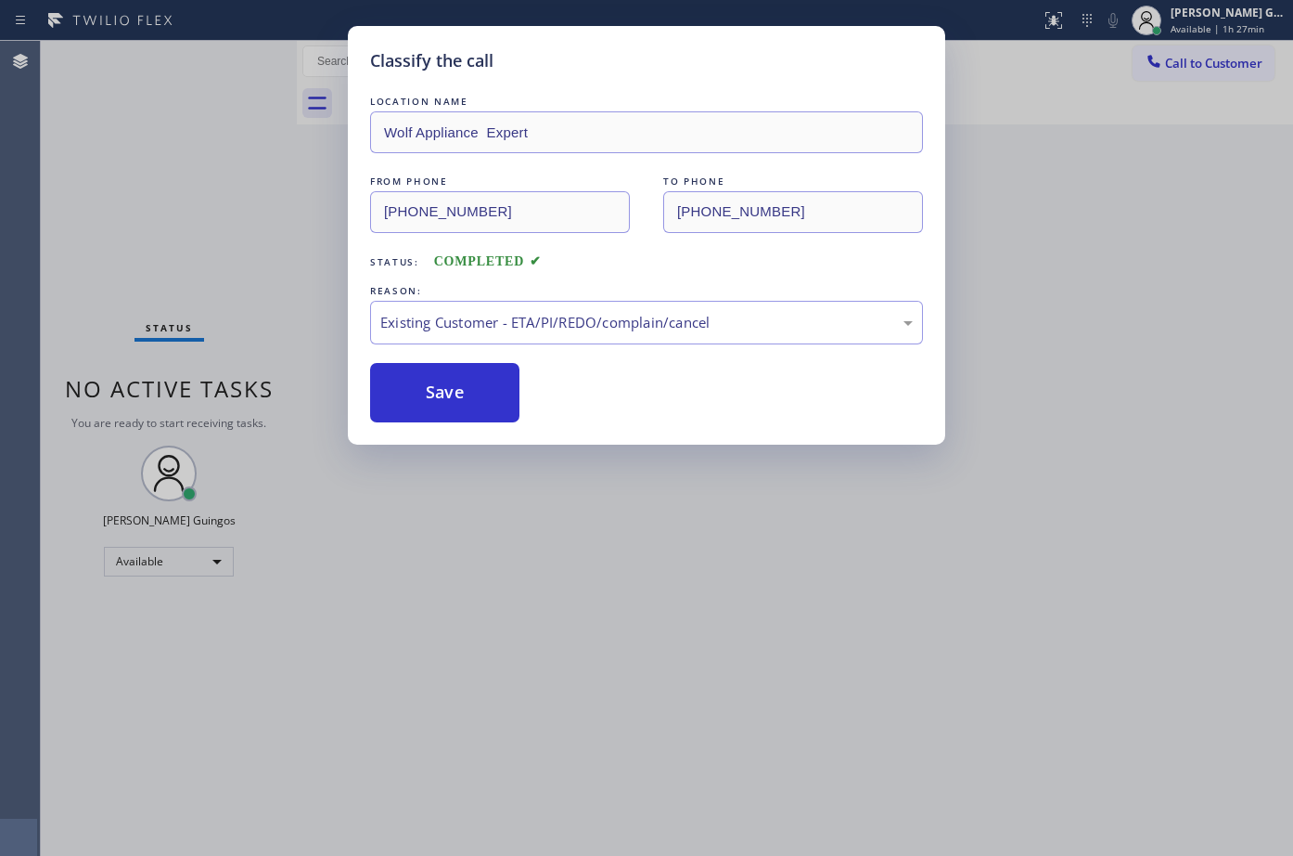
drag, startPoint x: 469, startPoint y: 398, endPoint x: 318, endPoint y: 0, distance: 425.5
click at [469, 387] on button "Save" at bounding box center [444, 392] width 149 height 59
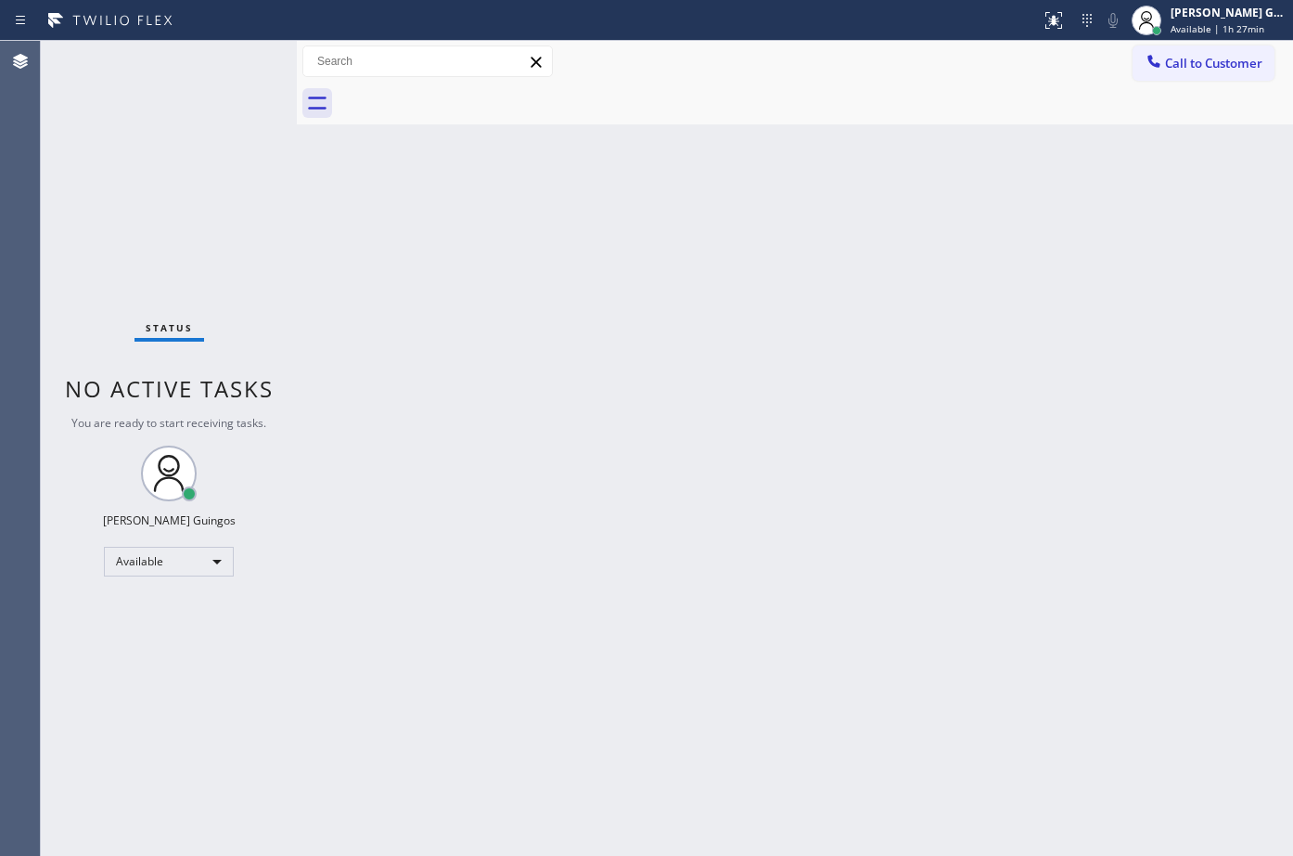
click at [646, 395] on div "Back to Dashboard Change Sender ID Customers Technicians Select a contact Outbo…" at bounding box center [795, 448] width 997 height 815
click at [598, 258] on div "Back to Dashboard Change Sender ID Customers Technicians Select a contact Outbo…" at bounding box center [795, 448] width 997 height 815
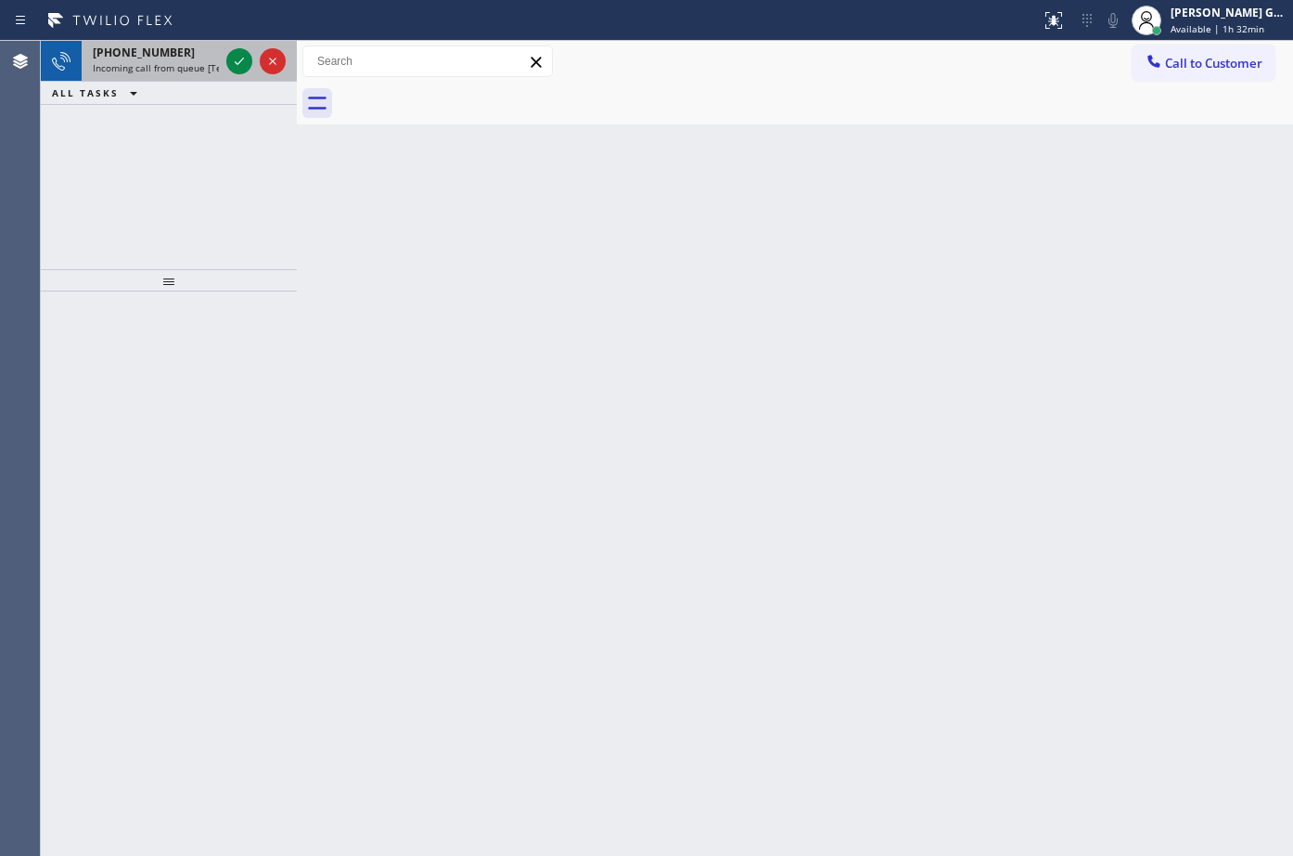
click at [167, 66] on span "Incoming call from queue [Test] All" at bounding box center [170, 67] width 154 height 13
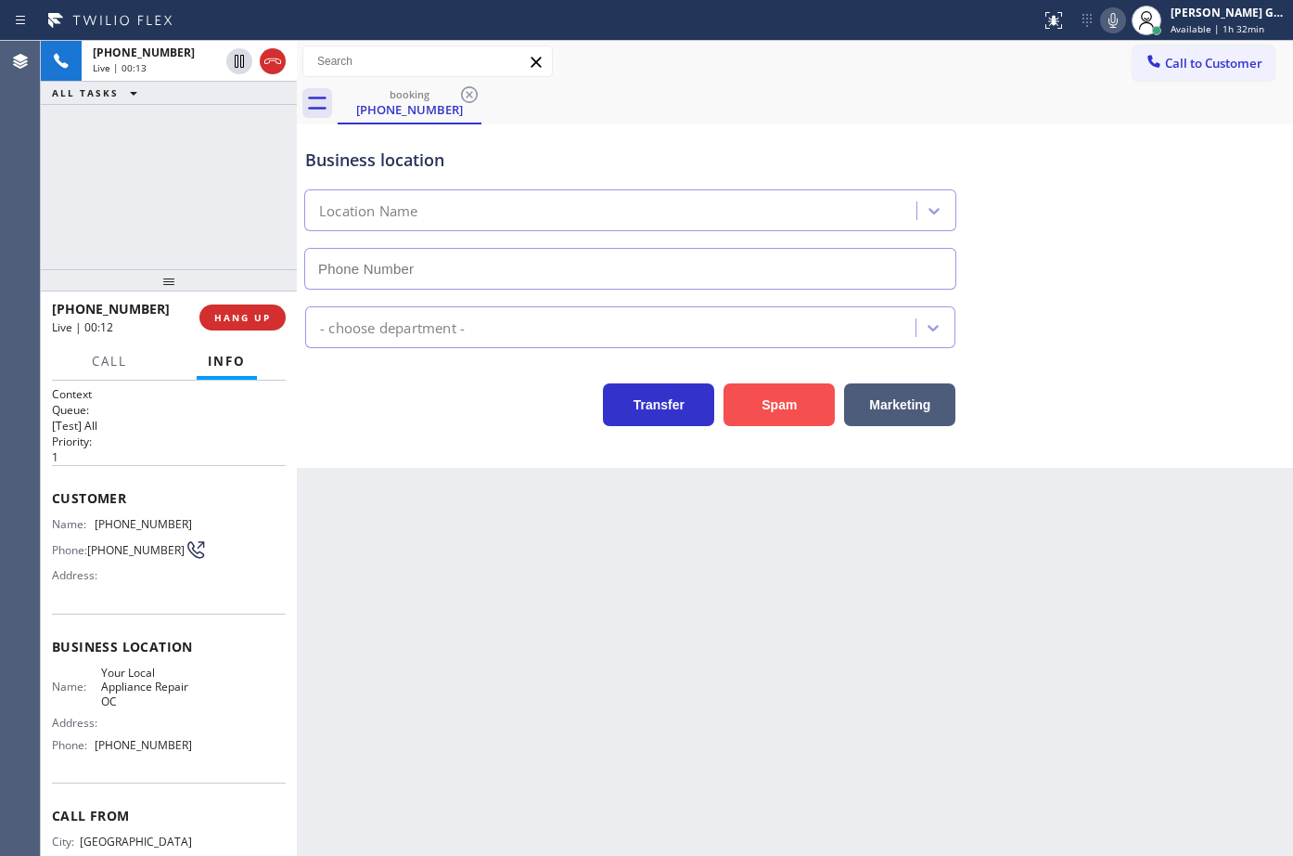
type input "[PHONE_NUMBER]"
click at [785, 407] on button "Spam" at bounding box center [779, 404] width 111 height 43
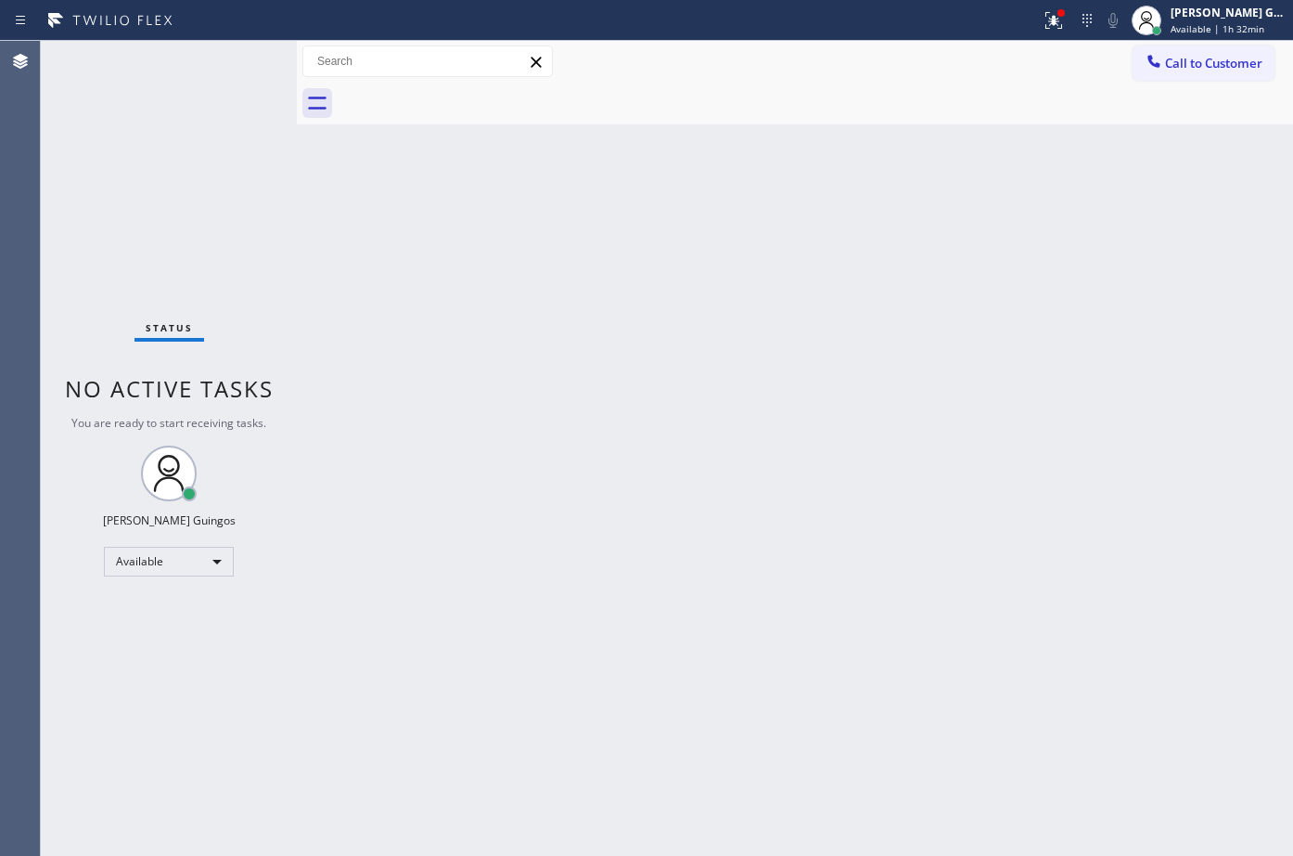
click at [613, 194] on div "Back to Dashboard Change Sender ID Customers Technicians Select a contact Outbo…" at bounding box center [795, 448] width 997 height 815
click at [829, 212] on div "Back to Dashboard Change Sender ID Customers Technicians Select a contact Outbo…" at bounding box center [795, 448] width 997 height 815
click at [1057, 21] on icon at bounding box center [1051, 18] width 11 height 13
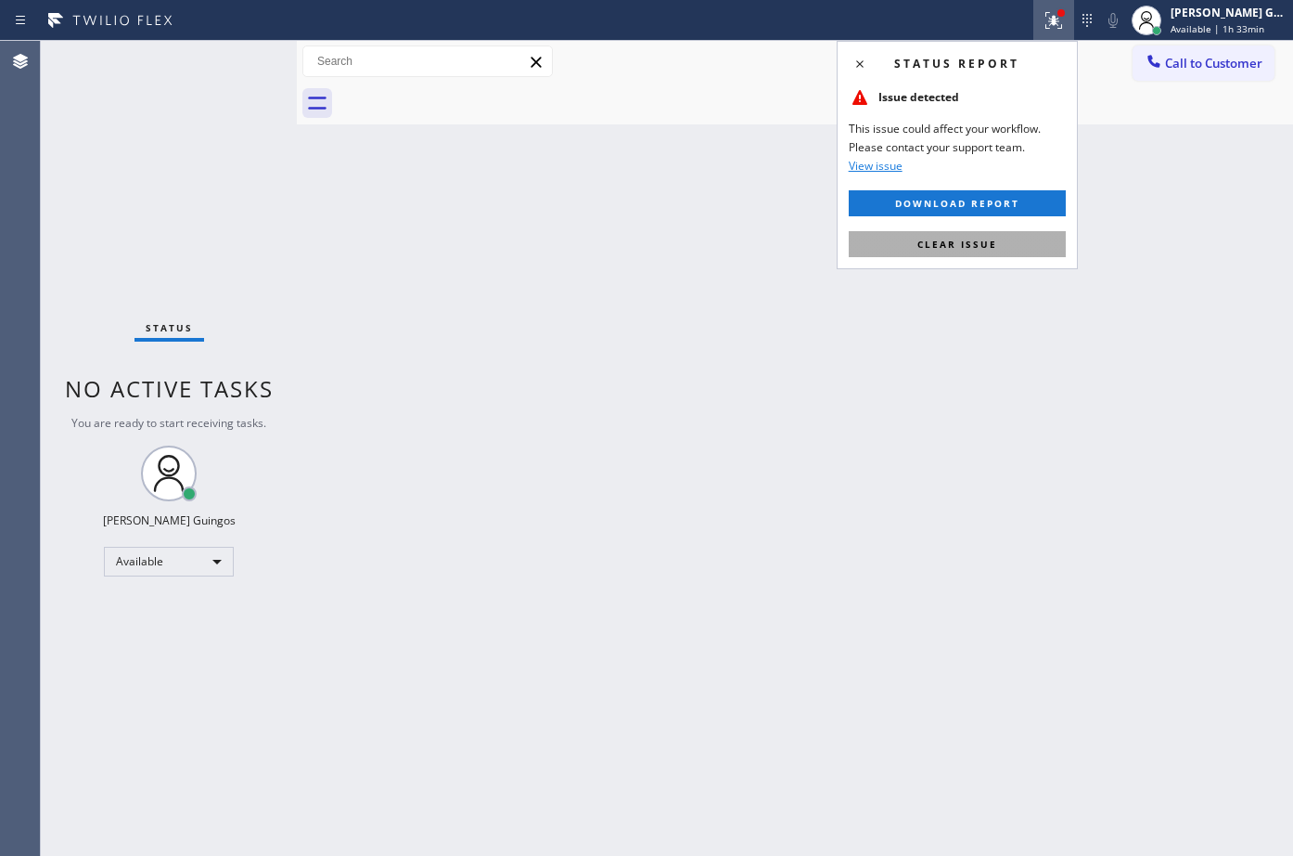
click at [965, 244] on span "Clear issue" at bounding box center [958, 244] width 80 height 13
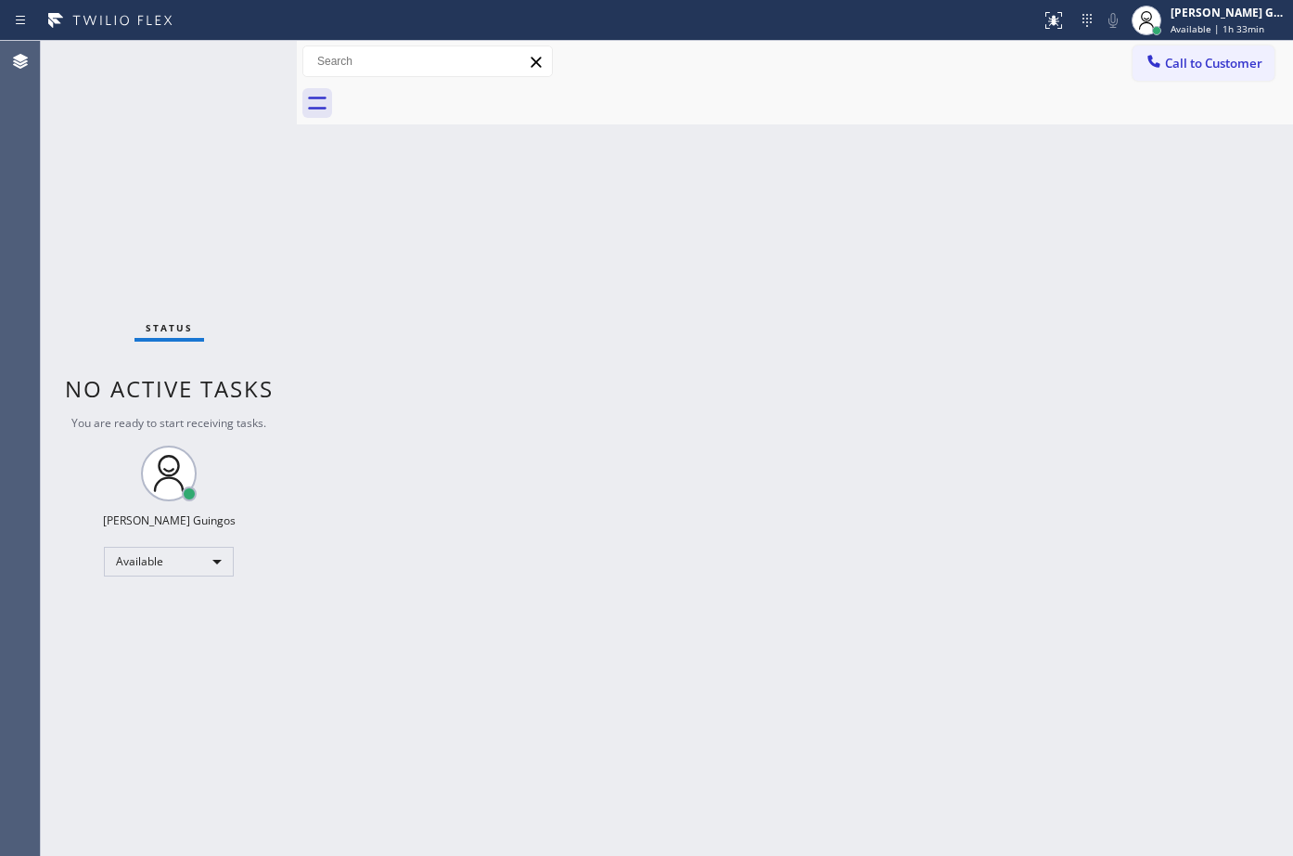
drag, startPoint x: 637, startPoint y: 266, endPoint x: 452, endPoint y: 109, distance: 242.2
click at [632, 252] on div "Back to Dashboard Change Sender ID Customers Technicians Select a contact Outbo…" at bounding box center [795, 448] width 997 height 815
click at [854, 285] on div "Back to Dashboard Change Sender ID Customers Technicians Select a contact Outbo…" at bounding box center [795, 448] width 997 height 815
click at [740, 215] on div "Back to Dashboard Change Sender ID Customers Technicians Select a contact Outbo…" at bounding box center [795, 448] width 997 height 815
click at [725, 196] on div "Back to Dashboard Change Sender ID Customers Technicians Select a contact Outbo…" at bounding box center [795, 448] width 997 height 815
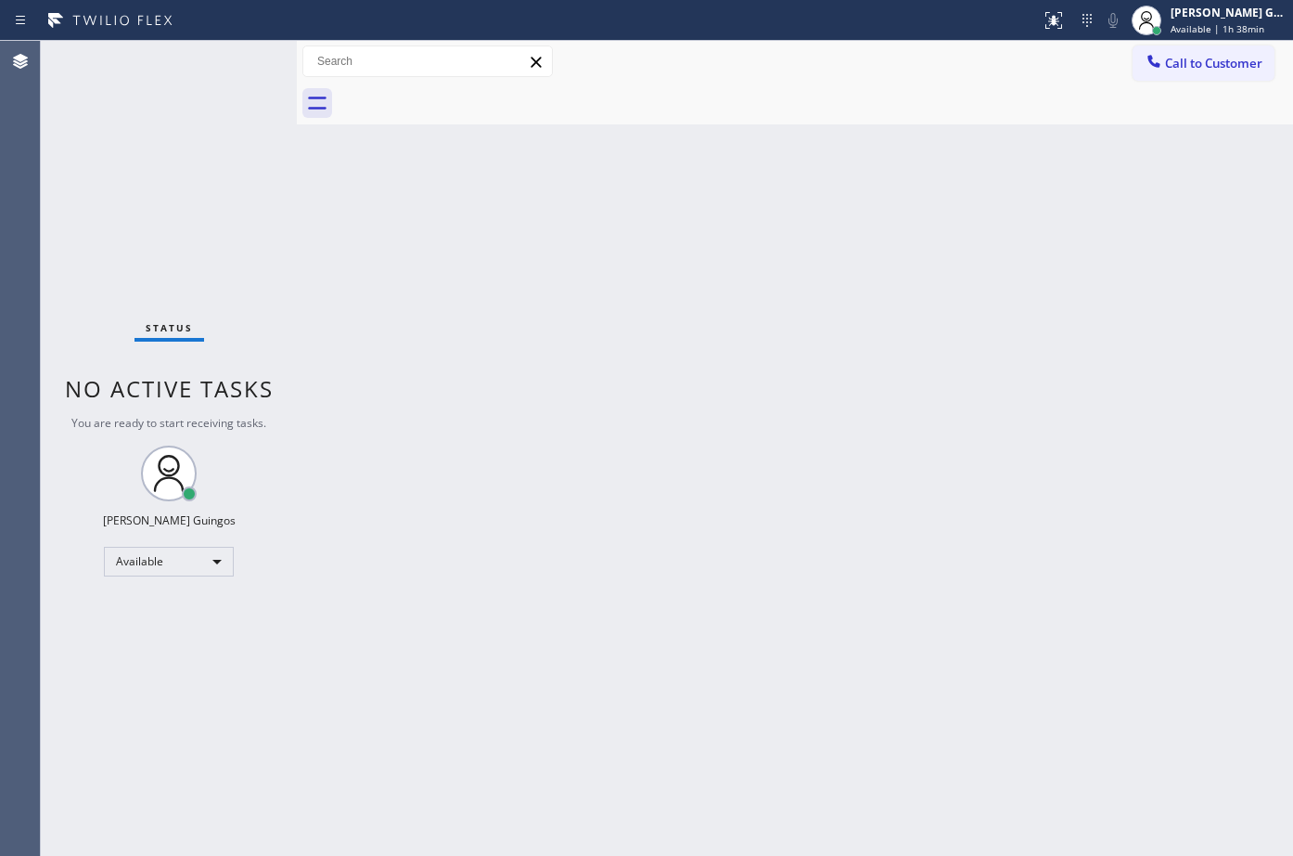
click at [838, 310] on div "Back to Dashboard Change Sender ID Customers Technicians Select a contact Outbo…" at bounding box center [795, 448] width 997 height 815
click at [697, 565] on div "Back to Dashboard Change Sender ID Customers Technicians Select a contact Outbo…" at bounding box center [795, 448] width 997 height 815
click at [444, 275] on div "Back to Dashboard Change Sender ID Customers Technicians Select a contact Outbo…" at bounding box center [795, 448] width 997 height 815
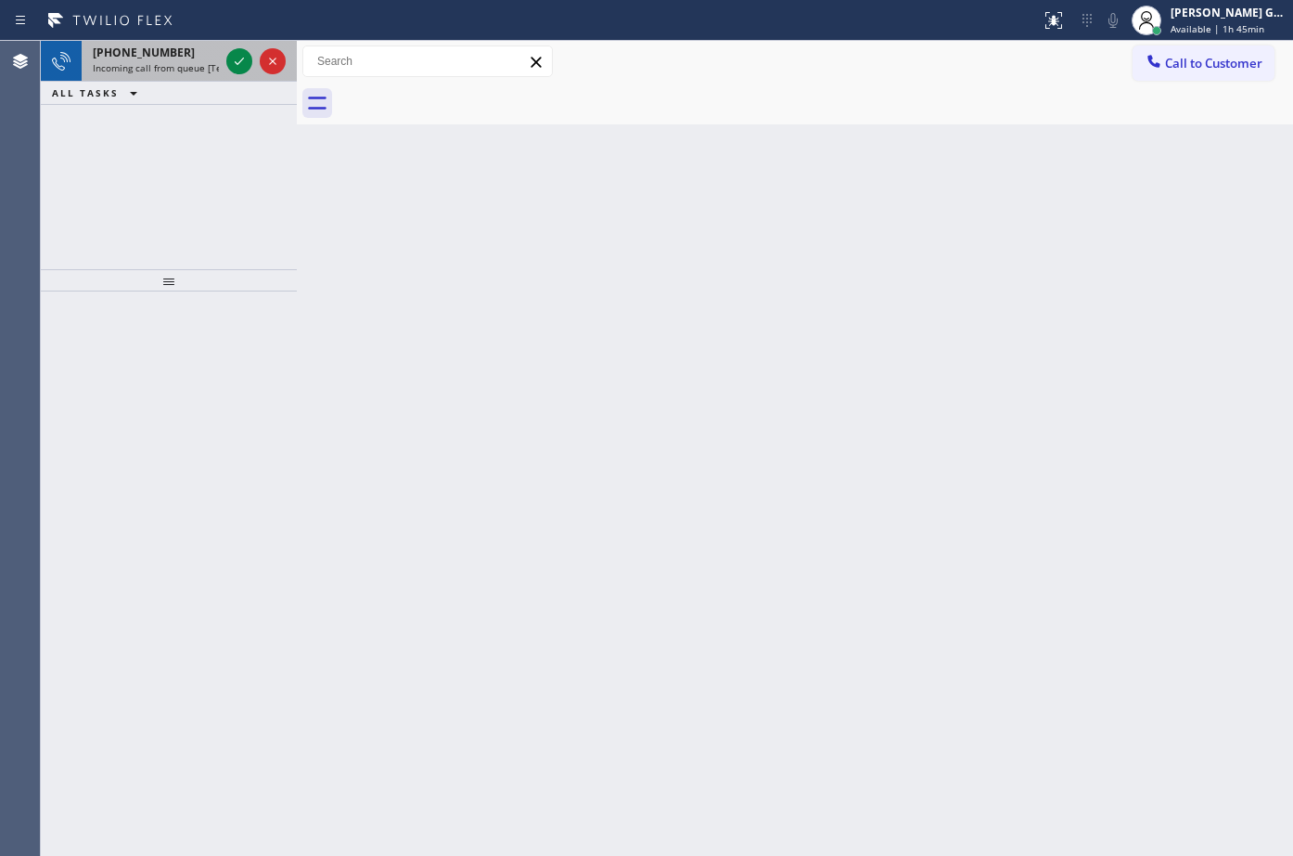
click at [154, 71] on span "Incoming call from queue [Test] All" at bounding box center [170, 67] width 154 height 13
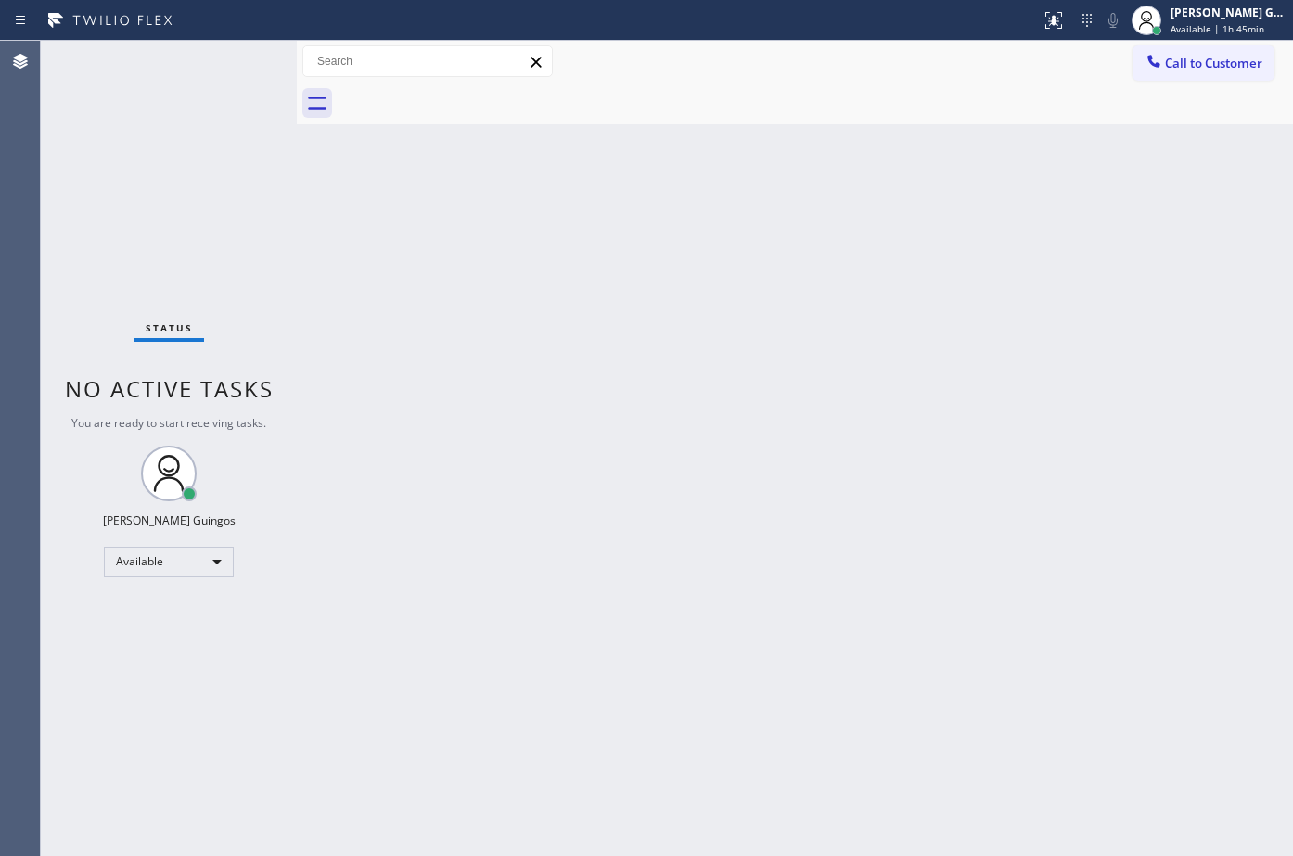
click at [227, 67] on div "Status No active tasks You are ready to start receiving tasks. [PERSON_NAME] Av…" at bounding box center [169, 448] width 256 height 815
click at [388, 178] on div "Back to Dashboard Change Sender ID Customers Technicians Select a contact Outbo…" at bounding box center [795, 448] width 997 height 815
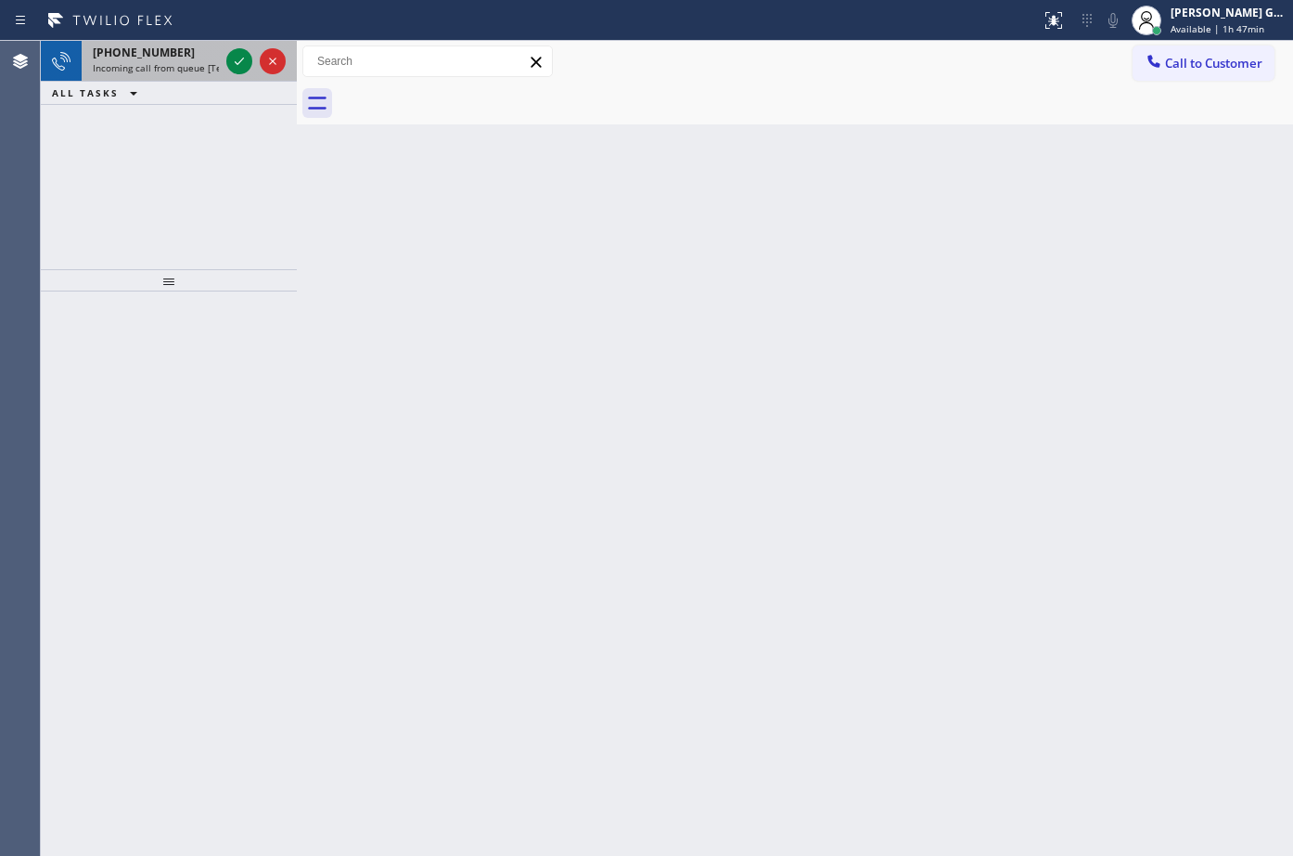
click at [140, 69] on span "Incoming call from queue [Test] All" at bounding box center [170, 67] width 154 height 13
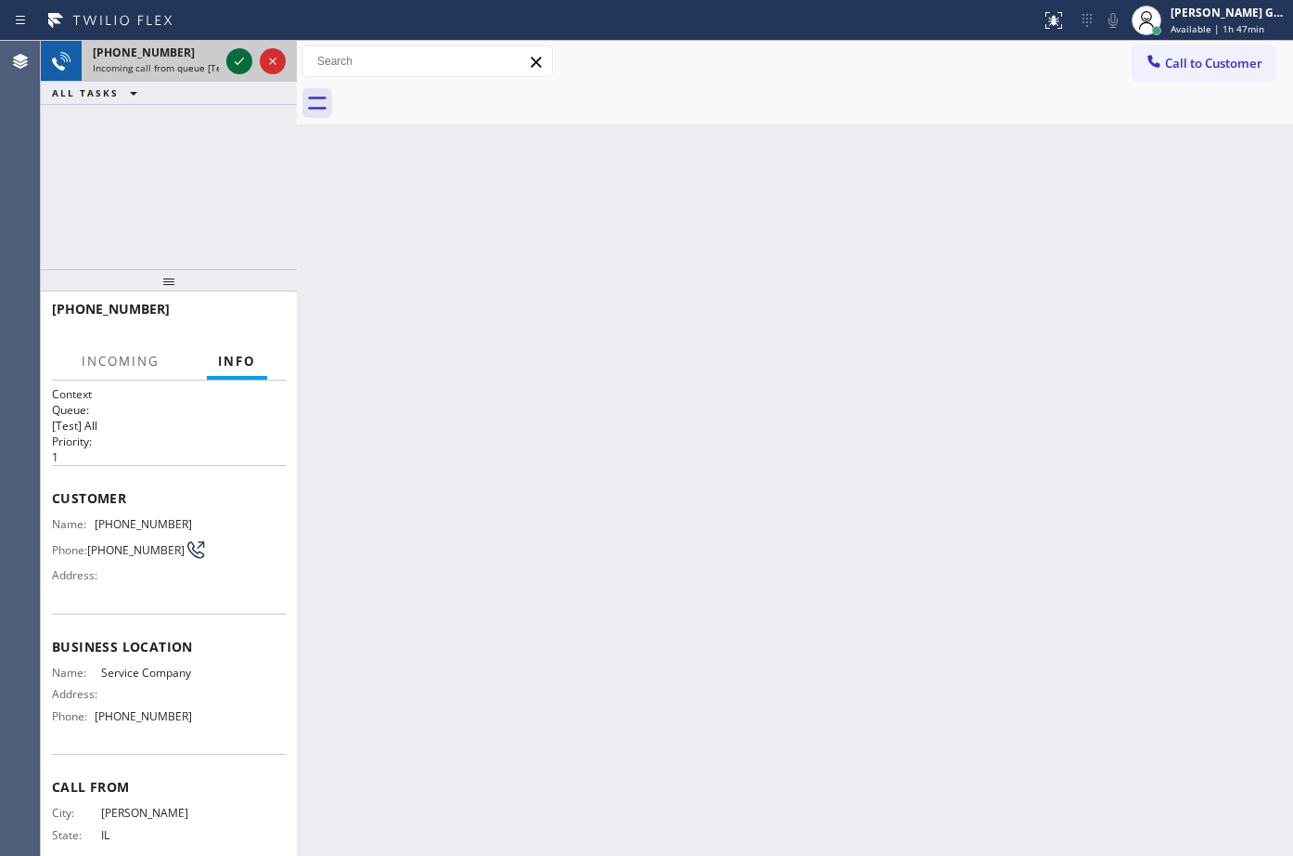
click at [241, 60] on icon at bounding box center [239, 61] width 9 height 7
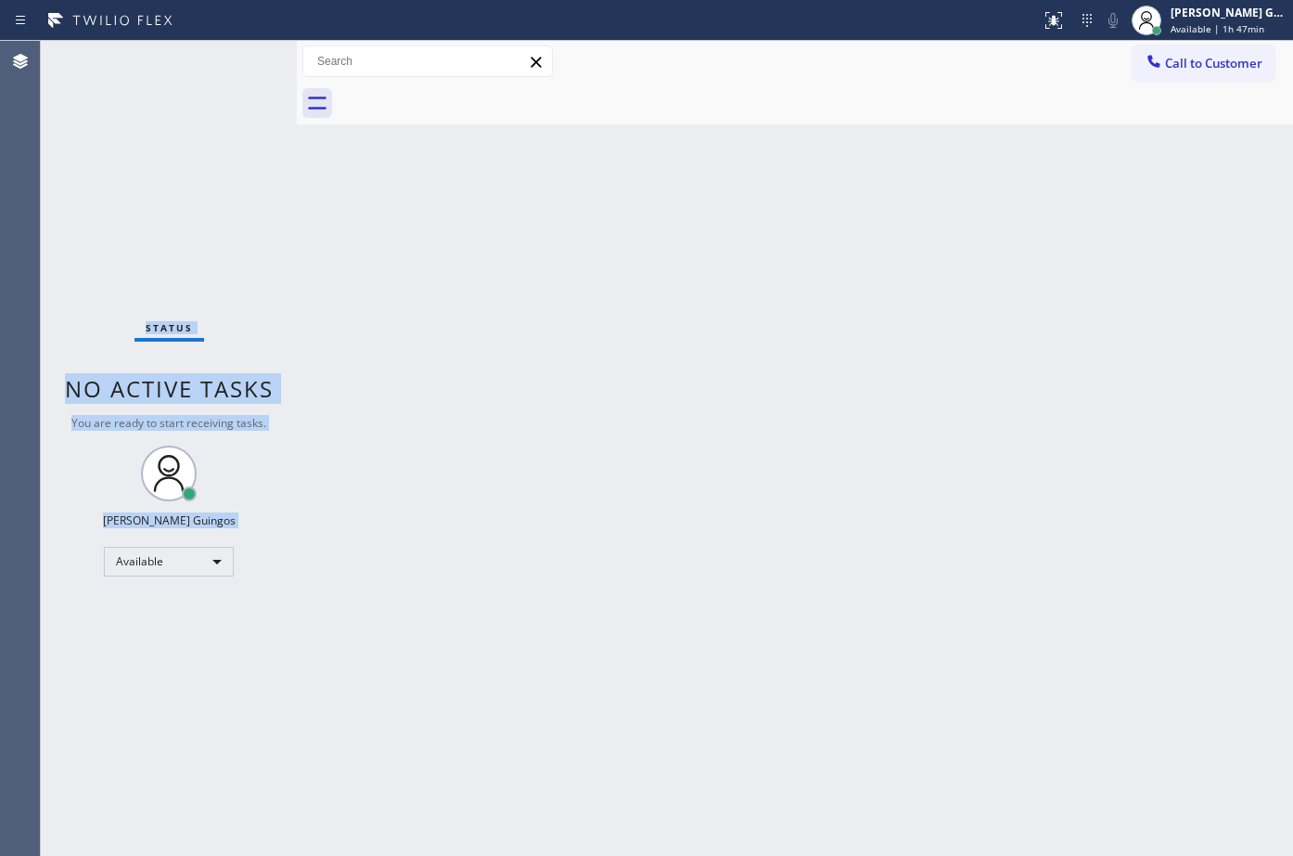
click at [241, 60] on div "Status No active tasks You are ready to start receiving tasks. [PERSON_NAME] Av…" at bounding box center [169, 448] width 256 height 815
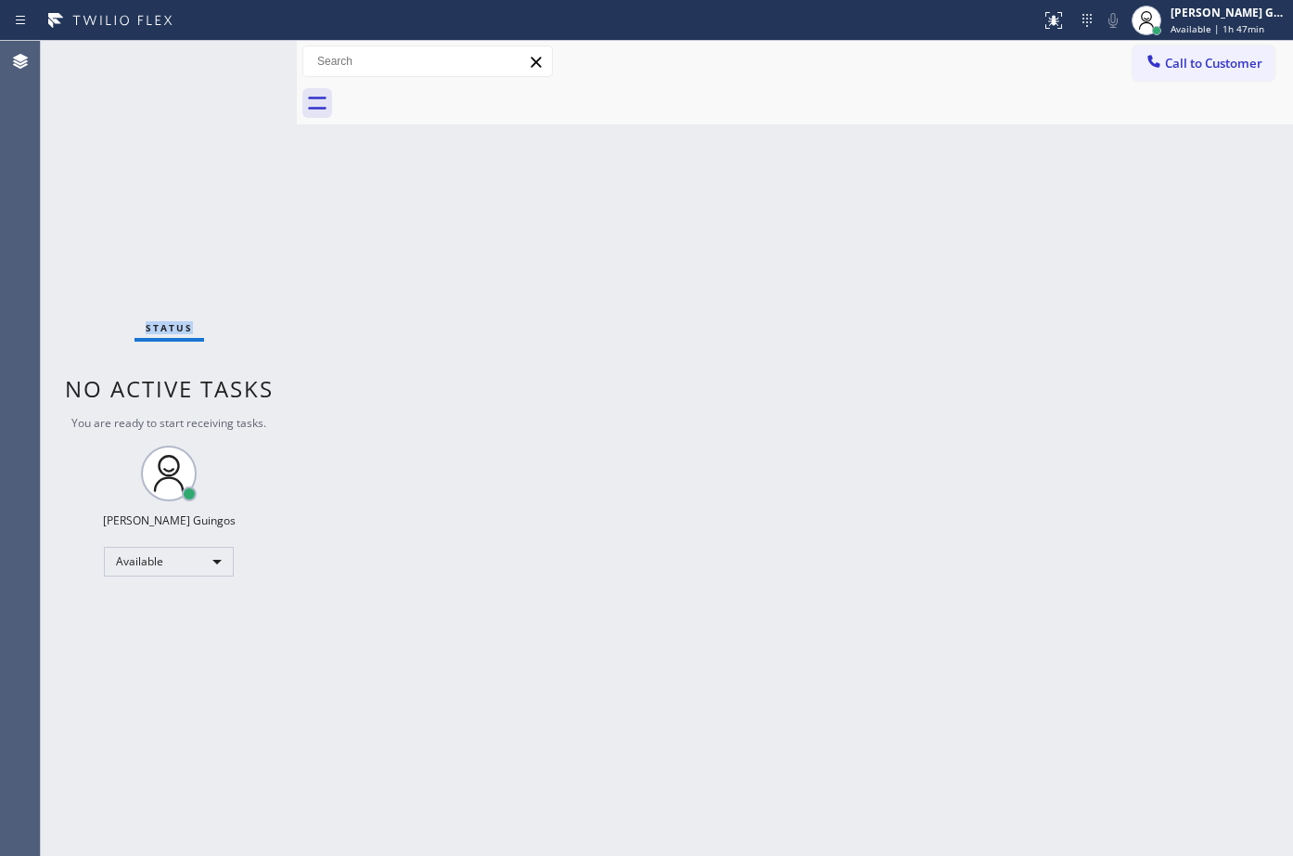
click at [241, 60] on div "Status No active tasks You are ready to start receiving tasks. [PERSON_NAME] Av…" at bounding box center [169, 448] width 256 height 815
click at [874, 470] on div "Back to Dashboard Change Sender ID Customers Technicians Select a contact Outbo…" at bounding box center [795, 448] width 997 height 815
click at [745, 233] on div "Back to Dashboard Change Sender ID Customers Technicians Select a contact Outbo…" at bounding box center [795, 448] width 997 height 815
click at [1054, 19] on icon at bounding box center [1054, 20] width 22 height 22
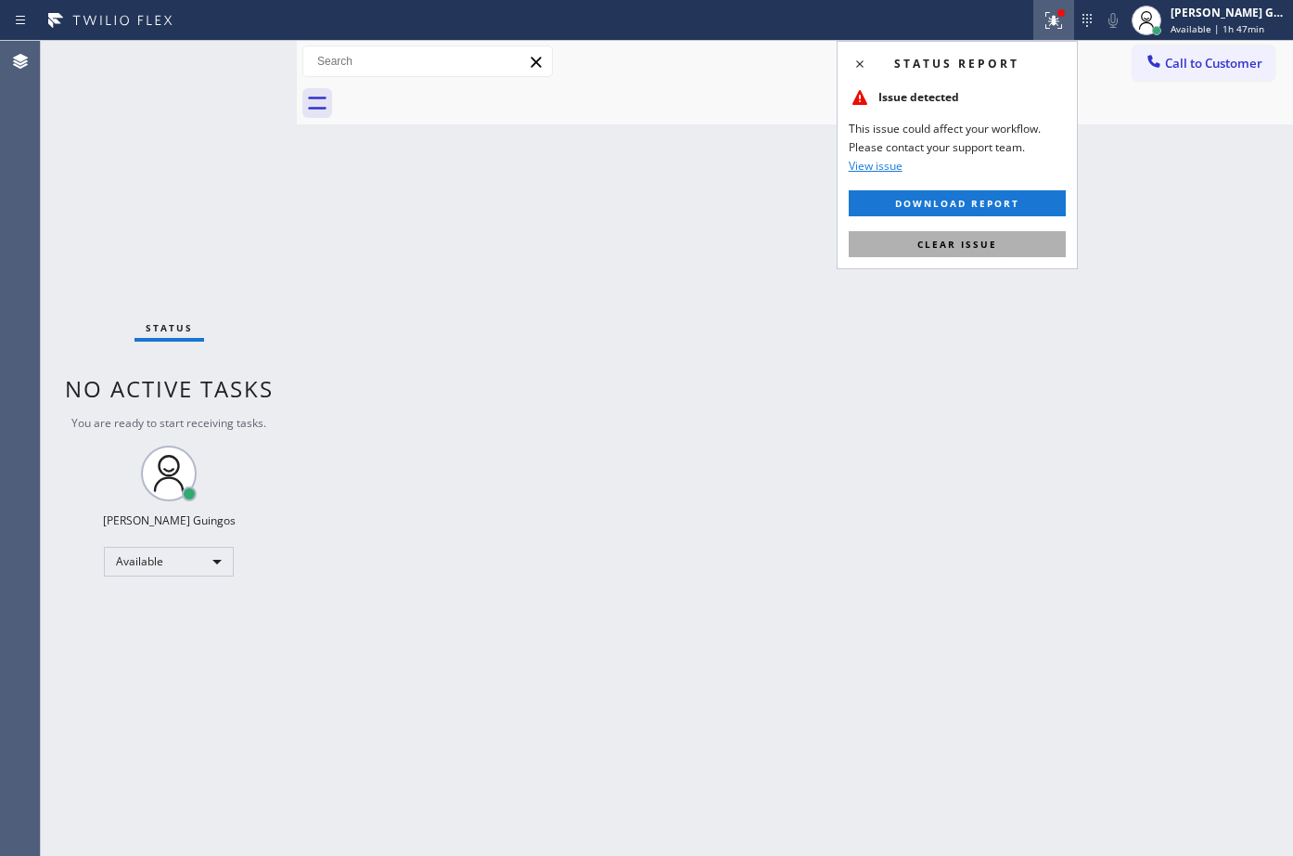
click at [1014, 247] on button "Clear issue" at bounding box center [957, 244] width 217 height 26
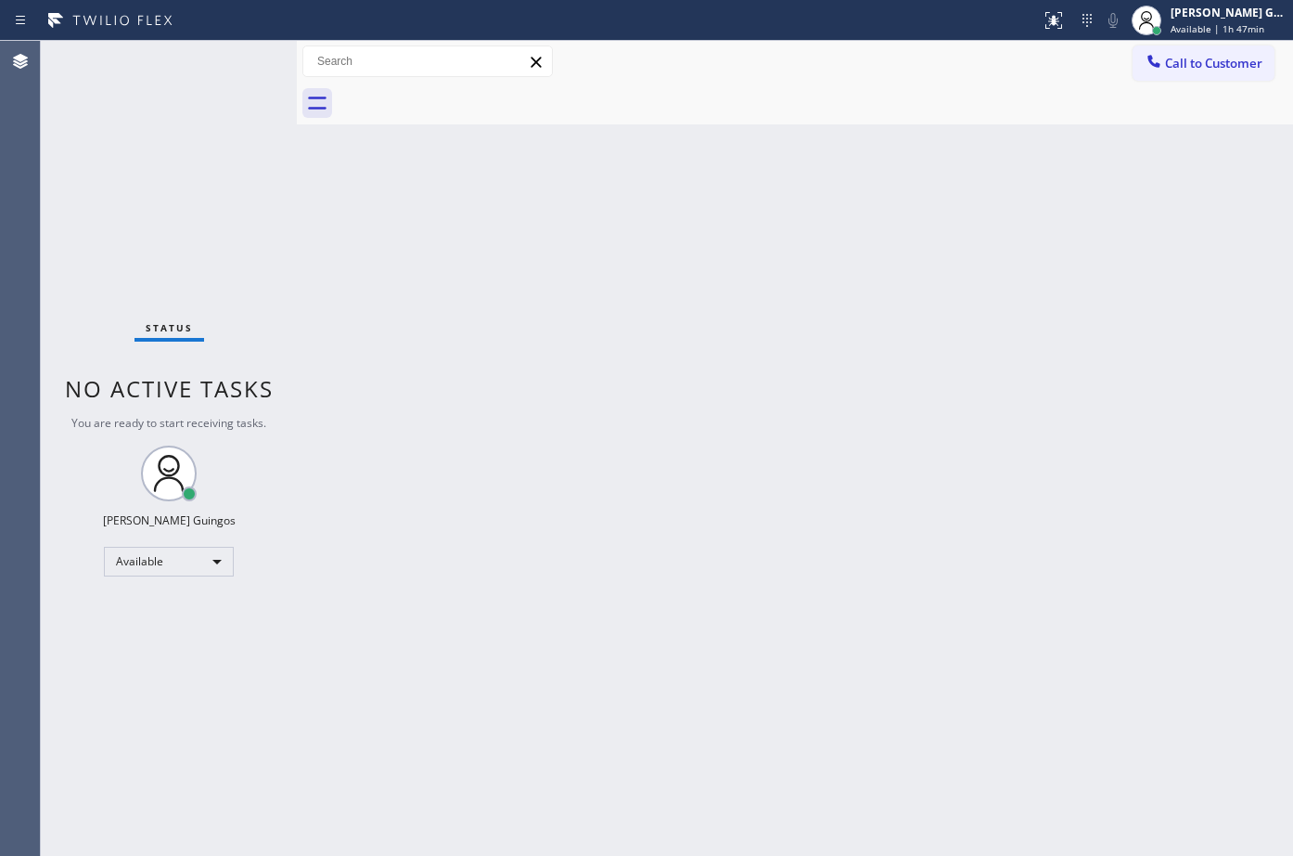
click at [1001, 278] on div "Back to Dashboard Change Sender ID Customers Technicians Select a contact Outbo…" at bounding box center [795, 448] width 997 height 815
click at [985, 271] on div "Back to Dashboard Change Sender ID Customers Technicians Select a contact Outbo…" at bounding box center [795, 448] width 997 height 815
click at [921, 194] on div "Back to Dashboard Change Sender ID Customers Technicians Select a contact Outbo…" at bounding box center [795, 448] width 997 height 815
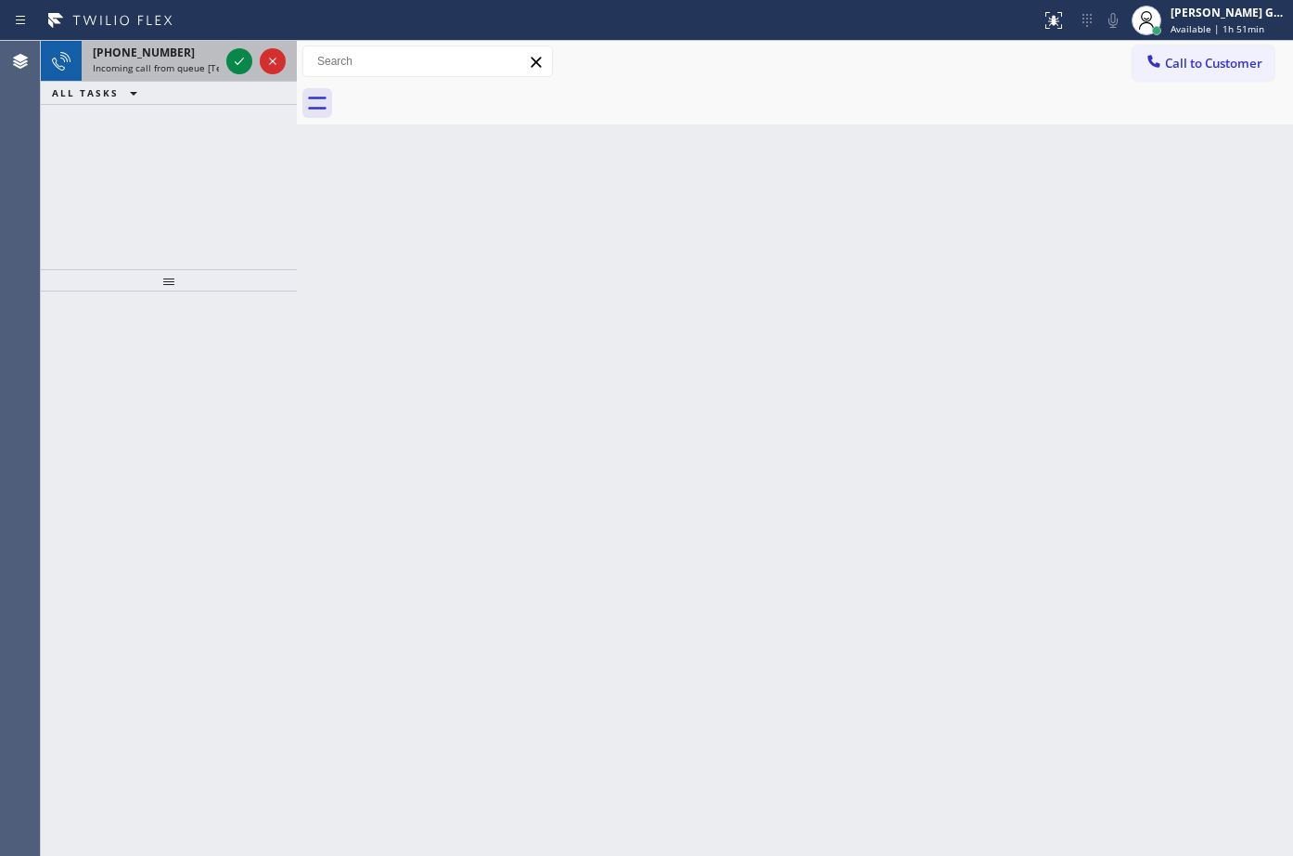
click at [156, 48] on span "[PHONE_NUMBER]" at bounding box center [144, 53] width 102 height 16
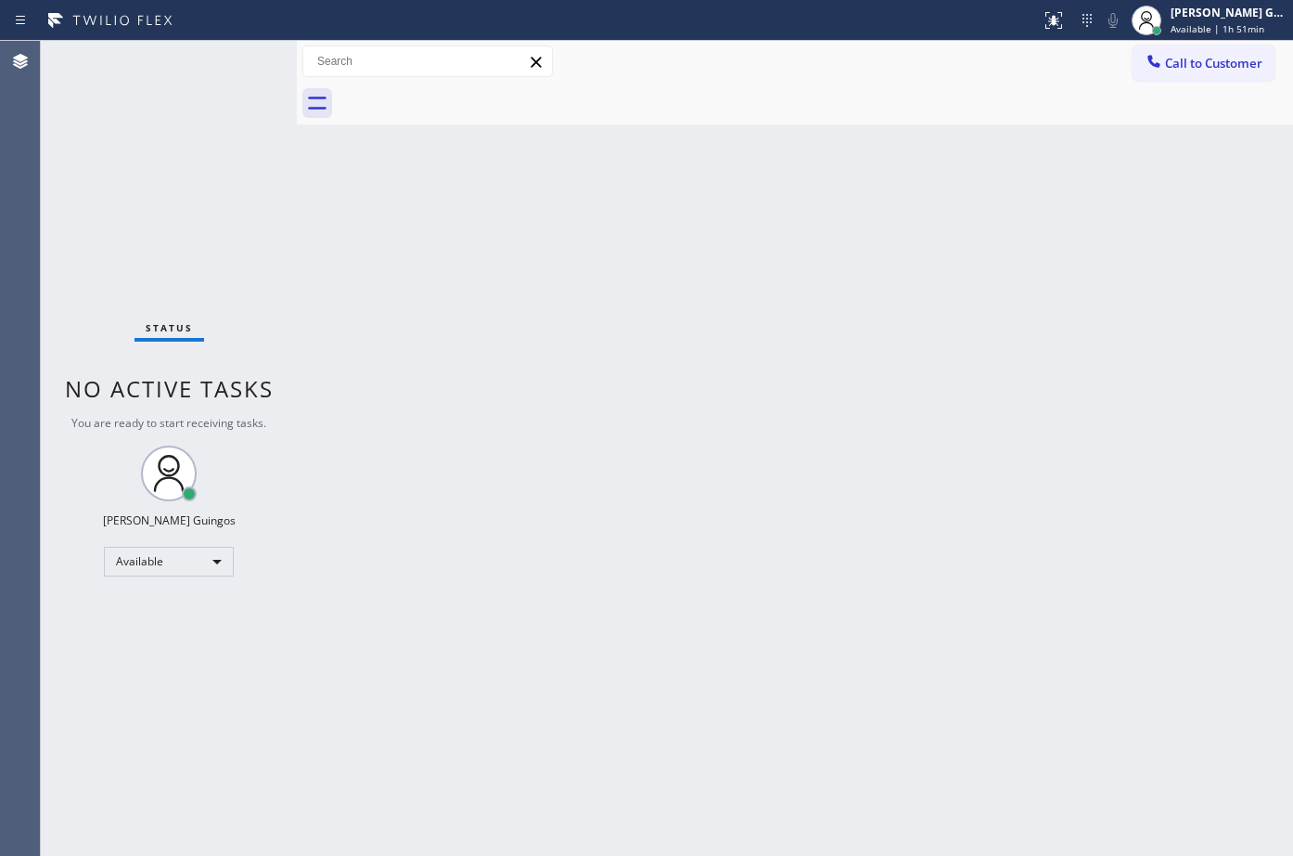
click at [237, 61] on div "Status No active tasks You are ready to start receiving tasks. [PERSON_NAME] Av…" at bounding box center [169, 448] width 256 height 815
click at [339, 152] on div "Back to Dashboard Change Sender ID Customers Technicians Select a contact Outbo…" at bounding box center [795, 448] width 997 height 815
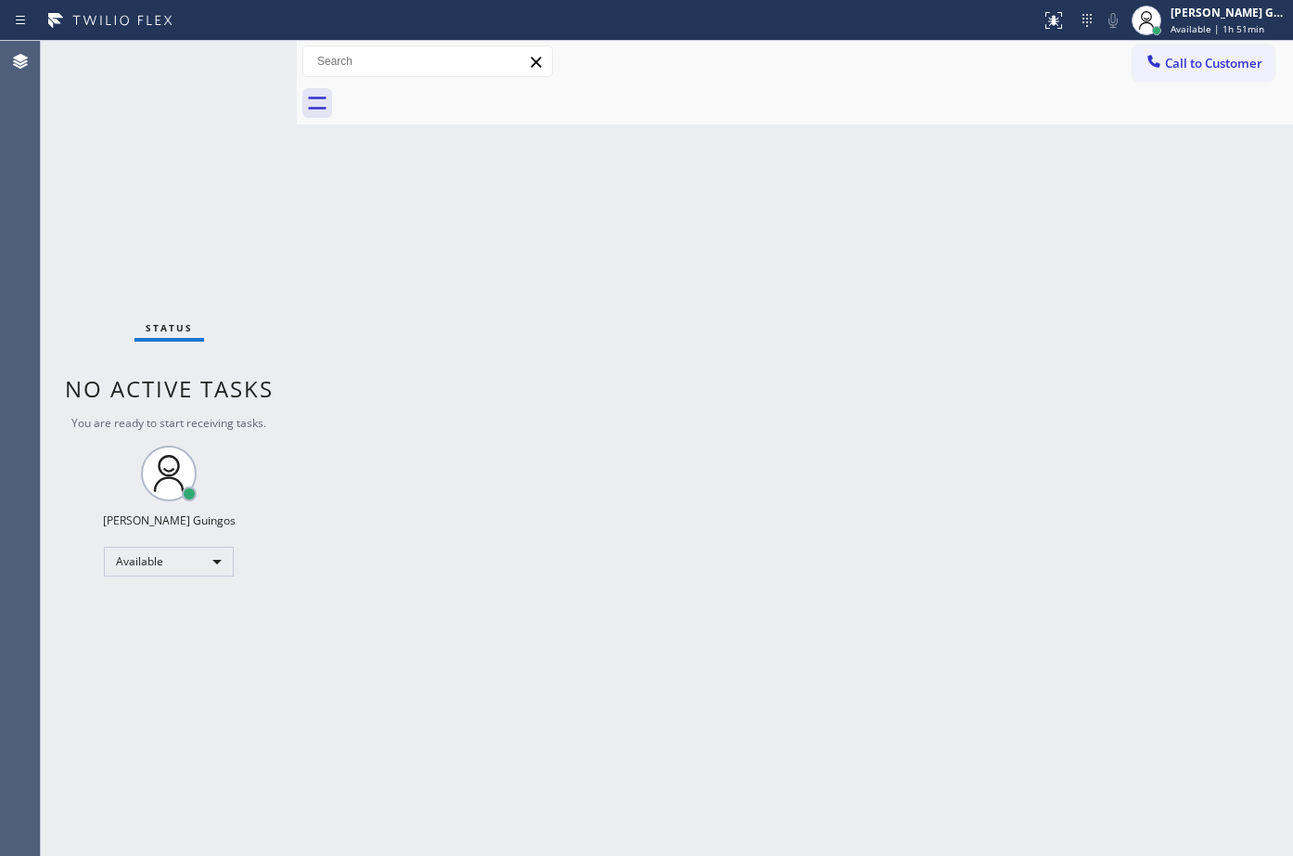
click at [755, 713] on div "Back to Dashboard Change Sender ID Customers Technicians Select a contact Outbo…" at bounding box center [795, 448] width 997 height 815
click at [792, 226] on div "Back to Dashboard Change Sender ID Customers Technicians Select a contact Outbo…" at bounding box center [795, 448] width 997 height 815
click at [870, 449] on div "Back to Dashboard Change Sender ID Customers Technicians Select a contact Outbo…" at bounding box center [795, 448] width 997 height 815
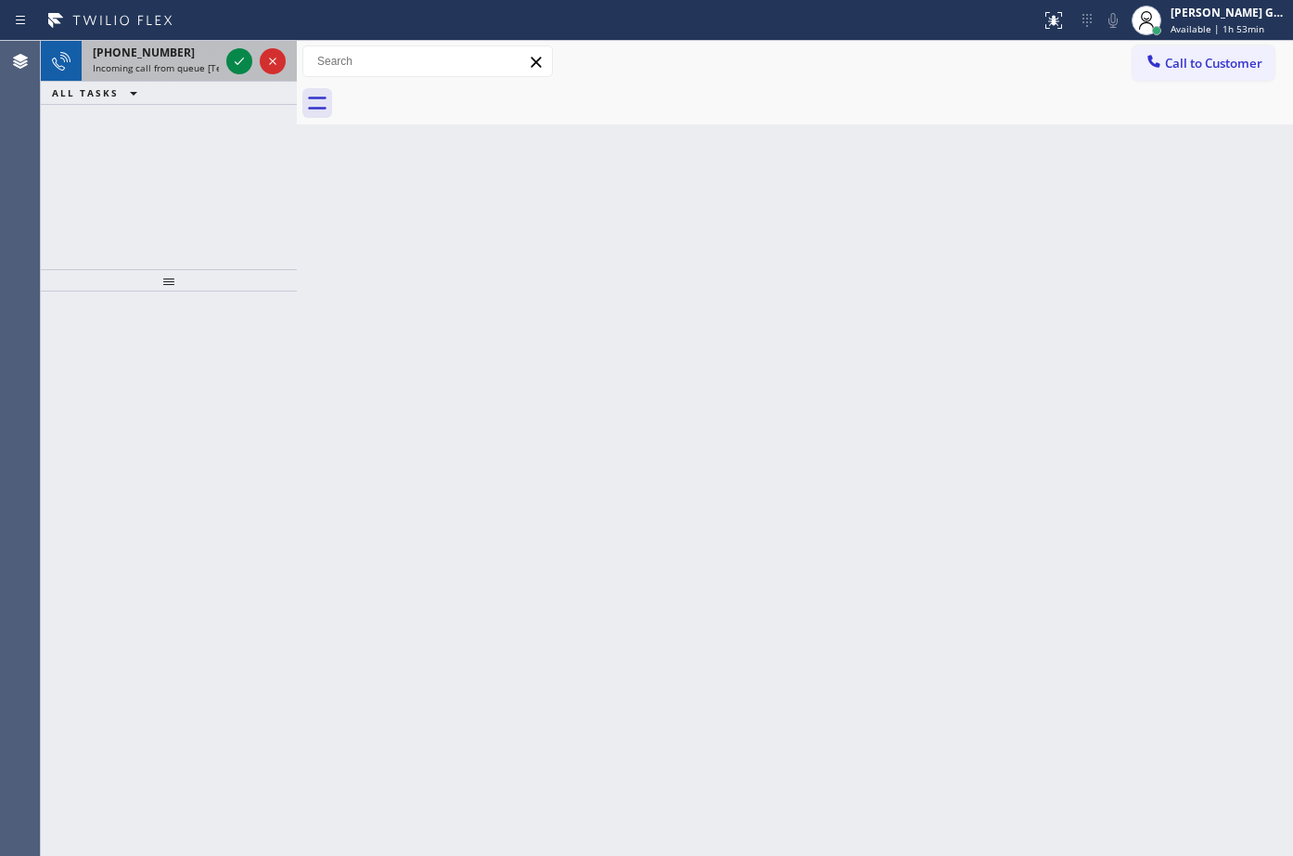
click at [181, 52] on div "[PHONE_NUMBER]" at bounding box center [156, 53] width 126 height 16
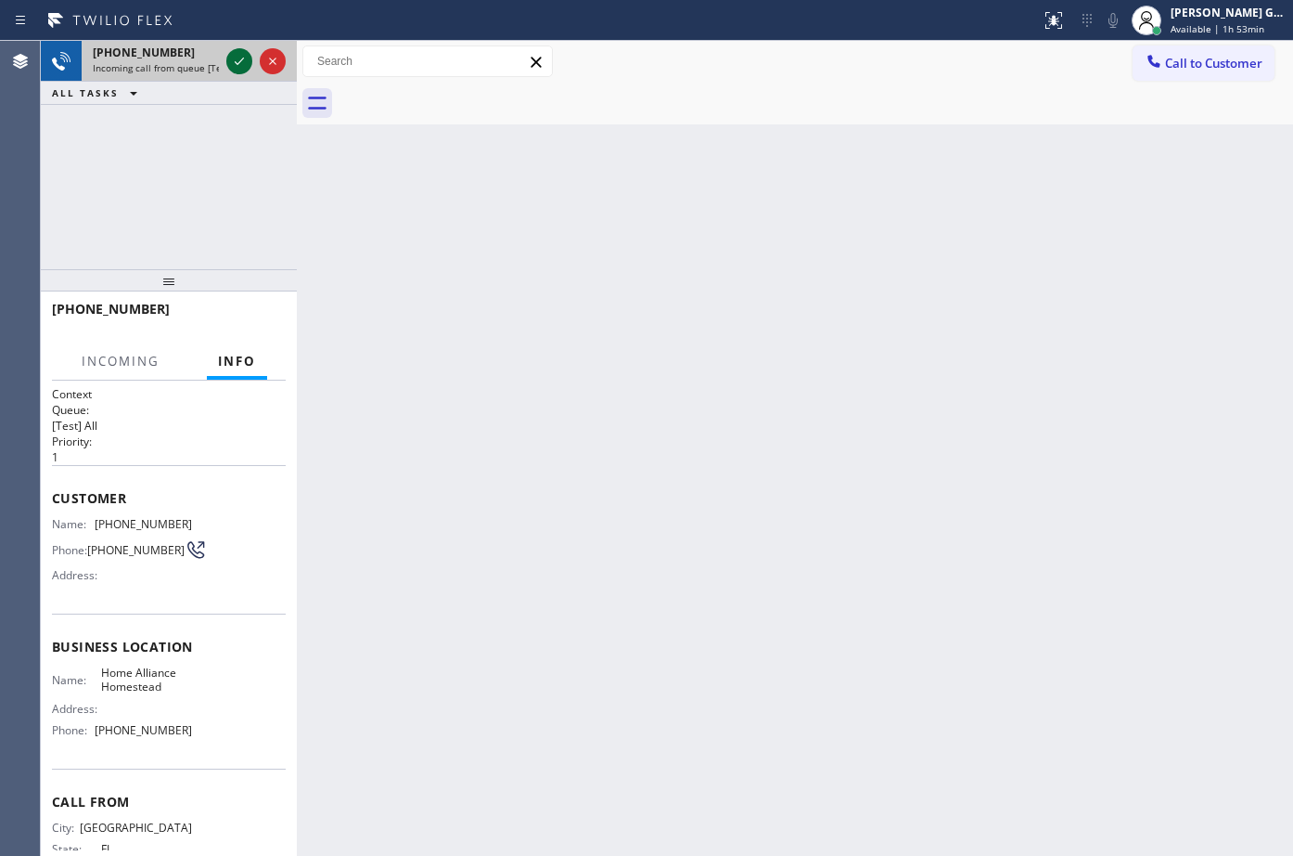
click at [240, 60] on icon at bounding box center [239, 61] width 22 height 22
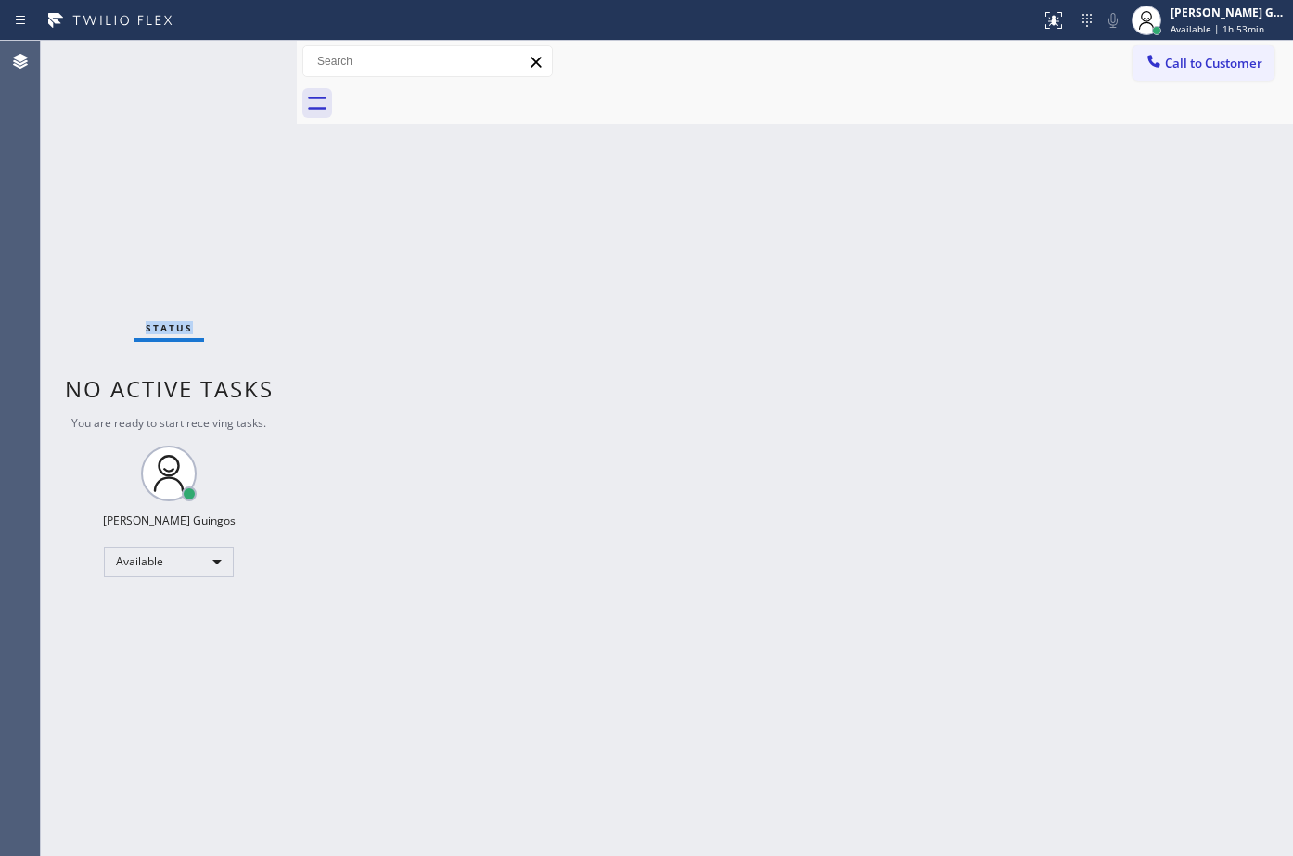
click at [240, 60] on div "Status No active tasks You are ready to start receiving tasks. [PERSON_NAME] Av…" at bounding box center [169, 448] width 256 height 815
click at [532, 278] on div "Back to Dashboard Change Sender ID Customers Technicians Select a contact Outbo…" at bounding box center [795, 448] width 997 height 815
click at [1039, 20] on div at bounding box center [1054, 20] width 41 height 22
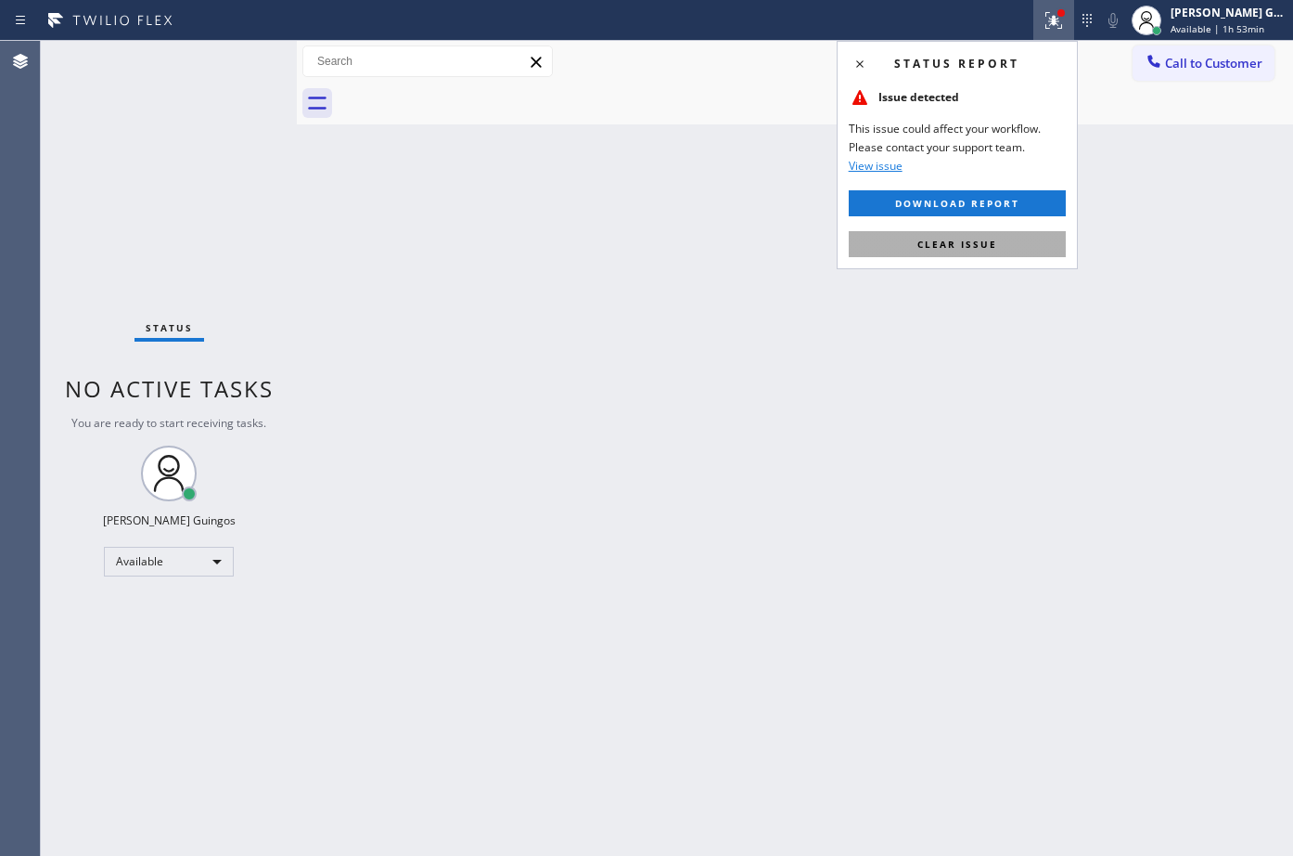
click at [1016, 238] on button "Clear issue" at bounding box center [957, 244] width 217 height 26
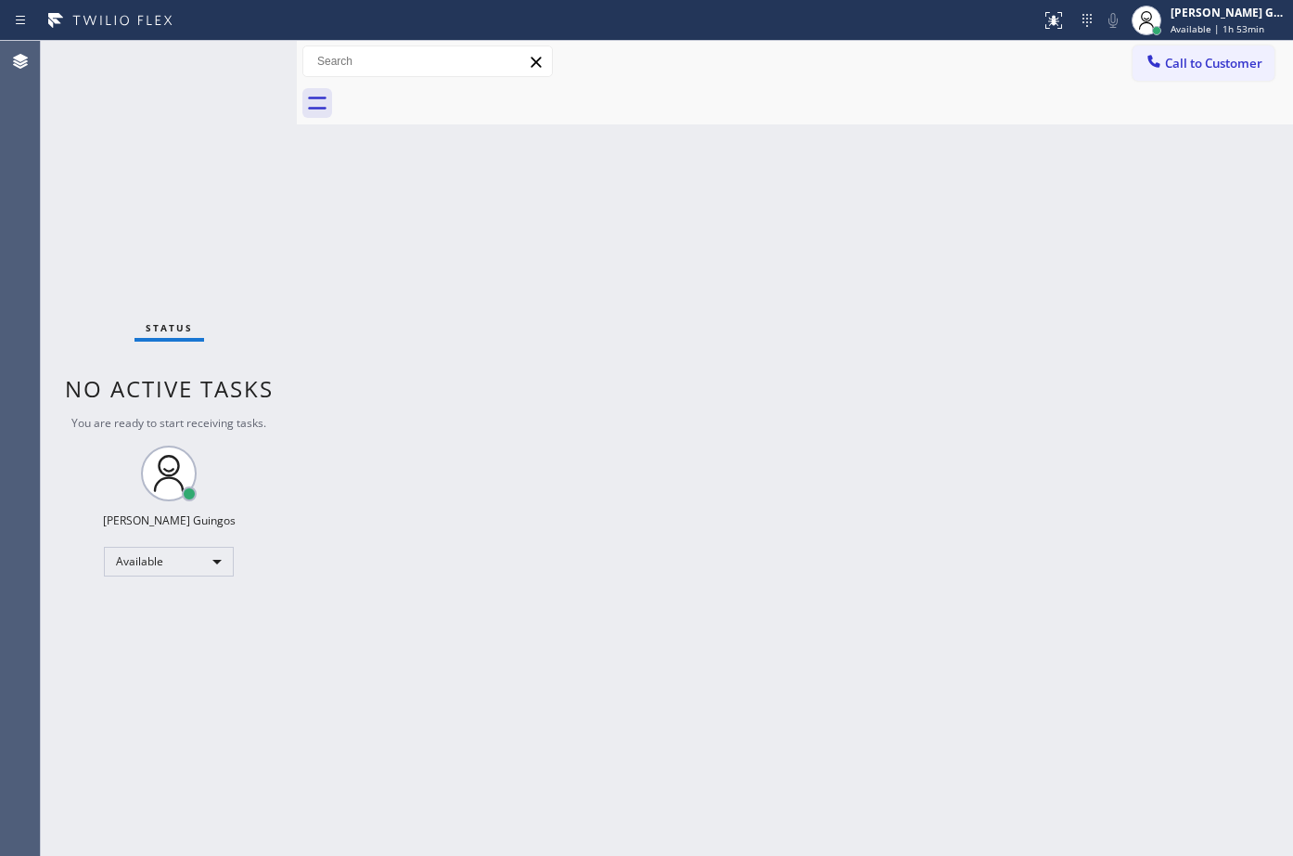
click at [1016, 238] on div "Back to Dashboard Change Sender ID Customers Technicians Select a contact Outbo…" at bounding box center [795, 448] width 997 height 815
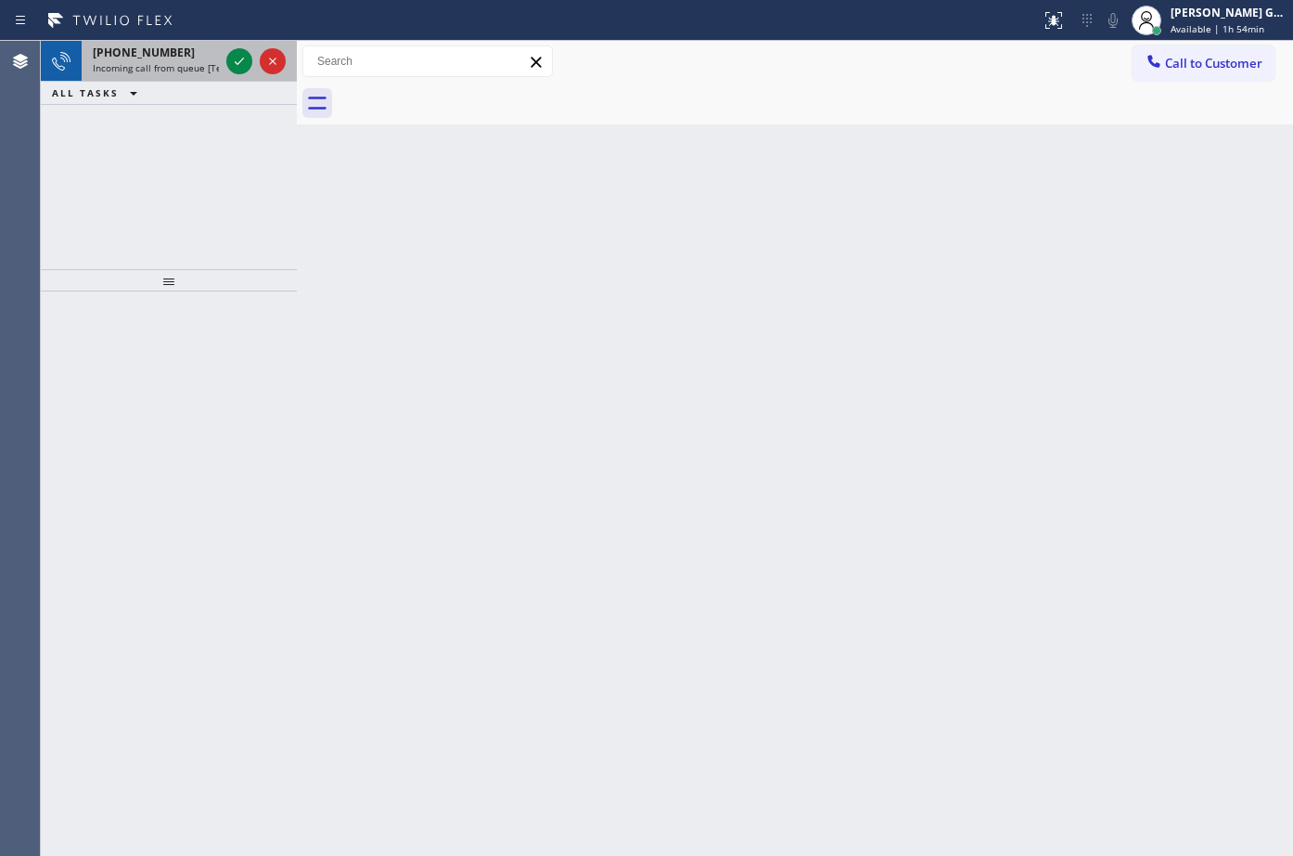
click at [203, 45] on div "[PHONE_NUMBER]" at bounding box center [156, 53] width 126 height 16
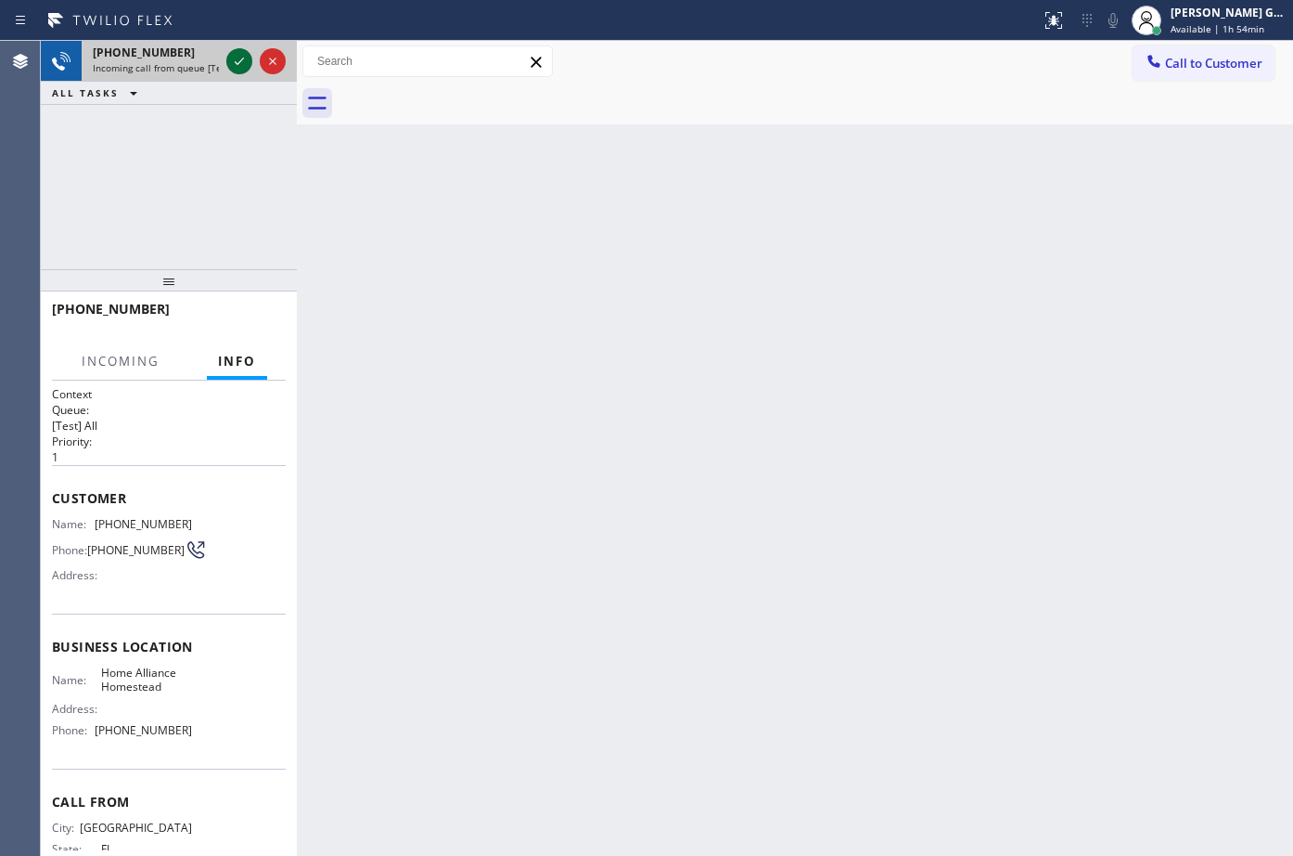
click at [231, 63] on icon at bounding box center [239, 61] width 22 height 22
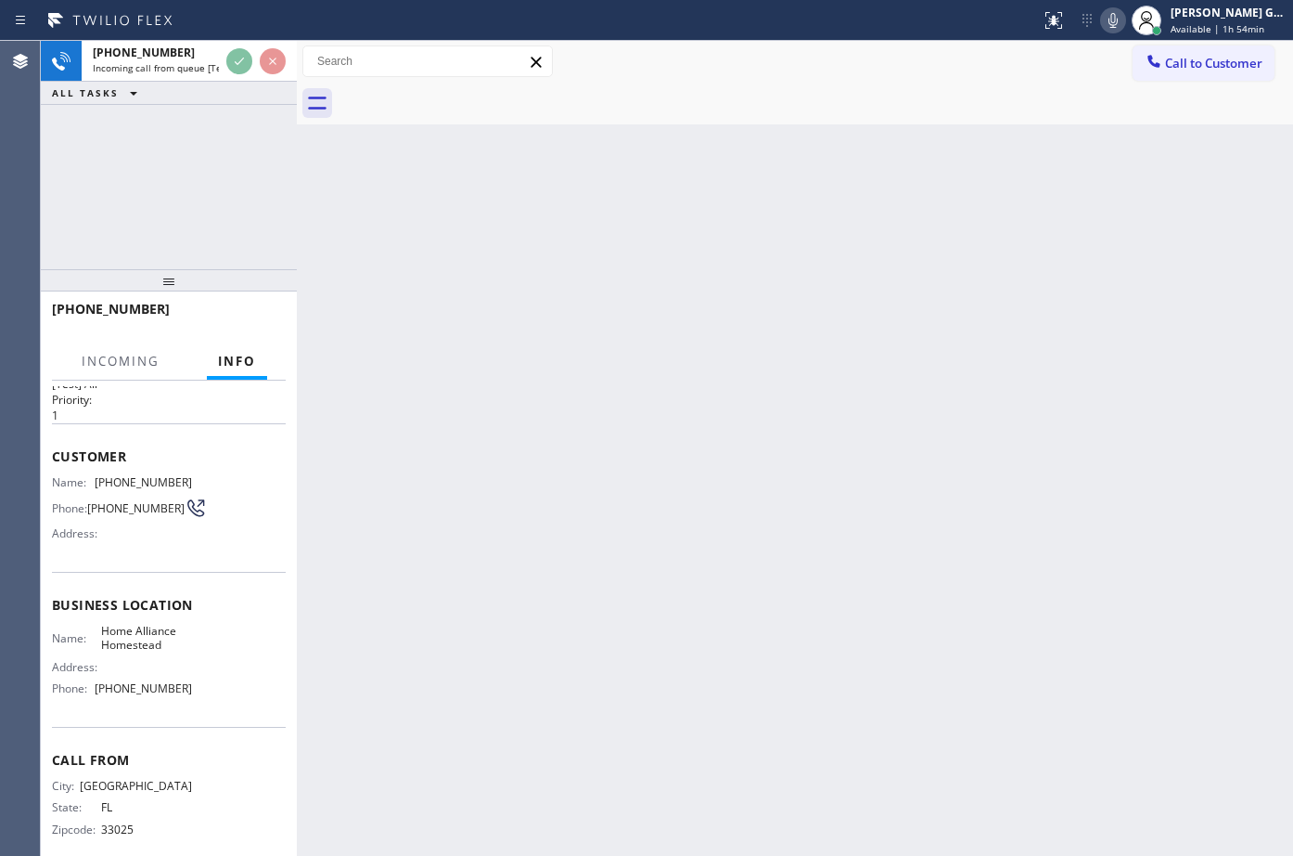
scroll to position [65, 0]
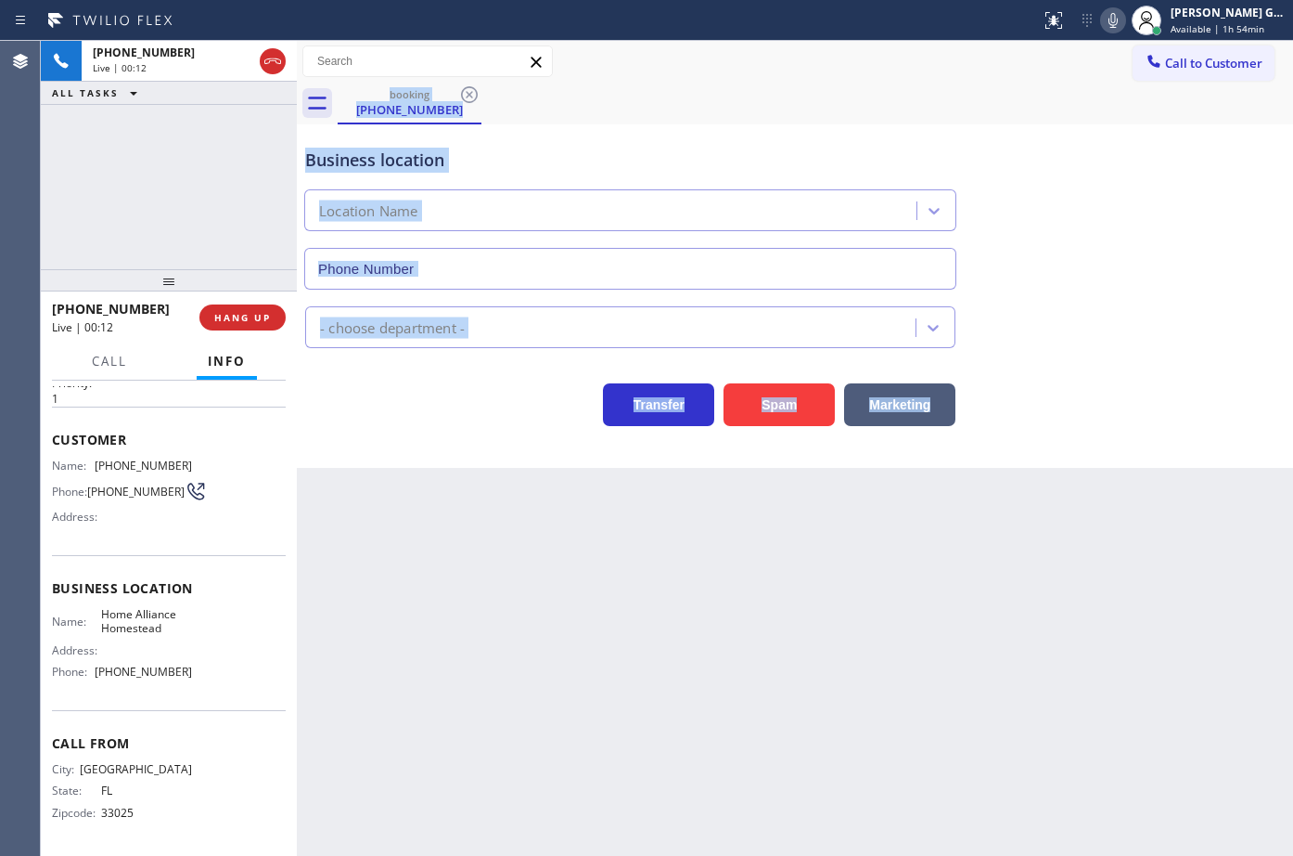
type input "[PHONE_NUMBER]"
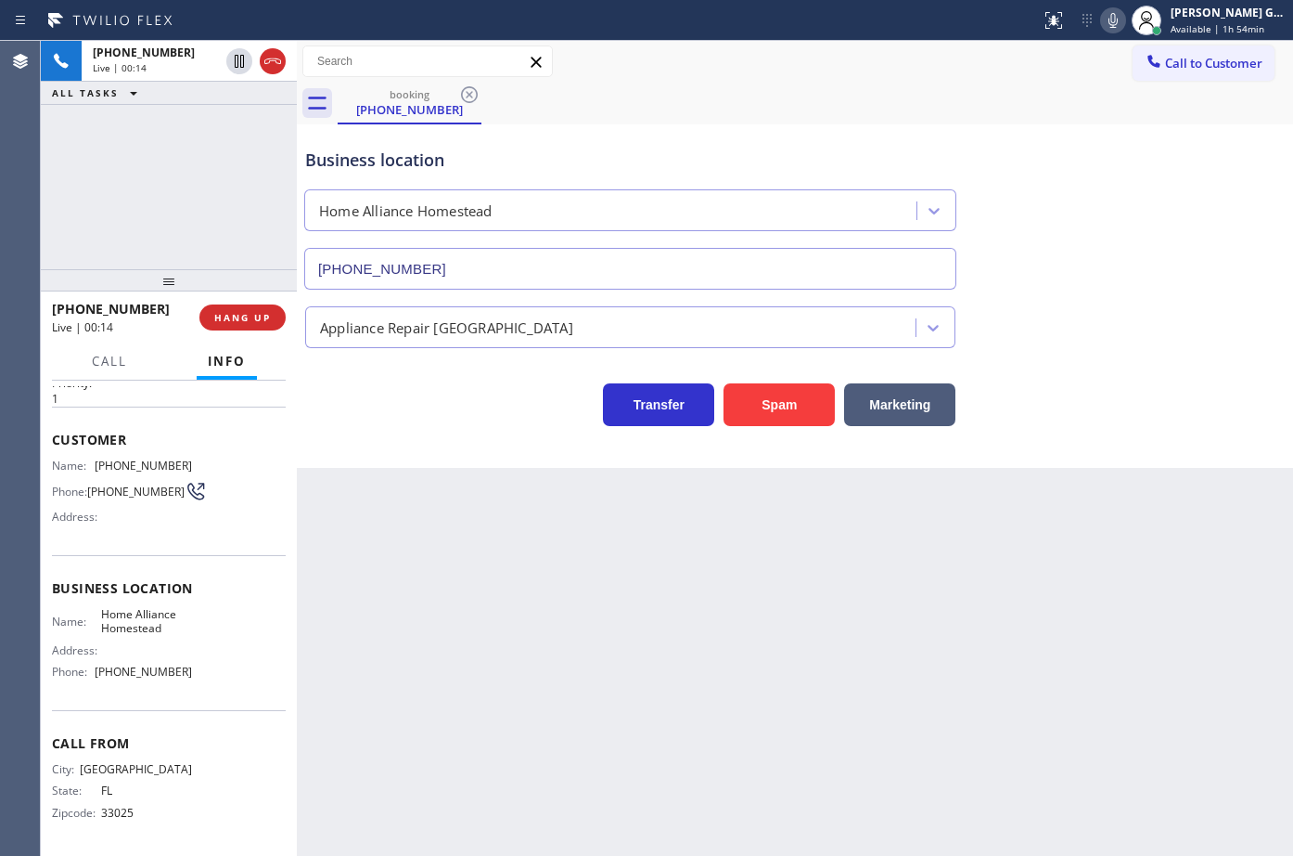
click at [156, 460] on span "[PHONE_NUMBER]" at bounding box center [143, 465] width 97 height 14
click at [860, 126] on div "Business location Home Alliance Homestead [PHONE_NUMBER]" at bounding box center [795, 206] width 987 height 168
click at [1058, 131] on div "Business location Home Alliance Homestead [PHONE_NUMBER]" at bounding box center [795, 206] width 987 height 168
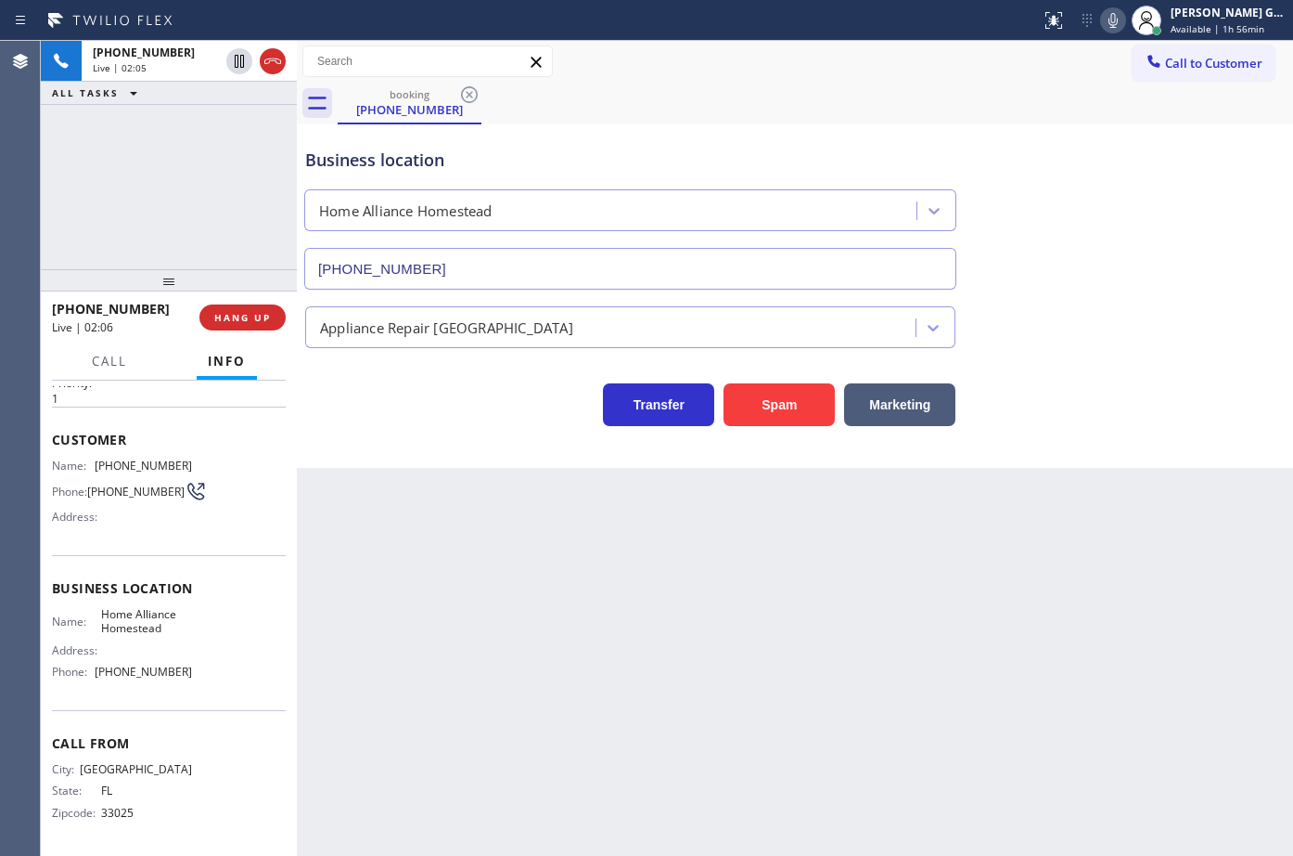
click at [1035, 144] on div "Business location Home Alliance Homestead [PHONE_NUMBER]" at bounding box center [795, 206] width 987 height 168
click at [1112, 21] on icon at bounding box center [1113, 20] width 22 height 22
click at [1006, 178] on div "Business location Home Alliance Homestead [PHONE_NUMBER]" at bounding box center [795, 206] width 987 height 168
drag, startPoint x: 877, startPoint y: 107, endPoint x: 898, endPoint y: 51, distance: 59.6
click at [877, 103] on div "booking [PHONE_NUMBER]" at bounding box center [816, 104] width 956 height 42
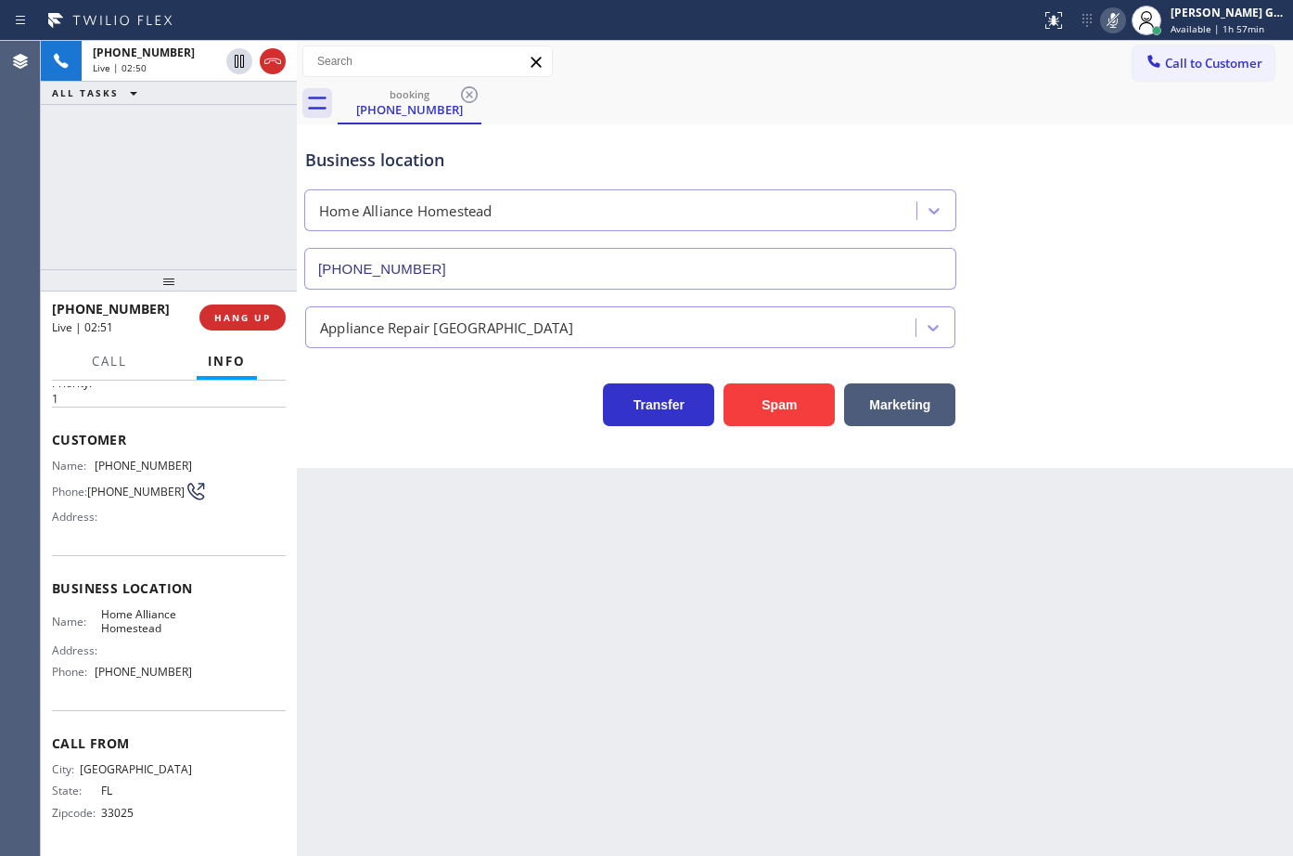
click at [897, 120] on div "booking [PHONE_NUMBER]" at bounding box center [816, 104] width 956 height 42
click at [1108, 12] on icon at bounding box center [1113, 20] width 22 height 22
click at [1100, 163] on div "Business location Home Alliance Homestead [PHONE_NUMBER]" at bounding box center [795, 206] width 987 height 168
click at [791, 96] on div "booking [PHONE_NUMBER]" at bounding box center [816, 104] width 956 height 42
click at [902, 122] on div "Business location Home Alliance Homestead [PHONE_NUMBER]" at bounding box center [795, 206] width 987 height 168
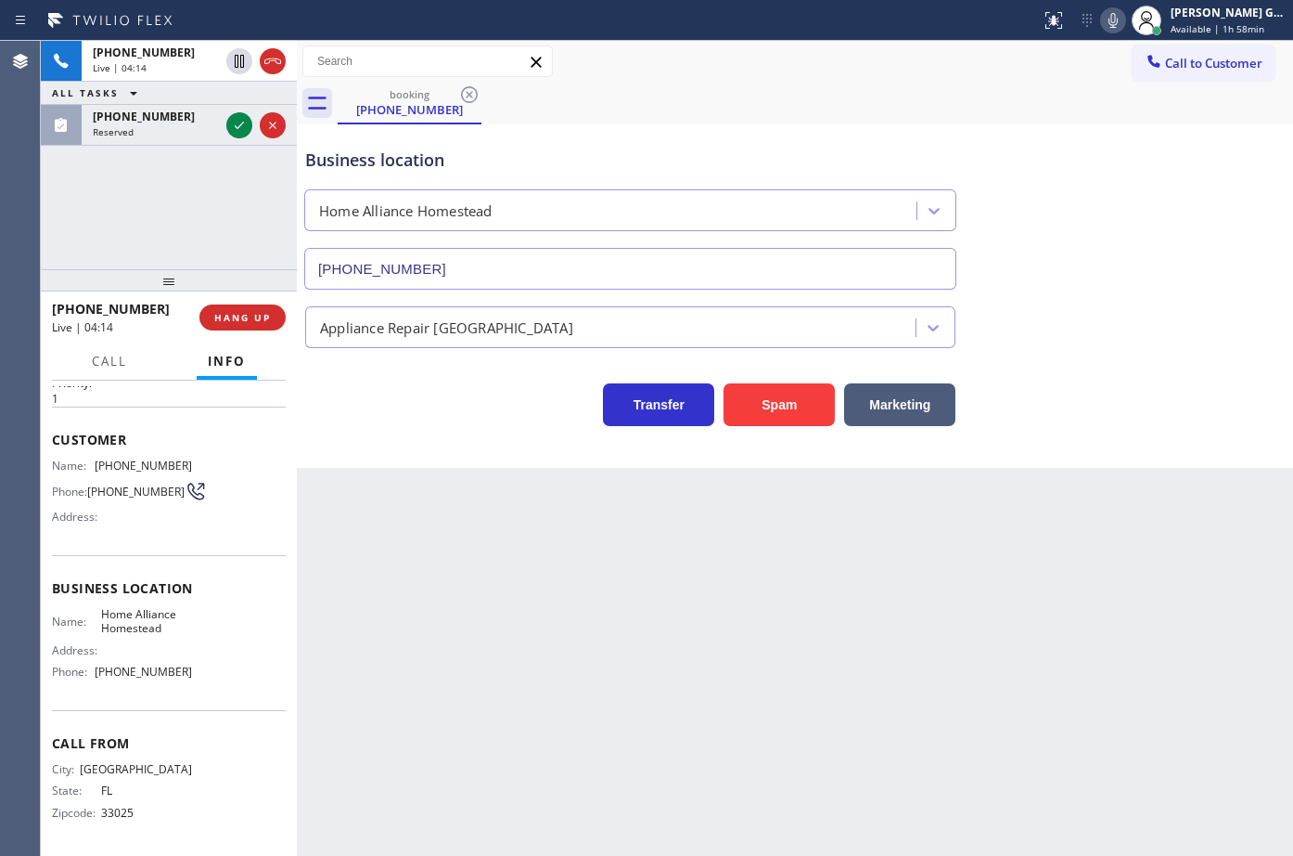
click at [727, 93] on div "booking [PHONE_NUMBER]" at bounding box center [816, 104] width 956 height 42
click at [191, 115] on div "[PHONE_NUMBER]" at bounding box center [156, 117] width 126 height 16
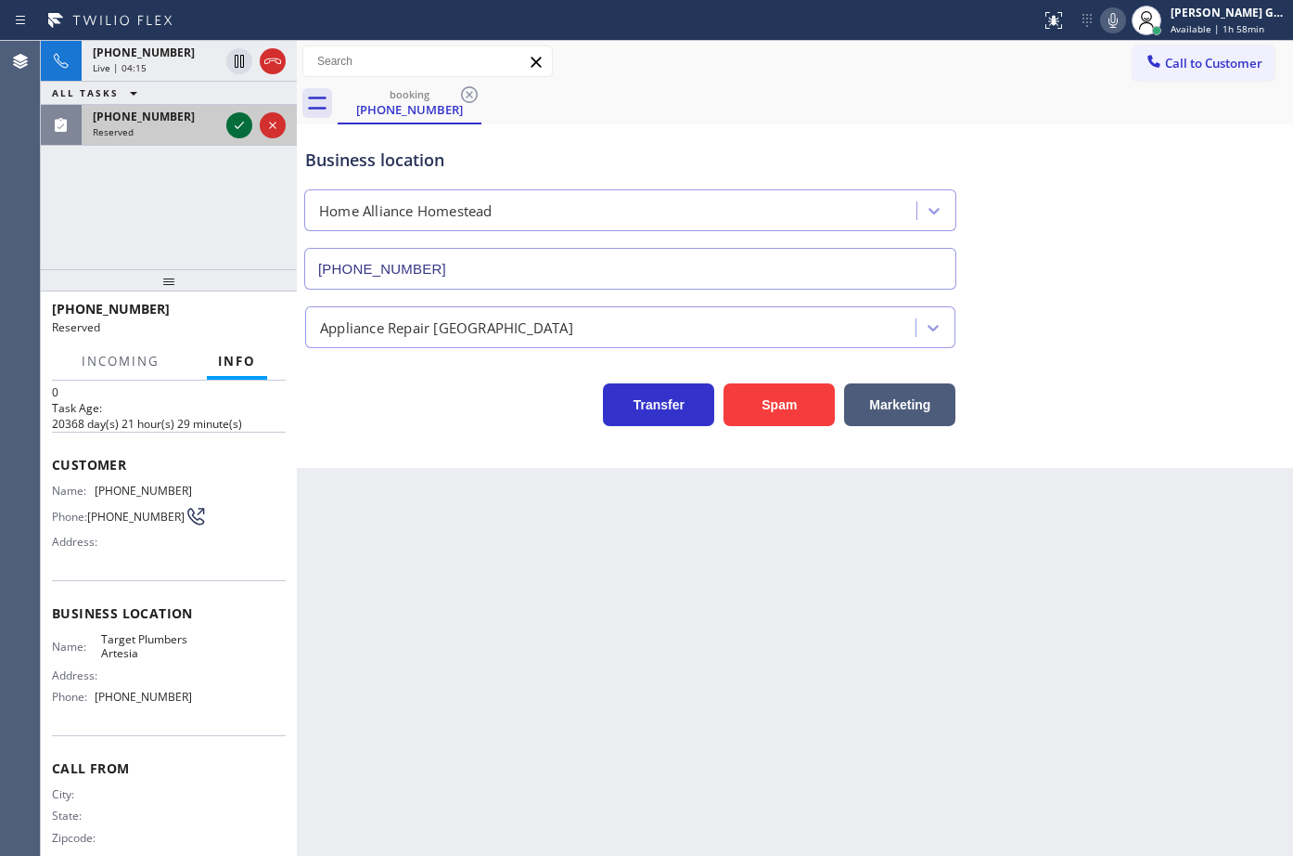
click at [235, 122] on icon at bounding box center [239, 125] width 22 height 22
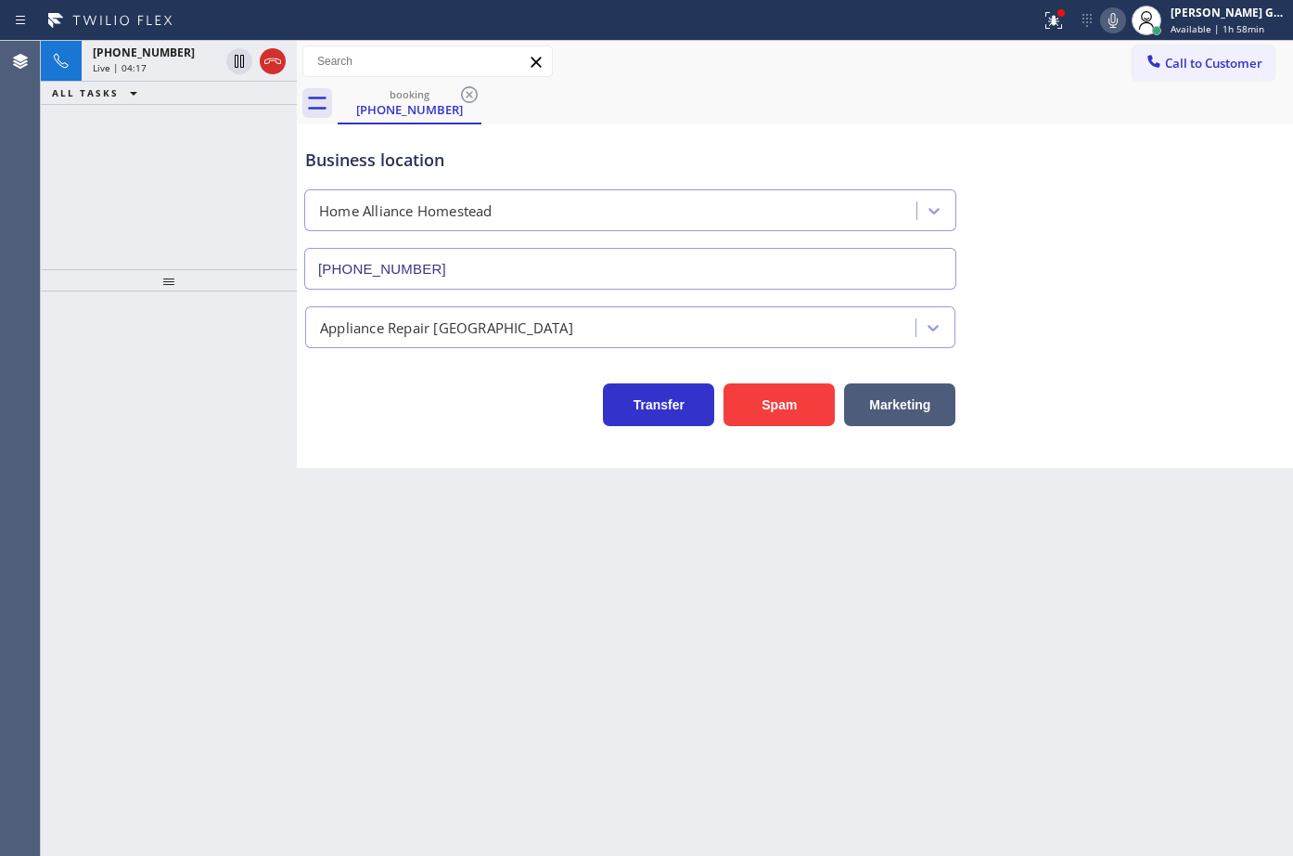
click at [753, 124] on div "Business location Home Alliance Homestead [PHONE_NUMBER]" at bounding box center [795, 206] width 987 height 168
click at [1057, 23] on icon at bounding box center [1051, 18] width 11 height 13
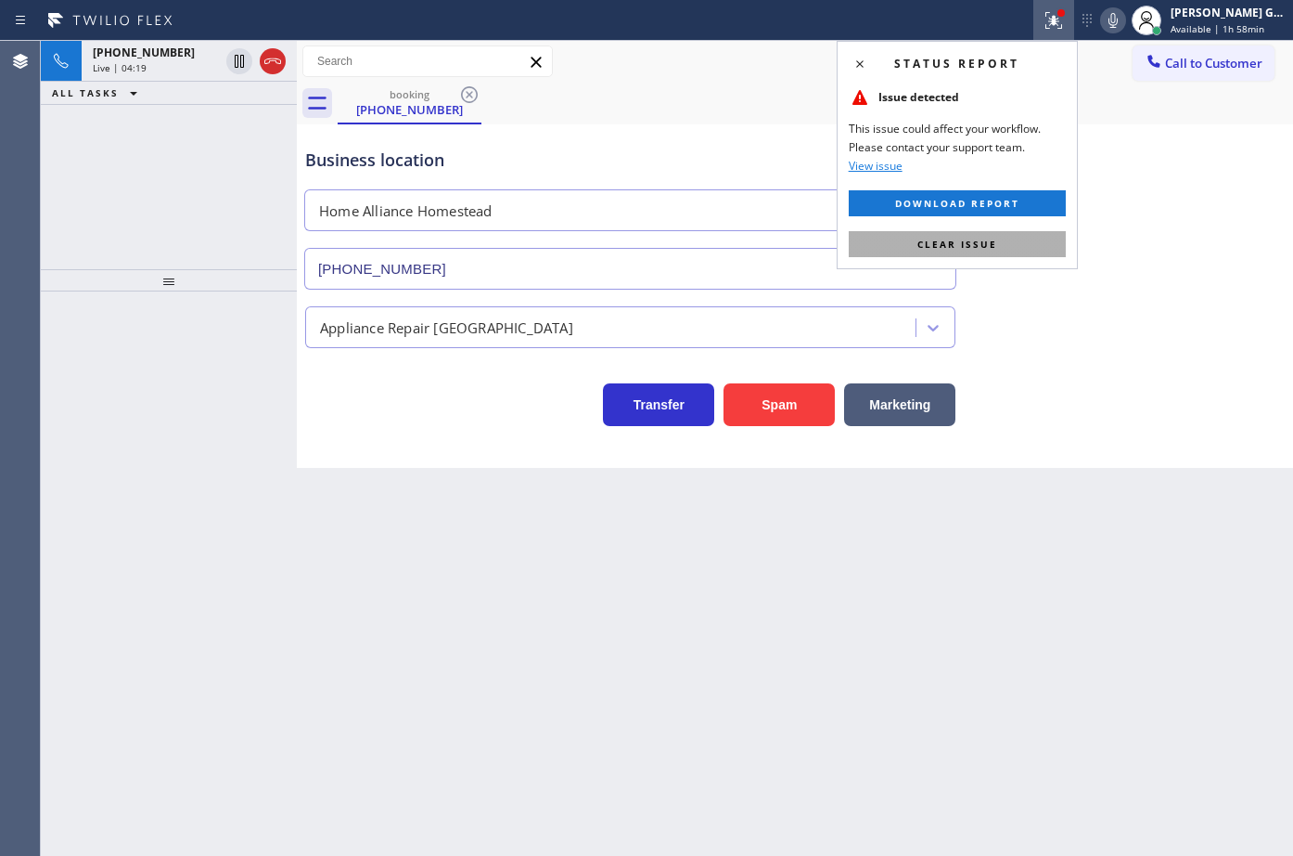
click at [1003, 236] on button "Clear issue" at bounding box center [957, 244] width 217 height 26
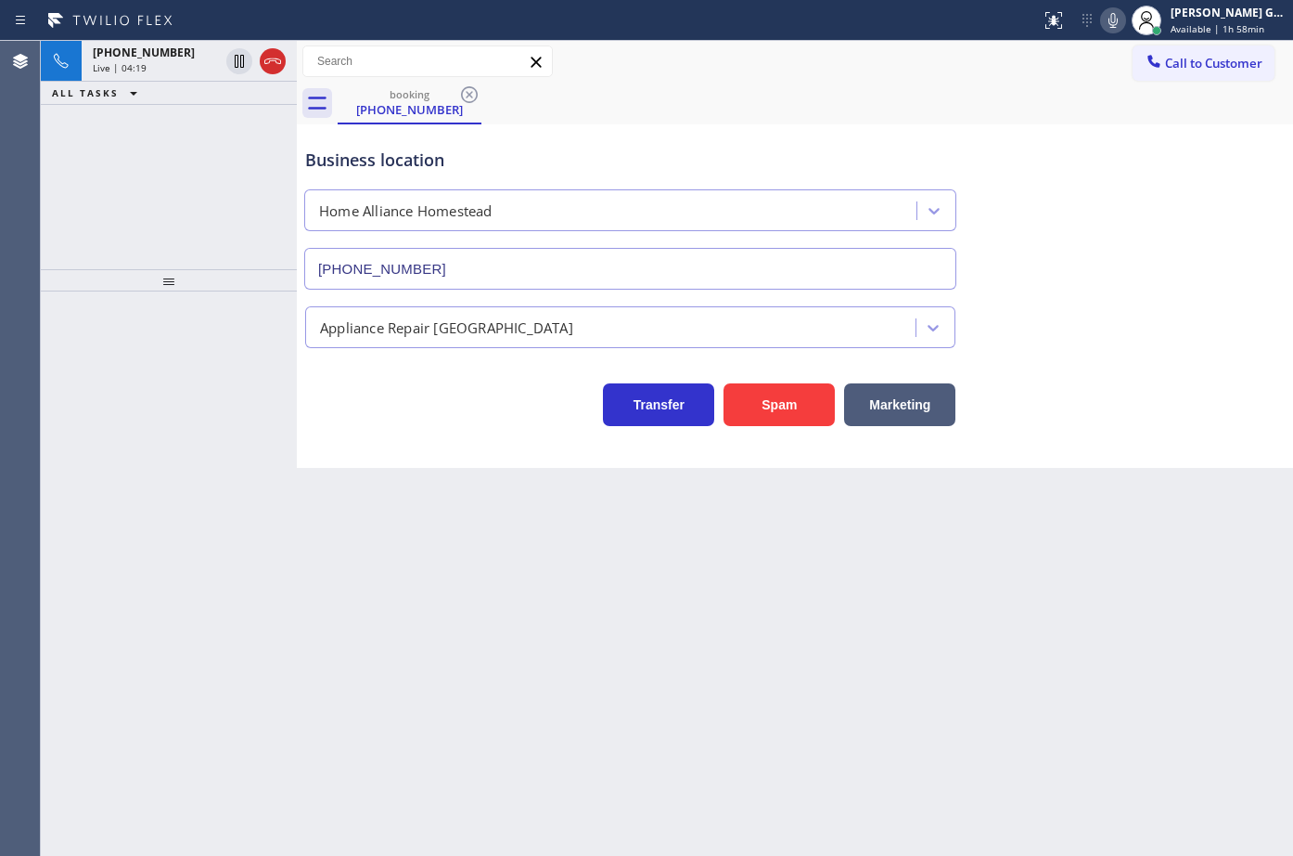
click at [1049, 224] on div "Business location Home Alliance Homestead [PHONE_NUMBER]" at bounding box center [795, 206] width 987 height 168
click at [144, 68] on div "Live | 04:20" at bounding box center [156, 67] width 126 height 13
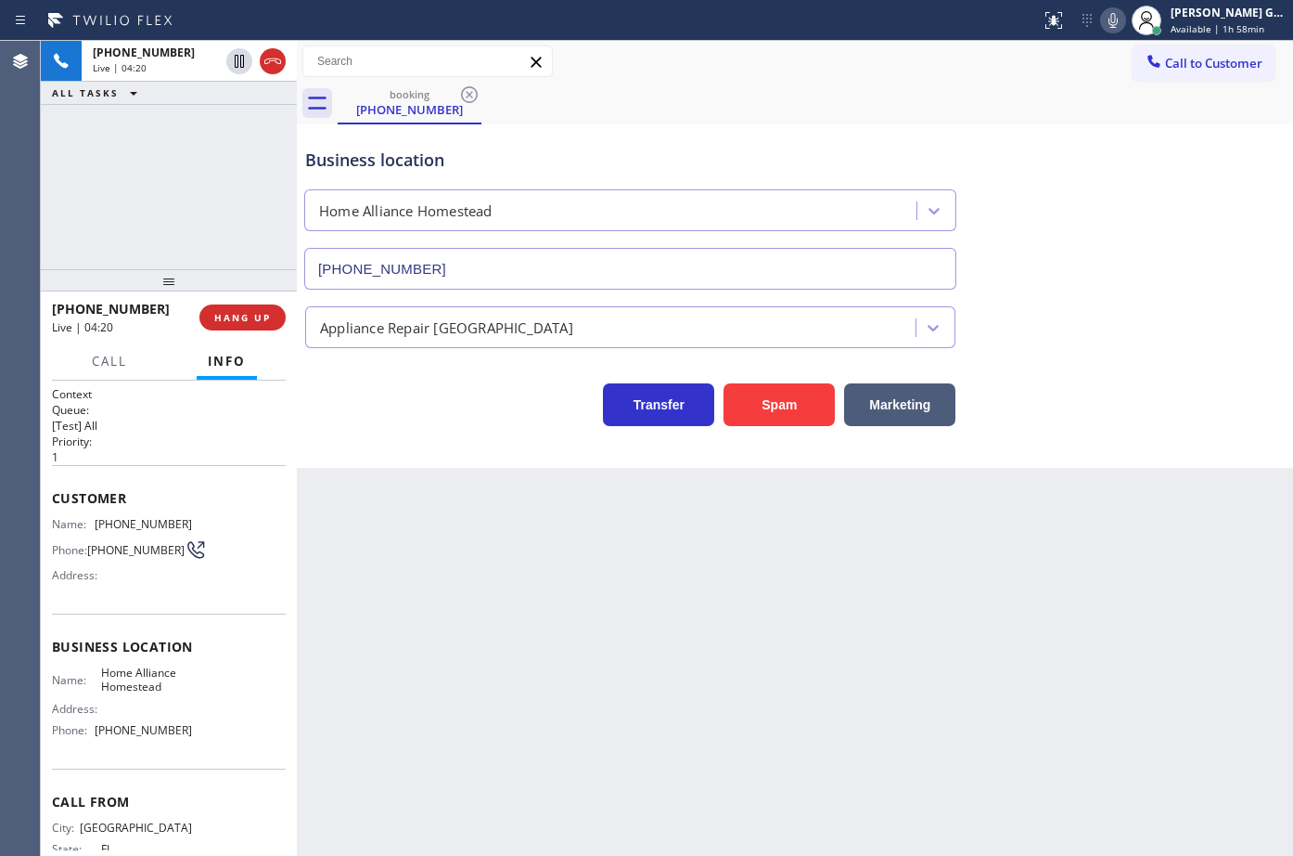
click at [747, 101] on div "booking [PHONE_NUMBER]" at bounding box center [816, 104] width 956 height 42
click at [804, 123] on div "Business location Home Alliance Homestead [PHONE_NUMBER]" at bounding box center [795, 206] width 987 height 168
click at [670, 107] on div "booking [PHONE_NUMBER]" at bounding box center [816, 104] width 956 height 42
click at [1155, 484] on div "Back to Dashboard Change Sender ID Customers Technicians Select a contact Outbo…" at bounding box center [795, 448] width 997 height 815
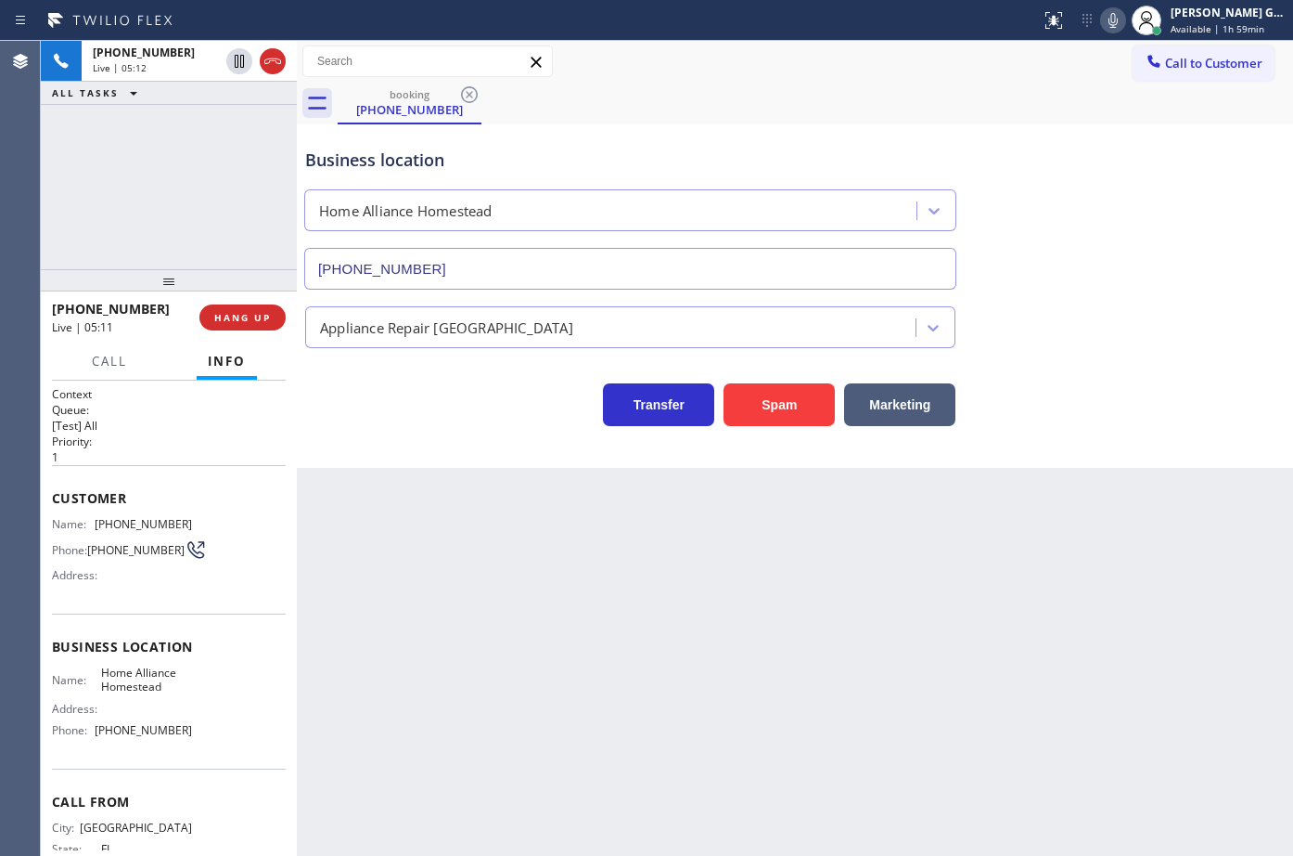
click at [744, 114] on div "booking [PHONE_NUMBER]" at bounding box center [816, 104] width 956 height 42
click at [137, 733] on span "[PHONE_NUMBER]" at bounding box center [143, 730] width 97 height 14
click at [845, 138] on div "Business location Home Alliance Homestead [PHONE_NUMBER]" at bounding box center [631, 209] width 658 height 161
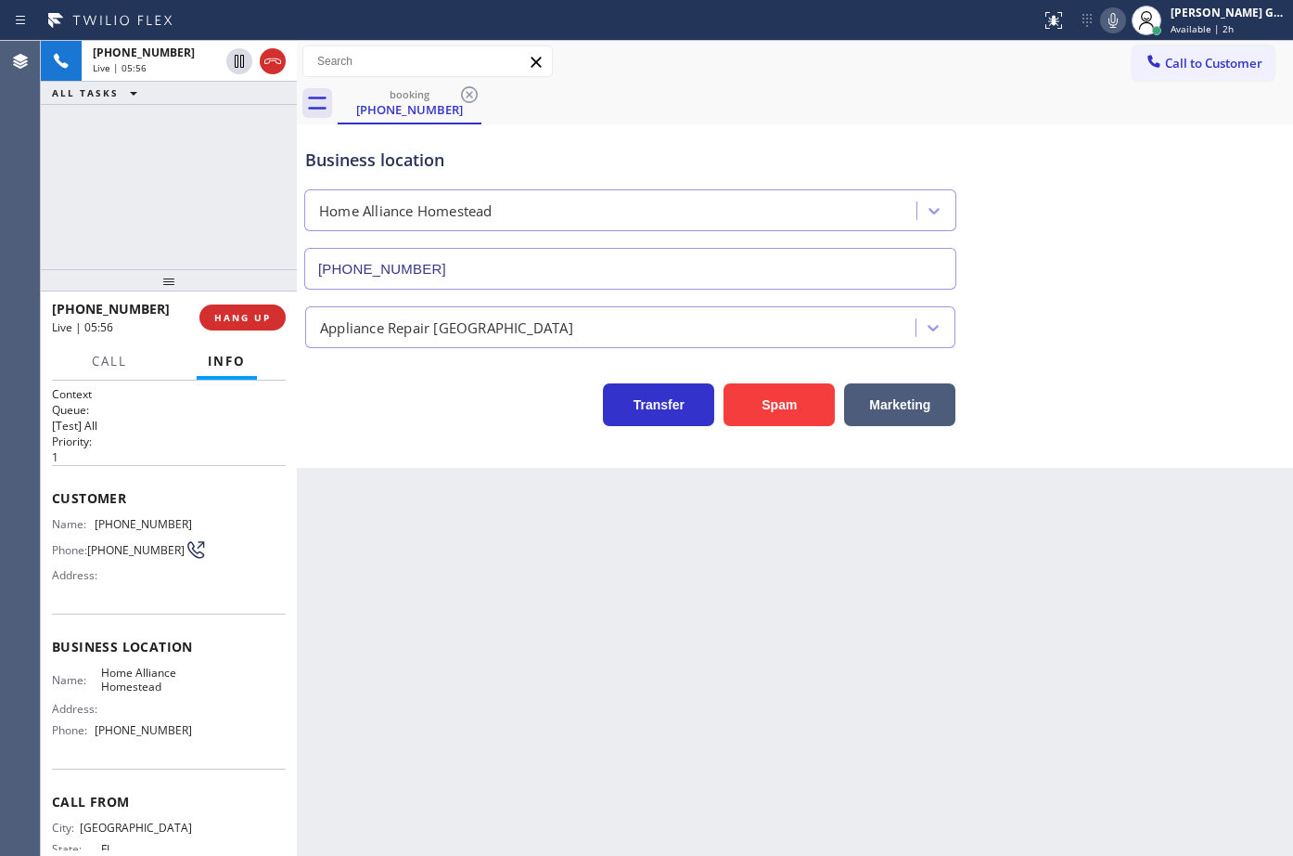
click at [980, 135] on div "Business location Home Alliance Homestead [PHONE_NUMBER]" at bounding box center [795, 206] width 987 height 168
click at [982, 122] on div "Business location Home Alliance Homestead [PHONE_NUMBER]" at bounding box center [795, 206] width 987 height 168
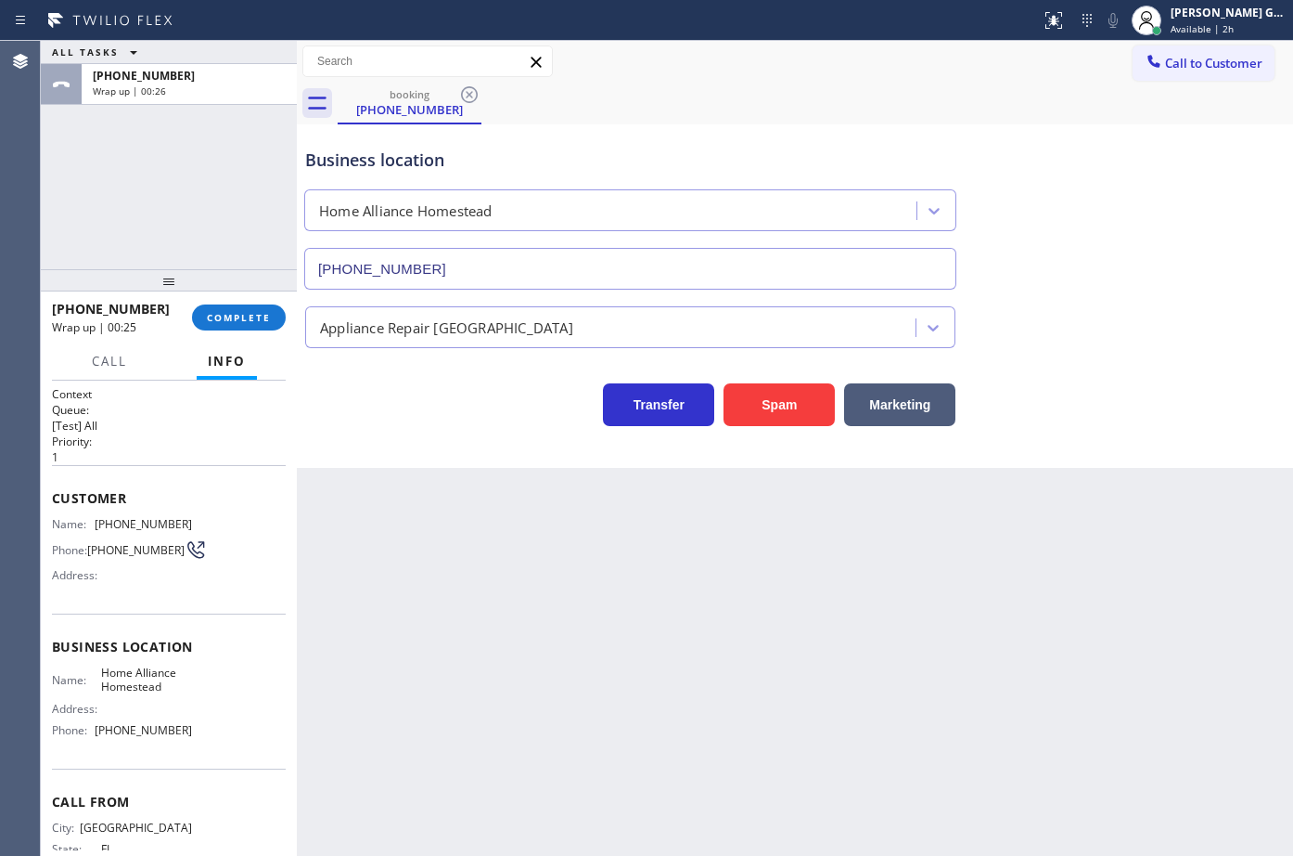
drag, startPoint x: 270, startPoint y: 306, endPoint x: 508, endPoint y: 225, distance: 251.2
click at [272, 303] on div "[PHONE_NUMBER] Wrap up | 00:25 COMPLETE" at bounding box center [169, 317] width 234 height 48
click at [282, 316] on button "COMPLETE" at bounding box center [239, 317] width 94 height 26
click at [431, 453] on div "Business location Home Alliance Homestead [PHONE_NUMBER] Appliance Repair High …" at bounding box center [795, 295] width 997 height 343
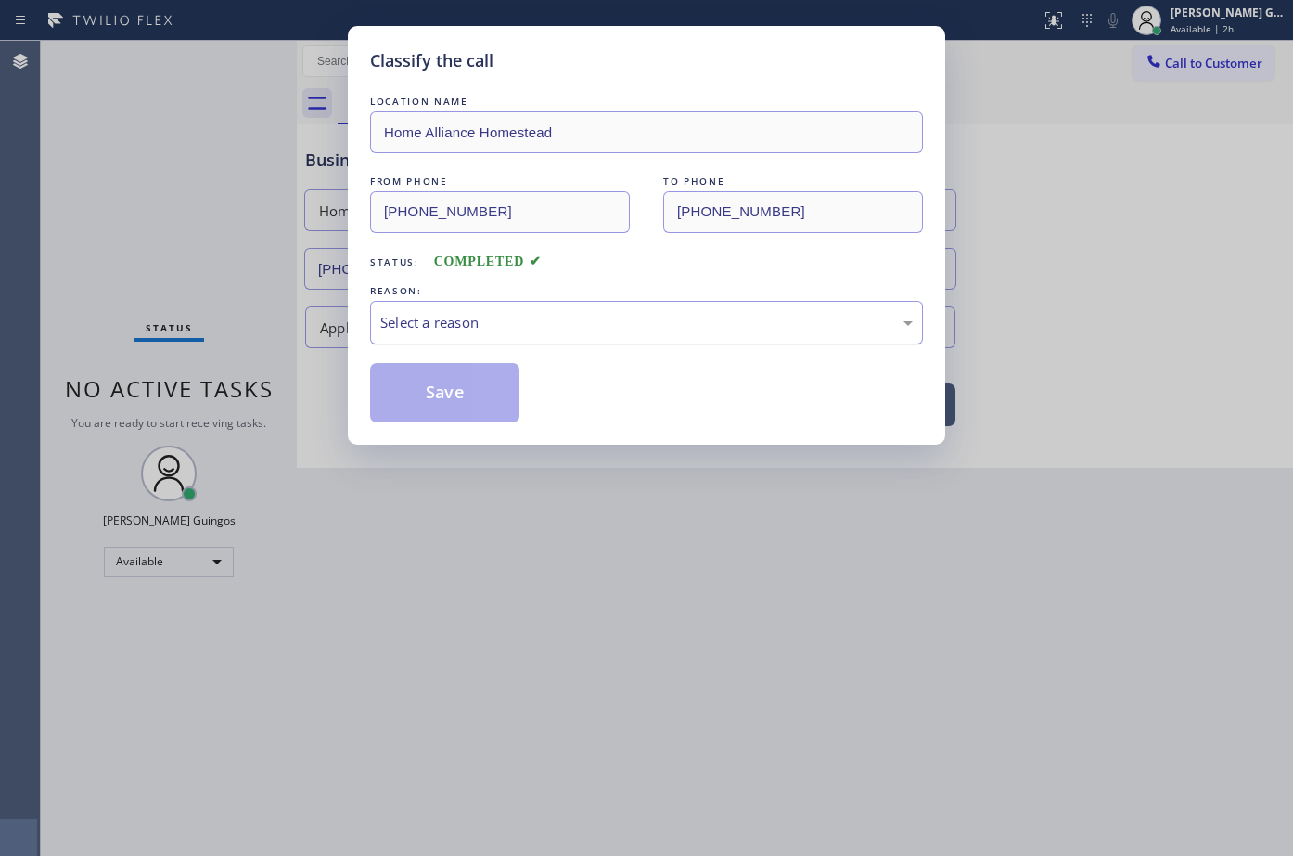
drag, startPoint x: 433, startPoint y: 315, endPoint x: 433, endPoint y: 328, distance: 13.9
click at [433, 321] on div "Select a reason" at bounding box center [646, 322] width 533 height 21
click at [446, 390] on button "Save" at bounding box center [444, 392] width 149 height 59
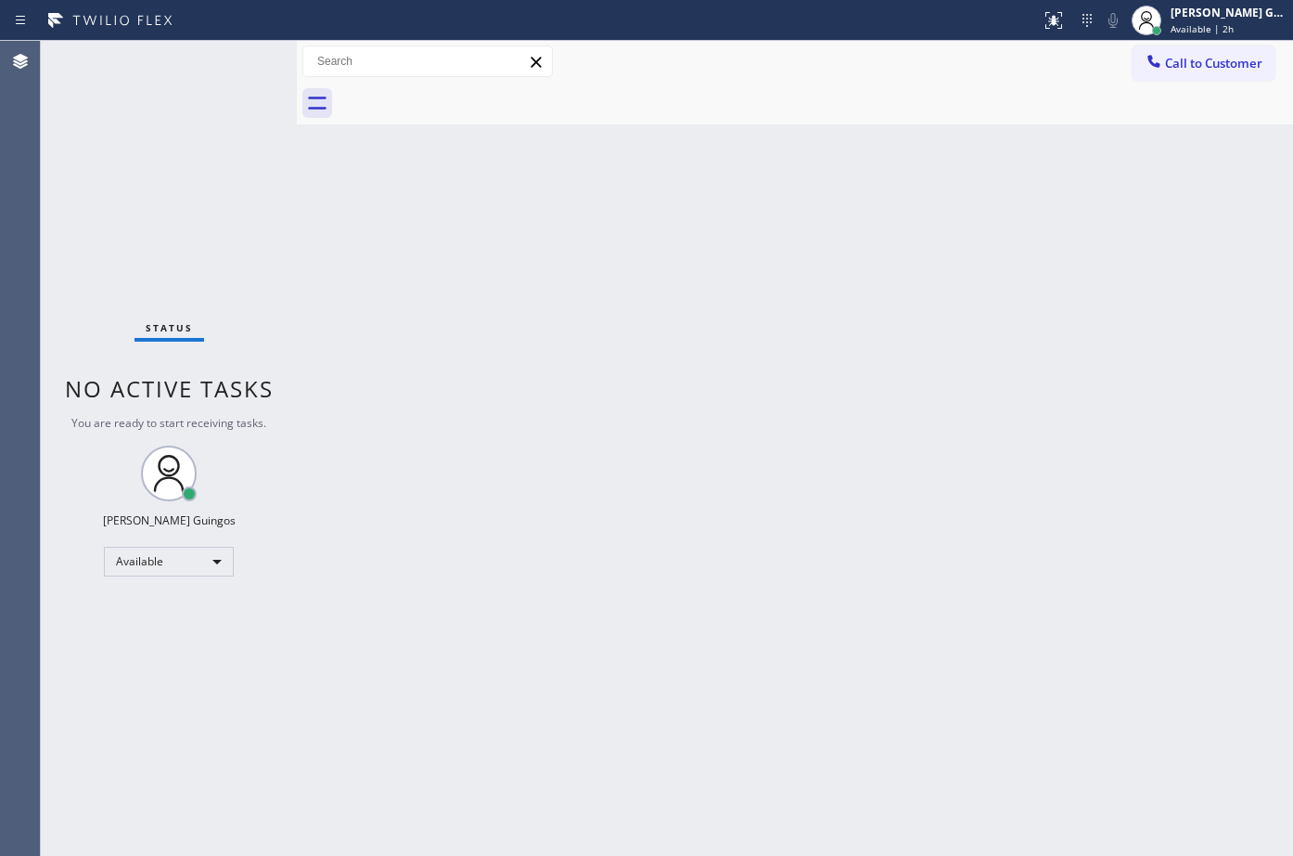
drag, startPoint x: 794, startPoint y: 341, endPoint x: 823, endPoint y: 344, distance: 29.0
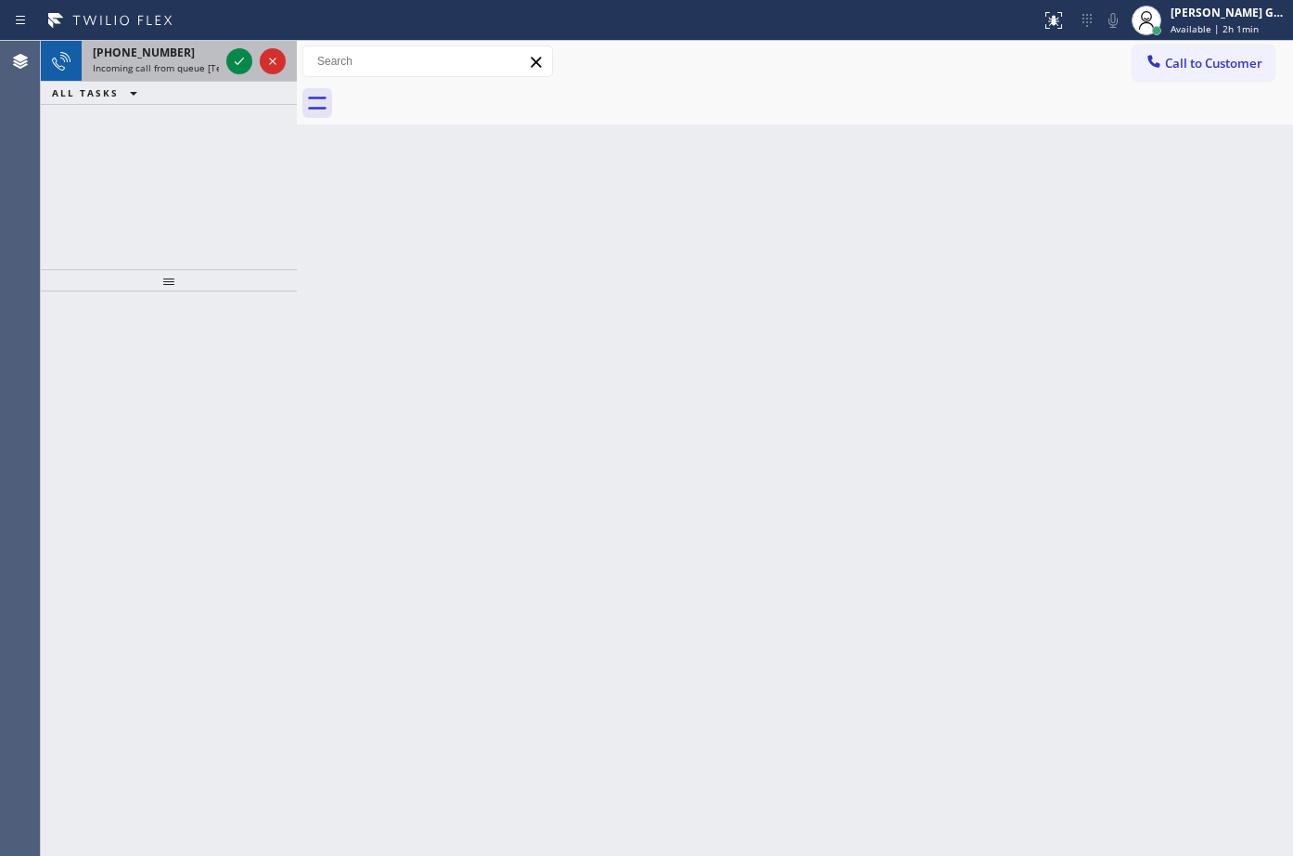
drag, startPoint x: 138, startPoint y: 62, endPoint x: 215, endPoint y: 62, distance: 77.0
click at [147, 62] on span "Incoming call from queue [Test] All" at bounding box center [170, 67] width 154 height 13
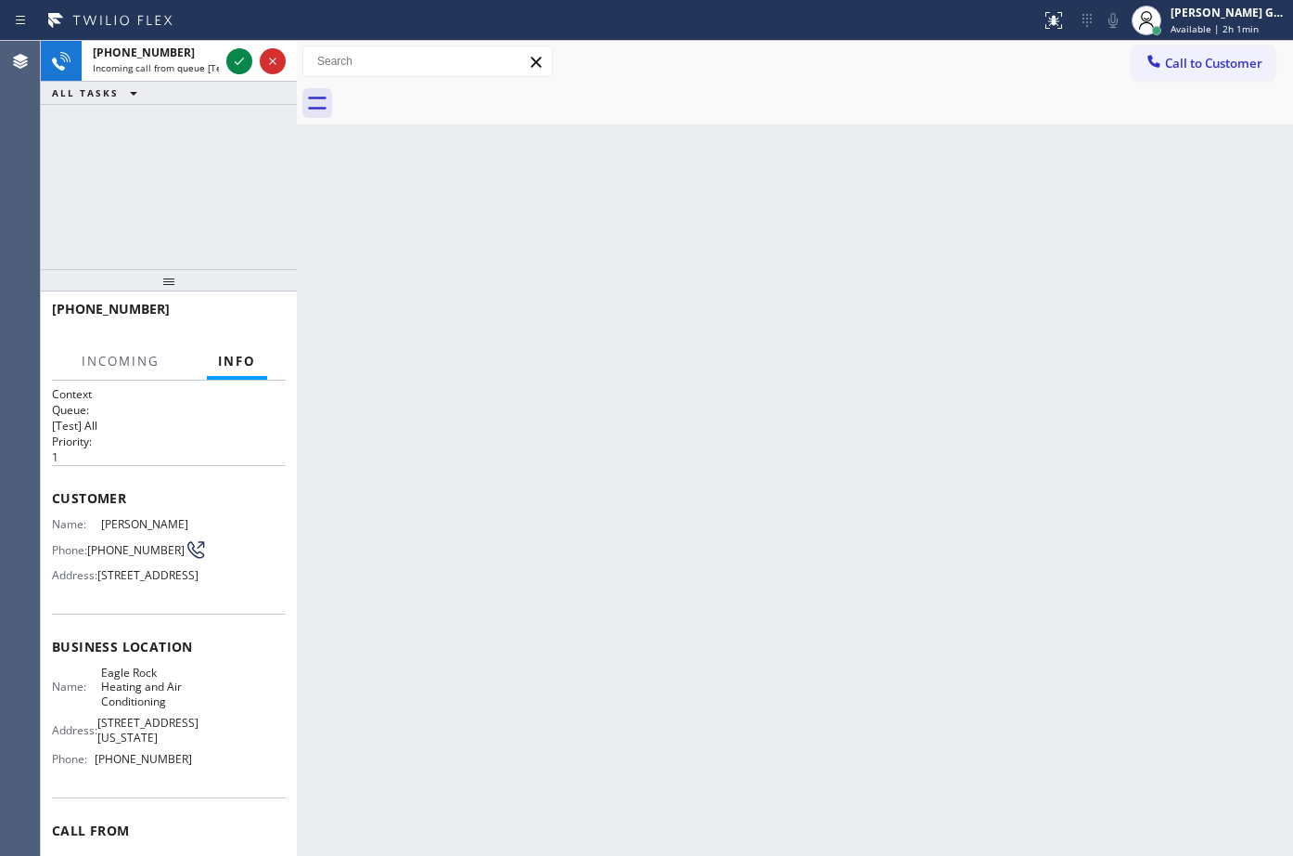
drag, startPoint x: 642, startPoint y: 248, endPoint x: 264, endPoint y: 1, distance: 451.1
click at [610, 230] on div "Back to Dashboard Change Sender ID Customers Technicians Select a contact Outbo…" at bounding box center [795, 448] width 997 height 815
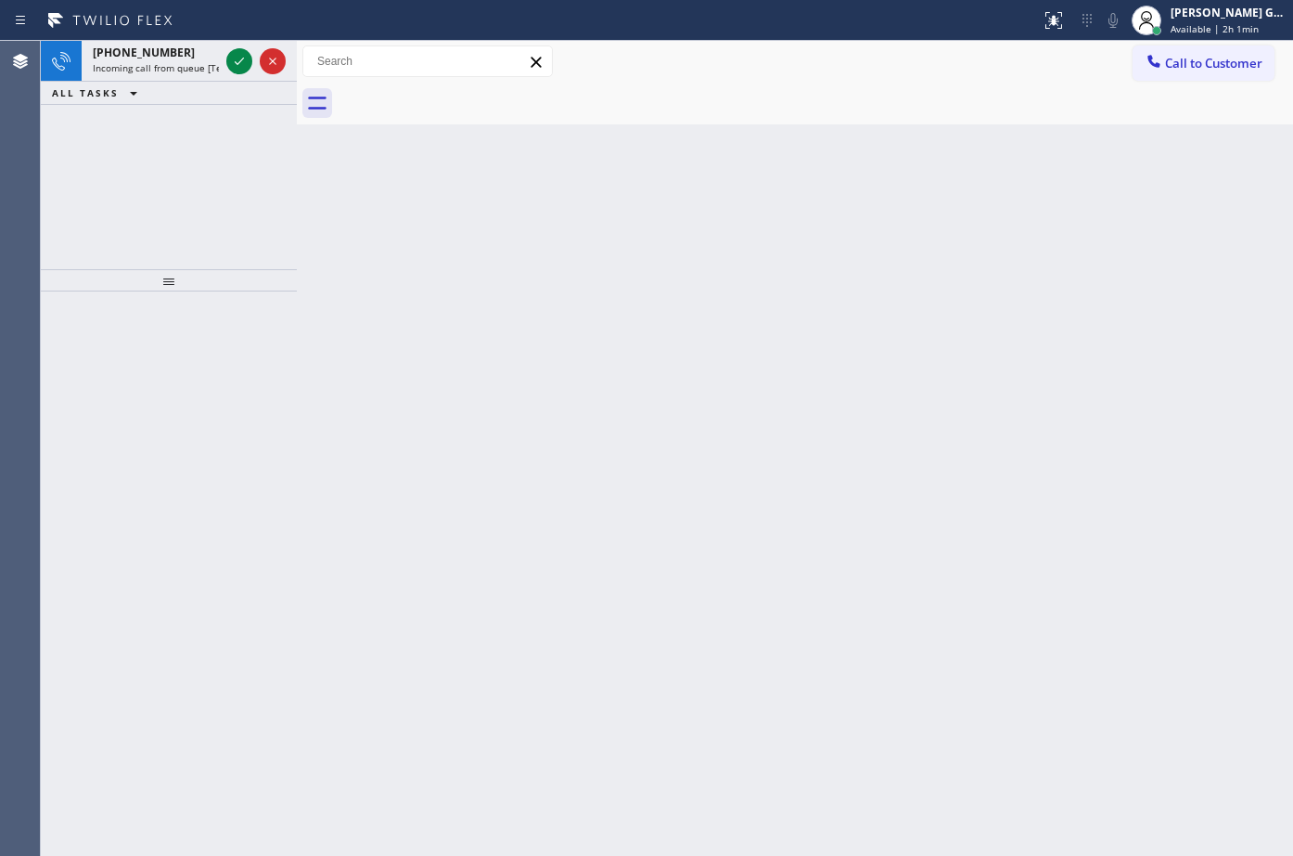
click at [657, 250] on div "Back to Dashboard Change Sender ID Customers Technicians Select a contact Outbo…" at bounding box center [795, 448] width 997 height 815
click at [161, 51] on span "[PHONE_NUMBER]" at bounding box center [144, 53] width 102 height 16
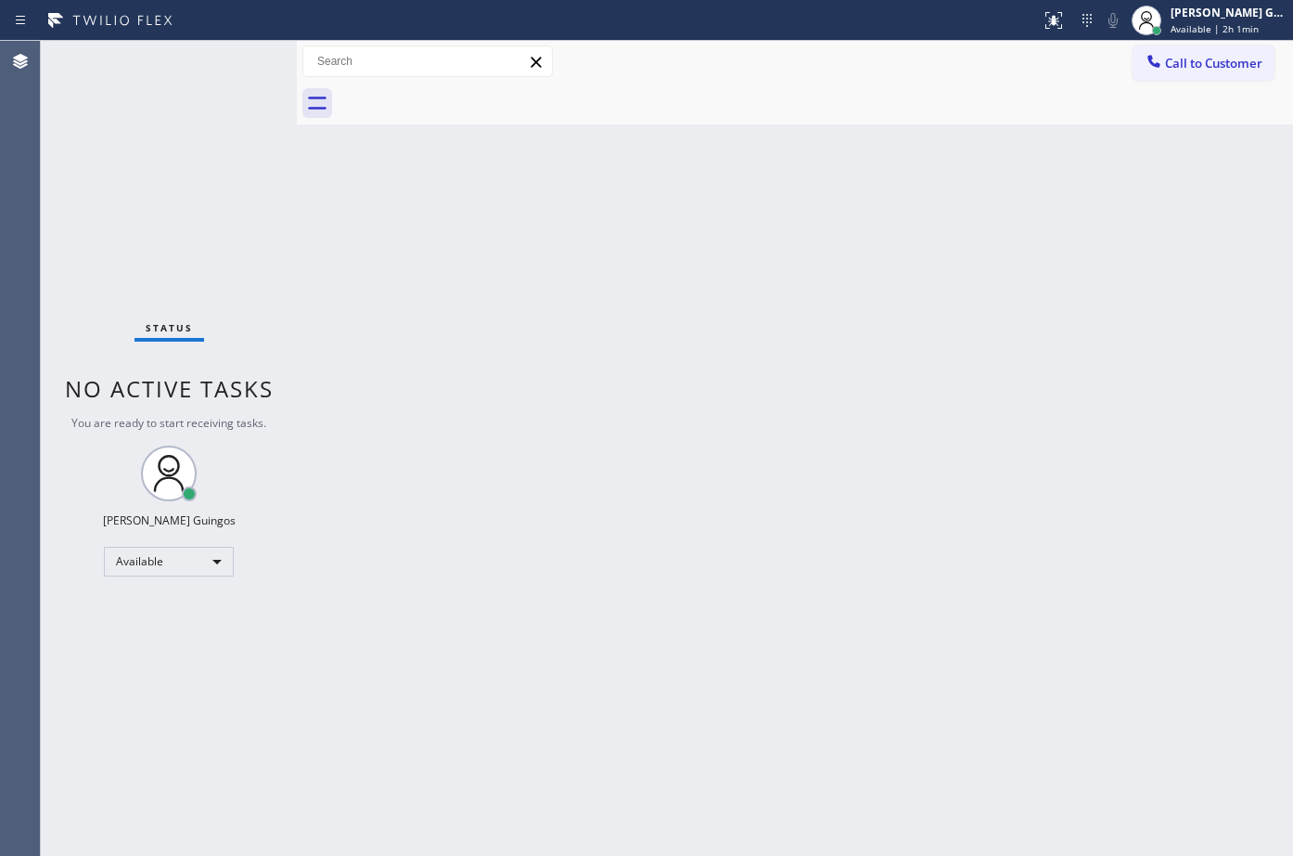
click at [632, 415] on div "Back to Dashboard Change Sender ID Customers Technicians Select a contact Outbo…" at bounding box center [795, 448] width 997 height 815
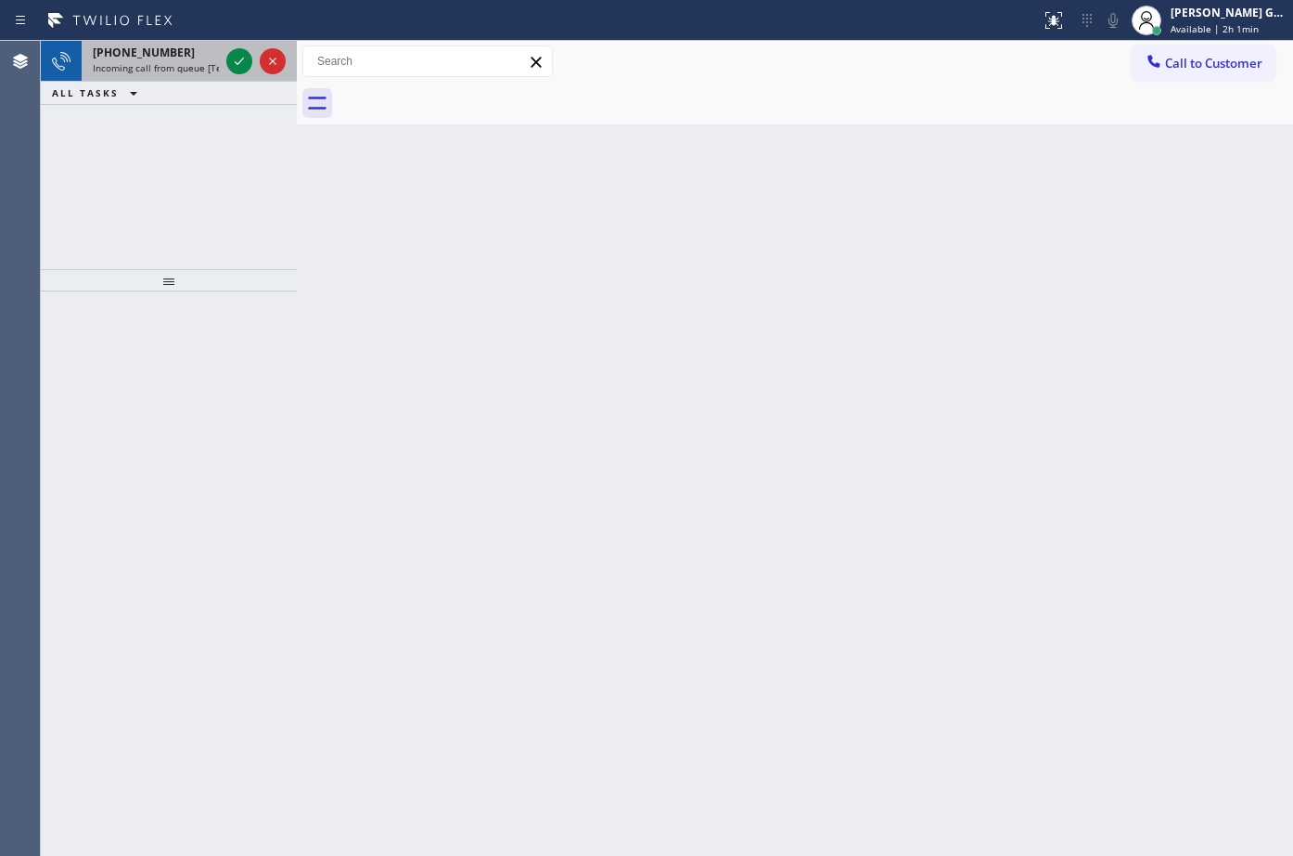
click at [151, 52] on span "[PHONE_NUMBER]" at bounding box center [144, 53] width 102 height 16
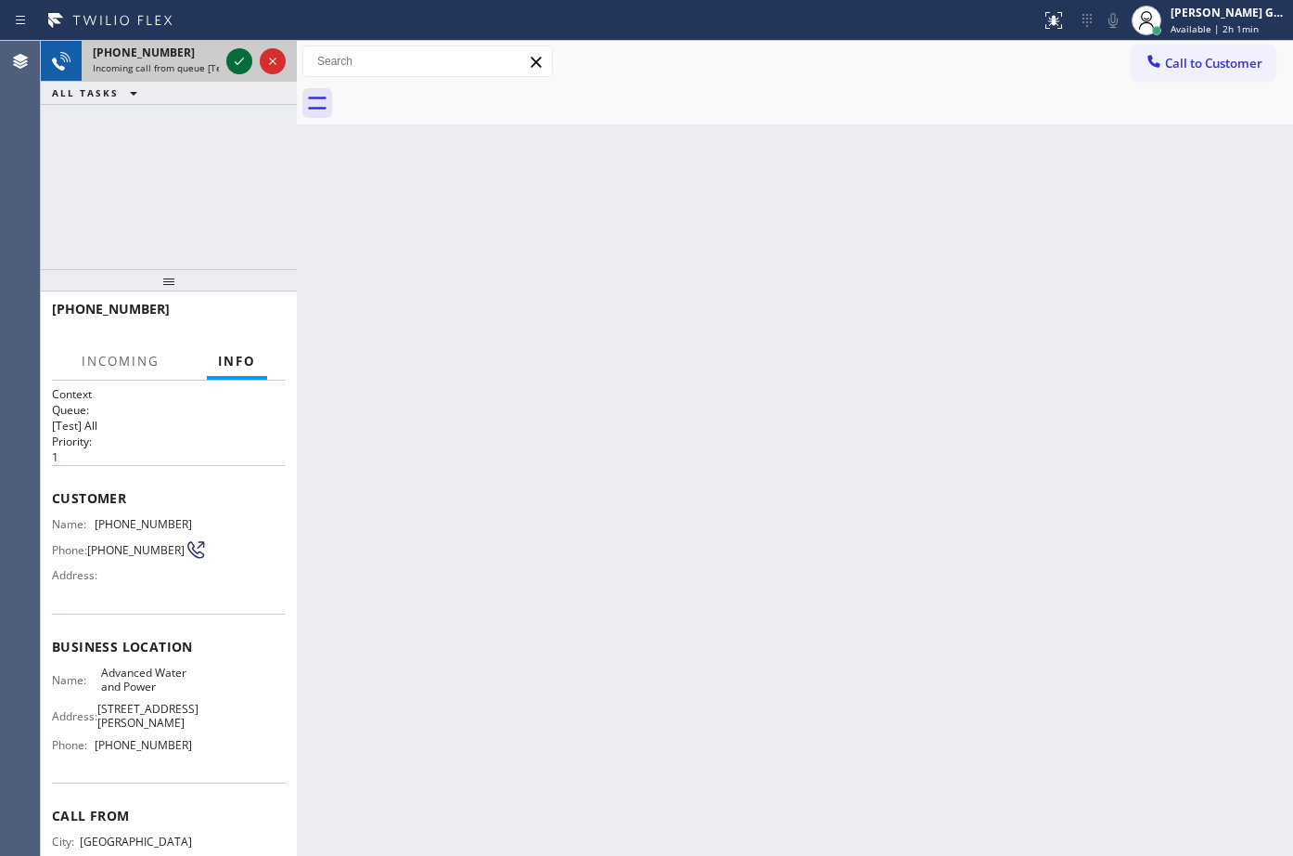
click at [235, 61] on icon at bounding box center [239, 61] width 22 height 22
click at [472, 429] on div "Back to Dashboard Change Sender ID Customers Technicians Select a contact Outbo…" at bounding box center [795, 448] width 997 height 815
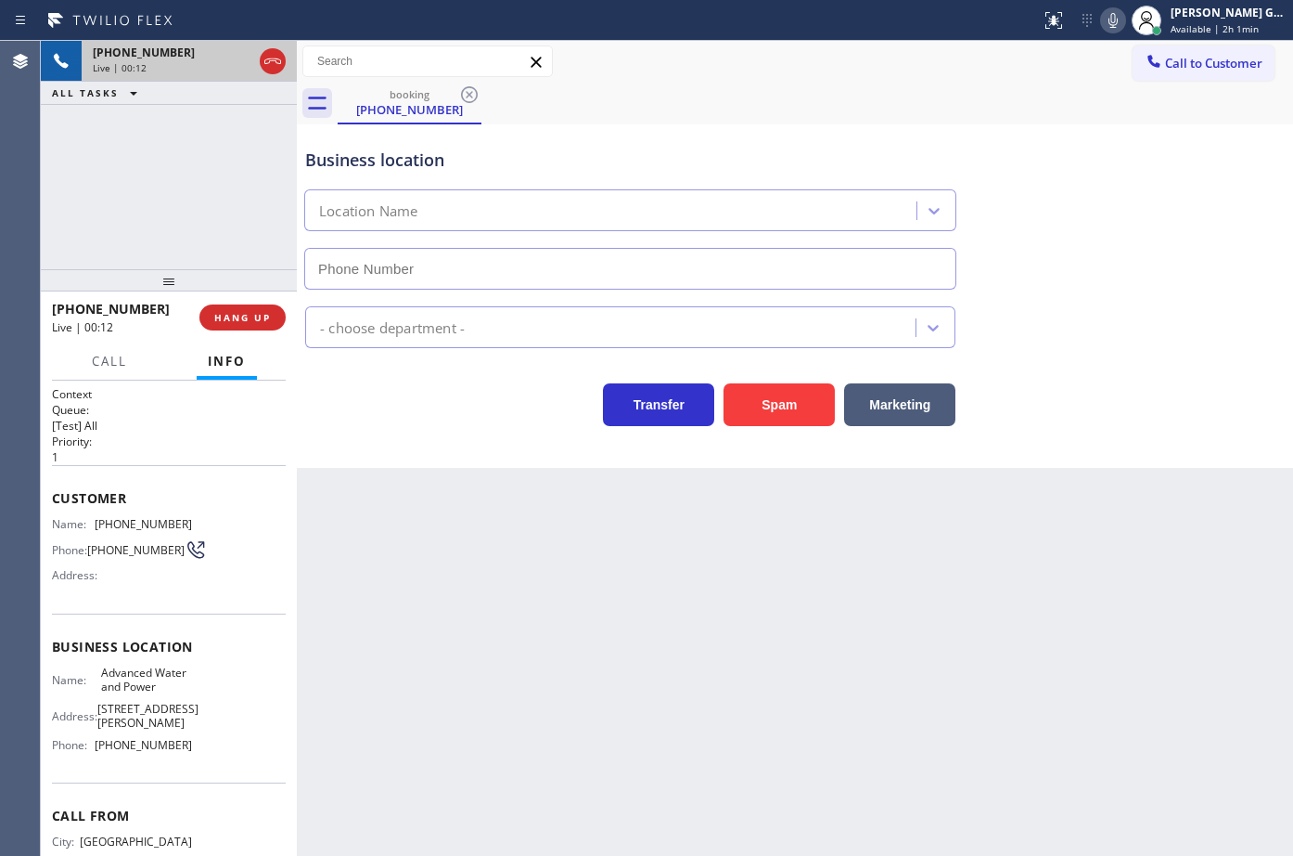
type input "[PHONE_NUMBER]"
click at [271, 60] on icon at bounding box center [272, 61] width 17 height 6
click at [371, 520] on div "Back to Dashboard Change Sender ID Customers Technicians Select a contact Outbo…" at bounding box center [795, 448] width 997 height 815
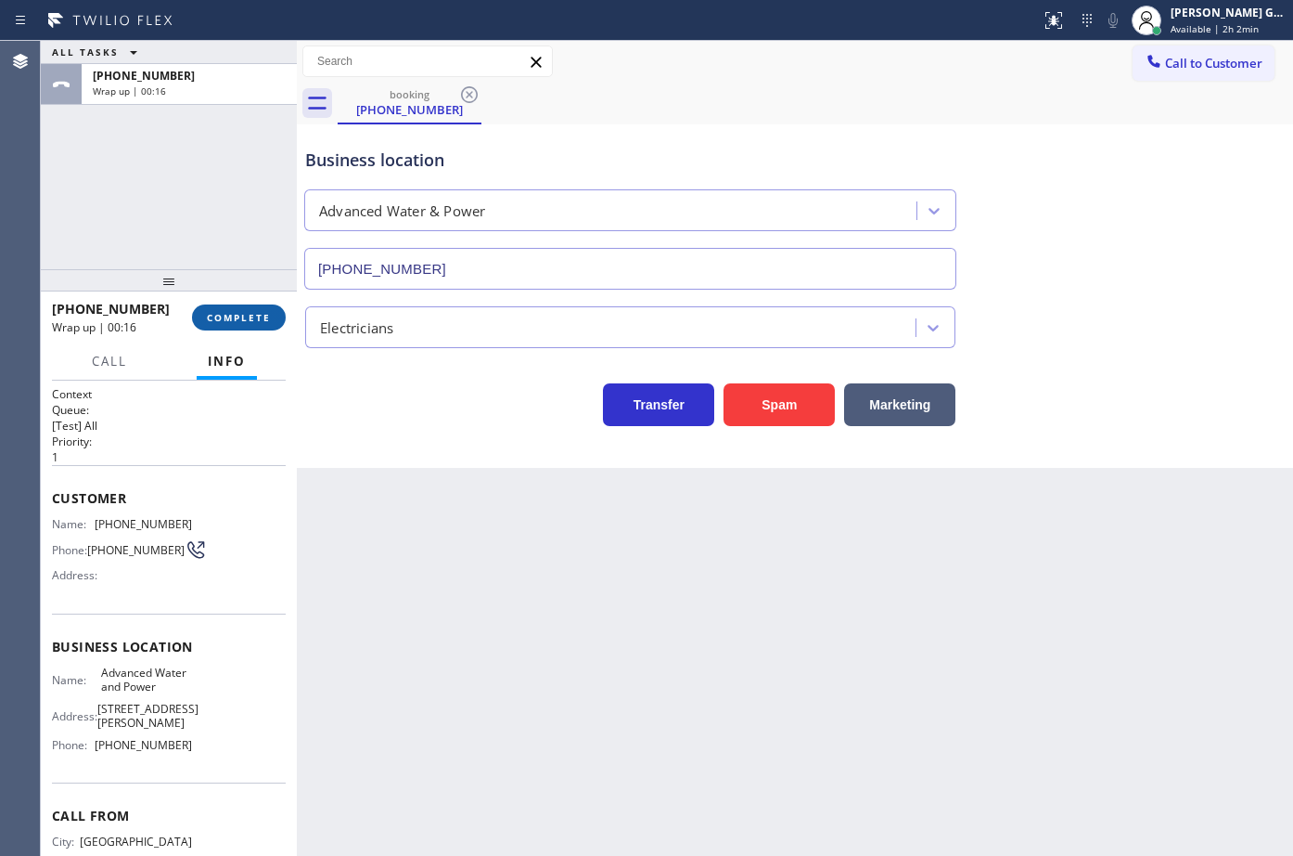
click at [230, 322] on span "COMPLETE" at bounding box center [239, 317] width 64 height 13
click at [399, 467] on div "Business location Advanced Water & Power [PHONE_NUMBER] Electricians Transfer S…" at bounding box center [795, 295] width 997 height 343
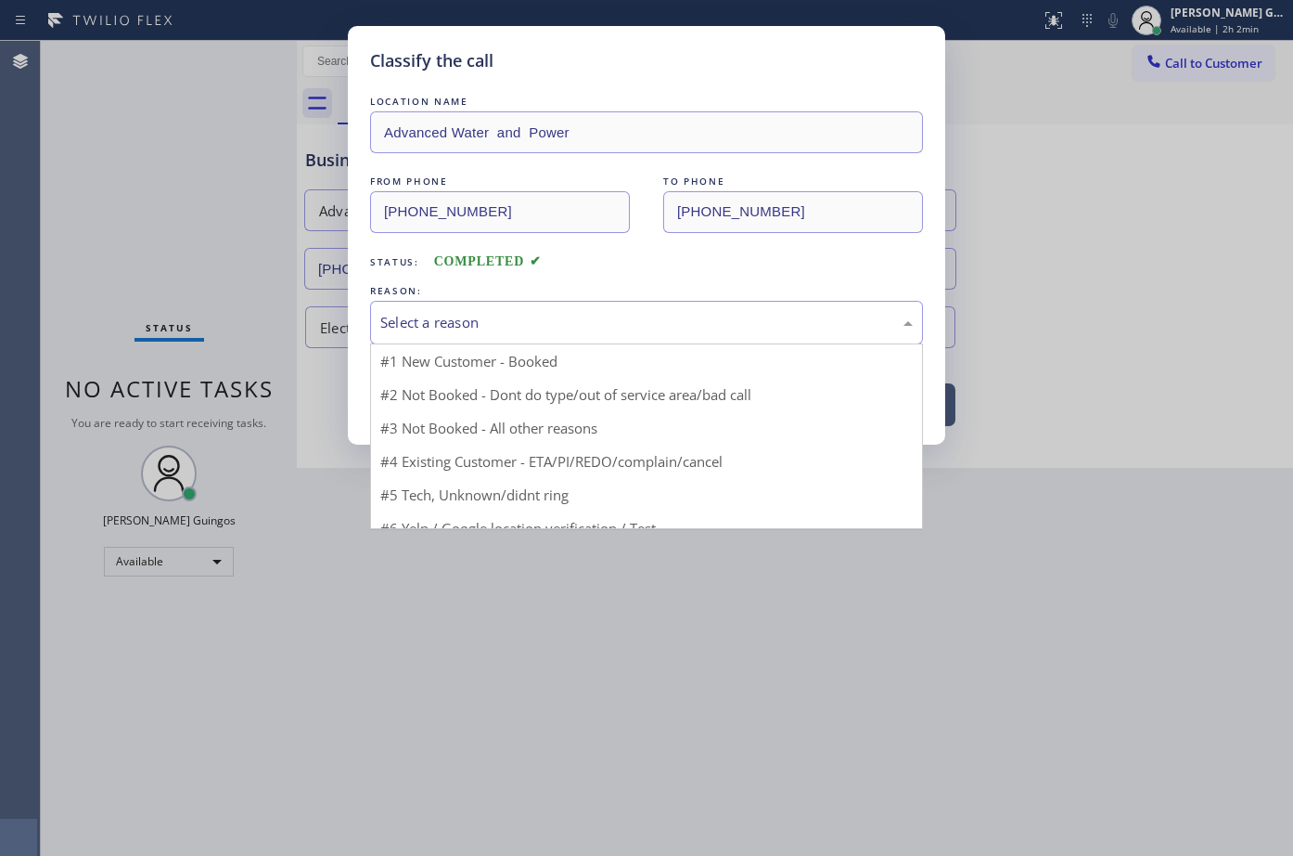
click at [428, 336] on div "Select a reason" at bounding box center [646, 323] width 553 height 44
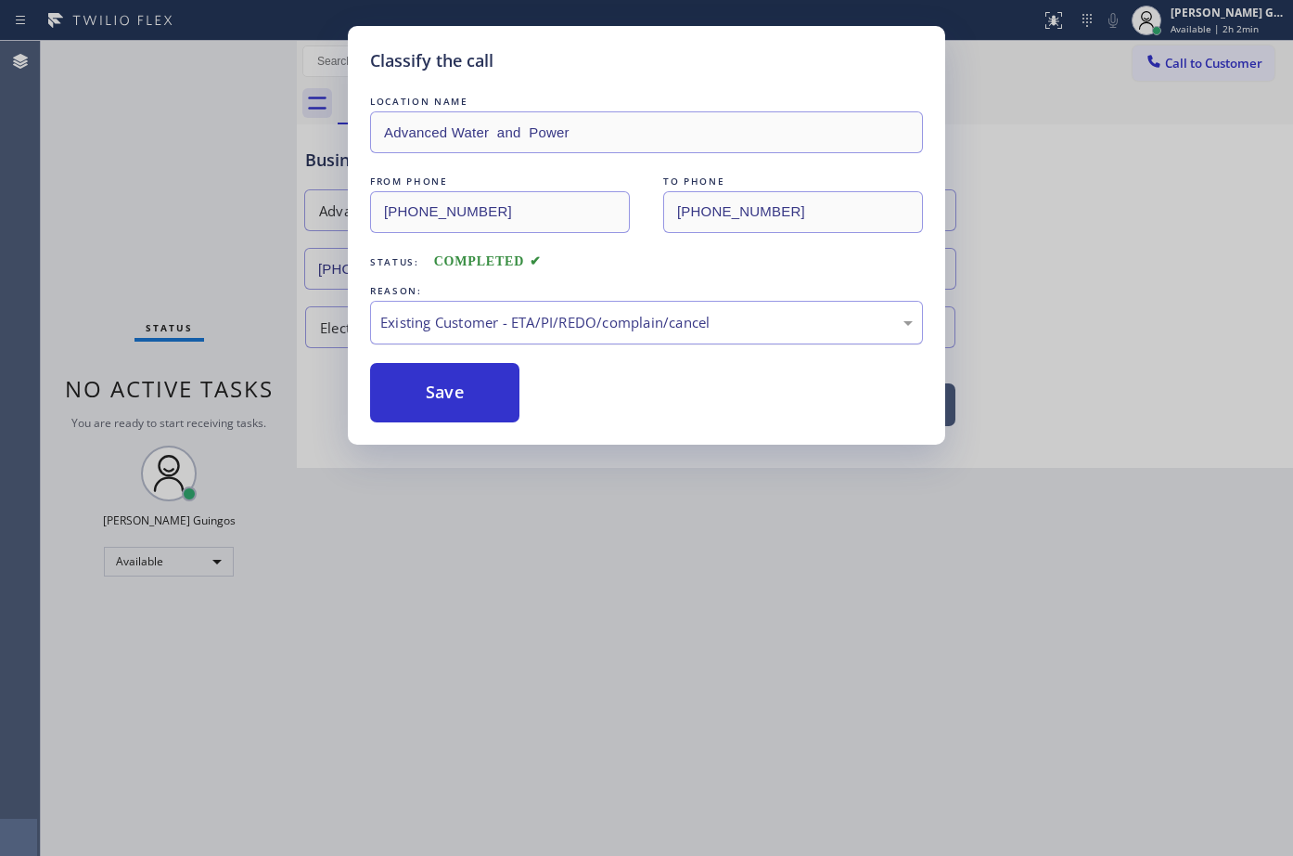
click at [447, 315] on div "Existing Customer - ETA/PI/REDO/complain/cancel" at bounding box center [646, 322] width 533 height 21
click at [457, 395] on button "Save" at bounding box center [444, 392] width 149 height 59
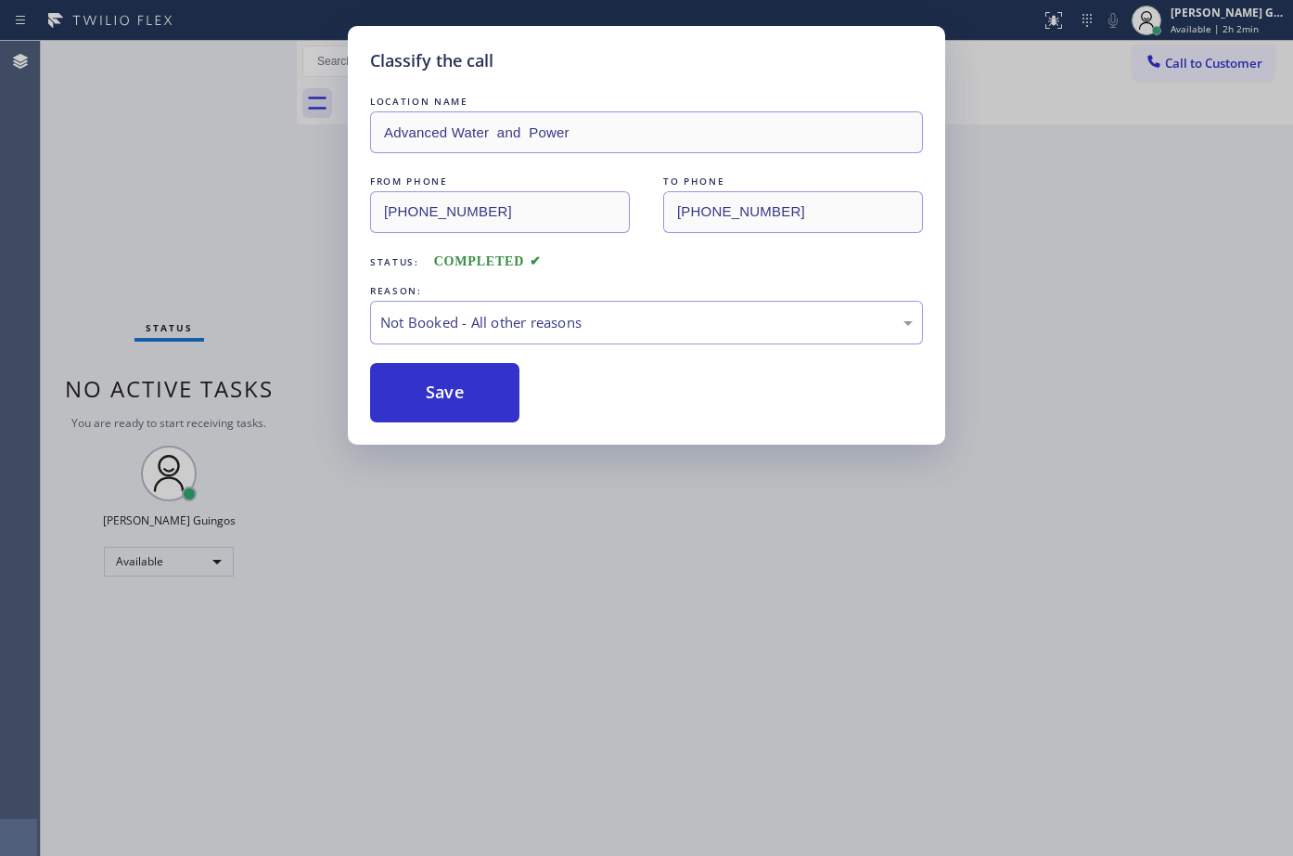
click at [457, 395] on button "Save" at bounding box center [444, 392] width 149 height 59
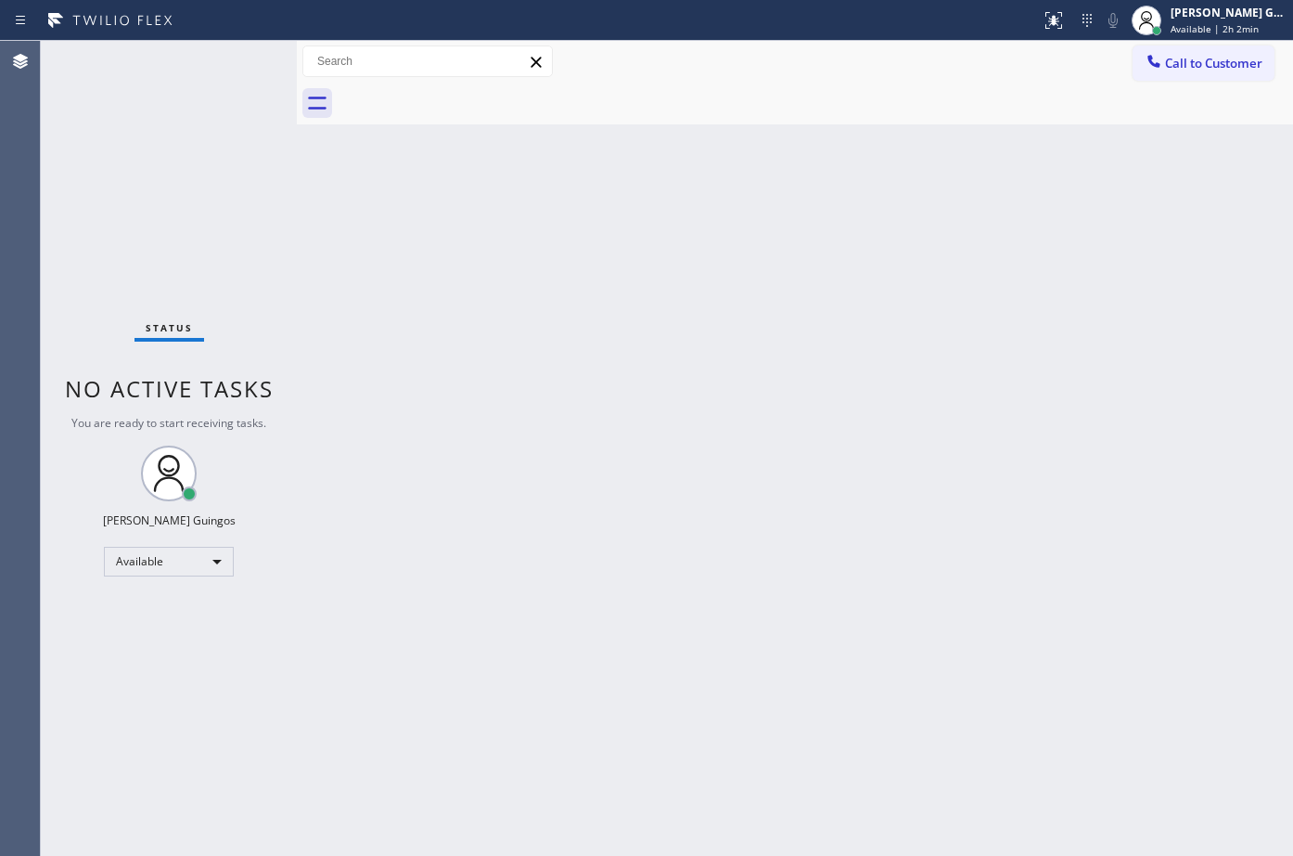
click at [666, 276] on div "Back to Dashboard Change Sender ID Customers Technicians Select a contact Outbo…" at bounding box center [795, 448] width 997 height 815
click at [679, 286] on div "Back to Dashboard Change Sender ID Customers Technicians Select a contact Outbo…" at bounding box center [795, 448] width 997 height 815
click at [770, 578] on div "Back to Dashboard Change Sender ID Customers Technicians Select a contact Outbo…" at bounding box center [795, 448] width 997 height 815
click at [171, 80] on div "Status No active tasks You are ready to start receiving tasks. [PERSON_NAME] Av…" at bounding box center [169, 448] width 256 height 815
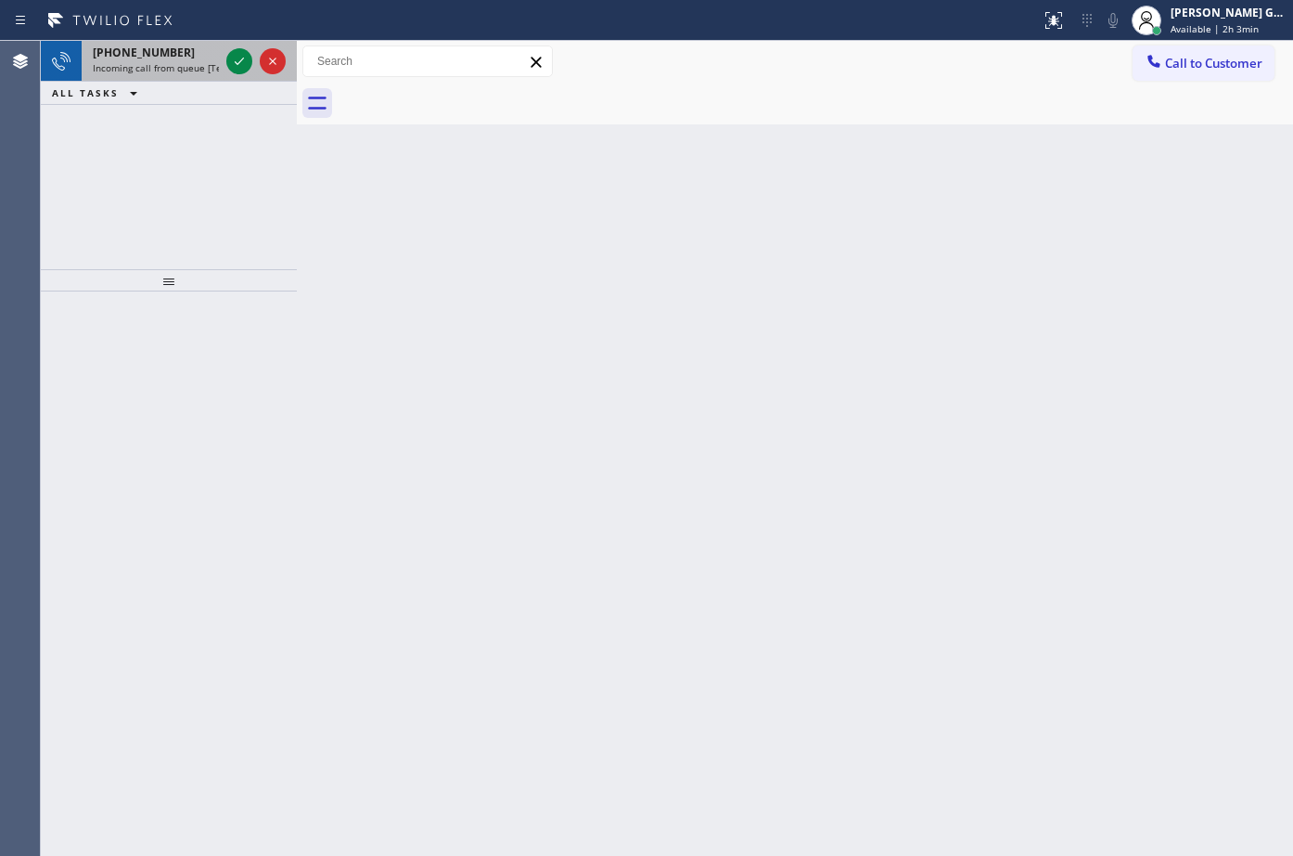
click at [576, 245] on div "Back to Dashboard Change Sender ID Customers Technicians Select a contact Outbo…" at bounding box center [795, 448] width 997 height 815
click at [185, 50] on div "[PHONE_NUMBER]" at bounding box center [156, 53] width 126 height 16
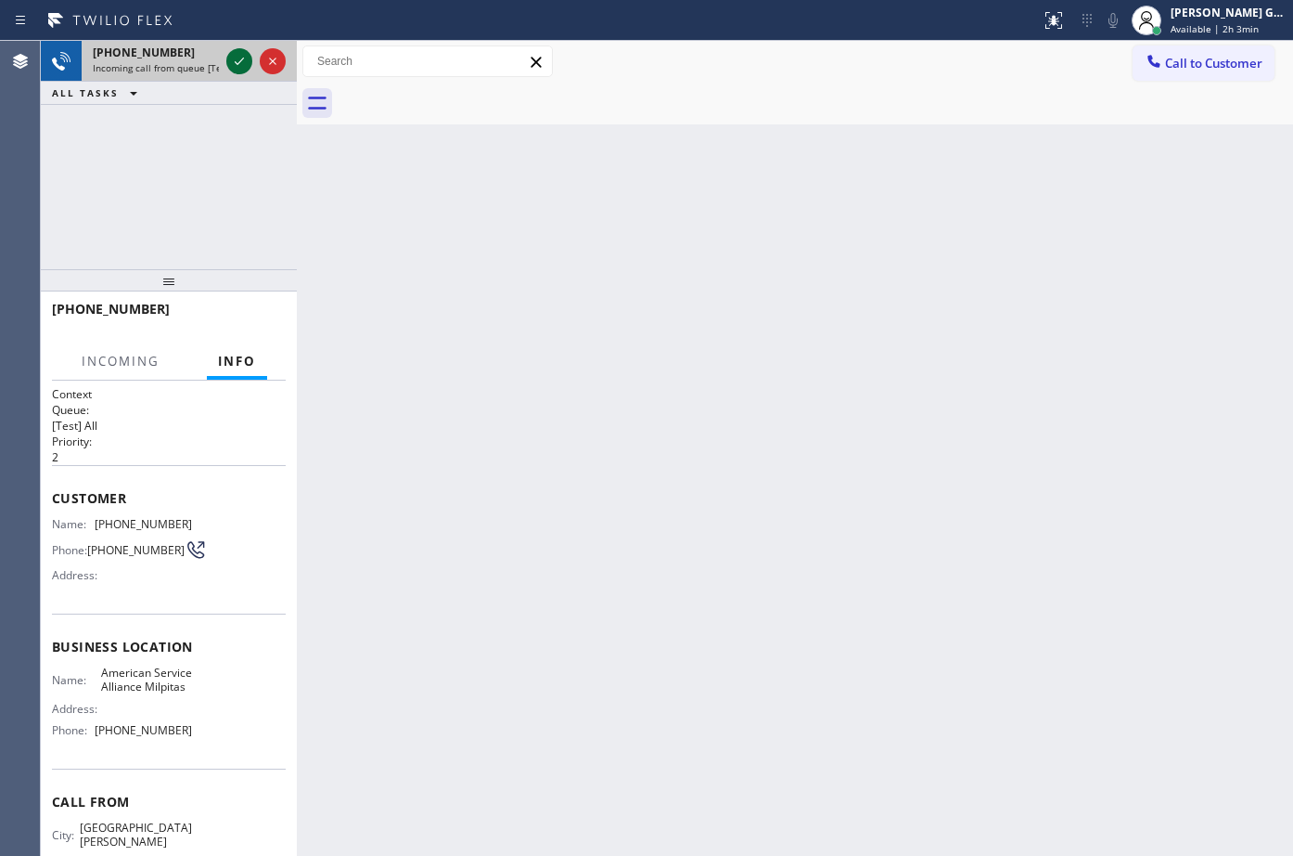
click at [227, 60] on div at bounding box center [239, 61] width 26 height 22
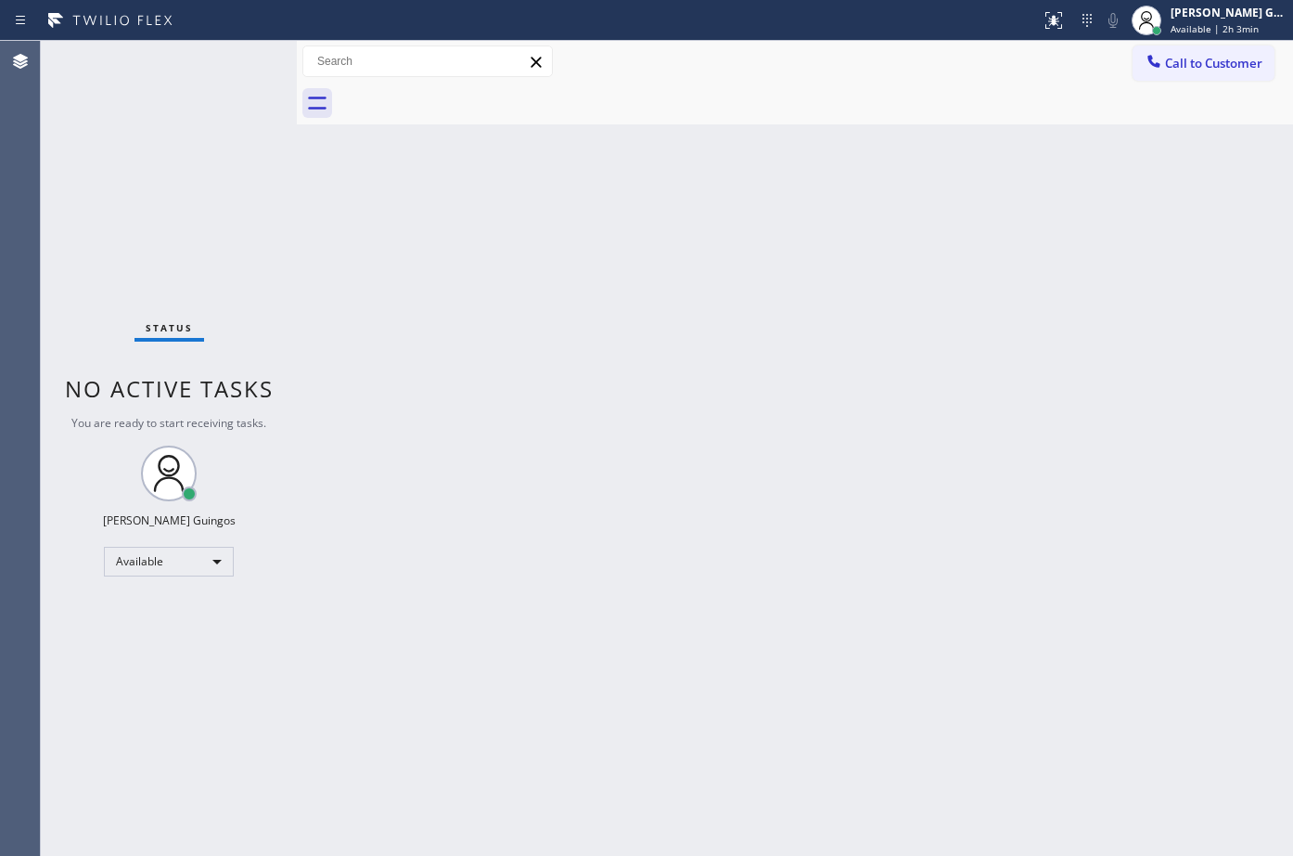
click at [517, 339] on div "Back to Dashboard Change Sender ID Customers Technicians Select a contact Outbo…" at bounding box center [795, 448] width 997 height 815
click at [576, 273] on div "Back to Dashboard Change Sender ID Customers Technicians Select a contact Outbo…" at bounding box center [795, 448] width 997 height 815
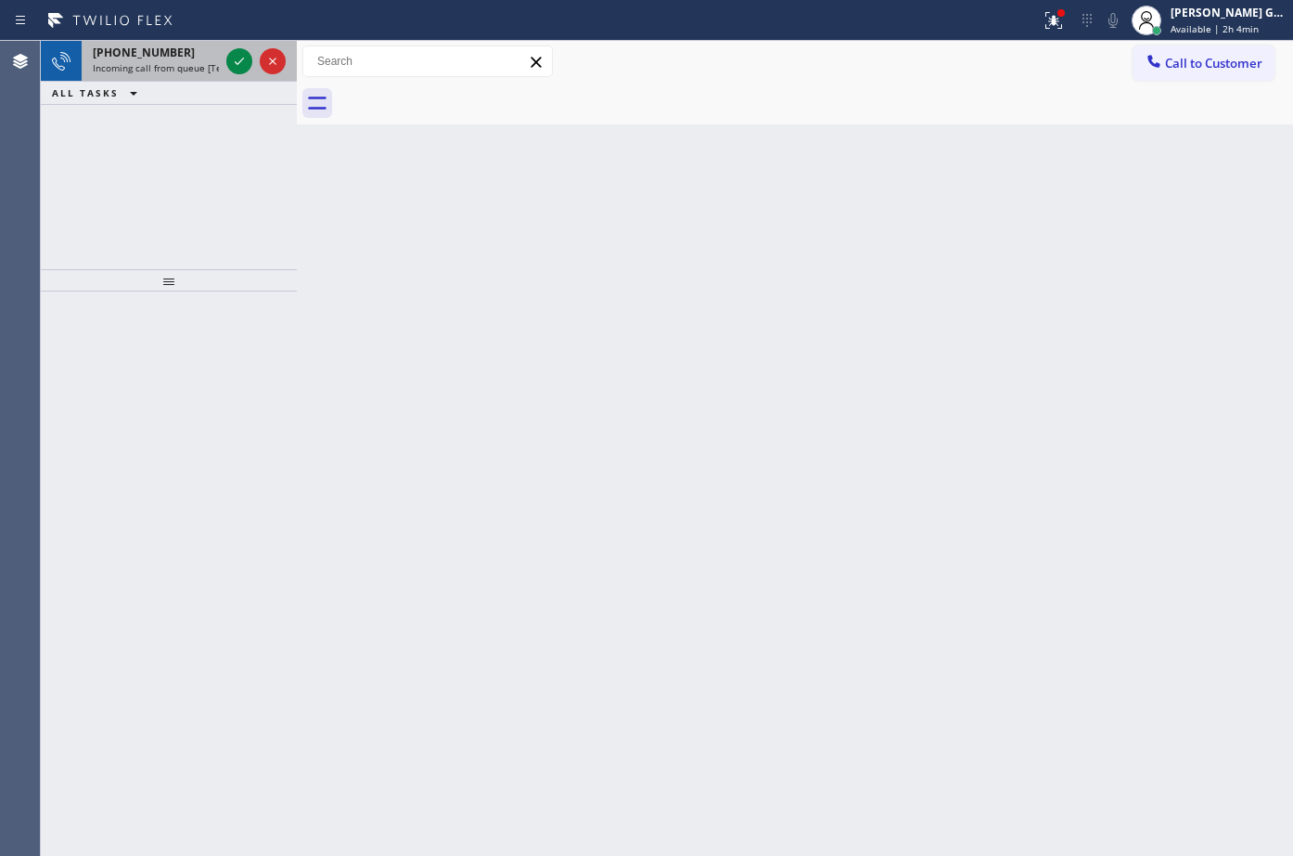
click at [158, 52] on span "[PHONE_NUMBER]" at bounding box center [144, 53] width 102 height 16
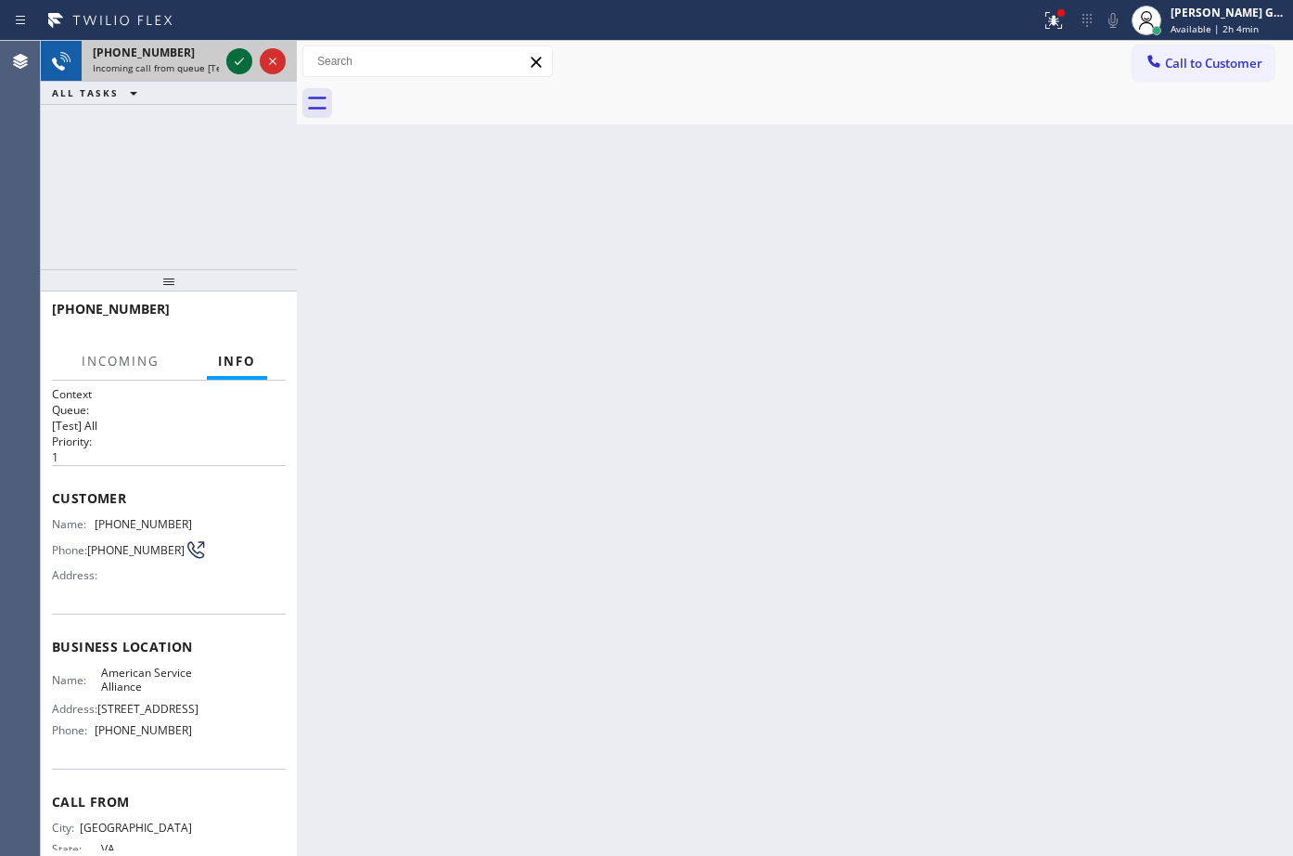
click at [234, 58] on icon at bounding box center [239, 61] width 22 height 22
click at [675, 360] on div "Back to Dashboard Change Sender ID Customers Technicians Select a contact Outbo…" at bounding box center [795, 448] width 997 height 815
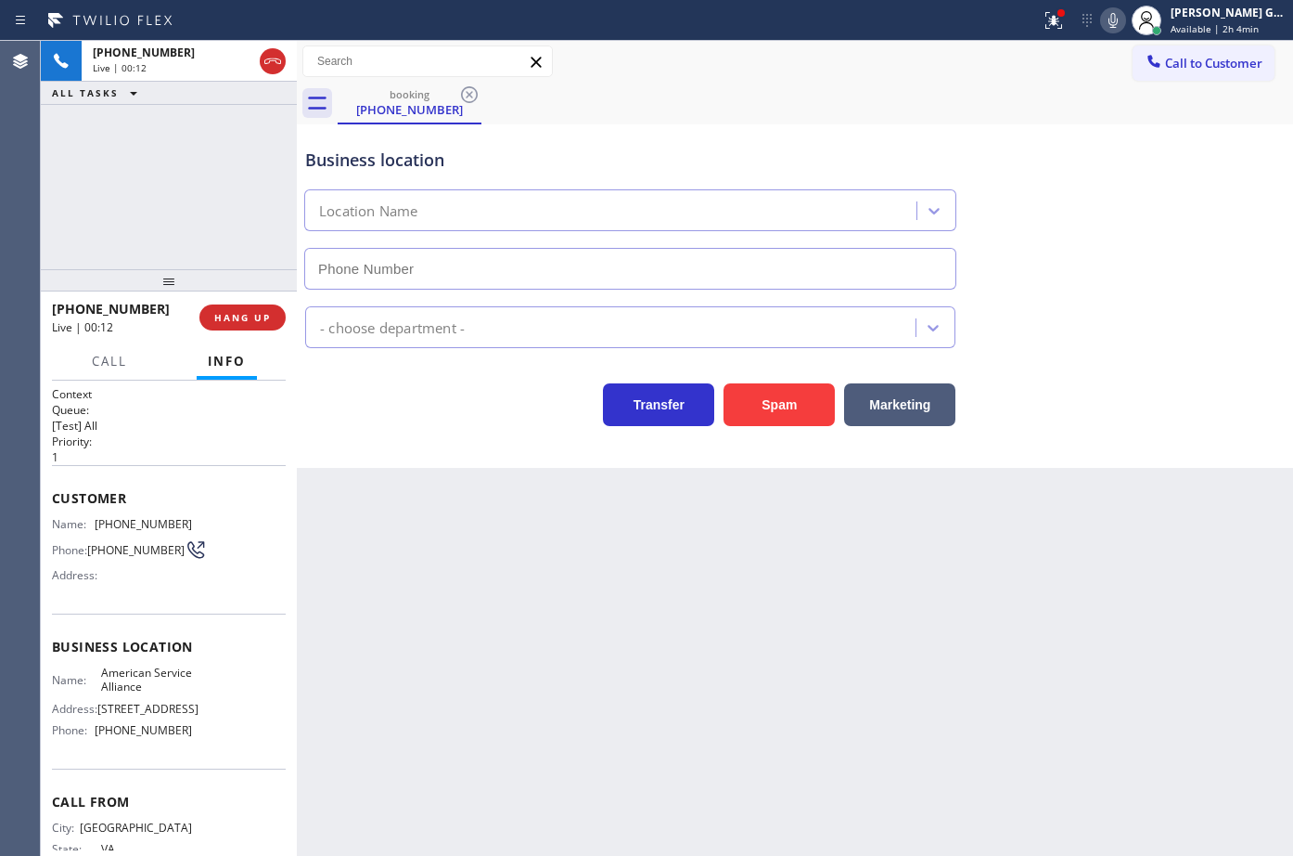
type input "[PHONE_NUMBER]"
click at [135, 517] on span "[PHONE_NUMBER]" at bounding box center [143, 524] width 97 height 14
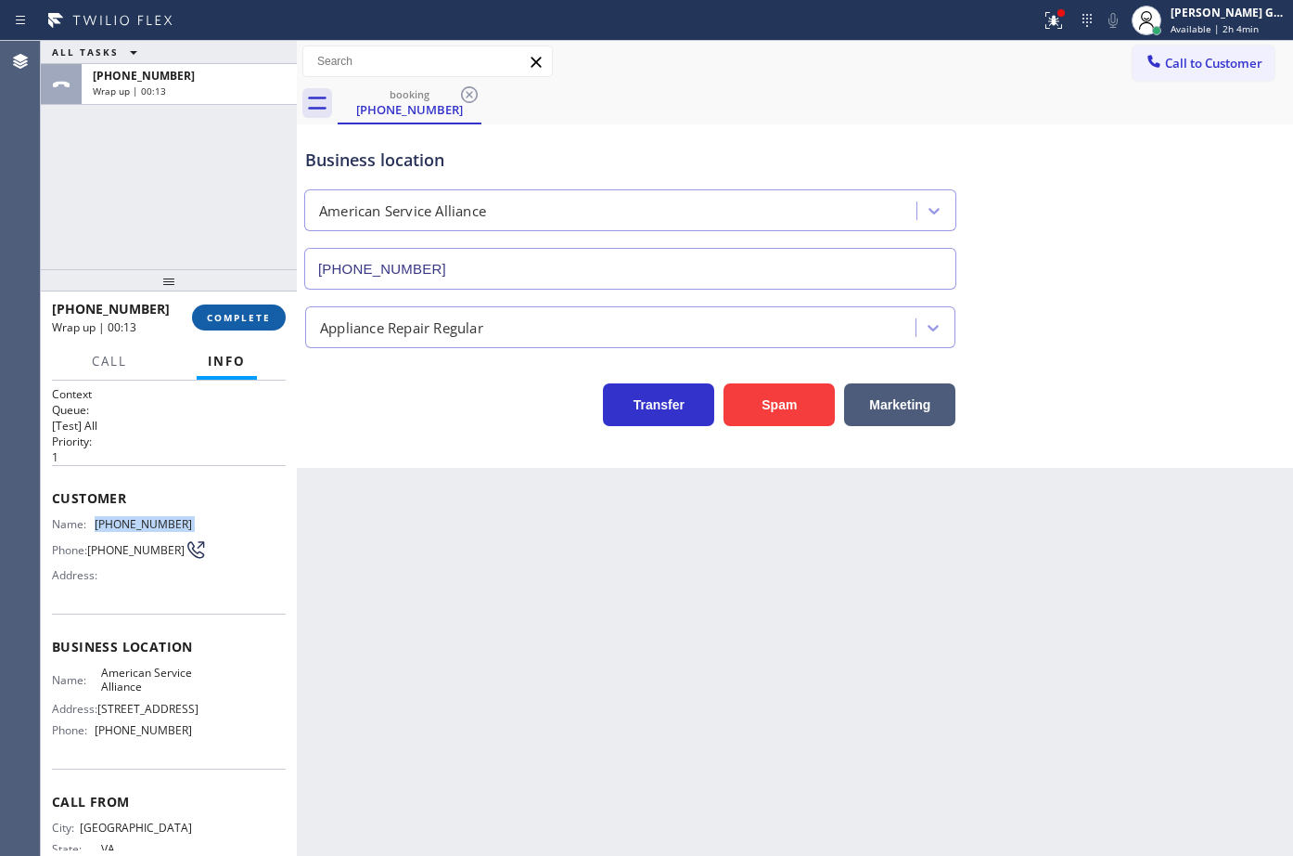
click at [263, 317] on span "COMPLETE" at bounding box center [239, 317] width 64 height 13
drag, startPoint x: 431, startPoint y: 544, endPoint x: 428, endPoint y: 501, distance: 42.8
click at [432, 544] on div "Back to Dashboard Change Sender ID Customers Technicians Select a contact Outbo…" at bounding box center [795, 448] width 997 height 815
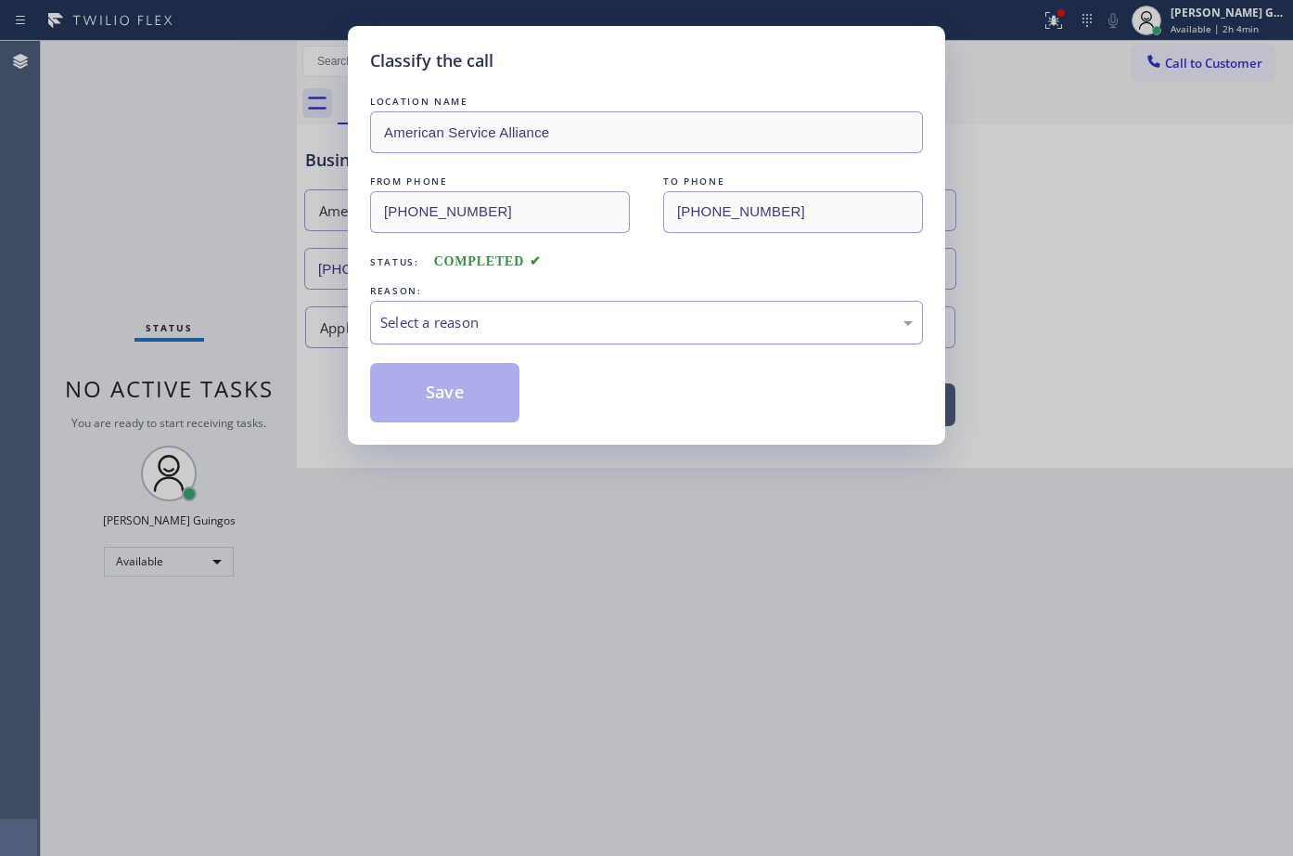
click at [436, 340] on div "Select a reason" at bounding box center [646, 323] width 553 height 44
click at [453, 392] on button "Save" at bounding box center [444, 392] width 149 height 59
click at [446, 395] on button "Save" at bounding box center [444, 392] width 149 height 59
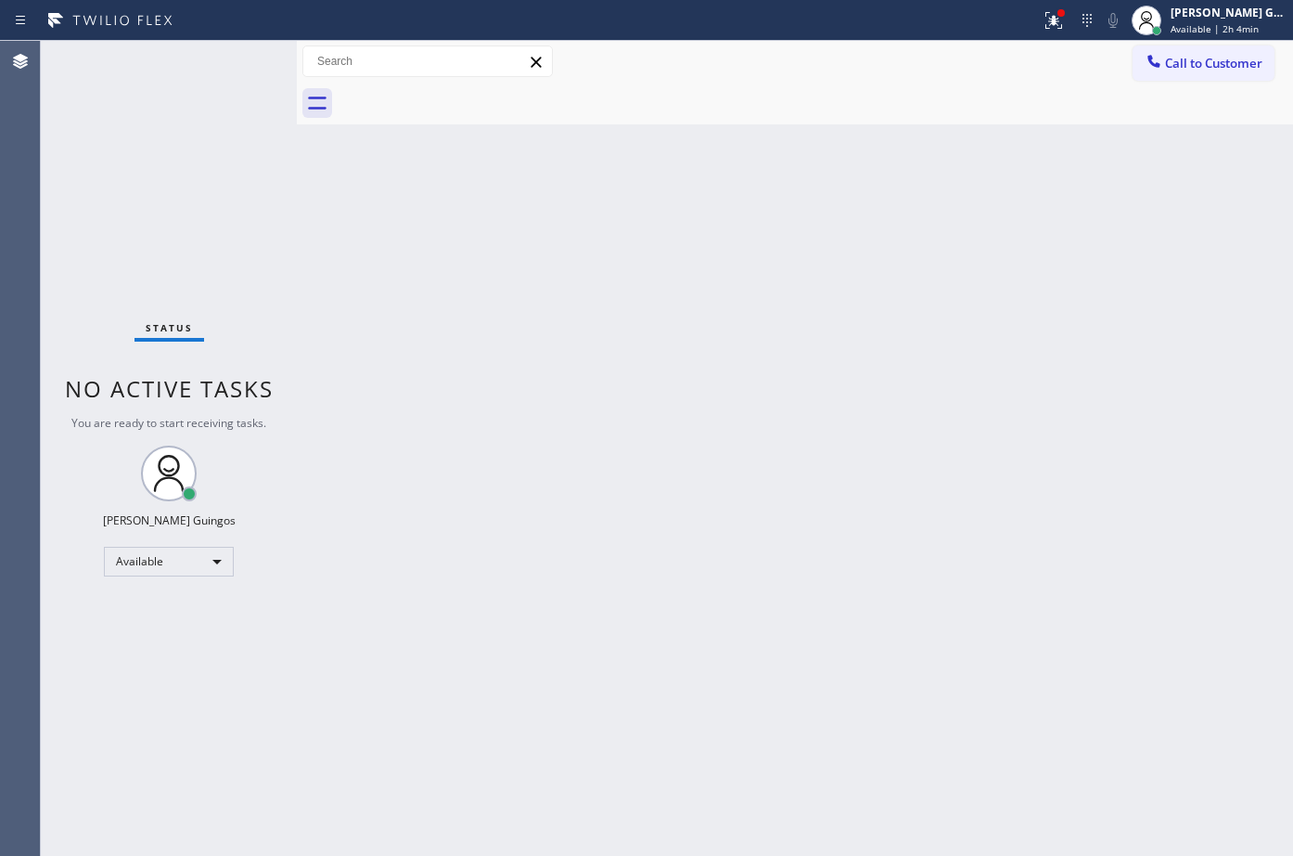
click at [188, 71] on div "Status No active tasks You are ready to start receiving tasks. [PERSON_NAME] Av…" at bounding box center [169, 448] width 256 height 815
click at [379, 171] on div "Back to Dashboard Change Sender ID Customers Technicians Select a contact Outbo…" at bounding box center [795, 448] width 997 height 815
click at [743, 378] on div "Back to Dashboard Change Sender ID Customers Technicians Select a contact Outbo…" at bounding box center [795, 448] width 997 height 815
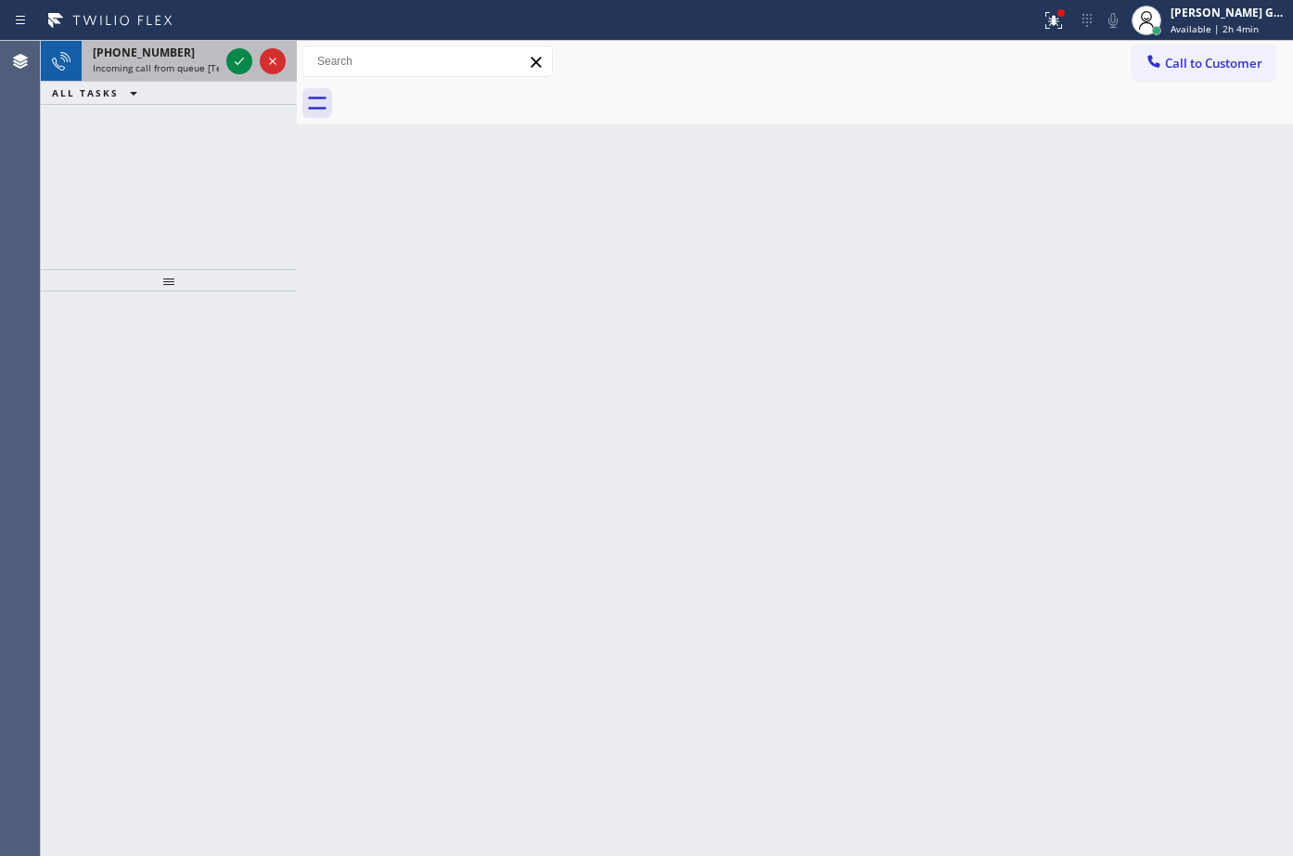
click at [210, 68] on span "Incoming call from queue [Test] All" at bounding box center [170, 67] width 154 height 13
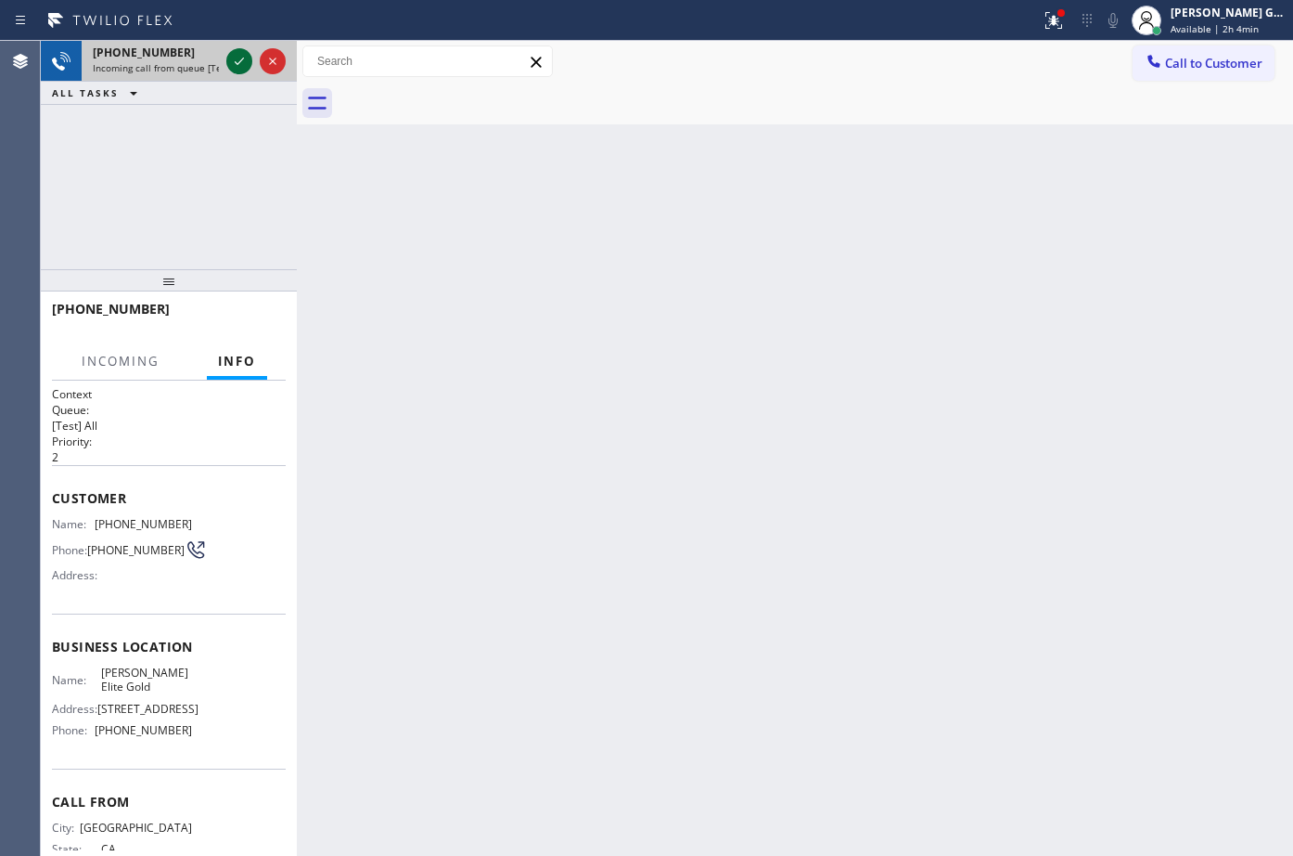
click at [229, 66] on icon at bounding box center [239, 61] width 22 height 22
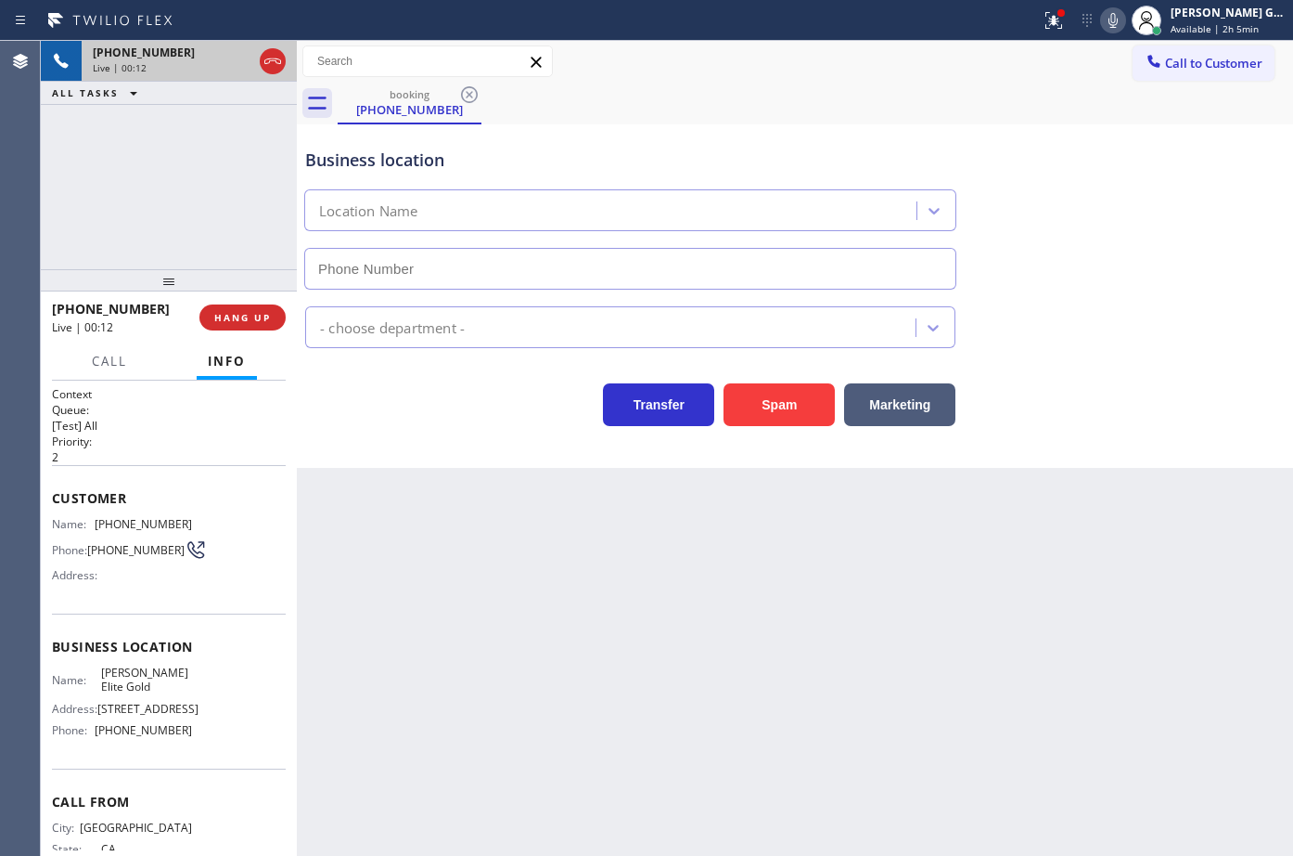
type input "[PHONE_NUMBER]"
click at [162, 521] on span "[PHONE_NUMBER]" at bounding box center [143, 524] width 97 height 14
click at [1063, 22] on icon at bounding box center [1054, 20] width 22 height 22
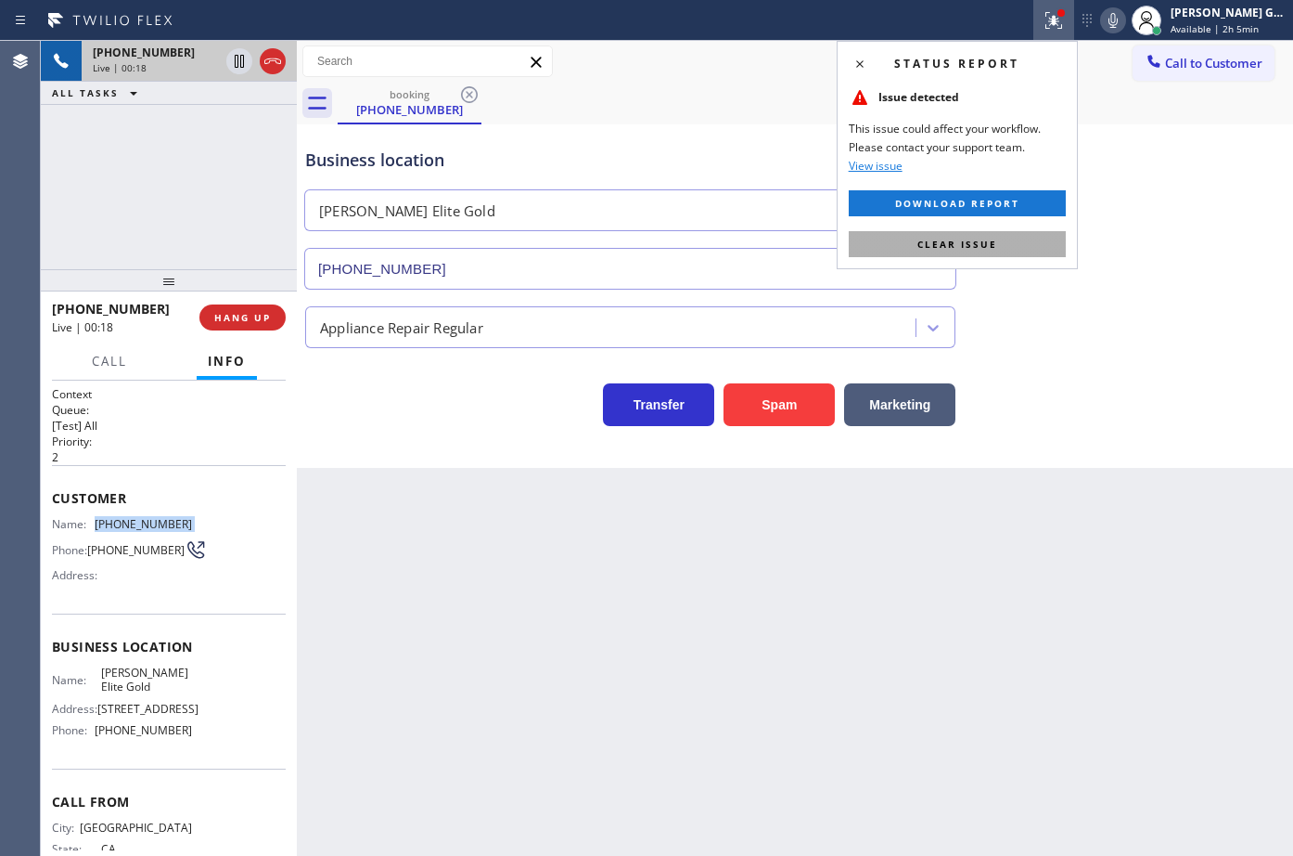
click at [1048, 240] on button "Clear issue" at bounding box center [957, 244] width 217 height 26
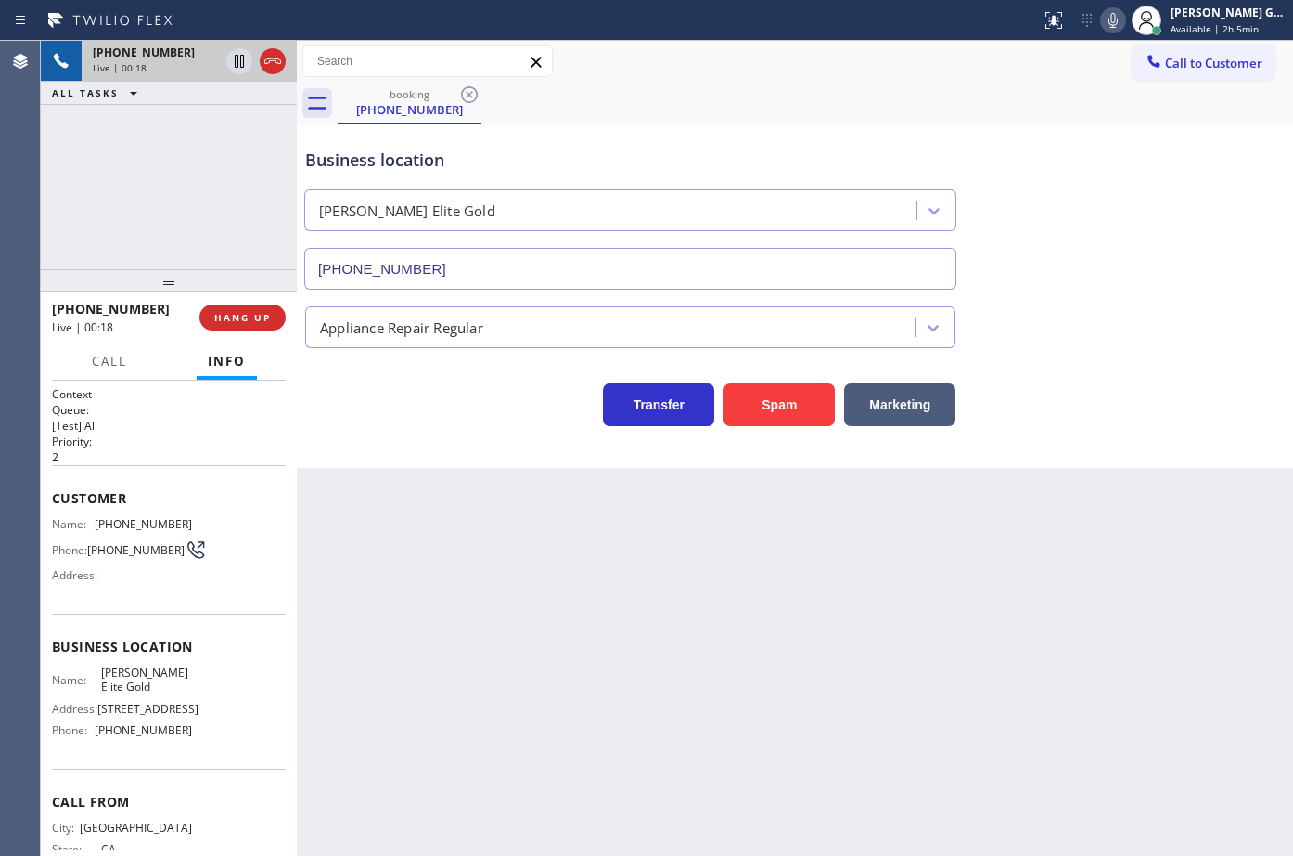
click at [1066, 235] on div "Business location [PERSON_NAME] Elite Gold [PHONE_NUMBER]" at bounding box center [795, 206] width 987 height 168
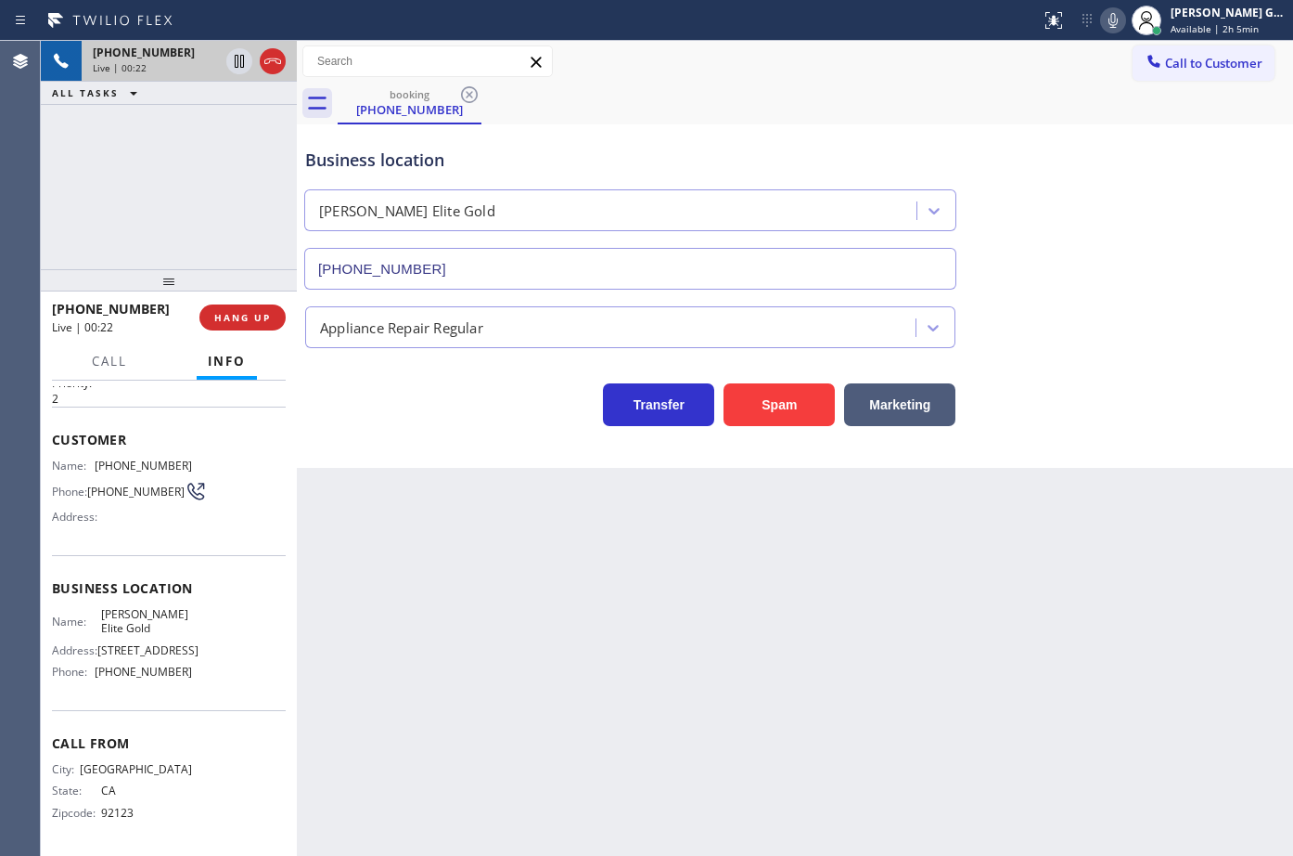
click at [943, 545] on div "Back to Dashboard Change Sender ID Customers Technicians Select a contact Outbo…" at bounding box center [795, 448] width 997 height 815
click at [1063, 544] on div "Back to Dashboard Change Sender ID Customers Technicians Select a contact Outbo…" at bounding box center [795, 448] width 997 height 815
click at [1150, 262] on div "Business location [PERSON_NAME] Elite Gold [PHONE_NUMBER]" at bounding box center [795, 206] width 987 height 168
click at [1162, 396] on div "Transfer Spam Marketing" at bounding box center [795, 396] width 987 height 59
click at [1005, 534] on div "Back to Dashboard Change Sender ID Customers Technicians Select a contact Outbo…" at bounding box center [795, 448] width 997 height 815
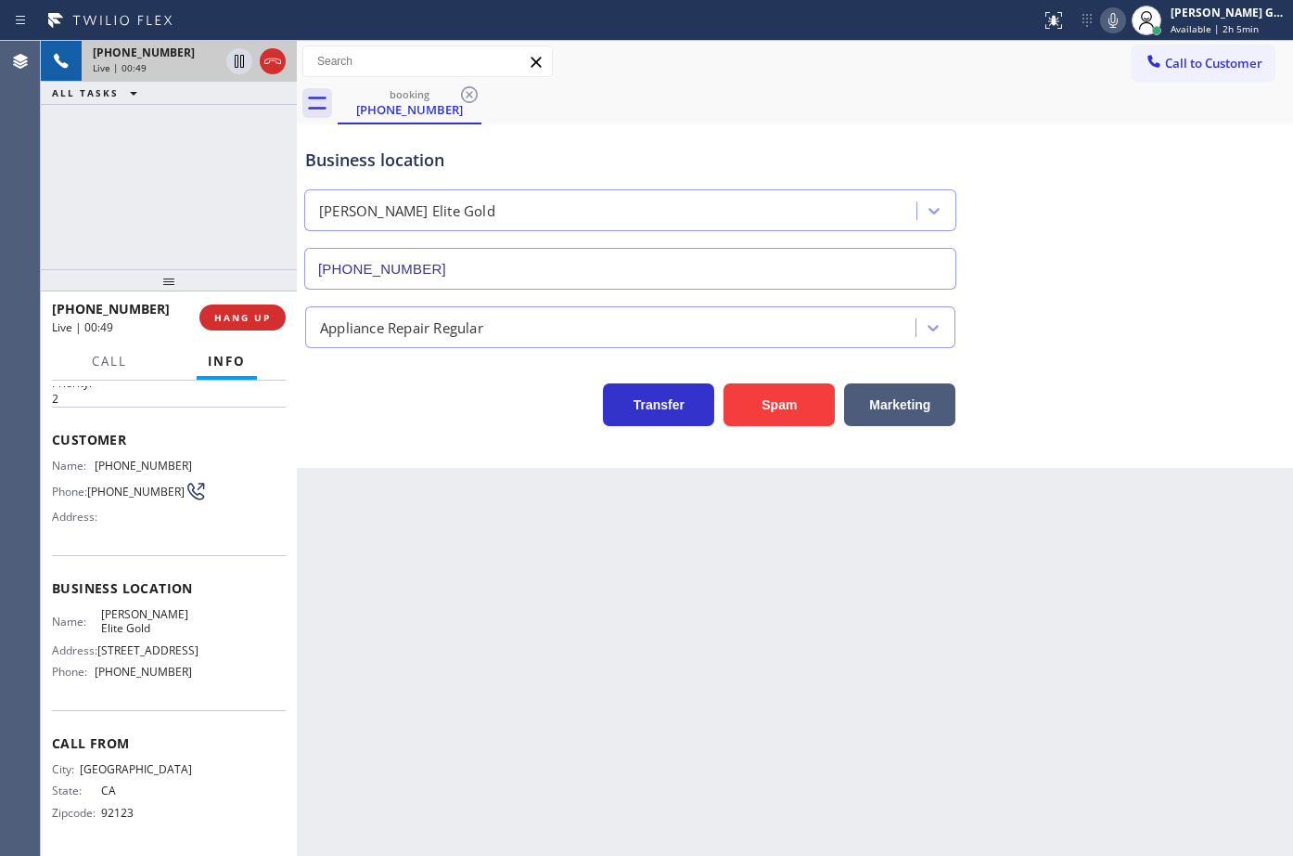
click at [1108, 470] on div "Back to Dashboard Change Sender ID Customers Technicians Select a contact Outbo…" at bounding box center [795, 448] width 997 height 815
click at [181, 272] on div at bounding box center [169, 280] width 256 height 22
click at [169, 286] on div at bounding box center [169, 287] width 256 height 22
click at [182, 236] on div "[PHONE_NUMBER] Live | 00:51 ALL TASKS ALL TASKS ACTIVE TASKS TASKS IN WRAP UP" at bounding box center [169, 158] width 256 height 235
click at [274, 324] on button "HANG UP" at bounding box center [242, 324] width 86 height 26
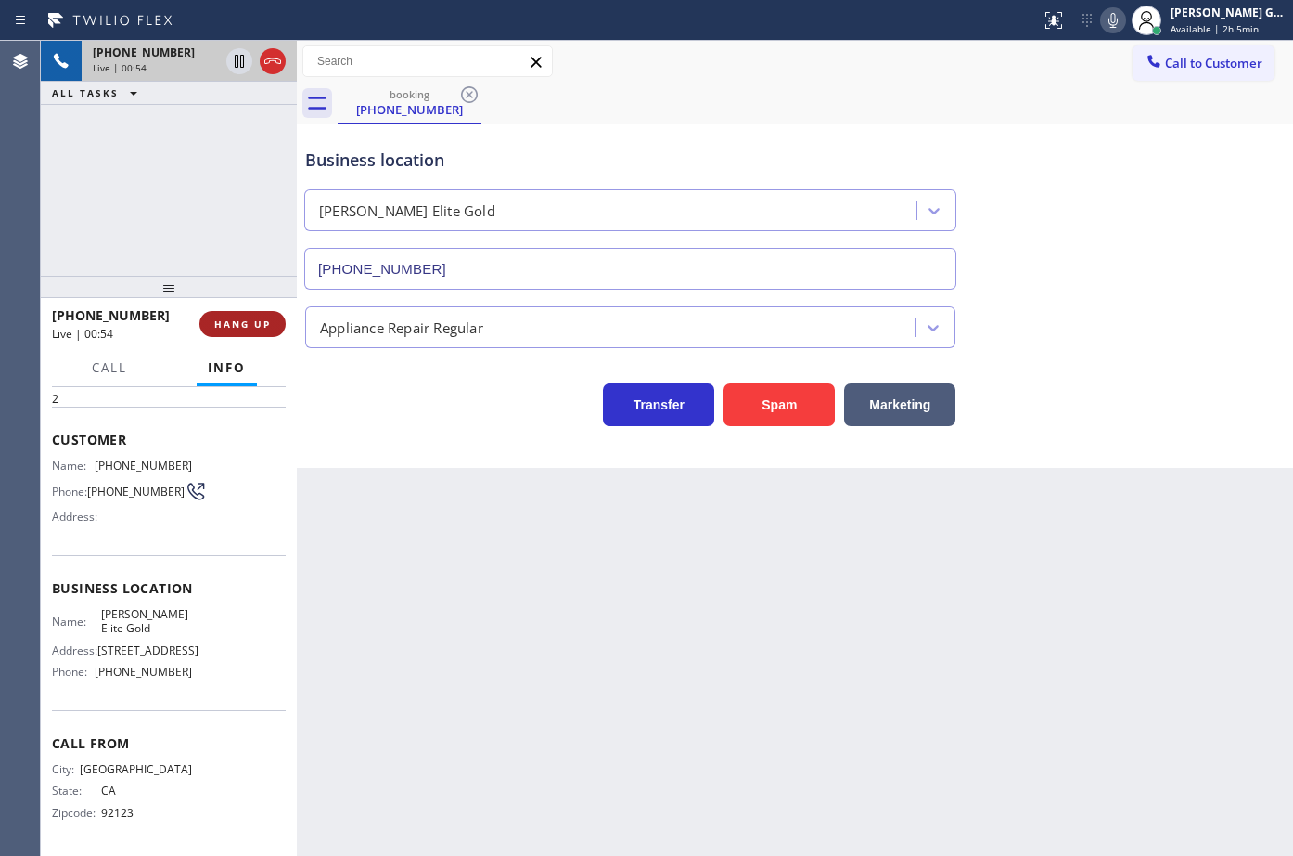
click at [274, 324] on button "HANG UP" at bounding box center [242, 324] width 86 height 26
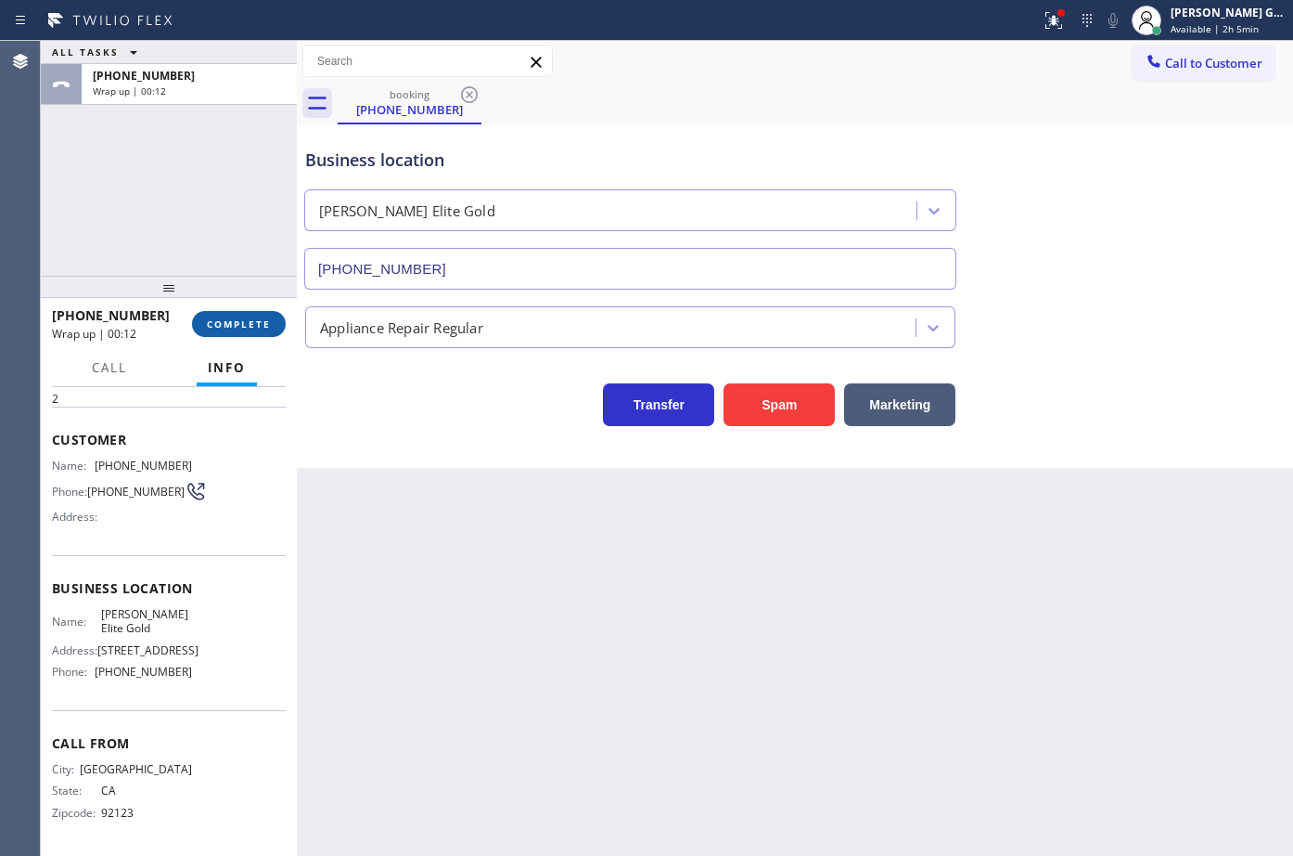
click at [248, 327] on span "COMPLETE" at bounding box center [239, 323] width 64 height 13
click at [723, 673] on div "Back to Dashboard Change Sender ID Customers Technicians Select a contact Outbo…" at bounding box center [795, 448] width 997 height 815
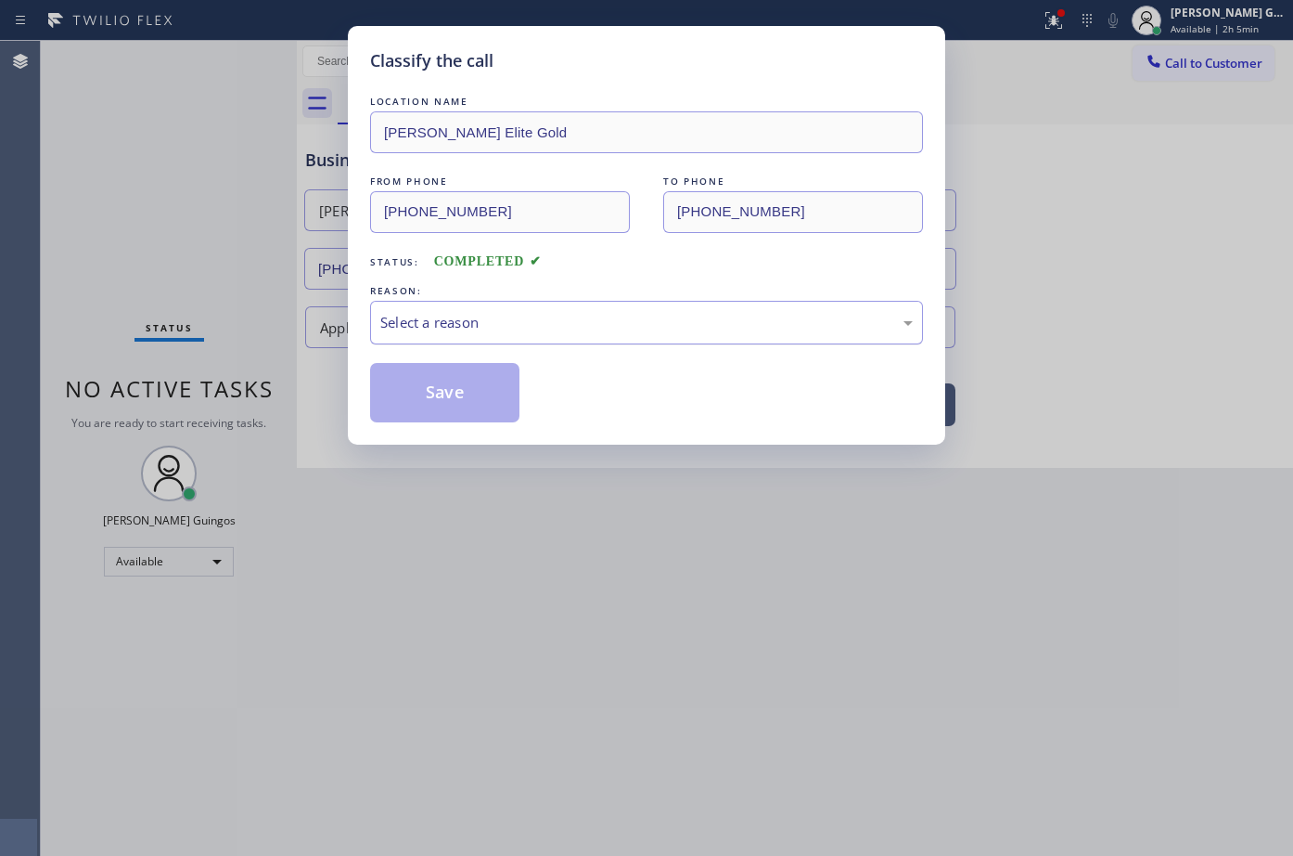
click at [456, 327] on div "Select a reason" at bounding box center [646, 322] width 533 height 21
click at [434, 389] on button "Save" at bounding box center [444, 392] width 149 height 59
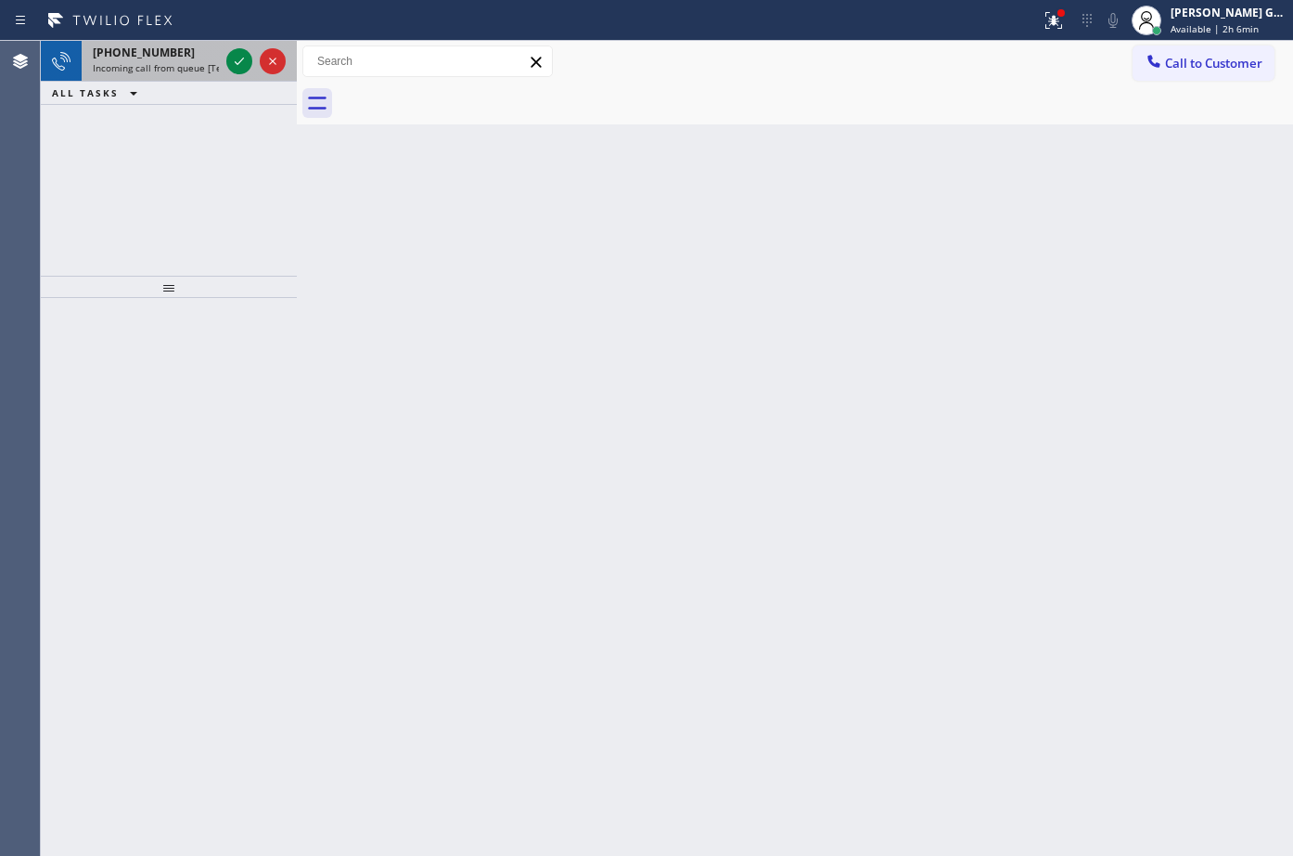
click at [193, 54] on div "[PHONE_NUMBER]" at bounding box center [156, 53] width 126 height 16
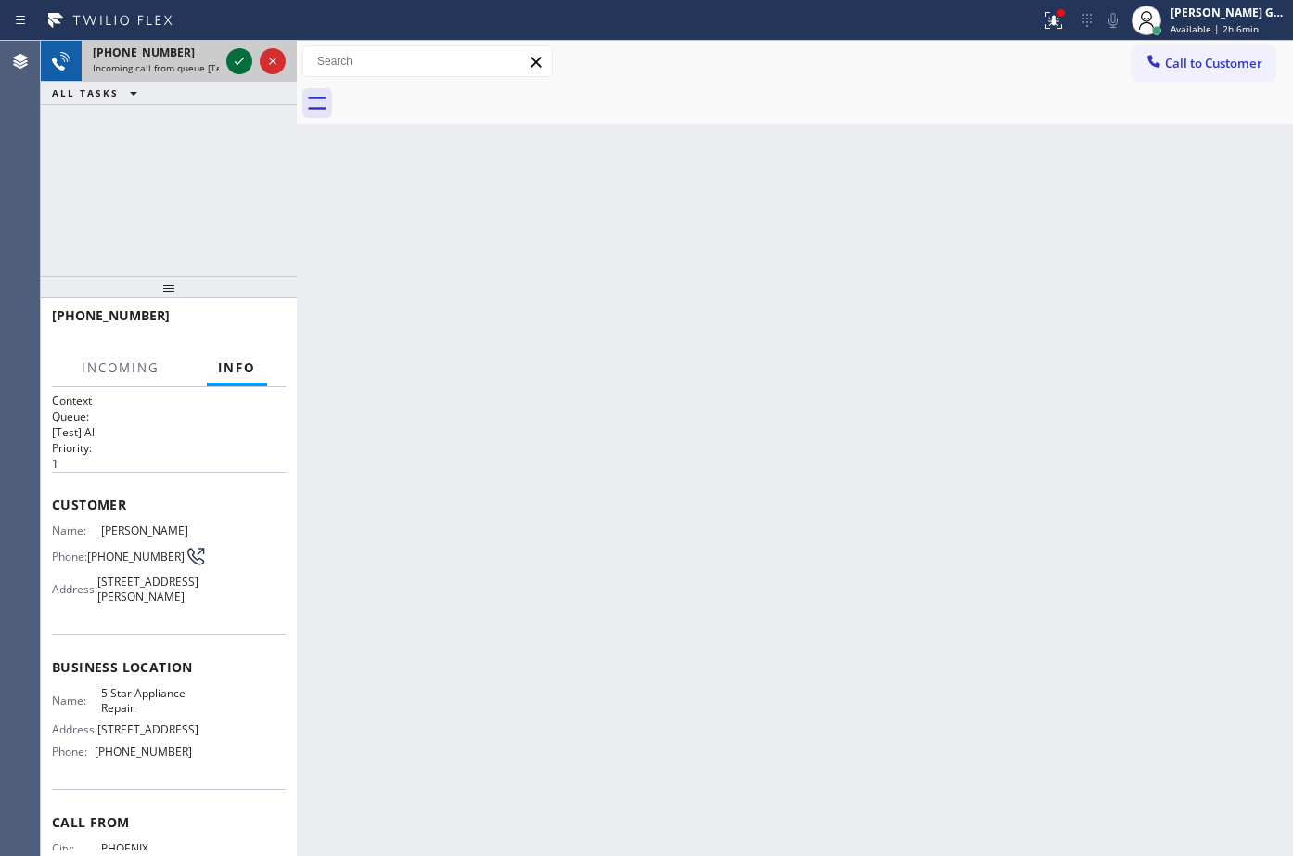
click at [233, 59] on icon at bounding box center [239, 61] width 22 height 22
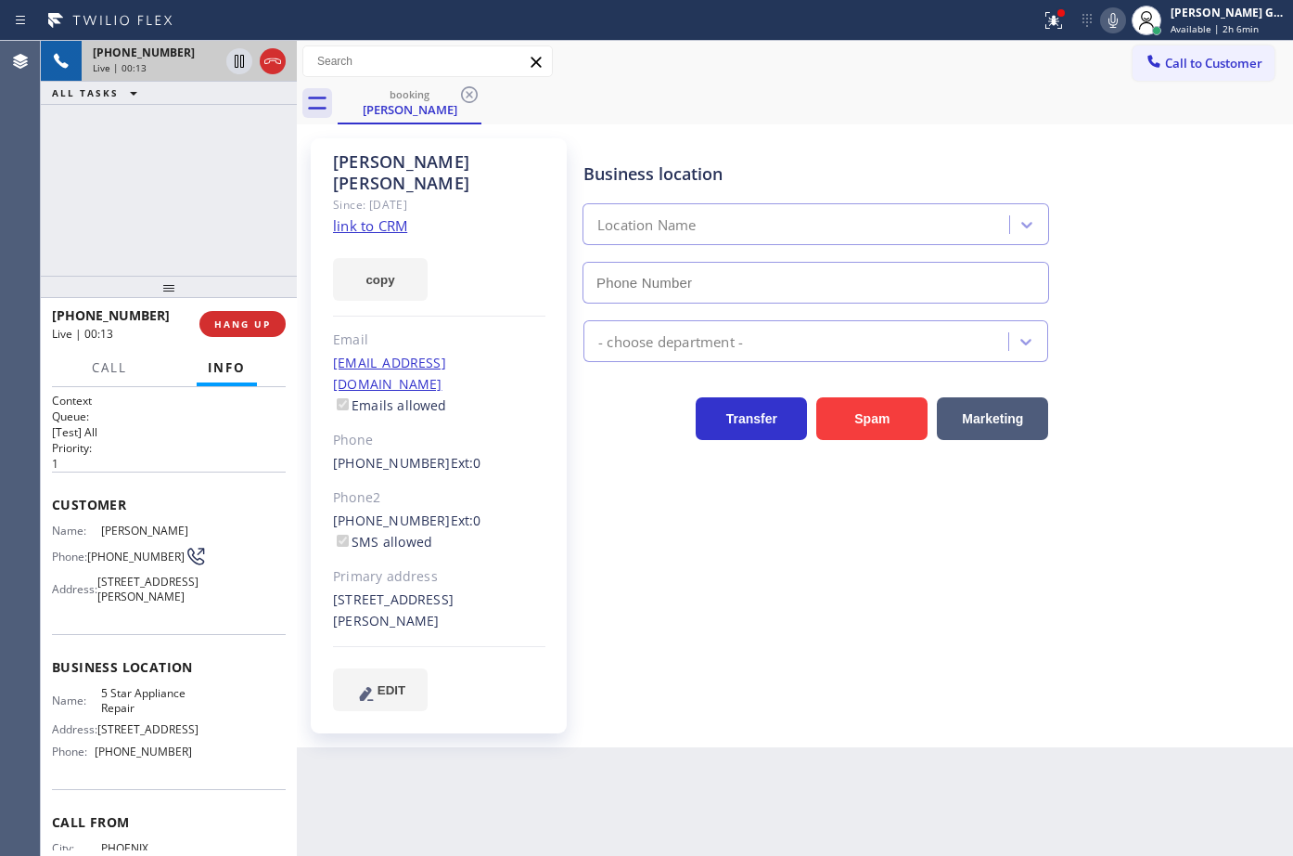
type input "[PHONE_NUMBER]"
click at [383, 216] on link "link to CRM" at bounding box center [370, 225] width 74 height 19
click at [1112, 19] on icon at bounding box center [1113, 20] width 22 height 22
drag, startPoint x: 1063, startPoint y: 31, endPoint x: 1061, endPoint y: 203, distance: 172.6
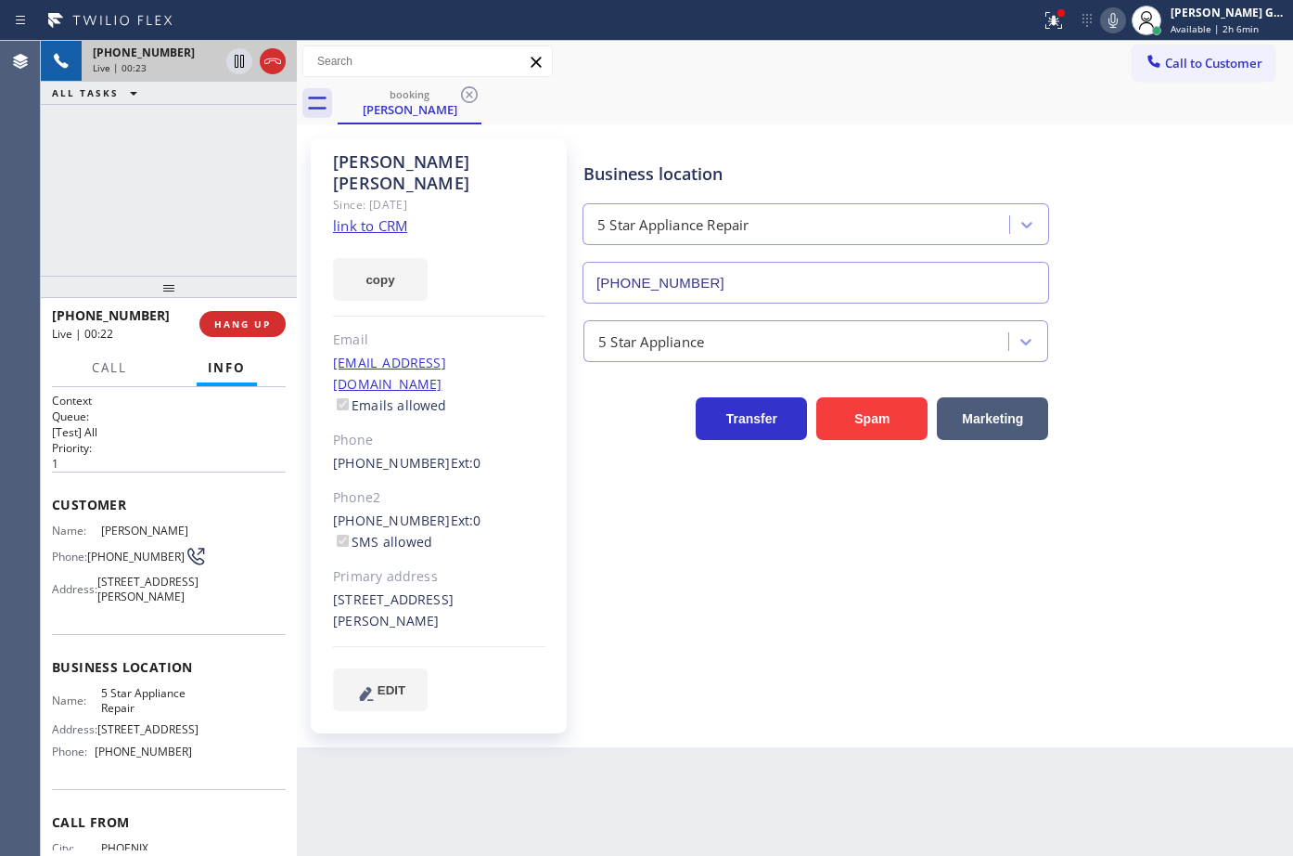
click at [1063, 31] on icon at bounding box center [1054, 20] width 22 height 22
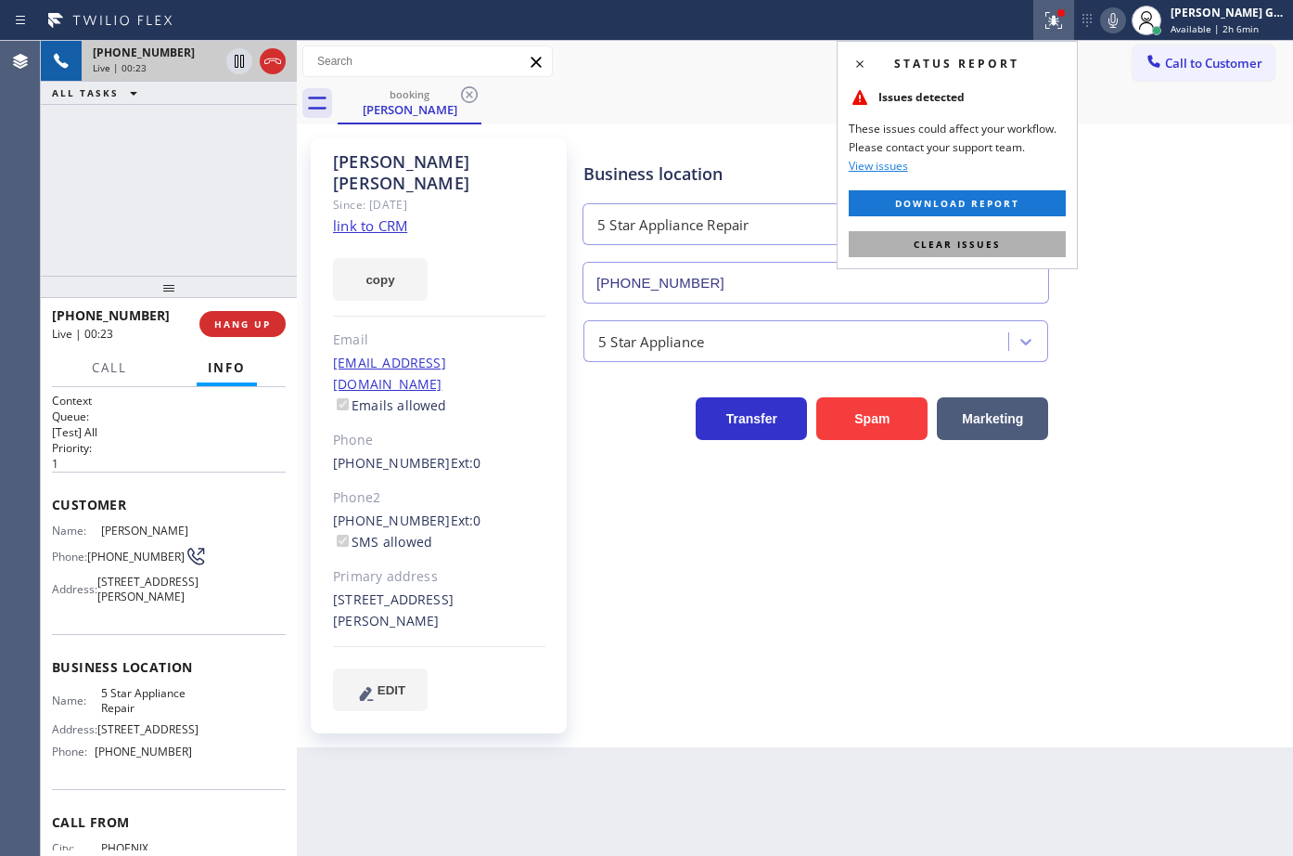
click at [1030, 236] on button "Clear issues" at bounding box center [957, 244] width 217 height 26
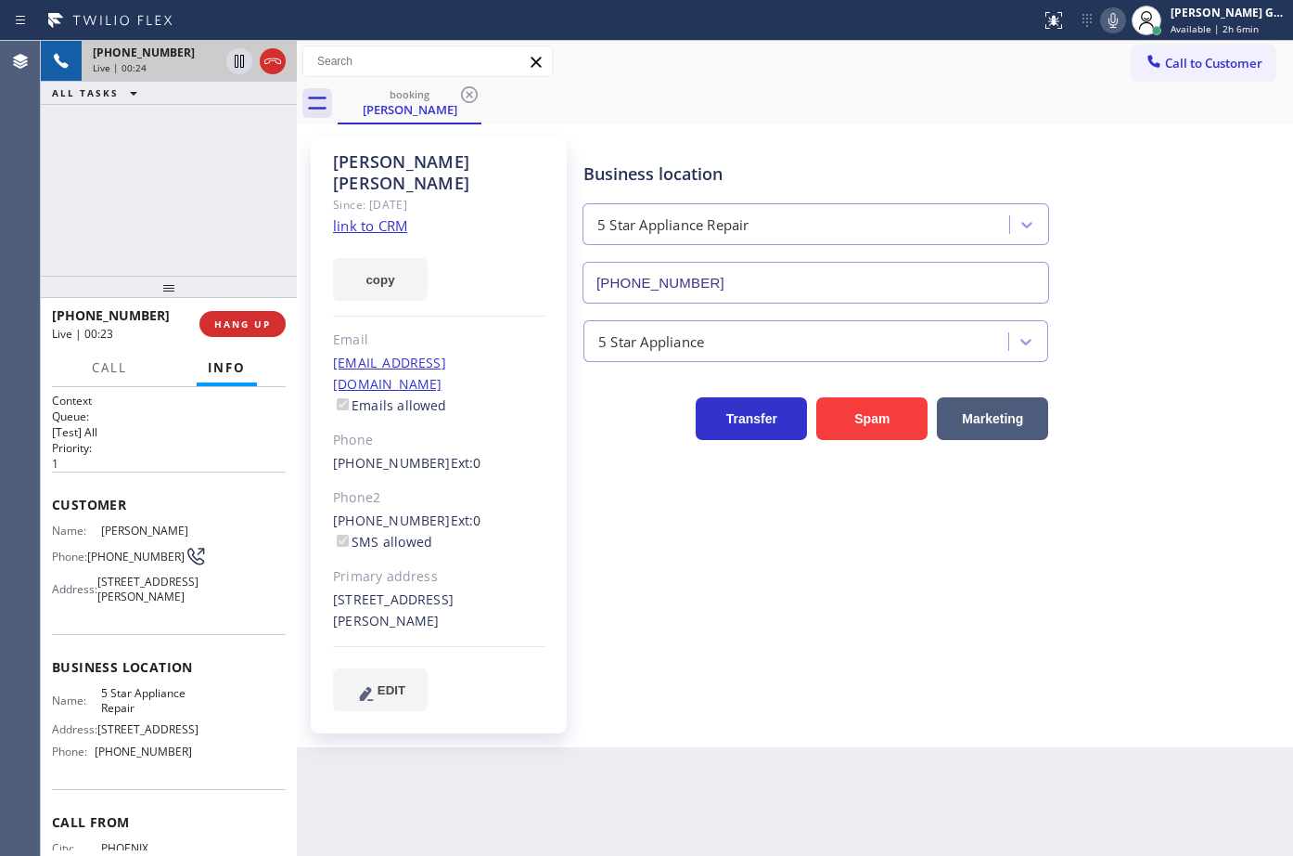
click at [830, 124] on div "[PERSON_NAME] Since: [DATE] link to CRM copy Email [EMAIL_ADDRESS][DOMAIN_NAME]…" at bounding box center [795, 435] width 997 height 623
click at [1113, 32] on button at bounding box center [1113, 20] width 26 height 26
click at [1120, 16] on rect at bounding box center [1113, 18] width 13 height 13
click at [924, 178] on div "Business location" at bounding box center [816, 173] width 465 height 25
click at [976, 155] on div "Business location 5 Star Appliance Repair [PHONE_NUMBER]" at bounding box center [816, 223] width 472 height 161
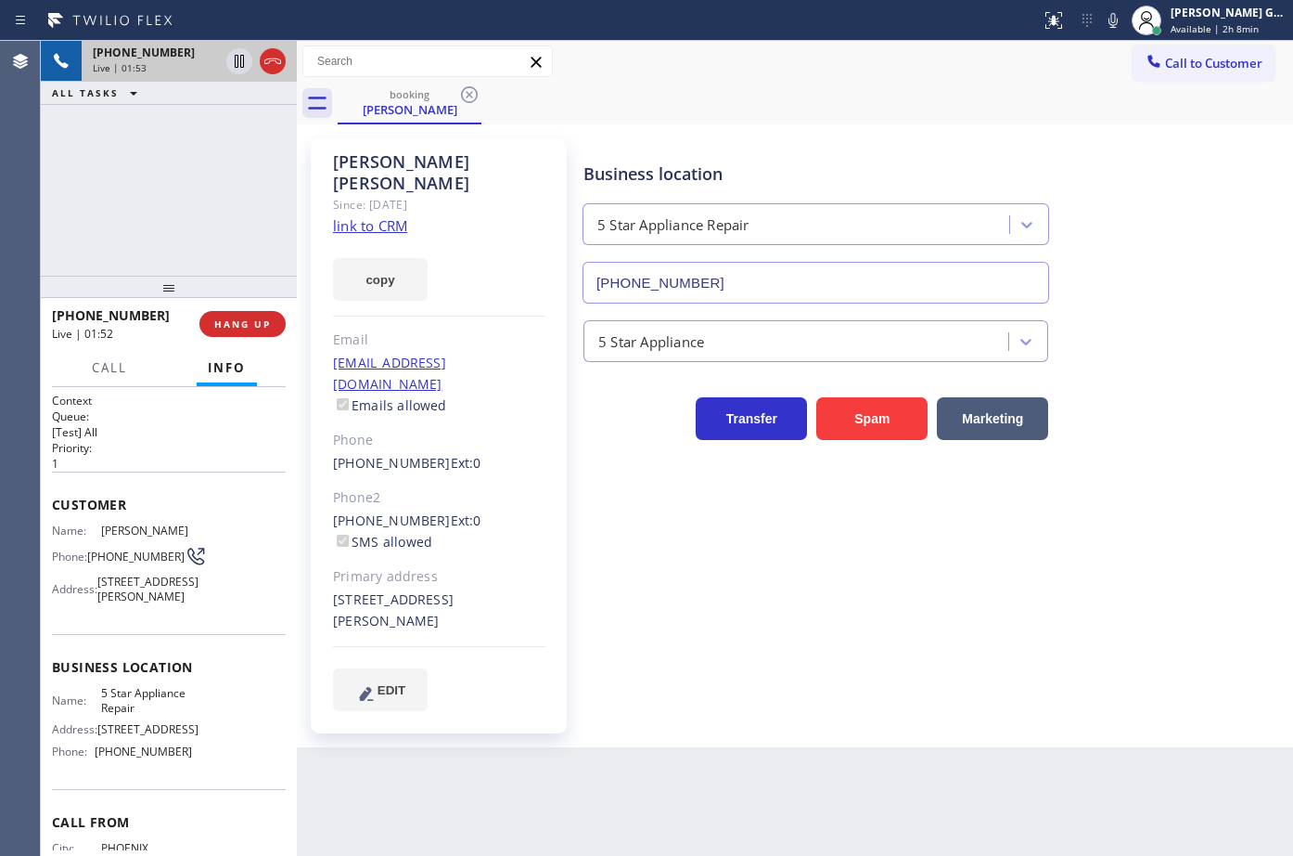
click at [924, 140] on div "Business location 5 Star Appliance Repair [PHONE_NUMBER]" at bounding box center [934, 219] width 709 height 168
click at [948, 120] on div "booking [PERSON_NAME]" at bounding box center [816, 104] width 956 height 42
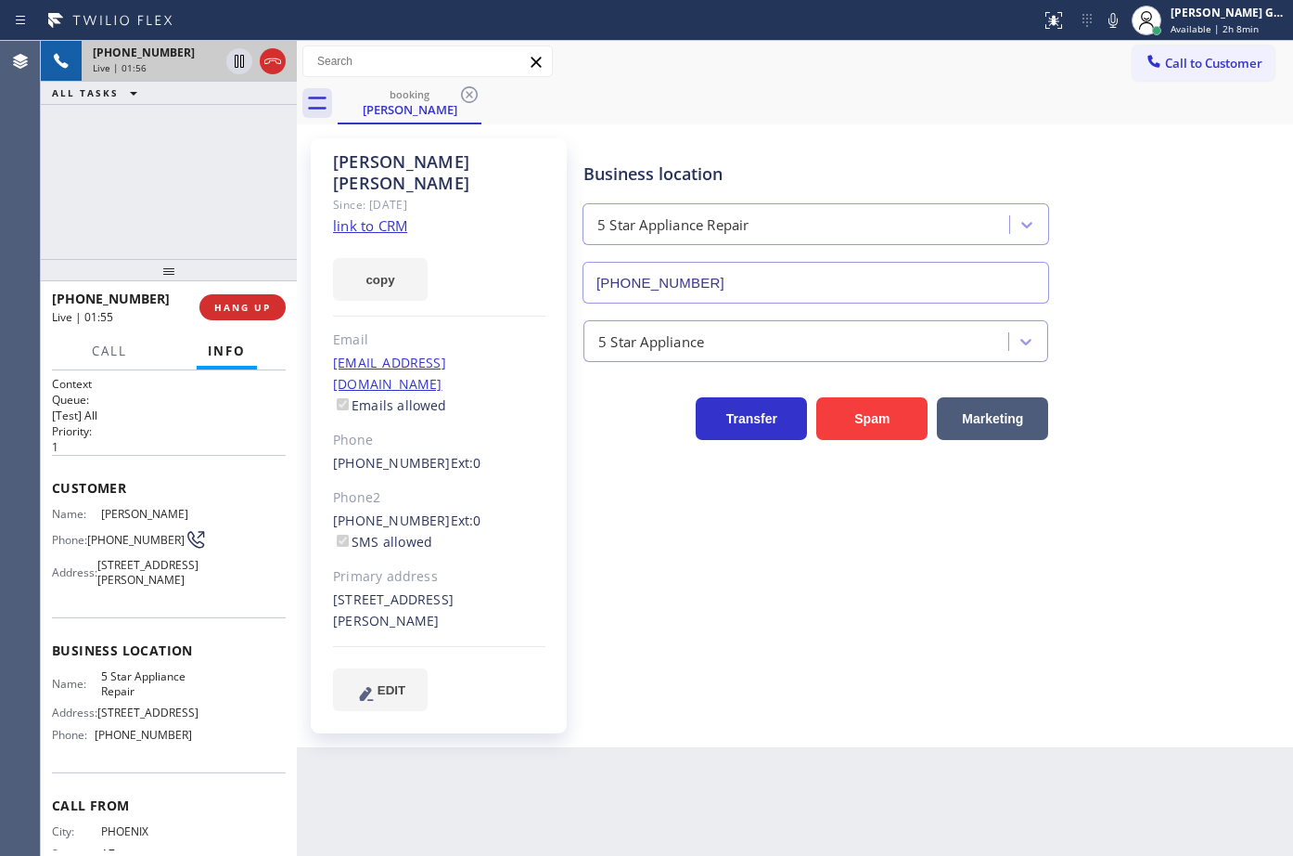
drag, startPoint x: 176, startPoint y: 287, endPoint x: 192, endPoint y: 270, distance: 23.0
click at [192, 270] on div at bounding box center [169, 270] width 256 height 22
click at [159, 184] on div "[PHONE_NUMBER] Live | 01:56 ALL TASKS ALL TASKS ACTIVE TASKS TASKS IN WRAP UP" at bounding box center [169, 150] width 256 height 218
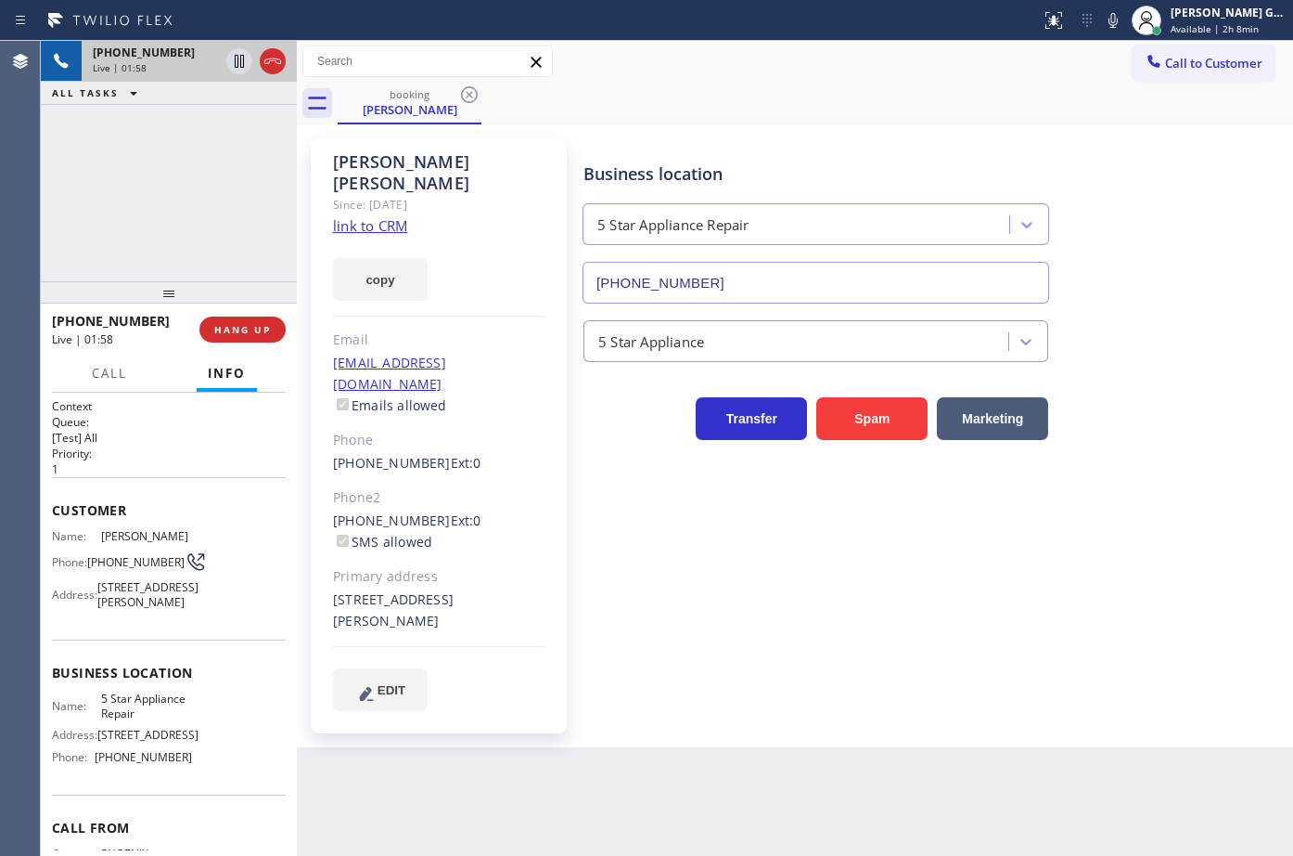
drag, startPoint x: 171, startPoint y: 268, endPoint x: 181, endPoint y: 290, distance: 24.5
click at [181, 290] on div at bounding box center [169, 292] width 256 height 22
click at [188, 220] on div "[PHONE_NUMBER] Live | 01:58 ALL TASKS ALL TASKS ACTIVE TASKS TASKS IN WRAP UP" at bounding box center [169, 161] width 256 height 240
drag, startPoint x: 122, startPoint y: 570, endPoint x: 88, endPoint y: 555, distance: 37.4
click at [88, 555] on div "Phone: [PHONE_NUMBER]" at bounding box center [122, 561] width 140 height 22
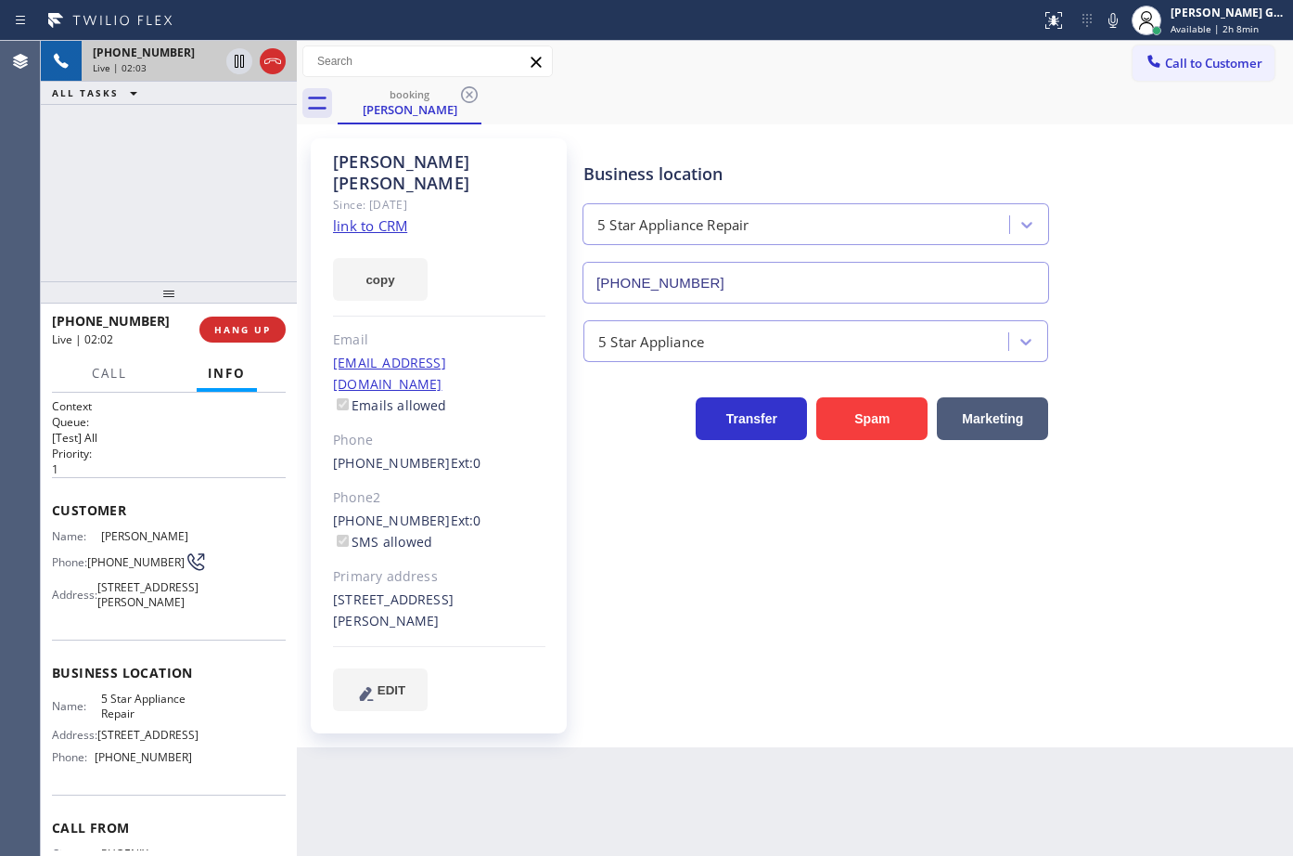
click at [180, 217] on div "[PHONE_NUMBER] Live | 02:03 ALL TASKS ALL TASKS ACTIVE TASKS TASKS IN WRAP UP" at bounding box center [169, 161] width 256 height 240
click at [765, 122] on div "booking [PERSON_NAME]" at bounding box center [816, 104] width 956 height 42
click at [886, 143] on div "Business location 5 Star Appliance Repair [PHONE_NUMBER]" at bounding box center [816, 223] width 472 height 161
click at [105, 380] on span "Call" at bounding box center [109, 373] width 35 height 17
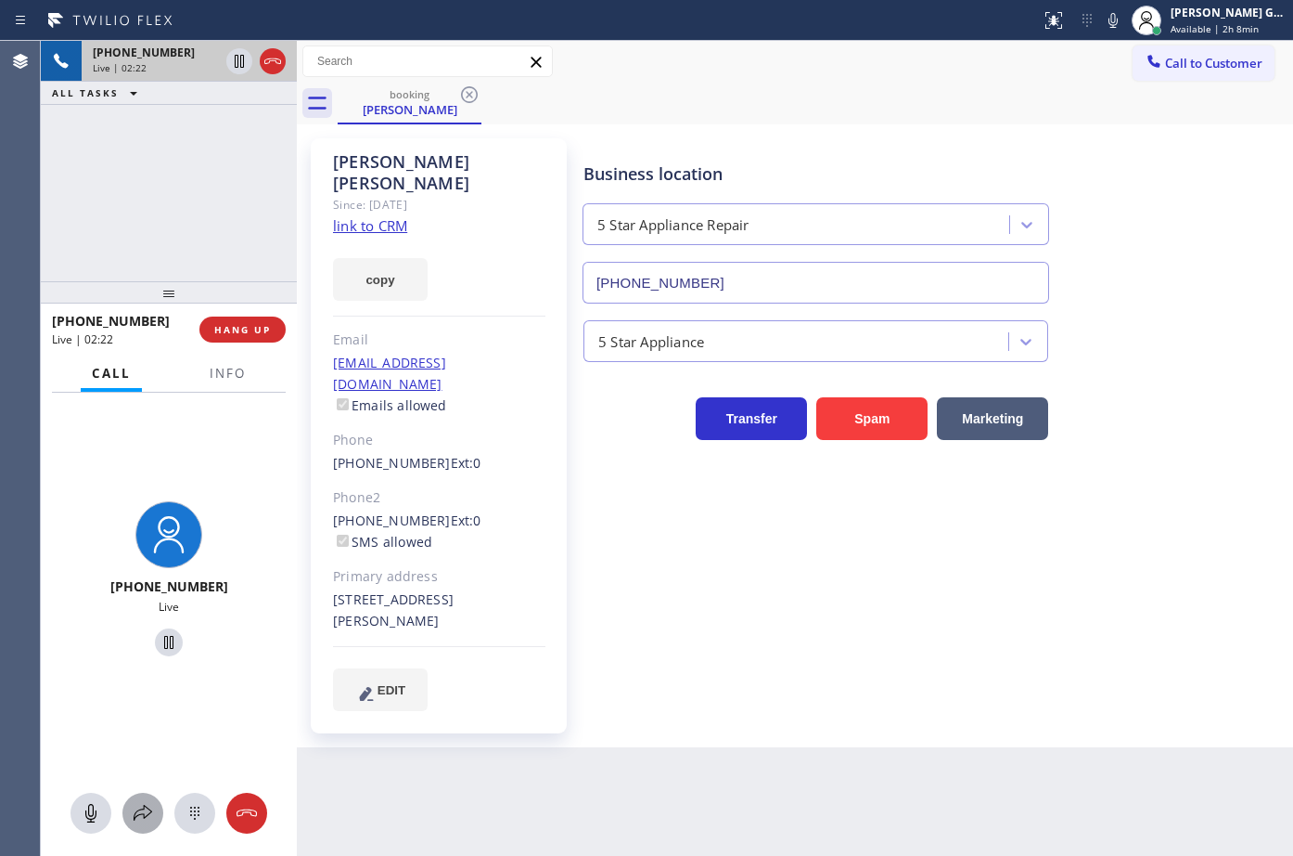
click at [146, 816] on icon at bounding box center [143, 813] width 22 height 22
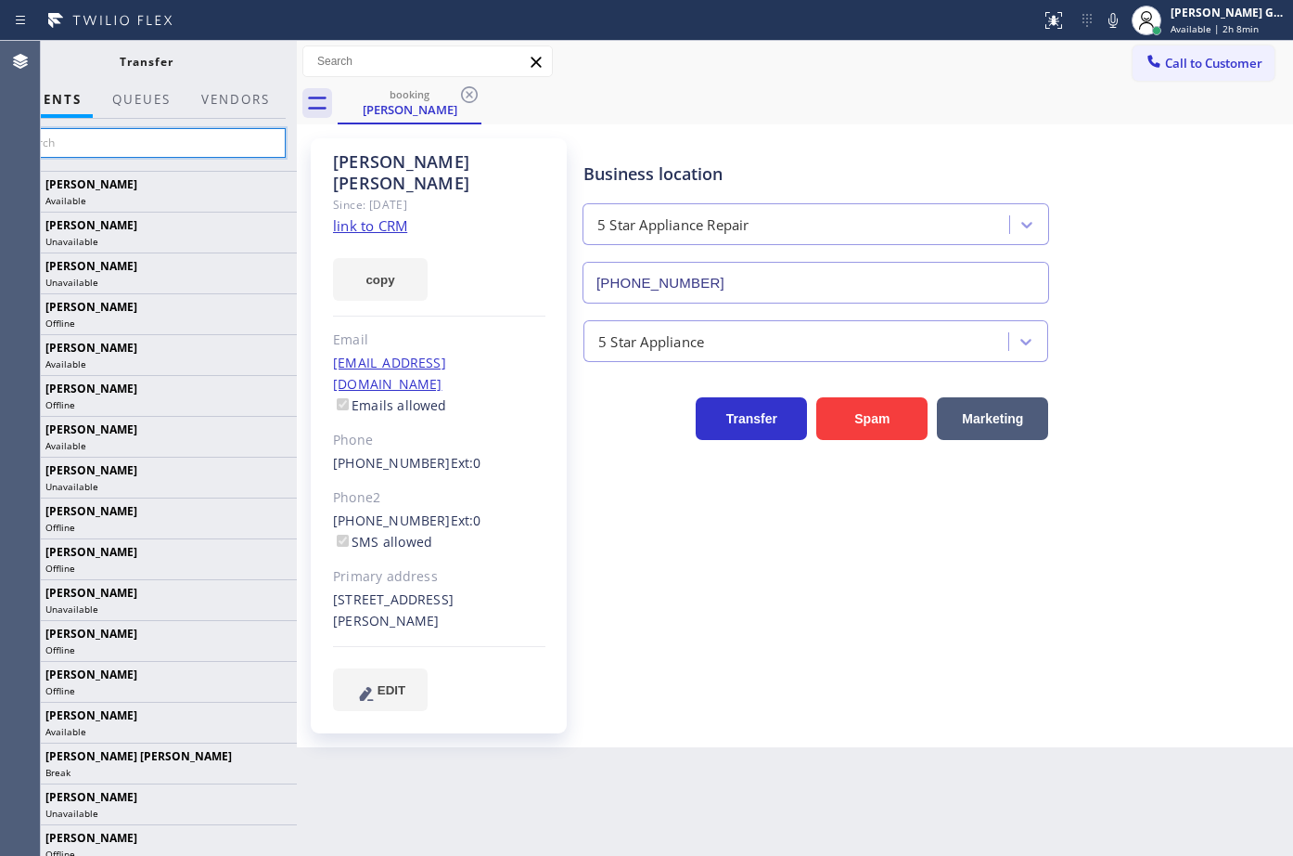
click at [137, 144] on input "text" at bounding box center [145, 143] width 279 height 30
paste input "[PERSON_NAME]"
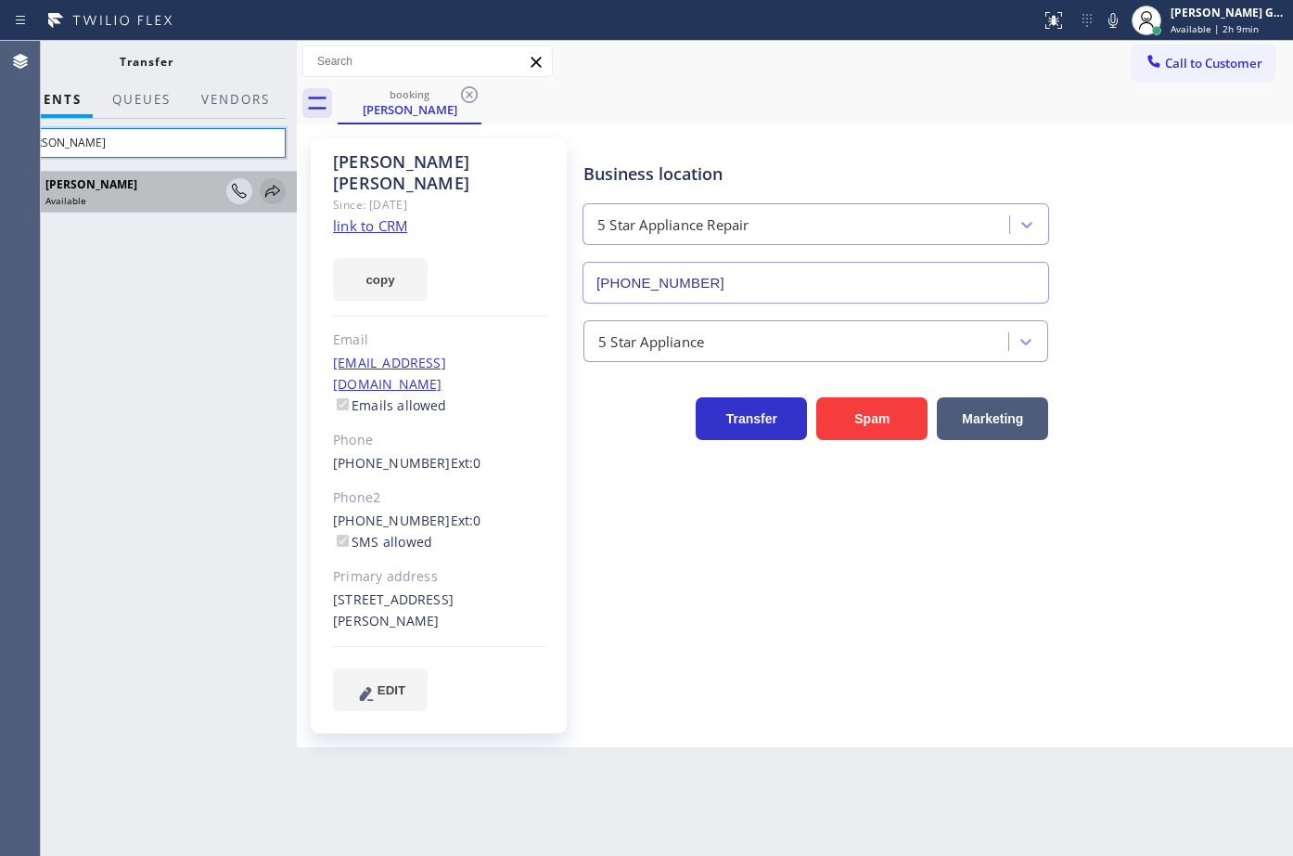
type input "[PERSON_NAME]"
click at [274, 191] on icon at bounding box center [273, 191] width 22 height 22
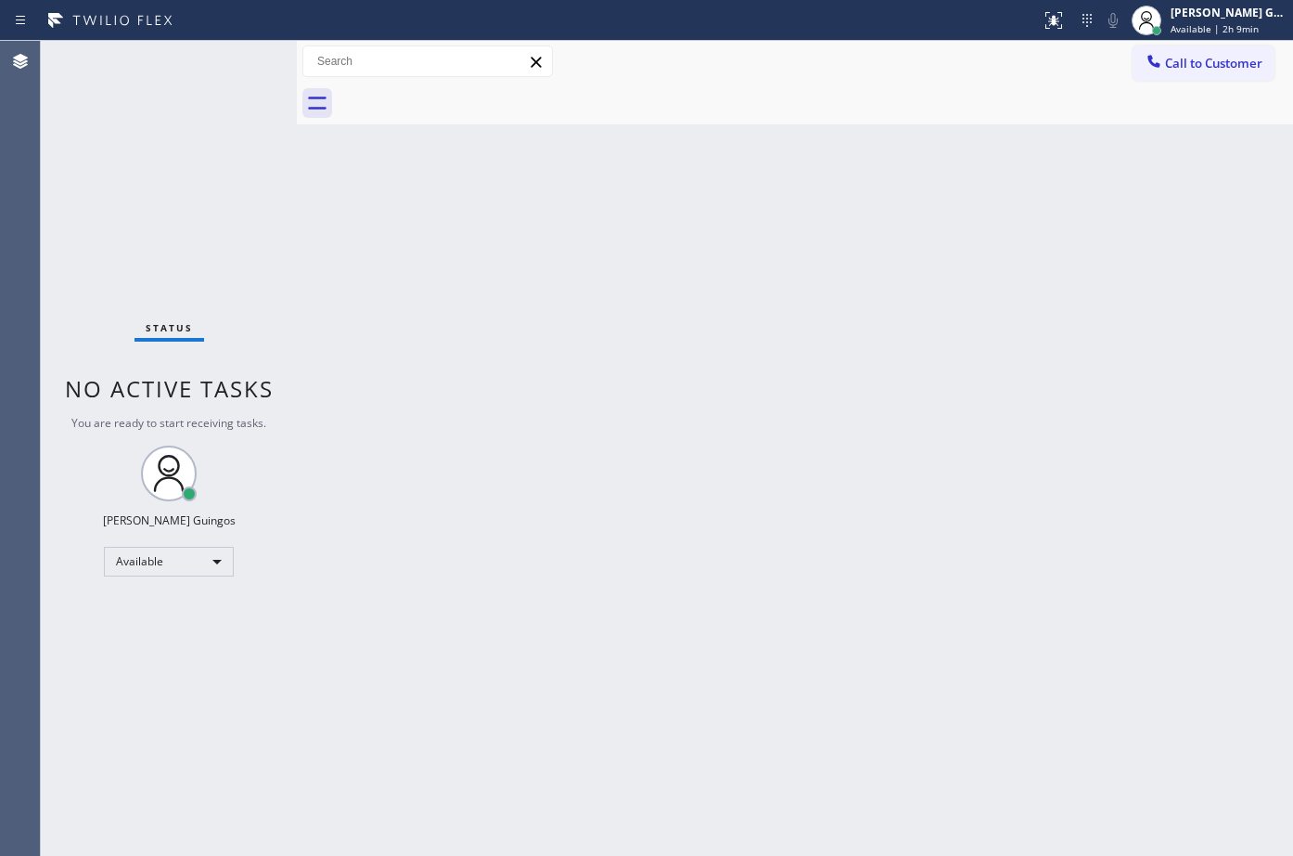
click at [792, 249] on div "Back to Dashboard Change Sender ID Customers Technicians Select a contact Outbo…" at bounding box center [795, 448] width 997 height 815
click at [735, 199] on div "Back to Dashboard Change Sender ID Customers Technicians Select a contact Outbo…" at bounding box center [795, 448] width 997 height 815
click at [761, 412] on div "Back to Dashboard Change Sender ID Customers Technicians Select a contact Outbo…" at bounding box center [795, 448] width 997 height 815
click at [705, 258] on div "Back to Dashboard Change Sender ID Customers Technicians Select a contact Outbo…" at bounding box center [795, 448] width 997 height 815
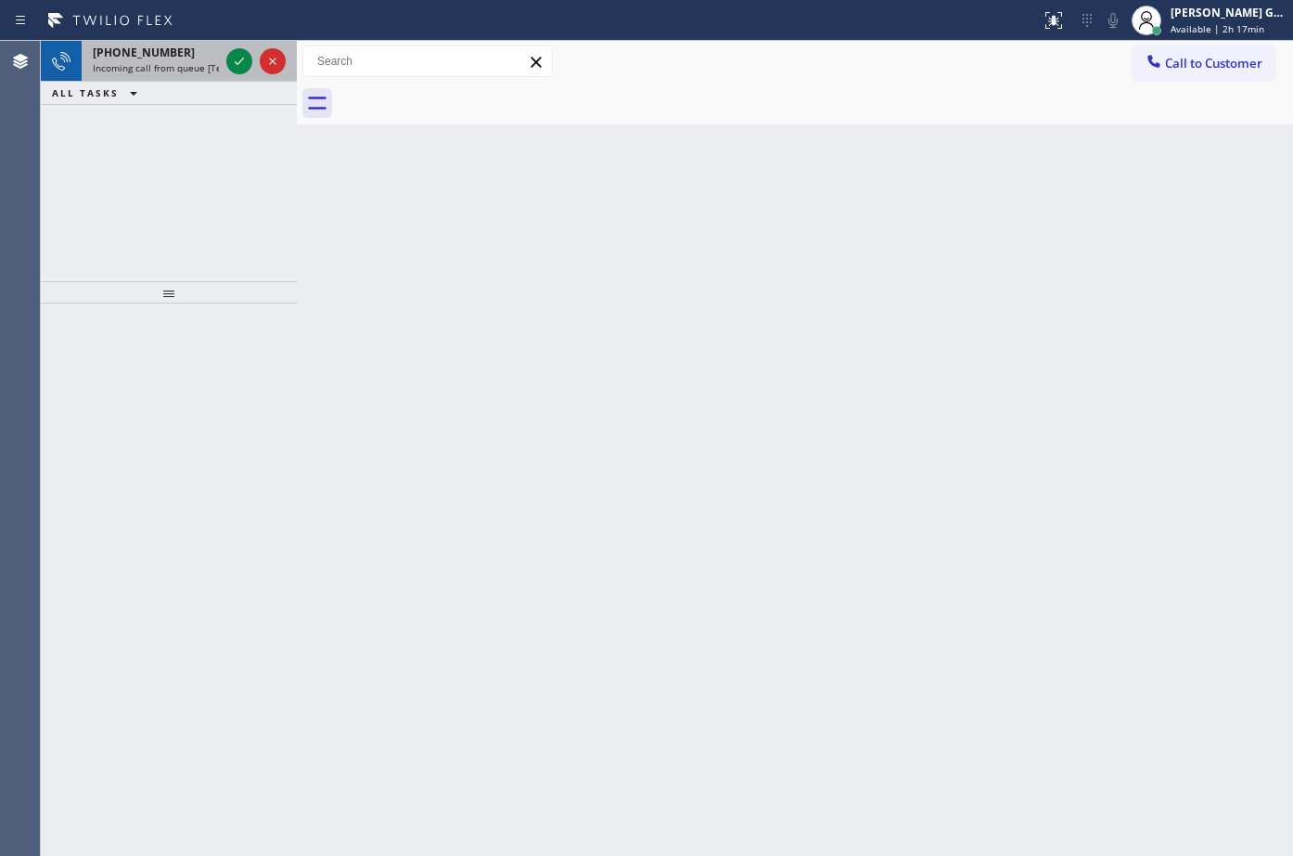
click at [161, 74] on div "[PHONE_NUMBER] Incoming call from queue [Test] All" at bounding box center [152, 61] width 141 height 41
click at [178, 69] on span "Incoming call from queue [Test] All" at bounding box center [170, 67] width 154 height 13
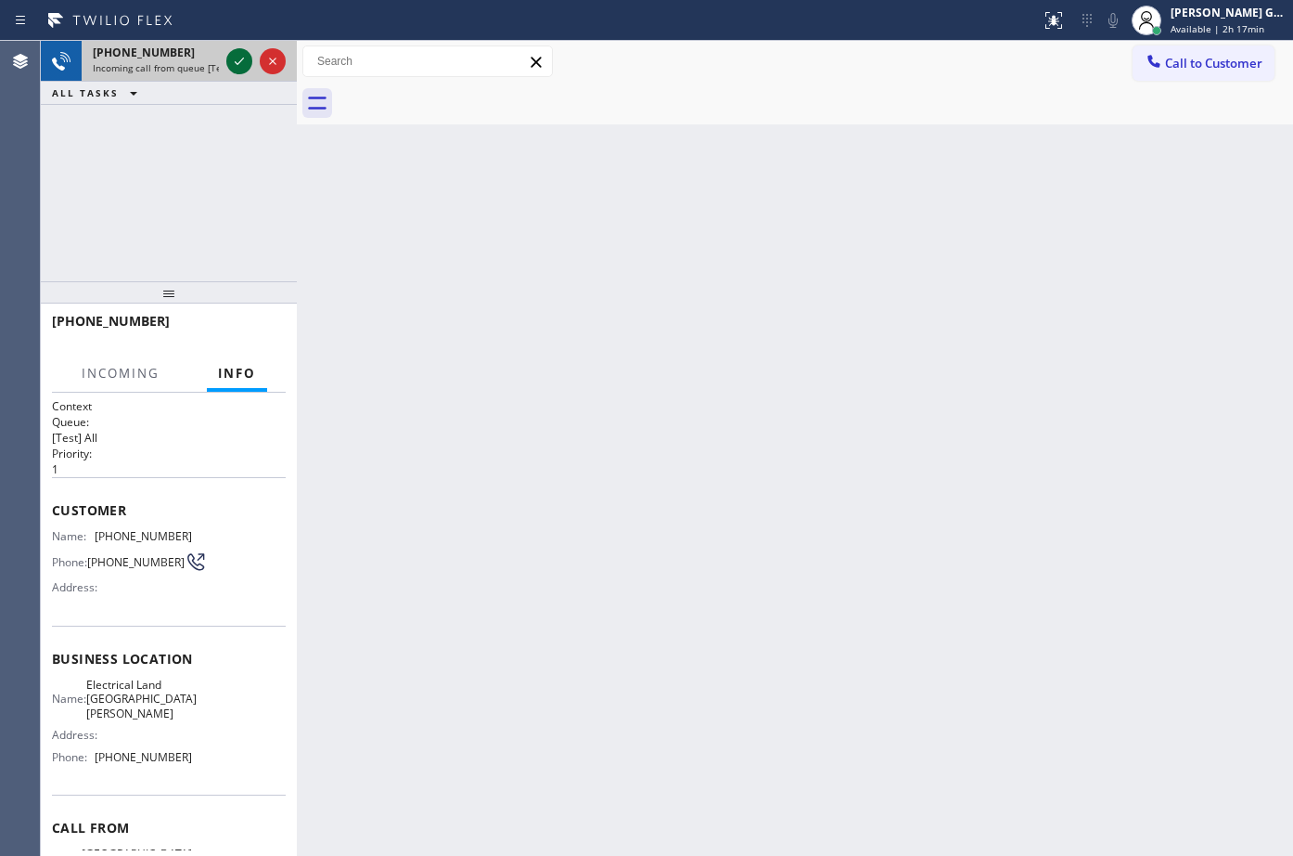
click at [238, 63] on icon at bounding box center [239, 61] width 22 height 22
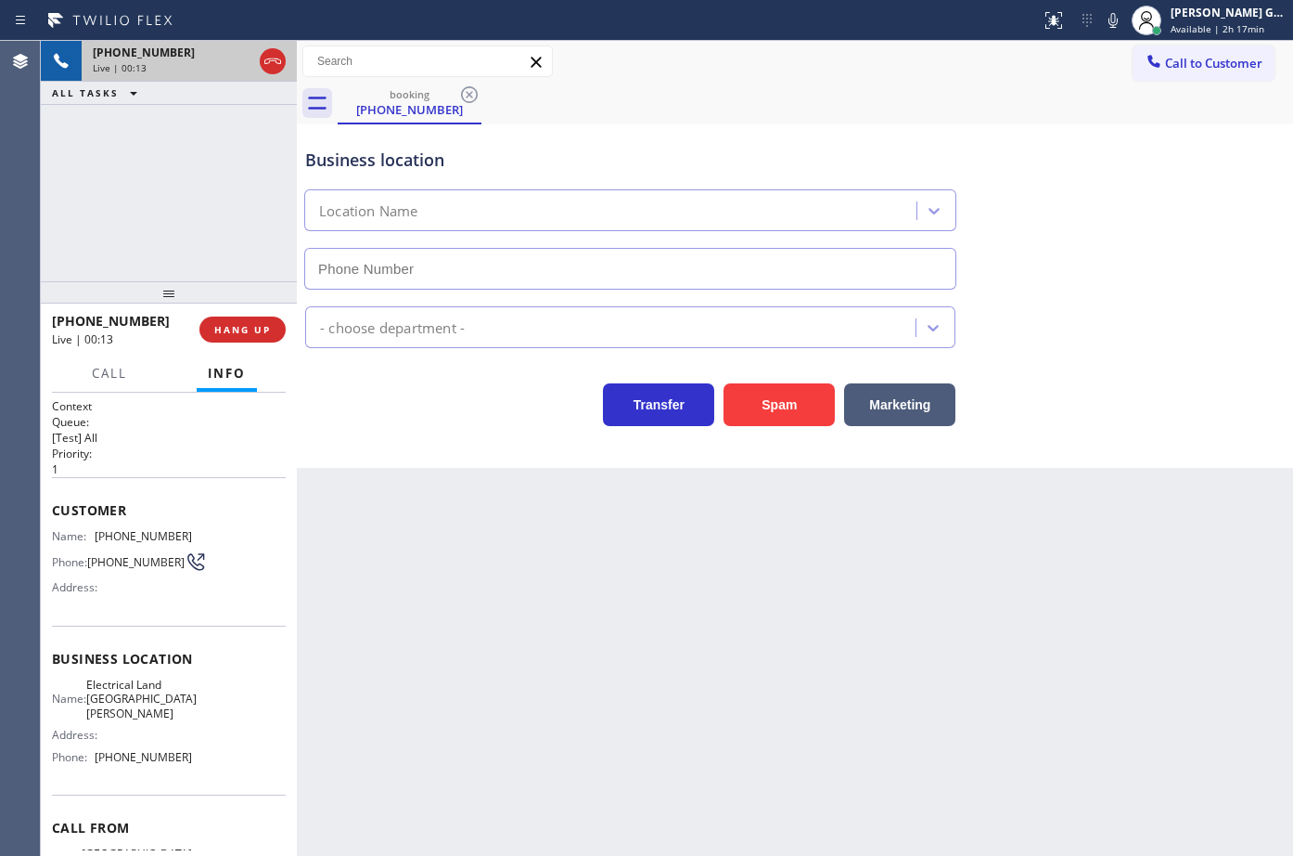
click at [271, 62] on icon at bounding box center [273, 61] width 22 height 22
click at [264, 333] on span "HANG UP" at bounding box center [242, 329] width 57 height 13
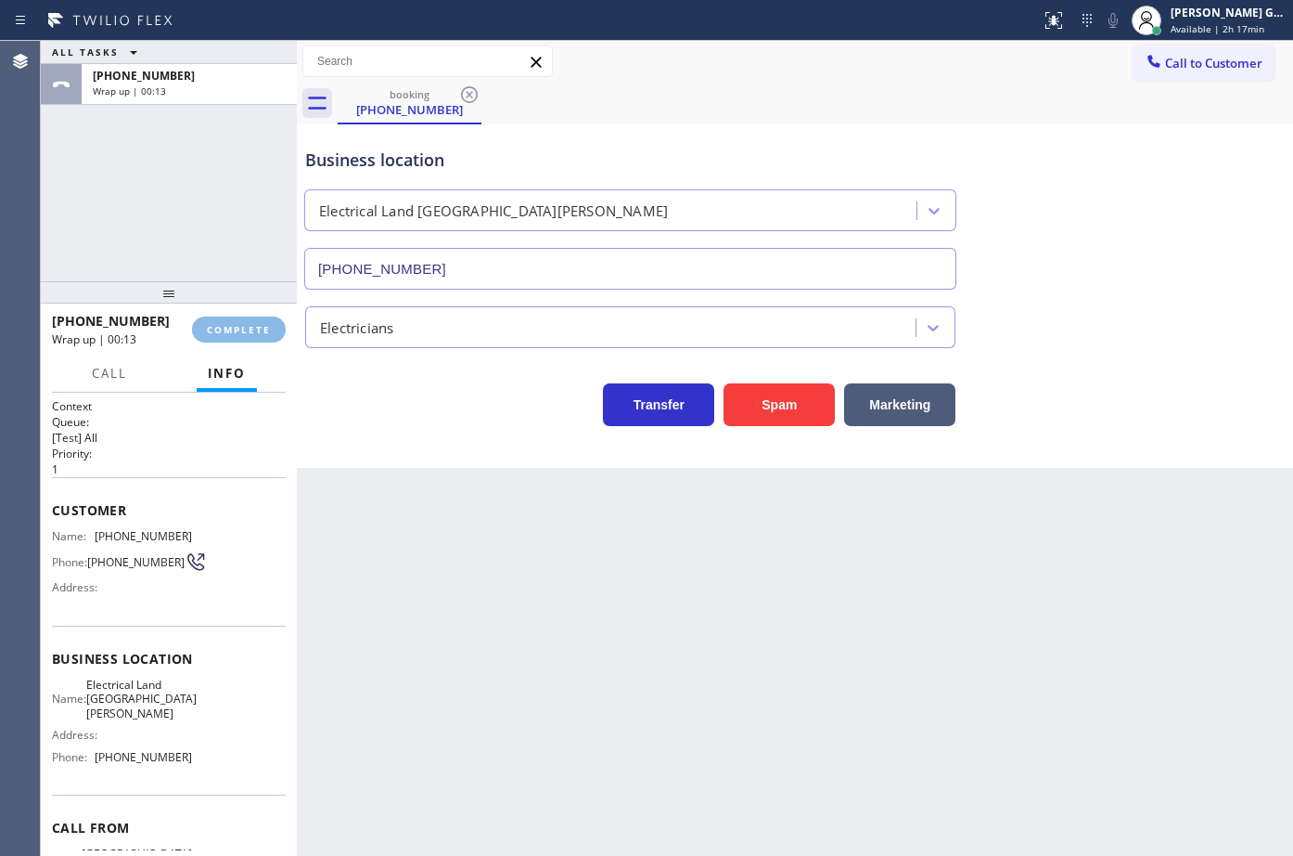
type input "[PHONE_NUMBER]"
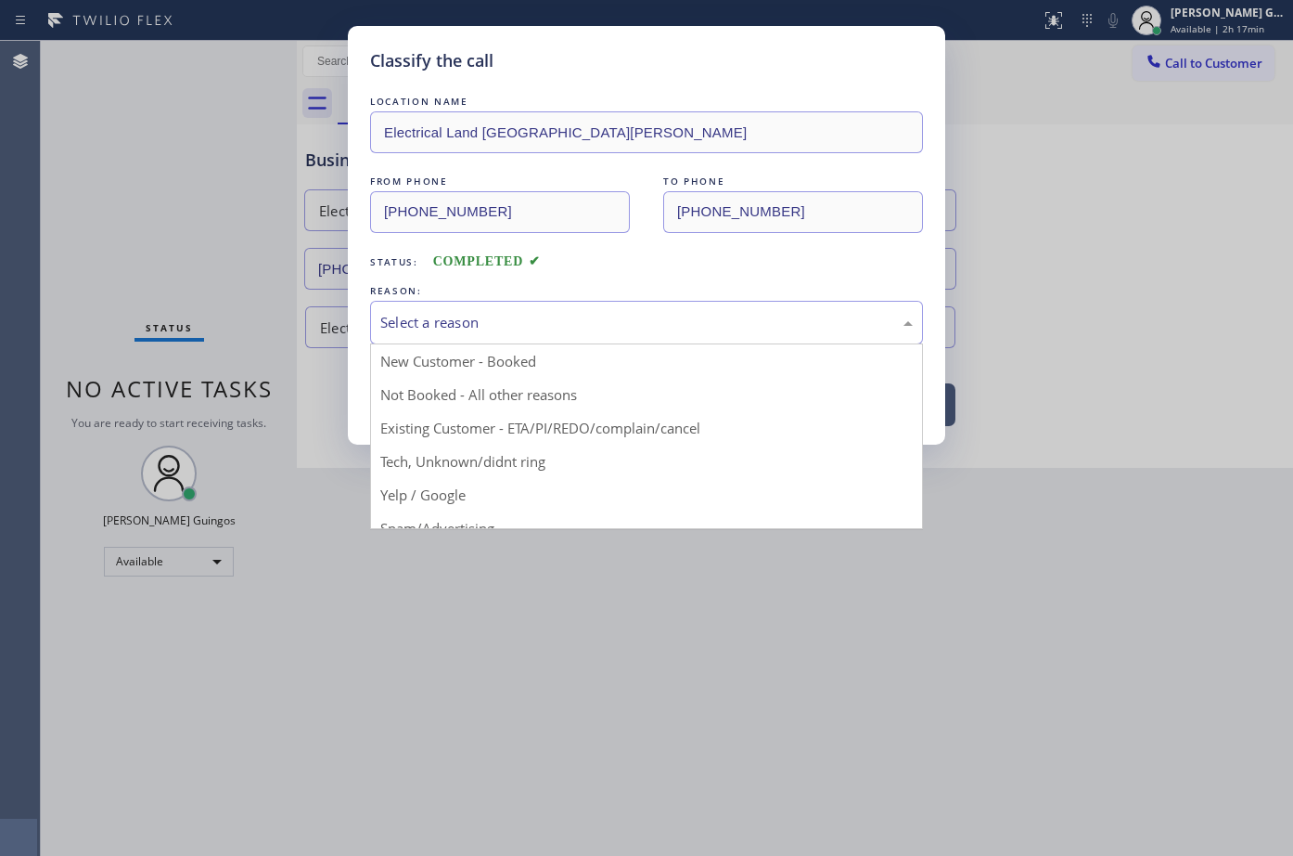
click at [404, 322] on div "Select a reason" at bounding box center [646, 322] width 533 height 21
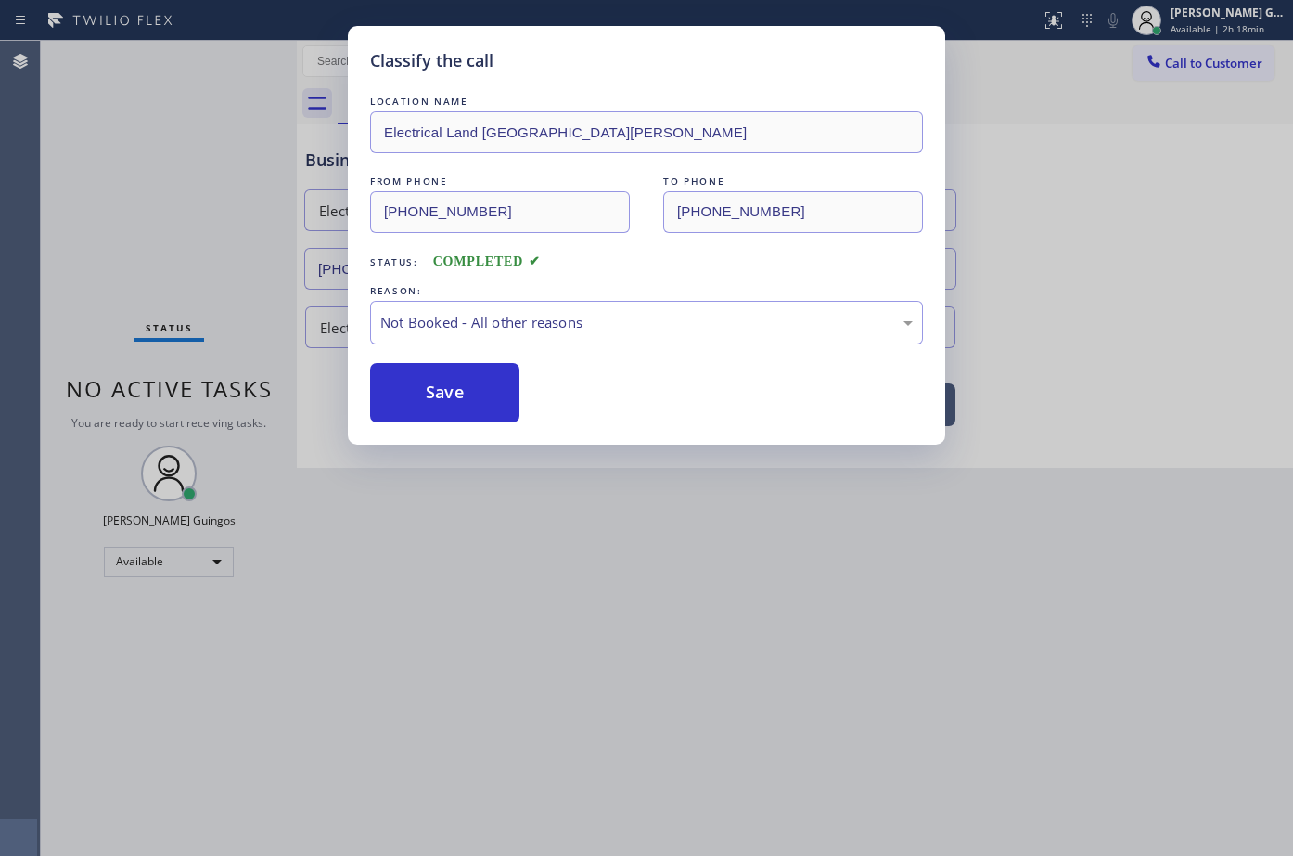
click at [422, 387] on button "Save" at bounding box center [444, 392] width 149 height 59
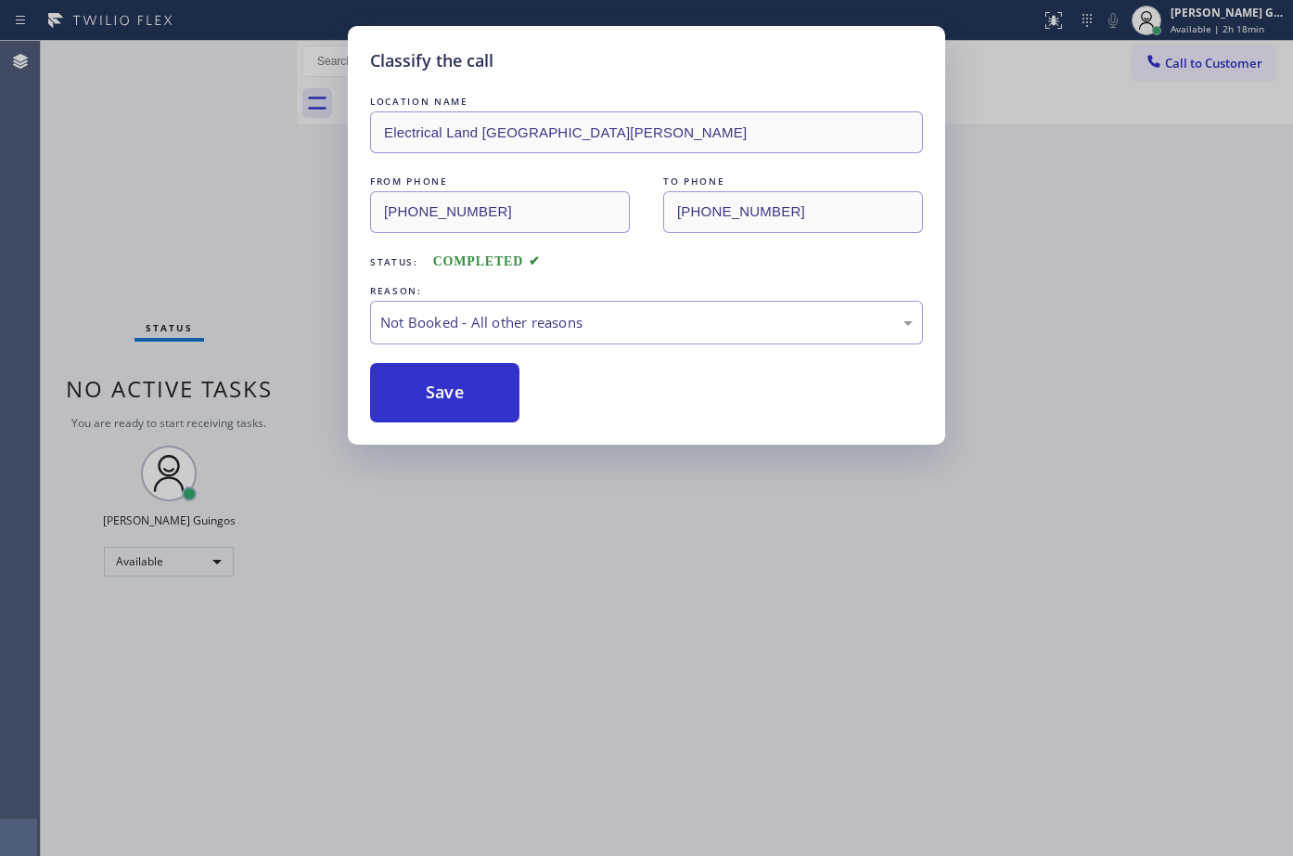
click at [422, 387] on button "Save" at bounding box center [444, 392] width 149 height 59
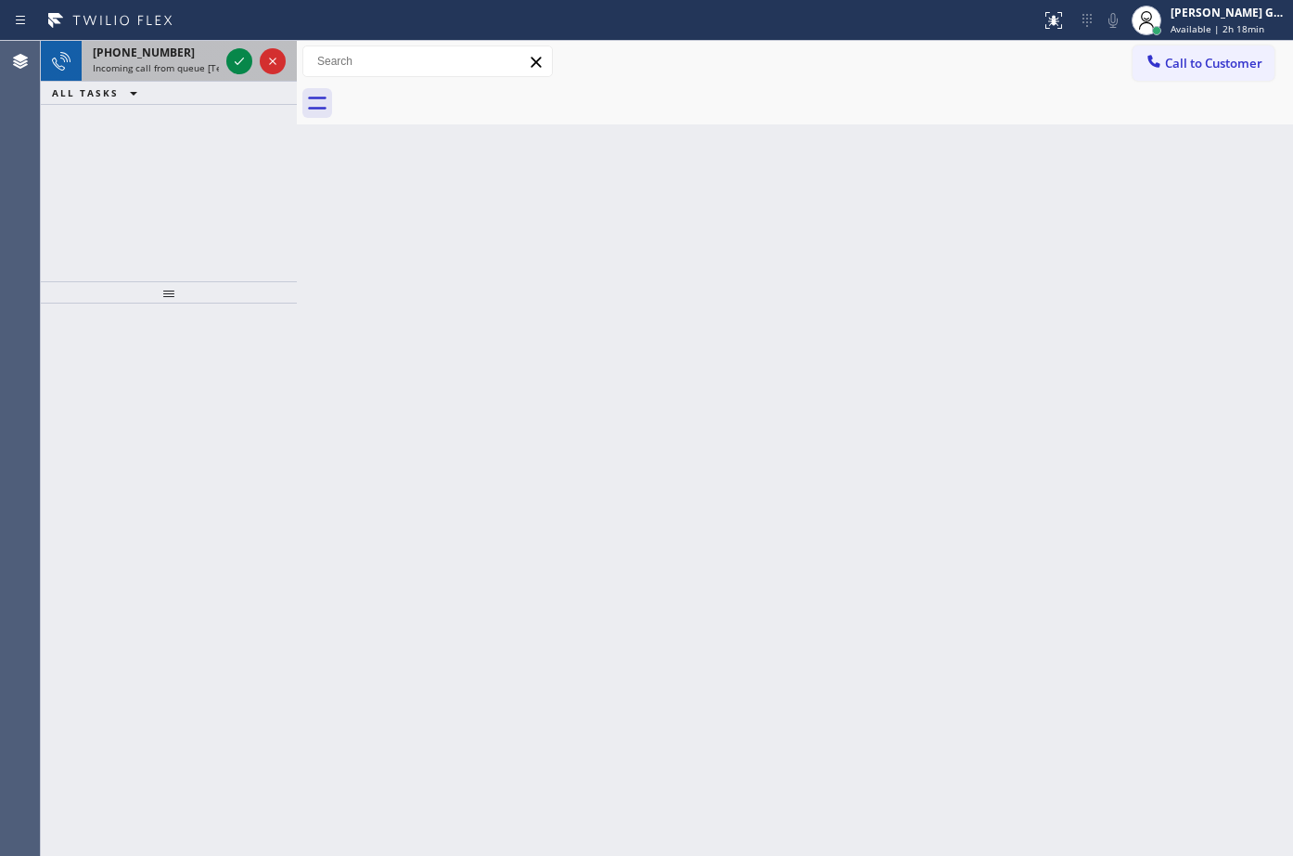
click at [157, 67] on span "Incoming call from queue [Test] All" at bounding box center [170, 67] width 154 height 13
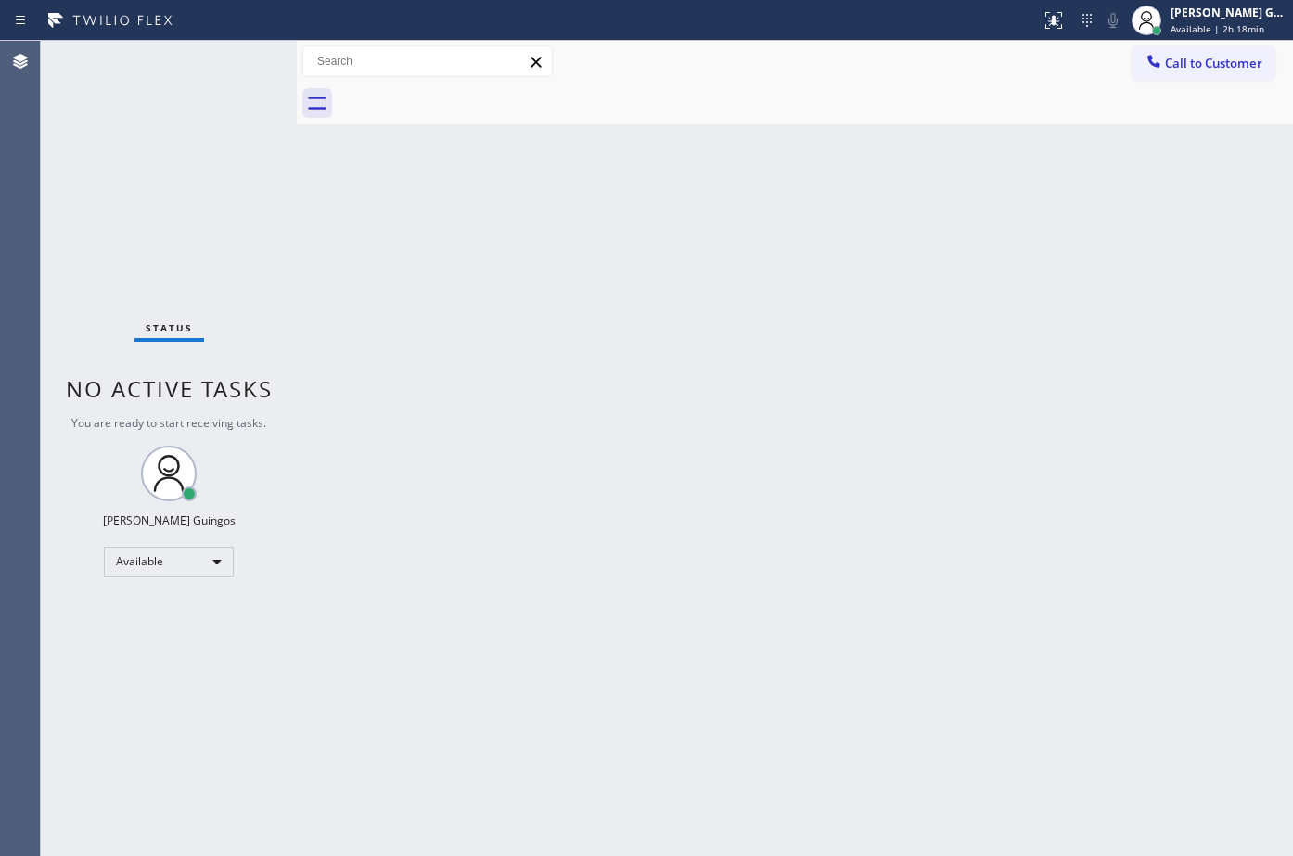
click at [581, 367] on div "Back to Dashboard Change Sender ID Customers Technicians Select a contact Outbo…" at bounding box center [795, 448] width 997 height 815
click at [763, 271] on div "Back to Dashboard Change Sender ID Customers Technicians Select a contact Outbo…" at bounding box center [795, 448] width 997 height 815
click at [758, 353] on div "Back to Dashboard Change Sender ID Customers Technicians Select a contact Outbo…" at bounding box center [795, 448] width 997 height 815
click at [715, 329] on div "Back to Dashboard Change Sender ID Customers Technicians Select a contact Outbo…" at bounding box center [795, 448] width 997 height 815
click at [771, 227] on div "Back to Dashboard Change Sender ID Customers Technicians Select a contact Outbo…" at bounding box center [795, 448] width 997 height 815
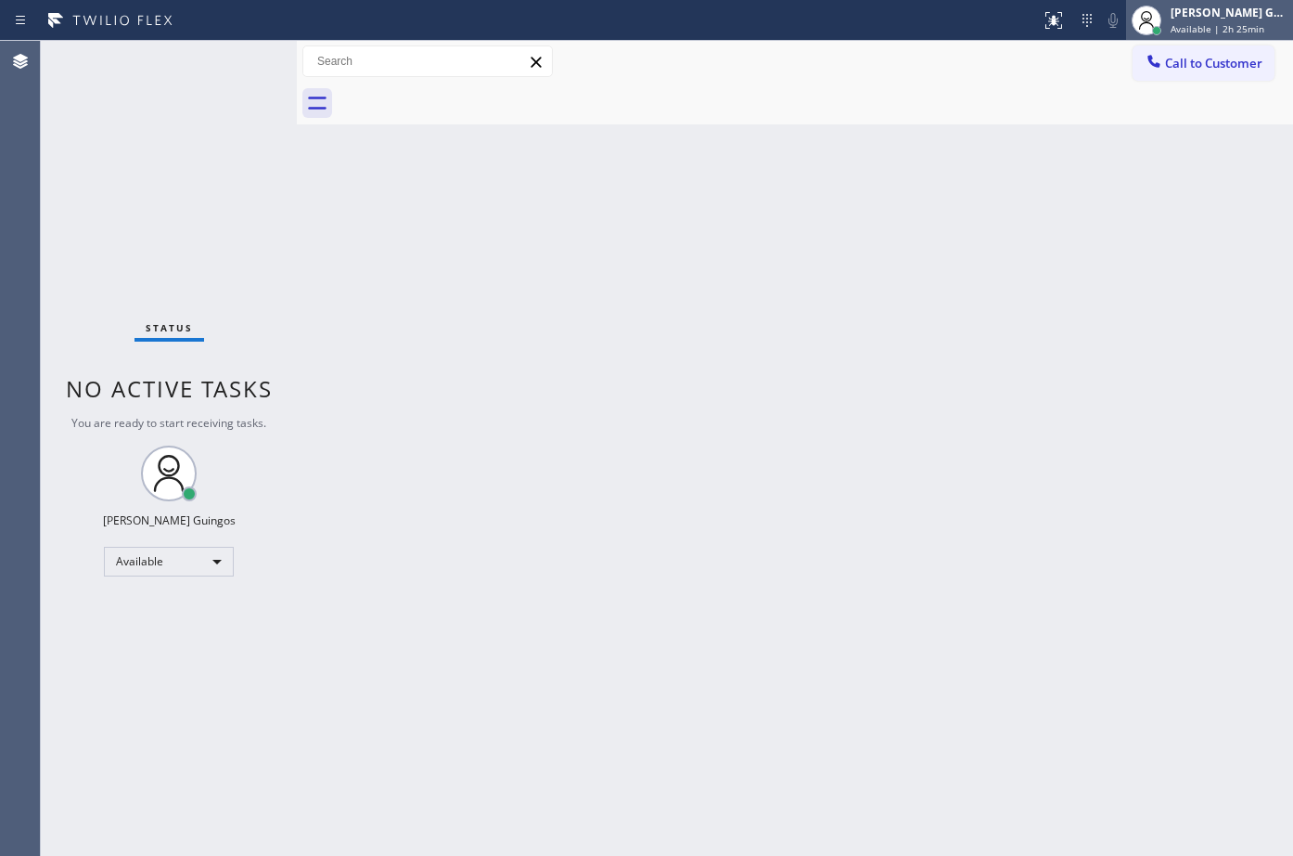
drag, startPoint x: 850, startPoint y: 270, endPoint x: 1248, endPoint y: 1, distance: 480.5
click at [853, 264] on div "Back to Dashboard Change Sender ID Customers Technicians Select a contact Outbo…" at bounding box center [795, 448] width 997 height 815
click at [1239, 7] on div "[PERSON_NAME] Guingos" at bounding box center [1229, 13] width 117 height 16
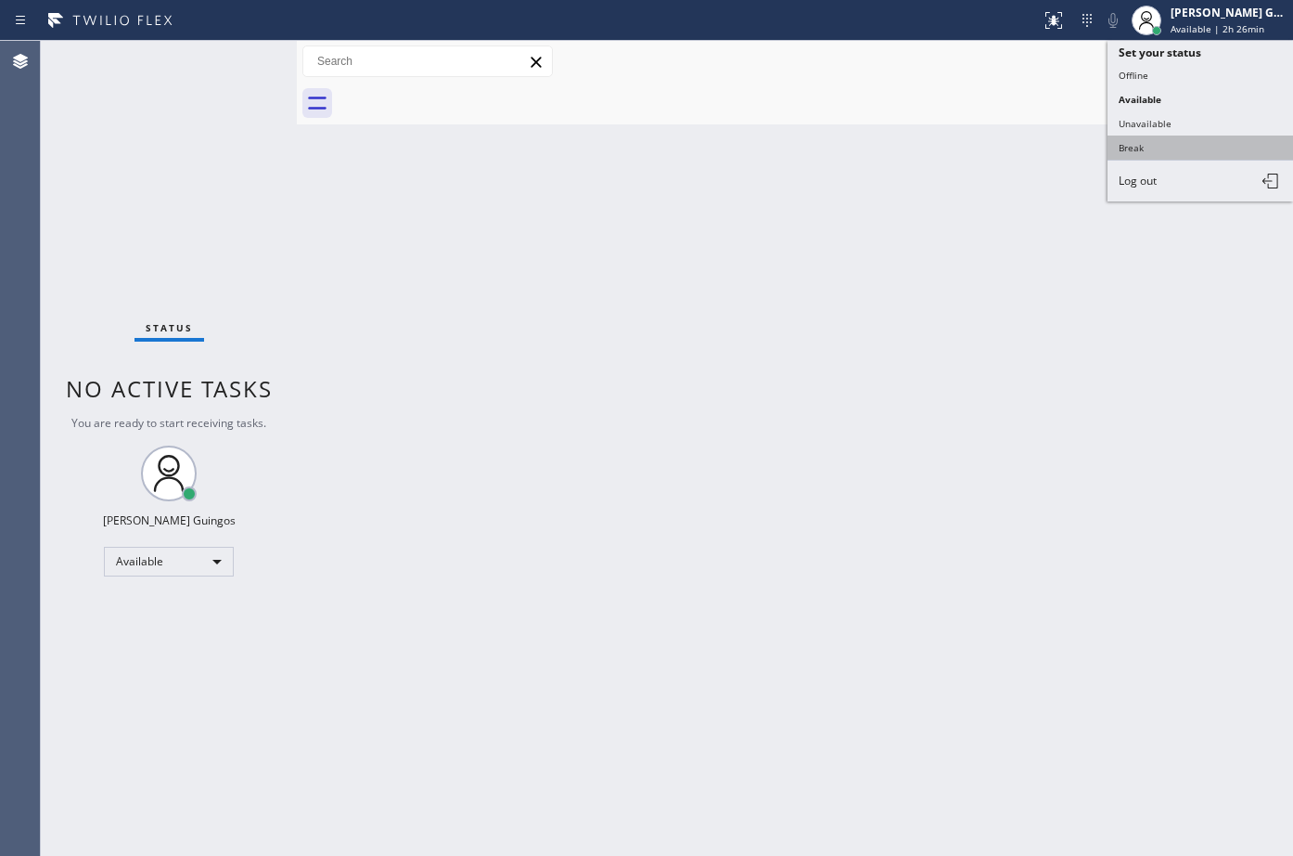
click at [1156, 135] on button "Break" at bounding box center [1201, 147] width 186 height 24
